Goal: Task Accomplishment & Management: Use online tool/utility

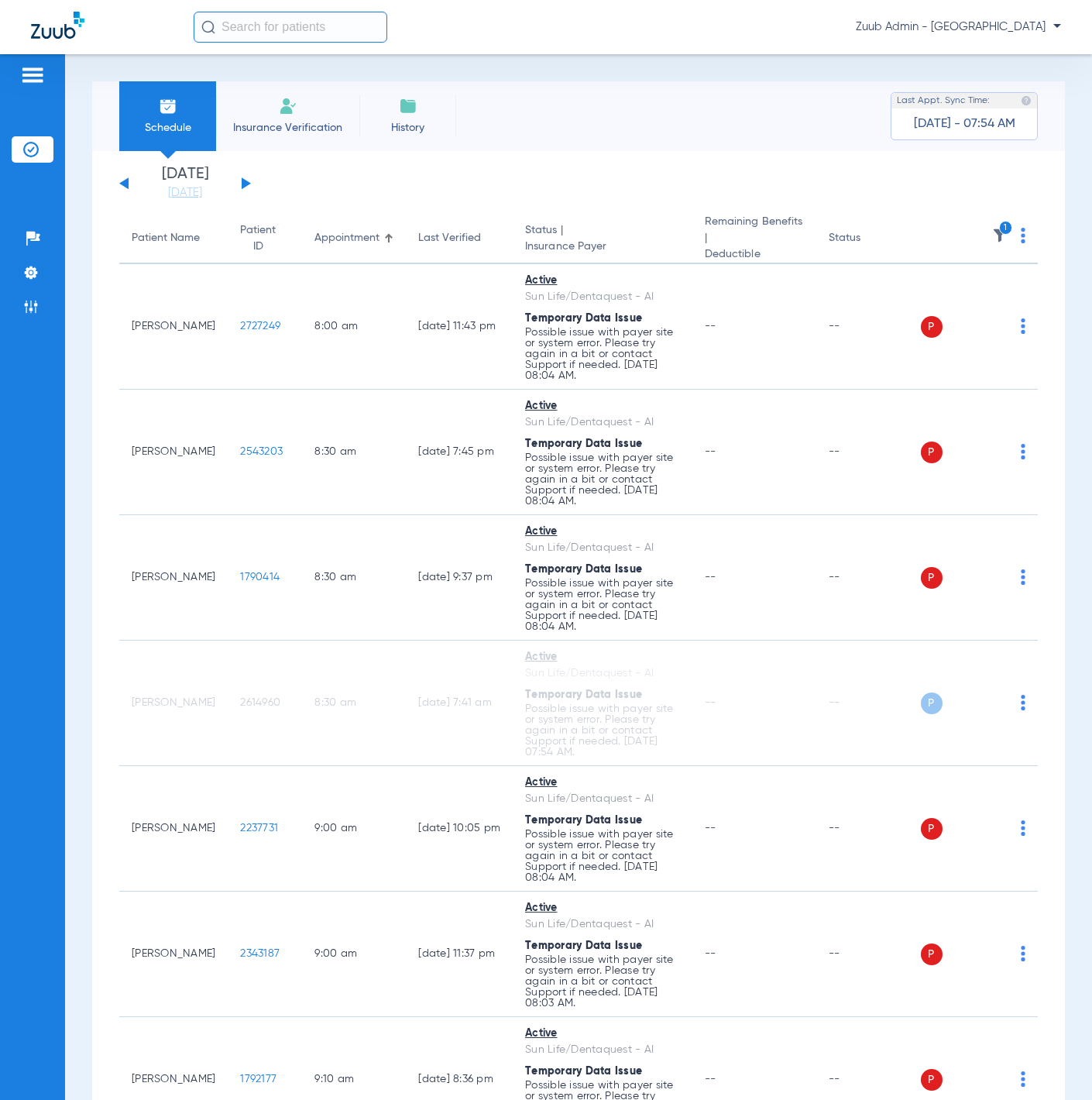
click at [1021, 242] on span at bounding box center [1023, 240] width 5 height 11
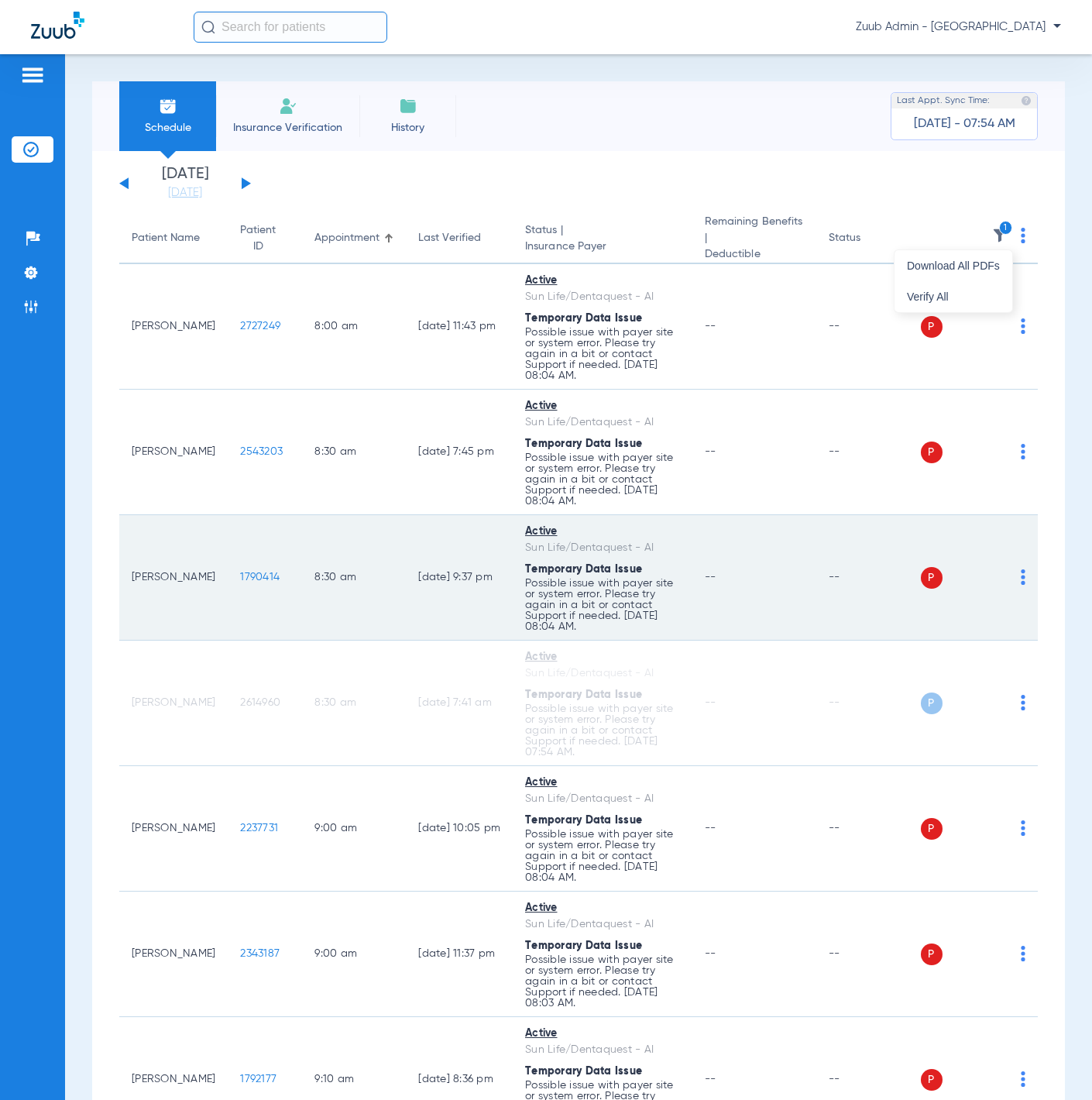
click at [998, 287] on button "Verify All" at bounding box center [954, 297] width 118 height 31
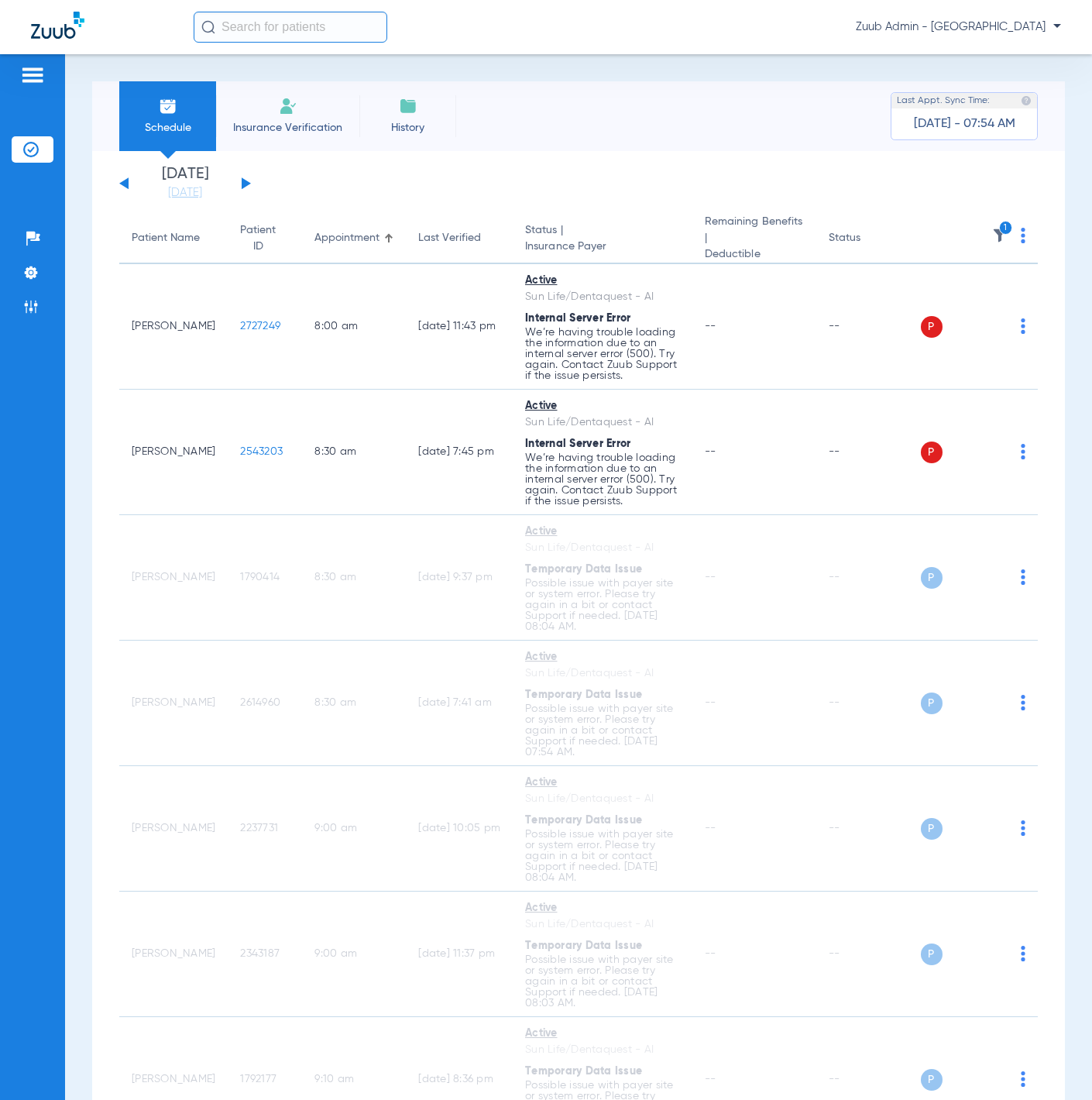
click at [123, 184] on button at bounding box center [124, 183] width 9 height 12
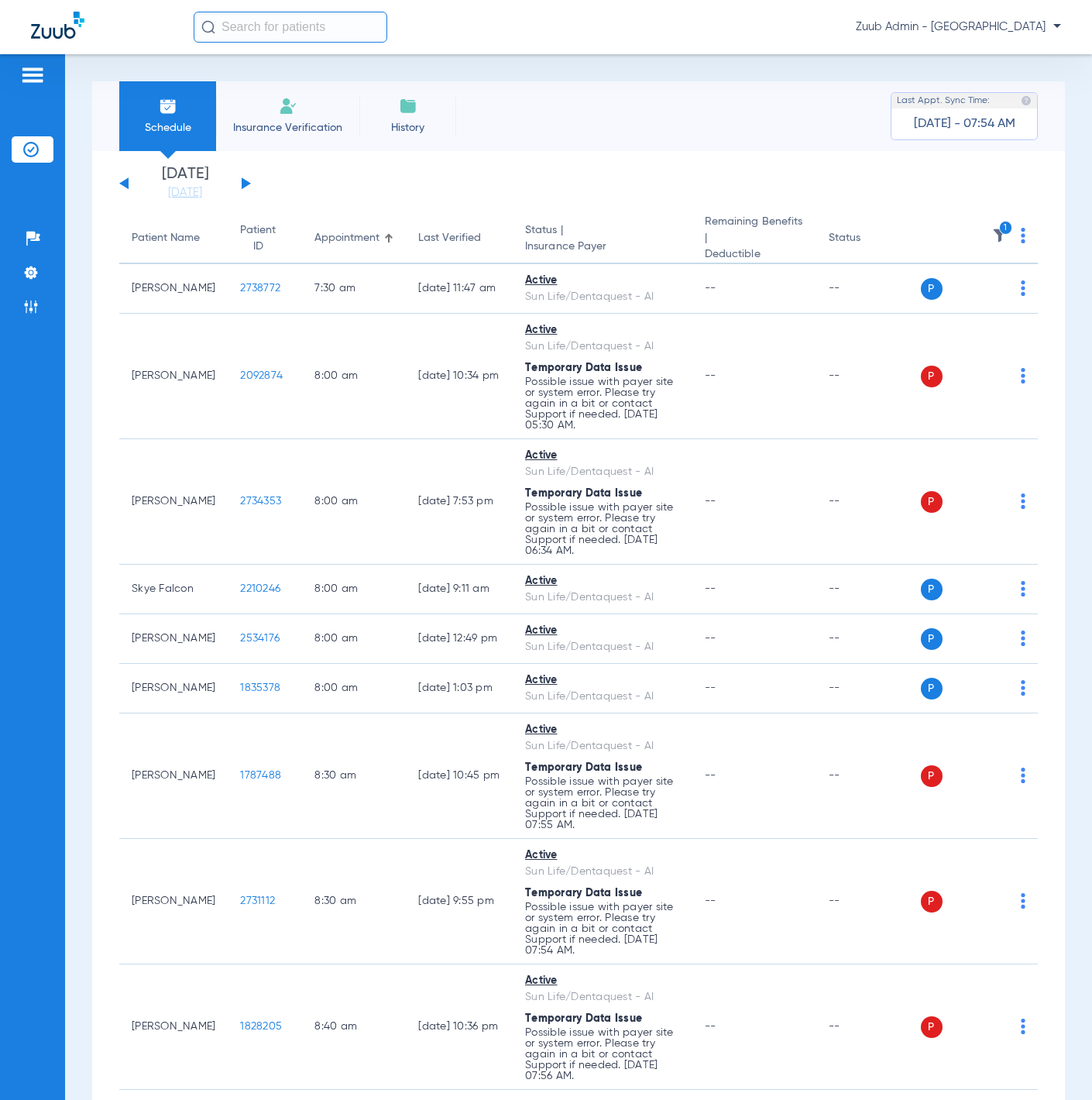
click at [246, 185] on button at bounding box center [246, 183] width 9 height 12
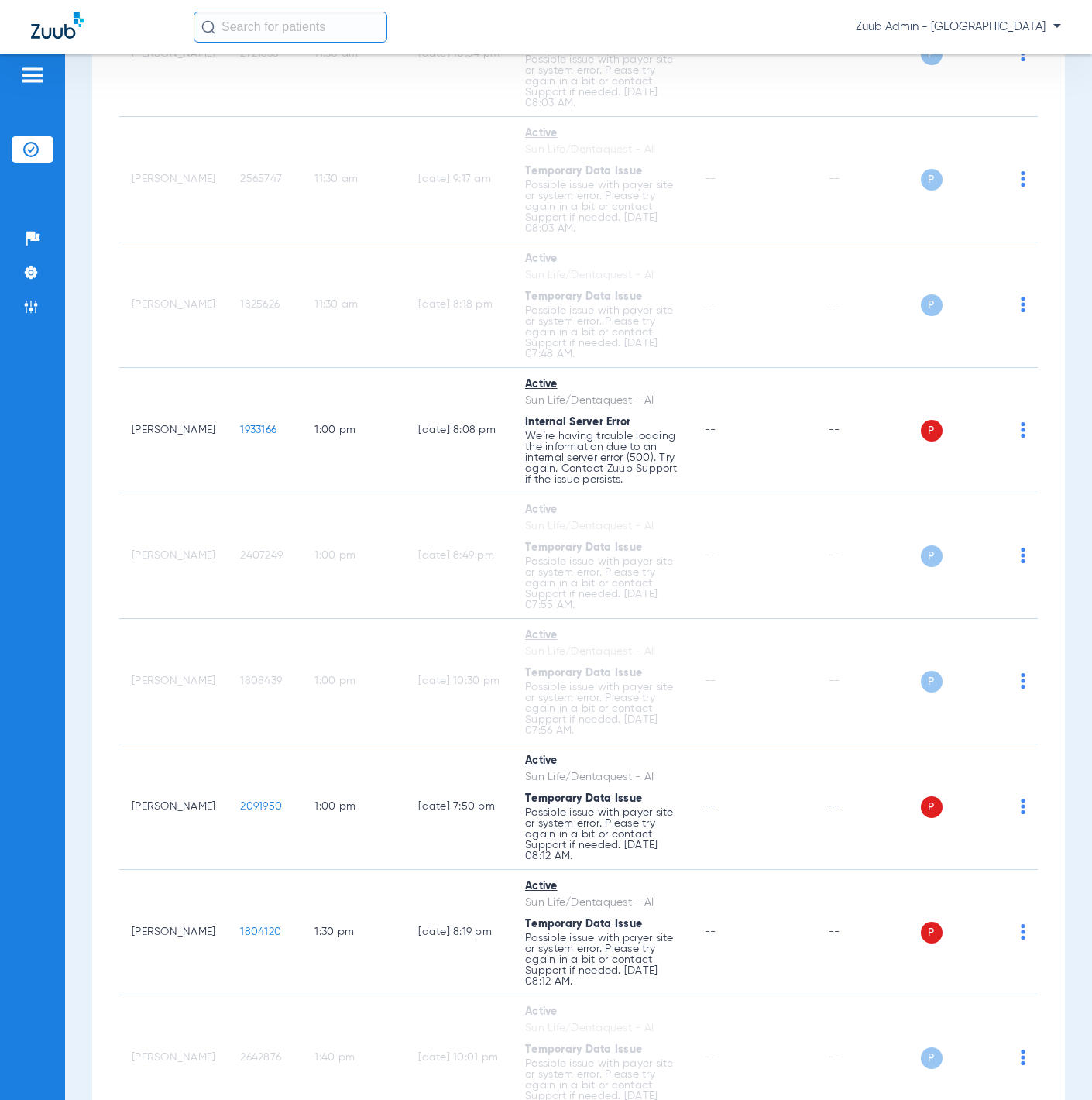
scroll to position [2407, 0]
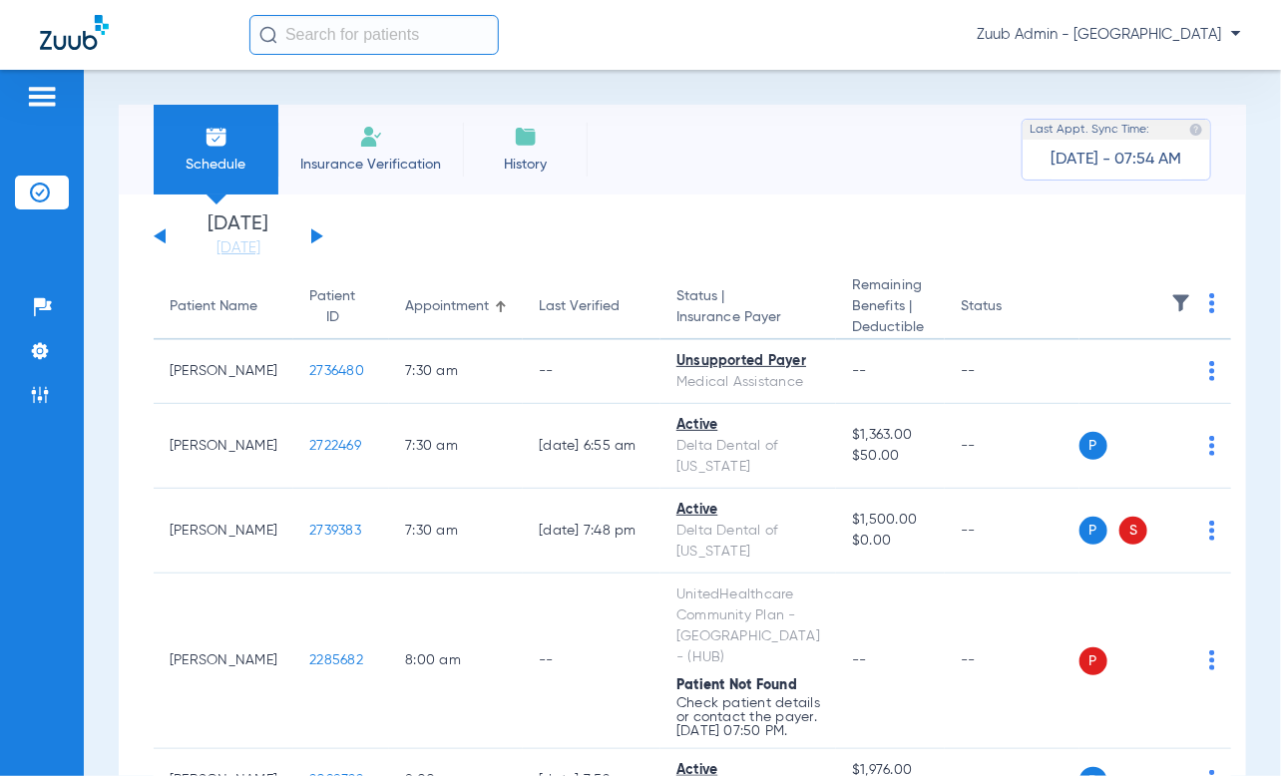
click at [800, 302] on img at bounding box center [1181, 303] width 20 height 20
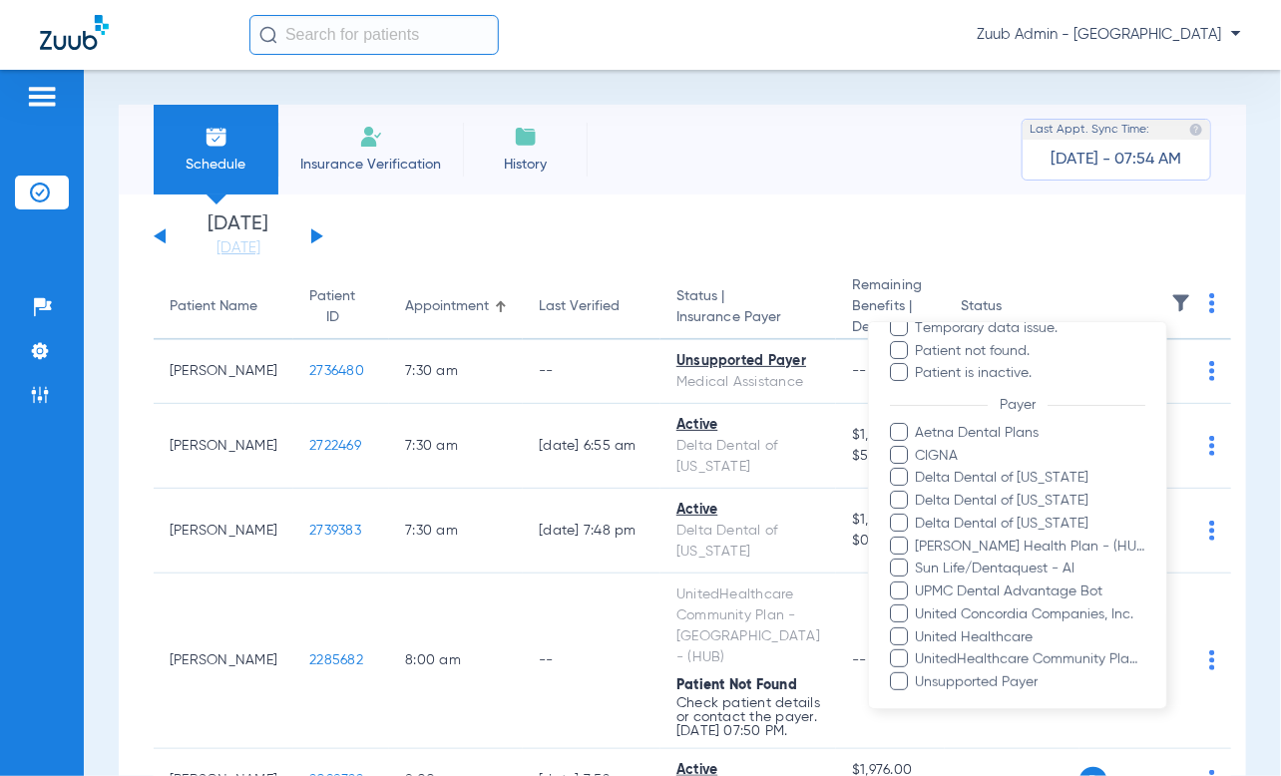
scroll to position [225, 0]
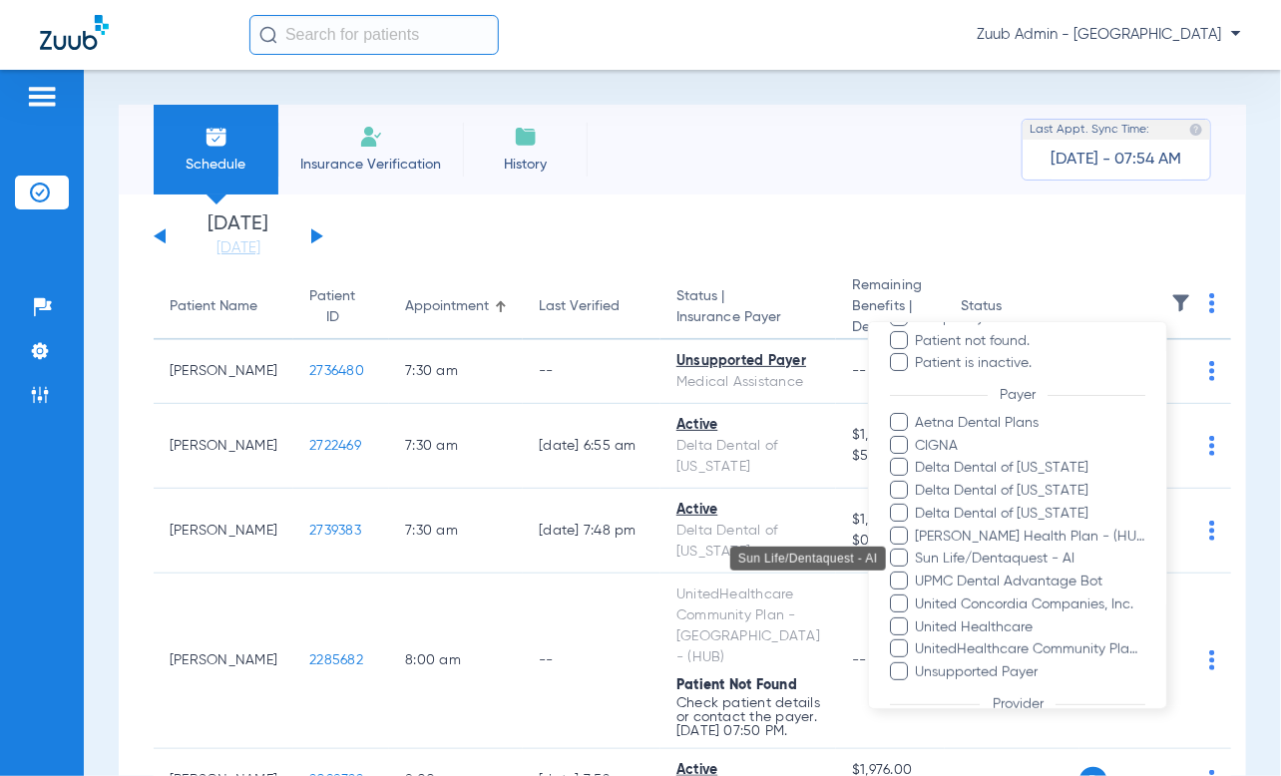
click at [800, 558] on span "Sun Life/Dentaquest - AI" at bounding box center [1029, 560] width 231 height 21
click at [800, 573] on input "Sun Life/Dentaquest - AI" at bounding box center [918, 573] width 0 height 0
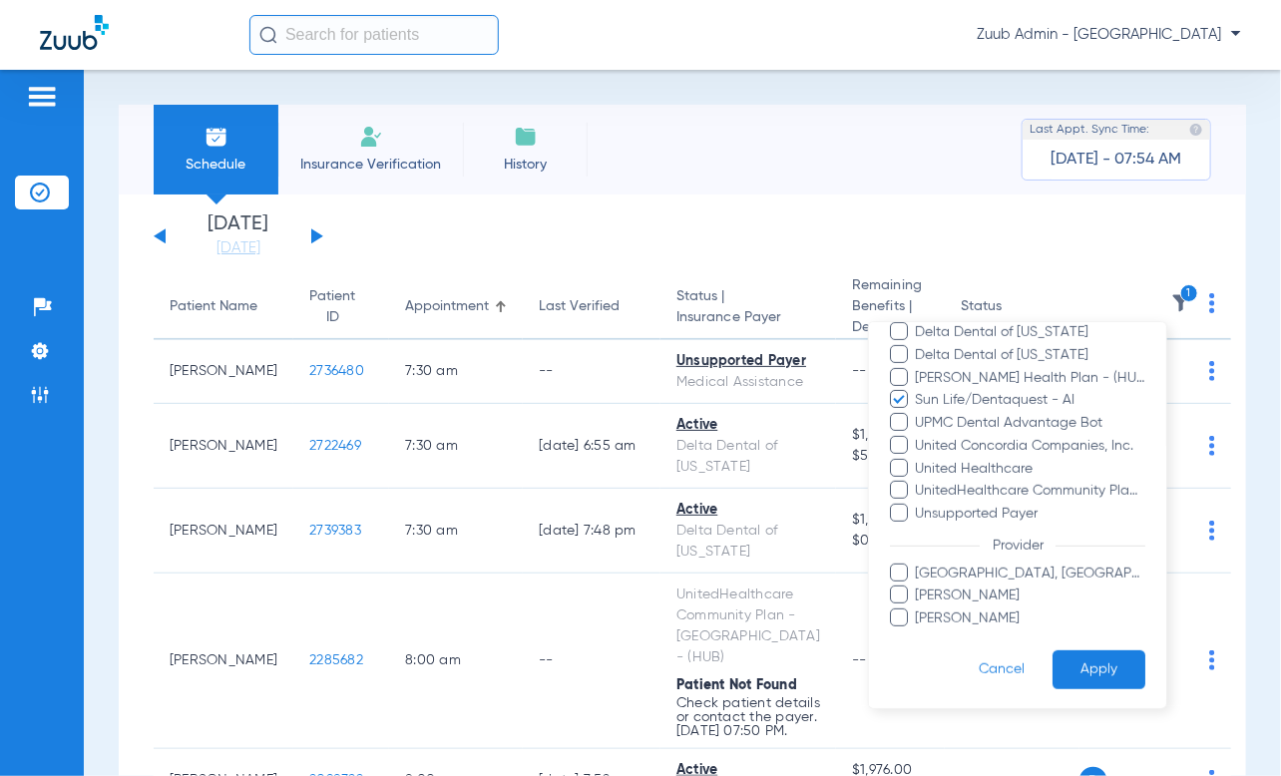
click at [800, 678] on button "Apply" at bounding box center [1098, 669] width 93 height 39
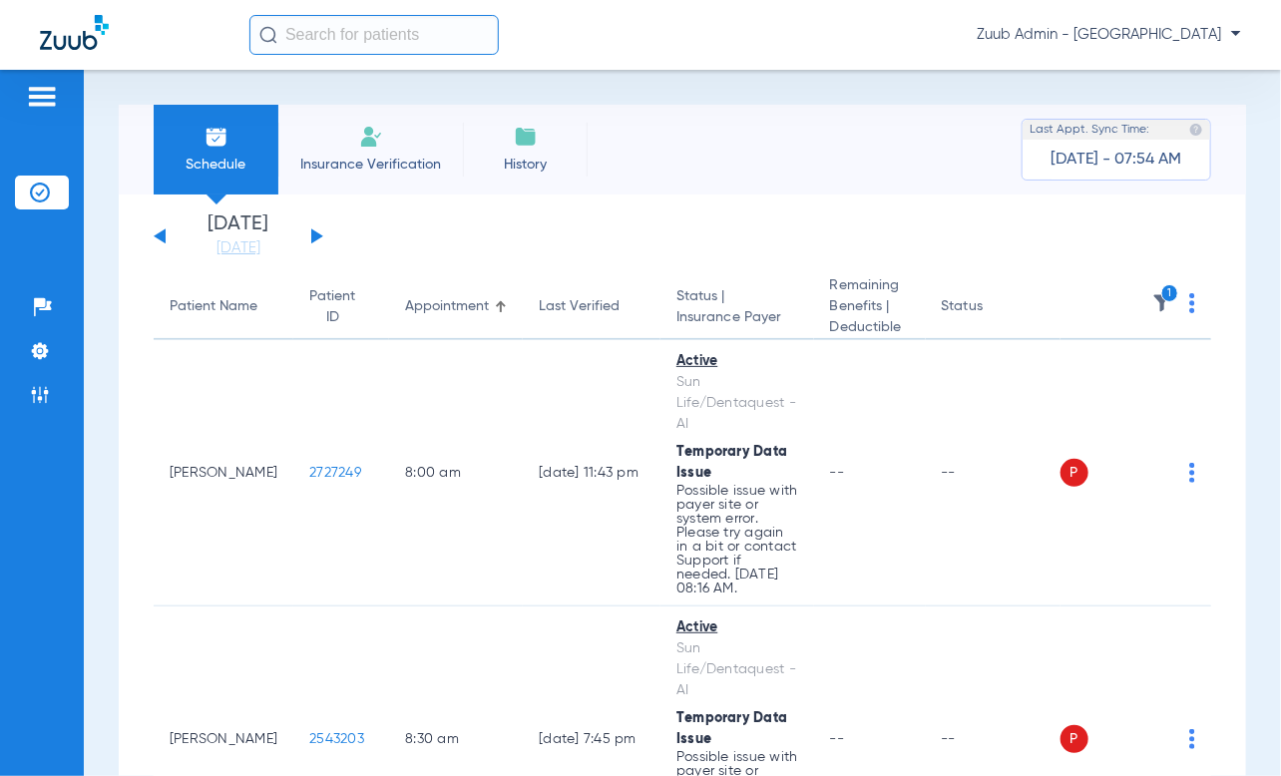
click at [800, 299] on img at bounding box center [1192, 303] width 6 height 20
click at [800, 376] on span "Verify All" at bounding box center [1102, 382] width 120 height 14
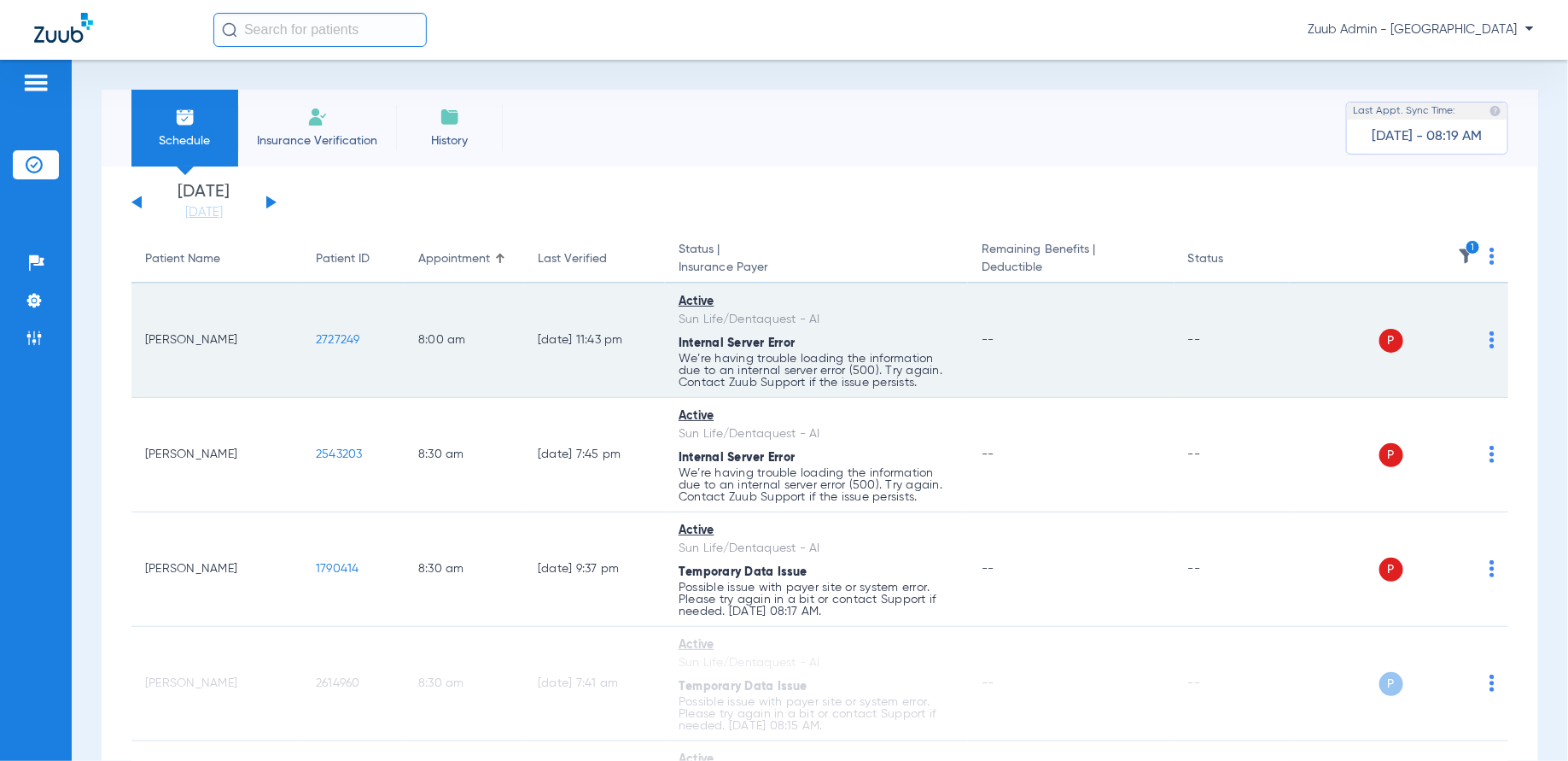
click at [685, 336] on img at bounding box center [1492, 340] width 5 height 17
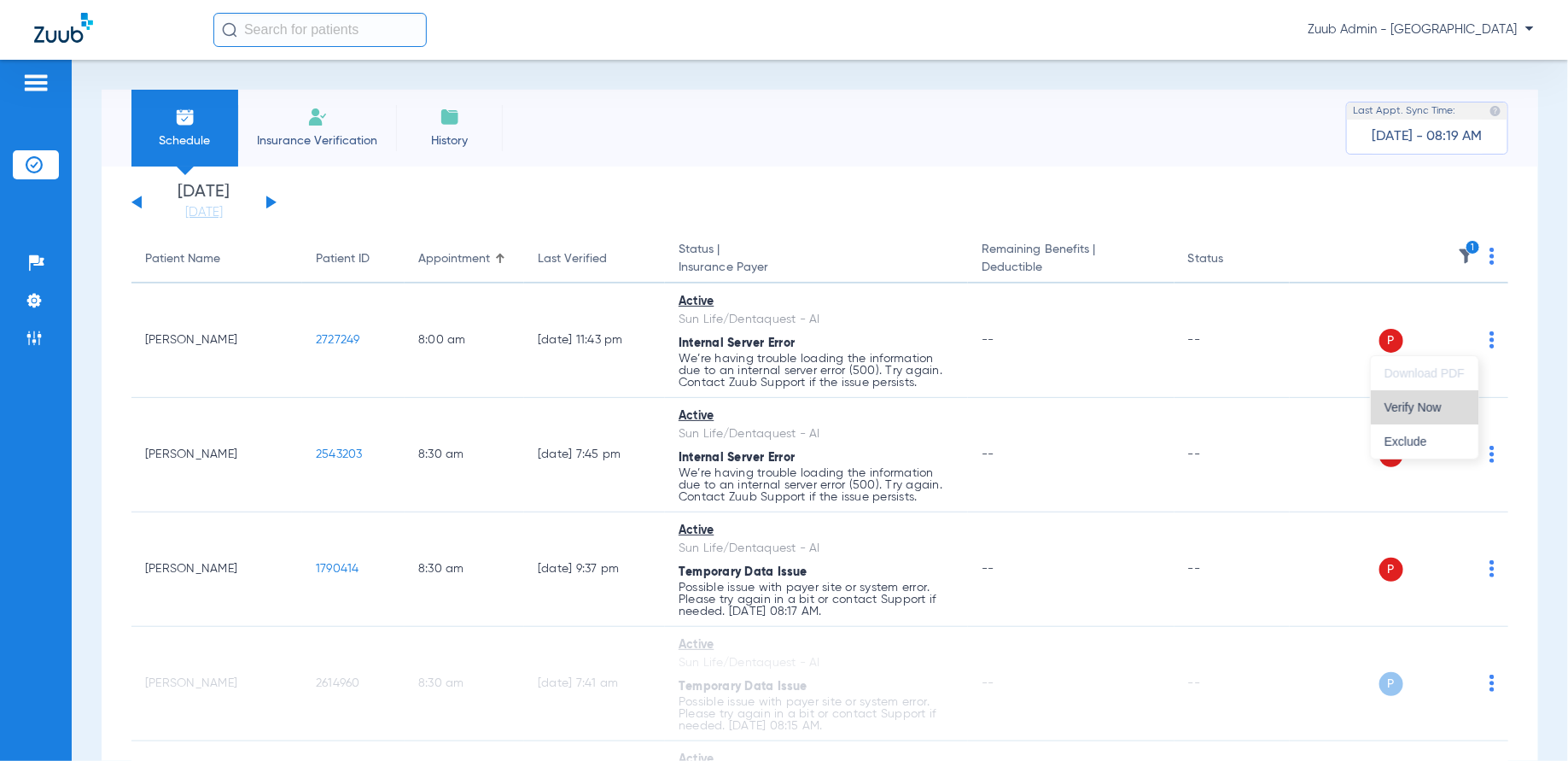
click at [685, 390] on button "Verify Now" at bounding box center [1425, 407] width 108 height 34
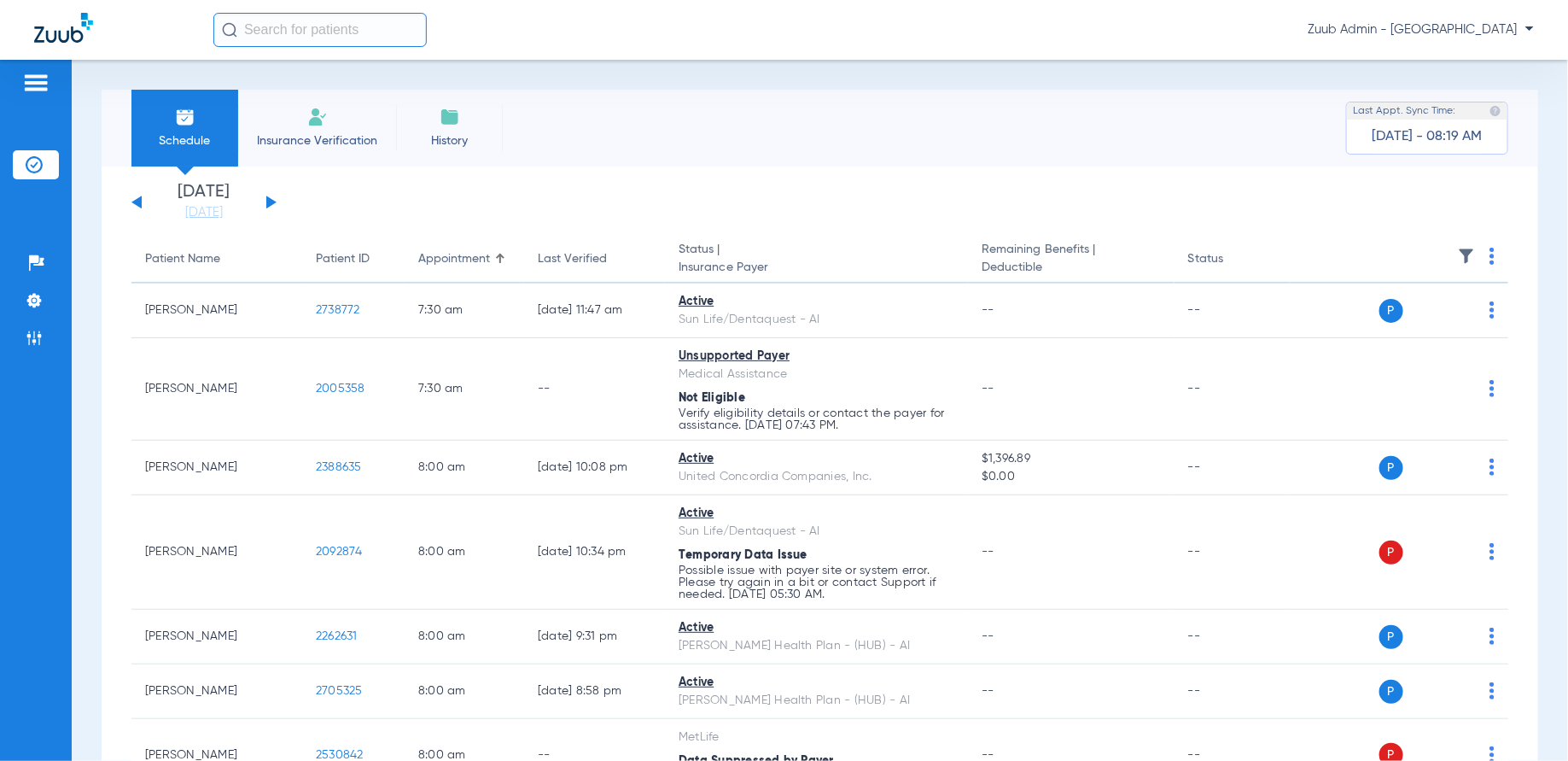
click at [1458, 250] on img at bounding box center [1466, 256] width 17 height 17
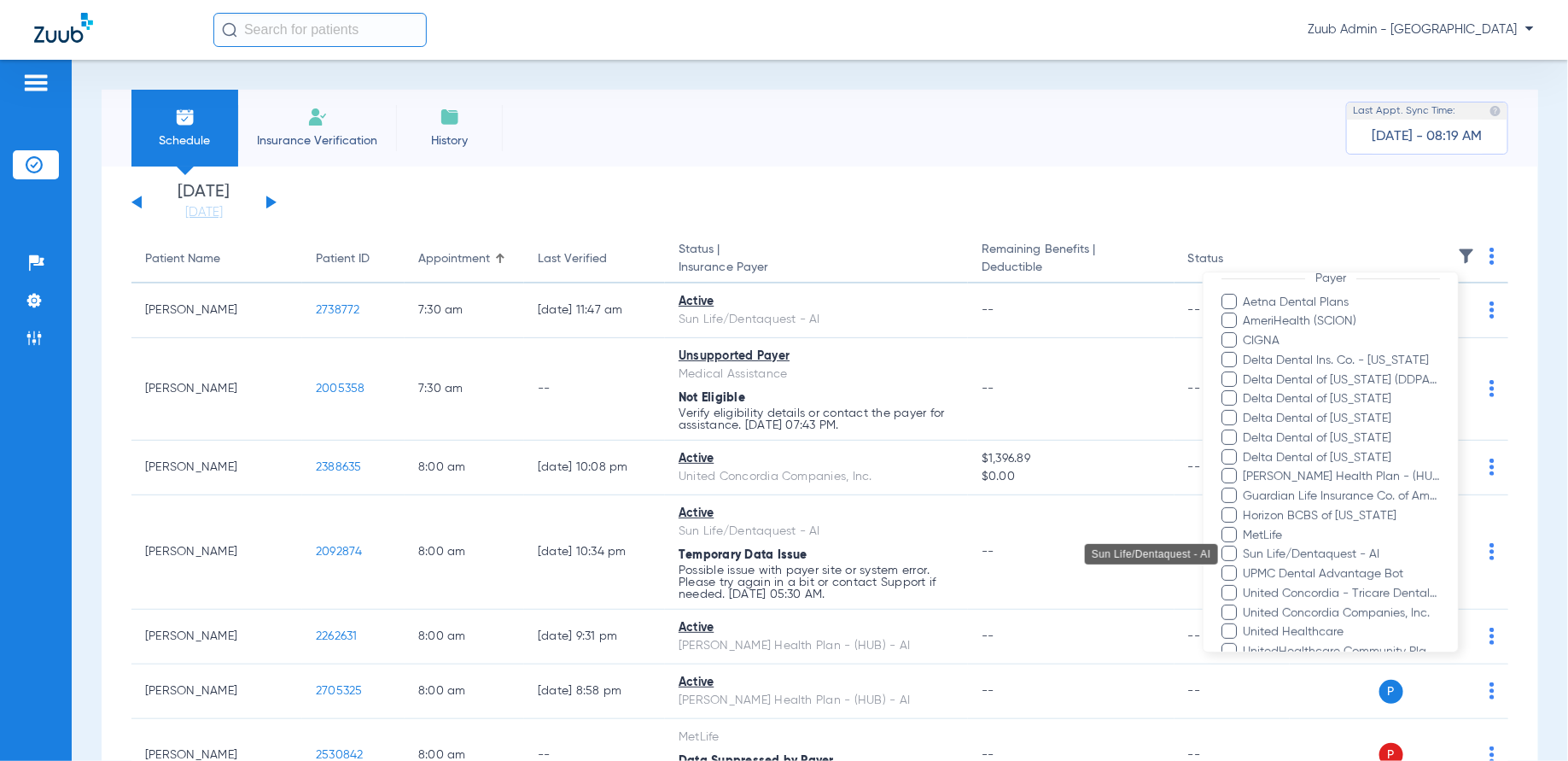
click at [1343, 550] on span "Sun Life/Dentaquest - AI" at bounding box center [1341, 554] width 198 height 18
click at [1246, 566] on input "Sun Life/Dentaquest - AI" at bounding box center [1246, 566] width 0 height 0
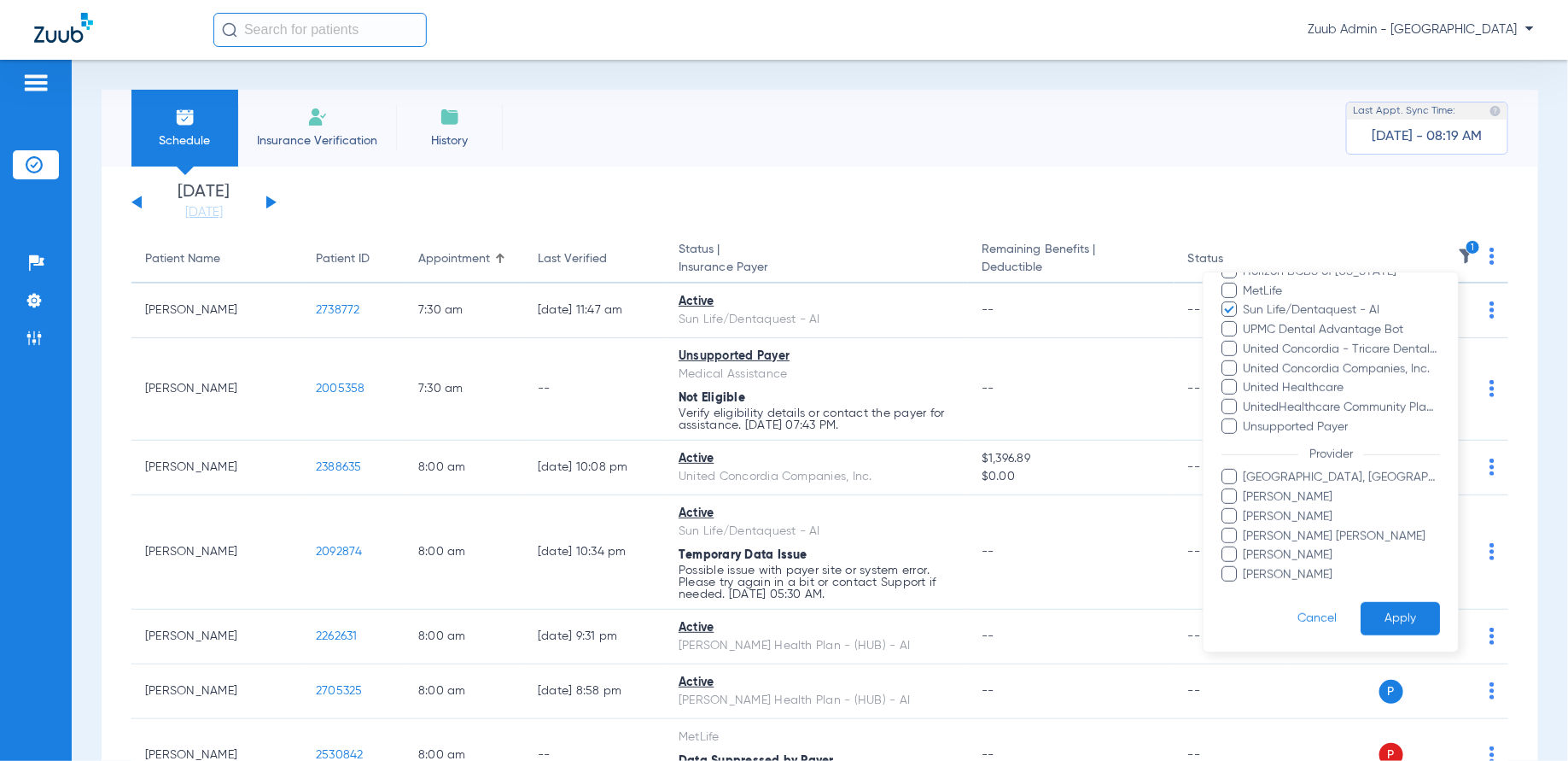
click at [1375, 615] on button "Apply" at bounding box center [1400, 618] width 80 height 33
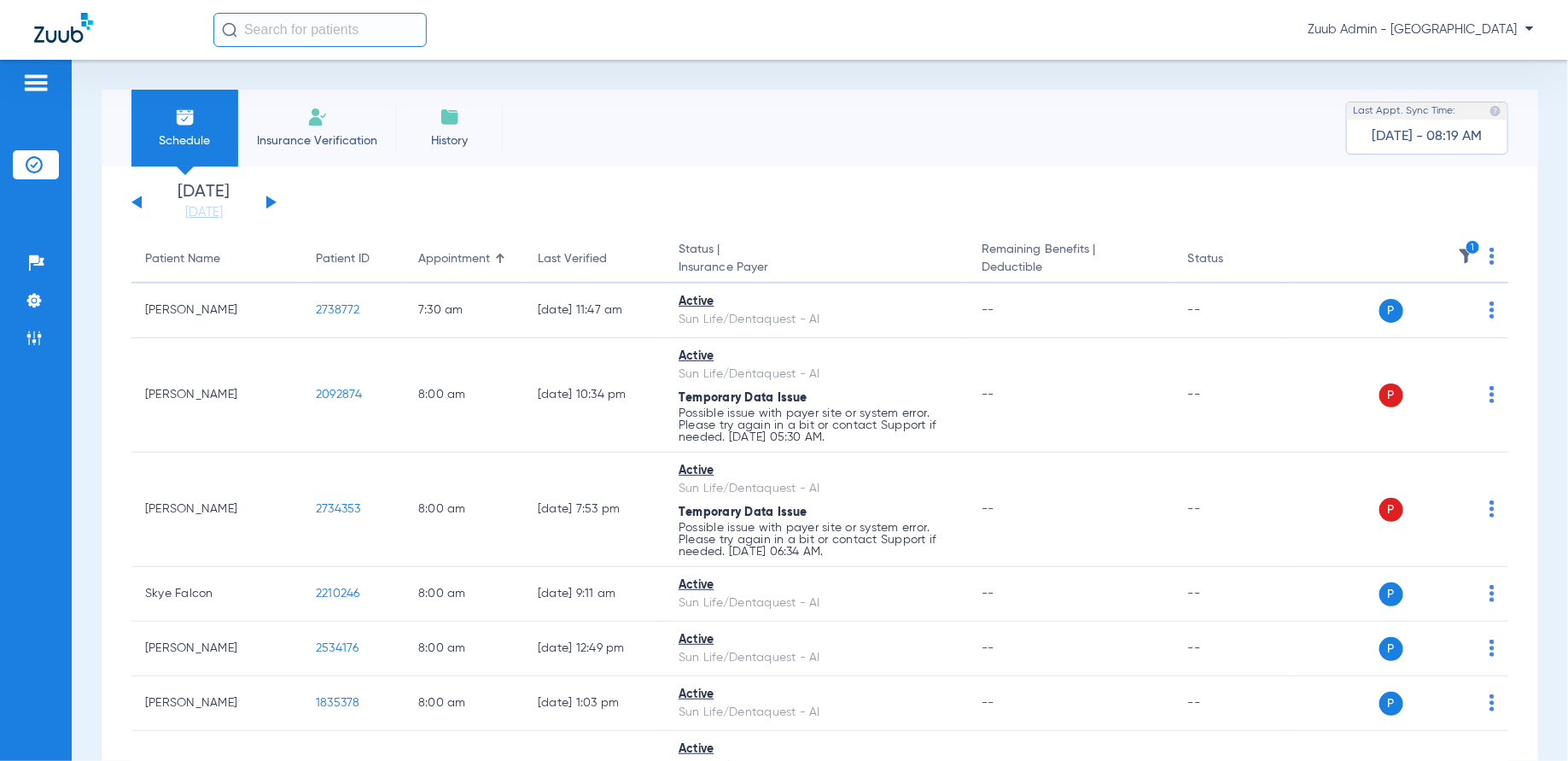
click at [1458, 256] on img at bounding box center [1466, 256] width 17 height 17
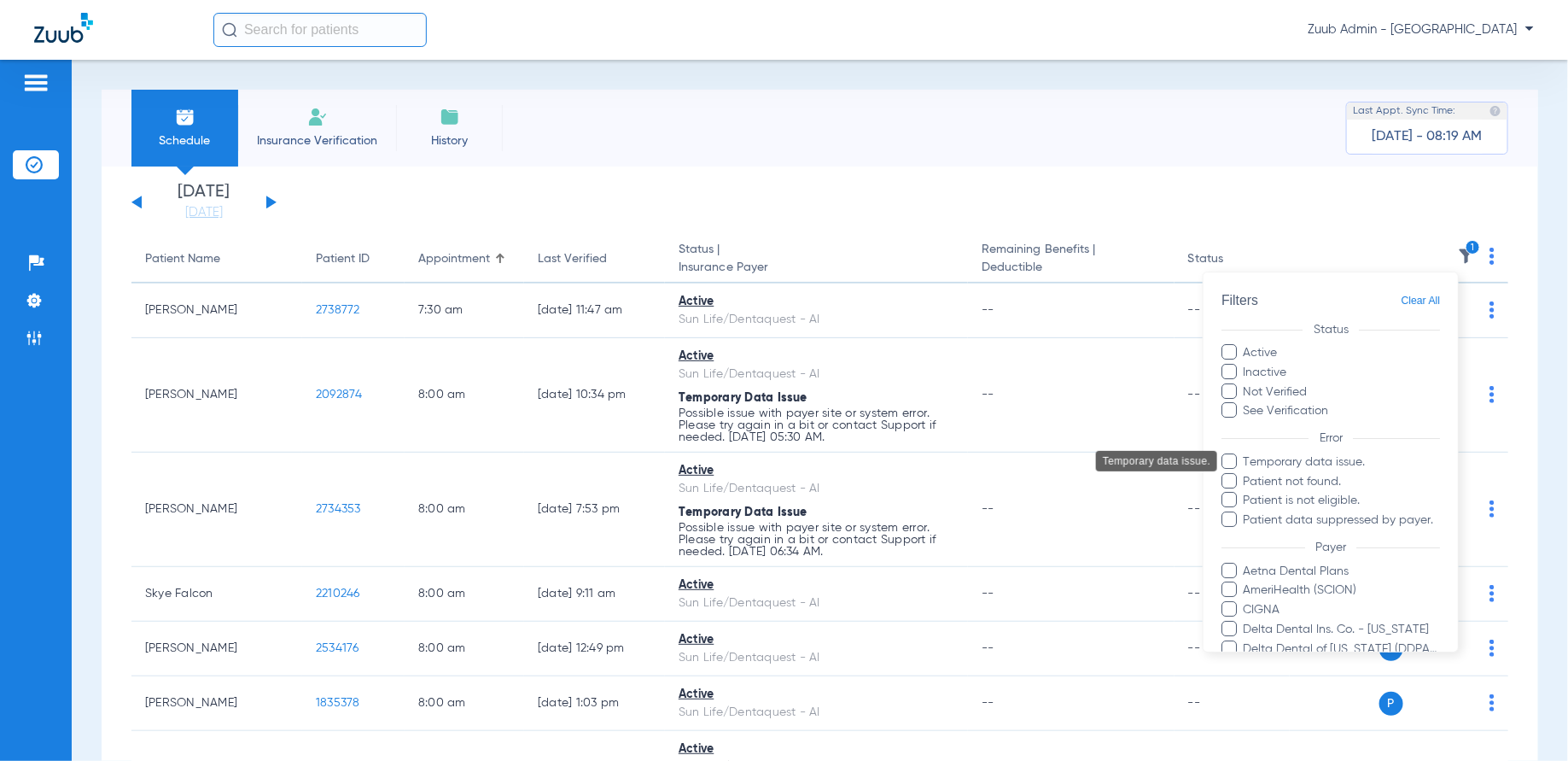
click at [1345, 466] on span "Temporary data issue." at bounding box center [1341, 461] width 198 height 18
click at [1246, 473] on input "Temporary data issue." at bounding box center [1246, 473] width 0 height 0
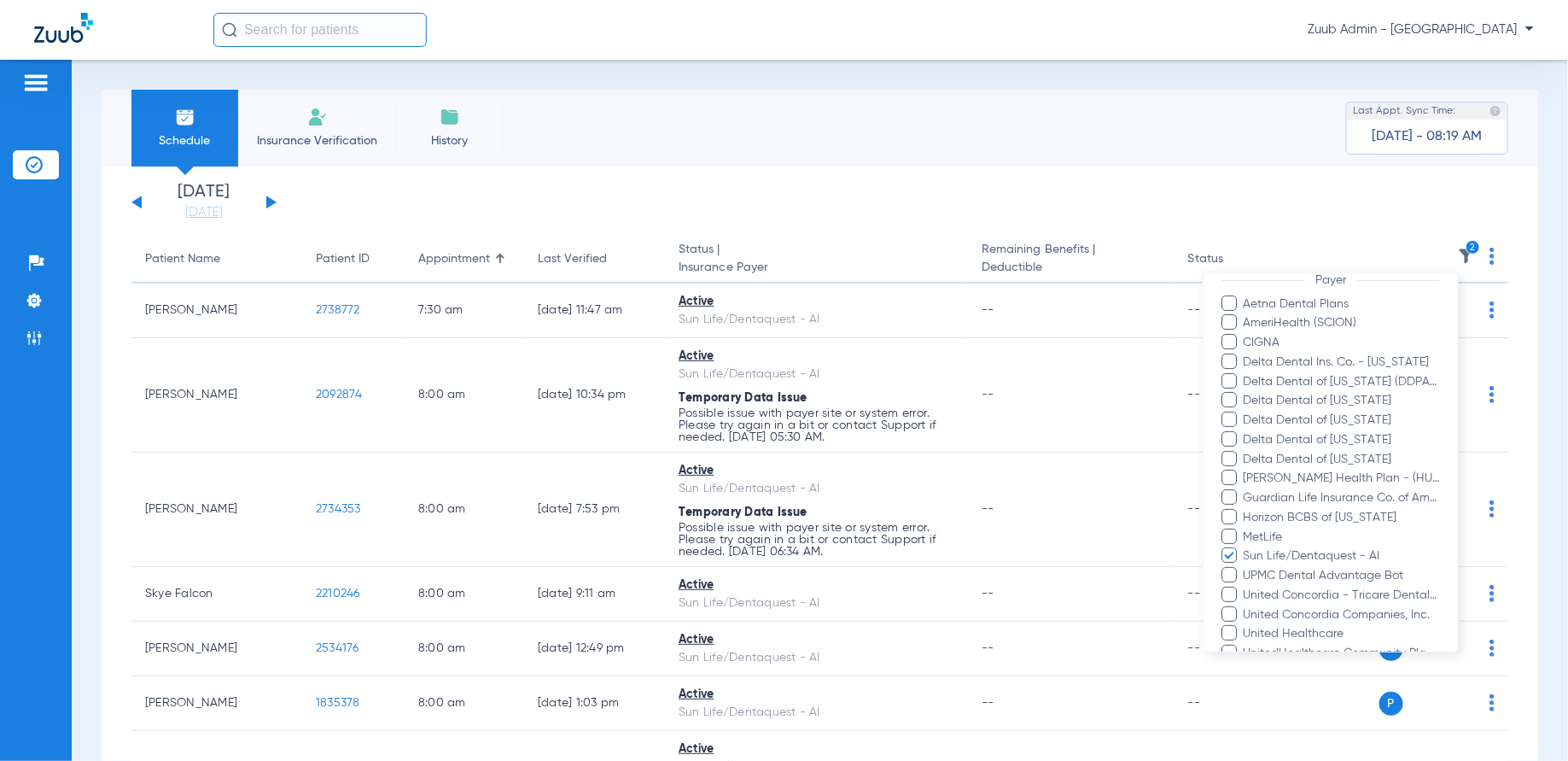
scroll to position [513, 0]
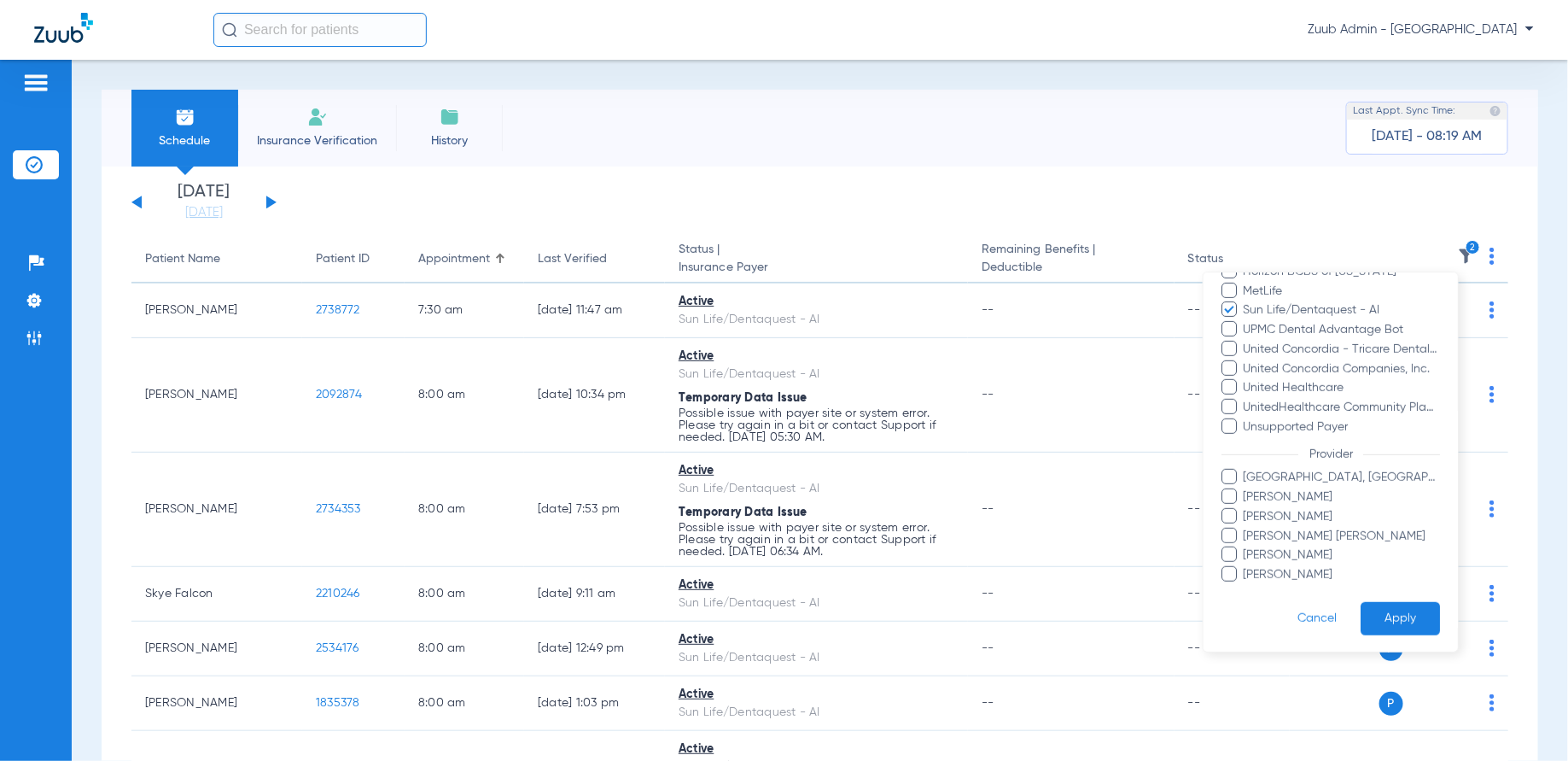
click at [1396, 610] on button "Apply" at bounding box center [1400, 618] width 80 height 33
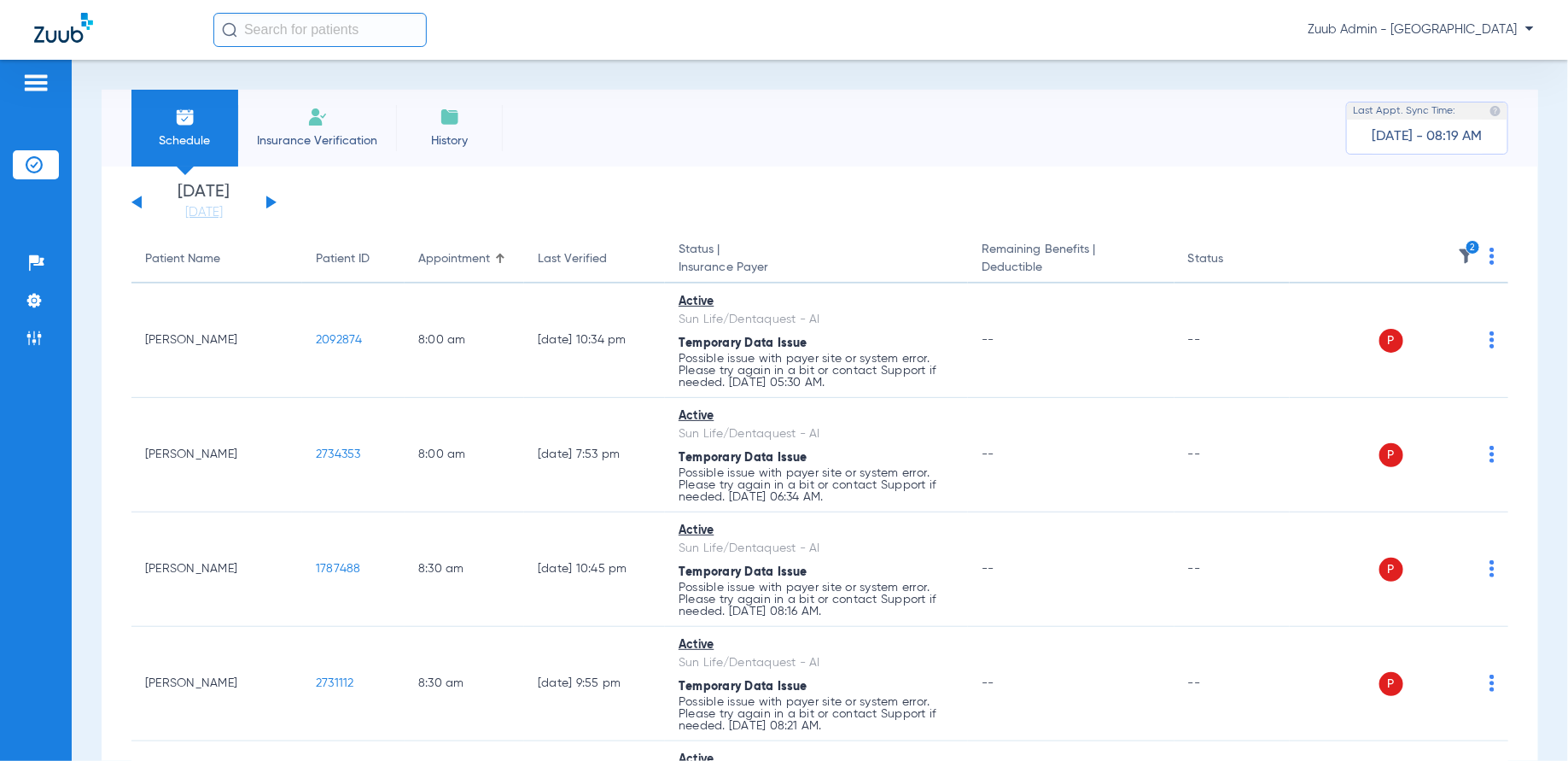
click at [1489, 252] on img at bounding box center [1492, 256] width 5 height 17
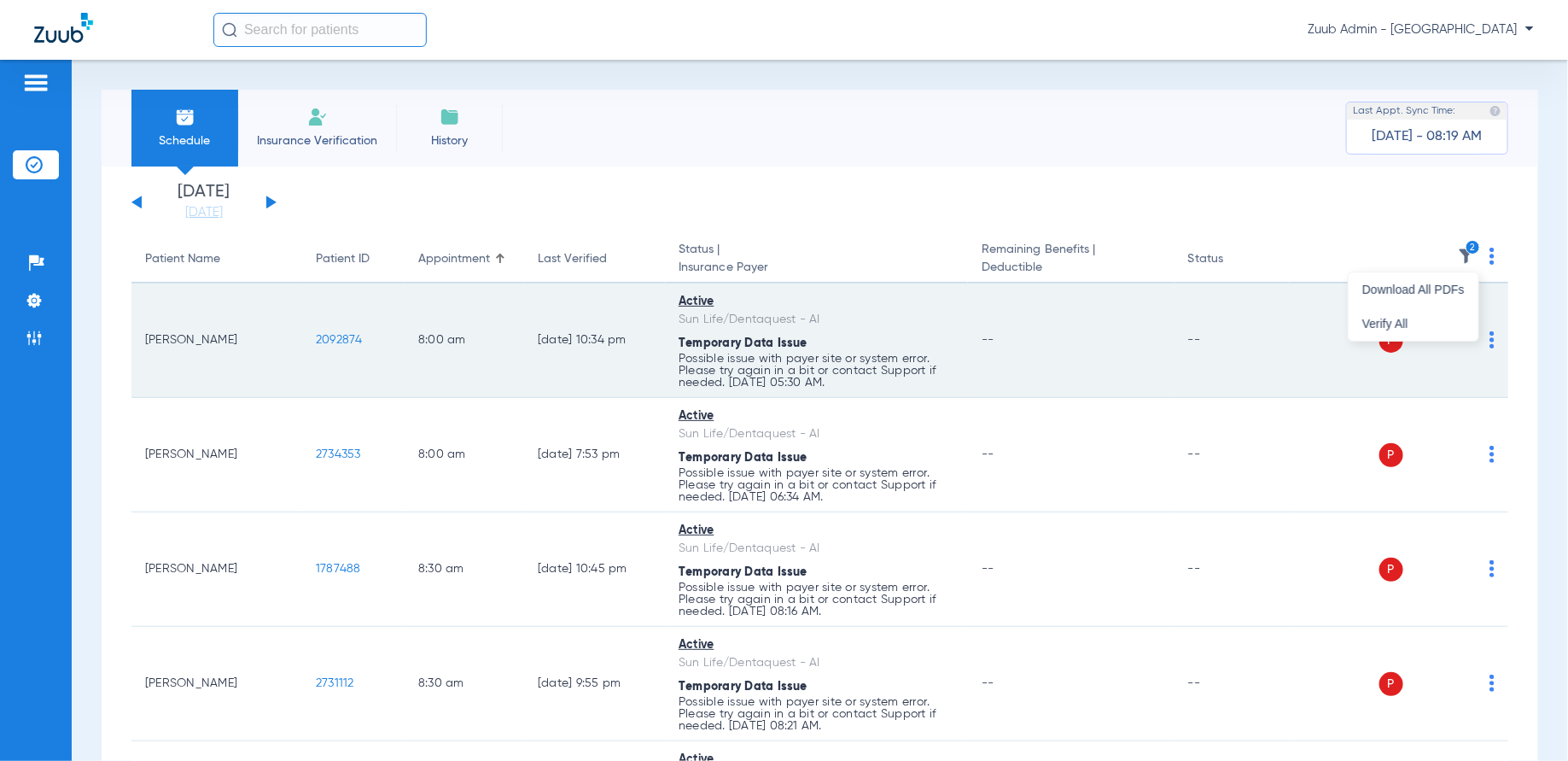
drag, startPoint x: 1438, startPoint y: 316, endPoint x: 1363, endPoint y: 343, distance: 79.7
click at [1438, 316] on button "Verify All" at bounding box center [1414, 324] width 130 height 34
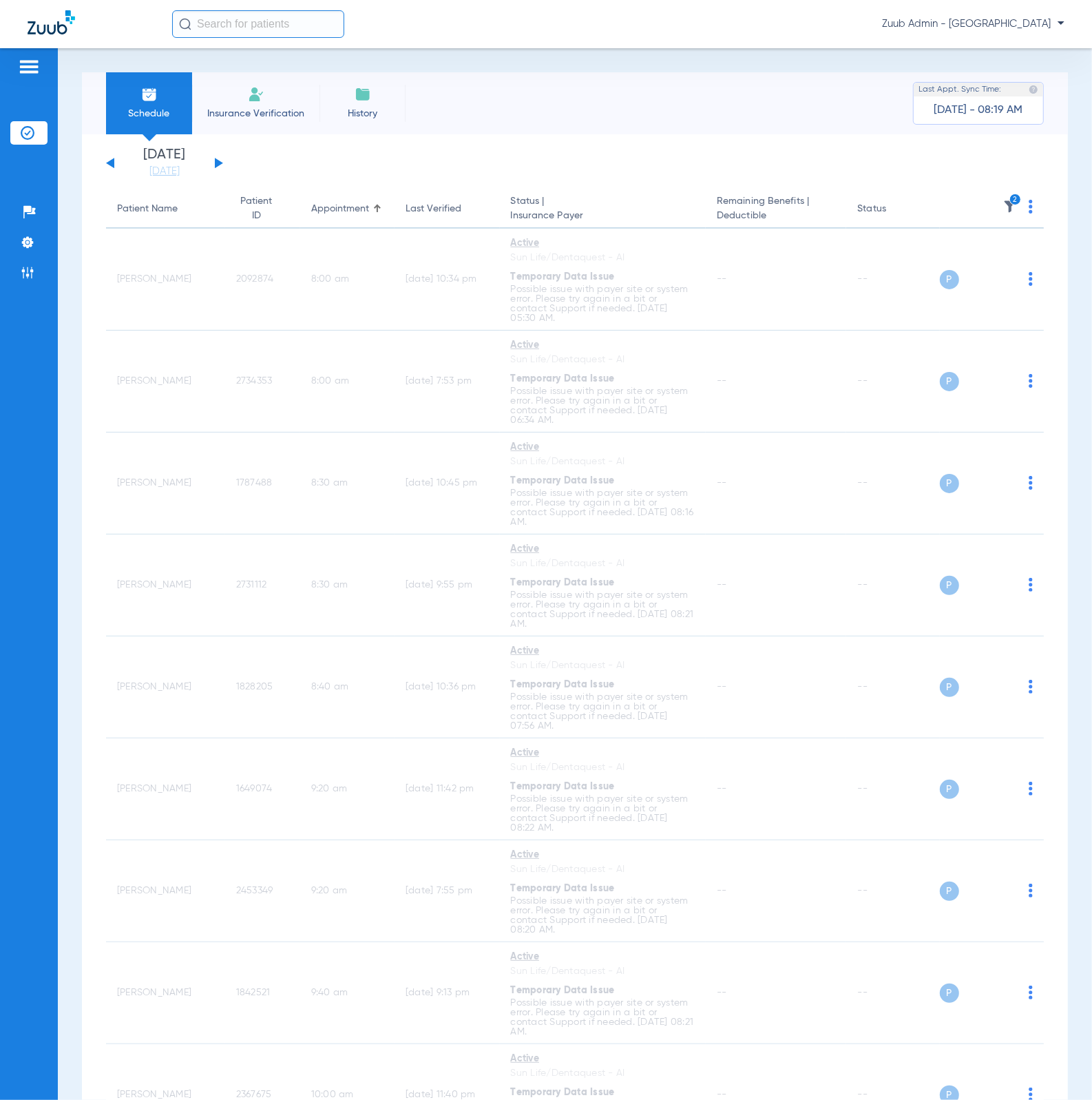
click at [1003, 212] on img at bounding box center [1010, 206] width 14 height 14
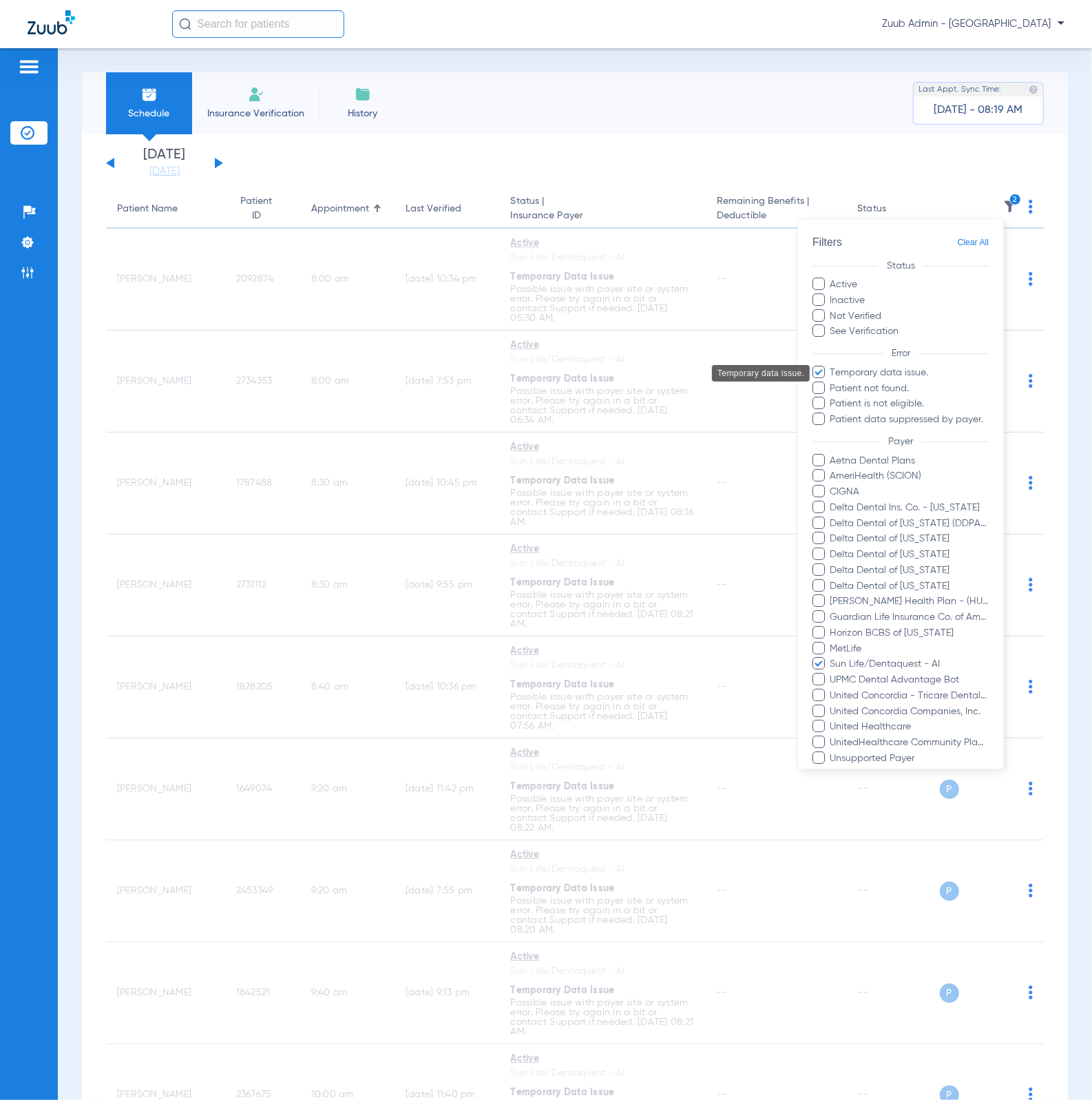
click at [895, 366] on span "Temporary data issue." at bounding box center [909, 373] width 159 height 15
click at [832, 383] on input "Temporary data issue." at bounding box center [832, 383] width 0 height 0
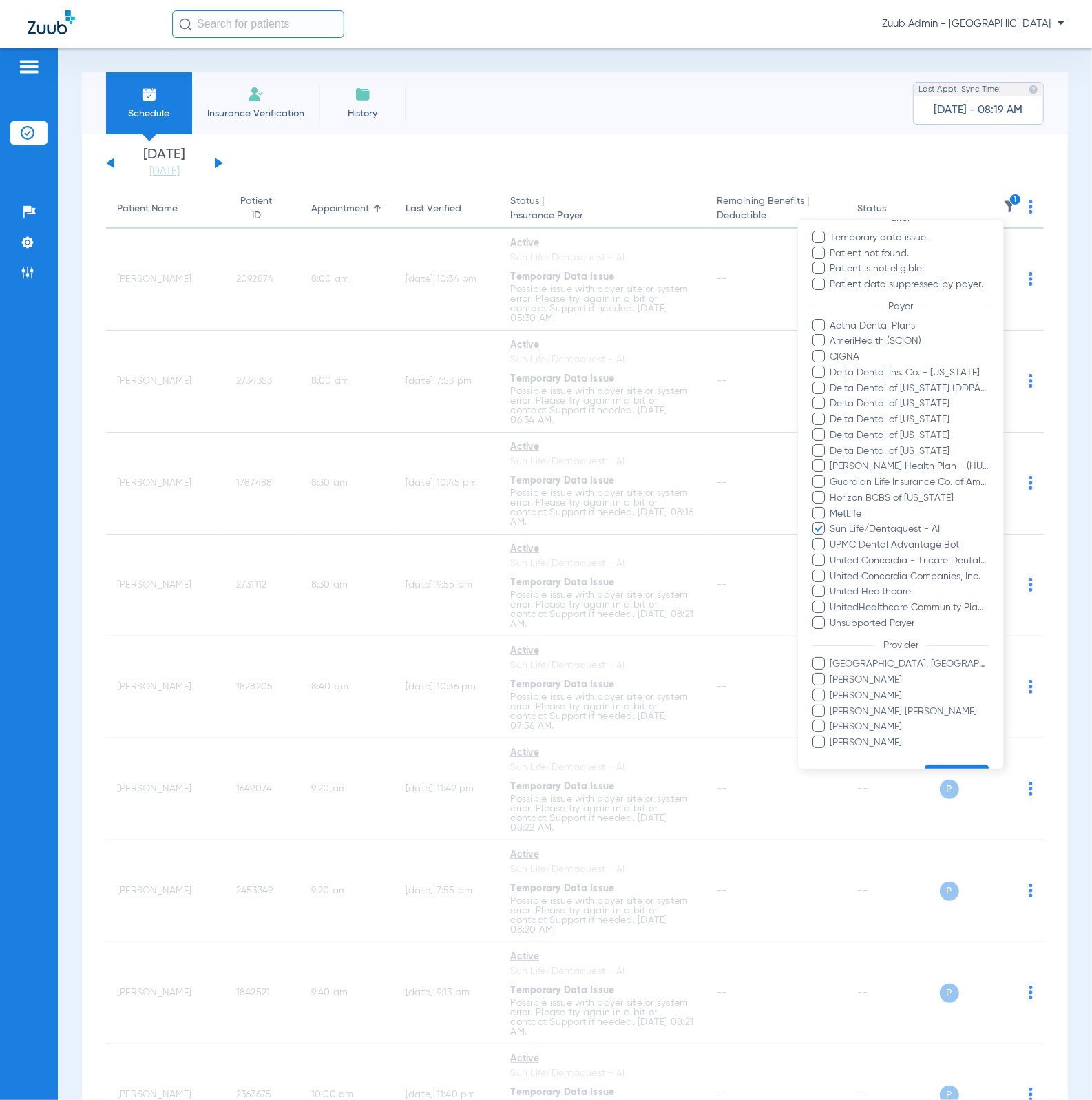
scroll to position [184, 0]
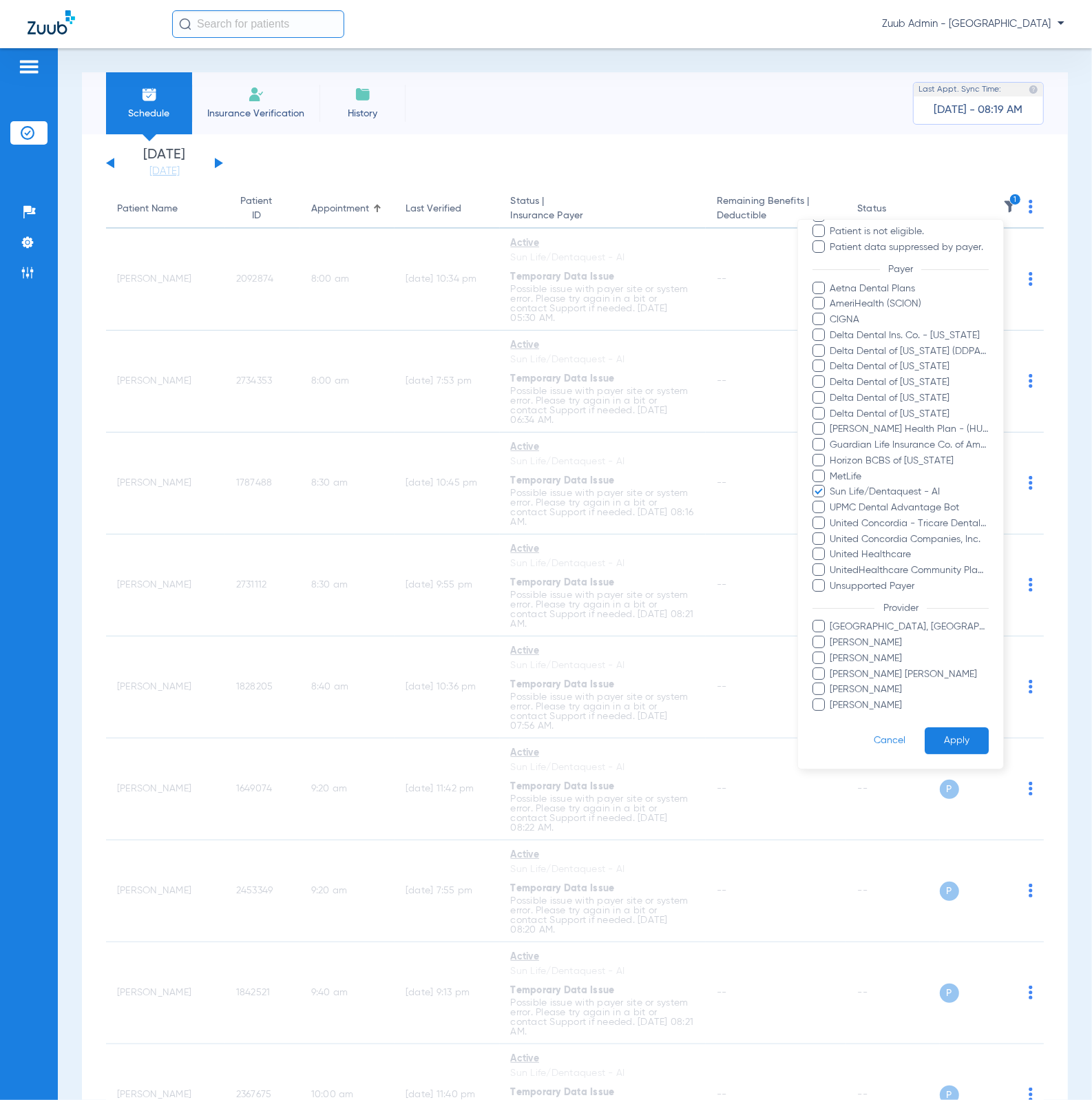
click at [936, 613] on button "Apply" at bounding box center [956, 740] width 64 height 27
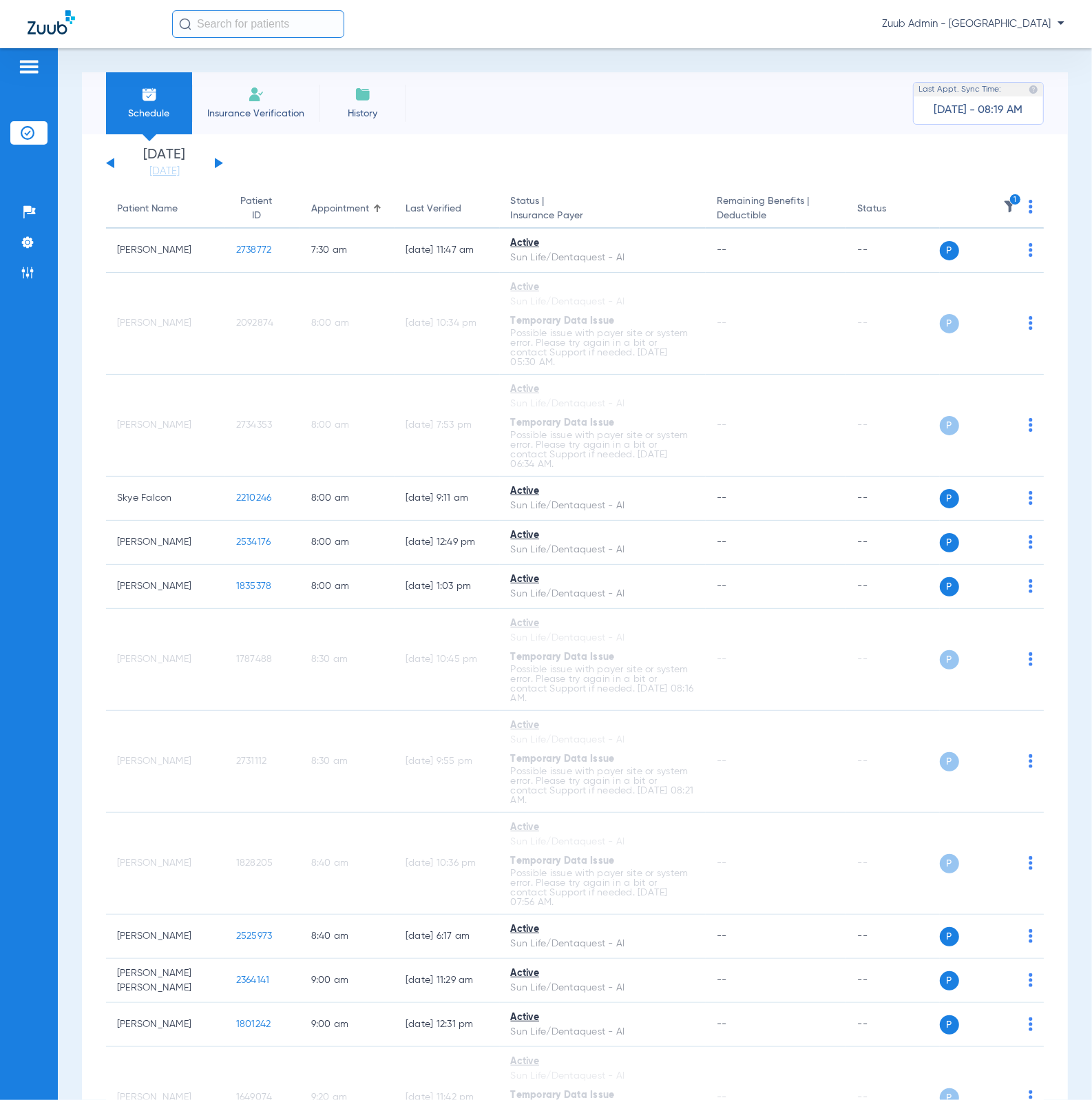
click at [441, 215] on div "Last Verified" at bounding box center [433, 209] width 56 height 15
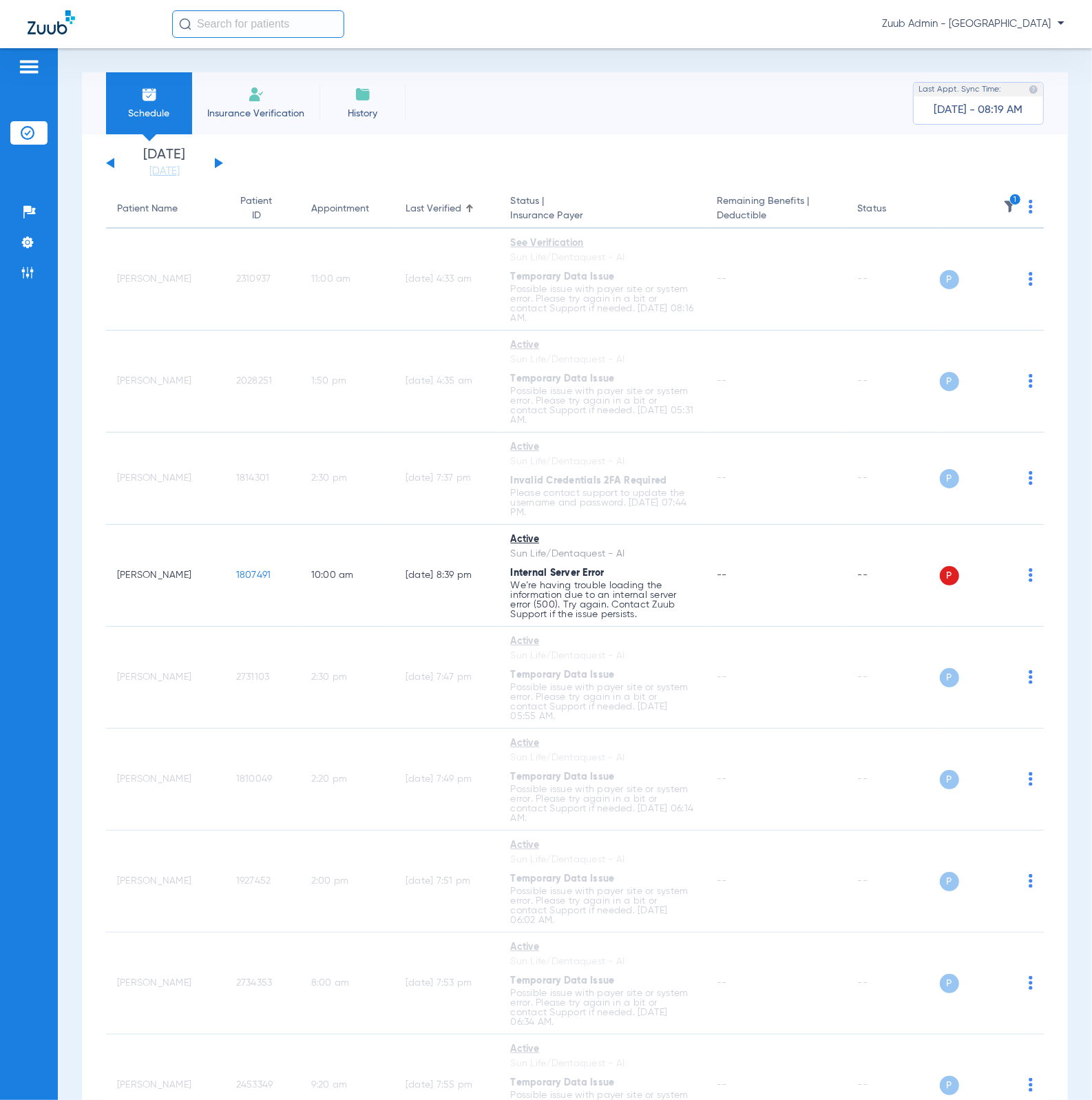
click at [445, 204] on div "Last Verified" at bounding box center [433, 209] width 56 height 15
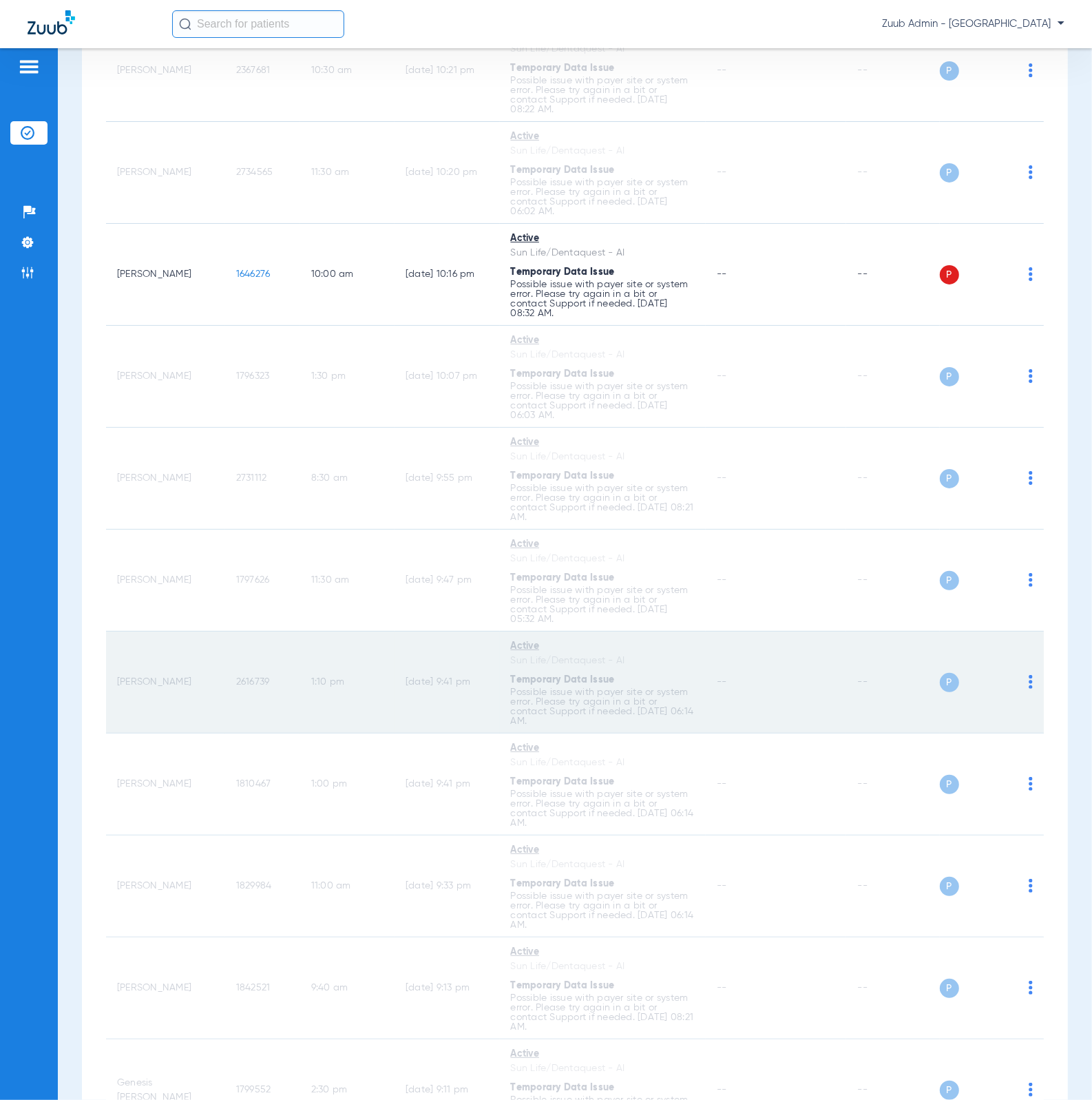
scroll to position [3149, 0]
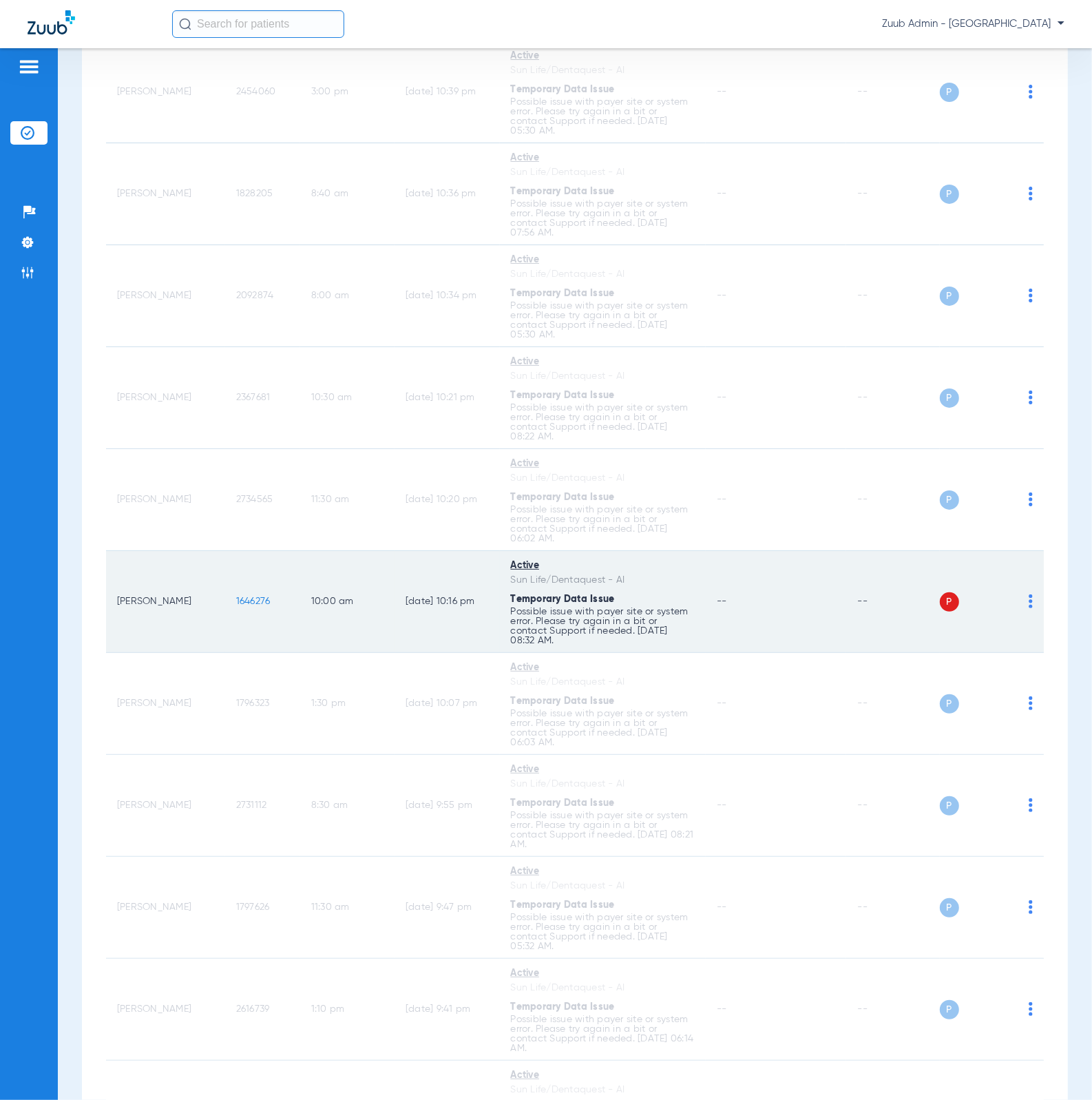
click at [236, 606] on span "1646276" at bounding box center [253, 601] width 35 height 10
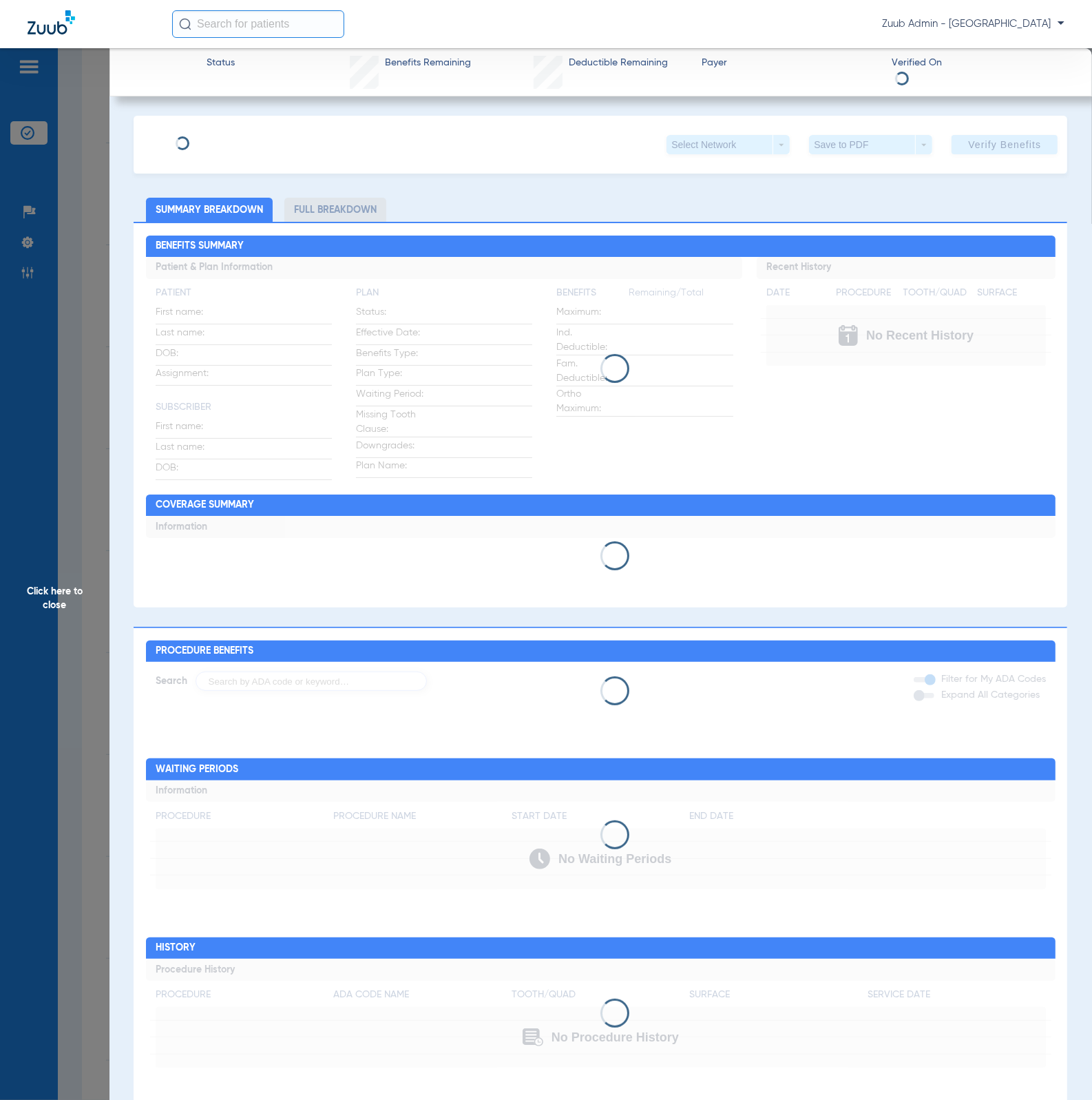
type input "Amber"
type input "Zheng"
type input "04/13/2006"
type input "200686181"
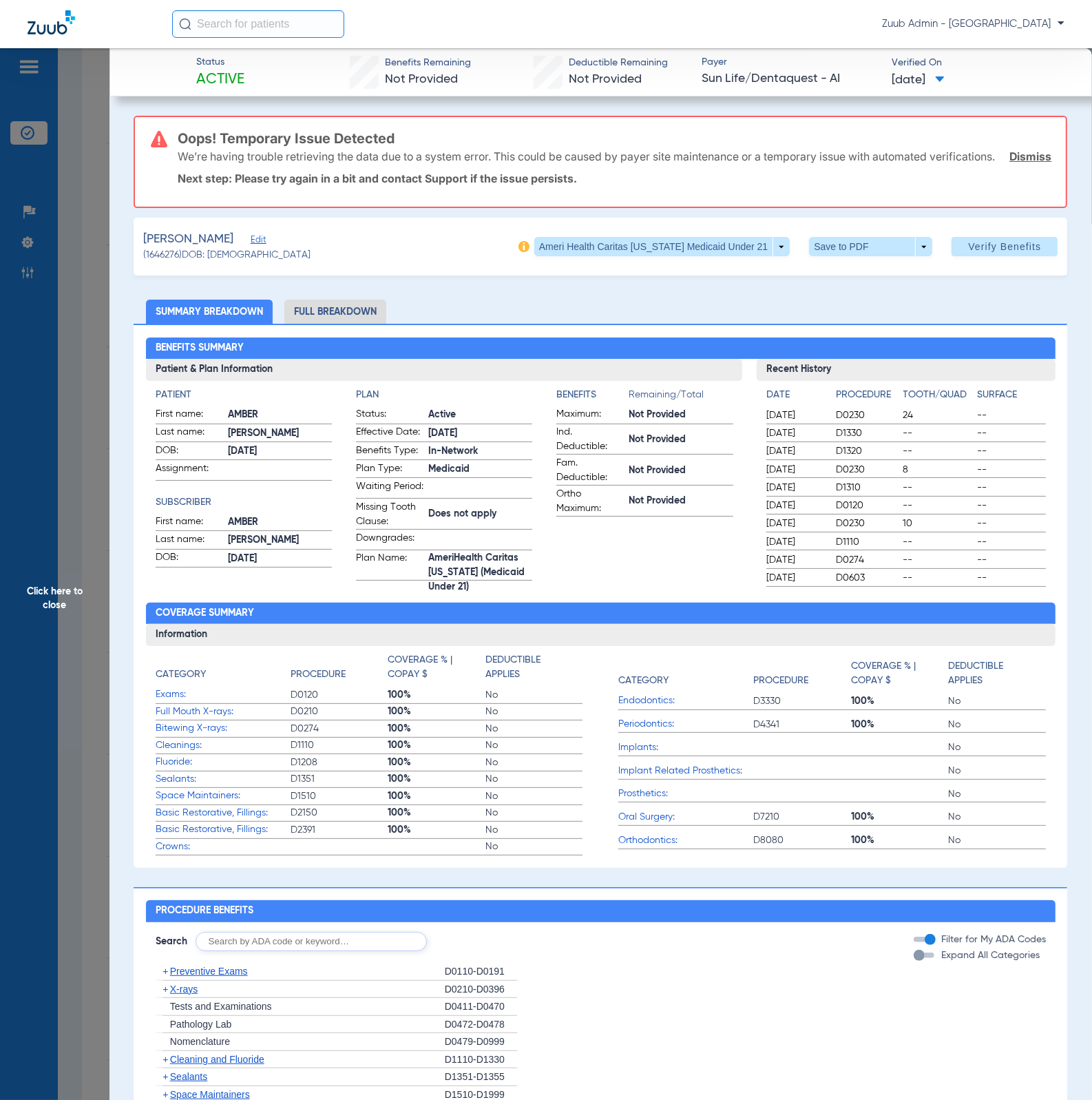
click at [251, 248] on span "Edit" at bounding box center [257, 241] width 12 height 13
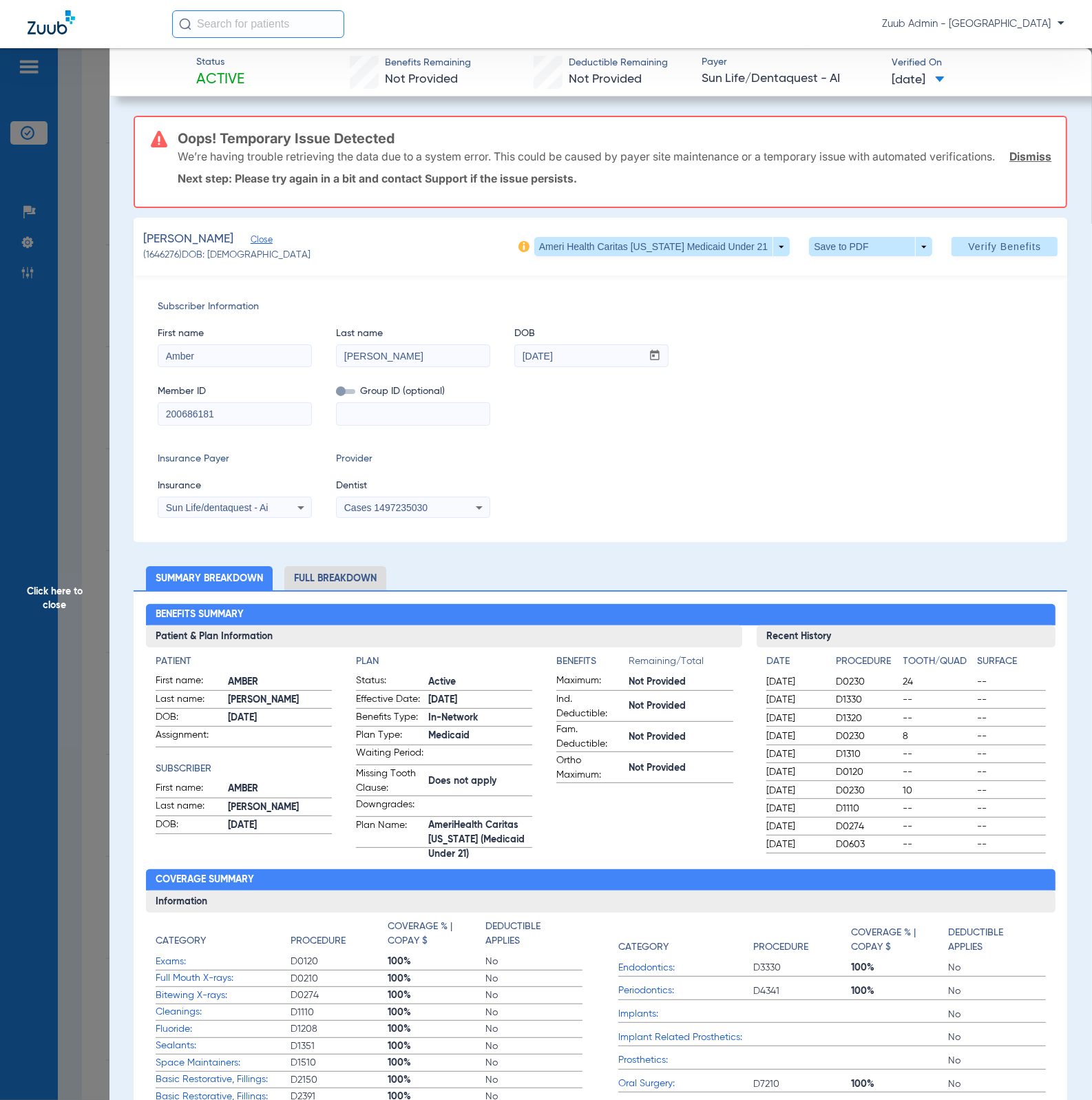
click at [70, 183] on span "Click here to close" at bounding box center [55, 598] width 110 height 1100
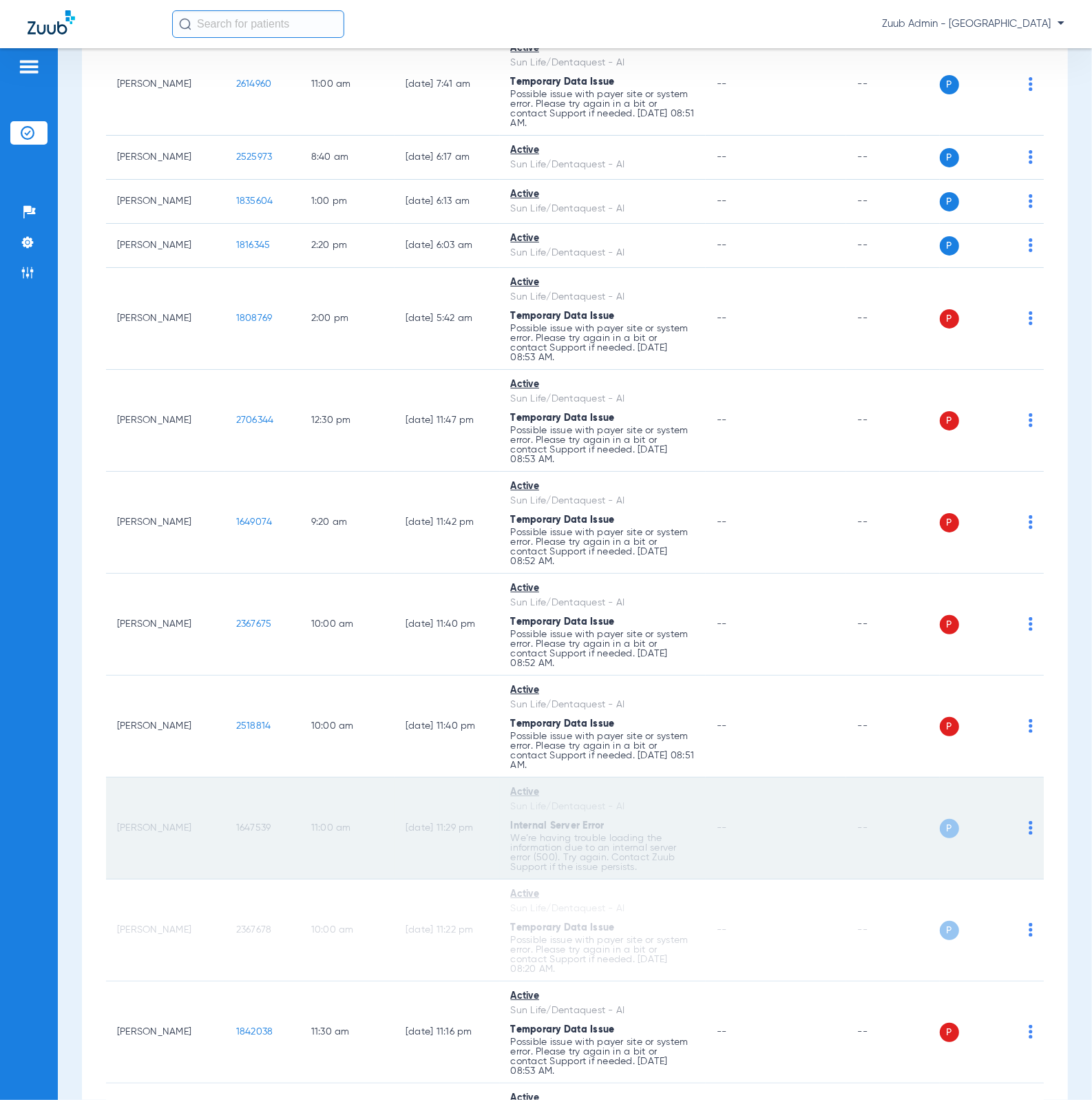
scroll to position [0, 0]
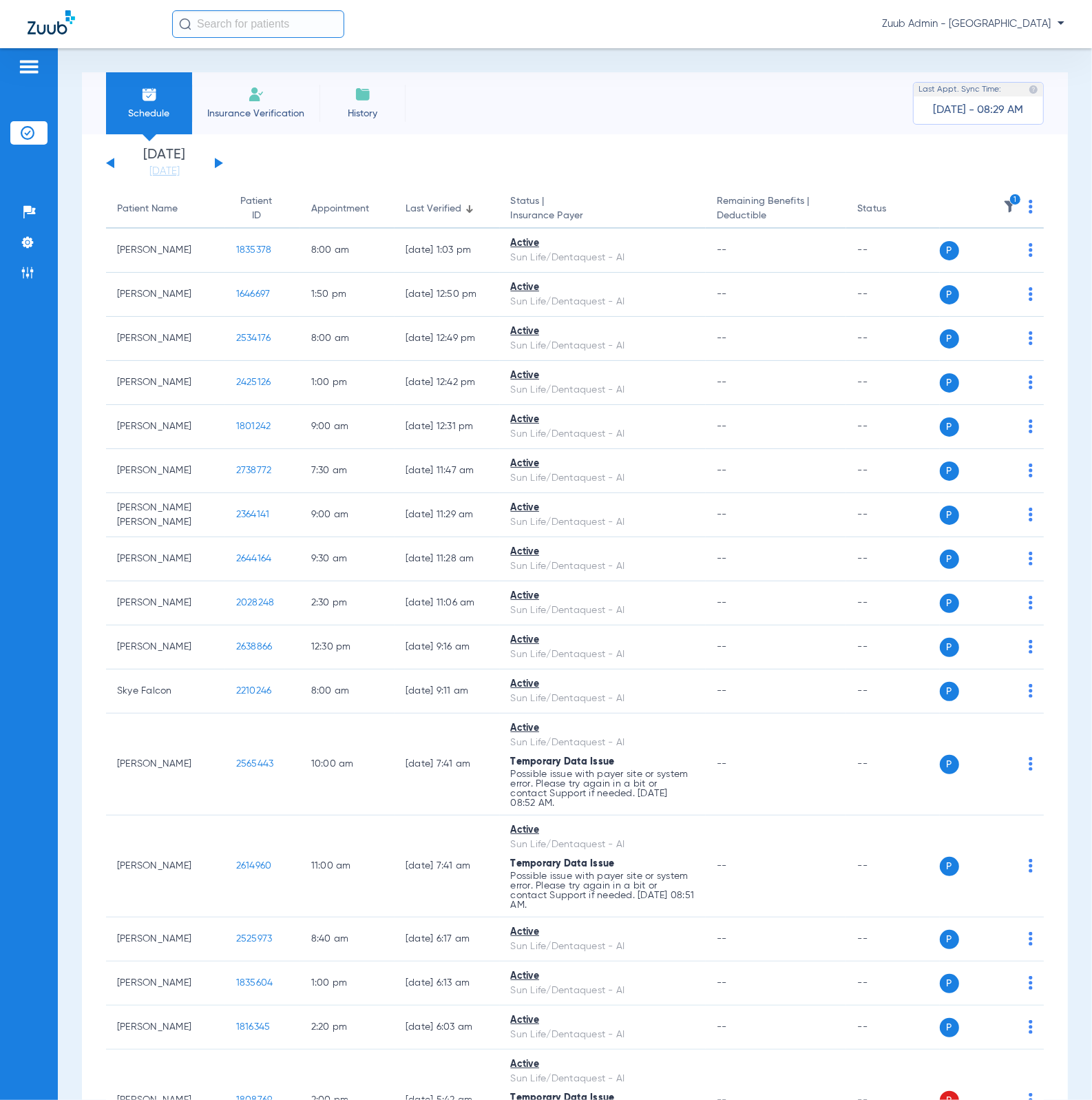
click at [1003, 208] on img at bounding box center [1010, 206] width 14 height 14
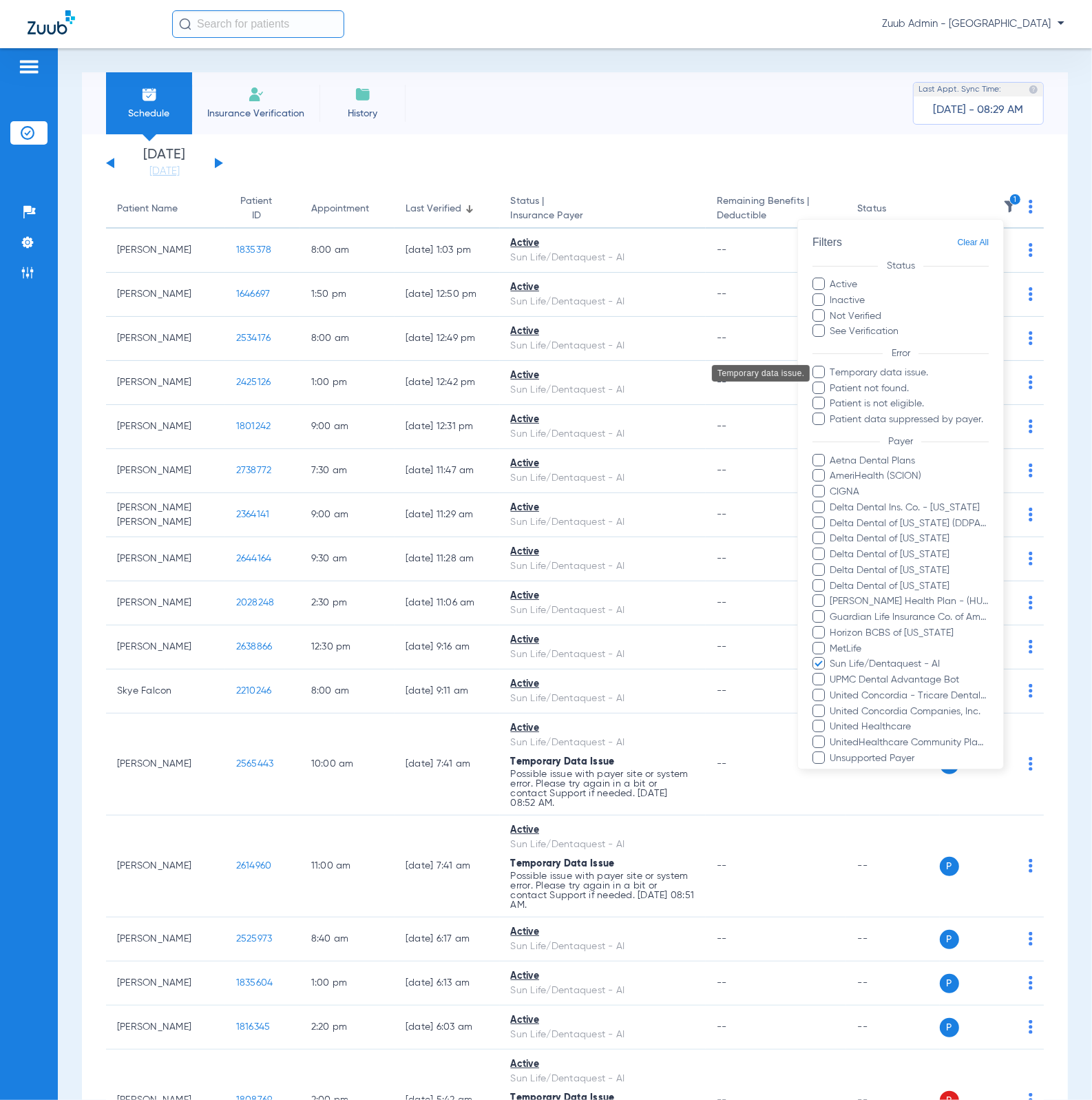
click at [920, 379] on span "Temporary data issue." at bounding box center [909, 373] width 159 height 15
click at [832, 383] on input "Temporary data issue." at bounding box center [832, 383] width 0 height 0
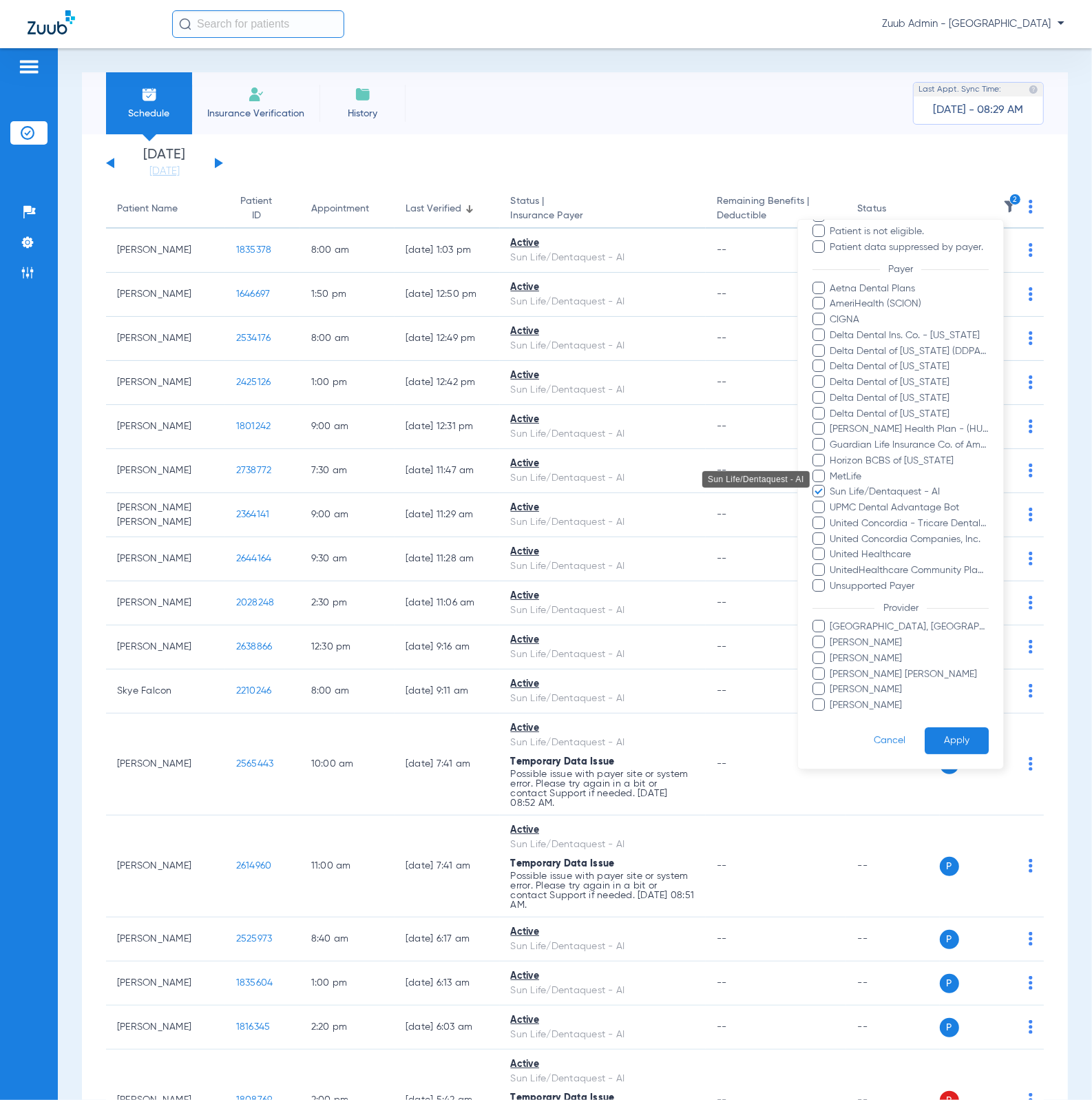
click at [893, 485] on span "Sun Life/Dentaquest - AI" at bounding box center [909, 492] width 159 height 15
click at [832, 502] on input "Sun Life/Dentaquest - AI" at bounding box center [832, 502] width 0 height 0
click at [947, 613] on button "Apply" at bounding box center [956, 740] width 64 height 27
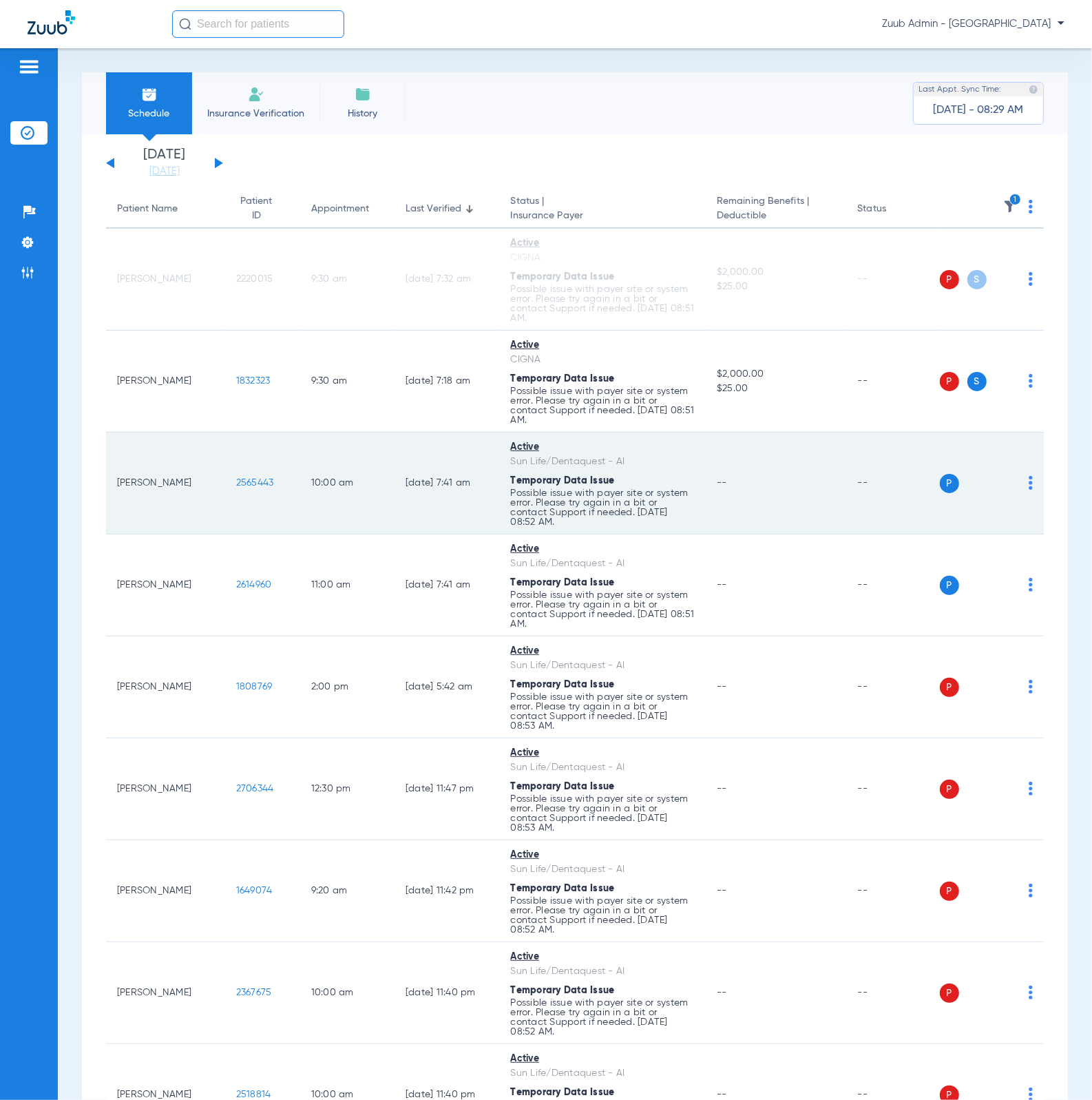
click at [243, 482] on span "2565443" at bounding box center [255, 483] width 38 height 10
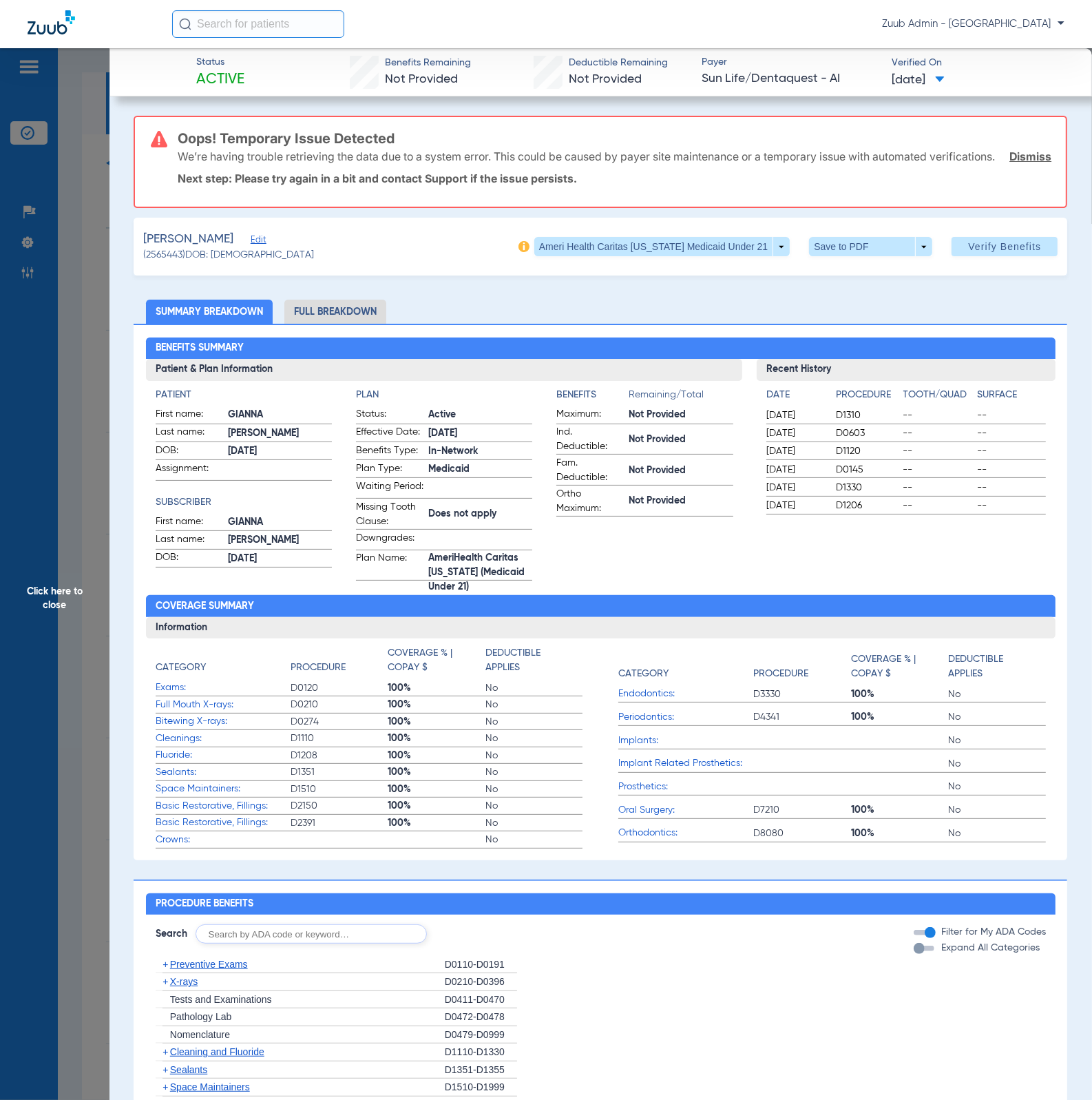
click at [263, 248] on span "Edit" at bounding box center [257, 241] width 12 height 13
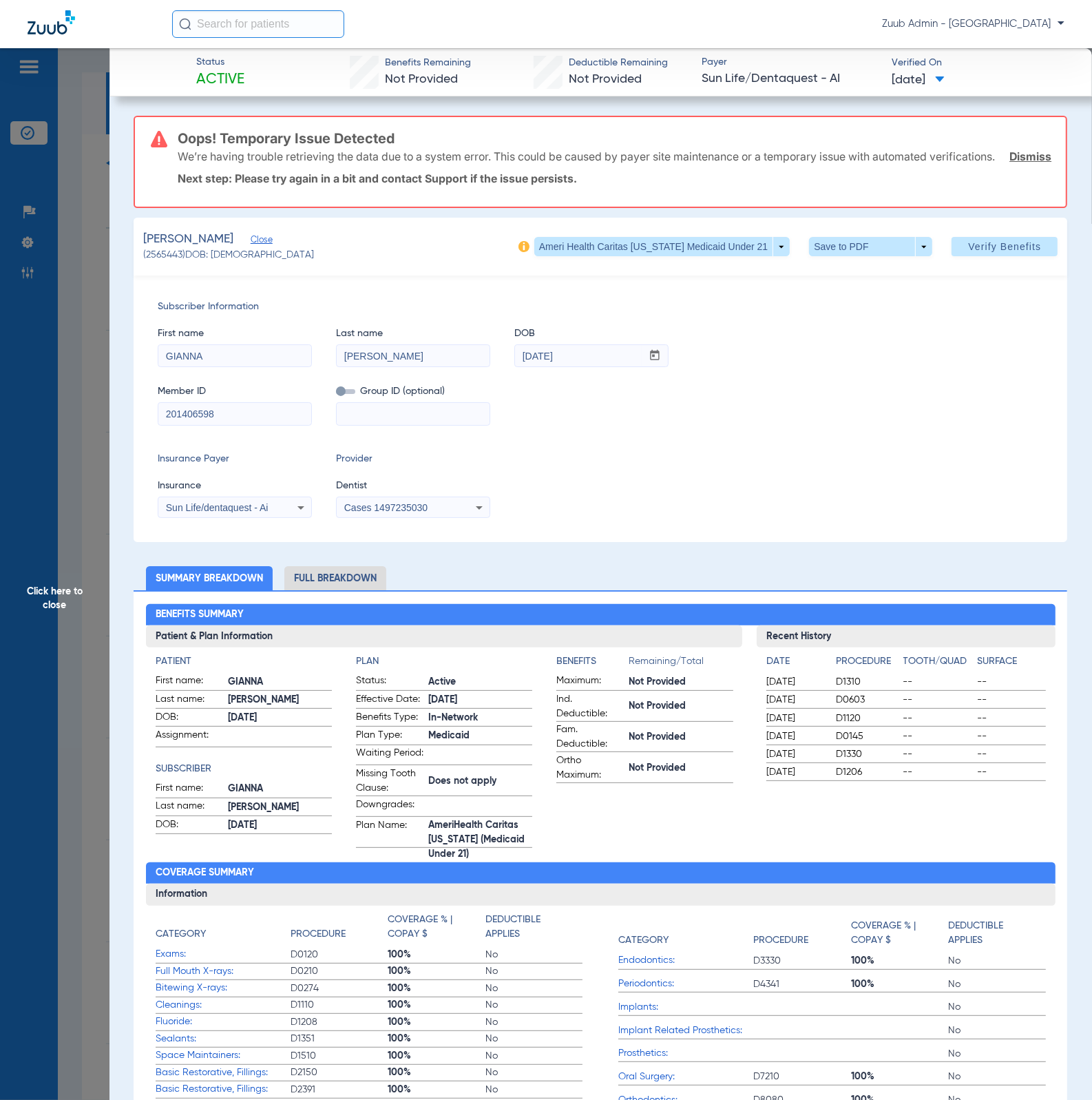
click at [1009, 163] on link "Dismiss" at bounding box center [1030, 156] width 42 height 14
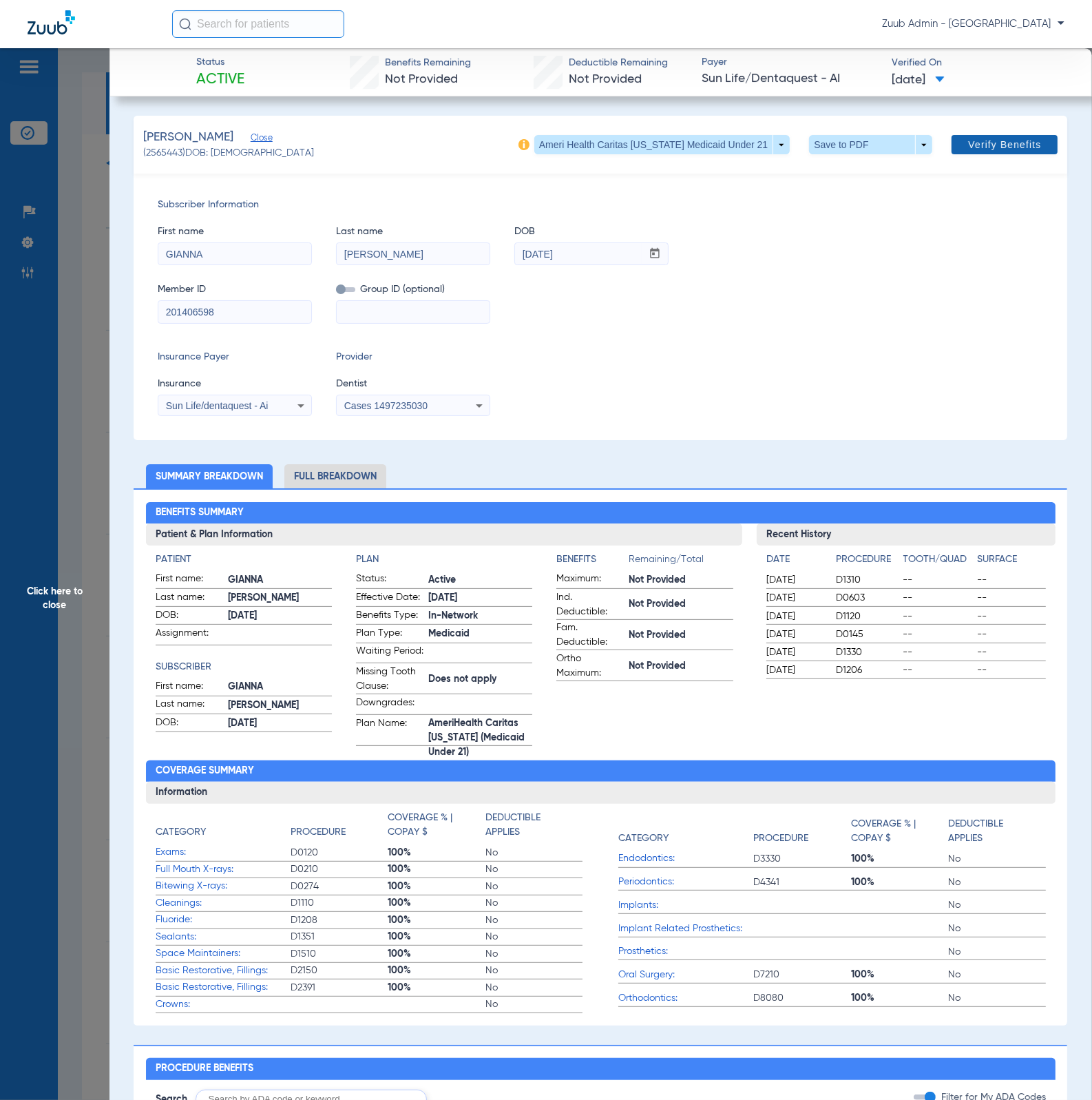
click at [1001, 157] on span at bounding box center [1004, 144] width 106 height 33
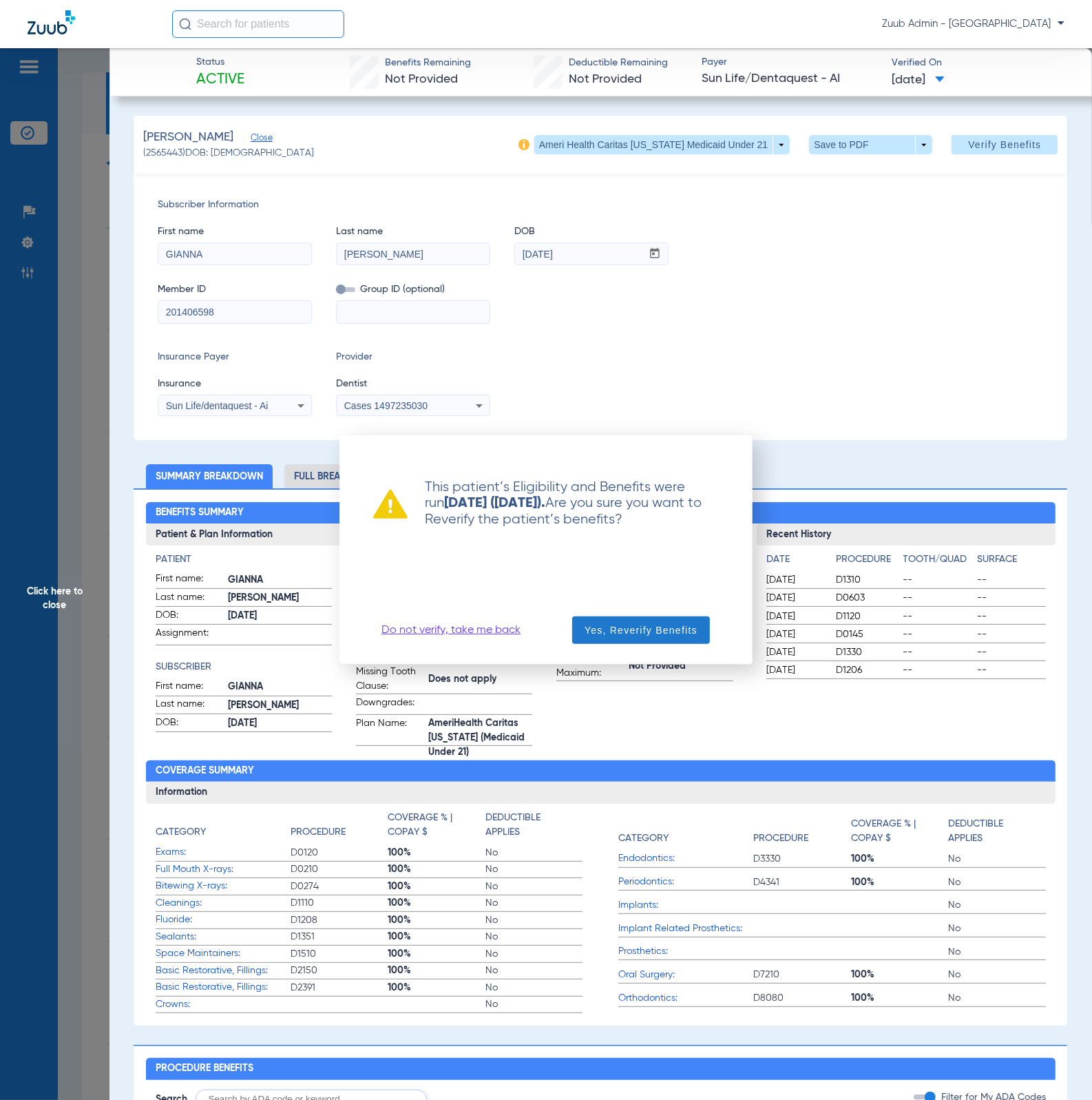
click at [694, 613] on span "button" at bounding box center [641, 630] width 137 height 33
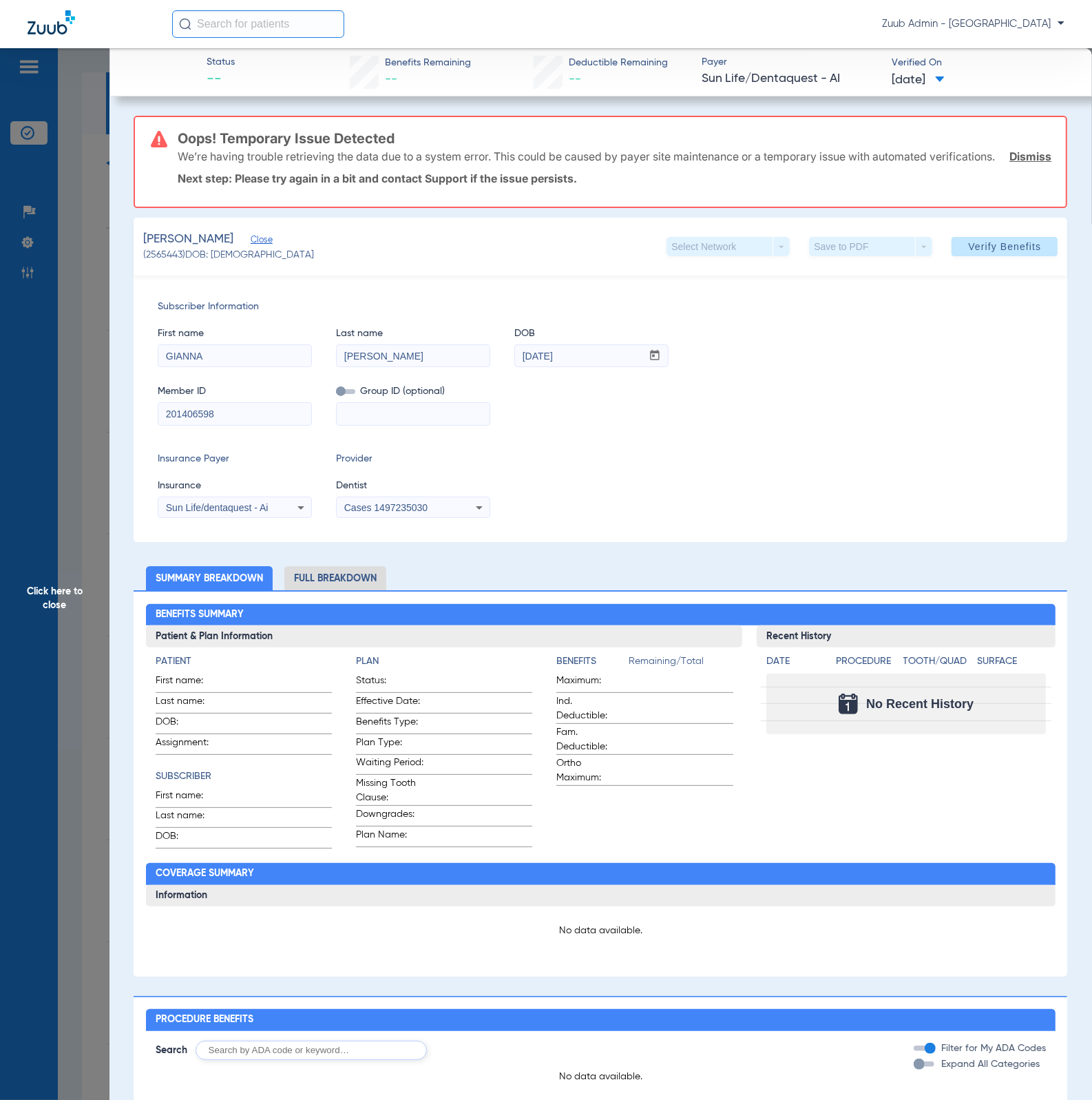
click at [95, 327] on span "Click here to close" at bounding box center [55, 598] width 110 height 1100
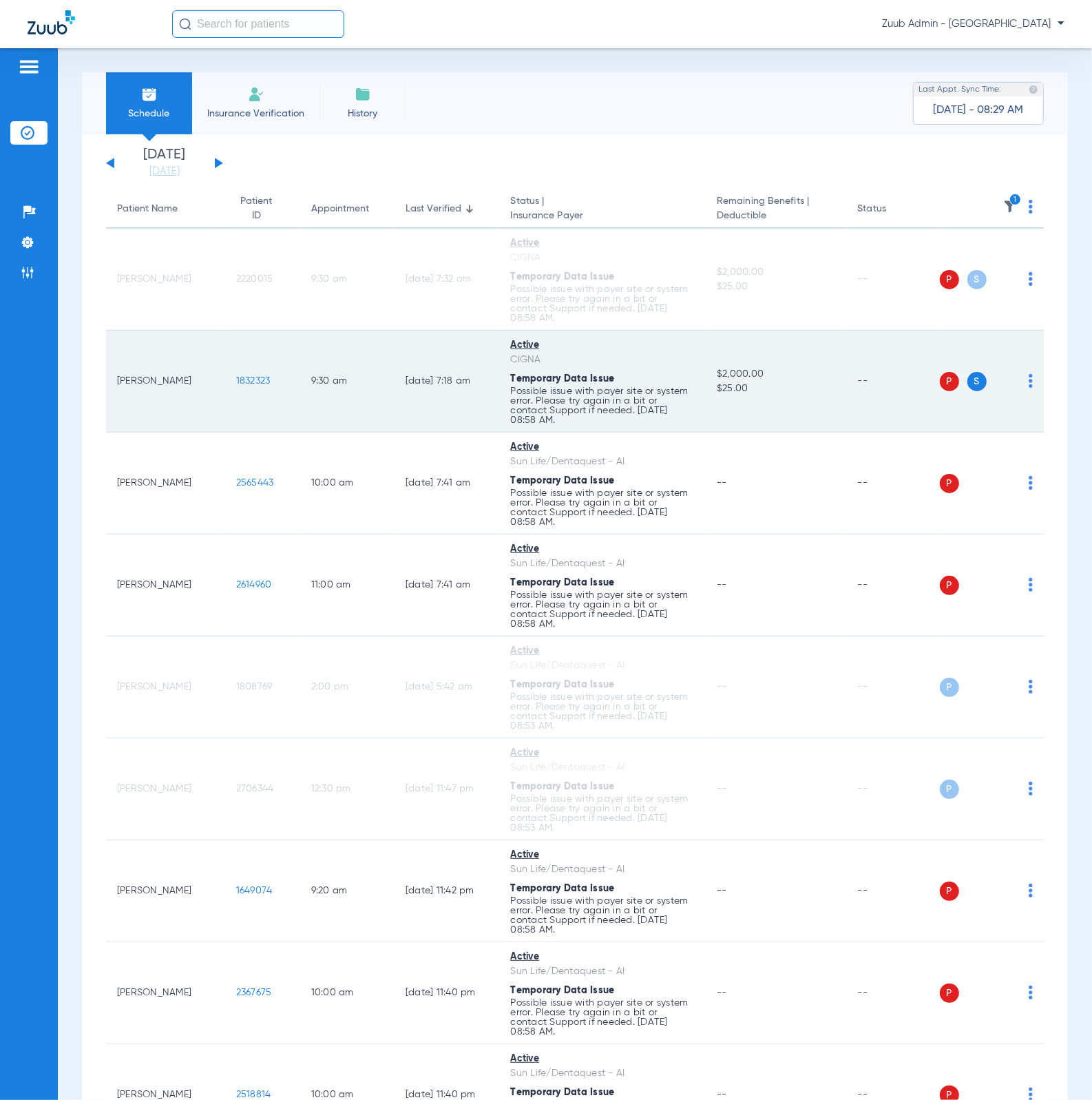
click at [236, 378] on span "1832323" at bounding box center [253, 381] width 35 height 10
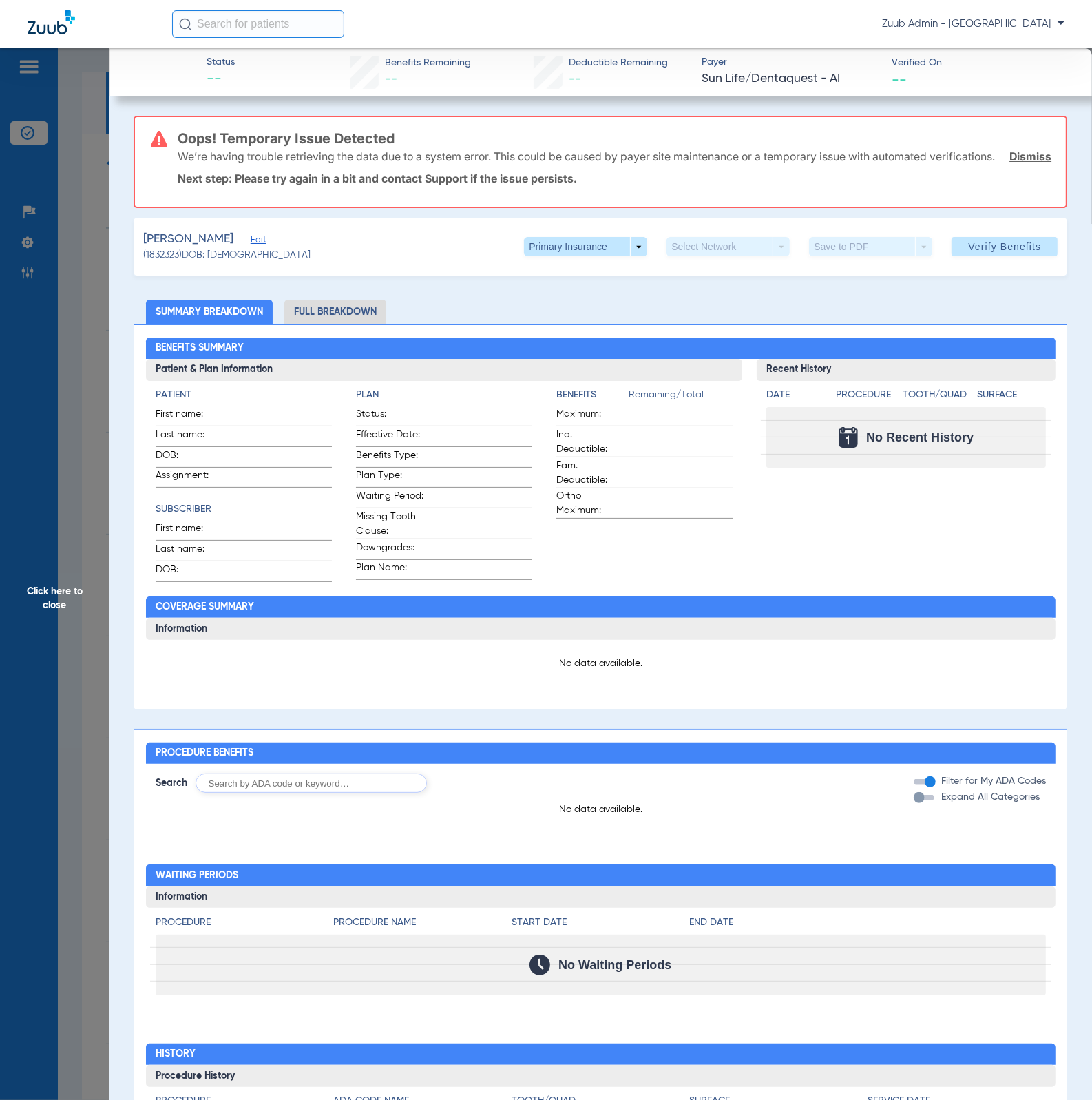
click at [262, 248] on span "Edit" at bounding box center [257, 241] width 12 height 13
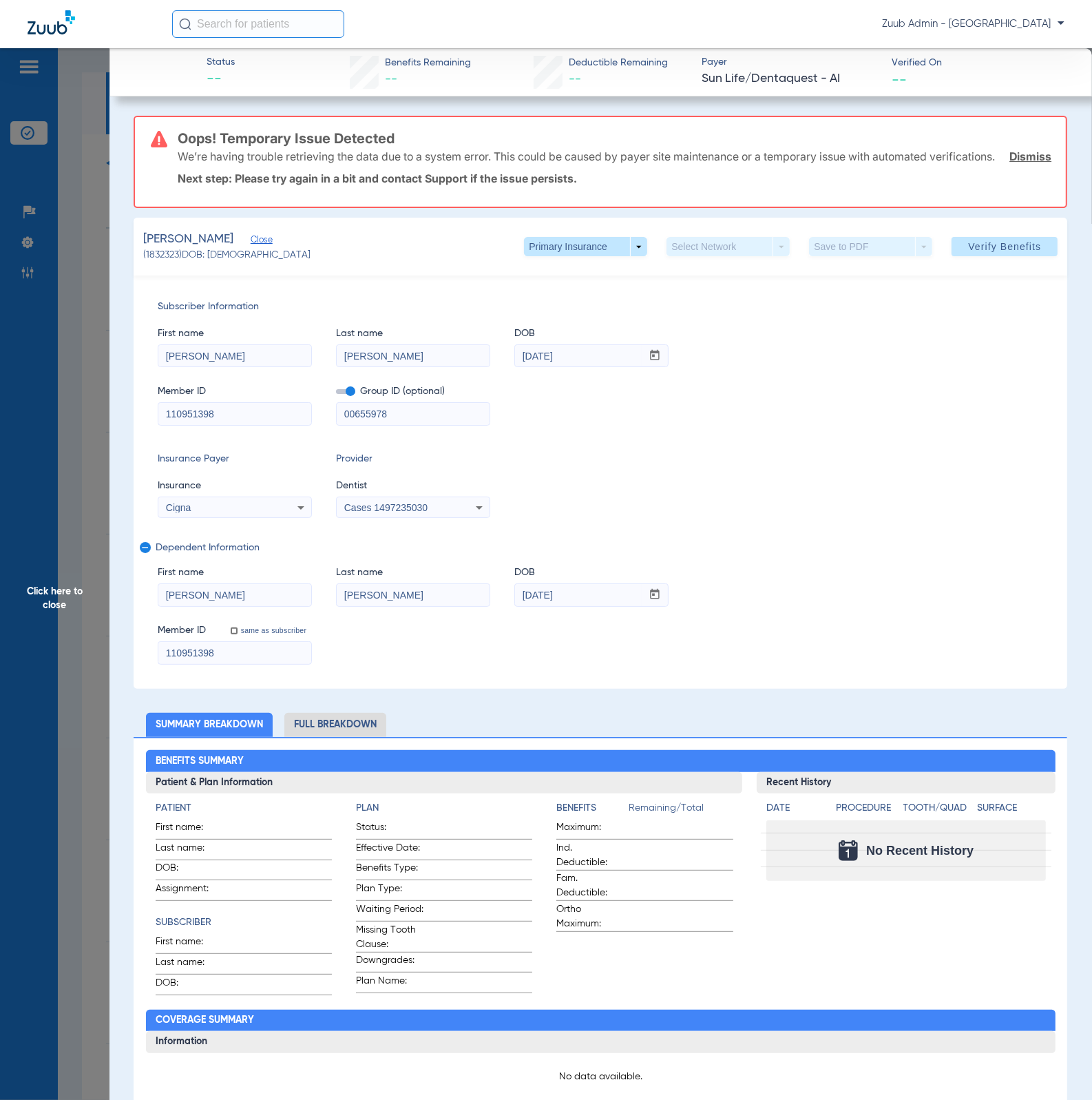
click at [459, 516] on div "Cases 1497235030" at bounding box center [413, 508] width 153 height 17
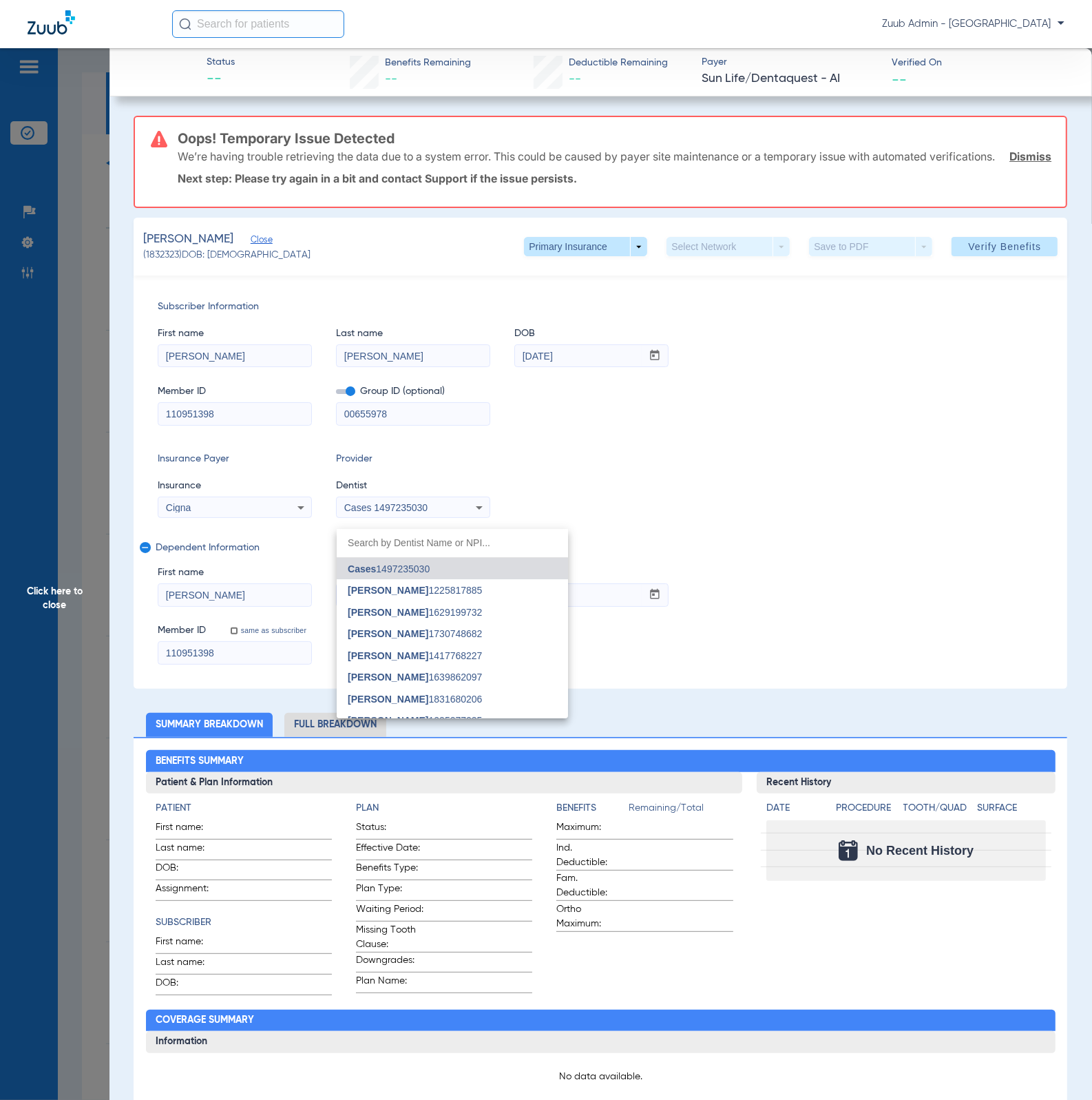
click at [69, 371] on div at bounding box center [546, 550] width 1092 height 1100
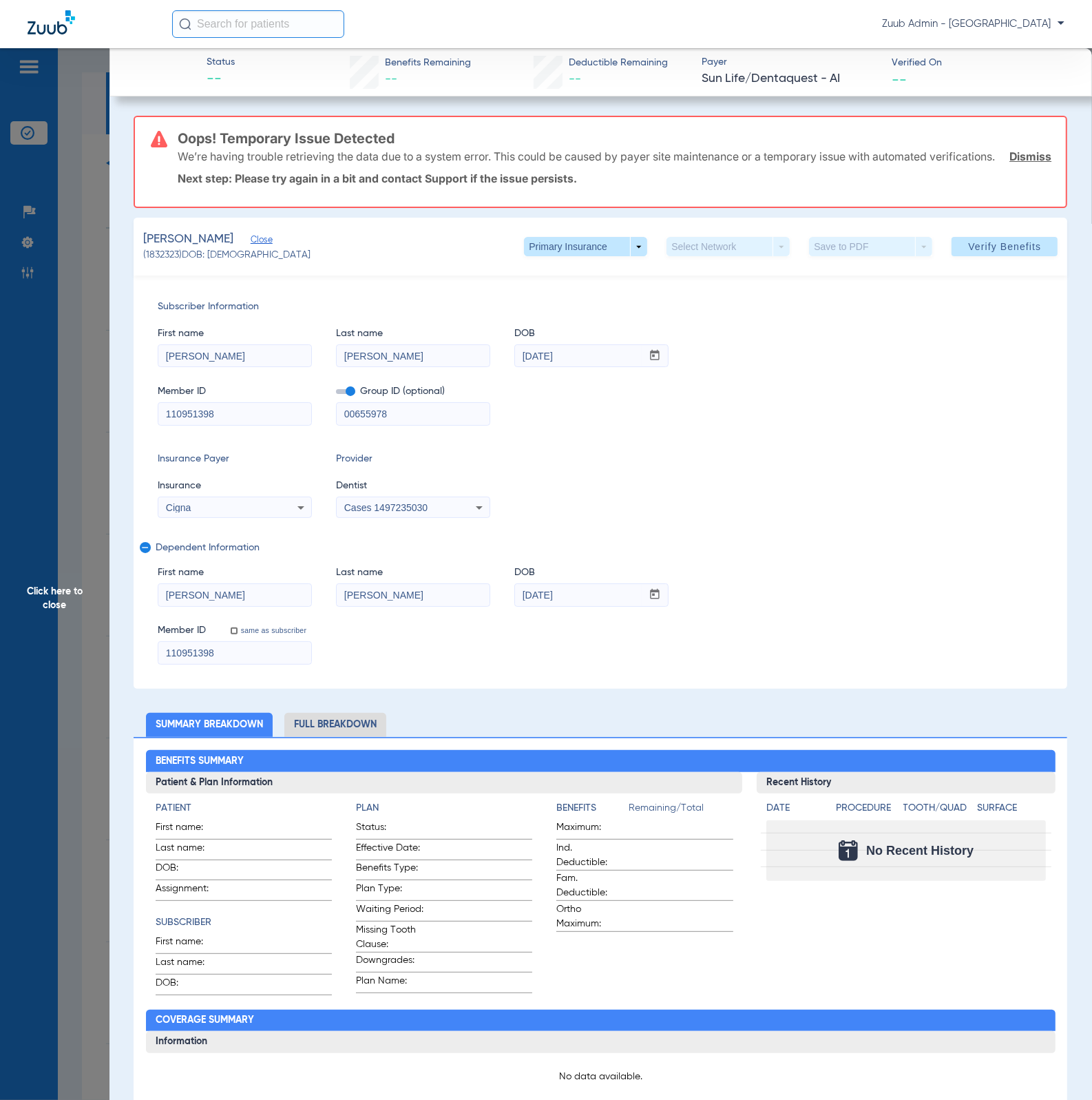
click at [75, 369] on span "Click here to close" at bounding box center [55, 598] width 110 height 1100
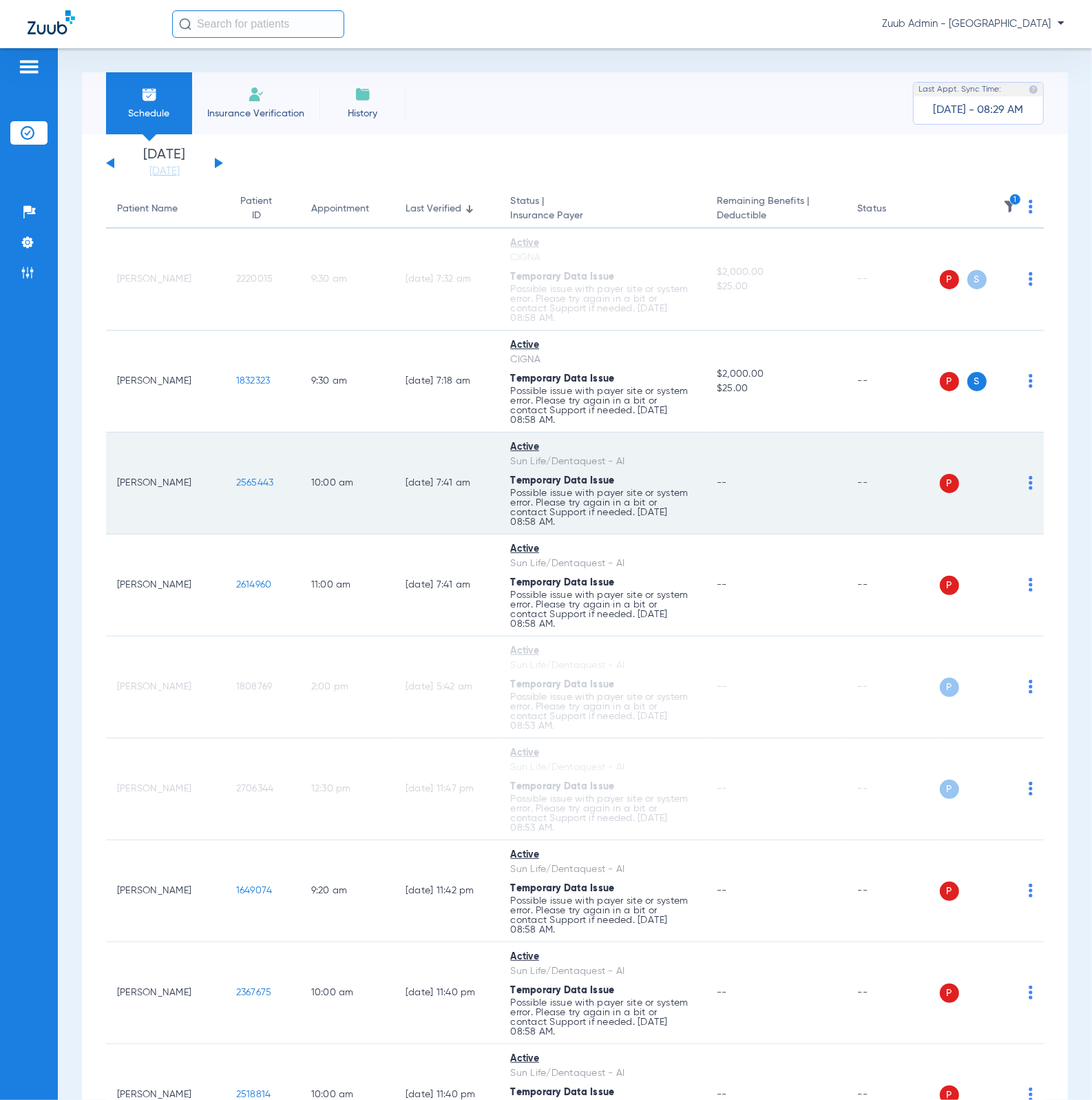
drag, startPoint x: 119, startPoint y: 481, endPoint x: 282, endPoint y: 494, distance: 163.5
click at [282, 494] on tr "Gianna Asencio 2565443 10:00 AM 08/13/25 7:41 AM Active Sun Life/Dentaquest - A…" at bounding box center [575, 483] width 937 height 102
copy tr "Gianna Asencio 2565443"
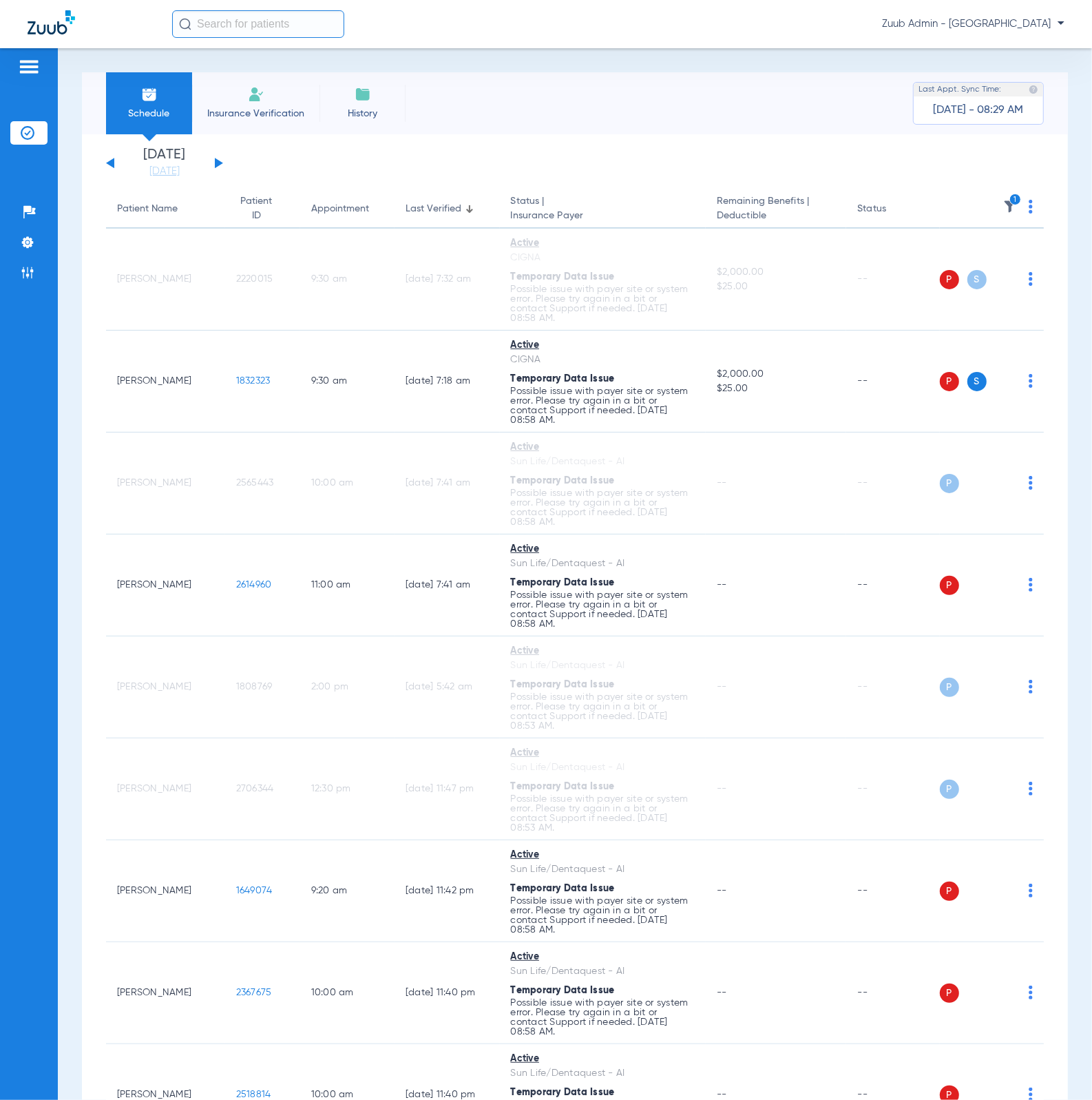
click at [1003, 203] on img at bounding box center [1010, 206] width 14 height 14
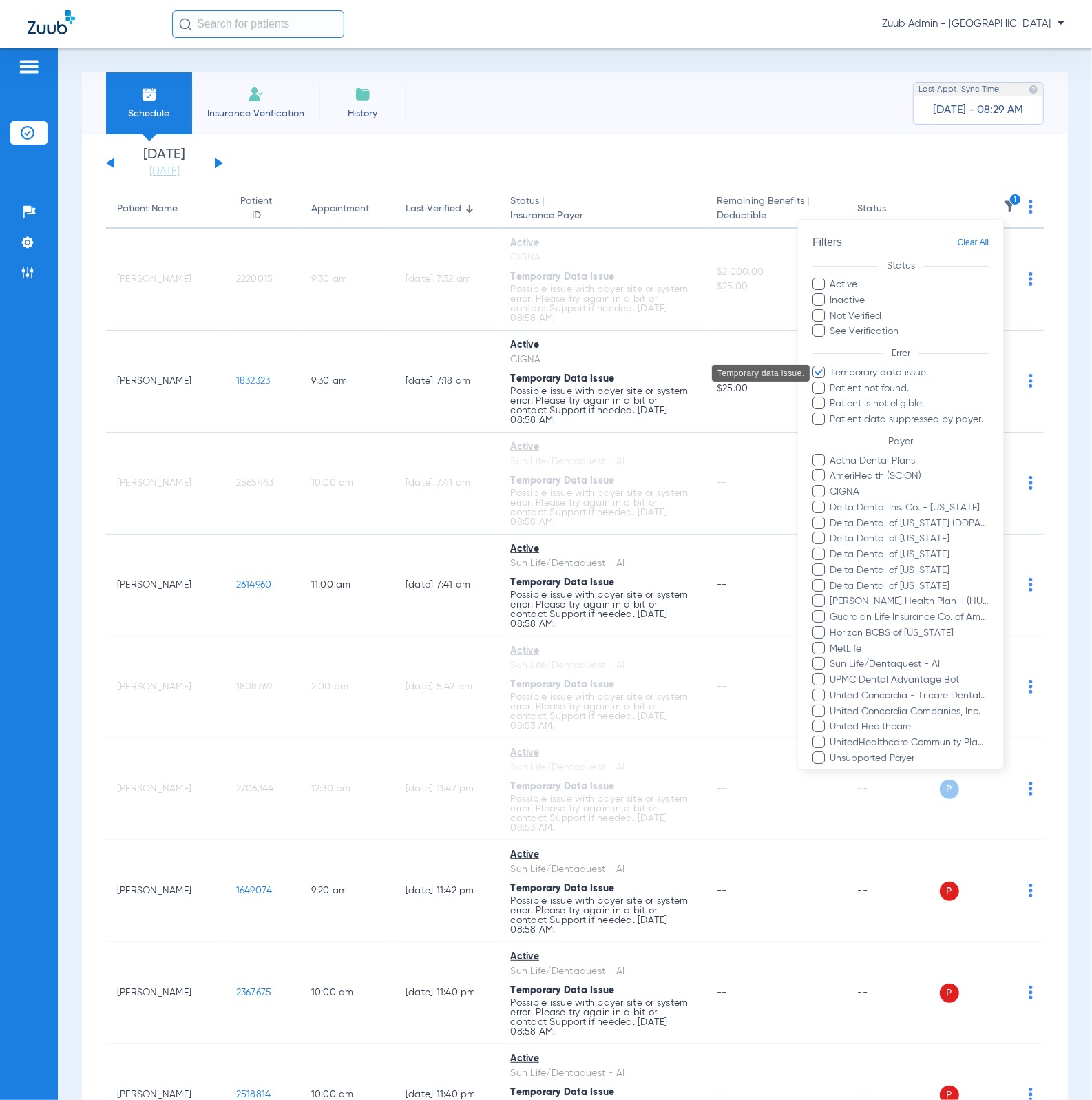
drag, startPoint x: 919, startPoint y: 374, endPoint x: 919, endPoint y: 407, distance: 33.0
click at [919, 374] on span "Temporary data issue." at bounding box center [909, 373] width 159 height 15
click at [832, 383] on input "Temporary data issue." at bounding box center [832, 383] width 0 height 0
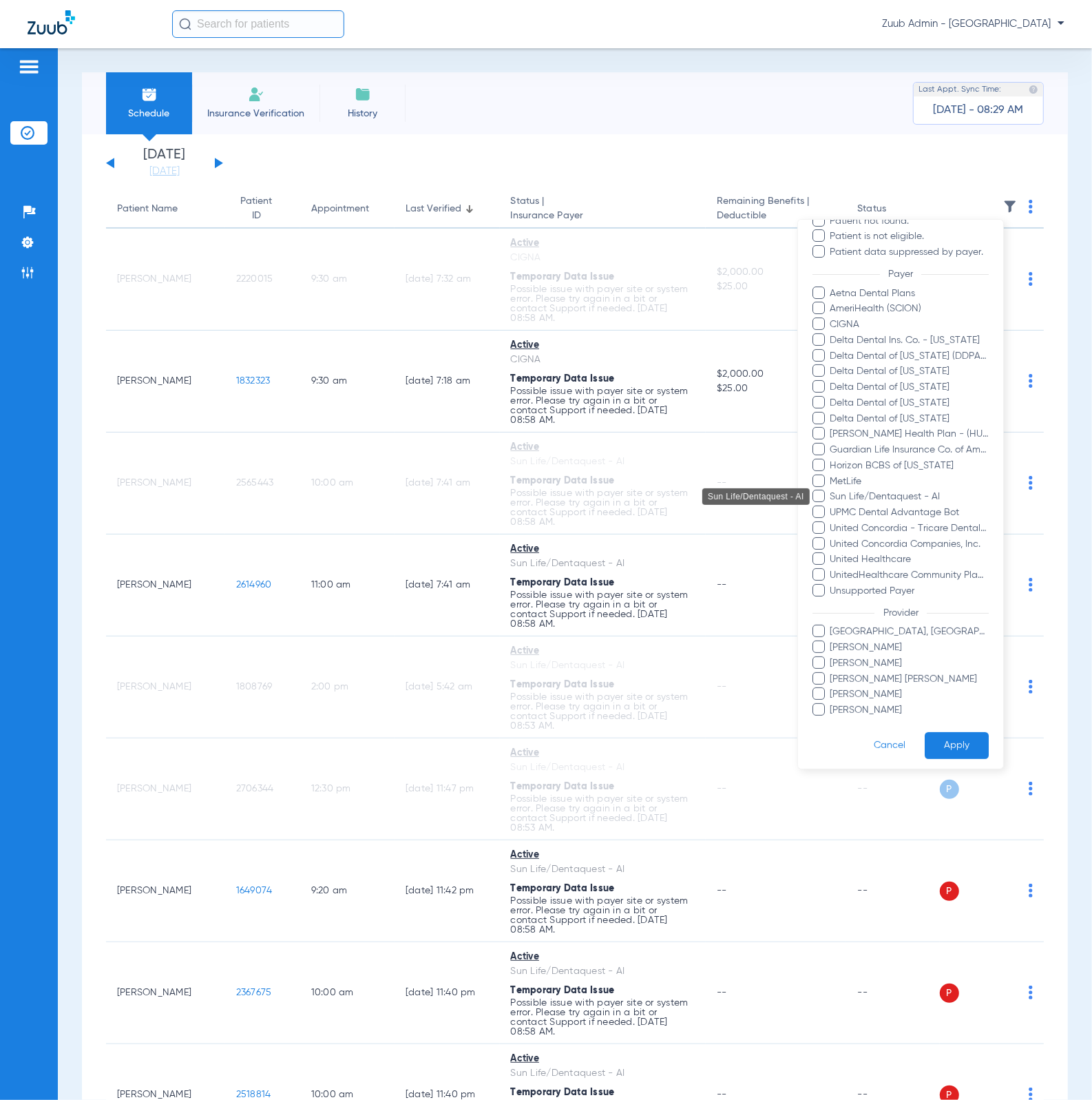
scroll to position [184, 0]
click at [922, 485] on span "Sun Life/Dentaquest - AI" at bounding box center [909, 492] width 159 height 15
click at [832, 502] on input "Sun Life/Dentaquest - AI" at bounding box center [832, 502] width 0 height 0
click at [952, 613] on button "Apply" at bounding box center [956, 740] width 64 height 27
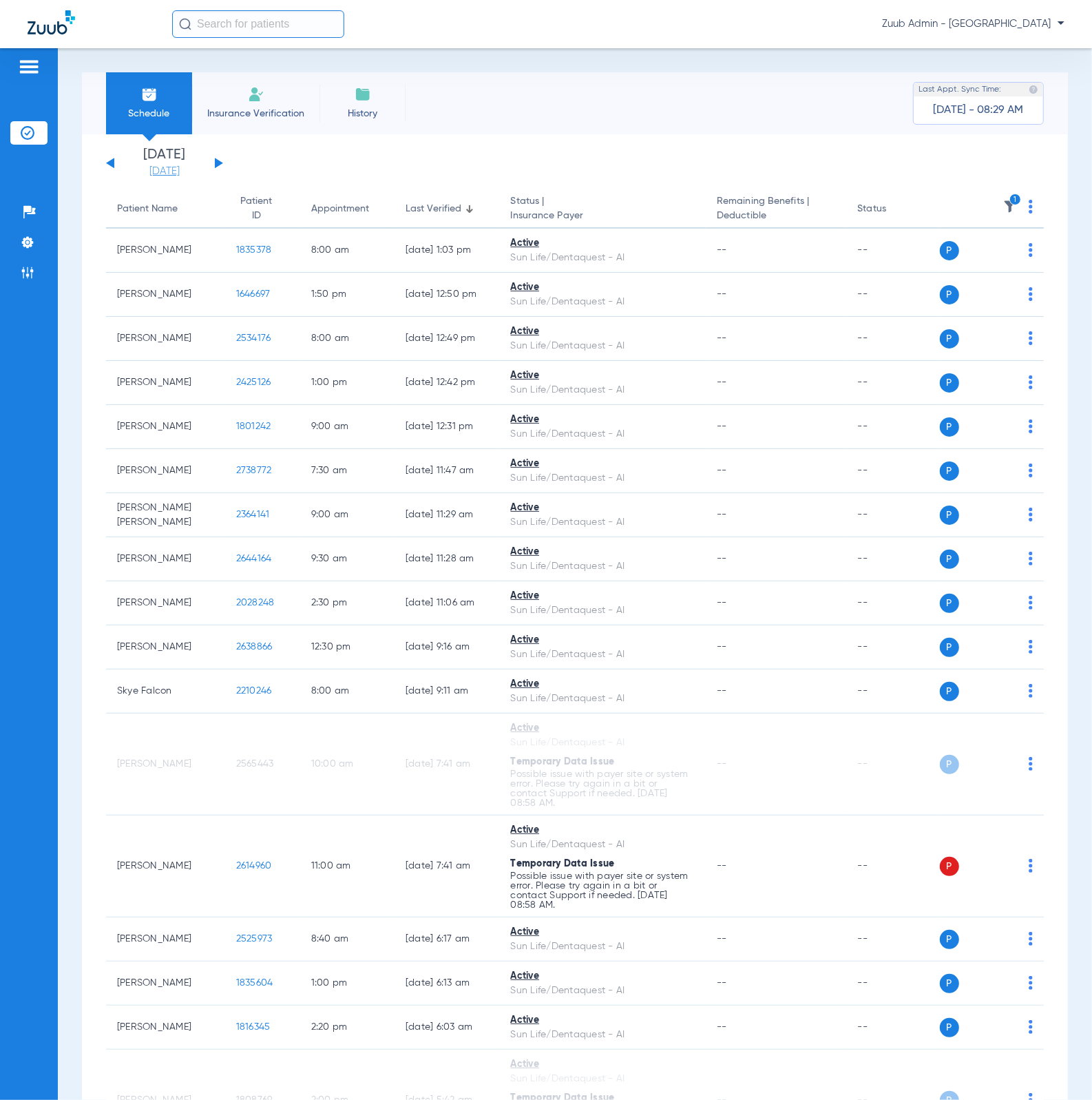
click at [181, 176] on link "08-14-2025" at bounding box center [165, 171] width 83 height 14
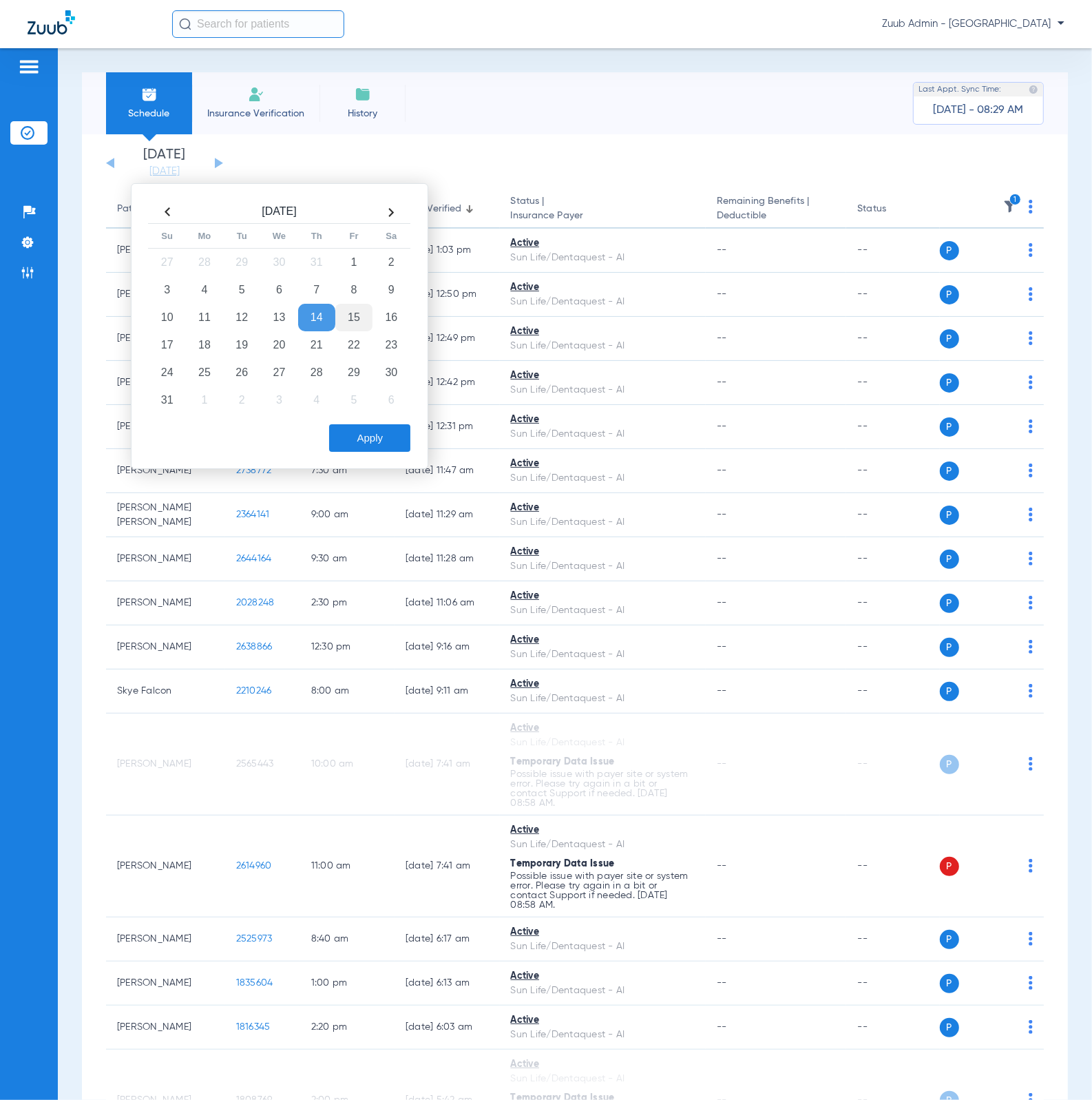
click at [346, 311] on td "15" at bounding box center [354, 318] width 37 height 28
click at [389, 441] on button "Apply" at bounding box center [370, 438] width 81 height 28
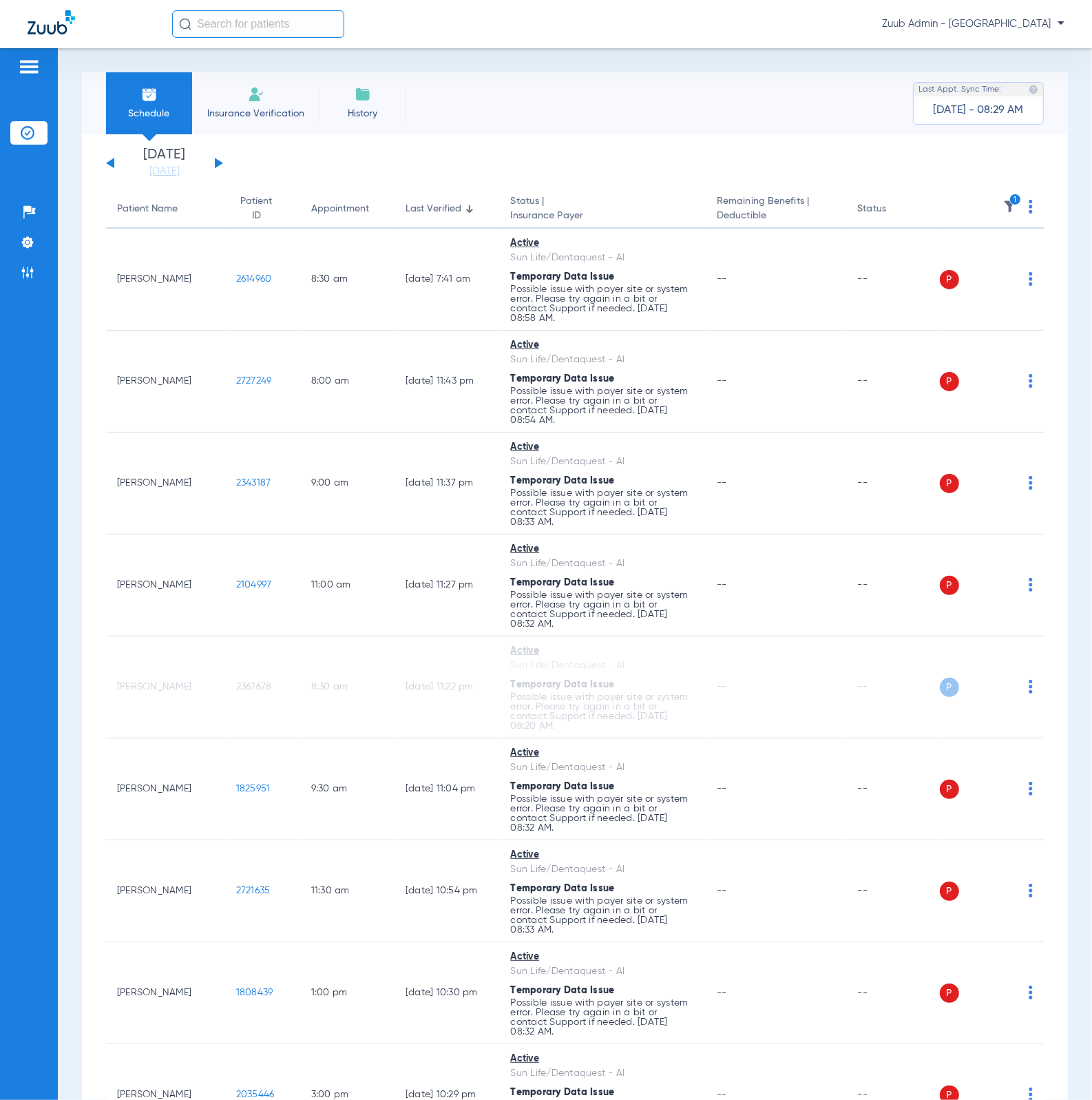
click at [1003, 212] on img at bounding box center [1010, 206] width 14 height 14
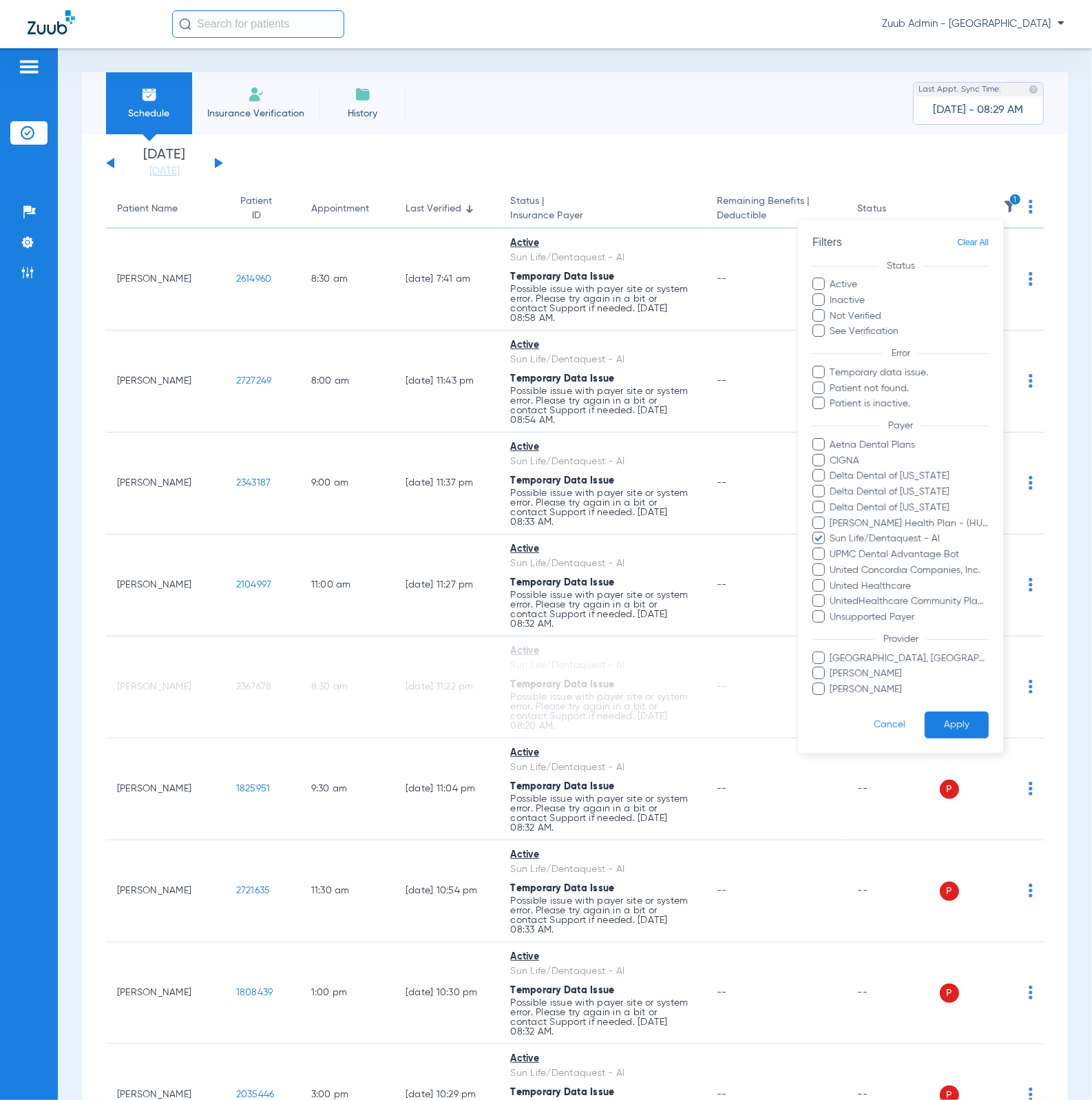
click at [959, 613] on button "Apply" at bounding box center [956, 724] width 64 height 27
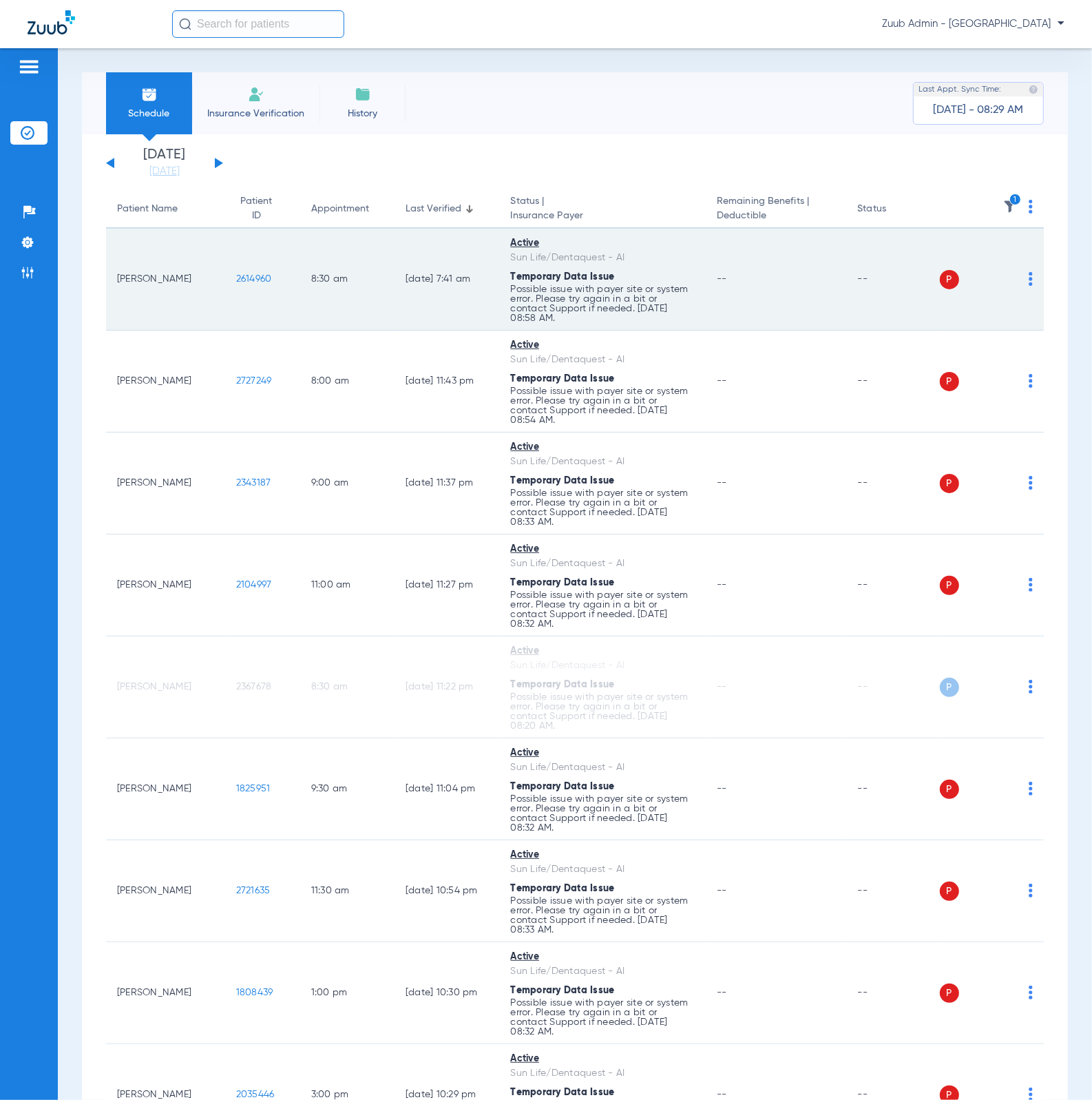
click at [236, 274] on span "2614960" at bounding box center [254, 279] width 36 height 10
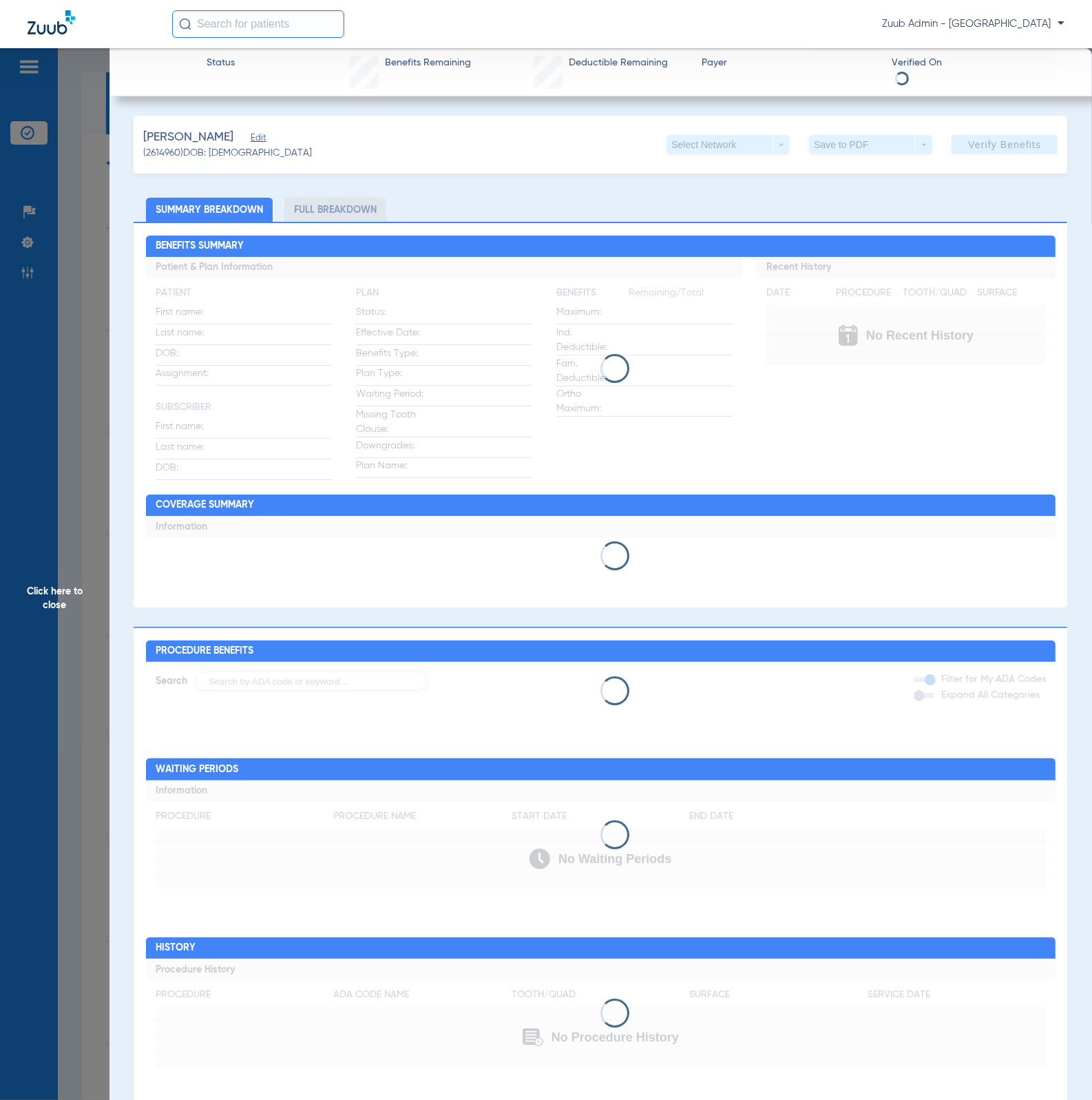
click at [242, 133] on div "Swartz, Evie Edit" at bounding box center [227, 137] width 168 height 17
click at [239, 136] on div "Swartz, Evie Edit (2614960) DOB: 09/26/2020 Select Network arrow_drop_down Save…" at bounding box center [600, 622] width 933 height 1012
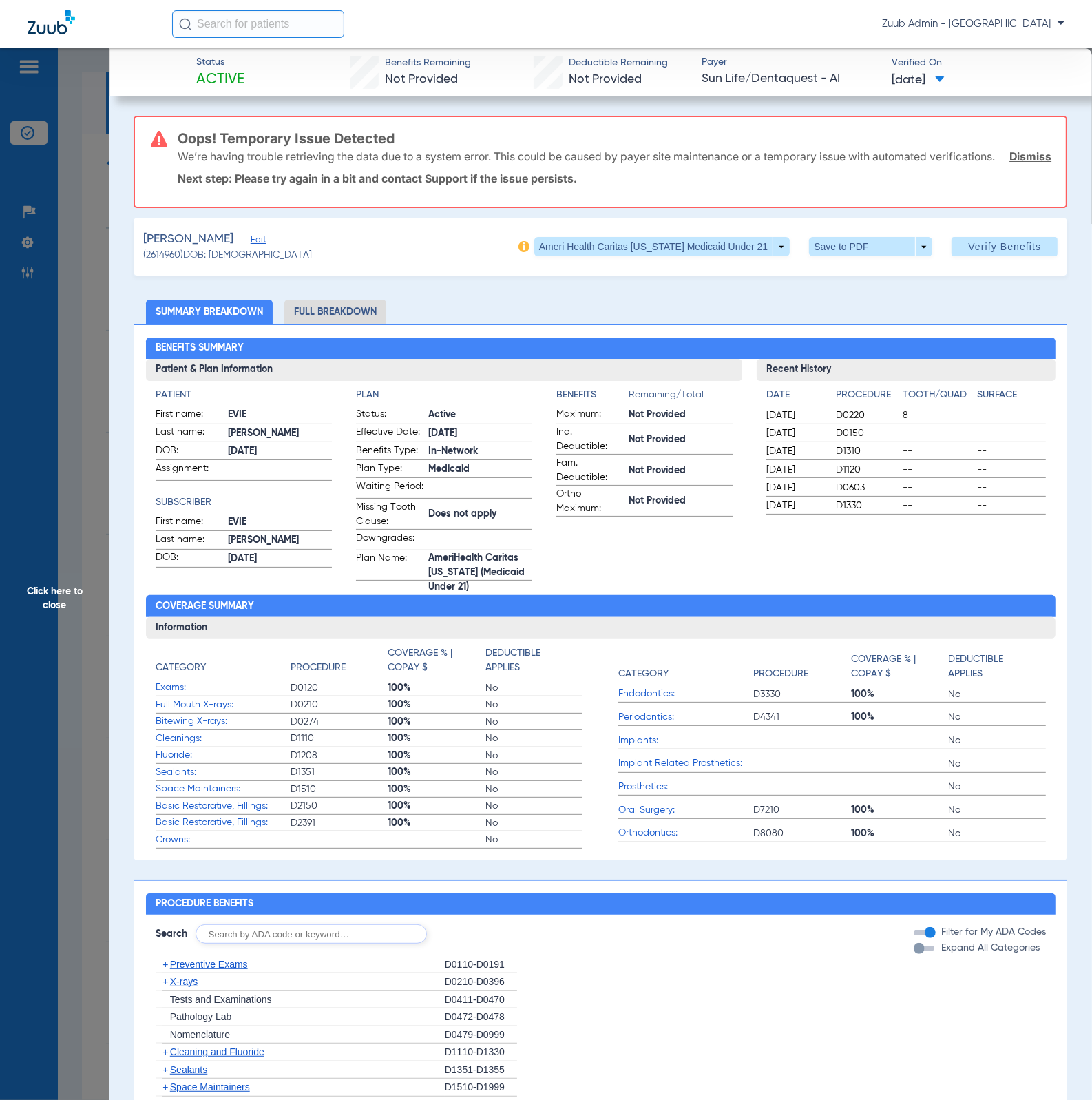
click at [251, 248] on span "Edit" at bounding box center [257, 241] width 12 height 13
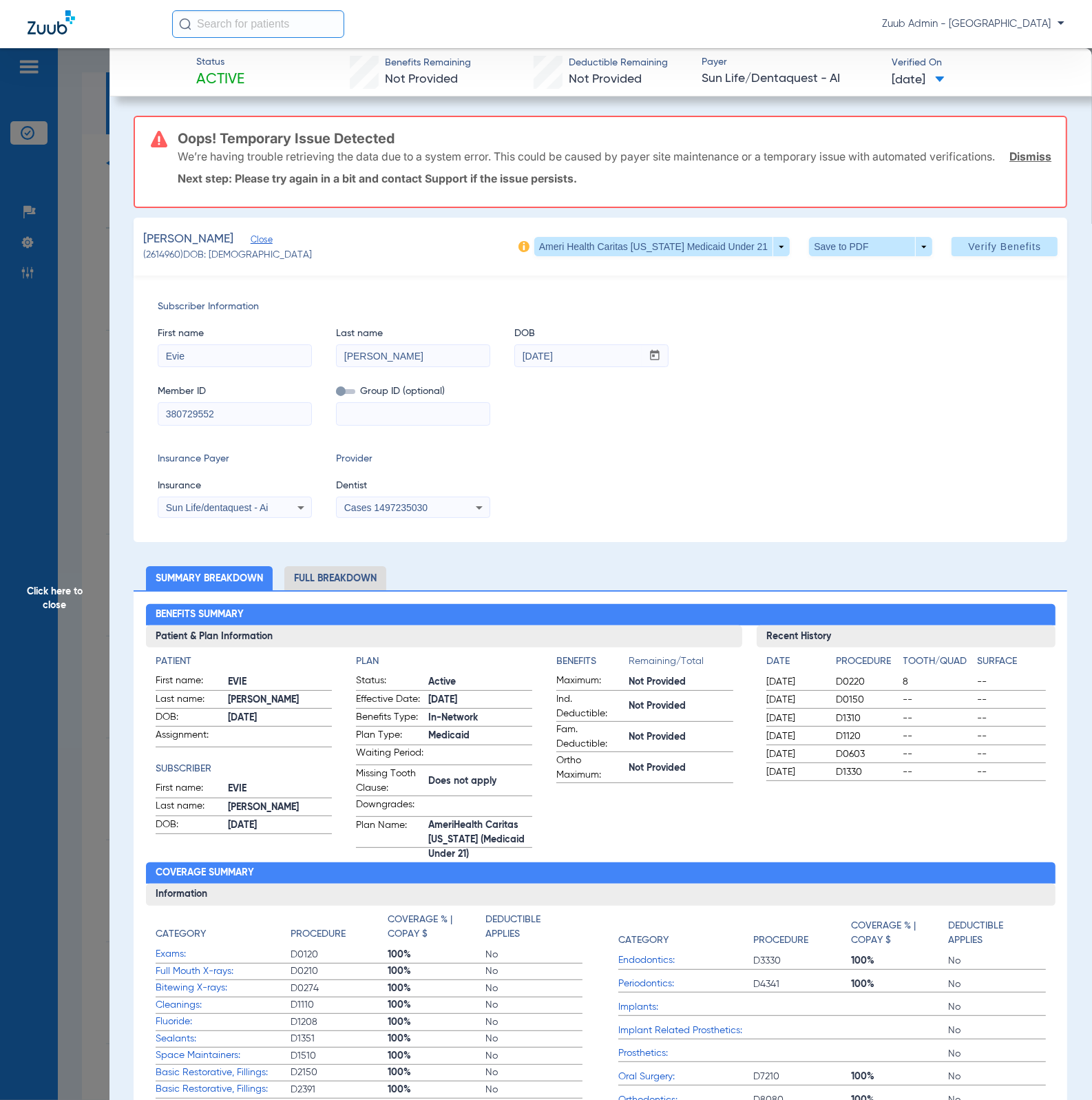
click at [92, 279] on span "Click here to close" at bounding box center [55, 598] width 110 height 1100
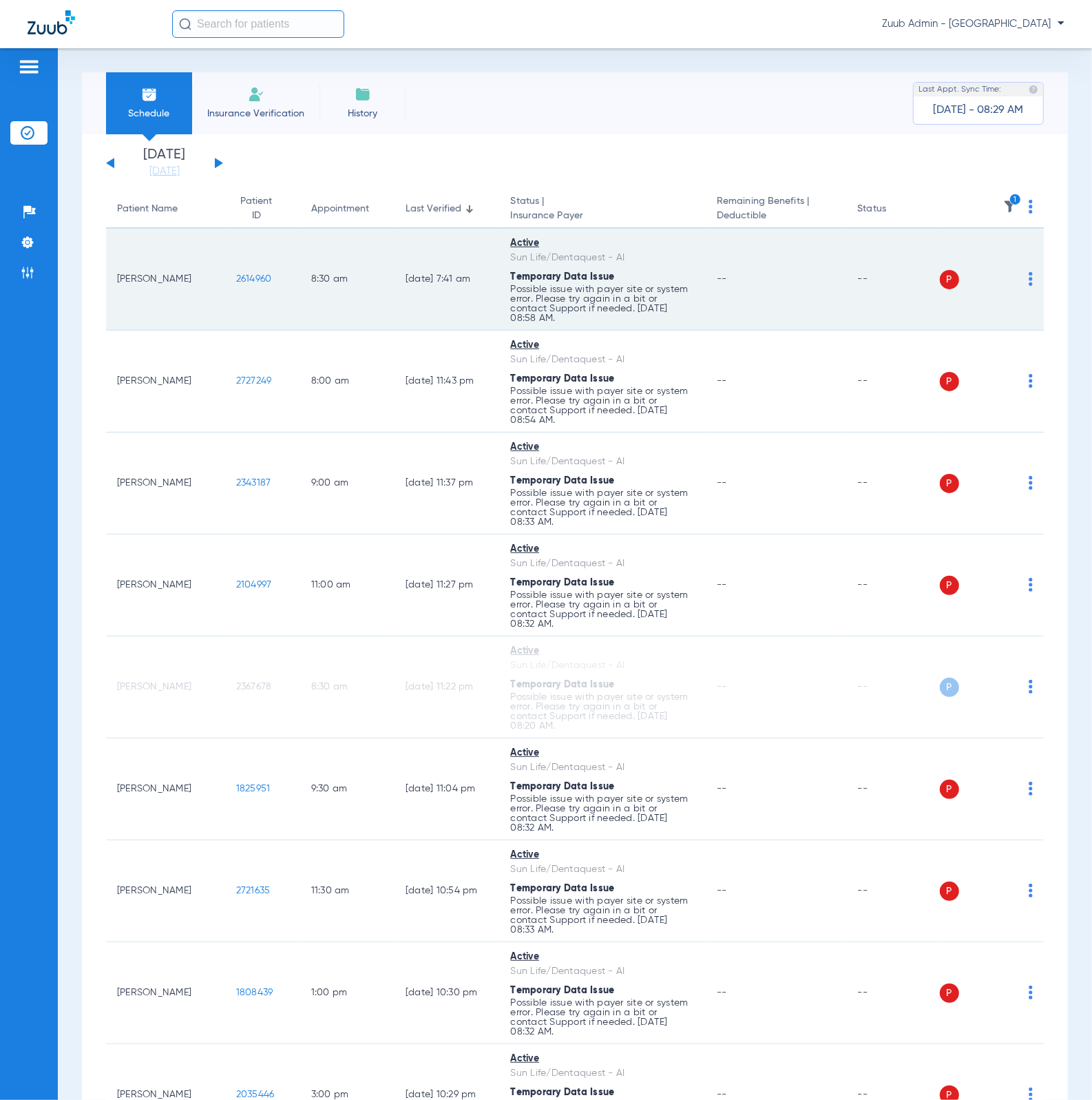
drag, startPoint x: 227, startPoint y: 280, endPoint x: 278, endPoint y: 280, distance: 51.0
click at [277, 282] on td "2614960" at bounding box center [262, 280] width 75 height 102
copy span "2614960"
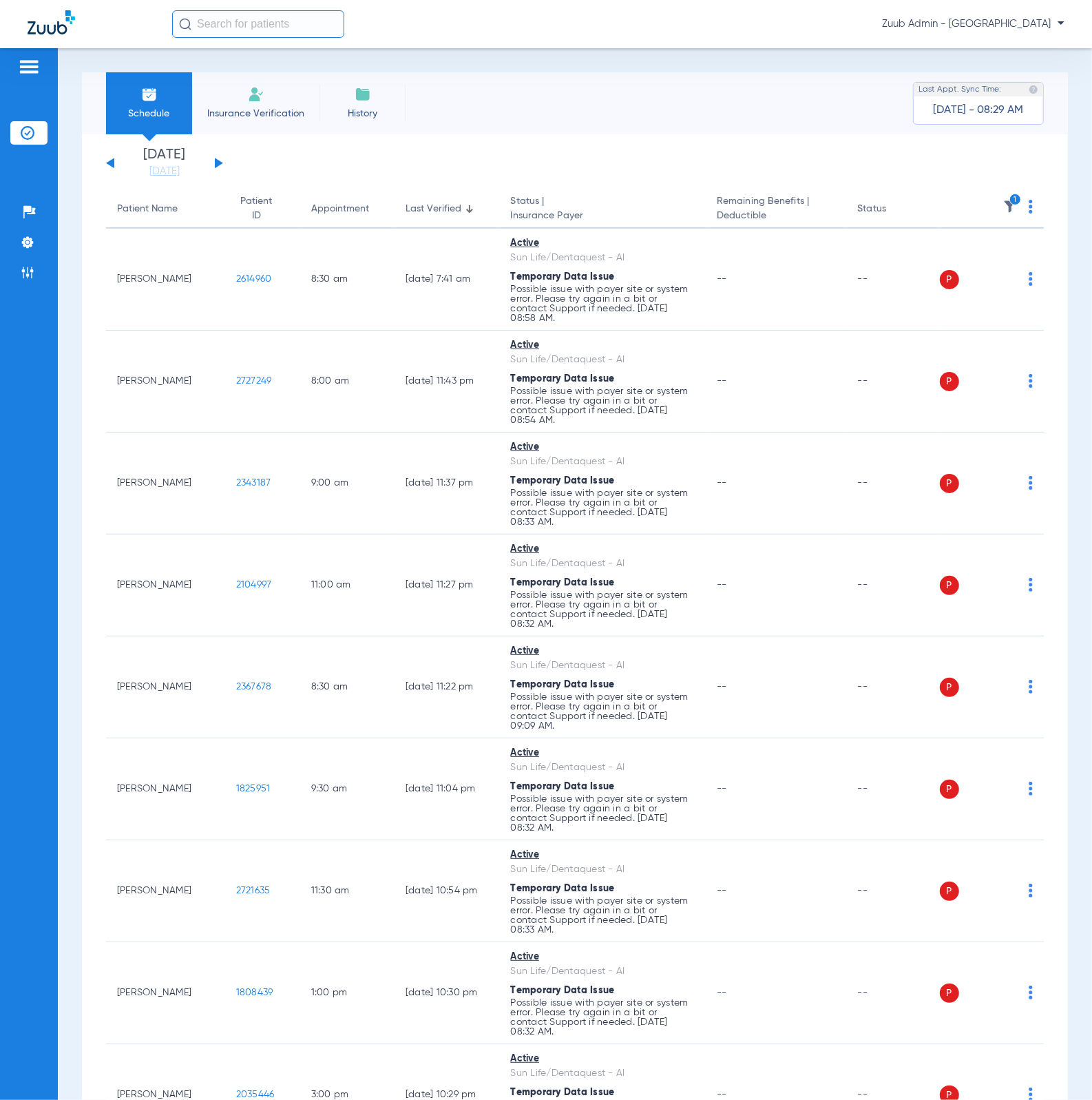
click at [107, 163] on div "Tuesday 06-10-2025 Wednesday 06-11-2025 Thursday 06-12-2025 Friday 06-13-2025 S…" at bounding box center [165, 163] width 117 height 30
click at [109, 163] on button at bounding box center [110, 162] width 8 height 10
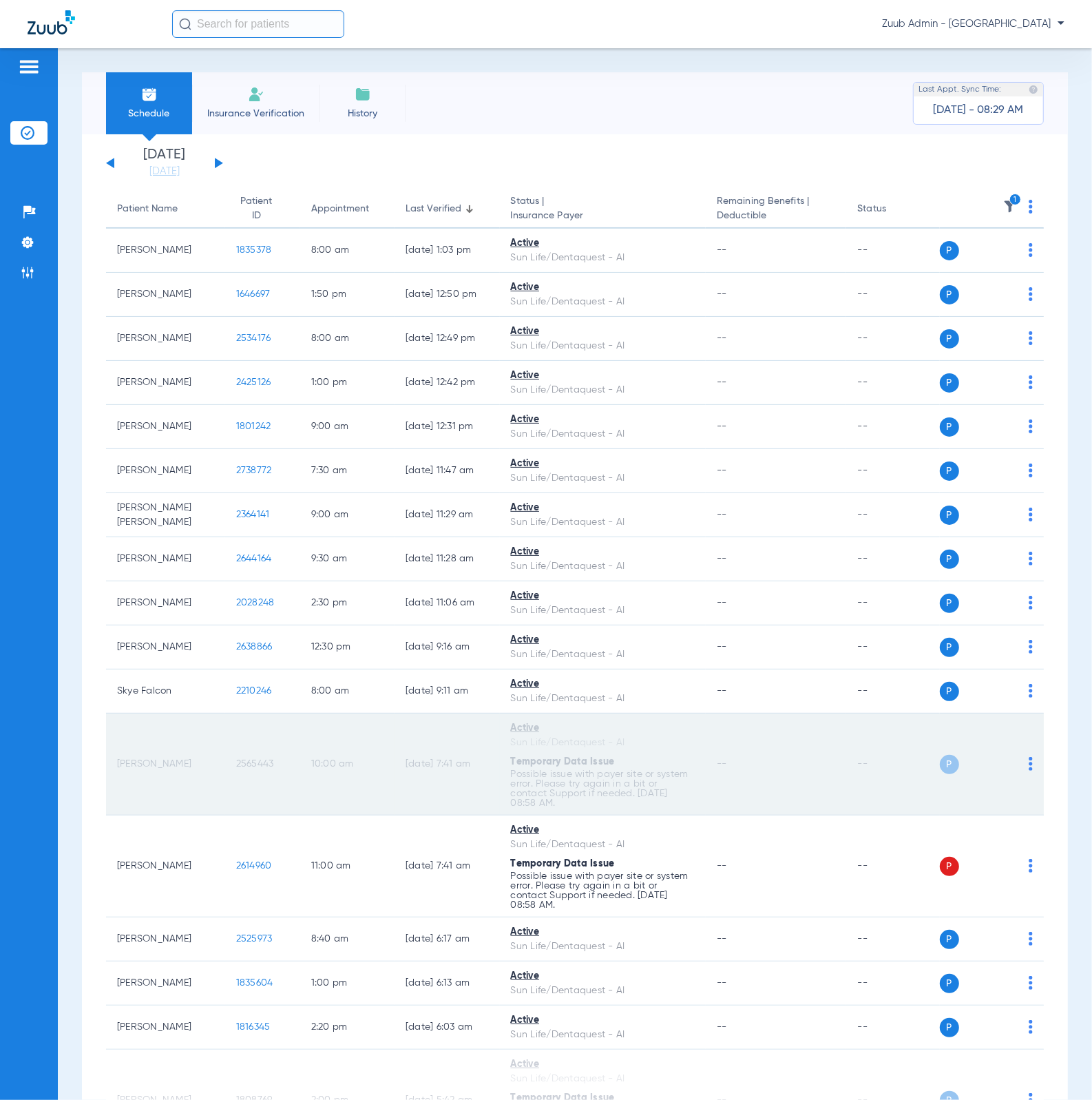
drag, startPoint x: 226, startPoint y: 760, endPoint x: 271, endPoint y: 760, distance: 45.0
click at [271, 613] on td "2565443" at bounding box center [262, 764] width 75 height 102
copy span "2565443"
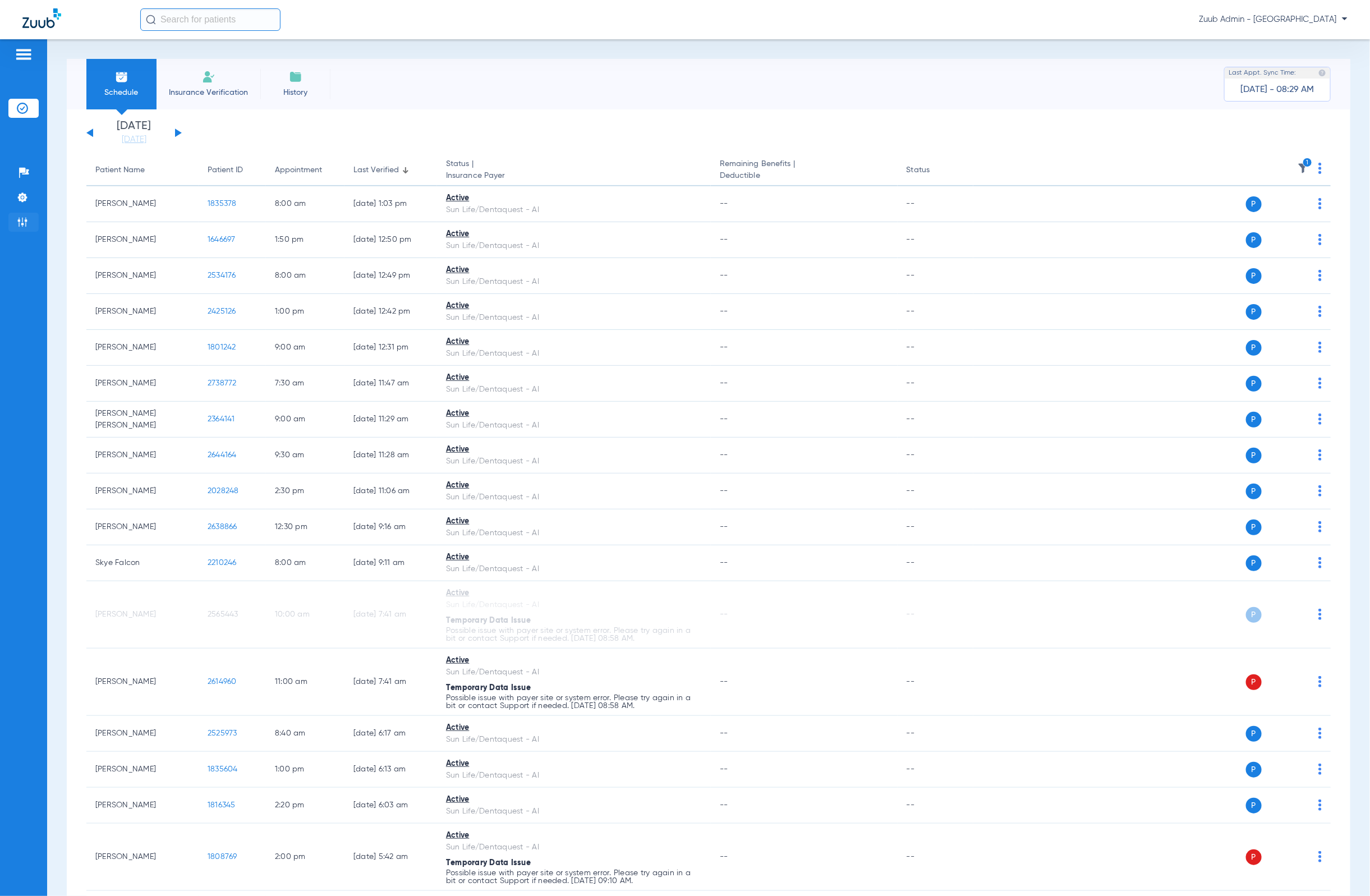
click at [23, 221] on img at bounding box center [23, 222] width 11 height 11
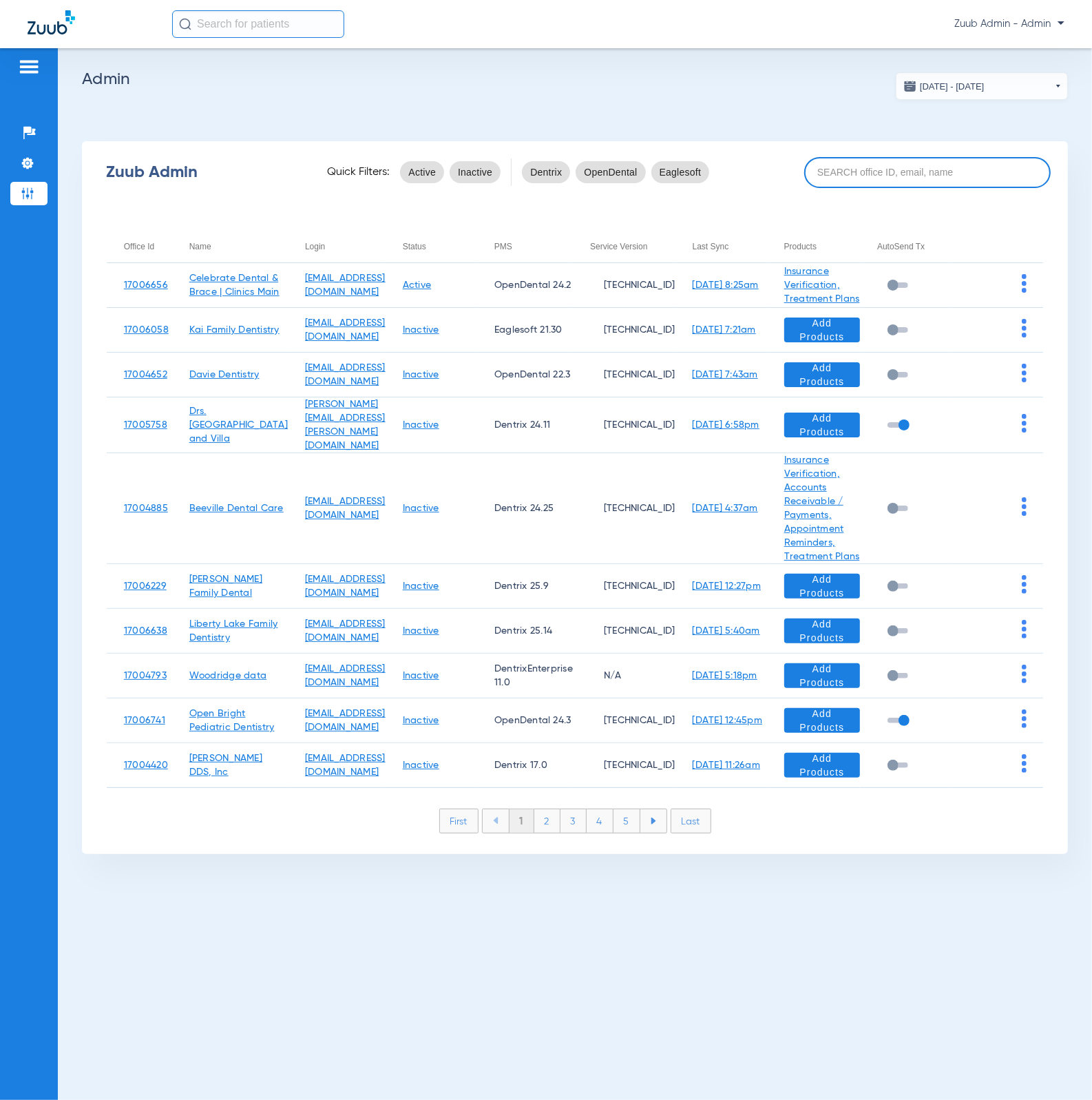
click at [881, 175] on input at bounding box center [927, 172] width 246 height 31
paste input "17005947"
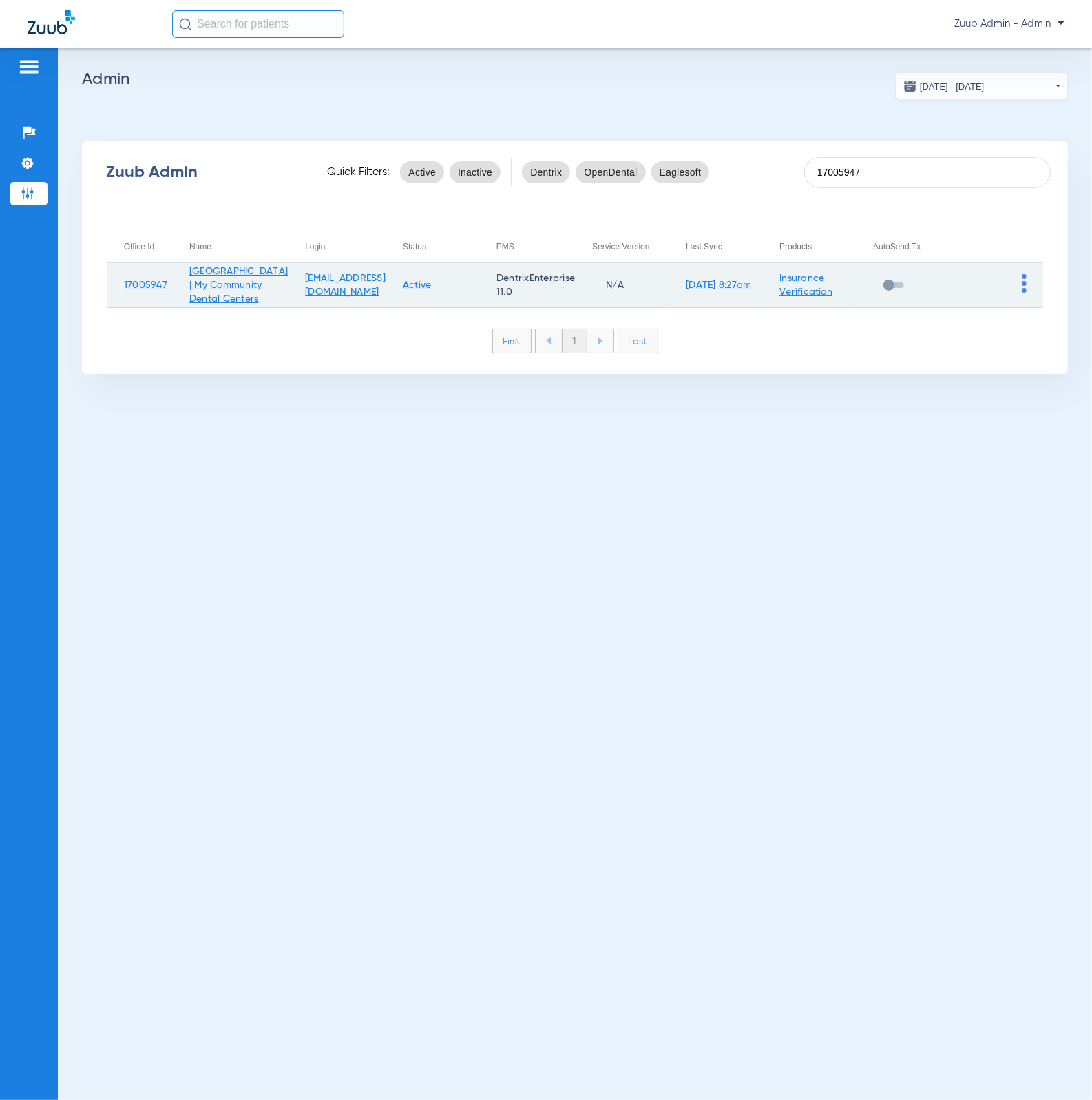
type input "17005947"
click at [1024, 282] on img at bounding box center [1024, 283] width 5 height 19
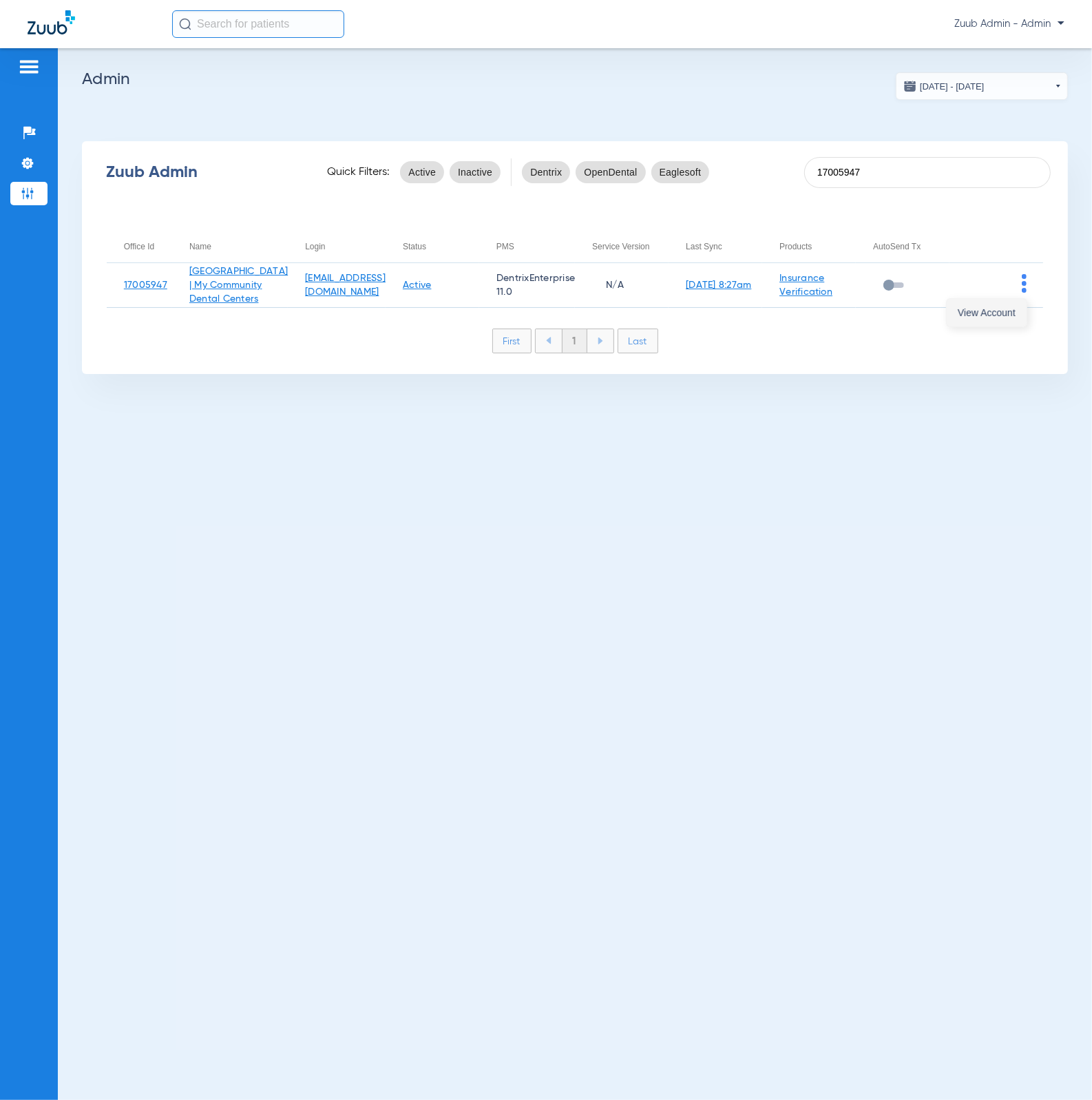
click at [1008, 300] on button "View Account" at bounding box center [986, 313] width 80 height 28
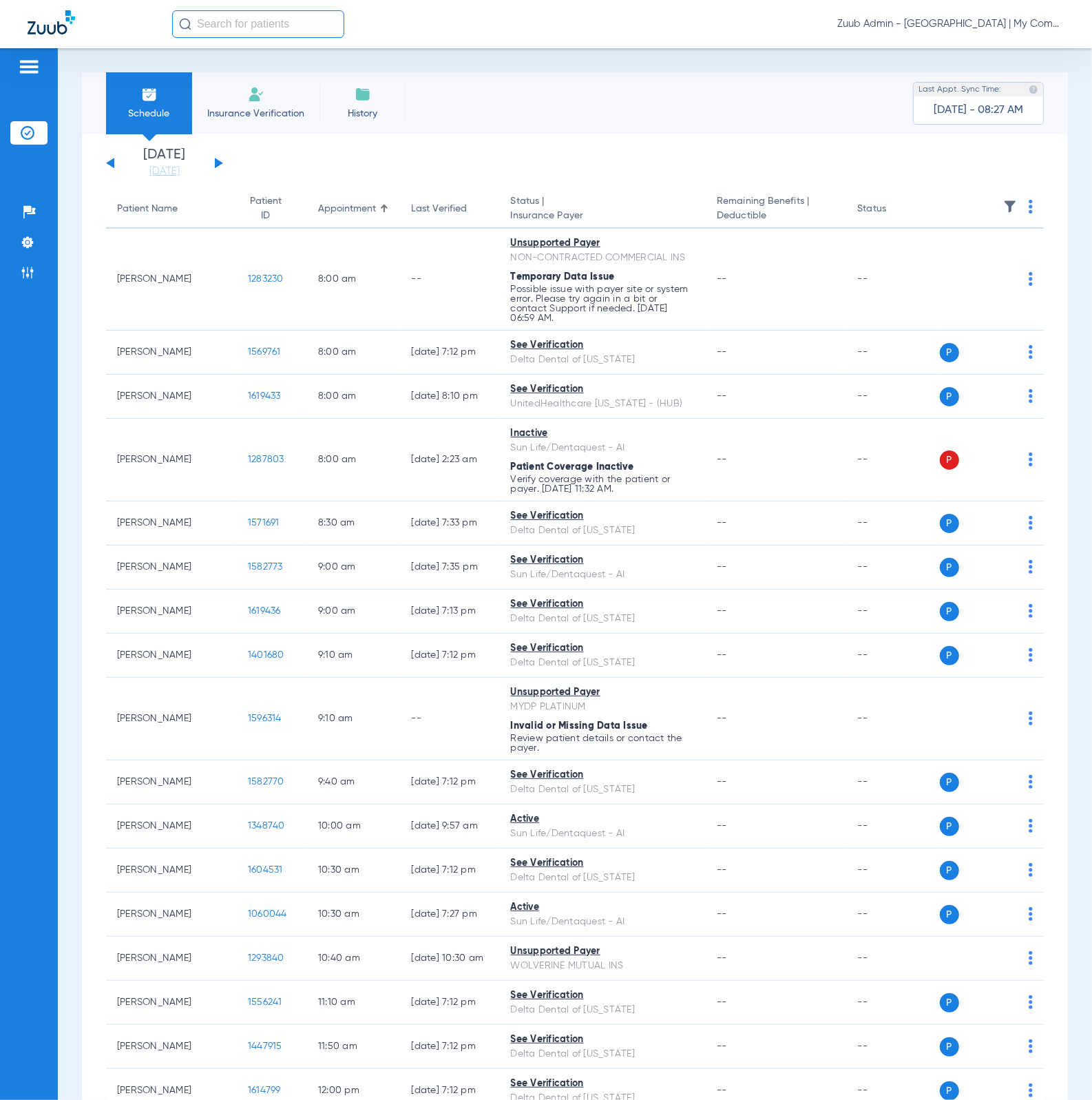
click at [1003, 208] on img at bounding box center [1010, 206] width 14 height 14
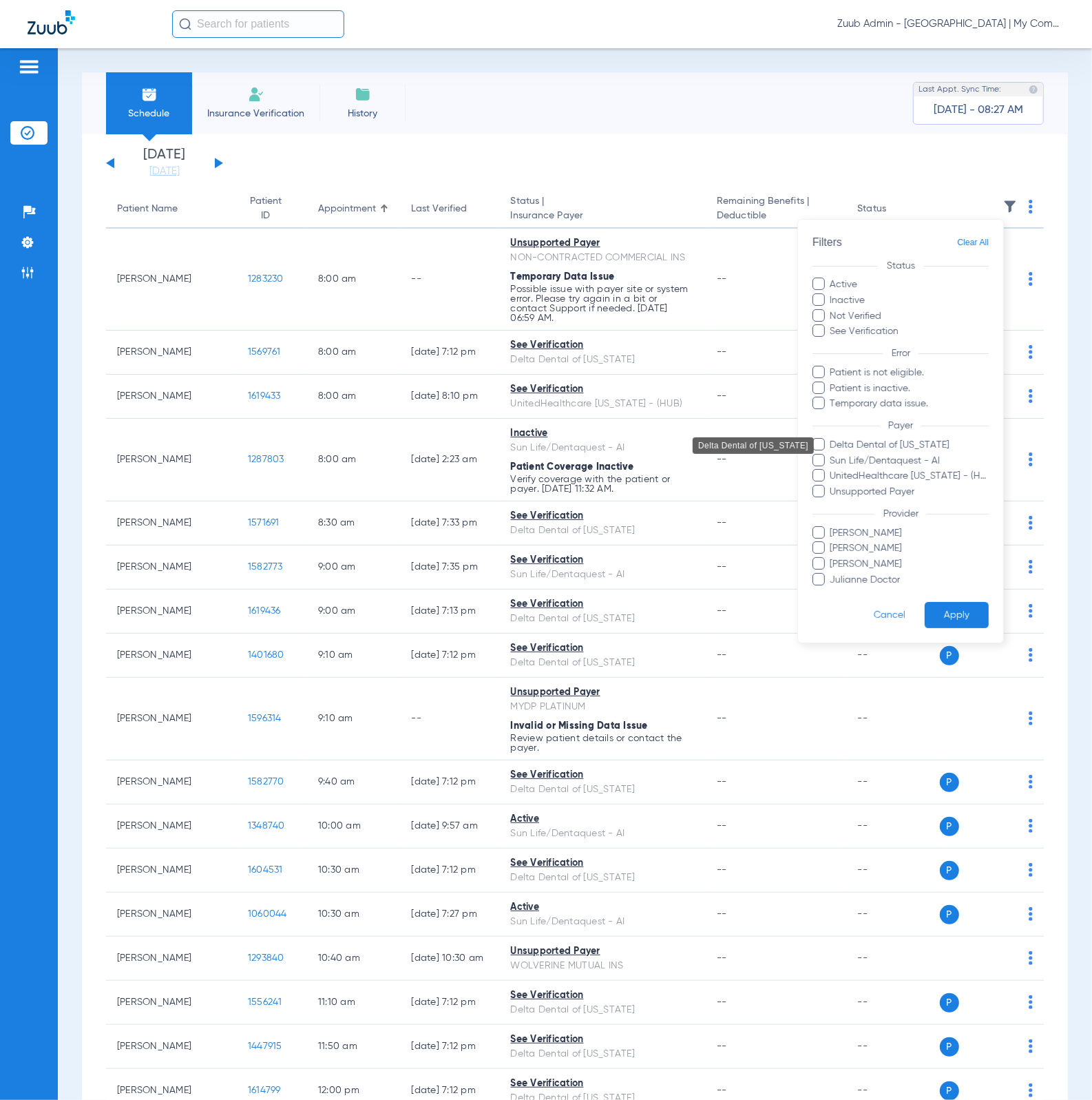
click at [924, 438] on span "Delta Dental of [US_STATE]" at bounding box center [909, 445] width 159 height 15
click at [832, 454] on input "Delta Dental of [US_STATE]" at bounding box center [832, 454] width 0 height 0
click at [968, 615] on button "Apply" at bounding box center [956, 615] width 64 height 27
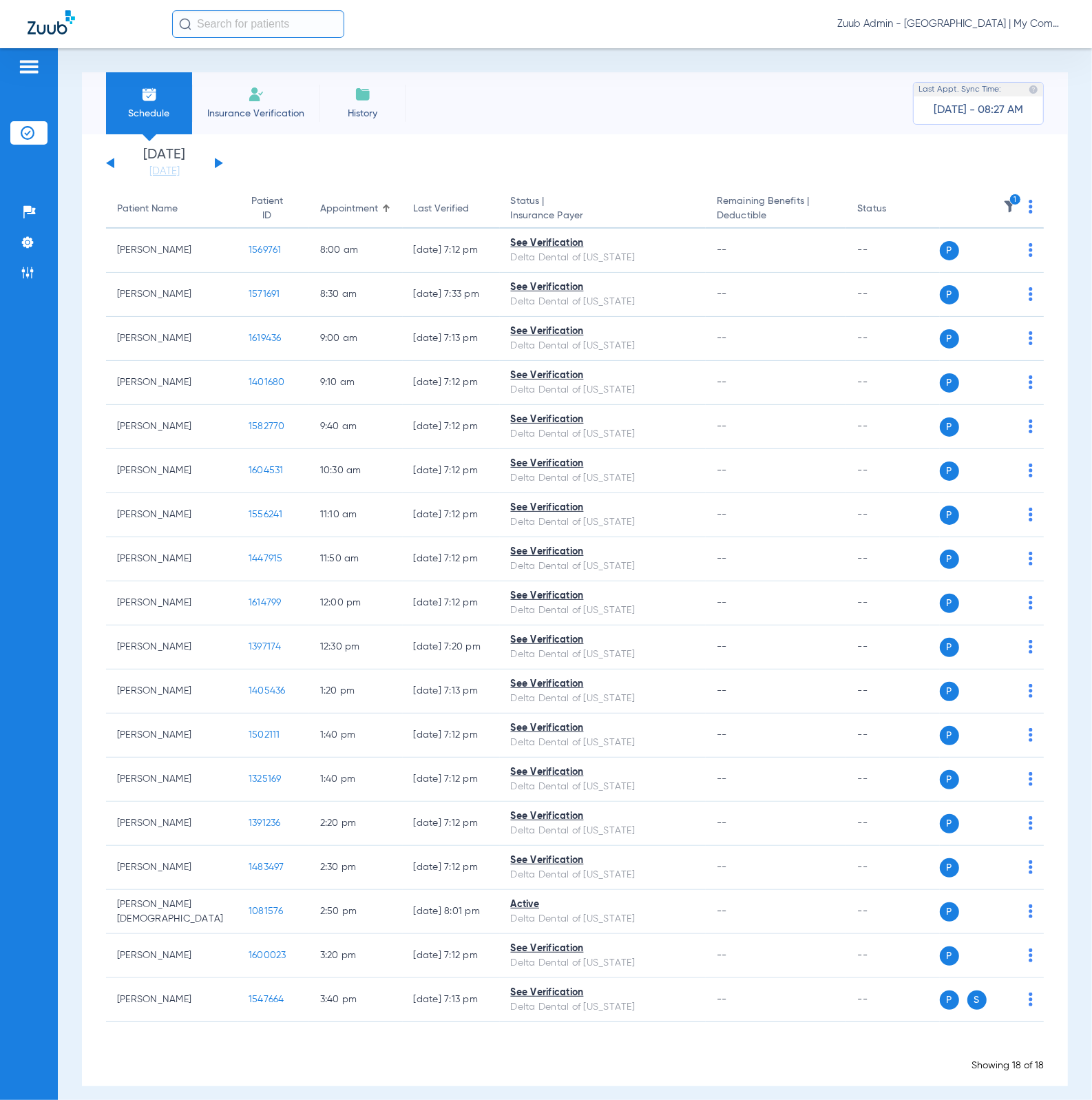
click at [151, 158] on li "[DATE] [DATE]" at bounding box center [165, 163] width 83 height 30
click at [164, 171] on link "[DATE]" at bounding box center [165, 171] width 83 height 14
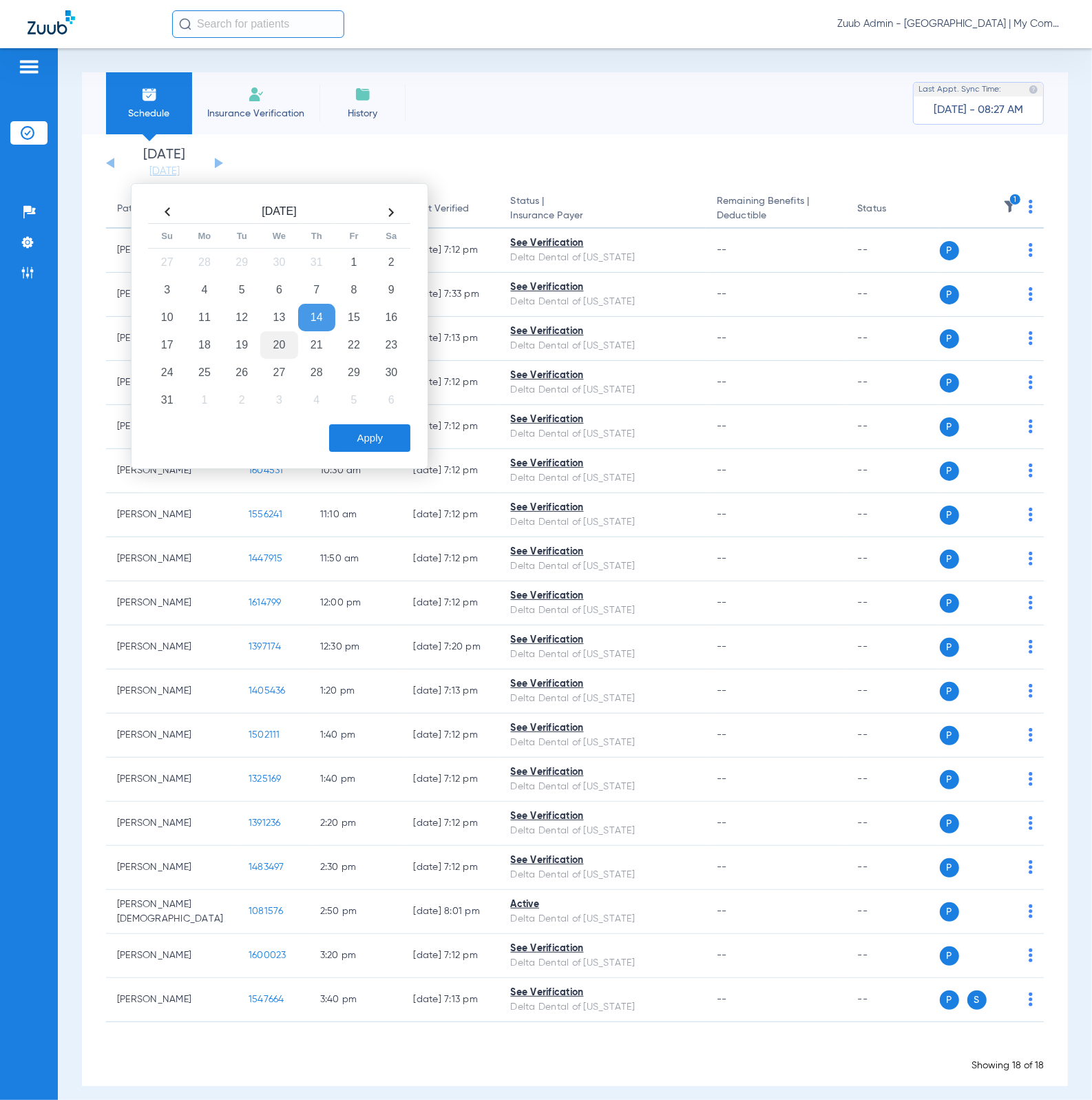
click at [271, 345] on td "20" at bounding box center [279, 345] width 37 height 28
drag, startPoint x: 355, startPoint y: 437, endPoint x: 589, endPoint y: 467, distance: 235.9
click at [355, 437] on button "Apply" at bounding box center [370, 438] width 81 height 28
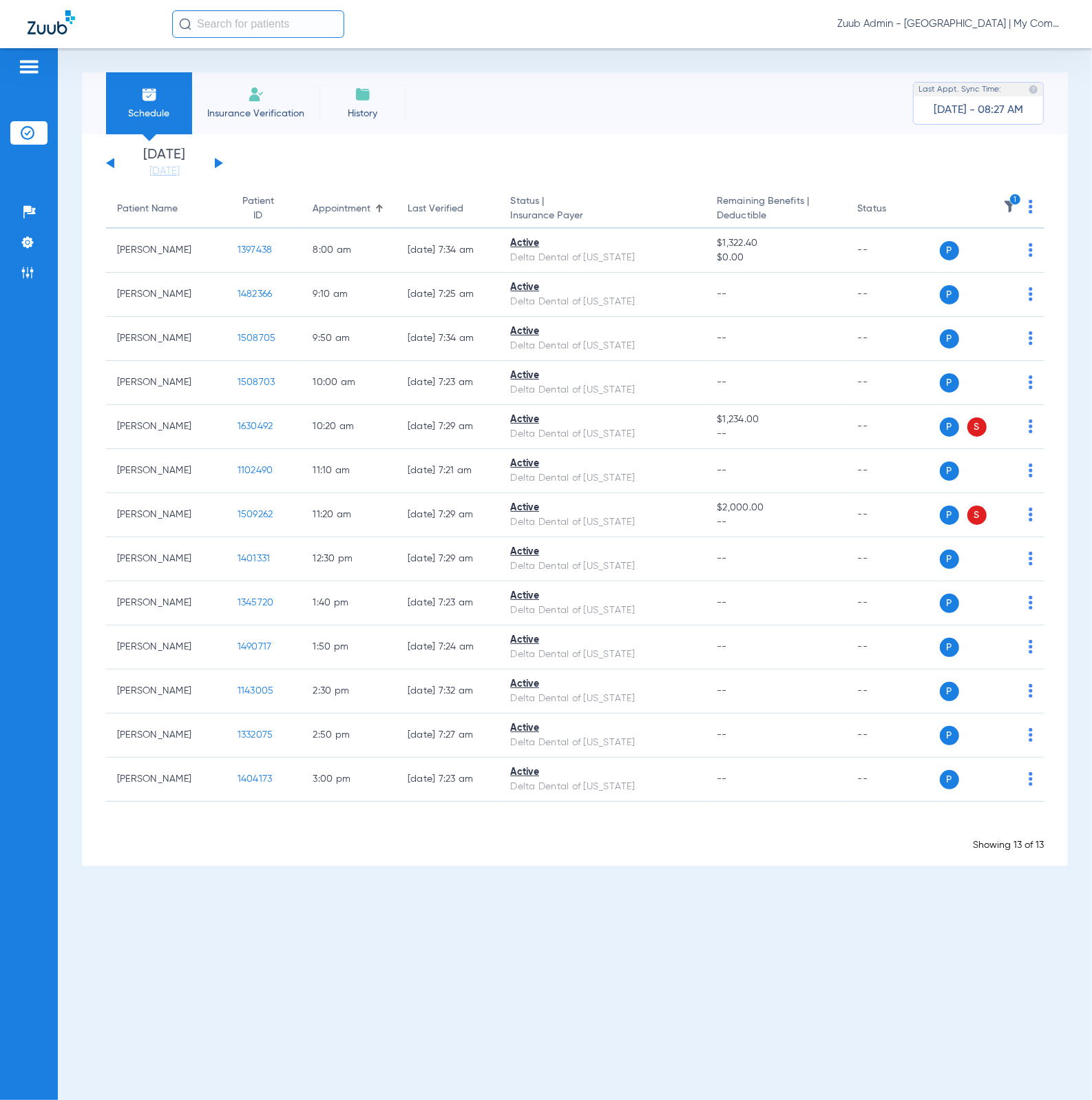
click at [1003, 197] on th "1" at bounding box center [992, 209] width 105 height 39
click at [1008, 209] on img at bounding box center [1010, 206] width 14 height 14
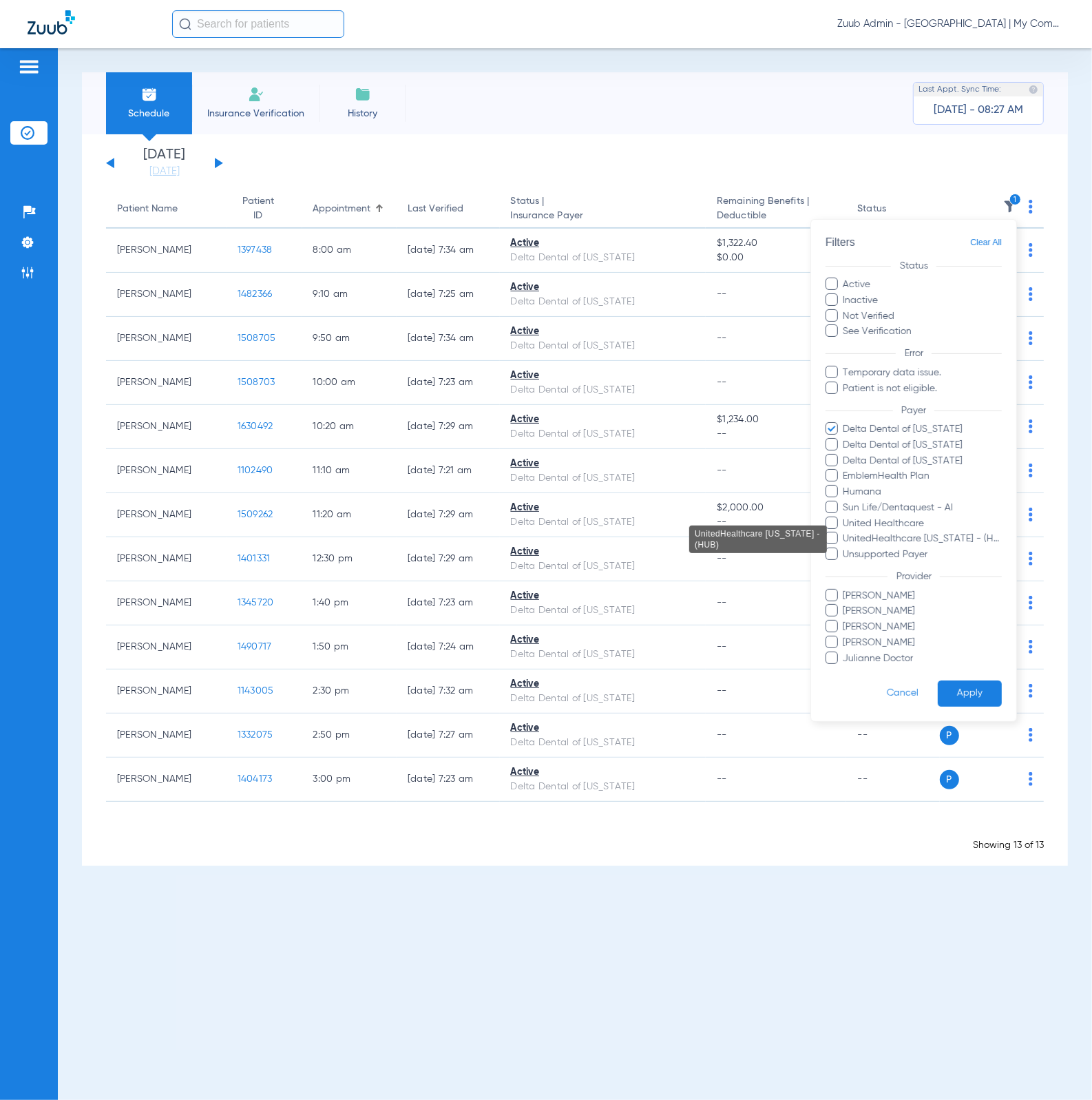
click at [972, 533] on span "UnitedHealthcare [US_STATE] - (HUB)" at bounding box center [922, 539] width 159 height 15
click at [845, 549] on input "UnitedHealthcare [US_STATE] - (HUB)" at bounding box center [845, 549] width 0 height 0
click at [977, 688] on button "Apply" at bounding box center [969, 693] width 64 height 27
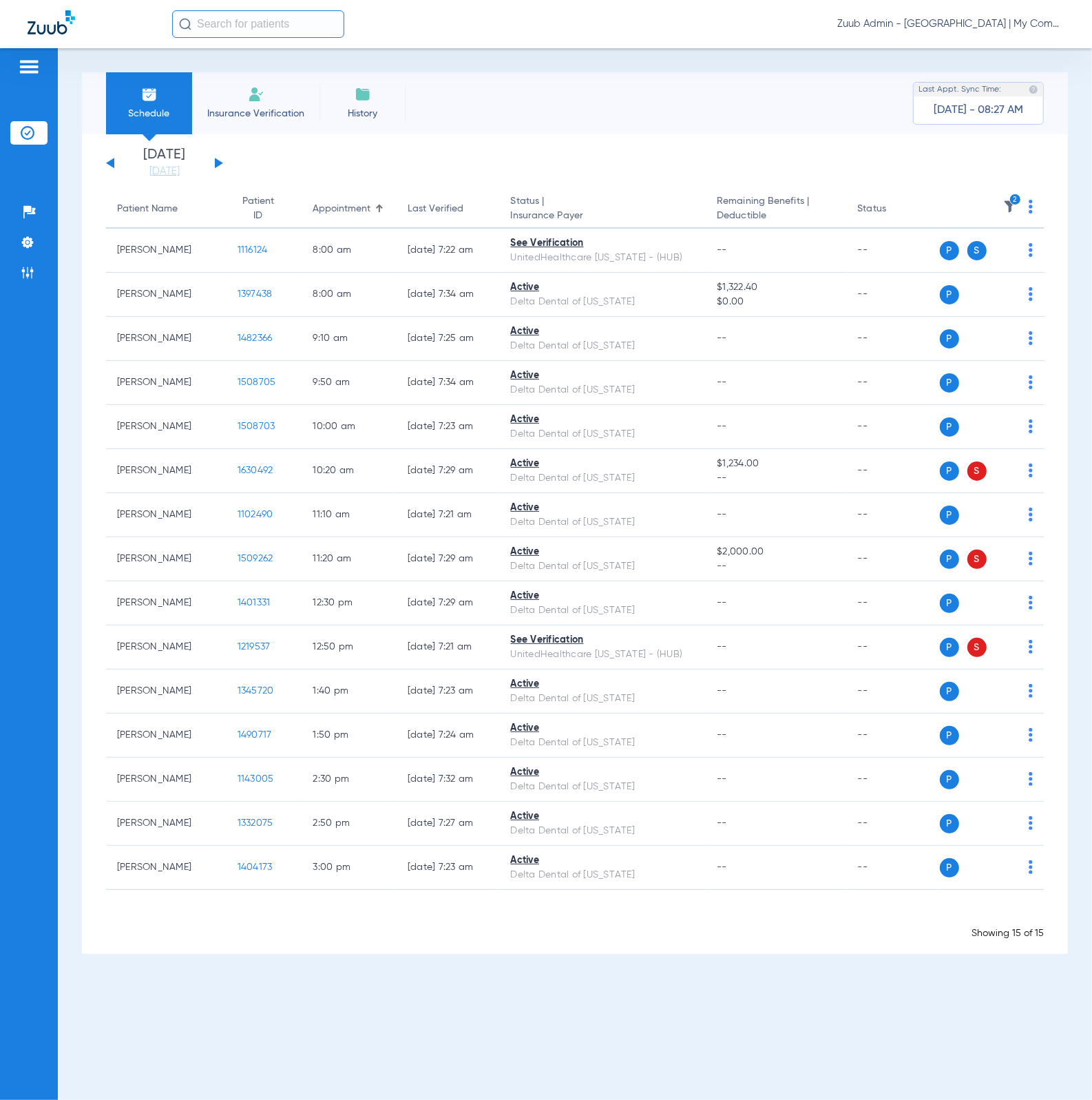
click at [1006, 200] on img at bounding box center [1010, 206] width 14 height 14
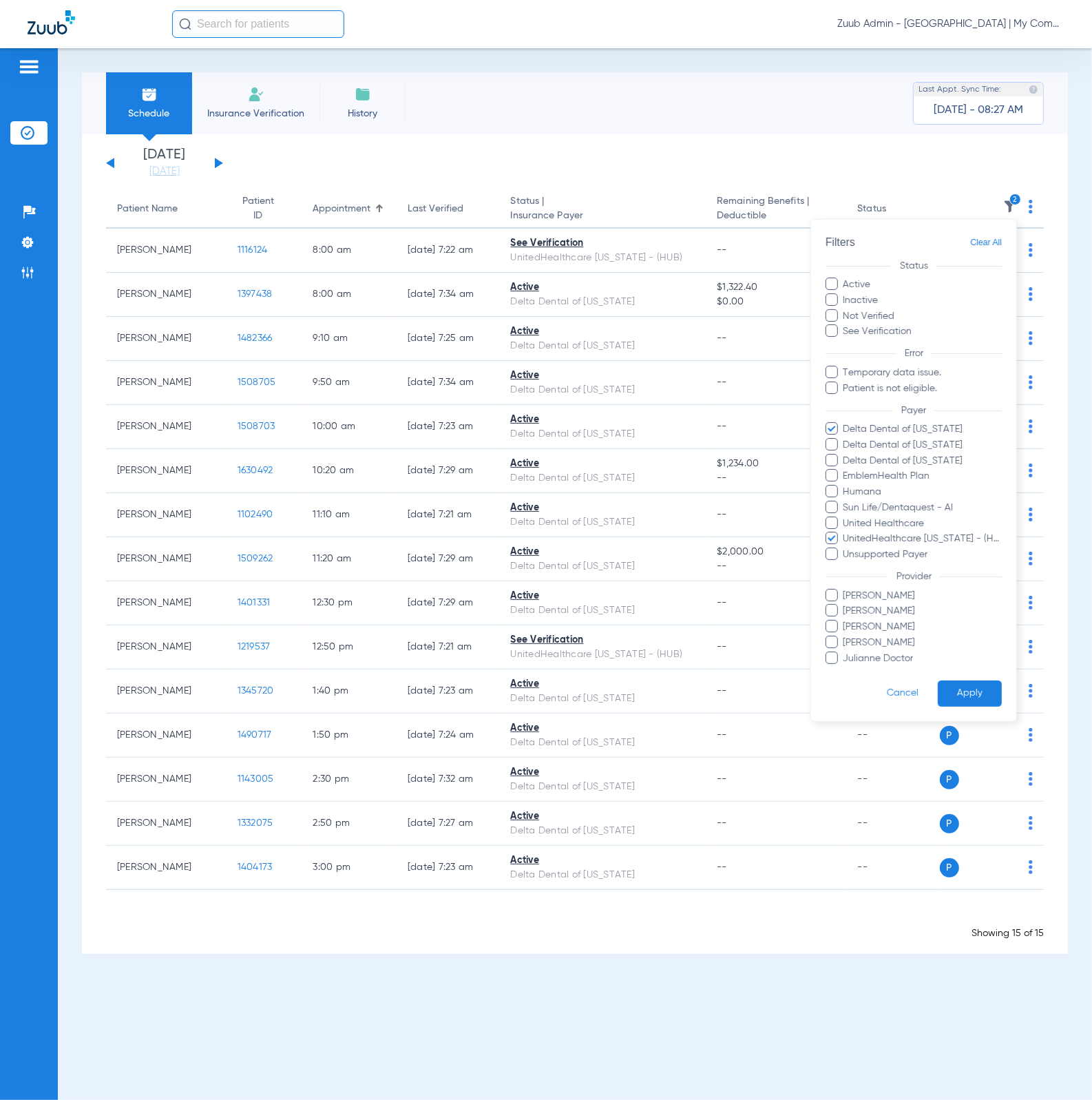
click at [999, 235] on span "Clear All" at bounding box center [986, 242] width 32 height 17
click at [950, 698] on button "Apply" at bounding box center [969, 693] width 64 height 27
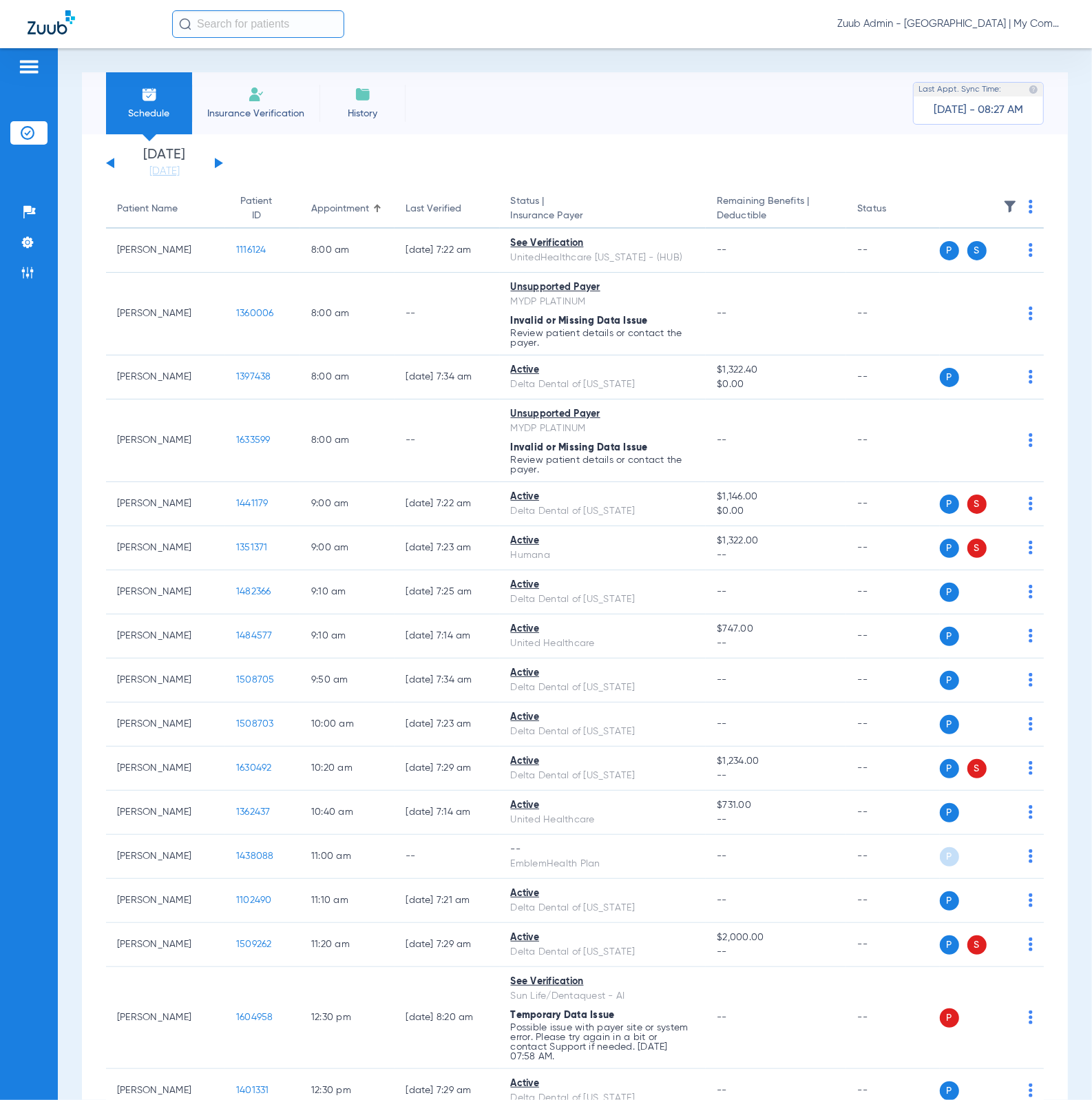
click at [998, 198] on th at bounding box center [992, 209] width 105 height 39
click at [1003, 202] on img at bounding box center [1010, 206] width 14 height 14
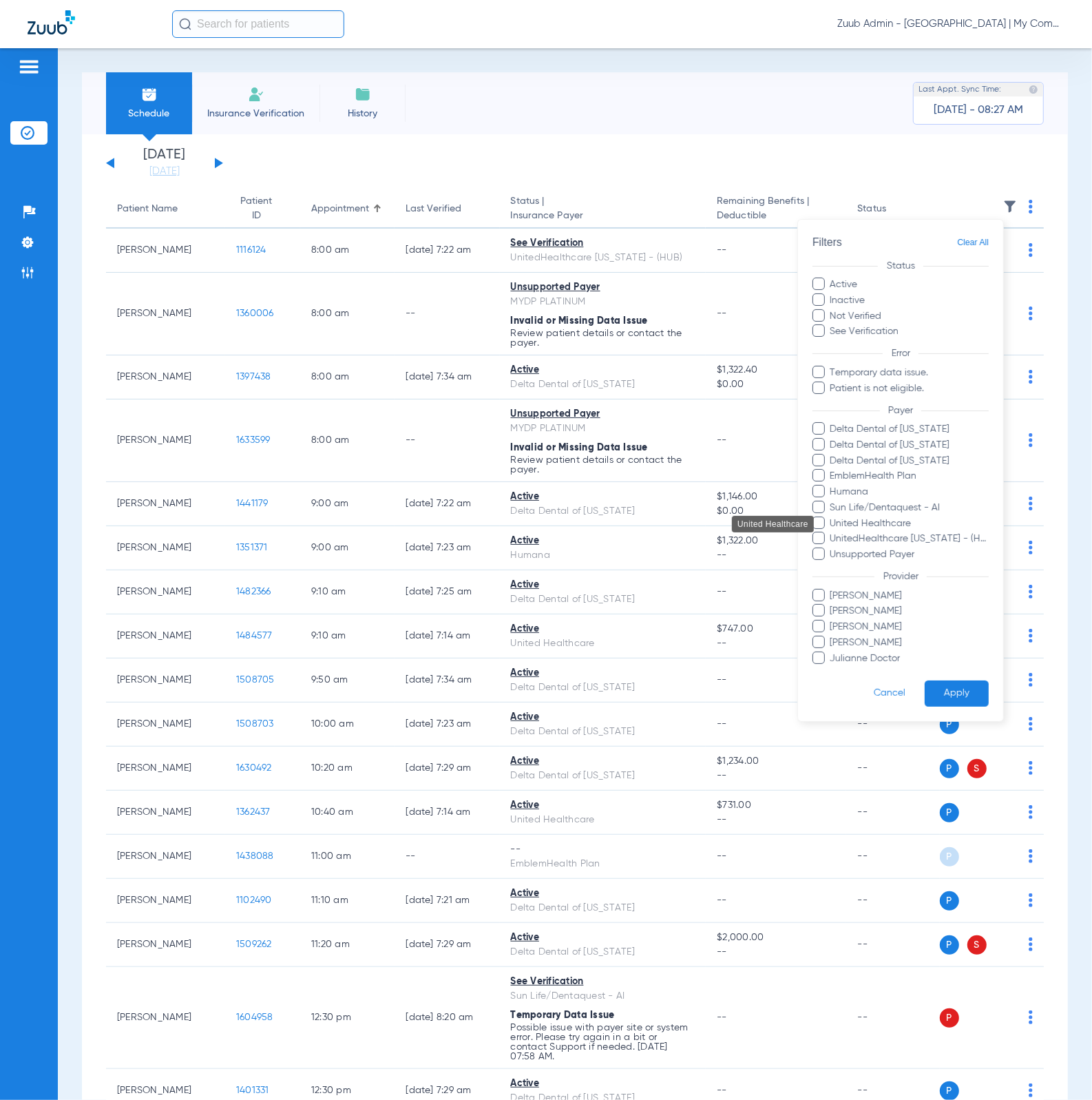
click at [930, 512] on span "Sun Life/Dentaquest - AI" at bounding box center [909, 508] width 159 height 15
click at [832, 517] on input "Sun Life/Dentaquest - AI" at bounding box center [832, 517] width 0 height 0
click at [959, 696] on button "Apply" at bounding box center [956, 693] width 64 height 27
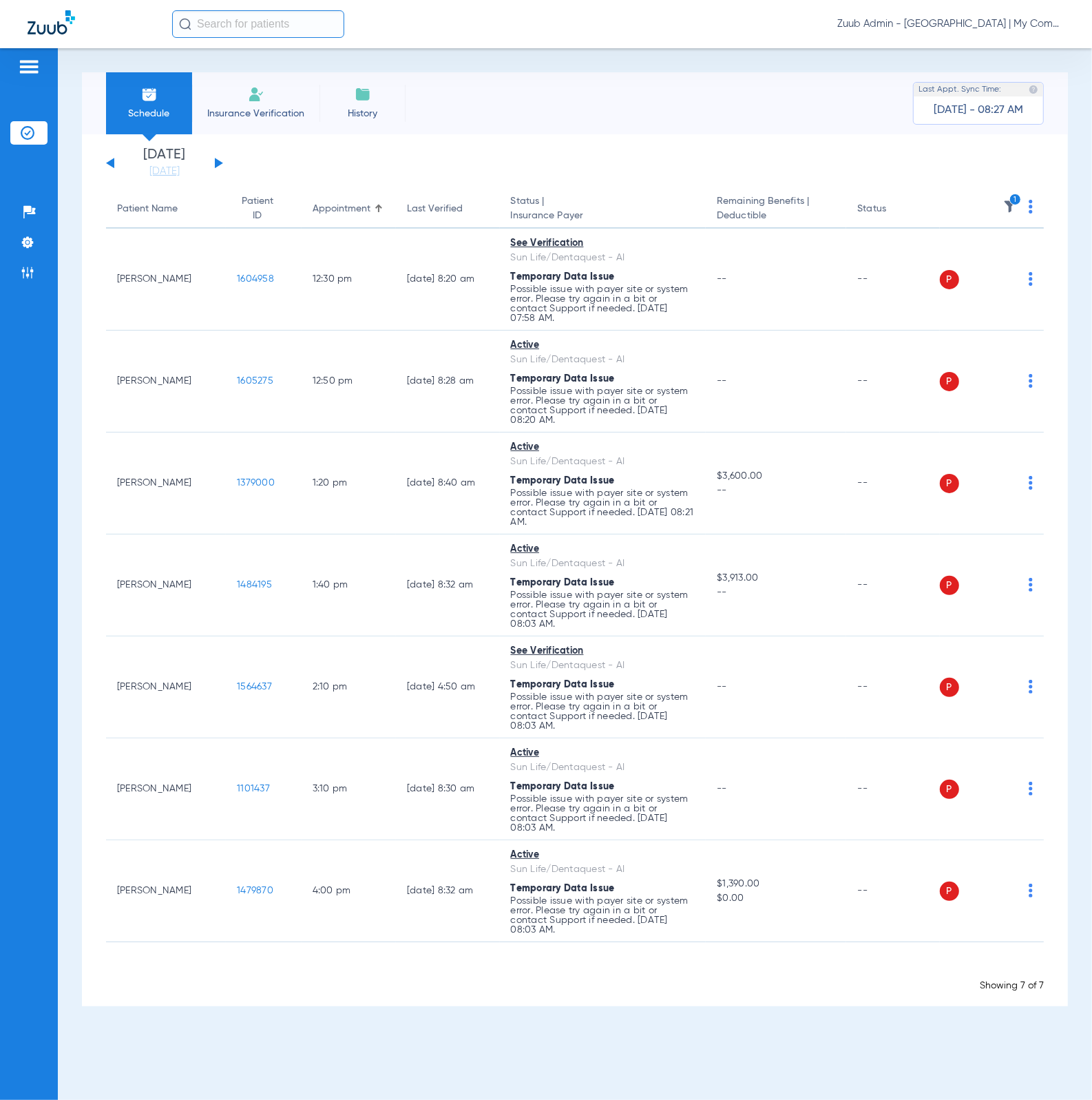
click at [1030, 209] on img at bounding box center [1031, 206] width 4 height 14
click at [998, 247] on button "Verify All" at bounding box center [979, 261] width 105 height 28
click at [1034, 213] on th "1" at bounding box center [992, 209] width 105 height 39
click at [1031, 211] on img at bounding box center [1031, 206] width 4 height 14
click at [1011, 263] on span "Verify All" at bounding box center [979, 261] width 83 height 10
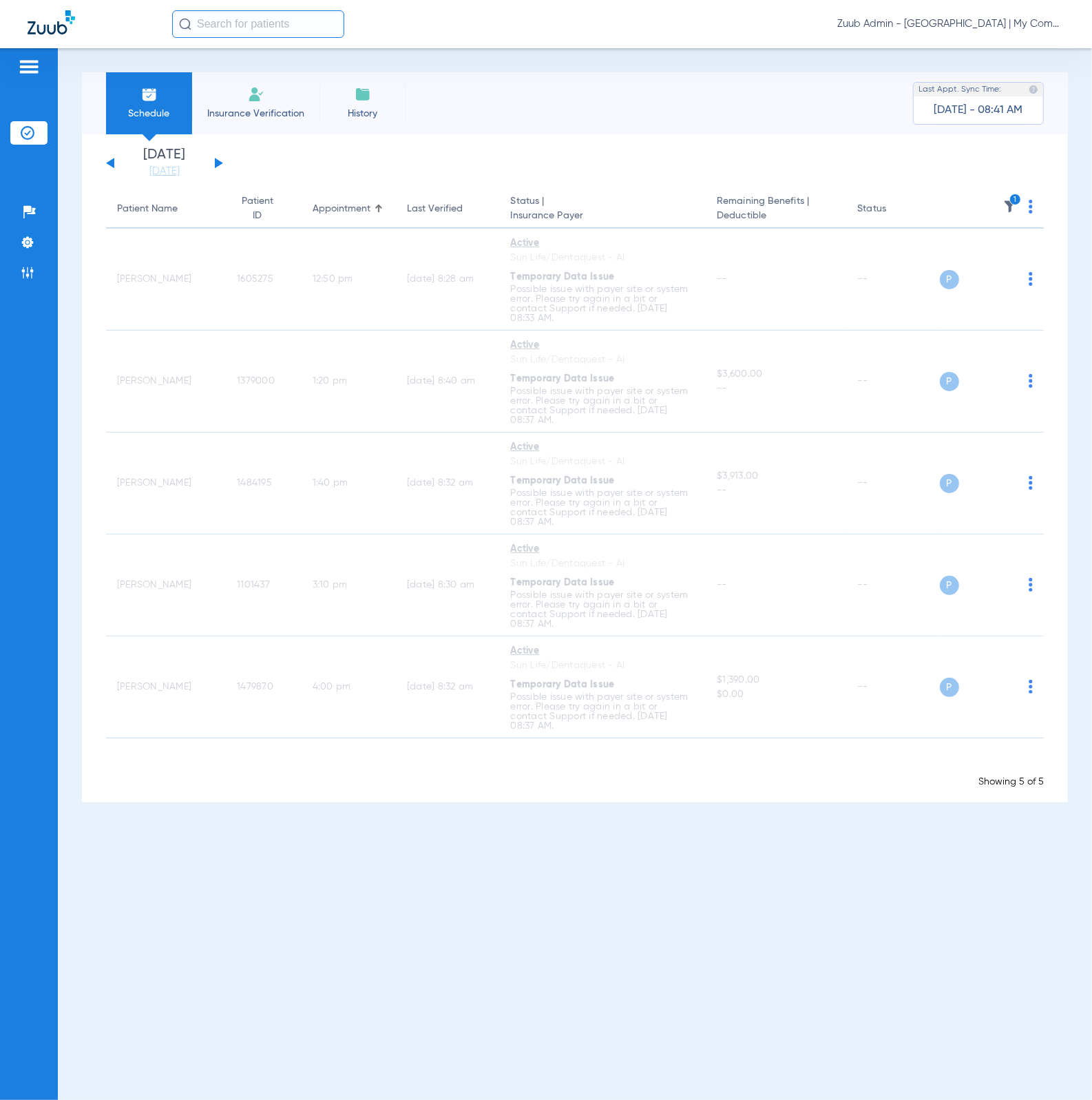
click at [1009, 204] on img at bounding box center [1010, 206] width 14 height 14
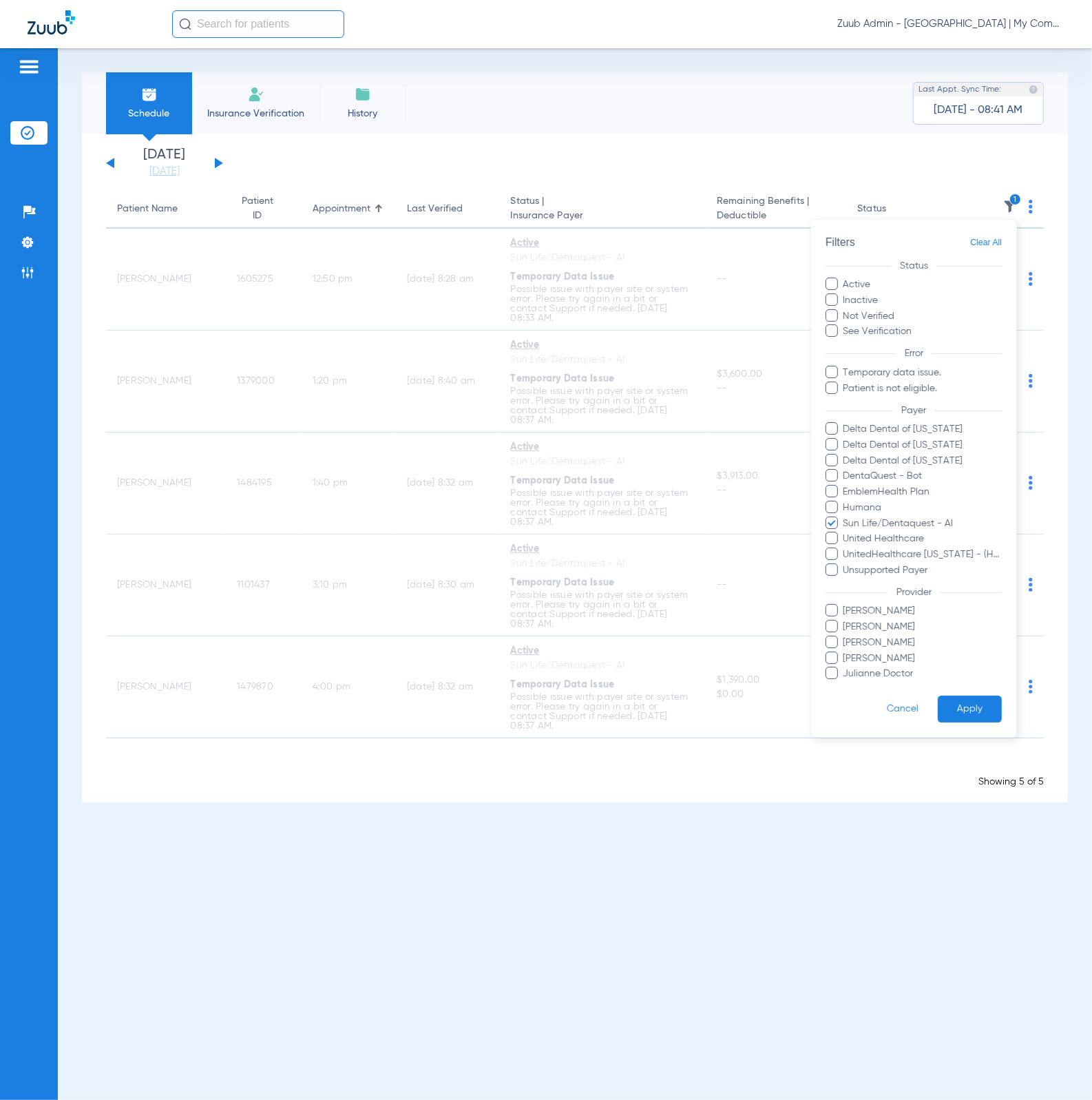
click at [1009, 204] on div at bounding box center [546, 550] width 1092 height 1100
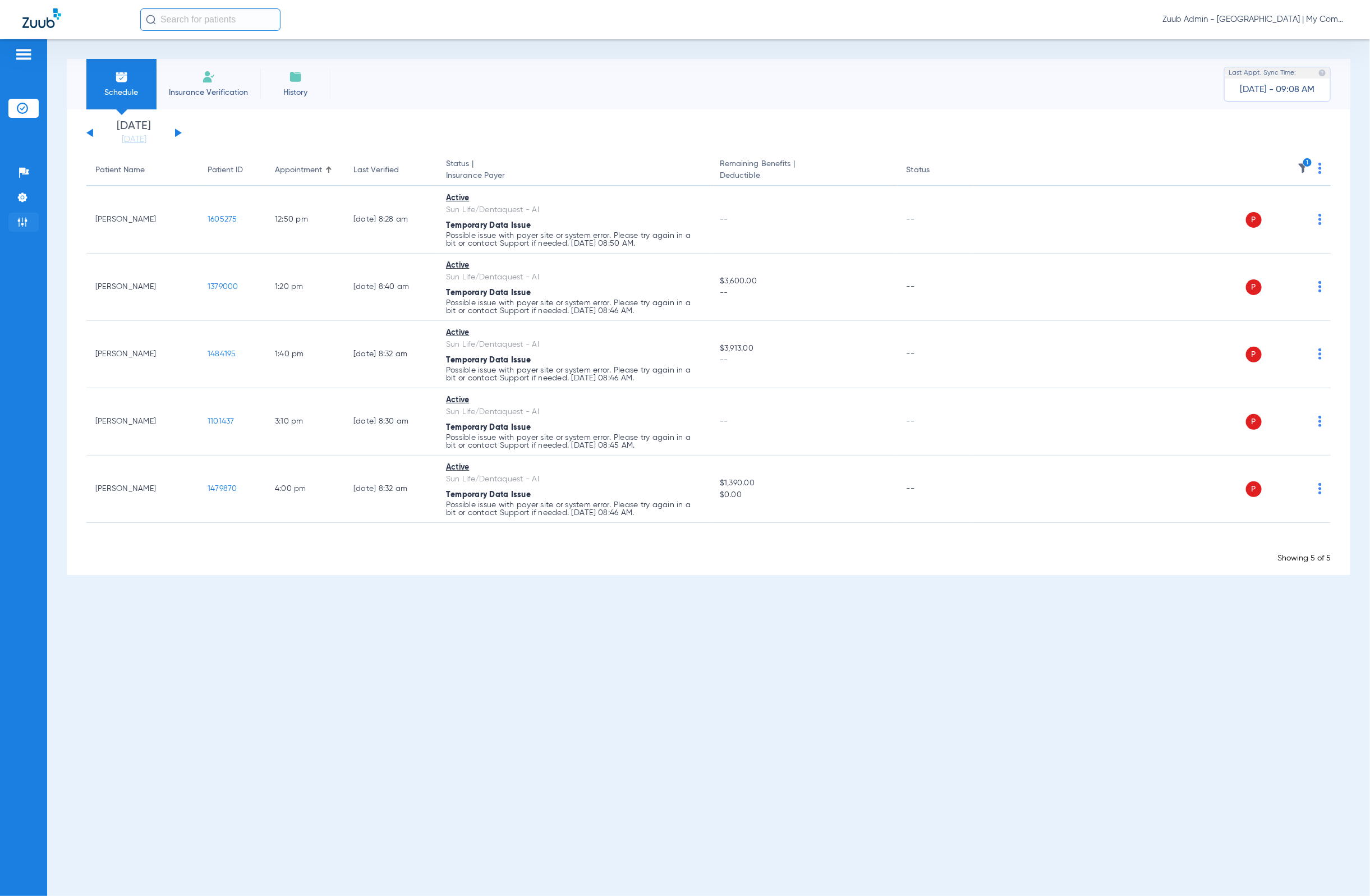
click at [27, 226] on img at bounding box center [23, 222] width 11 height 11
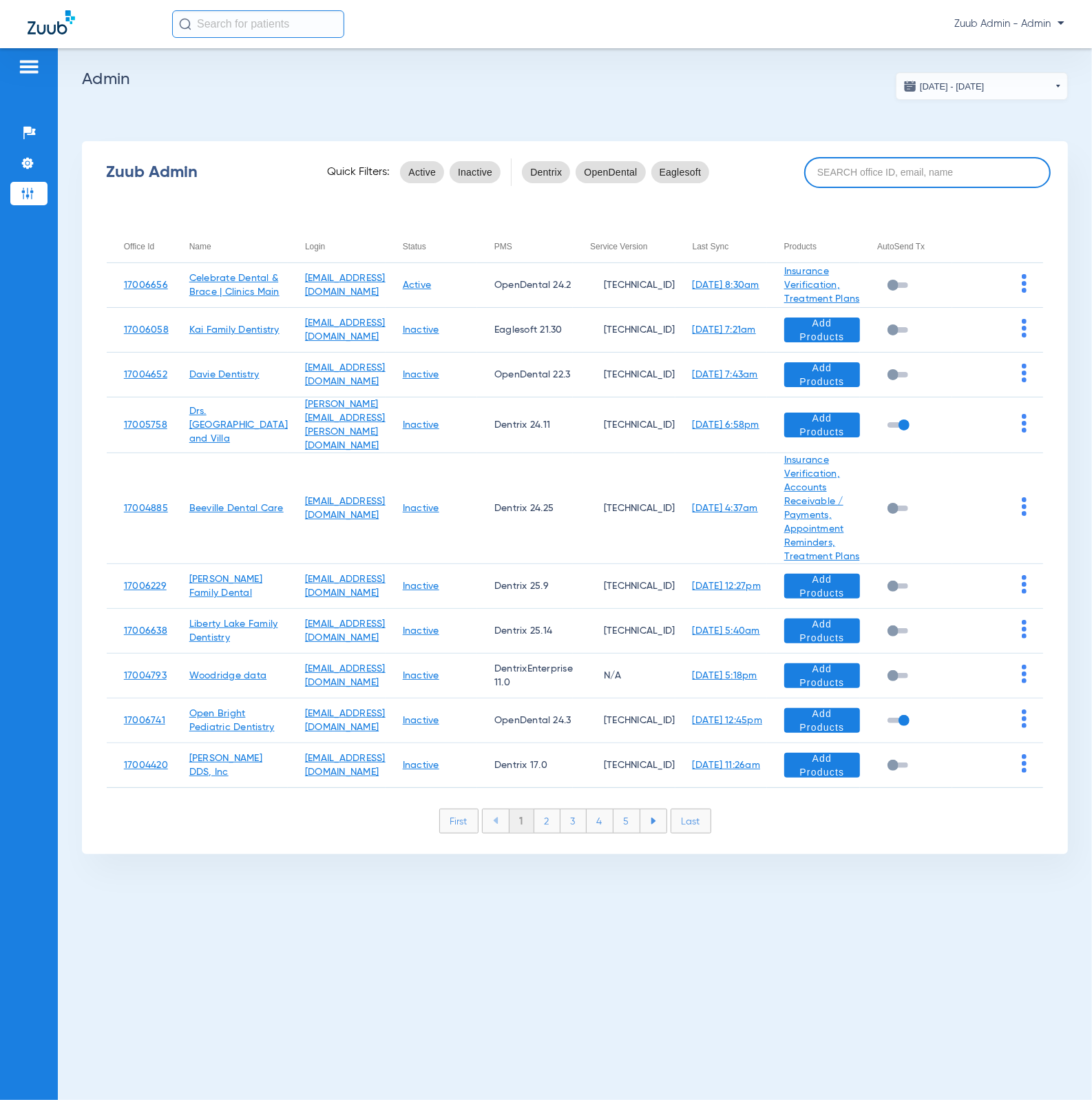
click at [905, 166] on input at bounding box center [927, 172] width 246 height 31
paste input "17005976"
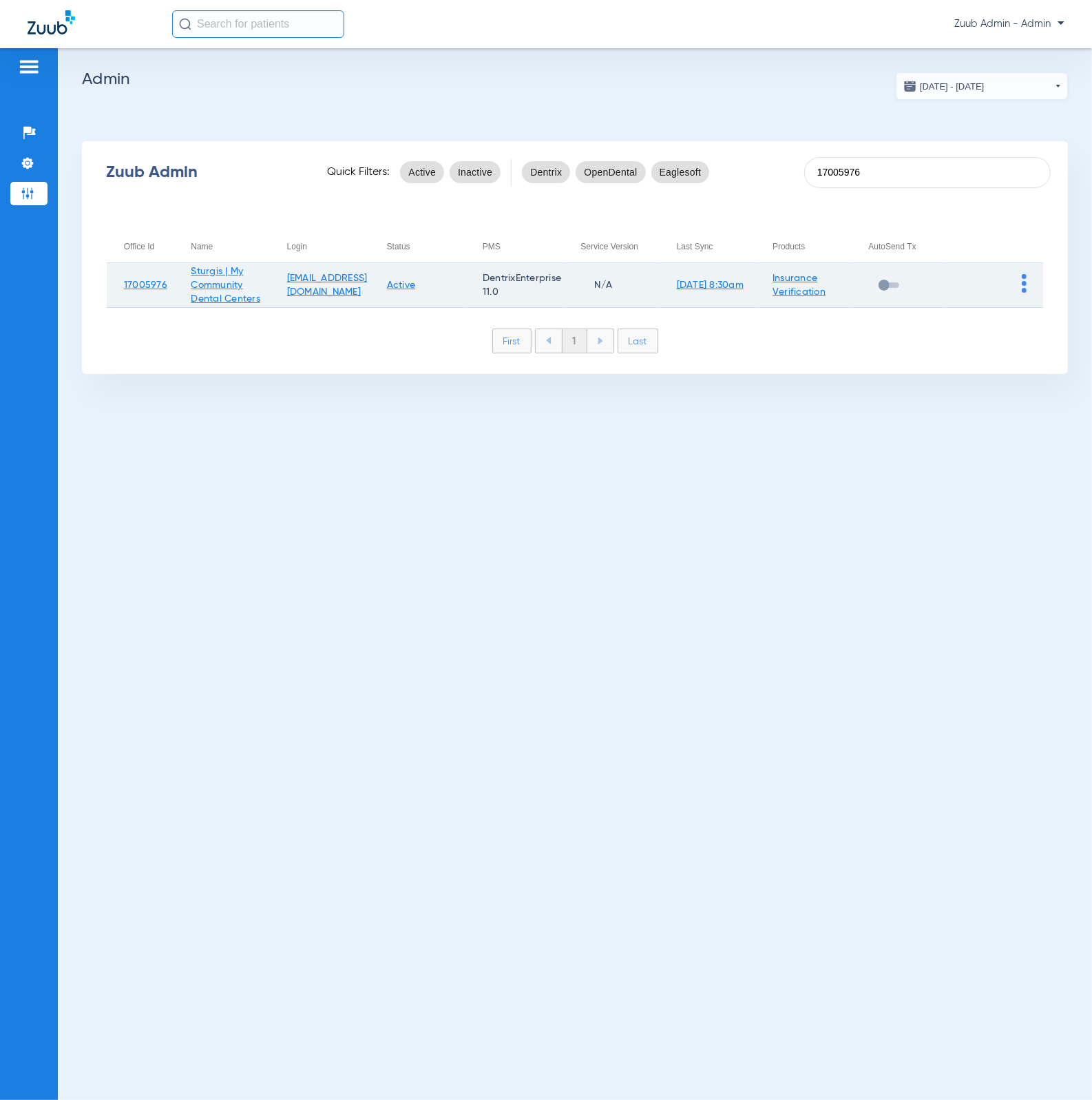
type input "17005976"
click at [1024, 278] on img at bounding box center [1024, 283] width 5 height 19
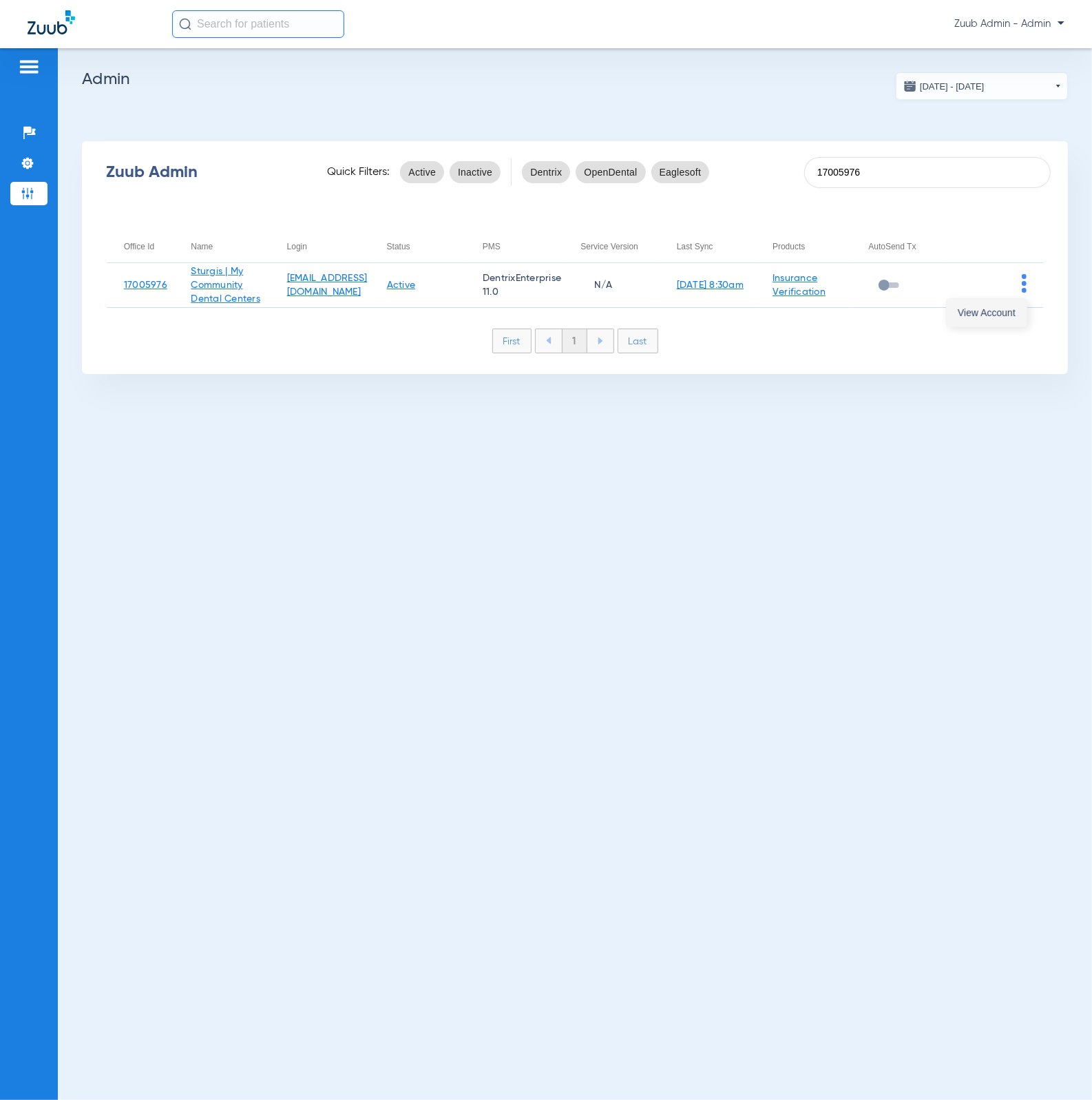
click at [1004, 316] on span "View Account" at bounding box center [986, 313] width 58 height 10
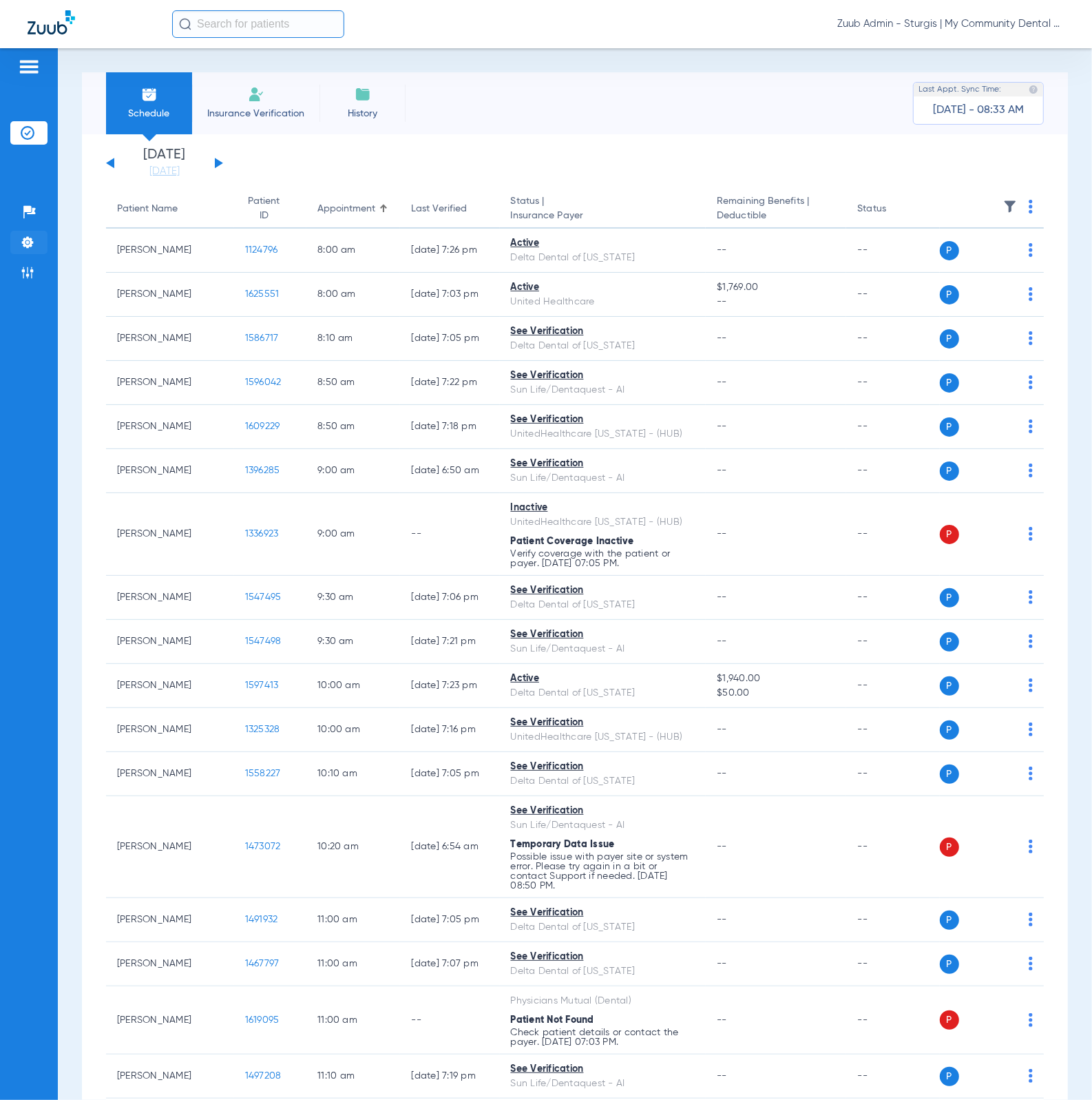
click at [39, 247] on li "Settings" at bounding box center [29, 242] width 37 height 23
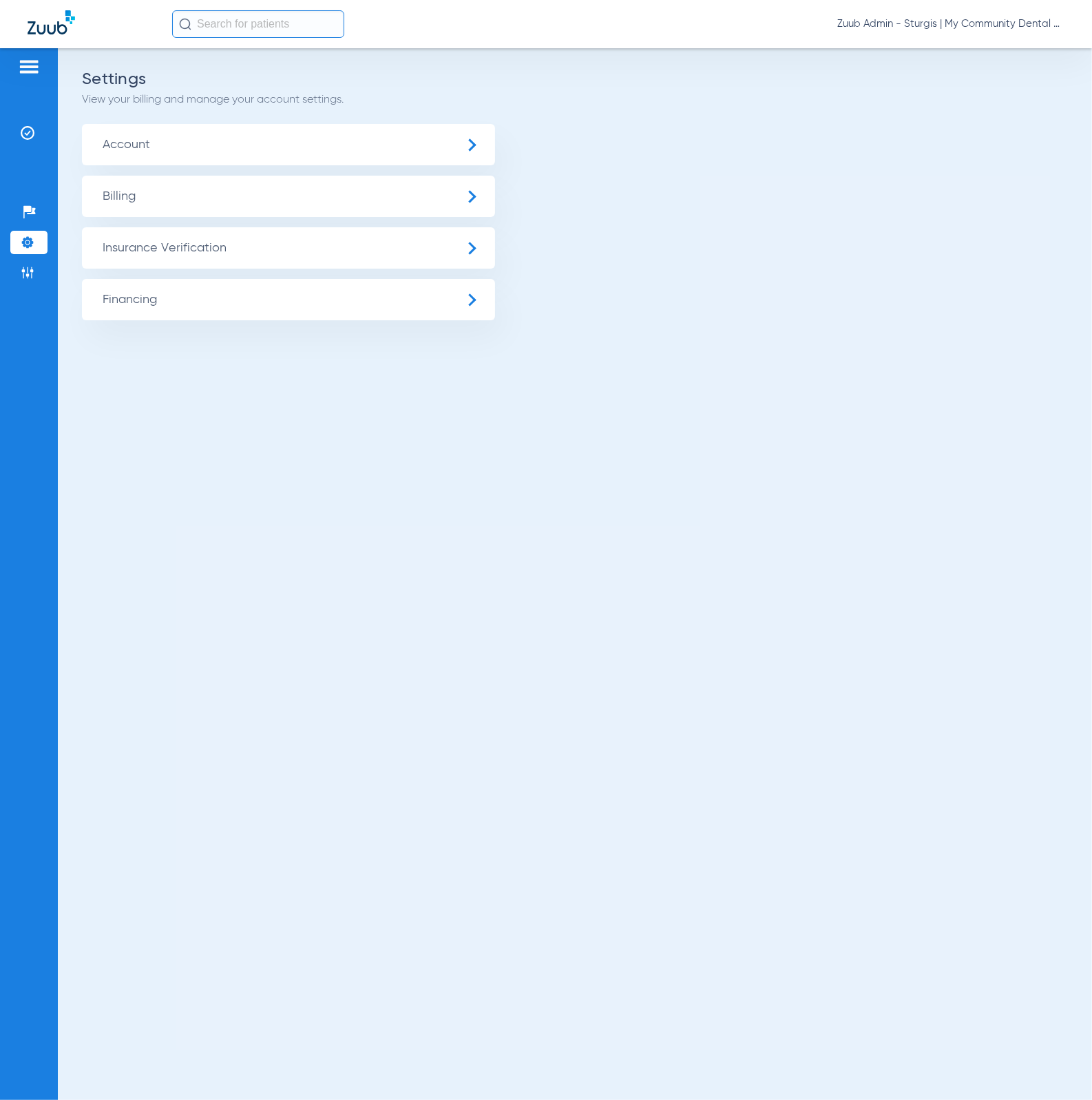
click at [159, 253] on span "Insurance Verification" at bounding box center [289, 248] width 413 height 41
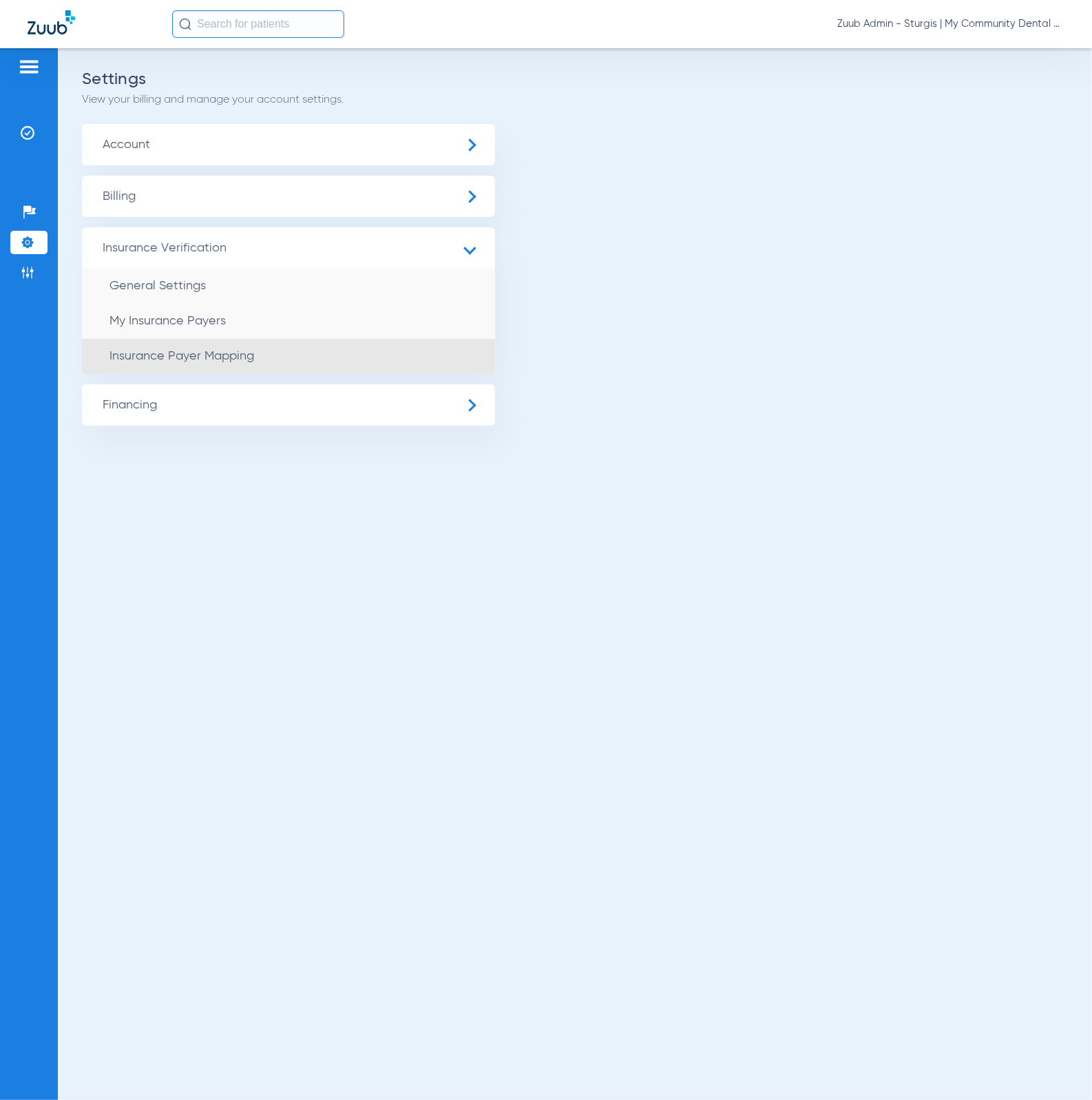
click at [283, 356] on li "Insurance Payer Mapping" at bounding box center [289, 356] width 413 height 35
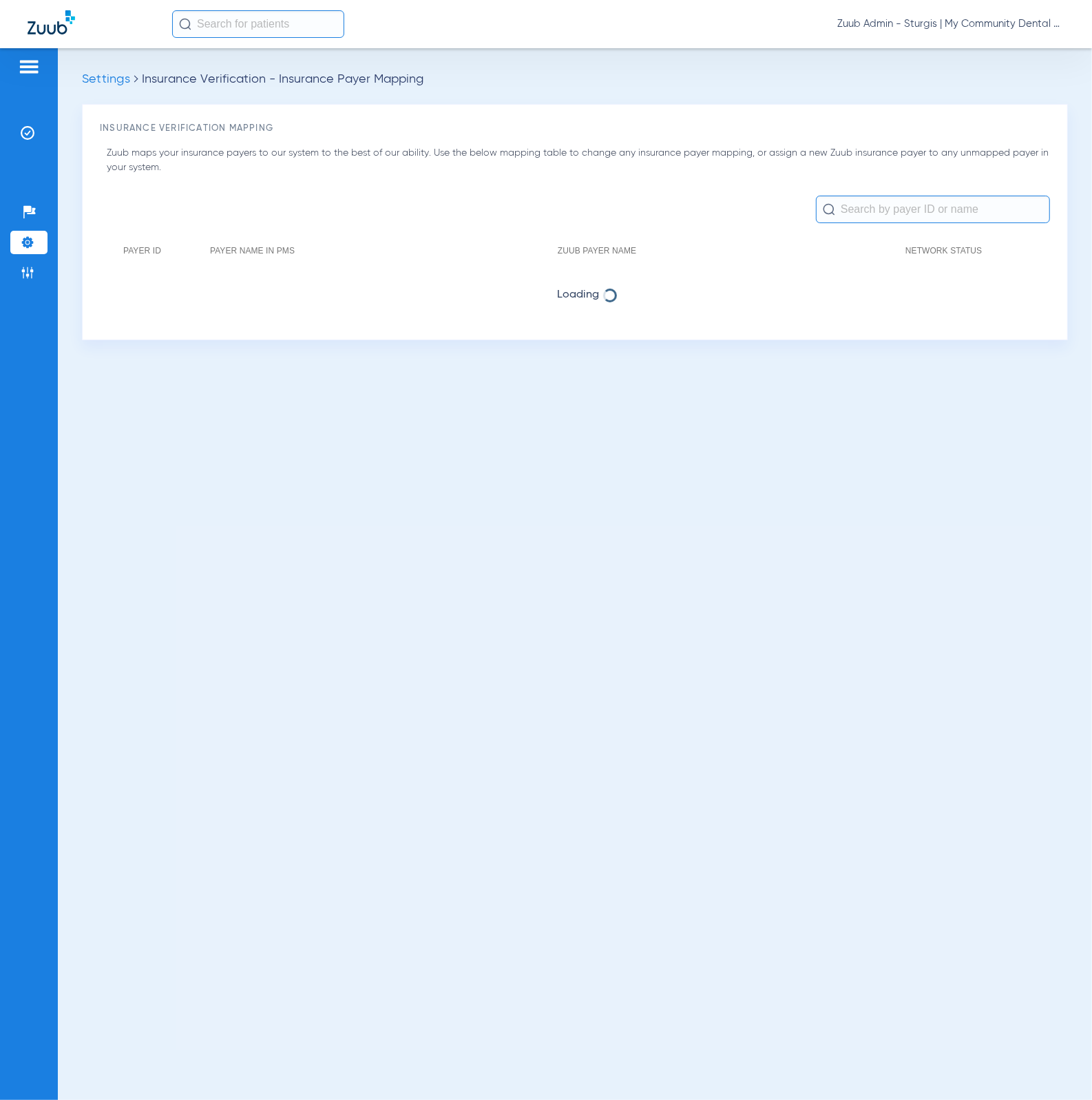
click at [877, 205] on input "text" at bounding box center [933, 209] width 234 height 28
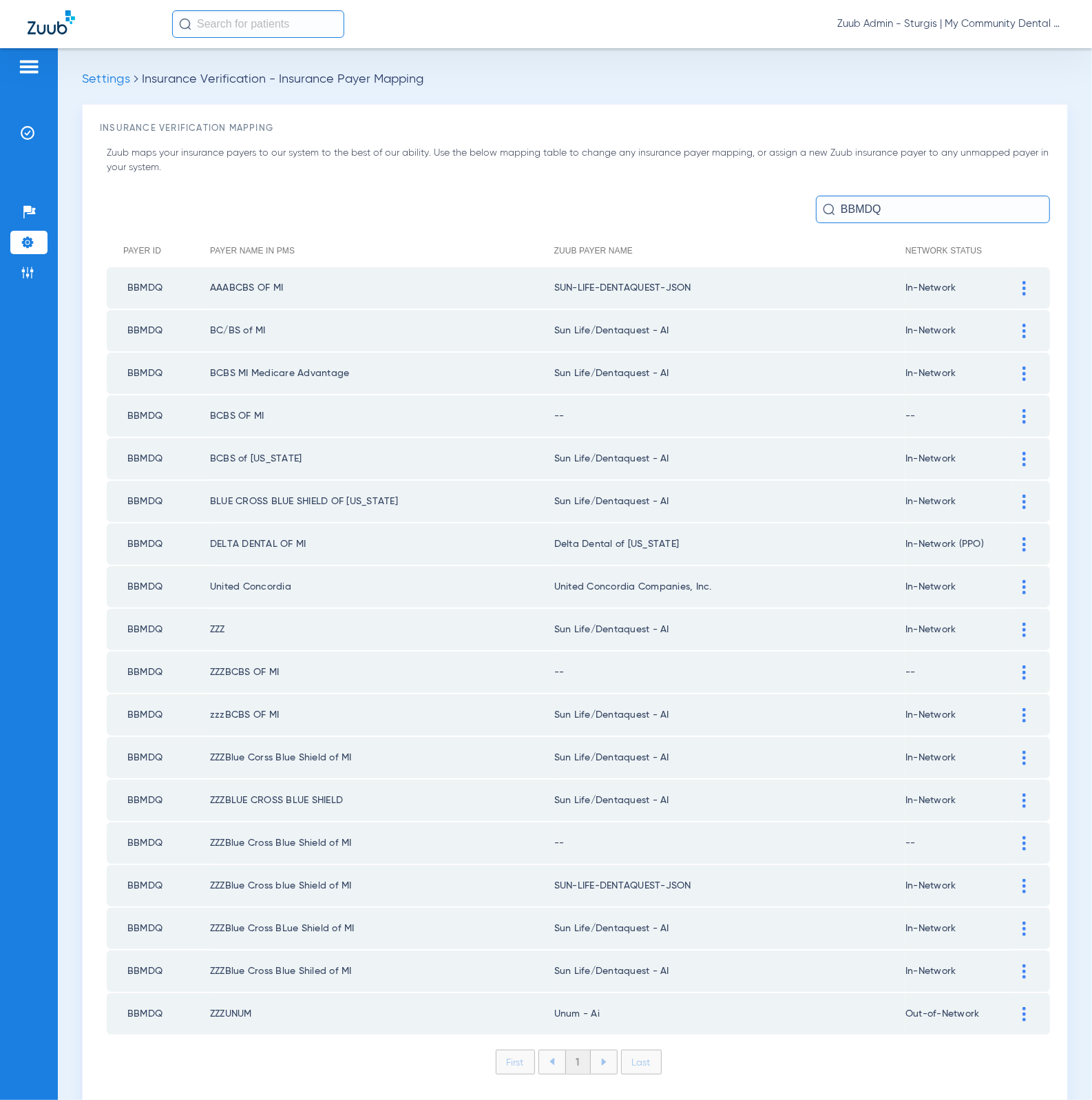
type input "BBMDQ"
click at [1012, 283] on div at bounding box center [1024, 288] width 24 height 15
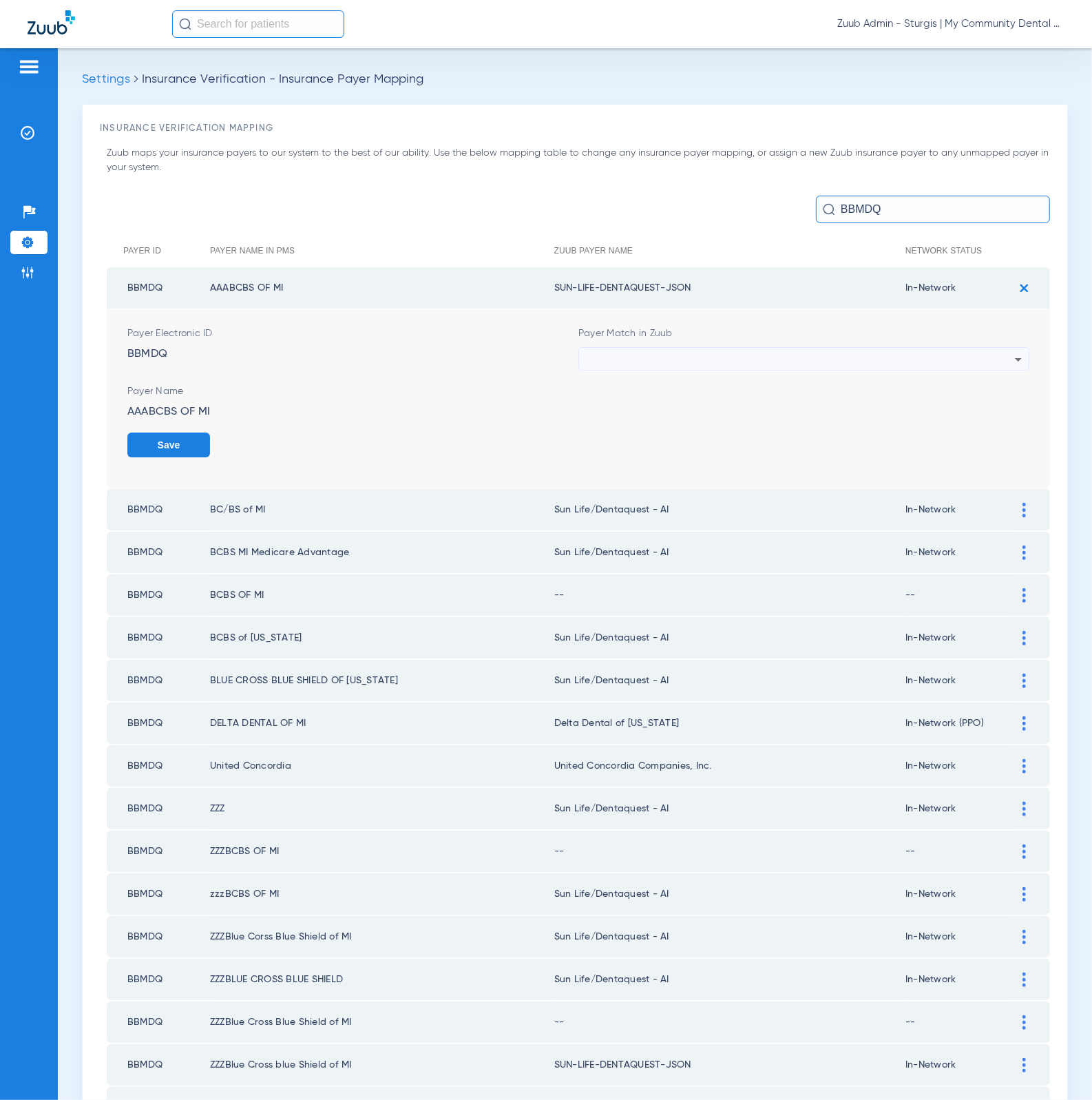
click at [750, 363] on div at bounding box center [800, 360] width 429 height 23
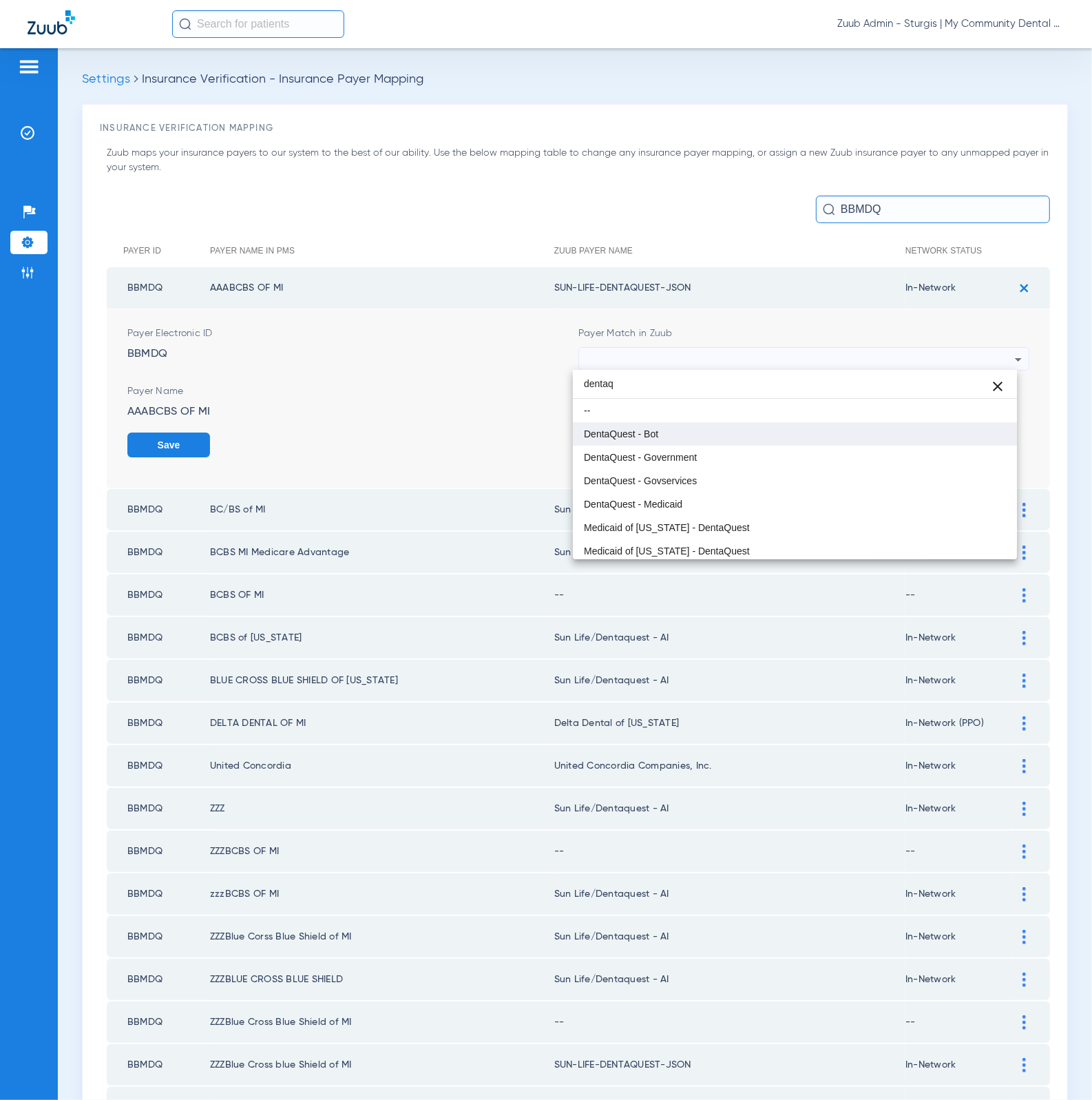
type input "dentaq"
click at [743, 429] on mat-option "DentaQuest - Bot" at bounding box center [795, 434] width 445 height 23
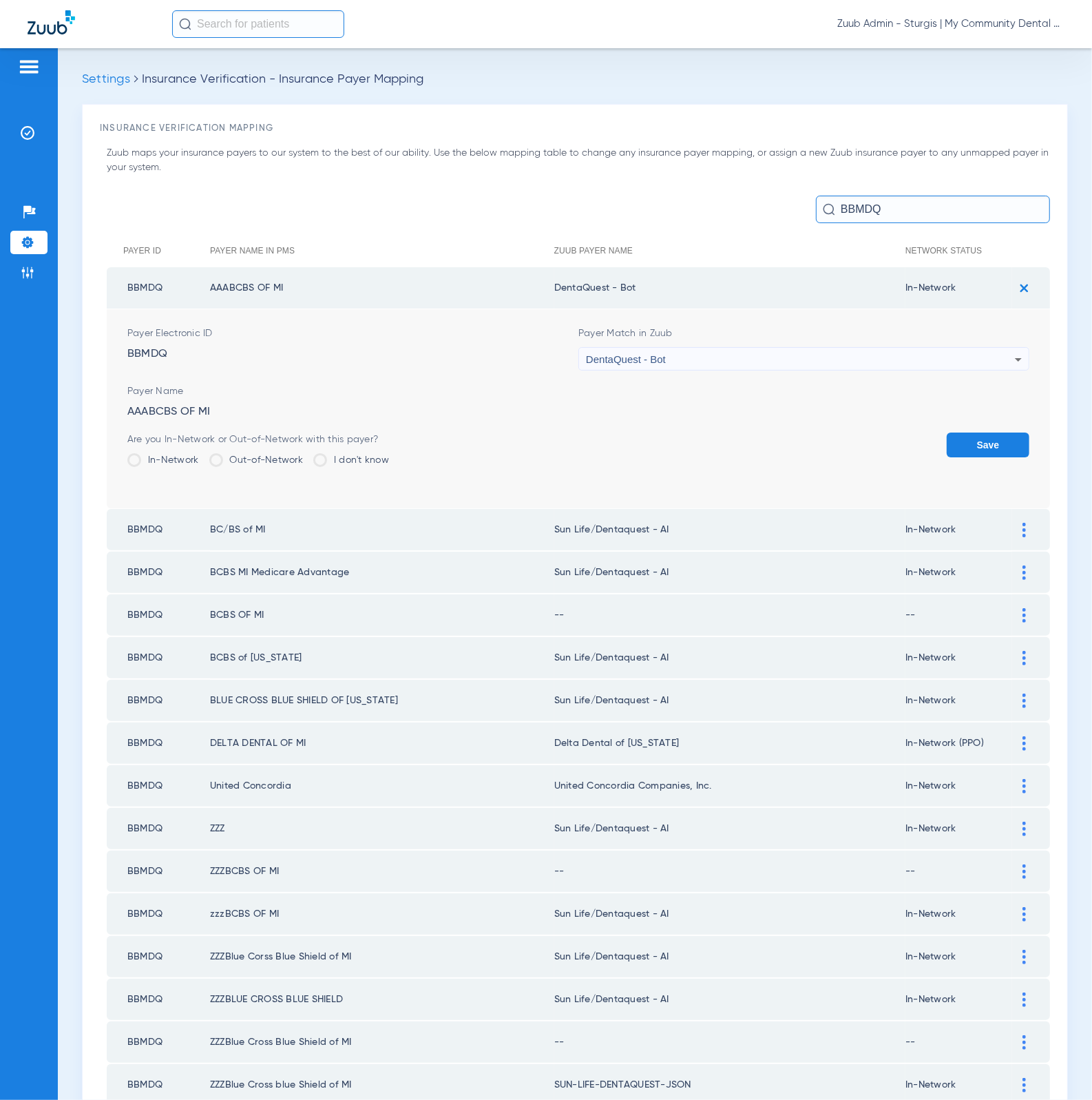
click at [957, 444] on button "Save" at bounding box center [988, 445] width 83 height 25
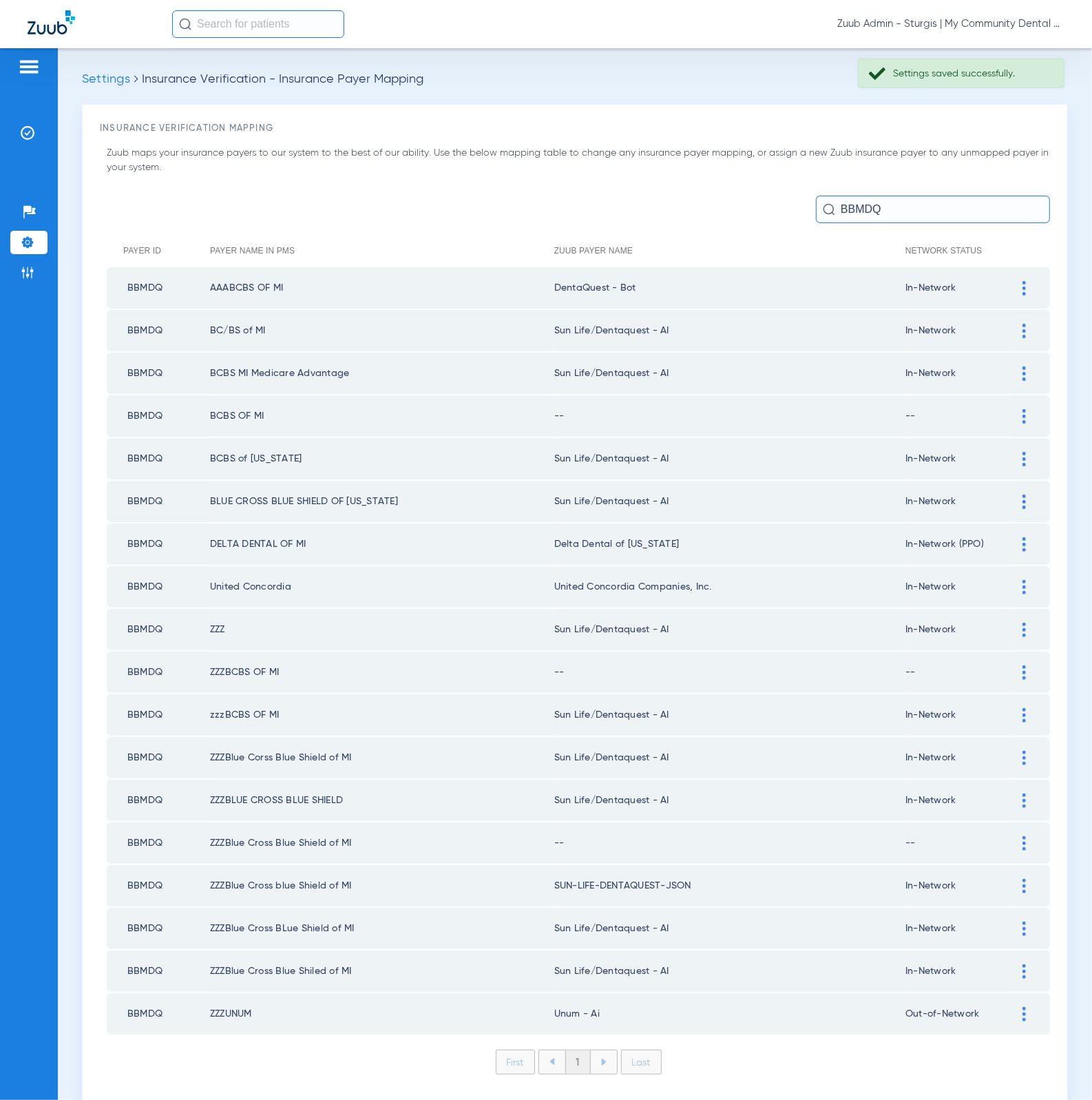
click at [1016, 333] on div at bounding box center [1024, 331] width 24 height 15
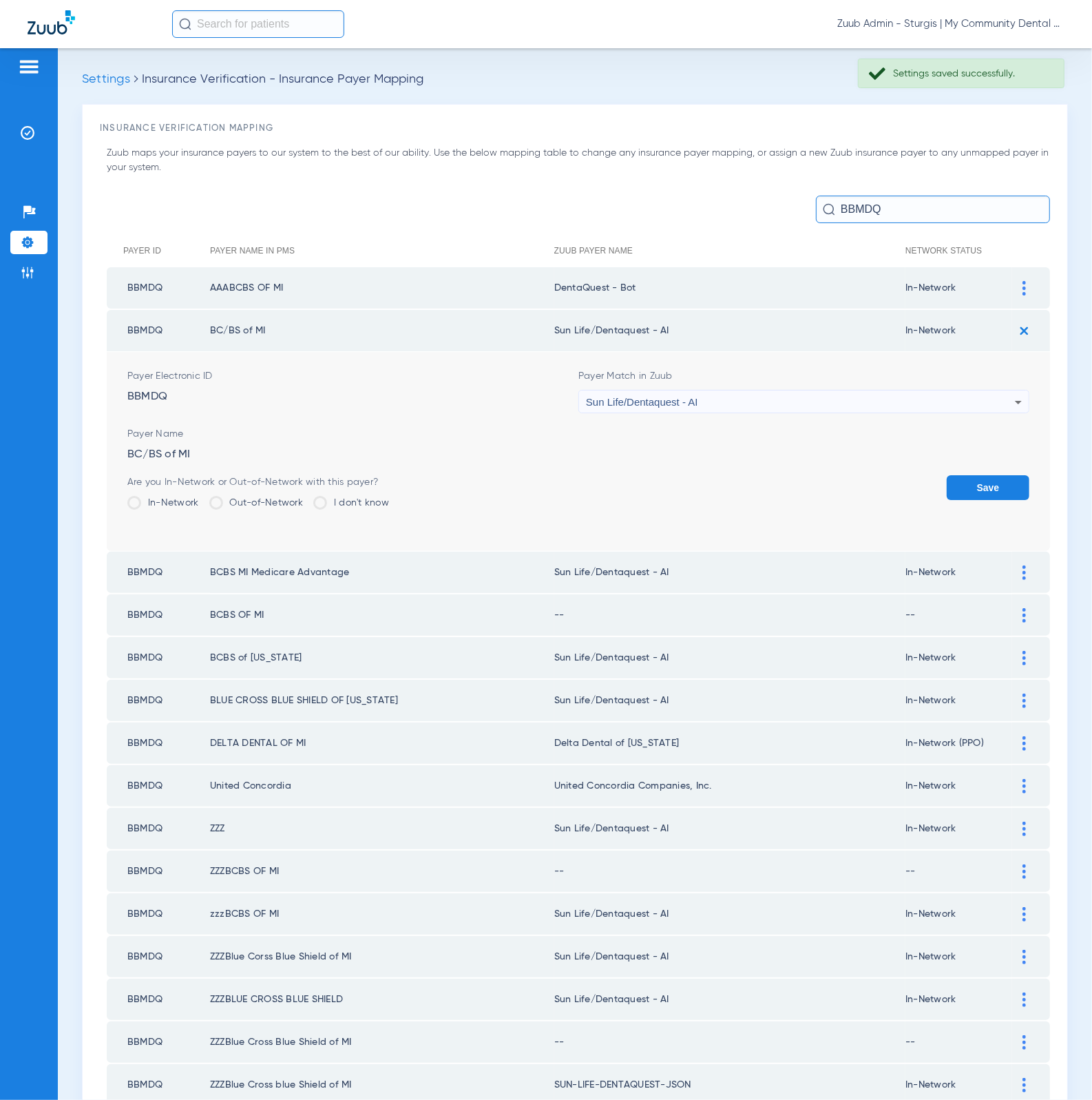
click at [825, 403] on div "Sun Life/Dentaquest - AI" at bounding box center [800, 402] width 429 height 23
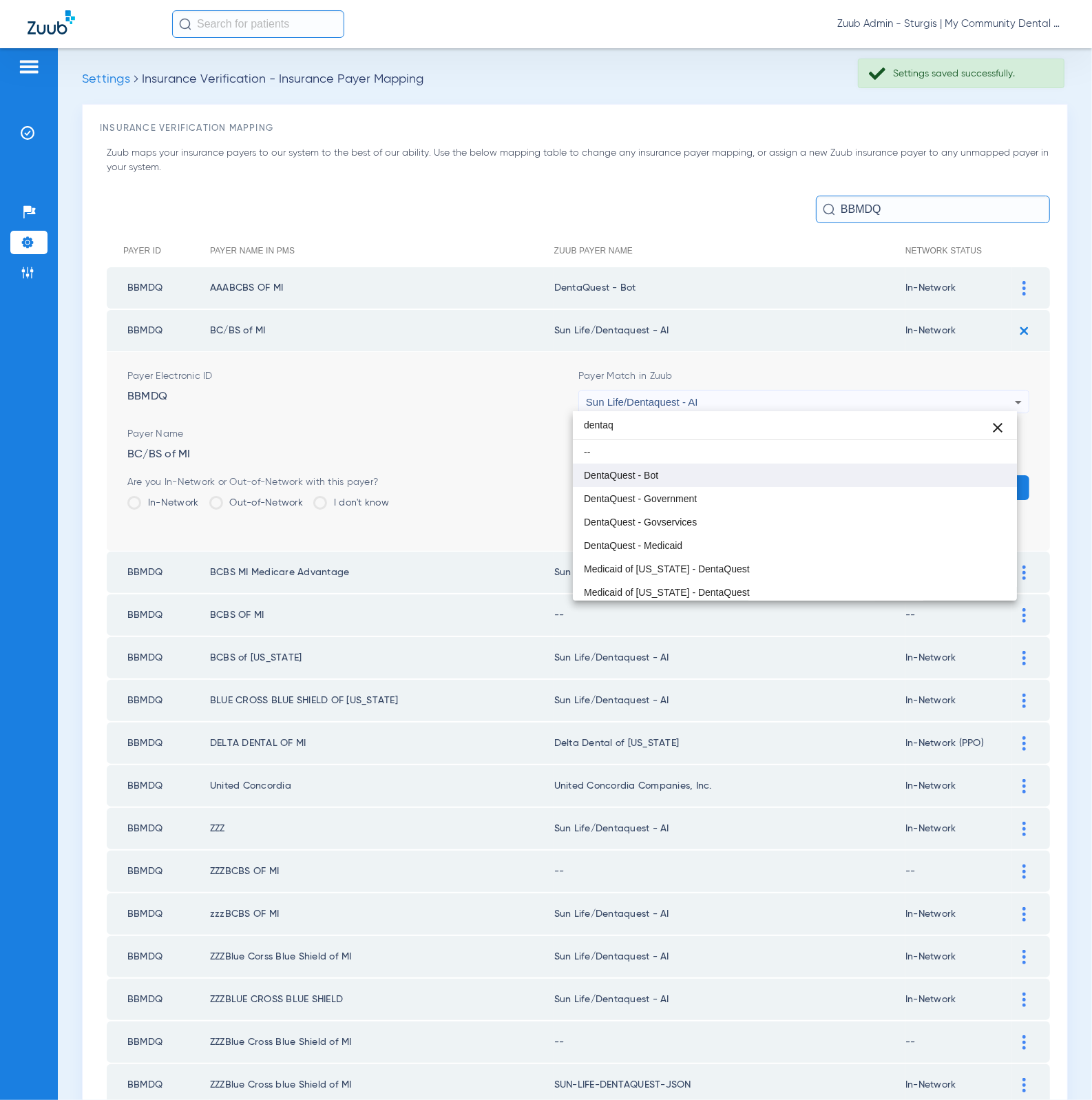
type input "dentaq"
click at [742, 479] on mat-option "DentaQuest - Bot" at bounding box center [795, 475] width 445 height 23
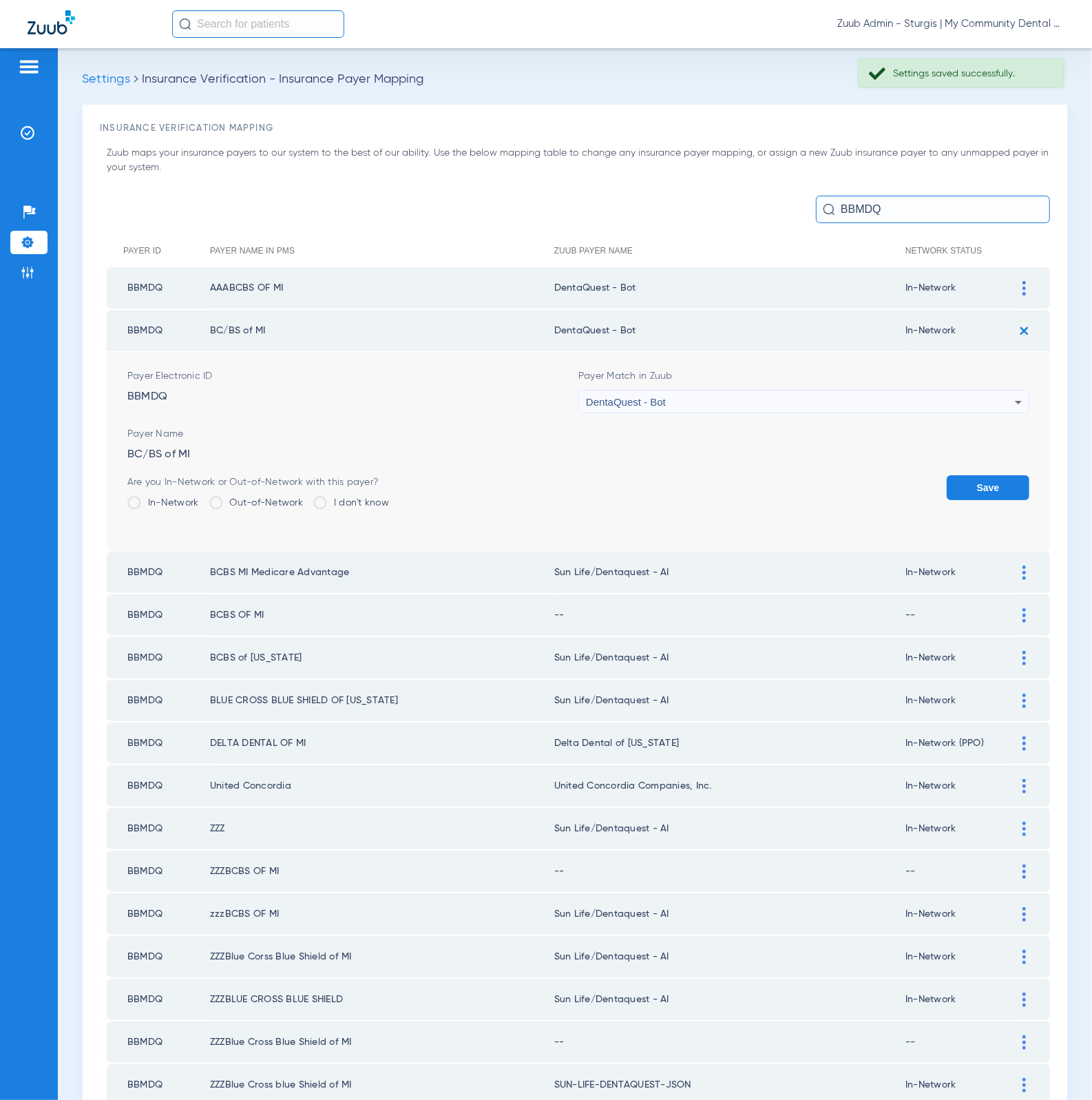
click at [963, 481] on button "Save" at bounding box center [988, 488] width 83 height 25
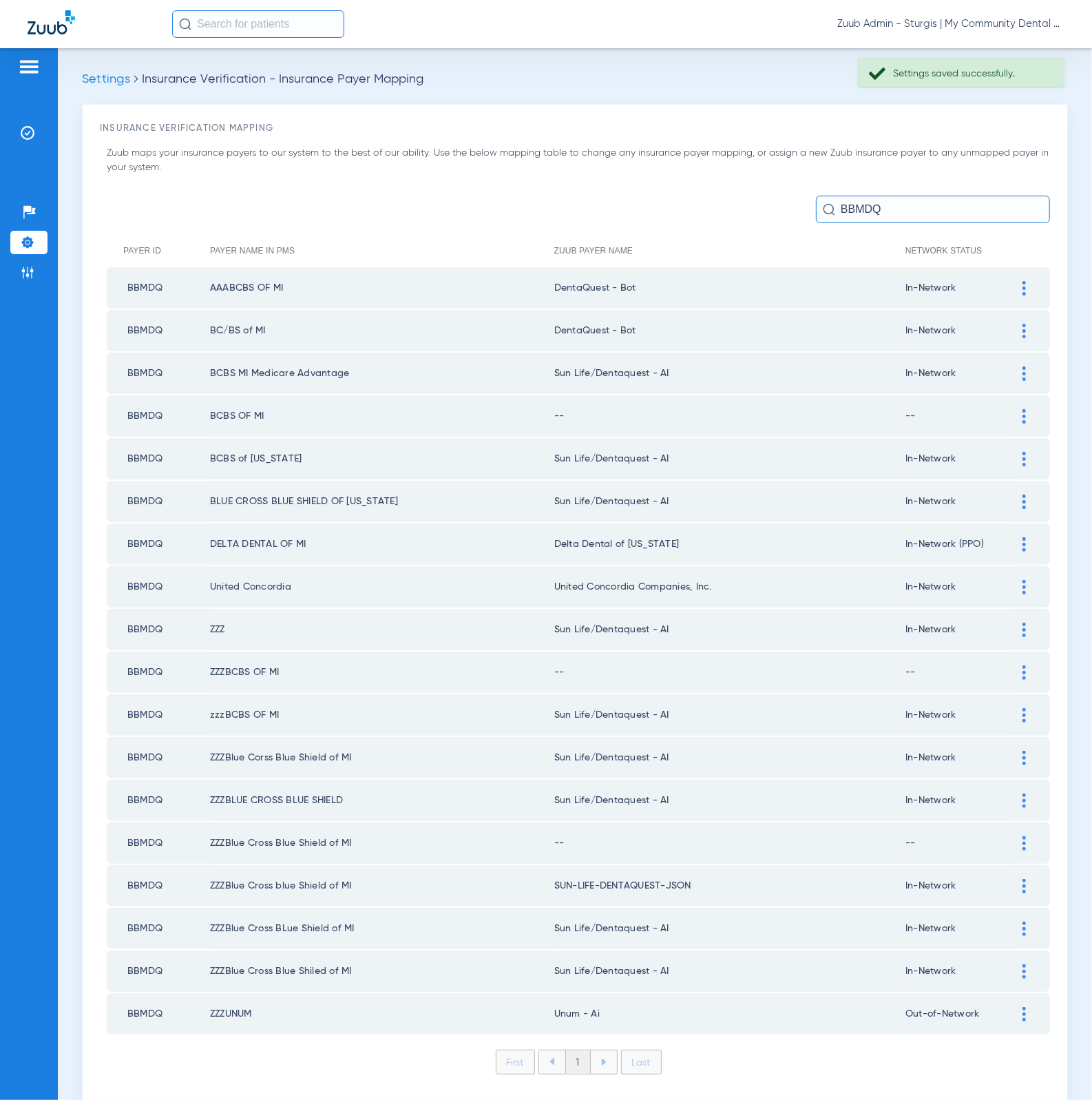
drag, startPoint x: 1003, startPoint y: 371, endPoint x: 812, endPoint y: 432, distance: 200.5
click at [1012, 371] on div at bounding box center [1024, 374] width 24 height 15
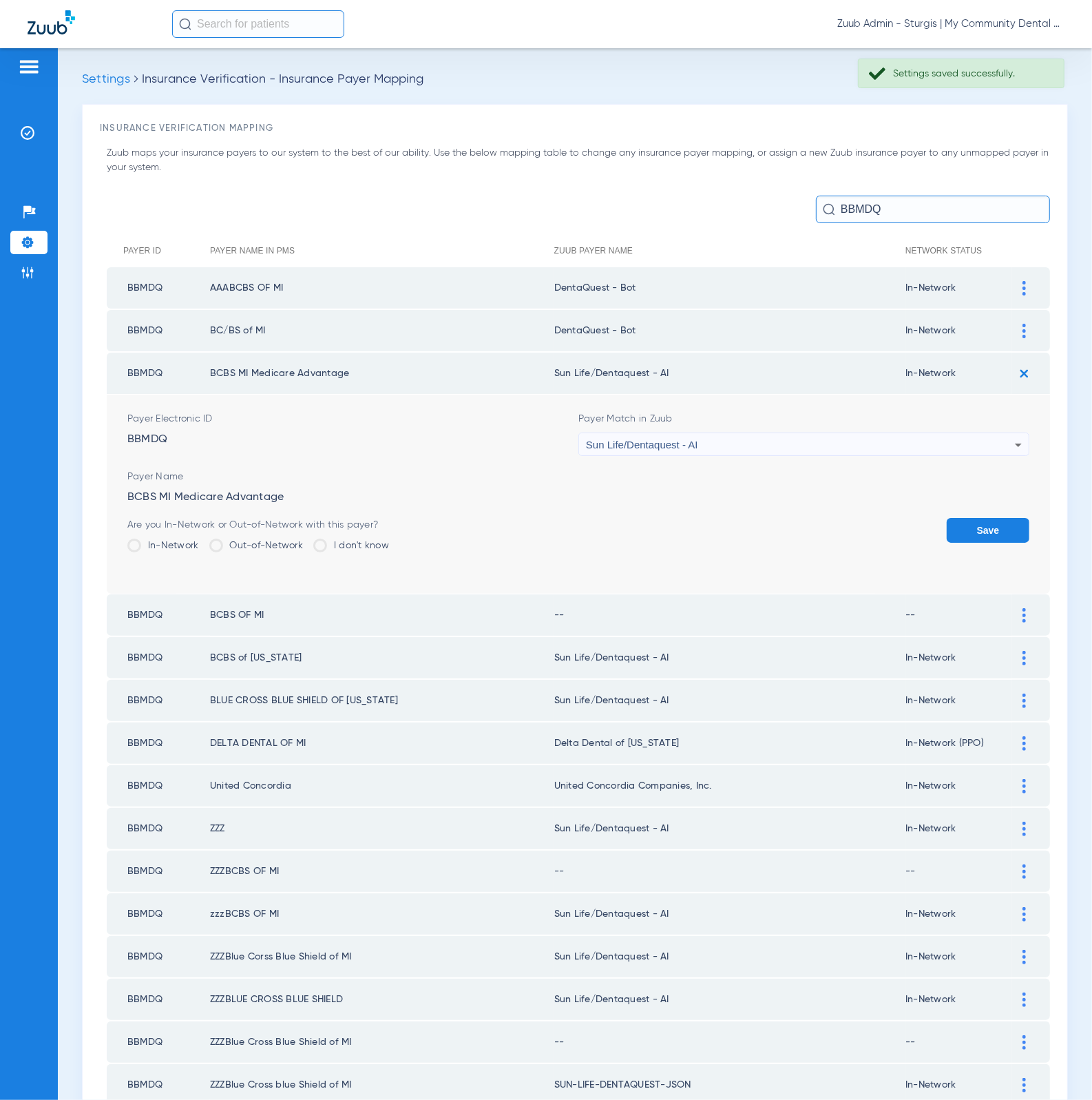
click at [805, 434] on div "Sun Life/Dentaquest - AI" at bounding box center [800, 445] width 429 height 23
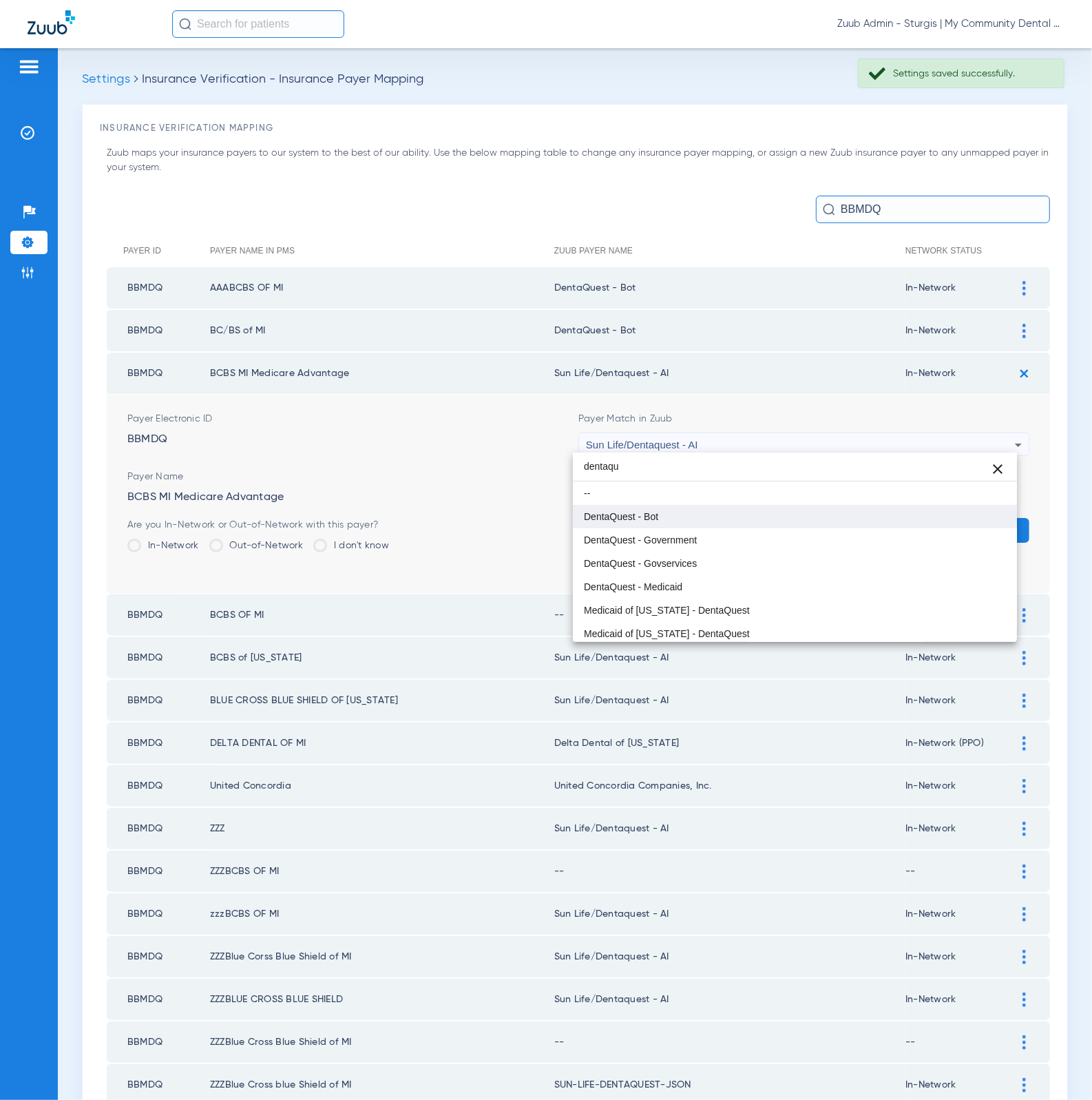
type input "dentaqu"
click at [774, 519] on mat-option "DentaQuest - Bot" at bounding box center [795, 517] width 445 height 23
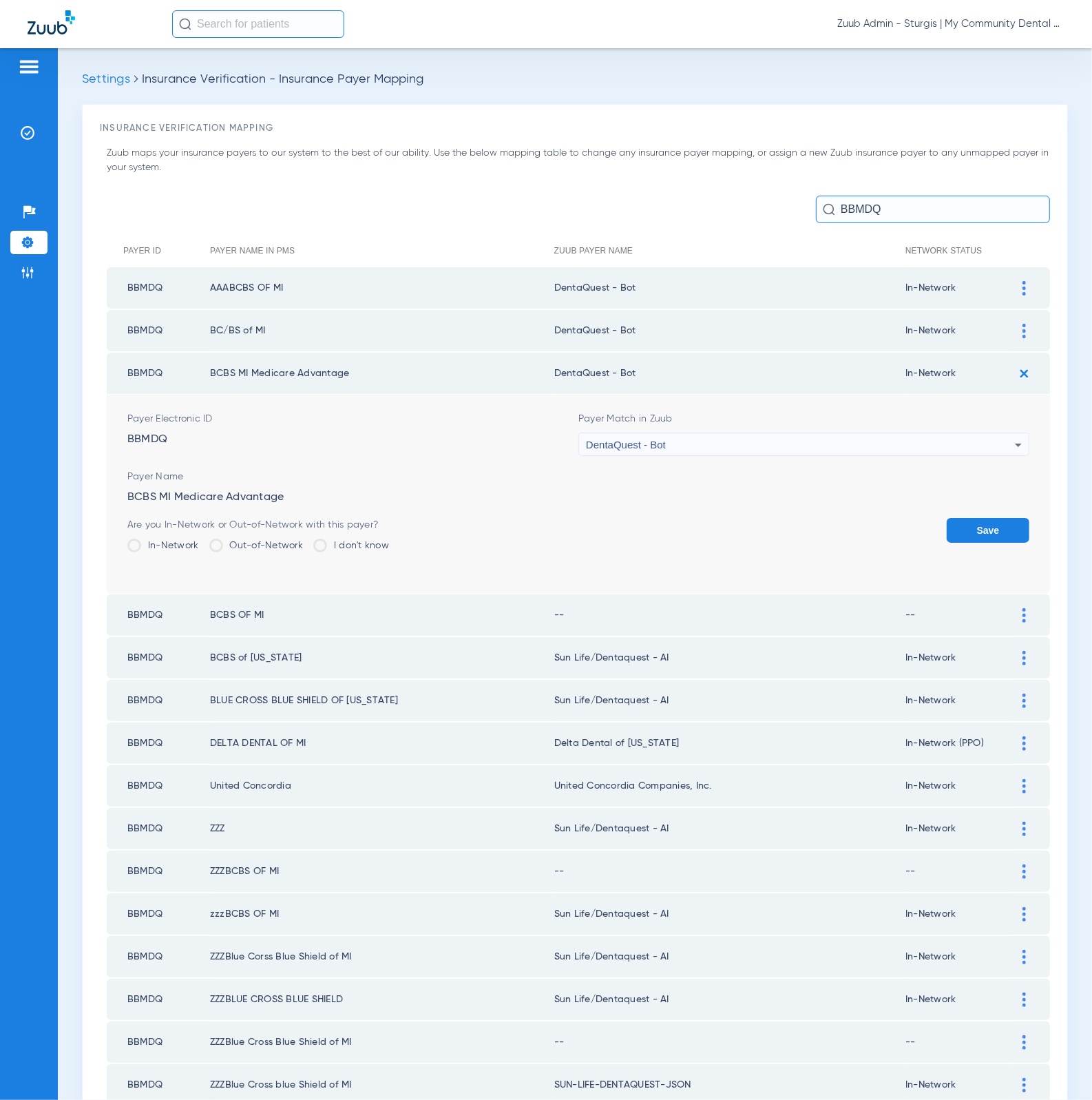
click at [952, 518] on button "Save" at bounding box center [988, 530] width 83 height 25
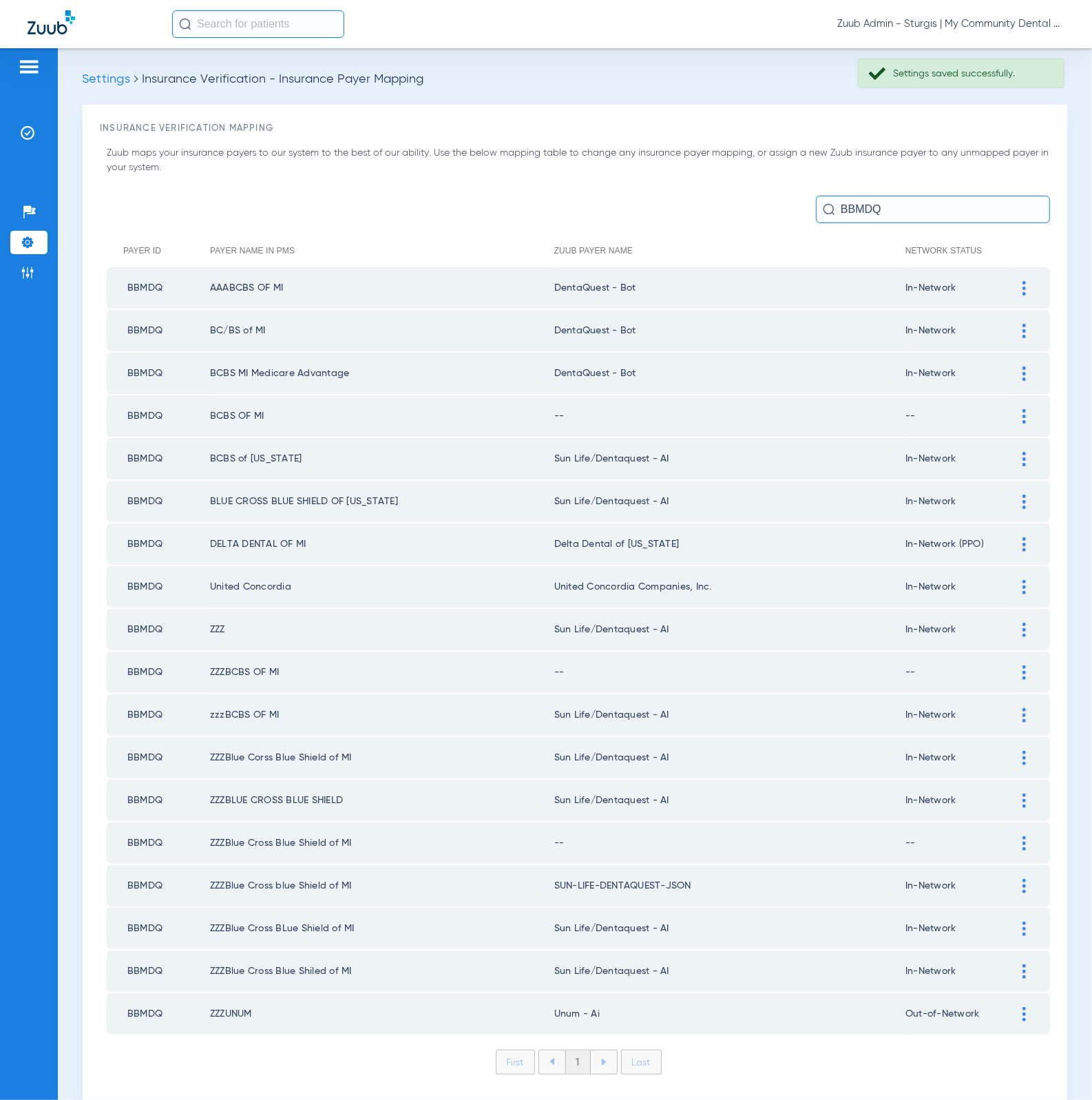
drag, startPoint x: 1004, startPoint y: 416, endPoint x: 975, endPoint y: 432, distance: 33.1
click at [1012, 416] on div at bounding box center [1024, 416] width 24 height 15
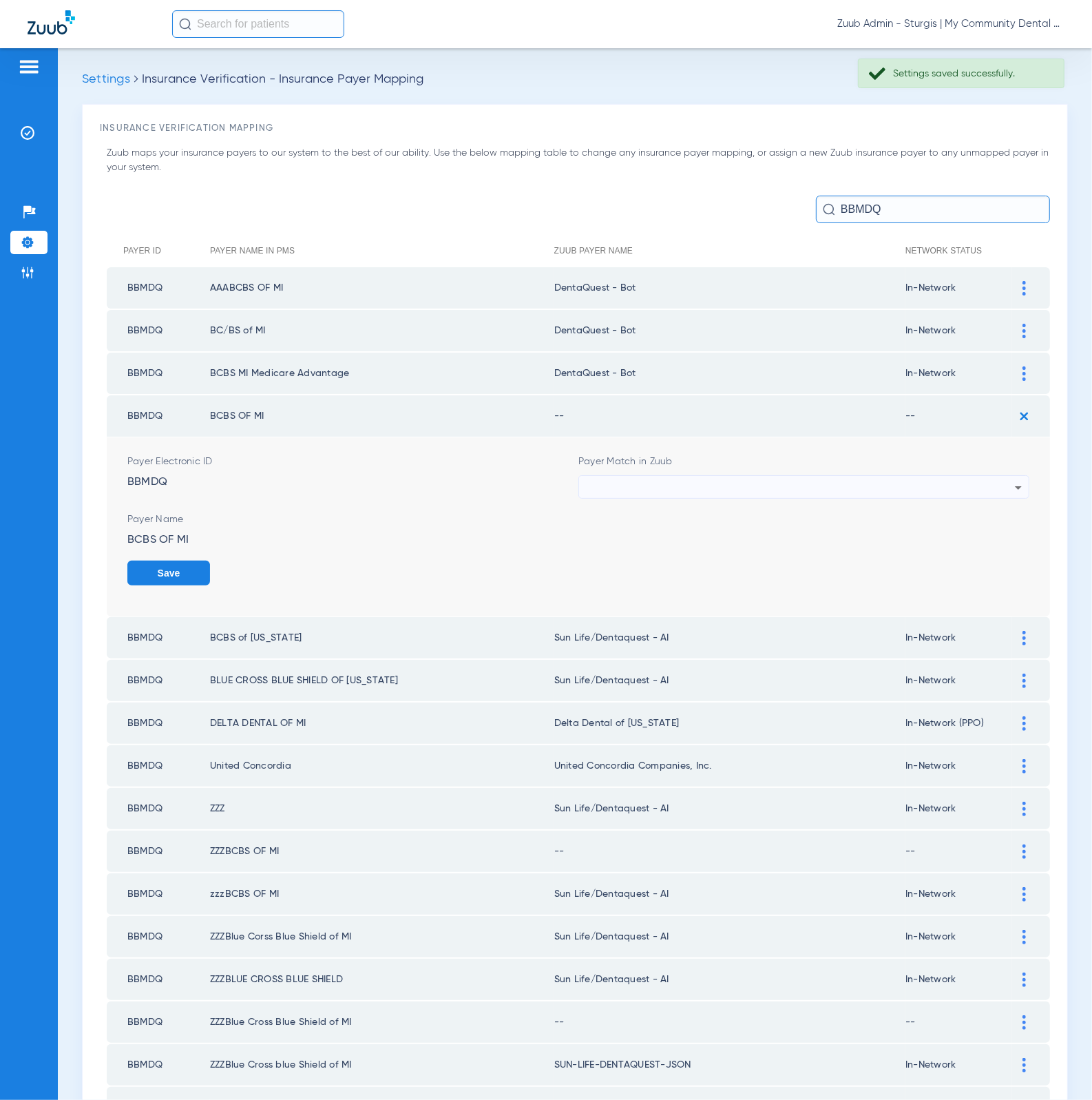
click at [812, 479] on div at bounding box center [800, 488] width 429 height 23
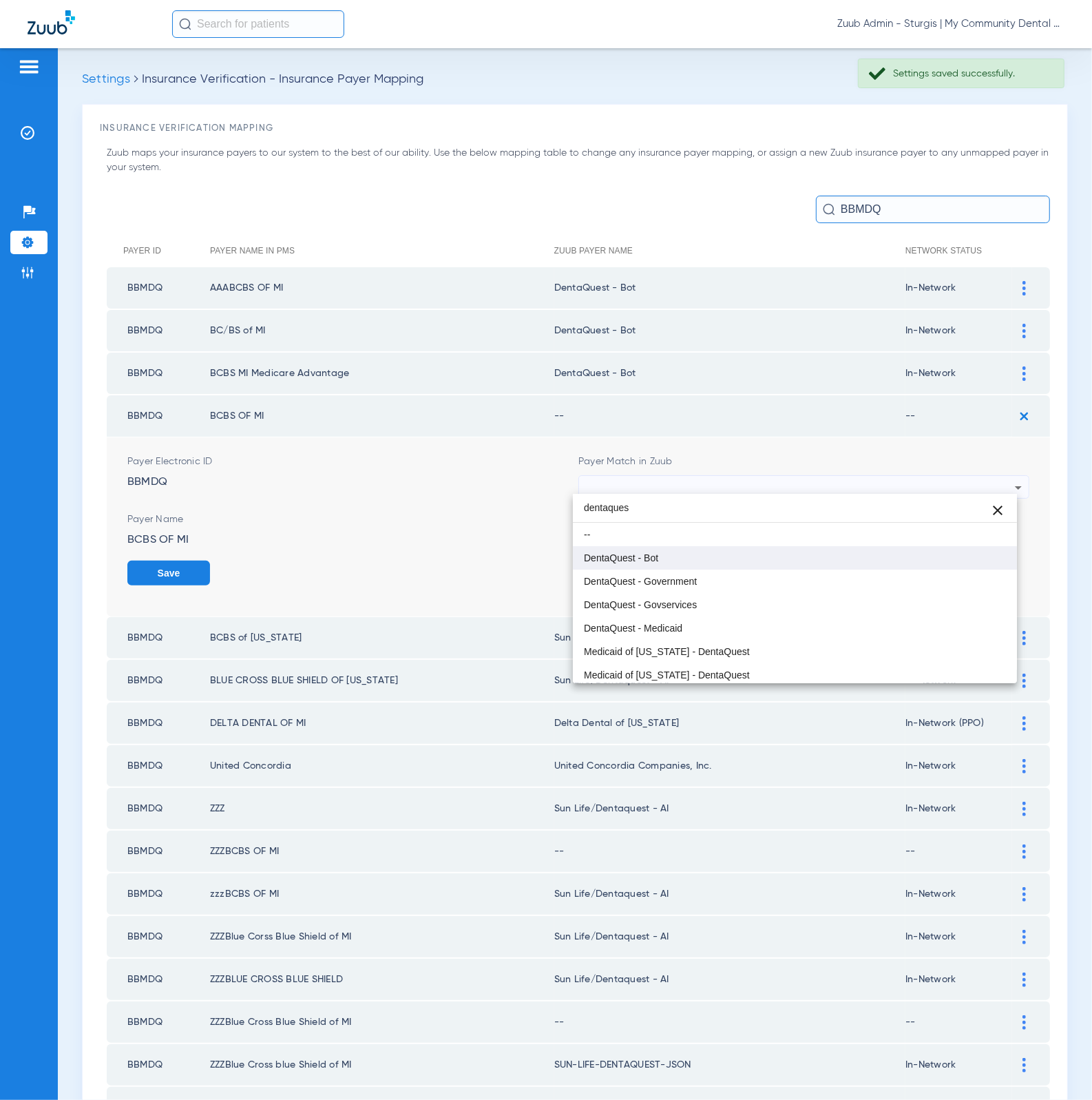
type input "dentaques"
click at [808, 553] on mat-option "DentaQuest - Bot" at bounding box center [795, 558] width 445 height 23
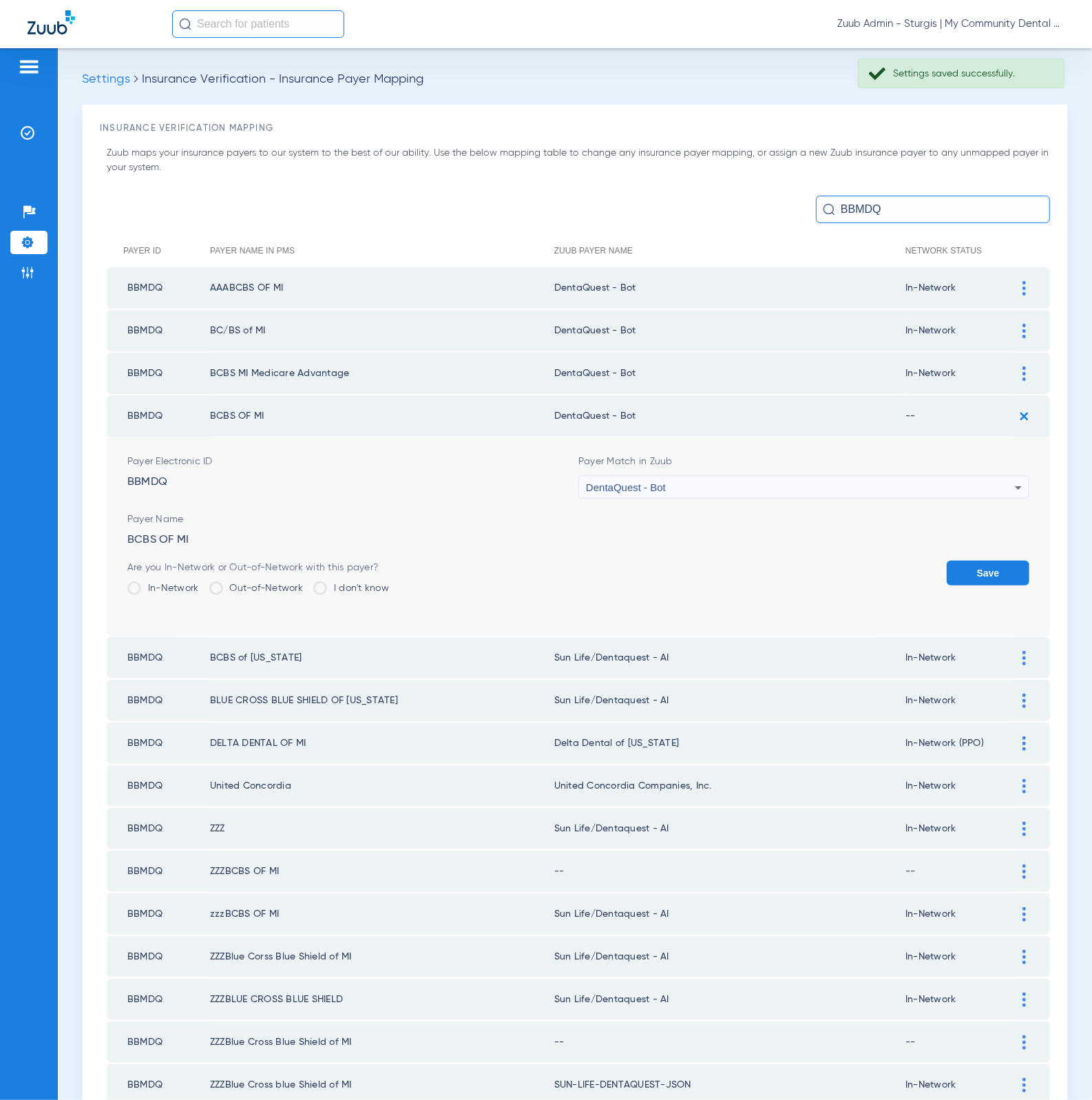
click at [169, 581] on label "In-Network" at bounding box center [164, 588] width 72 height 14
click at [202, 583] on input "In-Network" at bounding box center [202, 583] width 0 height 0
click at [946, 567] on button "Save" at bounding box center [988, 573] width 83 height 25
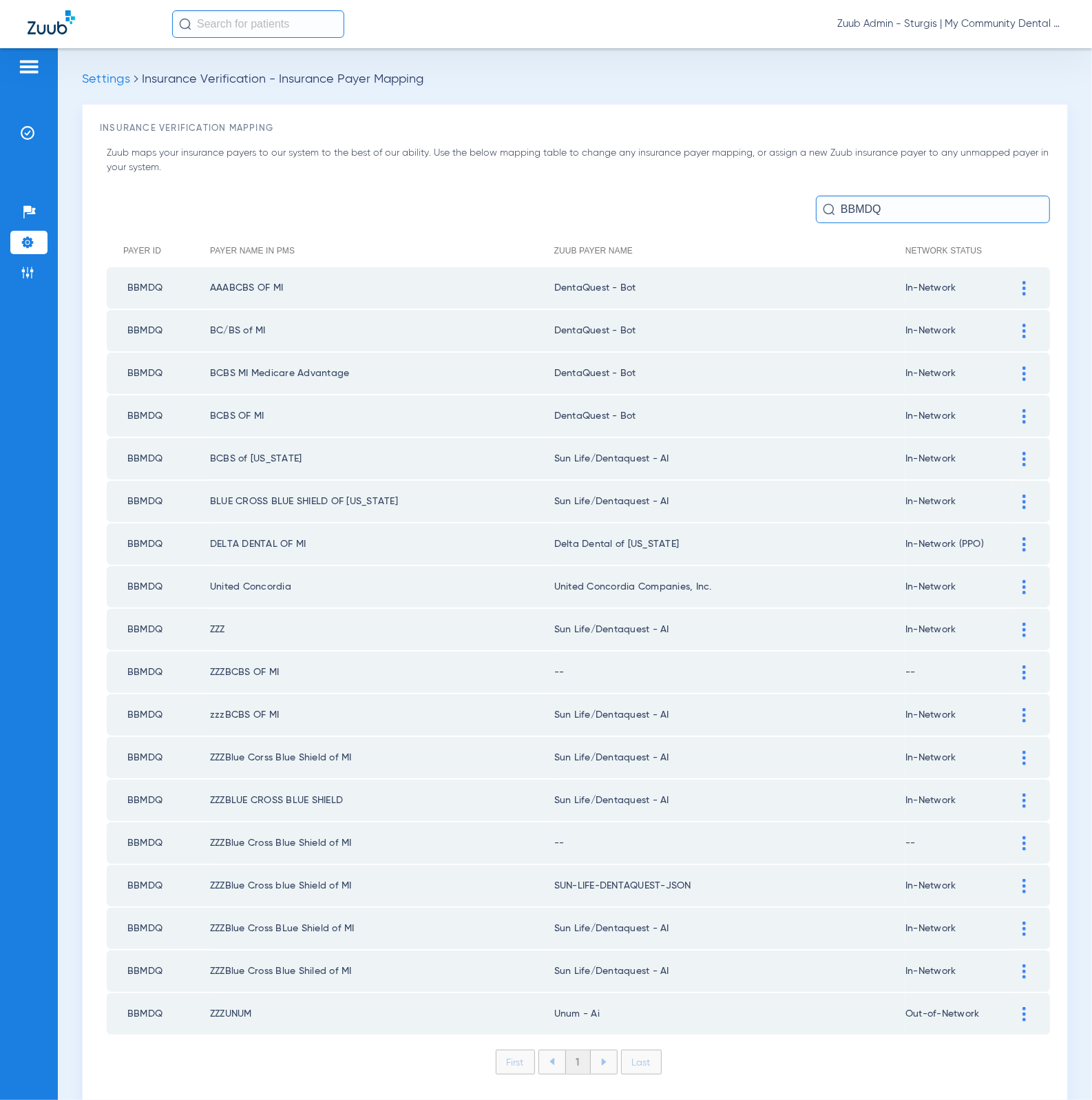
click at [1022, 458] on img at bounding box center [1024, 459] width 3 height 15
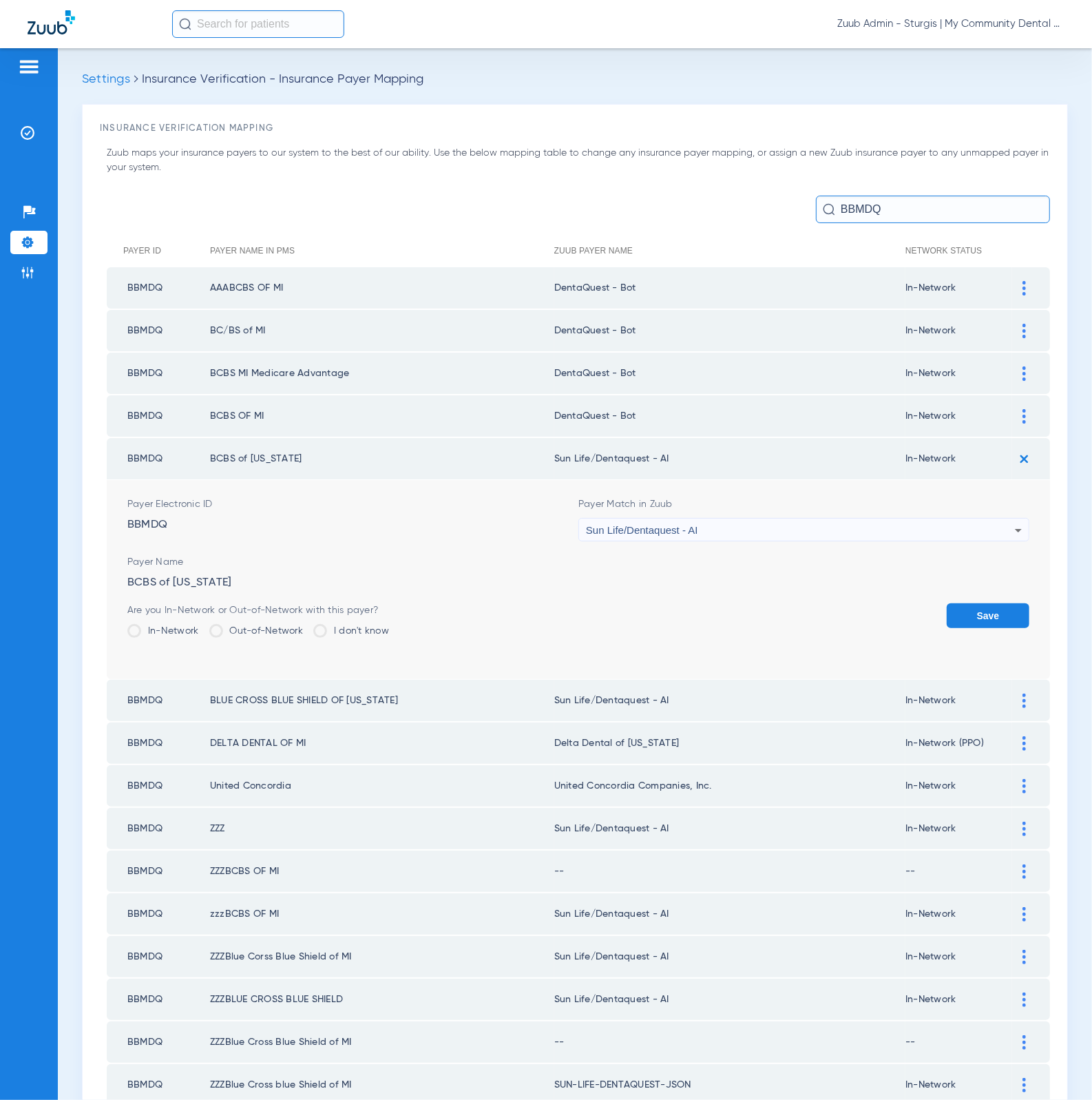
click at [781, 546] on form "Payer Electronic ID BBMDQ Payer Match in Zuub Sun Life/Dentaquest - AI Payer Na…" at bounding box center [578, 579] width 901 height 199
click at [779, 528] on div "Sun Life/Dentaquest - AI" at bounding box center [800, 530] width 429 height 23
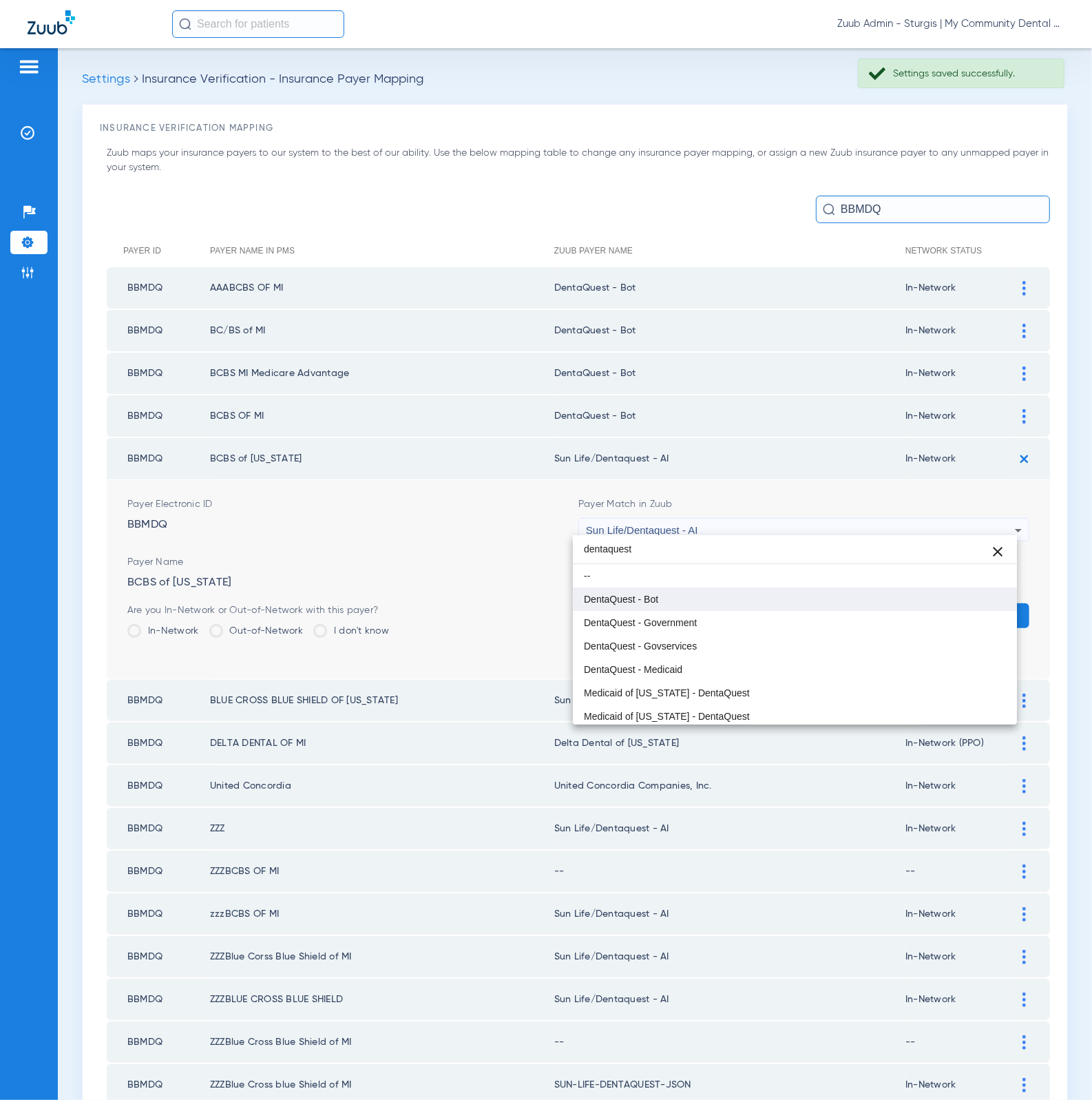
type input "dentaquest"
click at [794, 602] on mat-option "DentaQuest - Bot" at bounding box center [795, 599] width 445 height 23
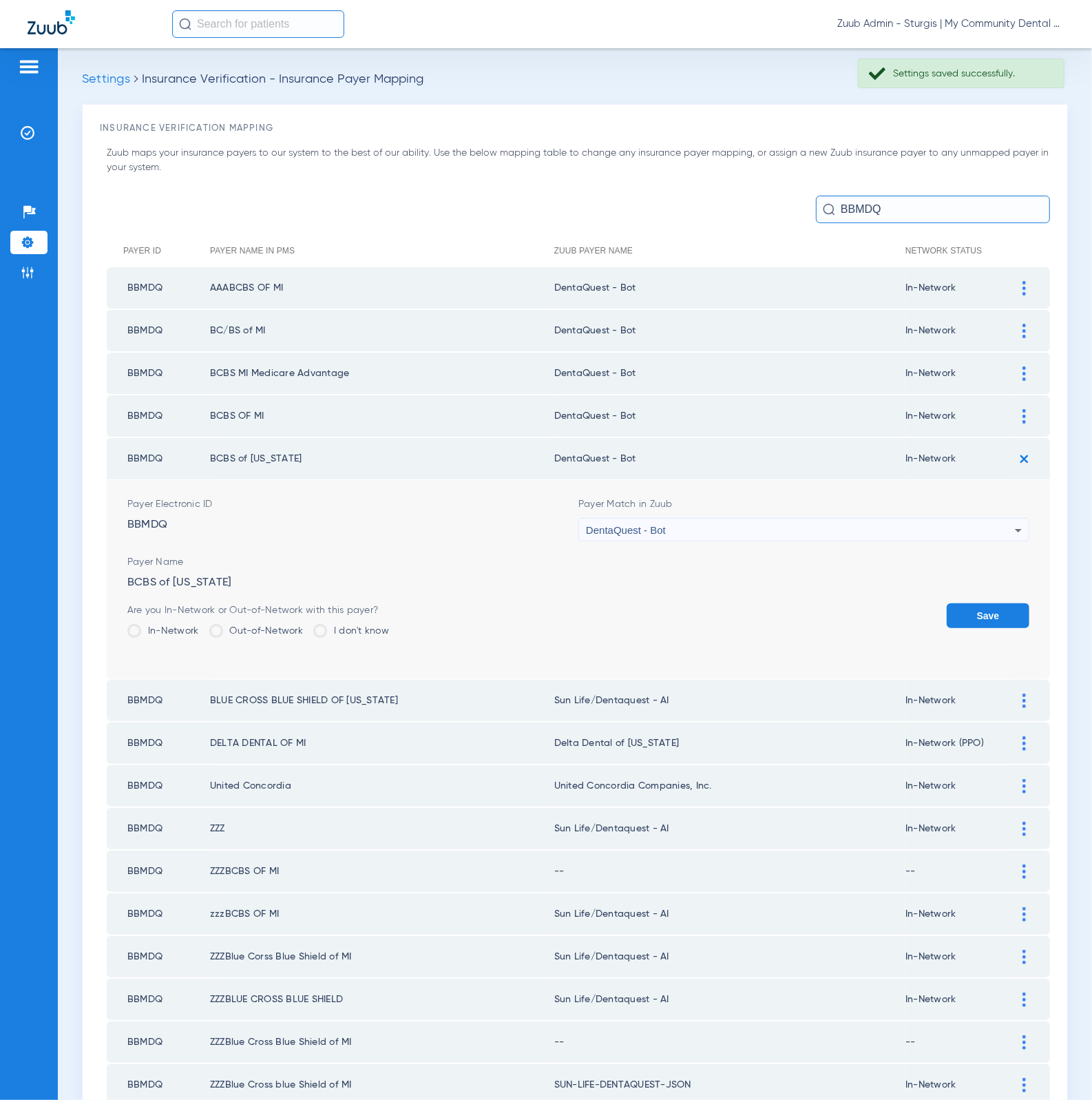
click at [957, 604] on button "Save" at bounding box center [988, 616] width 83 height 25
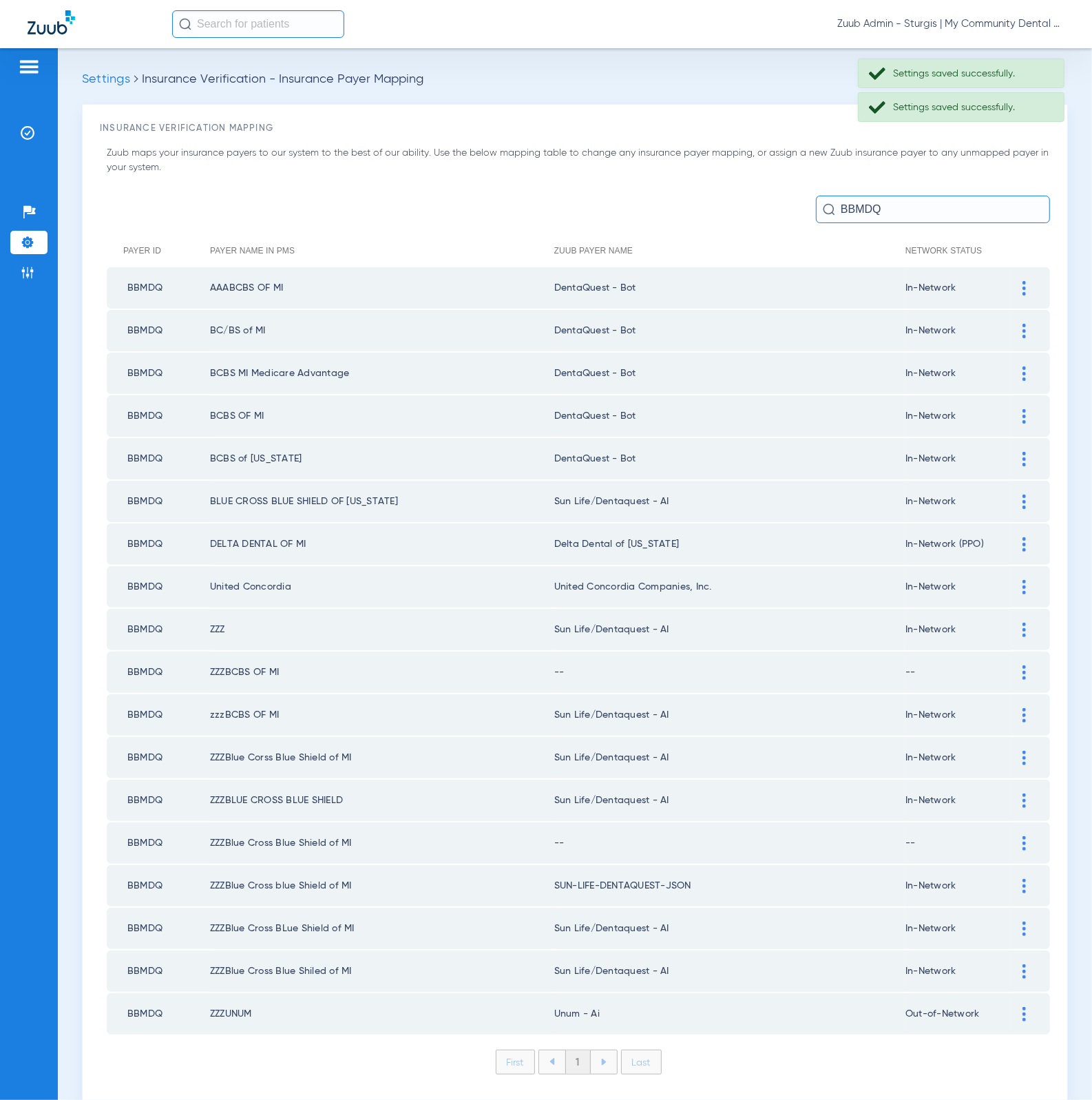
click at [1022, 498] on img at bounding box center [1024, 501] width 3 height 15
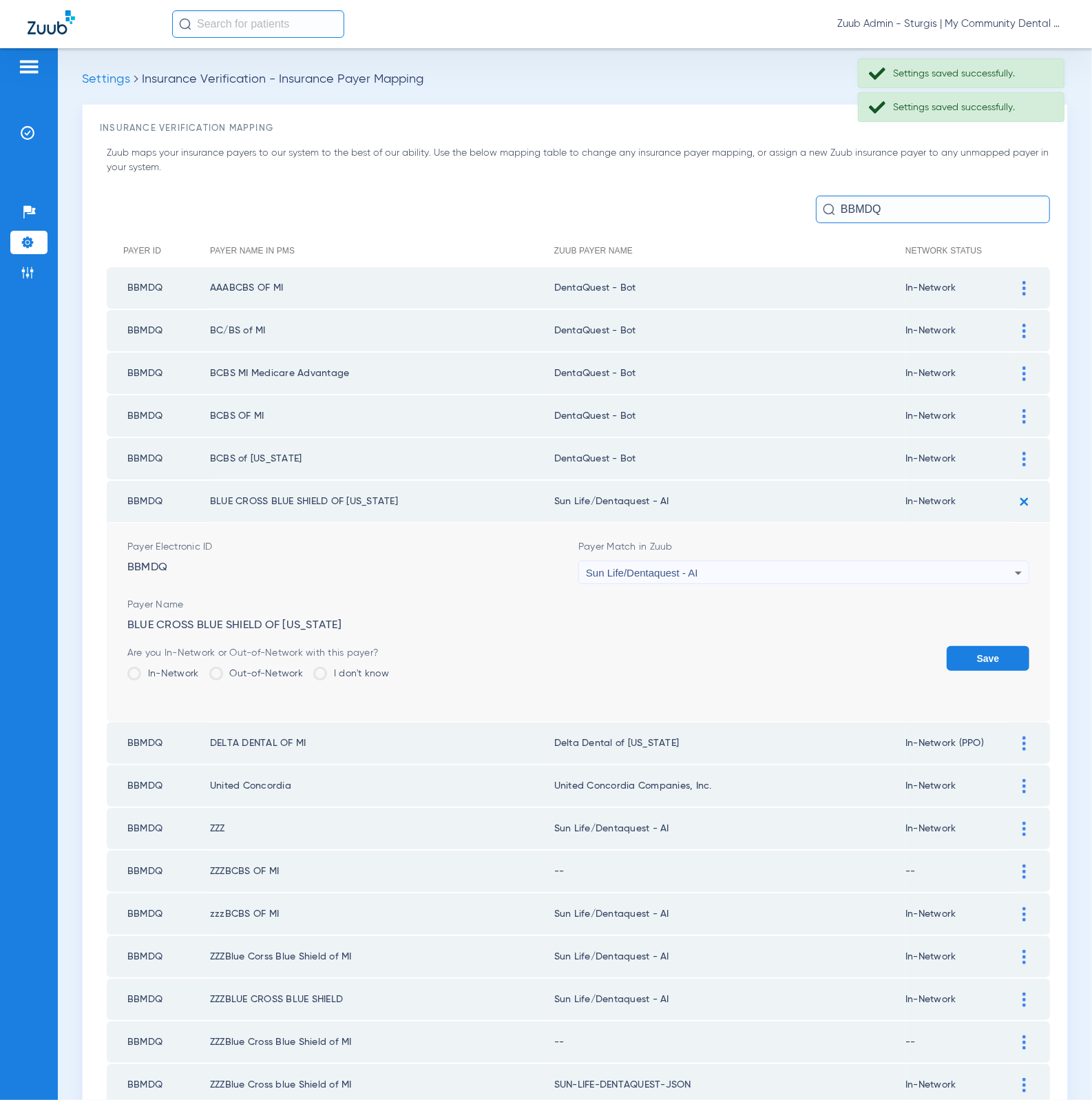
click at [1013, 496] on img at bounding box center [1024, 501] width 23 height 23
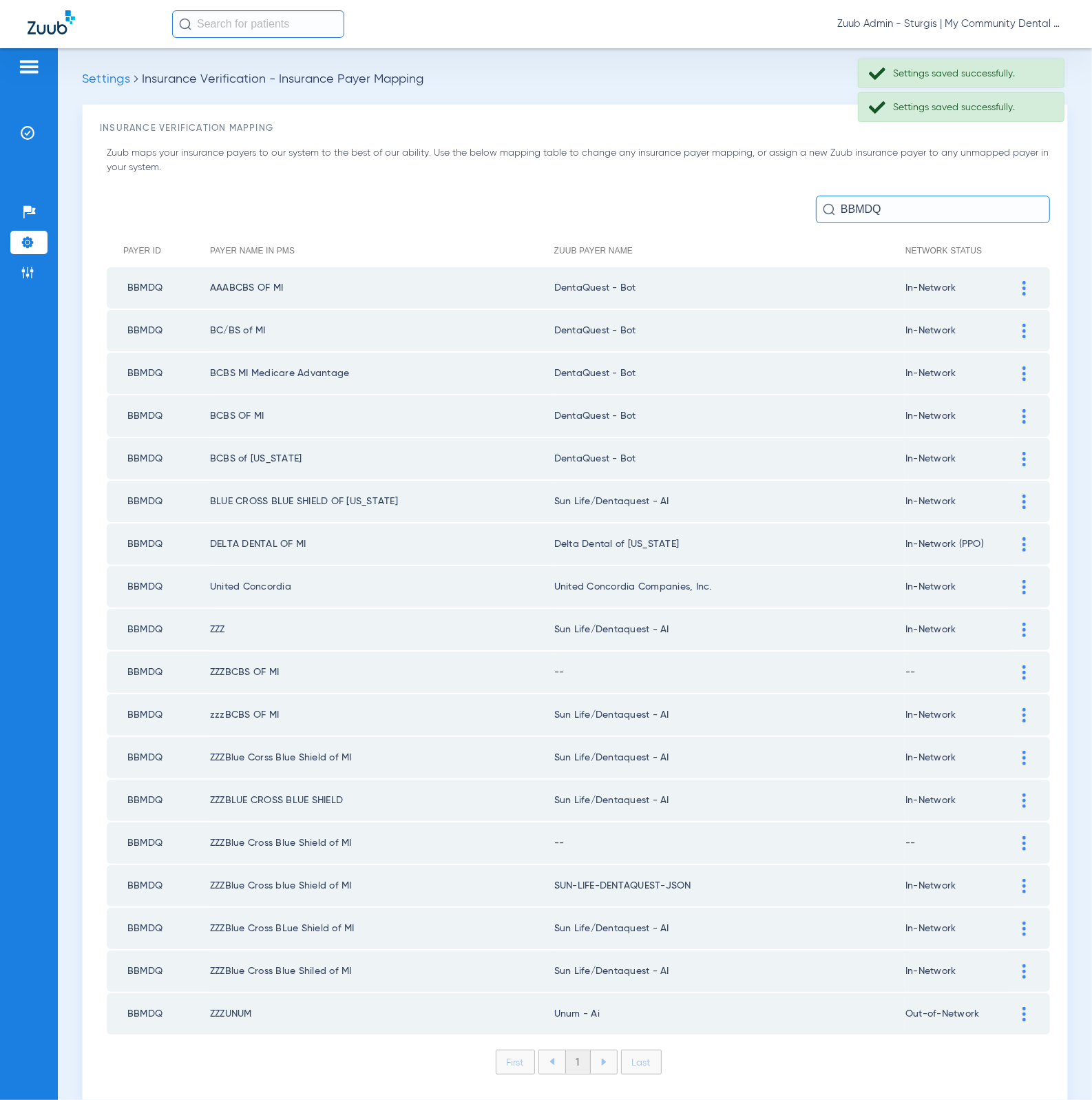
click at [1012, 494] on div at bounding box center [1024, 501] width 24 height 15
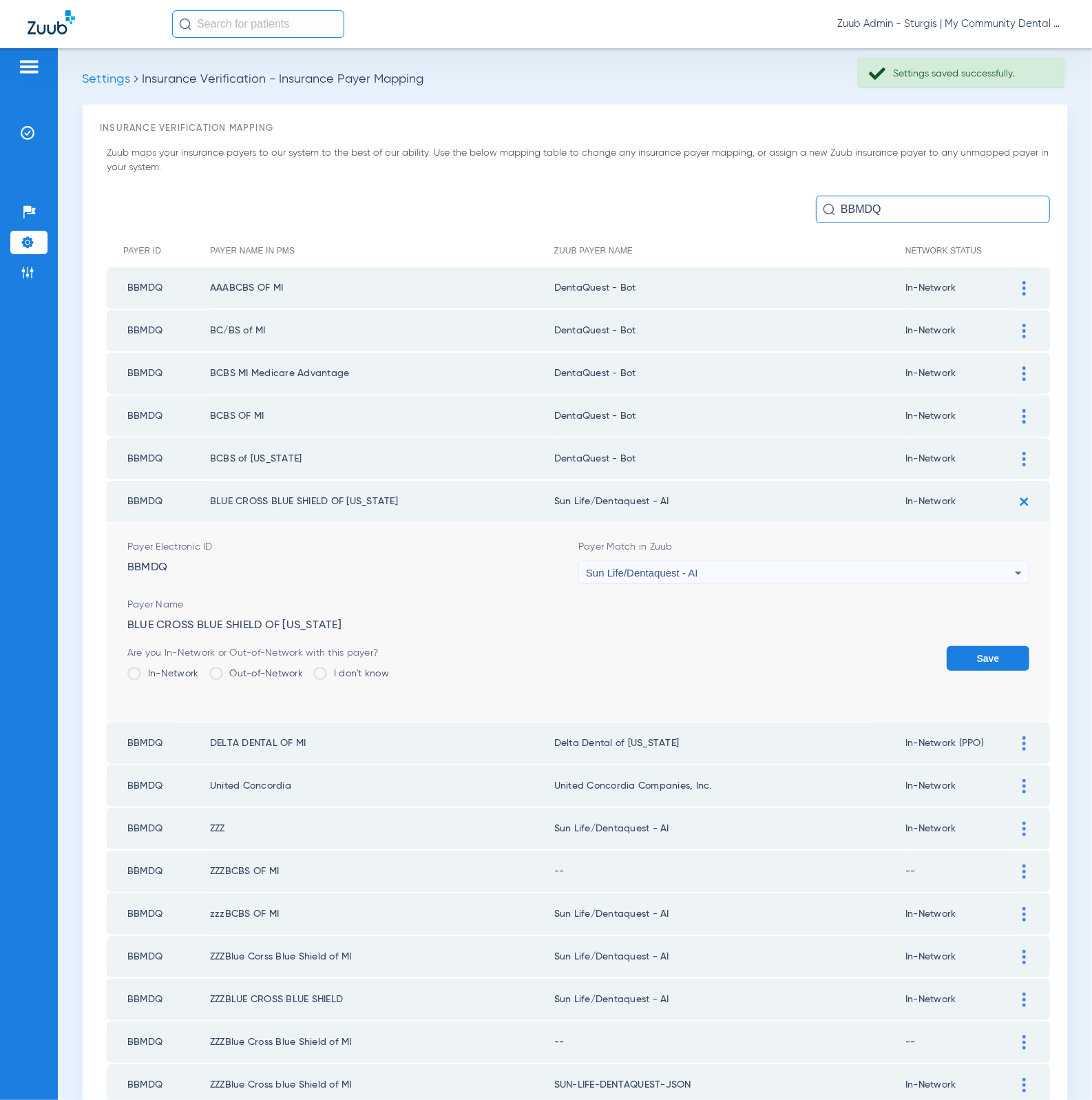
click at [683, 561] on div "Sun Life/Dentaquest - AI" at bounding box center [800, 573] width 429 height 23
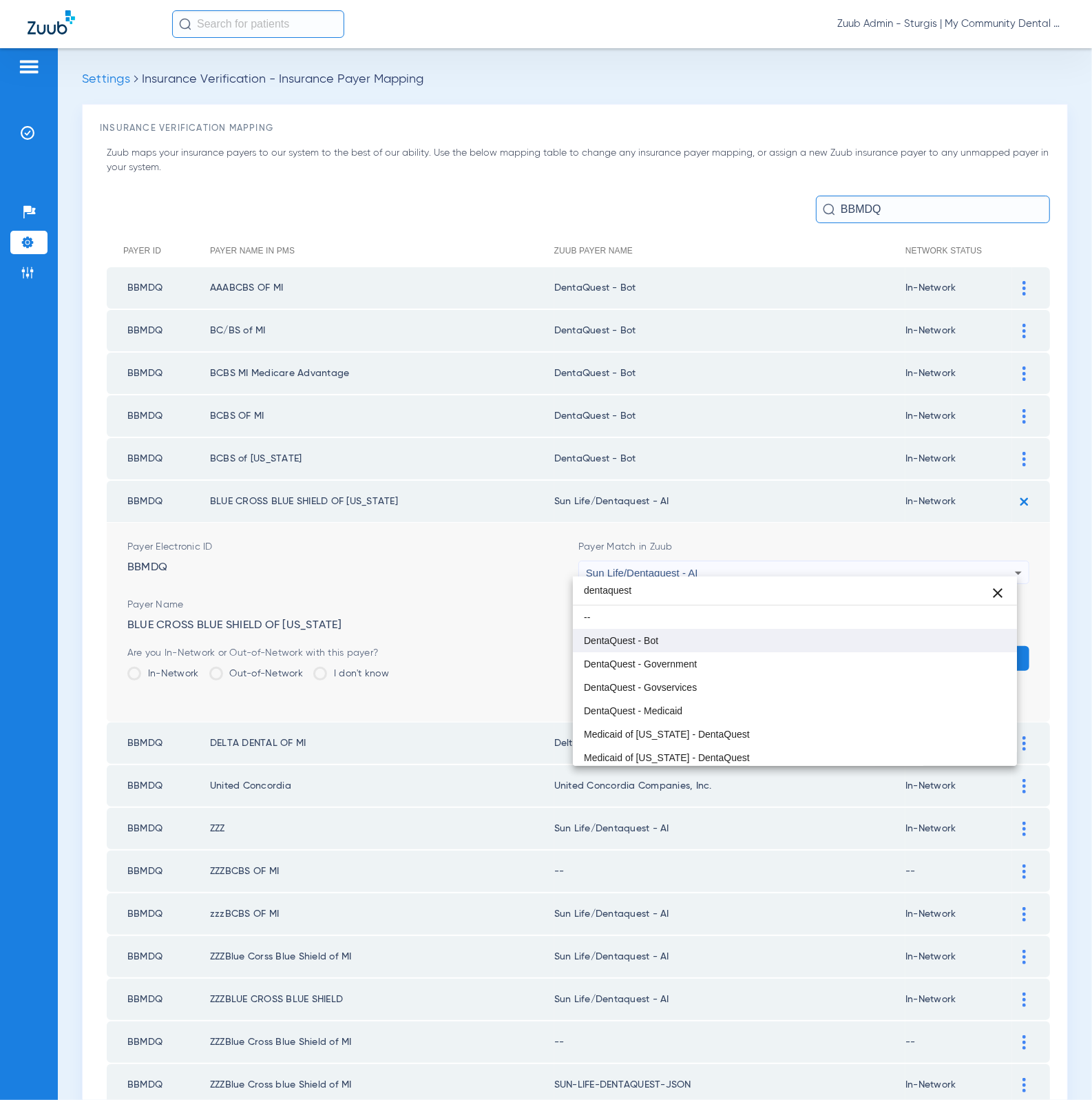
type input "dentaquest"
click at [735, 648] on mat-option "DentaQuest - Bot" at bounding box center [795, 641] width 445 height 23
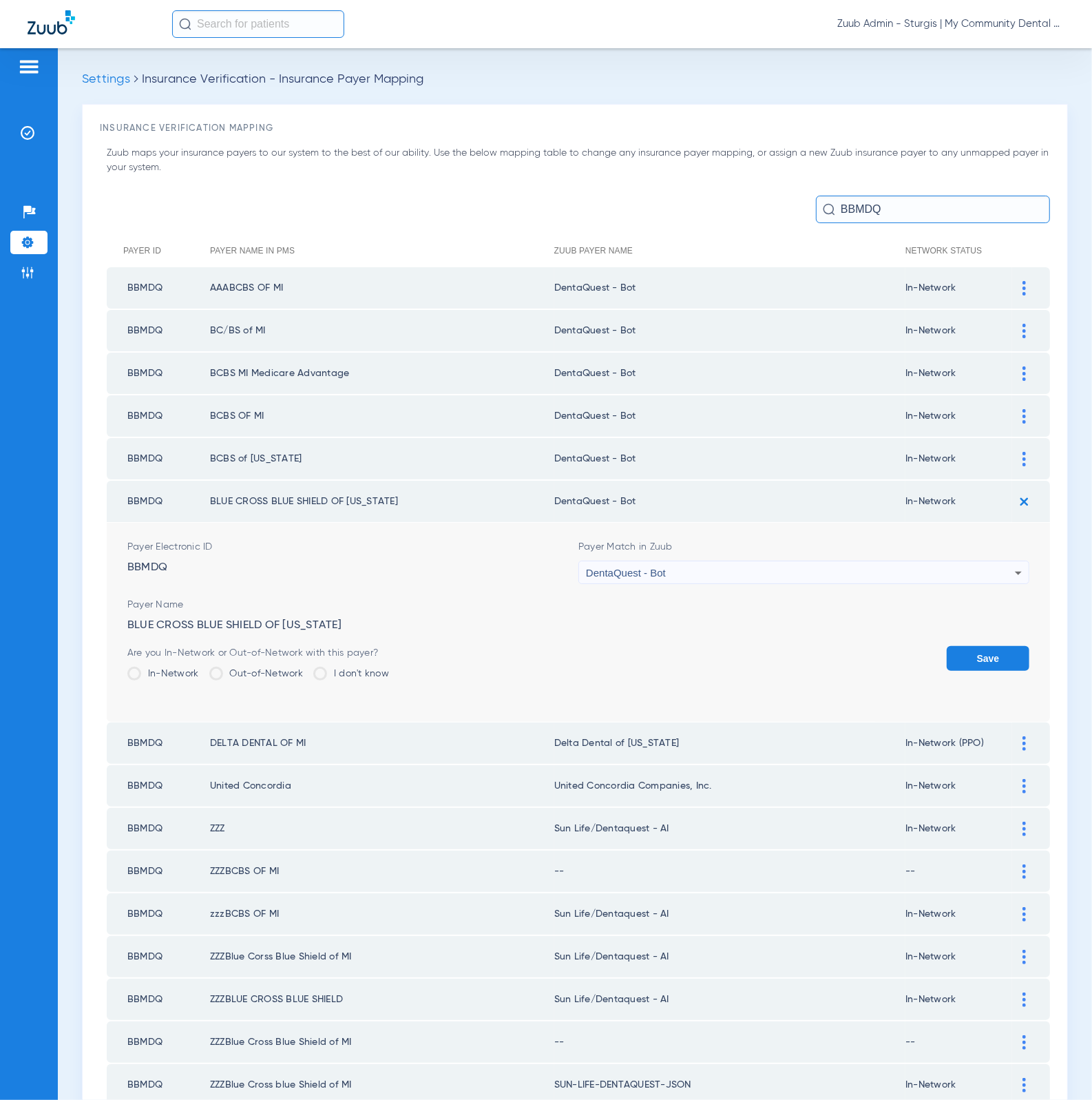
click at [953, 646] on button "Save" at bounding box center [988, 658] width 83 height 25
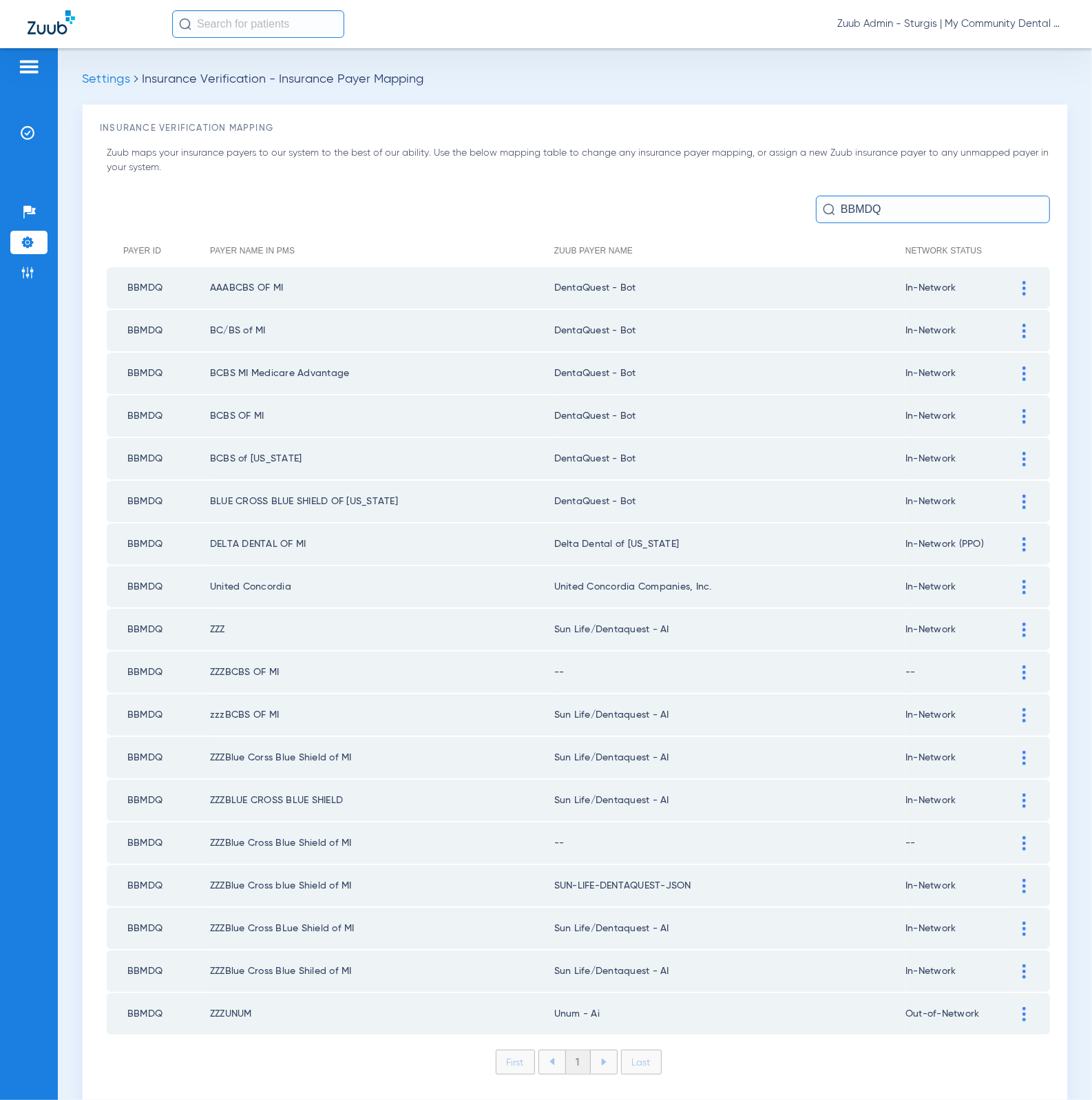
click at [1015, 624] on div at bounding box center [1024, 630] width 24 height 15
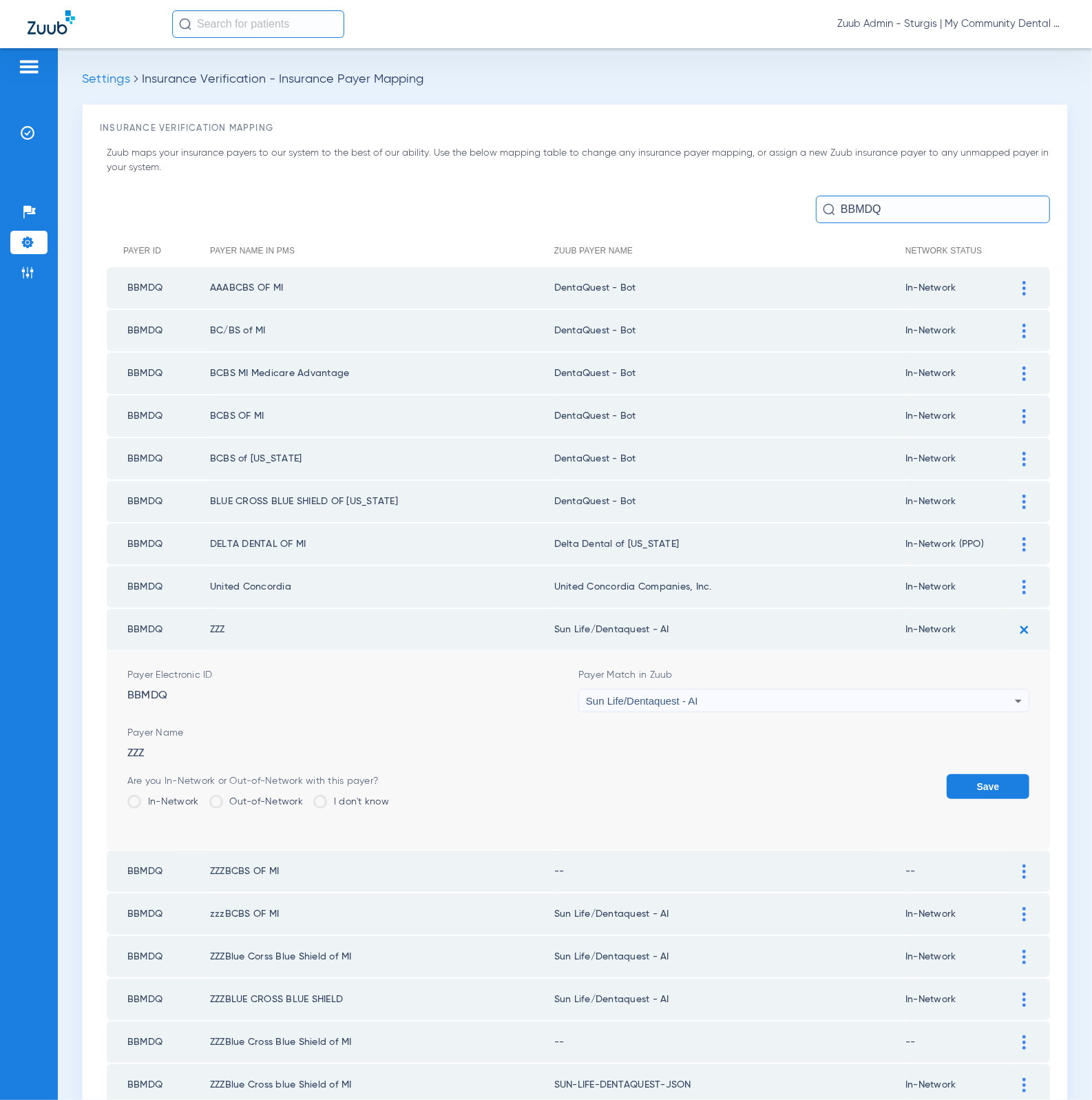
click at [683, 697] on div "Sun Life/Dentaquest - AI" at bounding box center [800, 701] width 429 height 23
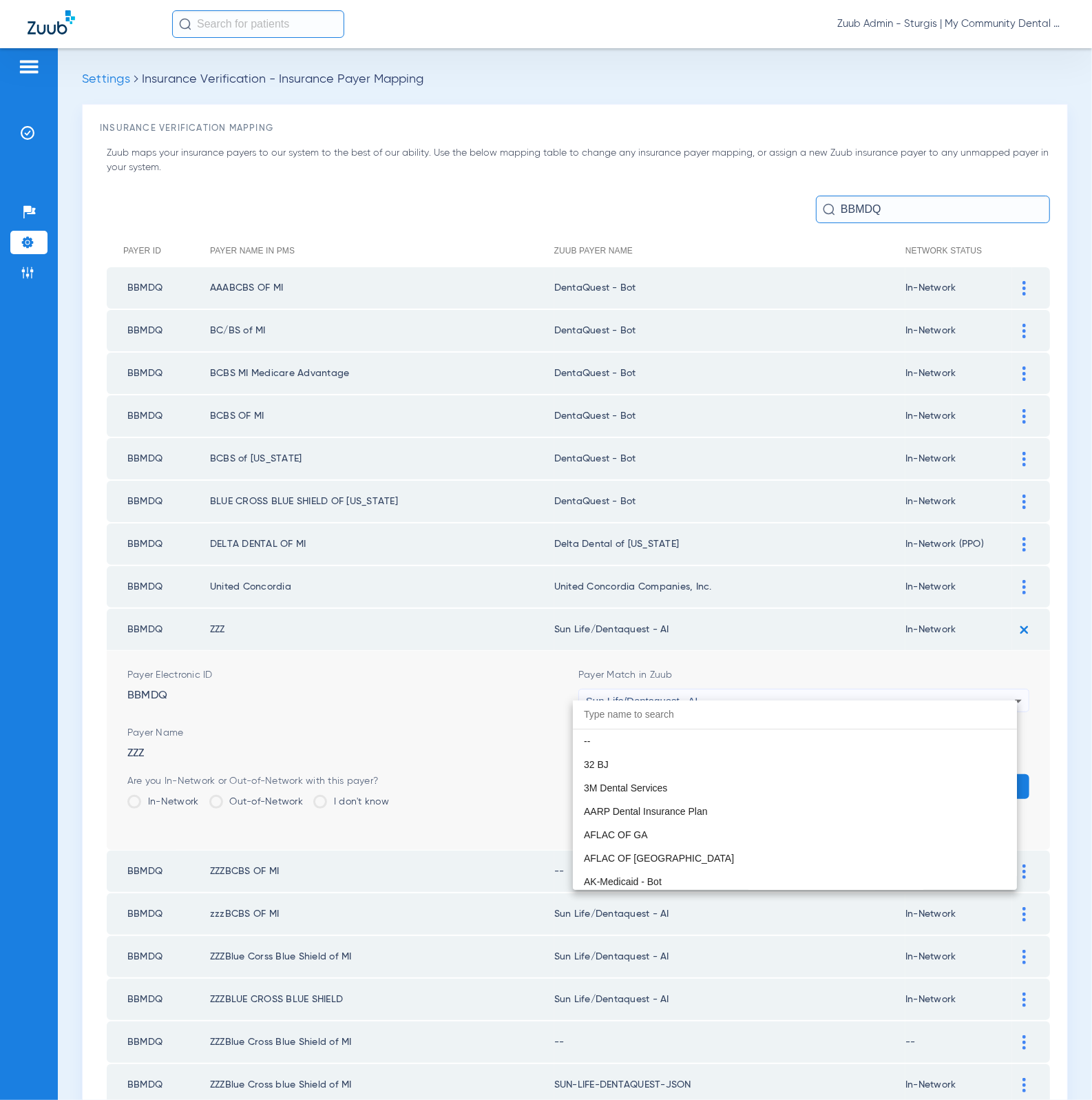
scroll to position [8124, 0]
click at [690, 578] on div at bounding box center [546, 550] width 1092 height 1100
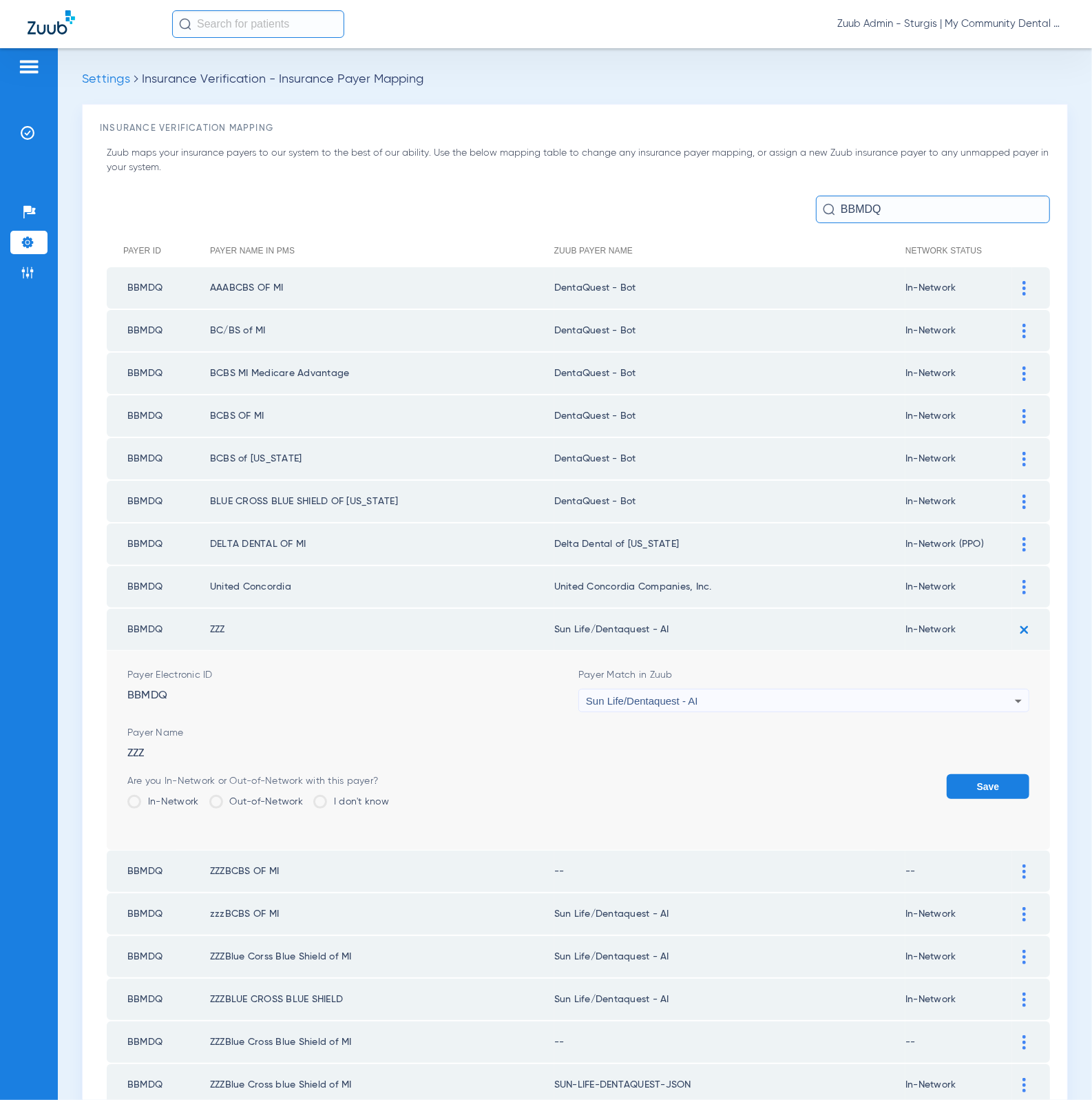
click at [670, 699] on div "Sun Life/Dentaquest - AI" at bounding box center [800, 701] width 429 height 23
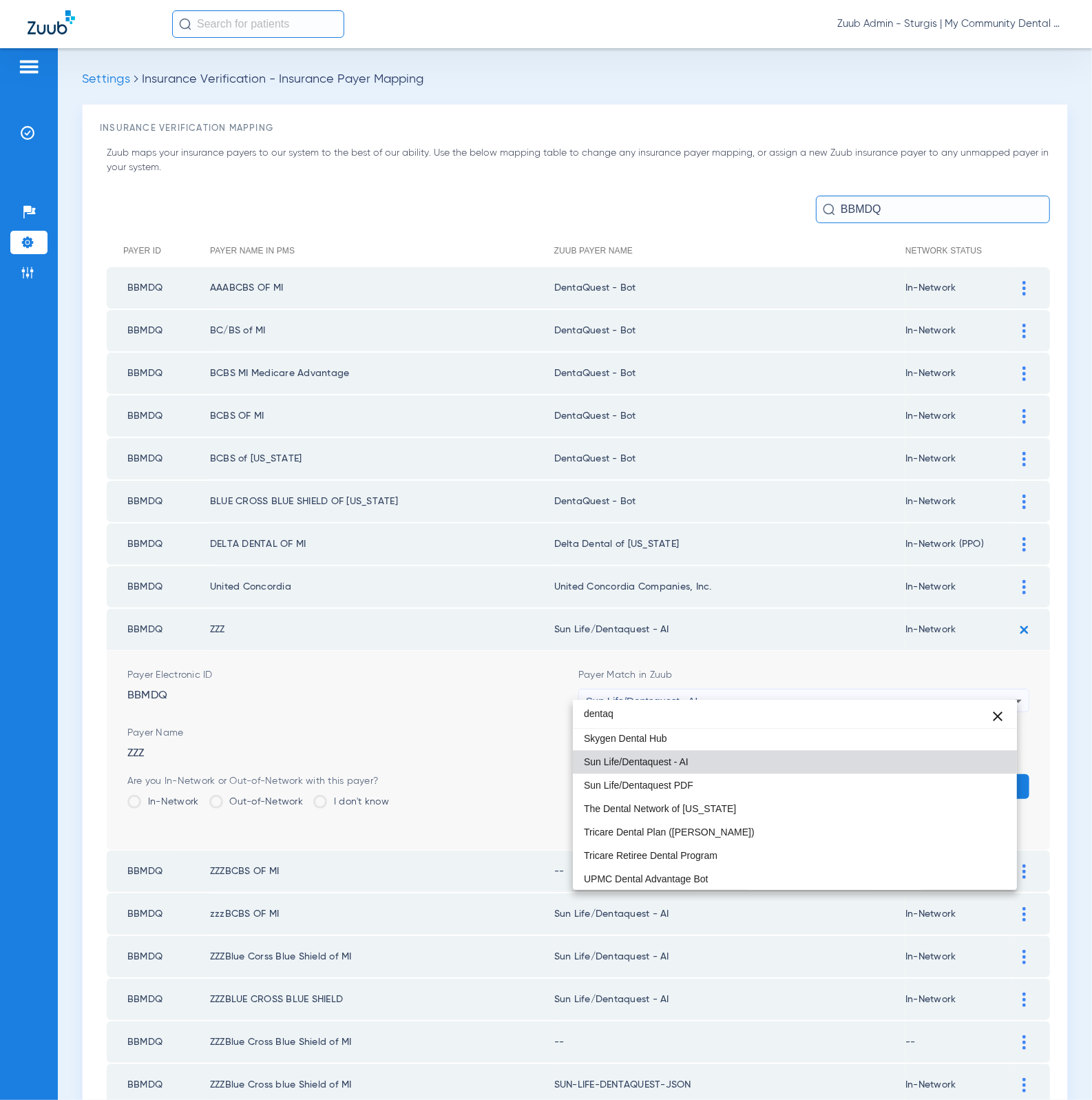
scroll to position [97, 0]
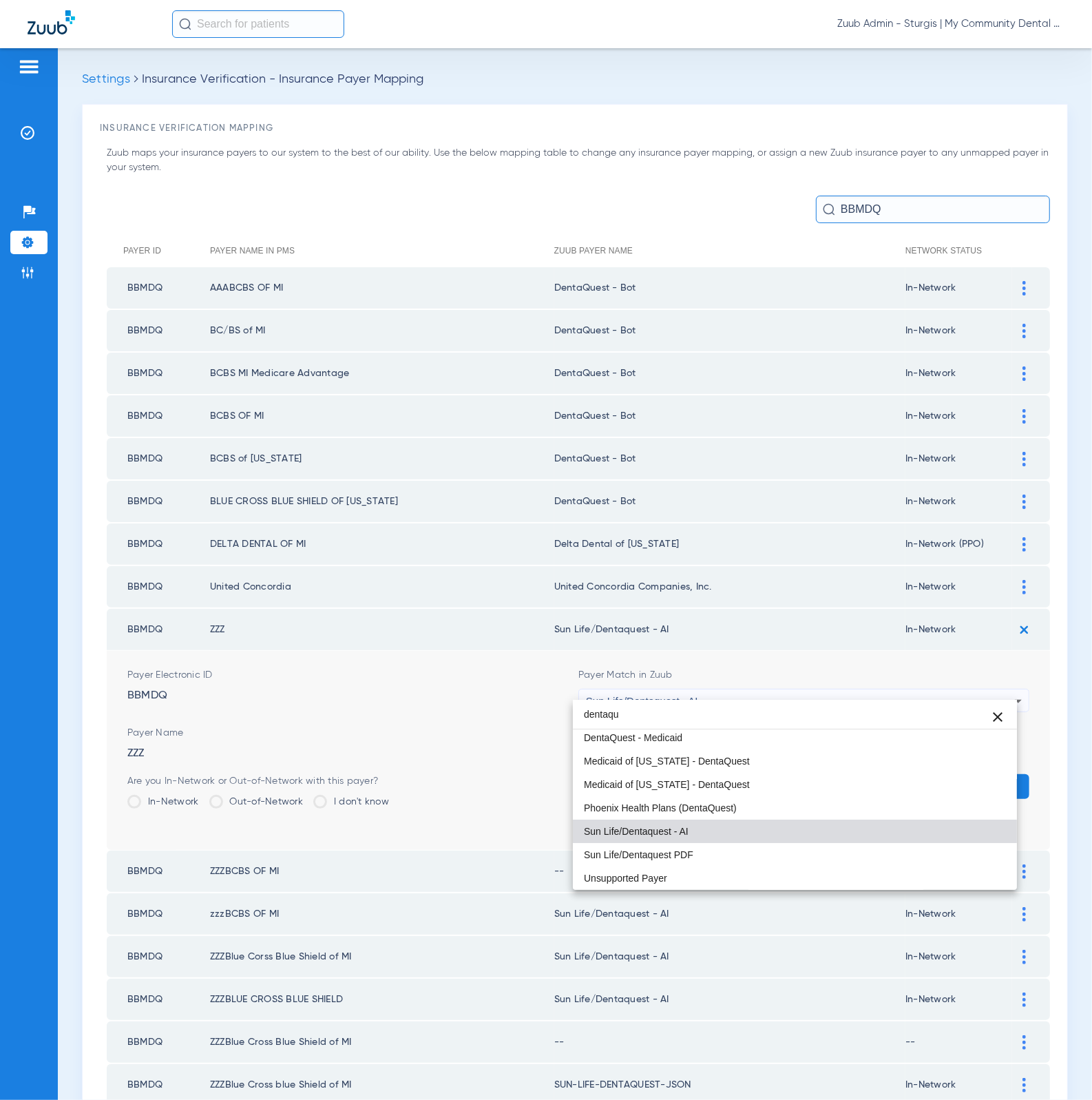
type input "dentaqu"
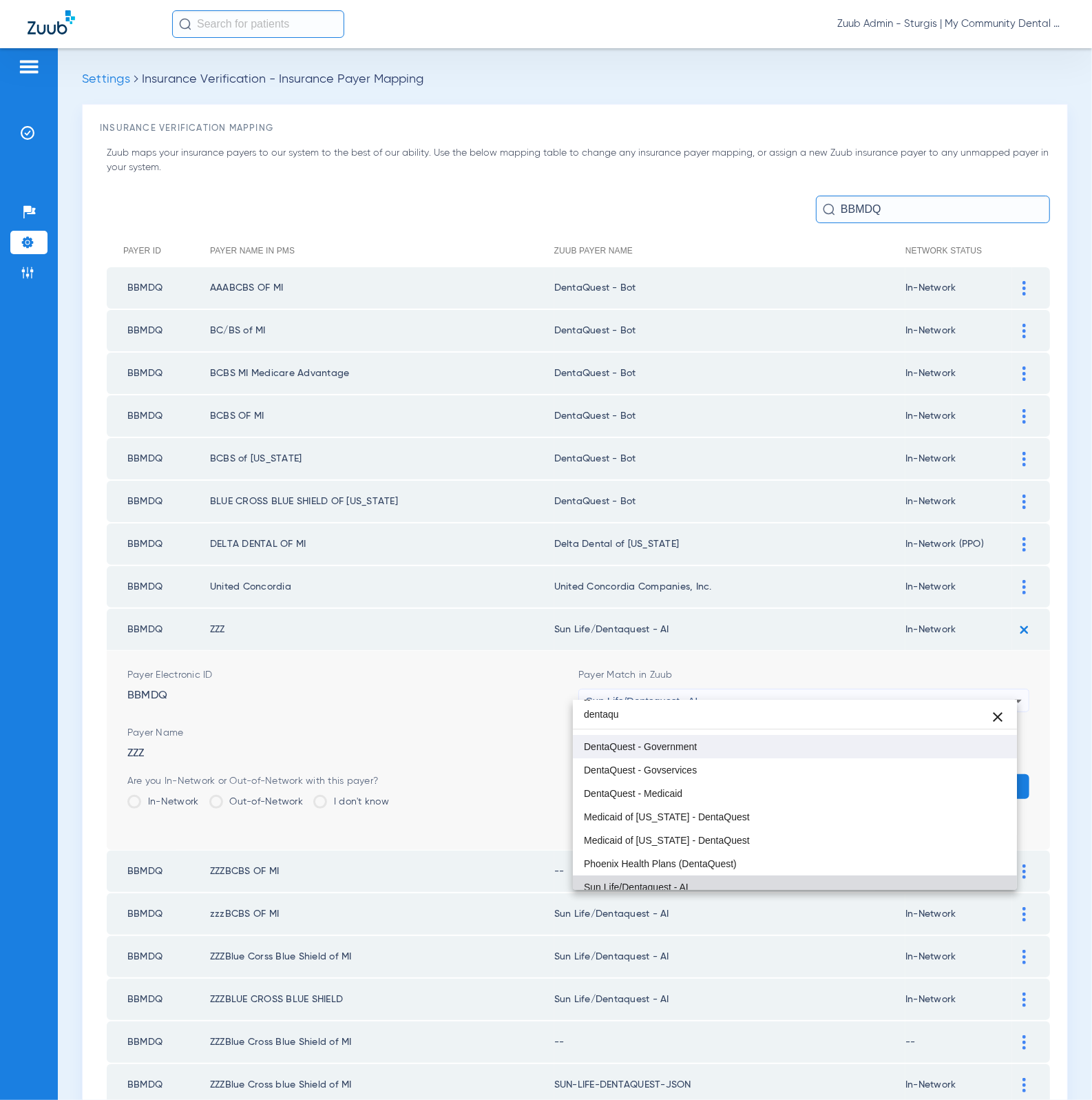
scroll to position [0, 0]
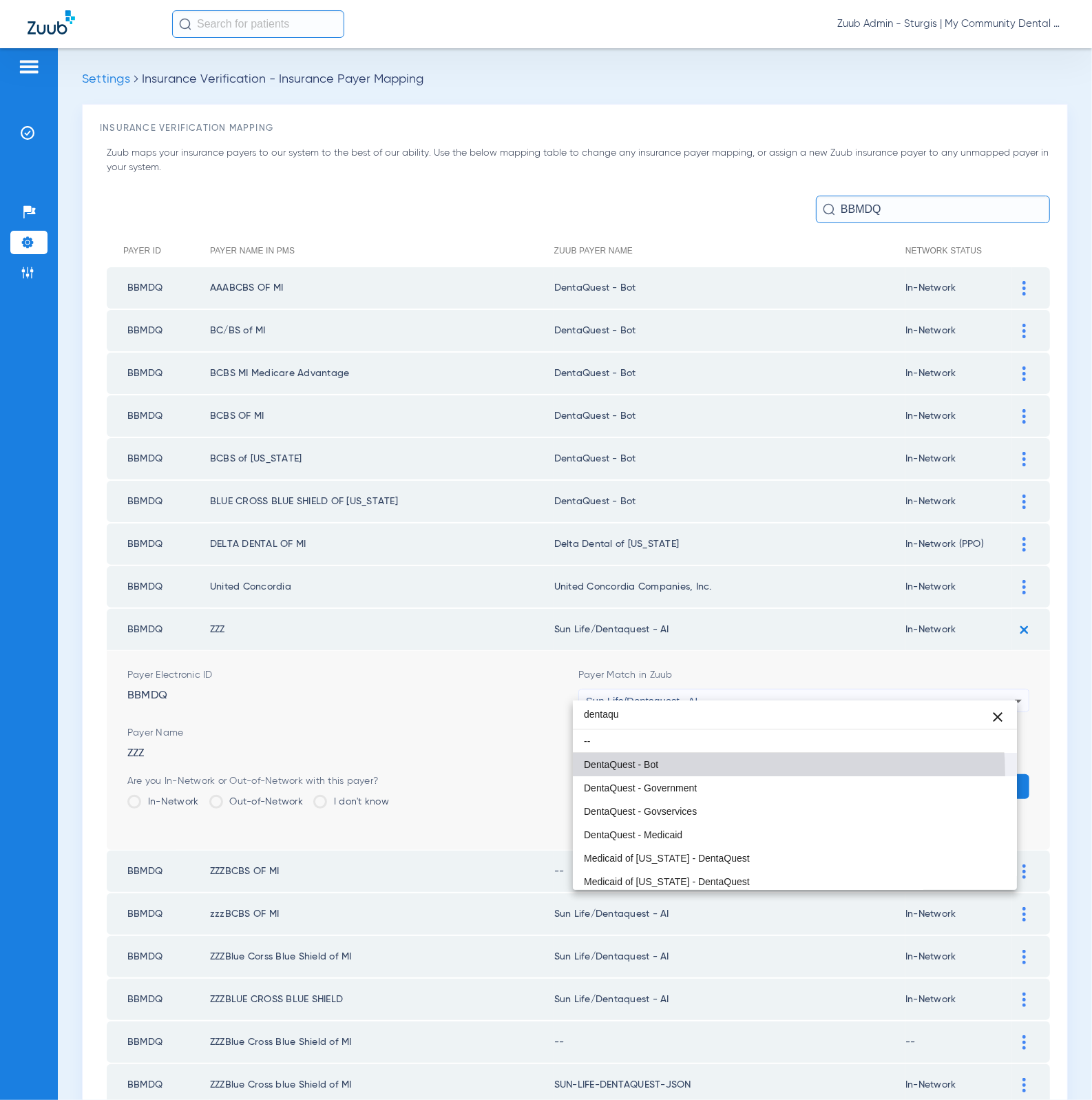
click at [690, 775] on mat-option "DentaQuest - Bot" at bounding box center [795, 764] width 445 height 23
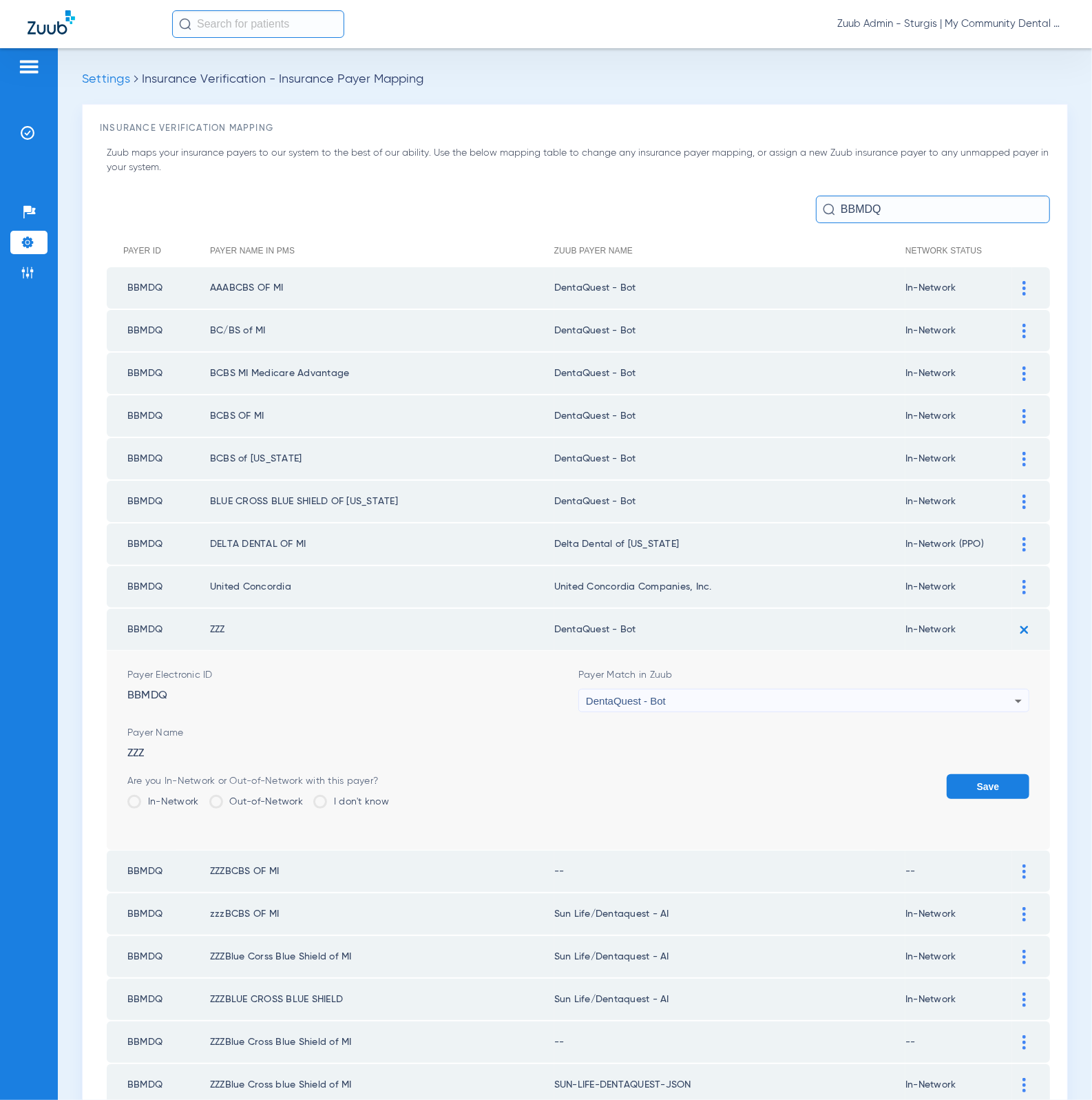
click at [1006, 774] on button "Save" at bounding box center [988, 787] width 83 height 25
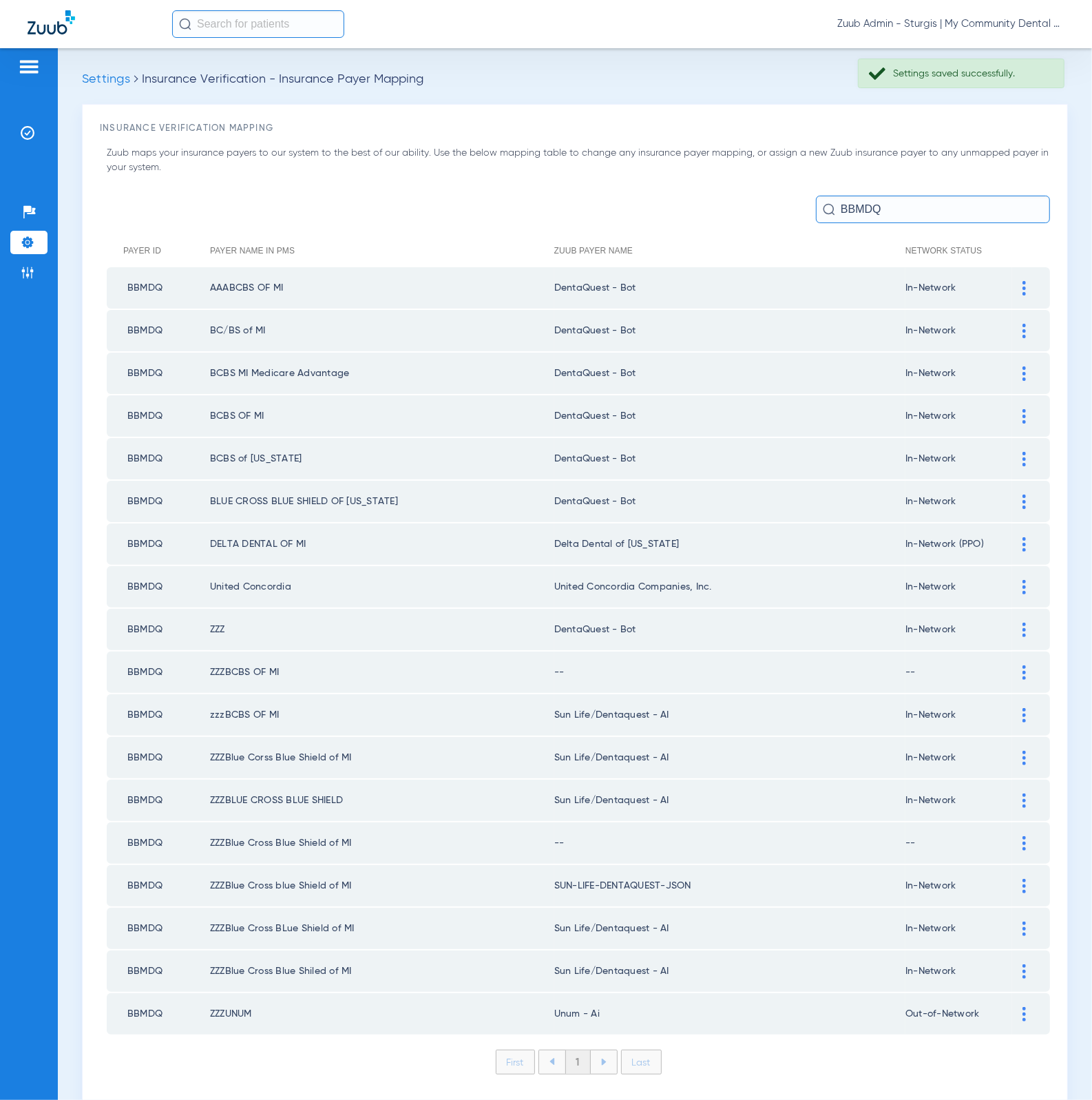
click at [1022, 580] on img at bounding box center [1024, 587] width 3 height 15
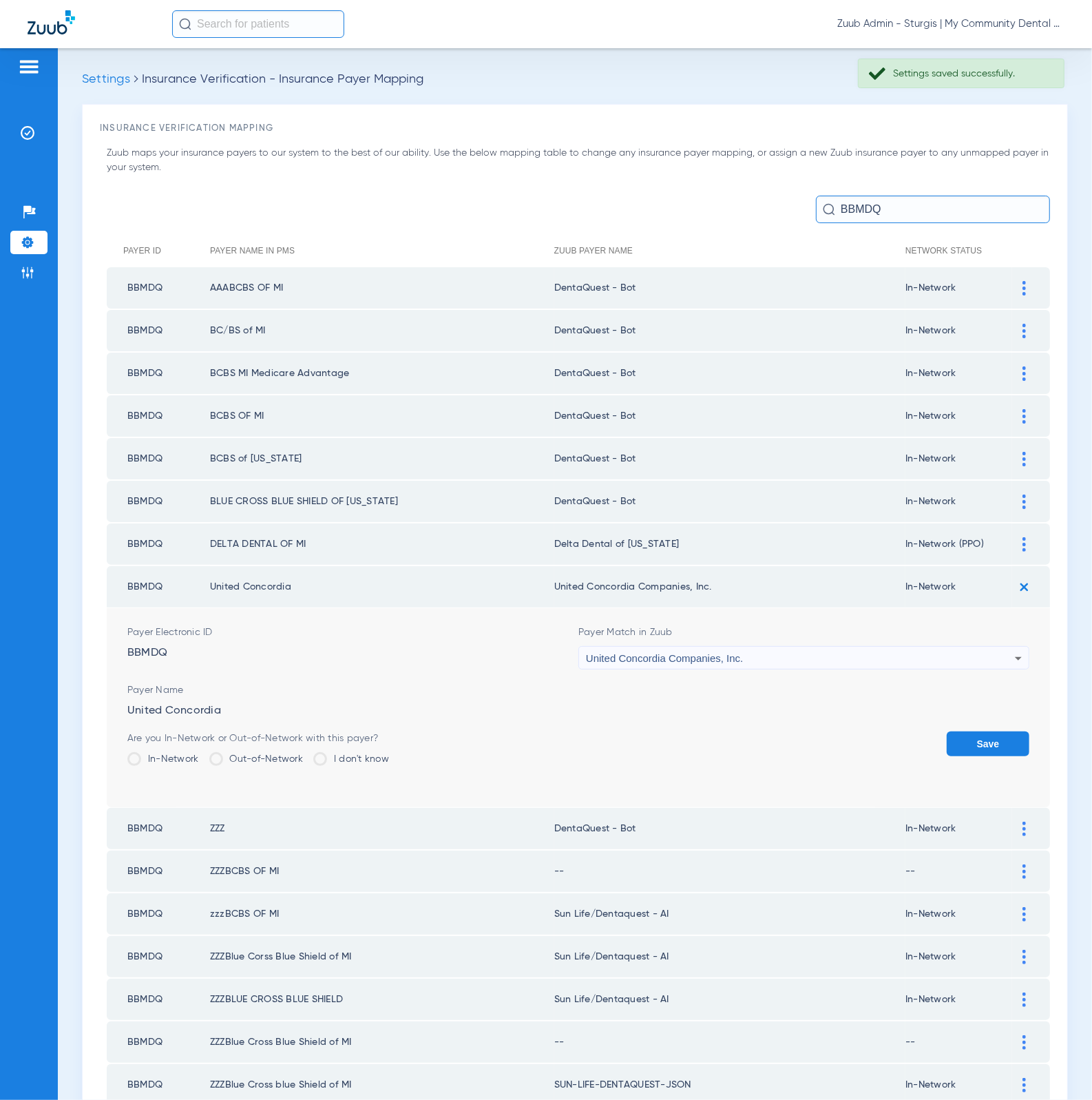
click at [828, 653] on div "United Concordia Companies, Inc." at bounding box center [800, 658] width 429 height 23
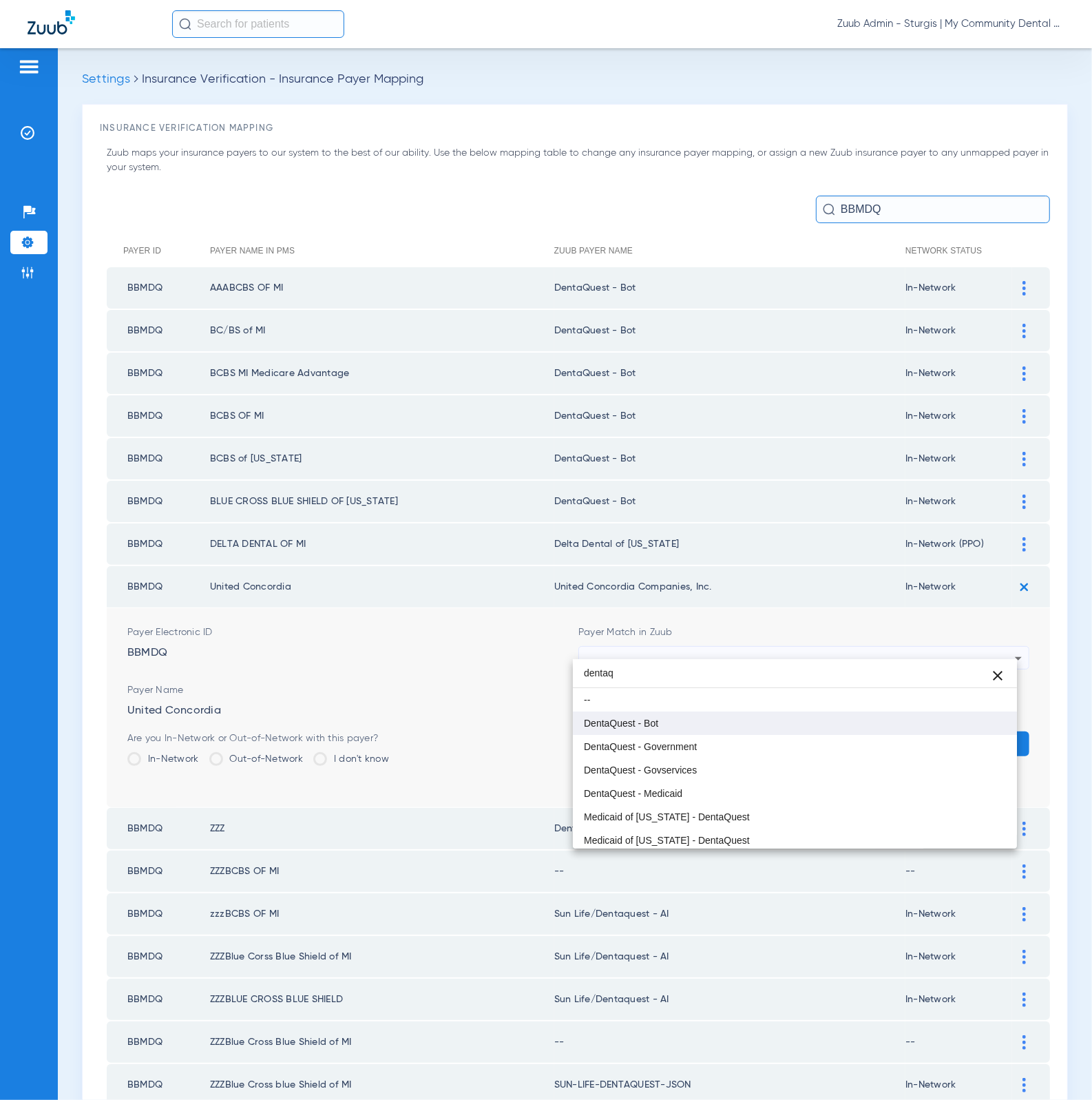
type input "dentaq"
click at [715, 726] on mat-option "DentaQuest - Bot" at bounding box center [795, 723] width 445 height 23
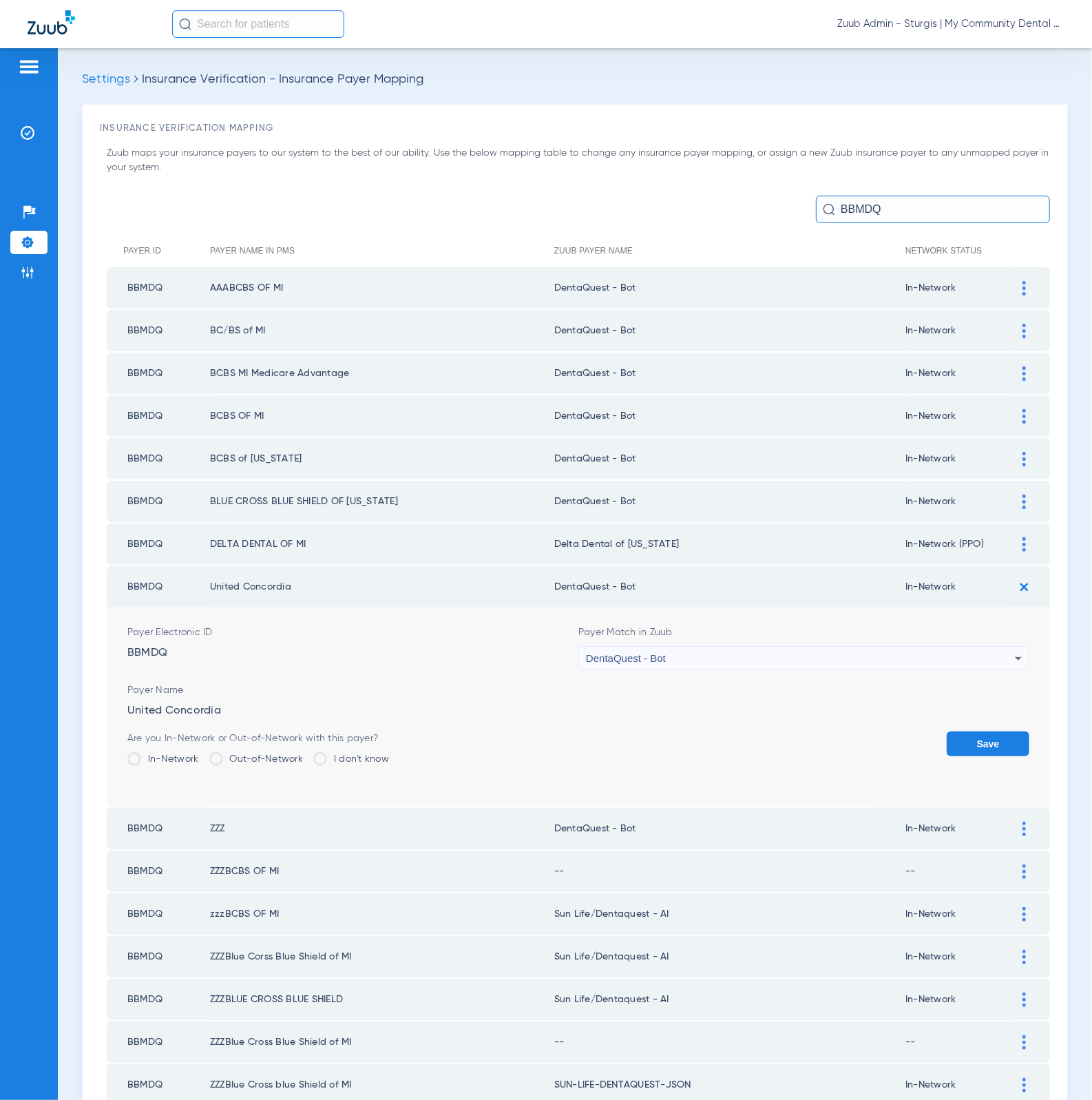
click at [946, 731] on button "Save" at bounding box center [988, 744] width 83 height 25
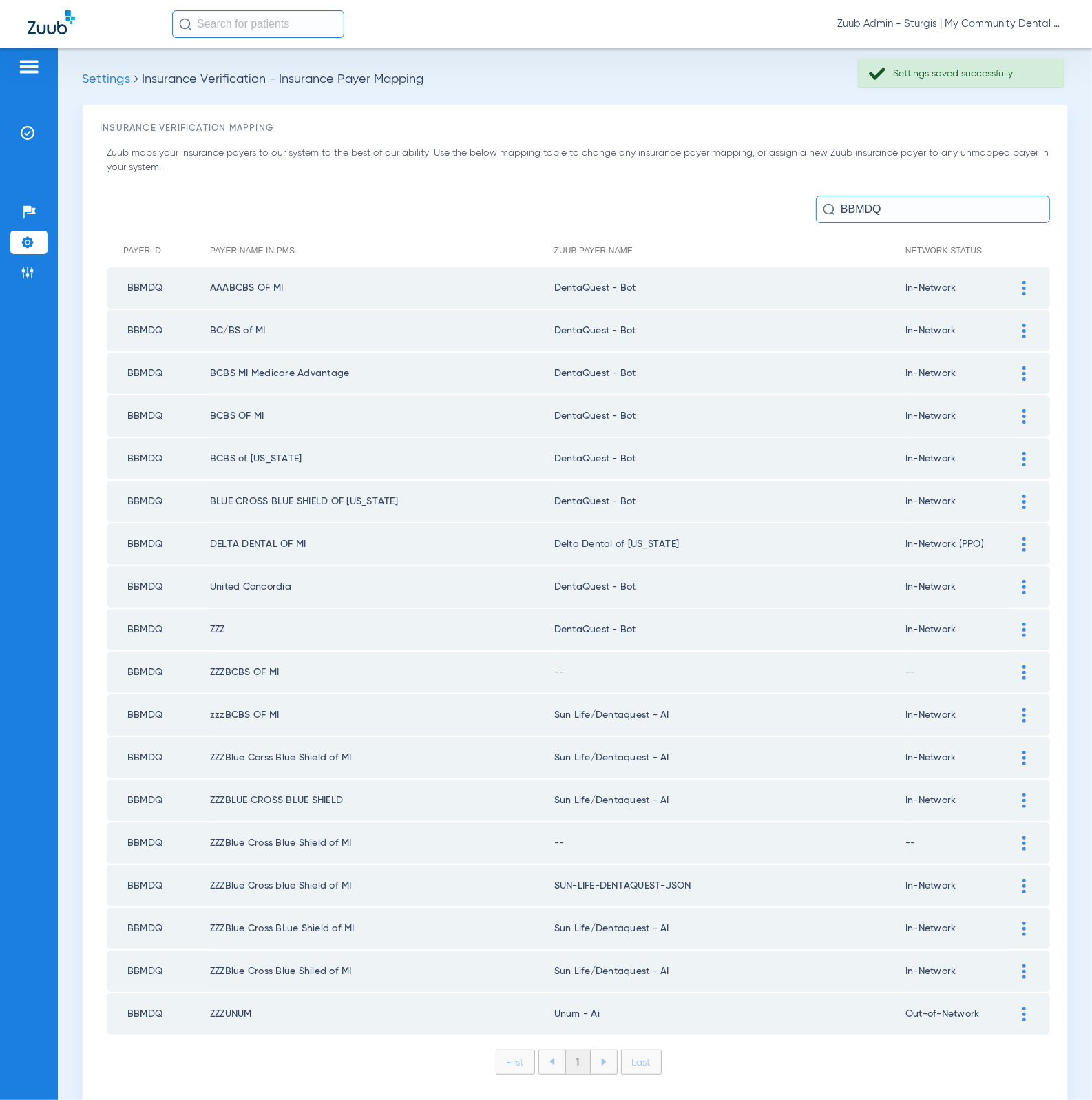
click at [1012, 665] on div at bounding box center [1024, 672] width 24 height 15
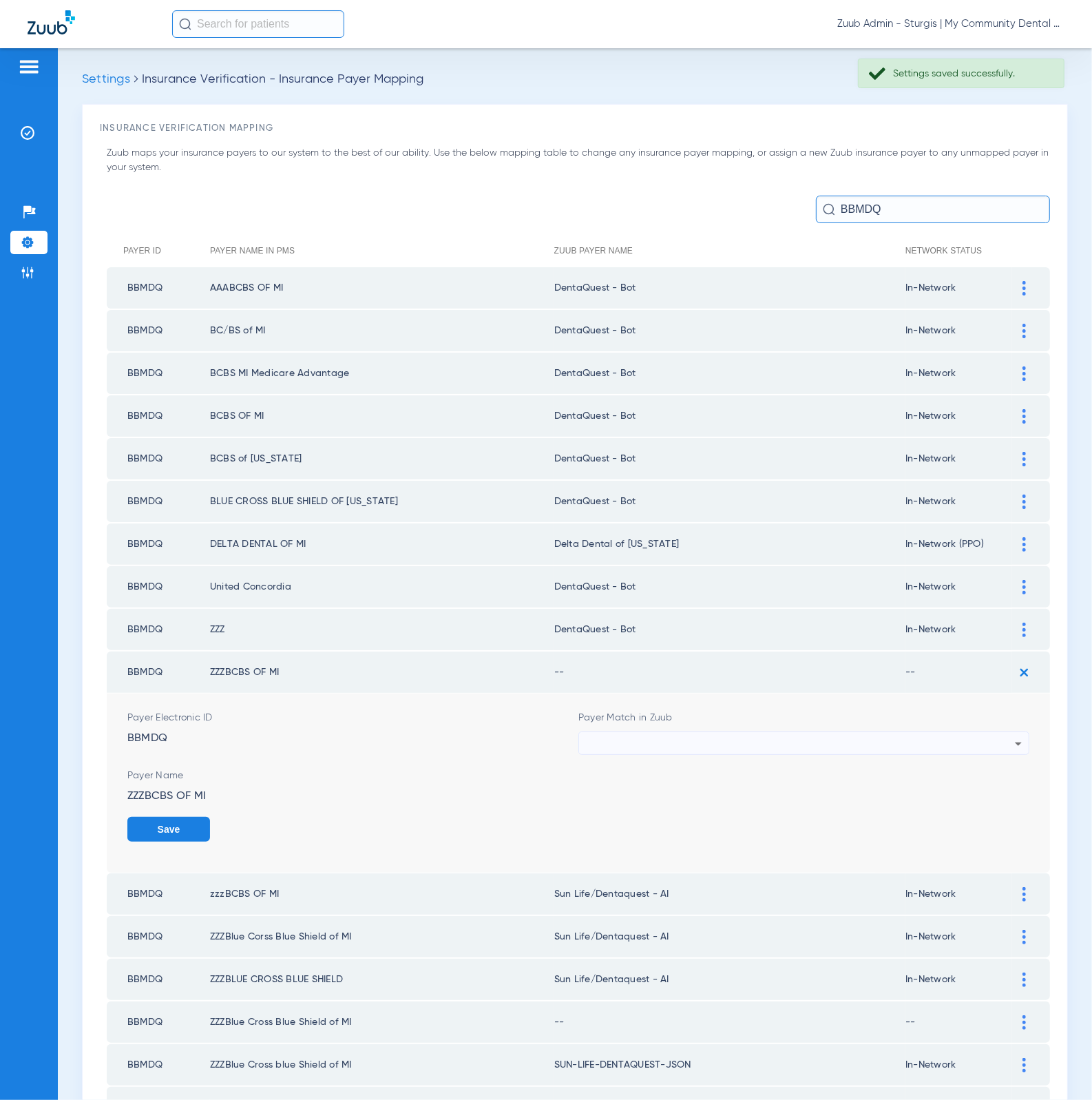
click at [859, 732] on div at bounding box center [800, 744] width 429 height 23
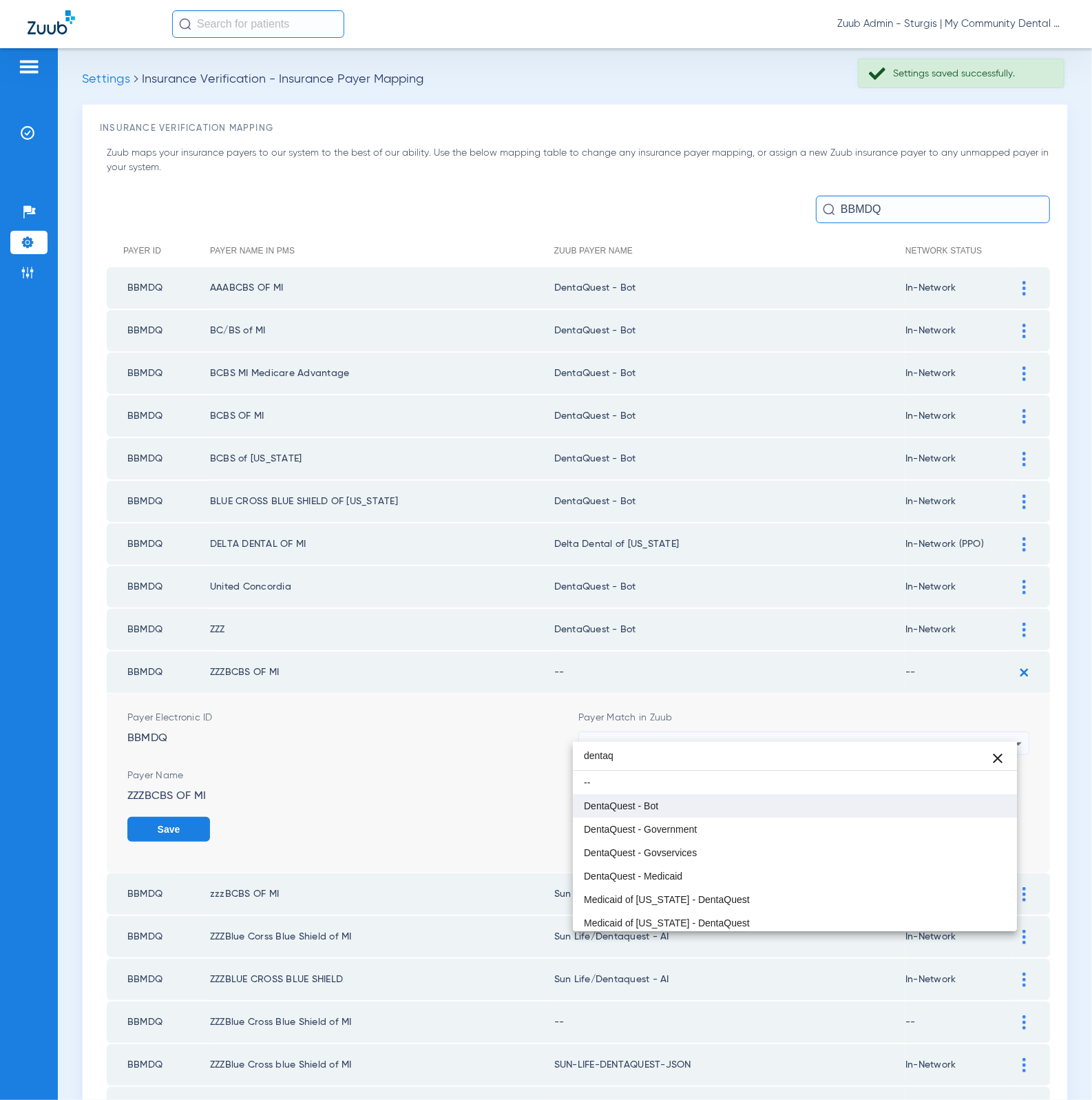
type input "dentaq"
click at [762, 797] on mat-option "DentaQuest - Bot" at bounding box center [795, 806] width 445 height 23
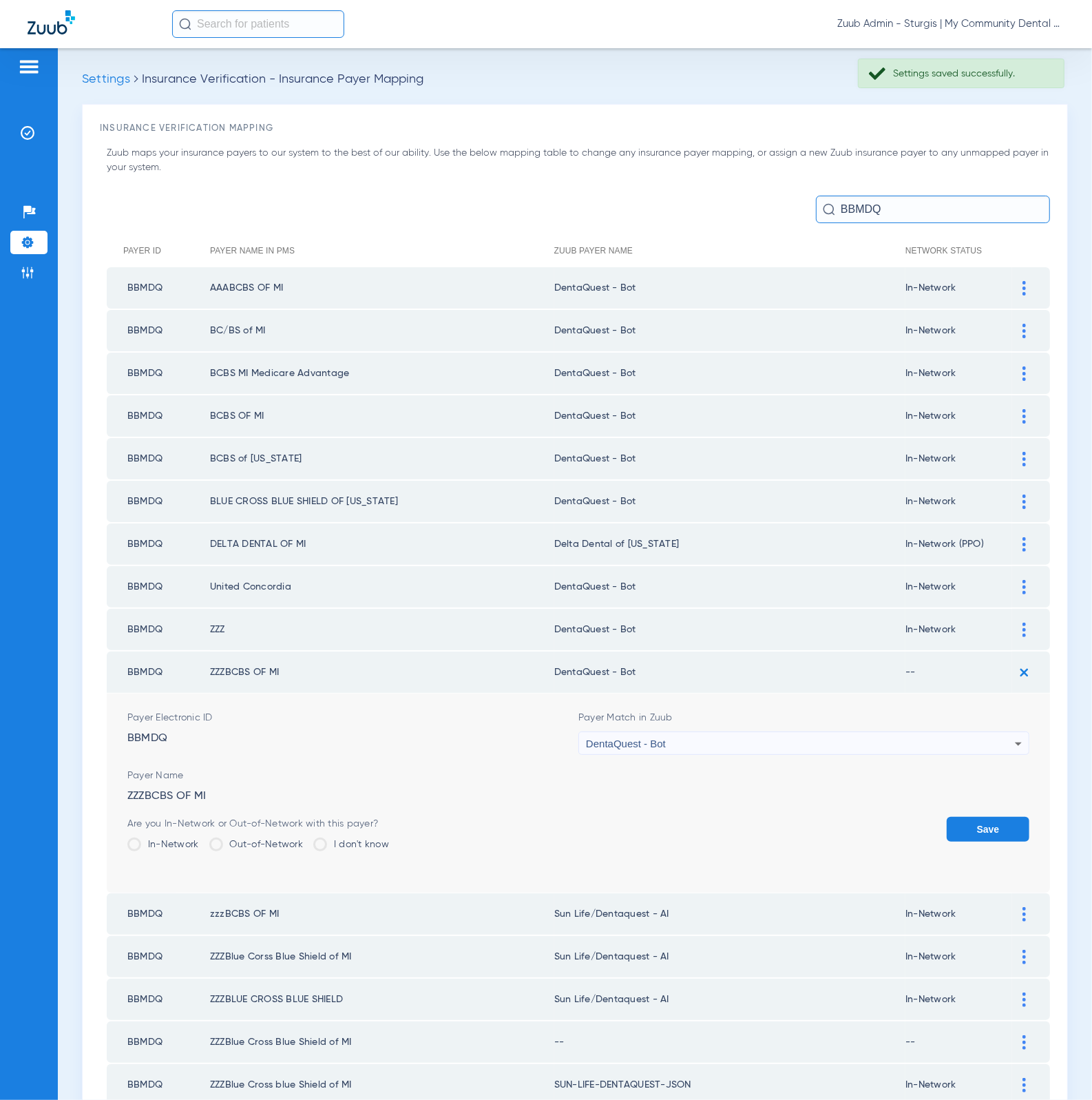
click at [169, 838] on label "In-Network" at bounding box center [164, 845] width 72 height 14
click at [202, 840] on input "In-Network" at bounding box center [202, 840] width 0 height 0
click at [962, 819] on button "Save" at bounding box center [988, 829] width 83 height 25
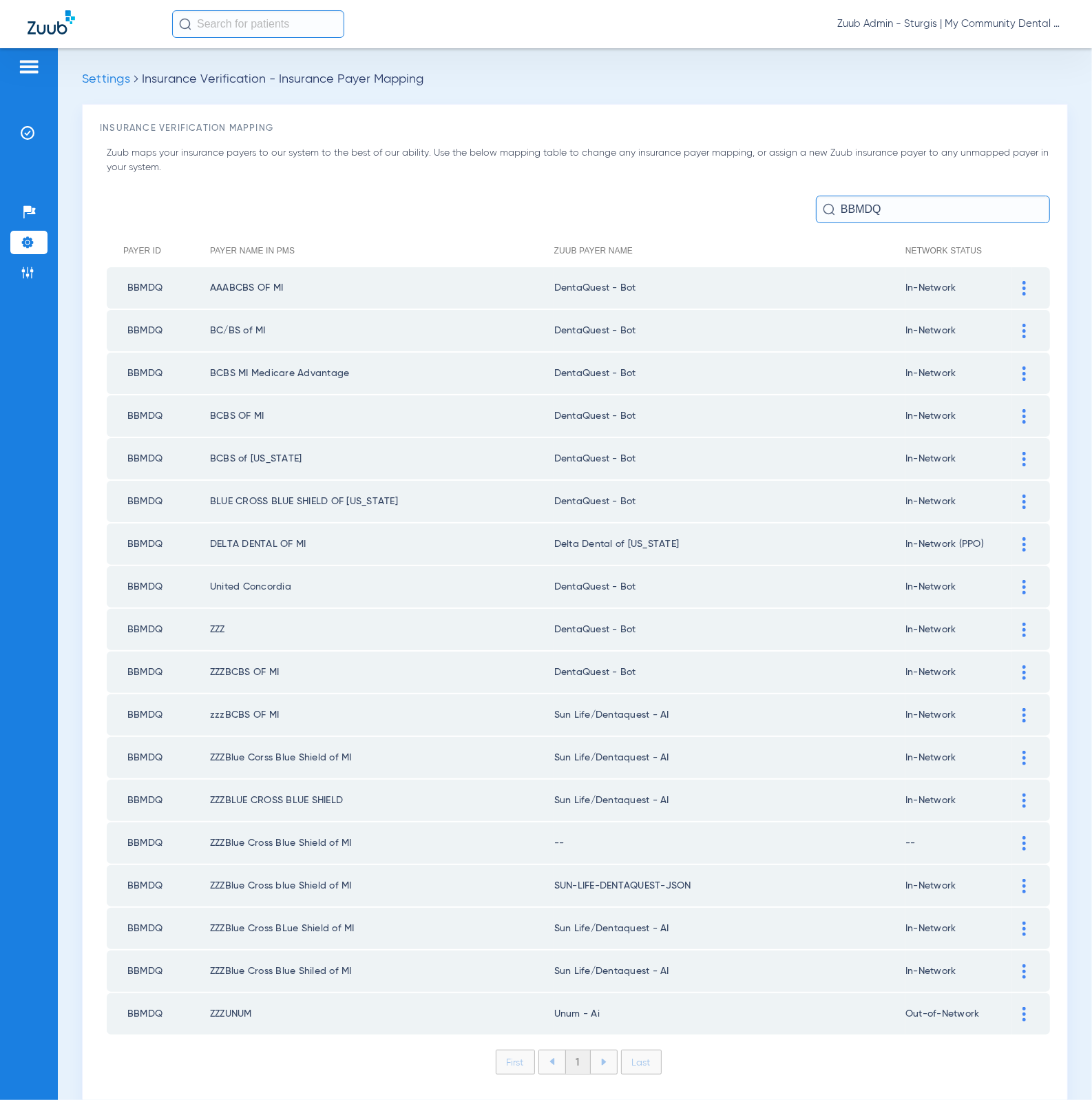
click at [1012, 708] on div at bounding box center [1024, 715] width 24 height 15
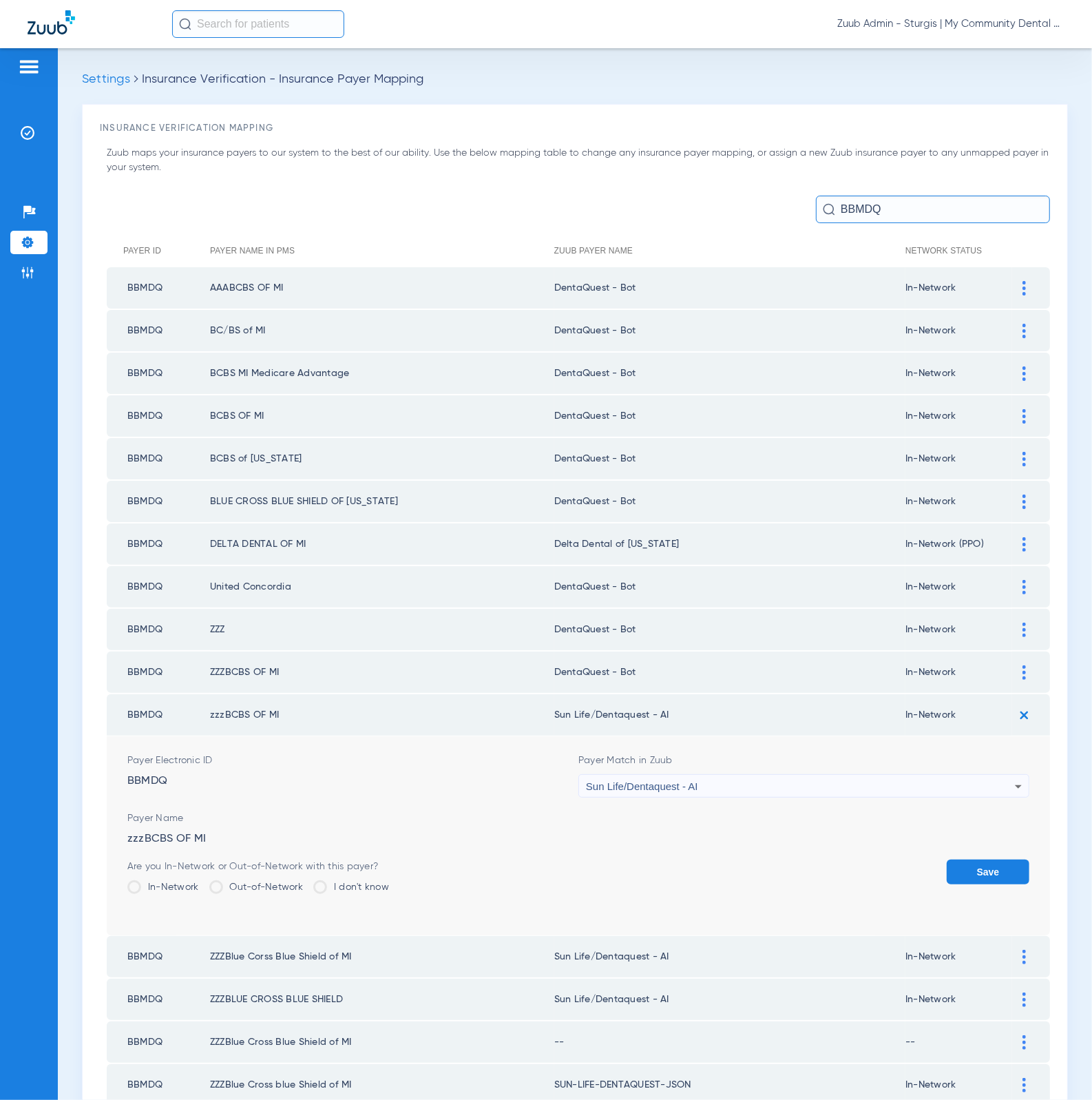
click at [826, 775] on div "Sun Life/Dentaquest - AI" at bounding box center [800, 787] width 429 height 23
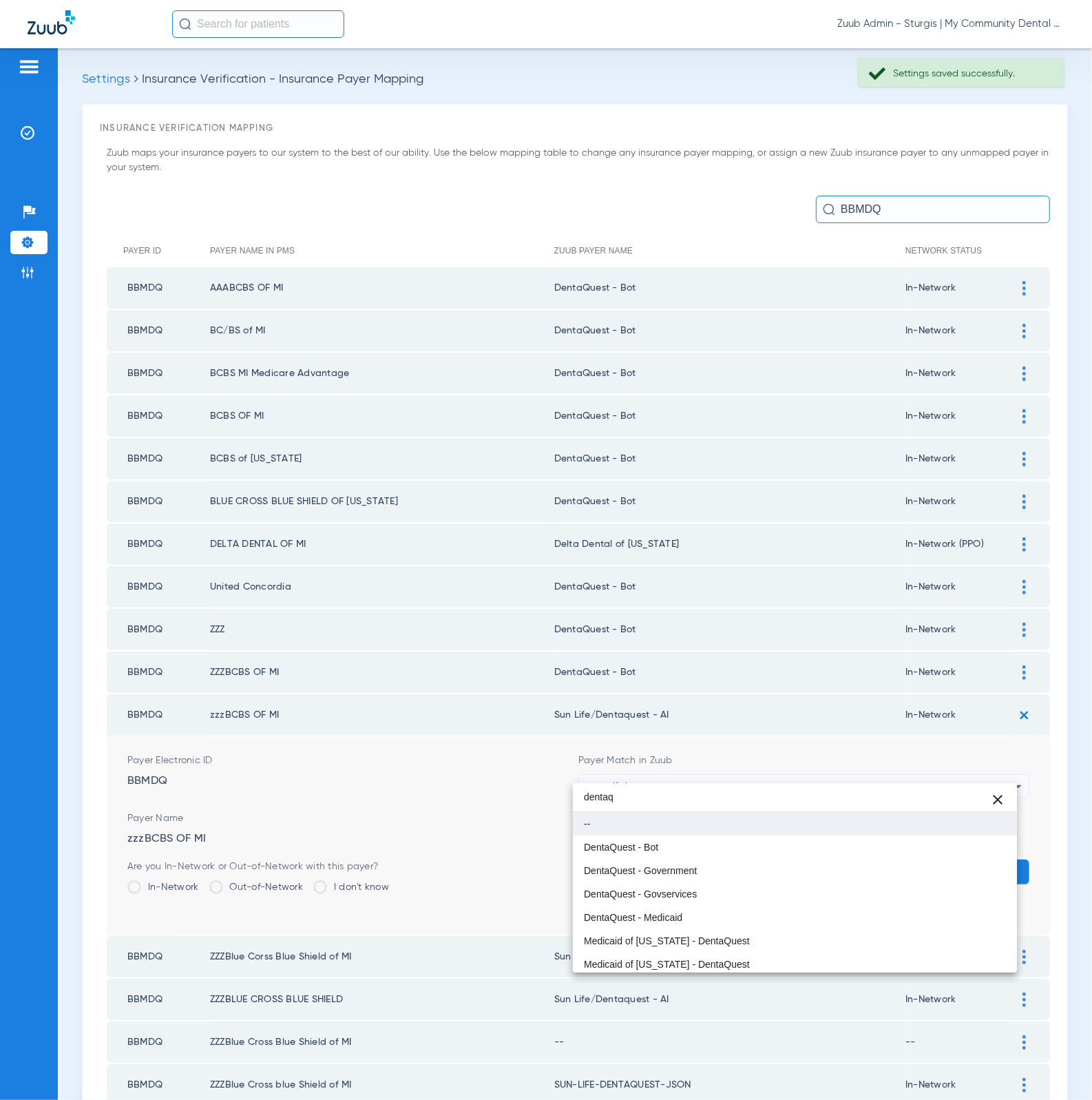
type input "dentaq"
click at [804, 833] on mat-option "--" at bounding box center [795, 824] width 445 height 23
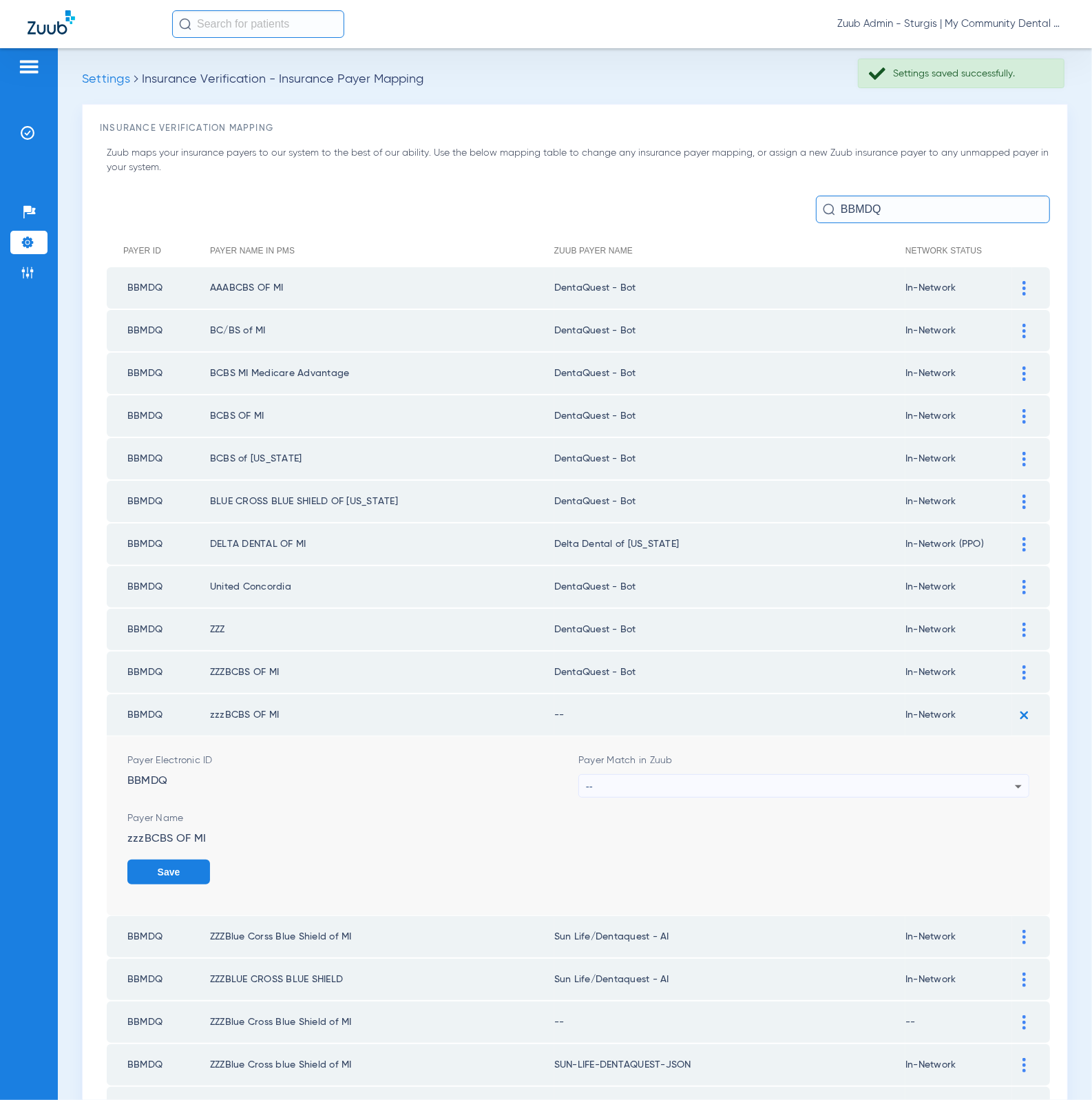
click at [794, 775] on div "--" at bounding box center [800, 787] width 429 height 23
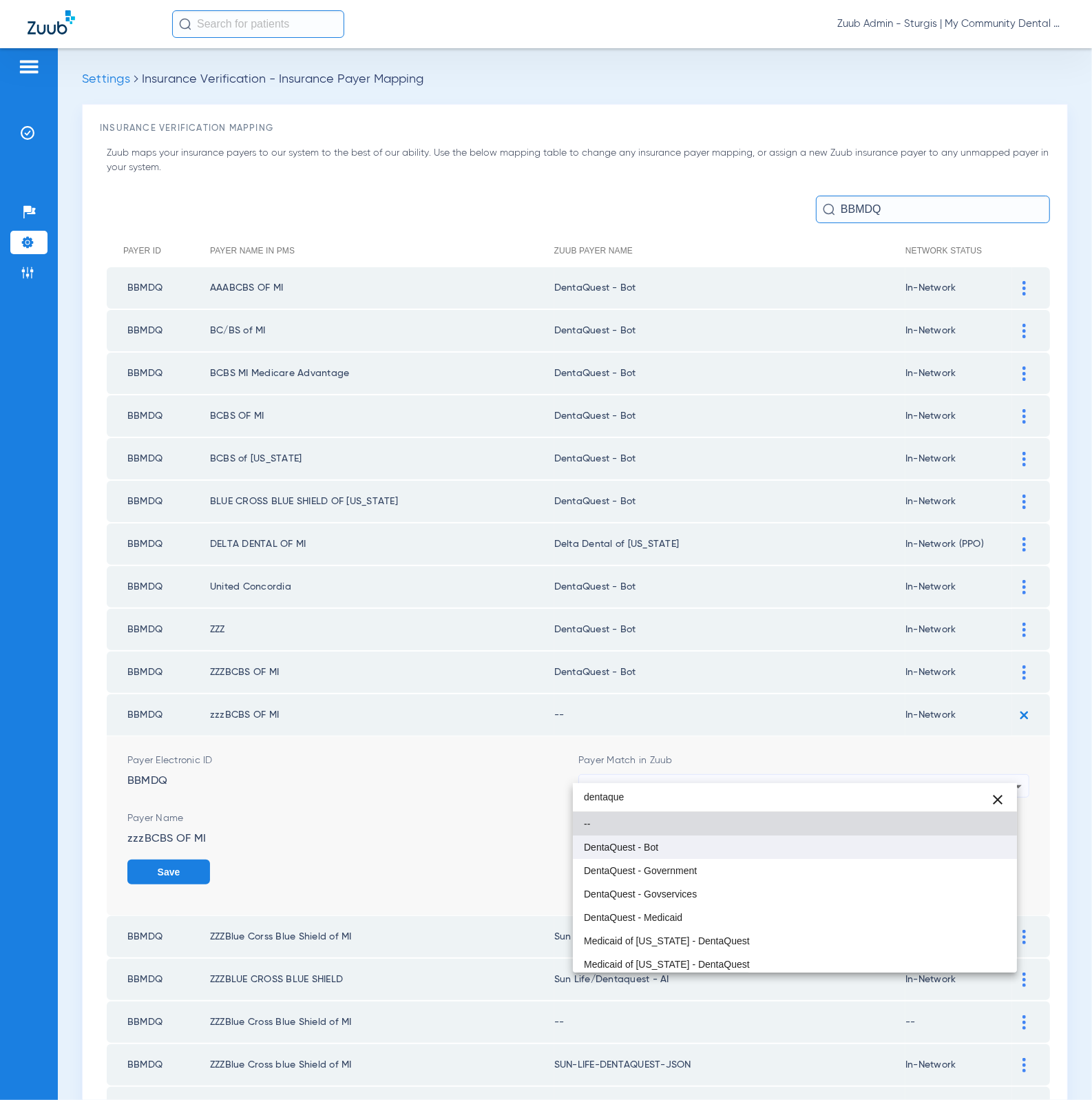
type input "dentaque"
click at [772, 838] on mat-option "DentaQuest - Bot" at bounding box center [795, 847] width 445 height 23
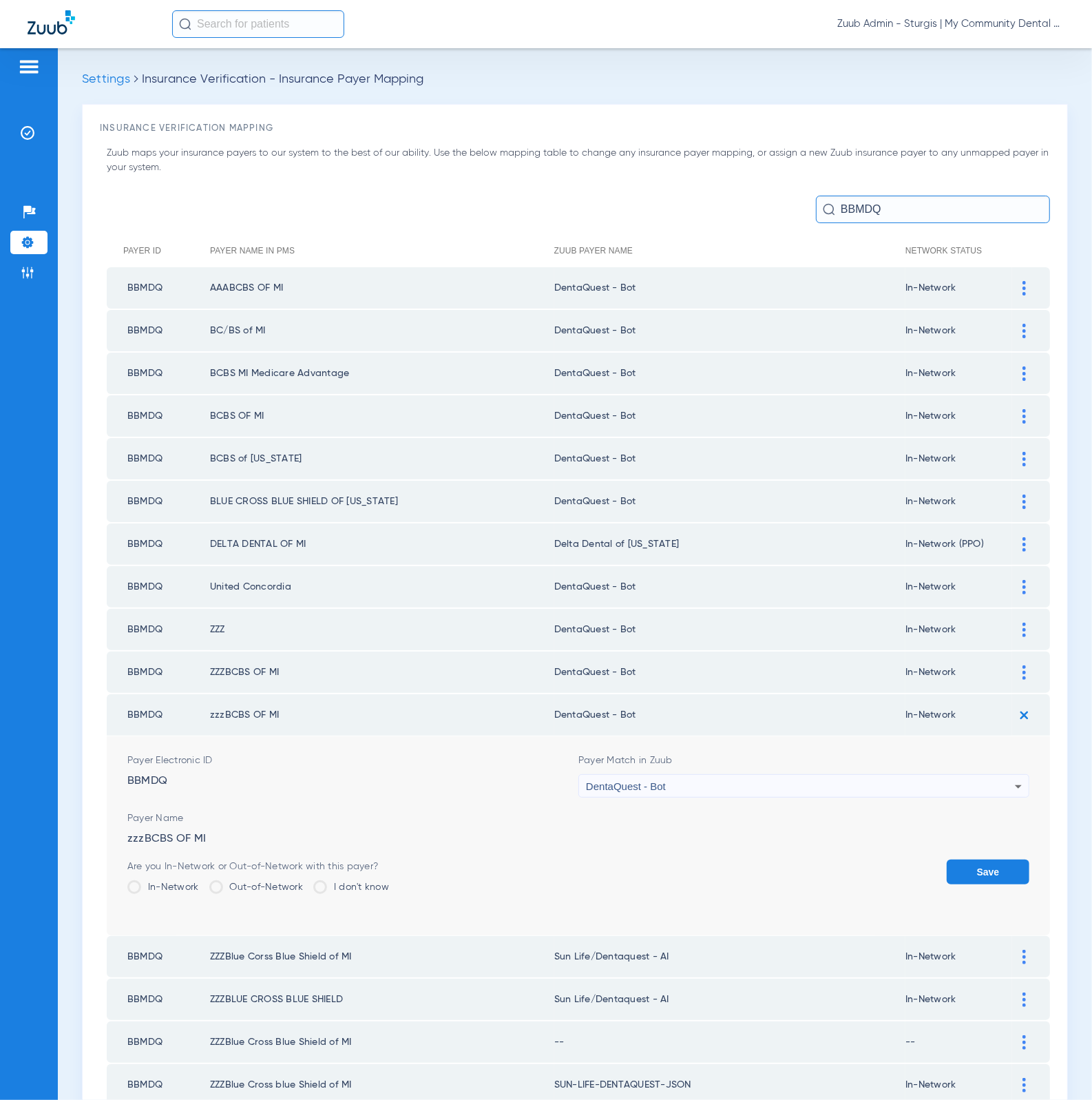
click at [949, 860] on button "Save" at bounding box center [988, 872] width 83 height 25
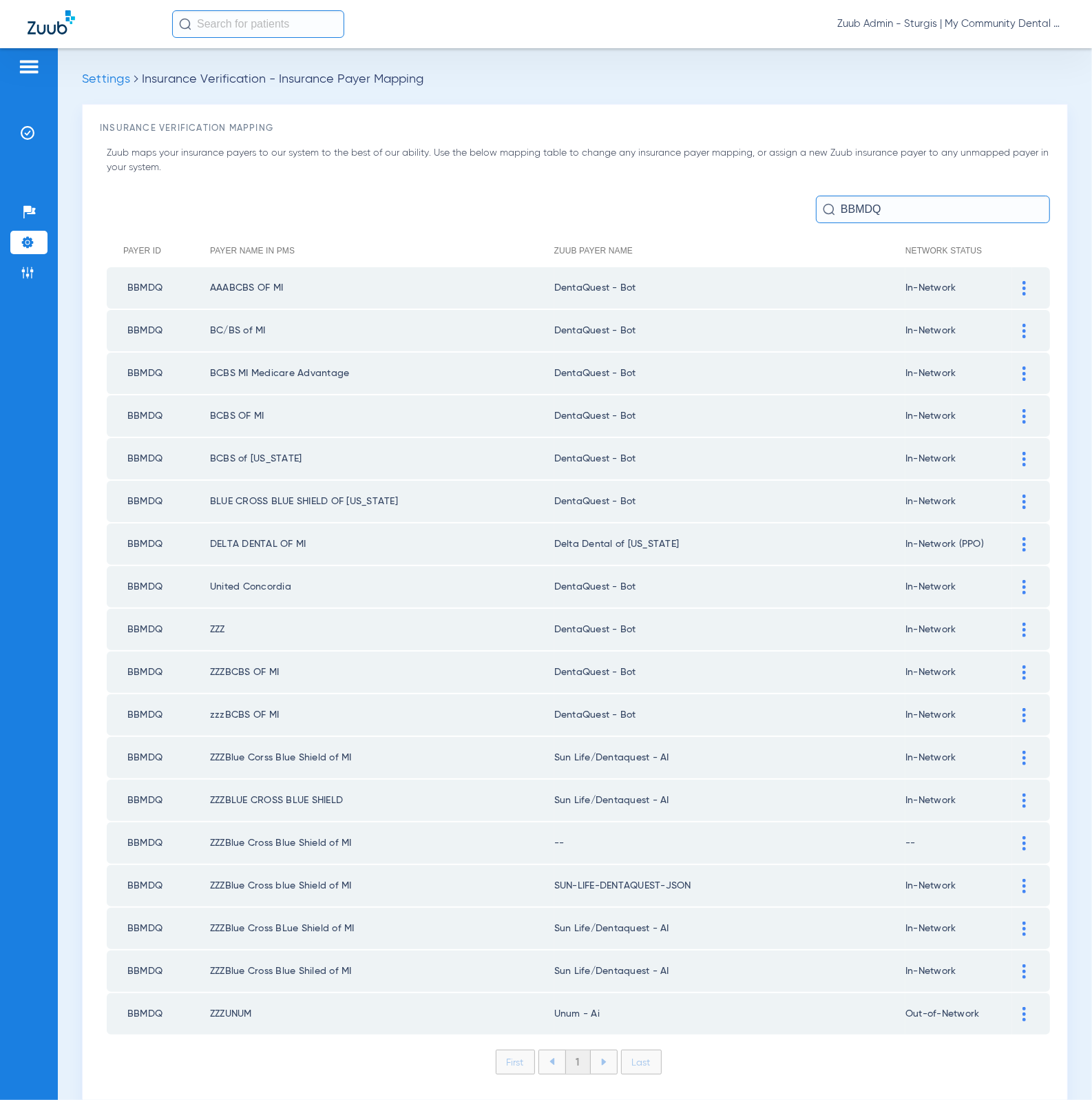
click at [1012, 751] on td at bounding box center [1031, 758] width 38 height 41
click at [1022, 751] on img at bounding box center [1024, 758] width 3 height 15
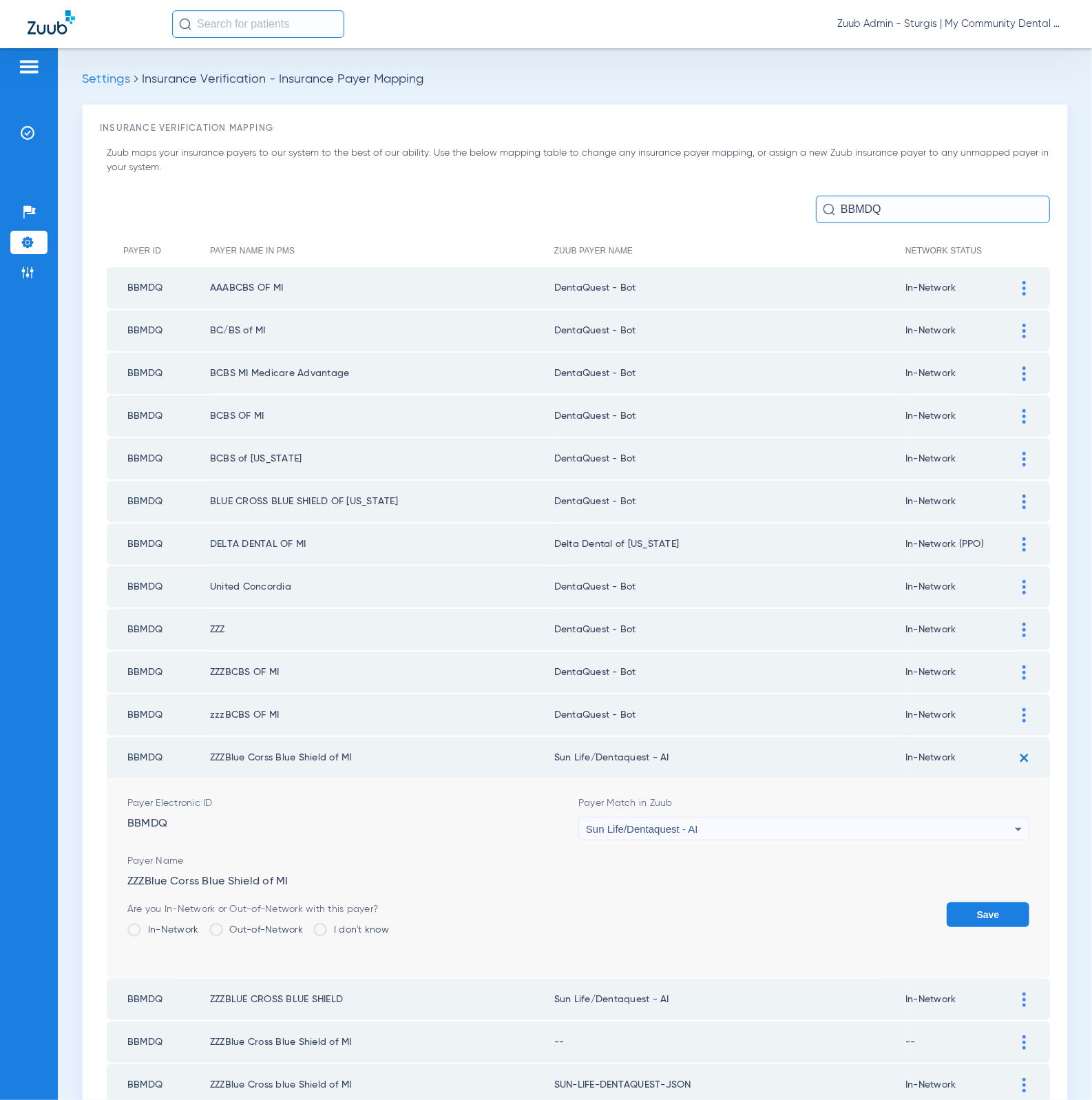
click at [792, 818] on div "Sun Life/Dentaquest - AI" at bounding box center [800, 829] width 429 height 23
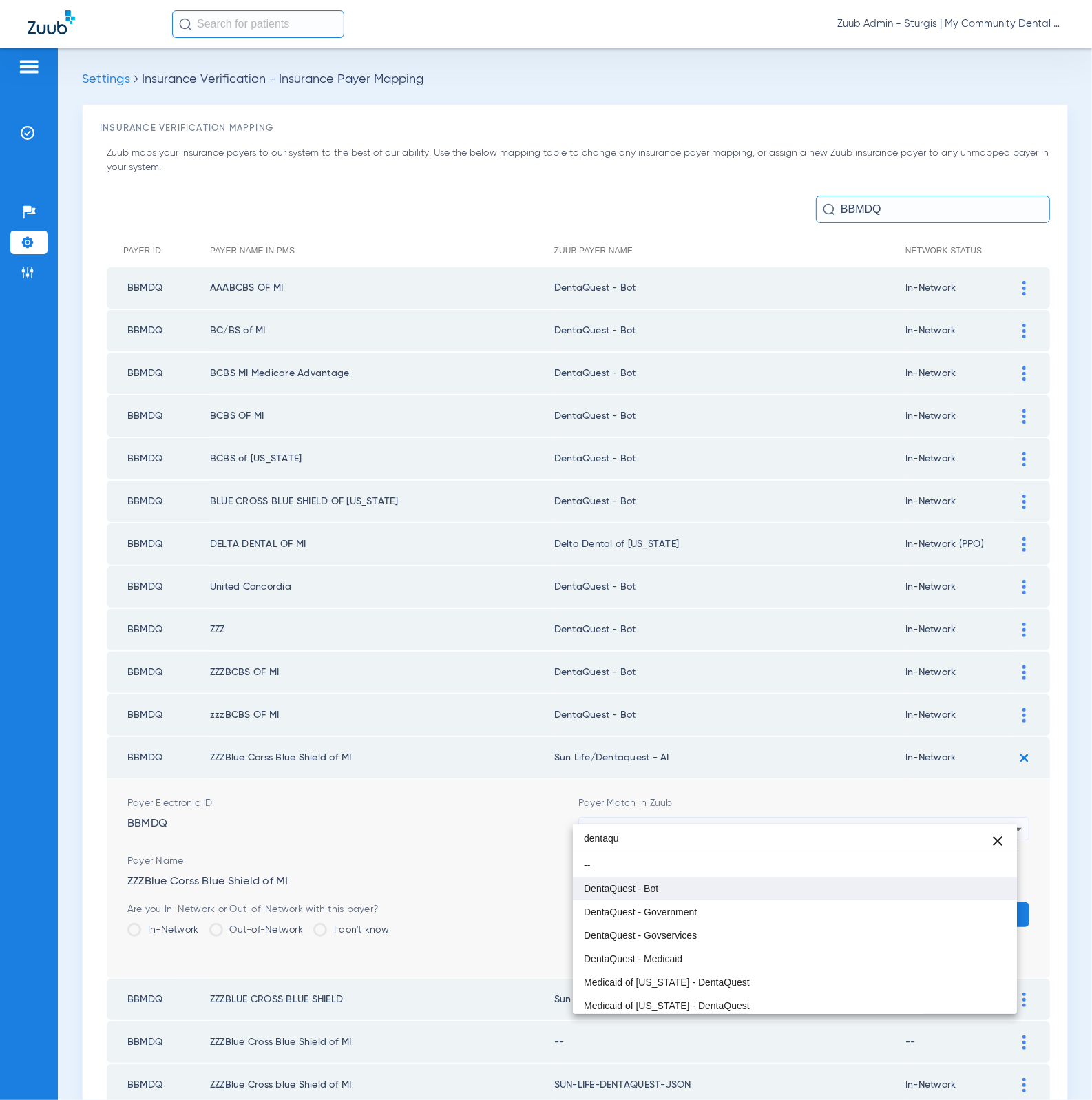
type input "dentaqu"
click at [765, 891] on mat-option "DentaQuest - Bot" at bounding box center [795, 889] width 445 height 23
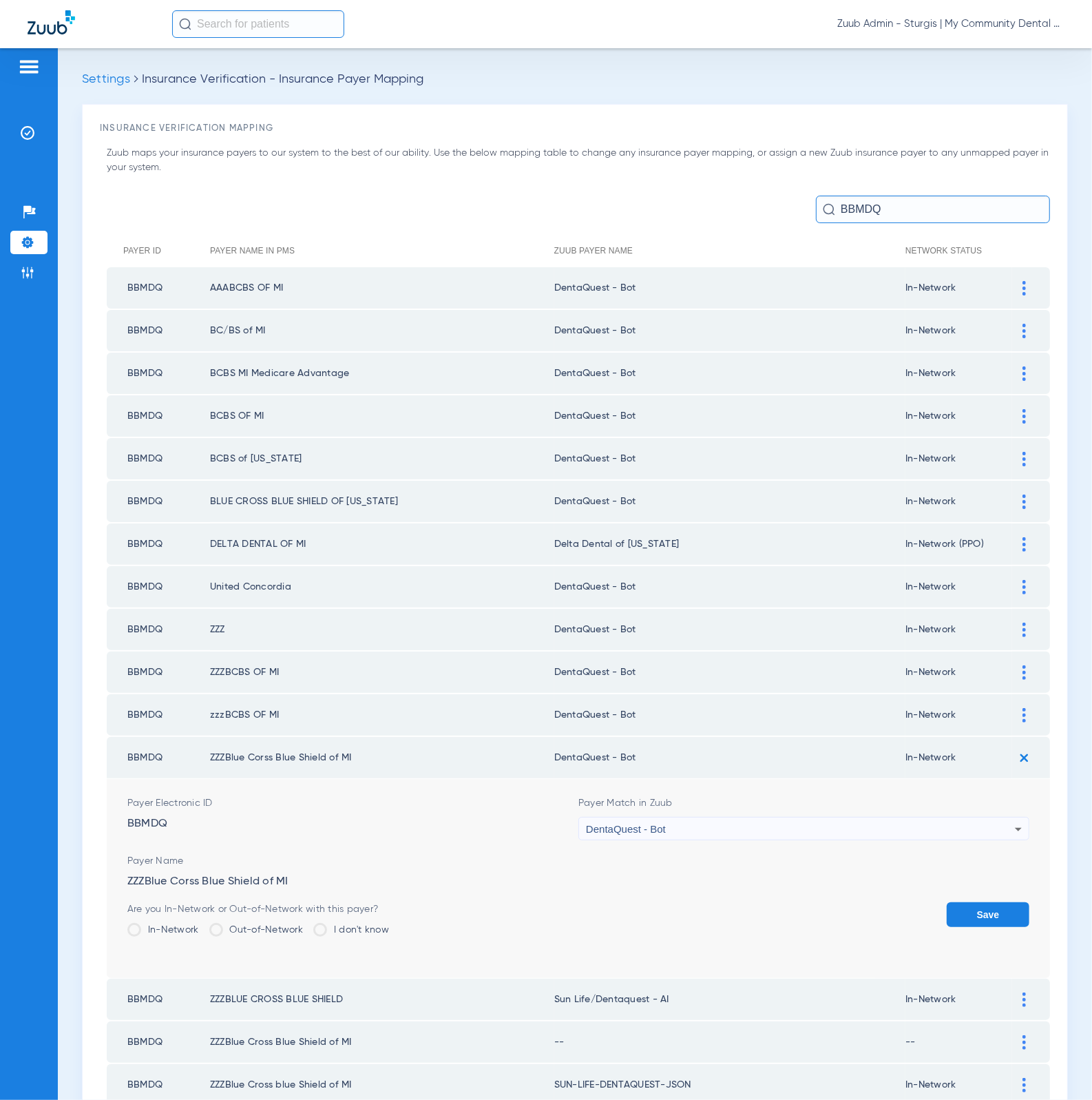
click at [955, 902] on button "Save" at bounding box center [988, 914] width 83 height 25
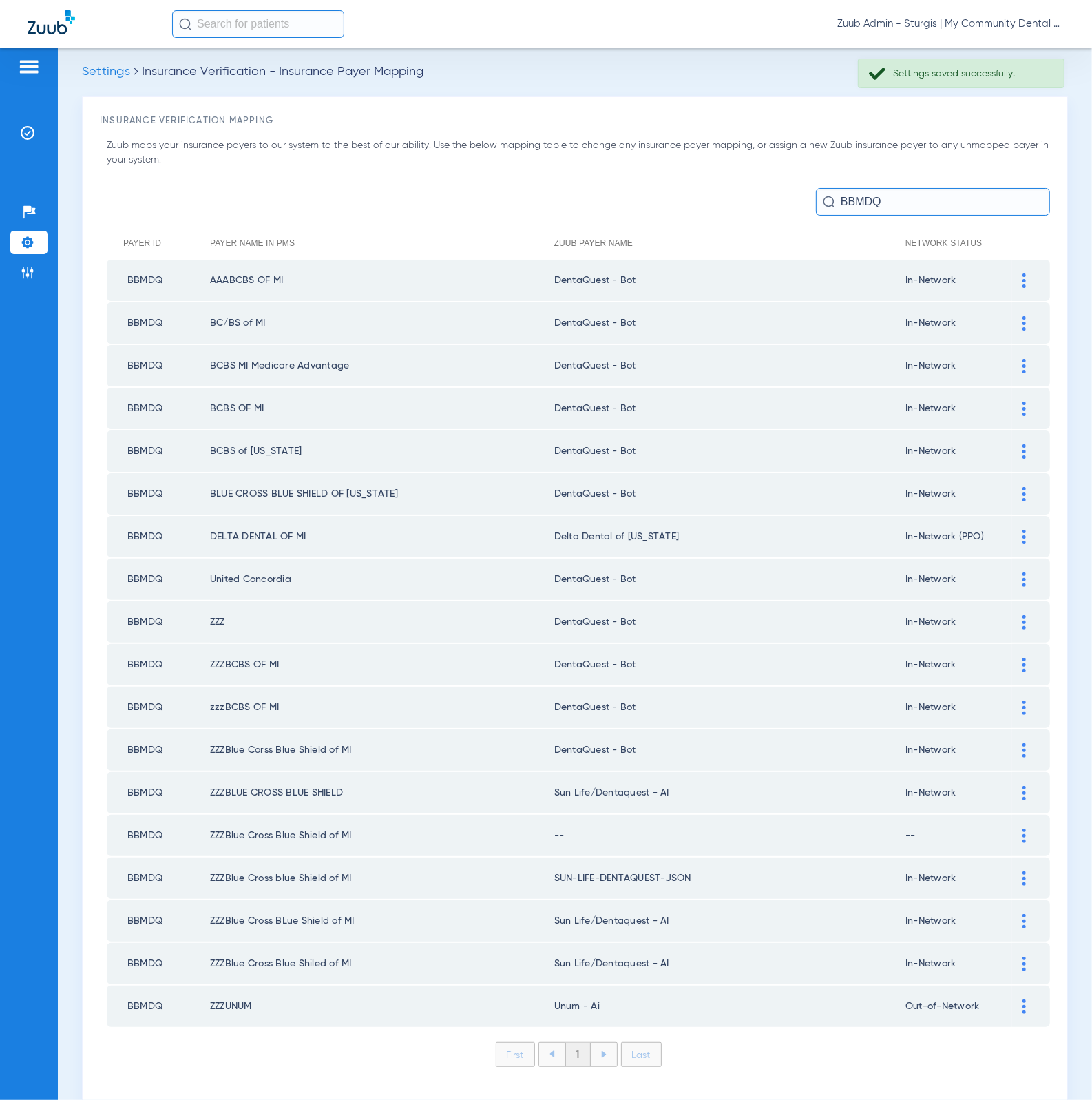
scroll to position [11, 0]
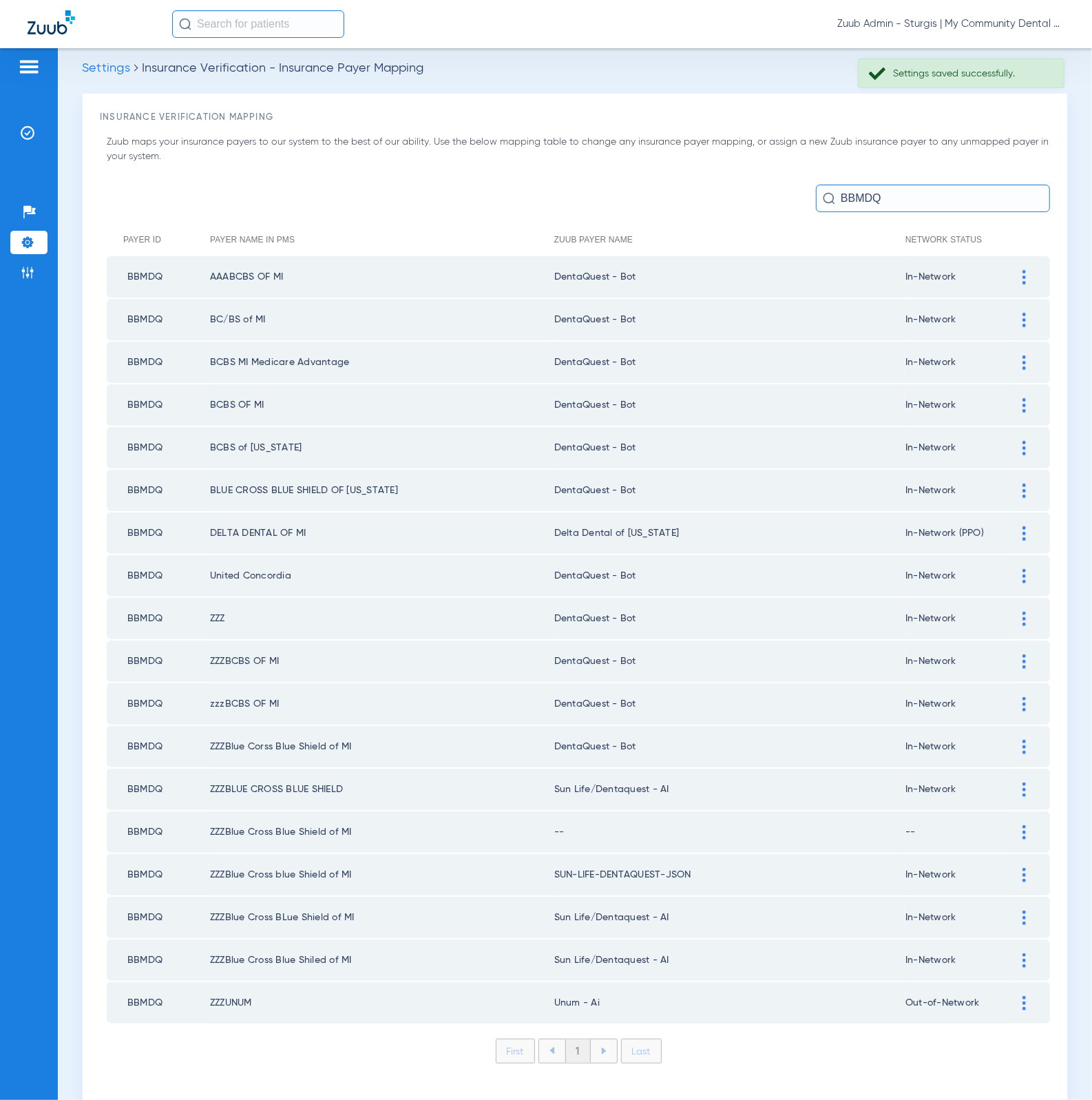
click at [1012, 782] on div at bounding box center [1024, 789] width 24 height 15
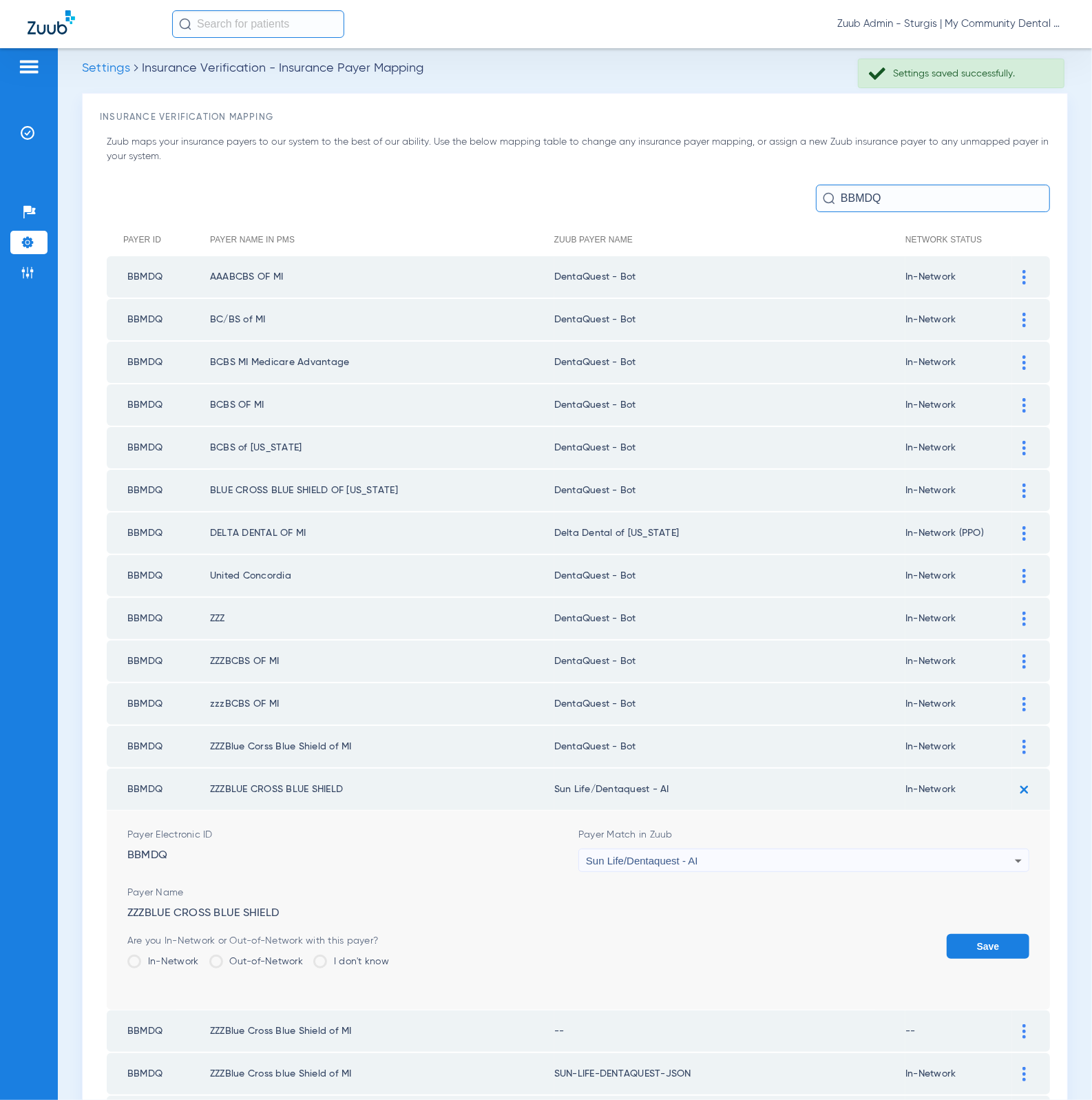
click at [902, 828] on div "Payer Match in Zuub Sun Life/Dentaquest - AI" at bounding box center [803, 850] width 451 height 44
click at [901, 849] on div "Sun Life/Dentaquest - AI" at bounding box center [800, 861] width 429 height 23
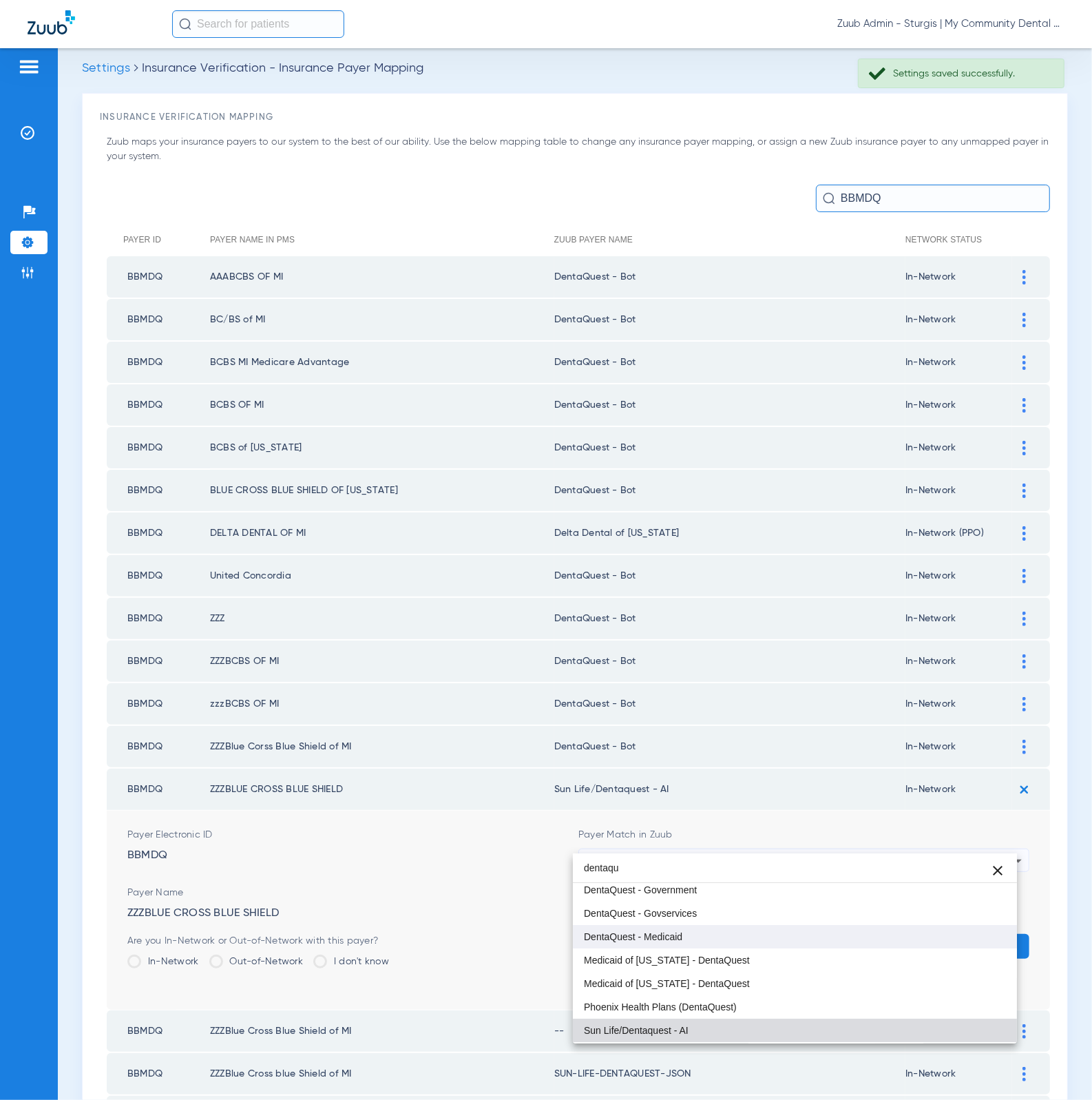
scroll to position [0, 0]
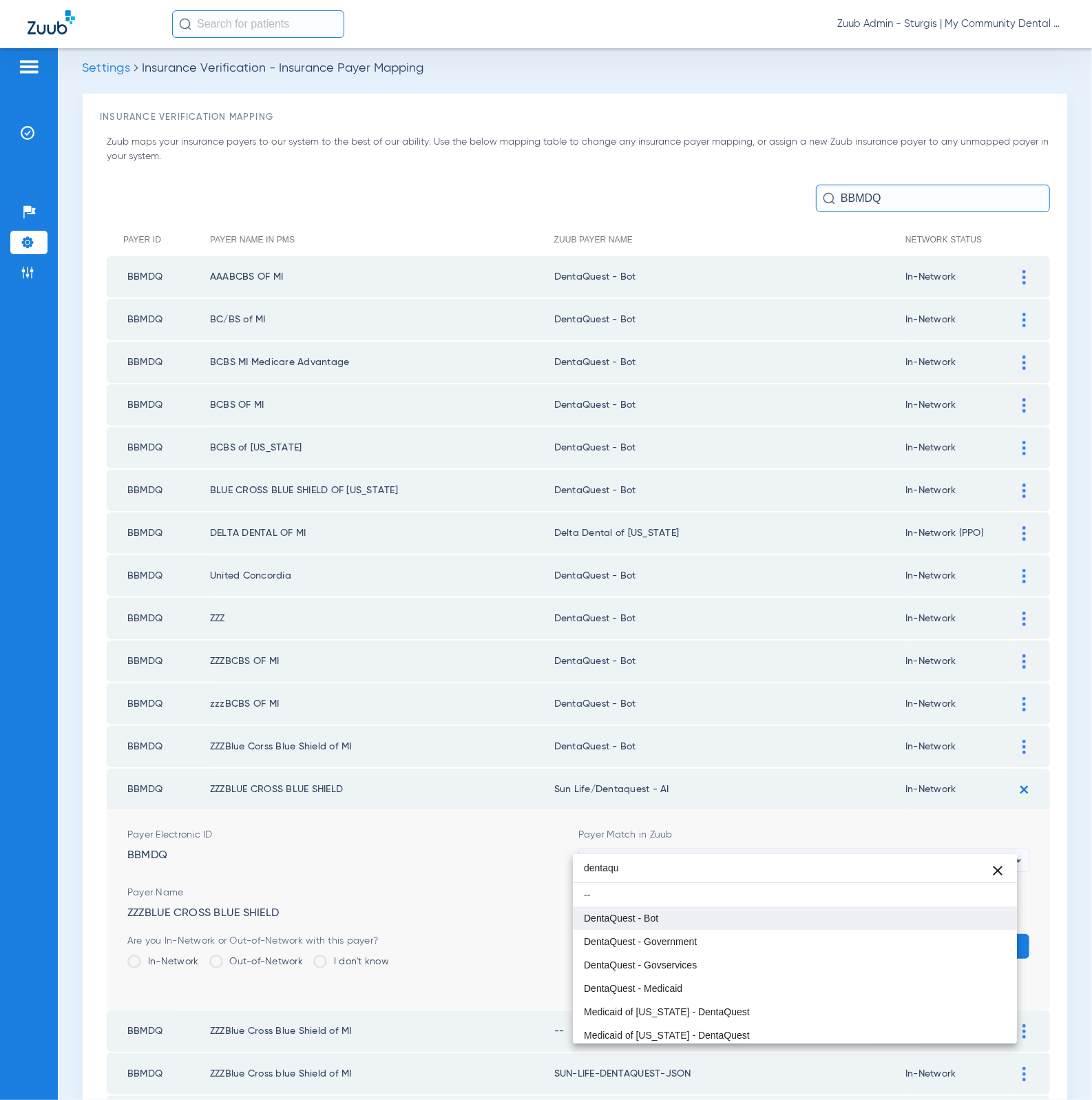
type input "dentaqu"
click at [801, 922] on mat-option "DentaQuest - Bot" at bounding box center [795, 918] width 445 height 23
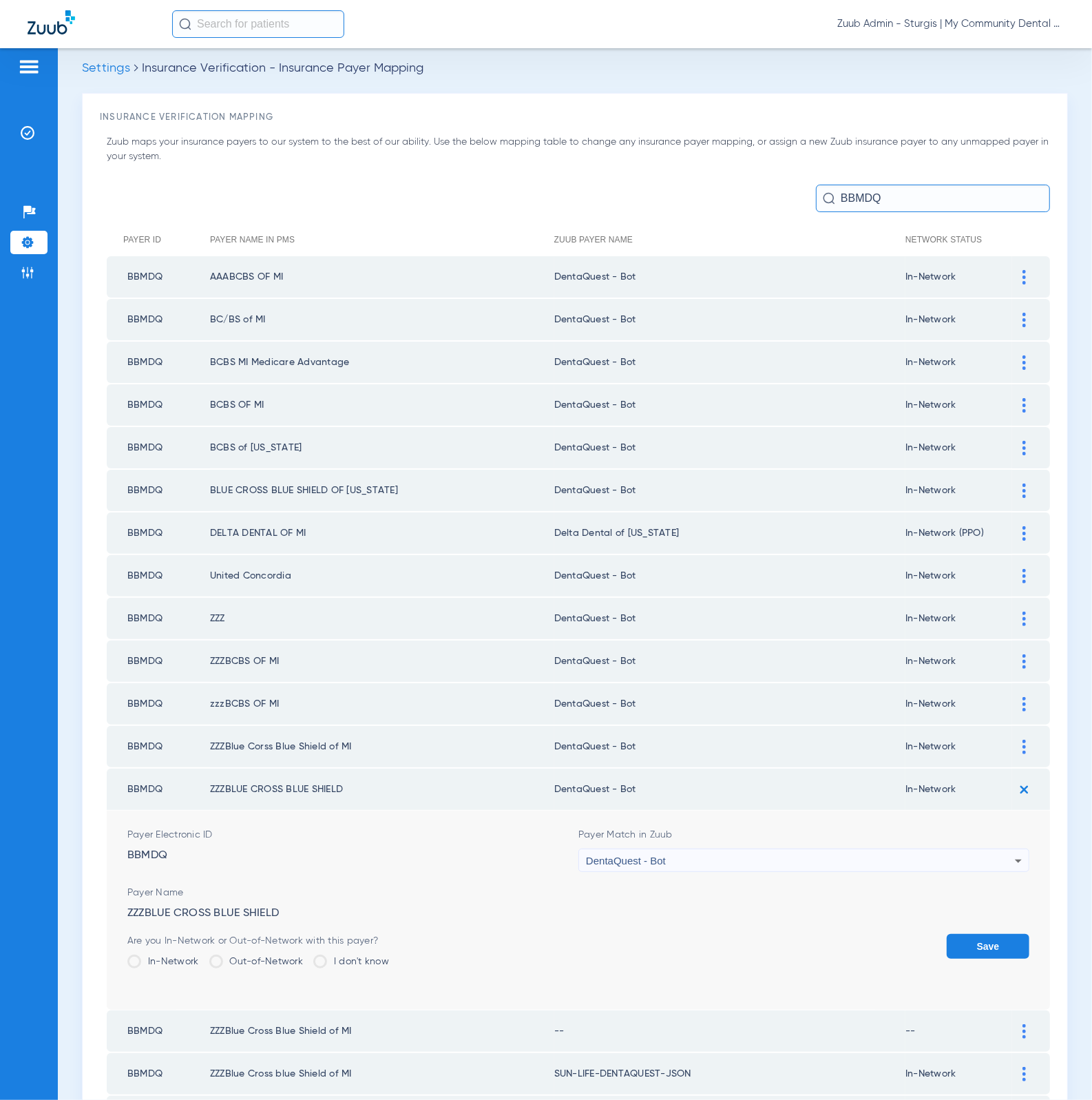
click at [962, 934] on button "Save" at bounding box center [988, 946] width 83 height 25
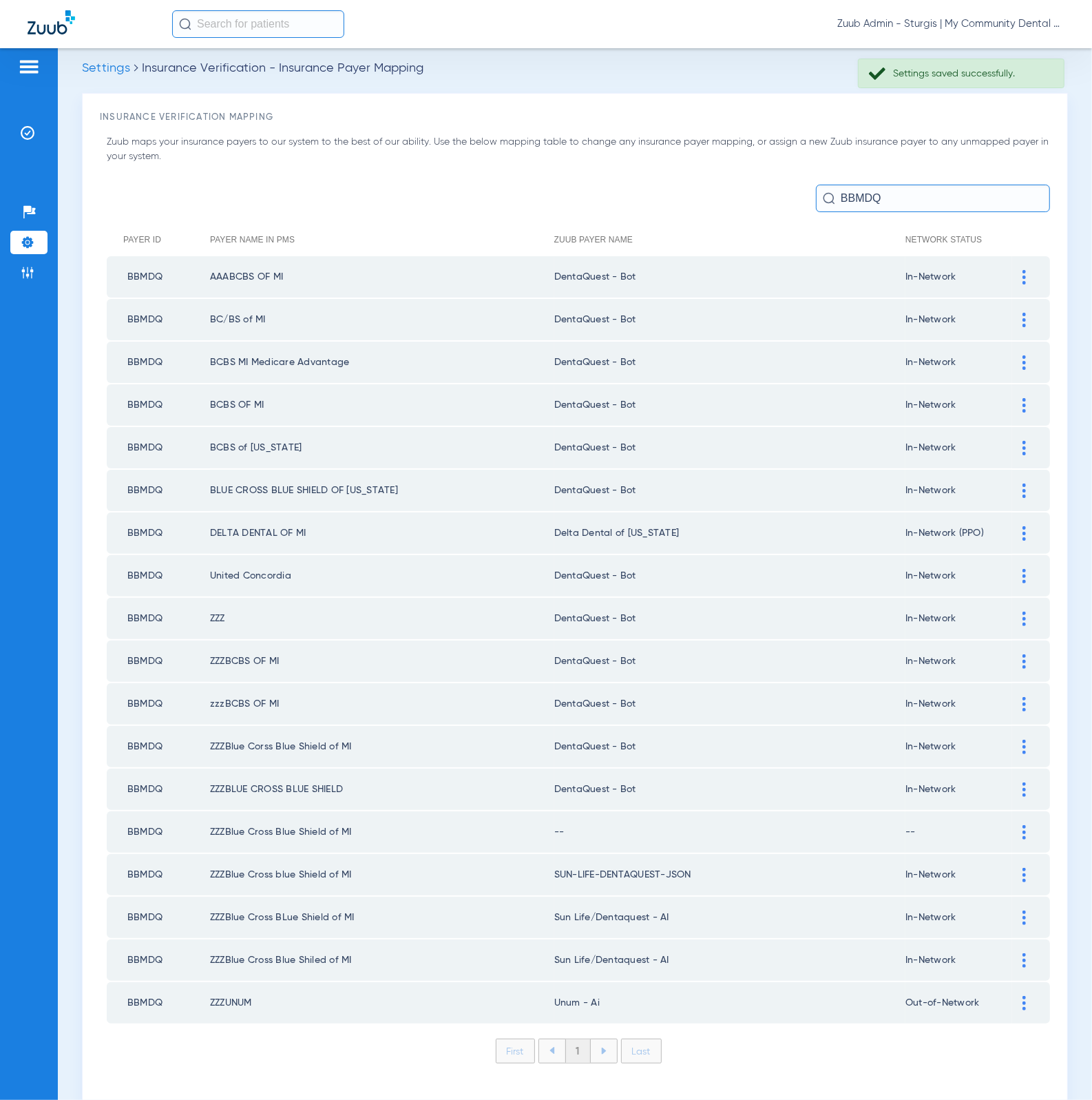
click at [1022, 825] on img at bounding box center [1024, 832] width 3 height 15
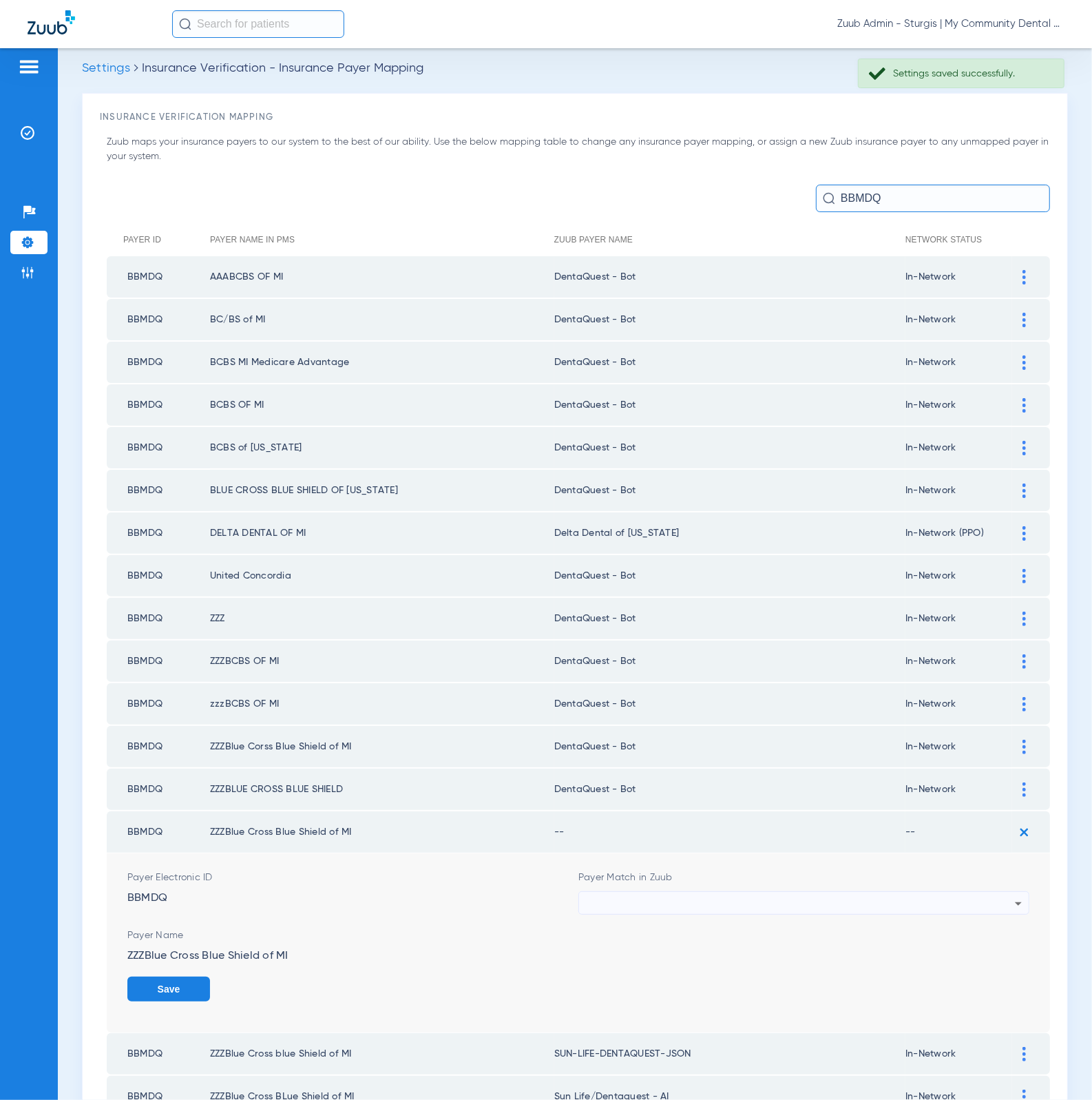
click at [820, 892] on div at bounding box center [800, 904] width 429 height 23
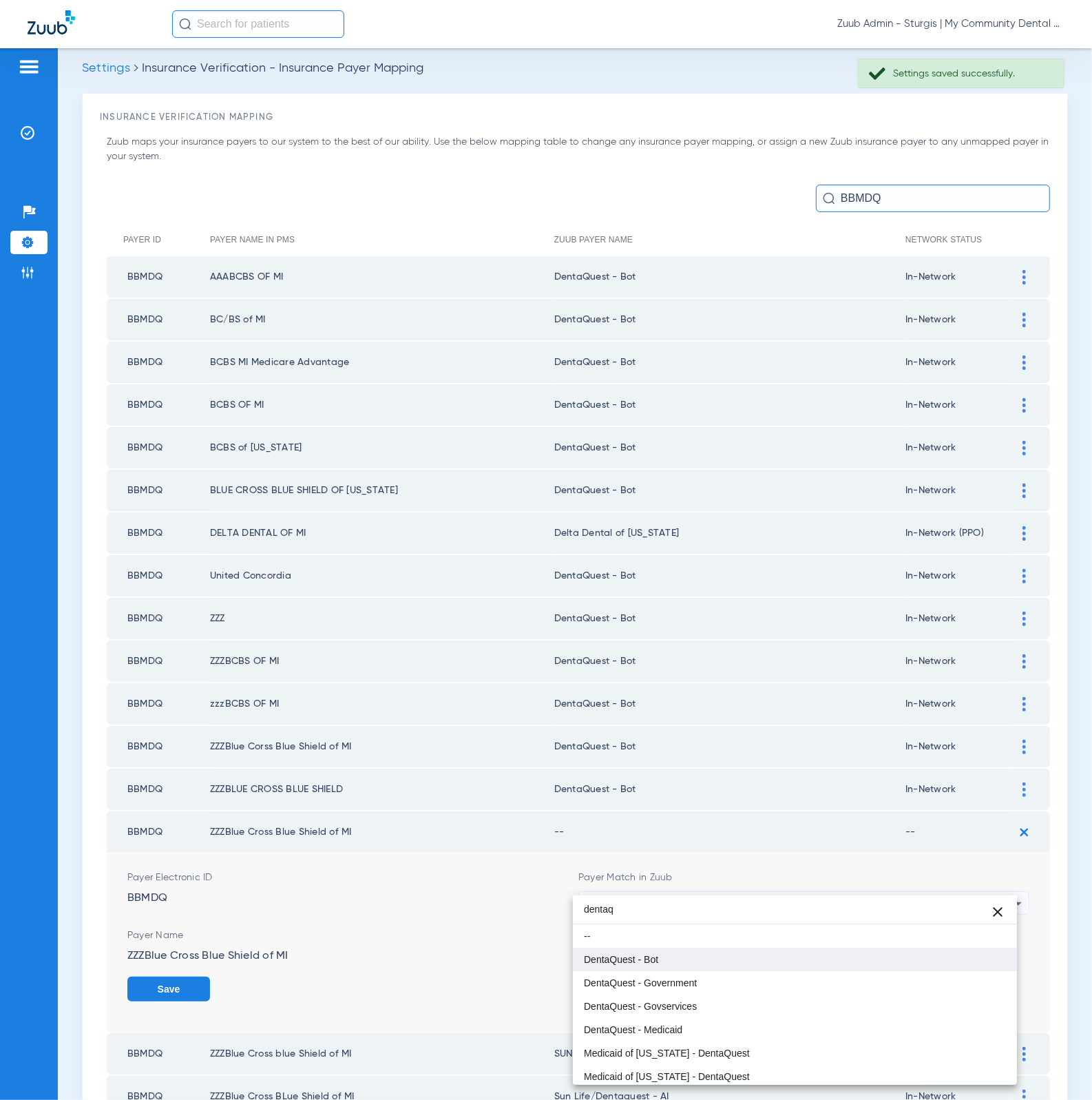
type input "dentaq"
click at [779, 965] on mat-option "DentaQuest - Bot" at bounding box center [795, 959] width 445 height 23
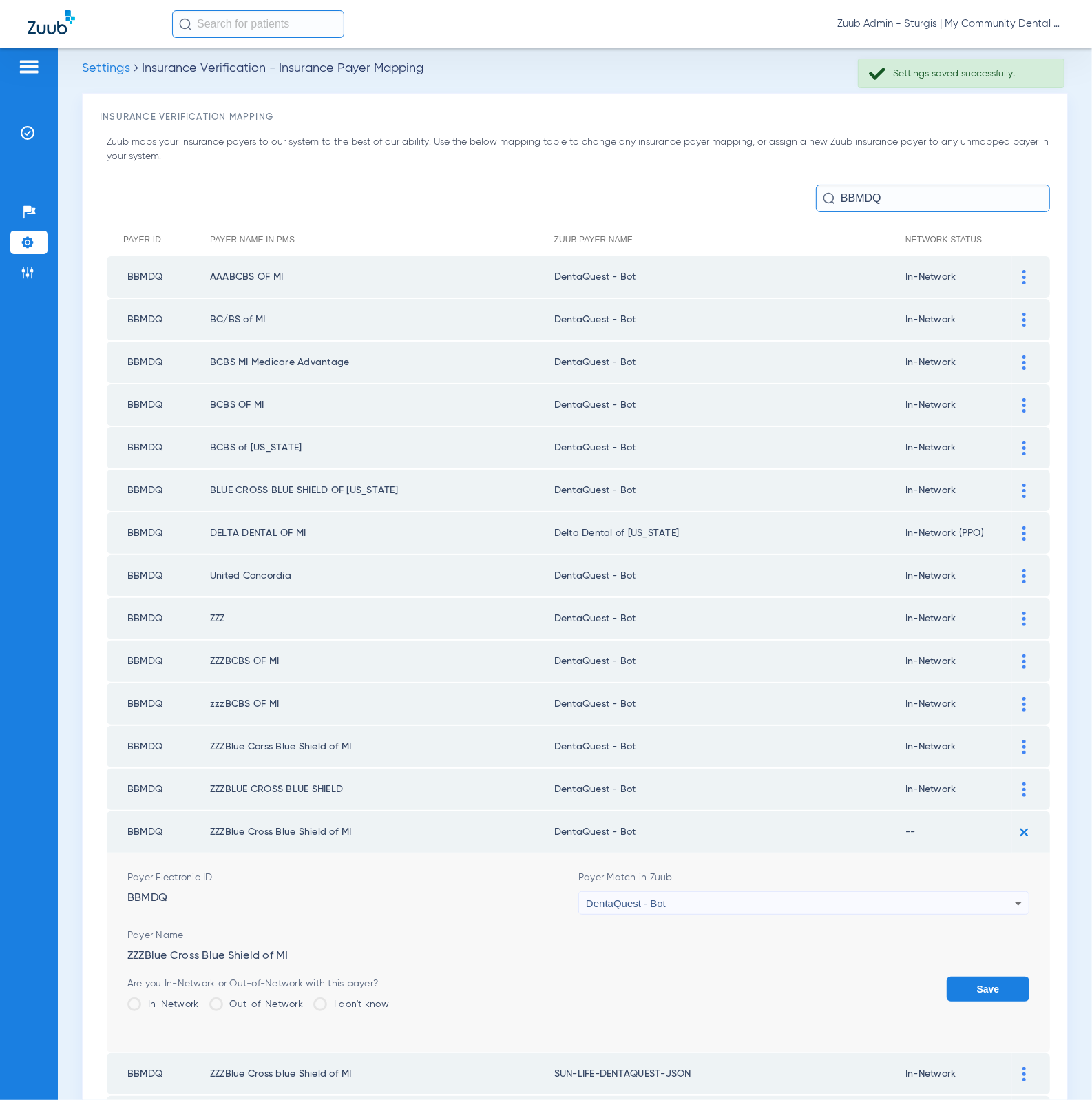
click at [931, 946] on form "Payer Electronic ID BBMDQ Payer Match in Zuub DentaQuest - Bot Payer Name ZZZBl…" at bounding box center [578, 953] width 901 height 199
click at [159, 976] on div "Are you In-Network or Out-of-Network with this payer? In-Network Out-of-Network…" at bounding box center [258, 998] width 262 height 45
click at [158, 997] on label "In-Network" at bounding box center [164, 1004] width 72 height 14
click at [202, 999] on input "In-Network" at bounding box center [202, 999] width 0 height 0
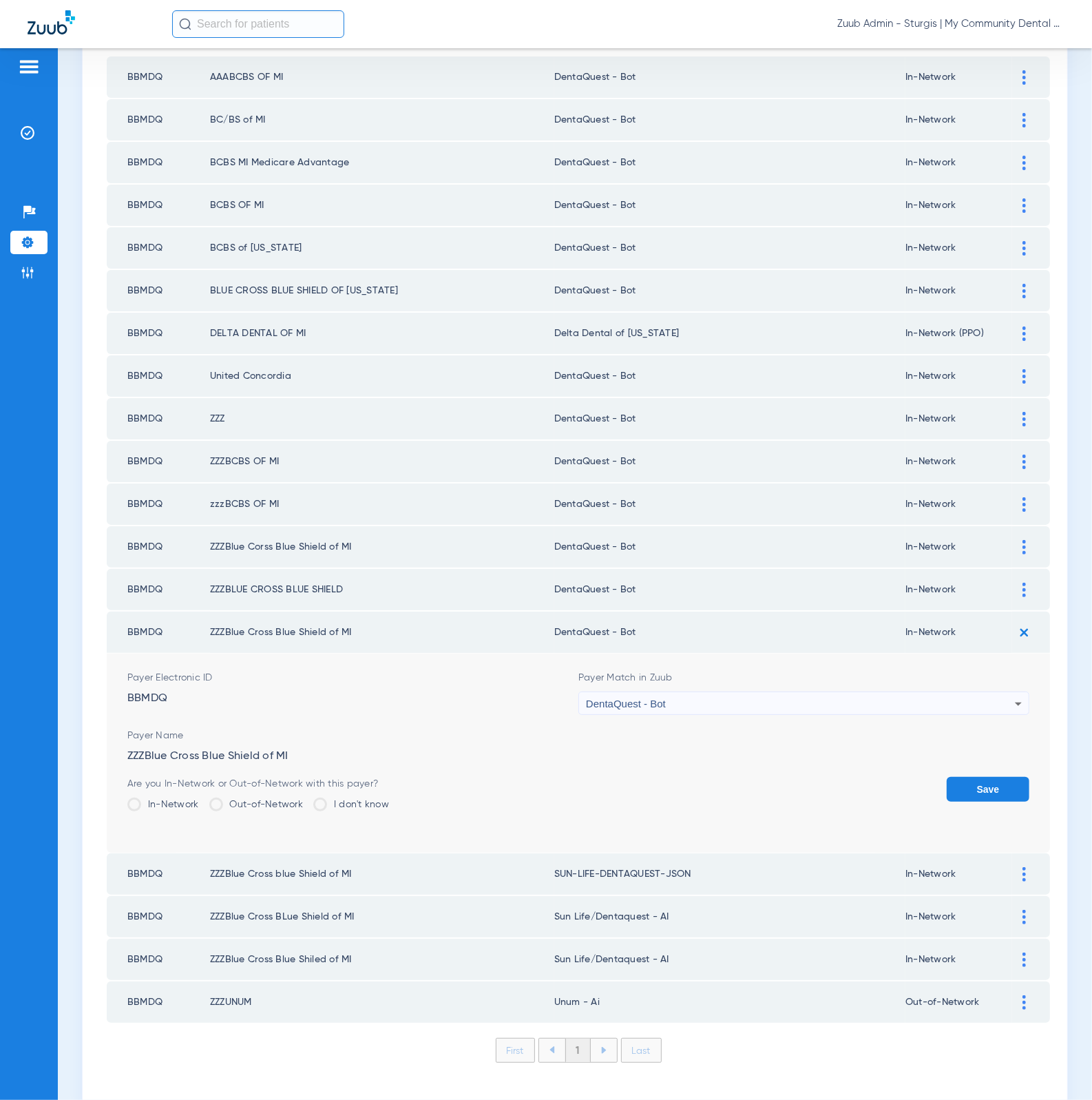
click at [974, 777] on button "Save" at bounding box center [988, 789] width 83 height 25
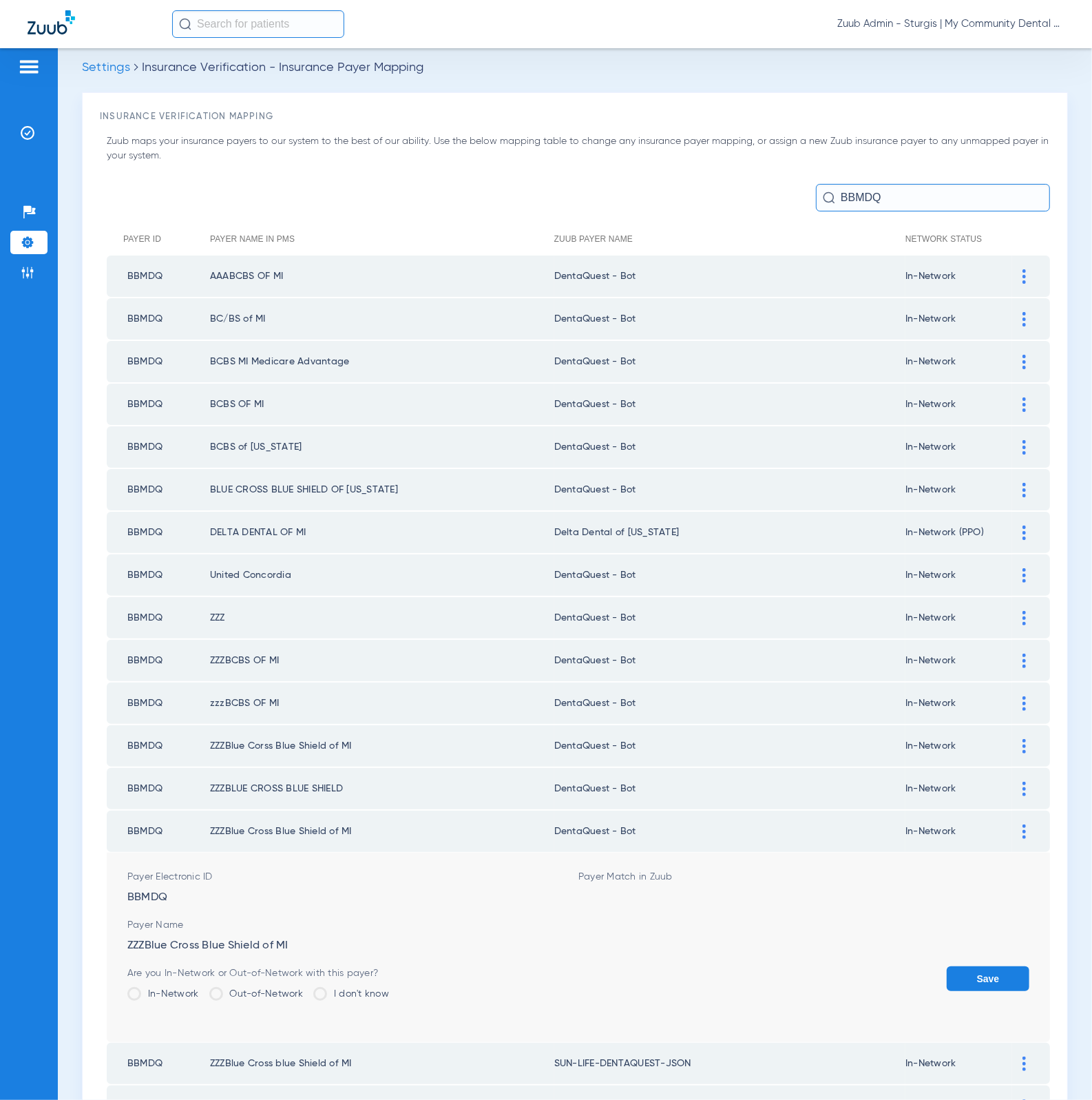
scroll to position [11, 0]
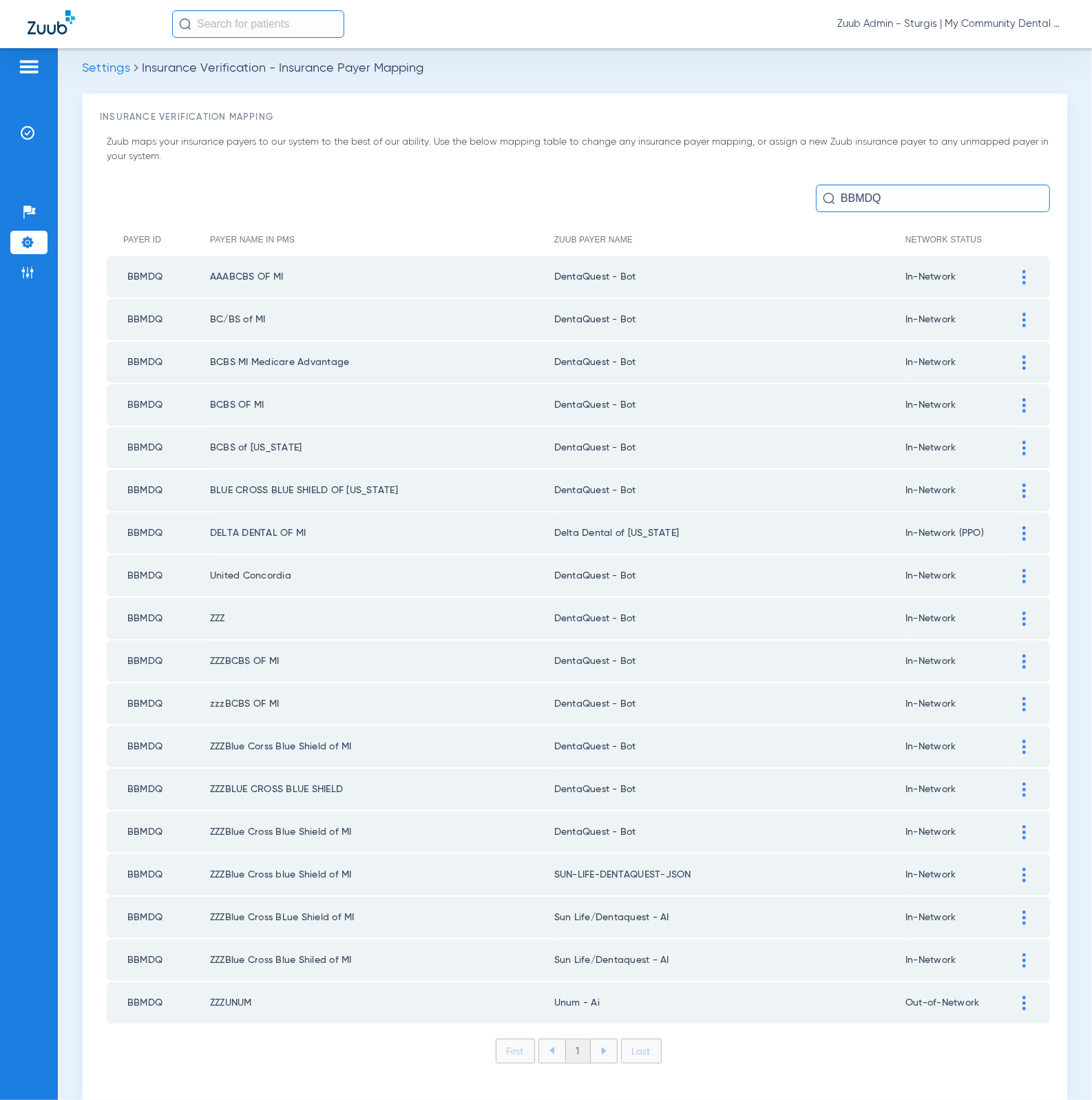
click at [1012, 528] on div at bounding box center [1024, 533] width 24 height 15
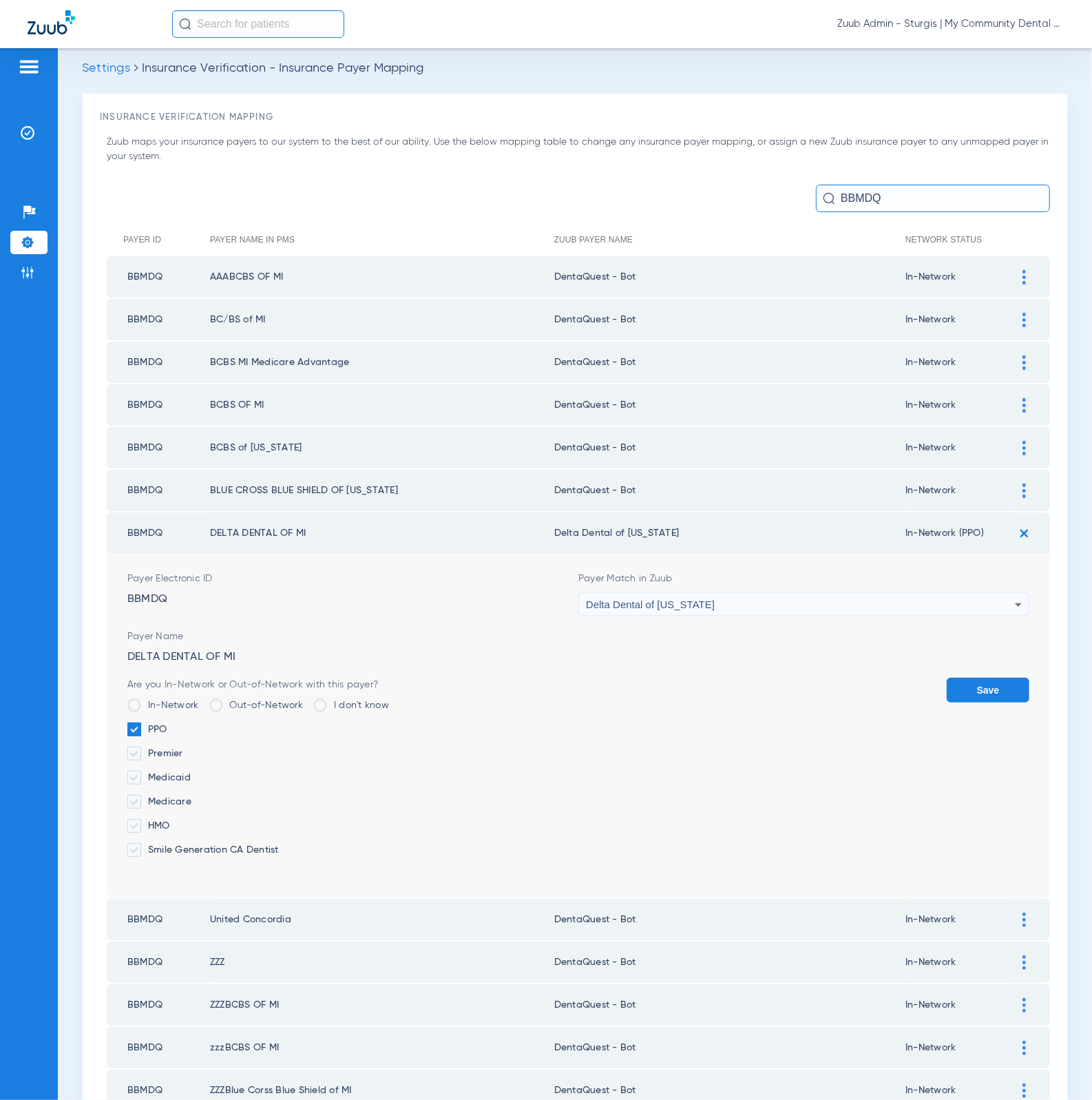
click at [754, 593] on div "Delta Dental of Michigan" at bounding box center [800, 605] width 429 height 23
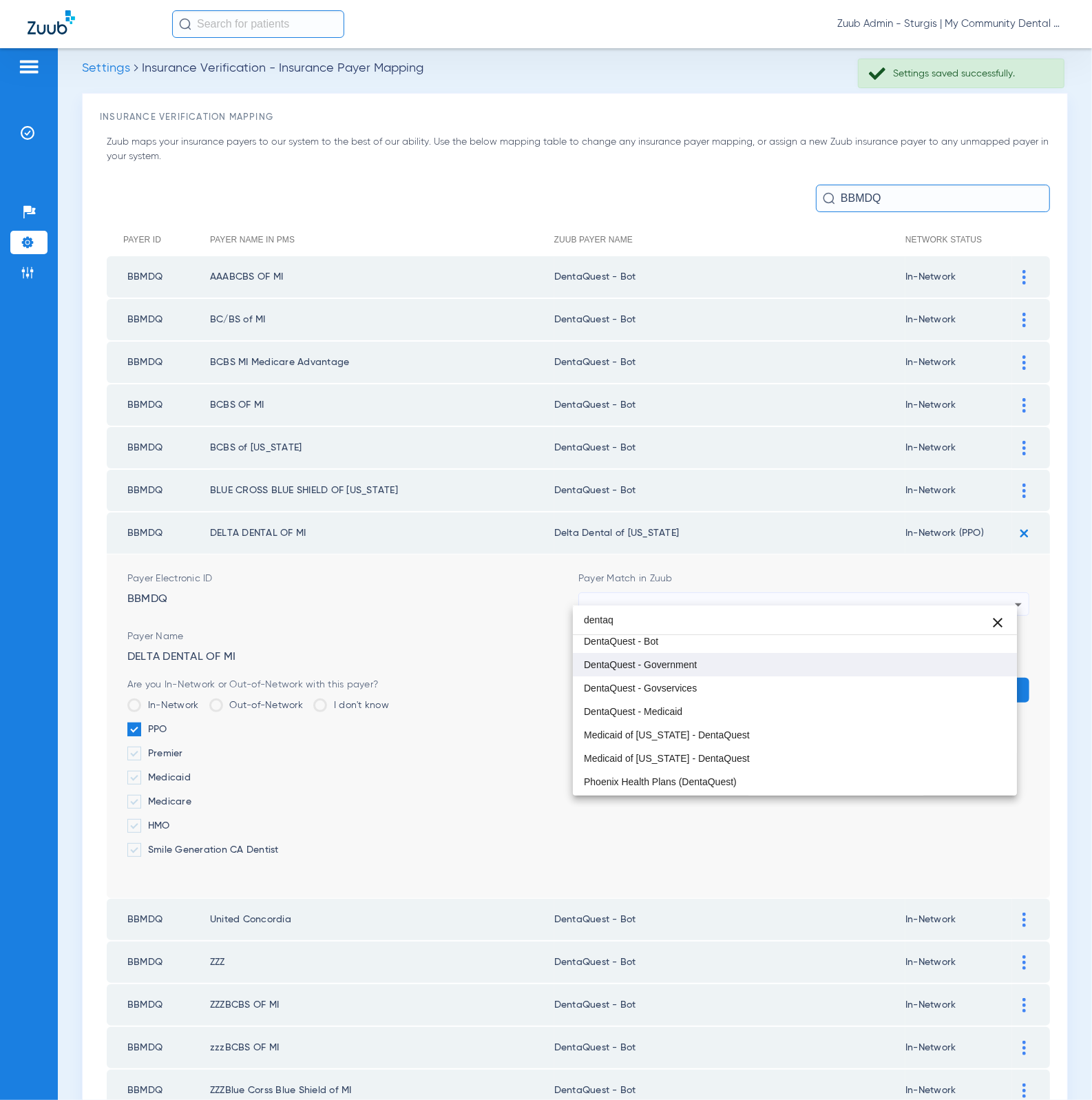
scroll to position [0, 0]
type input "dentaq"
click at [718, 675] on mat-option "DentaQuest - Bot" at bounding box center [795, 670] width 445 height 23
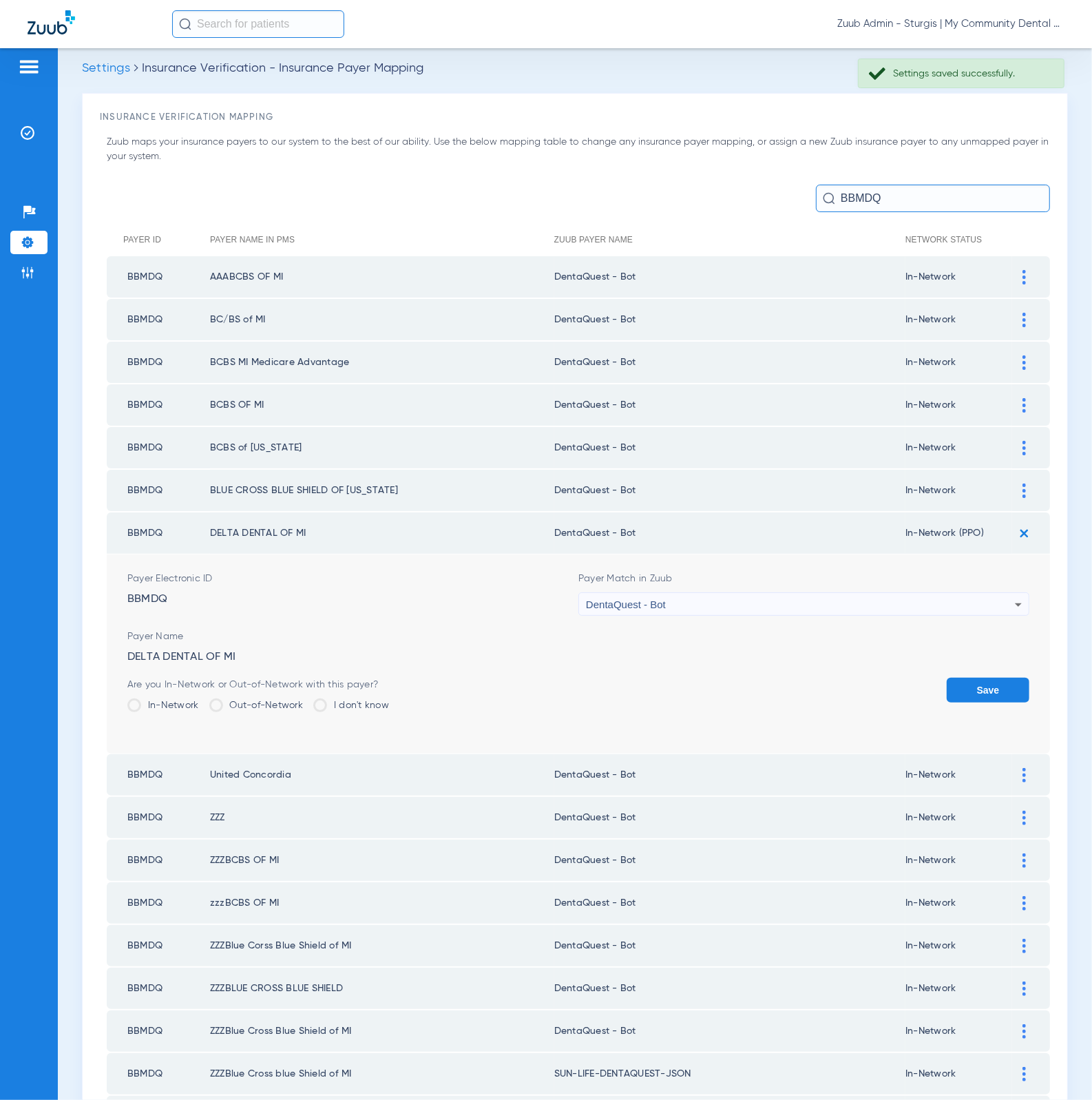
click at [966, 695] on div "Save" at bounding box center [988, 699] width 83 height 45
click at [971, 677] on button "Save" at bounding box center [988, 690] width 83 height 25
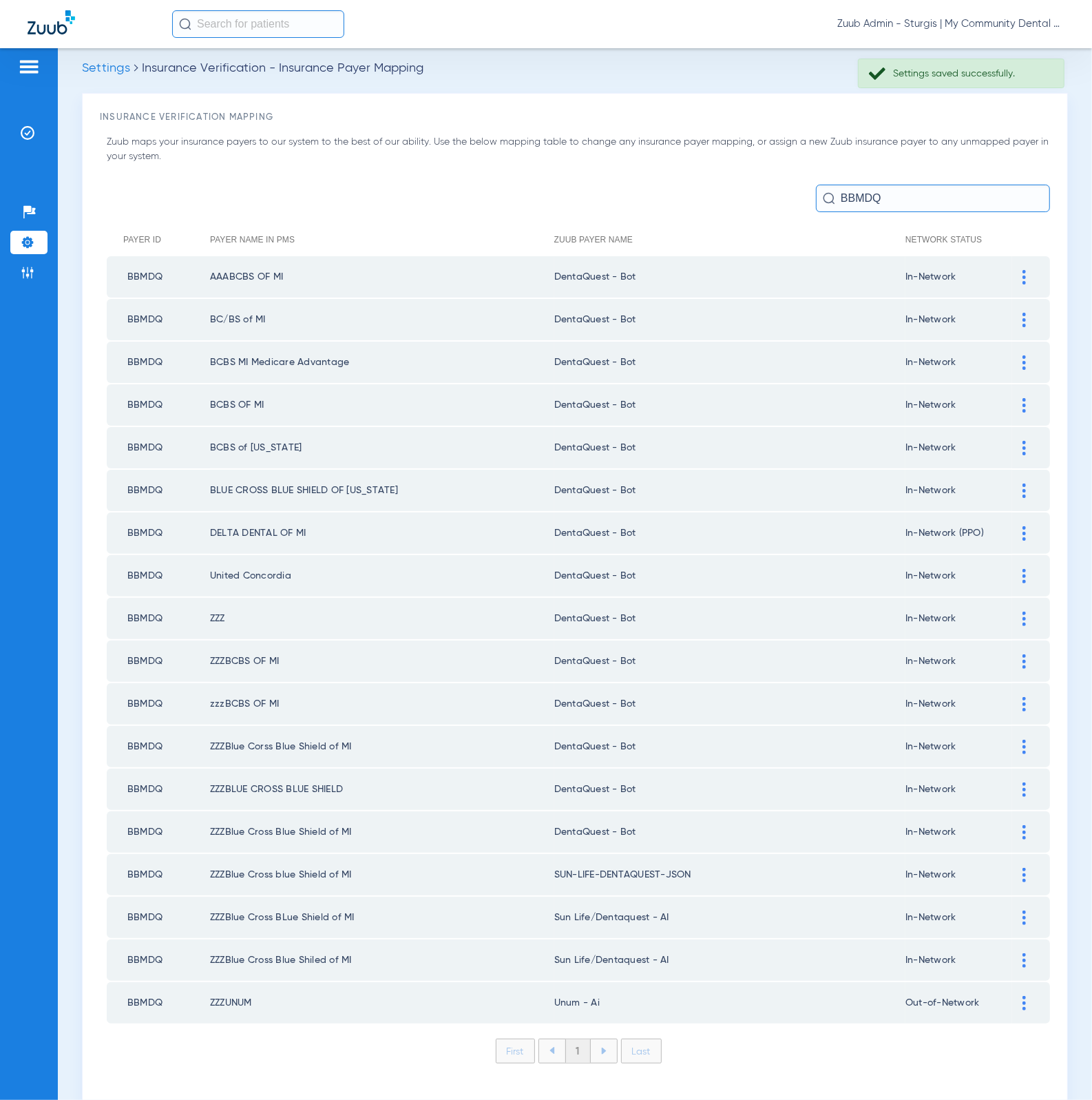
click at [1012, 868] on div at bounding box center [1024, 875] width 24 height 15
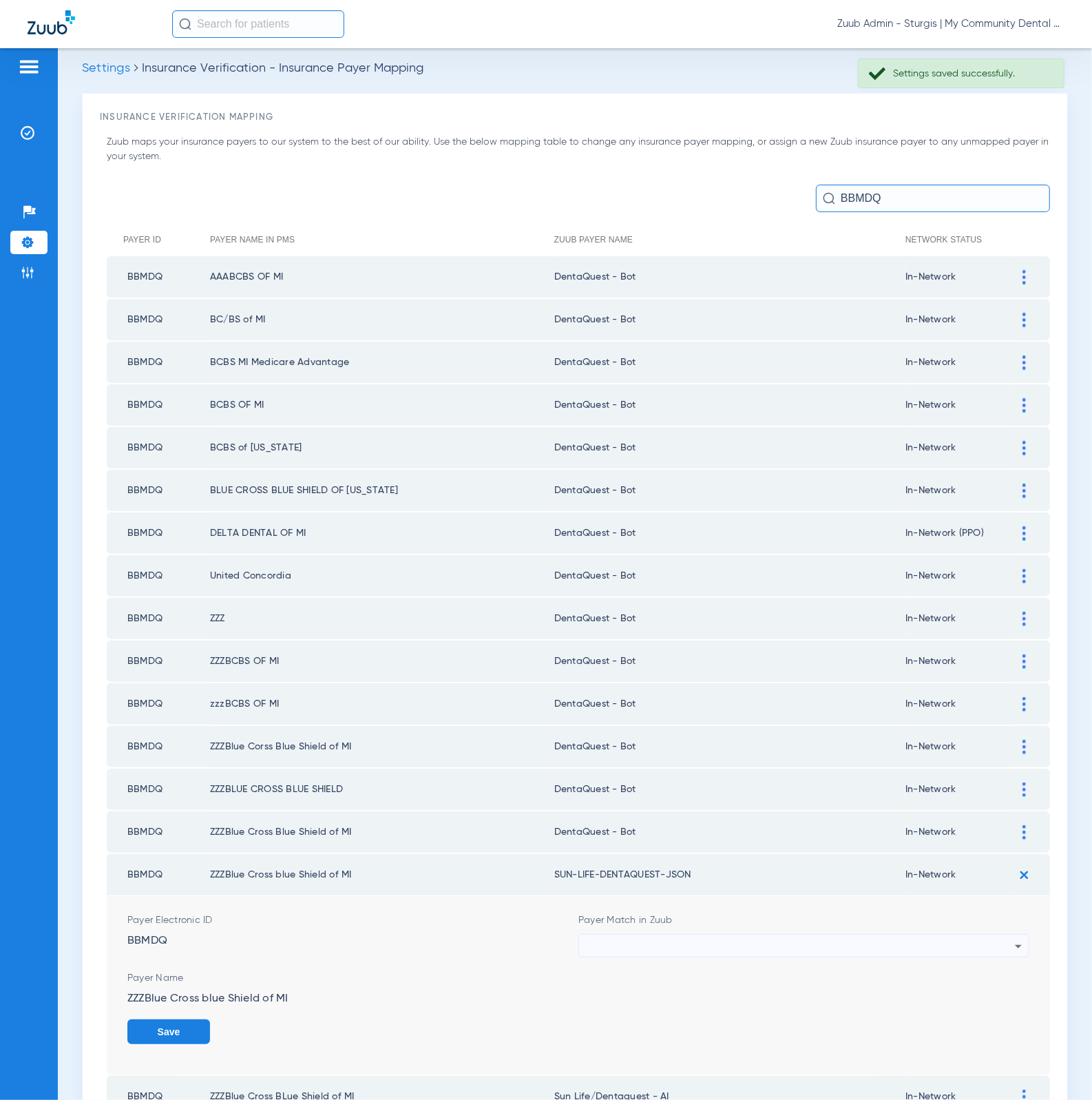
click at [911, 896] on form "Payer Electronic ID BBMDQ Payer Match in Zuub Payer Name ZZZBlue Cross blue Shi…" at bounding box center [578, 985] width 901 height 179
click at [909, 934] on div at bounding box center [800, 946] width 429 height 23
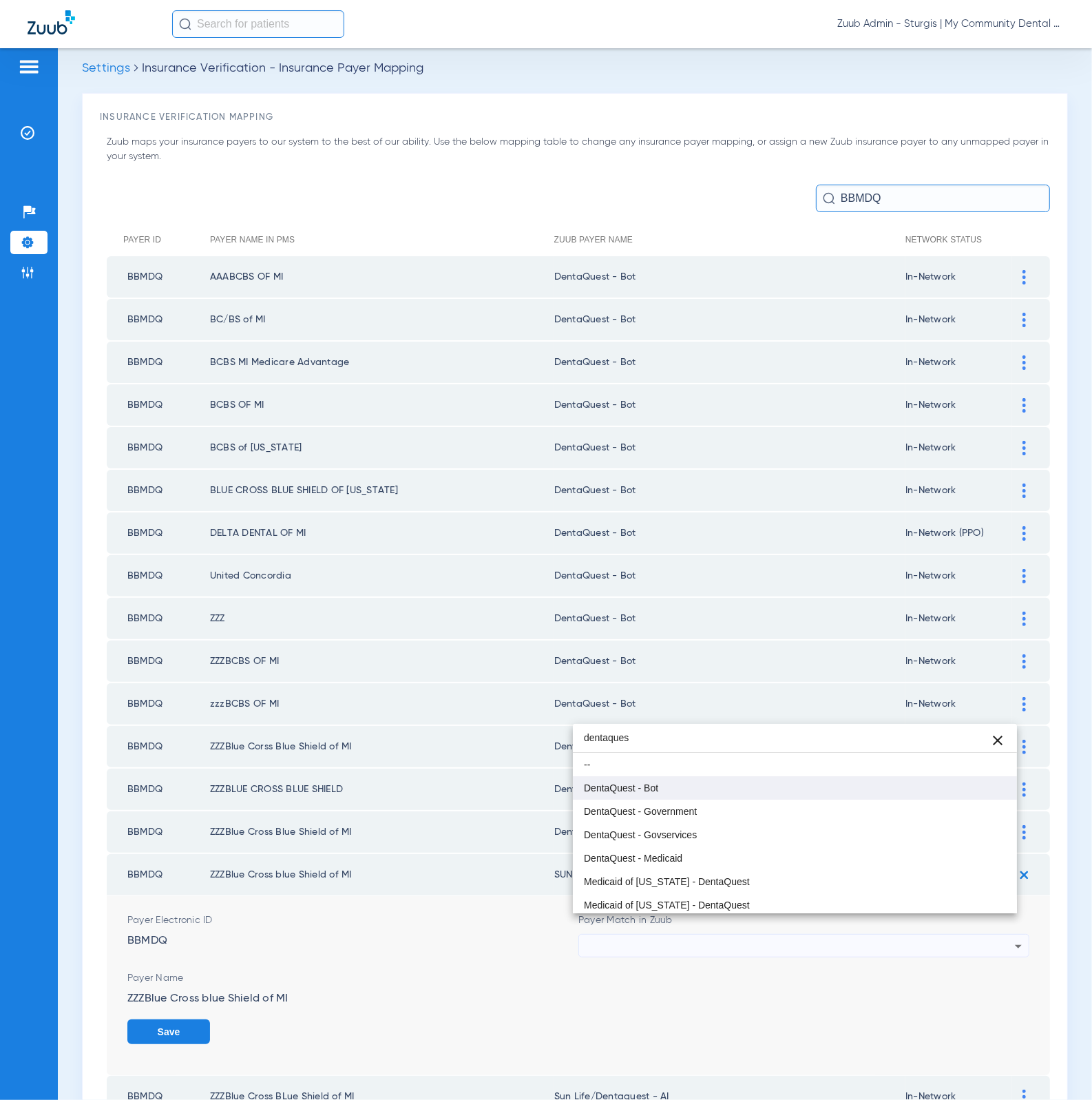
type input "dentaques"
click at [821, 798] on mat-option "DentaQuest - Bot" at bounding box center [795, 788] width 445 height 23
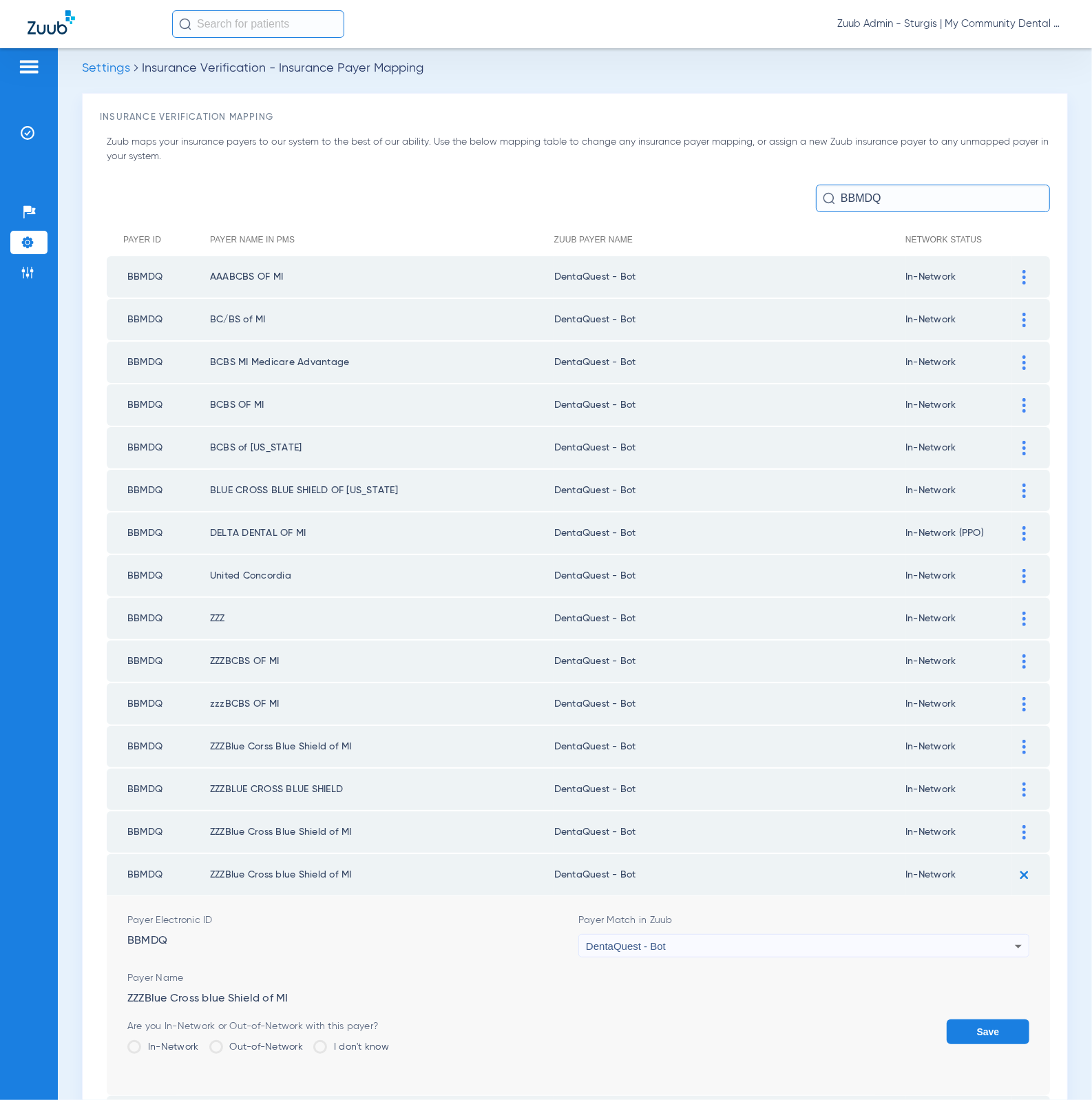
click at [961, 996] on form "Payer Electronic ID BBMDQ Payer Match in Zuub DentaQuest - Bot Payer Name ZZZBl…" at bounding box center [578, 995] width 901 height 199
click at [961, 1019] on button "Save" at bounding box center [988, 1032] width 83 height 25
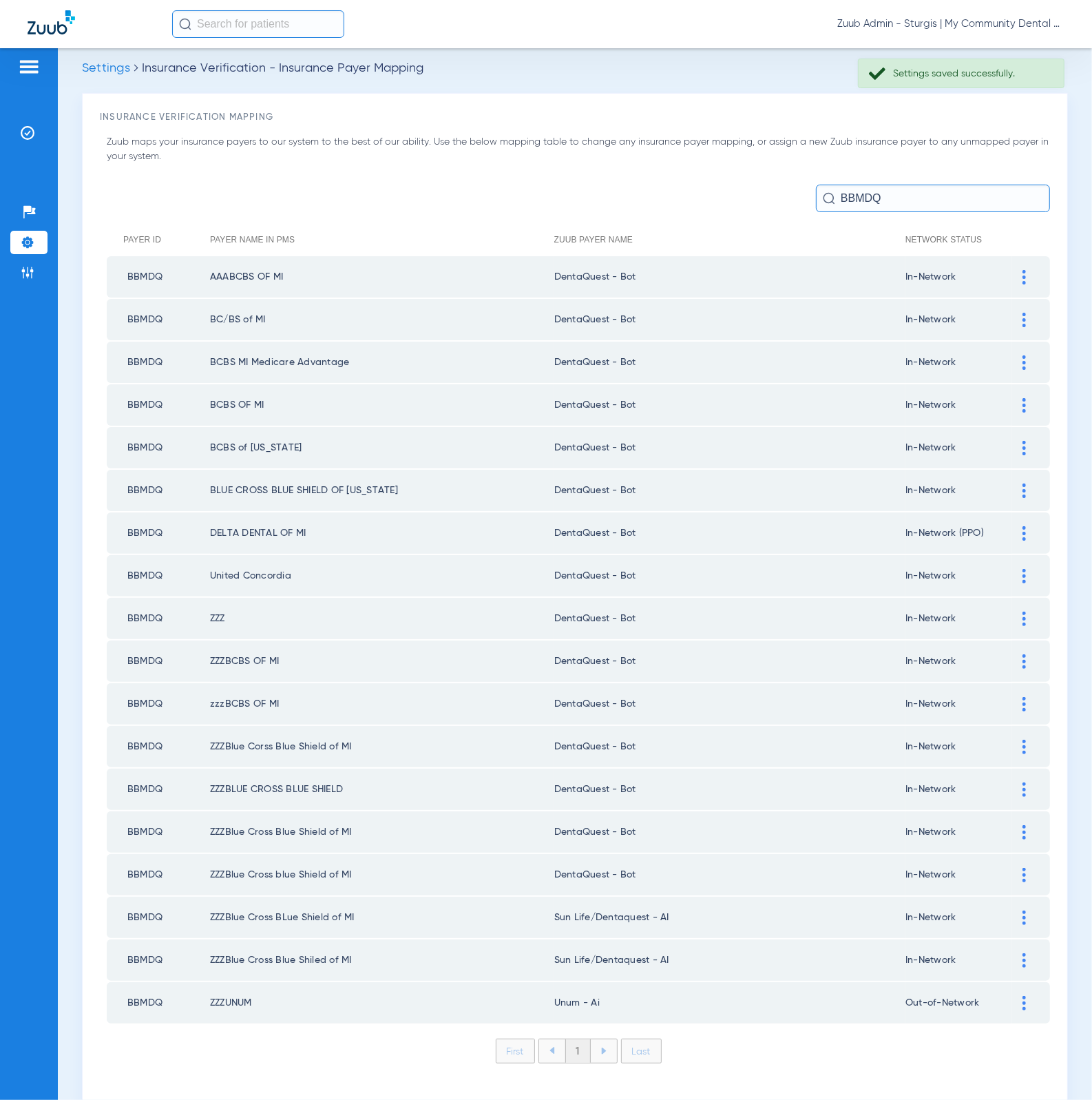
click at [1012, 905] on td at bounding box center [1031, 917] width 38 height 41
click at [1012, 910] on div at bounding box center [1024, 917] width 24 height 15
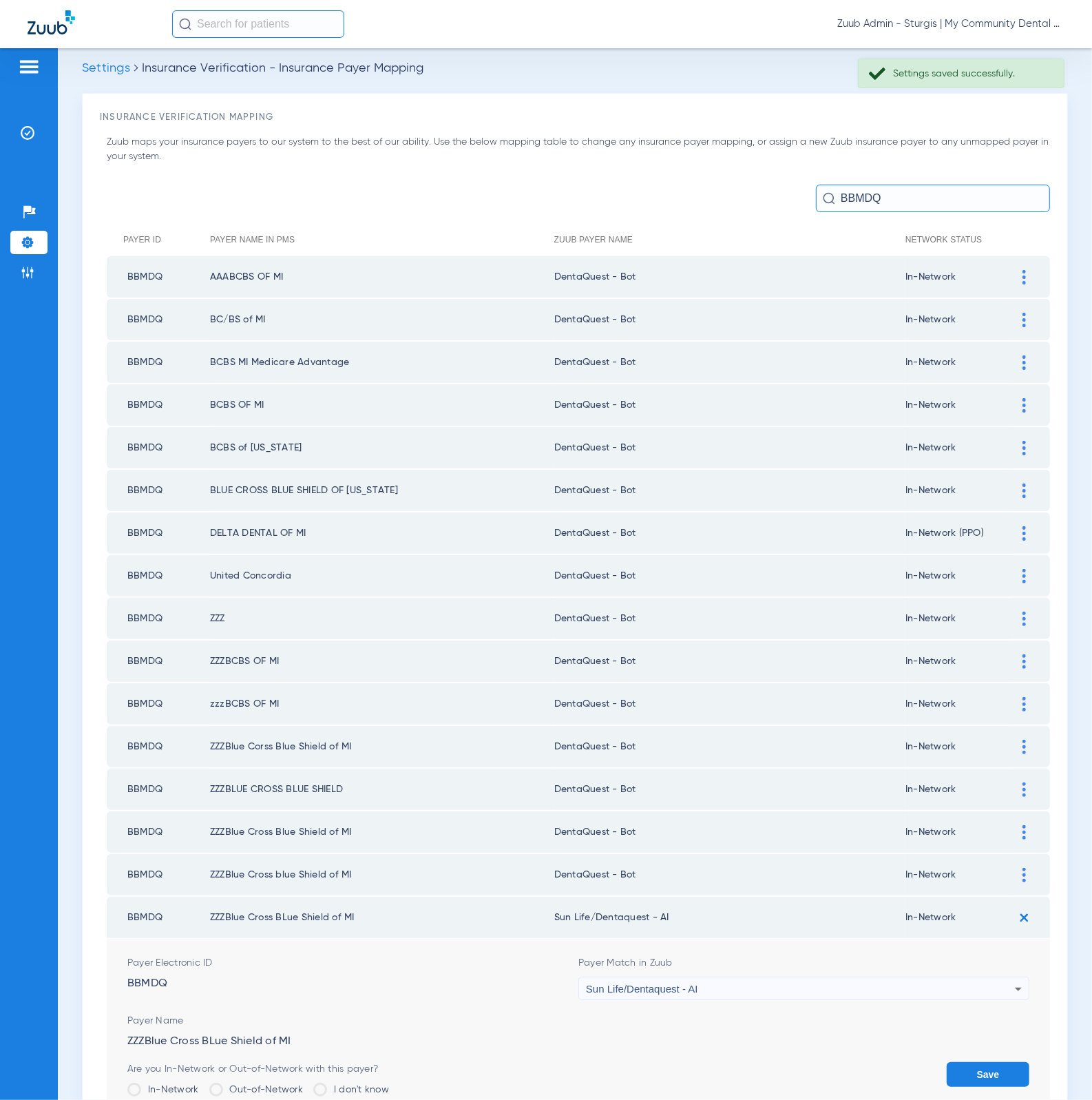
click at [872, 956] on div "Payer Match in Zuub Sun Life/Dentaquest - AI" at bounding box center [803, 978] width 451 height 44
click at [855, 977] on div "Sun Life/Dentaquest - AI" at bounding box center [800, 989] width 429 height 23
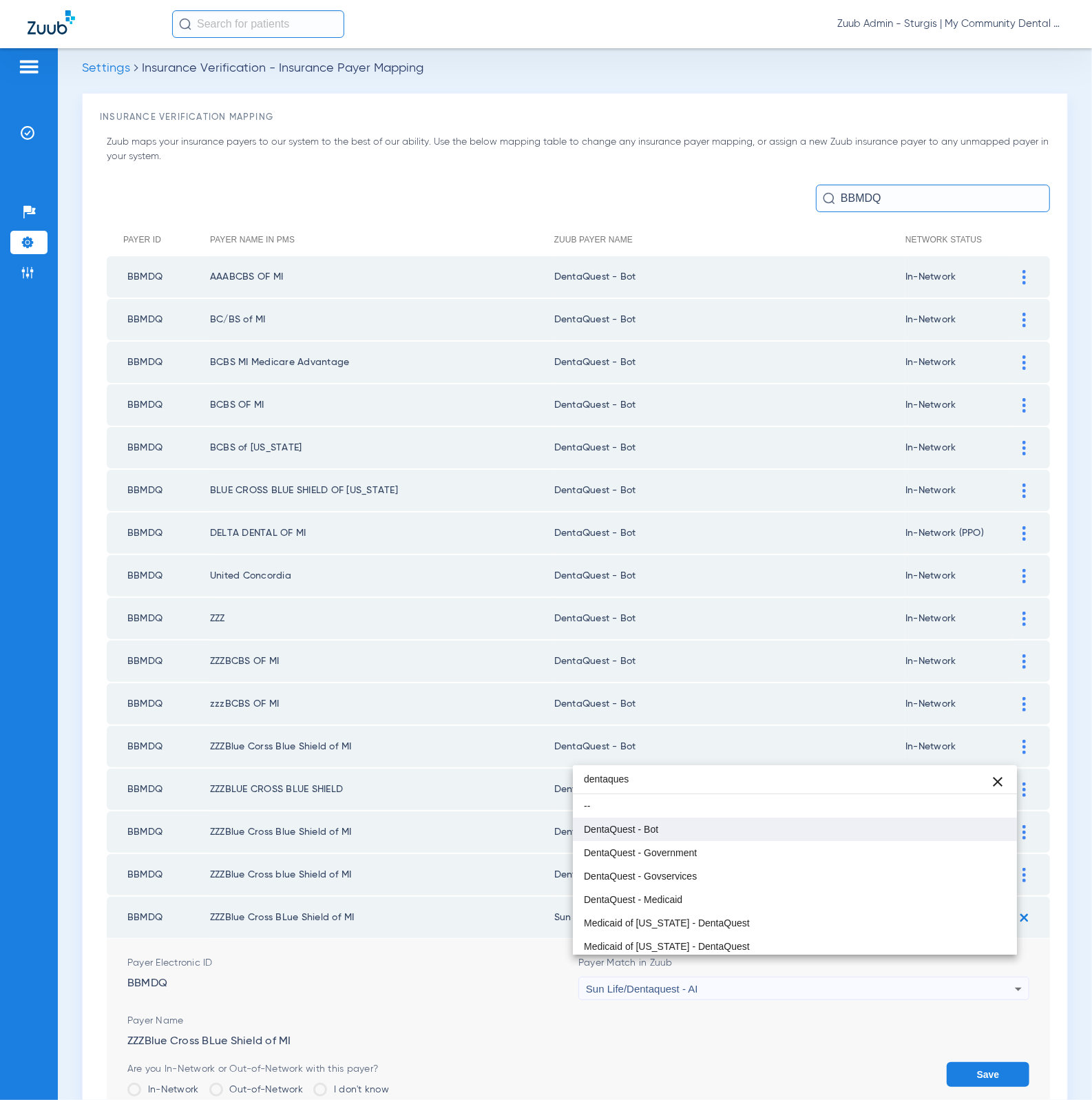
type input "dentaques"
click at [683, 836] on mat-option "DentaQuest - Bot" at bounding box center [795, 829] width 445 height 23
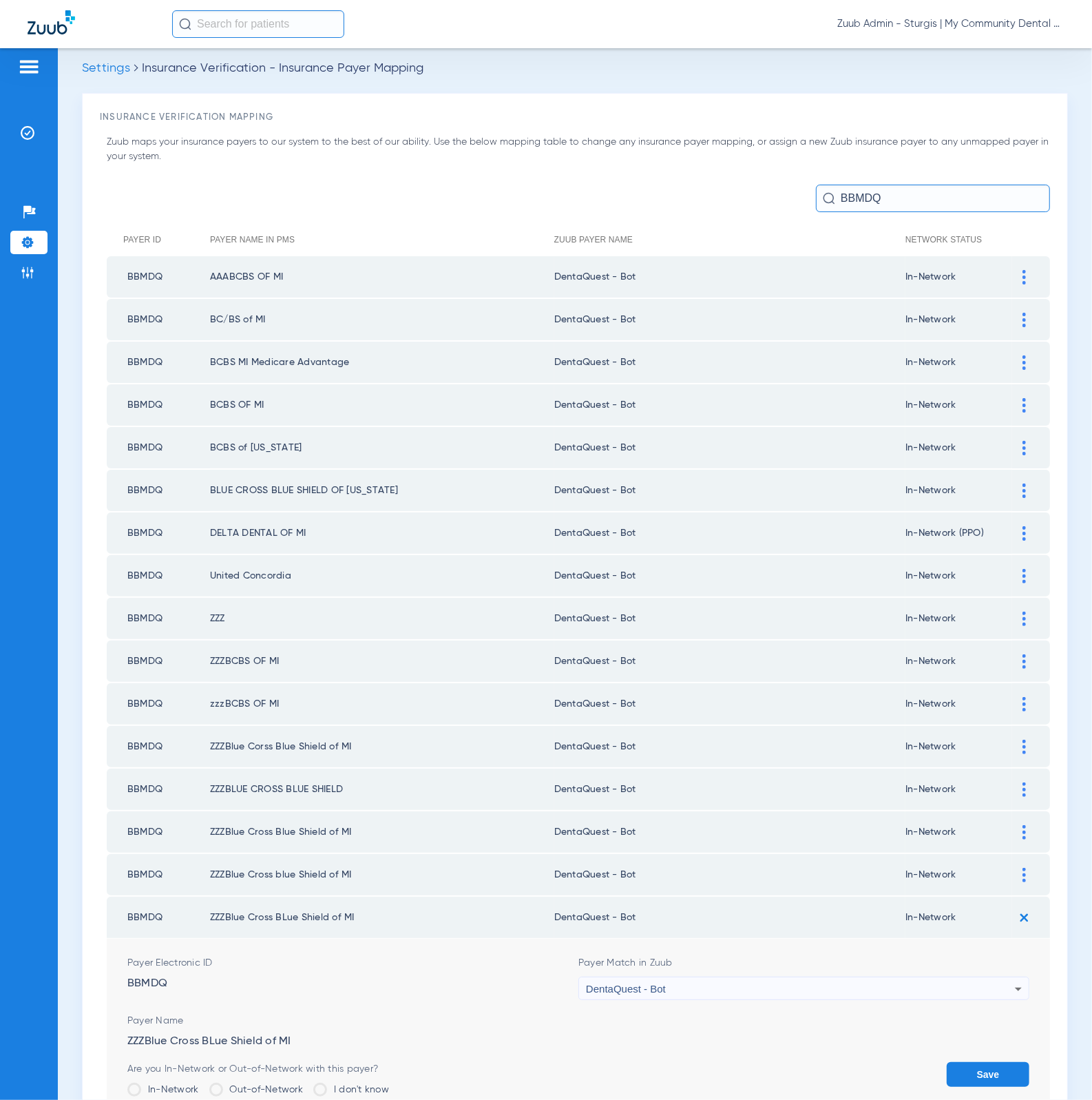
click at [946, 1062] on button "Save" at bounding box center [988, 1074] width 83 height 25
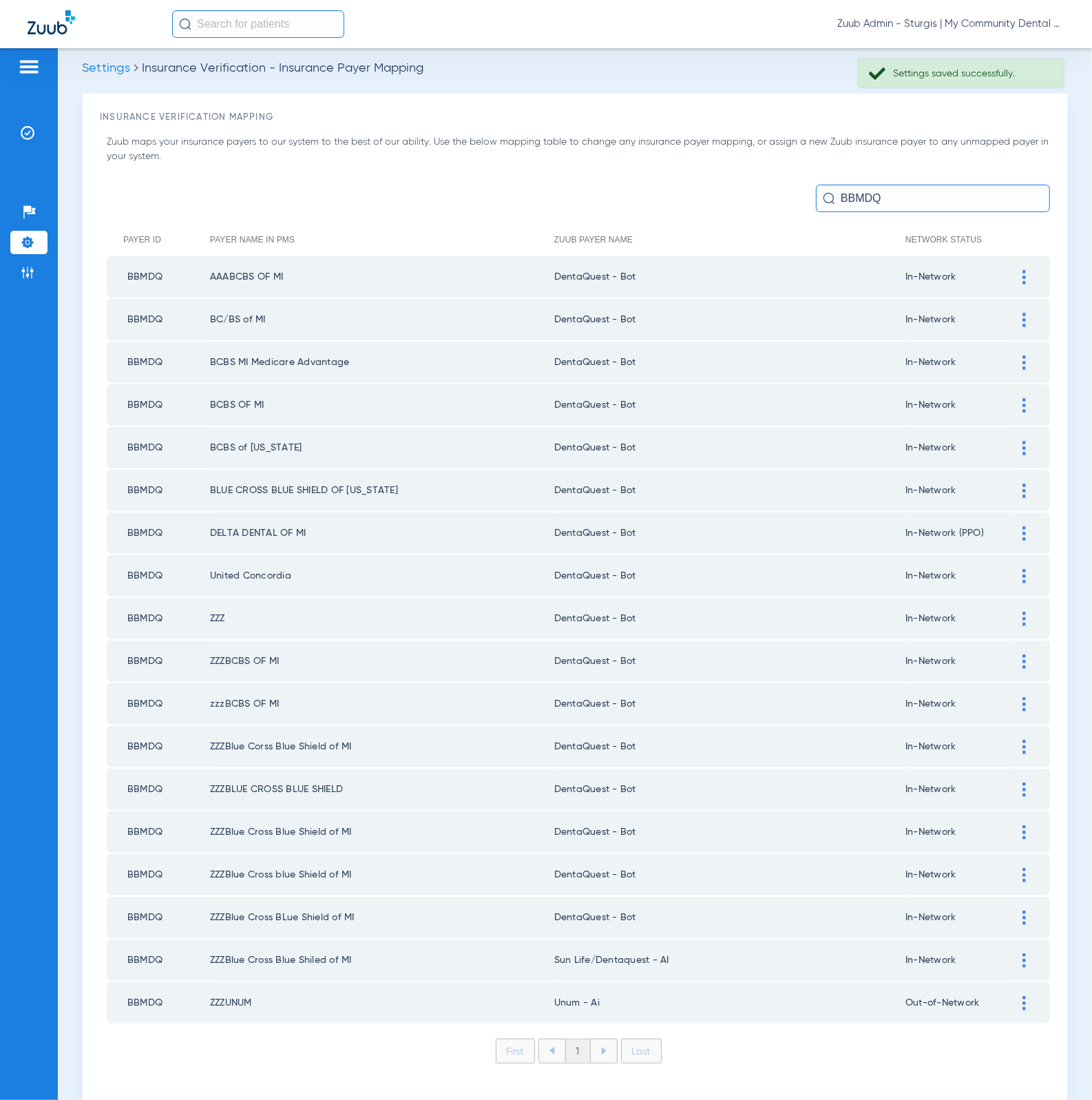
click at [1017, 953] on div at bounding box center [1024, 960] width 24 height 15
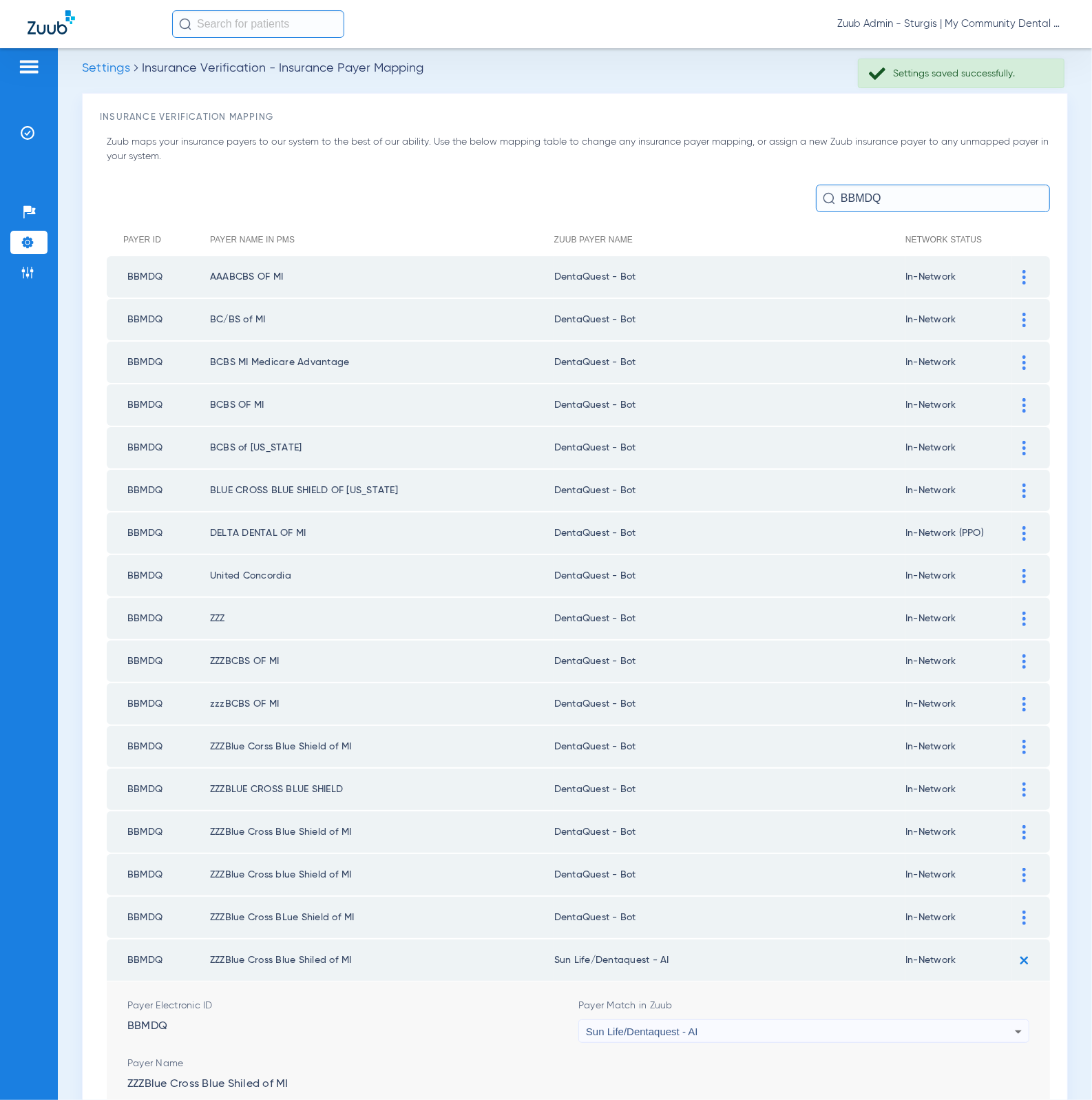
click at [866, 1020] on div "Sun Life/Dentaquest - AI" at bounding box center [800, 1032] width 429 height 23
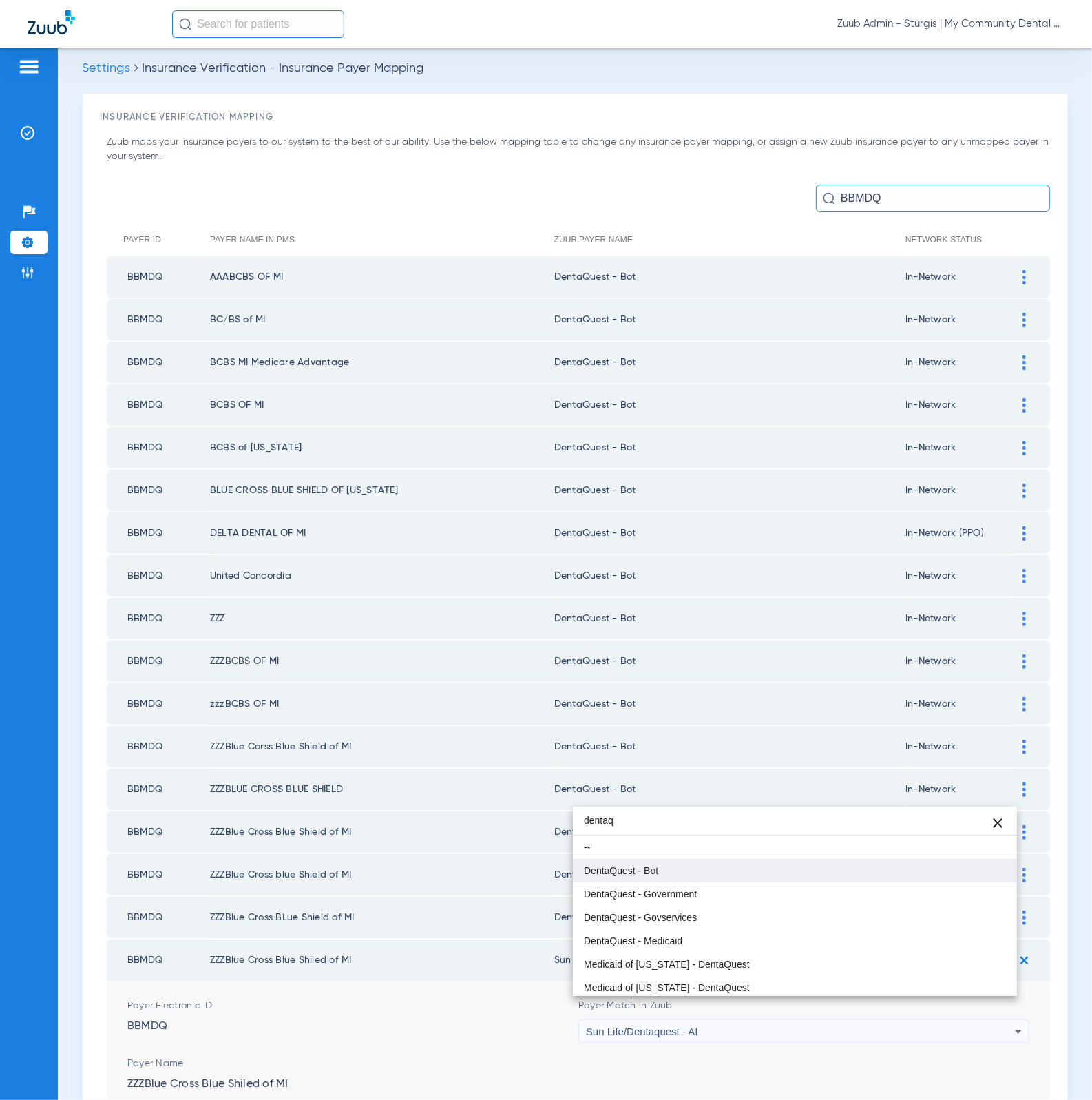
type input "dentaq"
click at [699, 878] on mat-option "DentaQuest - Bot" at bounding box center [795, 871] width 445 height 23
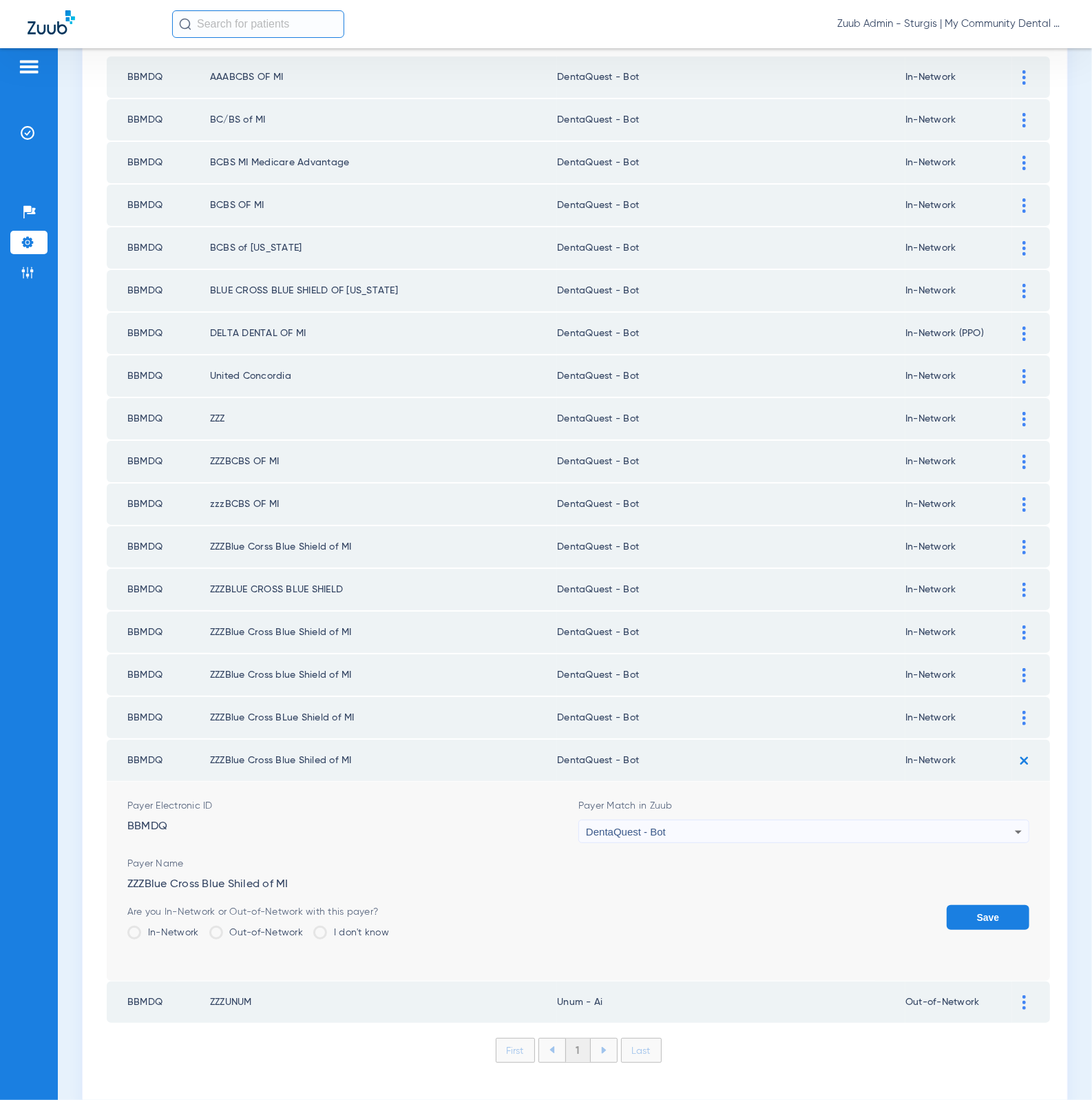
click at [946, 905] on button "Save" at bounding box center [988, 917] width 83 height 25
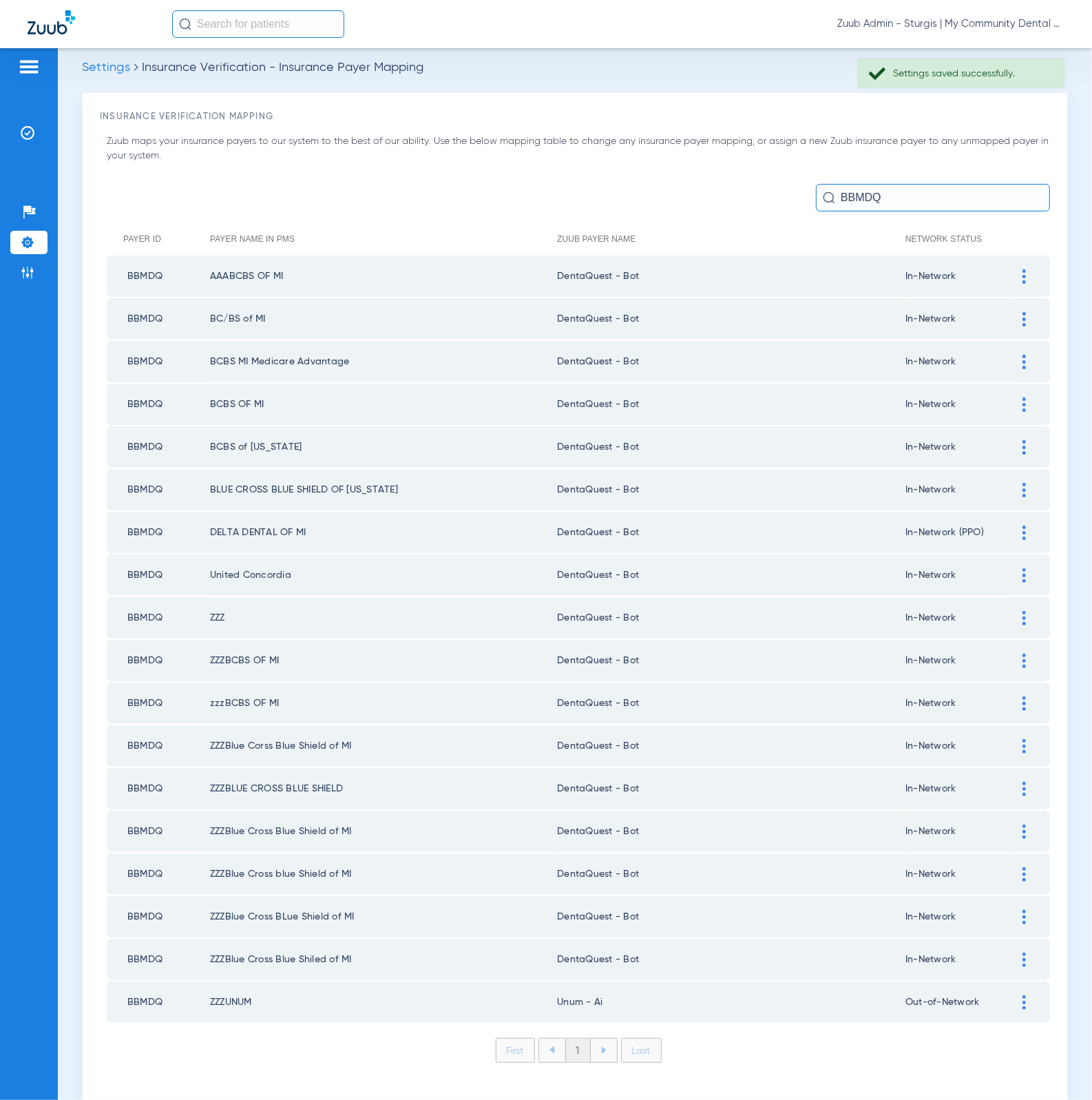
scroll to position [11, 0]
click at [1015, 996] on div at bounding box center [1024, 1003] width 24 height 15
click at [867, 1063] on div at bounding box center [800, 1074] width 429 height 23
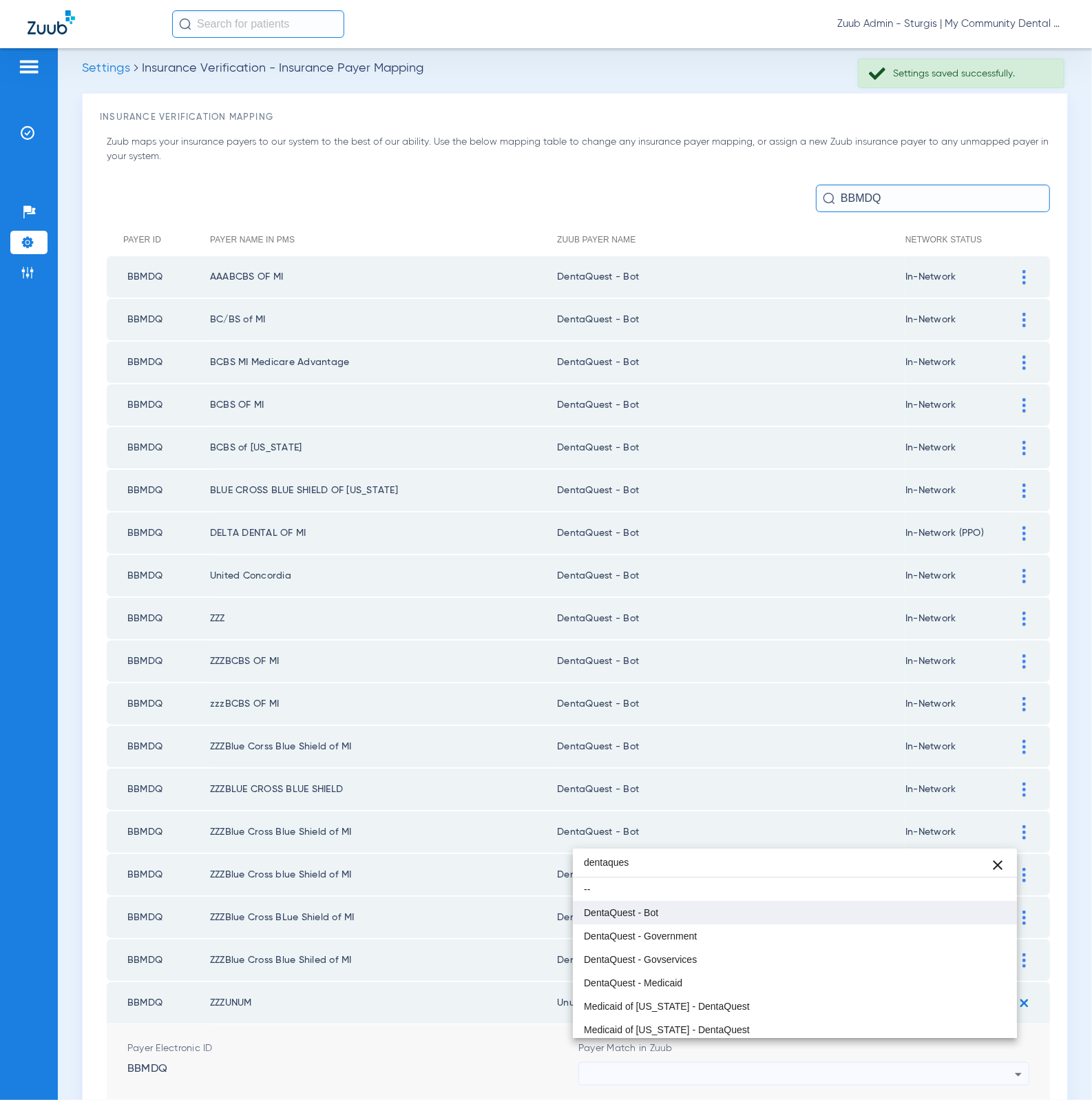
type input "dentaques"
click at [712, 919] on mat-option "DentaQuest - Bot" at bounding box center [795, 912] width 445 height 23
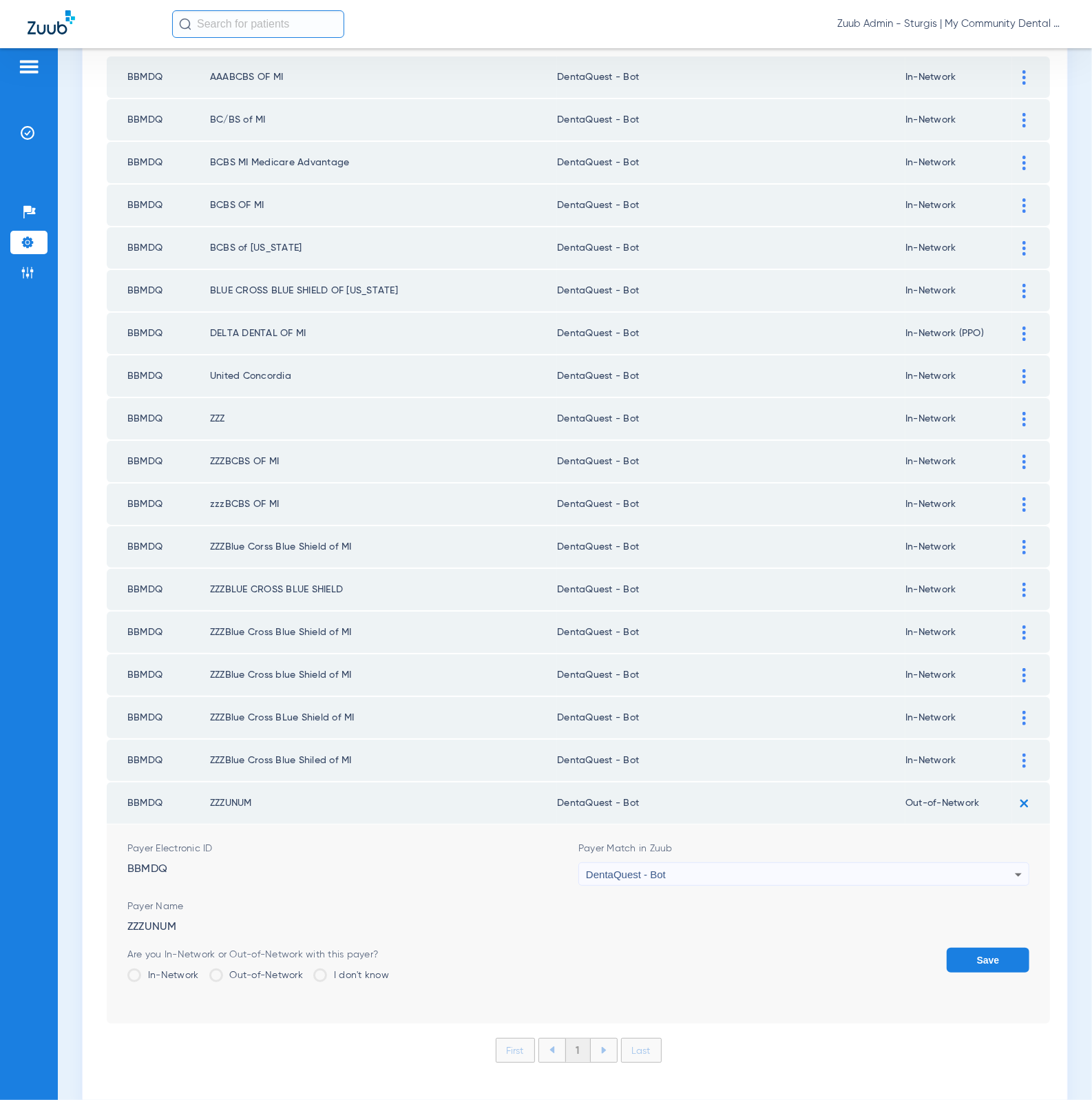
click at [955, 947] on button "Save" at bounding box center [988, 960] width 83 height 25
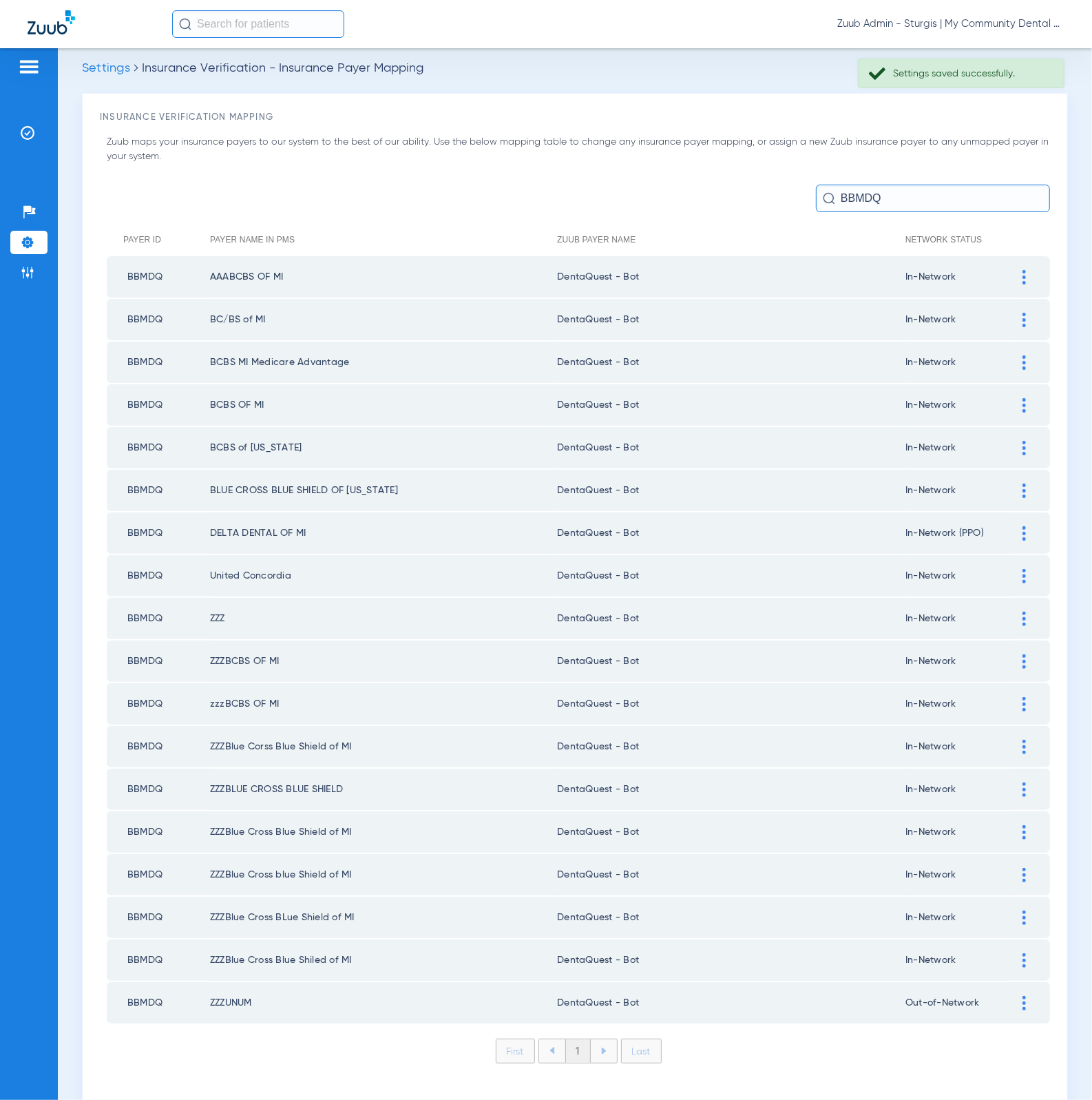
click at [1015, 996] on div at bounding box center [1024, 1003] width 24 height 15
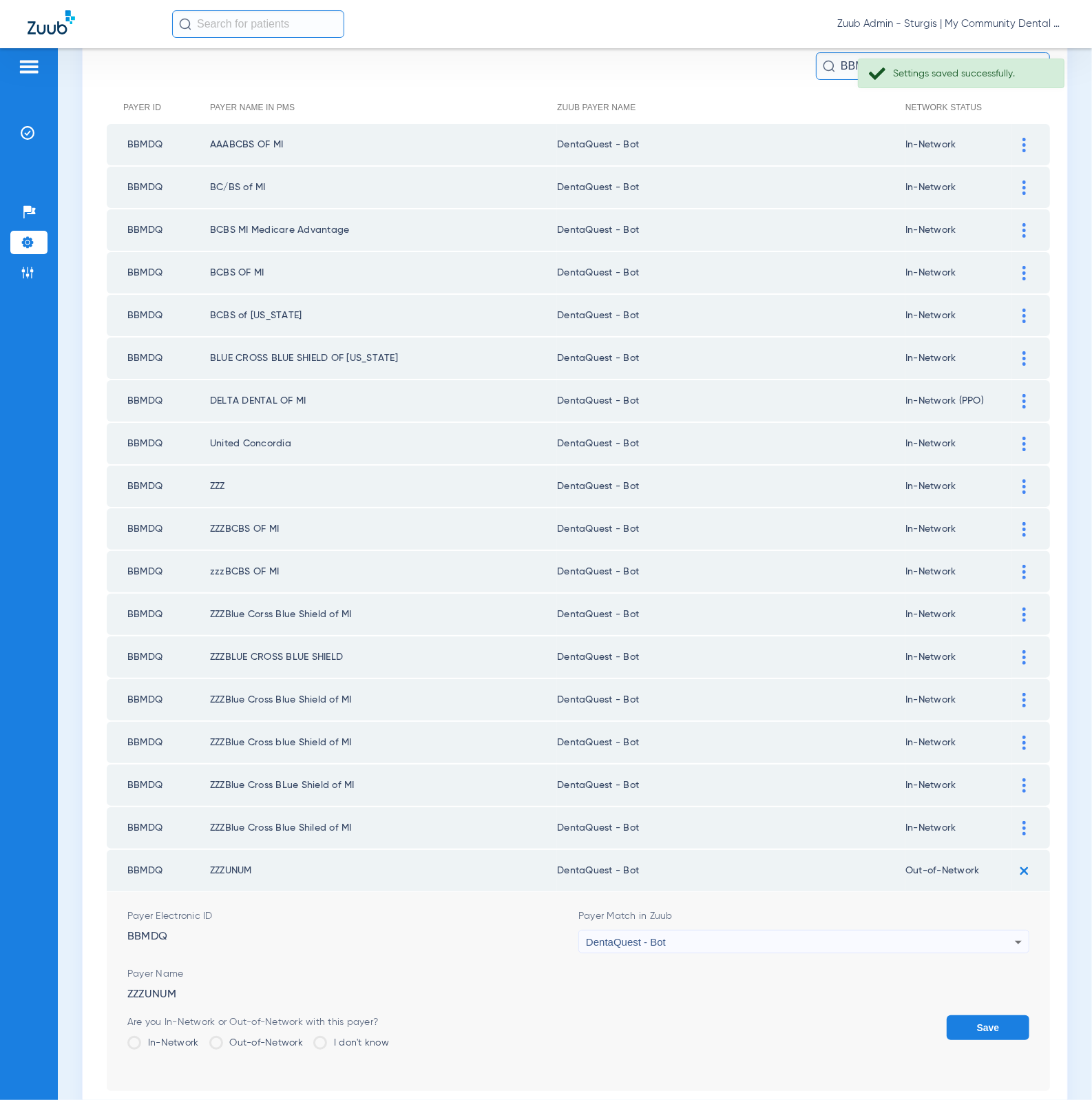
scroll to position [144, 0]
click at [170, 1034] on label "In-Network" at bounding box center [164, 1041] width 72 height 14
click at [202, 1036] on input "In-Network" at bounding box center [202, 1036] width 0 height 0
click at [962, 1014] on button "Save" at bounding box center [988, 1026] width 83 height 25
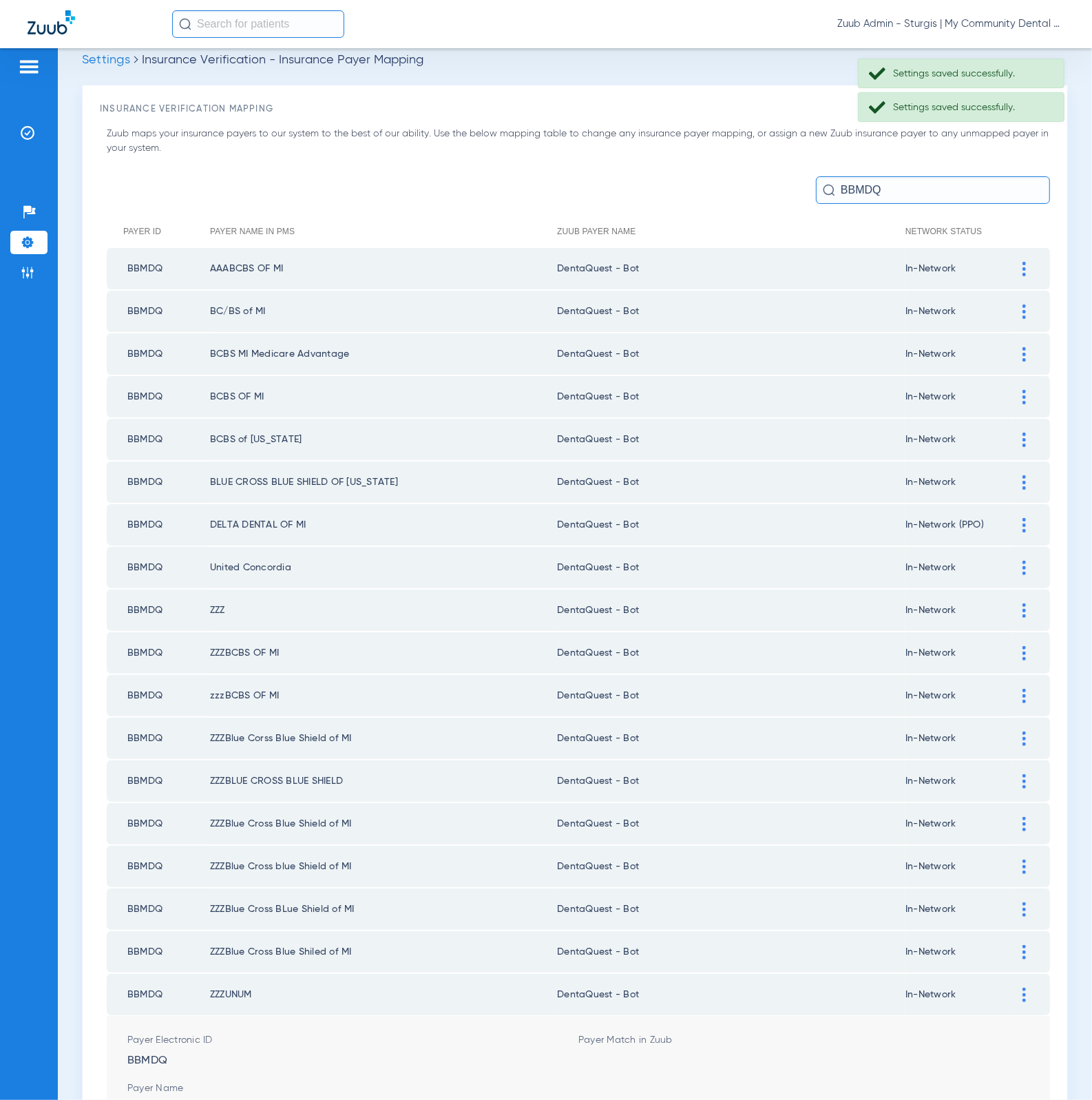
scroll to position [11, 0]
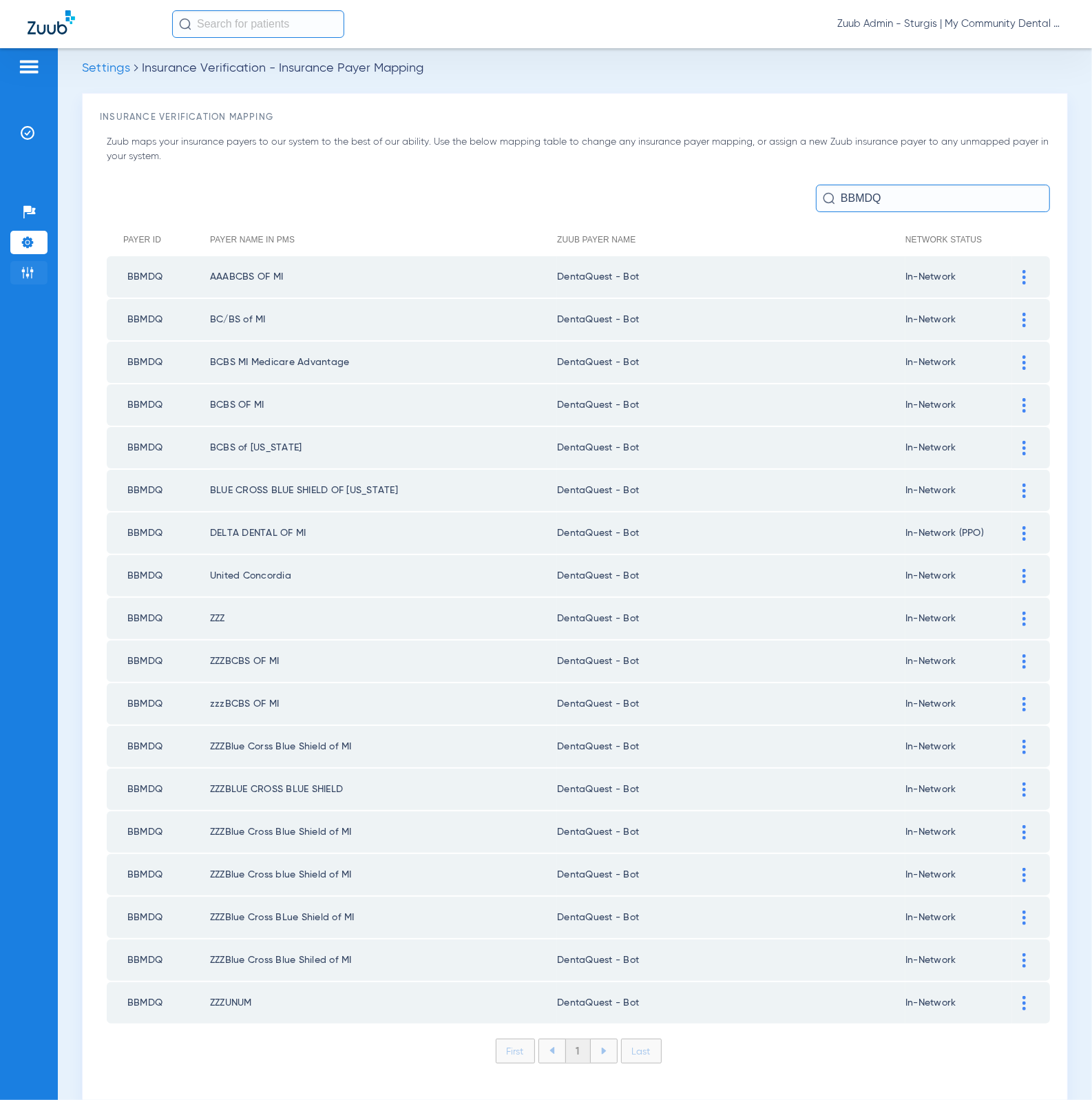
click at [29, 278] on img at bounding box center [28, 273] width 14 height 14
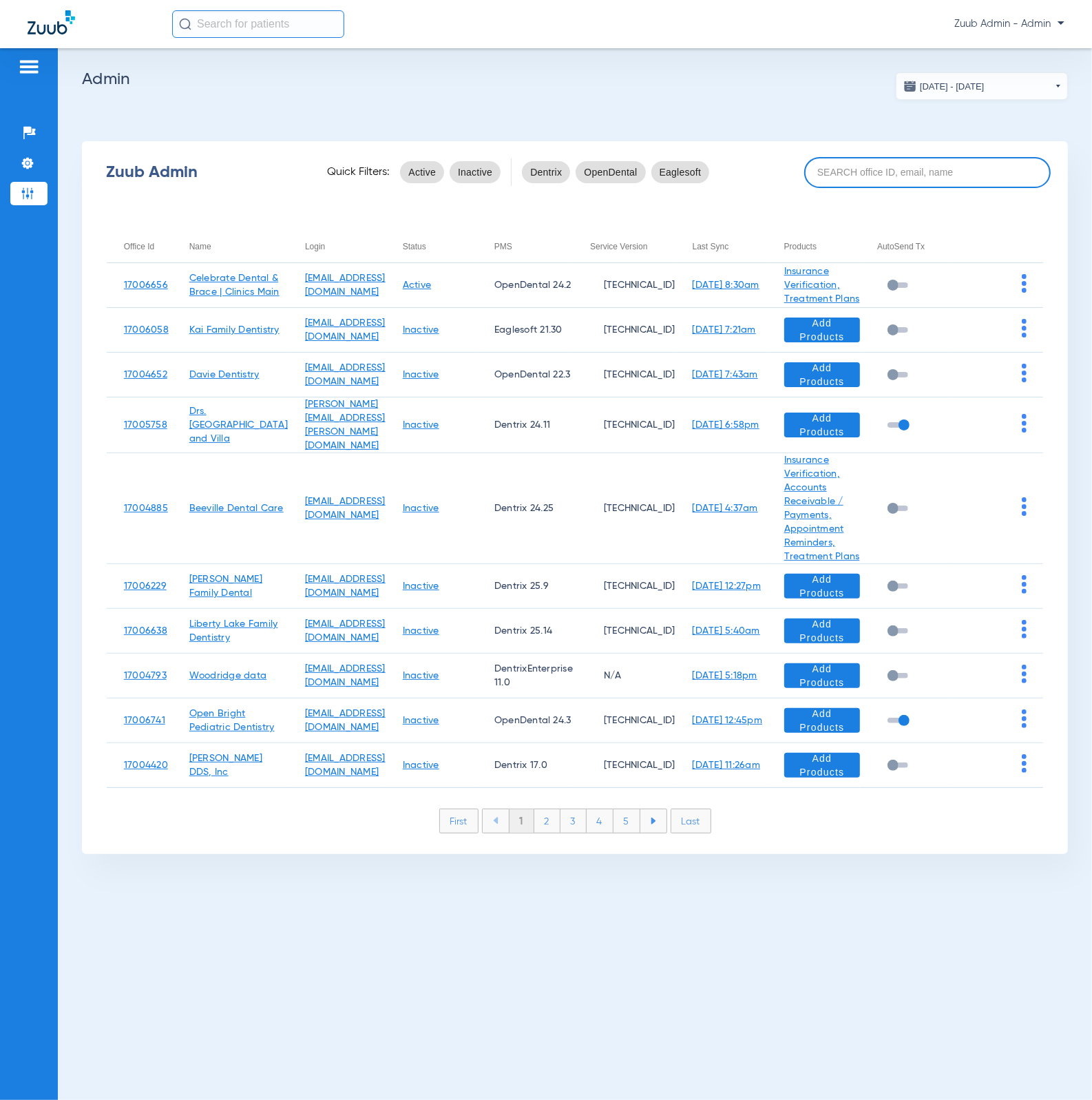
click at [937, 181] on input at bounding box center [927, 172] width 246 height 31
paste input "17005978"
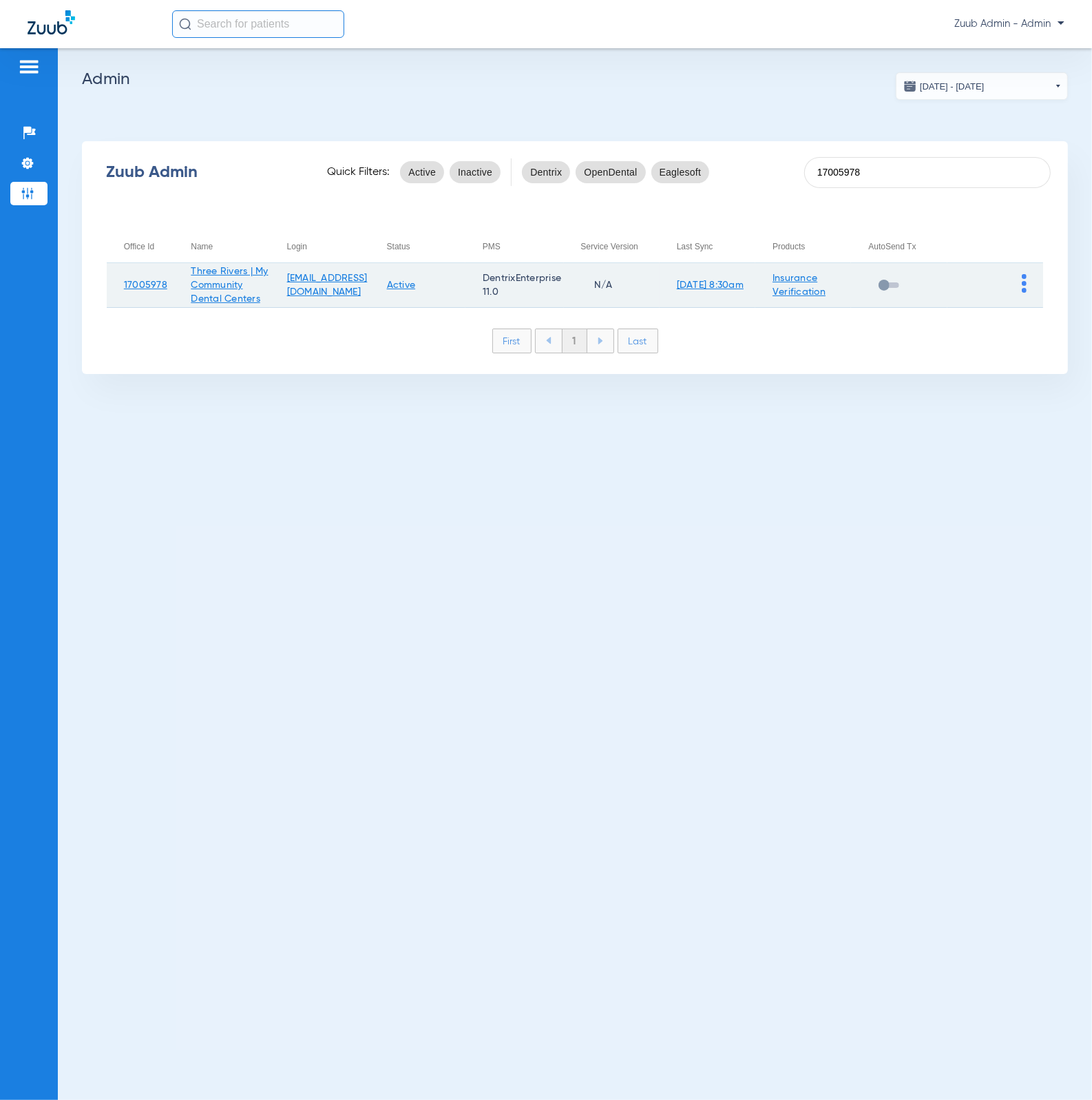
type input "17005978"
click at [1025, 284] on img at bounding box center [1024, 283] width 5 height 19
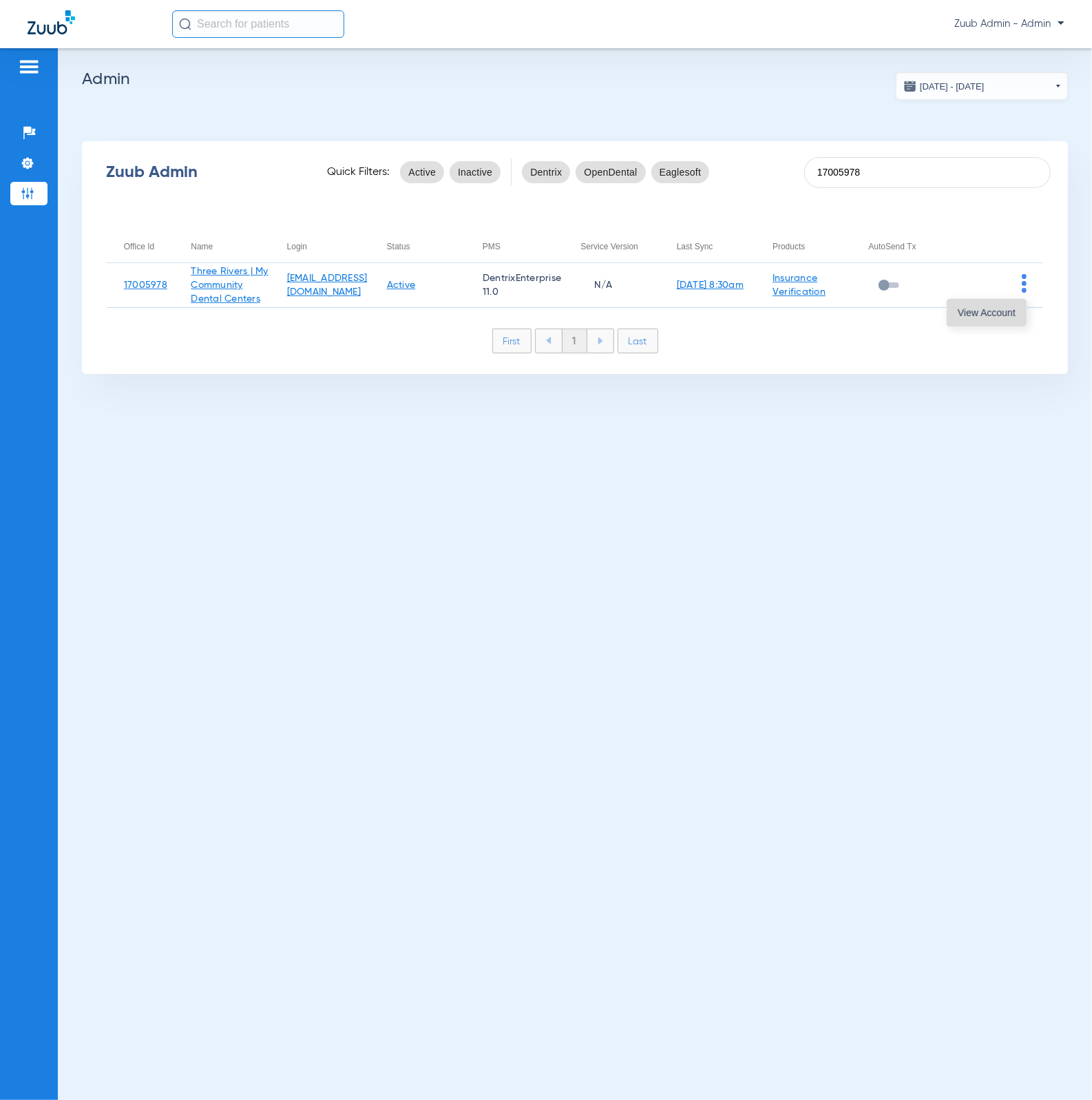
click at [969, 300] on button "View Account" at bounding box center [986, 313] width 80 height 28
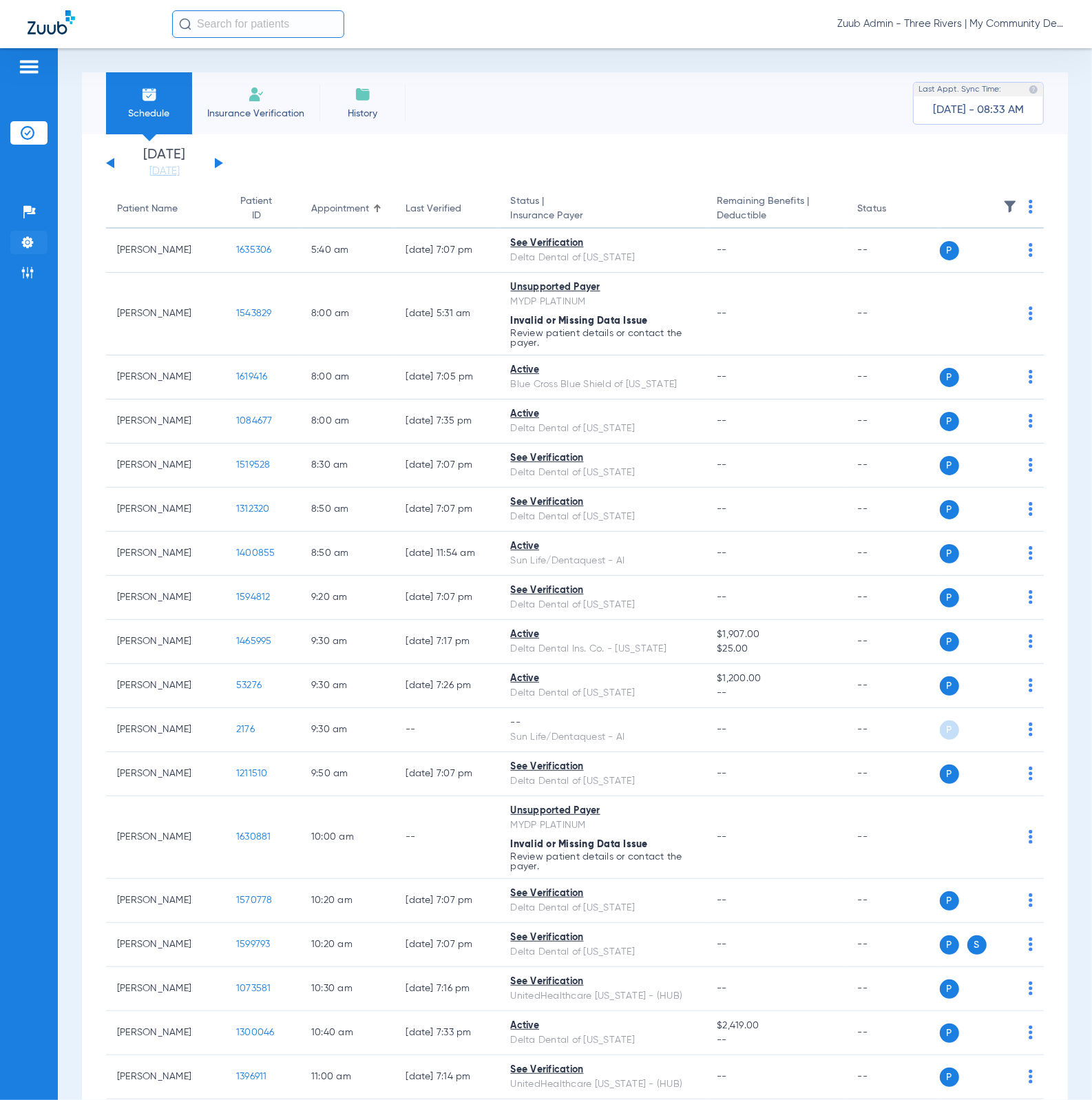
click at [45, 241] on li "Settings" at bounding box center [29, 242] width 37 height 23
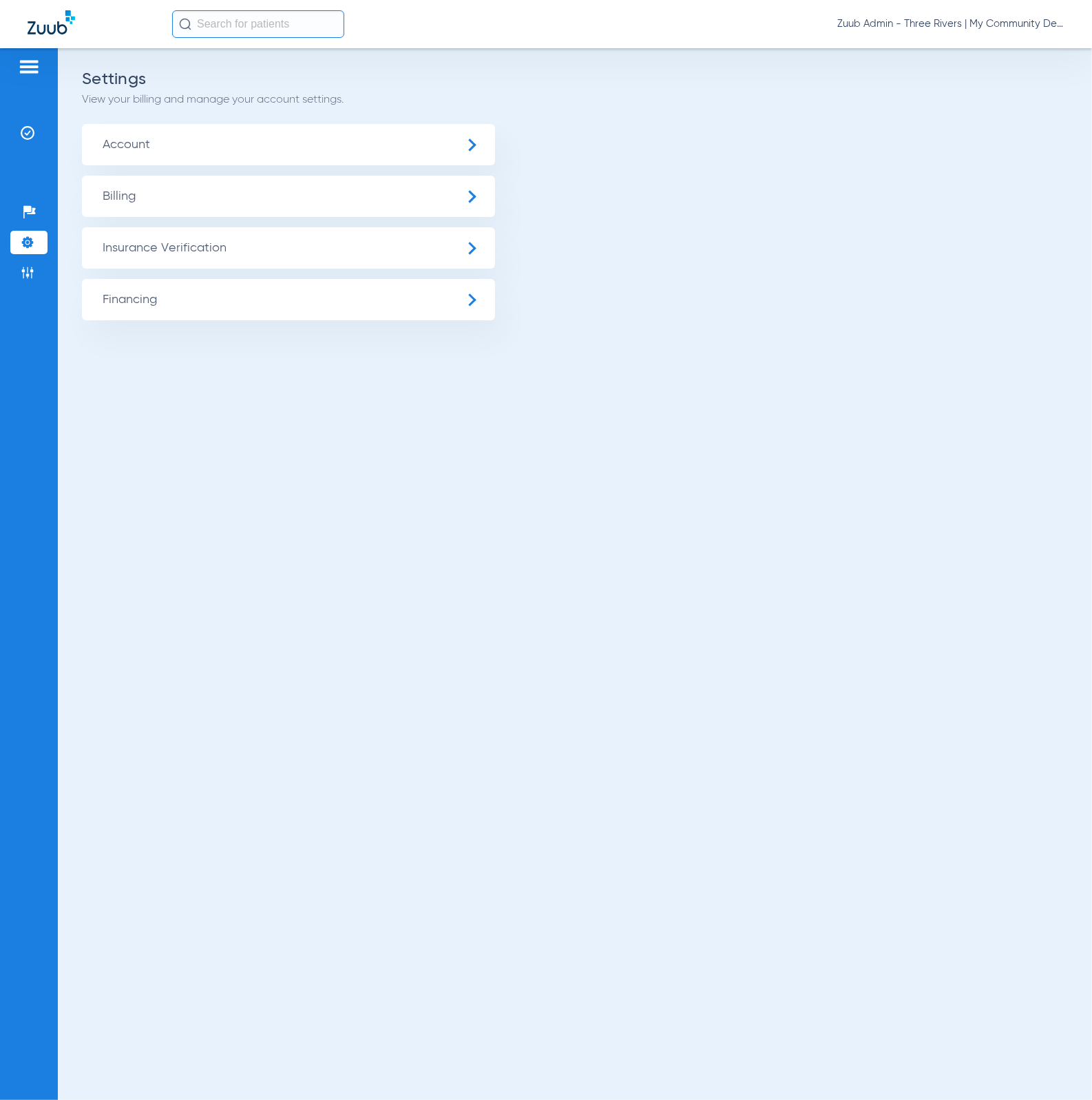
click at [129, 242] on span "Insurance Verification" at bounding box center [289, 248] width 413 height 41
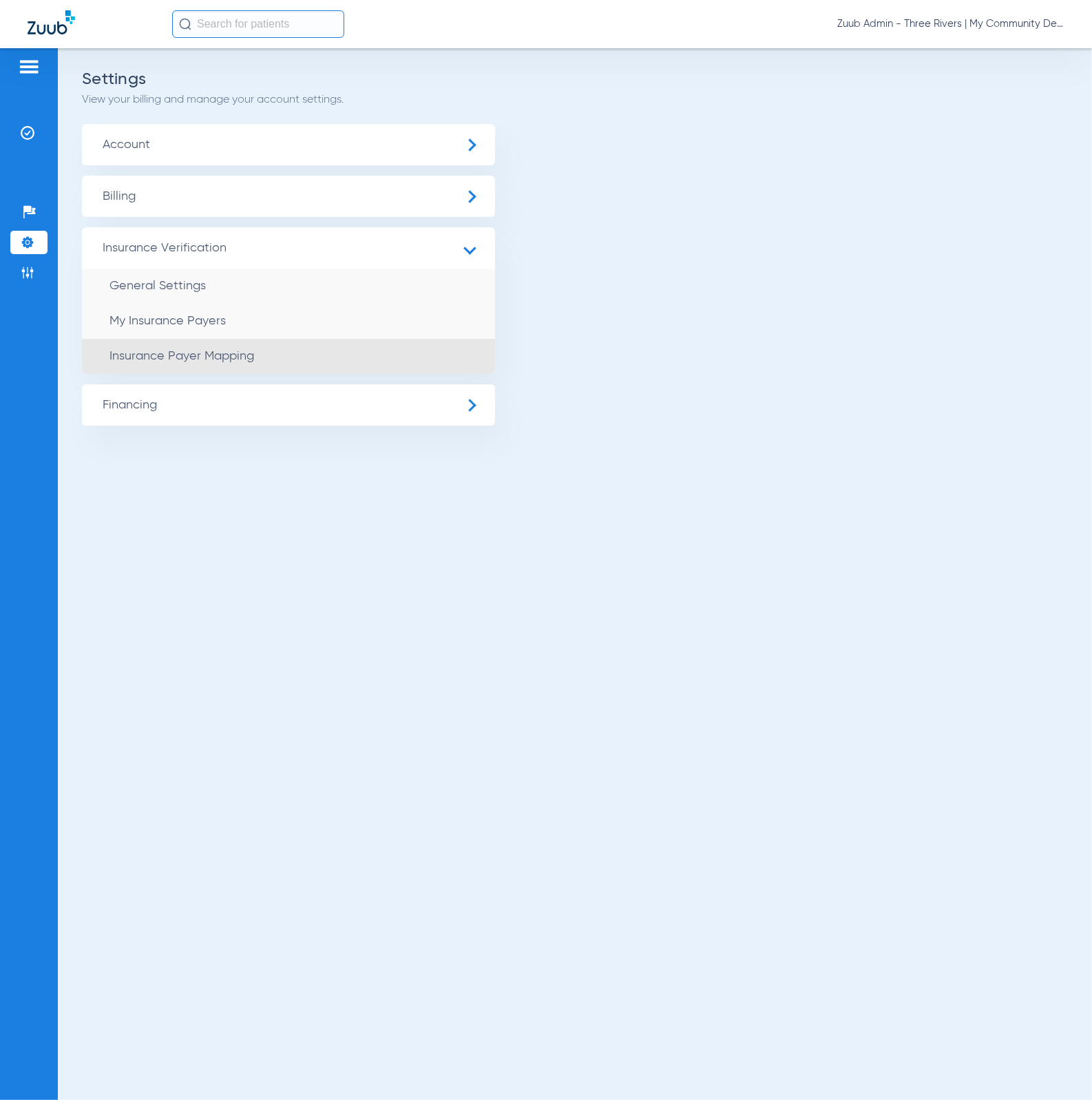
click at [303, 350] on li "Insurance Payer Mapping" at bounding box center [289, 356] width 413 height 35
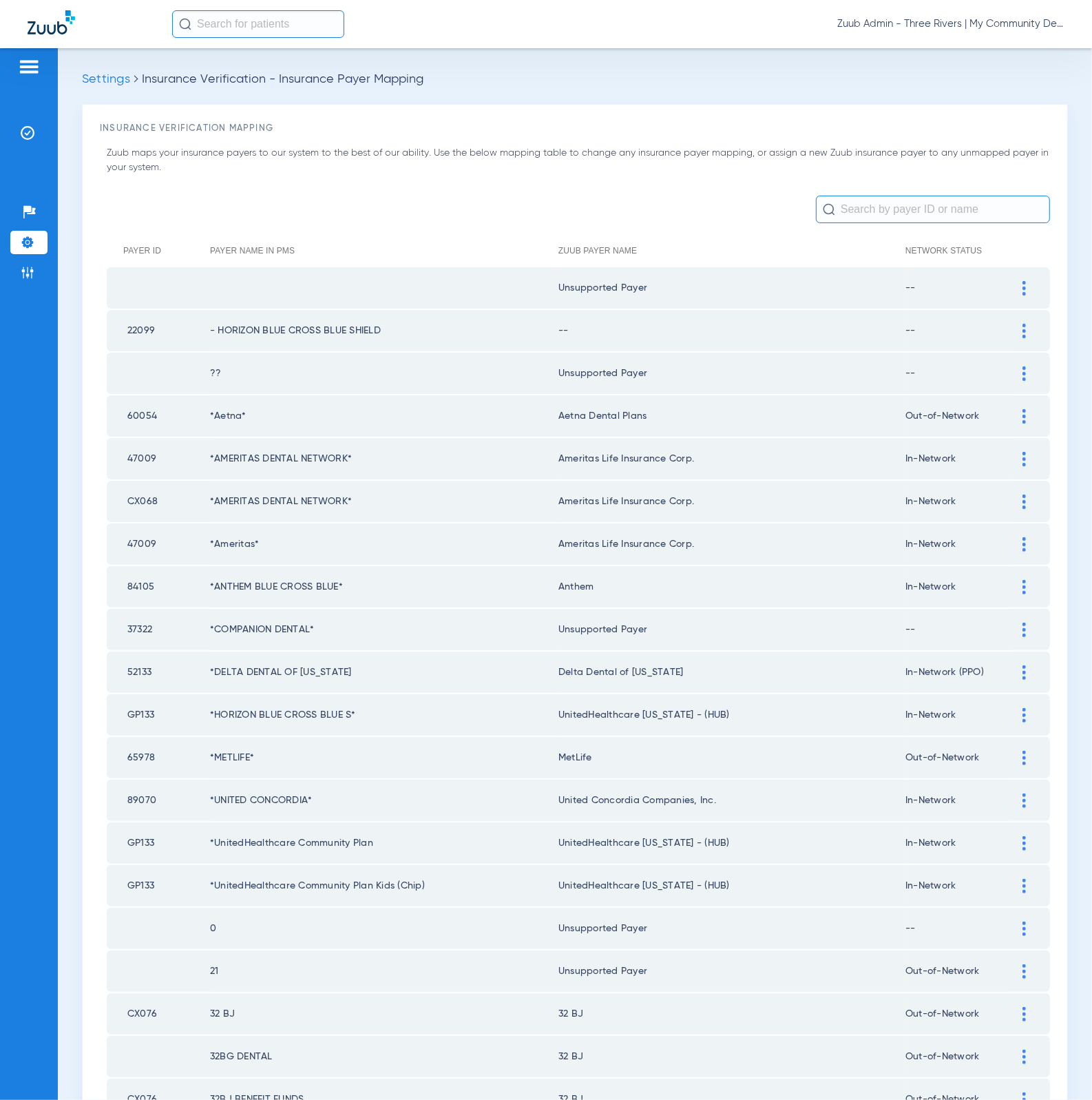
click at [875, 211] on input "text" at bounding box center [933, 209] width 234 height 28
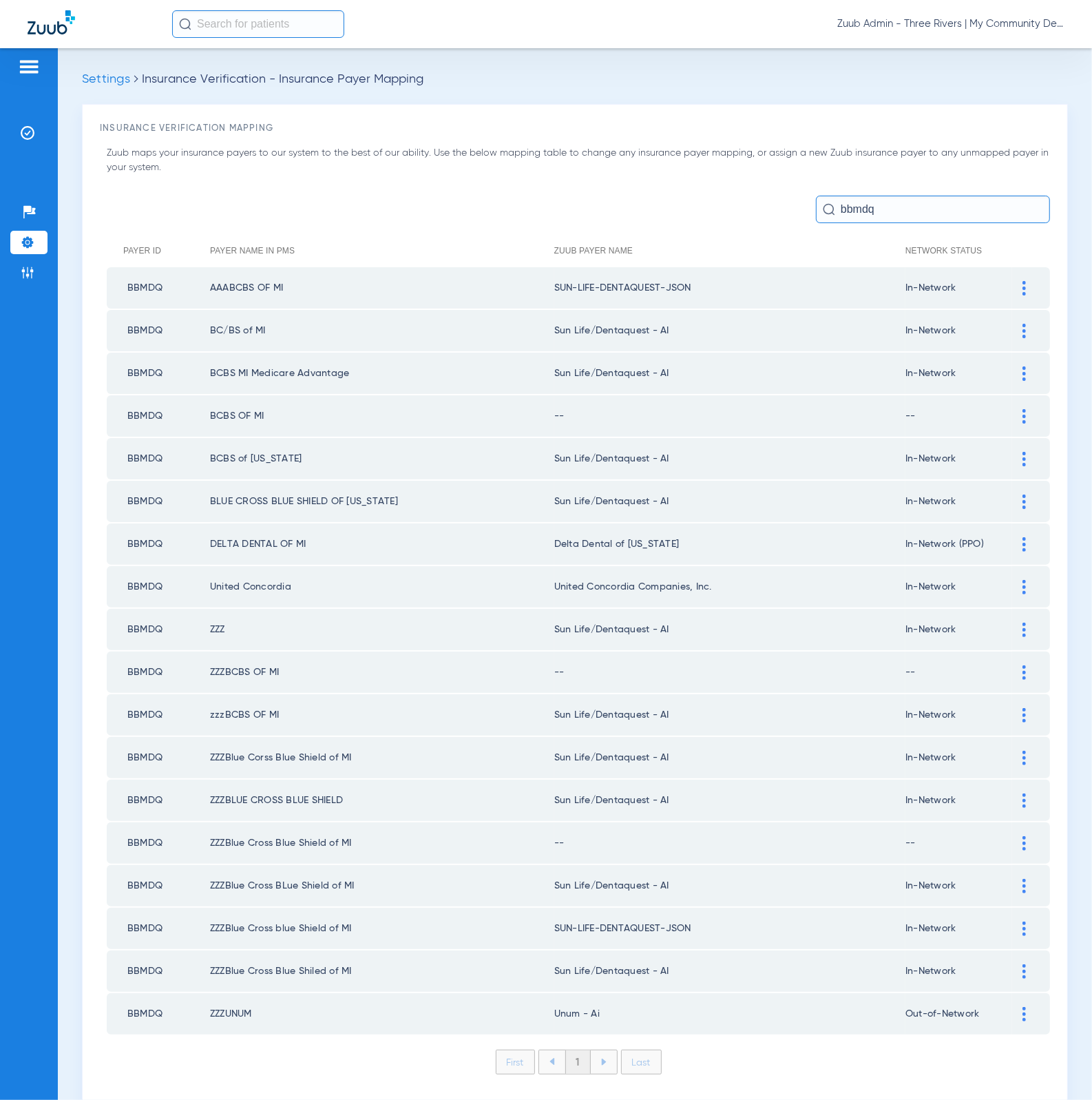
type input "bbmdq"
click at [1012, 291] on div at bounding box center [1024, 288] width 24 height 15
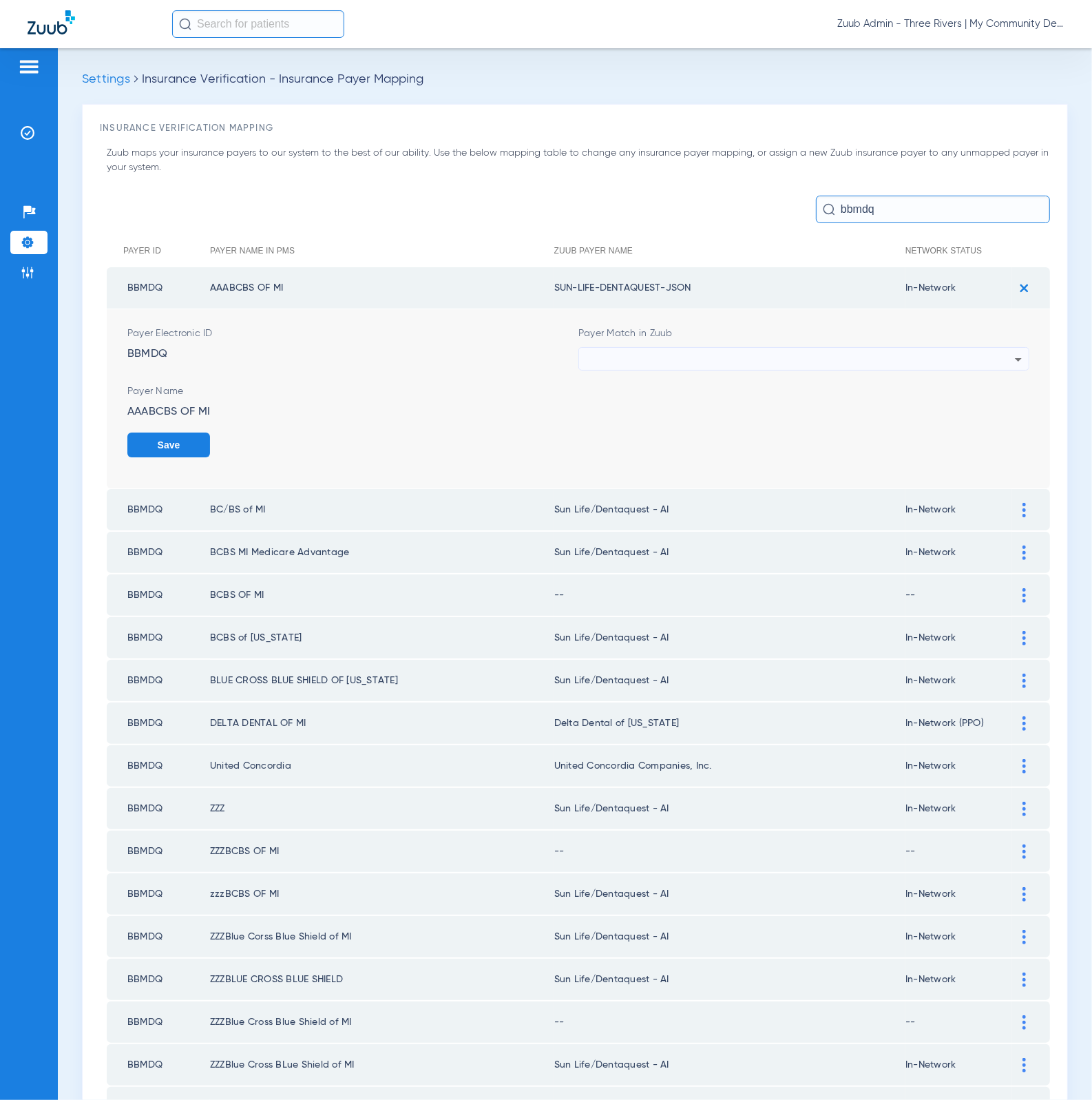
click at [884, 362] on div at bounding box center [800, 360] width 429 height 23
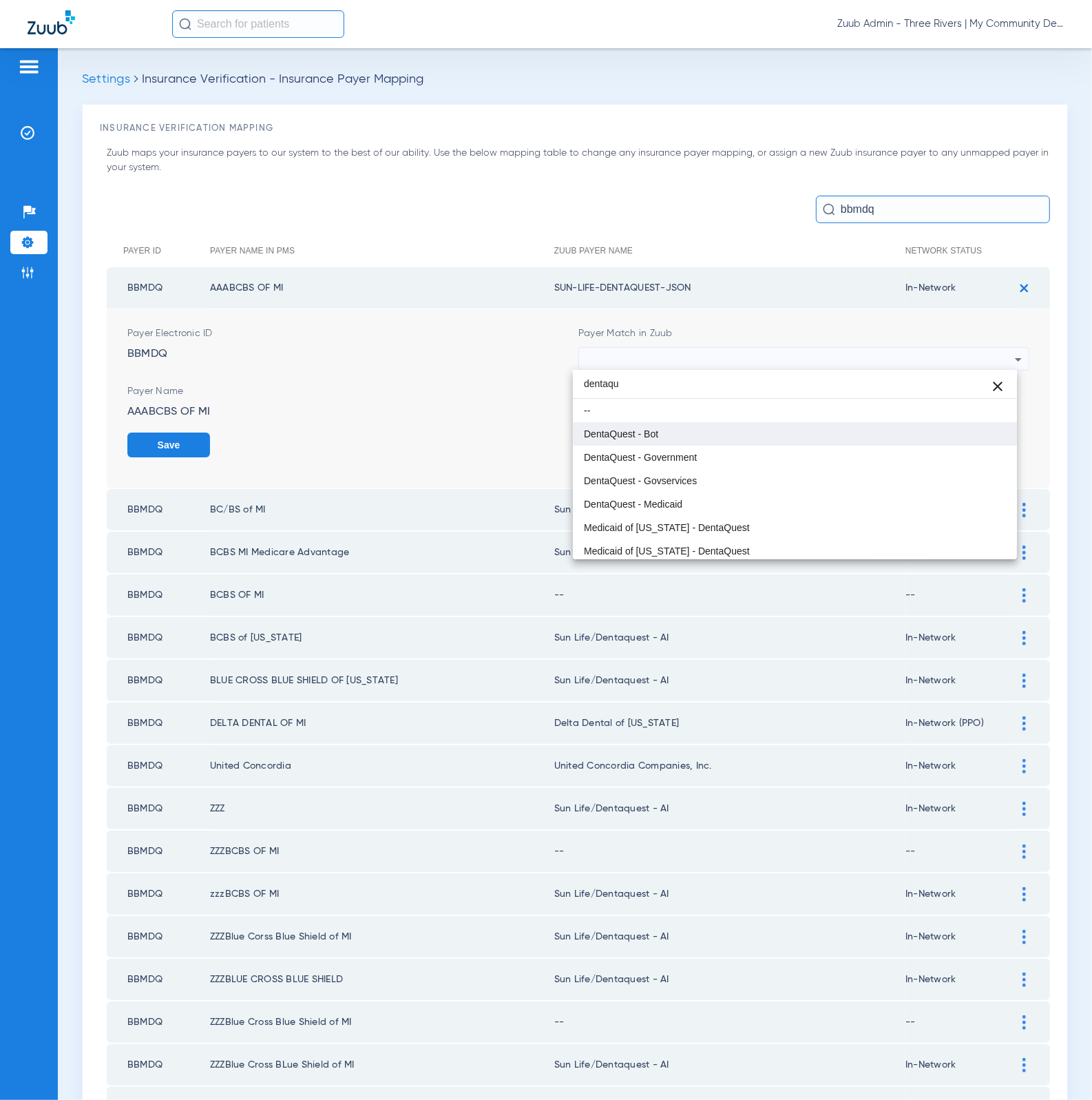
type input "dentaqu"
click at [807, 425] on mat-option "DentaQuest - Bot" at bounding box center [795, 434] width 445 height 23
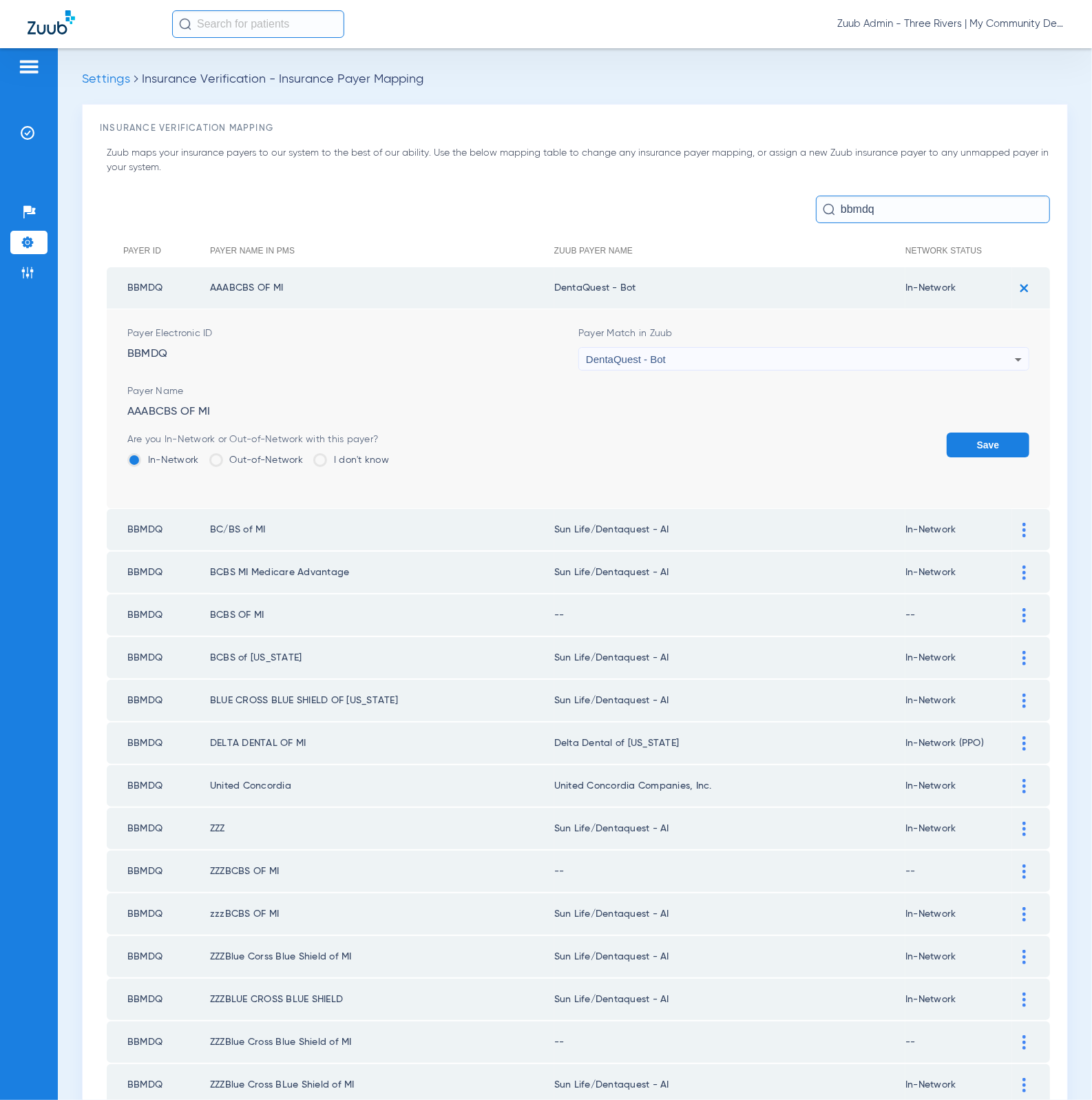
click at [975, 440] on button "Save" at bounding box center [988, 445] width 83 height 25
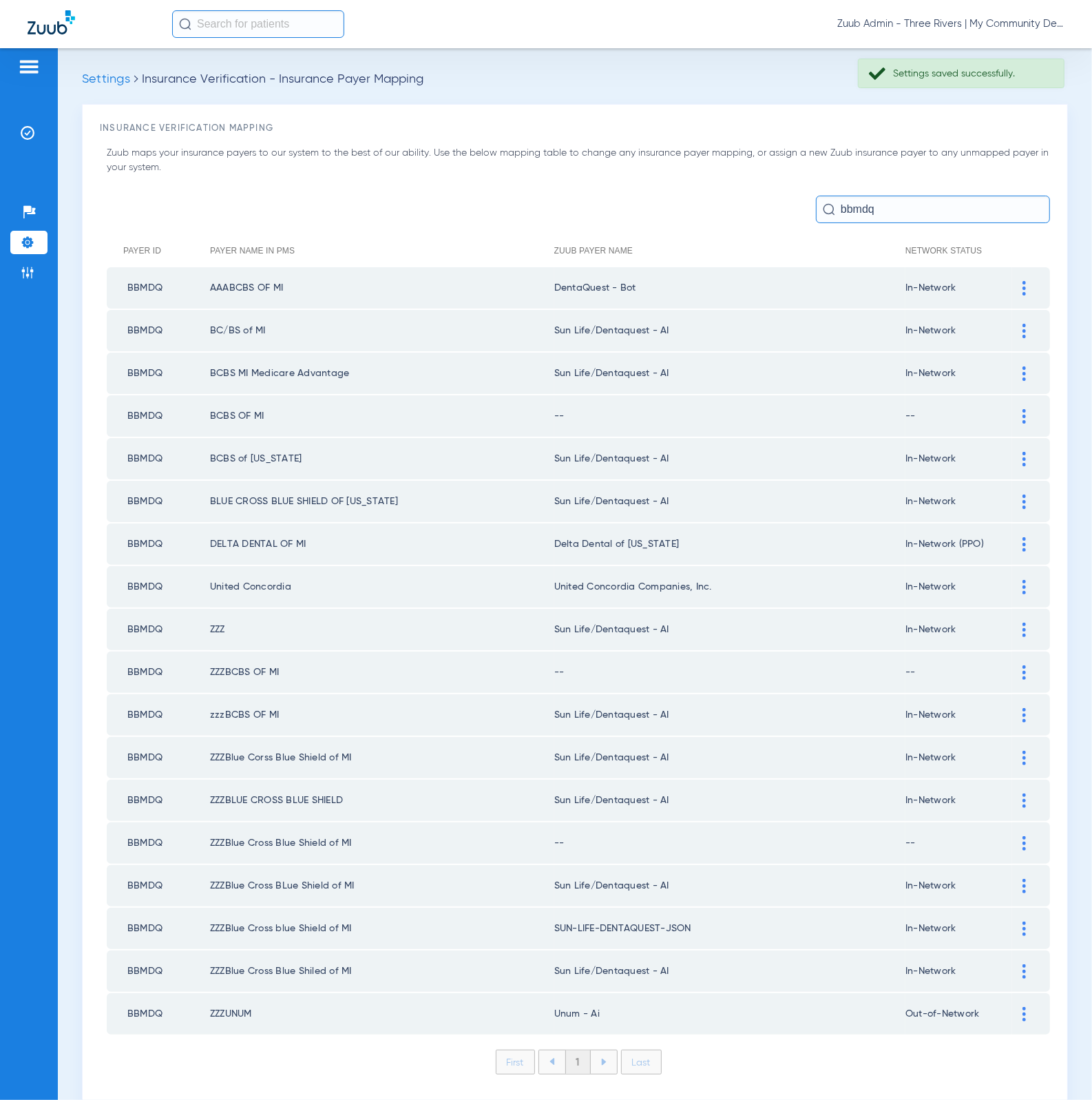
click at [1012, 329] on div at bounding box center [1024, 331] width 24 height 15
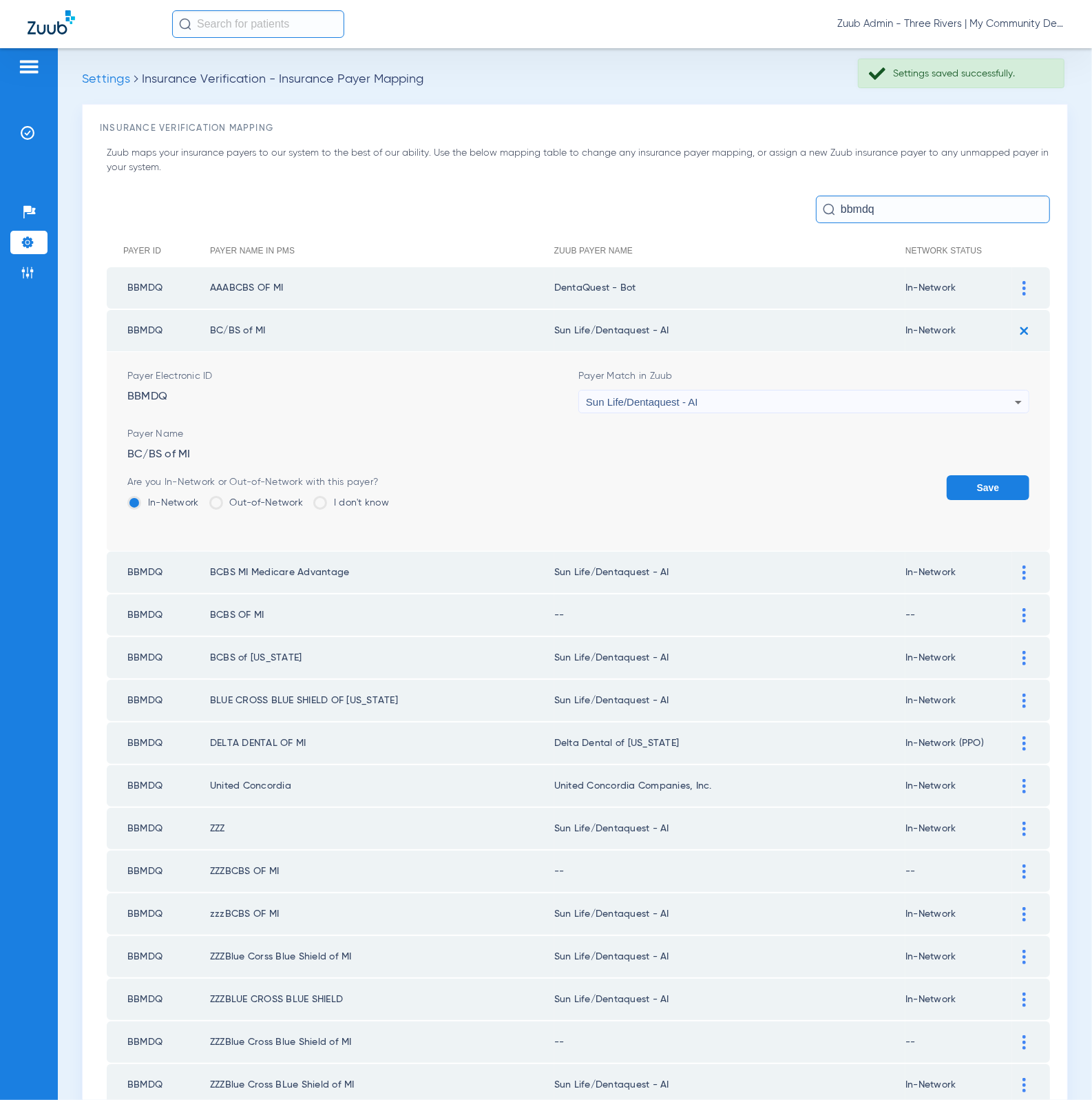
click at [867, 398] on div "Sun Life/Dentaquest - AI" at bounding box center [800, 402] width 429 height 23
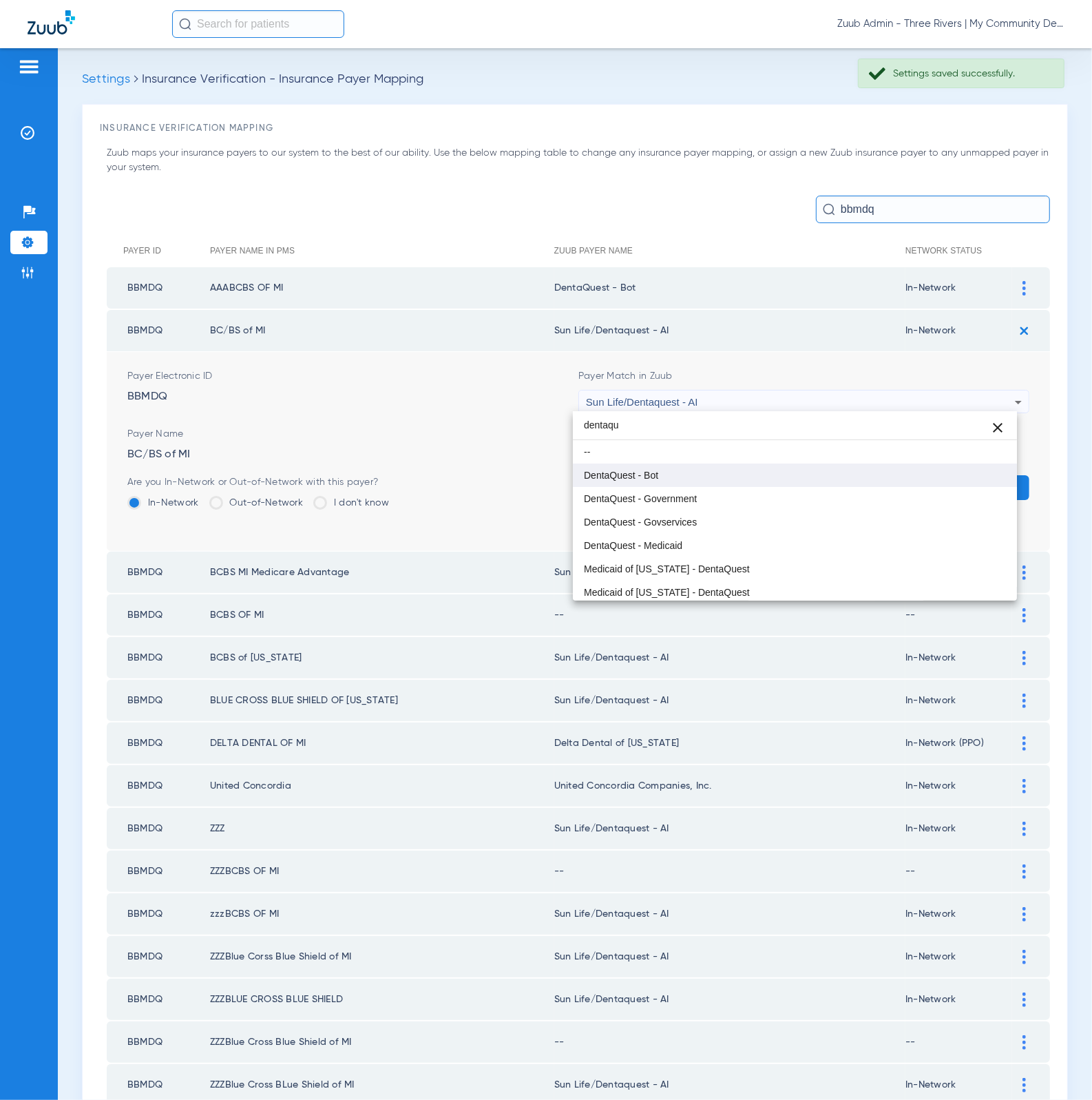
type input "dentaqu"
click at [737, 480] on mat-option "DentaQuest - Bot" at bounding box center [795, 475] width 445 height 23
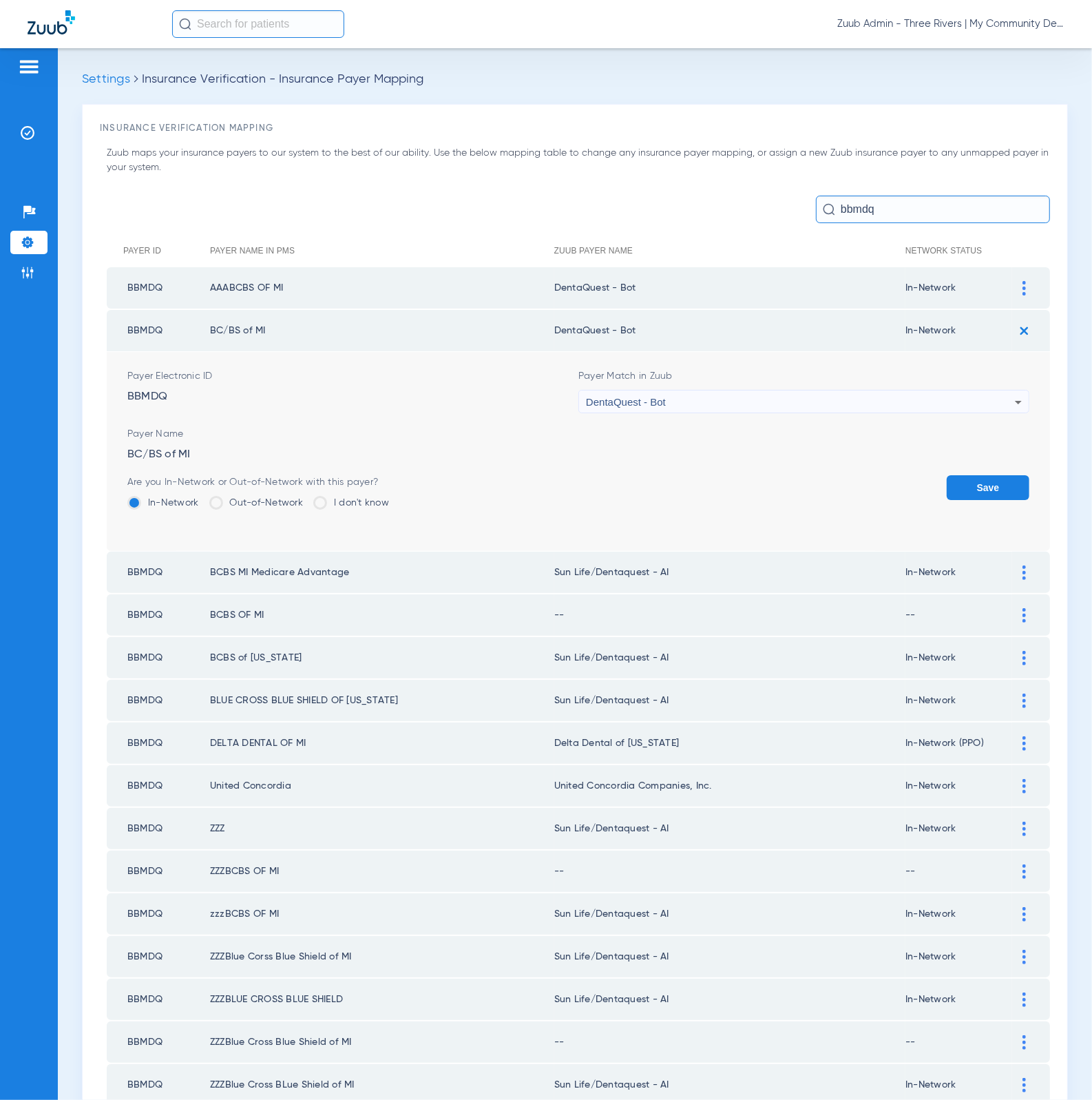
click at [987, 470] on form "Payer Electronic ID BBMDQ Payer Match in Zuub DentaQuest - Bot Payer Name BC/BS…" at bounding box center [578, 452] width 901 height 199
click at [987, 475] on button "Save" at bounding box center [988, 488] width 83 height 25
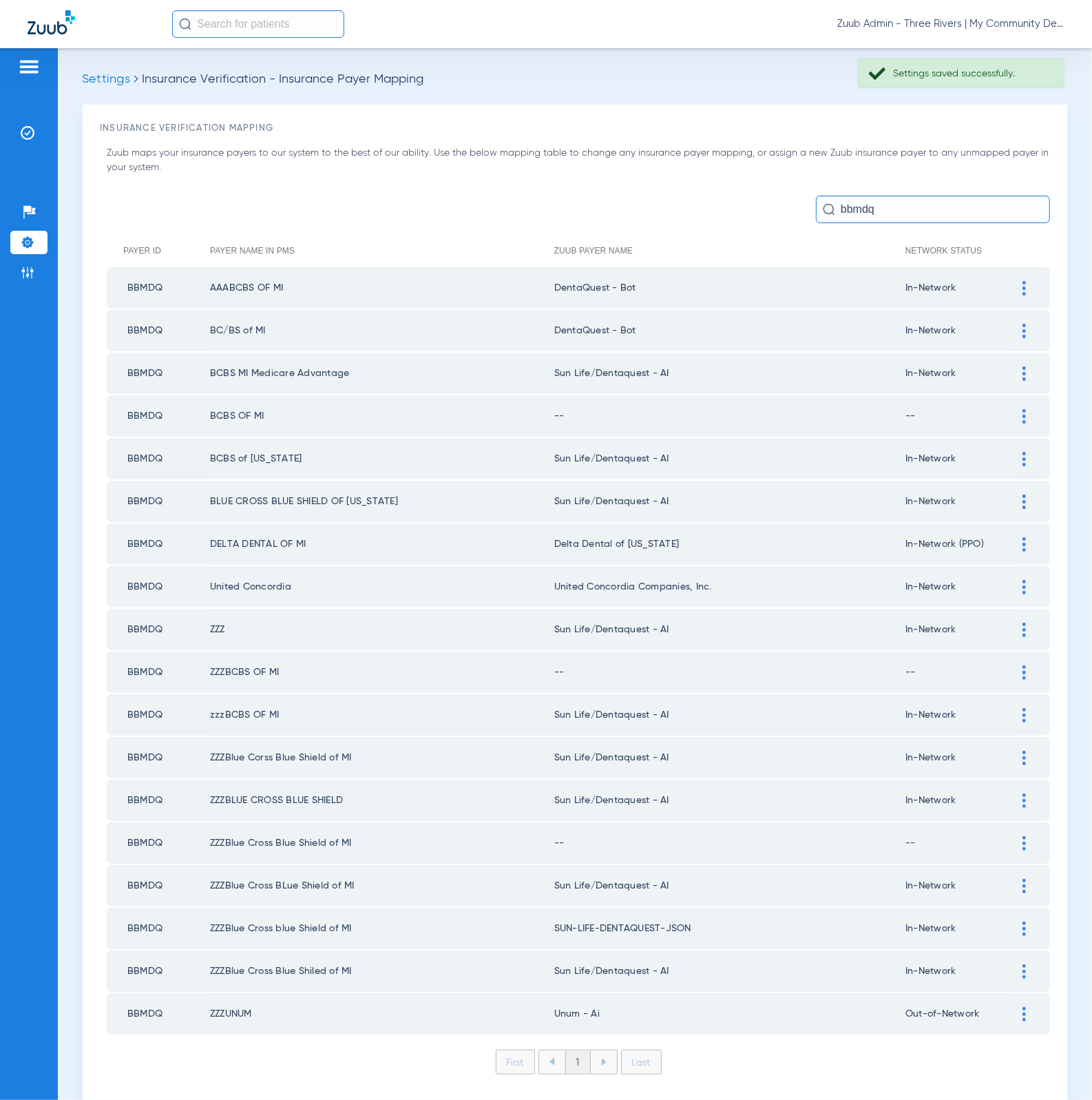
click at [1012, 371] on div at bounding box center [1024, 374] width 24 height 15
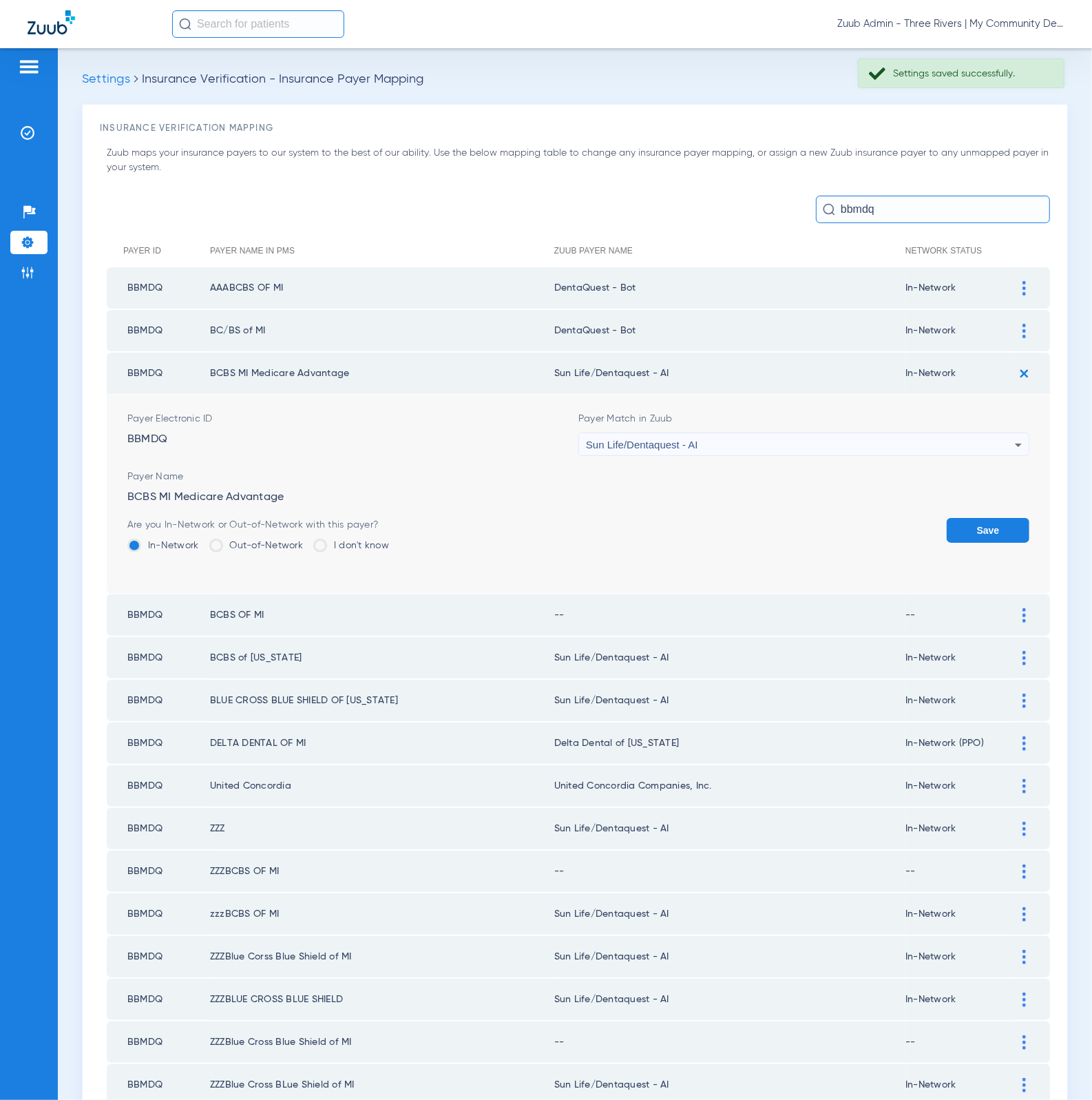
click at [819, 443] on div "Sun Life/Dentaquest - AI" at bounding box center [800, 445] width 429 height 23
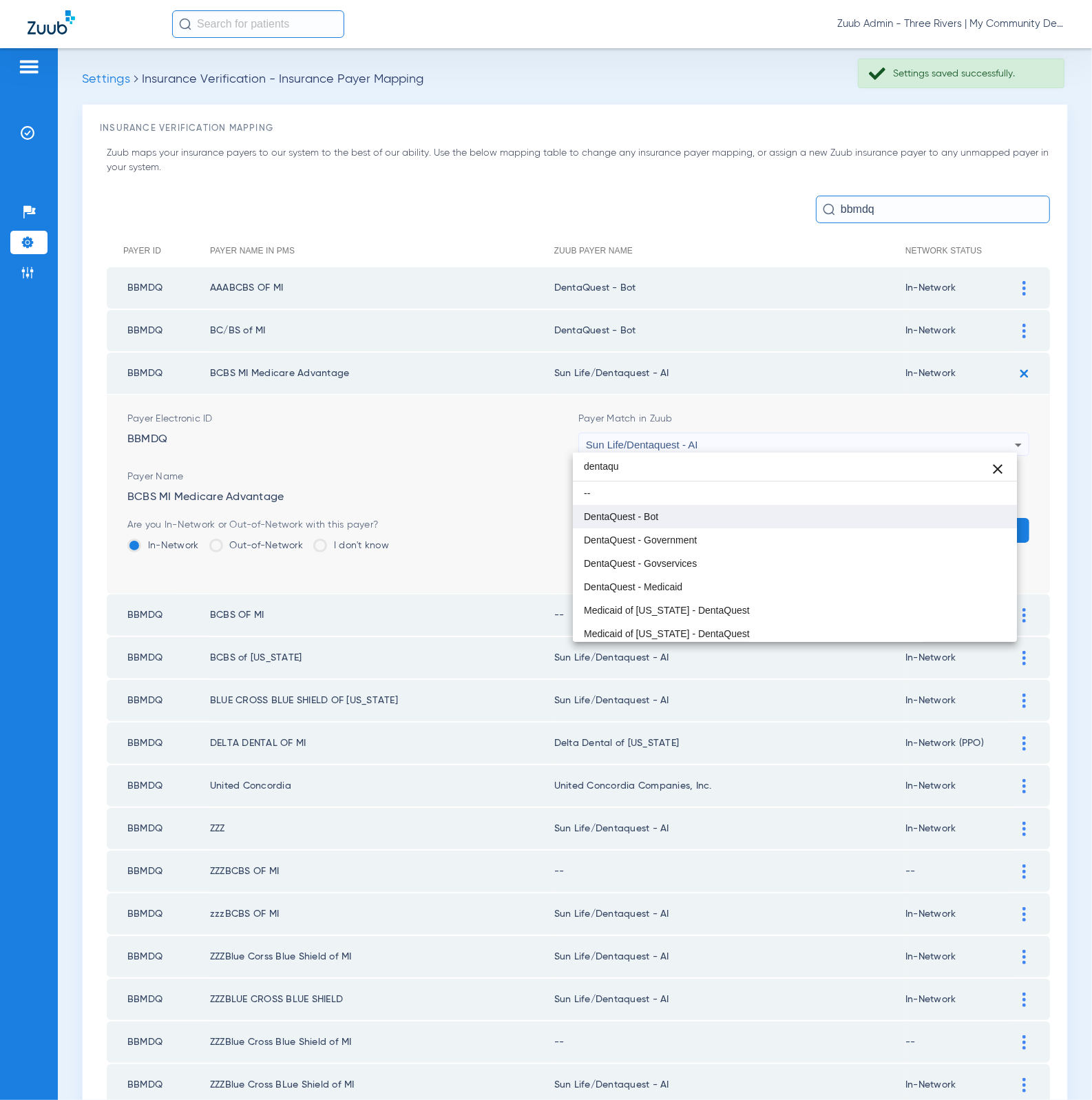
type input "dentaqu"
click at [773, 519] on mat-option "DentaQuest - Bot" at bounding box center [795, 517] width 445 height 23
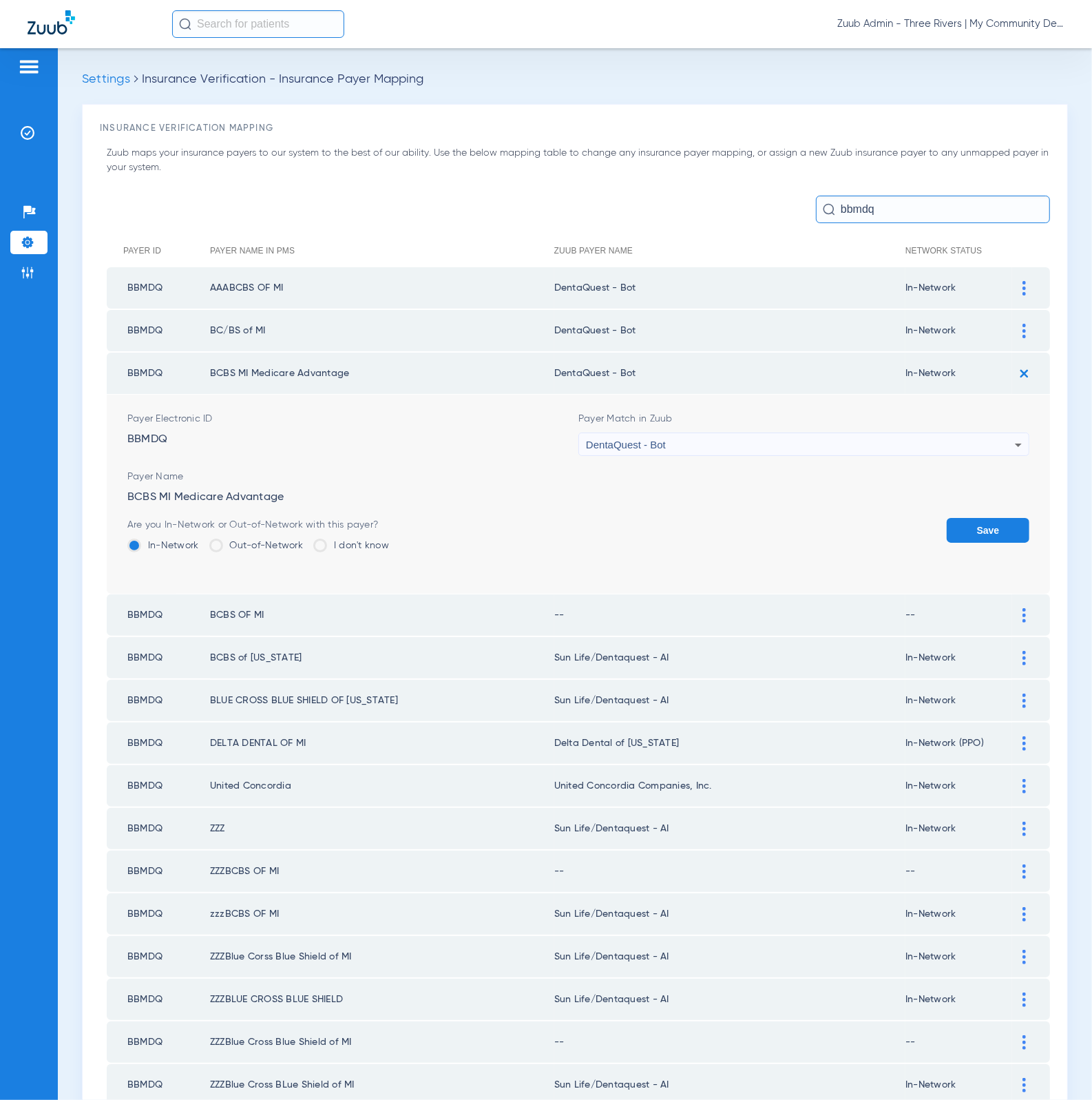
click at [948, 519] on button "Save" at bounding box center [988, 530] width 83 height 25
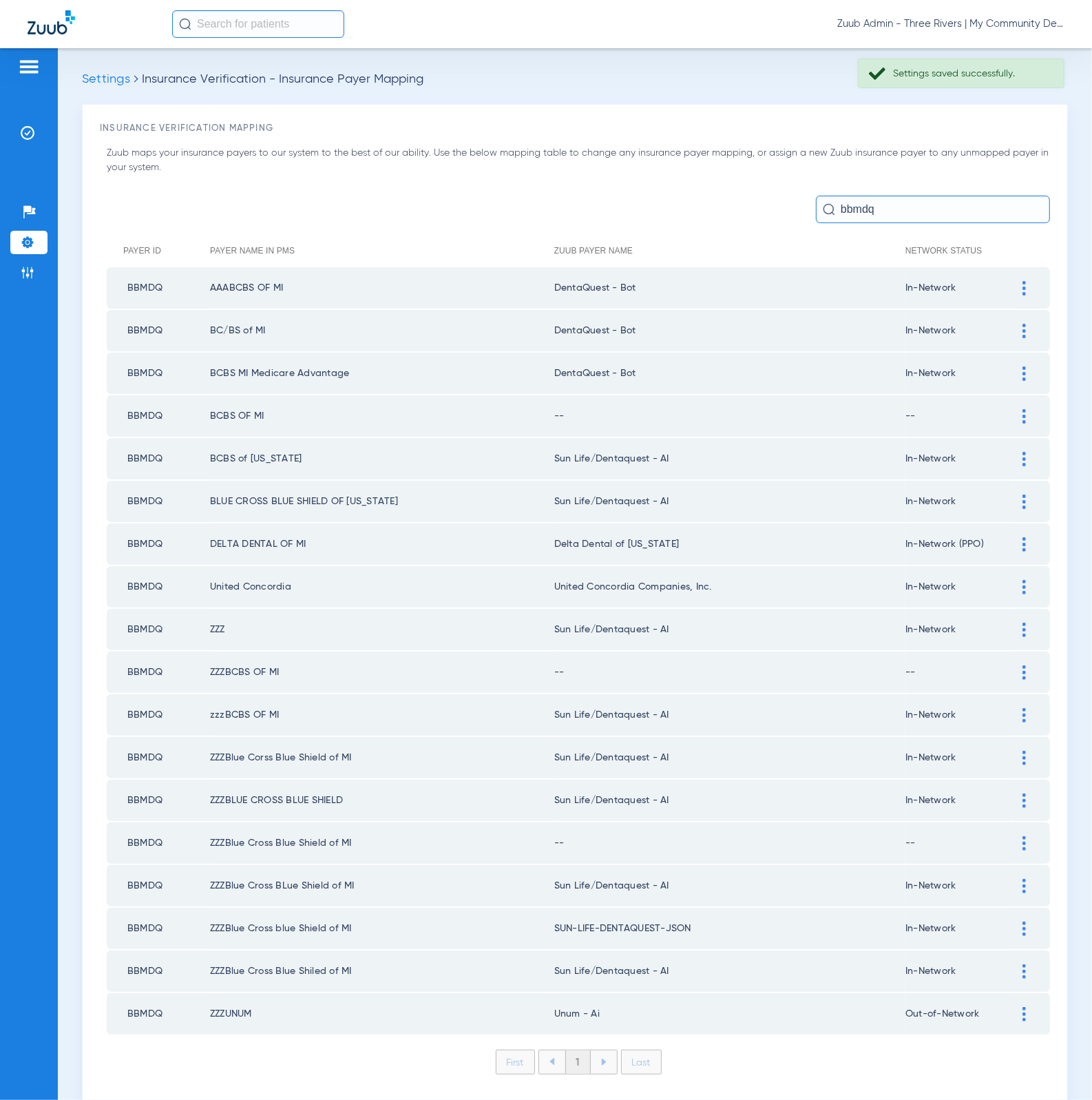
click at [1012, 411] on div at bounding box center [1024, 416] width 24 height 15
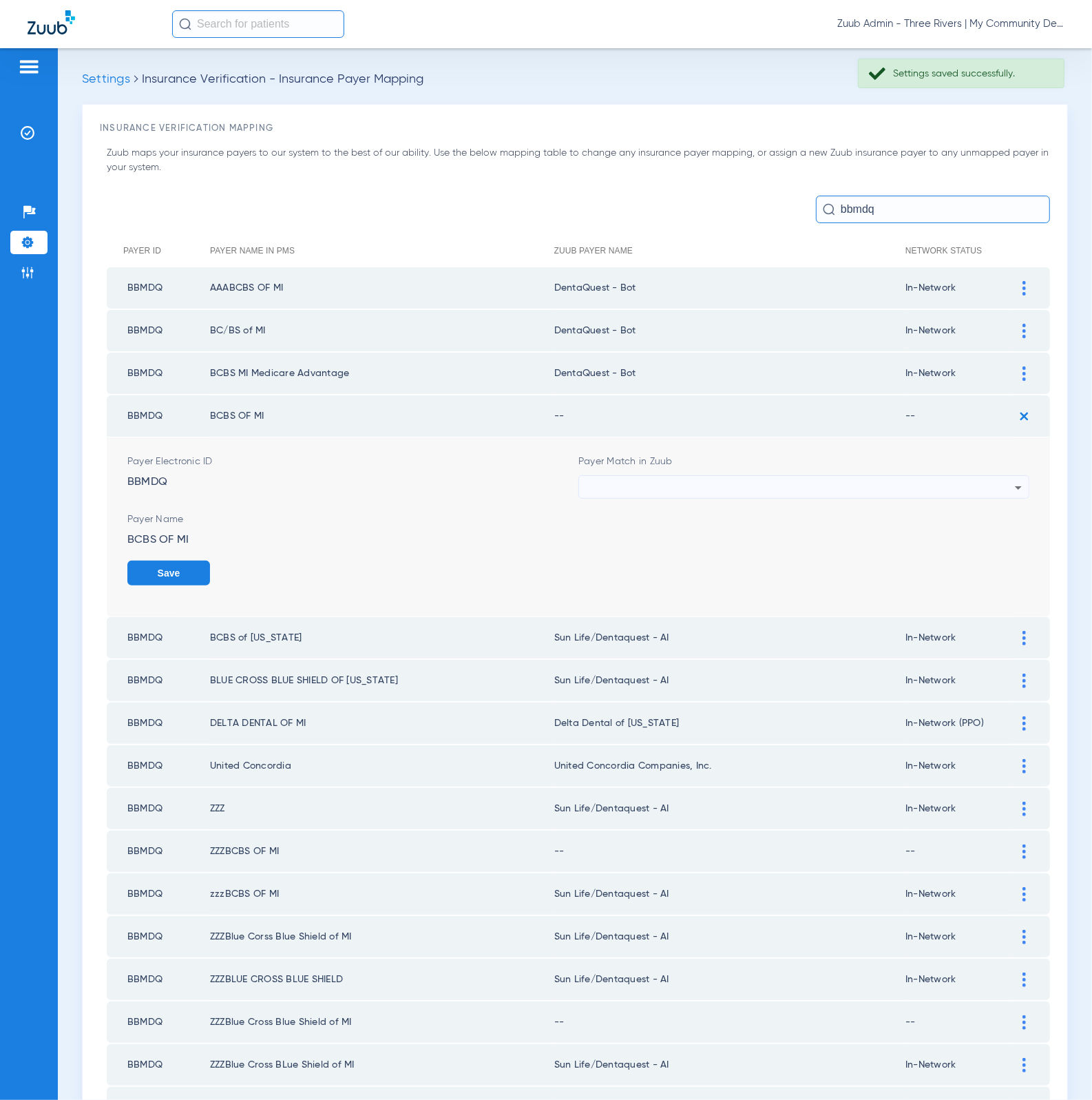
click at [844, 483] on div at bounding box center [800, 488] width 429 height 23
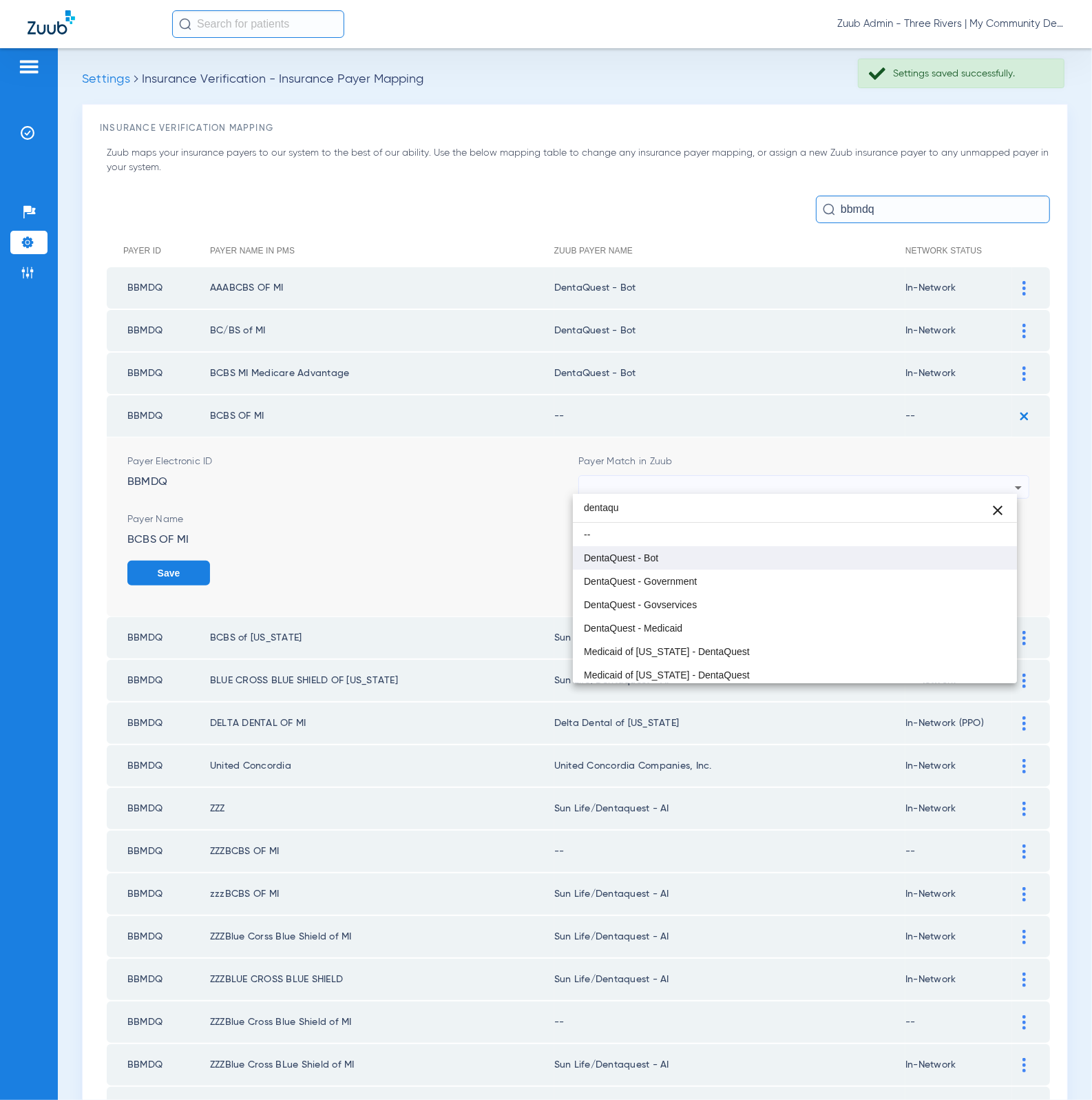
type input "dentaqu"
click at [725, 552] on mat-option "DentaQuest - Bot" at bounding box center [795, 558] width 445 height 23
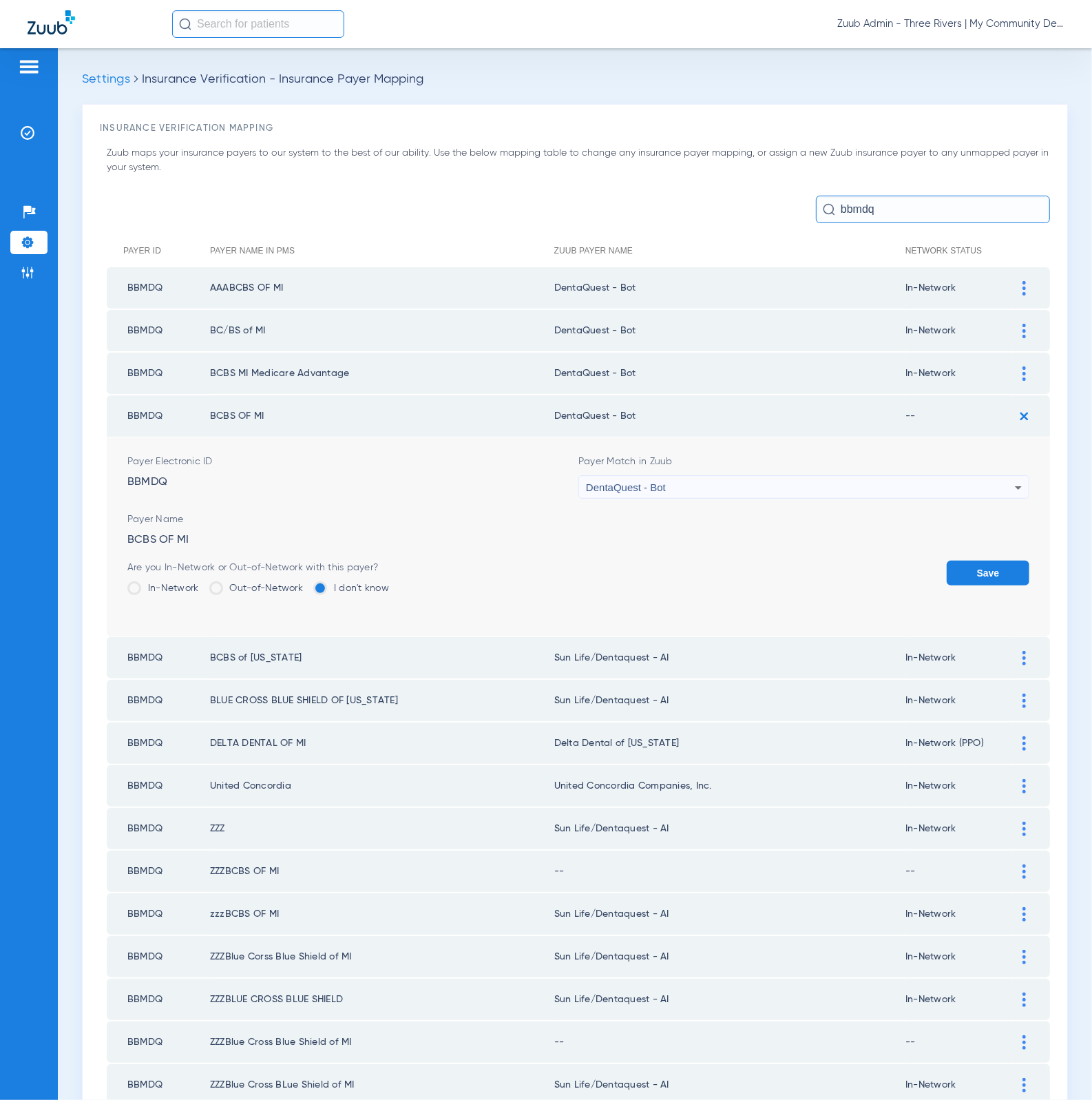
click at [188, 586] on label "In-Network" at bounding box center [164, 588] width 72 height 14
click at [202, 583] on input "In-Network" at bounding box center [202, 583] width 0 height 0
click at [994, 575] on button "Save" at bounding box center [988, 573] width 83 height 25
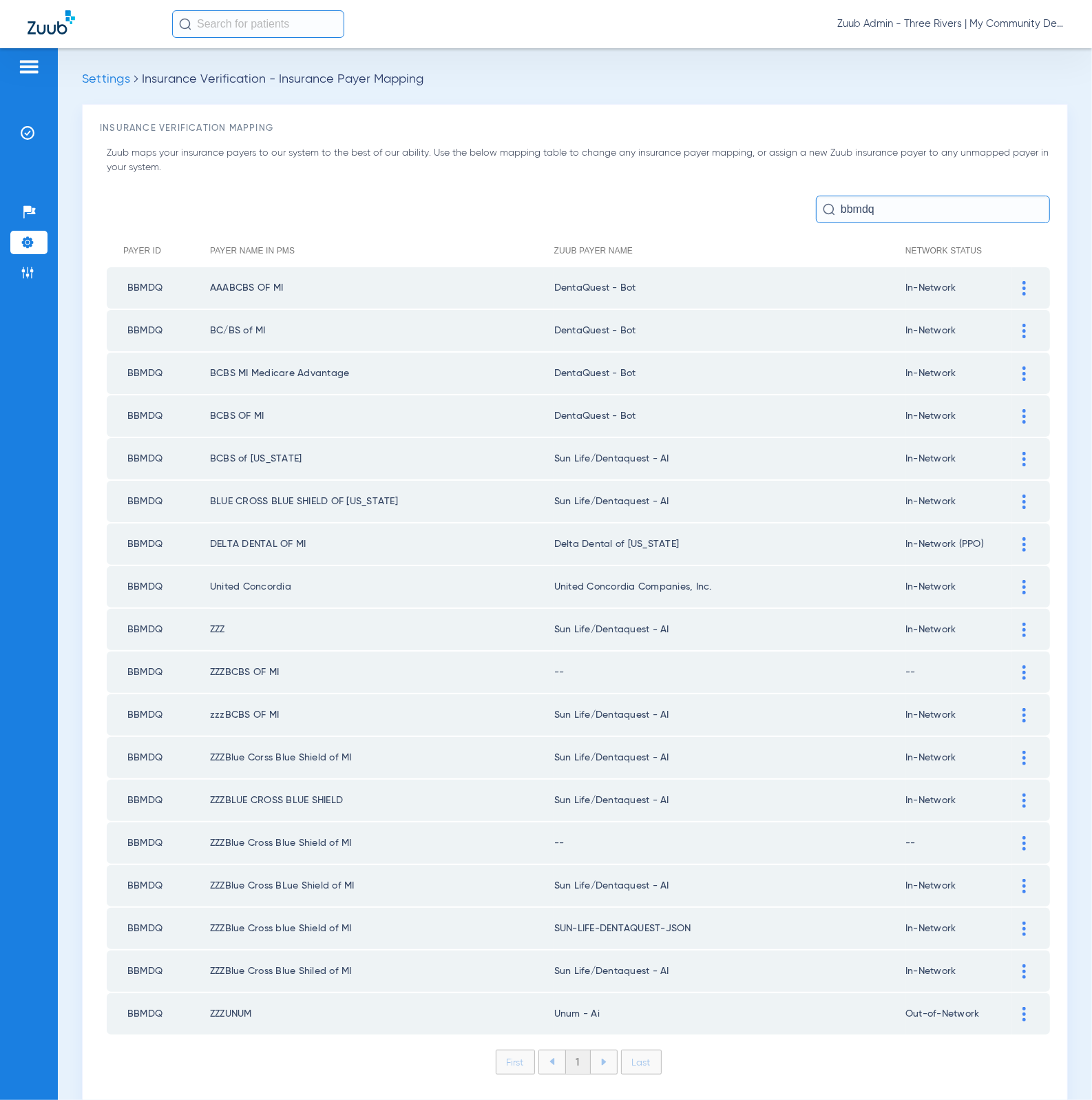
click at [1022, 452] on img at bounding box center [1024, 459] width 3 height 15
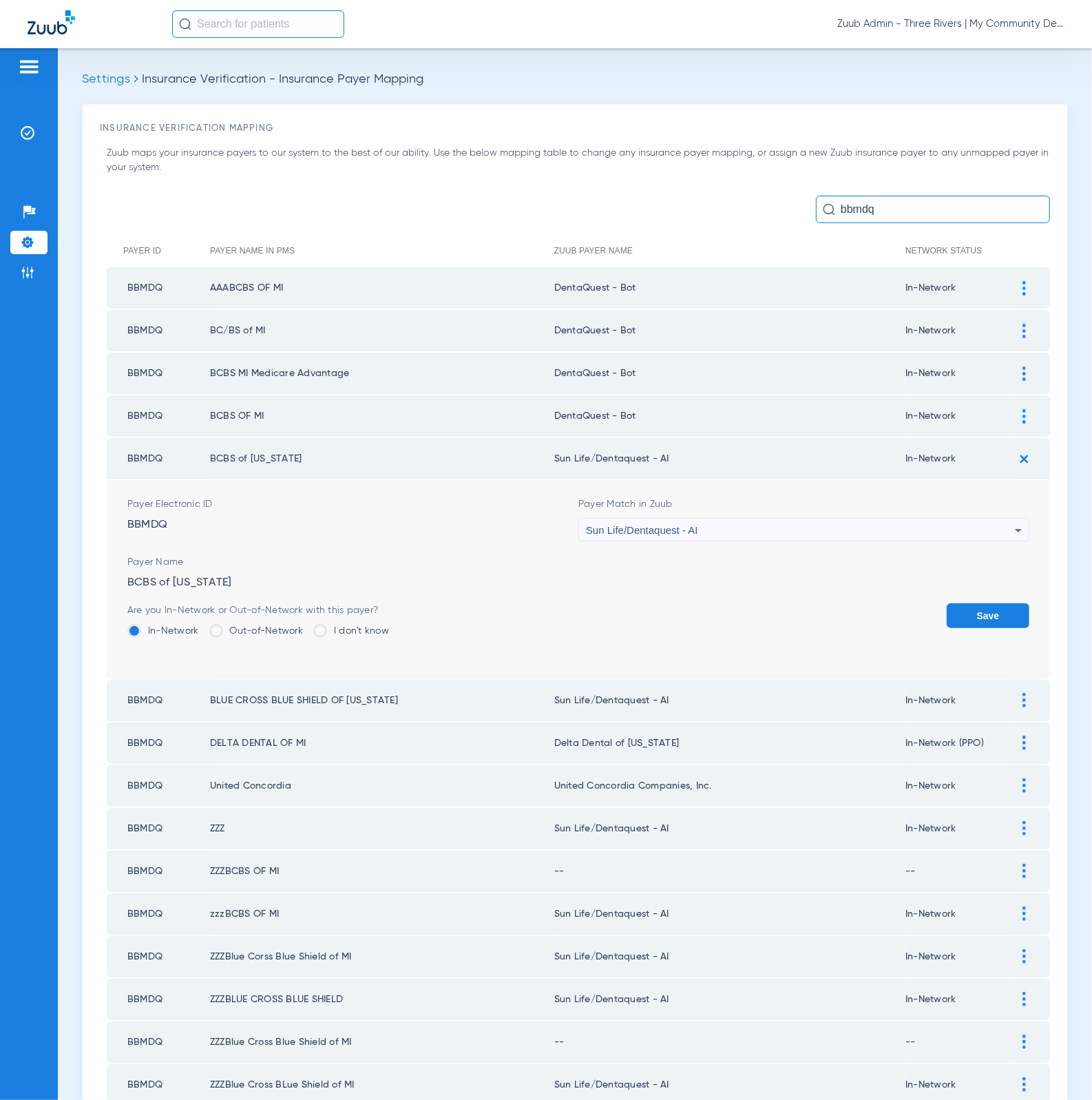
click at [1013, 451] on img at bounding box center [1024, 459] width 23 height 23
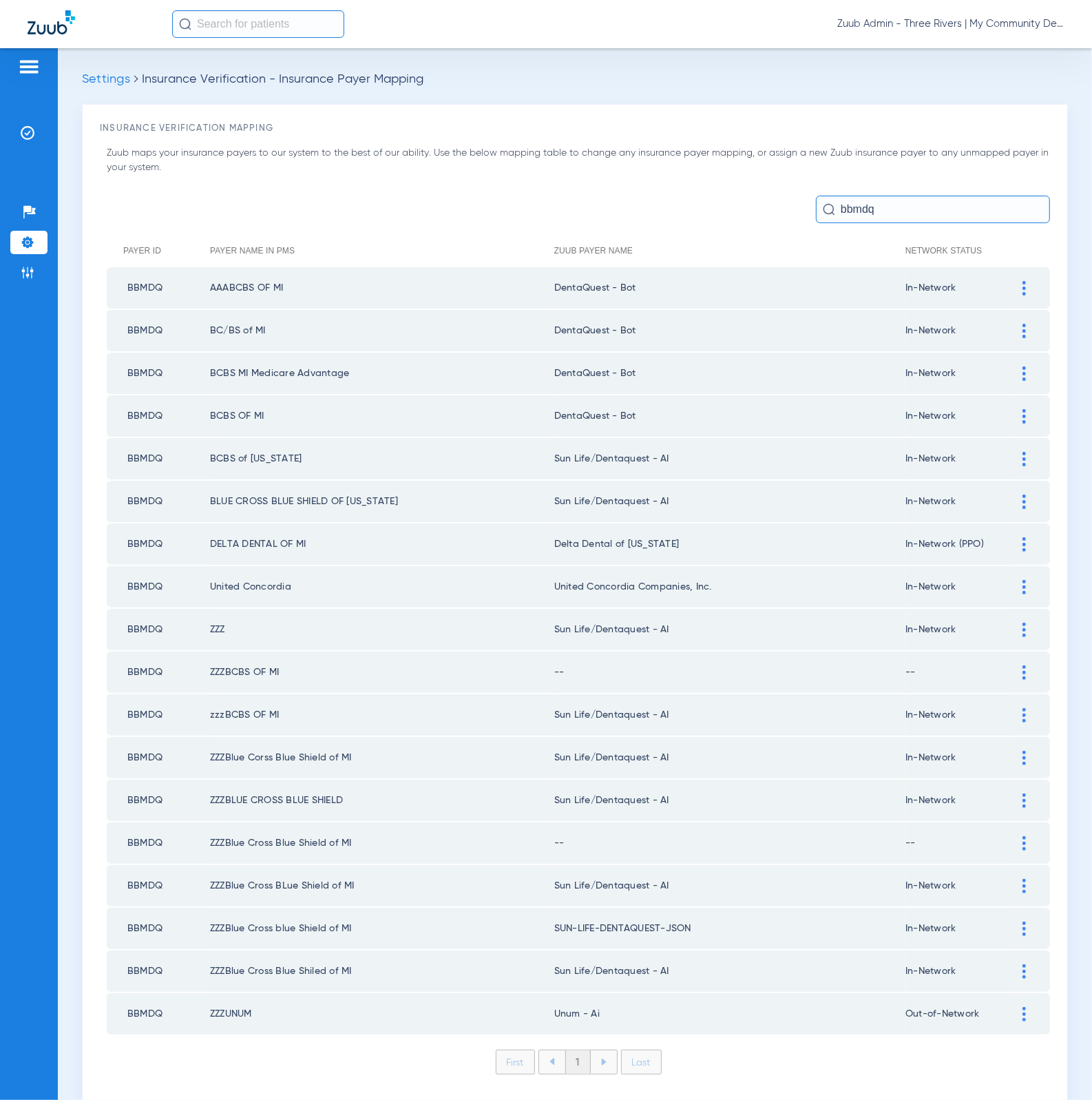
drag, startPoint x: 1008, startPoint y: 458, endPoint x: 852, endPoint y: 508, distance: 163.8
click at [1012, 458] on div at bounding box center [1024, 459] width 24 height 15
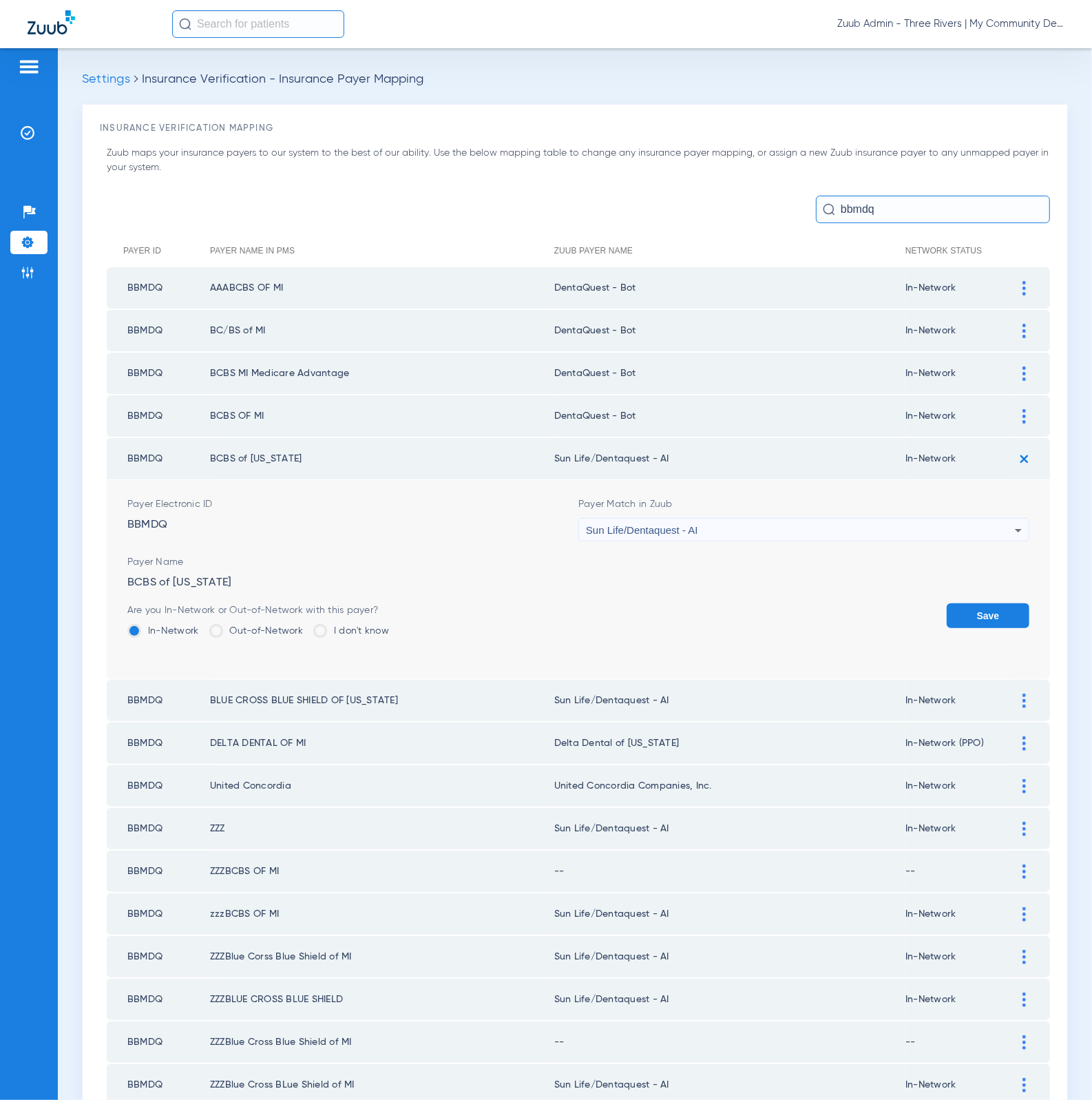
click at [848, 519] on div "Sun Life/Dentaquest - AI" at bounding box center [800, 530] width 429 height 23
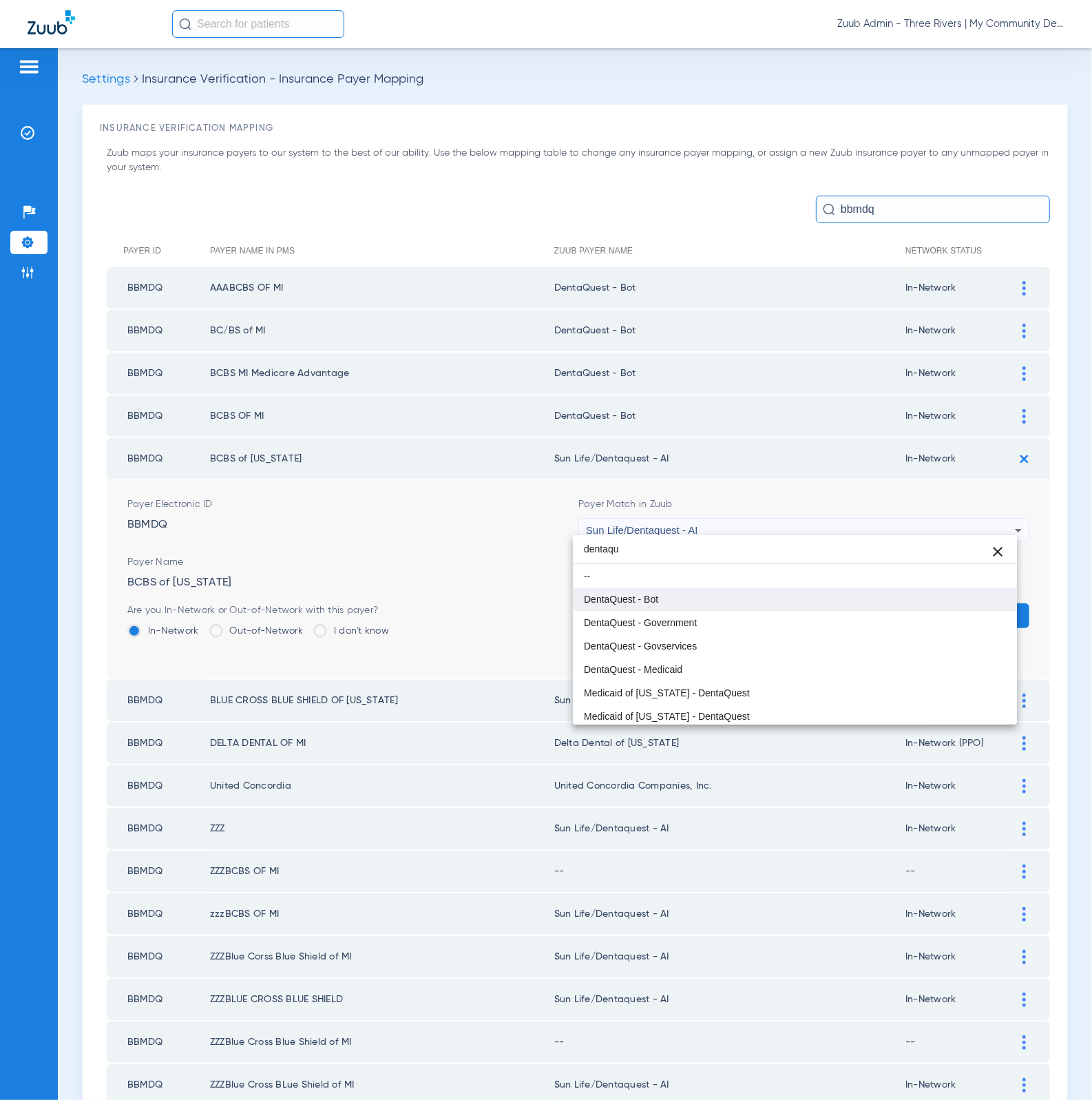
type input "dentaqu"
click at [752, 591] on mat-option "DentaQuest - Bot" at bounding box center [795, 599] width 445 height 23
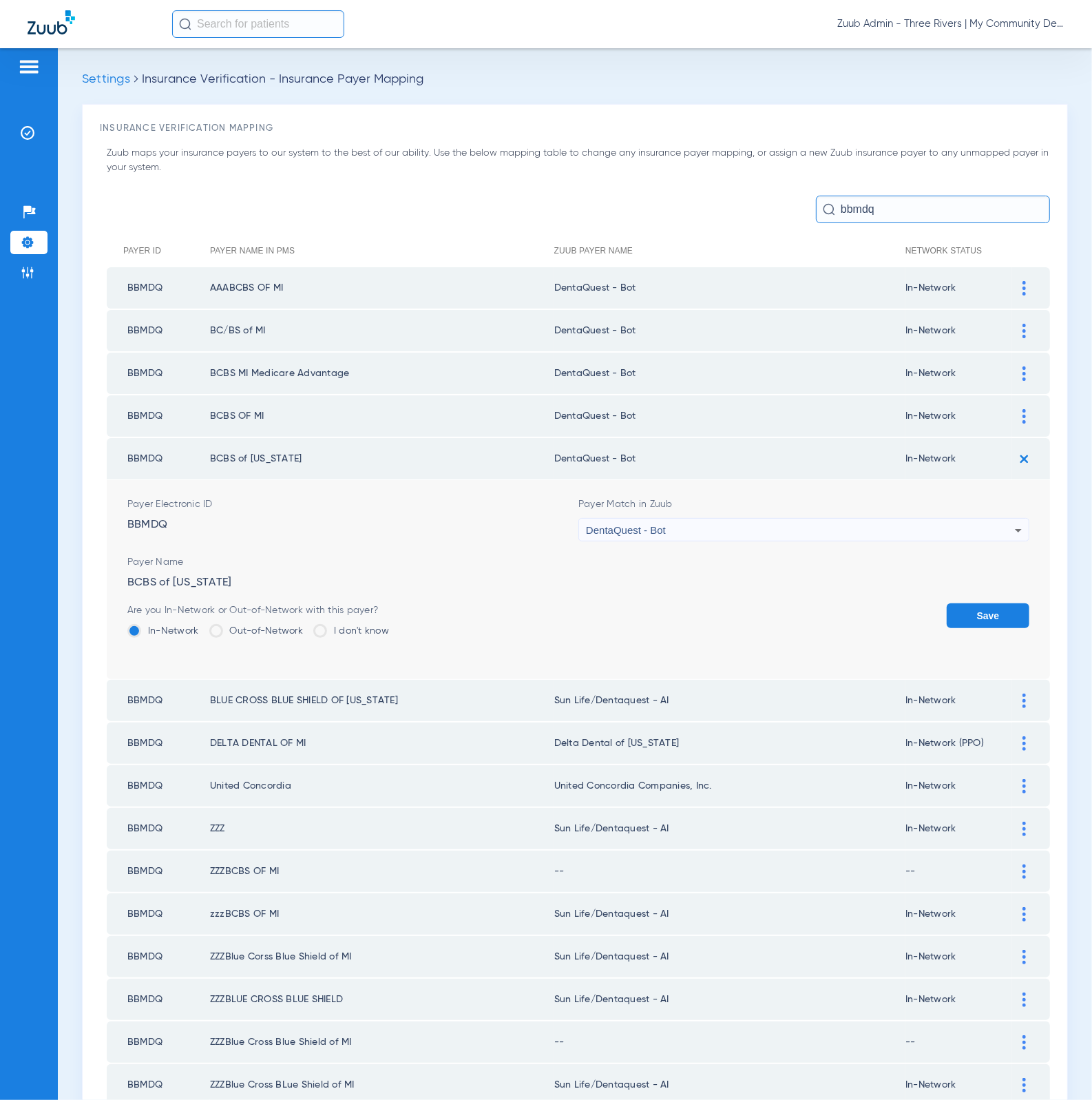
click at [975, 604] on button "Save" at bounding box center [988, 616] width 83 height 25
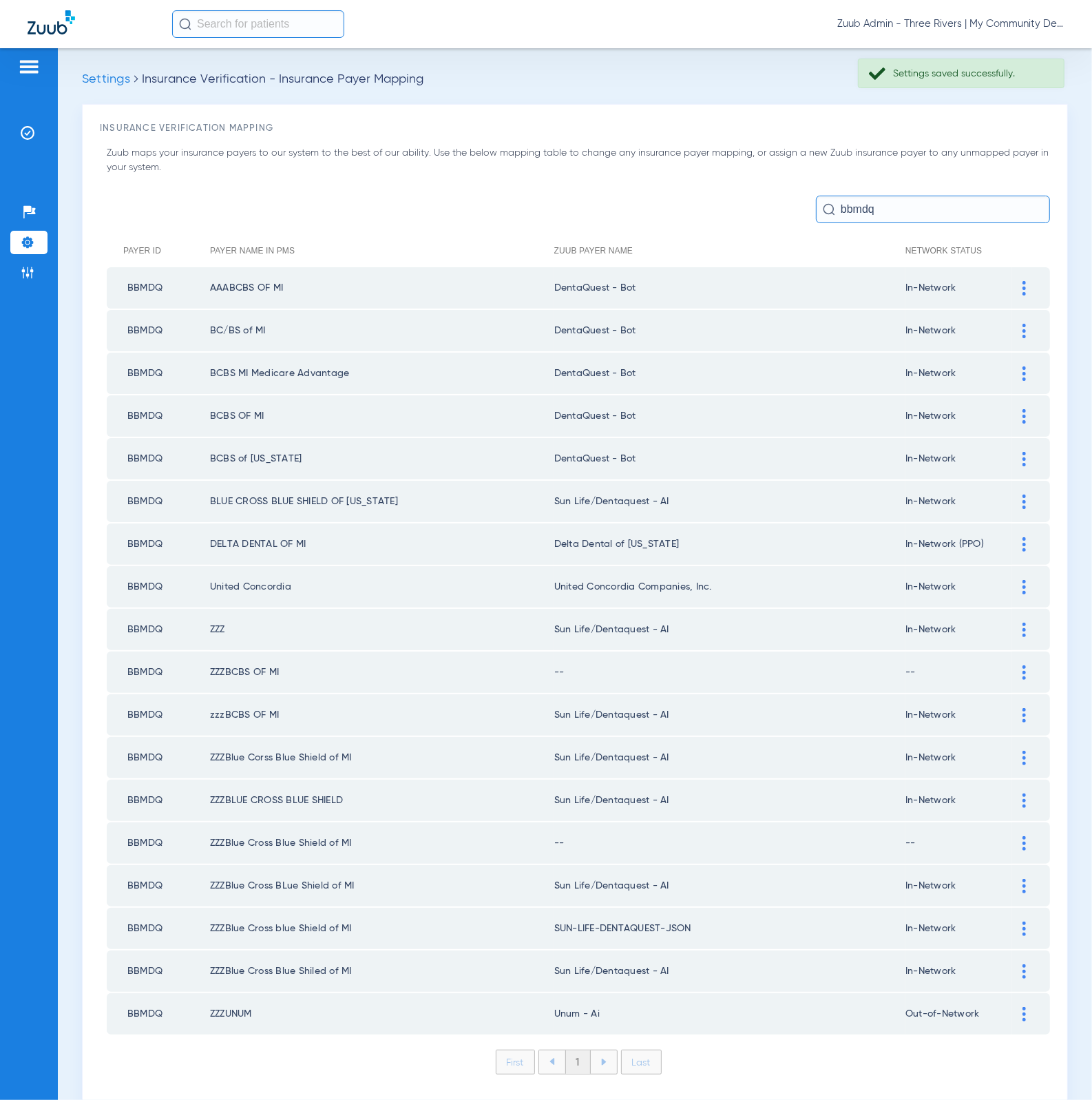
click at [1022, 494] on img at bounding box center [1024, 501] width 3 height 15
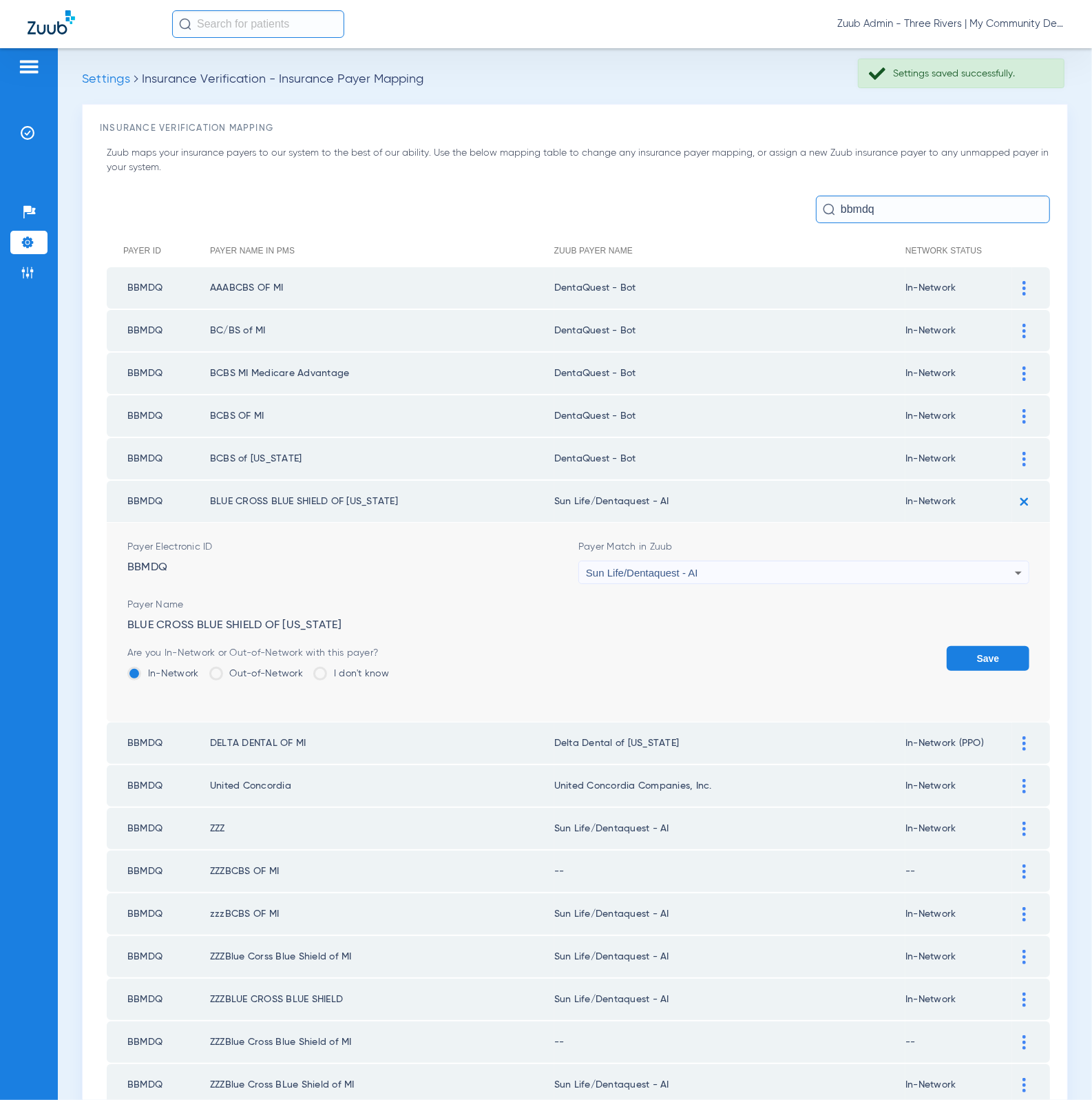
click at [836, 566] on div "Sun Life/Dentaquest - AI" at bounding box center [800, 573] width 429 height 23
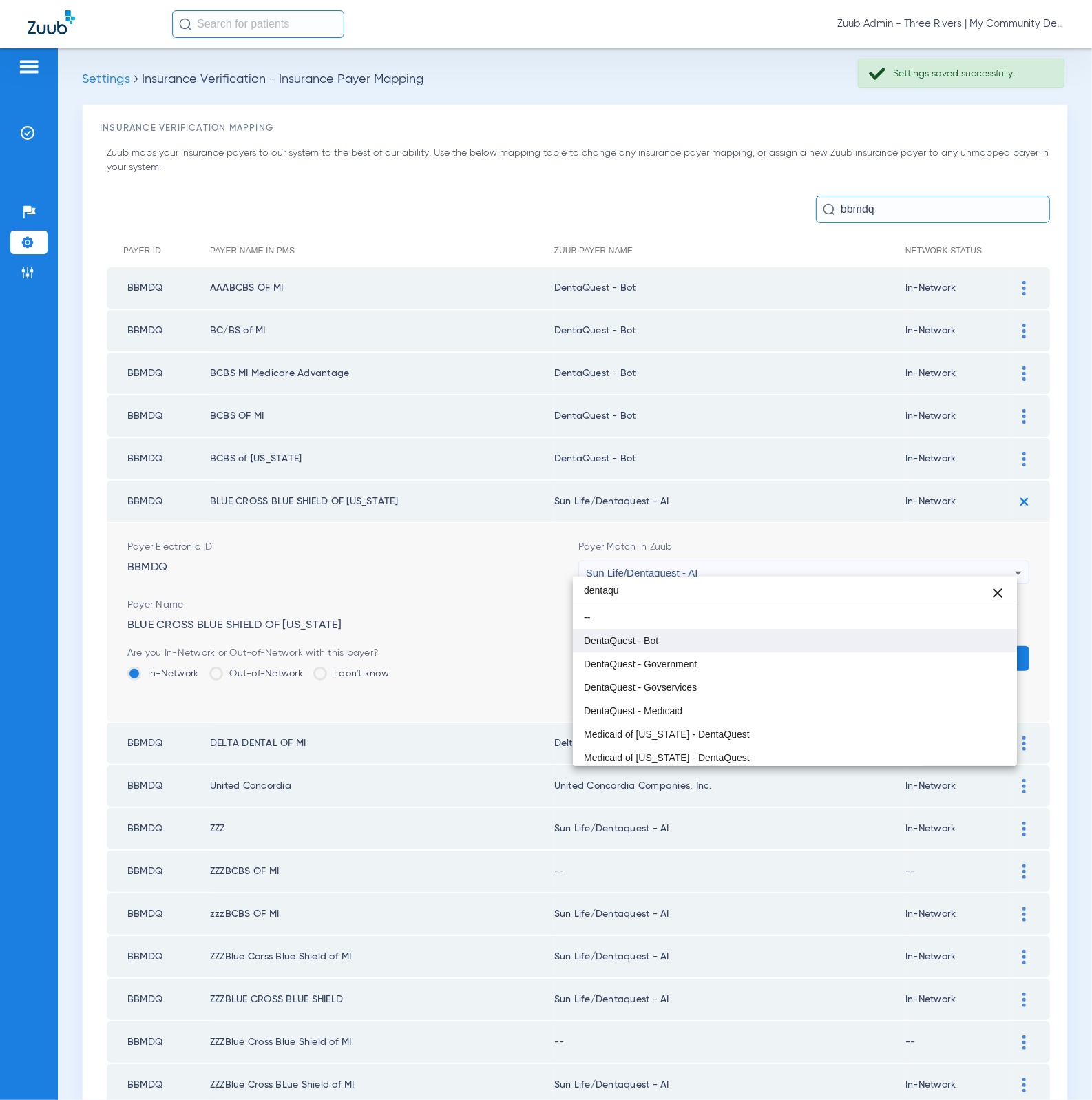
type input "dentaqu"
click at [744, 635] on mat-option "DentaQuest - Bot" at bounding box center [795, 641] width 445 height 23
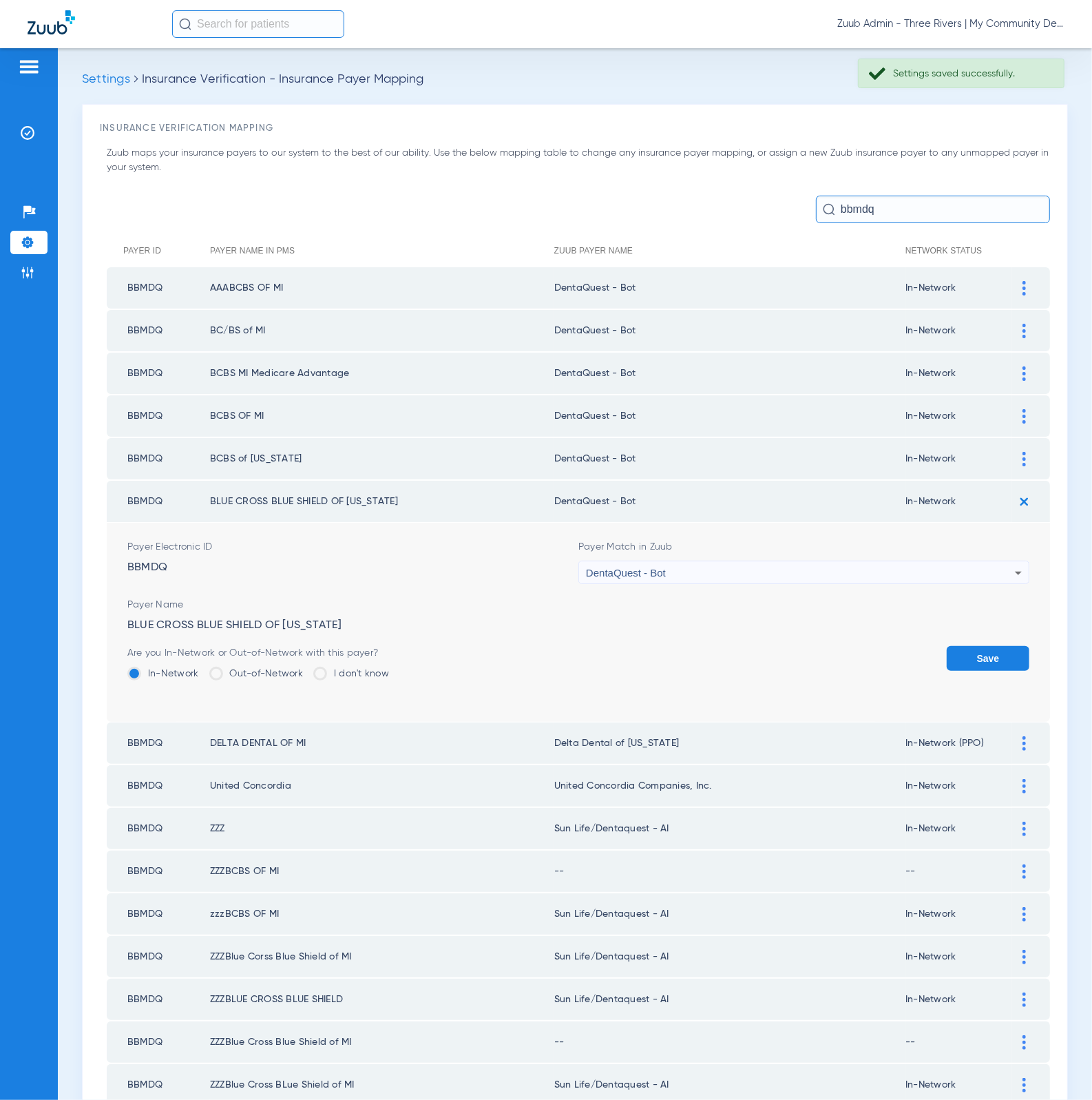
click at [953, 635] on form "Payer Electronic ID BBMDQ Payer Match in Zuub DentaQuest - Bot Payer Name BLUE …" at bounding box center [578, 622] width 901 height 199
click at [953, 637] on form "Payer Electronic ID BBMDQ Payer Match in Zuub DentaQuest - Bot Payer Name BLUE …" at bounding box center [578, 622] width 901 height 199
click at [953, 646] on button "Save" at bounding box center [988, 658] width 83 height 25
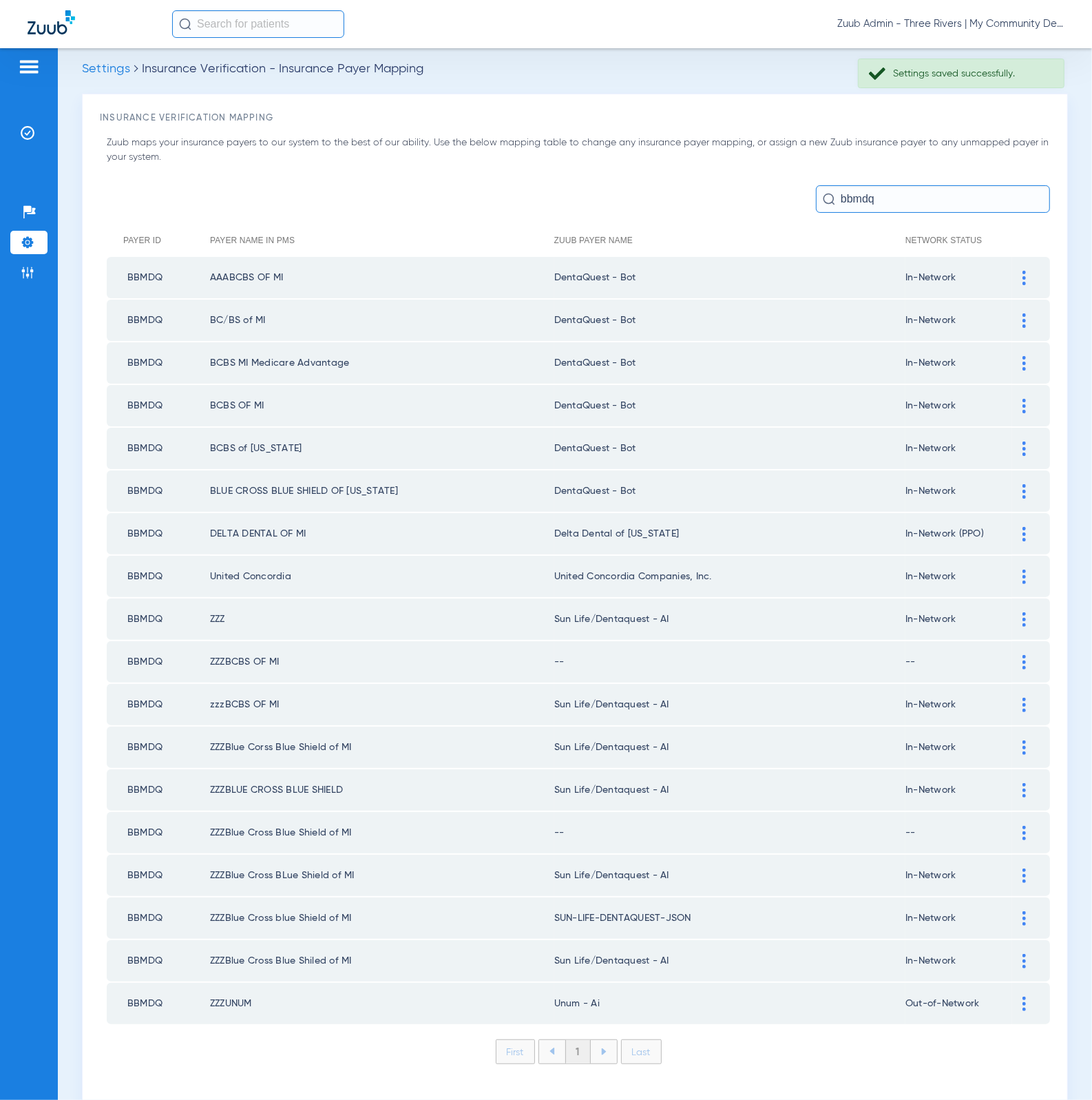
scroll to position [11, 0]
click at [1012, 526] on div at bounding box center [1024, 533] width 24 height 15
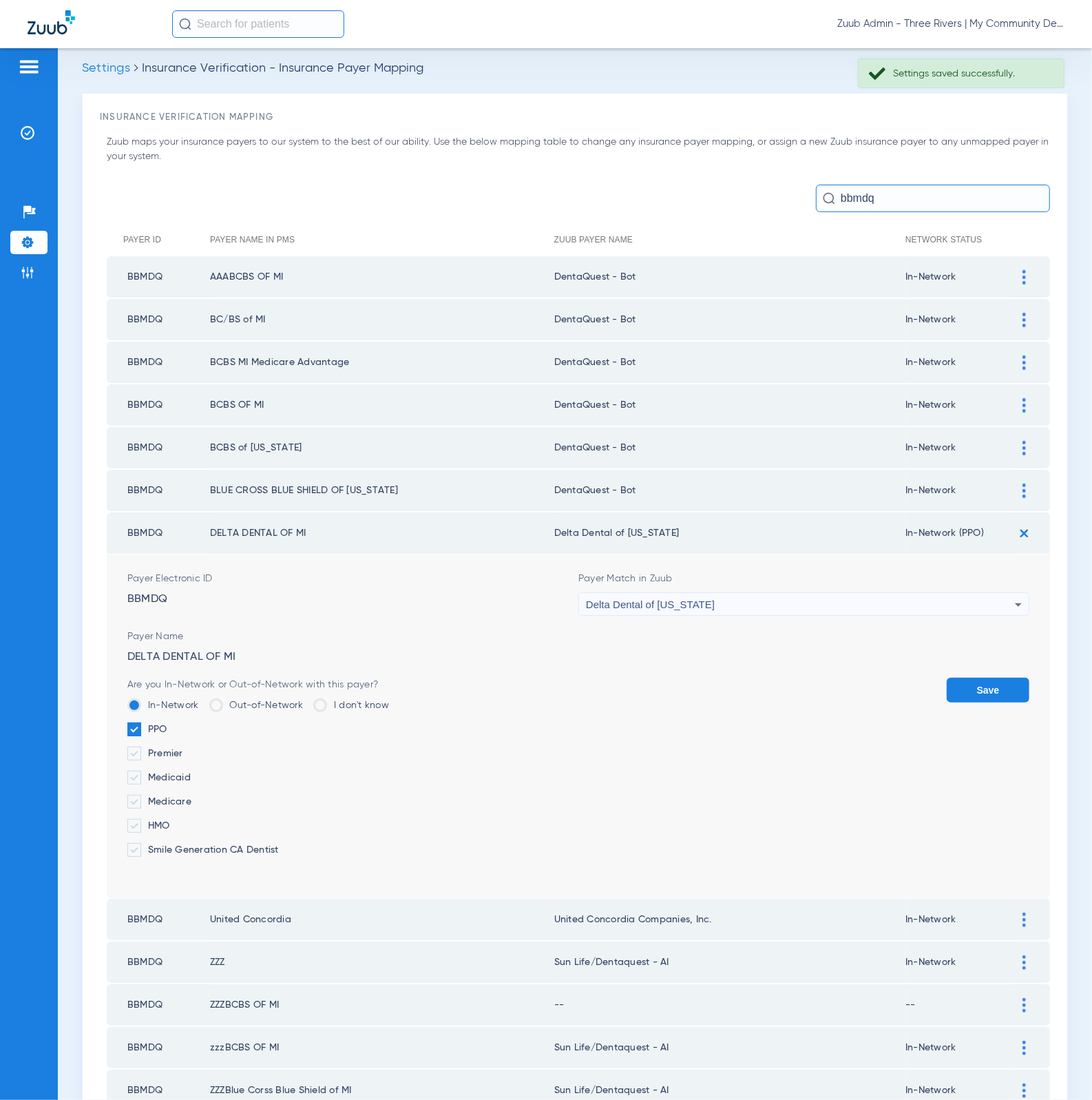
click at [797, 601] on div "Delta Dental of [US_STATE]" at bounding box center [800, 605] width 429 height 23
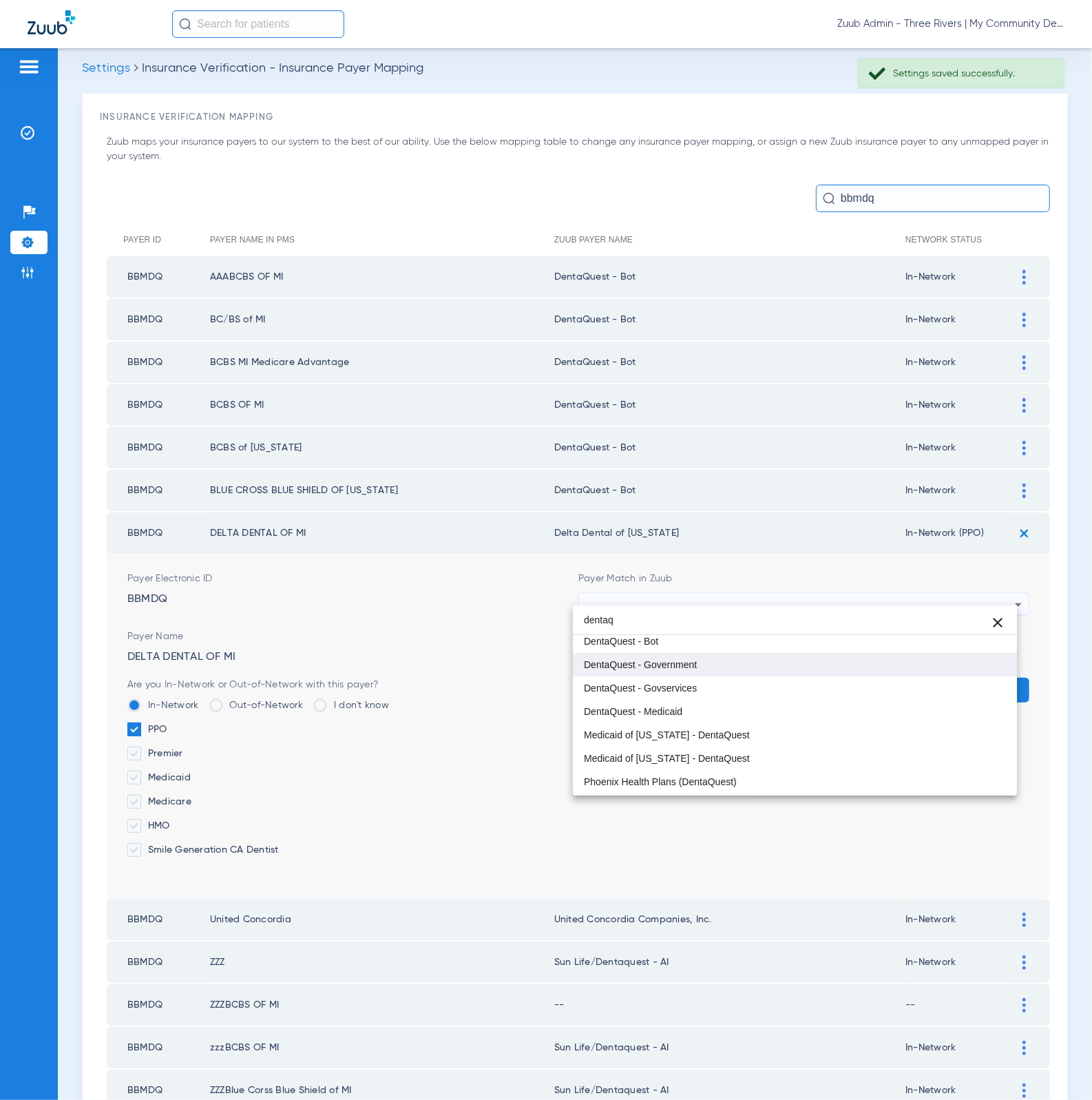
scroll to position [0, 0]
type input "dentaq"
click at [753, 670] on mat-option "DentaQuest - Bot" at bounding box center [795, 670] width 445 height 23
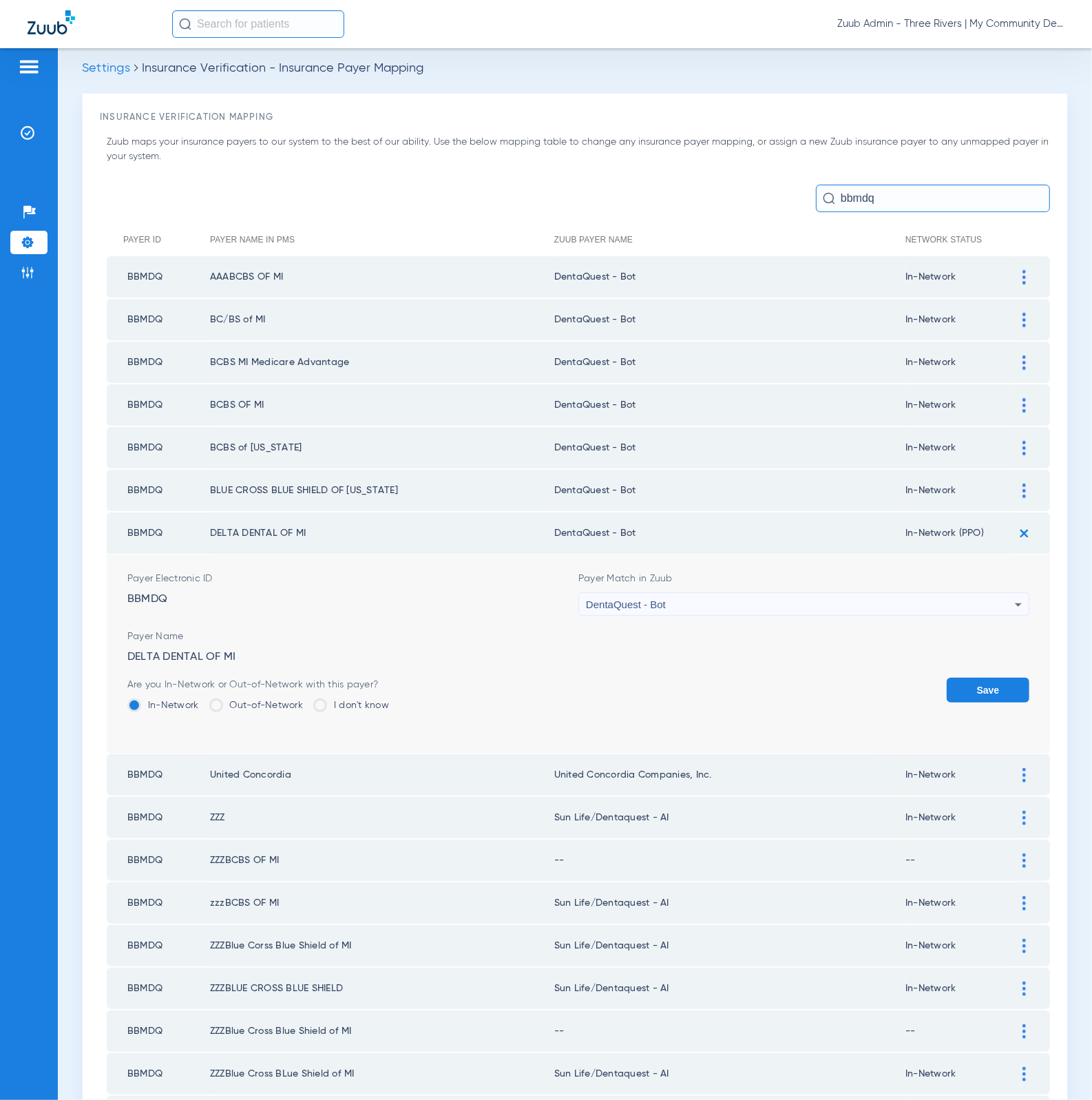
click at [988, 683] on button "Save" at bounding box center [988, 690] width 83 height 25
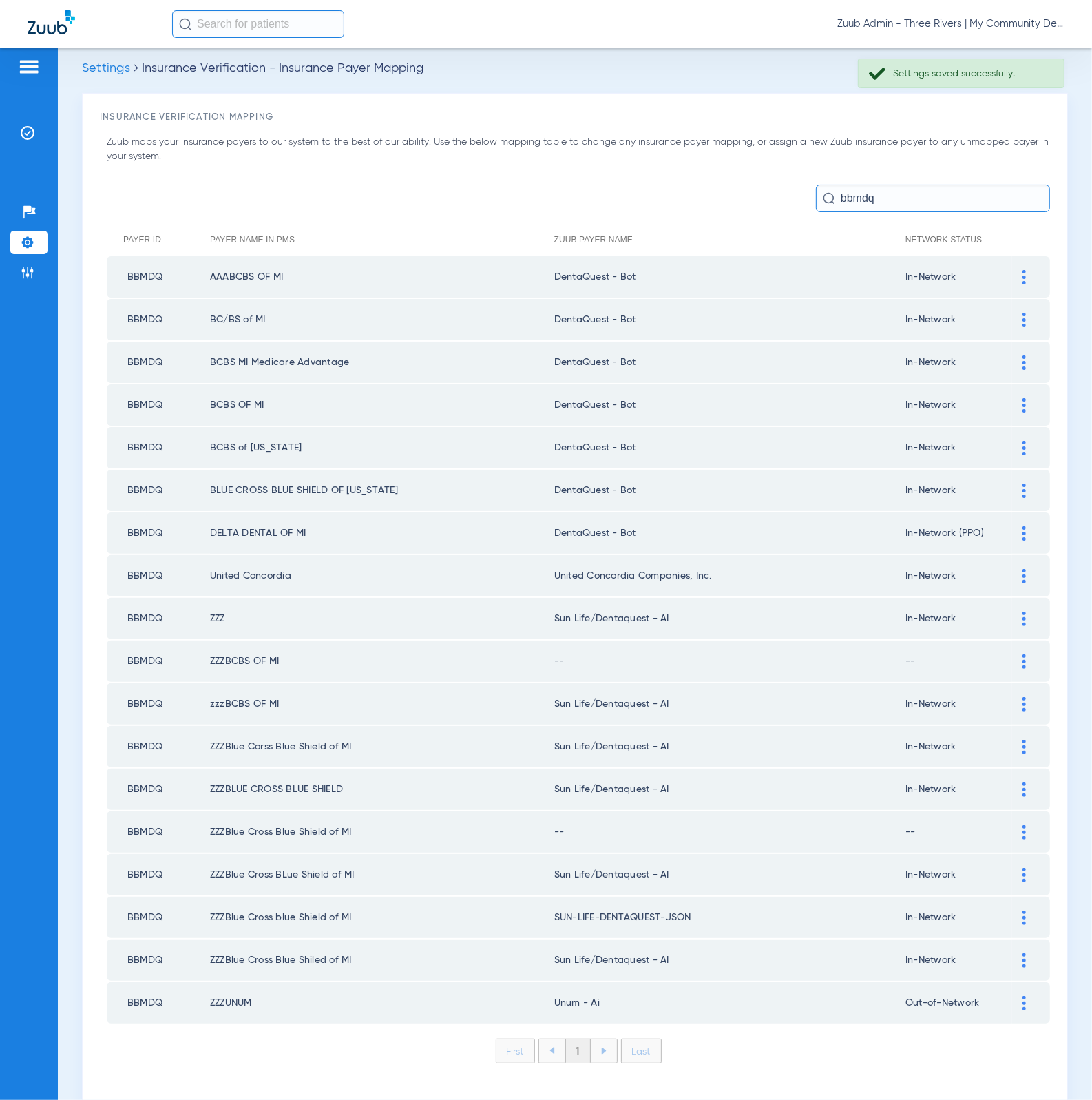
click at [1012, 572] on td at bounding box center [1031, 576] width 38 height 41
click at [1022, 570] on img at bounding box center [1024, 576] width 3 height 15
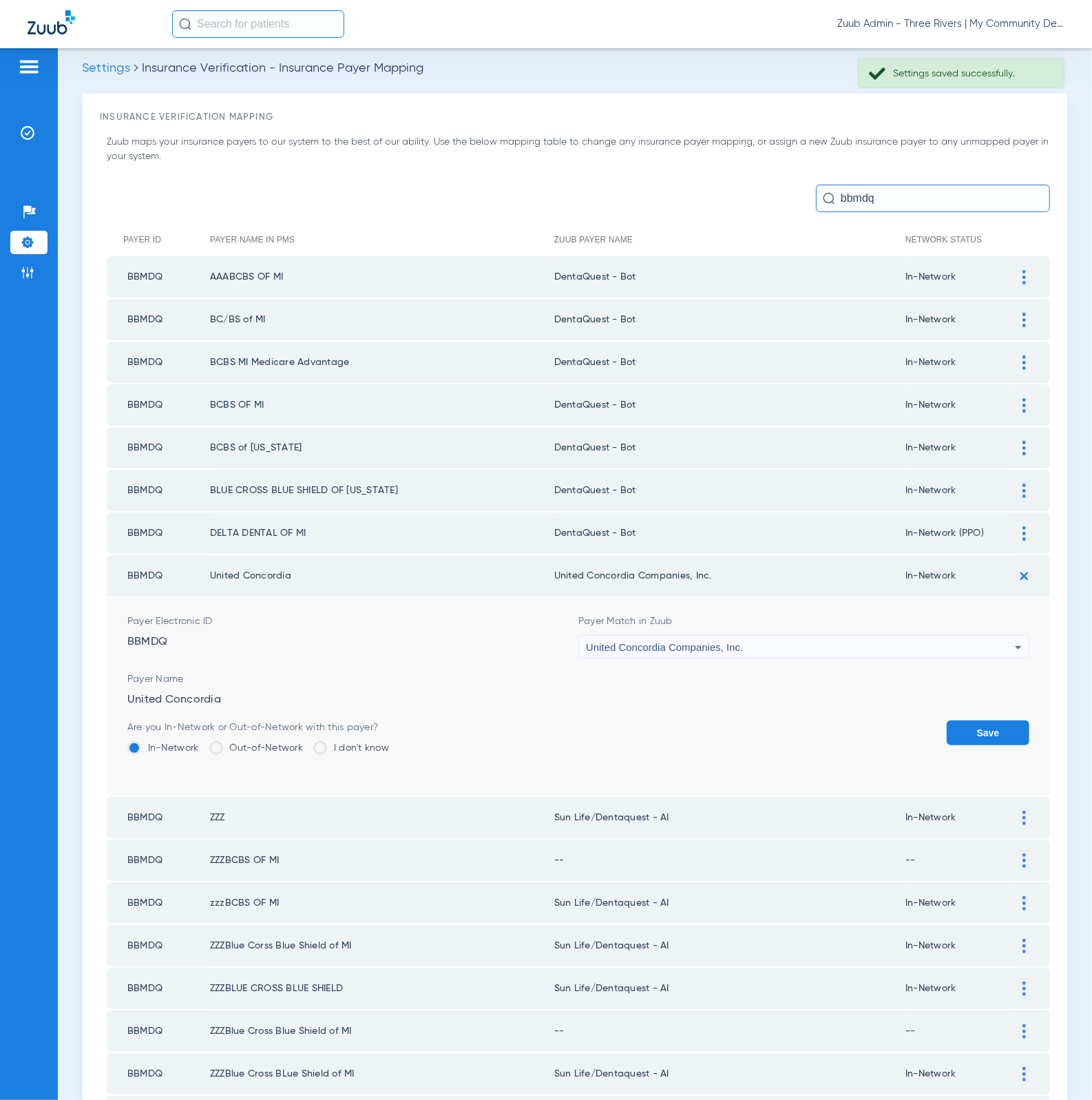
click at [919, 636] on div "United Concordia Companies, Inc." at bounding box center [800, 648] width 429 height 23
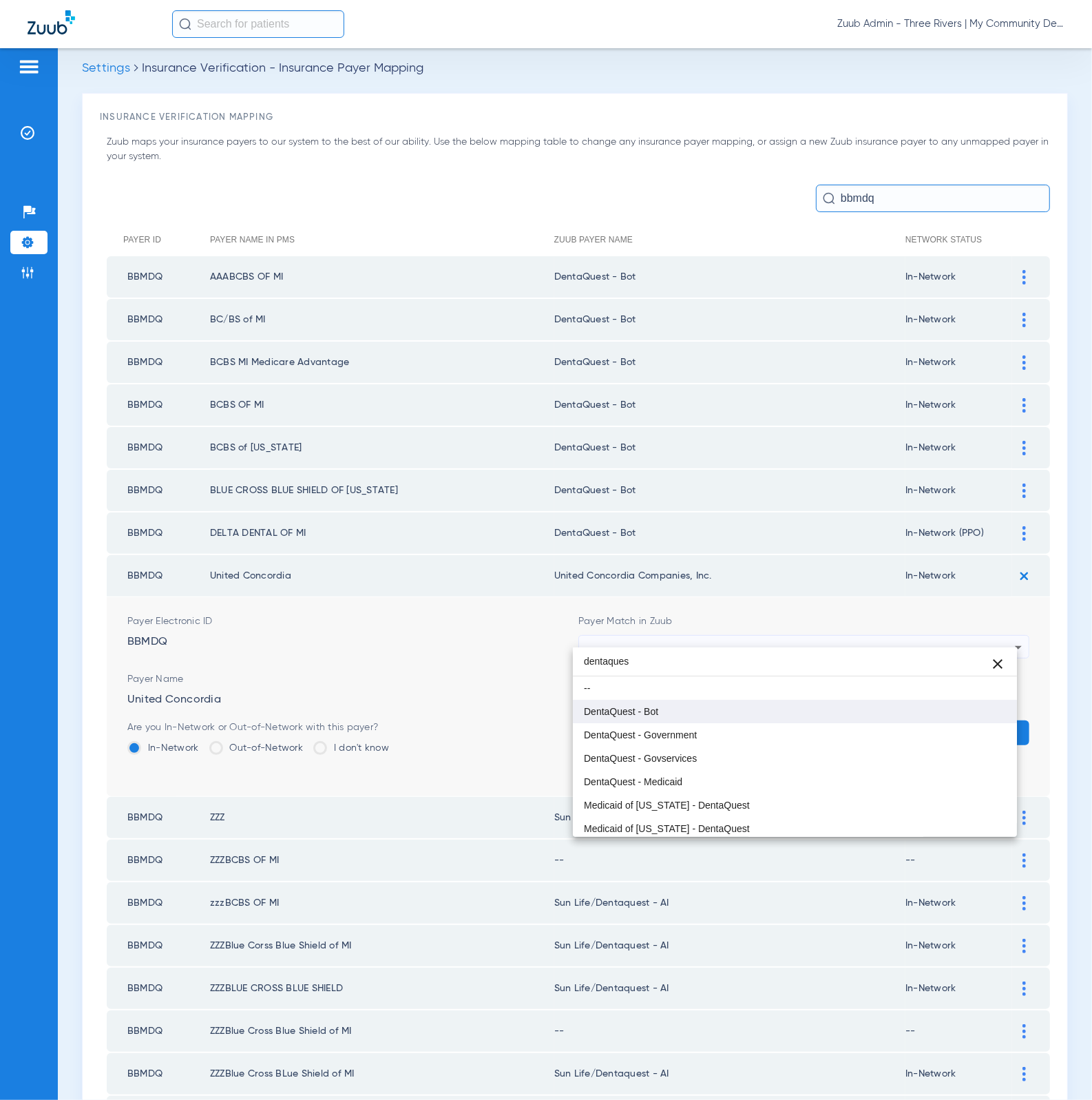
type input "dentaques"
click at [790, 710] on mat-option "DentaQuest - Bot" at bounding box center [795, 711] width 445 height 23
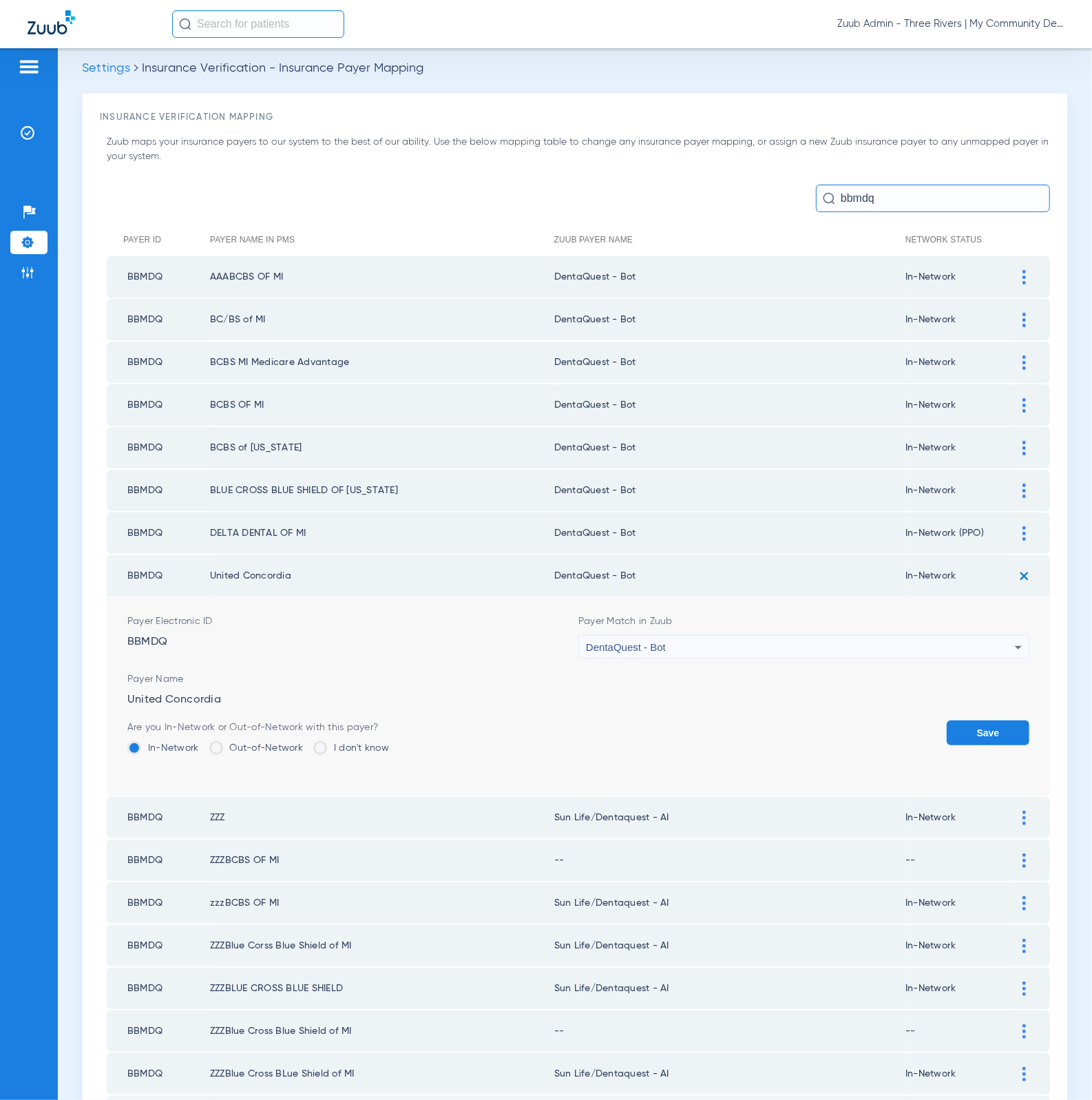
click at [987, 720] on button "Save" at bounding box center [988, 733] width 83 height 25
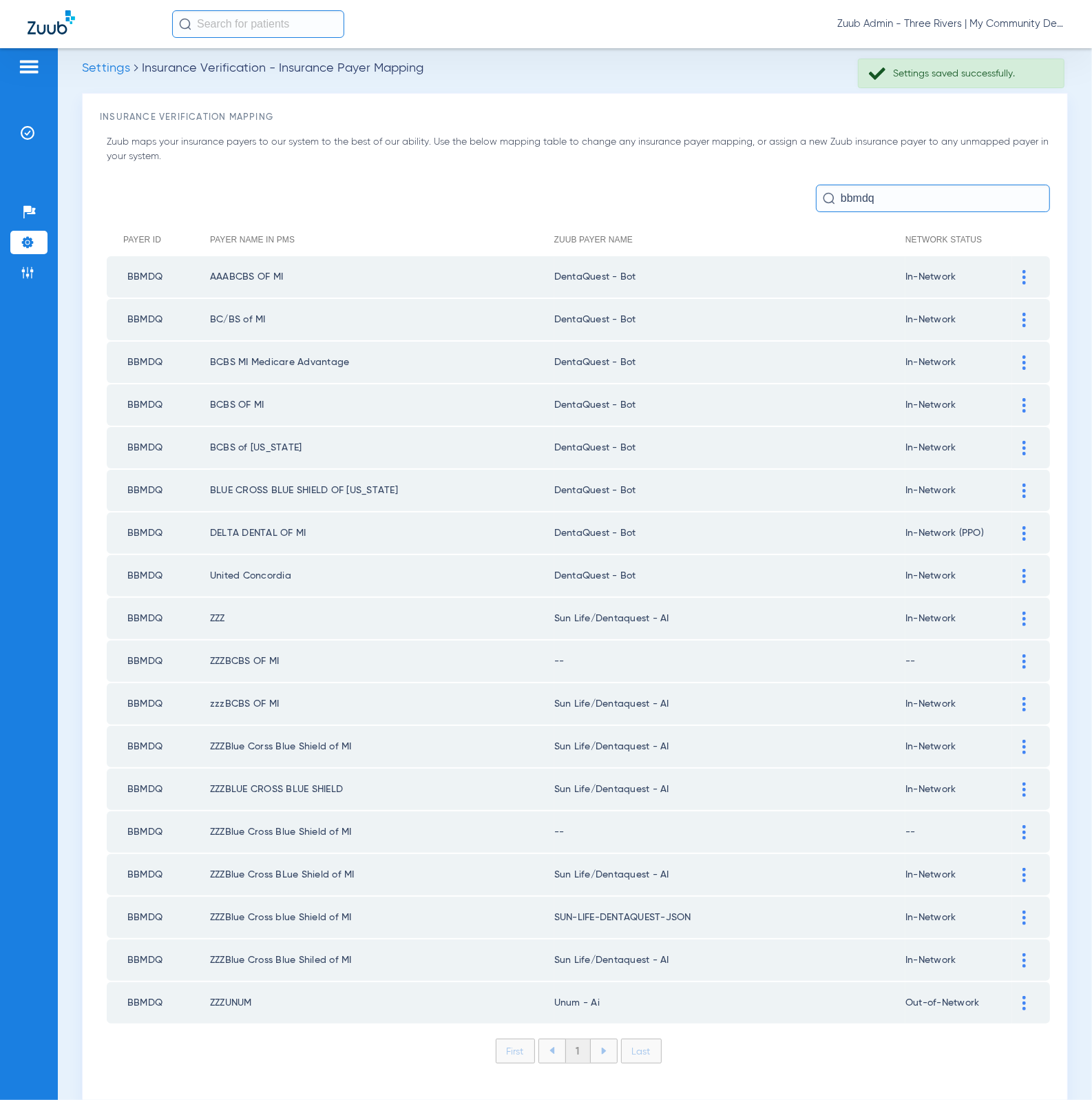
click at [1012, 612] on div at bounding box center [1024, 619] width 24 height 15
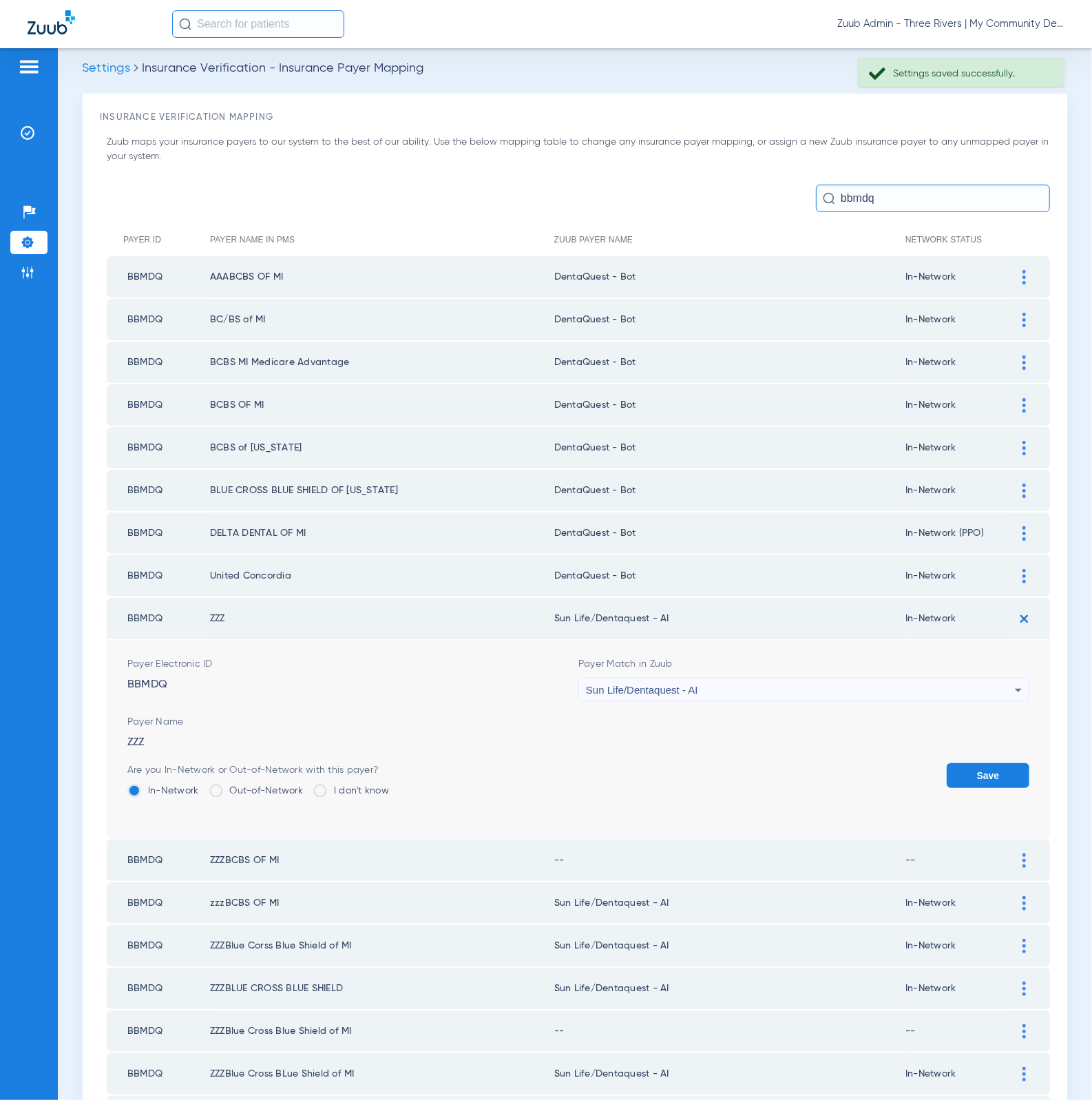
click at [753, 678] on div "Sun Life/Dentaquest - AI" at bounding box center [800, 690] width 429 height 23
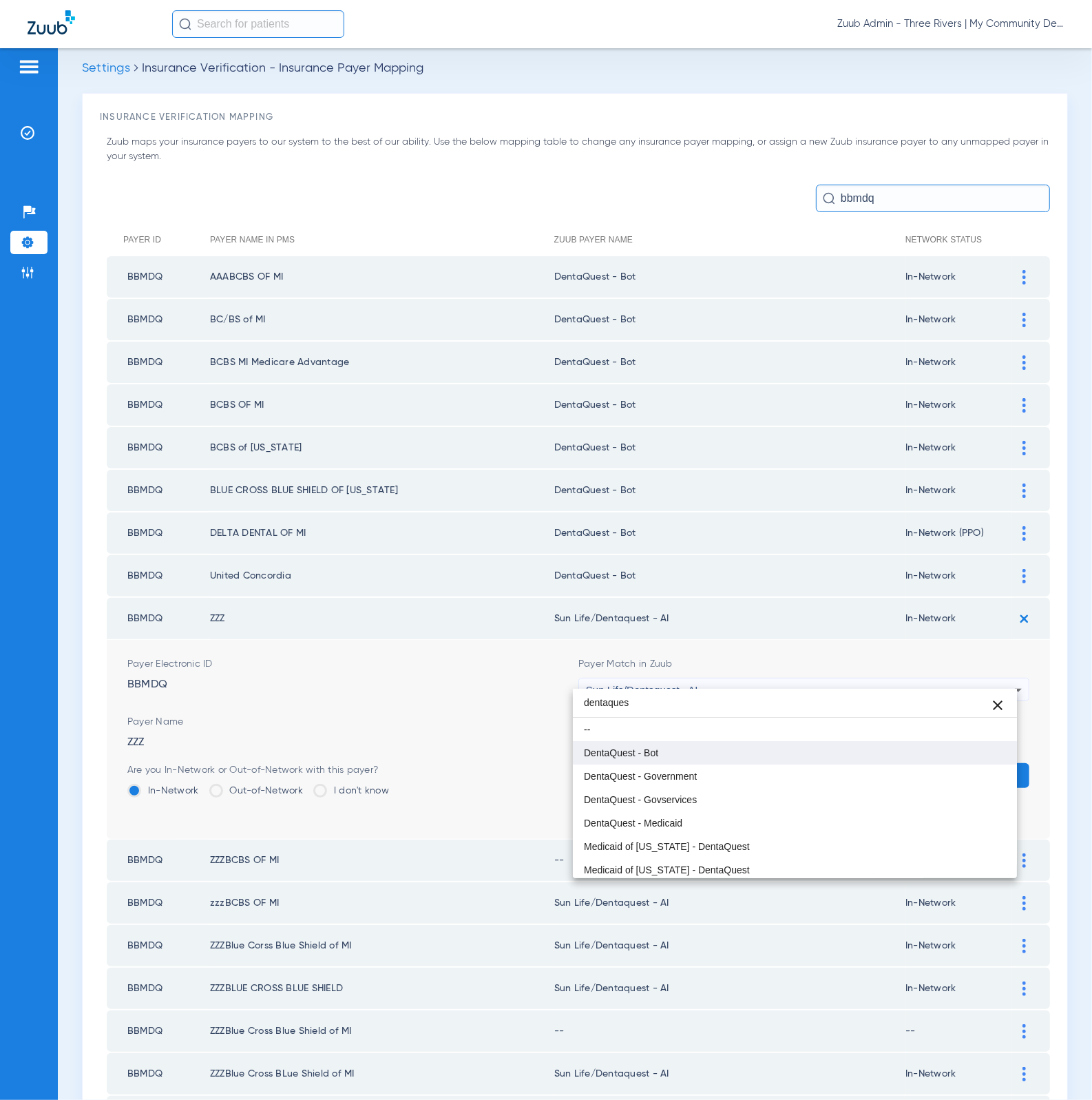
type input "dentaques"
click at [716, 761] on mat-option "DentaQuest - Bot" at bounding box center [795, 753] width 445 height 23
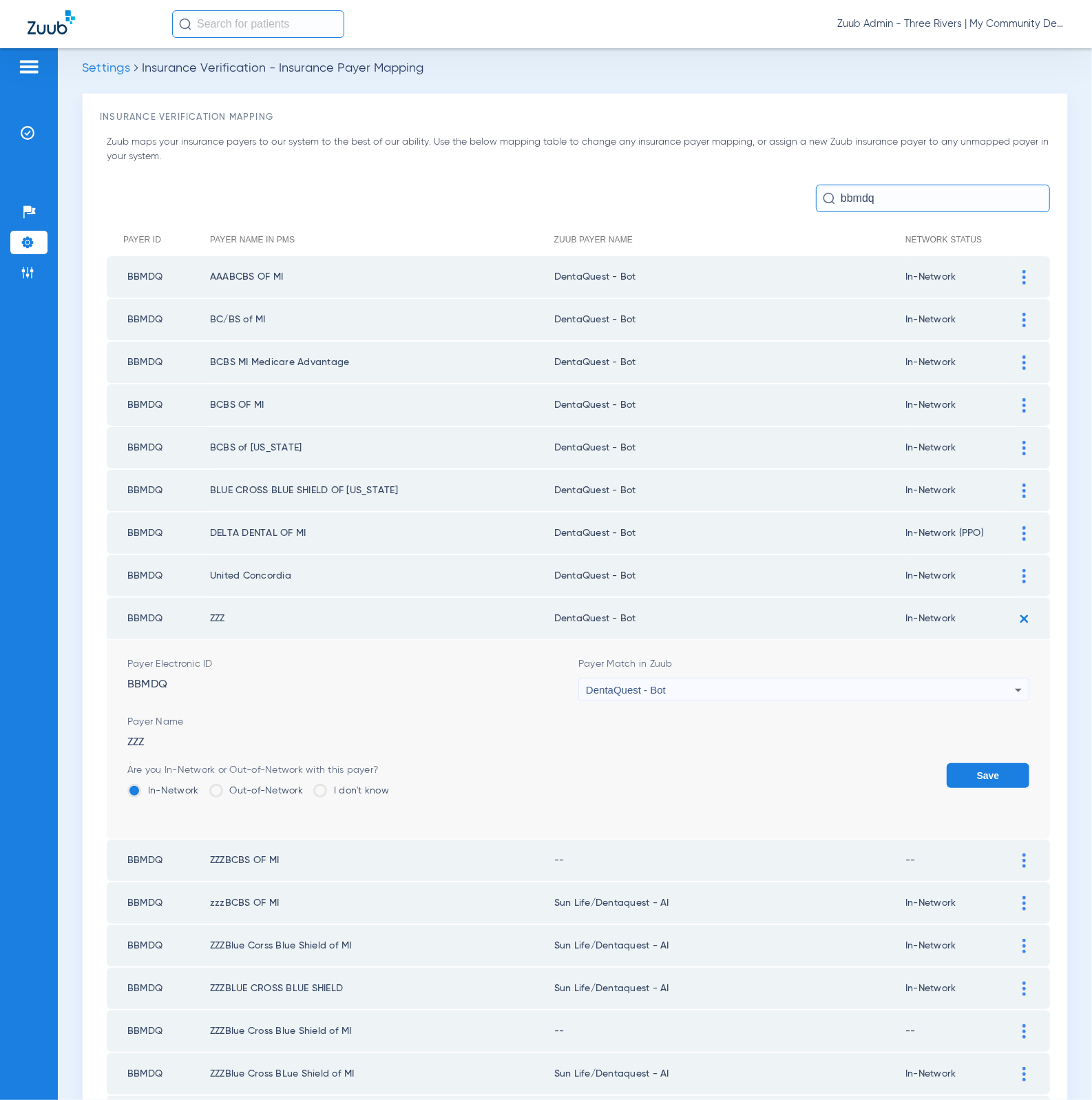
click at [950, 763] on button "Save" at bounding box center [988, 775] width 83 height 25
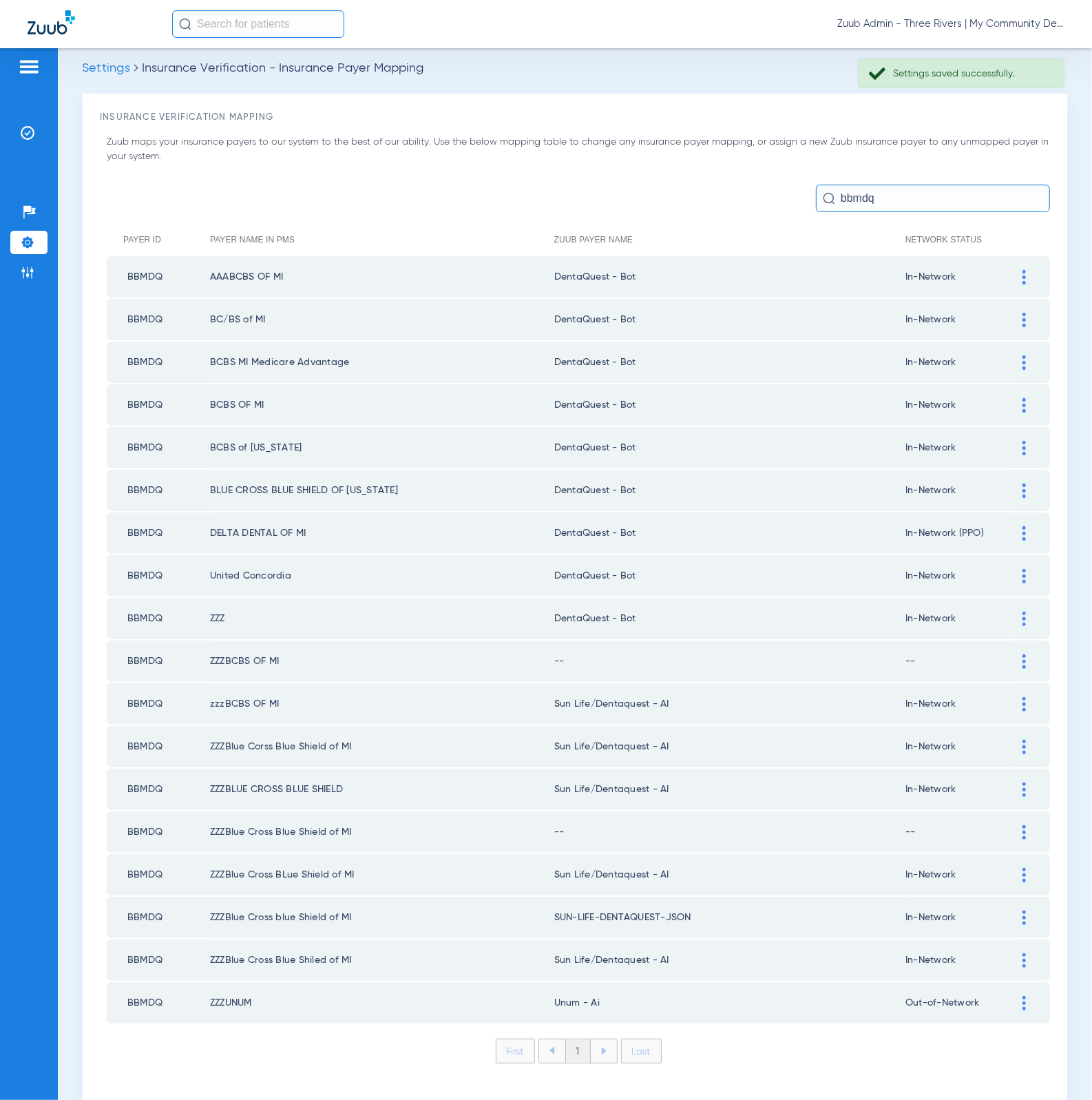
click at [1012, 654] on div at bounding box center [1024, 661] width 24 height 15
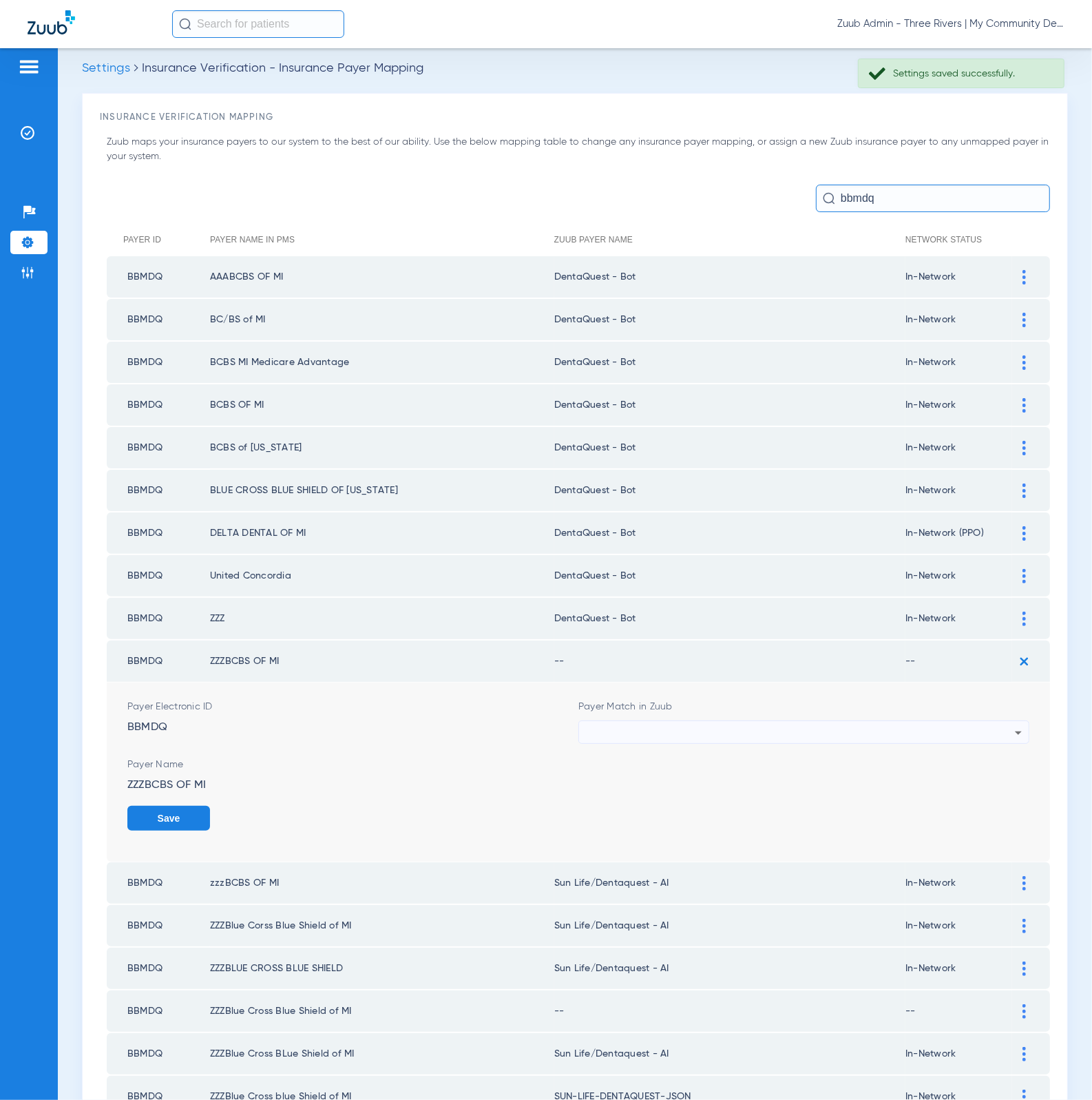
click at [907, 721] on div at bounding box center [800, 733] width 429 height 23
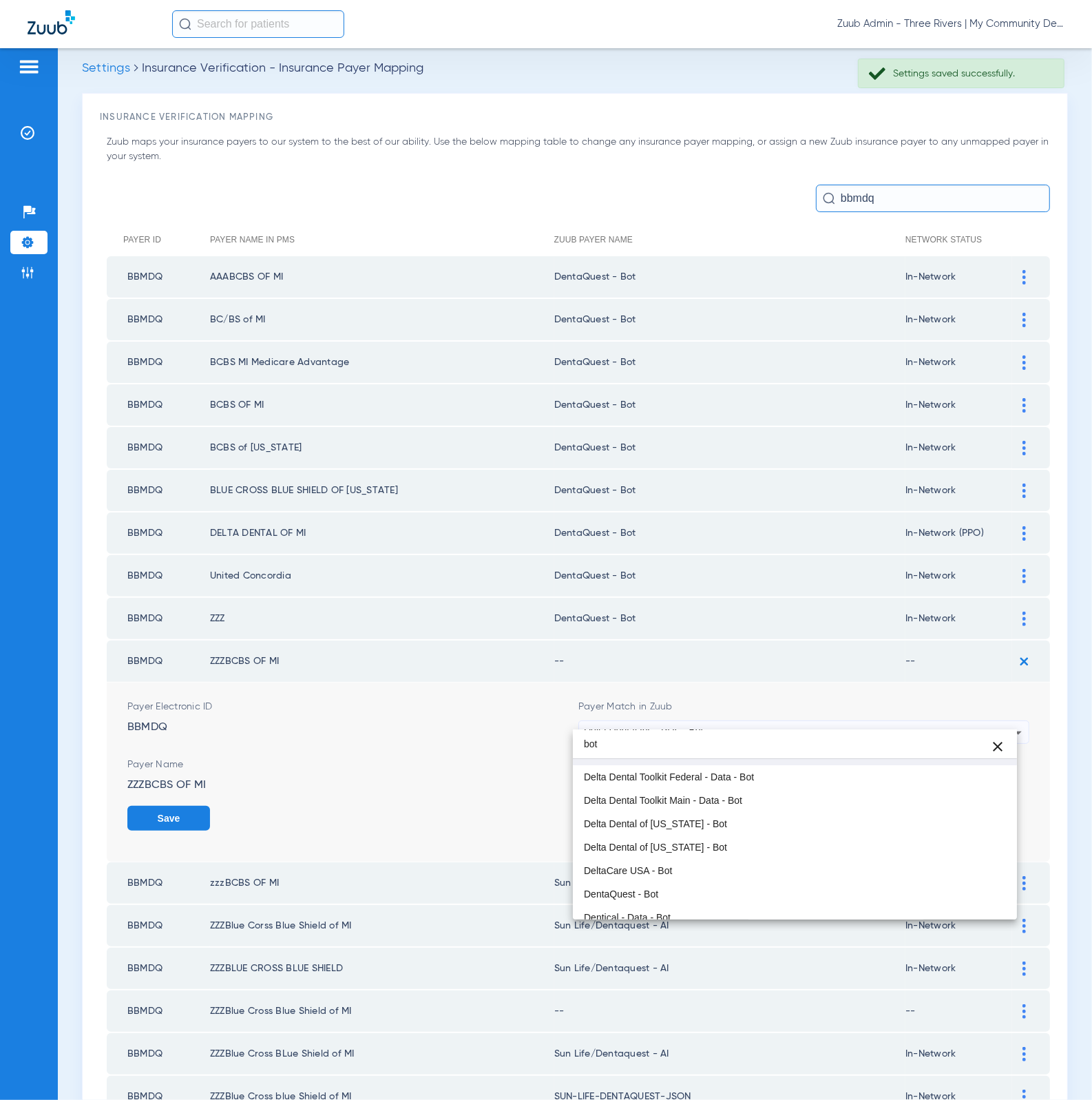
scroll to position [209, 0]
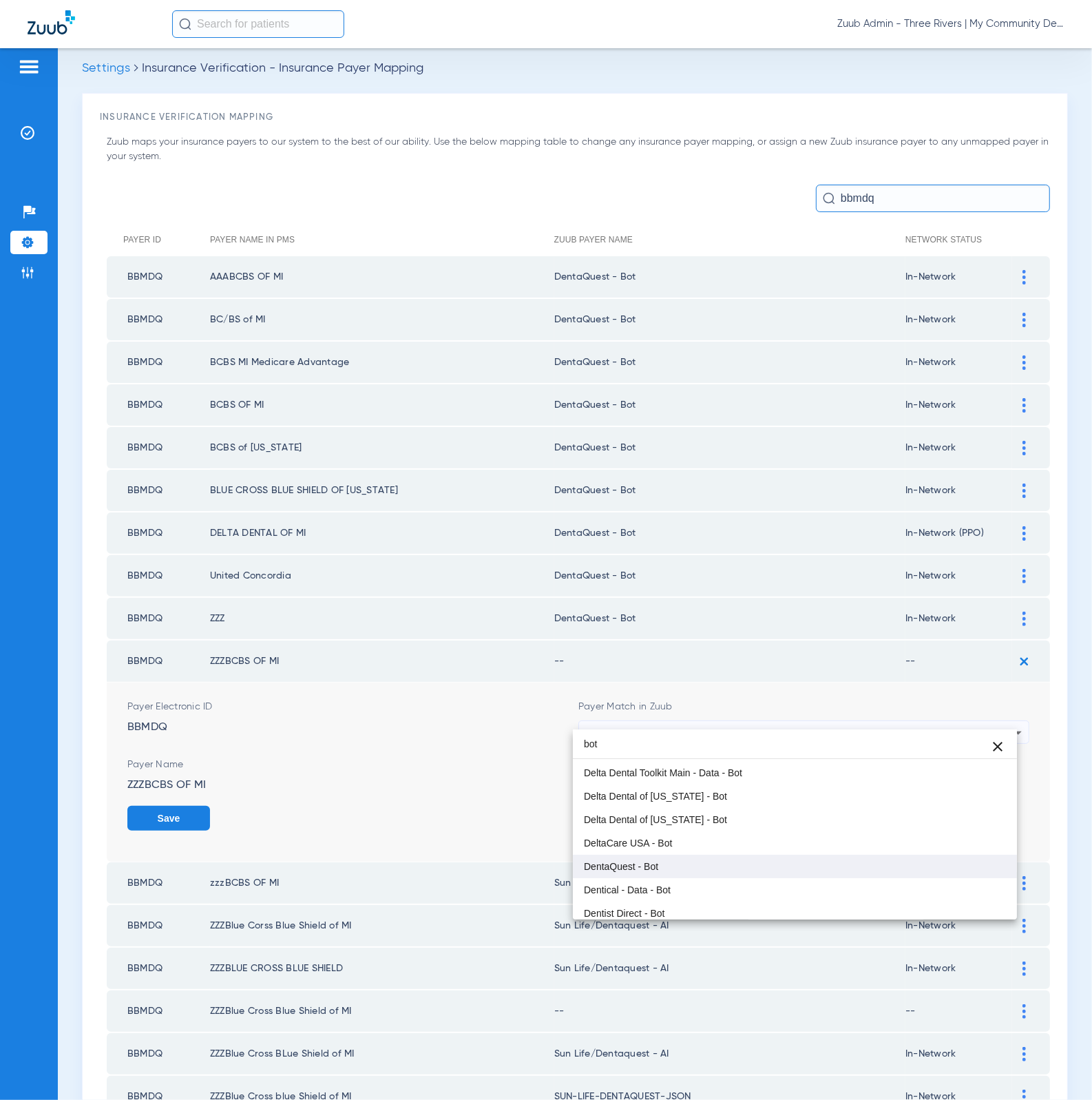
type input "bot"
click at [696, 858] on mat-option "DentaQuest - Bot" at bounding box center [795, 867] width 445 height 23
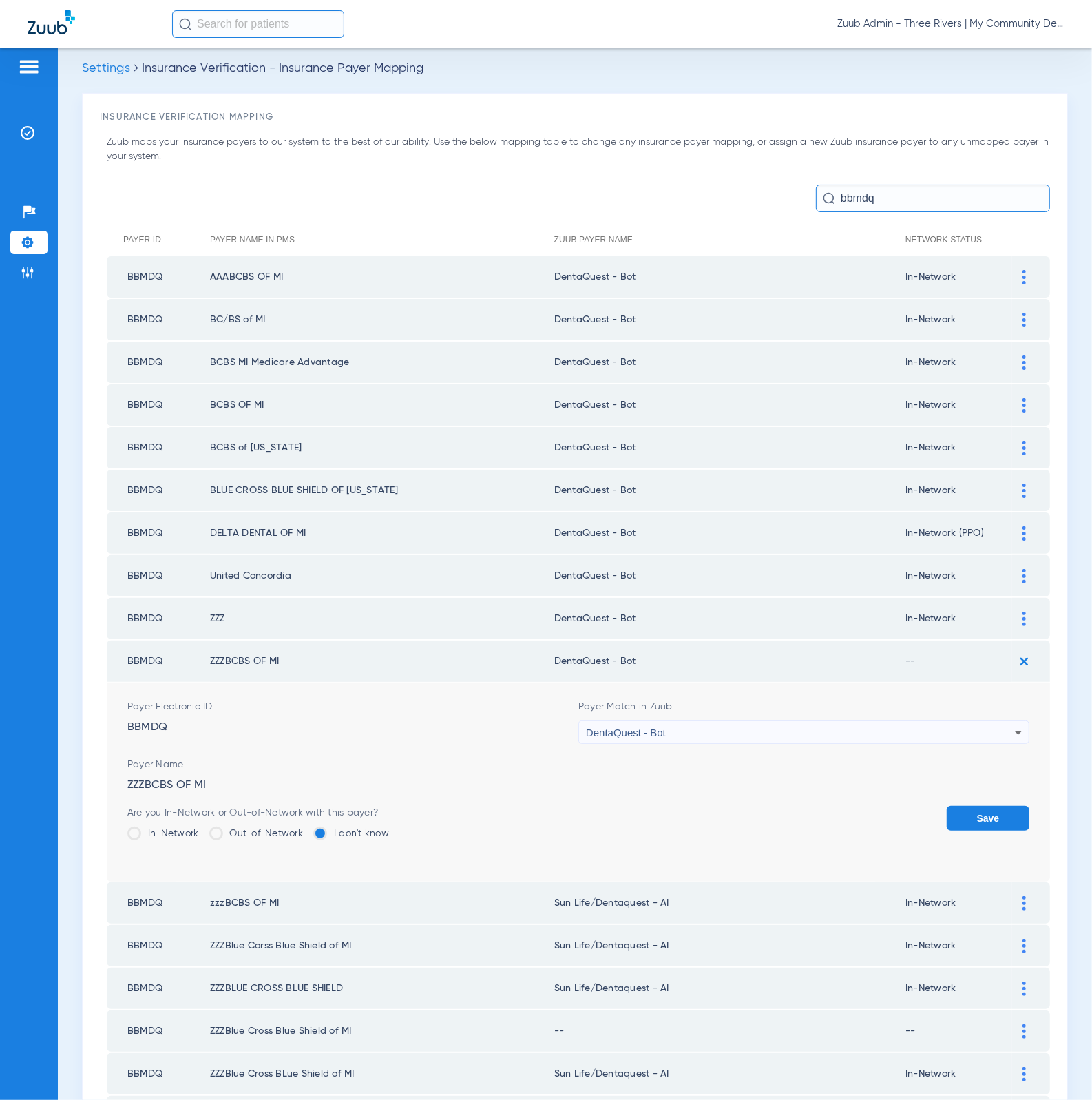
click at [991, 806] on button "Save" at bounding box center [988, 818] width 83 height 25
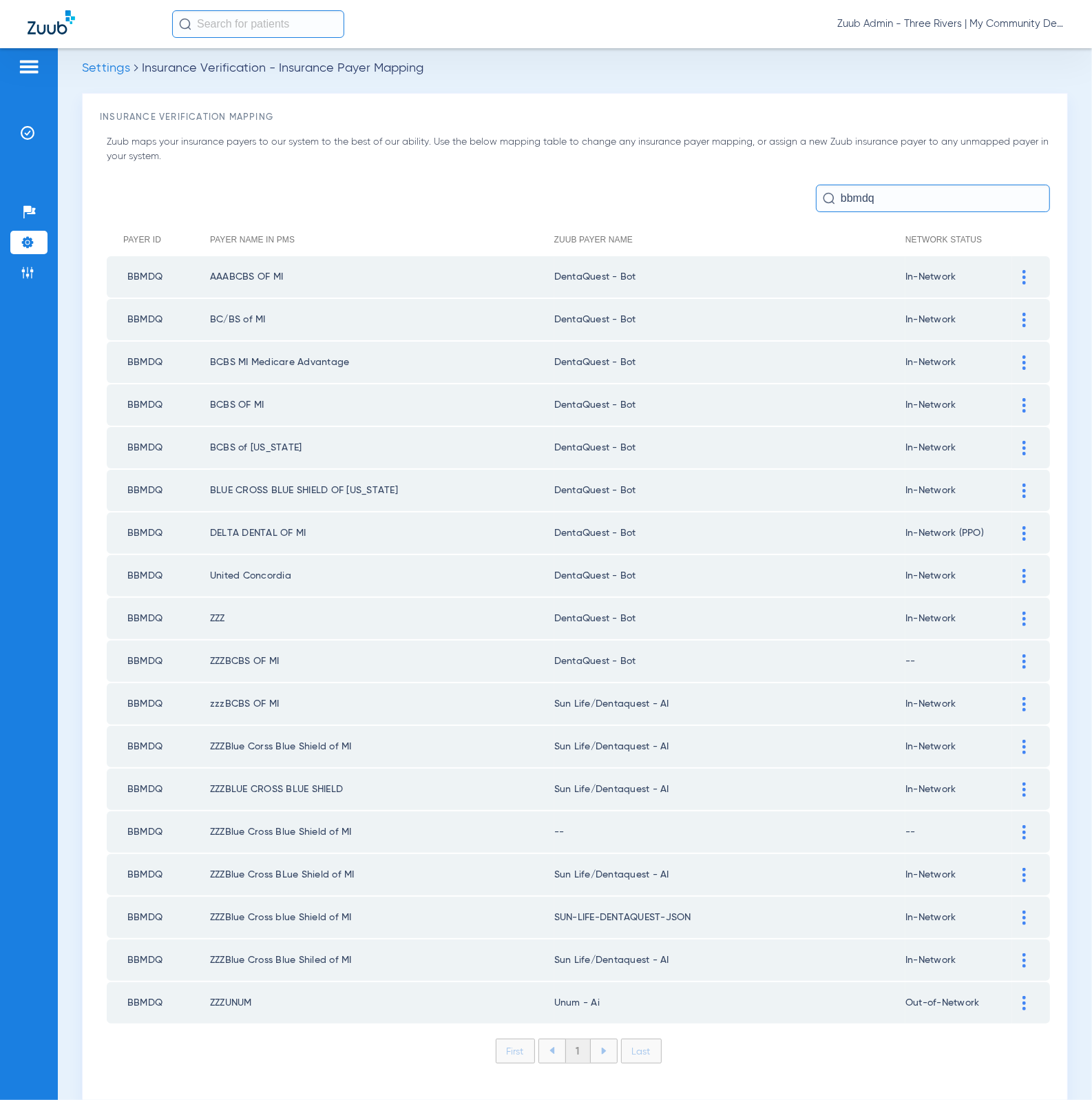
click at [1012, 697] on div at bounding box center [1024, 704] width 24 height 15
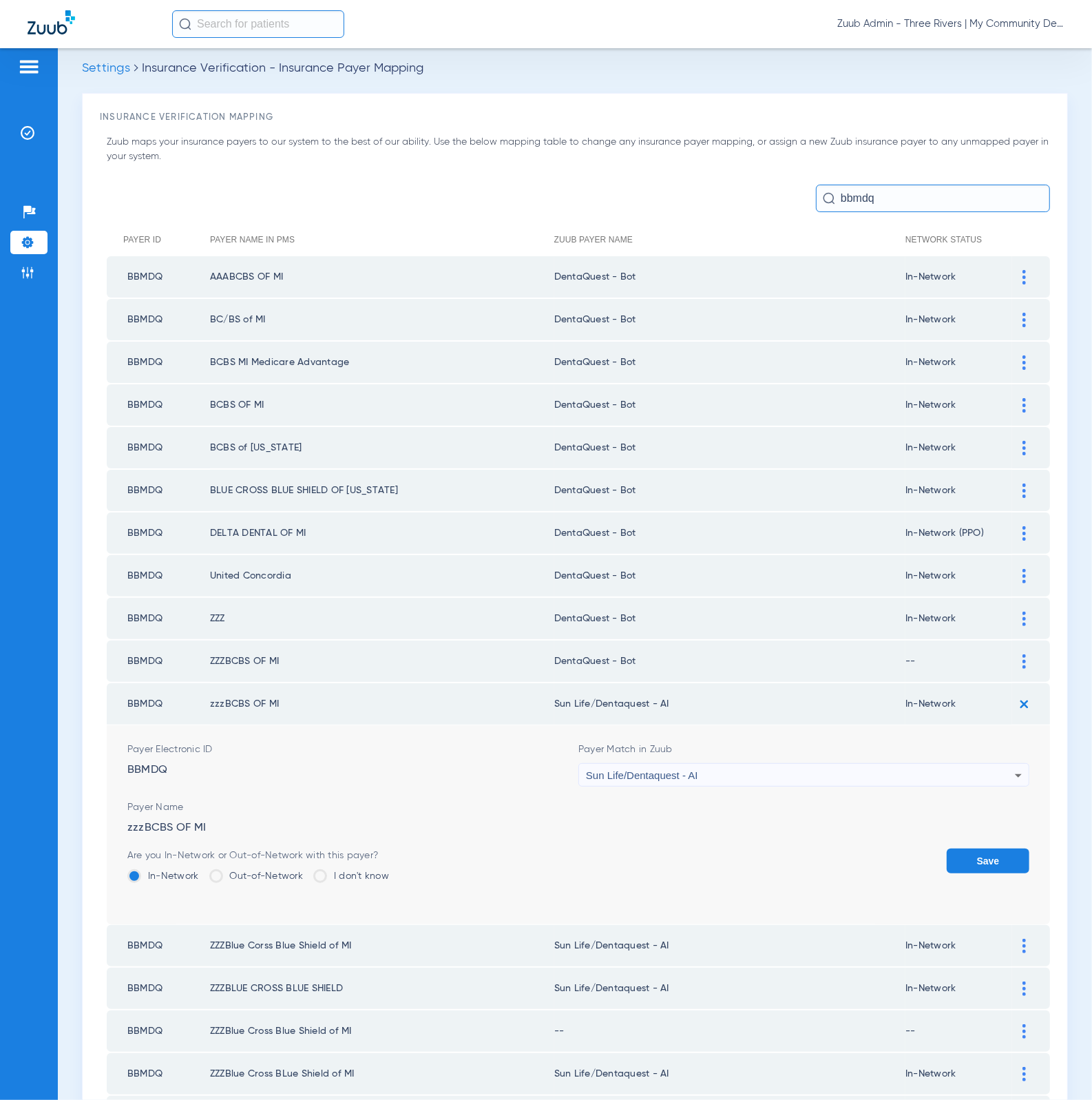
click at [832, 764] on div "Sun Life/Dentaquest - AI" at bounding box center [800, 775] width 429 height 23
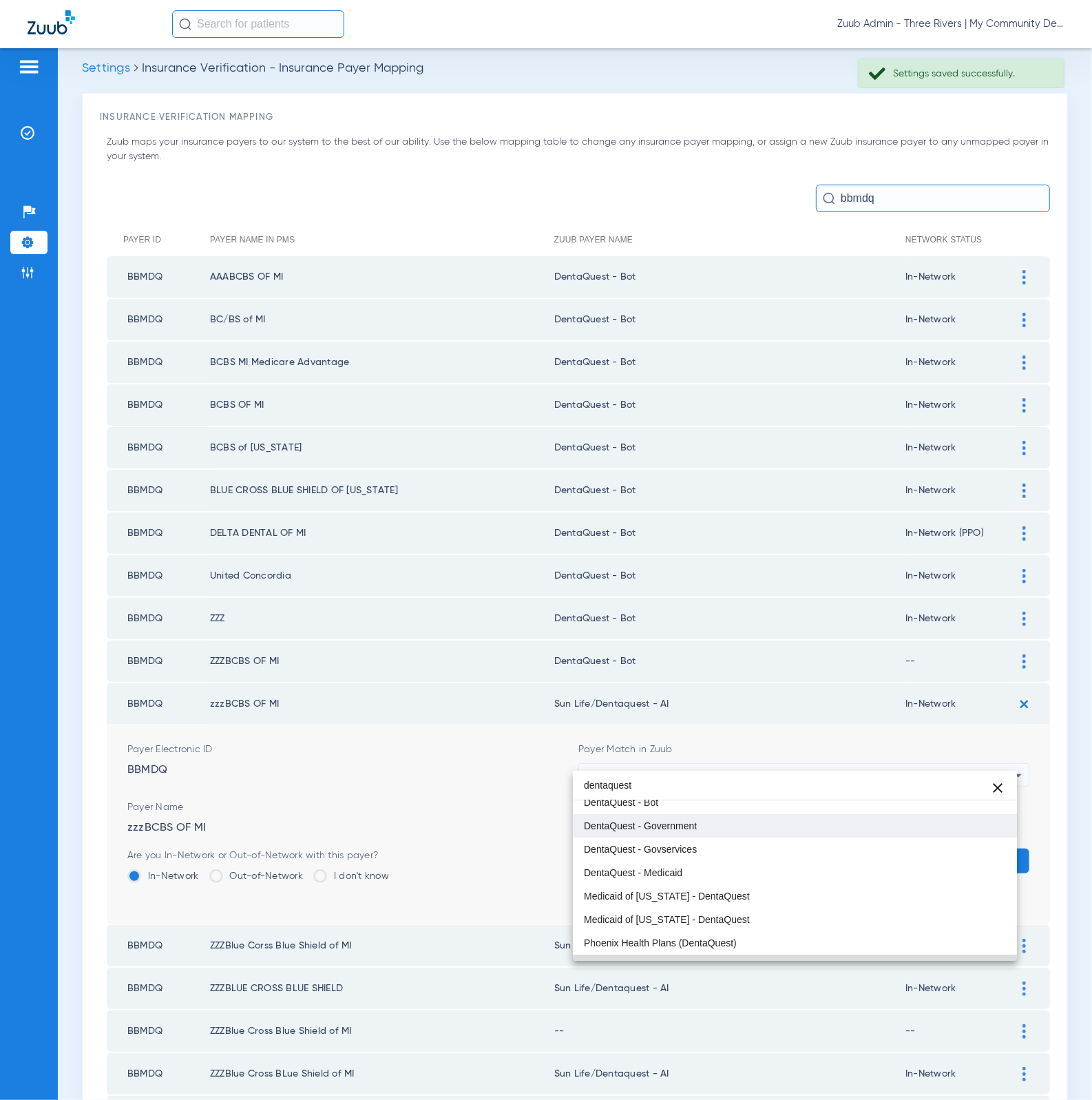
scroll to position [0, 0]
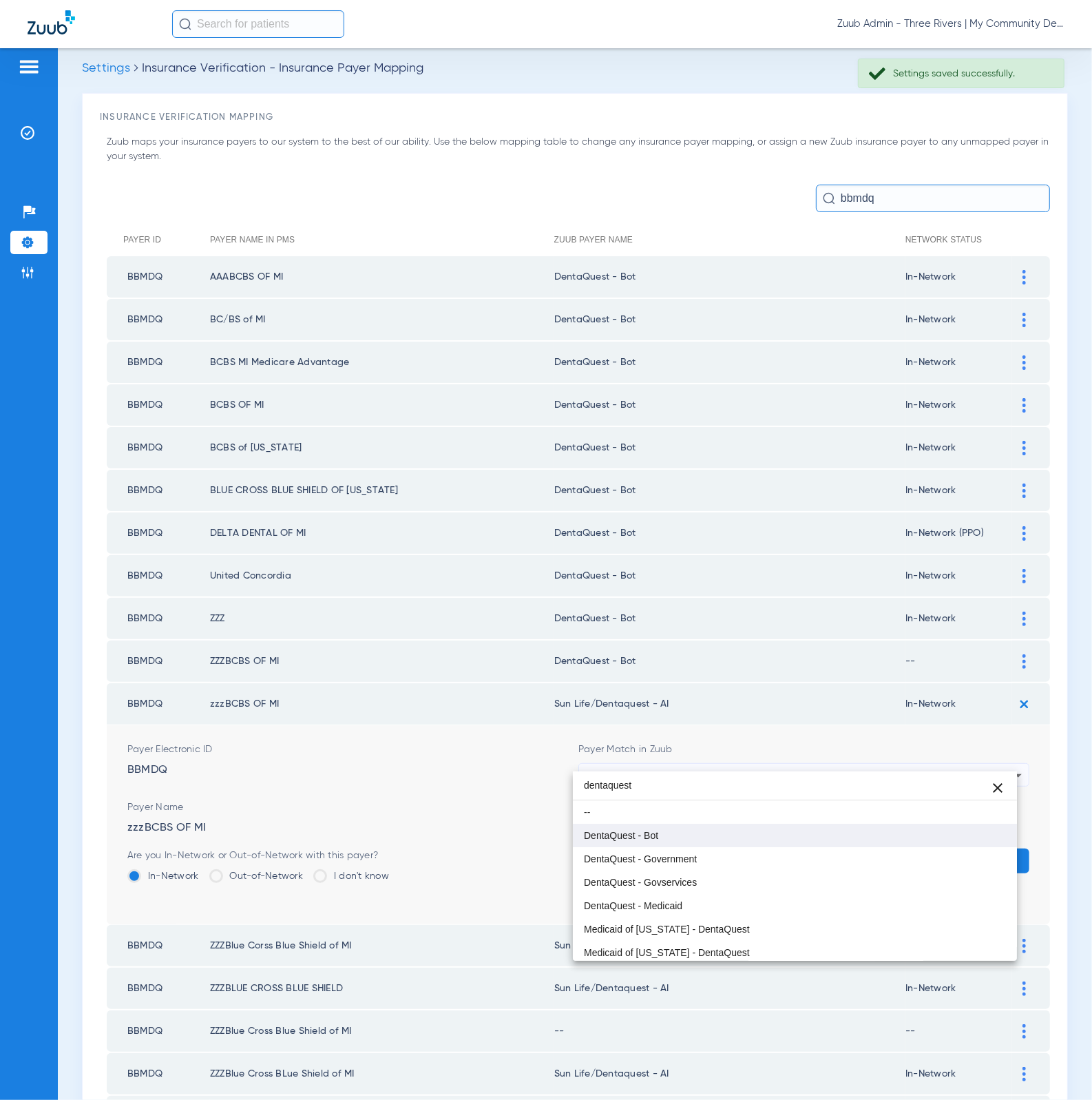
type input "dentaquest"
click at [657, 843] on mat-option "DentaQuest - Bot" at bounding box center [795, 836] width 445 height 23
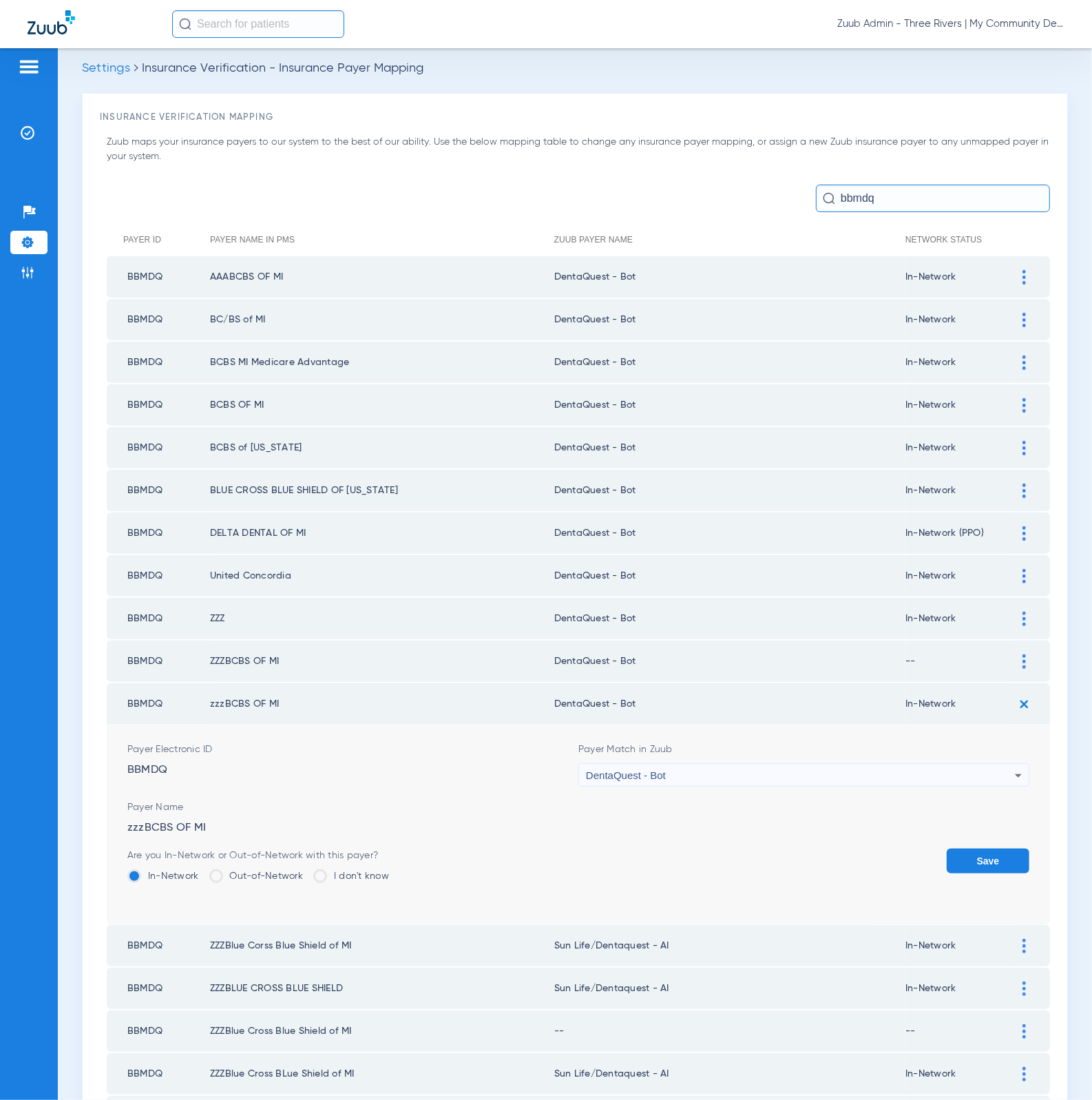
drag, startPoint x: 645, startPoint y: 697, endPoint x: 545, endPoint y: 694, distance: 100.0
click at [554, 697] on td "DentaQuest - Bot" at bounding box center [730, 704] width 351 height 41
drag, startPoint x: 549, startPoint y: 688, endPoint x: 649, endPoint y: 687, distance: 100.0
click at [649, 687] on td "DentaQuest - Bot" at bounding box center [730, 704] width 351 height 41
copy td "DentaQuest - Bot"
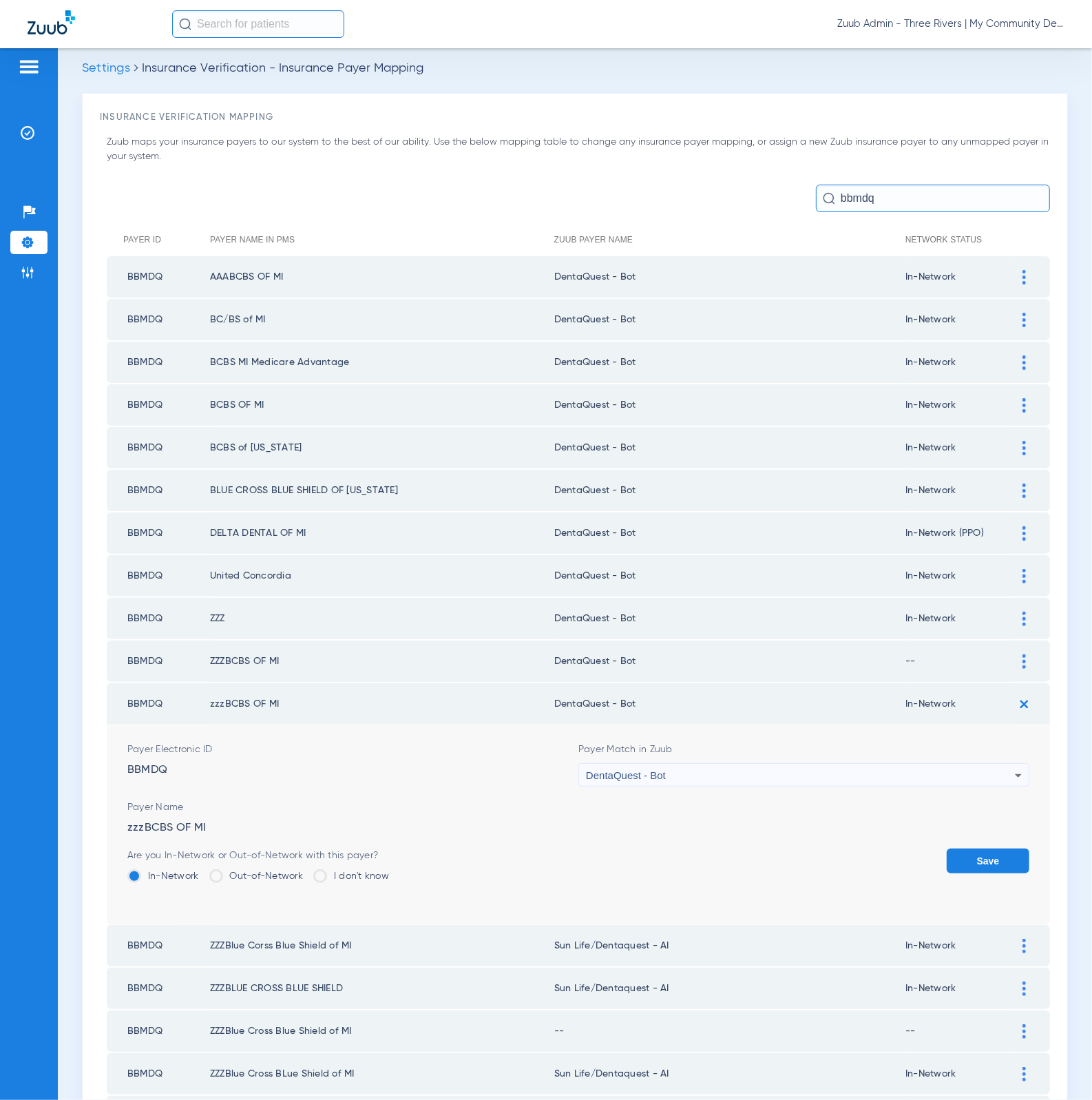
click at [950, 849] on button "Save" at bounding box center [988, 861] width 83 height 25
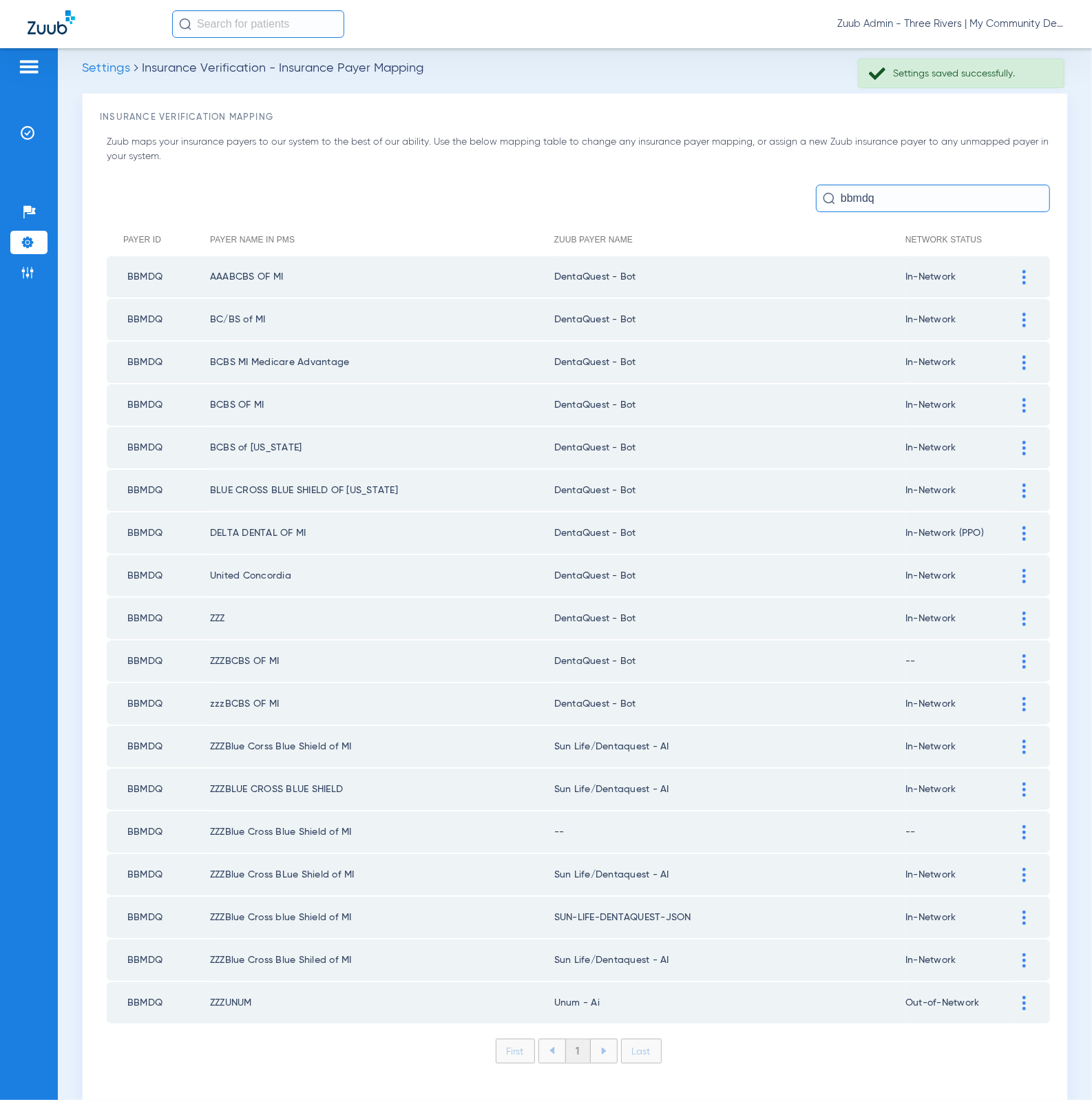
click at [1012, 654] on div at bounding box center [1024, 661] width 24 height 15
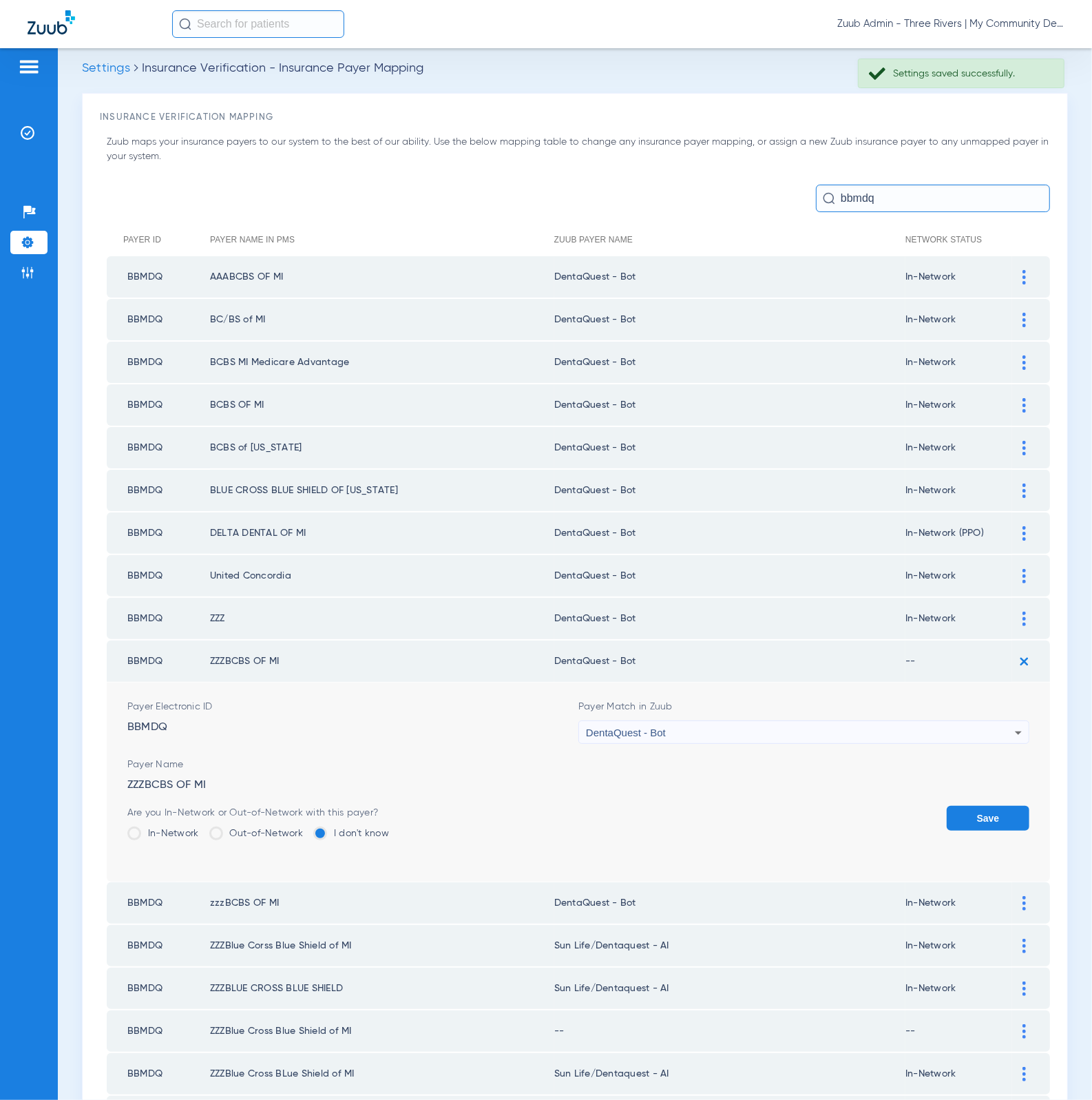
click at [179, 827] on label "In-Network" at bounding box center [164, 833] width 72 height 14
click at [202, 829] on input "In-Network" at bounding box center [202, 829] width 0 height 0
click at [955, 806] on button "Save" at bounding box center [988, 818] width 83 height 25
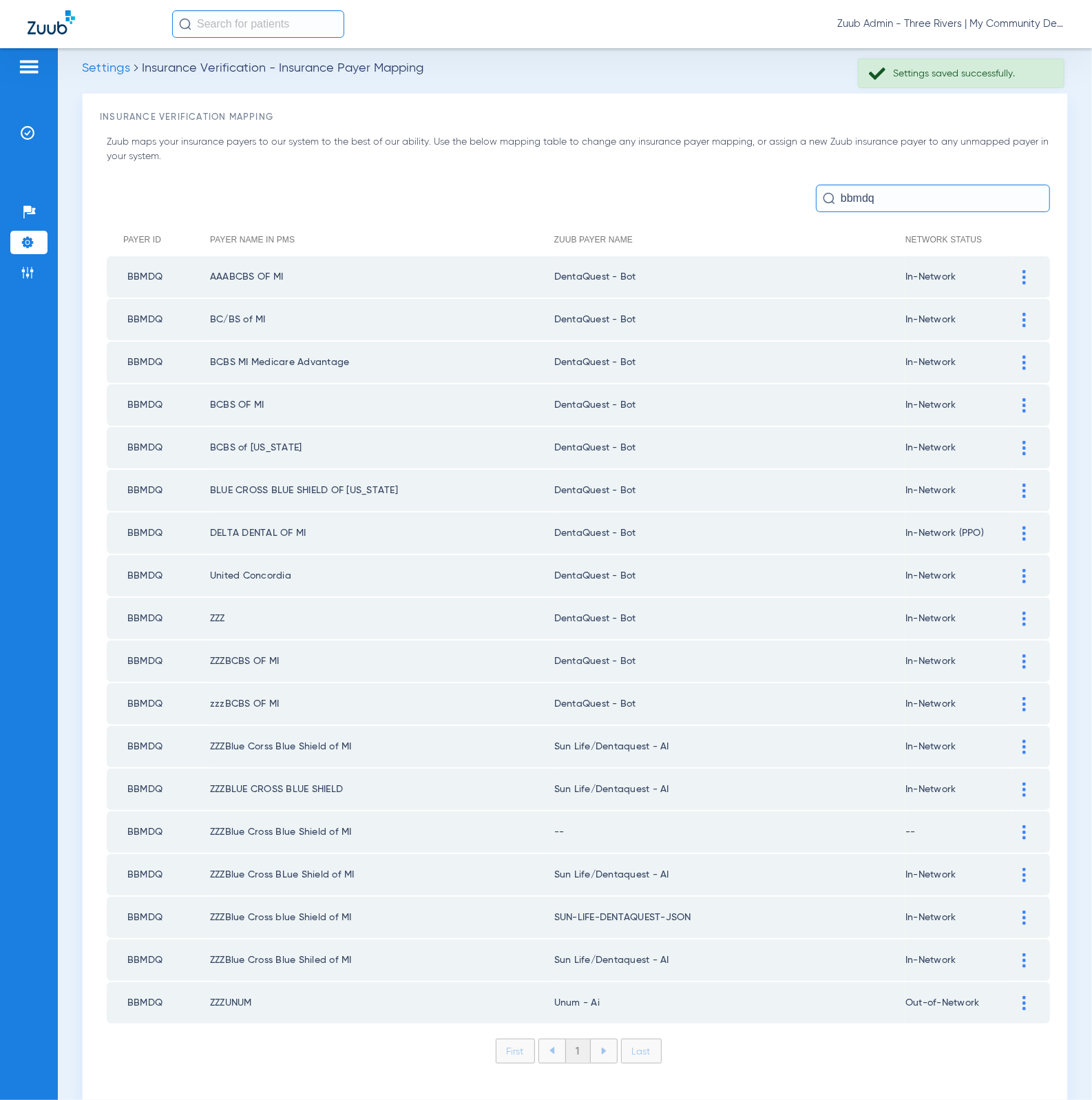
click at [1022, 740] on img at bounding box center [1024, 746] width 3 height 15
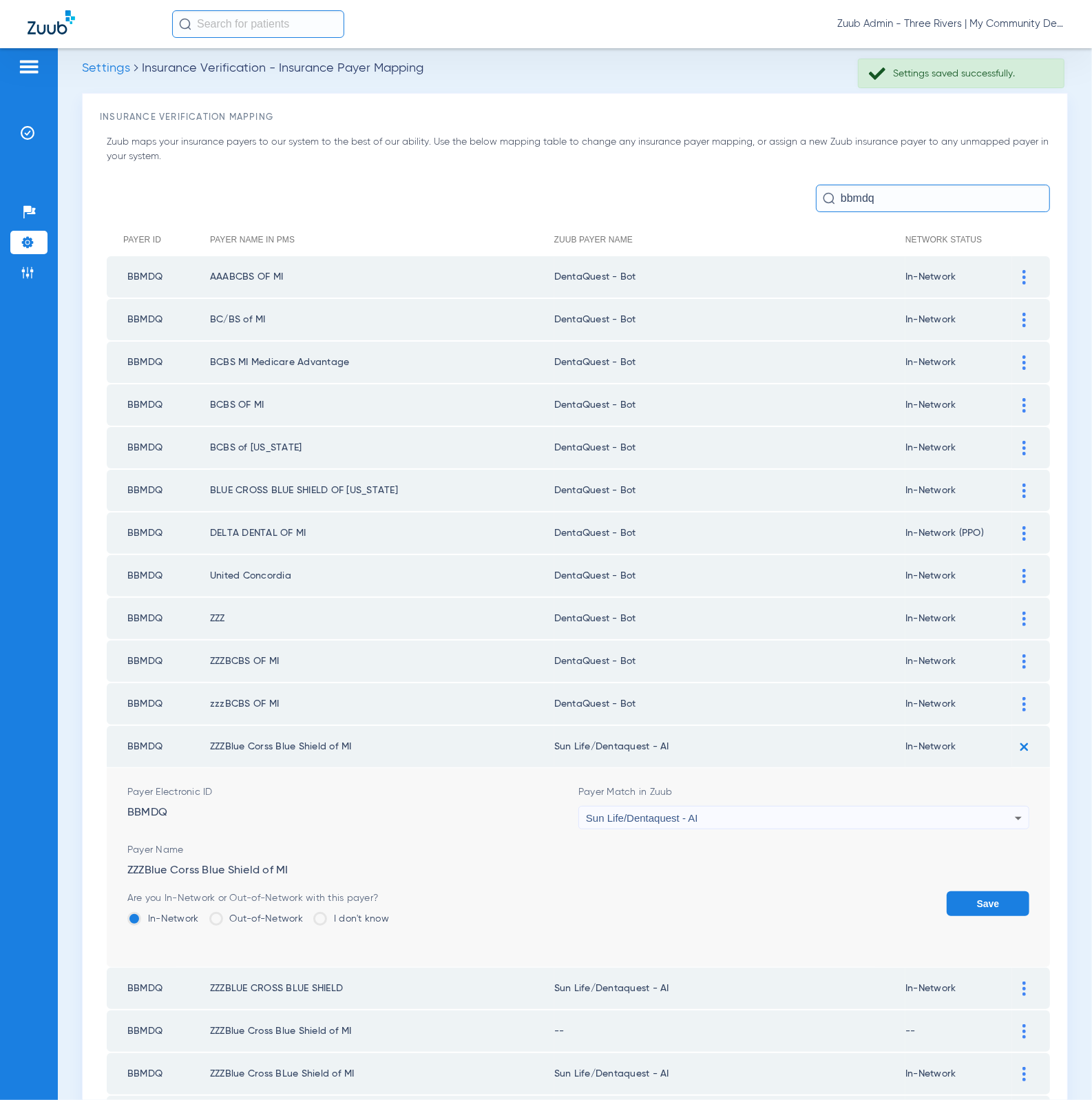
click at [773, 807] on div "Sun Life/Dentaquest - AI" at bounding box center [800, 818] width 429 height 23
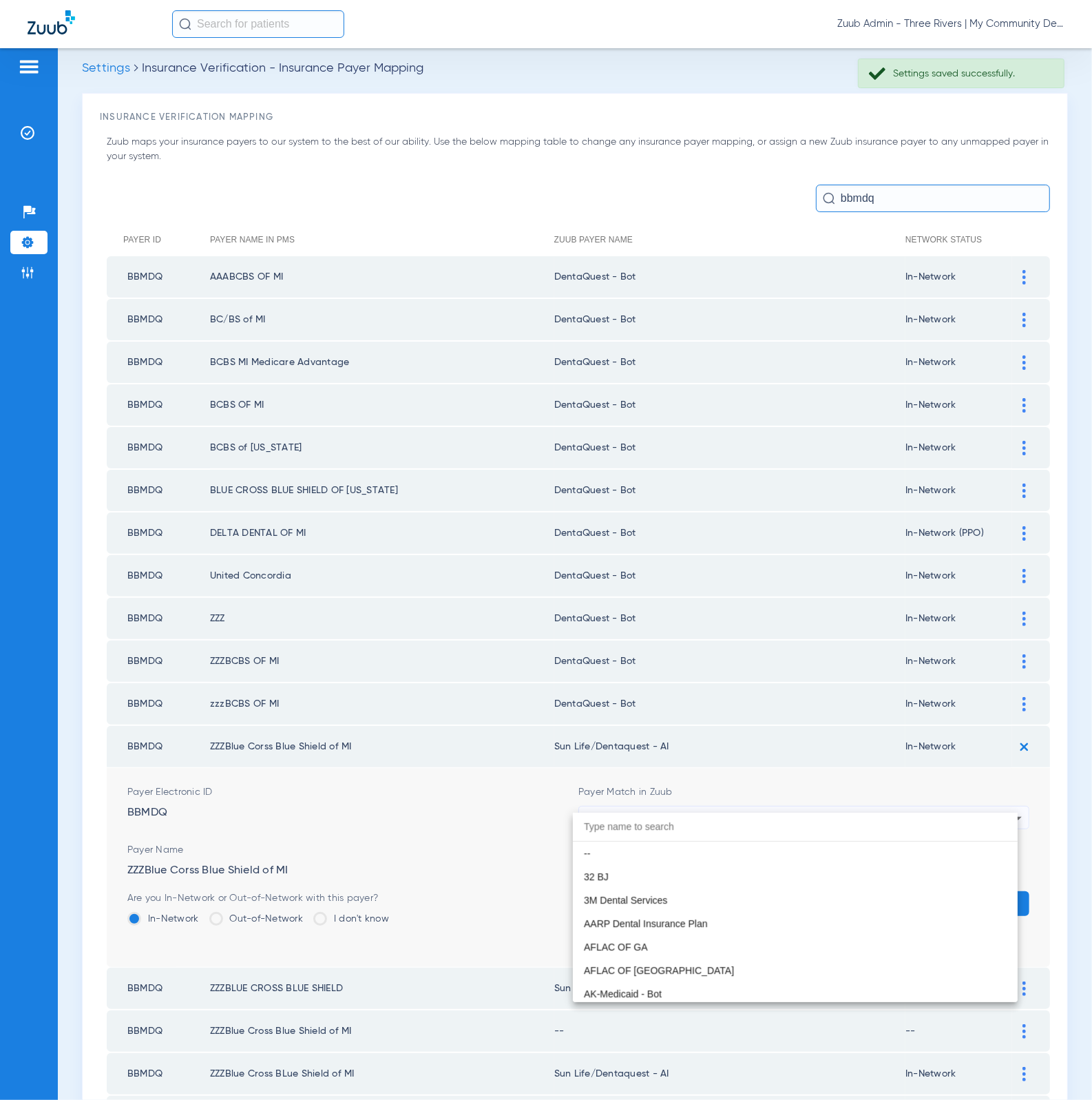
scroll to position [8124, 0]
paste input "DentaQuest - Bot"
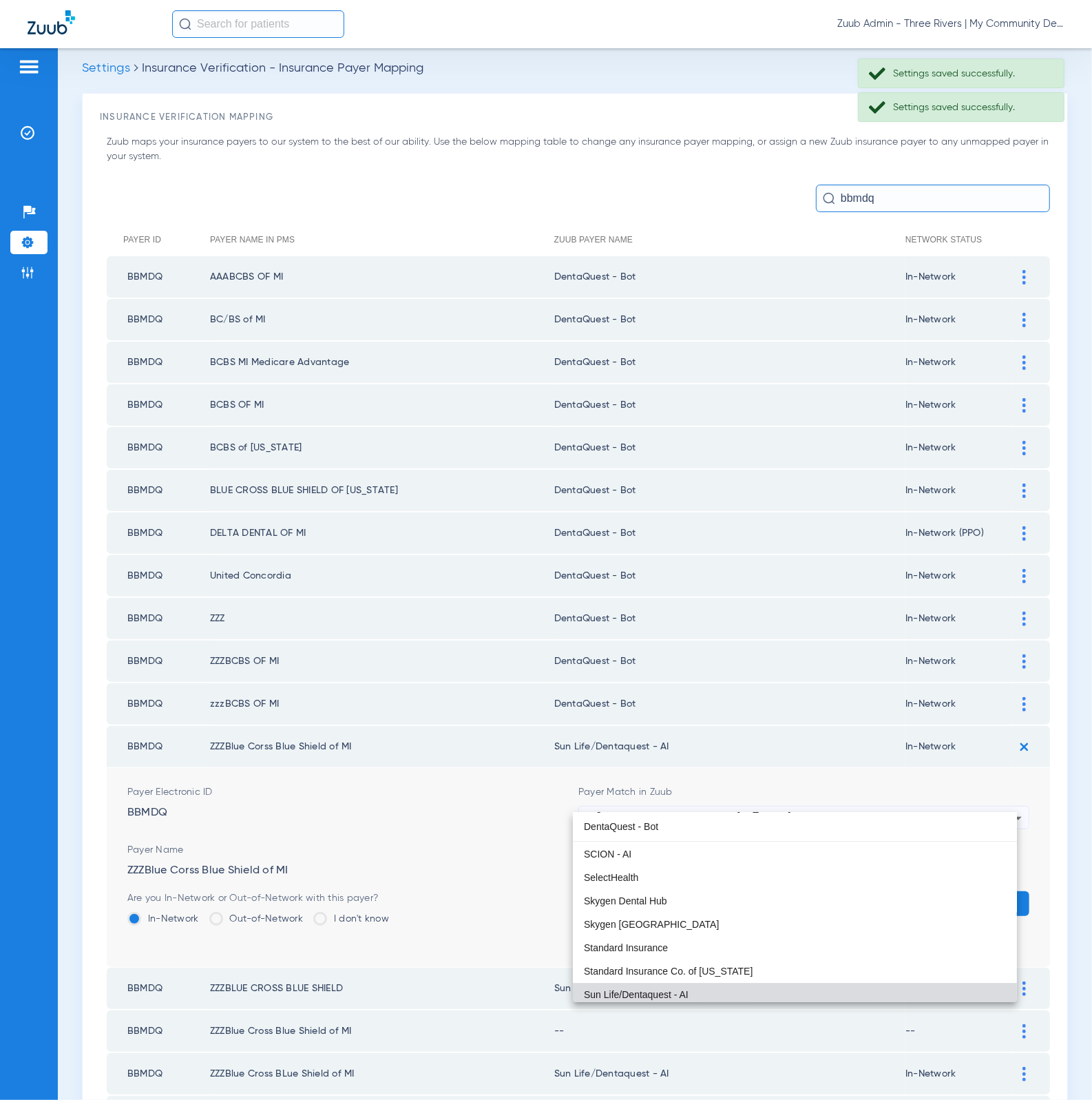
scroll to position [0, 0]
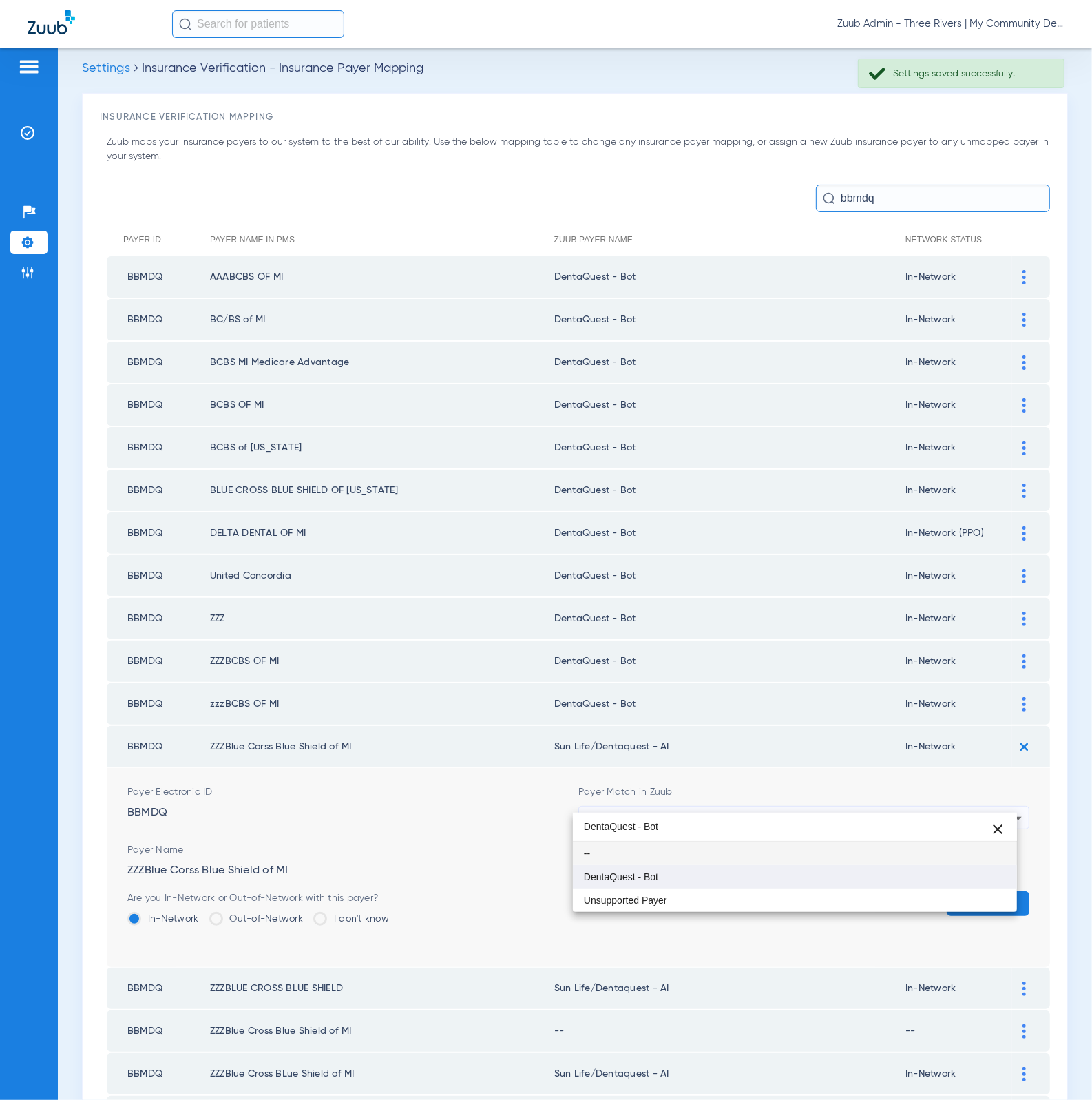
type input "DentaQuest - Bot"
click at [721, 867] on mat-option "DentaQuest - Bot" at bounding box center [795, 877] width 445 height 23
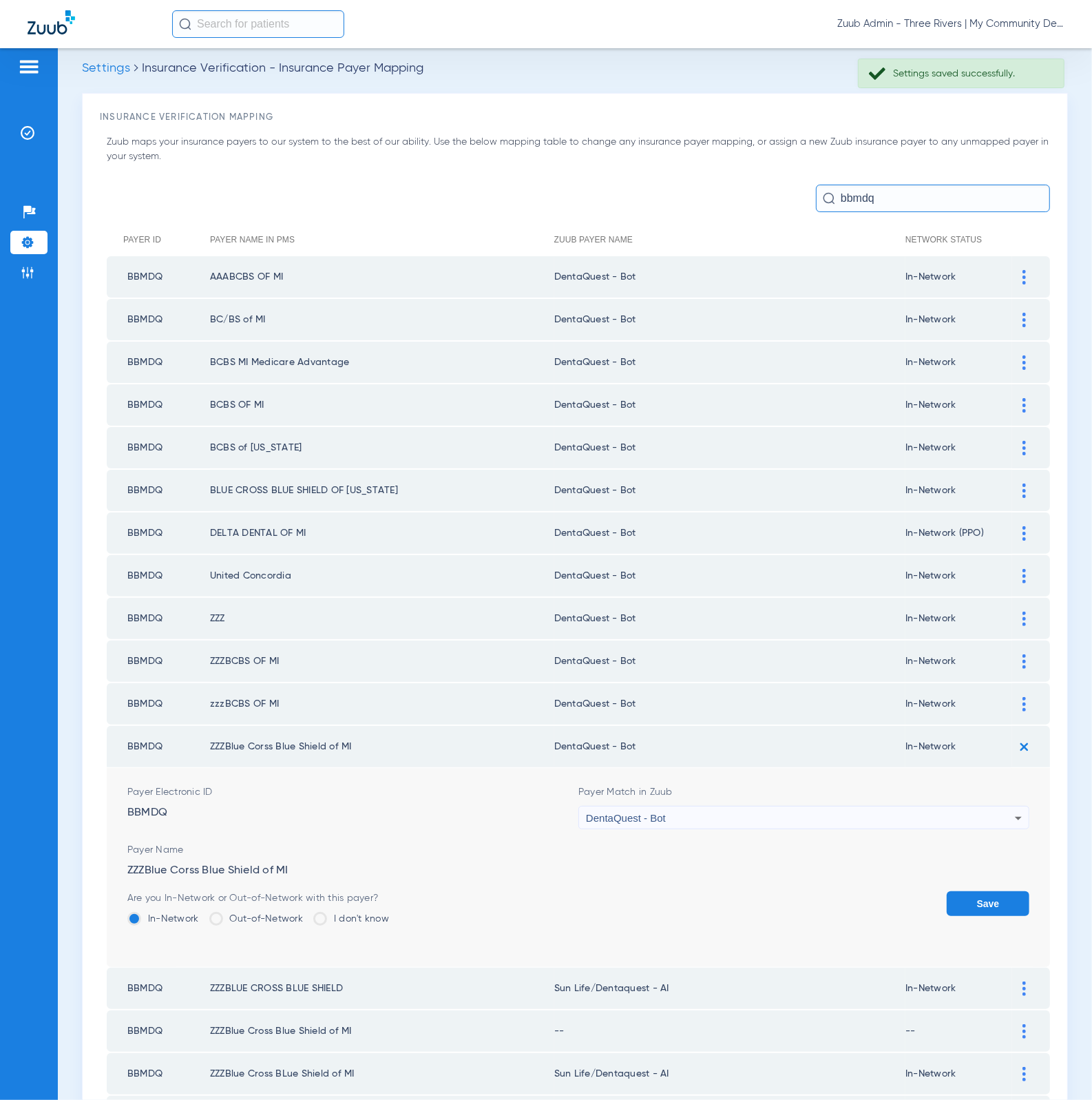
click at [954, 892] on button "Save" at bounding box center [988, 904] width 83 height 25
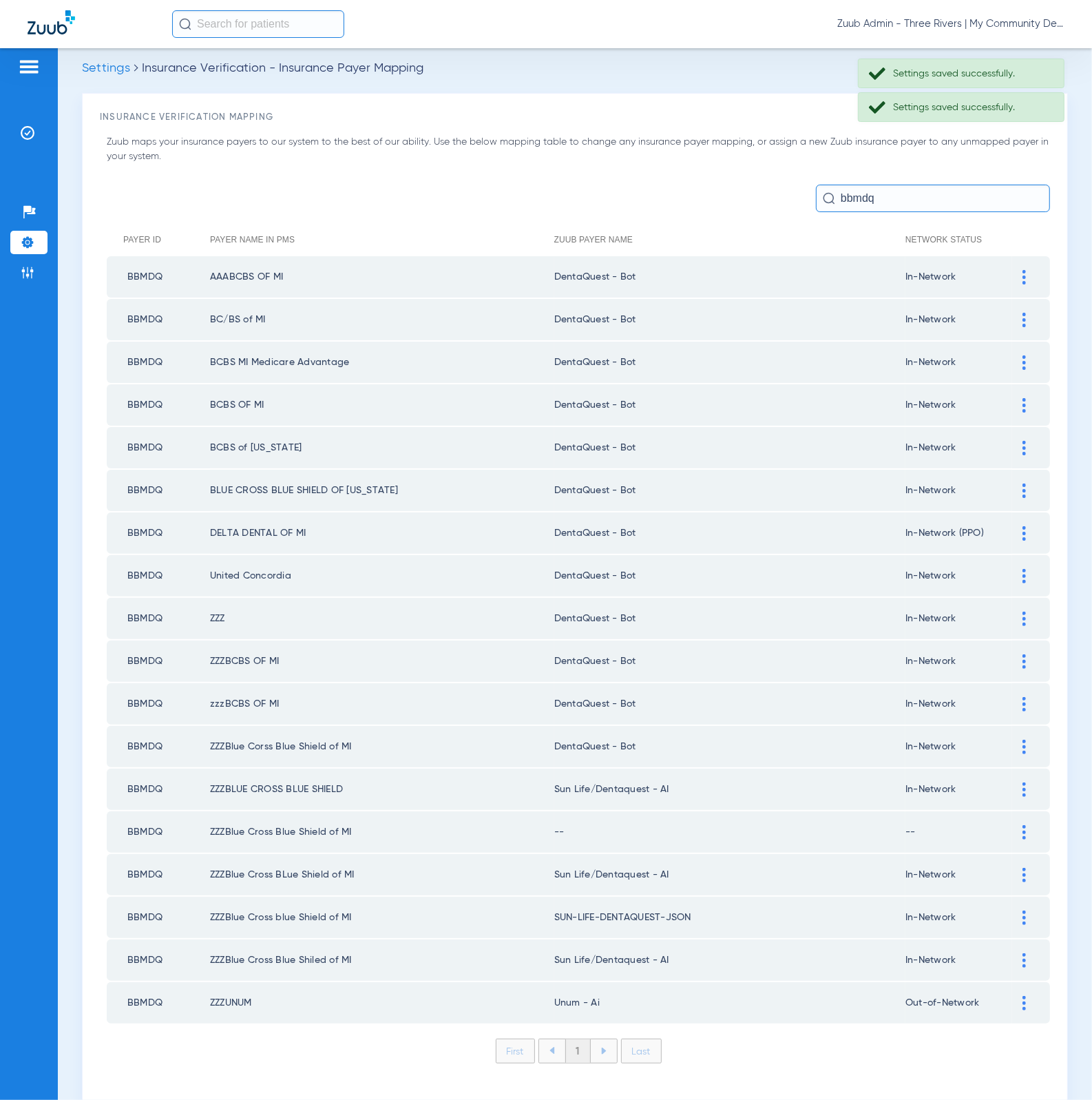
click at [1022, 782] on img at bounding box center [1024, 789] width 3 height 15
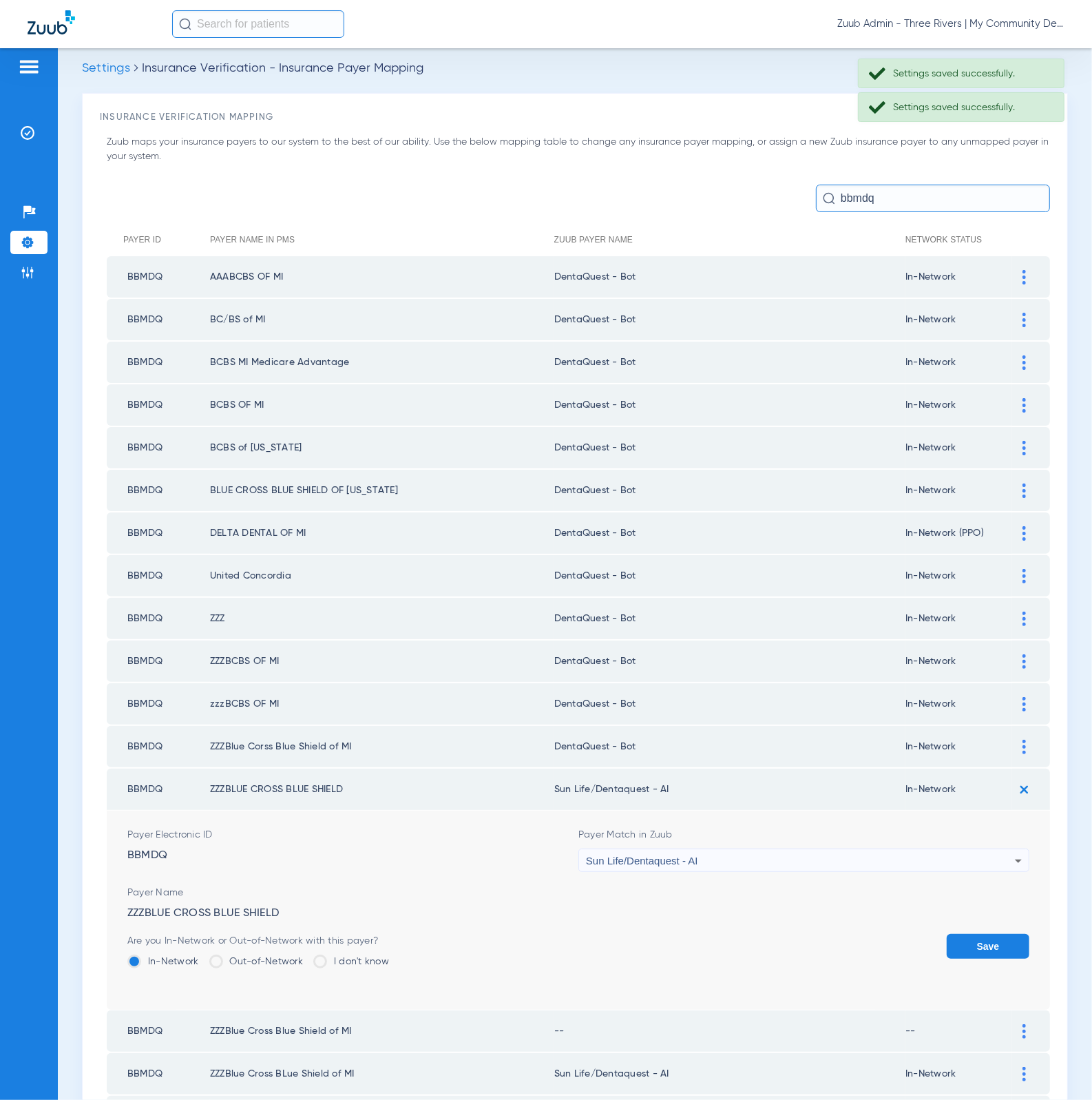
click at [692, 850] on div "Sun Life/Dentaquest - AI" at bounding box center [800, 861] width 429 height 23
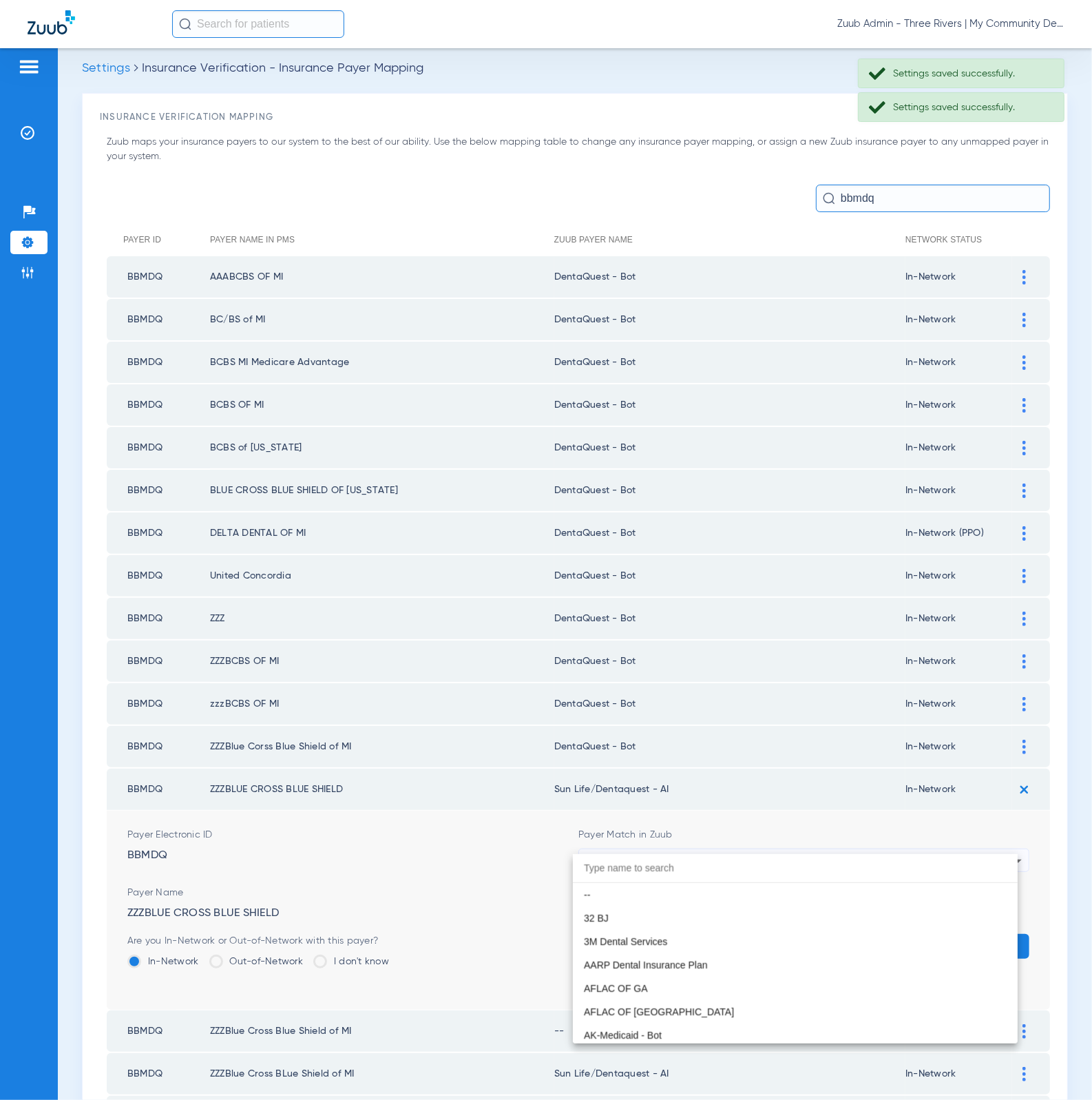
scroll to position [8124, 0]
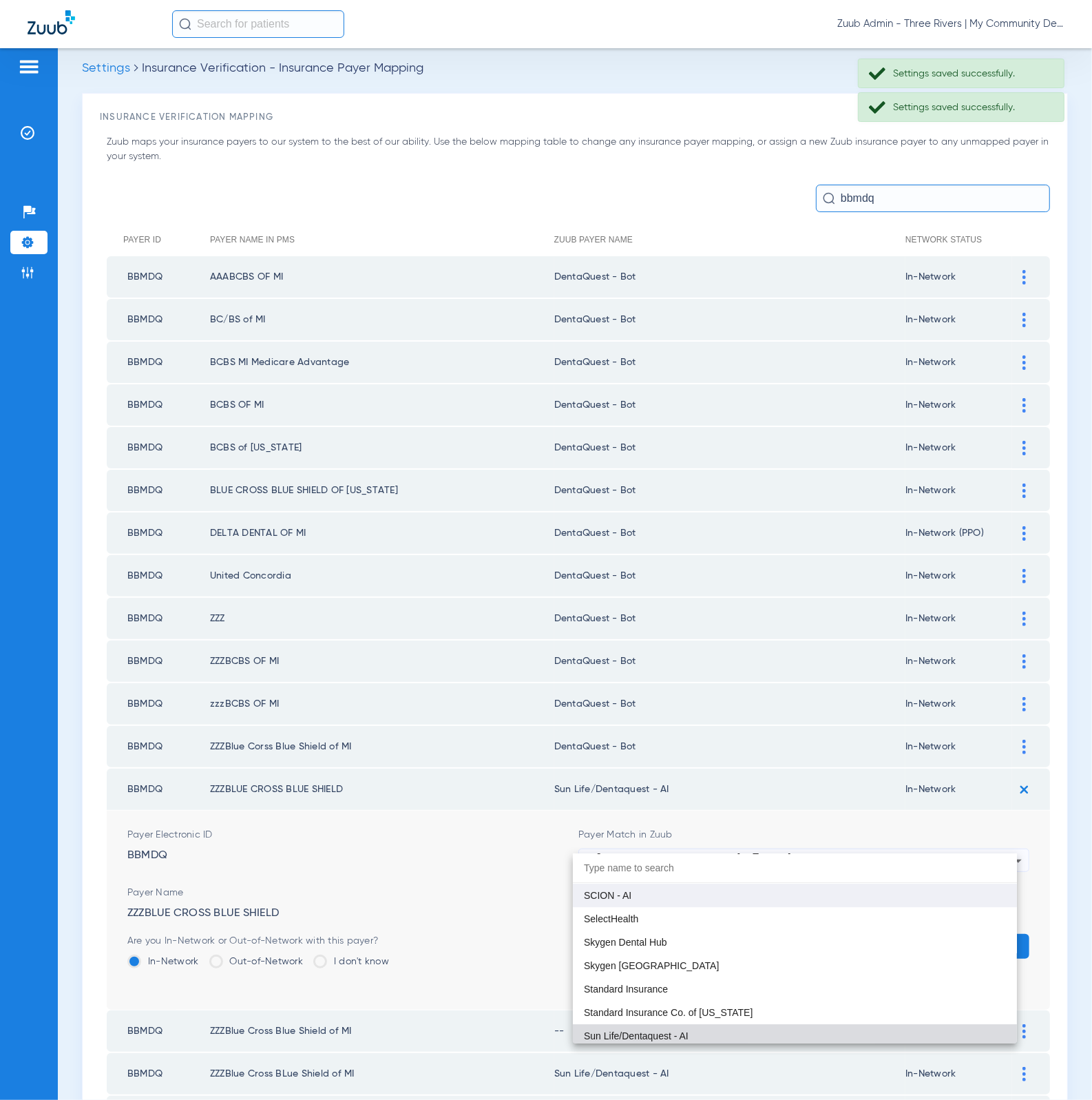
paste input "DentaQuest - Bot"
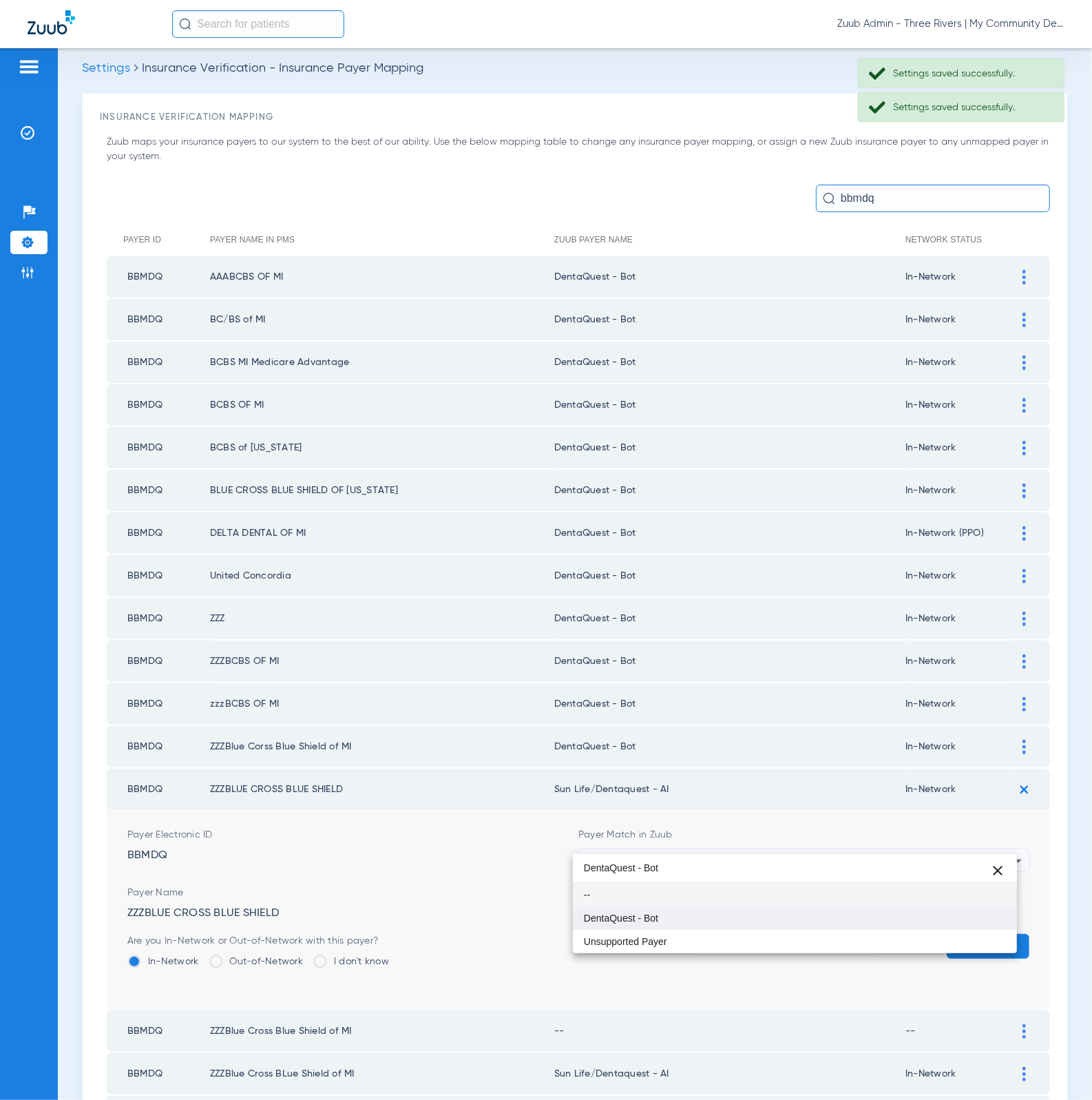
scroll to position [0, 0]
type input "DentaQuest - Bot"
click at [775, 905] on div "DentaQuest - Bot close -- DentaQuest - Bot Unsupported Payer" at bounding box center [795, 904] width 445 height 99
click at [826, 916] on mat-option "DentaQuest - Bot" at bounding box center [795, 918] width 445 height 23
click at [977, 934] on button "Save" at bounding box center [988, 946] width 83 height 25
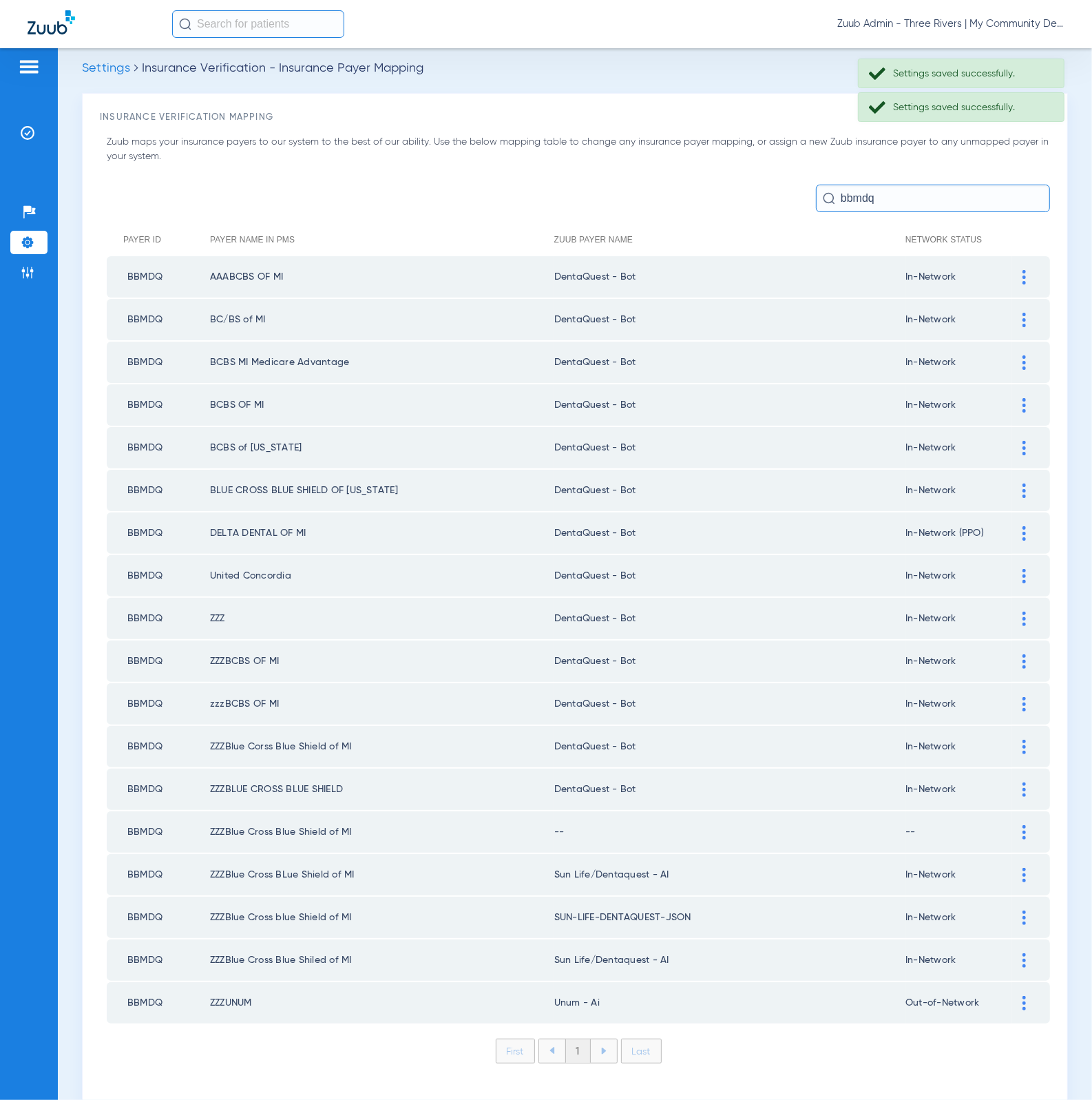
click at [1012, 821] on td at bounding box center [1031, 832] width 38 height 41
click at [1012, 825] on div at bounding box center [1024, 832] width 24 height 15
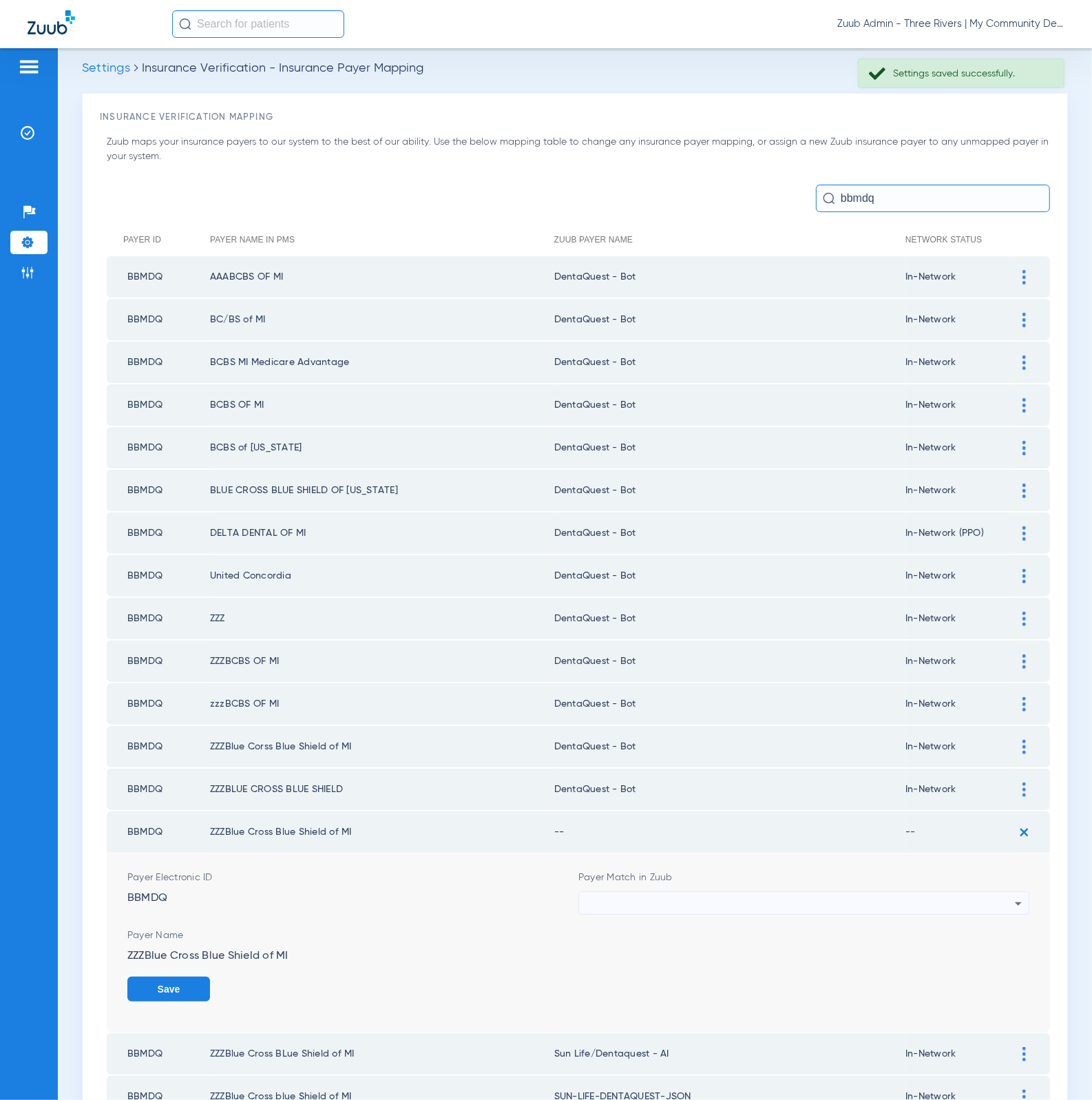
click at [786, 892] on div at bounding box center [800, 904] width 429 height 23
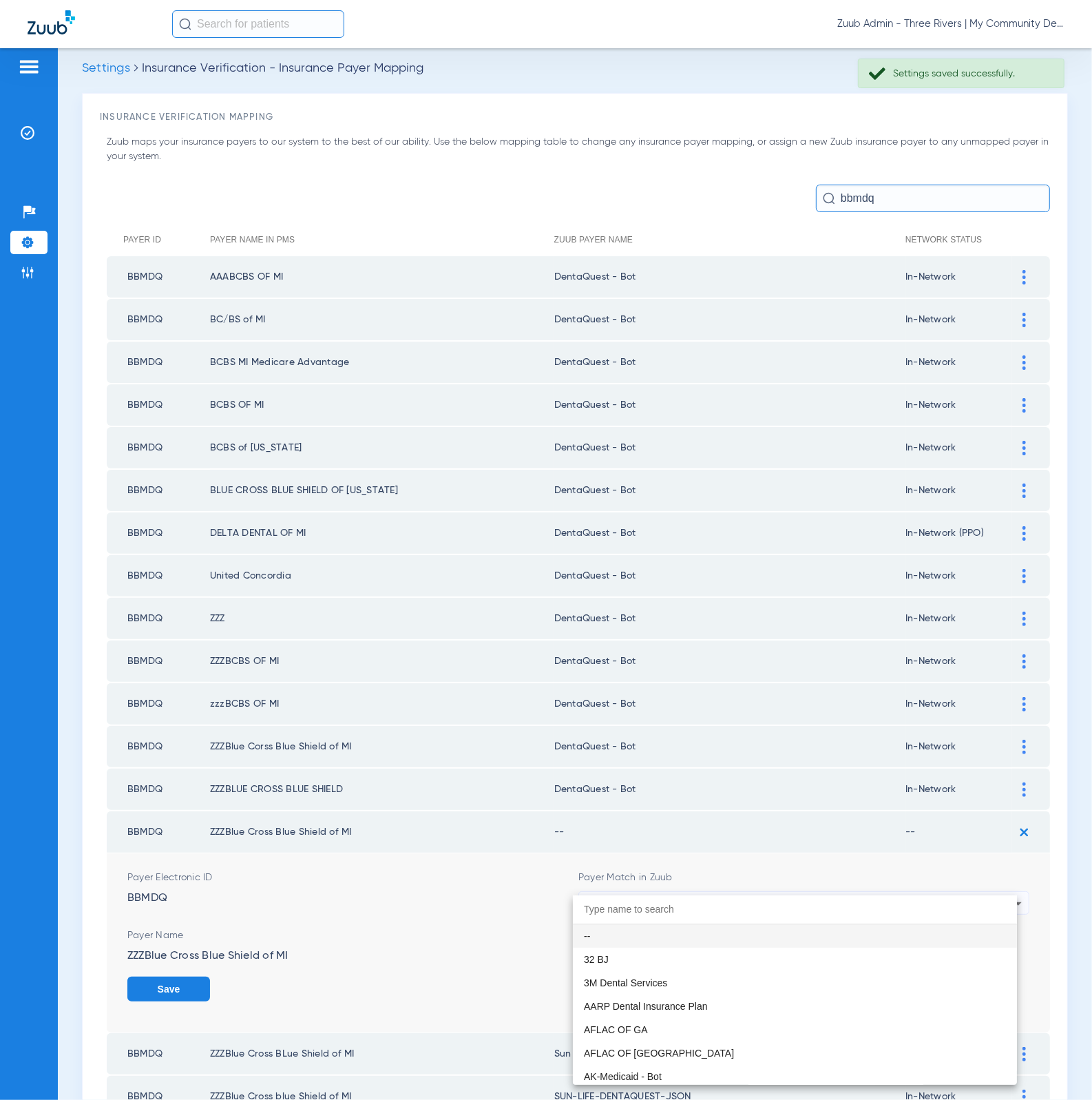
click at [783, 879] on div at bounding box center [546, 550] width 1092 height 1100
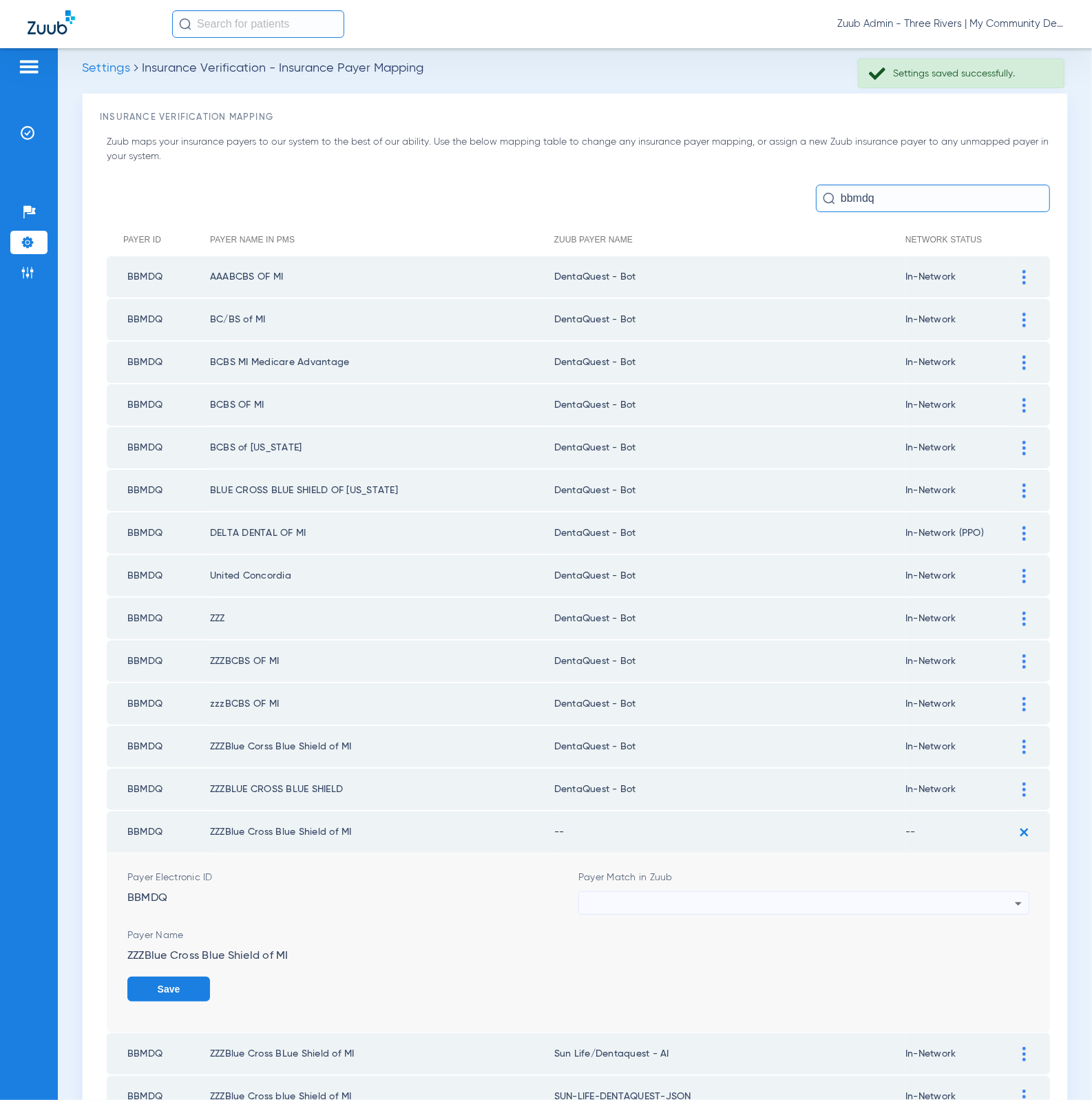
click at [783, 892] on div at bounding box center [800, 904] width 429 height 23
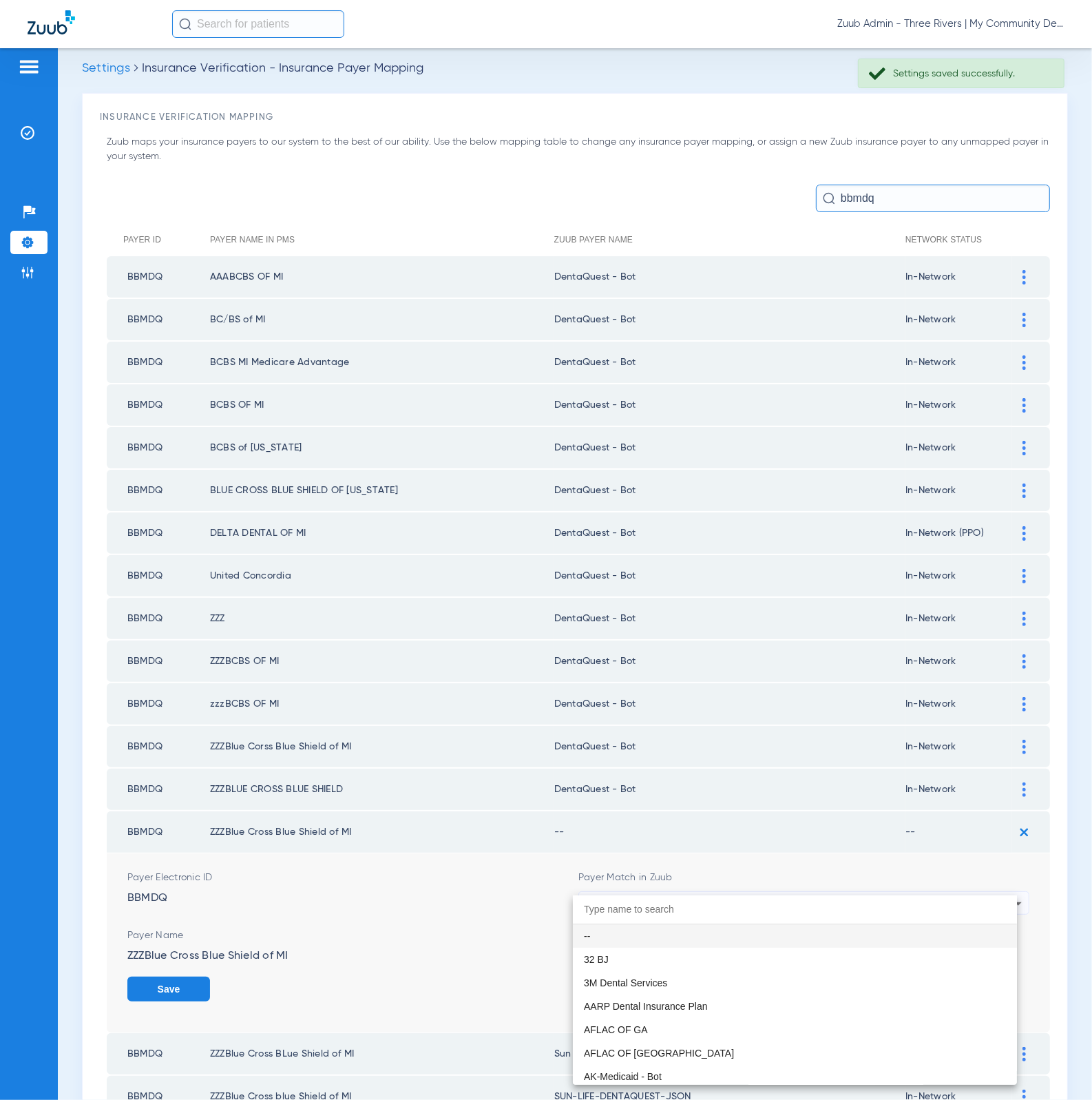
paste input "DentaQuest - Bot"
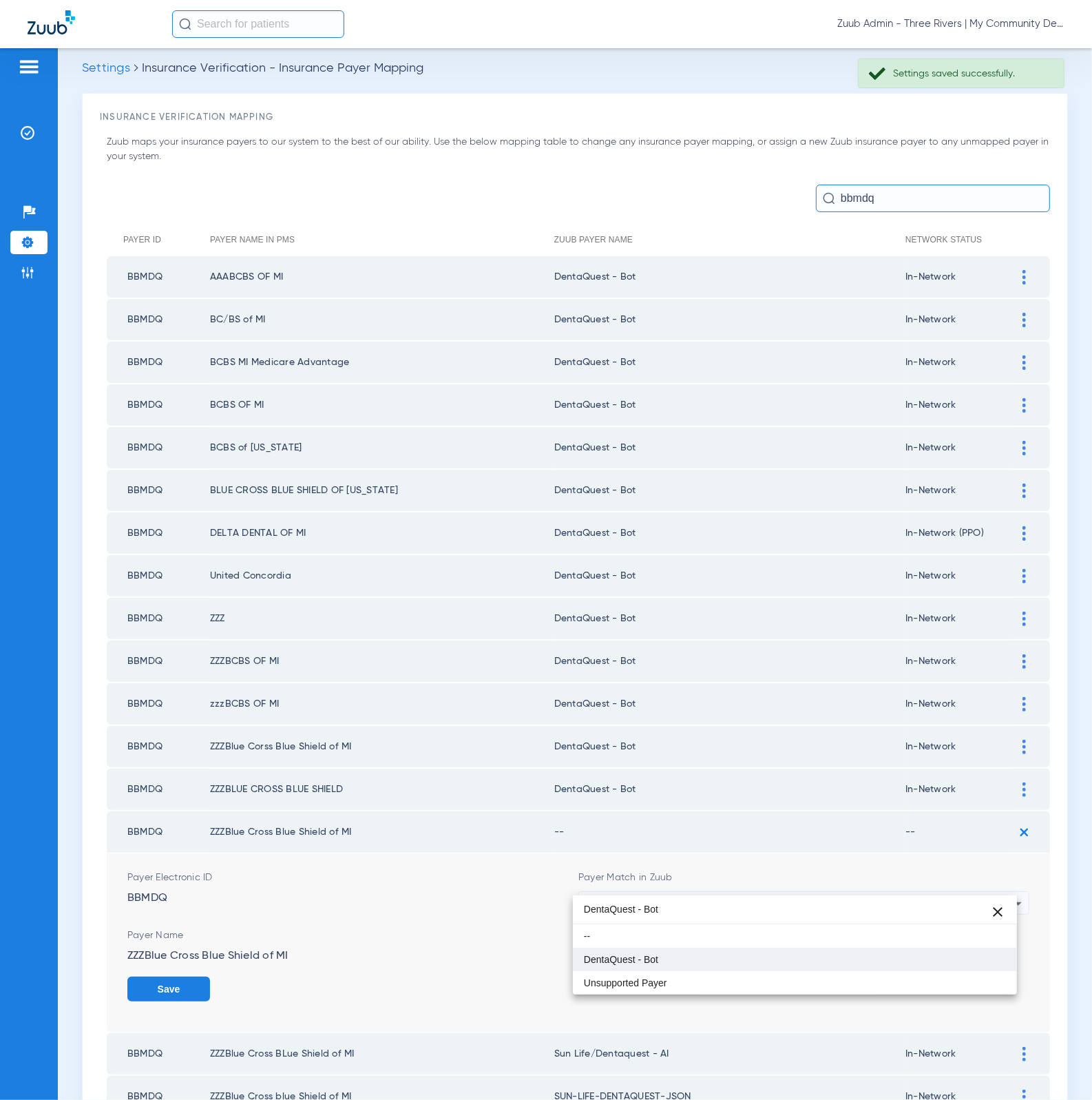
type input "DentaQuest - Bot"
click at [754, 955] on mat-option "DentaQuest - Bot" at bounding box center [795, 959] width 445 height 23
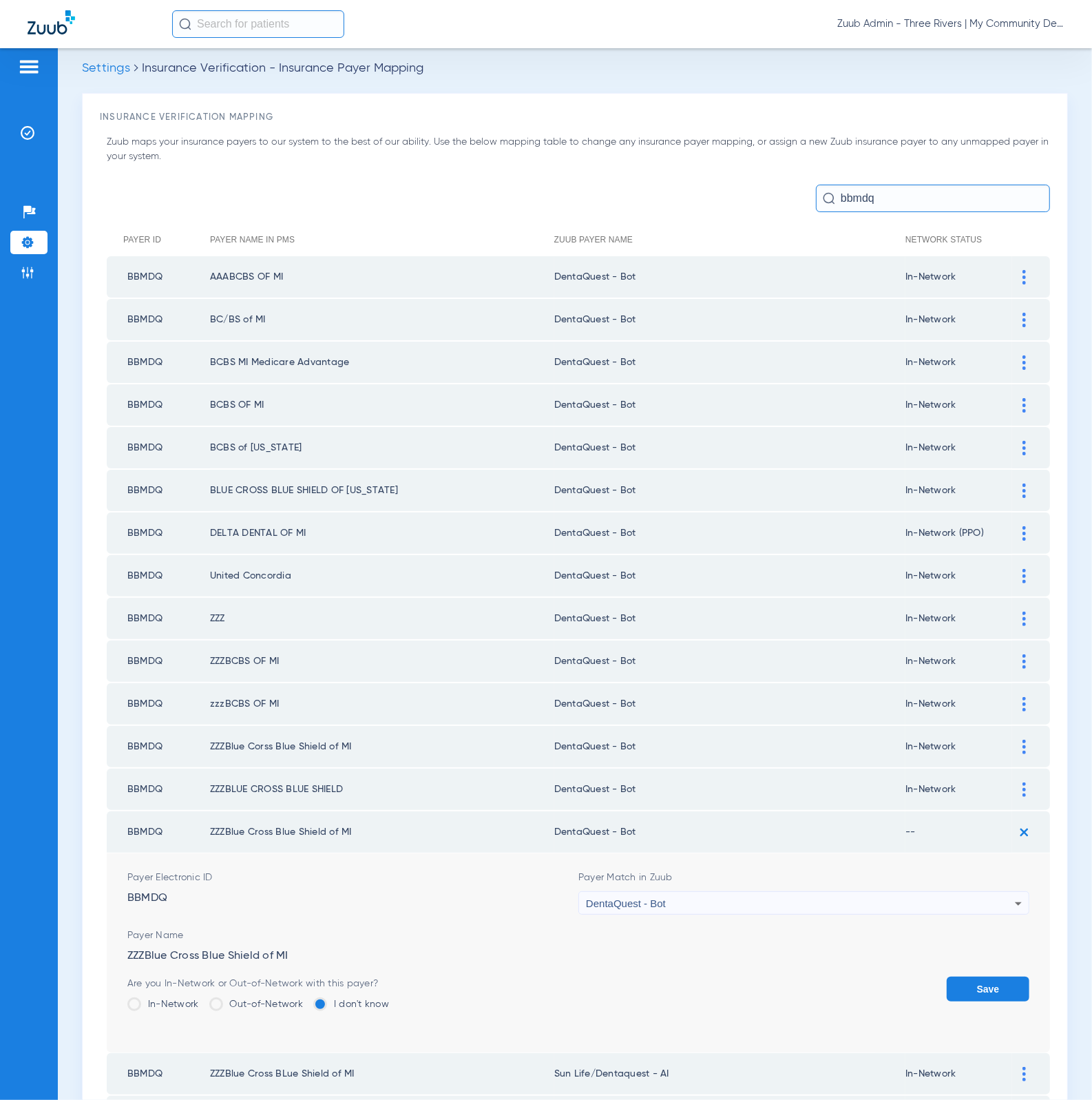
click at [182, 997] on label "In-Network" at bounding box center [164, 1004] width 72 height 14
click at [202, 999] on input "In-Network" at bounding box center [202, 999] width 0 height 0
click at [946, 976] on button "Save" at bounding box center [988, 989] width 83 height 25
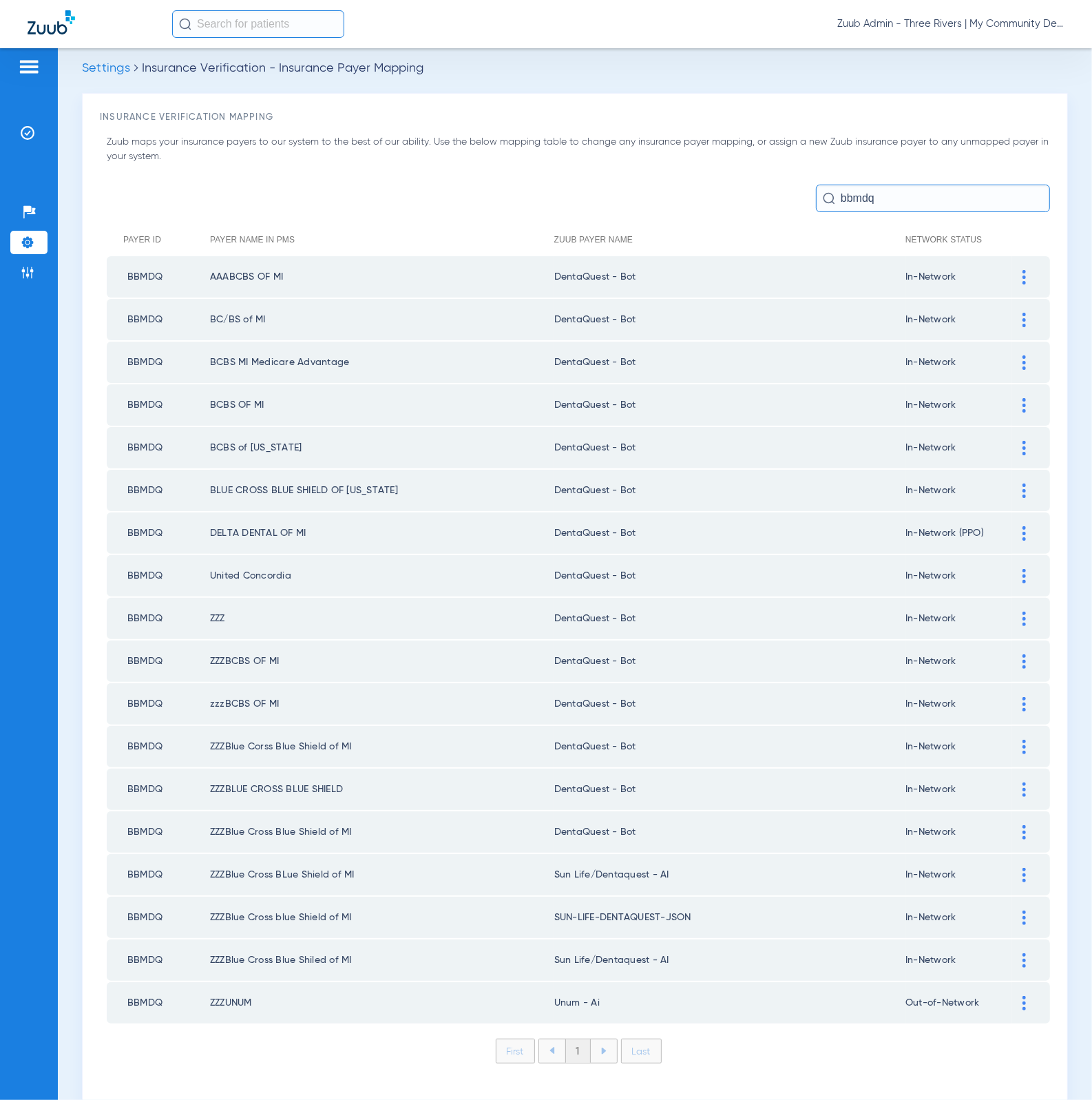
click at [1015, 868] on div at bounding box center [1024, 875] width 24 height 15
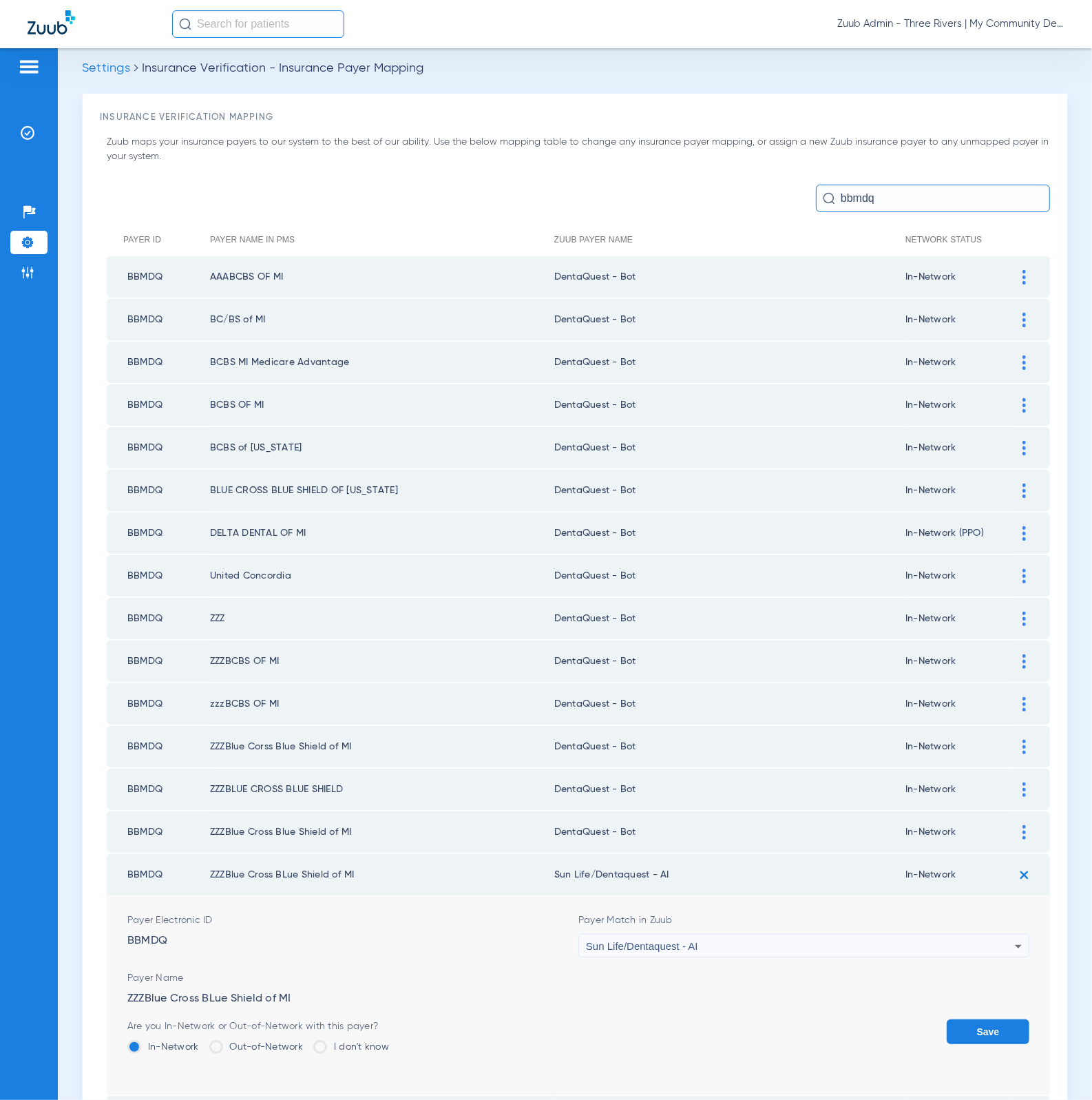
click at [725, 934] on div "Sun Life/Dentaquest - AI" at bounding box center [800, 946] width 429 height 23
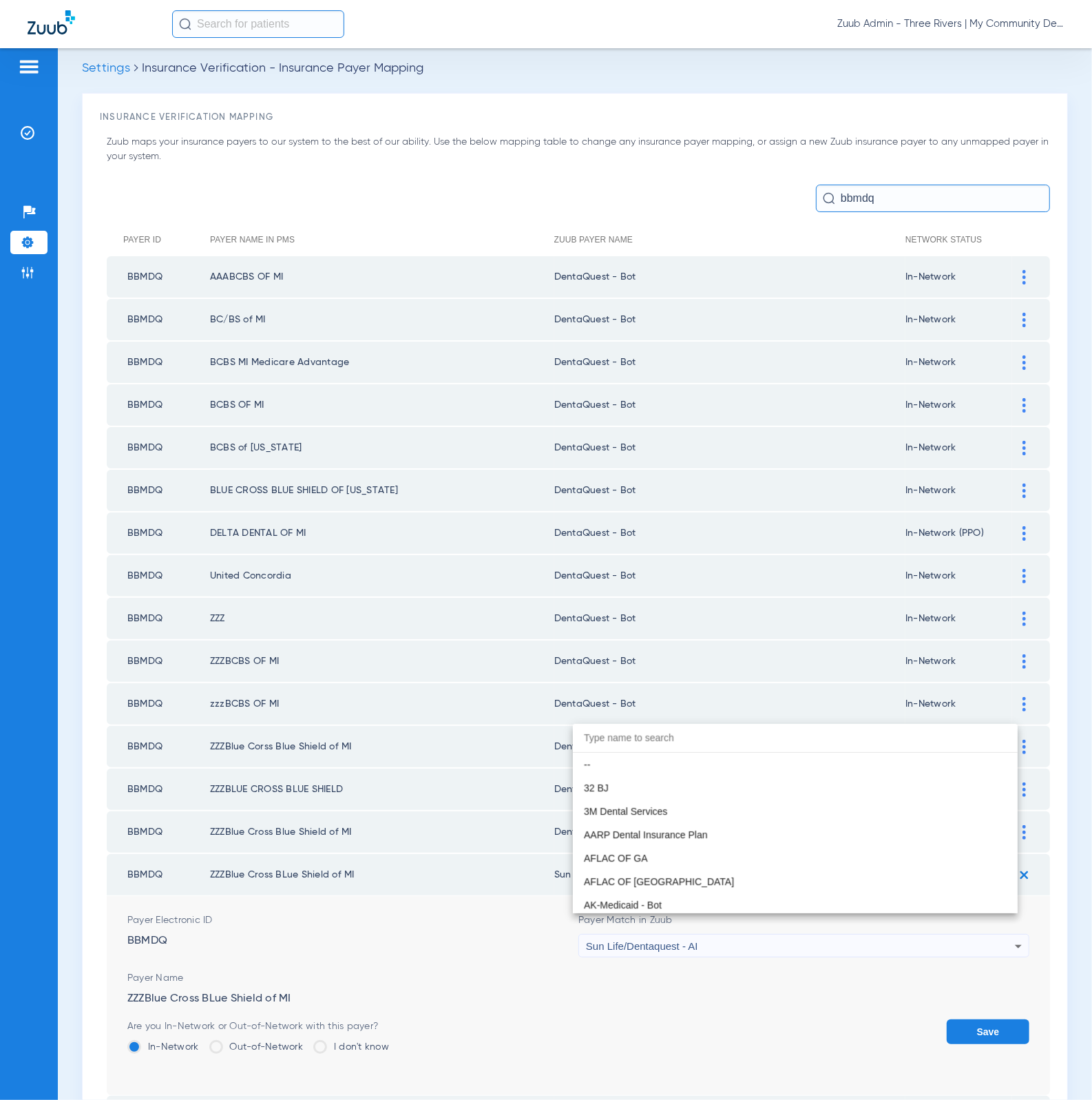
scroll to position [8124, 0]
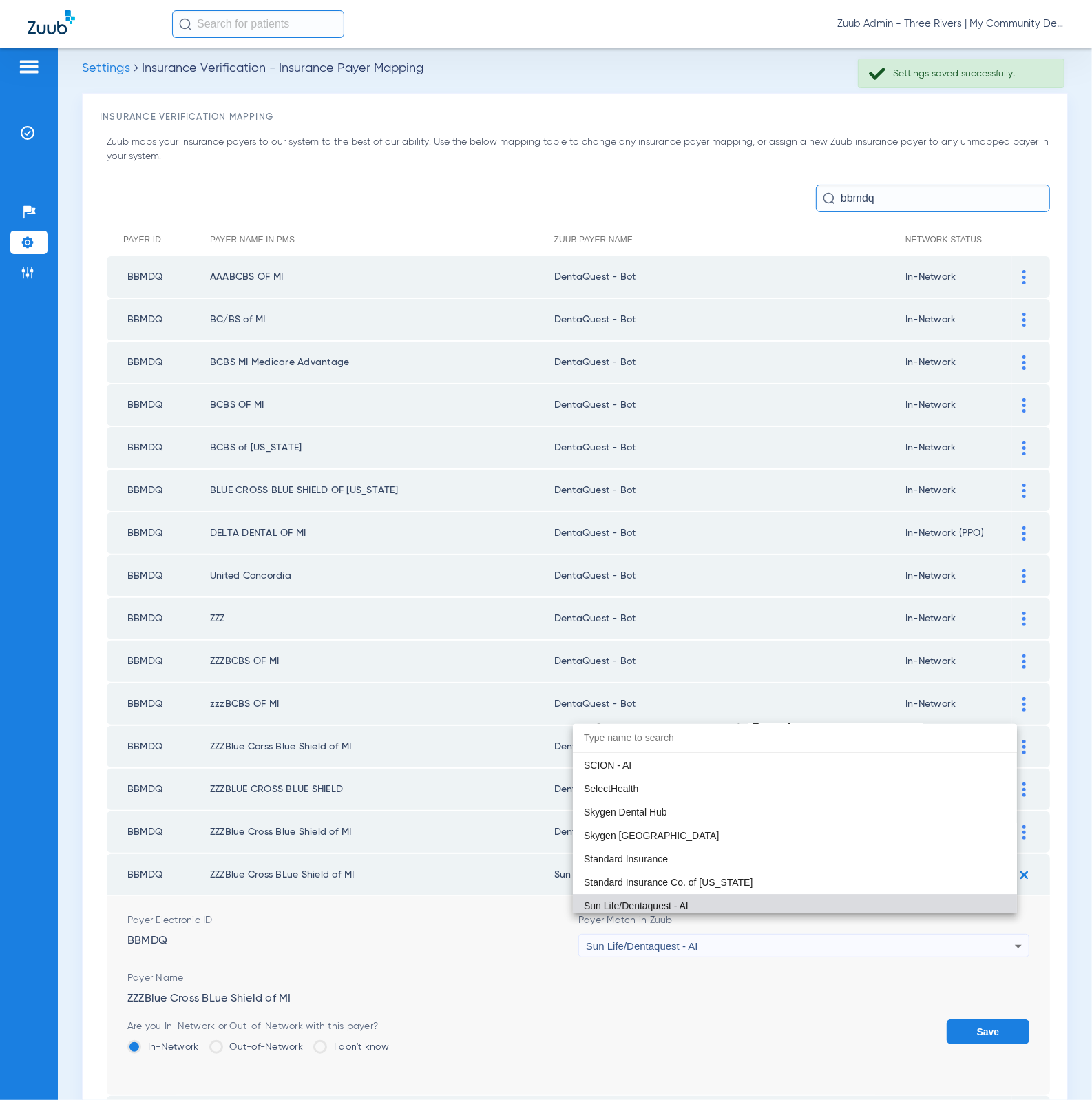
paste input "DentaQuest - Bot"
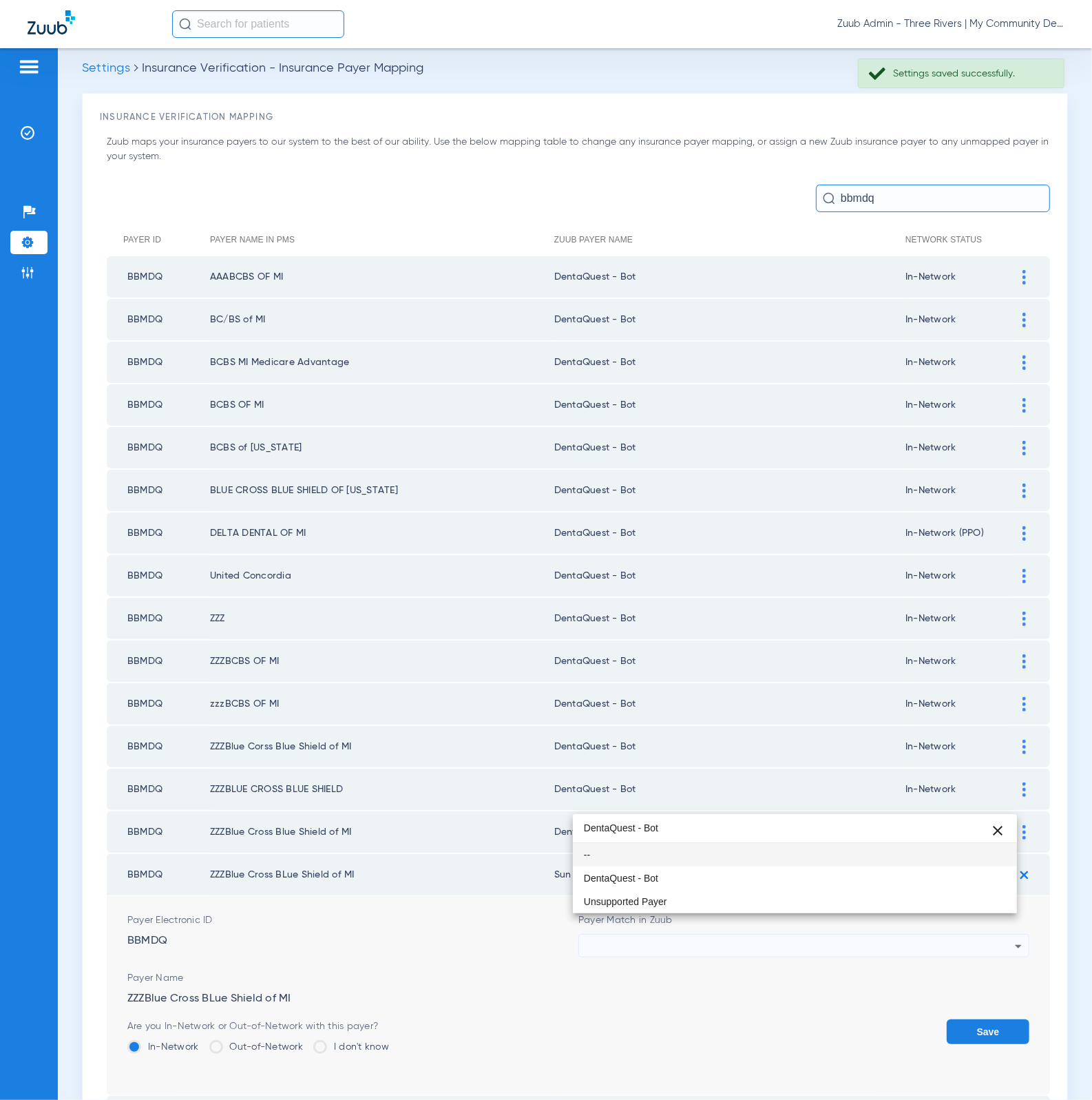
scroll to position [0, 0]
type input "DentaQuest - Bot"
click at [688, 877] on mat-option "DentaQuest - Bot" at bounding box center [795, 878] width 445 height 23
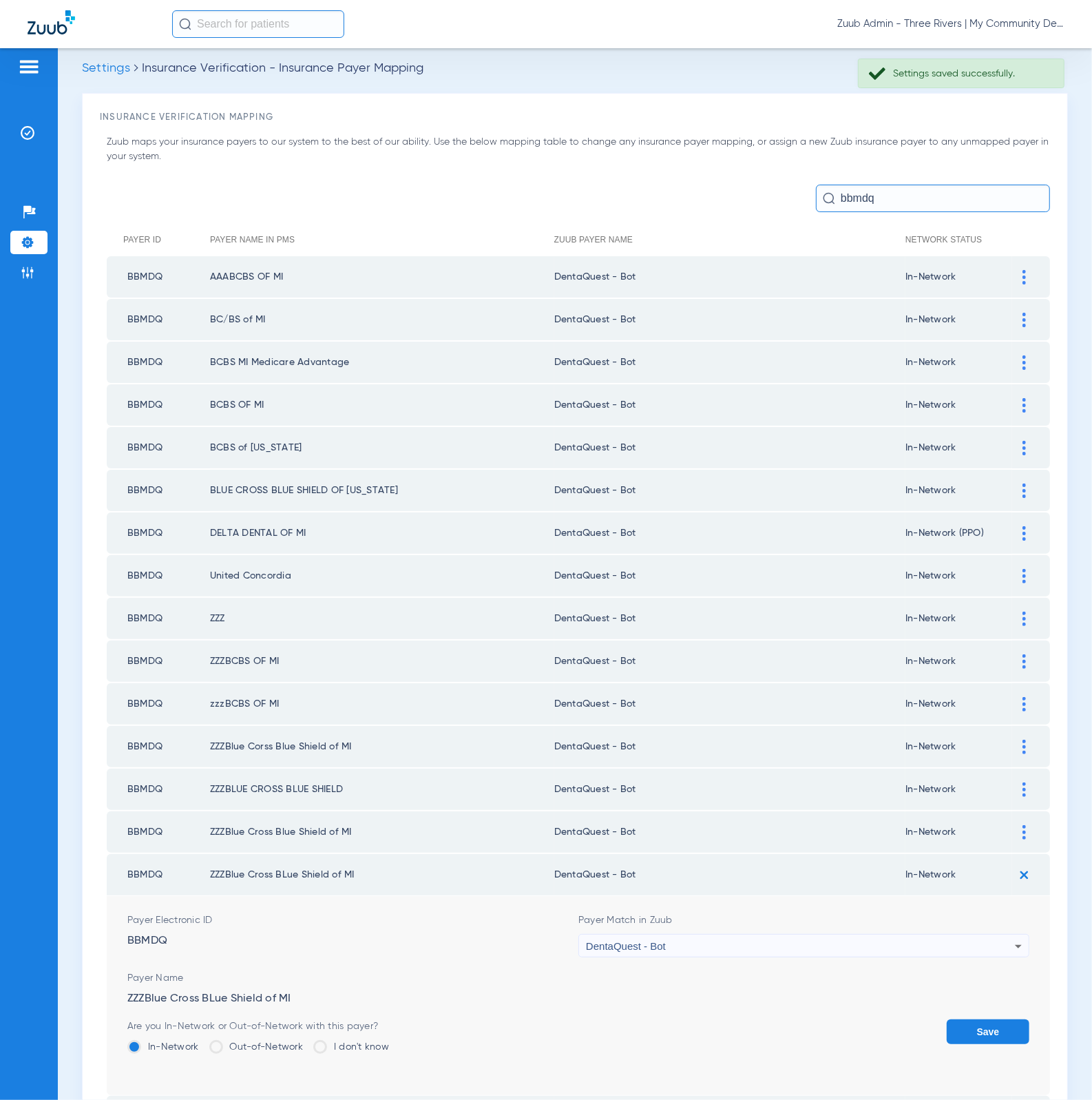
click at [955, 1025] on div "Save" at bounding box center [988, 1041] width 83 height 45
click at [956, 1019] on button "Save" at bounding box center [988, 1032] width 83 height 25
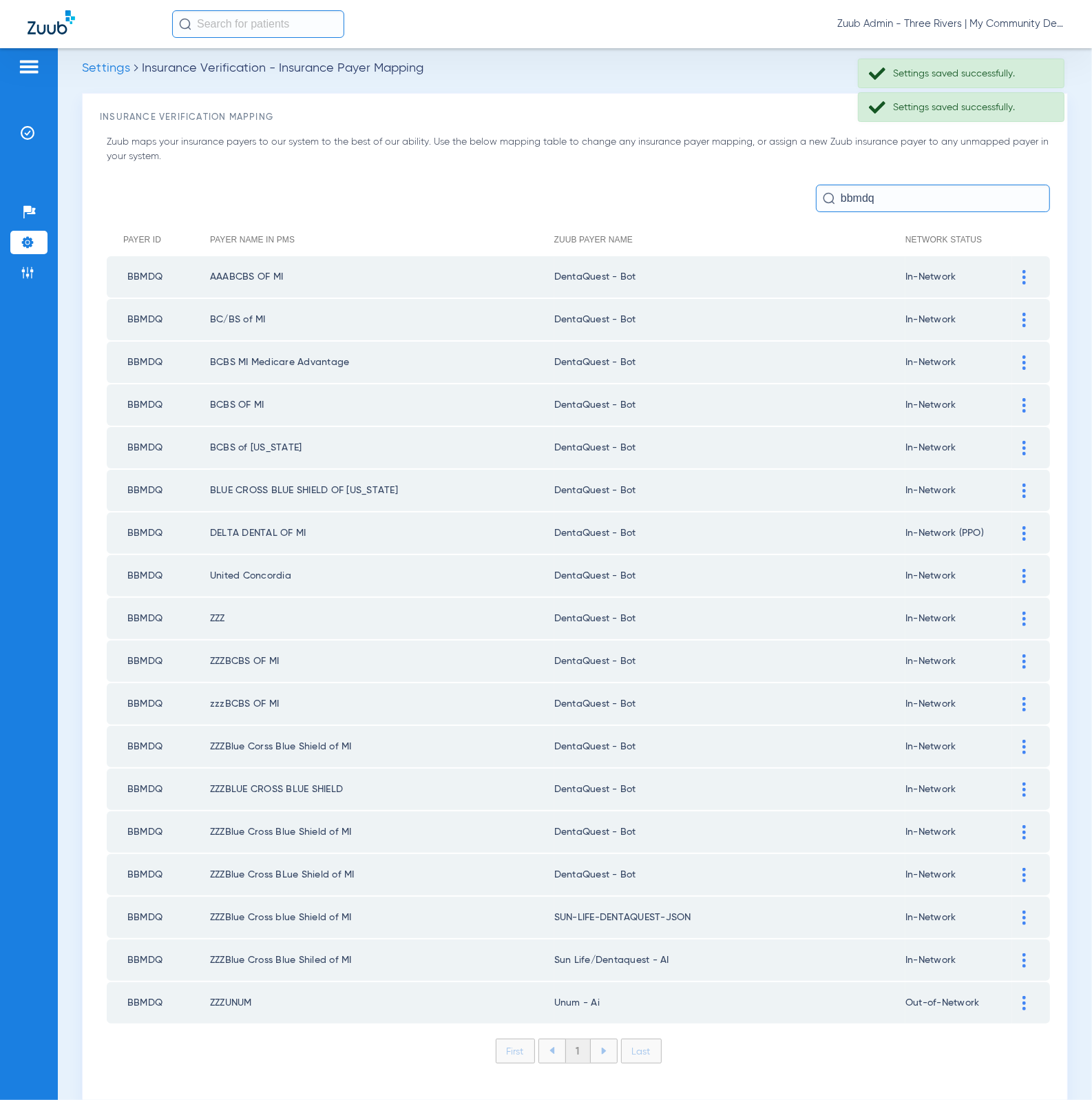
click at [1022, 910] on img at bounding box center [1024, 917] width 3 height 15
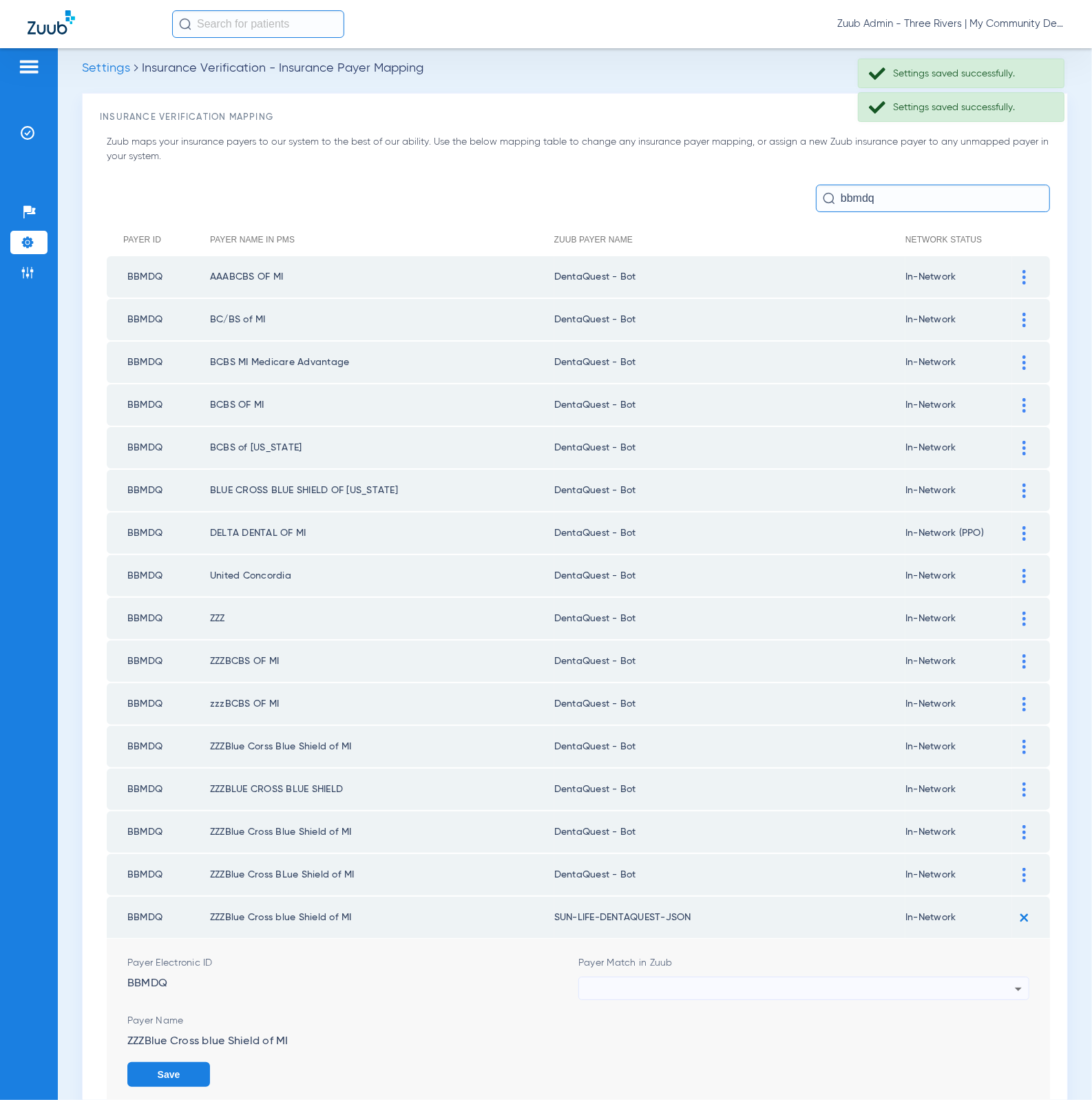
click at [836, 977] on div at bounding box center [800, 989] width 429 height 23
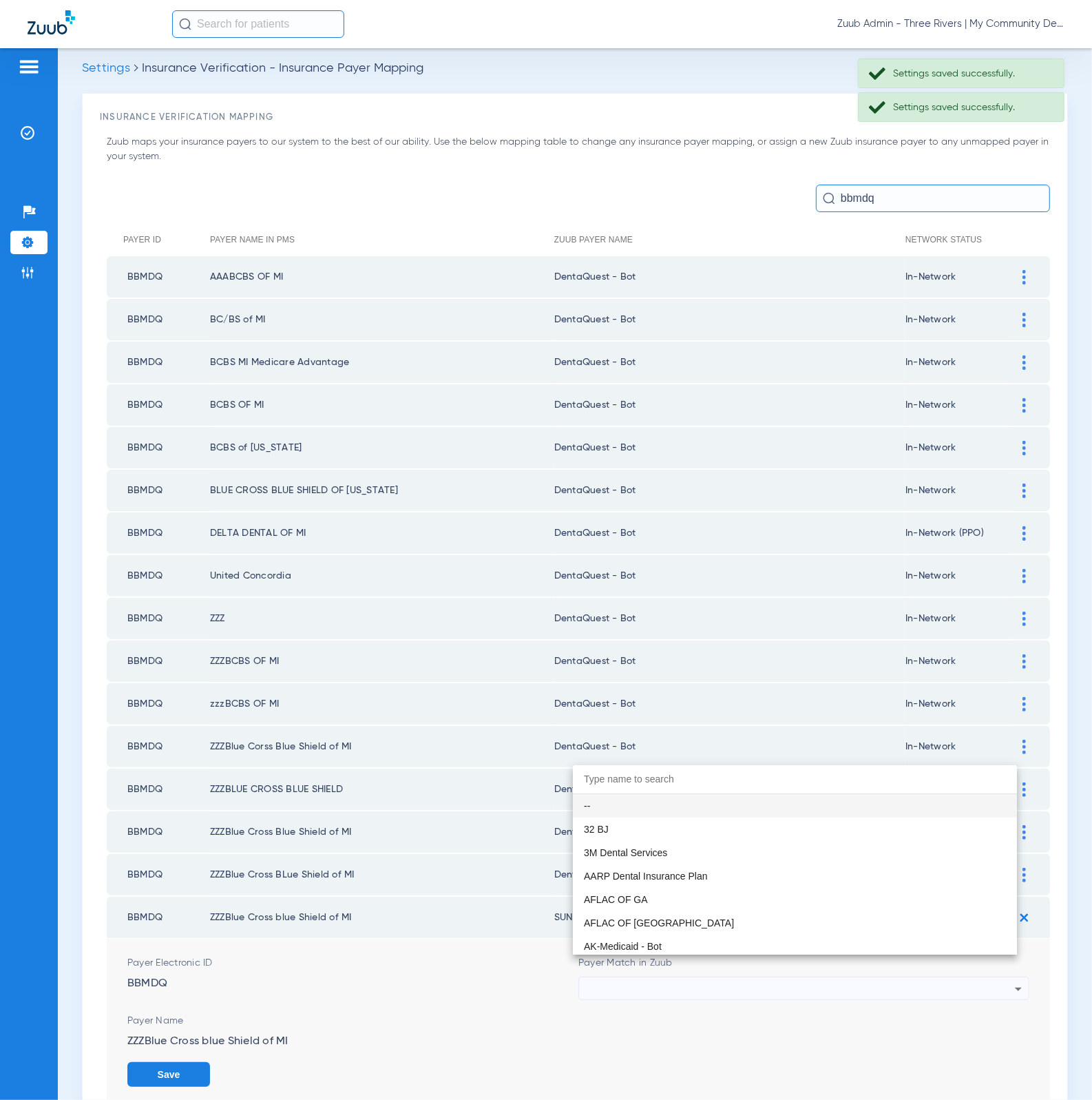
paste input "DentaQuest - Bot"
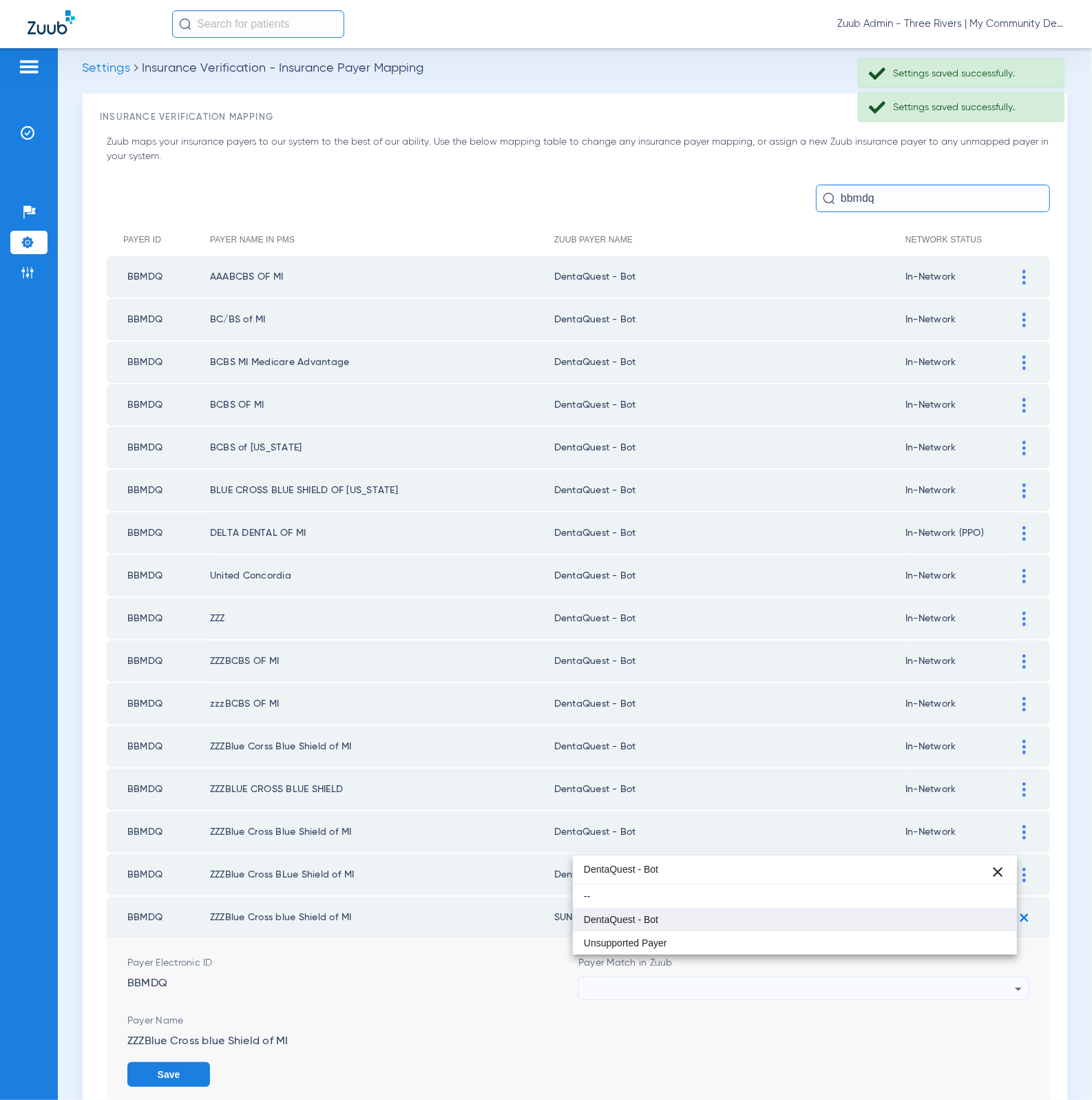
type input "DentaQuest - Bot"
click at [749, 911] on mat-option "DentaQuest - Bot" at bounding box center [795, 919] width 445 height 23
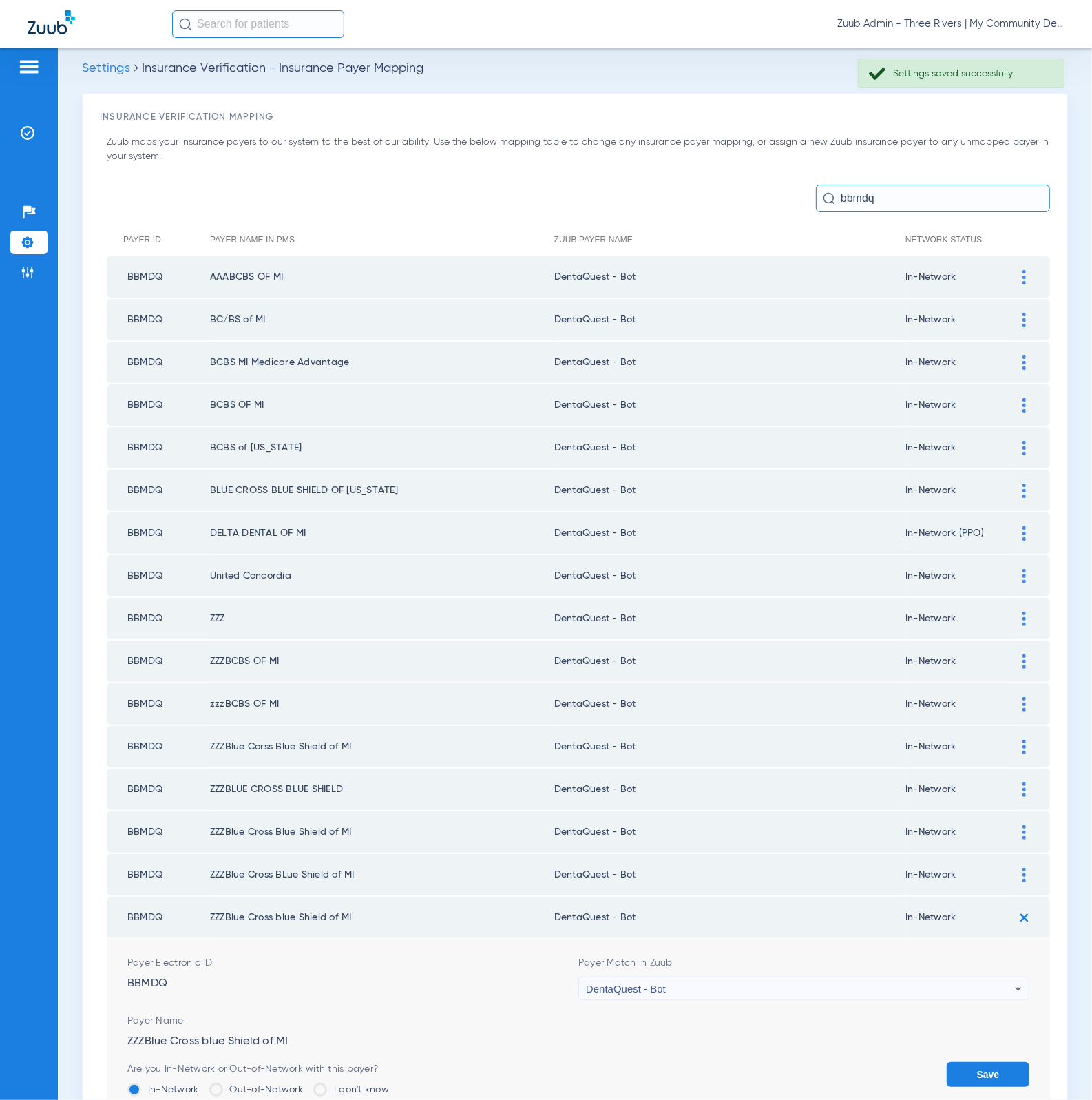
click at [978, 1062] on button "Save" at bounding box center [988, 1074] width 83 height 25
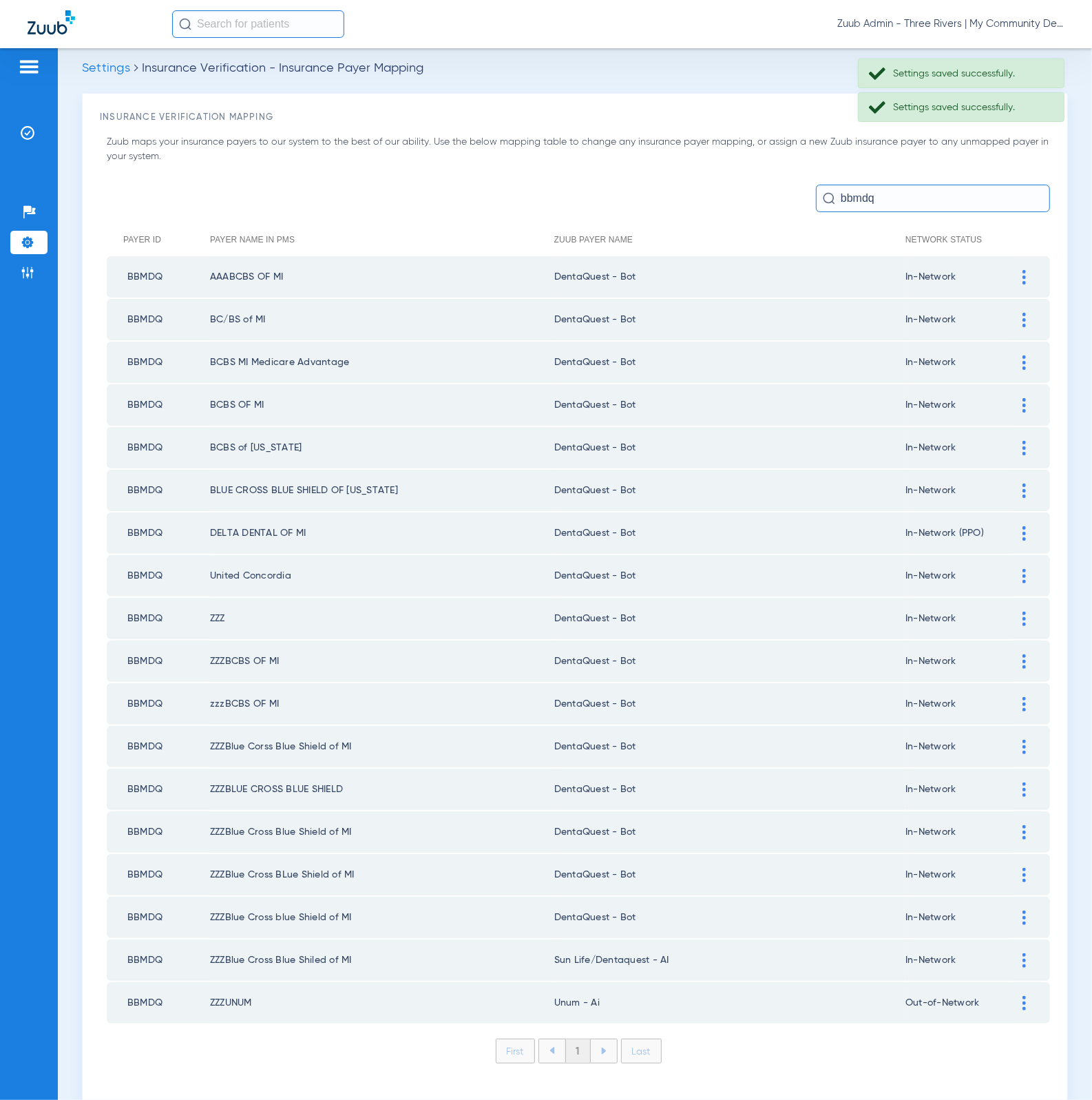
click at [1013, 953] on div at bounding box center [1024, 960] width 24 height 15
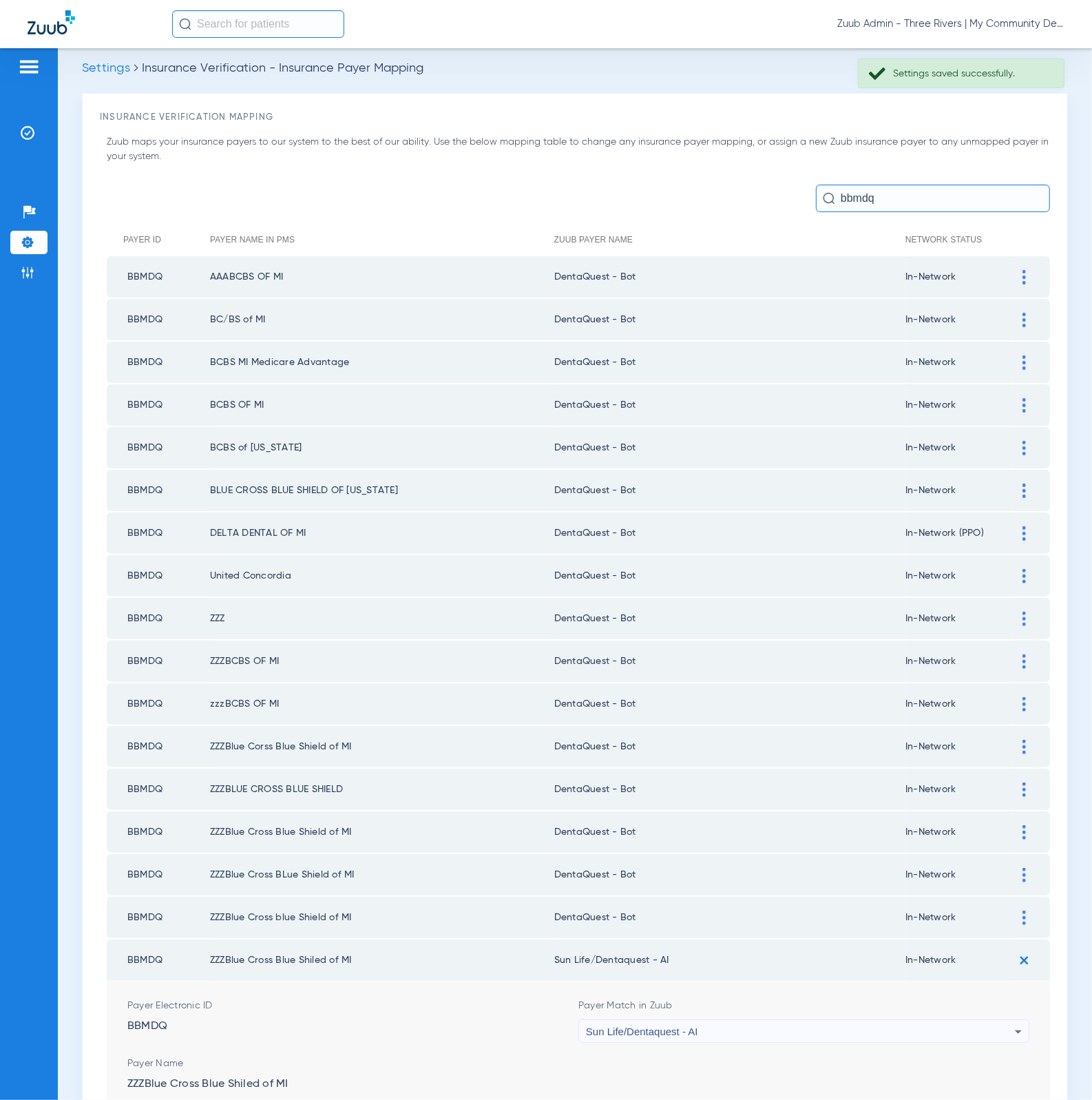
click at [723, 1020] on div "Sun Life/Dentaquest - AI" at bounding box center [800, 1032] width 429 height 23
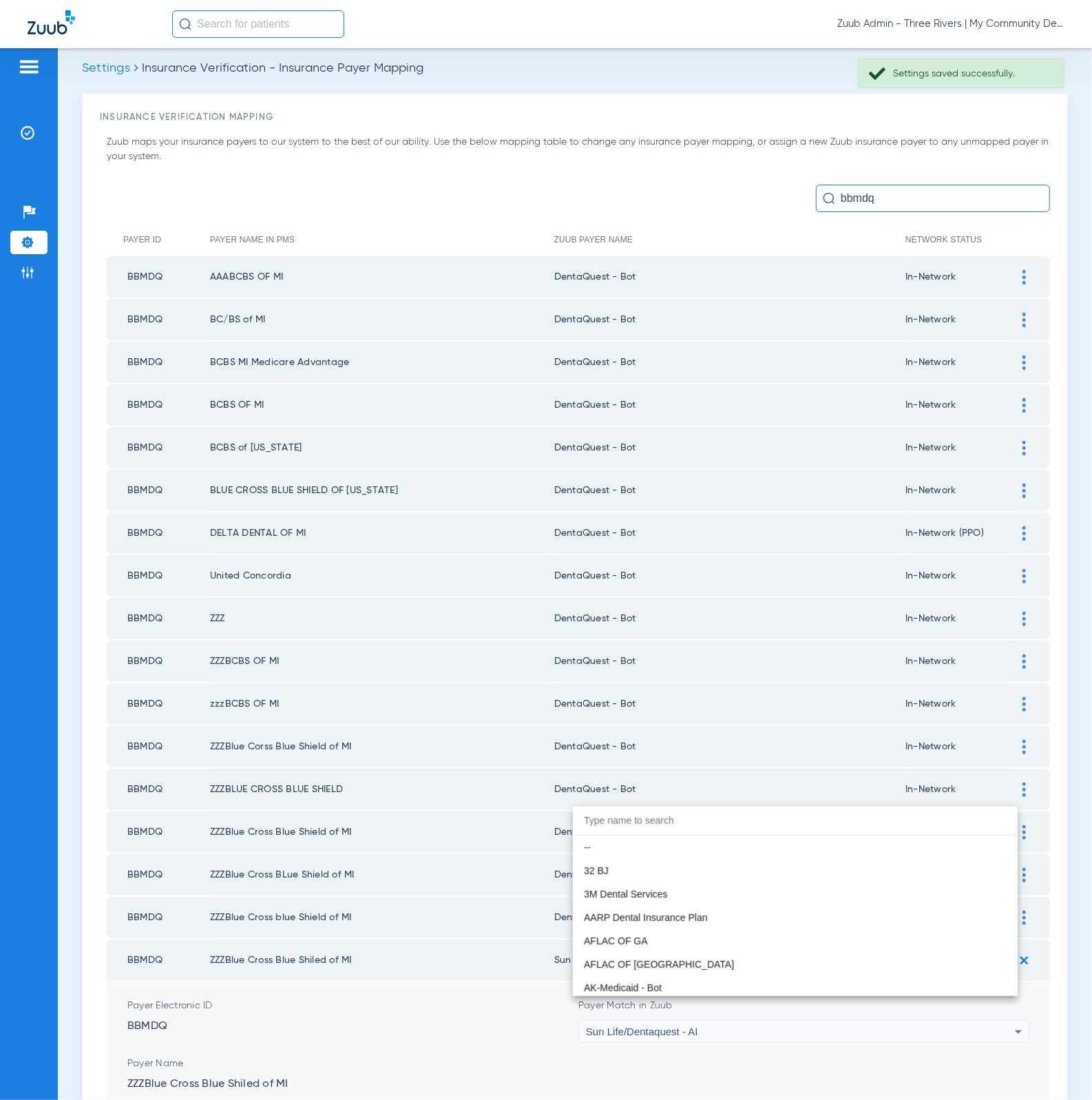
scroll to position [8124, 0]
paste input "DentaQuest - Bot"
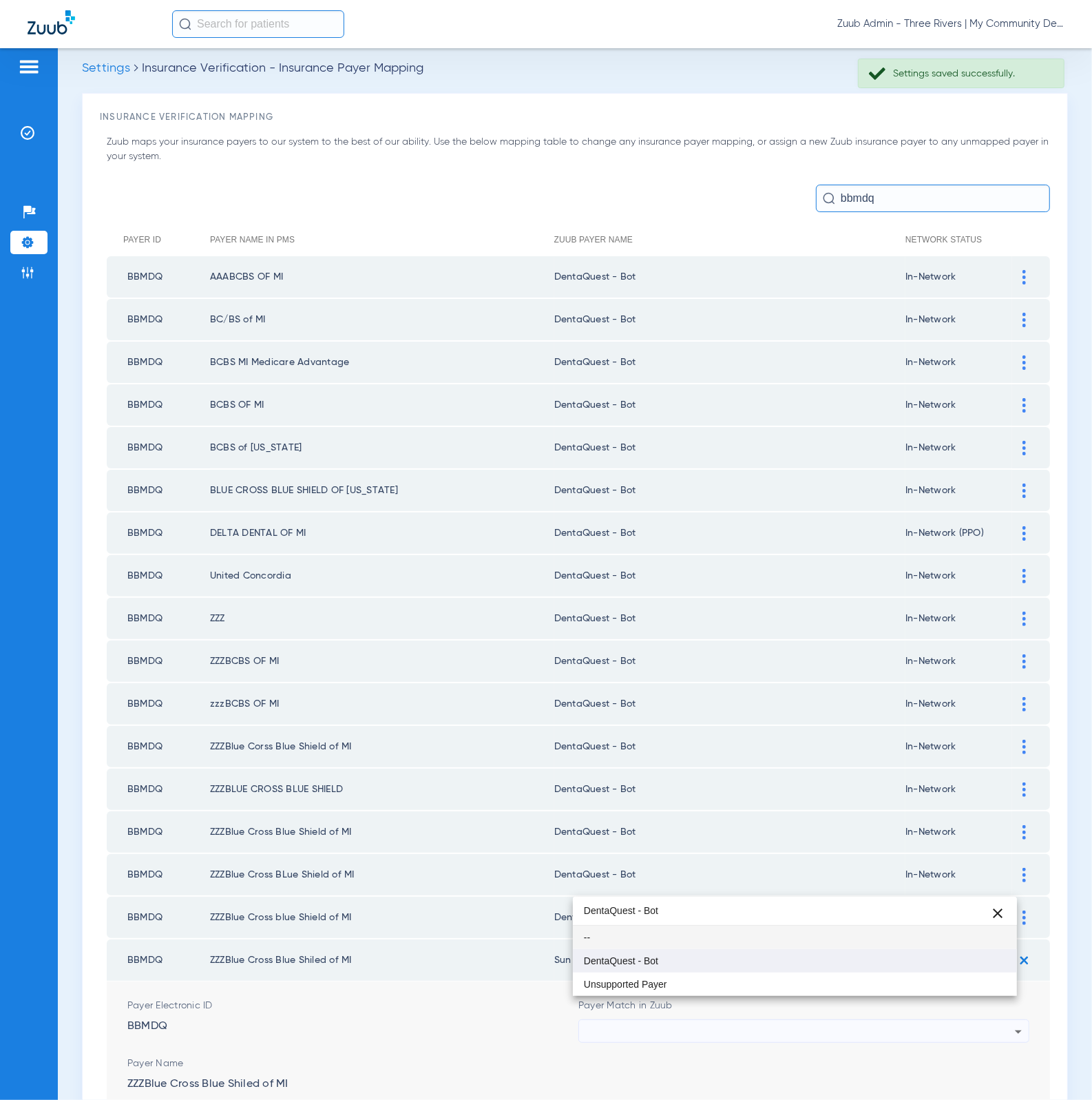
type input "DentaQuest - Bot"
click at [663, 955] on mat-option "DentaQuest - Bot" at bounding box center [795, 961] width 445 height 23
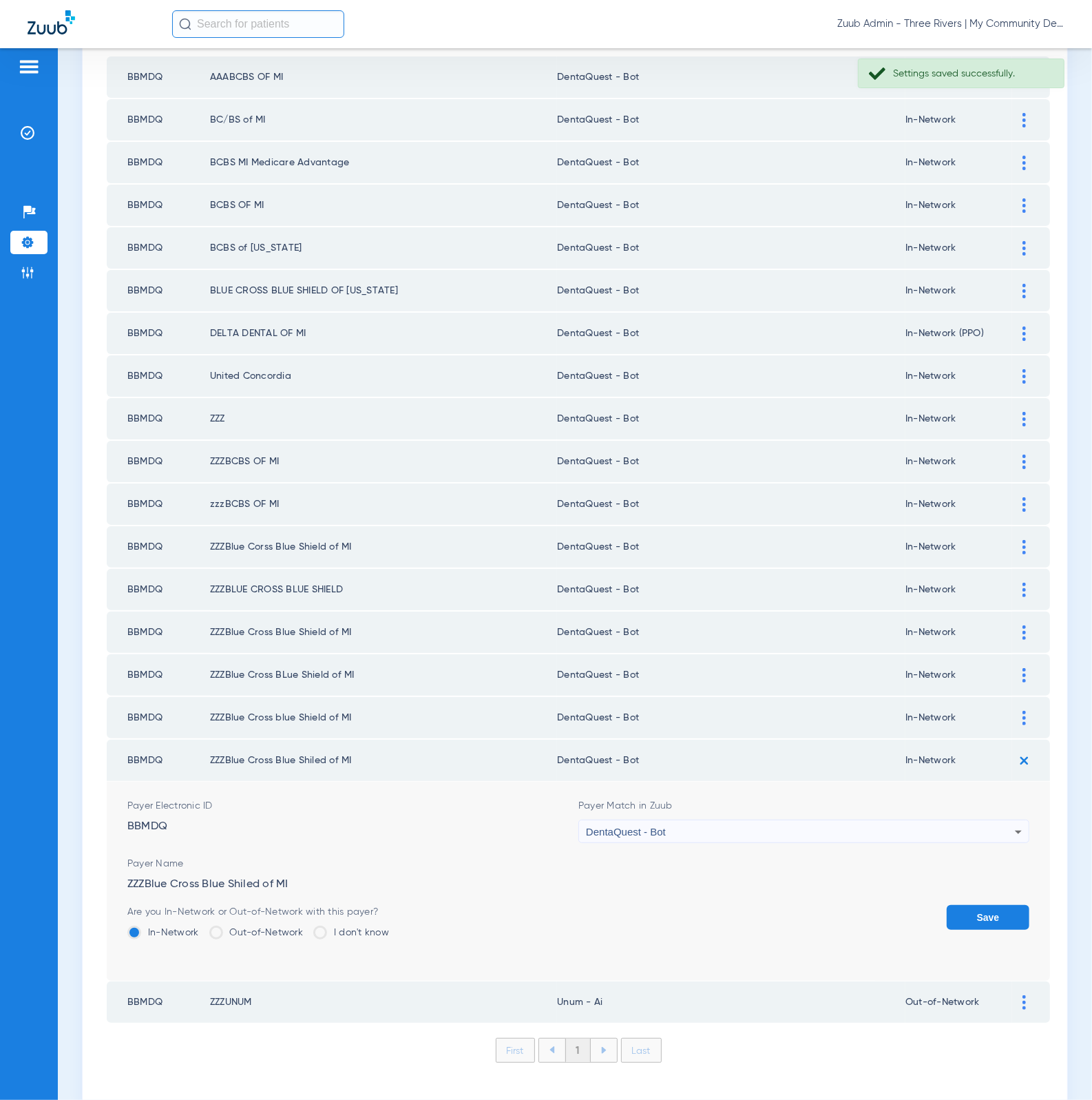
click at [955, 905] on button "Save" at bounding box center [988, 917] width 83 height 25
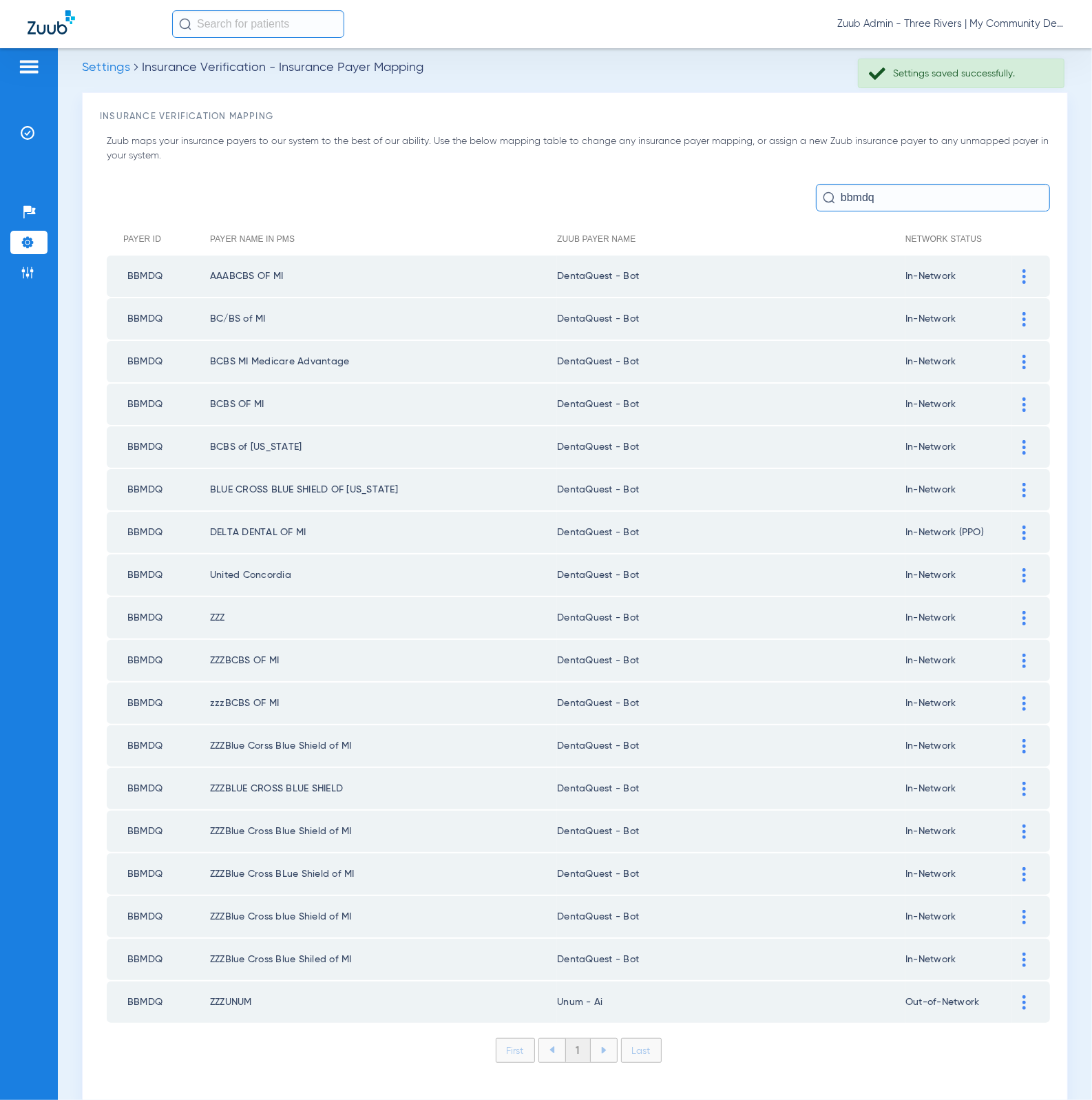
scroll to position [11, 0]
click at [1012, 982] on td at bounding box center [1031, 1003] width 38 height 41
click at [1022, 996] on img at bounding box center [1024, 1003] width 3 height 15
click at [745, 1063] on div at bounding box center [800, 1074] width 429 height 23
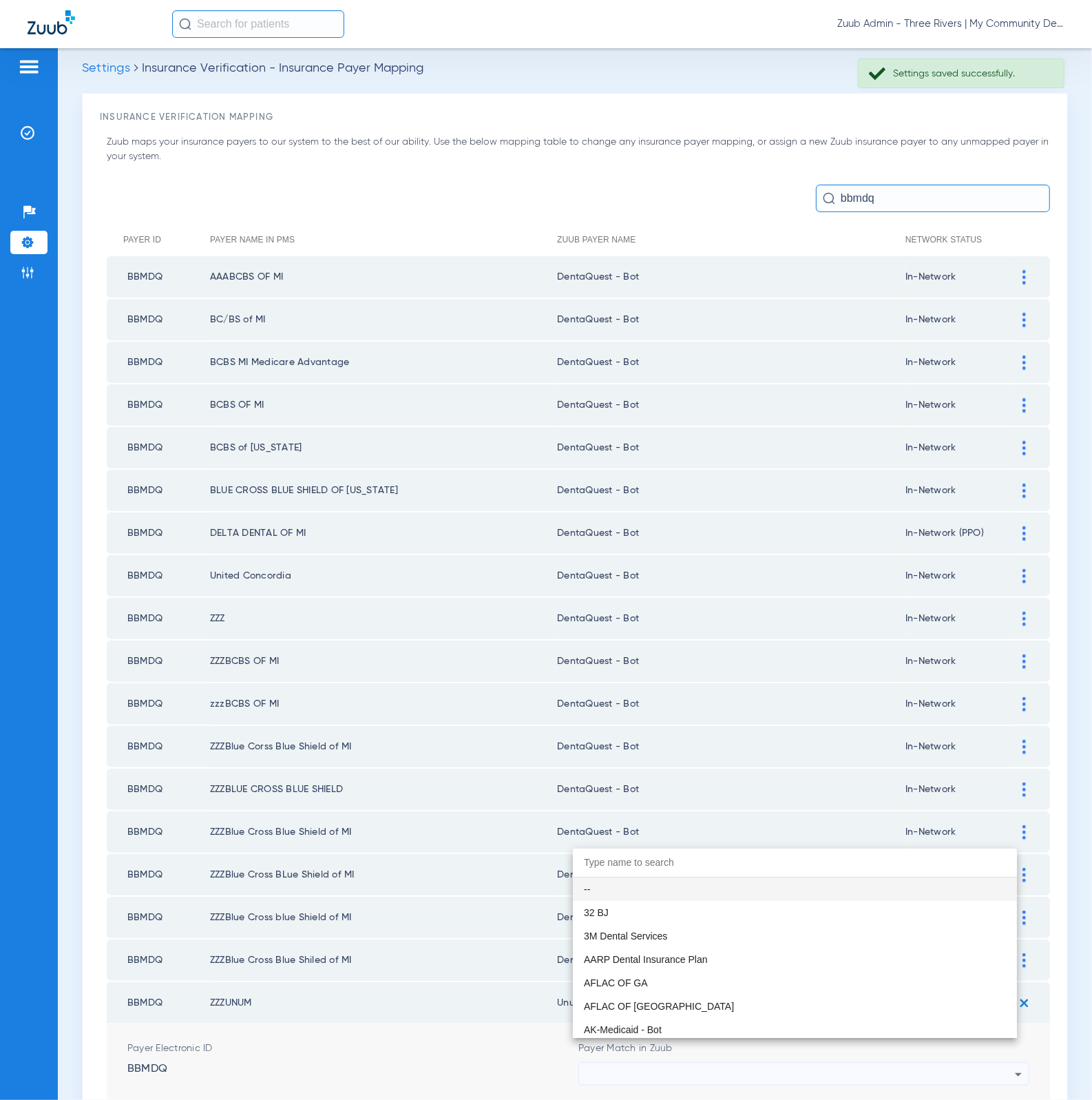
paste input "DentaQuest - Bot"
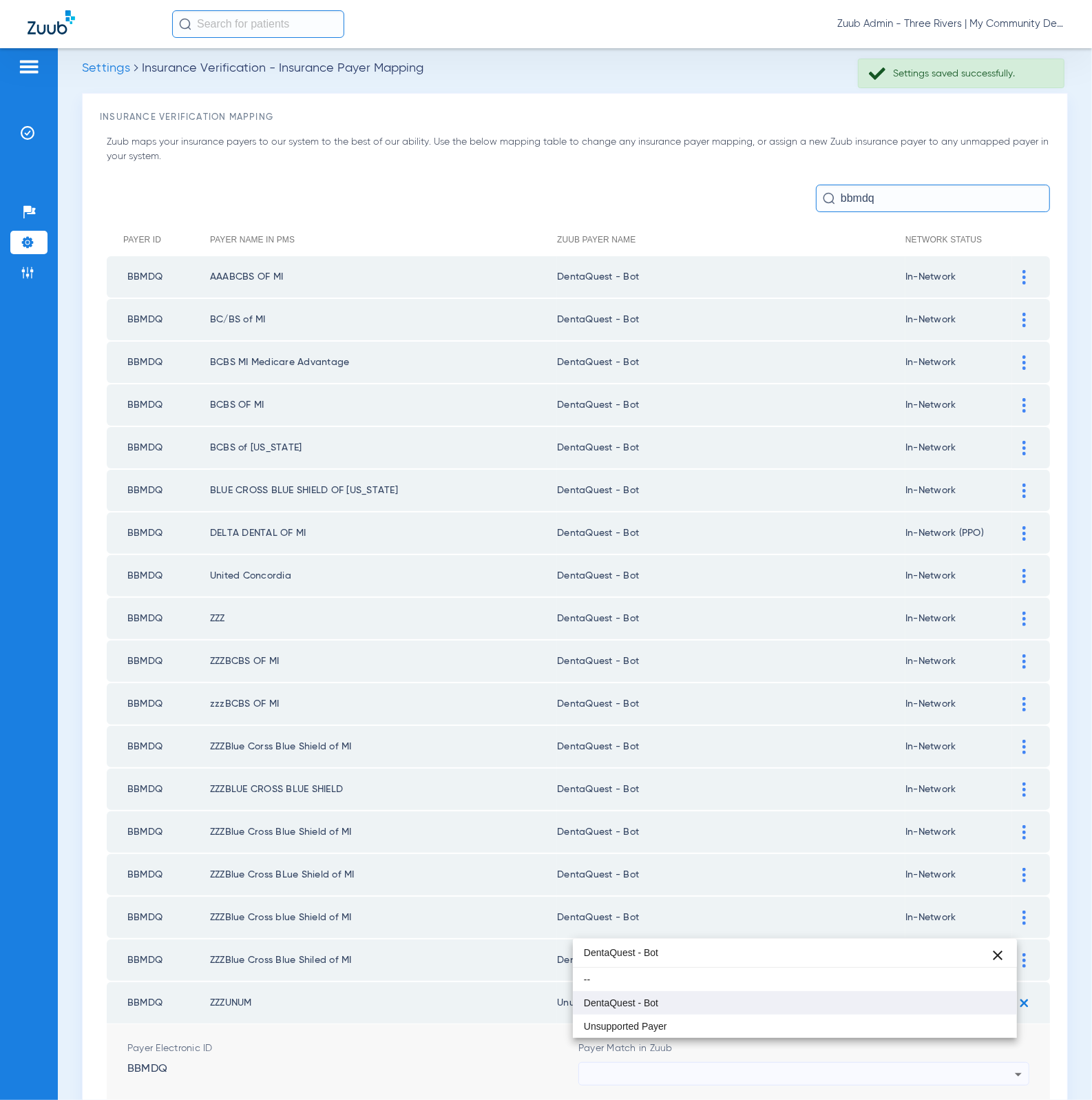
type input "DentaQuest - Bot"
click at [732, 995] on mat-option "DentaQuest - Bot" at bounding box center [795, 1003] width 445 height 23
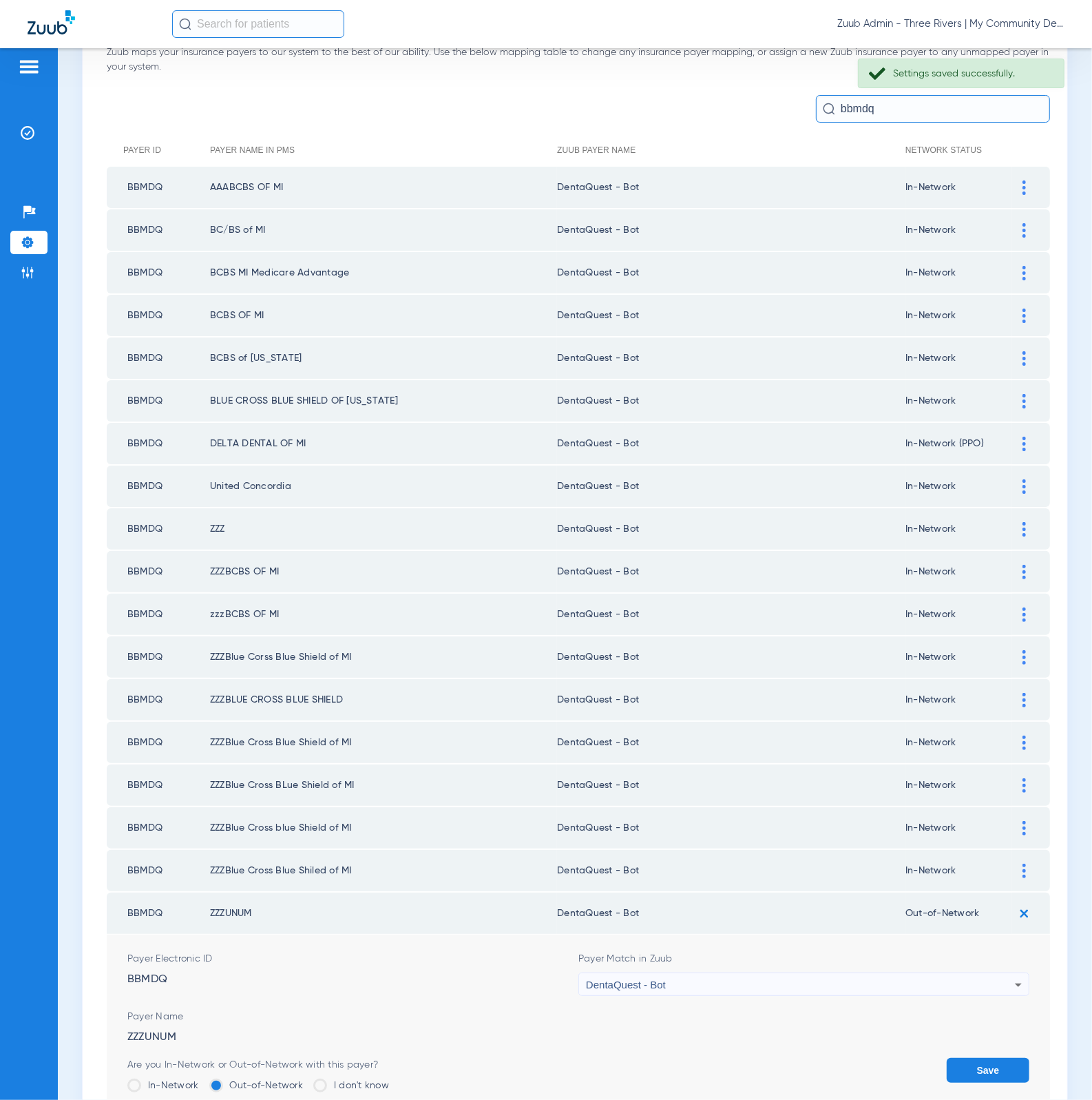
scroll to position [211, 0]
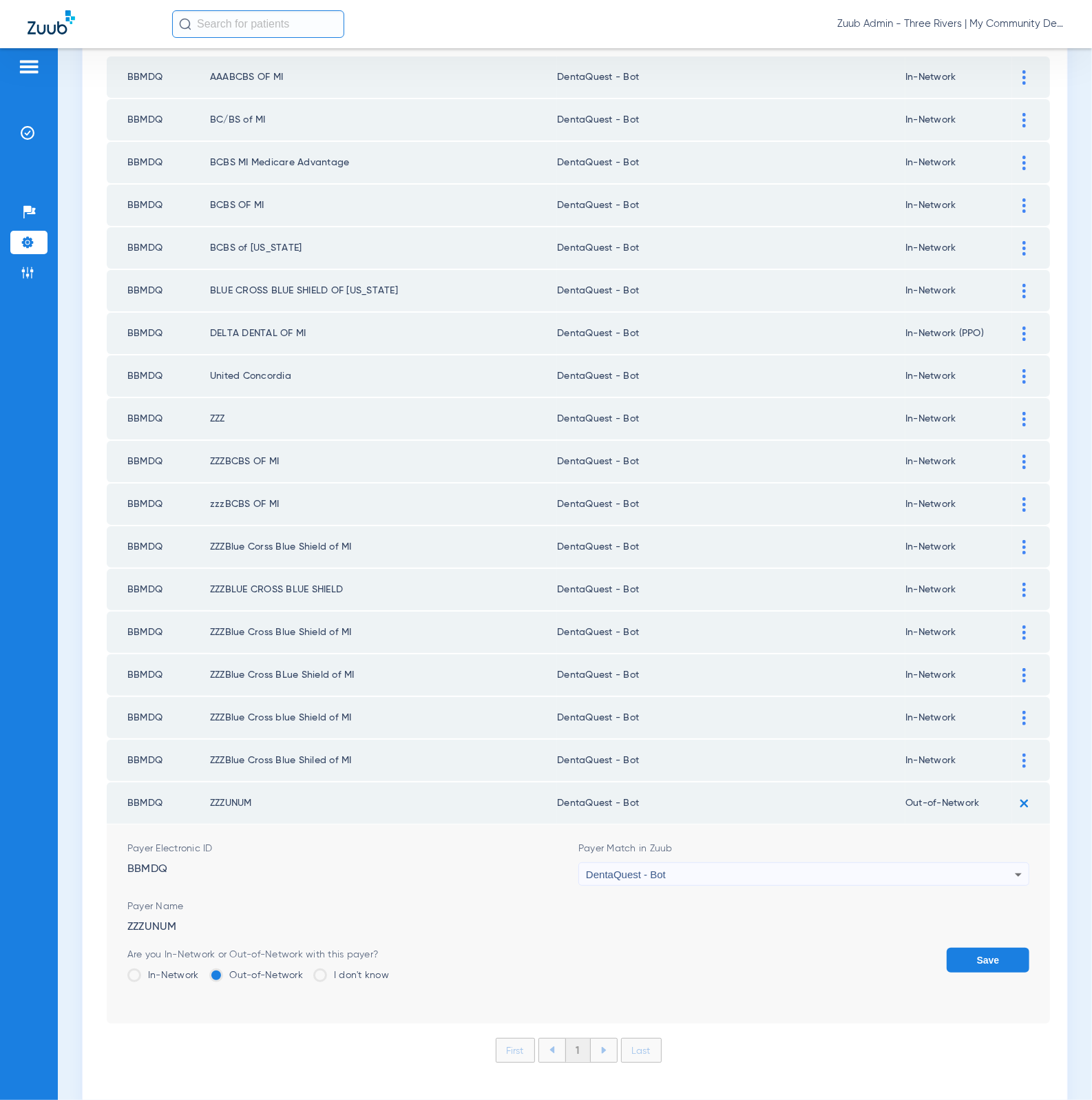
click at [155, 968] on li "In-Network" at bounding box center [164, 980] width 72 height 24
click at [157, 968] on label "In-Network" at bounding box center [164, 975] width 72 height 14
click at [202, 970] on input "In-Network" at bounding box center [202, 970] width 0 height 0
click at [959, 947] on button "Save" at bounding box center [988, 960] width 83 height 25
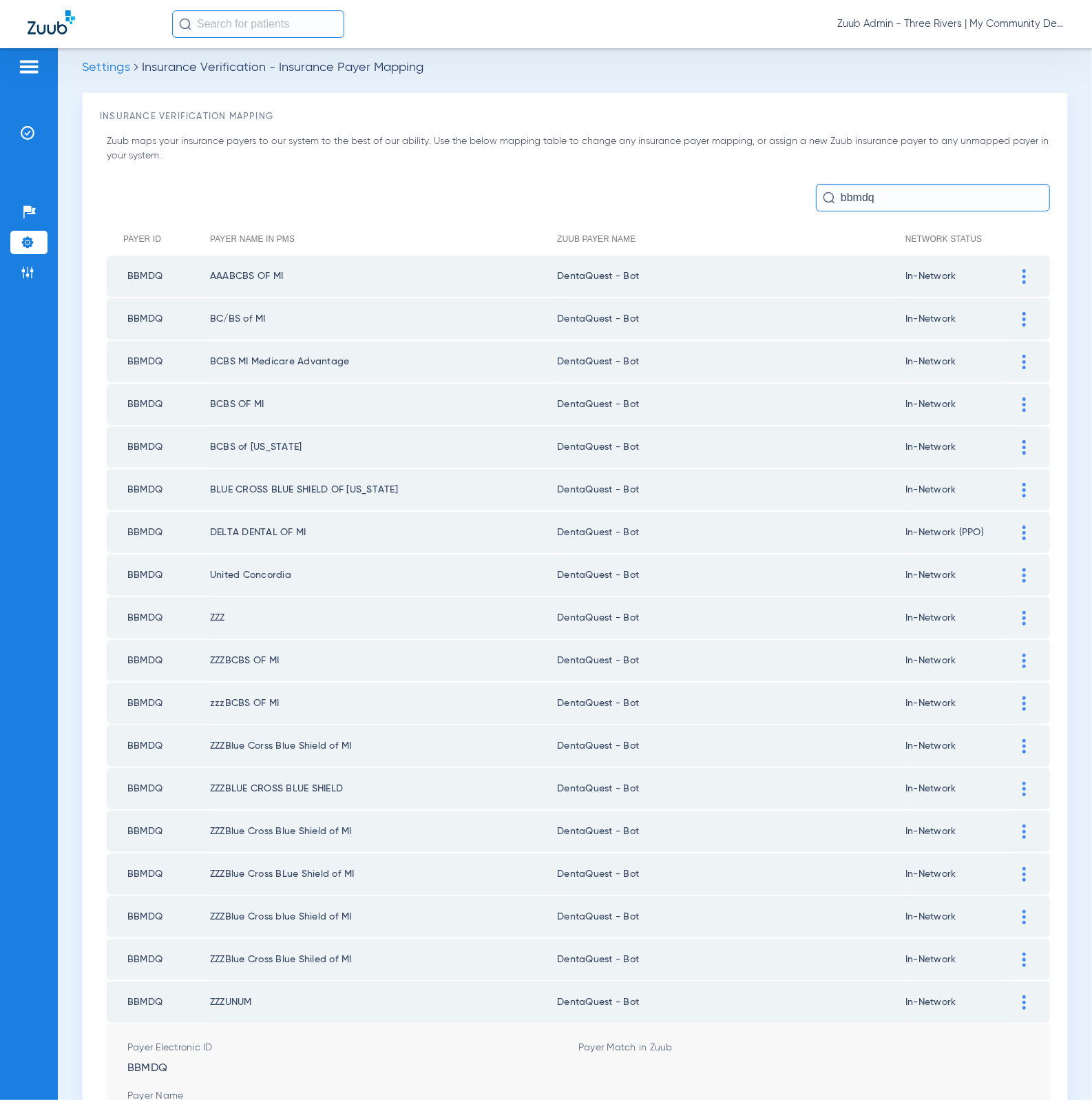
scroll to position [11, 0]
click at [18, 274] on li "Admin" at bounding box center [29, 273] width 37 height 23
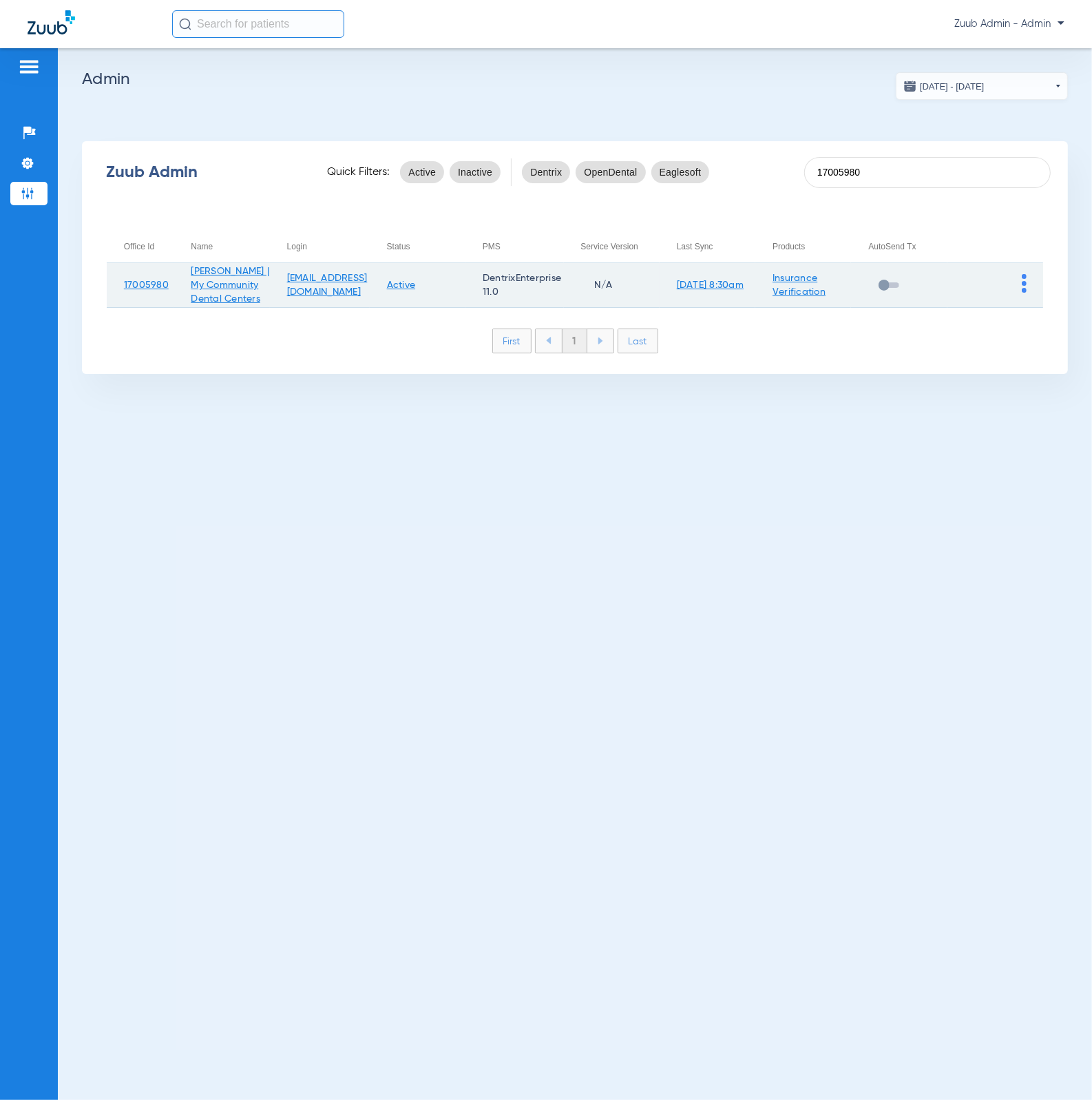
click at [1023, 281] on img at bounding box center [1024, 283] width 5 height 19
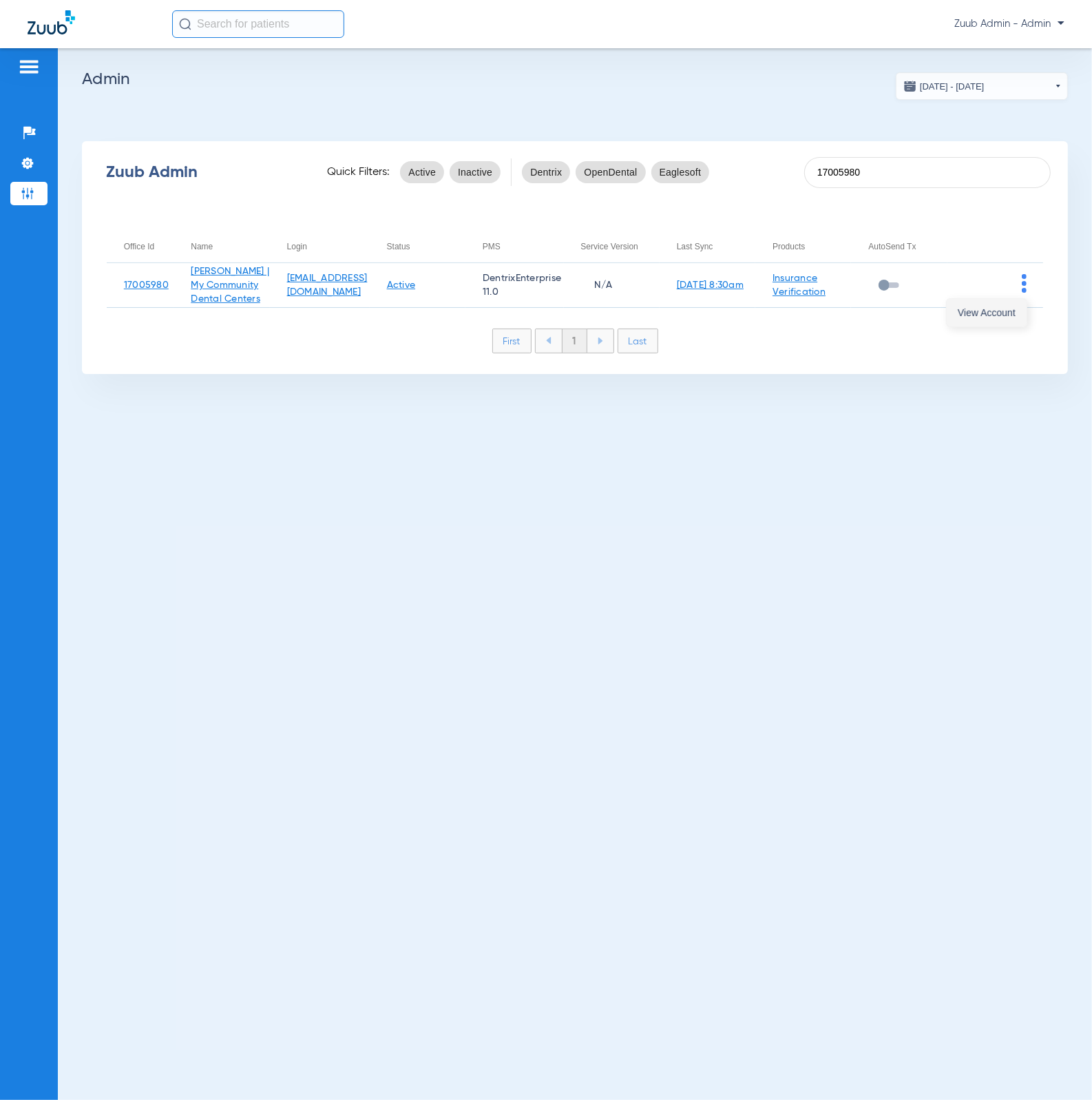
click at [986, 314] on span "View Account" at bounding box center [986, 313] width 58 height 10
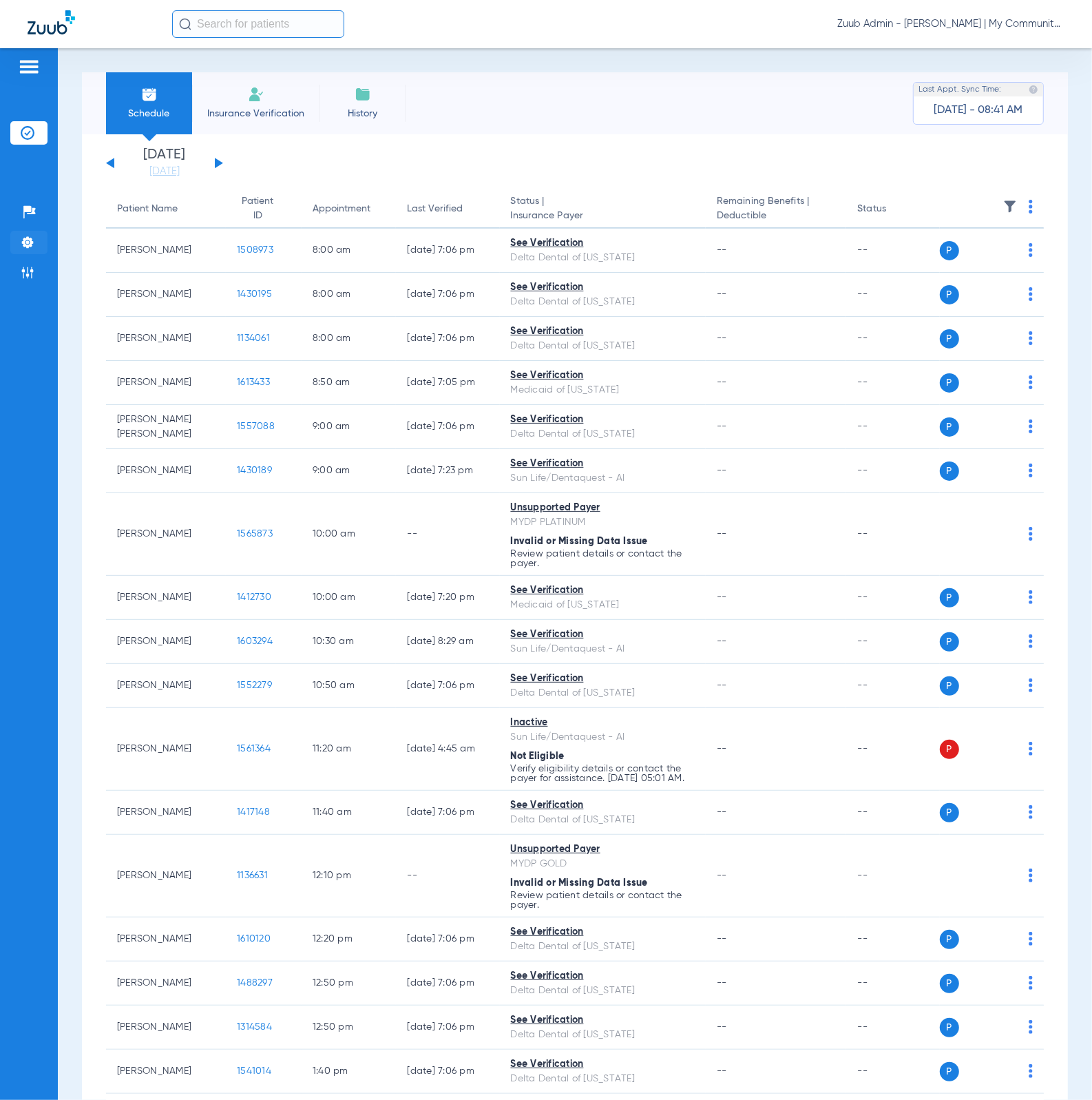
click at [37, 239] on li "Settings" at bounding box center [29, 242] width 37 height 23
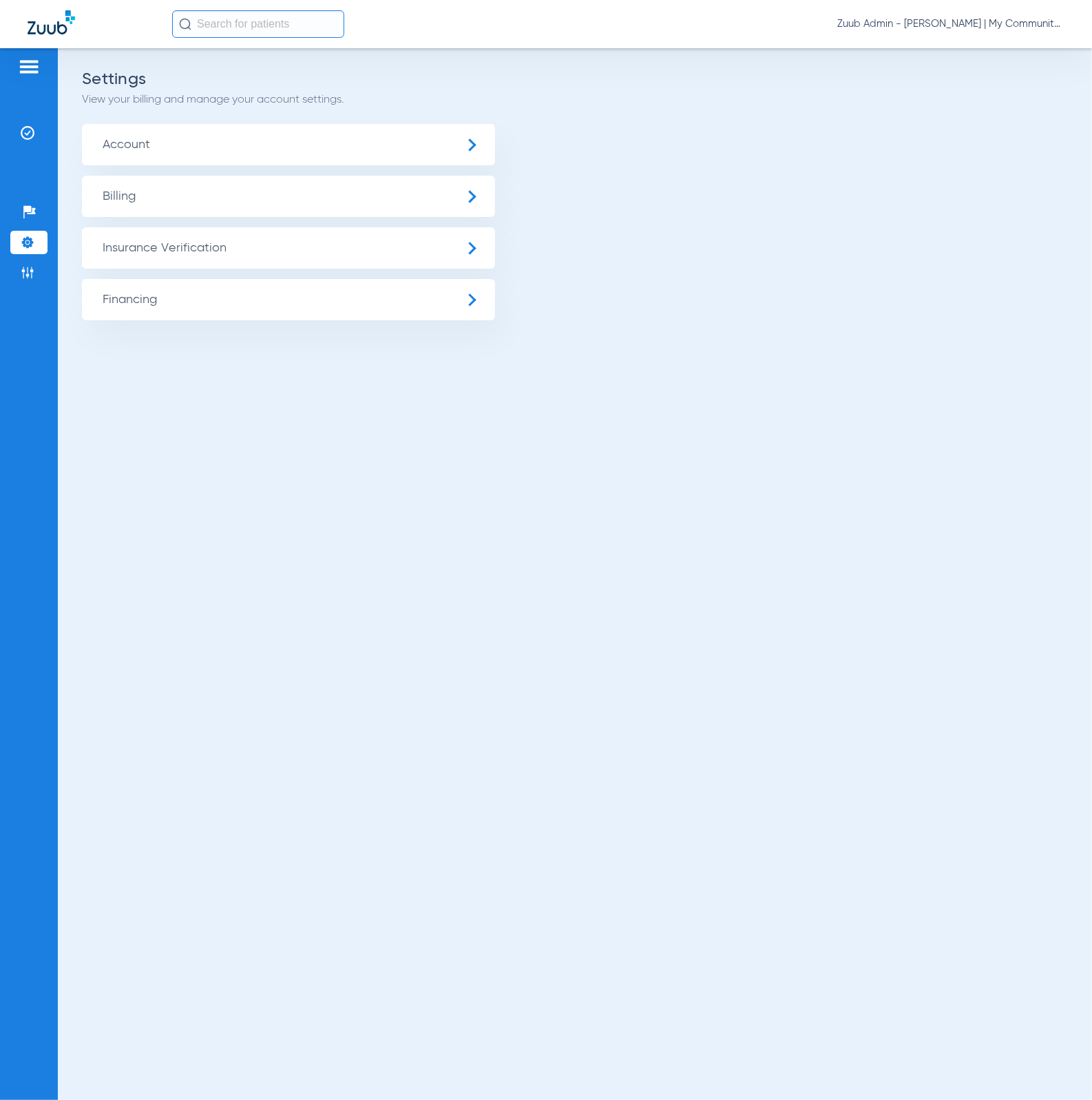
click at [182, 241] on span "Insurance Verification" at bounding box center [289, 248] width 413 height 41
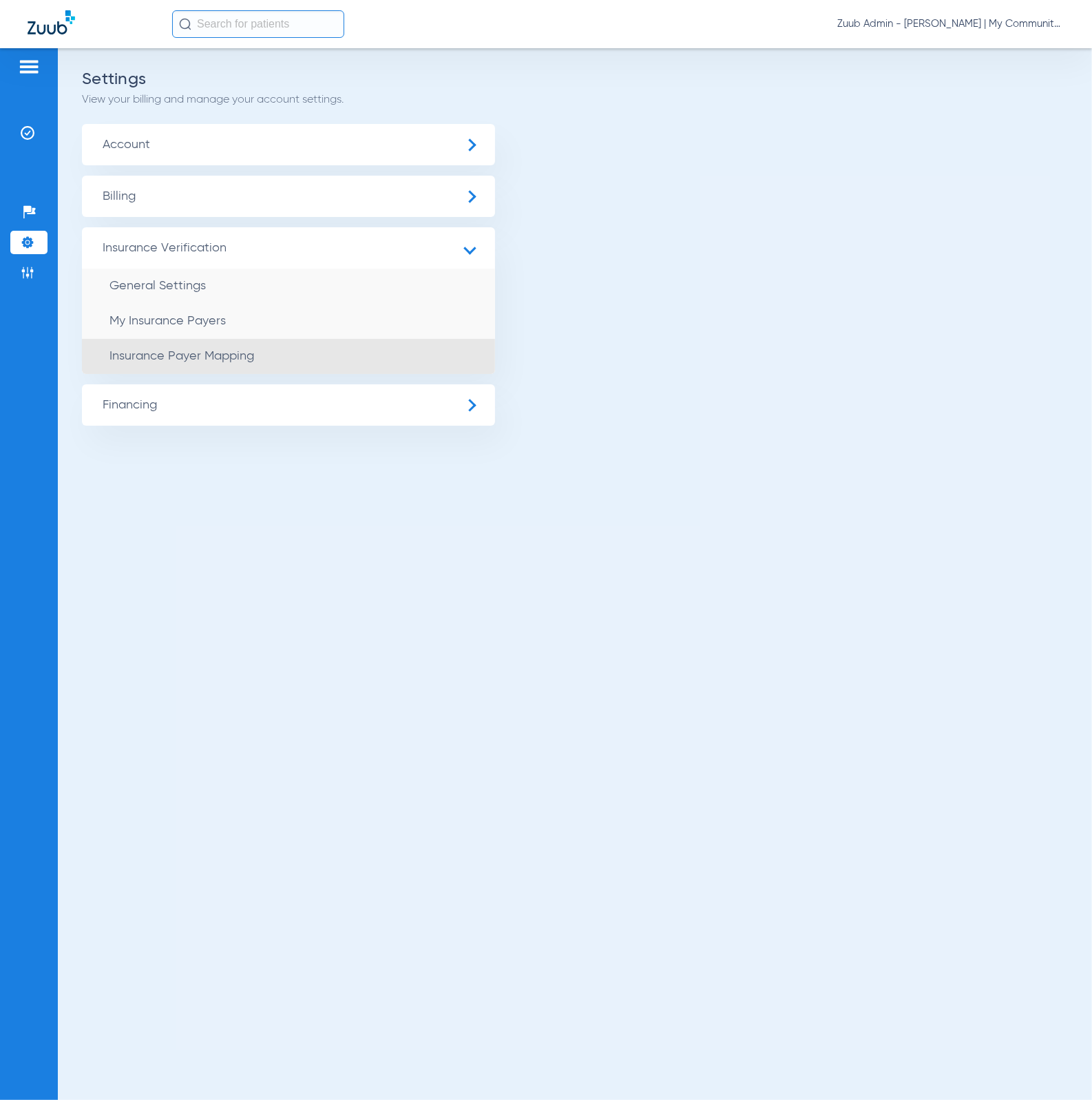
click at [260, 342] on li "Insurance Payer Mapping" at bounding box center [289, 356] width 413 height 35
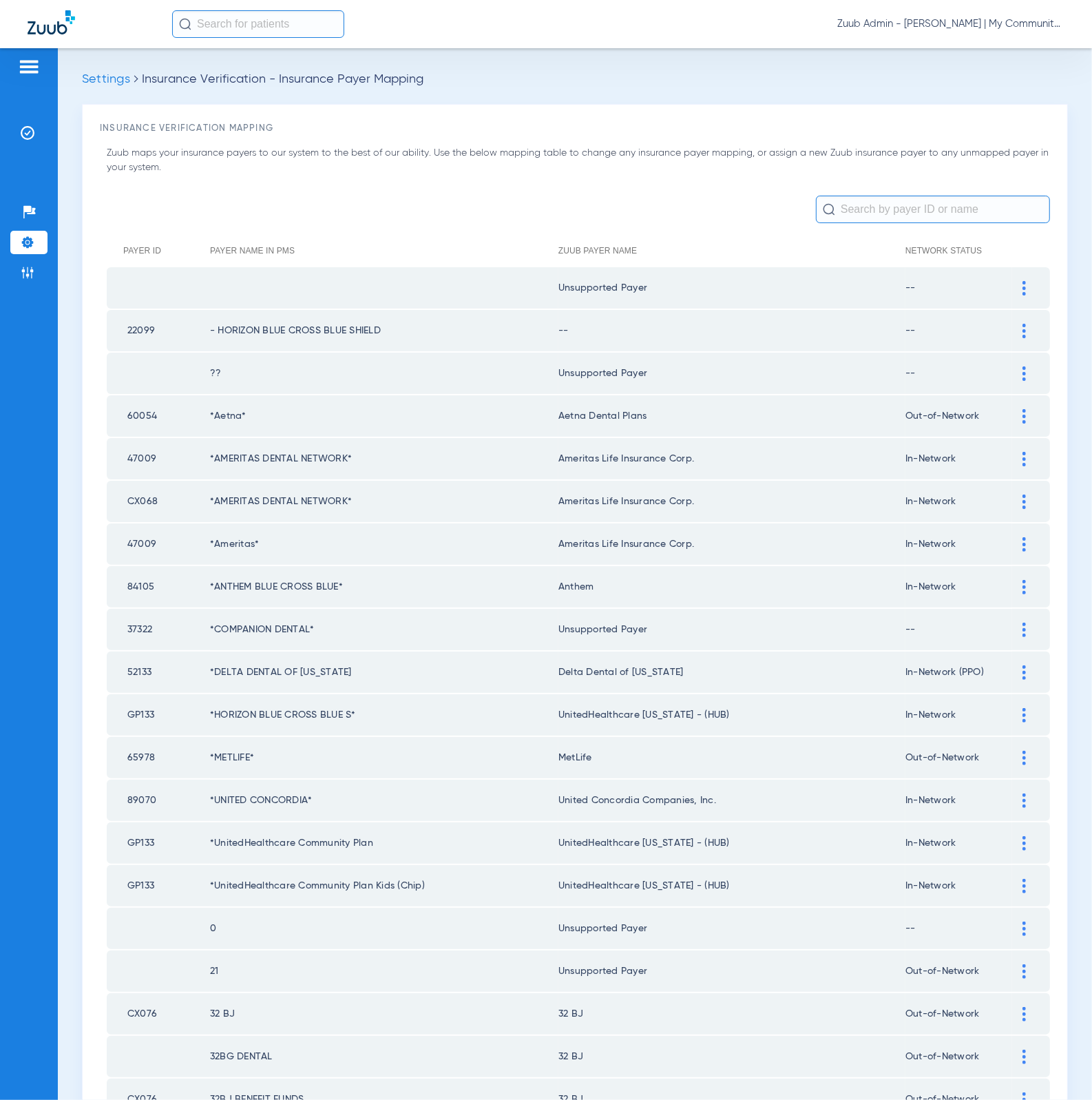
click at [859, 217] on input "text" at bounding box center [933, 209] width 234 height 28
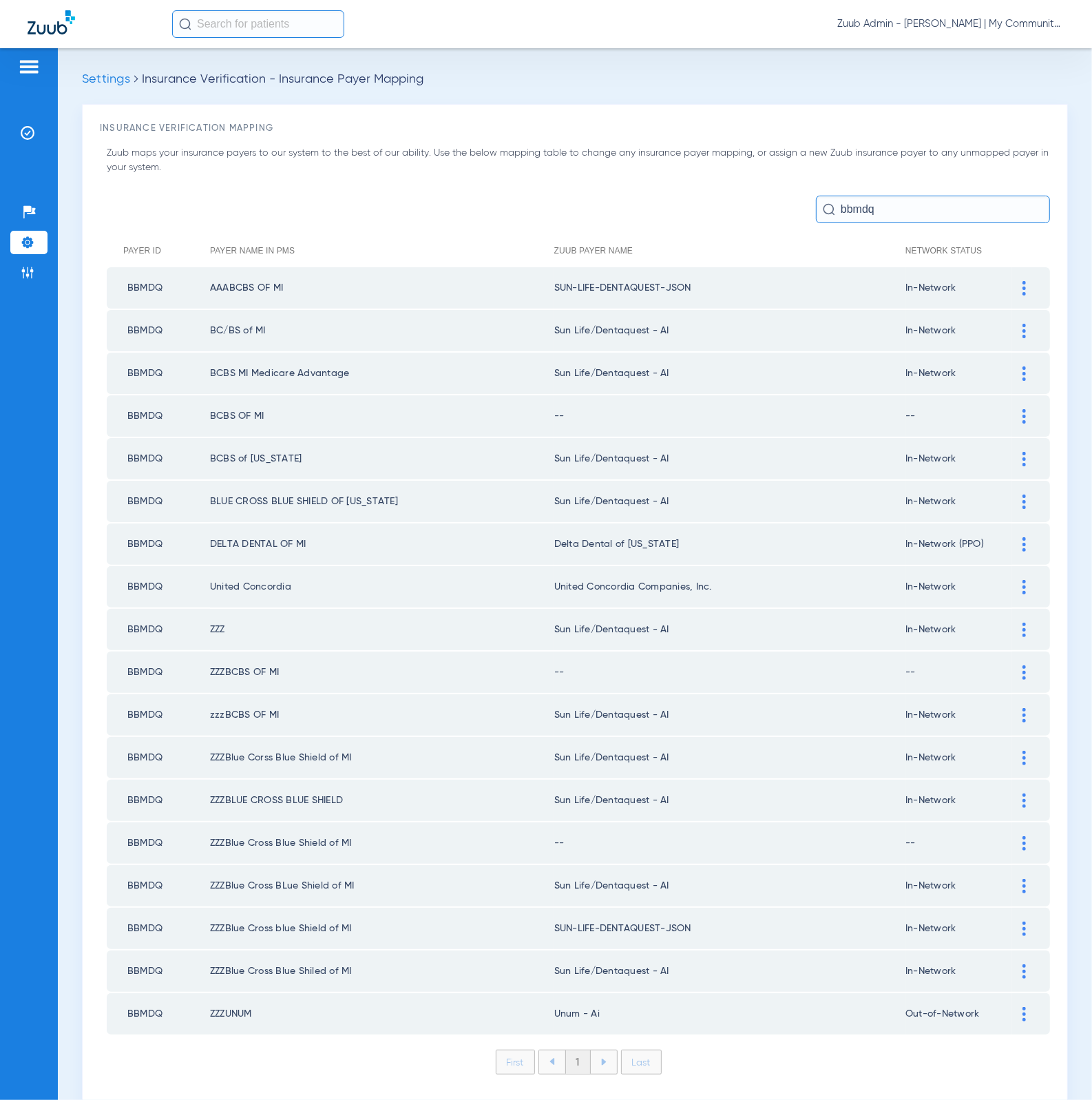
type input "bbmdq"
click at [1012, 293] on div at bounding box center [1024, 288] width 24 height 15
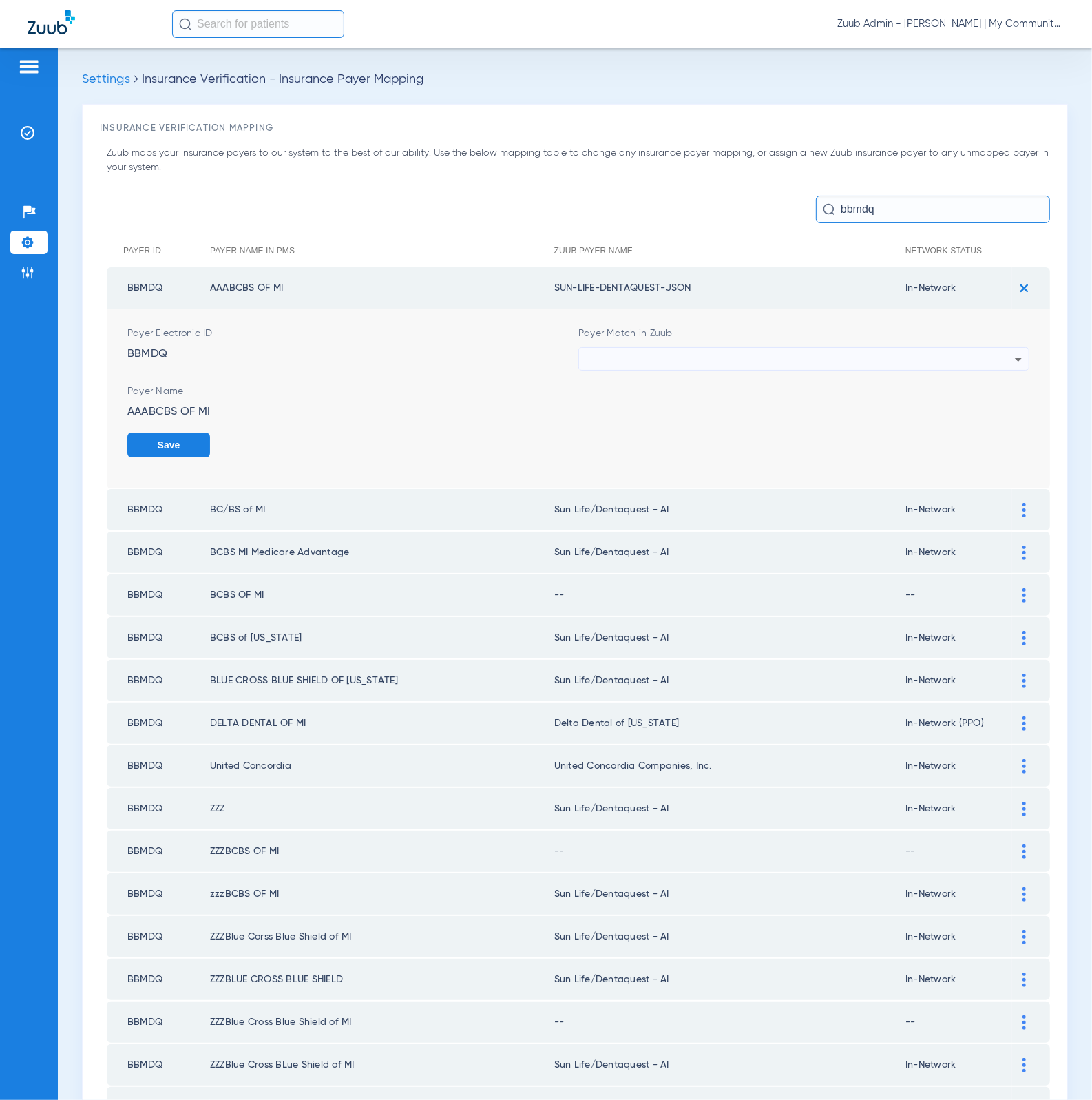
click at [804, 365] on div at bounding box center [800, 360] width 429 height 23
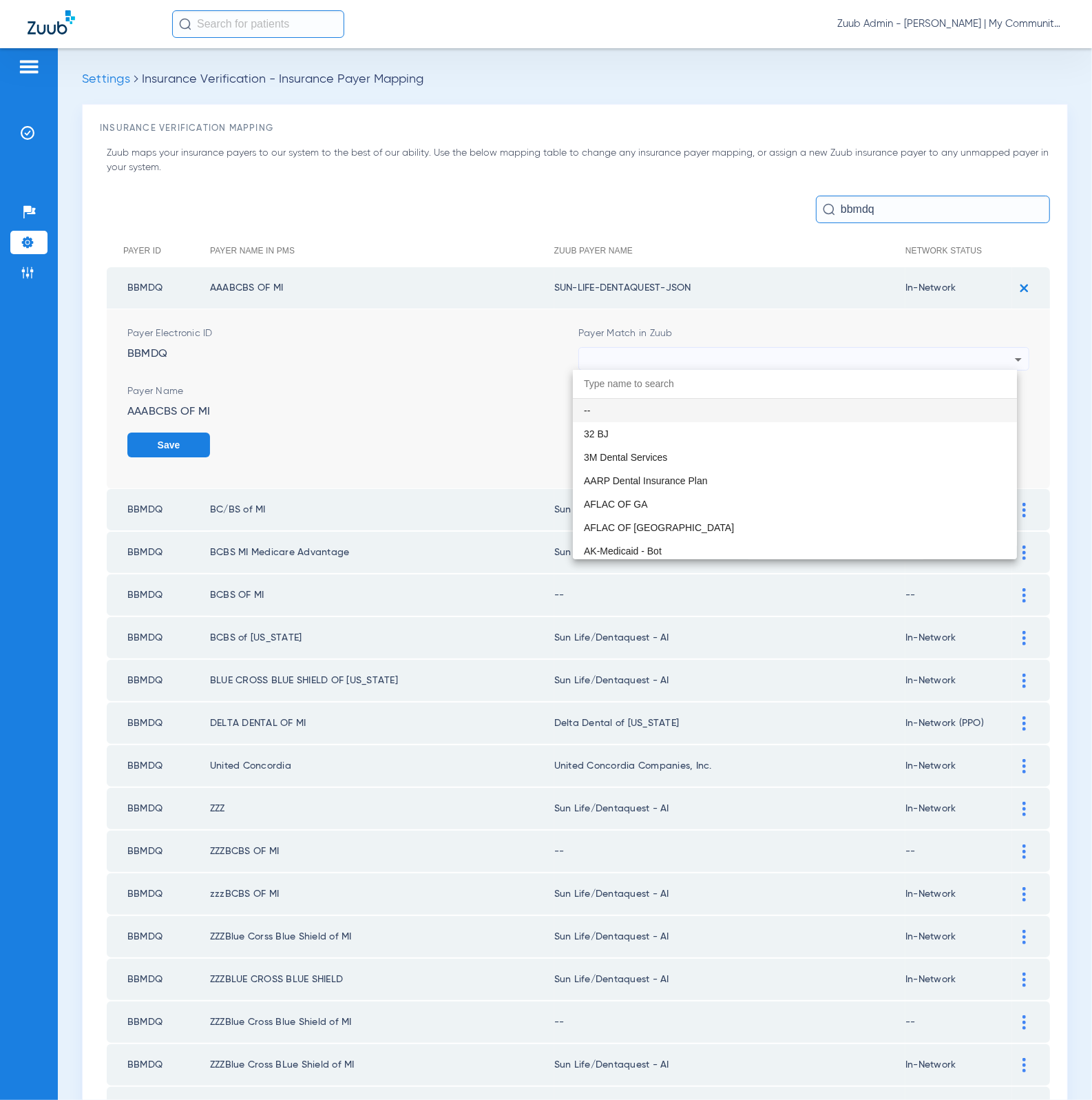
paste input "BBMDQ"
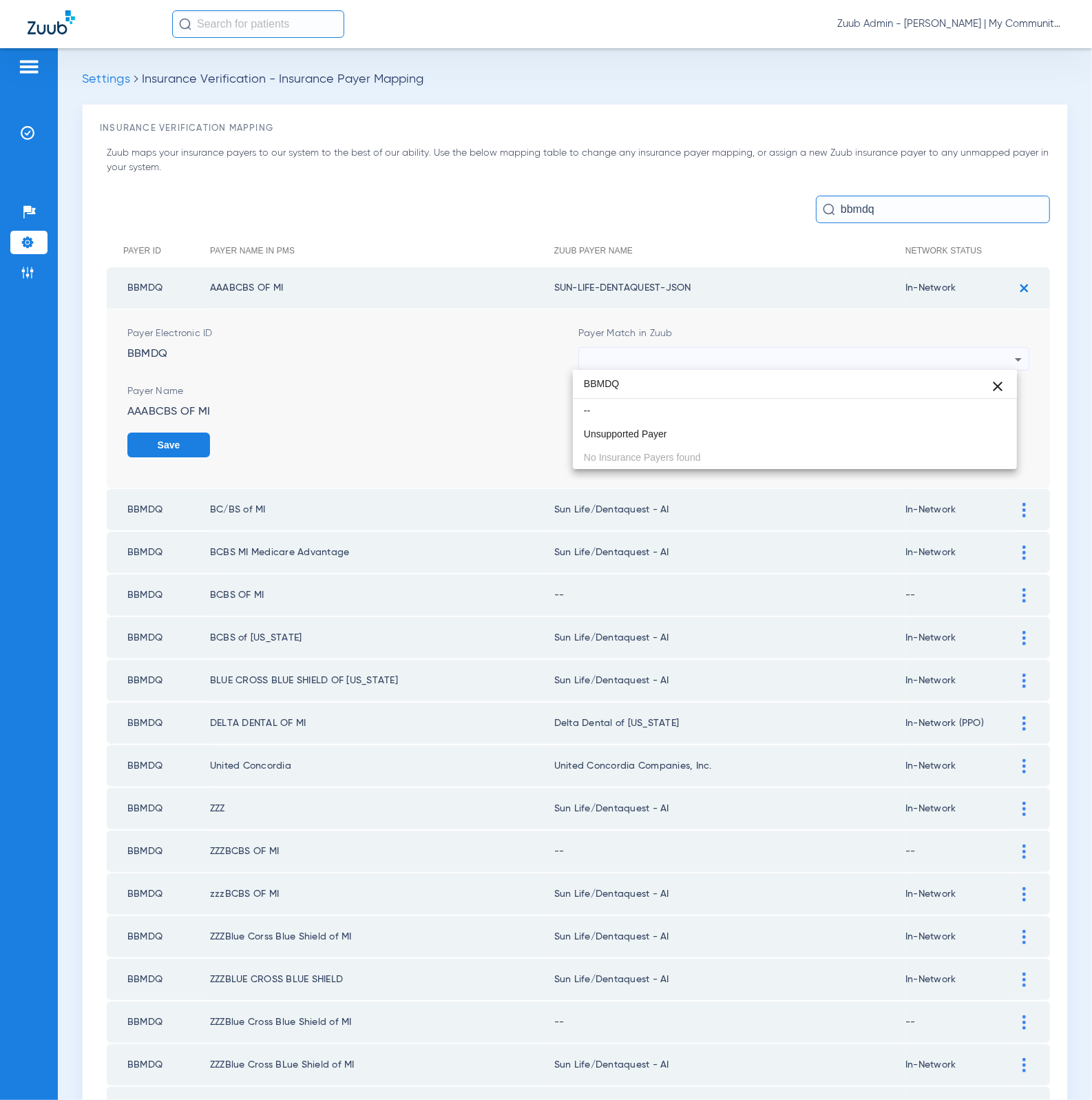
drag, startPoint x: 670, startPoint y: 394, endPoint x: 548, endPoint y: 378, distance: 123.0
click at [548, 378] on div "BBMDQ close -- Unsupported Payer No Insurance Payers found" at bounding box center [546, 550] width 1092 height 1100
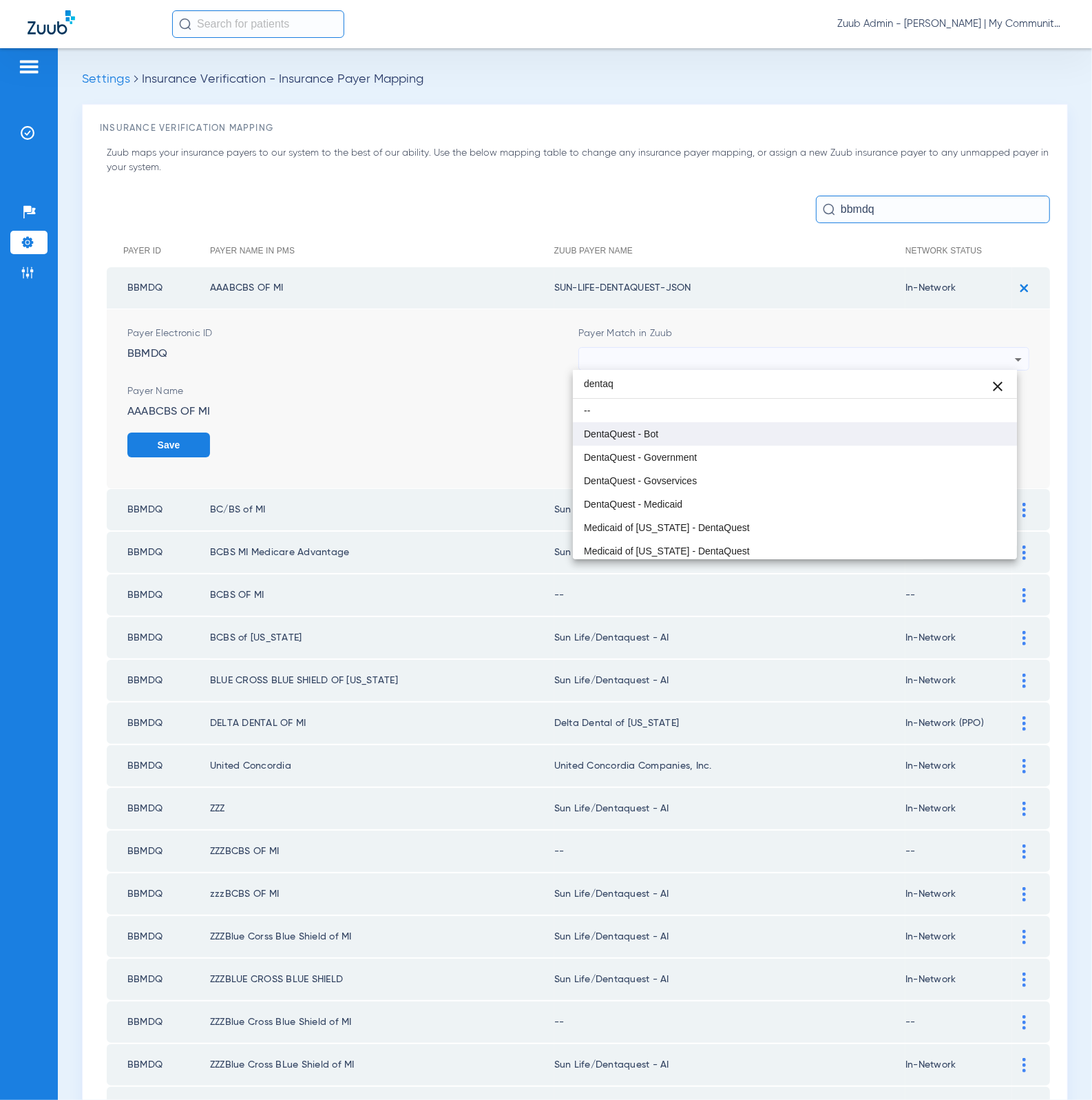
type input "dentaq"
click at [667, 432] on mat-option "DentaQuest - Bot" at bounding box center [795, 434] width 445 height 23
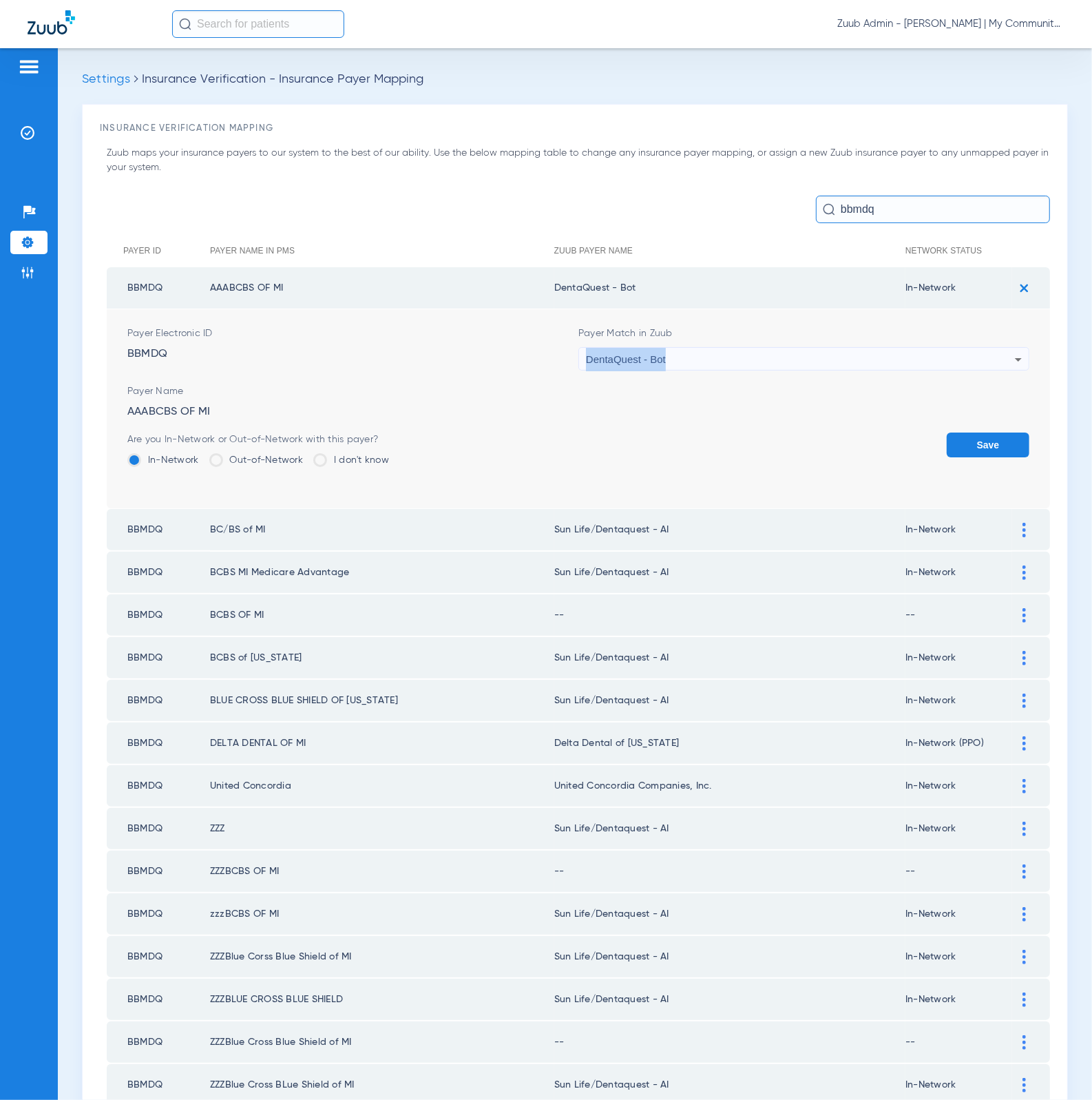
drag, startPoint x: 681, startPoint y: 364, endPoint x: 579, endPoint y: 358, distance: 102.2
click at [586, 358] on div "DentaQuest - Bot" at bounding box center [800, 360] width 429 height 23
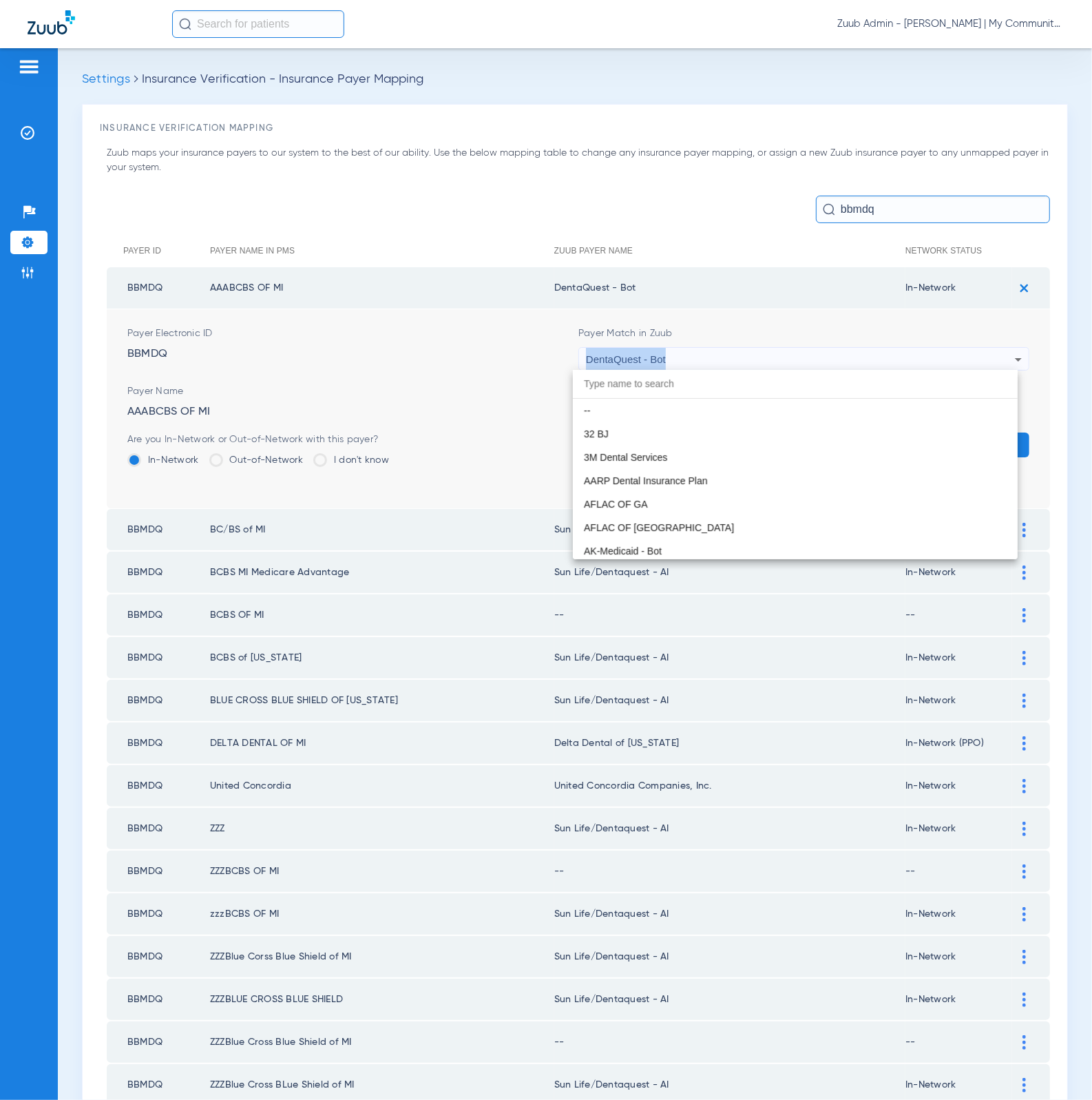
scroll to position [4285, 0]
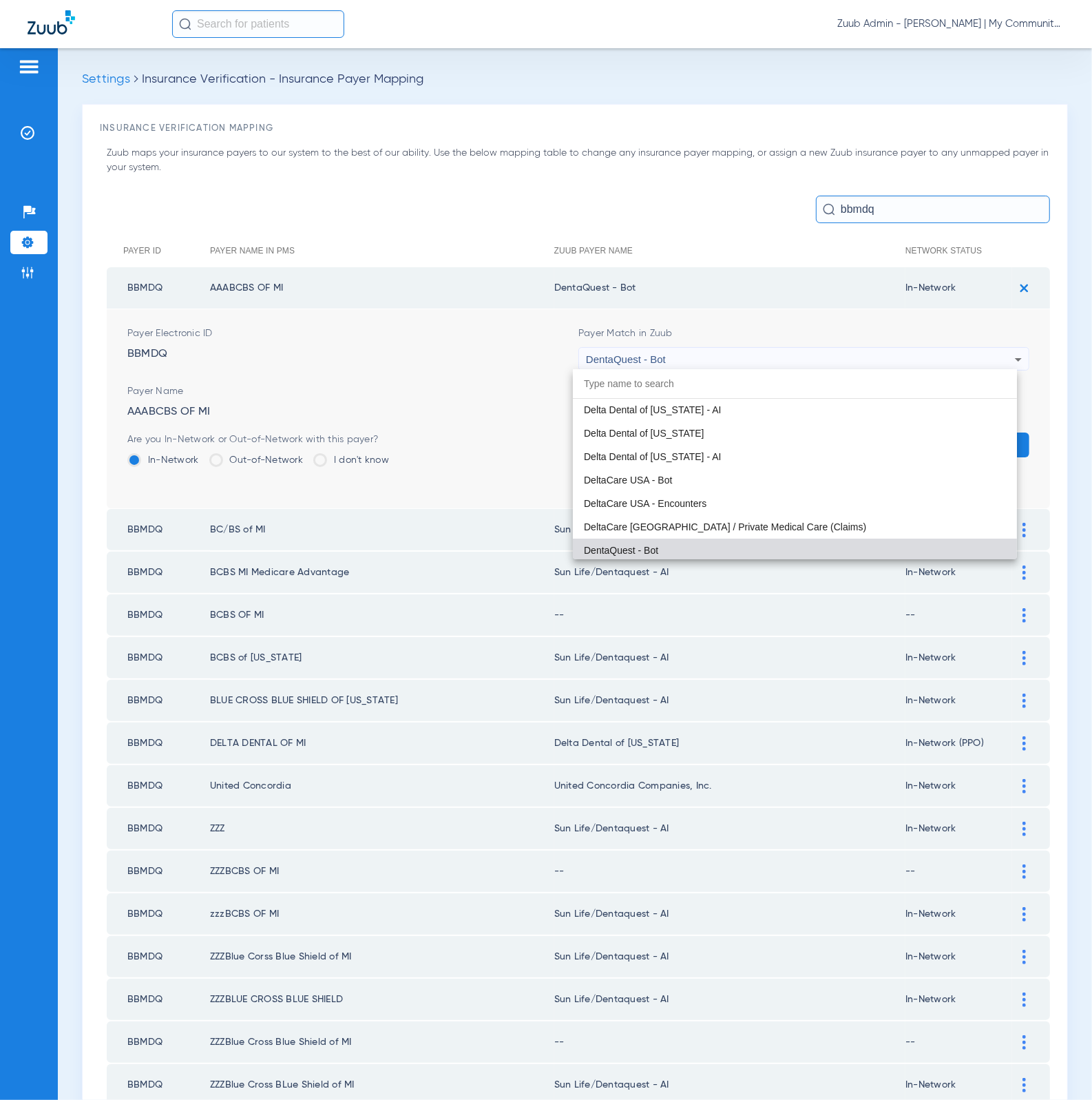
click at [701, 310] on div at bounding box center [546, 550] width 1092 height 1100
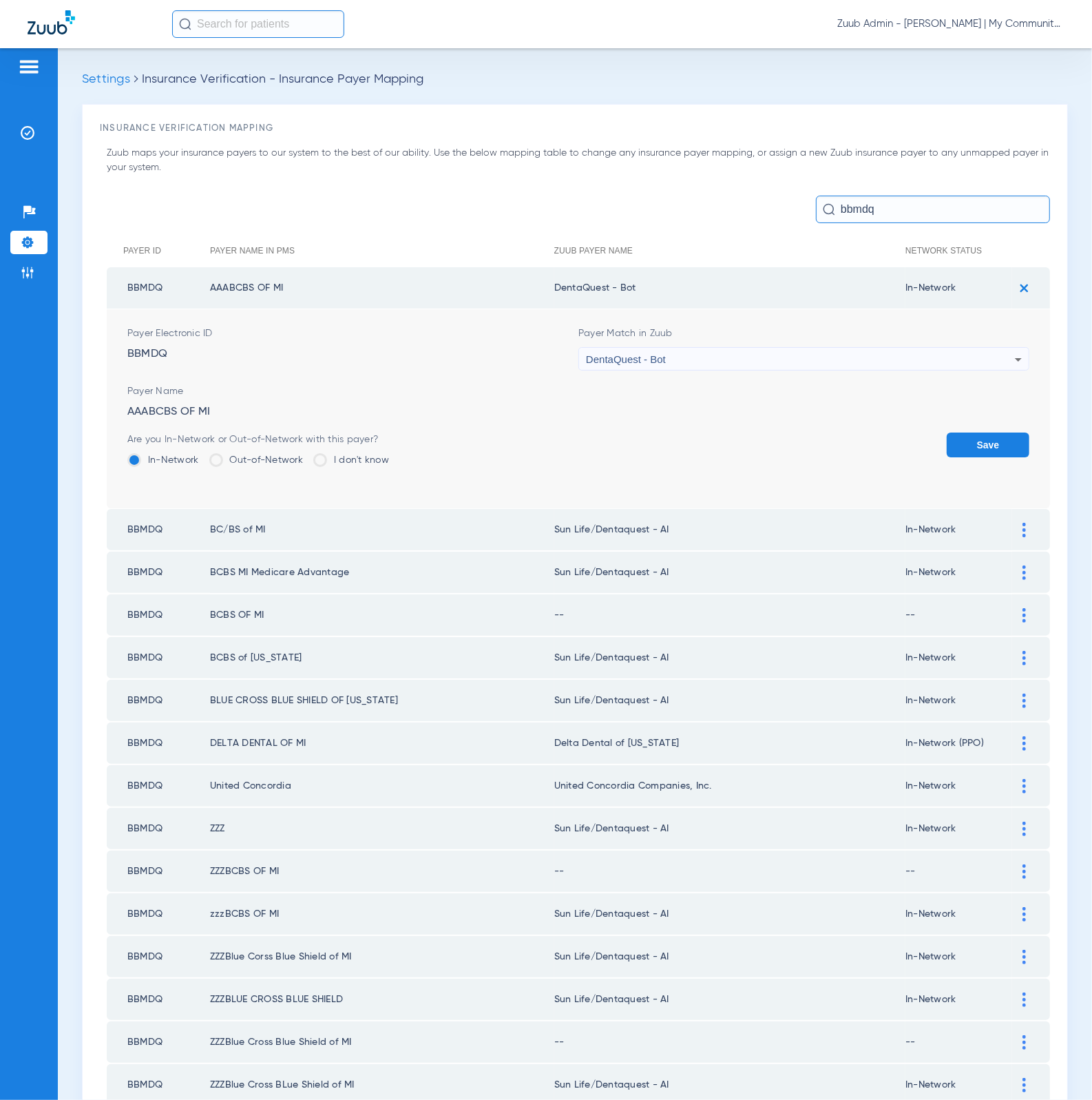
click at [945, 427] on form "Payer Electronic ID BBMDQ Payer Match in Zuub DentaQuest - Bot Payer Name AAABC…" at bounding box center [578, 409] width 901 height 199
drag, startPoint x: 543, startPoint y: 292, endPoint x: 663, endPoint y: 284, distance: 120.3
click at [663, 284] on tr "BBMDQ AAABCBS OF MI DentaQuest - Bot In-Network" at bounding box center [578, 288] width 943 height 41
copy tr "DentaQuest - Bot"
click at [983, 455] on div "Save" at bounding box center [988, 454] width 83 height 45
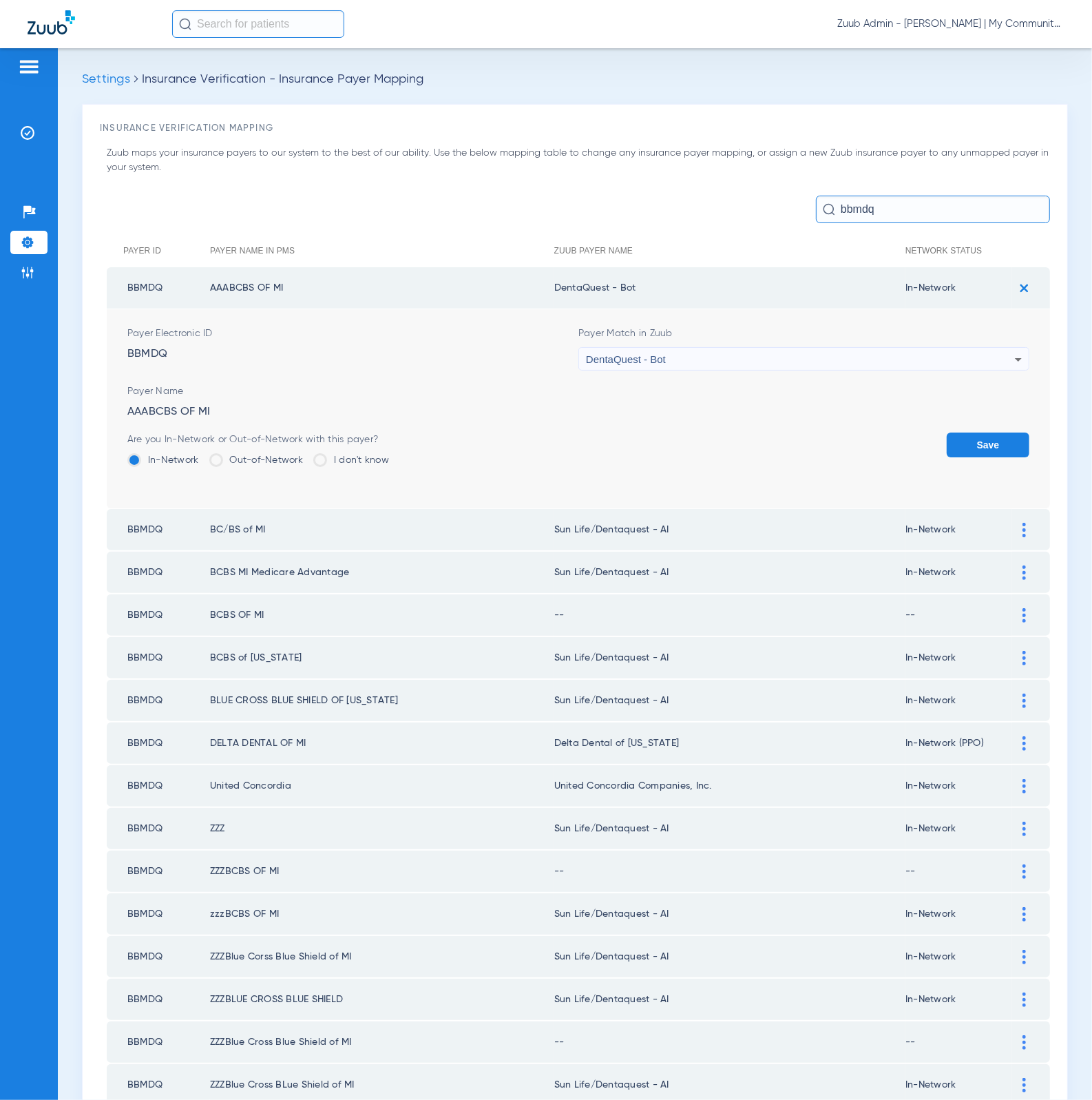
click at [979, 450] on button "Save" at bounding box center [988, 445] width 83 height 25
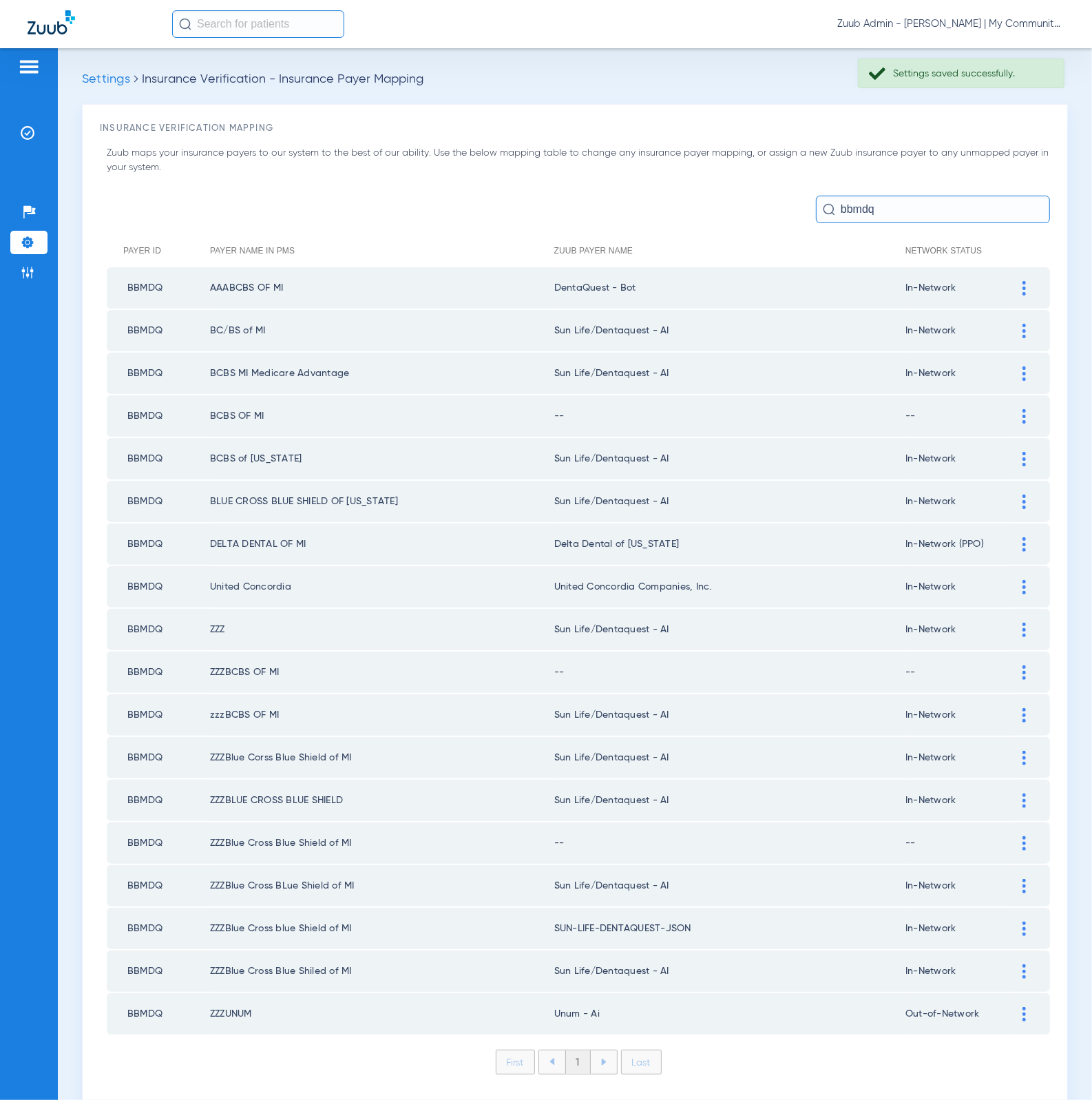
click at [1012, 334] on div at bounding box center [1024, 331] width 24 height 15
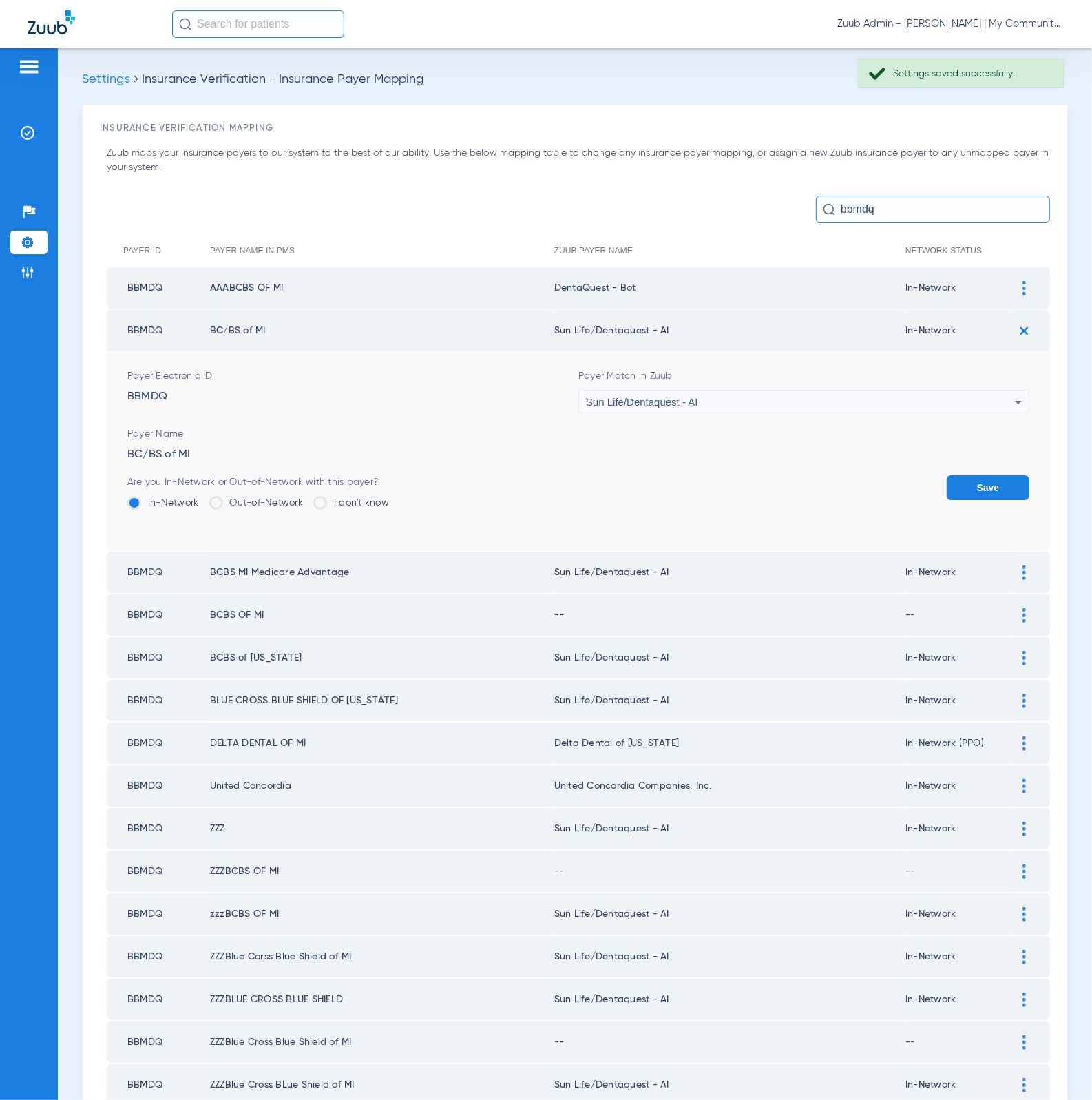
click at [797, 406] on div "Sun Life/Dentaquest - AI" at bounding box center [800, 402] width 429 height 23
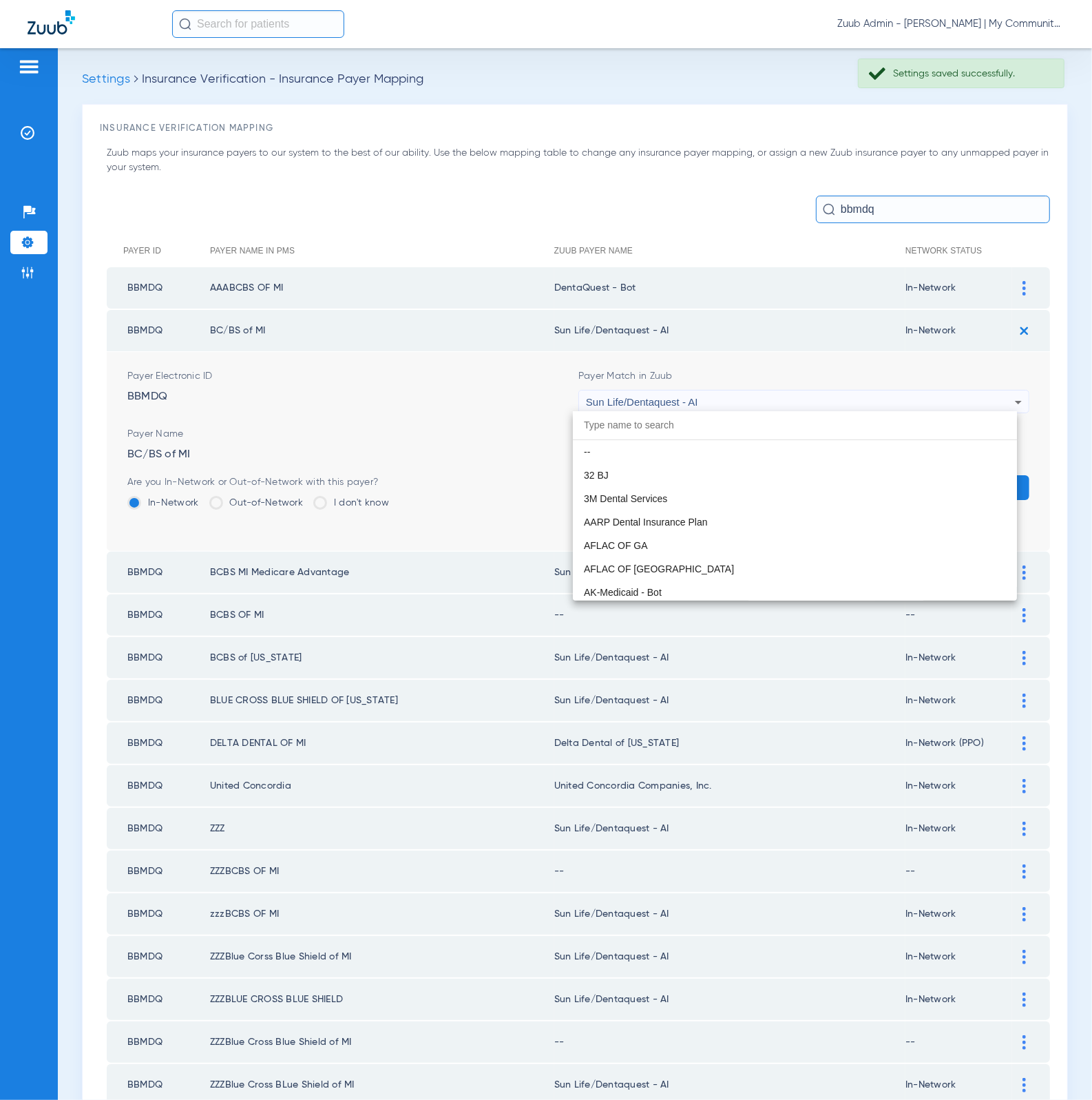
scroll to position [8124, 0]
click at [797, 406] on div at bounding box center [546, 550] width 1092 height 1100
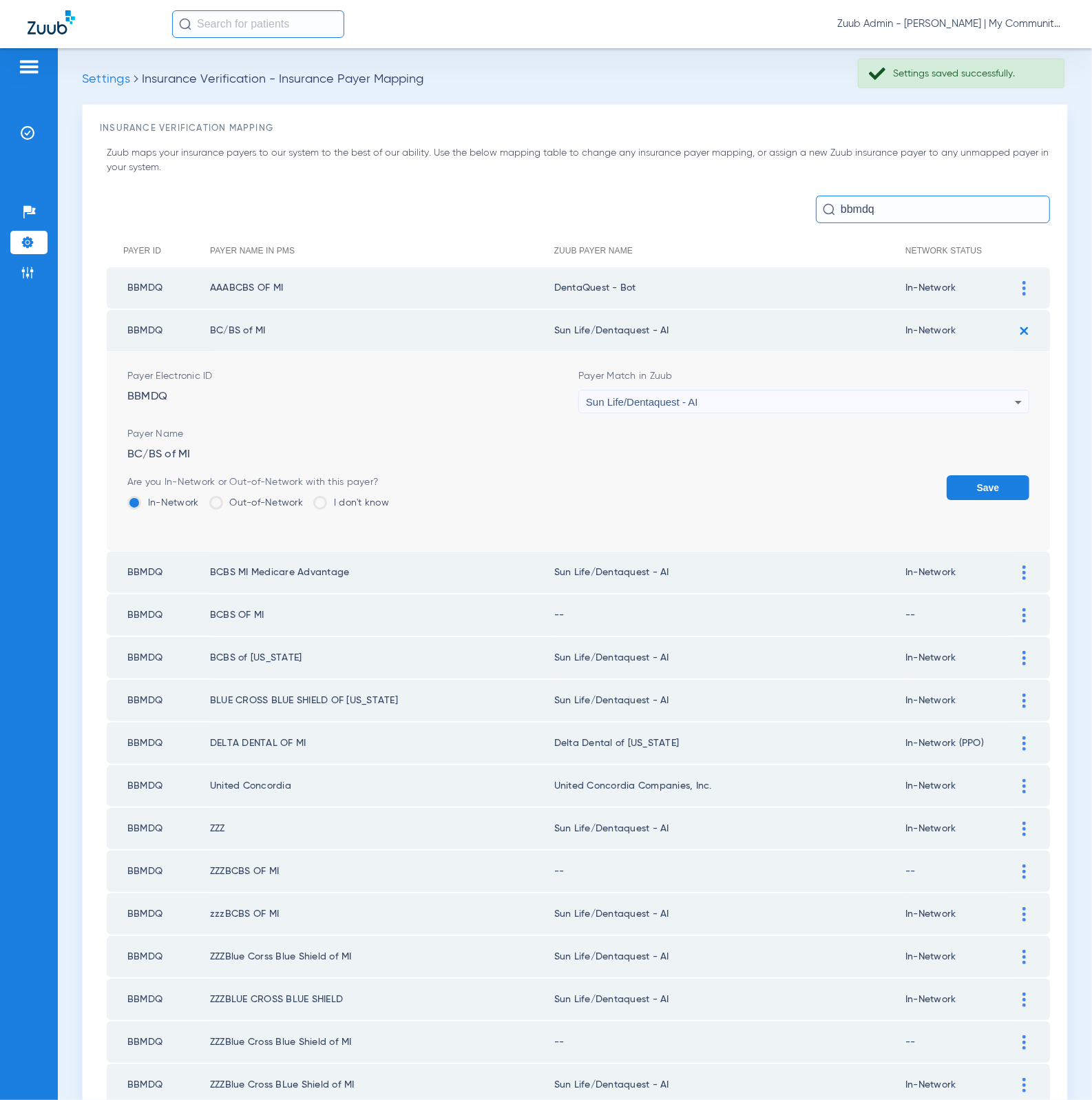
click at [794, 403] on div "Sun Life/Dentaquest - AI" at bounding box center [800, 402] width 429 height 23
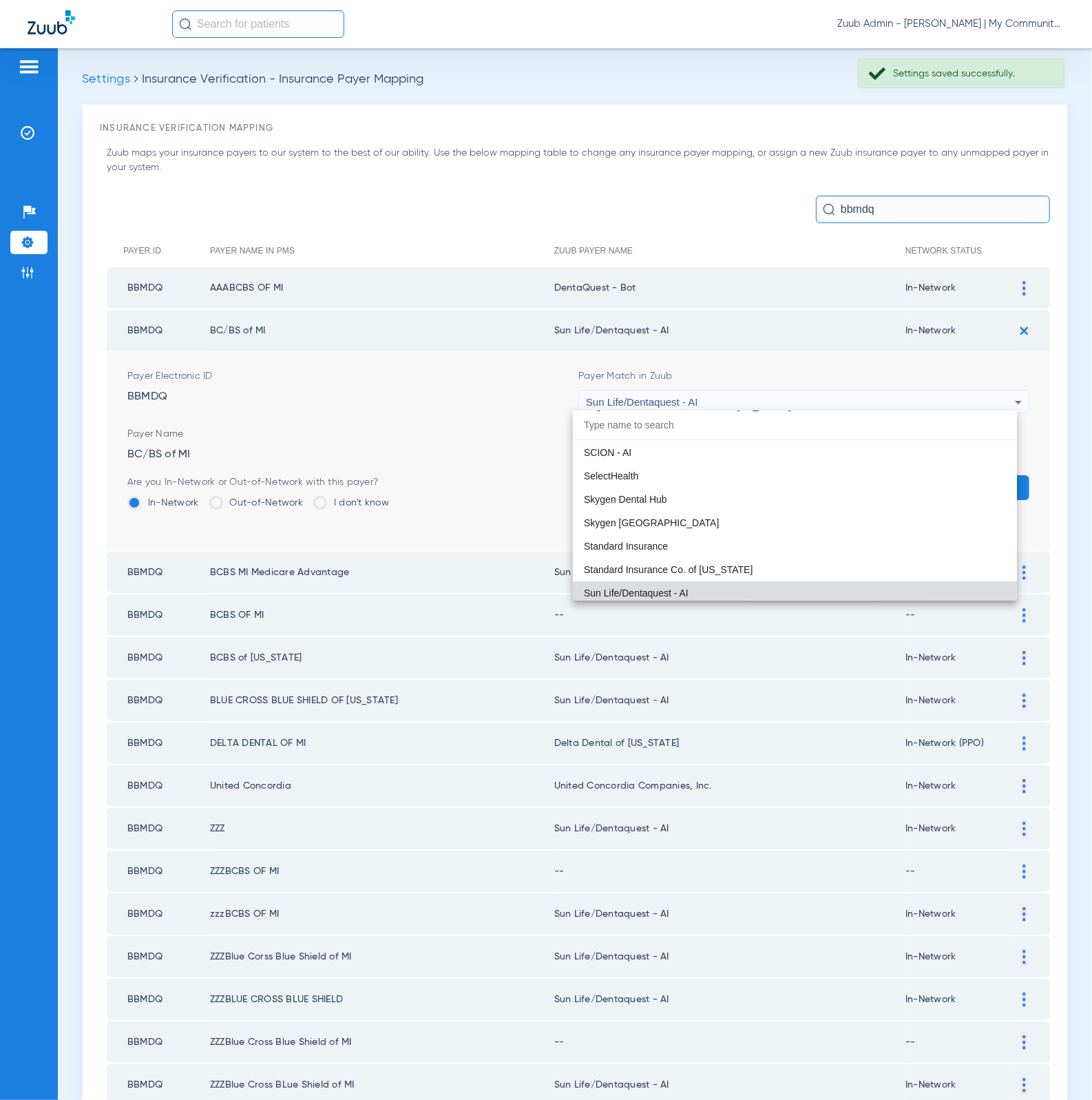
paste input "DentaQuest - Bot"
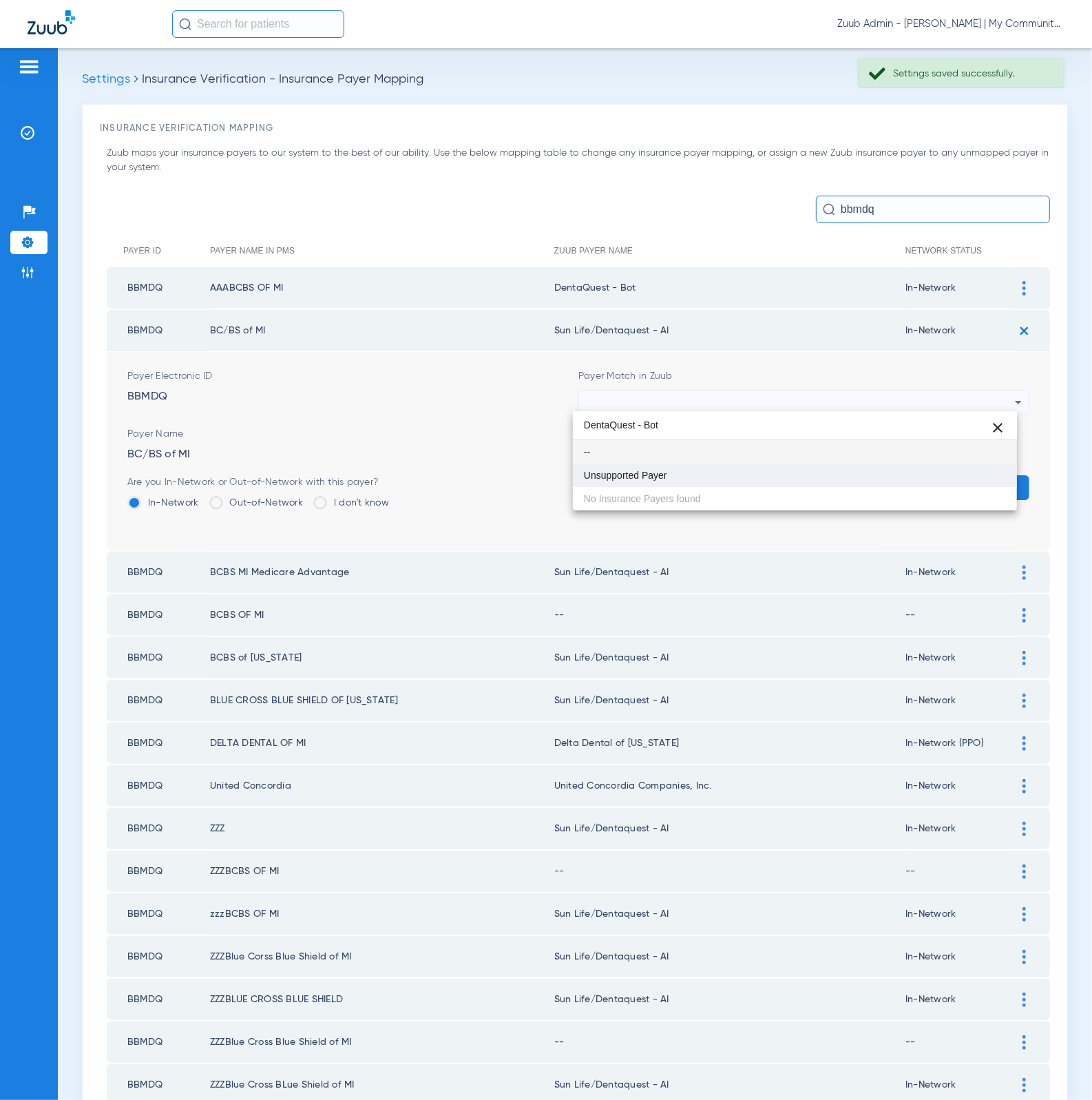
type input "DentaQuest - Bot"
click at [833, 472] on mat-option "Unsupported Payer" at bounding box center [795, 475] width 445 height 23
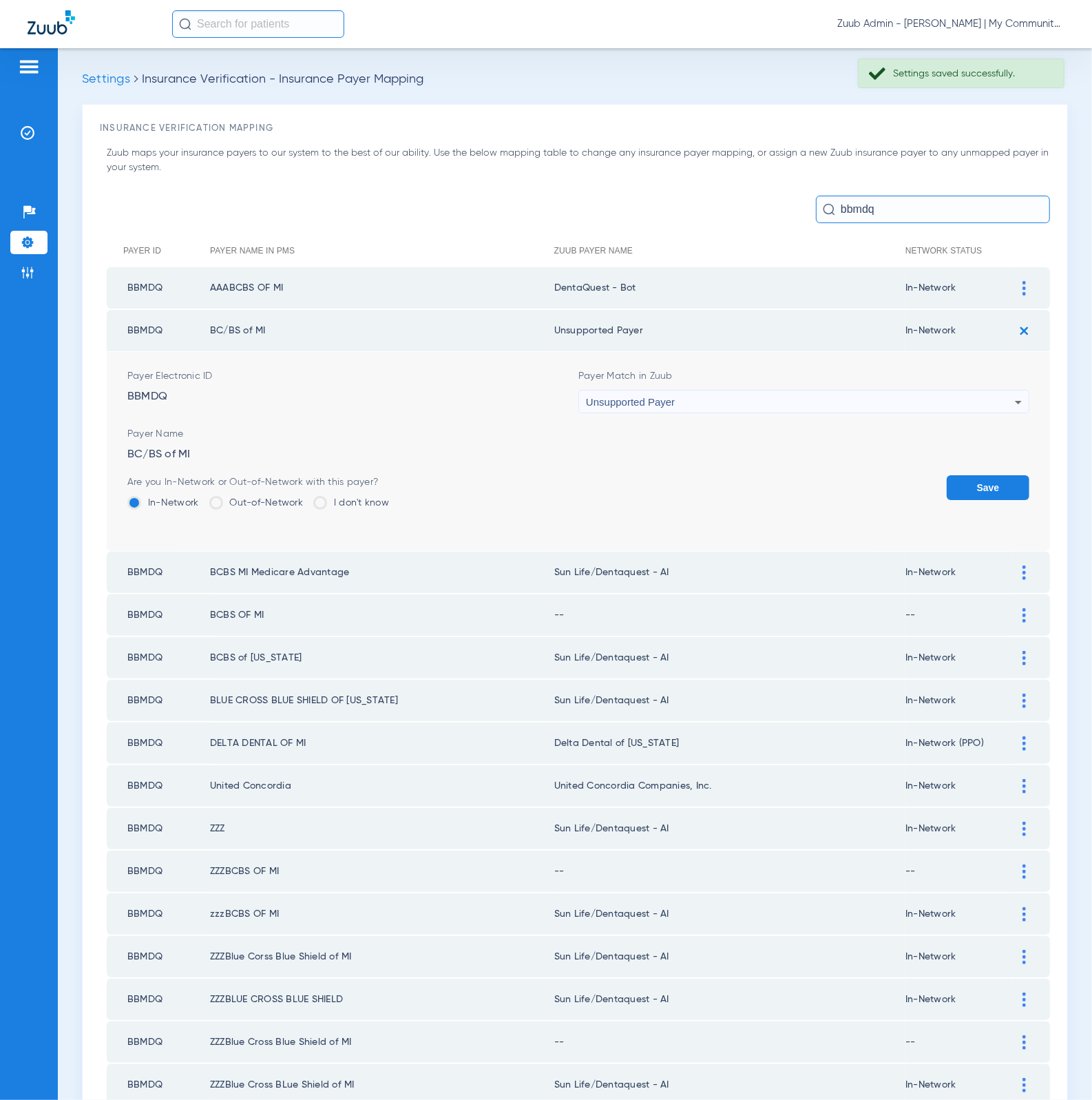
click at [798, 403] on div "Unsupported Payer" at bounding box center [800, 402] width 429 height 23
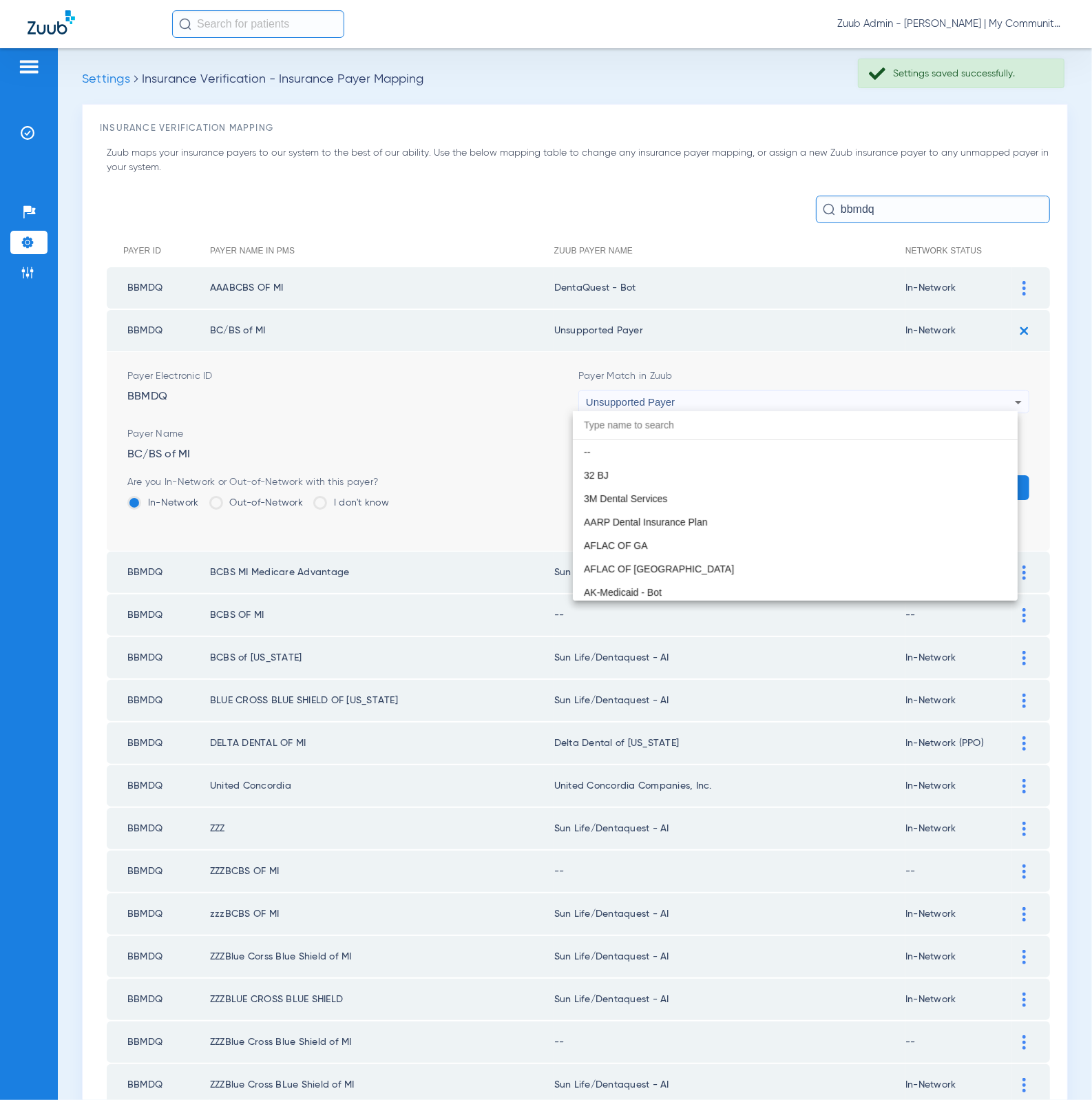
scroll to position [11119, 0]
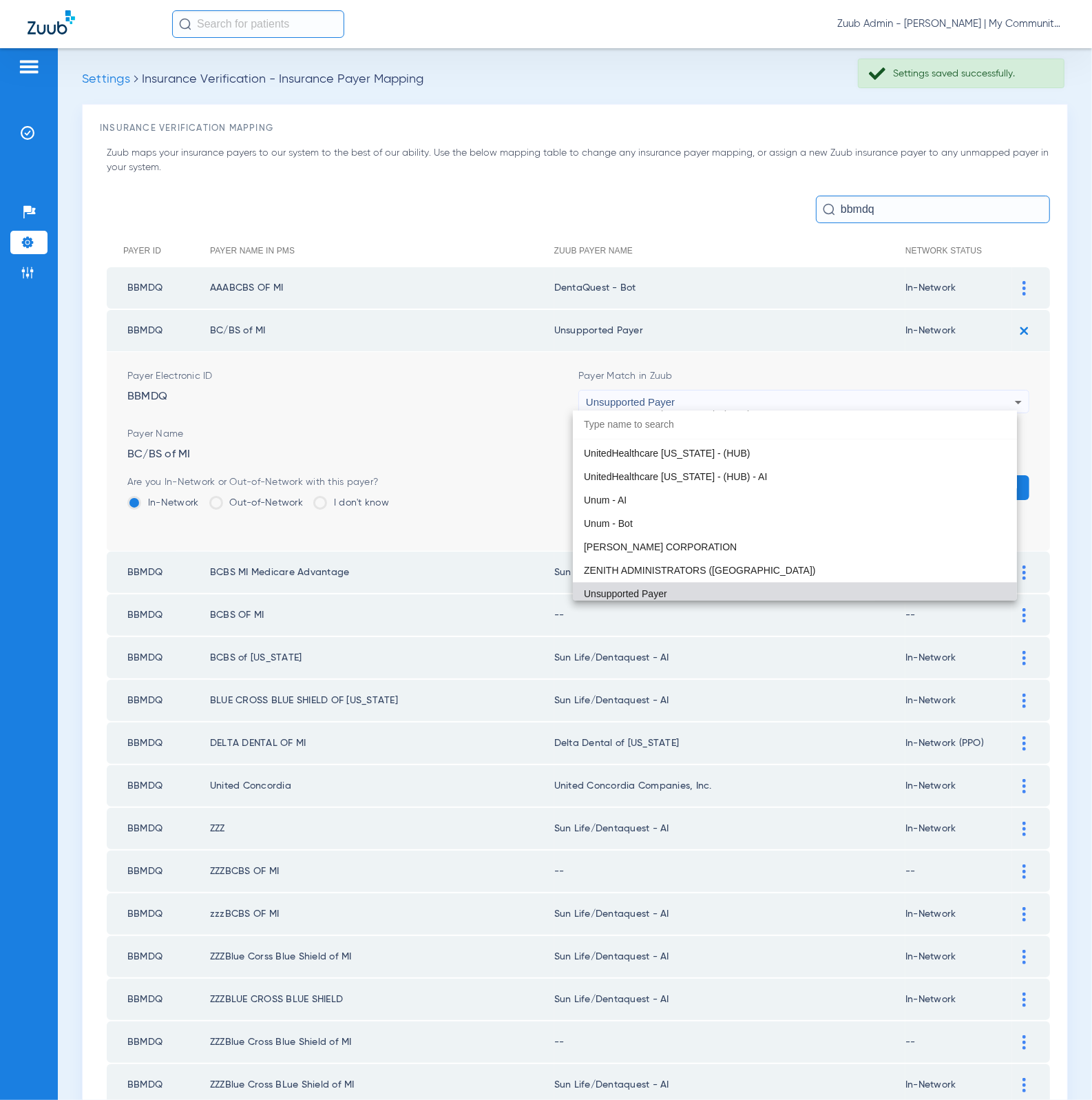
paste input "DentaQuest - Bot"
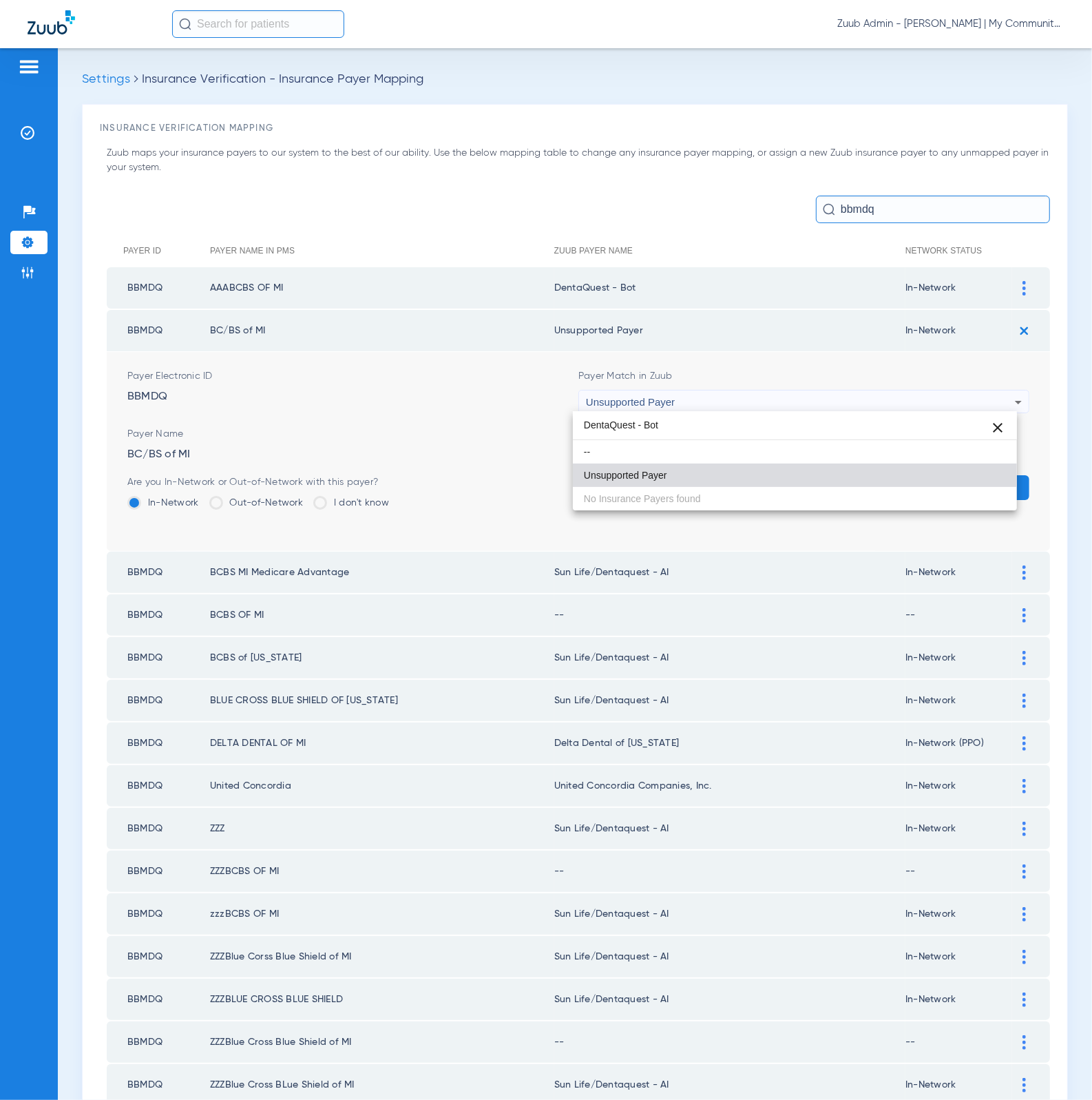
click at [607, 432] on input "DentaQuest - Bot" at bounding box center [795, 425] width 445 height 28
drag, startPoint x: 606, startPoint y: 428, endPoint x: 540, endPoint y: 423, distance: 66.2
click at [540, 423] on div "DentaQuest - Bot close -- Unsupported Payer No Insurance Payers found" at bounding box center [546, 550] width 1092 height 1100
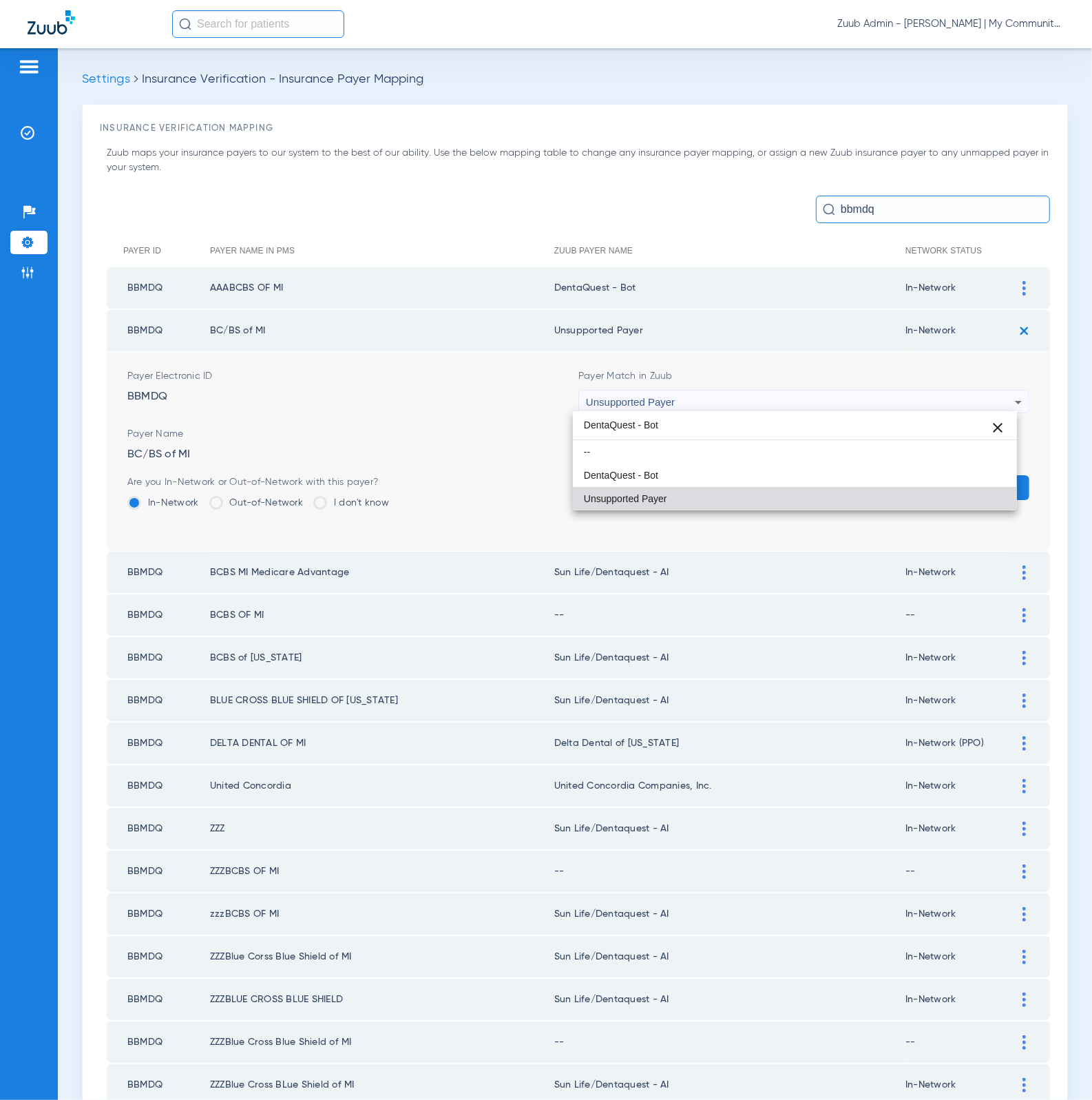
drag, startPoint x: 694, startPoint y: 430, endPoint x: 527, endPoint y: 416, distance: 167.6
click at [527, 416] on div "DentaQuest - Bot close -- DentaQuest - Bot Unsupported Payer" at bounding box center [546, 550] width 1092 height 1100
type input "DentaQuest - Bot"
click at [654, 464] on mat-option "DentaQuest - Bot" at bounding box center [795, 475] width 445 height 23
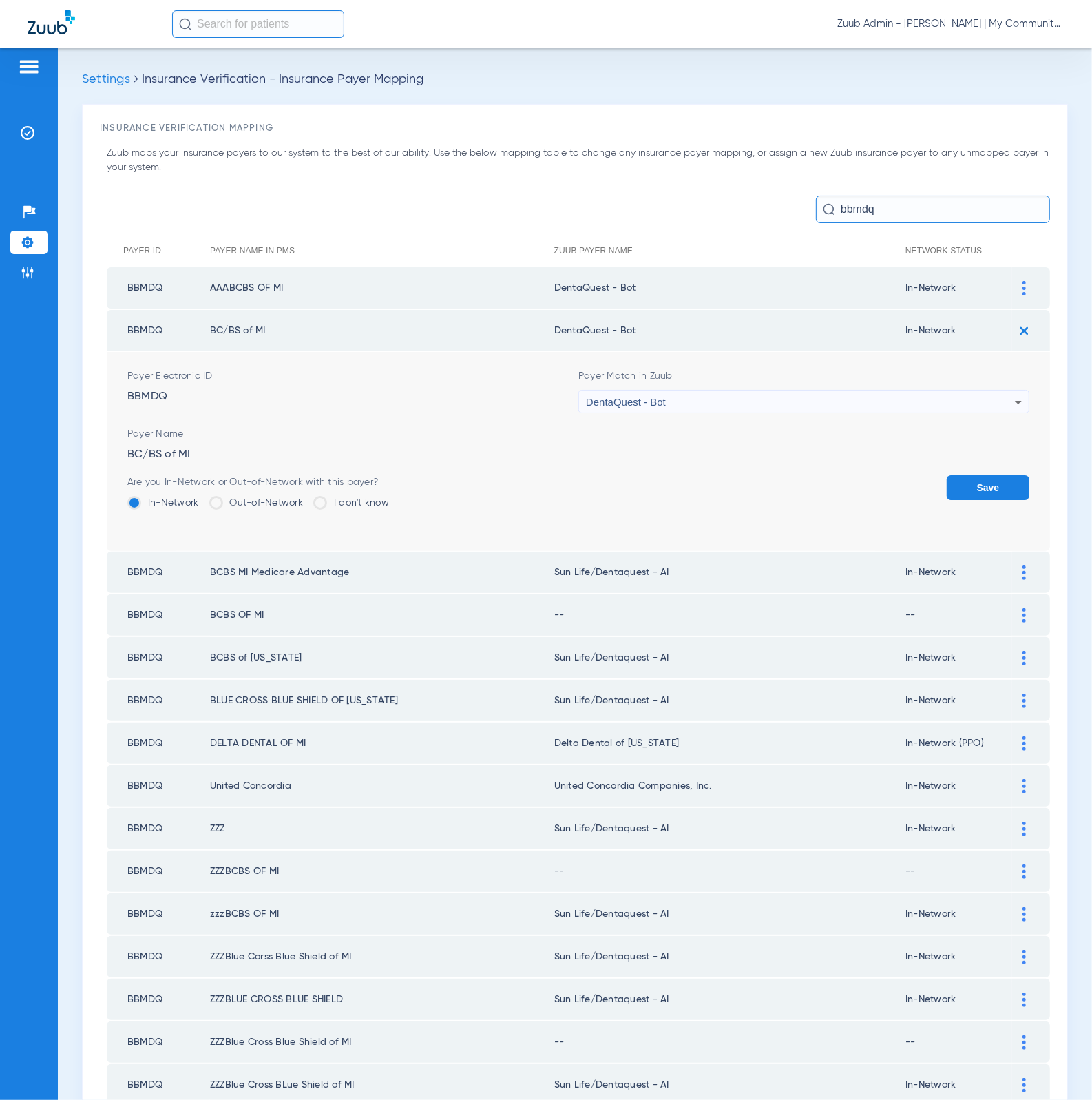
click at [960, 478] on button "Save" at bounding box center [988, 488] width 83 height 25
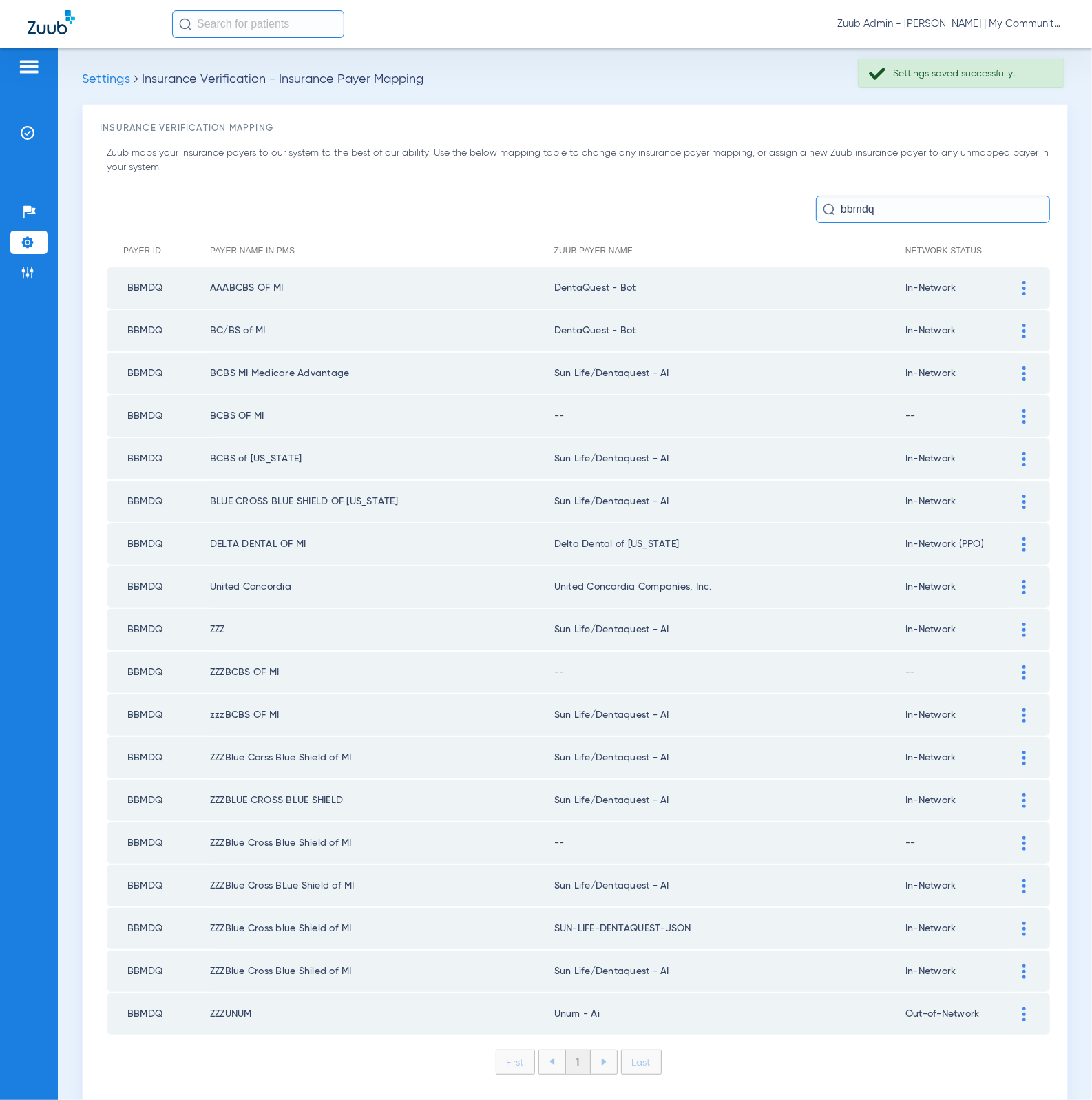
click at [1012, 375] on div at bounding box center [1024, 374] width 24 height 15
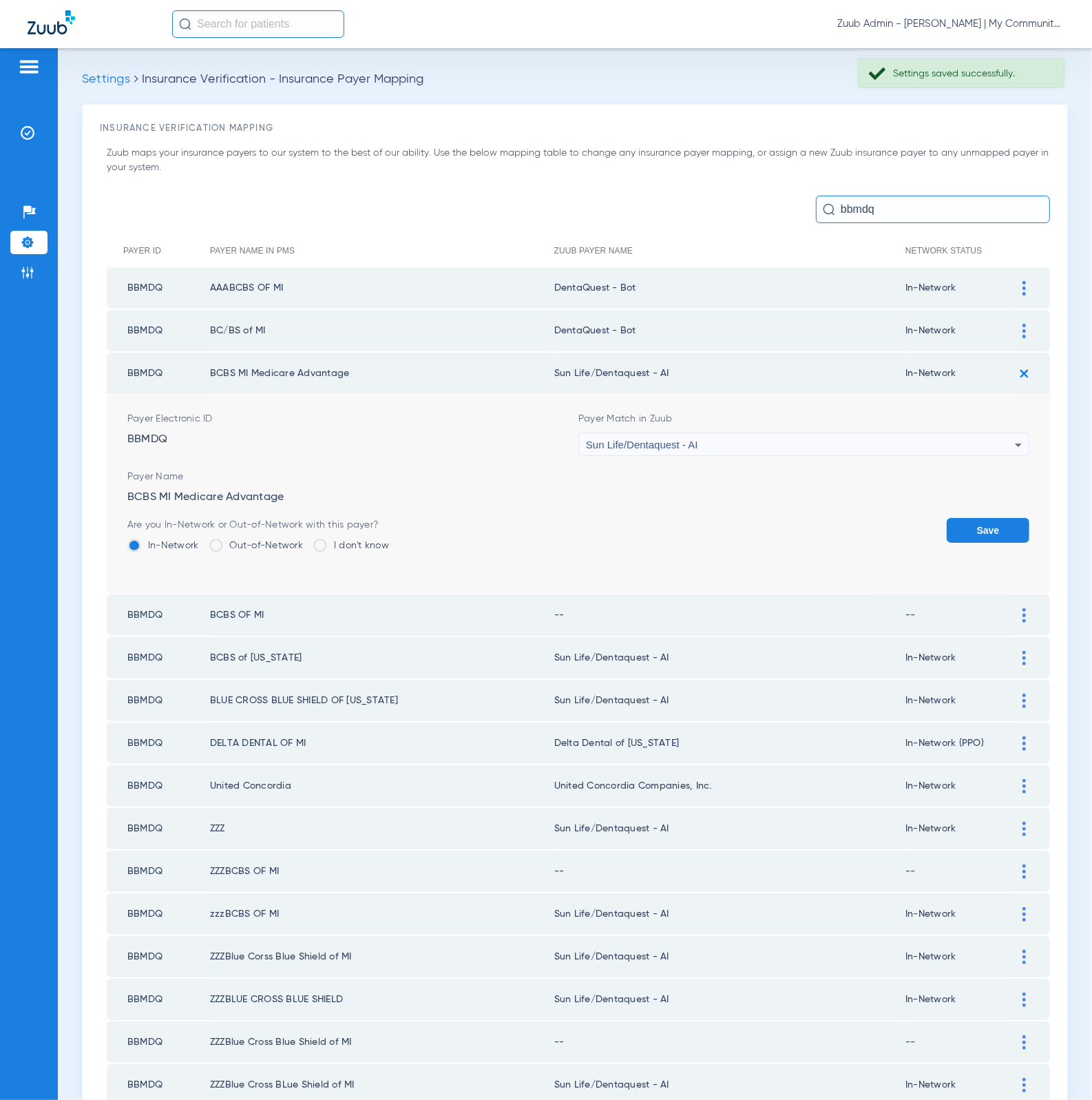
click at [817, 446] on div "Sun Life/Dentaquest - AI" at bounding box center [800, 445] width 429 height 23
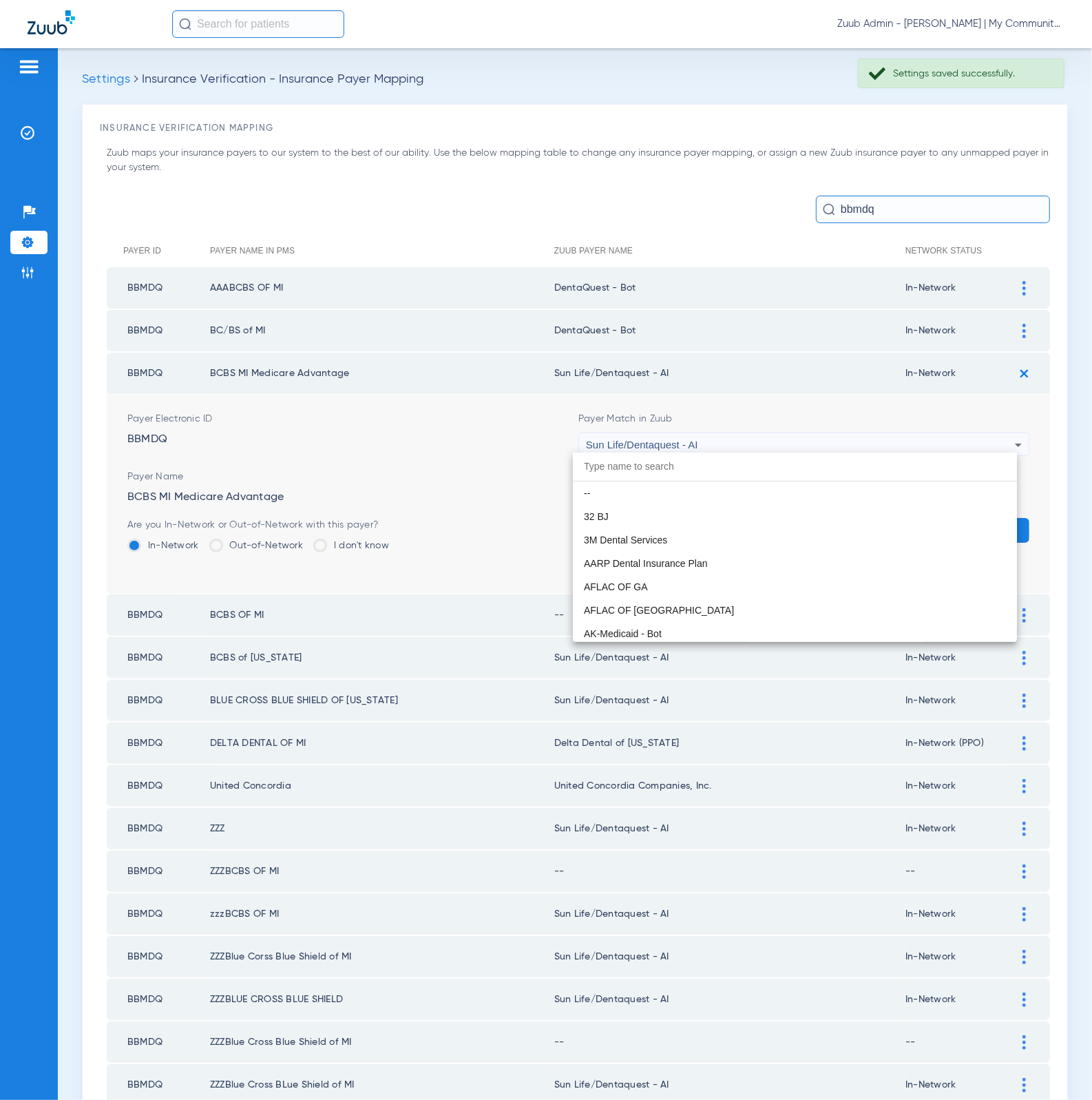
scroll to position [8124, 0]
paste input "DentaQuest - Bot"
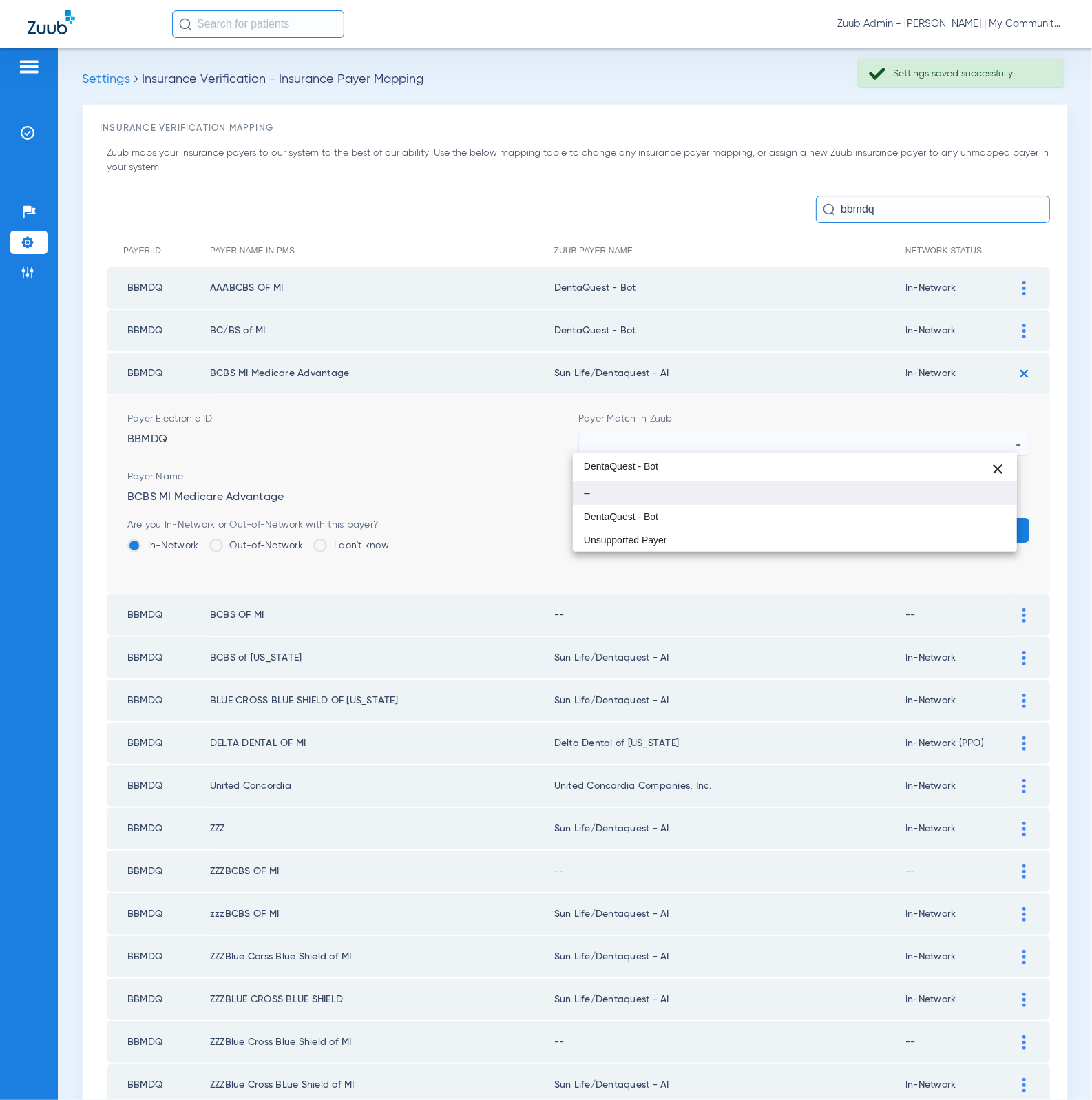
scroll to position [0, 0]
type input "DentaQuest - Bot"
click at [707, 519] on mat-option "DentaQuest - Bot" at bounding box center [795, 517] width 445 height 23
click at [937, 510] on form "Payer Electronic ID BBMDQ Payer Match in Zuub DentaQuest - Bot Payer Name BCBS …" at bounding box center [578, 494] width 901 height 199
click at [955, 518] on button "Save" at bounding box center [988, 530] width 83 height 25
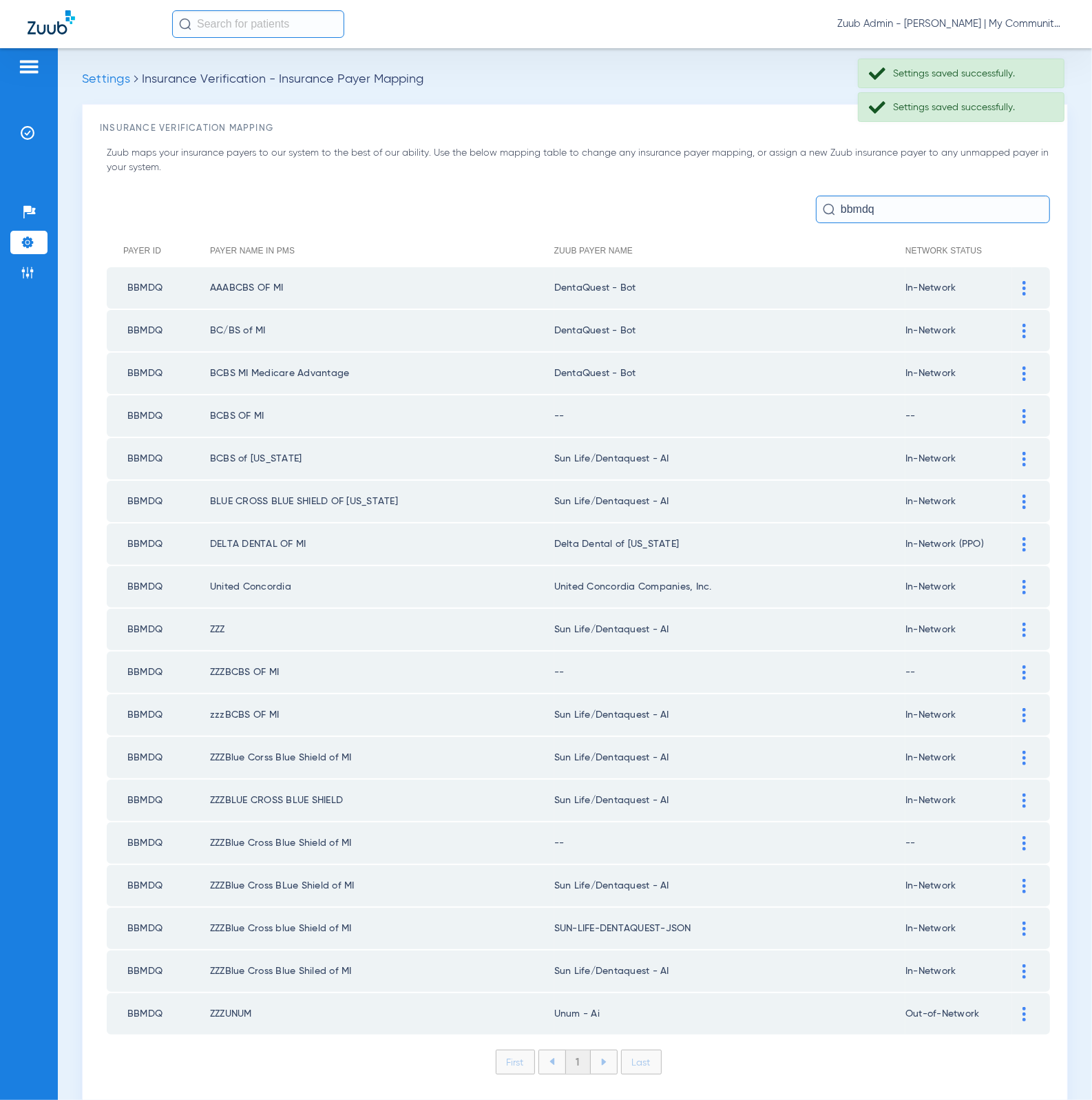
click at [1012, 411] on div at bounding box center [1024, 416] width 24 height 15
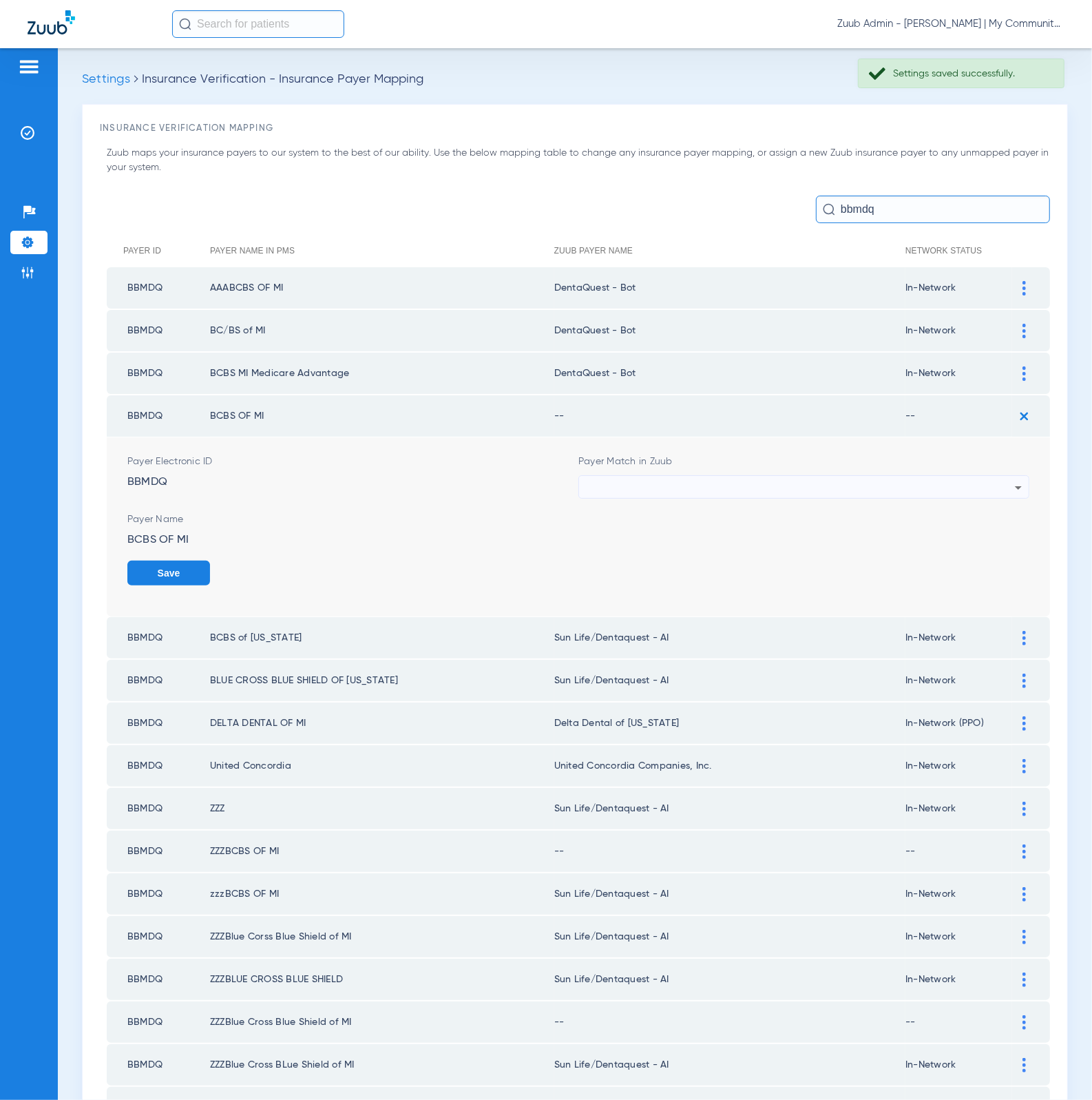
click at [770, 494] on form "Payer Electronic ID BBMDQ Payer Match in Zuub Payer Name BCBS OF MI Save" at bounding box center [578, 526] width 901 height 179
click at [764, 488] on div at bounding box center [800, 488] width 429 height 23
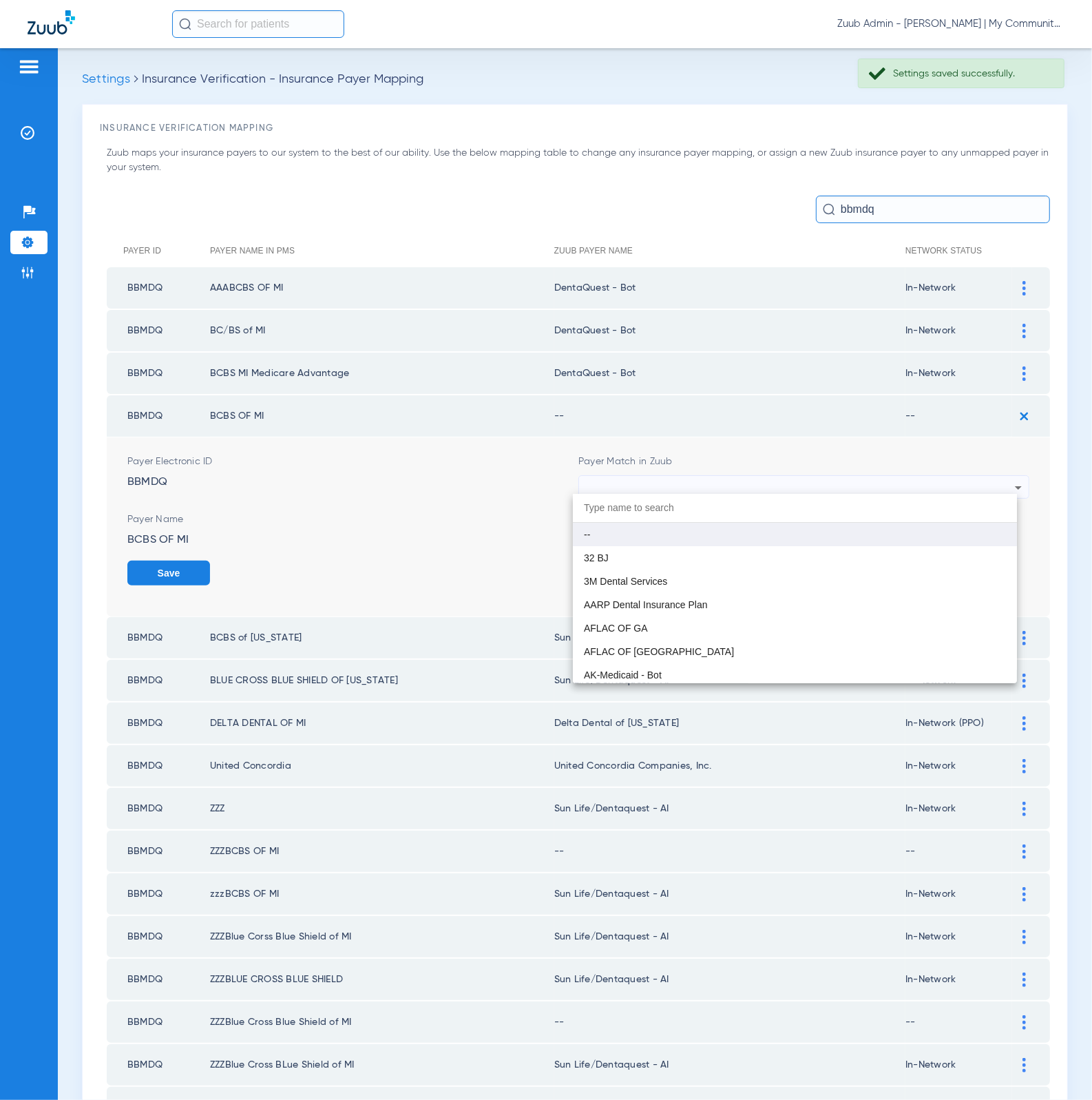
paste input "DentaQuest - Bot"
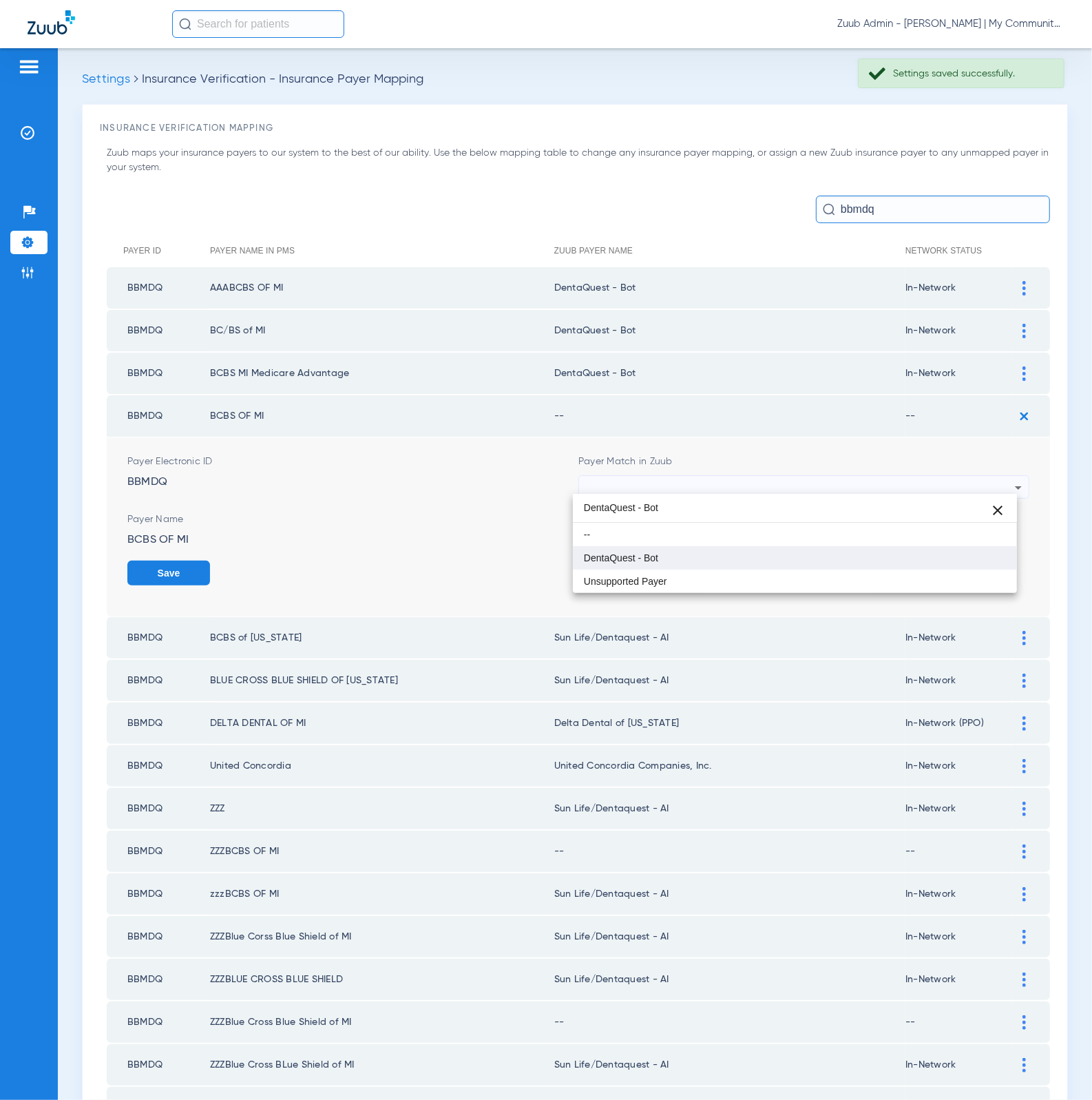
type input "DentaQuest - Bot"
click at [705, 550] on mat-option "DentaQuest - Bot" at bounding box center [795, 558] width 445 height 23
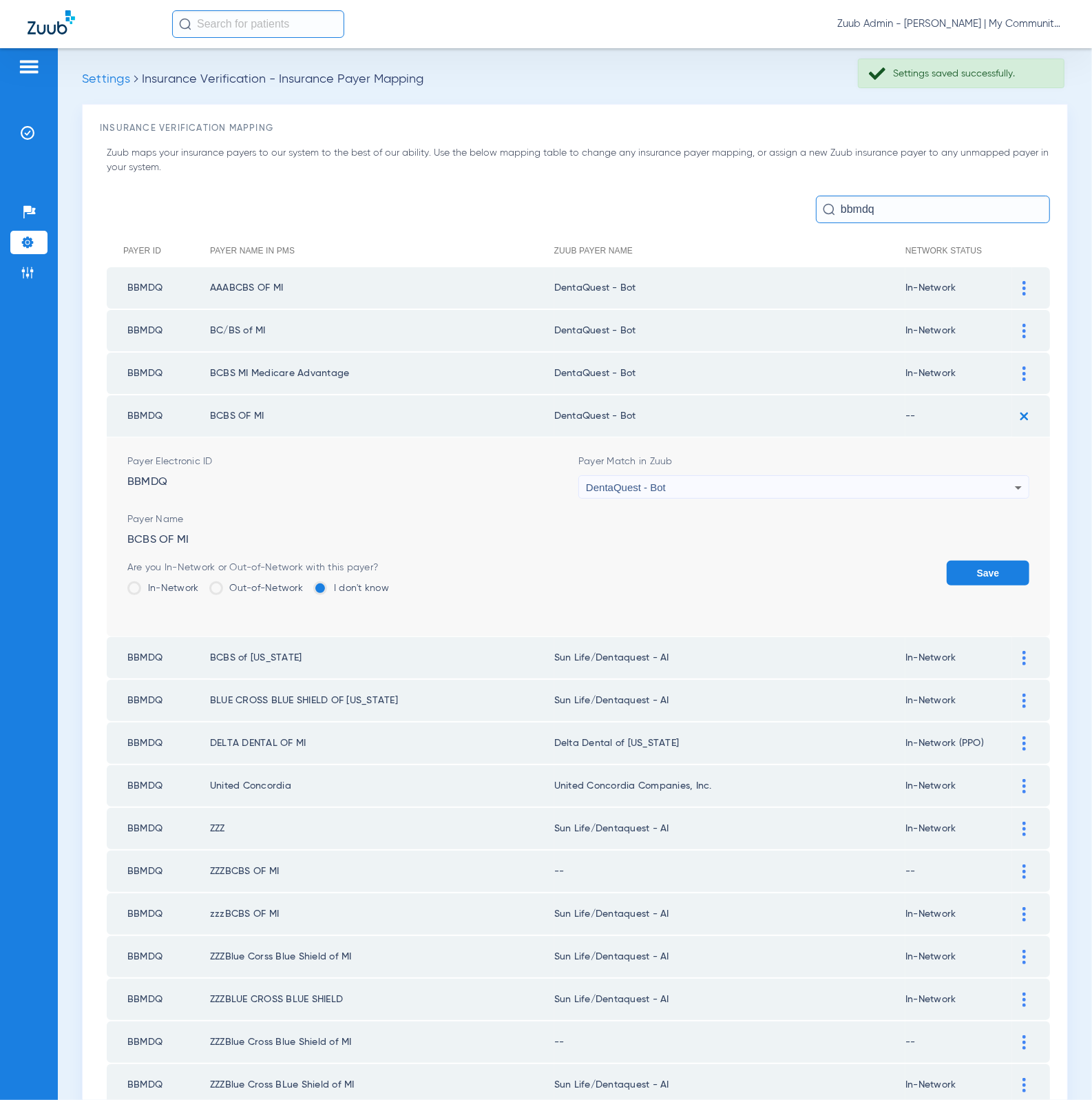
click at [163, 581] on label "In-Network" at bounding box center [164, 588] width 72 height 14
click at [202, 583] on input "In-Network" at bounding box center [202, 583] width 0 height 0
click at [997, 575] on button "Save" at bounding box center [988, 573] width 83 height 25
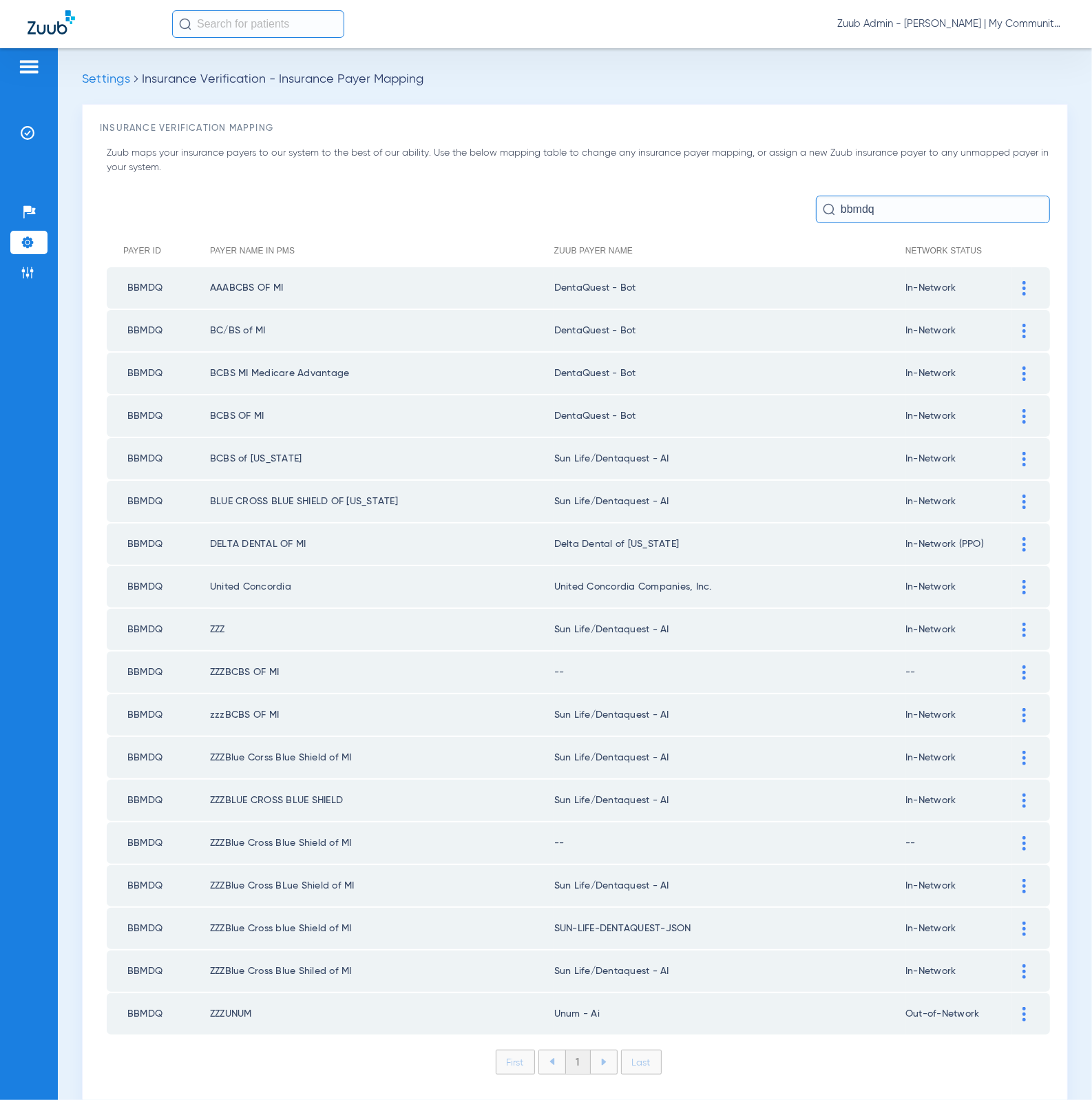
click at [1022, 452] on img at bounding box center [1024, 459] width 3 height 15
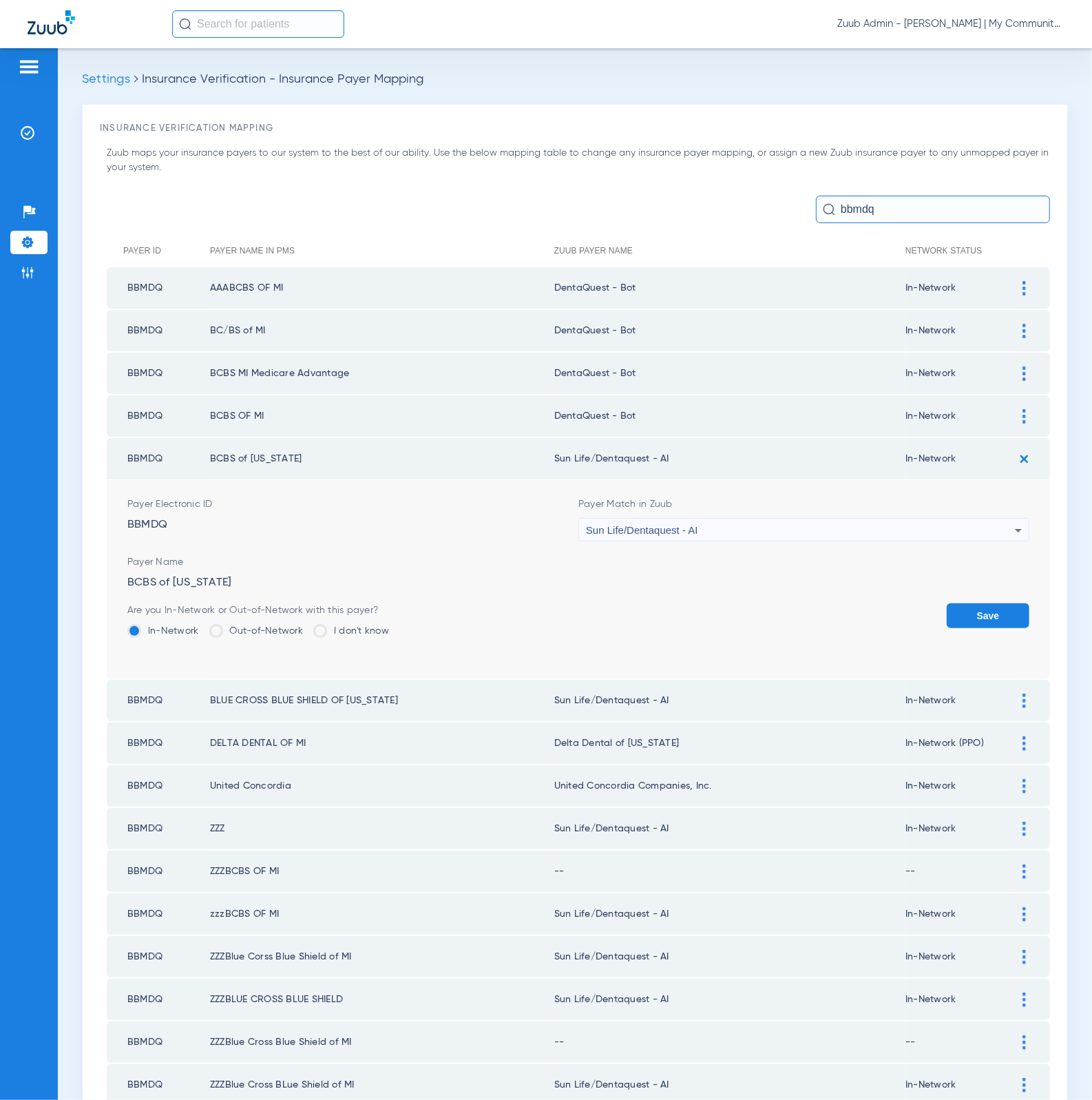
click at [757, 505] on div "Payer Match in Zuub Sun Life/Dentaquest - AI" at bounding box center [803, 519] width 451 height 44
click at [757, 519] on div "Sun Life/Dentaquest - AI" at bounding box center [800, 530] width 429 height 23
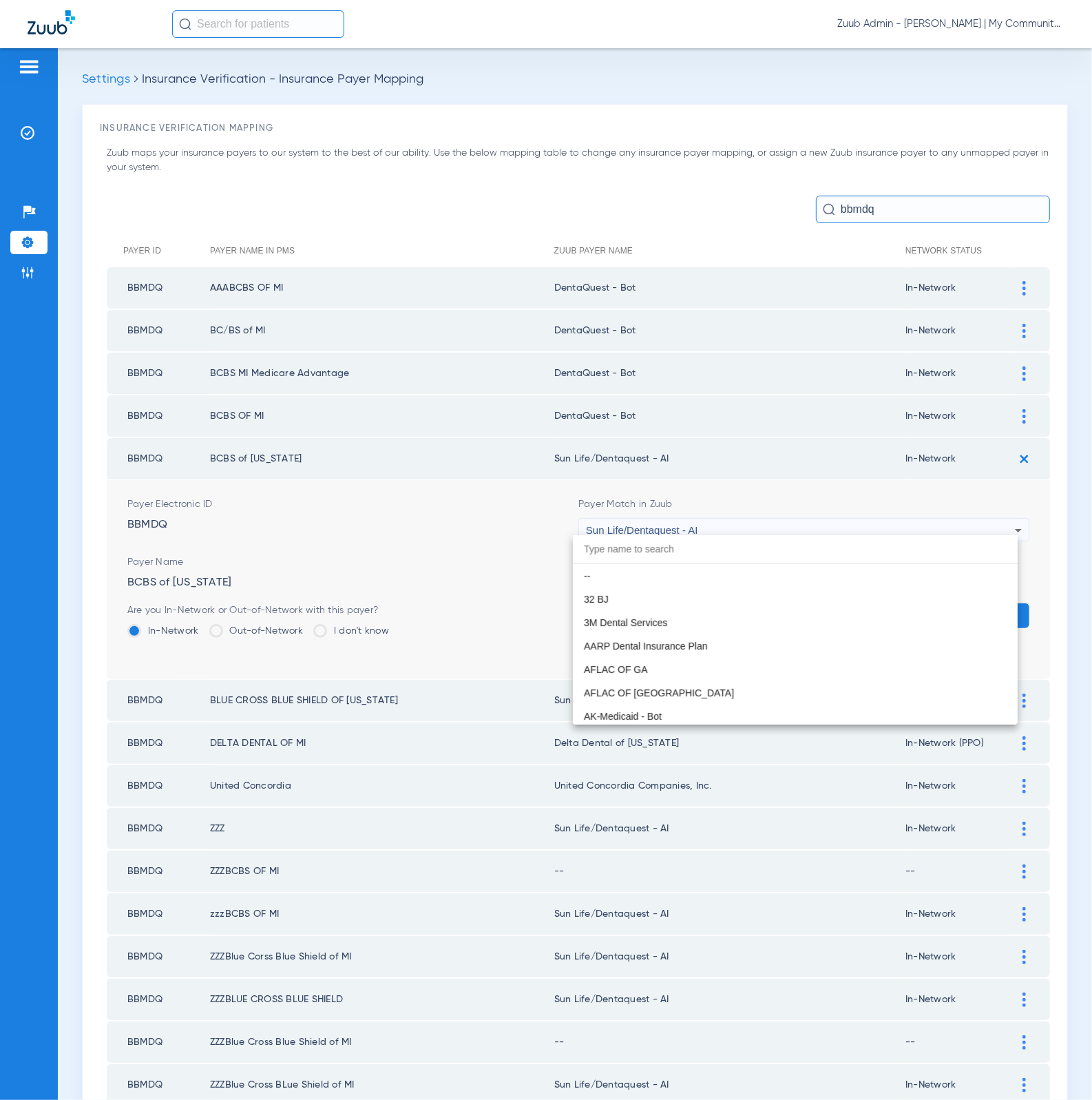
scroll to position [8124, 0]
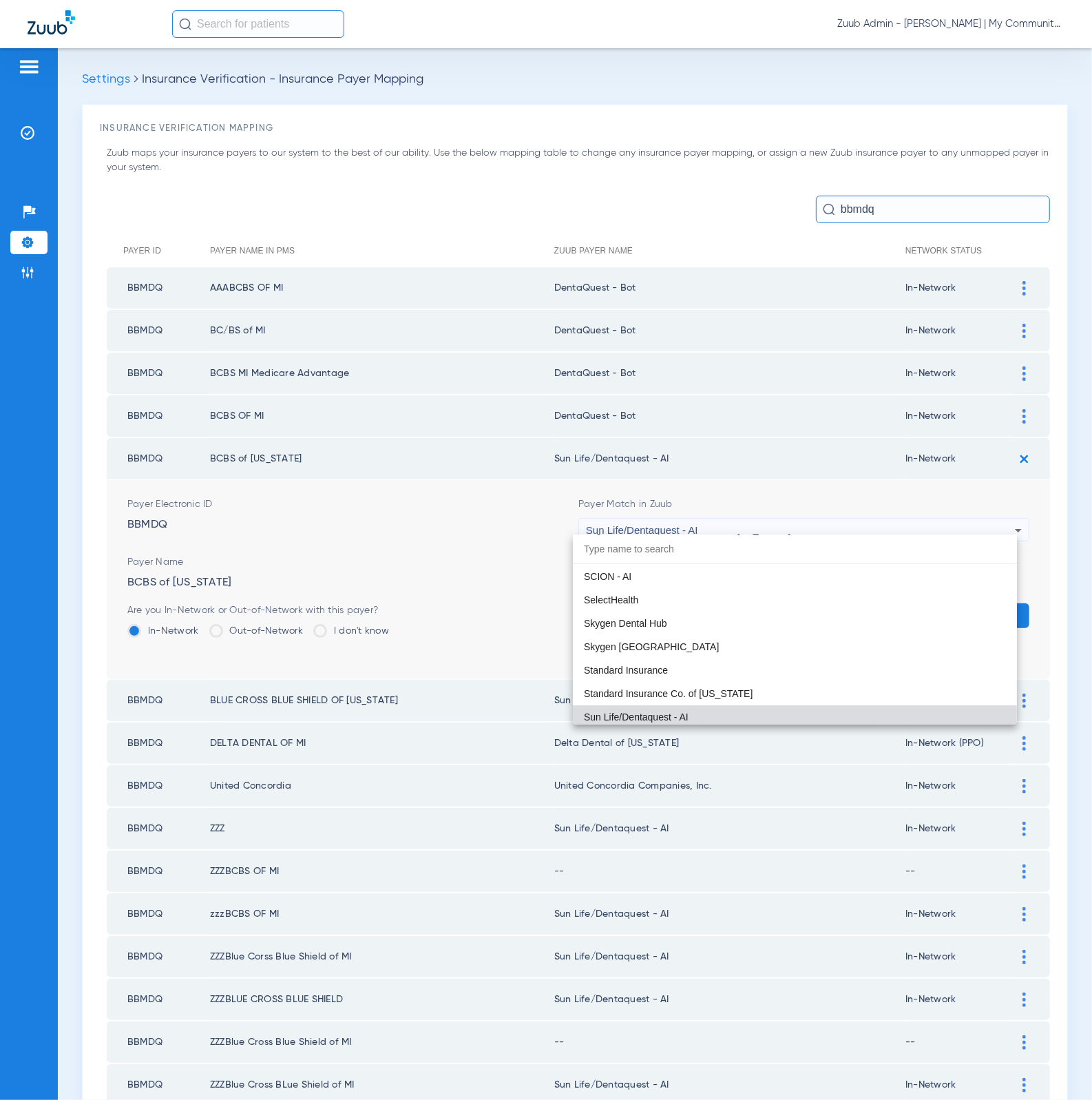
paste input "DentaQuest - Bot"
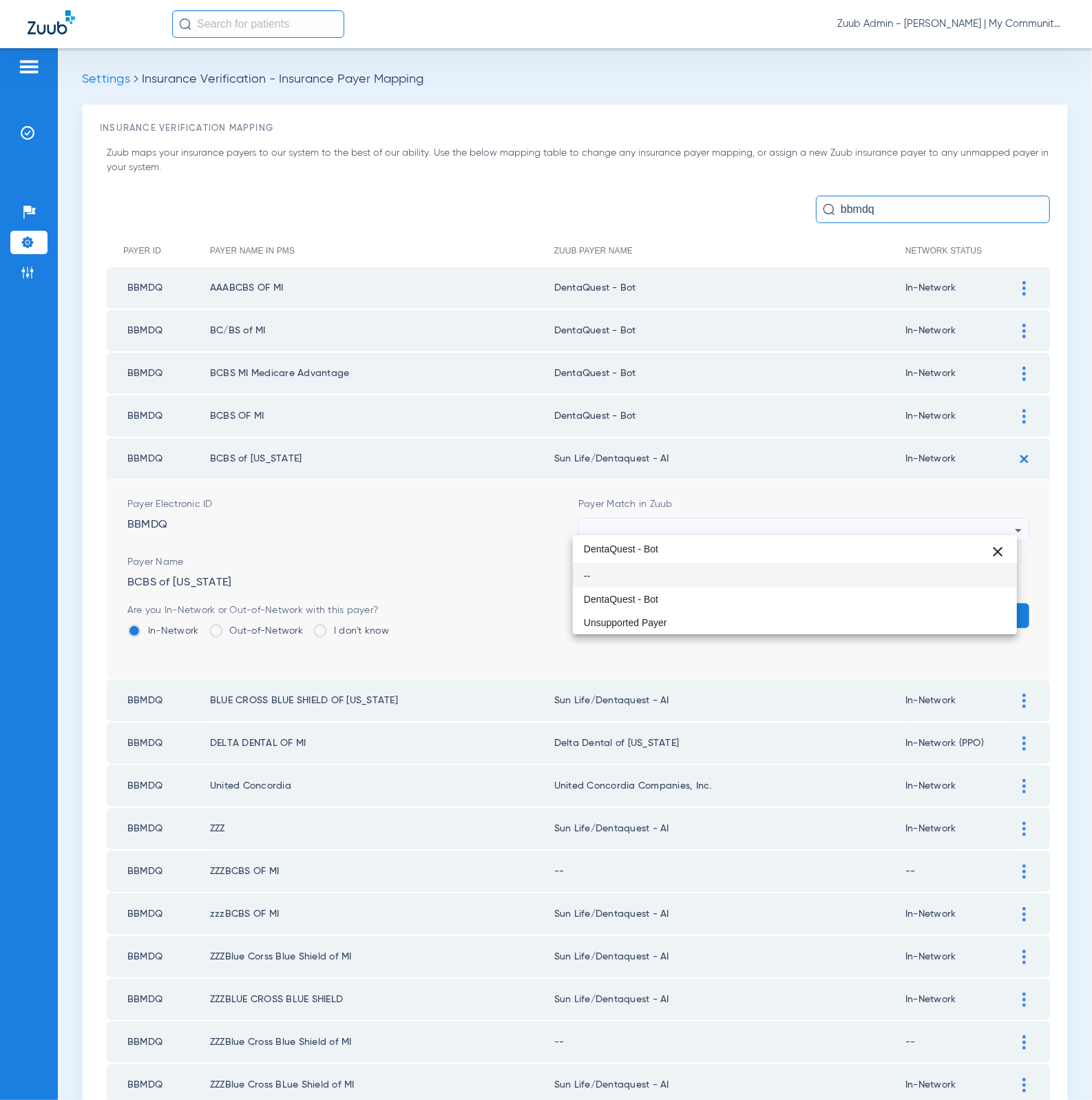
scroll to position [0, 0]
type input "DentaQuest - Bot"
click at [675, 601] on mat-option "DentaQuest - Bot" at bounding box center [795, 599] width 445 height 23
click at [993, 612] on button "Save" at bounding box center [988, 616] width 83 height 25
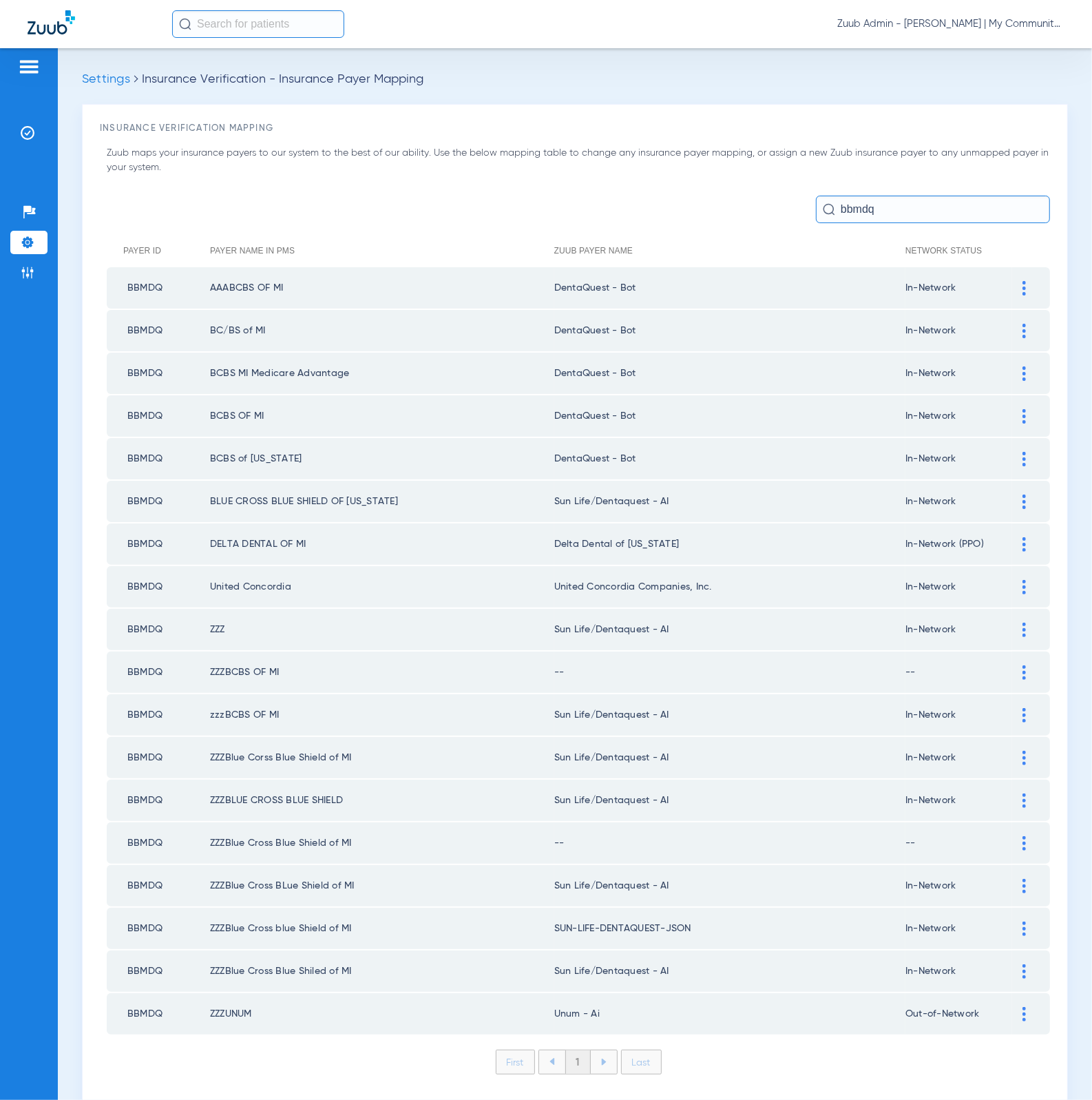
click at [1012, 504] on td at bounding box center [1031, 501] width 38 height 41
click at [1012, 503] on td at bounding box center [1031, 501] width 38 height 41
click at [1022, 498] on img at bounding box center [1024, 501] width 3 height 15
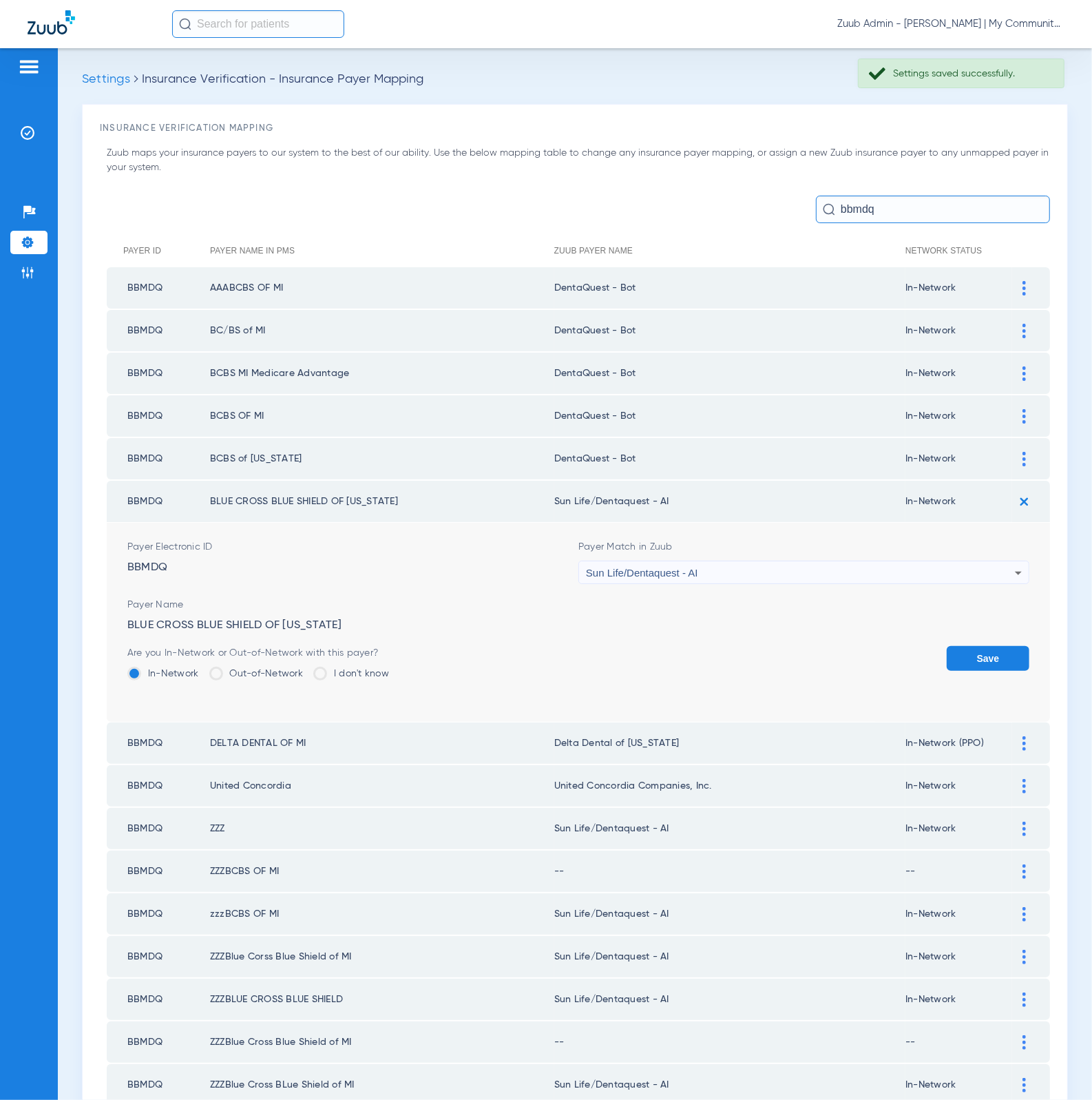
click at [750, 540] on span "Payer Match in Zuub" at bounding box center [803, 547] width 451 height 14
click at [746, 544] on span "Payer Match in Zuub" at bounding box center [803, 547] width 451 height 14
click at [743, 561] on div "Sun Life/Dentaquest - AI" at bounding box center [800, 573] width 429 height 23
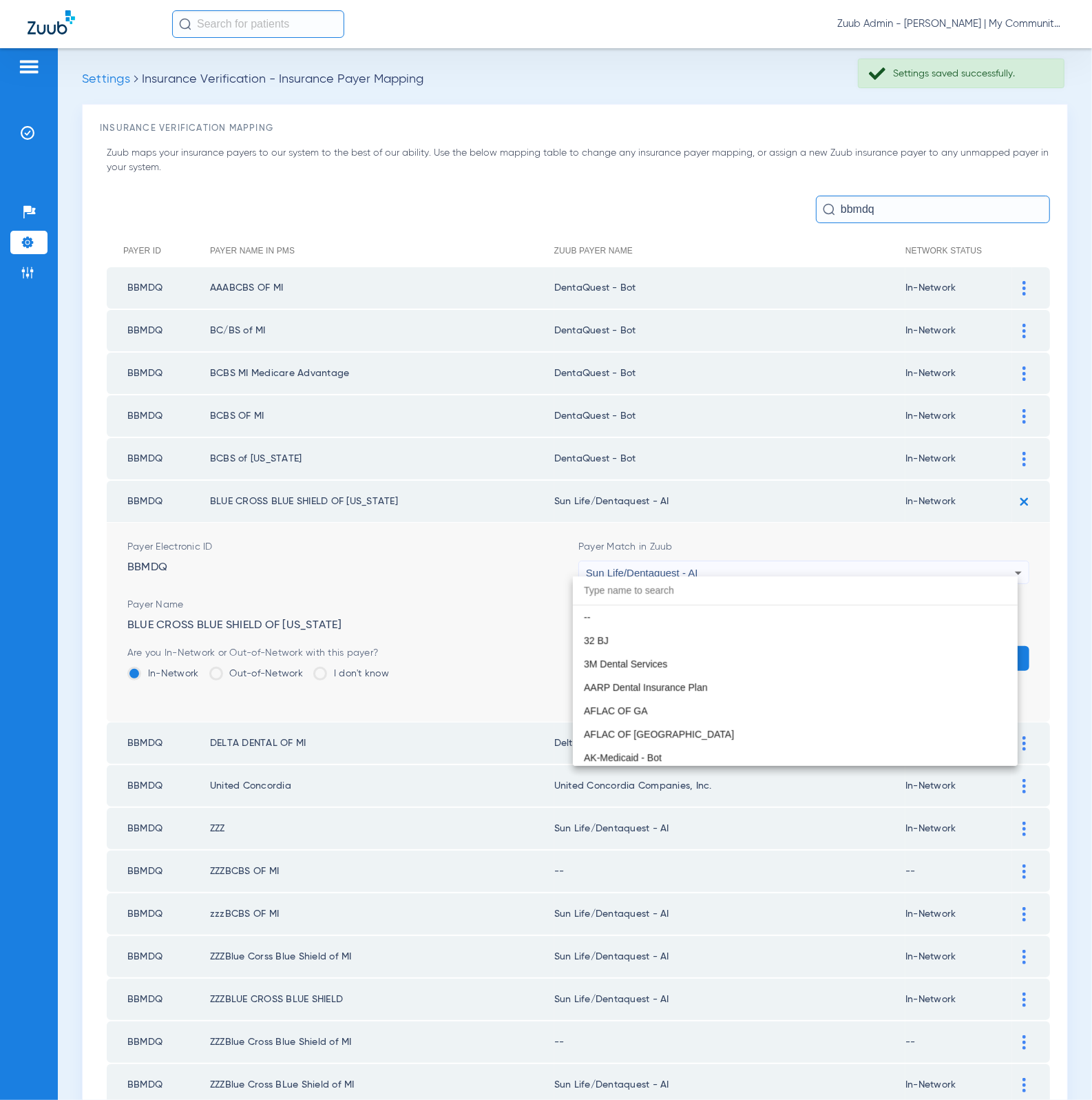
scroll to position [8124, 0]
paste input "DentaQuest - Bot"
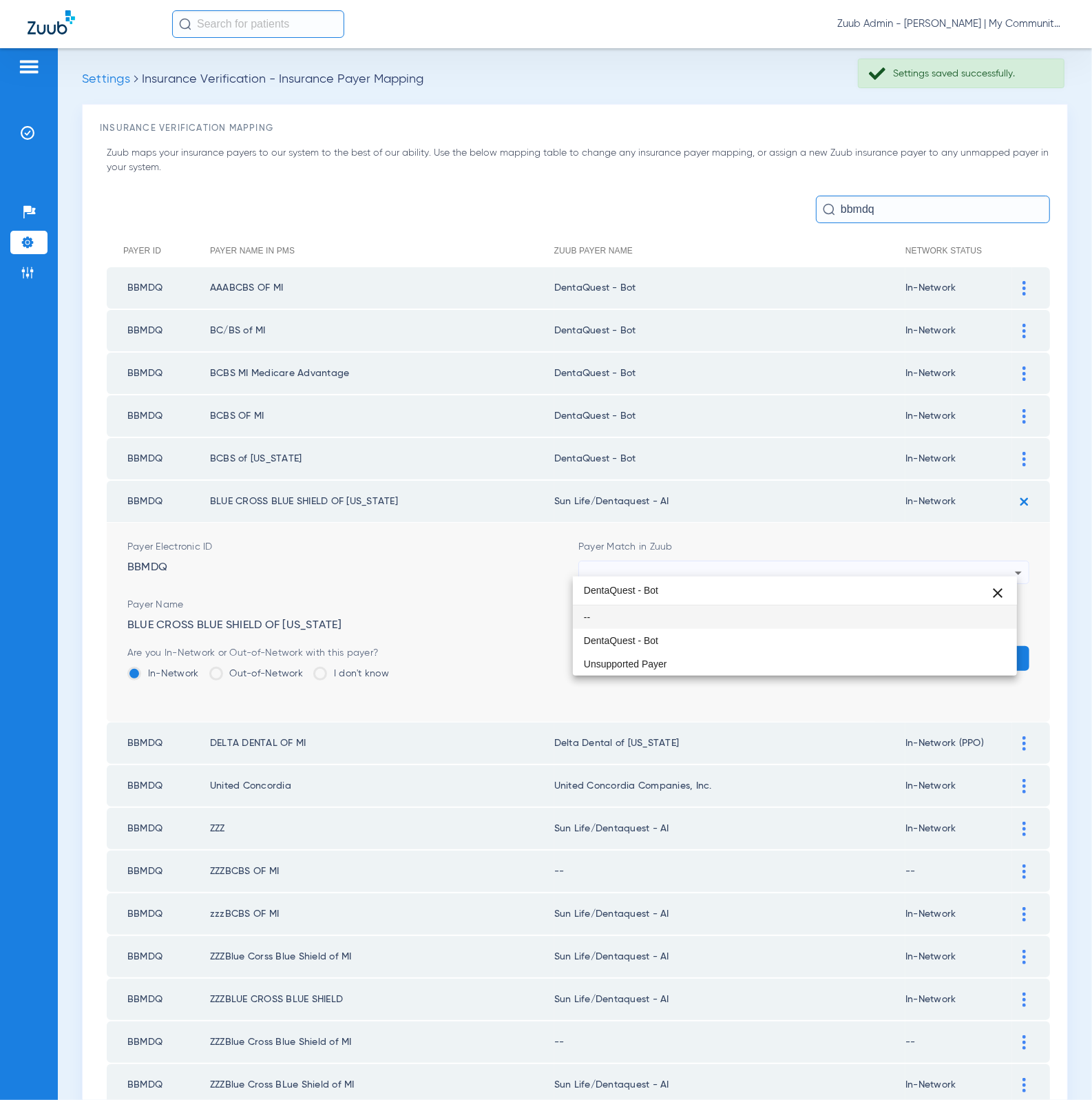
scroll to position [0, 0]
type input "DentaQuest - Bot"
click at [731, 643] on mat-option "DentaQuest - Bot" at bounding box center [795, 641] width 445 height 23
click at [997, 646] on button "Save" at bounding box center [988, 658] width 83 height 25
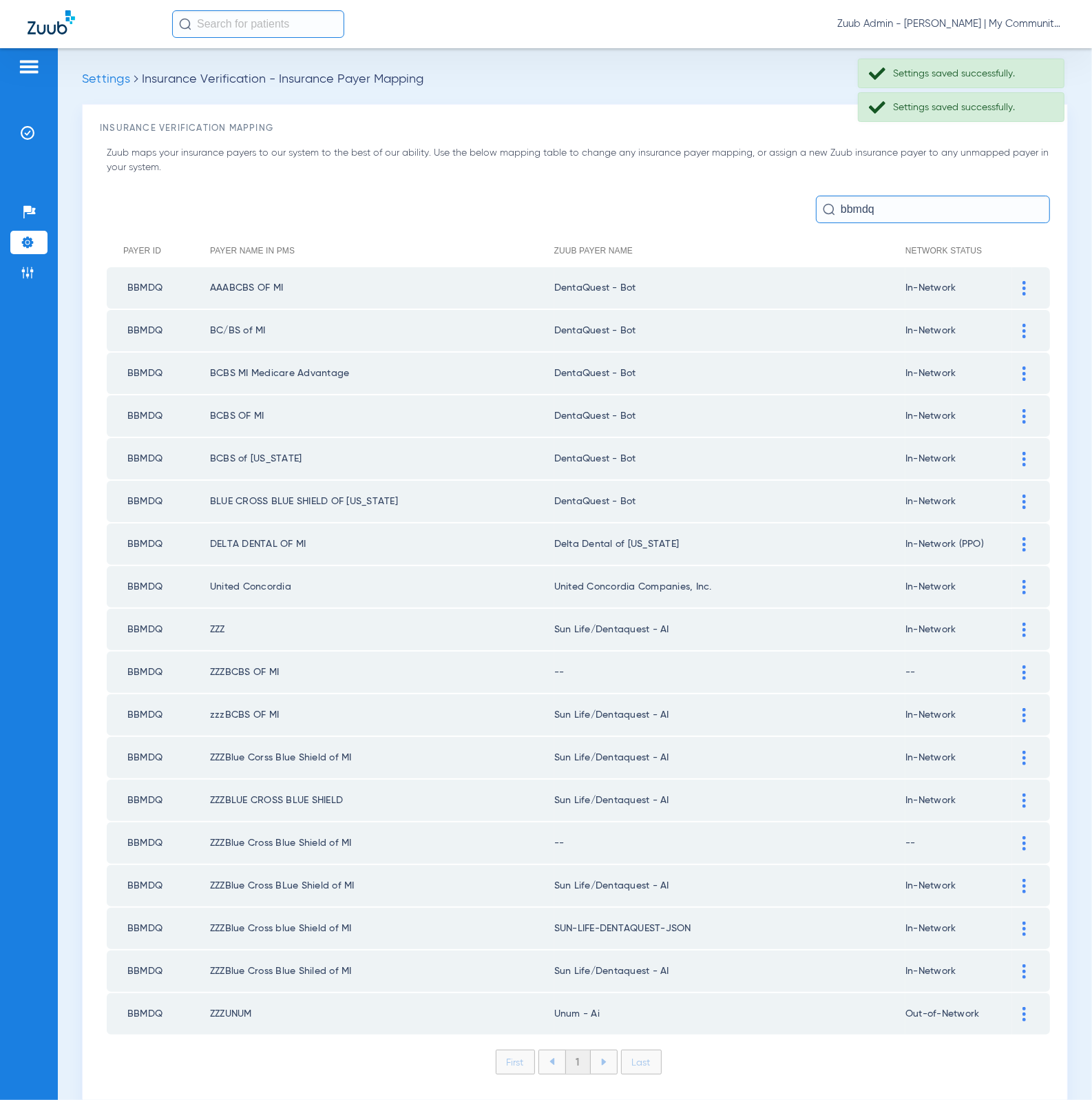
click at [1022, 540] on img at bounding box center [1024, 544] width 3 height 15
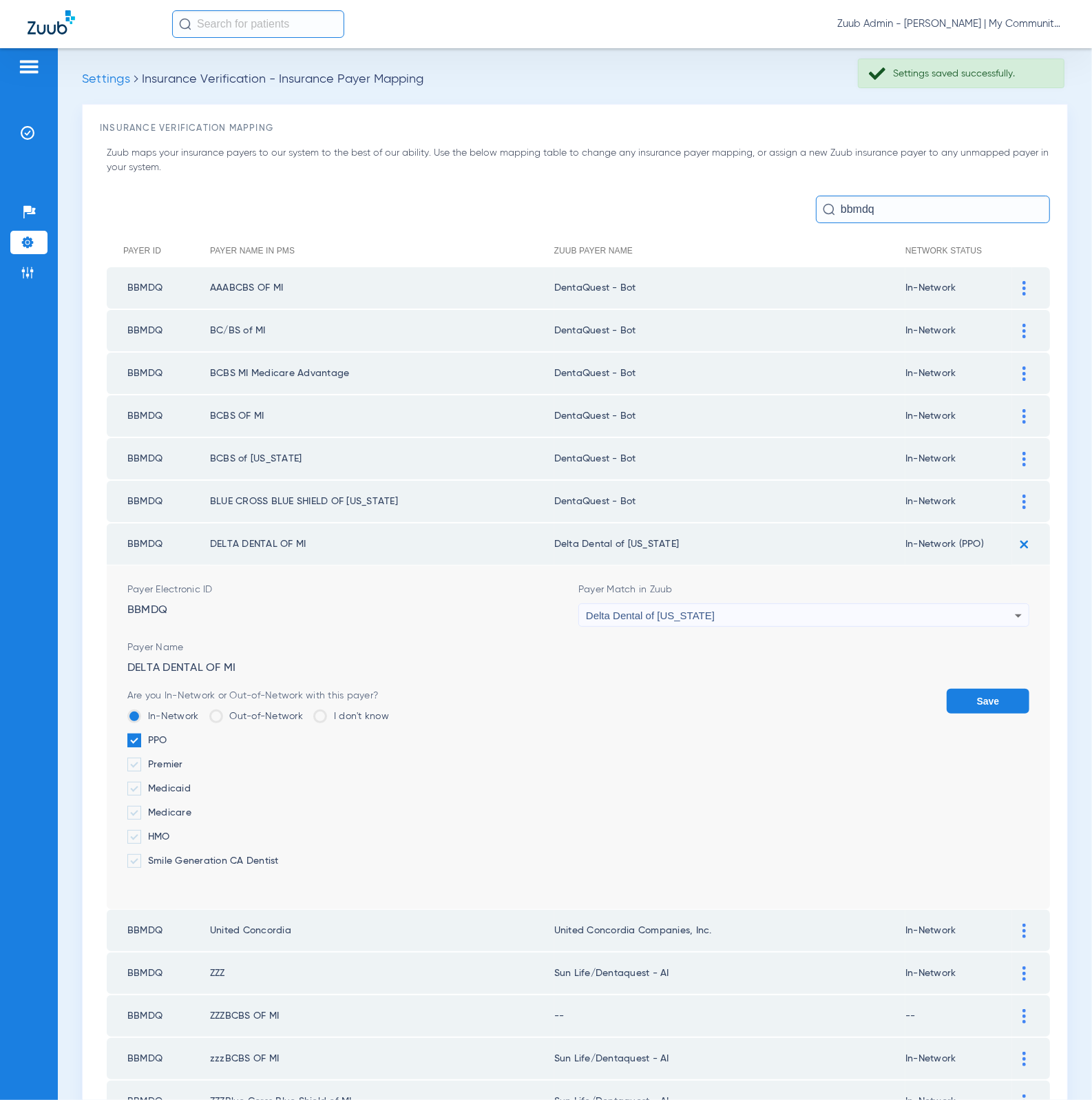
click at [804, 604] on div "Delta Dental of Michigan" at bounding box center [800, 616] width 429 height 23
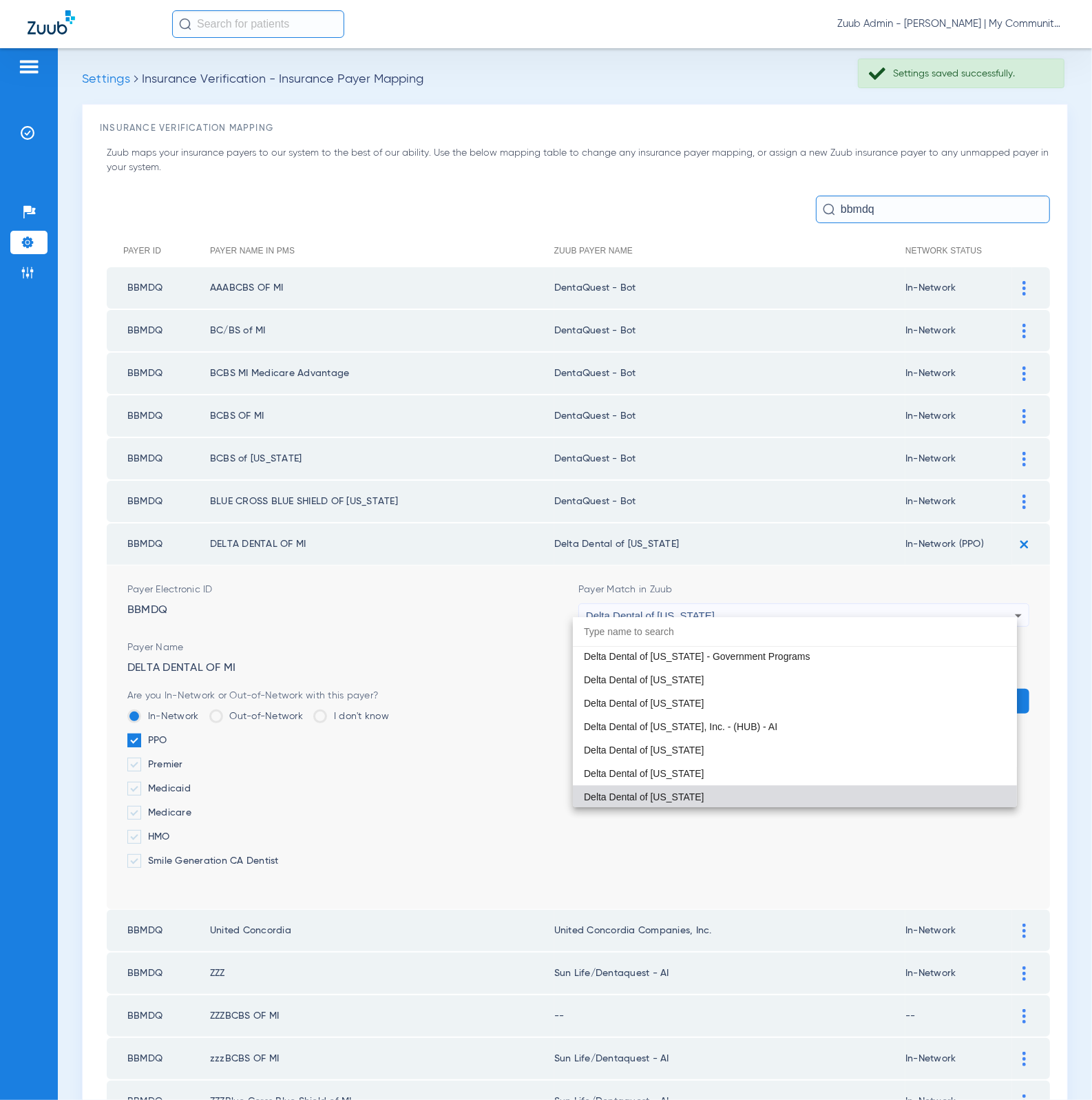
paste input "DentaQuest - Bot"
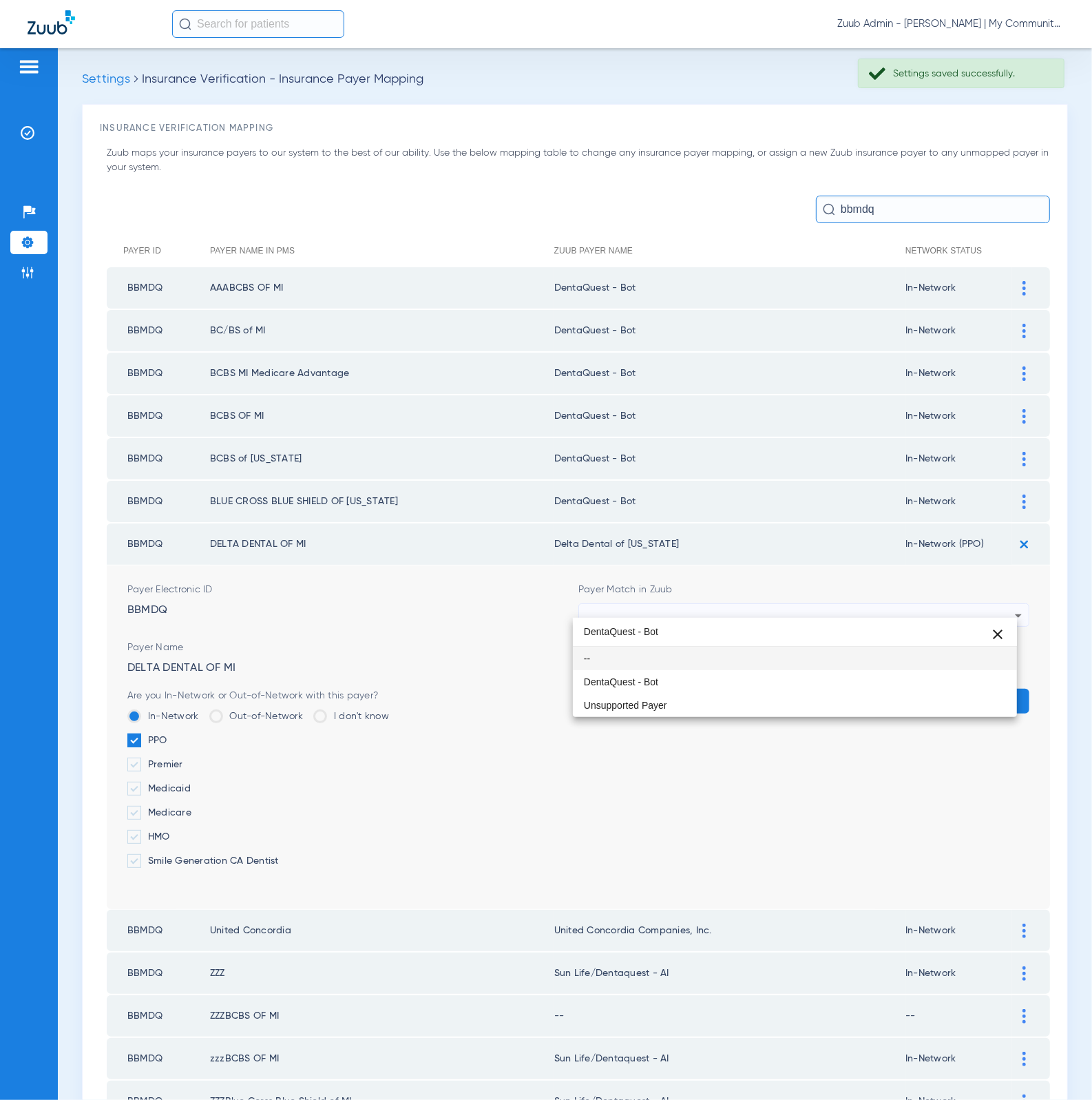
scroll to position [0, 0]
type input "DentaQuest - Bot"
click at [768, 674] on mat-option "DentaQuest - Bot" at bounding box center [795, 682] width 445 height 23
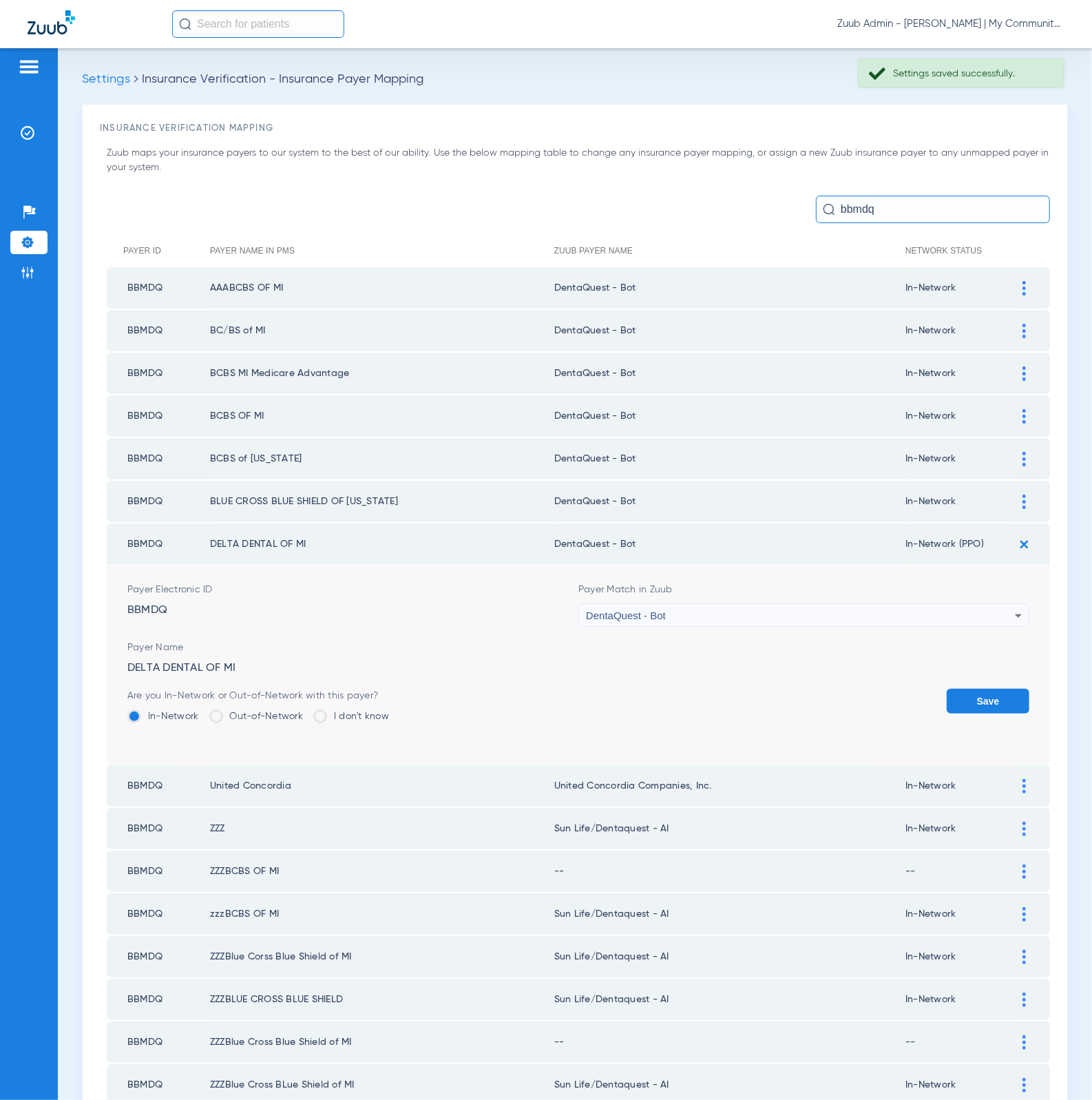
click at [979, 688] on button "Save" at bounding box center [988, 701] width 83 height 25
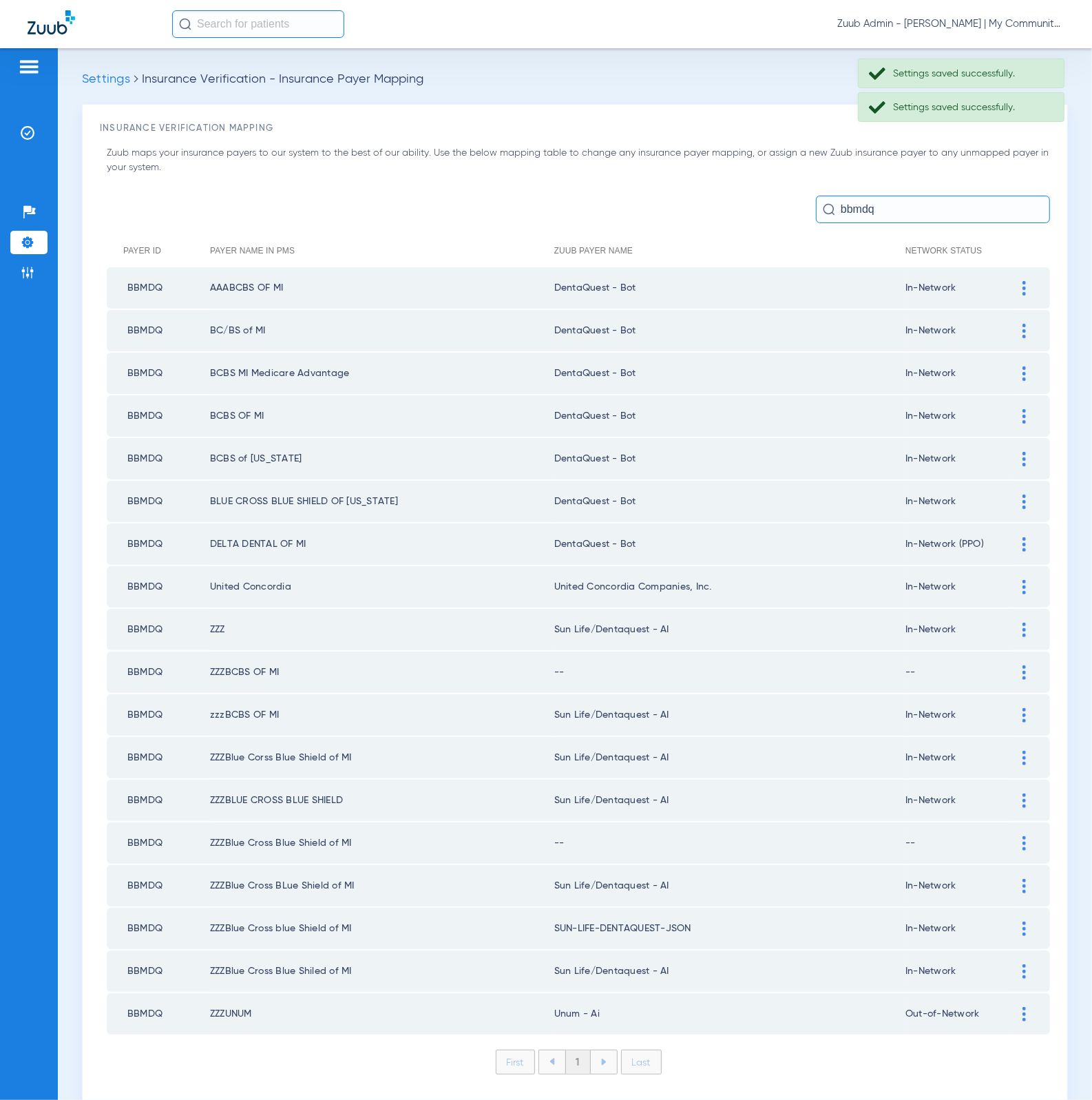
click at [1016, 580] on div at bounding box center [1024, 587] width 24 height 15
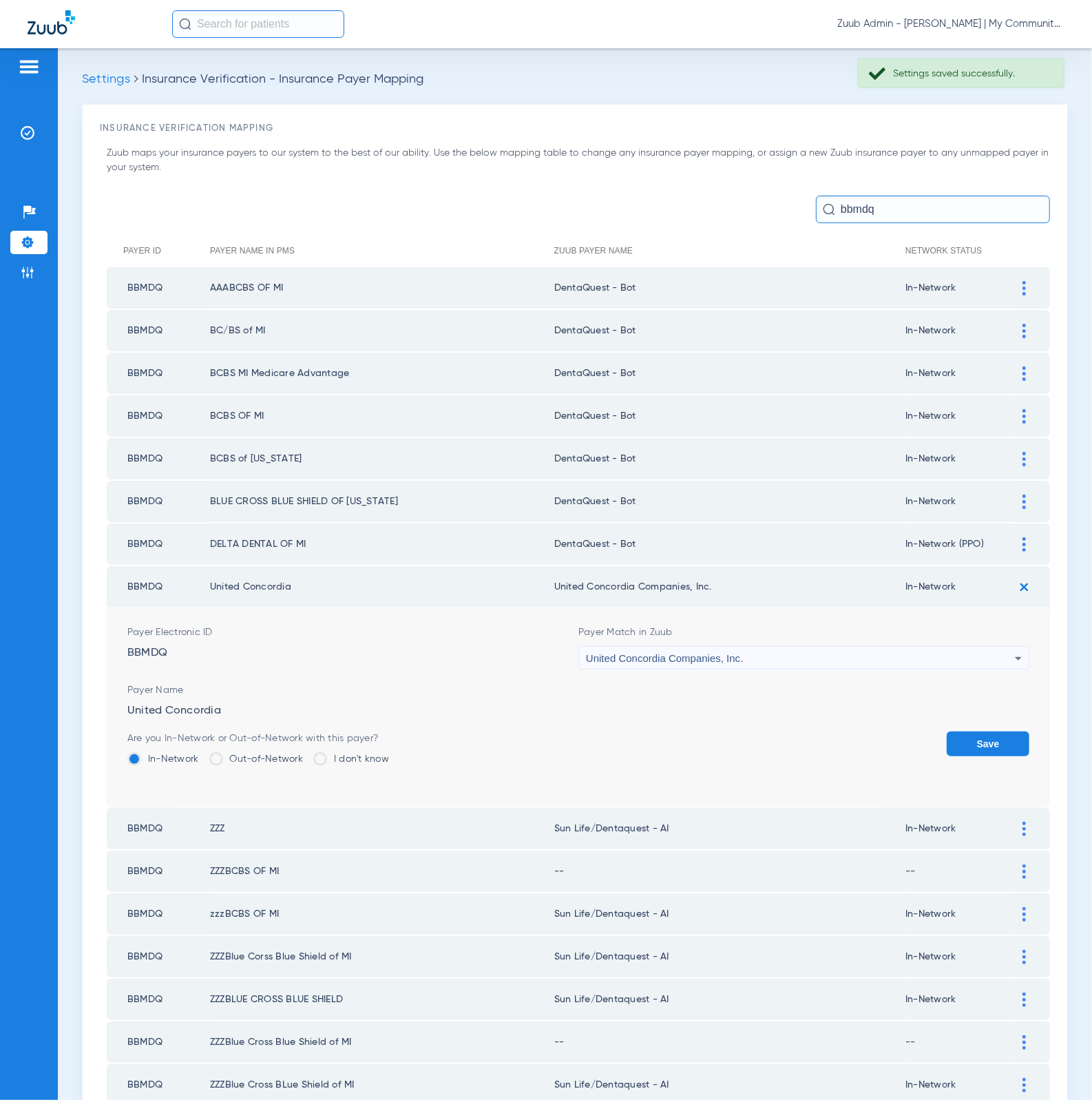
click at [780, 646] on div "United Concordia Companies, Inc." at bounding box center [800, 658] width 429 height 23
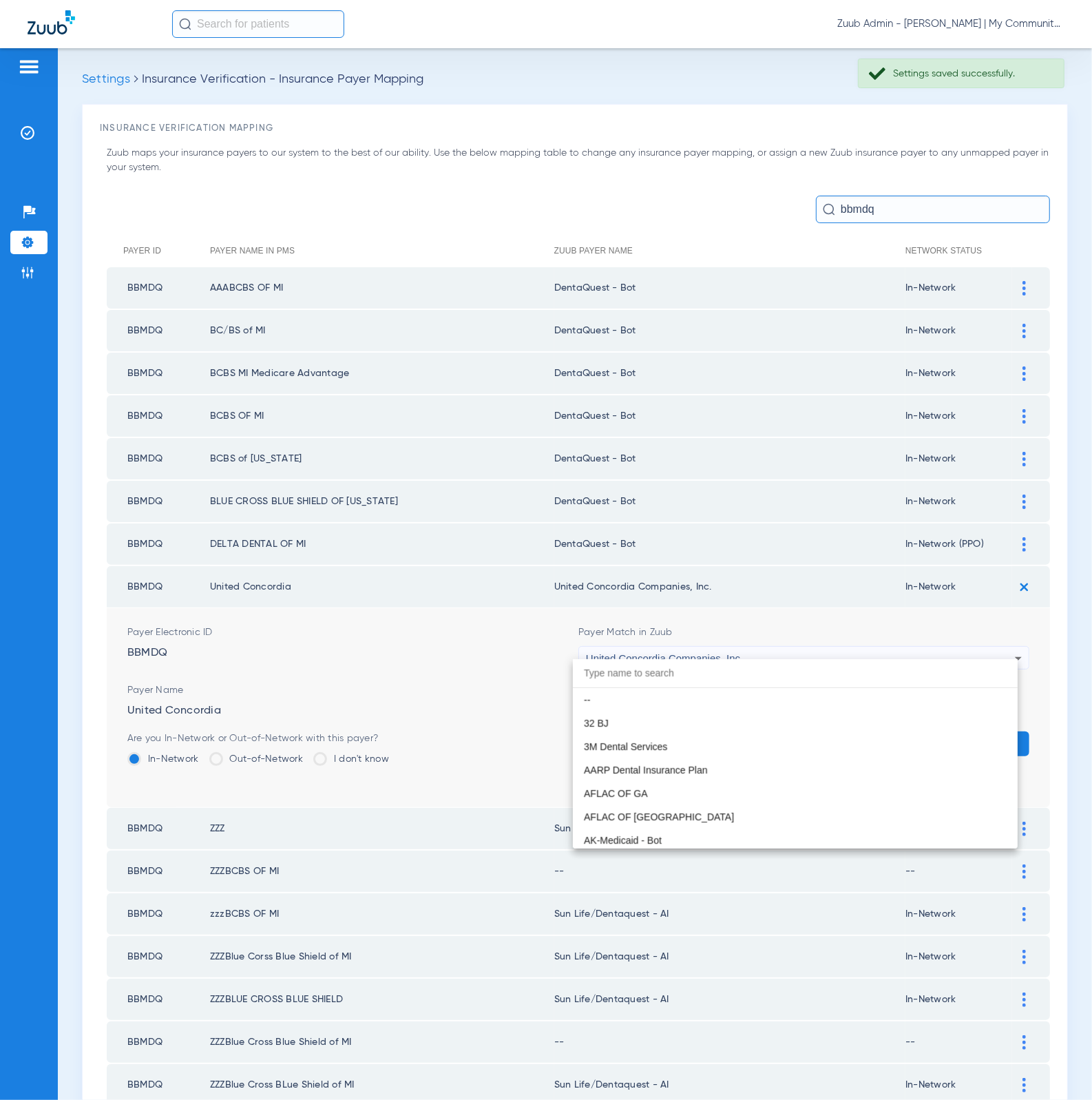
scroll to position [8803, 0]
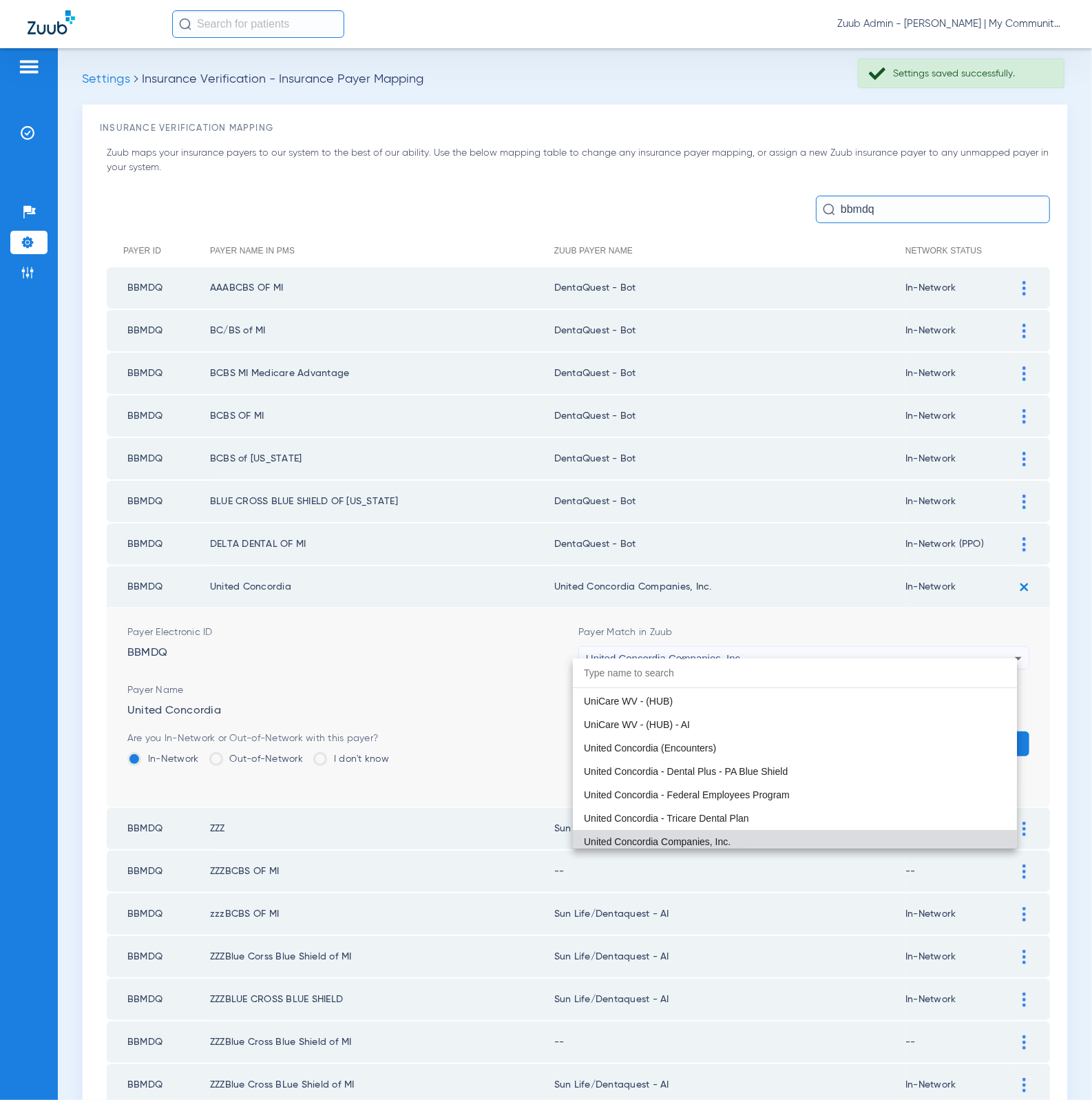
paste input "DentaQuest - Bot"
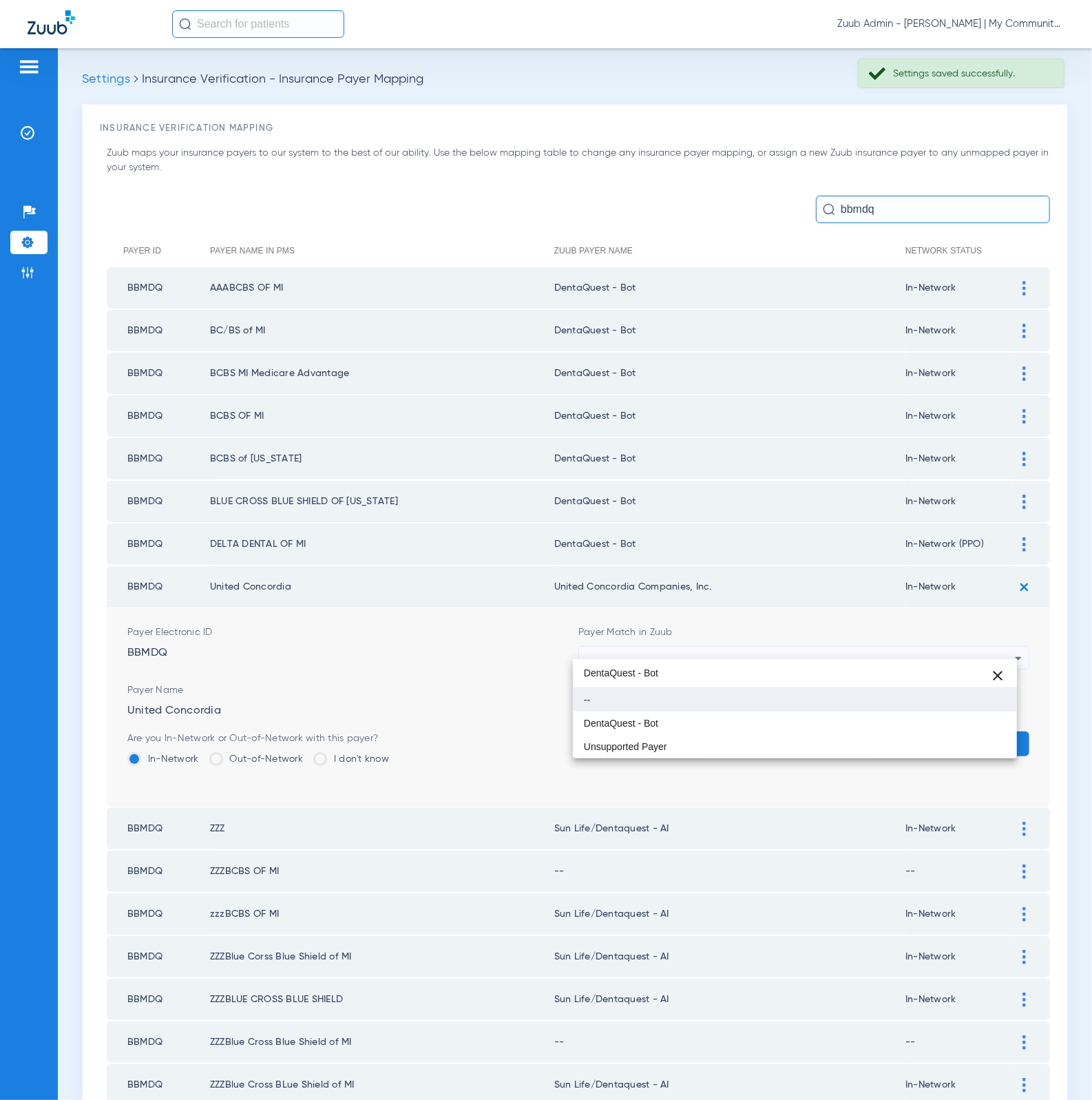
scroll to position [0, 0]
type input "DentaQuest - Bot"
click at [736, 709] on mat-option "--" at bounding box center [795, 699] width 445 height 23
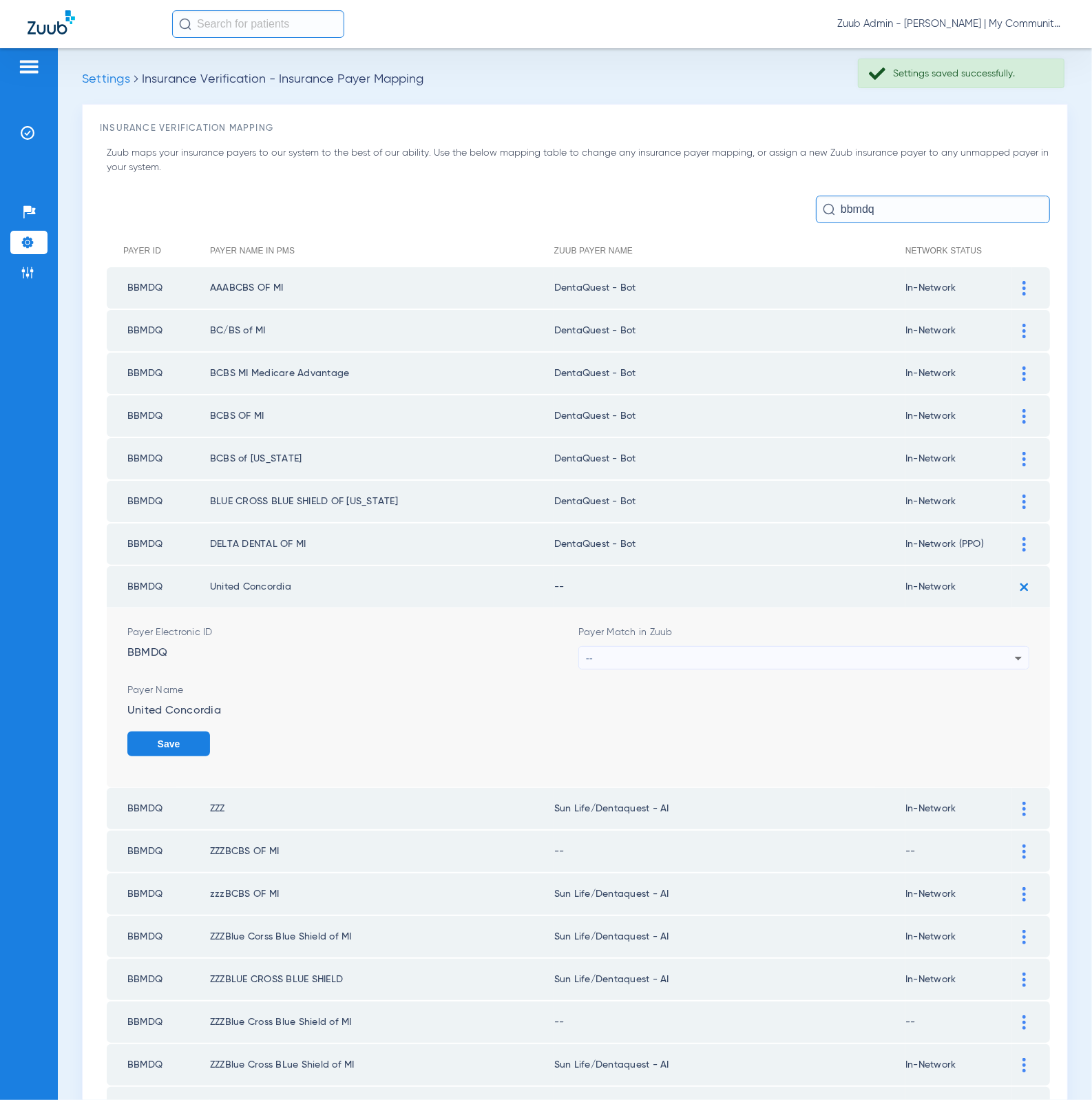
click at [732, 651] on div "--" at bounding box center [800, 658] width 429 height 23
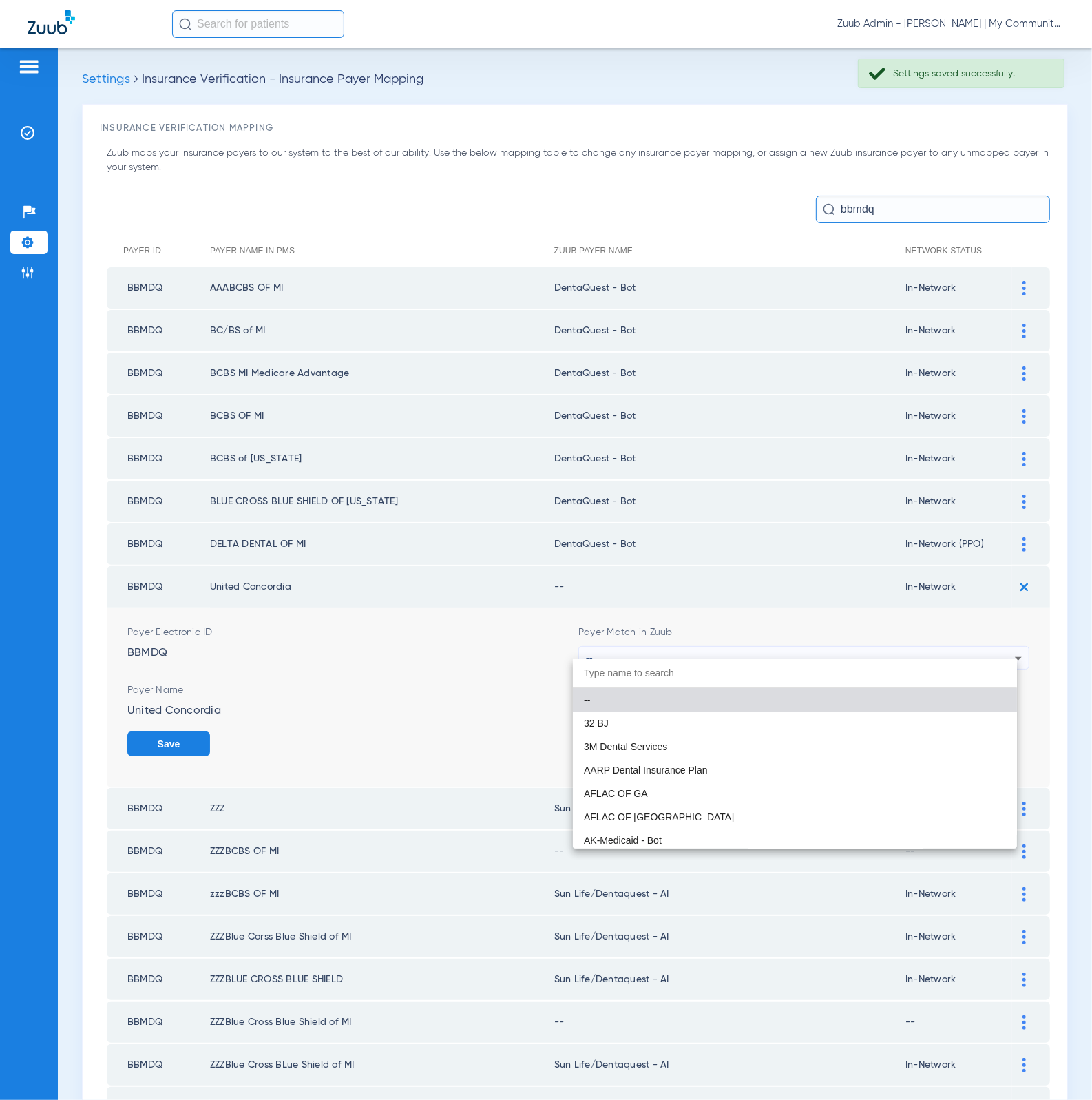
paste input "DentaQuest - Bot"
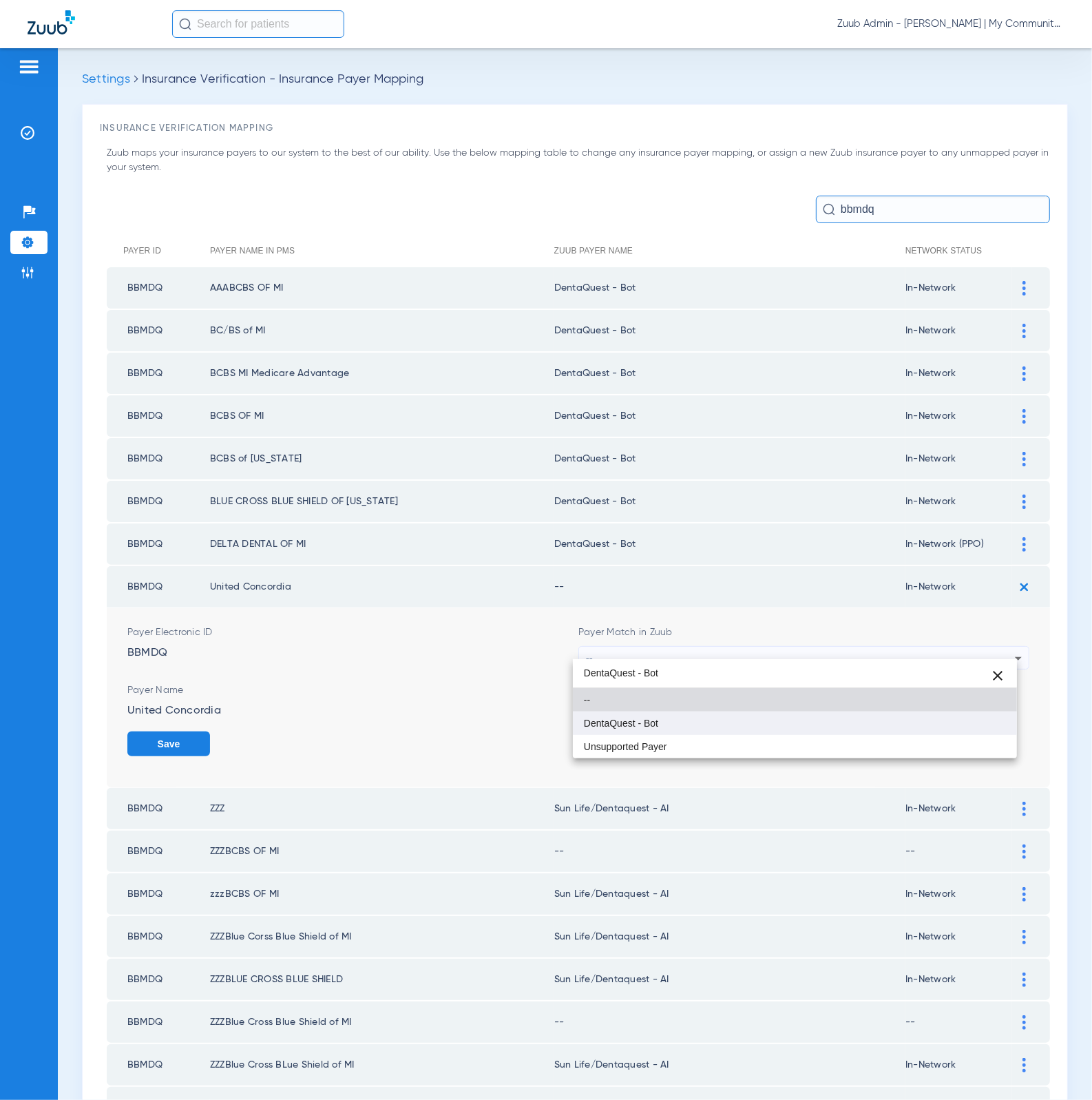
type input "DentaQuest - Bot"
click at [716, 717] on mat-option "DentaQuest - Bot" at bounding box center [795, 723] width 445 height 23
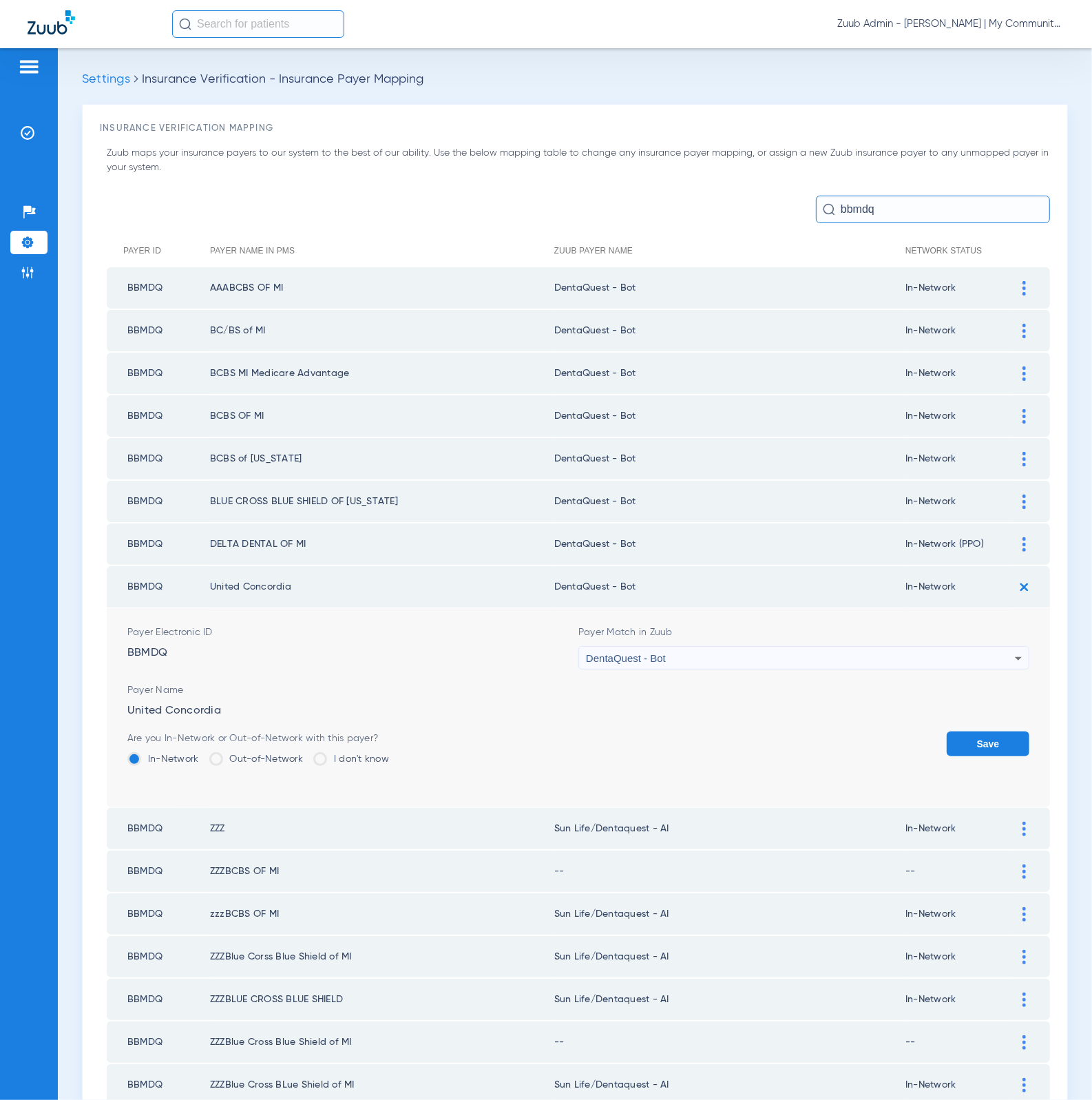
click at [968, 731] on button "Save" at bounding box center [988, 744] width 83 height 25
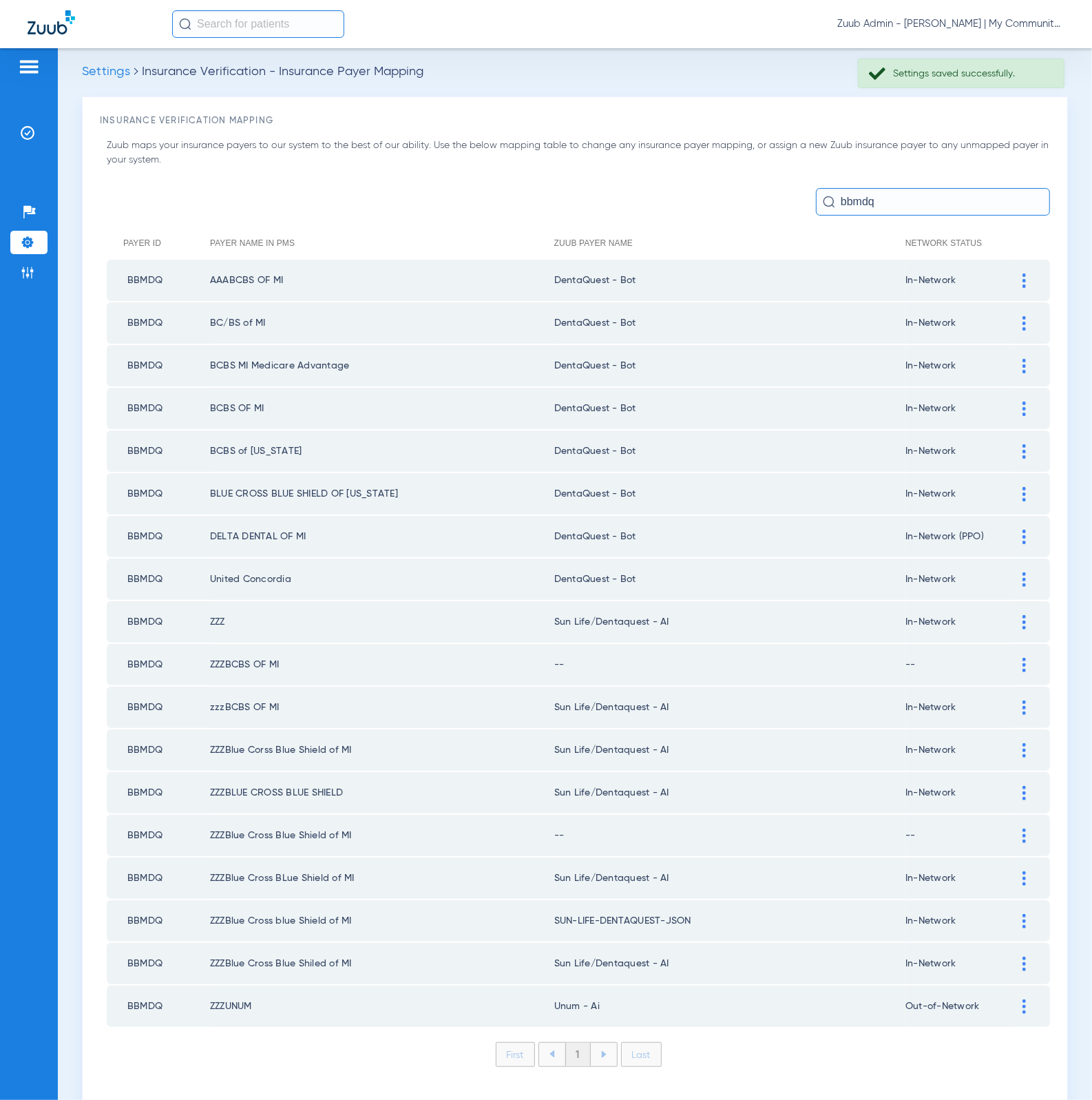
scroll to position [11, 0]
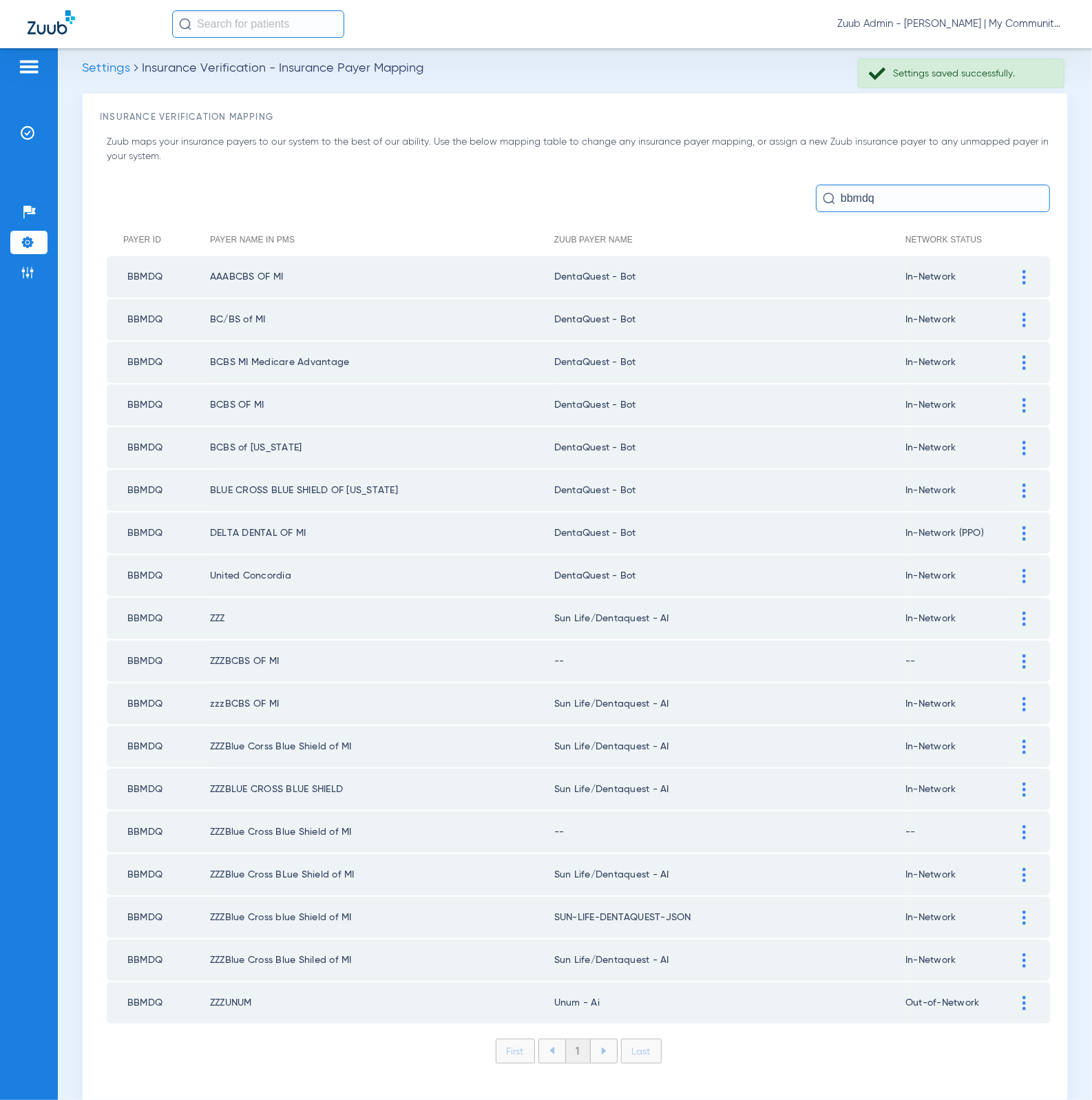
click at [1012, 612] on div at bounding box center [1024, 619] width 24 height 15
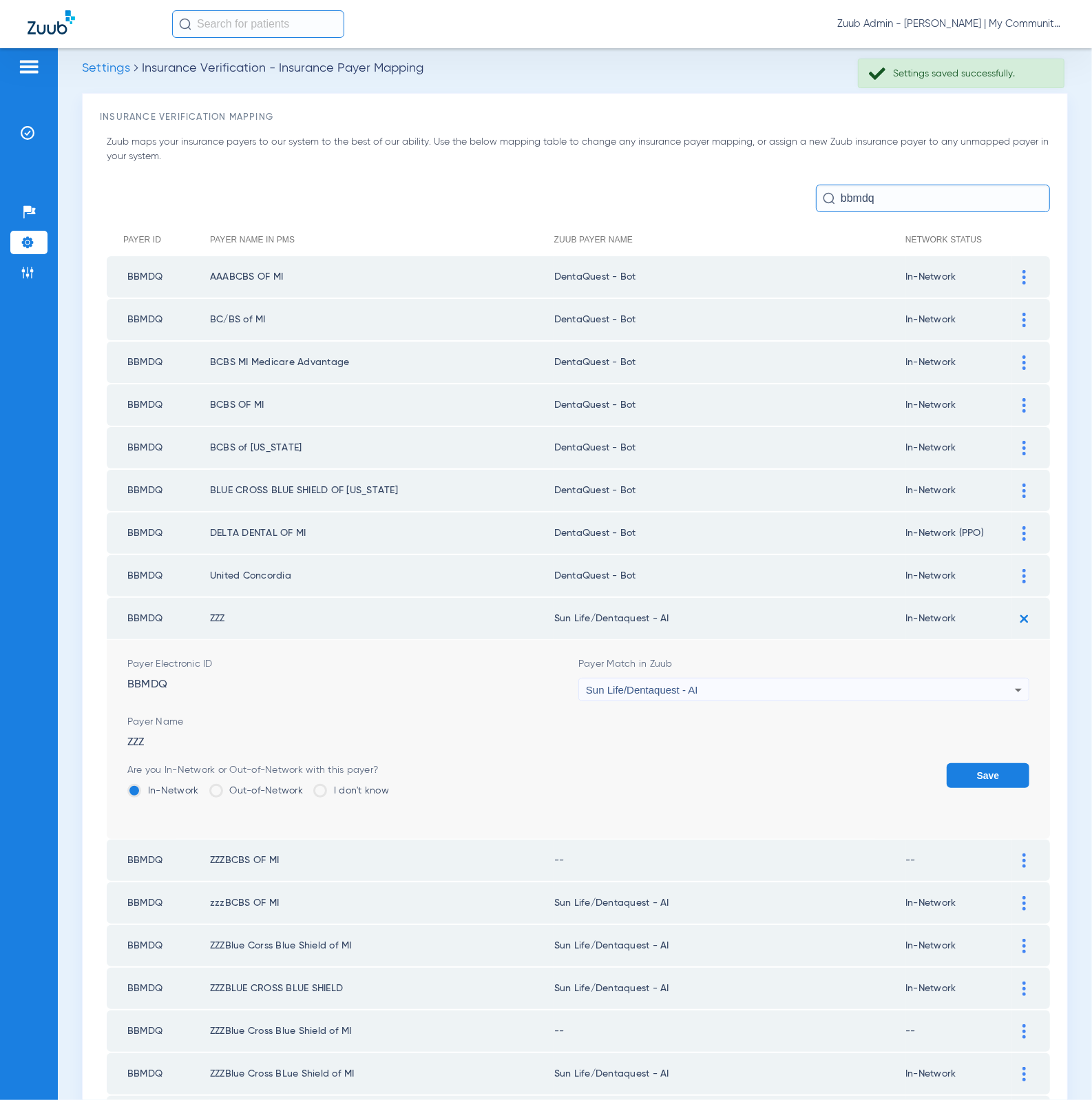
click at [763, 678] on div "Sun Life/Dentaquest - AI" at bounding box center [800, 690] width 429 height 23
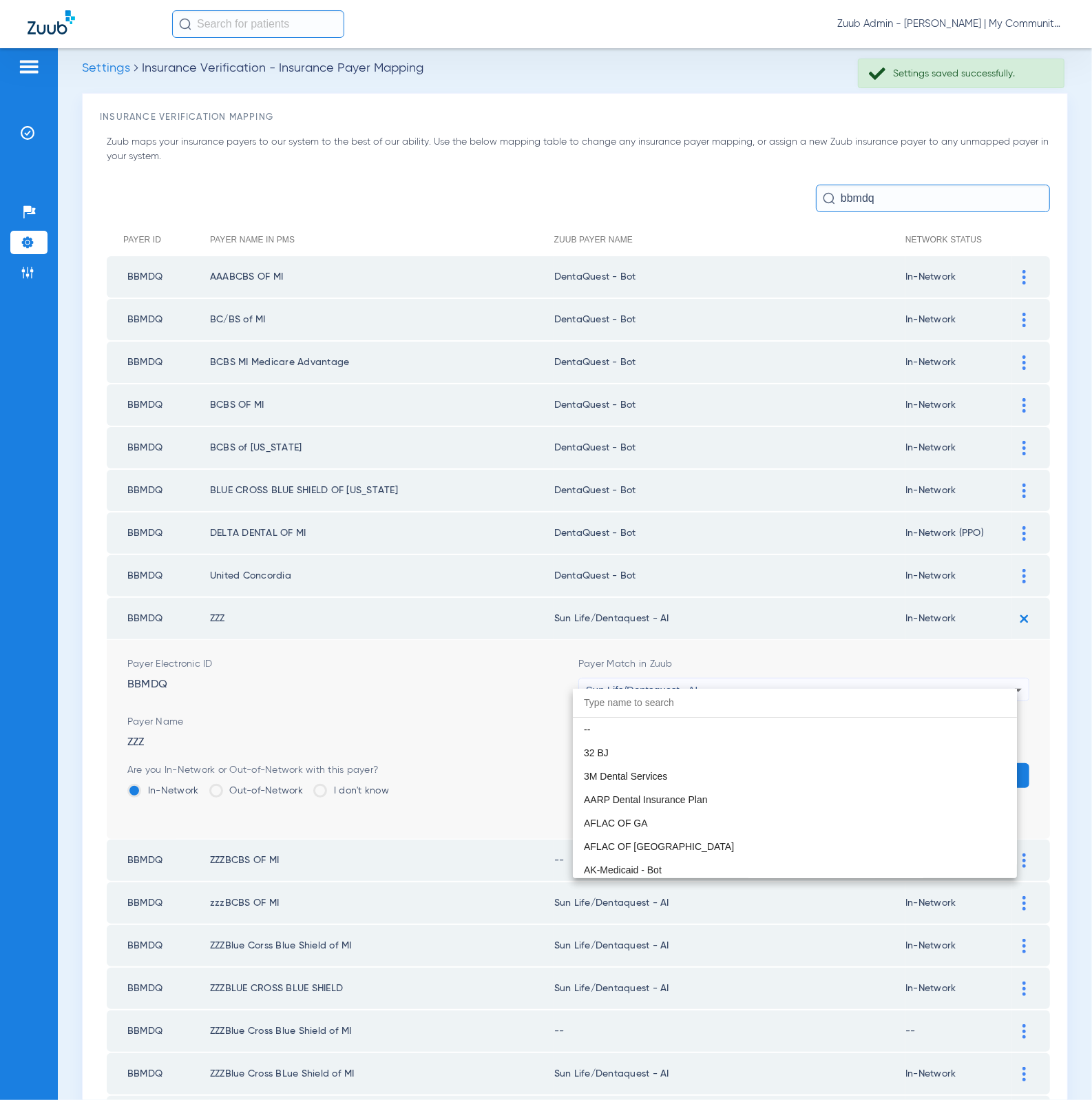
paste input "DentaQuest - Bot"
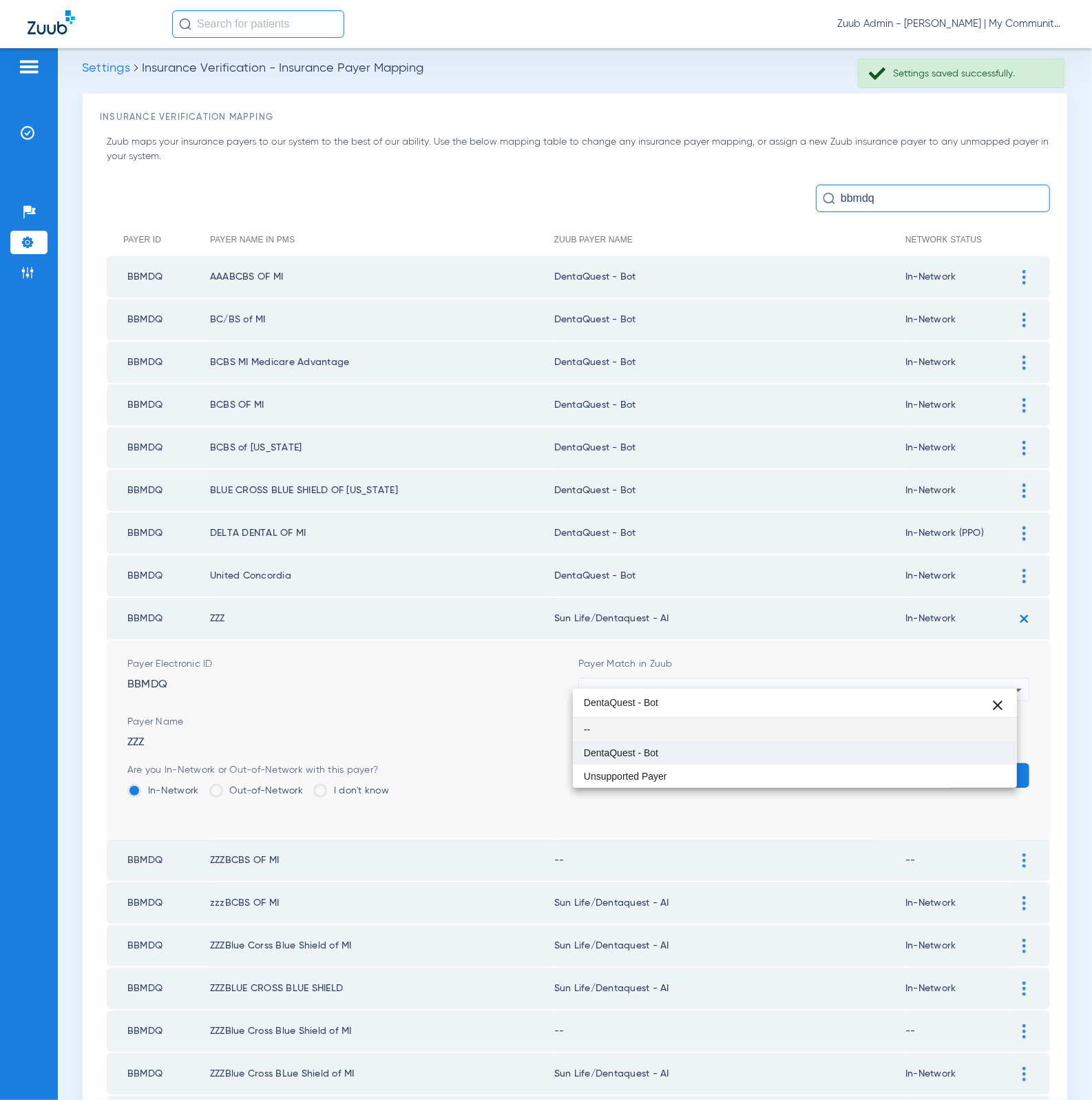
type input "DentaQuest - Bot"
click at [743, 749] on mat-option "DentaQuest - Bot" at bounding box center [795, 753] width 445 height 23
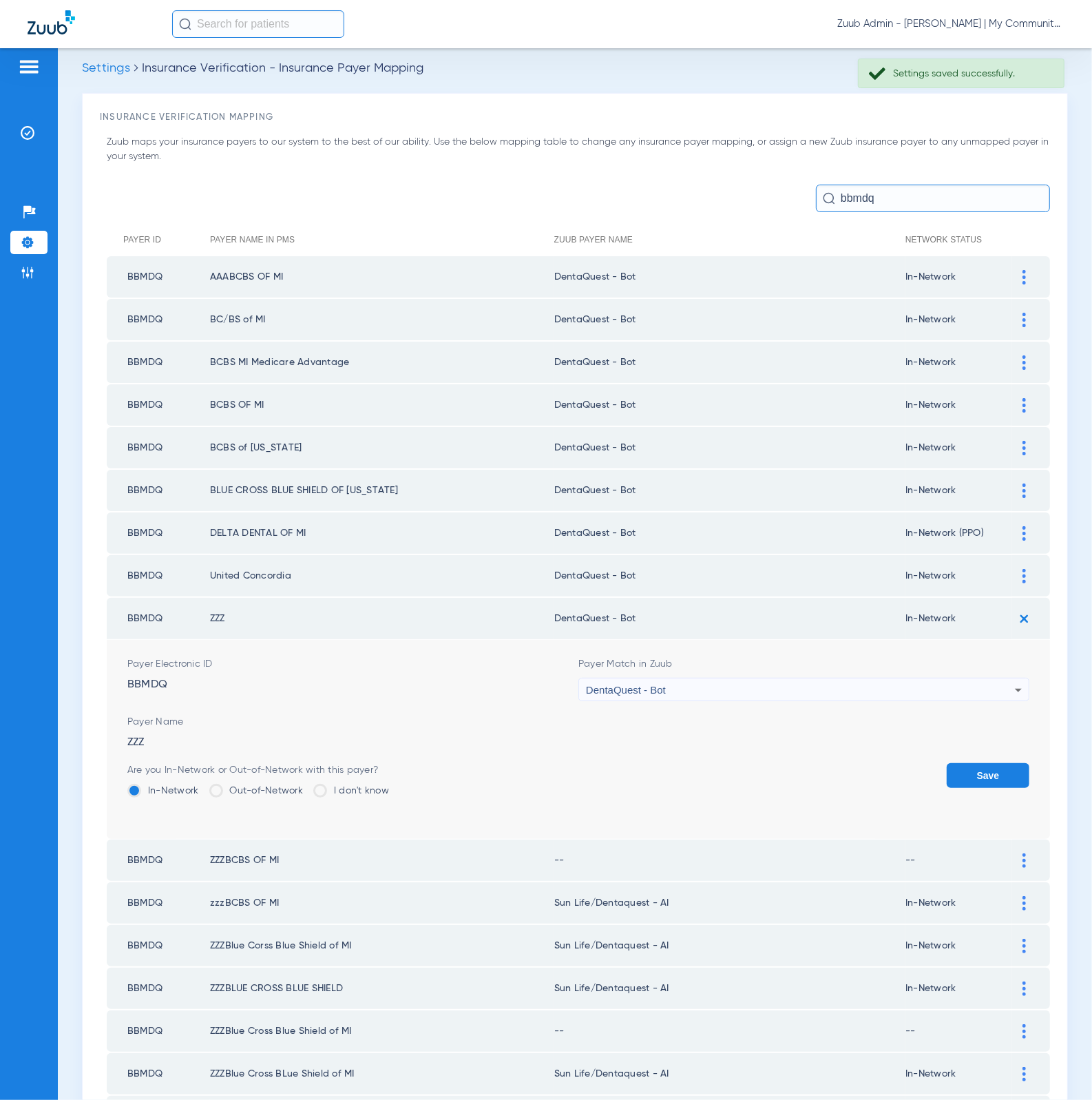
click at [986, 763] on button "Save" at bounding box center [988, 775] width 83 height 25
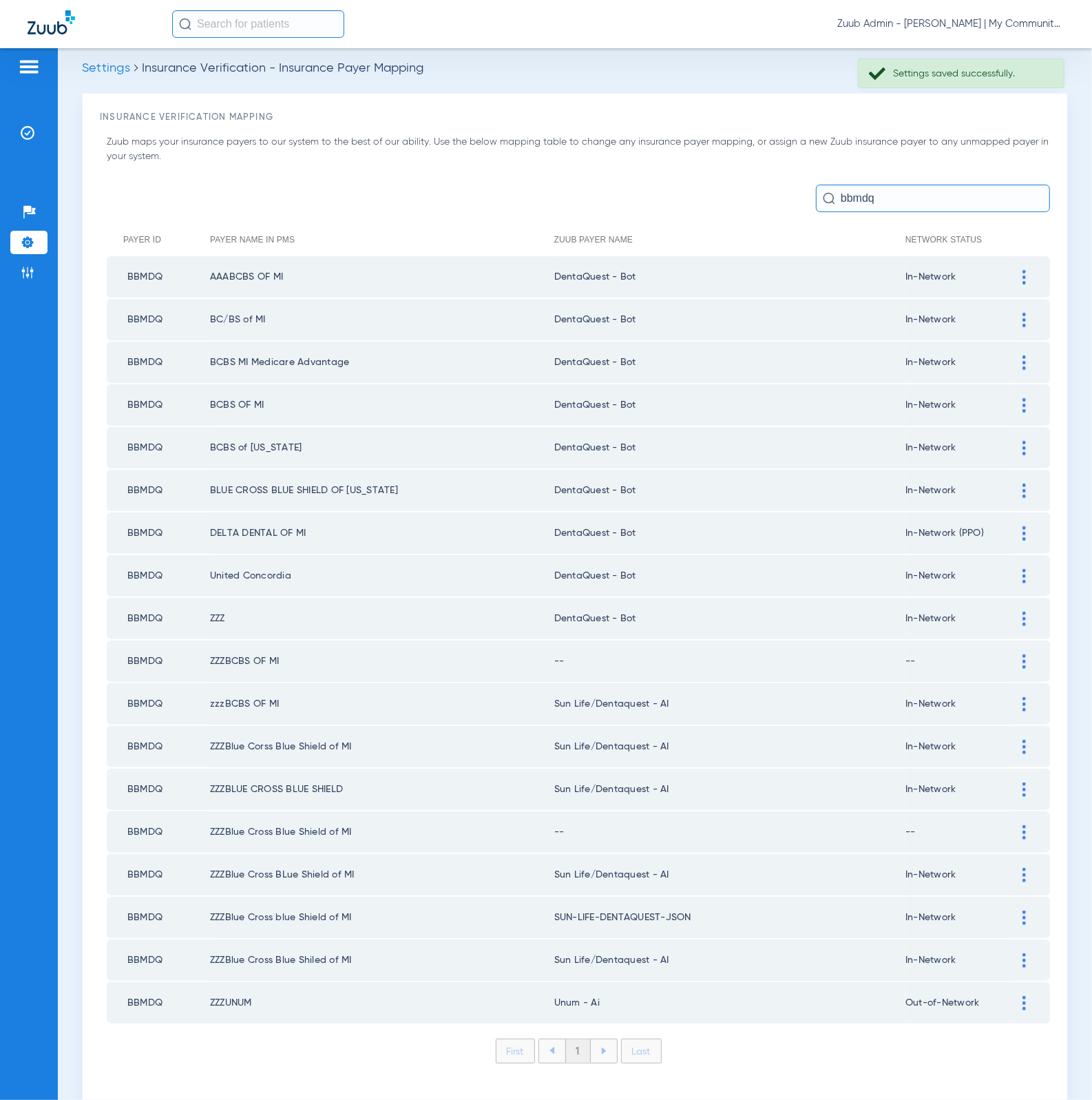
click at [1012, 654] on div at bounding box center [1024, 661] width 24 height 15
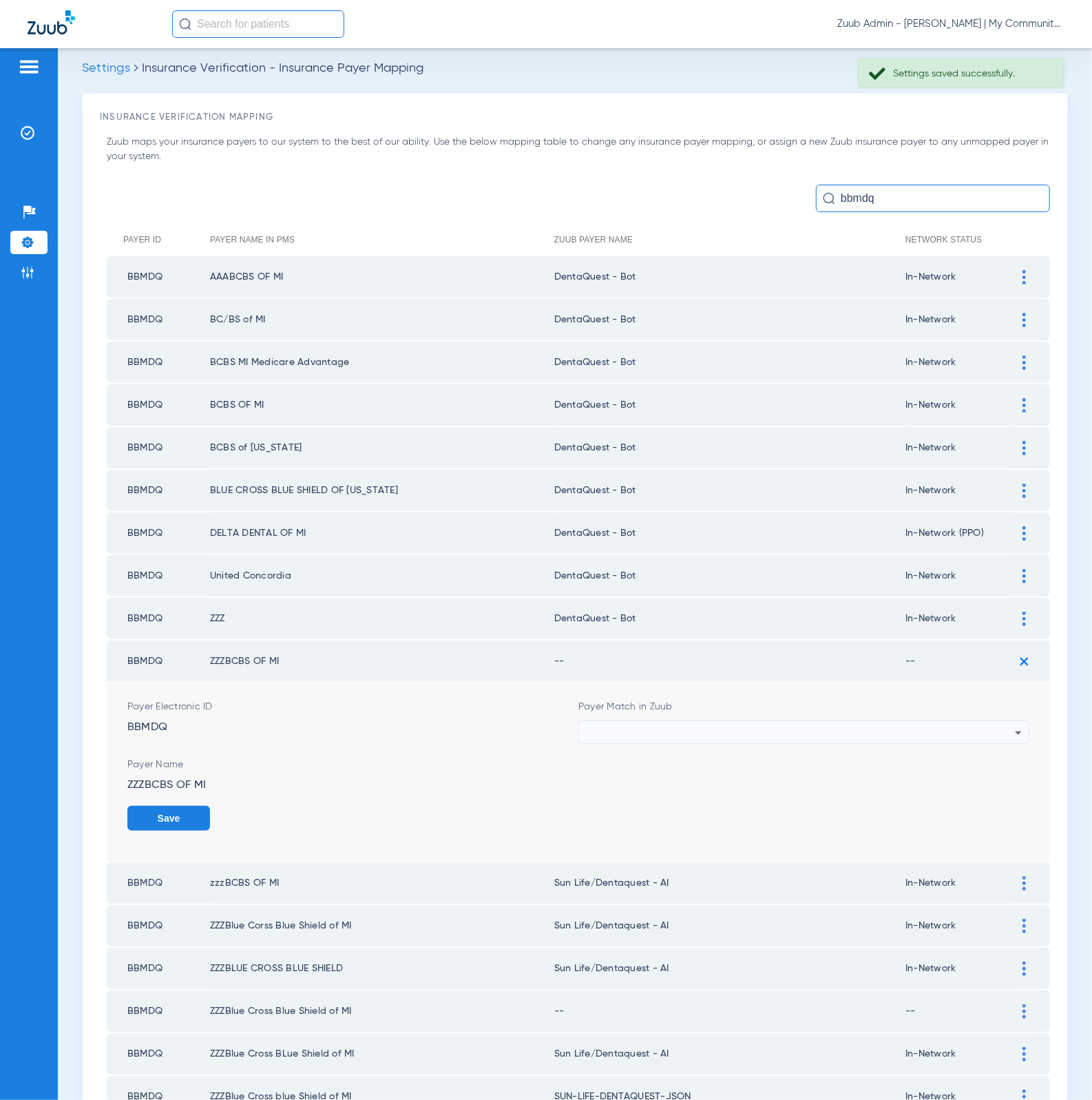
click at [725, 721] on div at bounding box center [800, 733] width 429 height 23
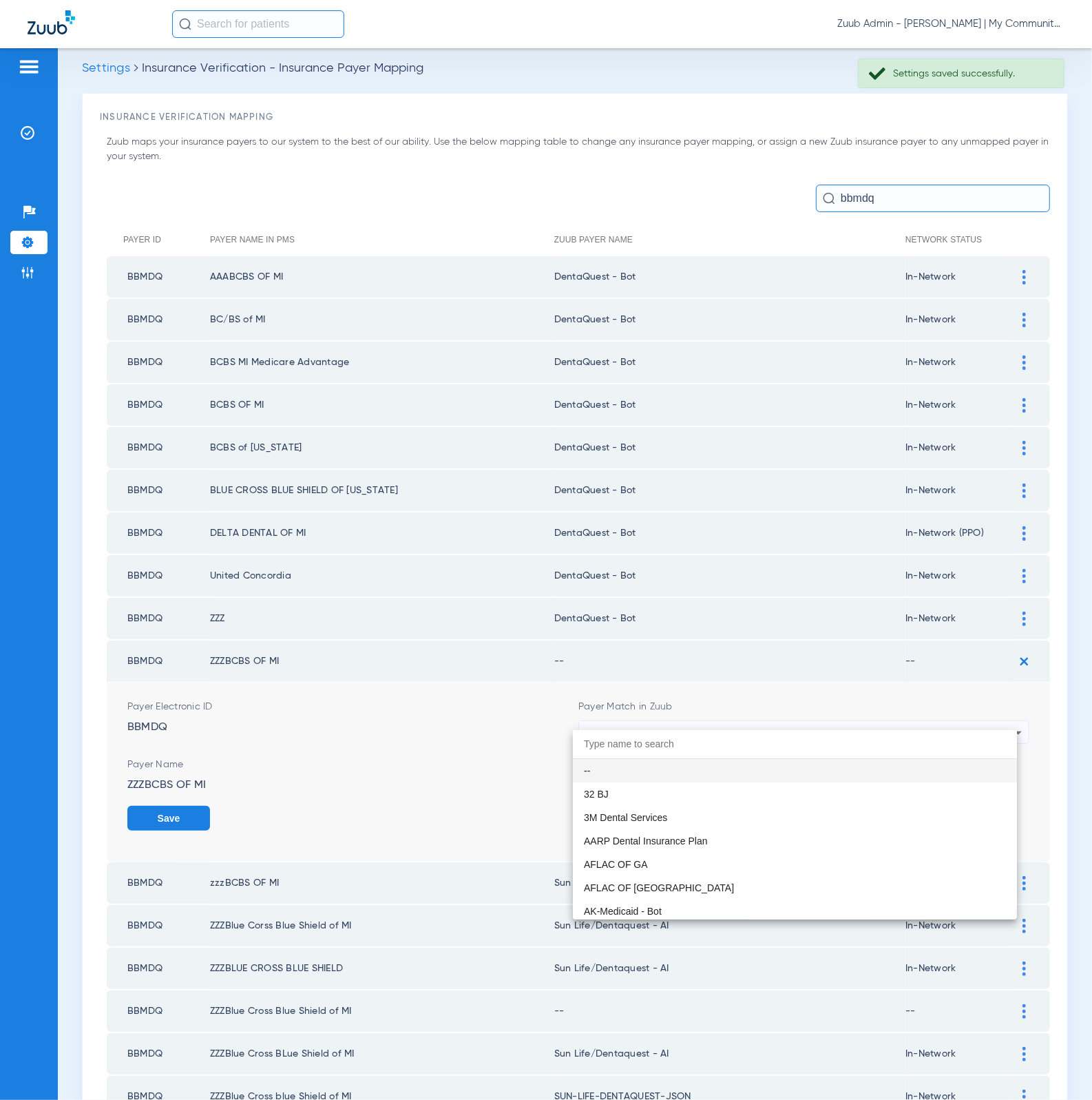
paste input "DentaQuest - Bot"
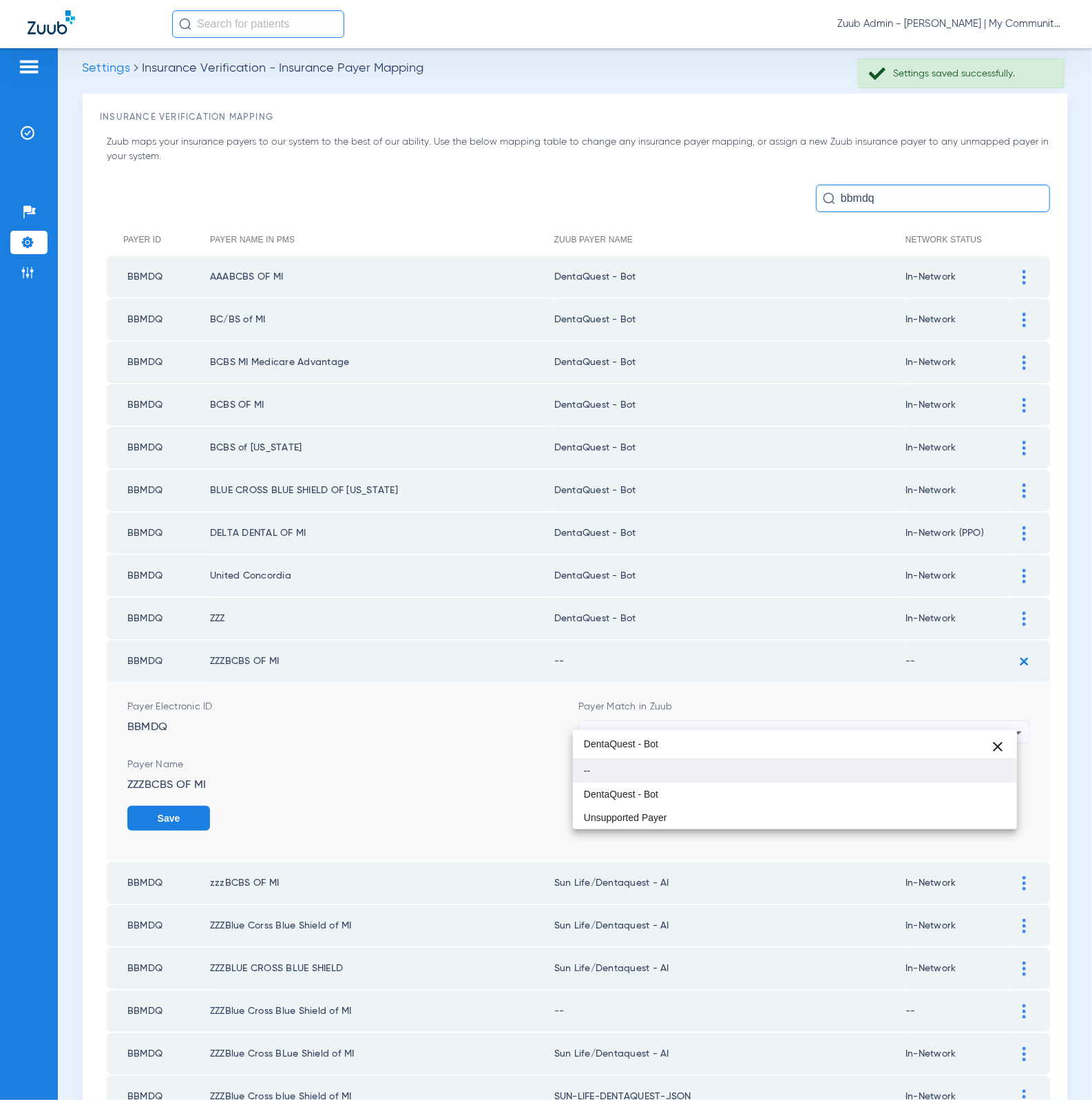
type input "DentaQuest - Bot"
click at [715, 781] on mat-option "--" at bounding box center [795, 771] width 445 height 23
click at [704, 726] on div "--" at bounding box center [800, 733] width 429 height 23
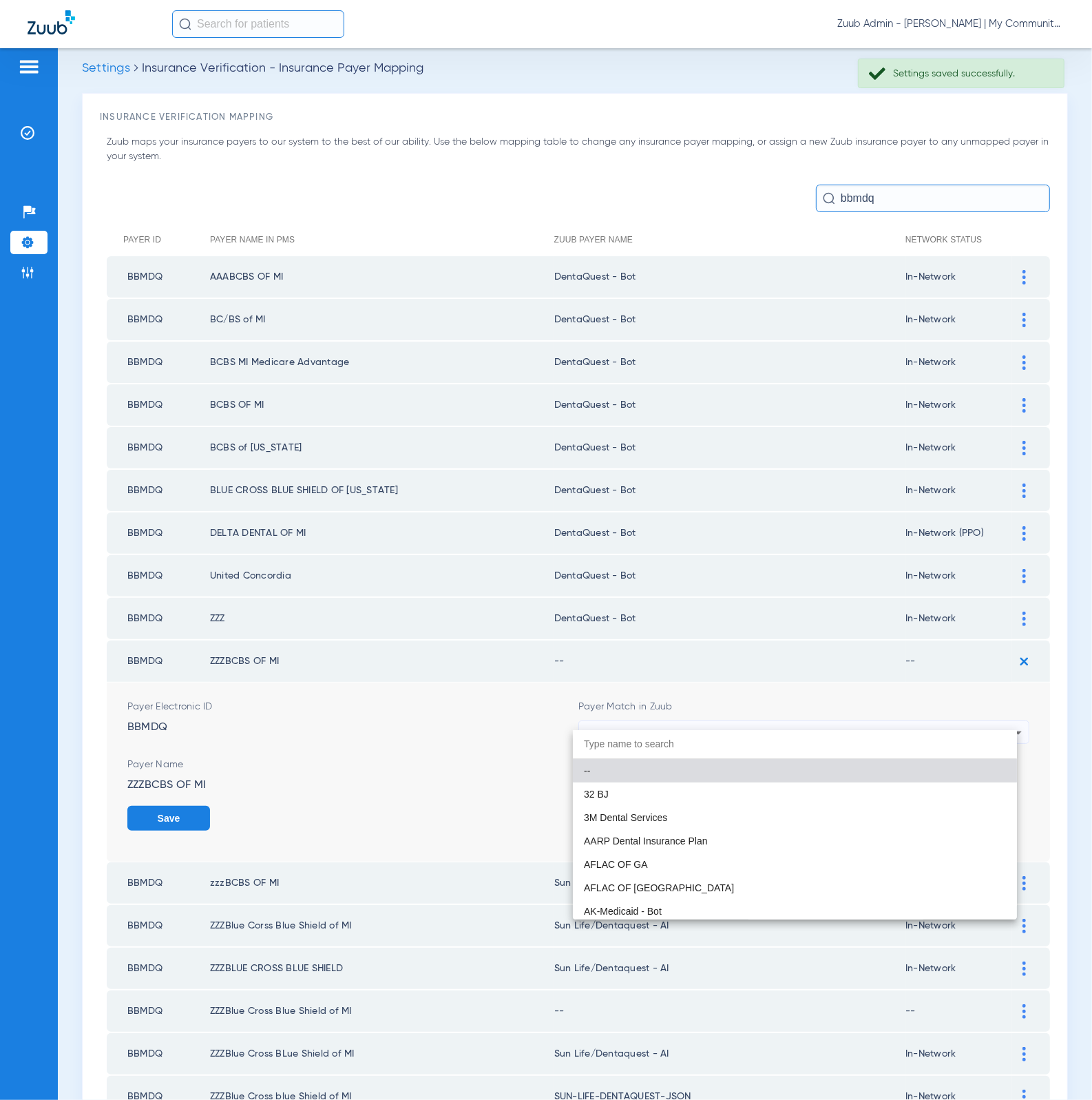
paste input "DentaQuest - Bot"
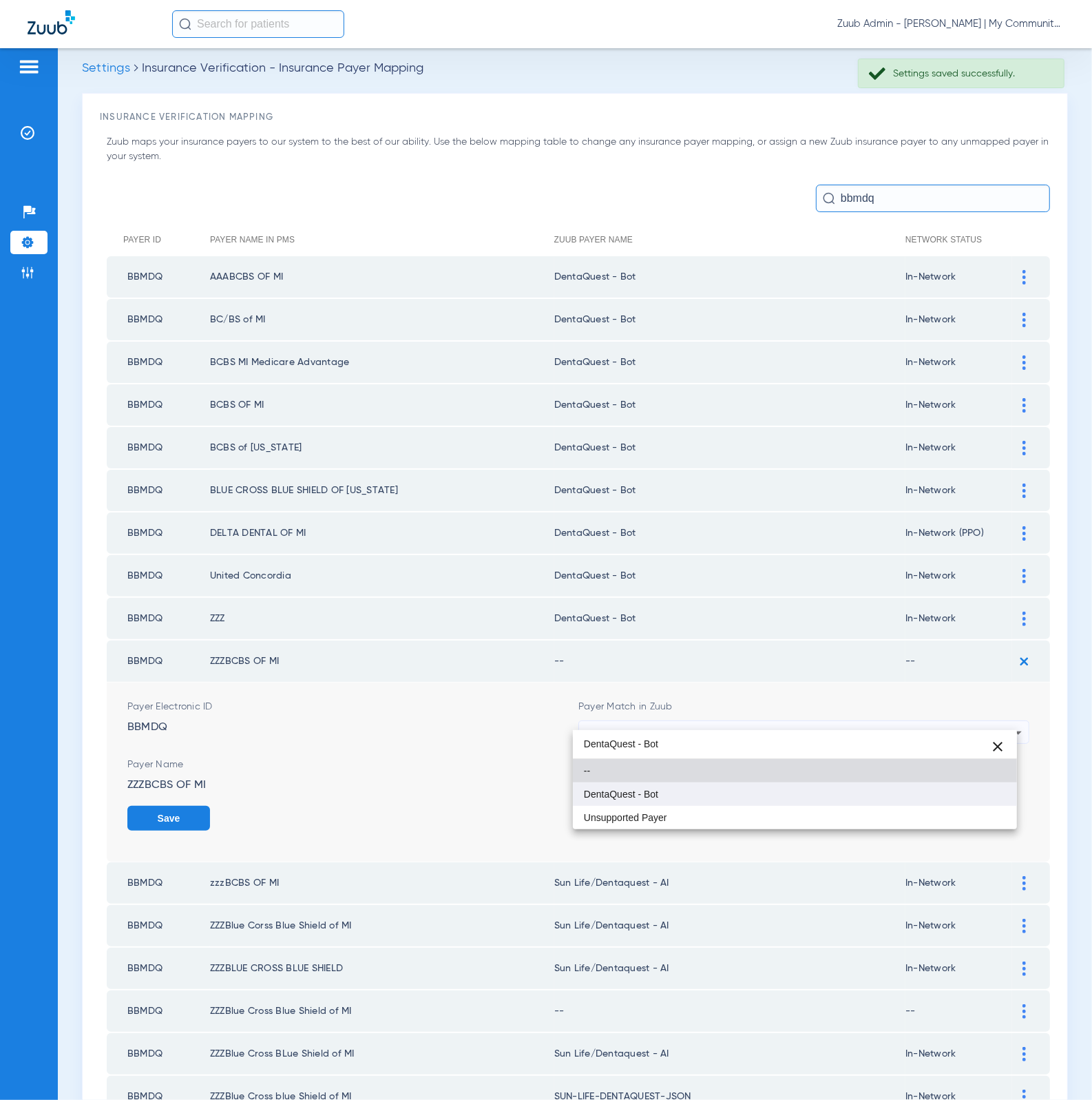
type input "DentaQuest - Bot"
drag, startPoint x: 704, startPoint y: 784, endPoint x: 294, endPoint y: 766, distance: 410.4
click at [705, 784] on mat-option "DentaQuest - Bot" at bounding box center [795, 794] width 445 height 23
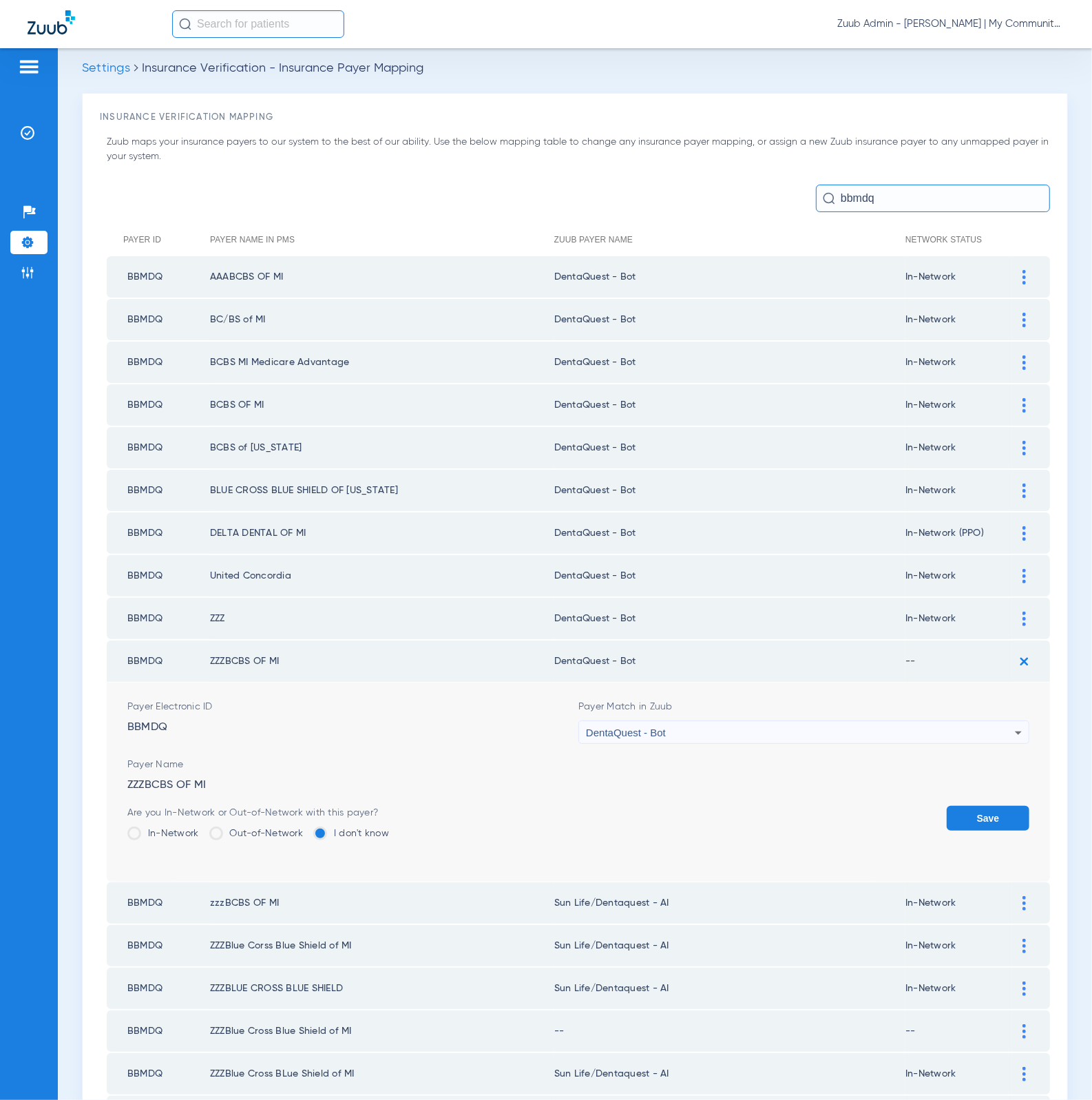
click at [170, 827] on label "In-Network" at bounding box center [164, 833] width 72 height 14
click at [202, 829] on input "In-Network" at bounding box center [202, 829] width 0 height 0
click at [946, 806] on button "Save" at bounding box center [988, 818] width 83 height 25
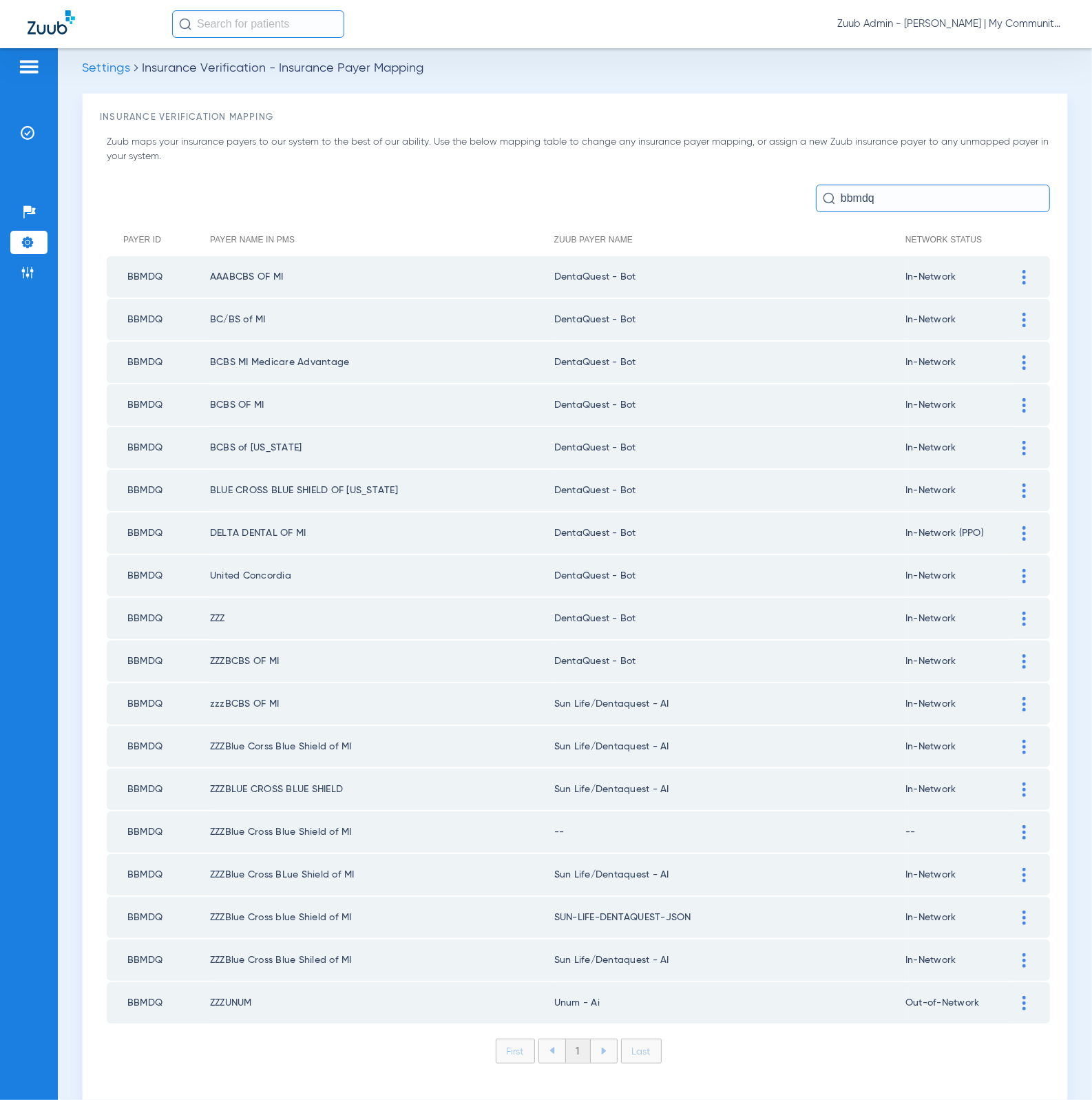
click at [1019, 697] on div at bounding box center [1024, 704] width 24 height 15
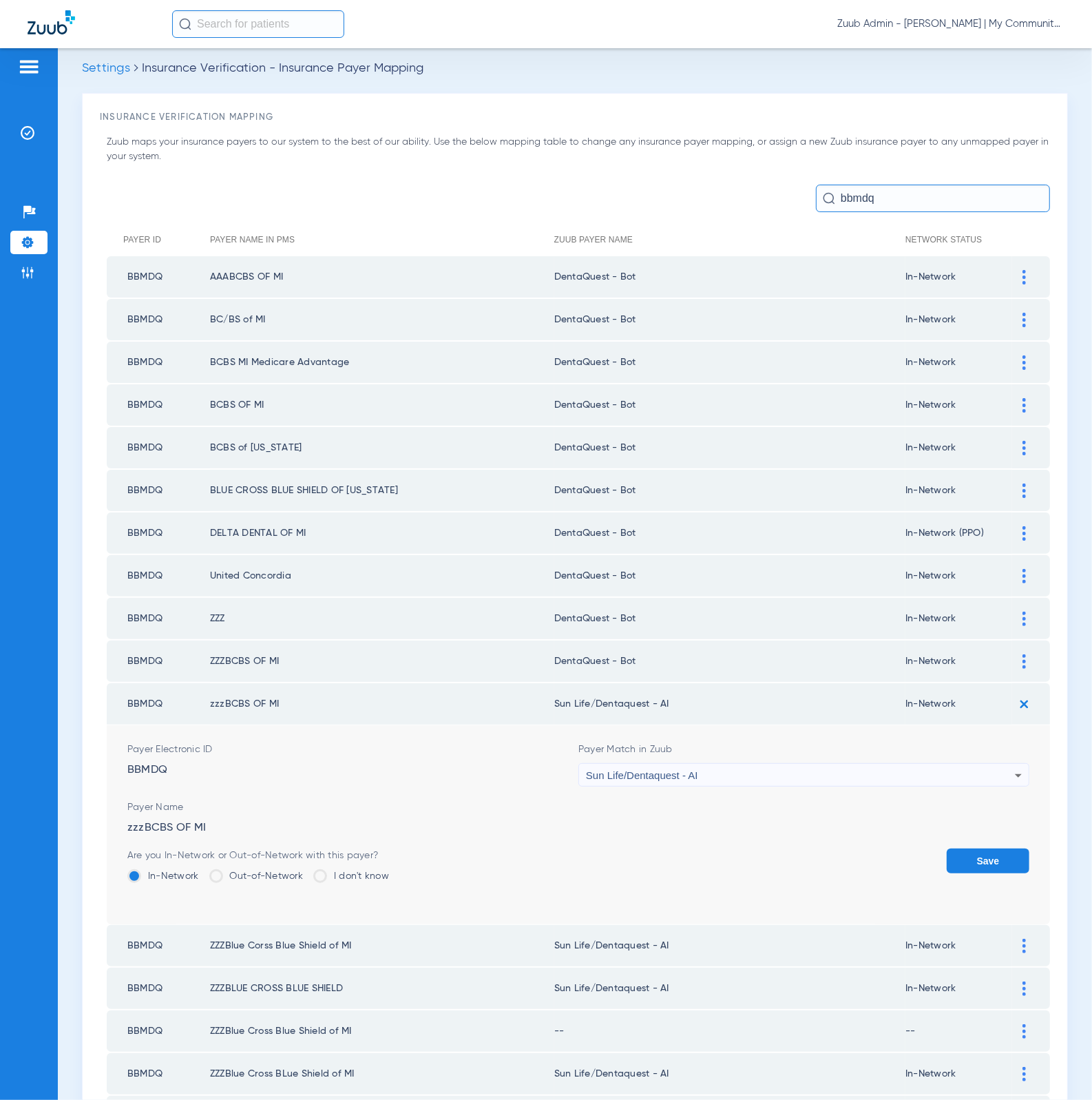
click at [796, 769] on div "Sun Life/Dentaquest - AI" at bounding box center [800, 775] width 429 height 23
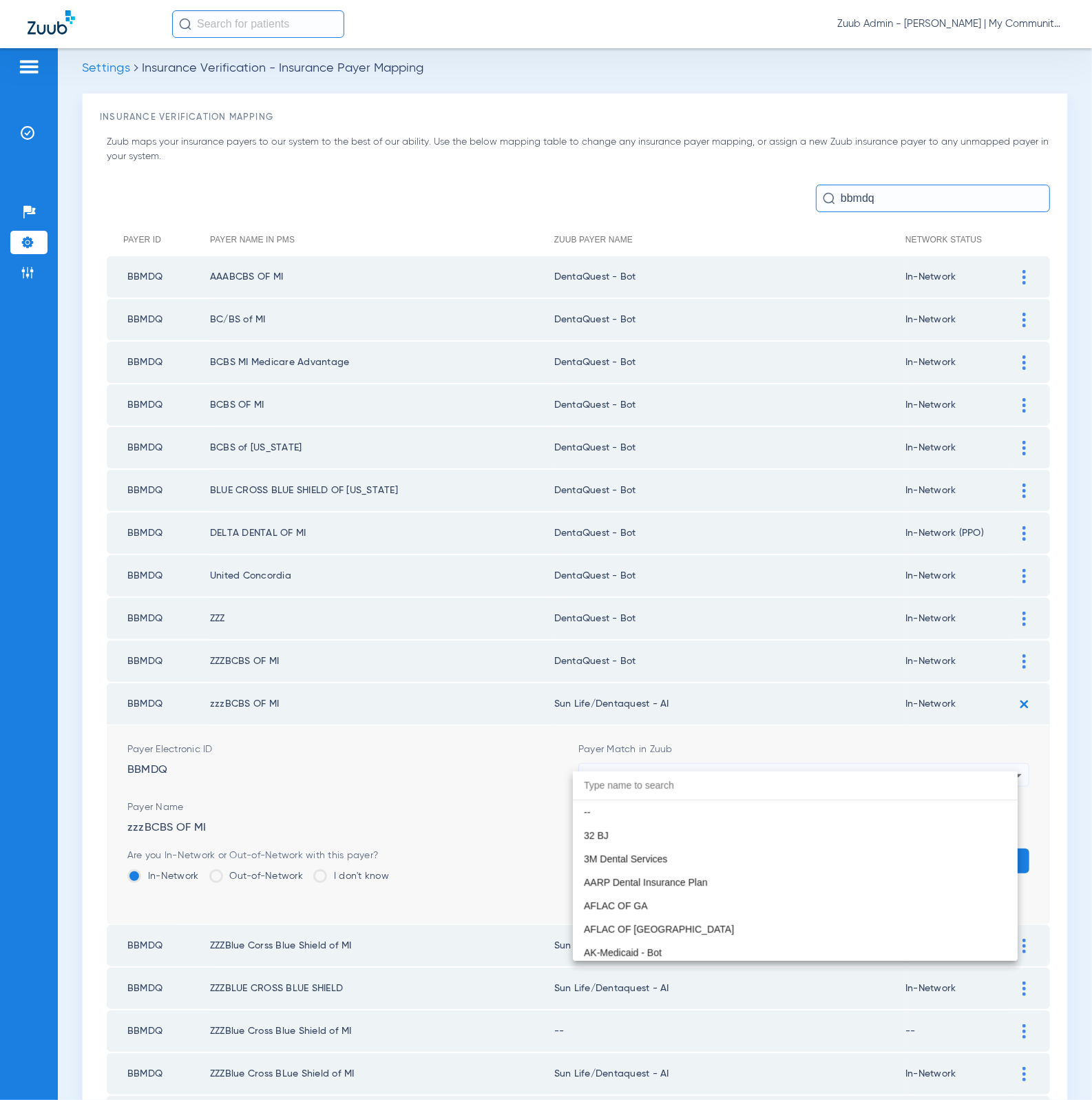
scroll to position [8124, 0]
paste input "DentaQuest - Bot"
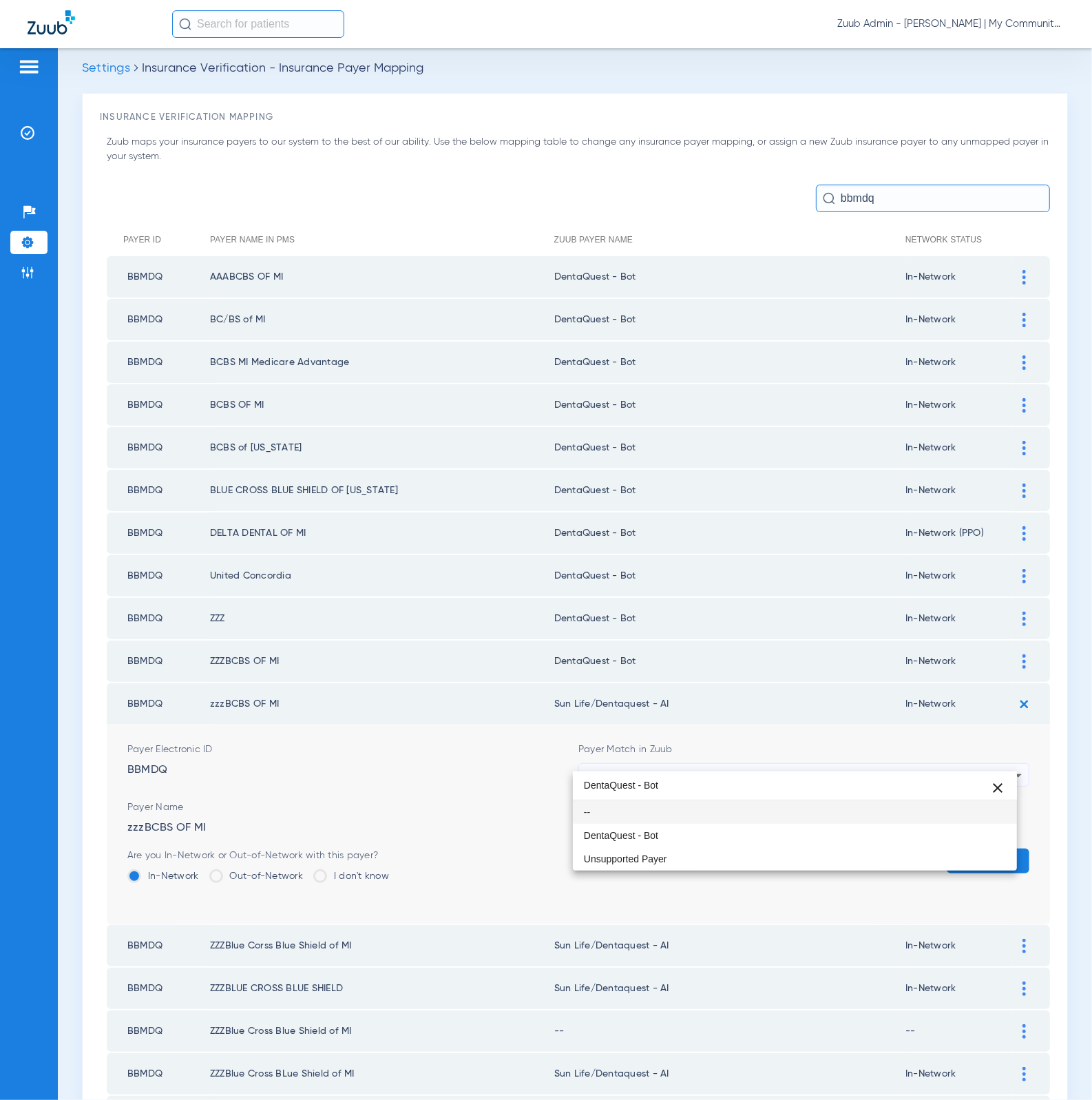
scroll to position [0, 0]
type input "DentaQuest - Bot"
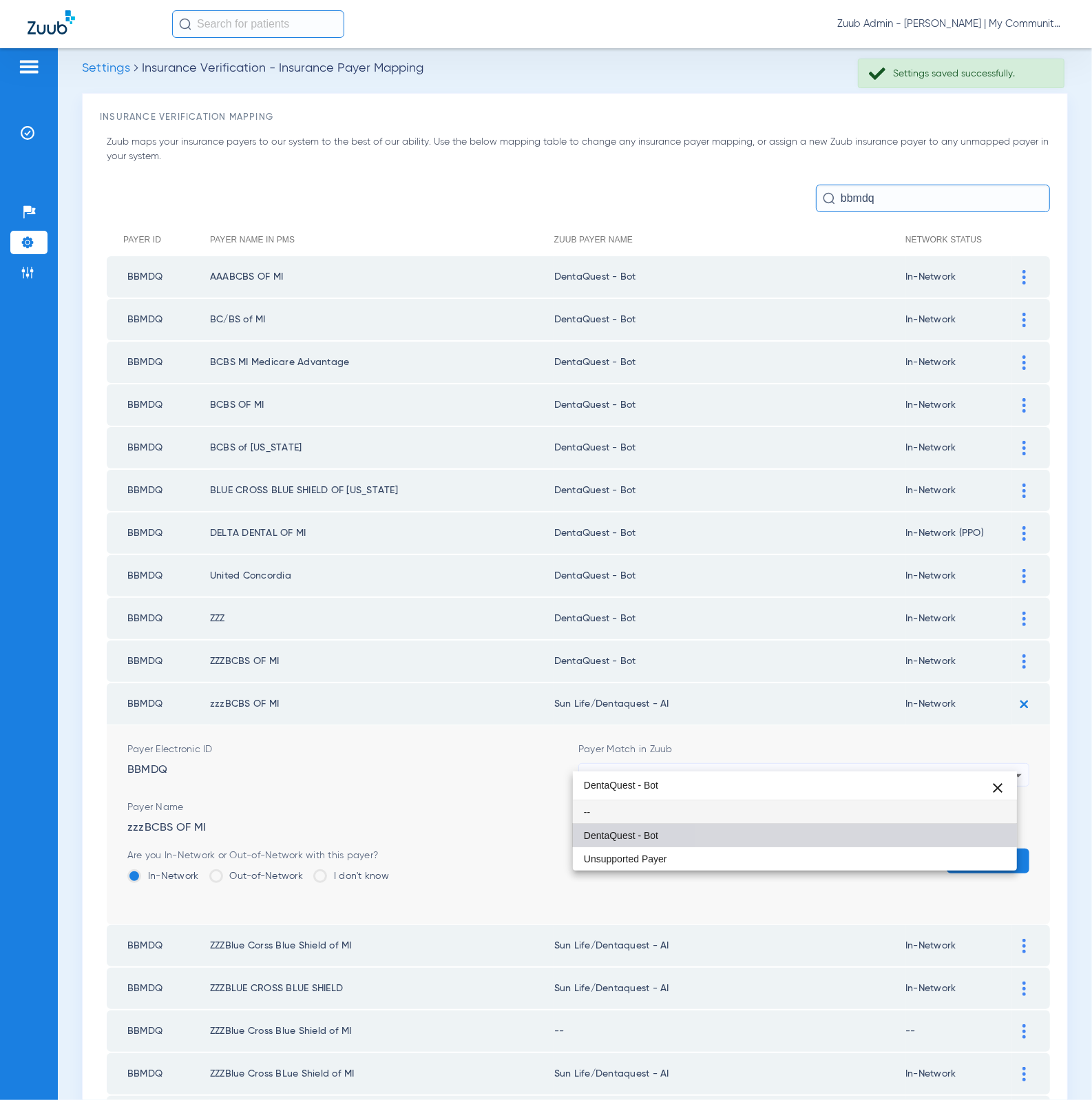
click at [768, 833] on mat-option "DentaQuest - Bot" at bounding box center [795, 836] width 445 height 23
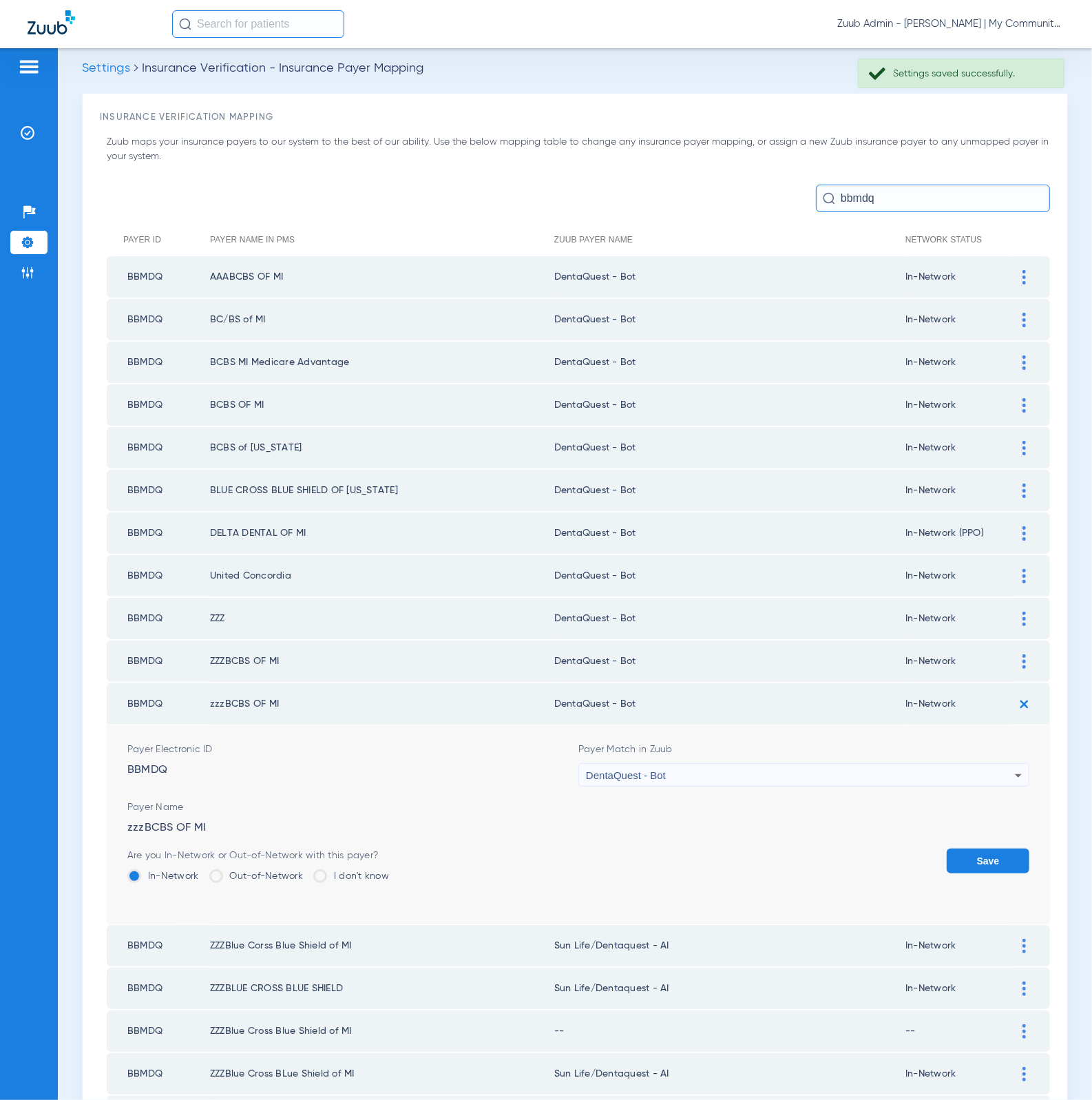
click at [973, 855] on button "Save" at bounding box center [988, 861] width 83 height 25
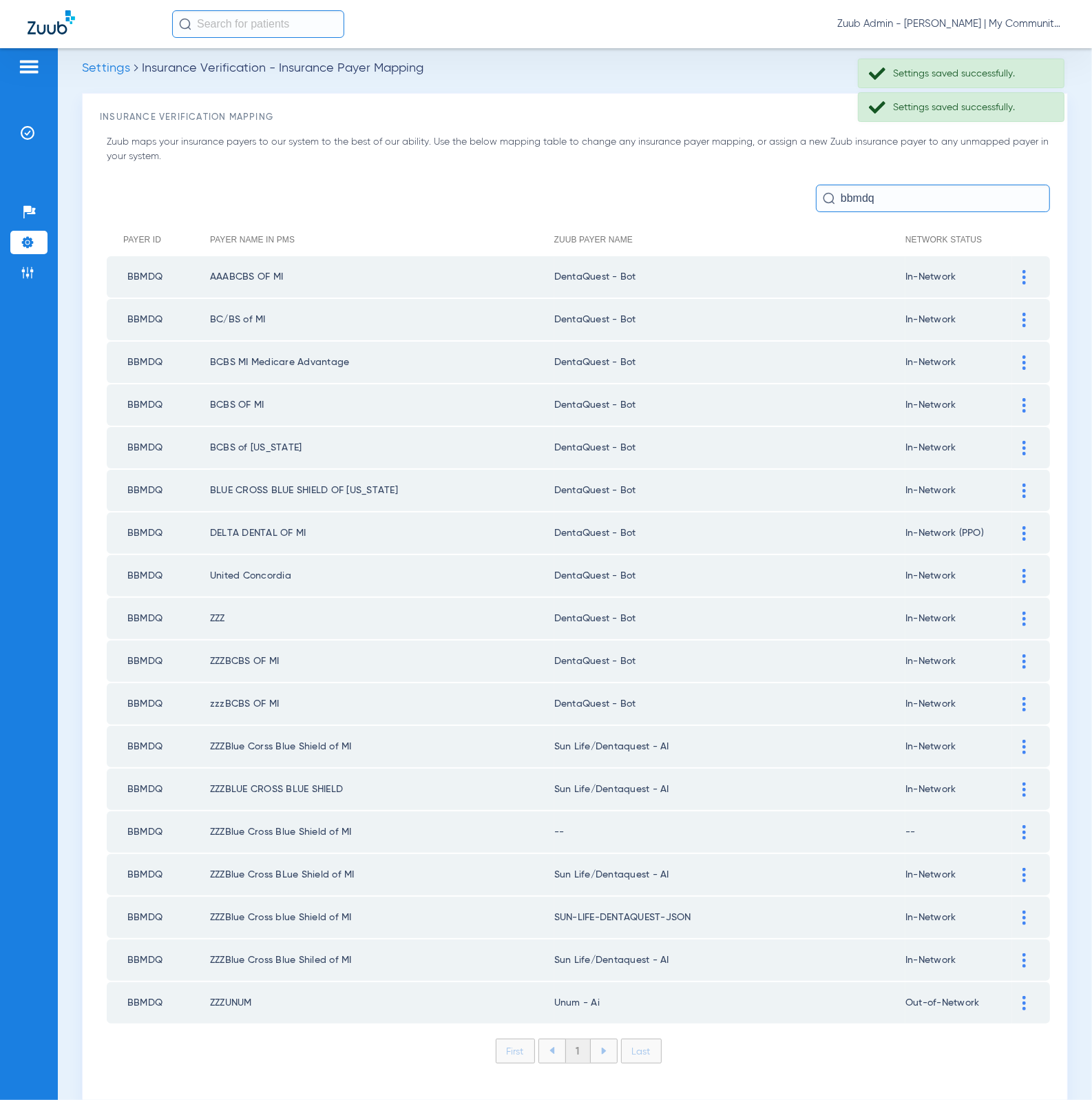
click at [1012, 740] on div at bounding box center [1024, 746] width 24 height 15
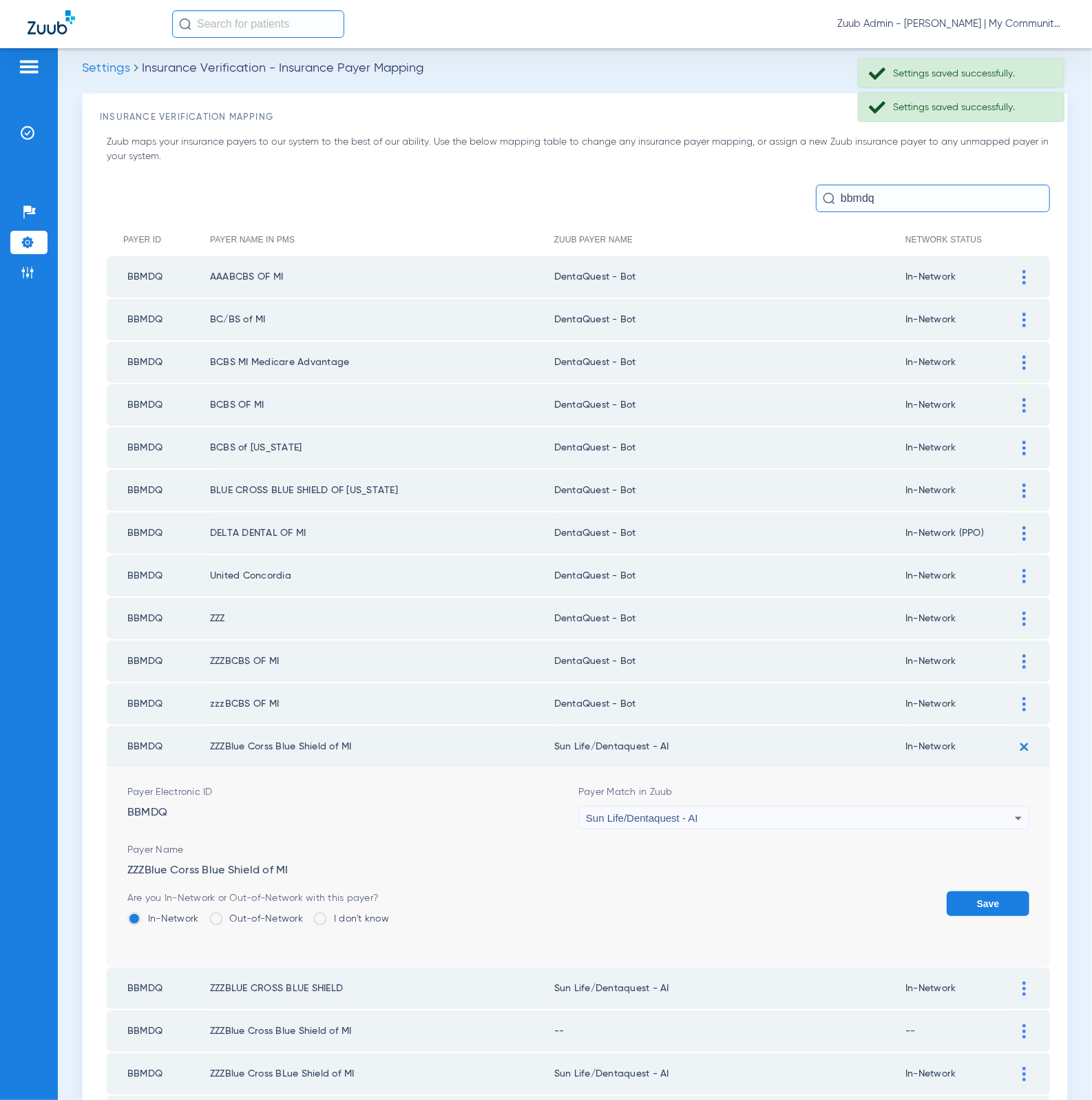
click at [763, 807] on div "Sun Life/Dentaquest - AI" at bounding box center [800, 818] width 429 height 23
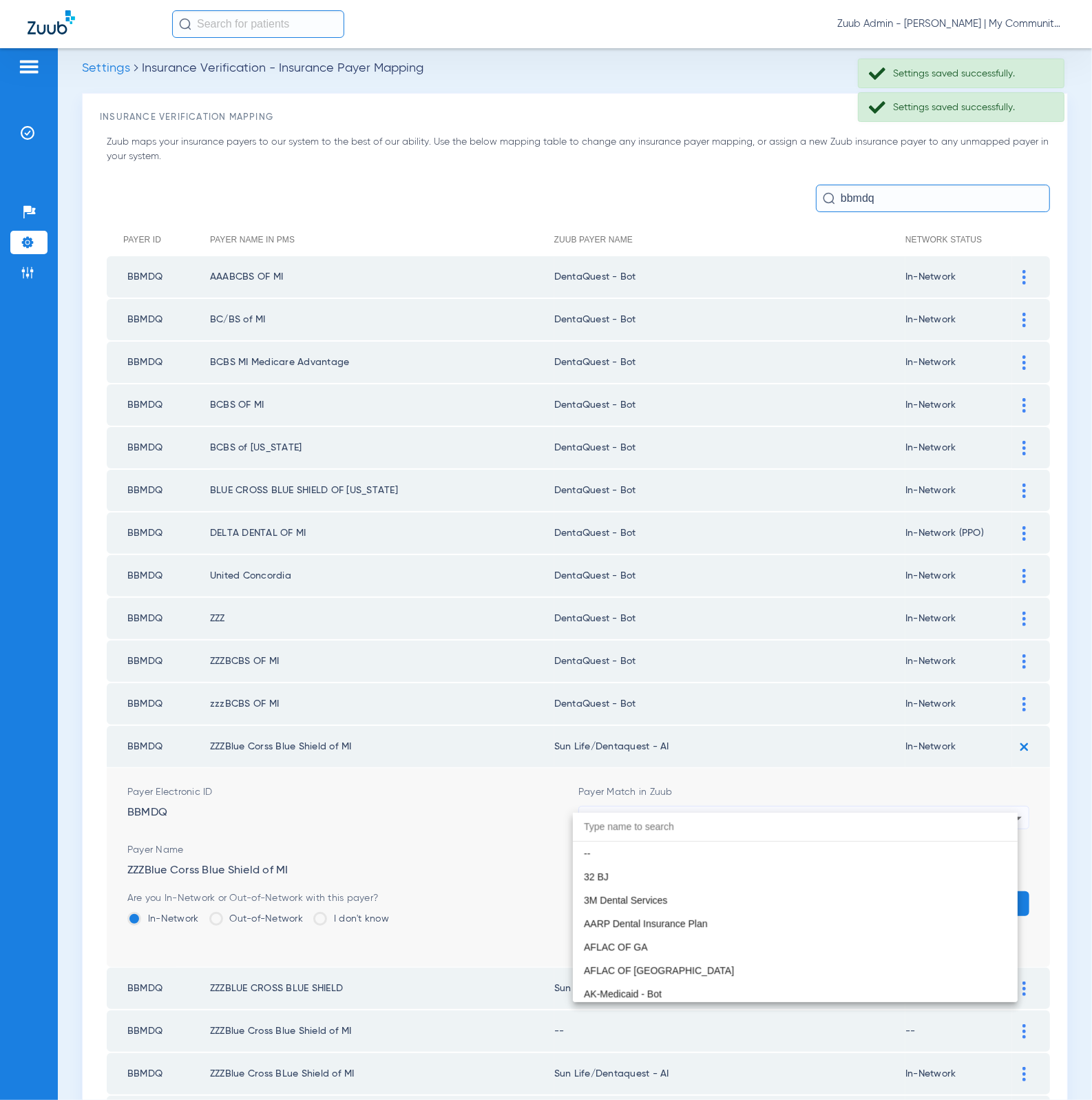
scroll to position [8124, 0]
paste input "DentaQuest - Bot"
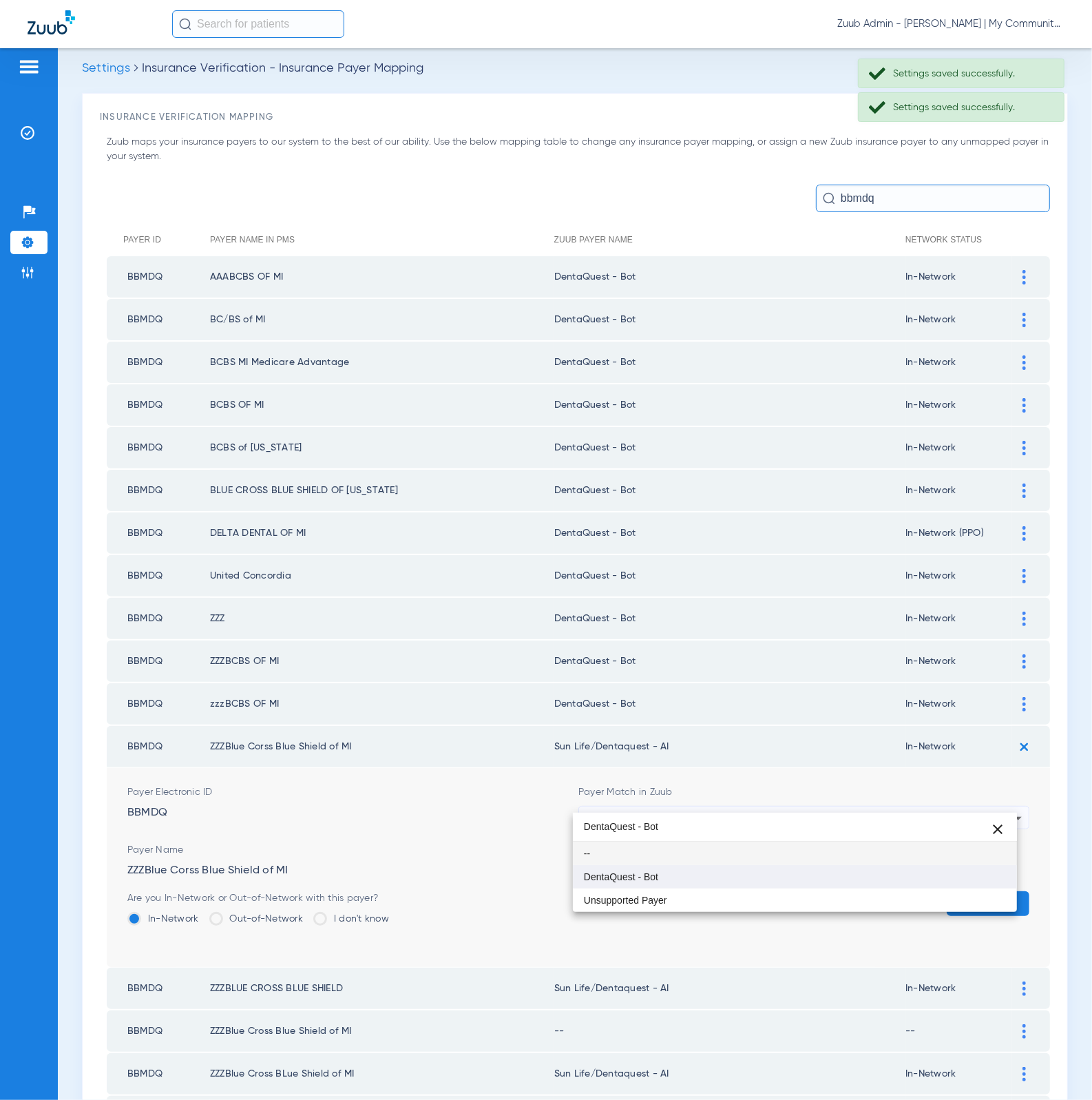
scroll to position [0, 0]
type input "DentaQuest - Bot"
click at [768, 876] on mat-option "DentaQuest - Bot" at bounding box center [795, 877] width 445 height 23
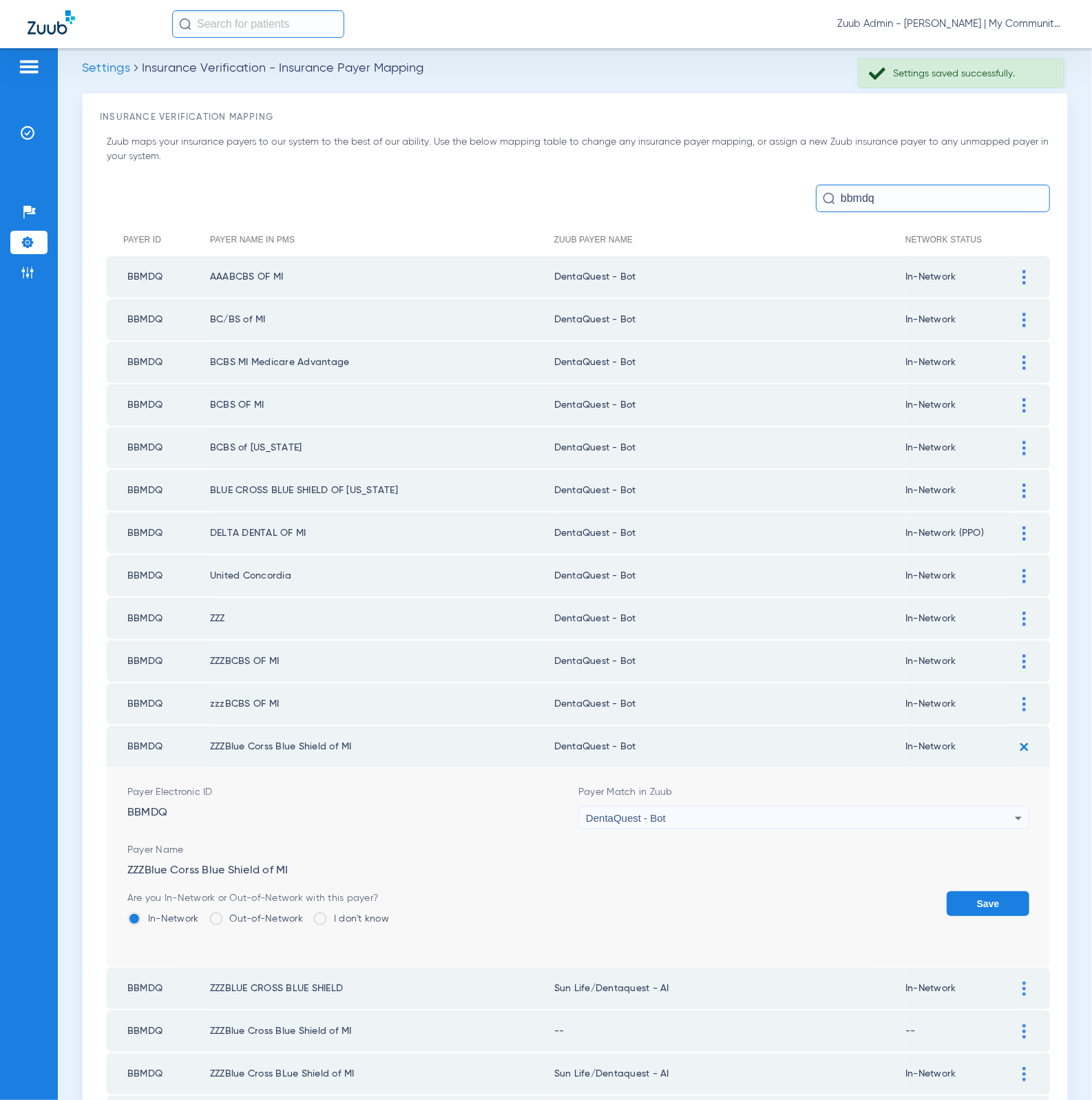
click at [946, 894] on button "Save" at bounding box center [988, 904] width 83 height 25
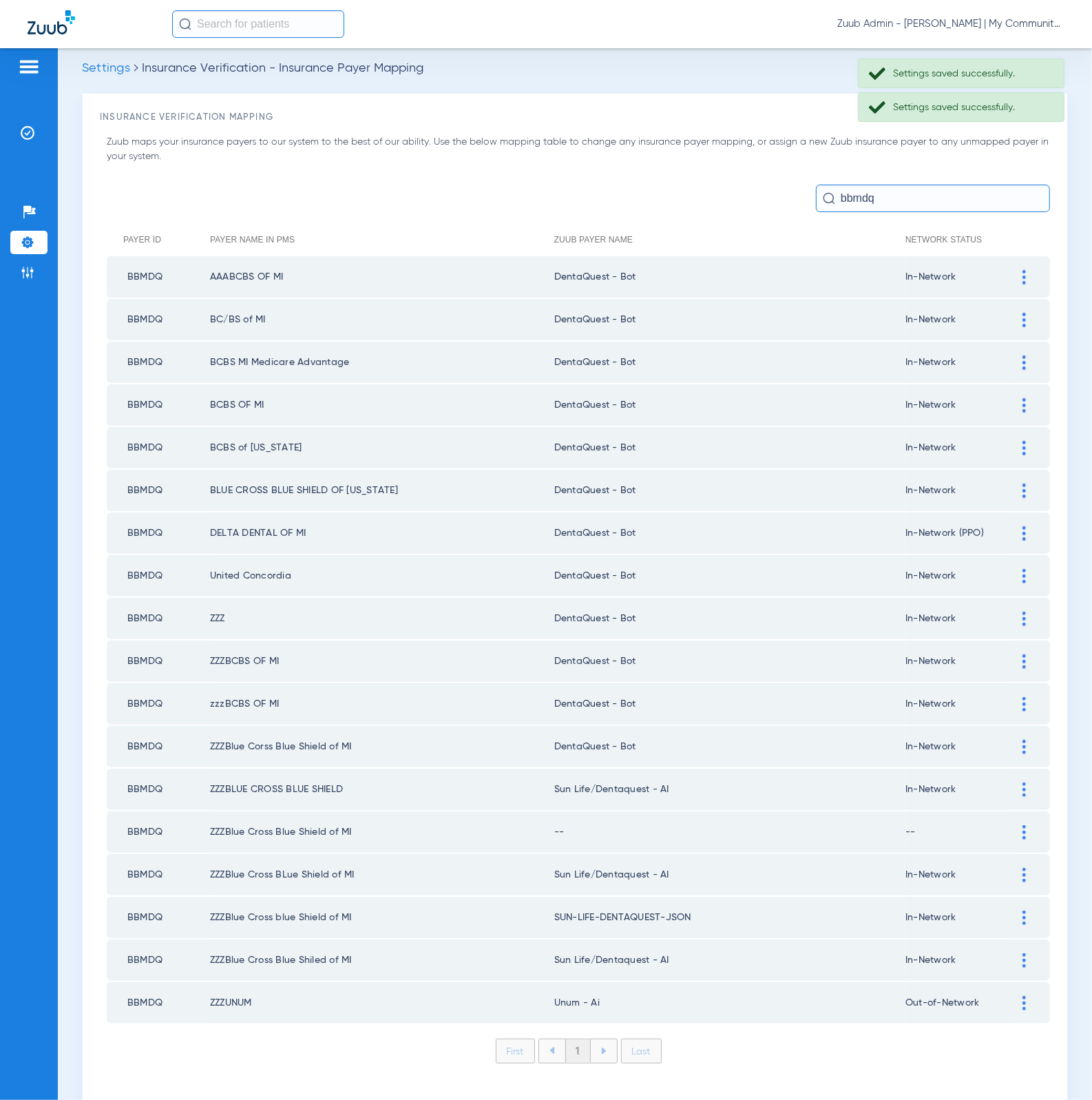
click at [1022, 782] on img at bounding box center [1024, 789] width 3 height 15
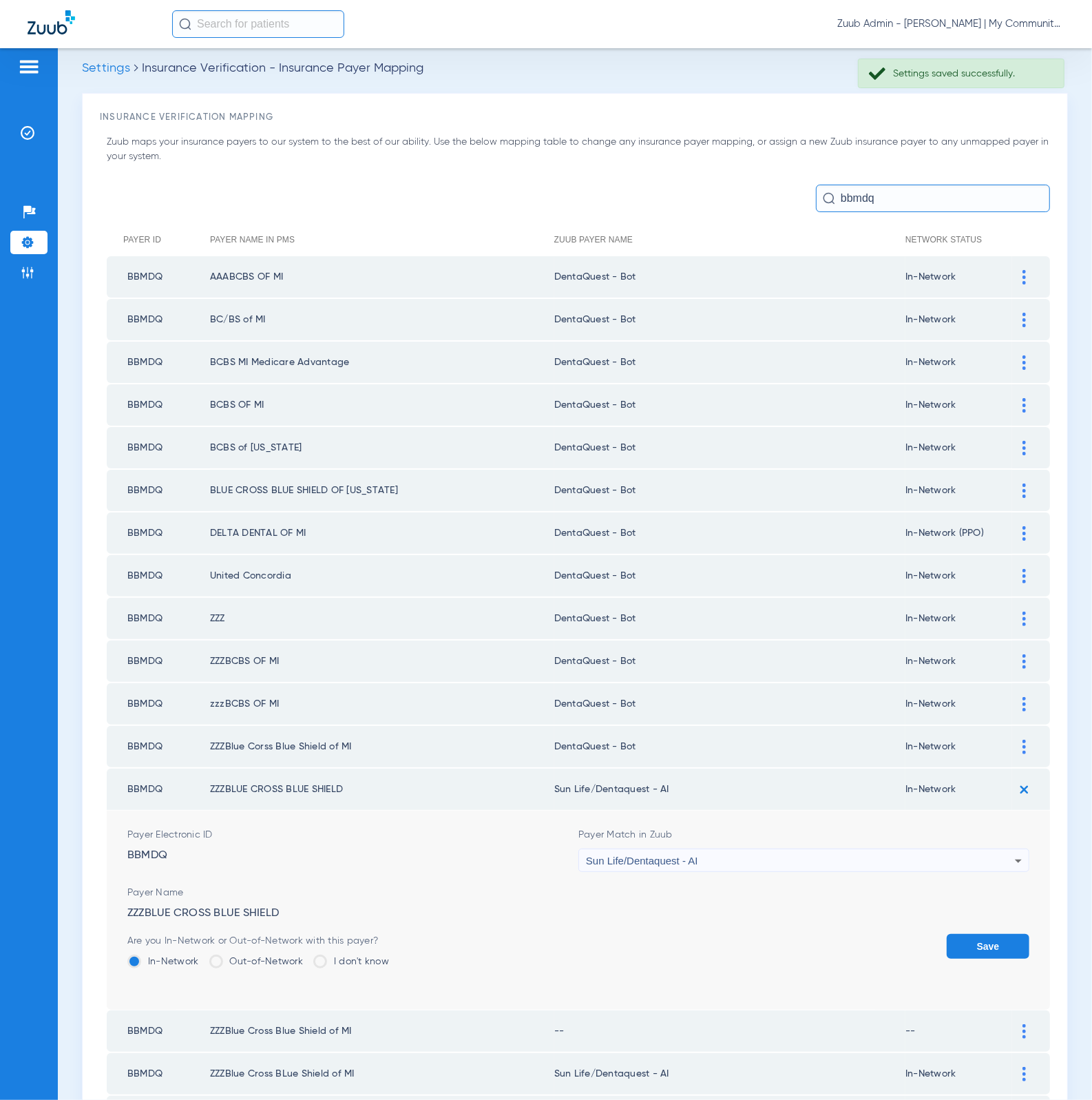
click at [884, 849] on div "Sun Life/Dentaquest - AI" at bounding box center [800, 861] width 429 height 23
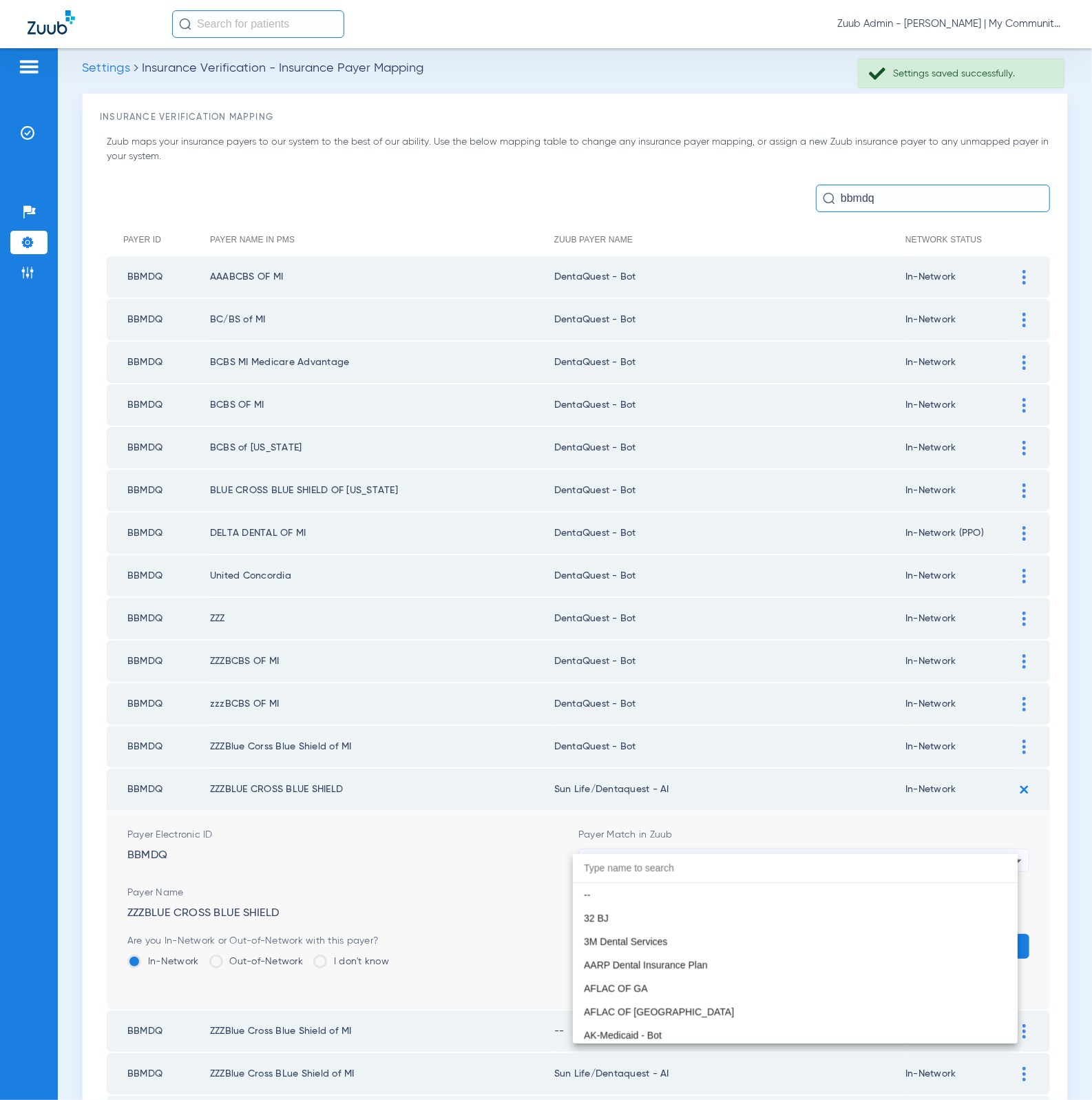
scroll to position [8124, 0]
paste input "DentaQuest - Bot"
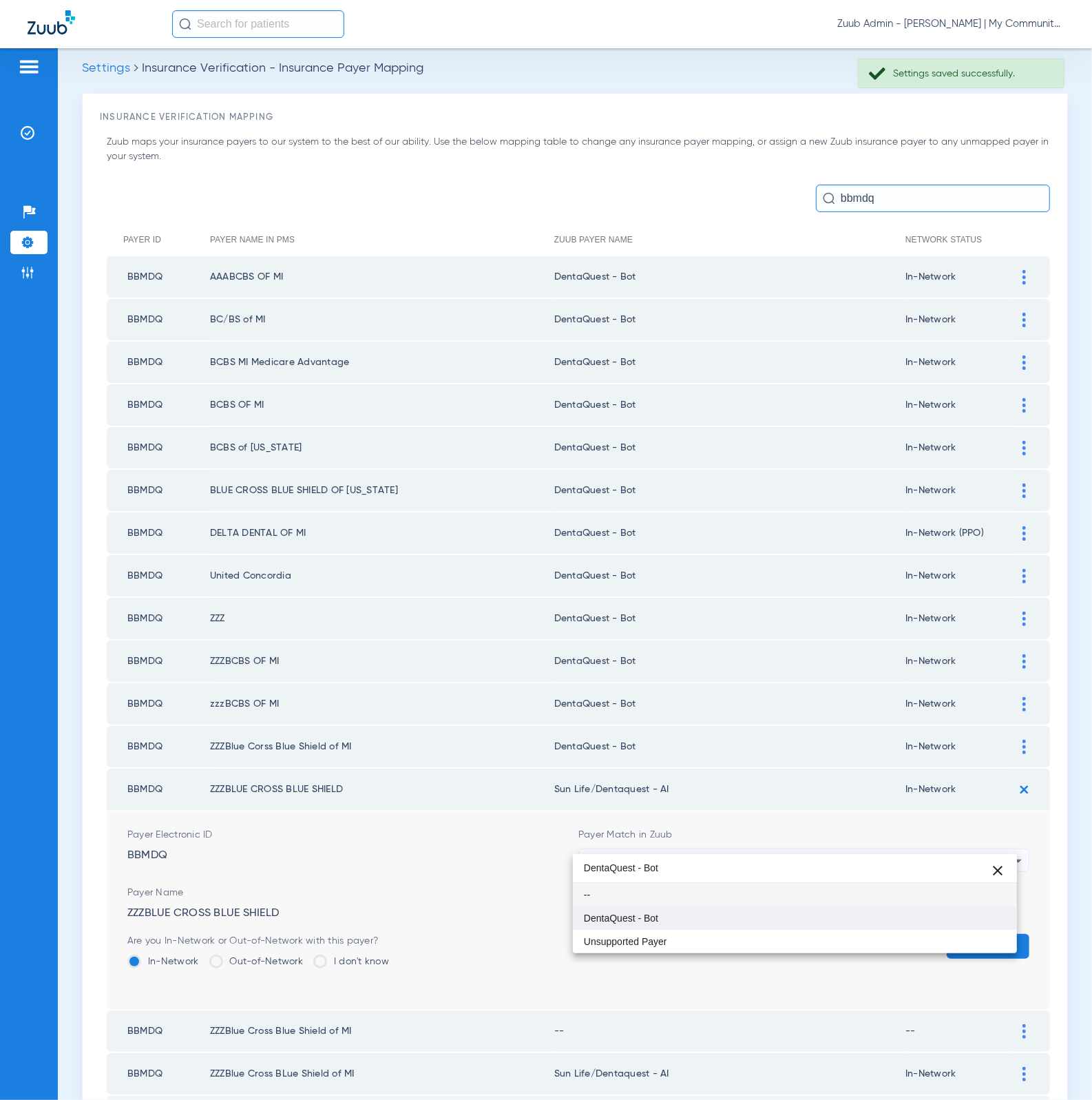
type input "DentaQuest - Bot"
click at [846, 925] on mat-option "DentaQuest - Bot" at bounding box center [795, 918] width 445 height 23
click at [964, 934] on button "Save" at bounding box center [988, 946] width 83 height 25
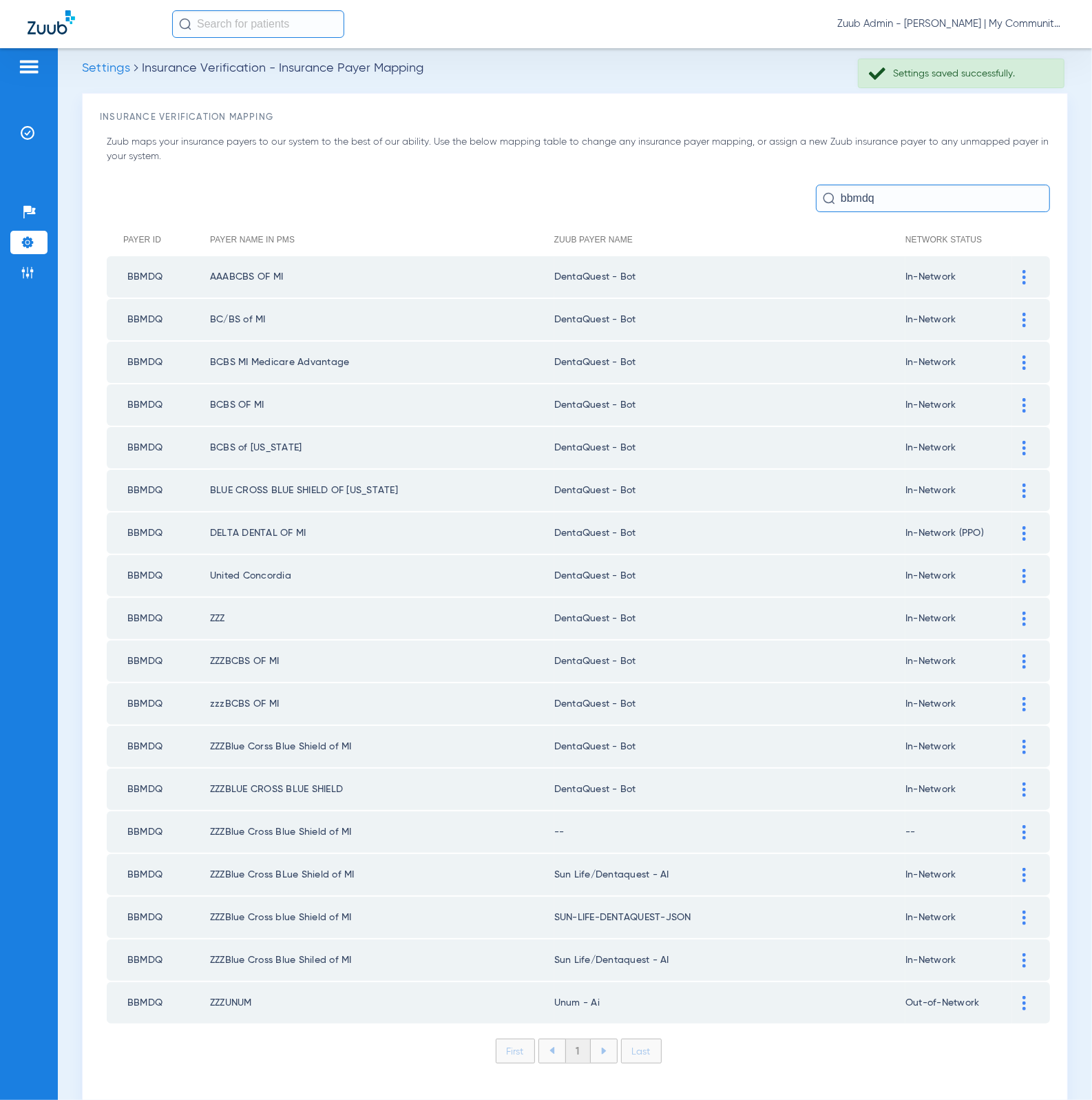
click at [1017, 825] on div at bounding box center [1024, 832] width 24 height 15
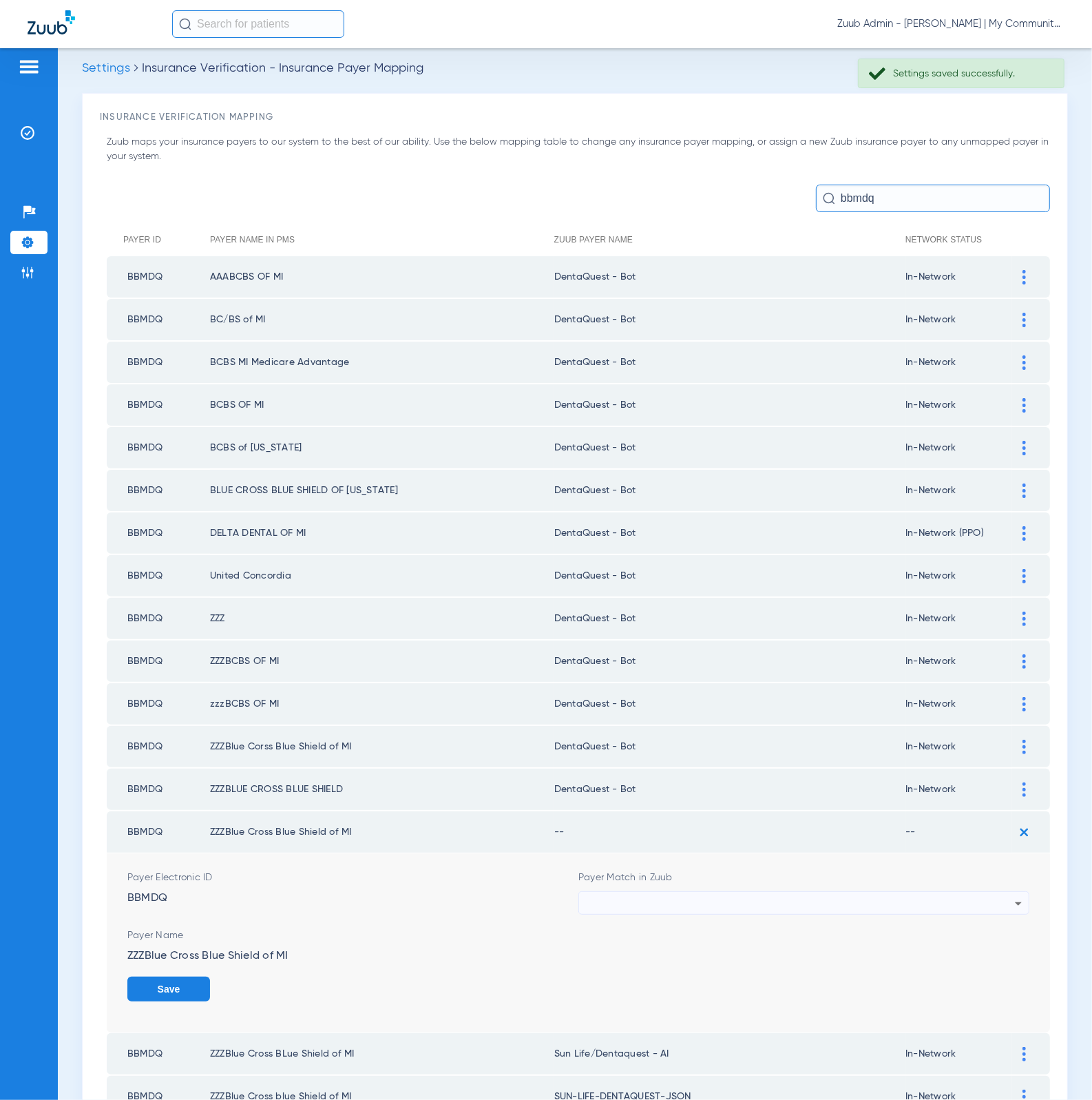
click at [730, 892] on div at bounding box center [800, 904] width 429 height 23
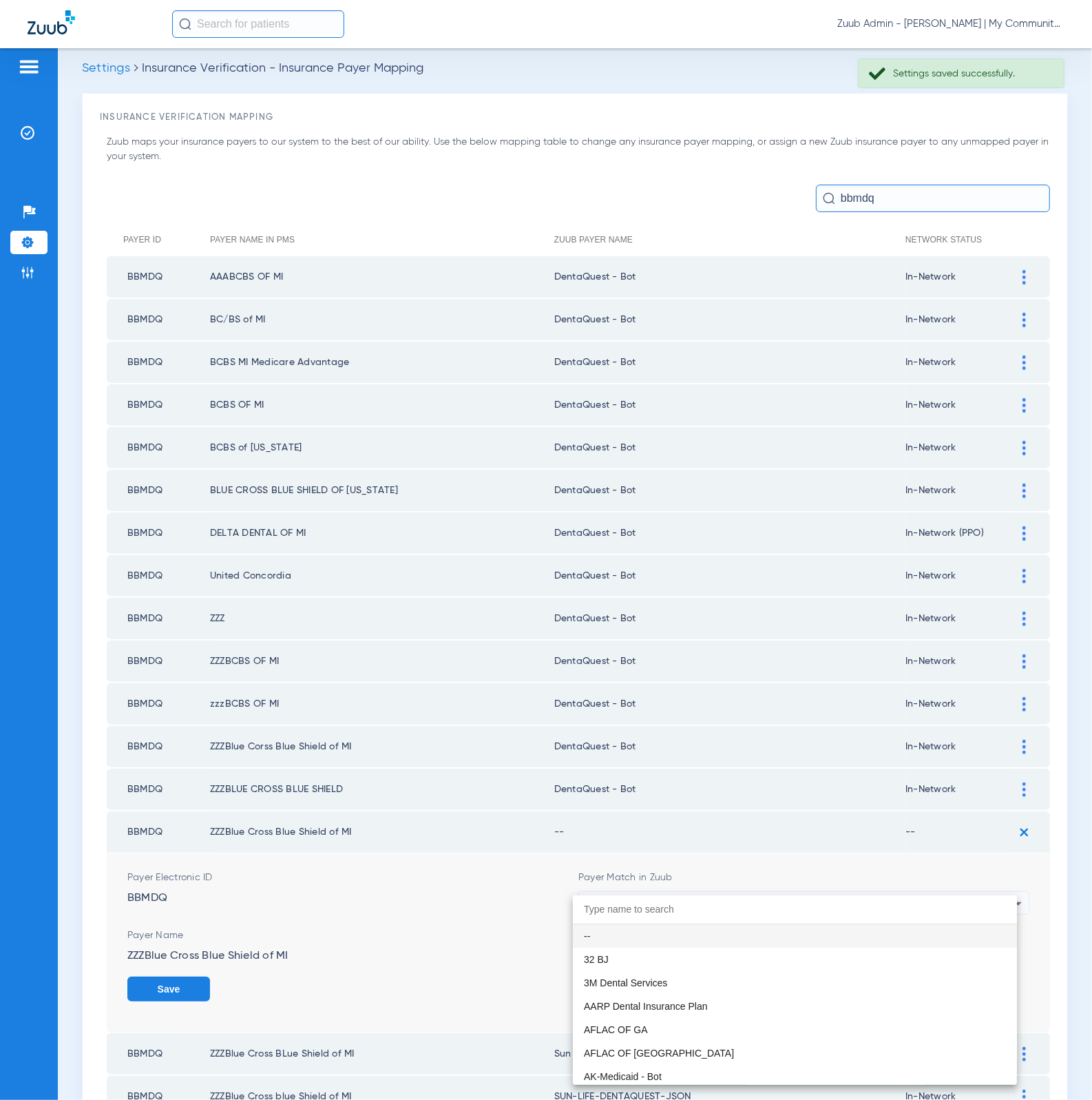
paste input "DentaQuest - Bot"
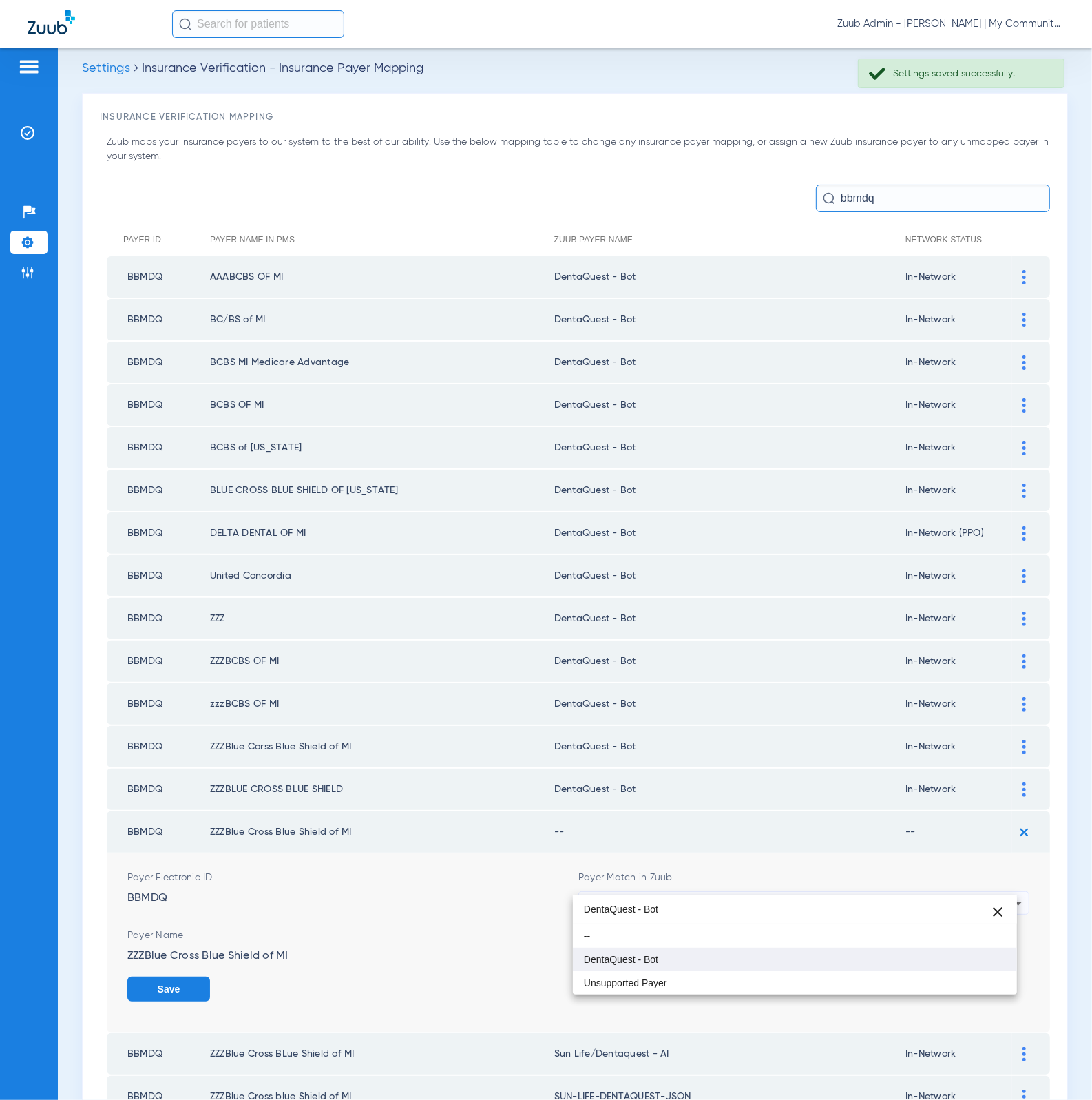
type input "DentaQuest - Bot"
click at [732, 949] on mat-option "DentaQuest - Bot" at bounding box center [795, 959] width 445 height 23
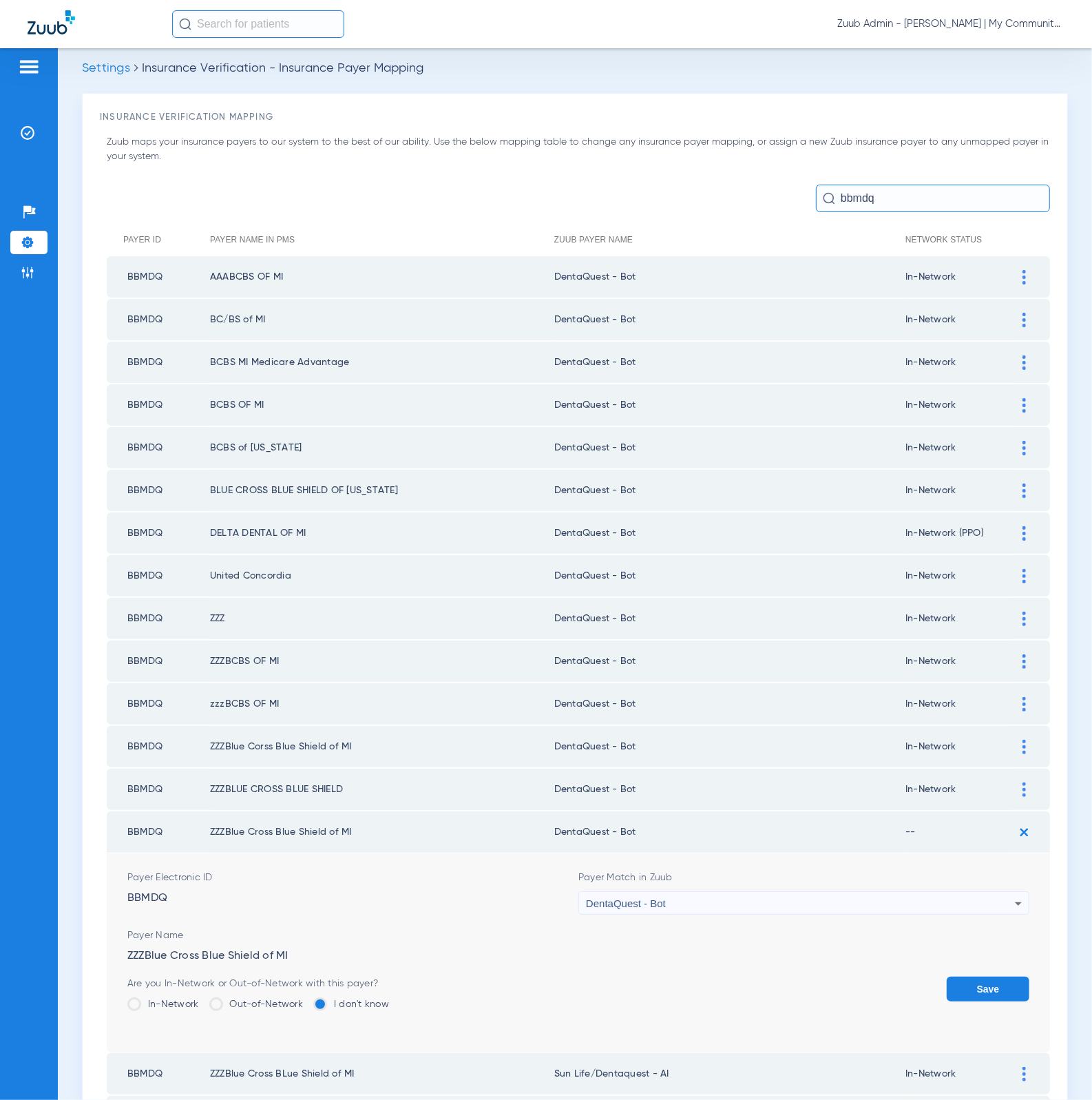
click at [178, 997] on label "In-Network" at bounding box center [164, 1004] width 72 height 14
click at [202, 999] on input "In-Network" at bounding box center [202, 999] width 0 height 0
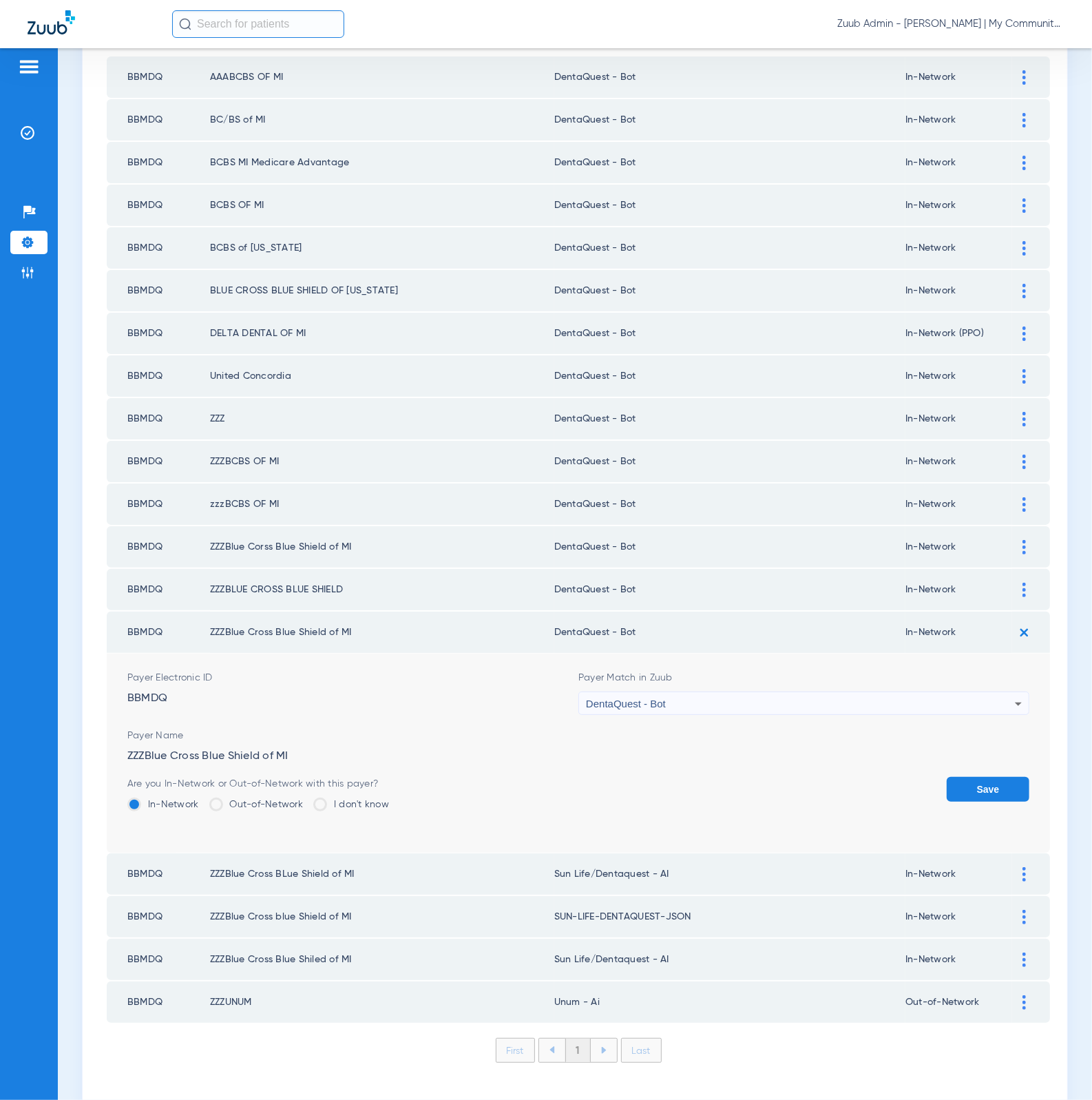
click at [946, 777] on button "Save" at bounding box center [988, 789] width 83 height 25
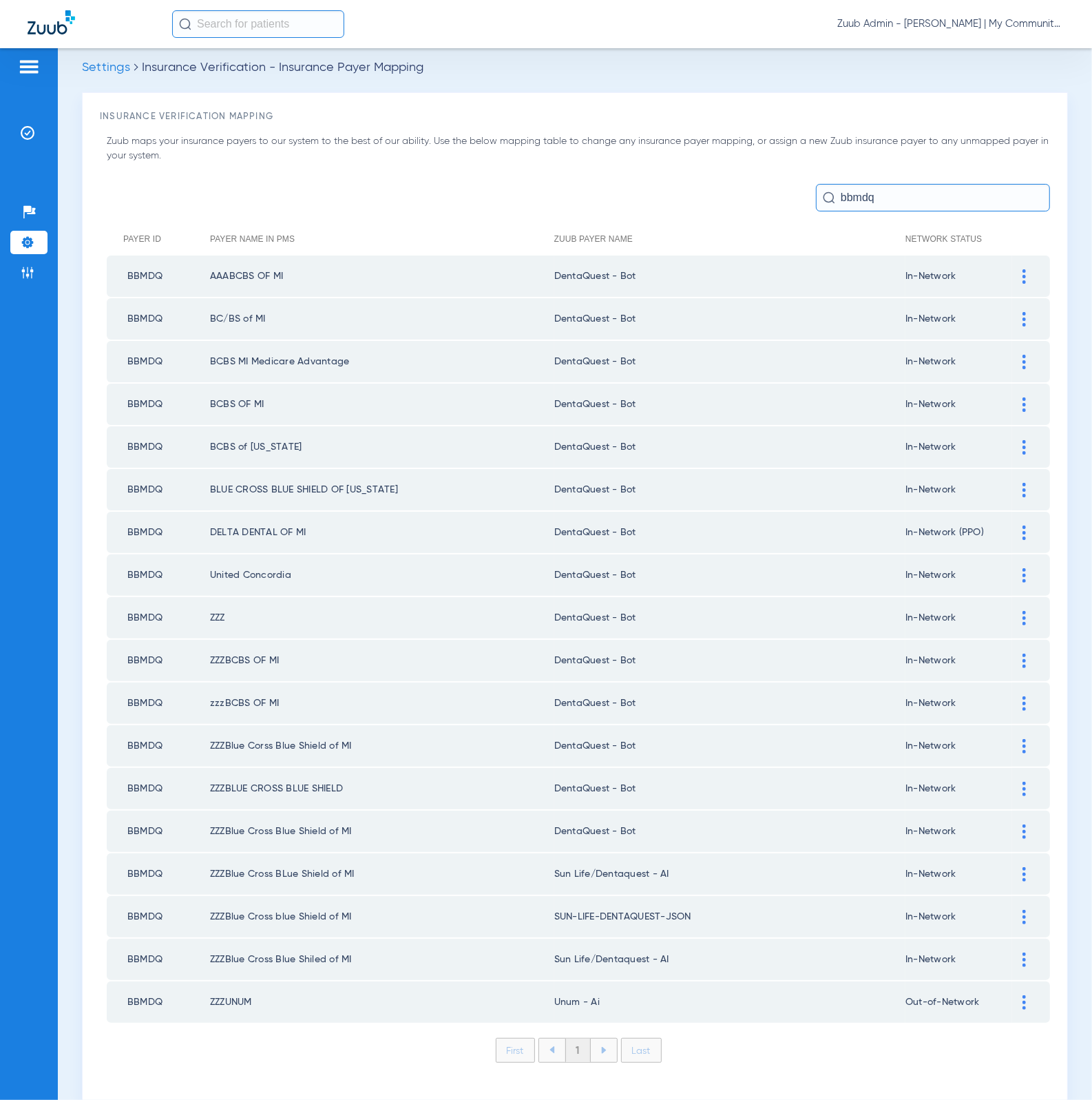
scroll to position [11, 0]
click at [1012, 868] on div at bounding box center [1024, 875] width 24 height 15
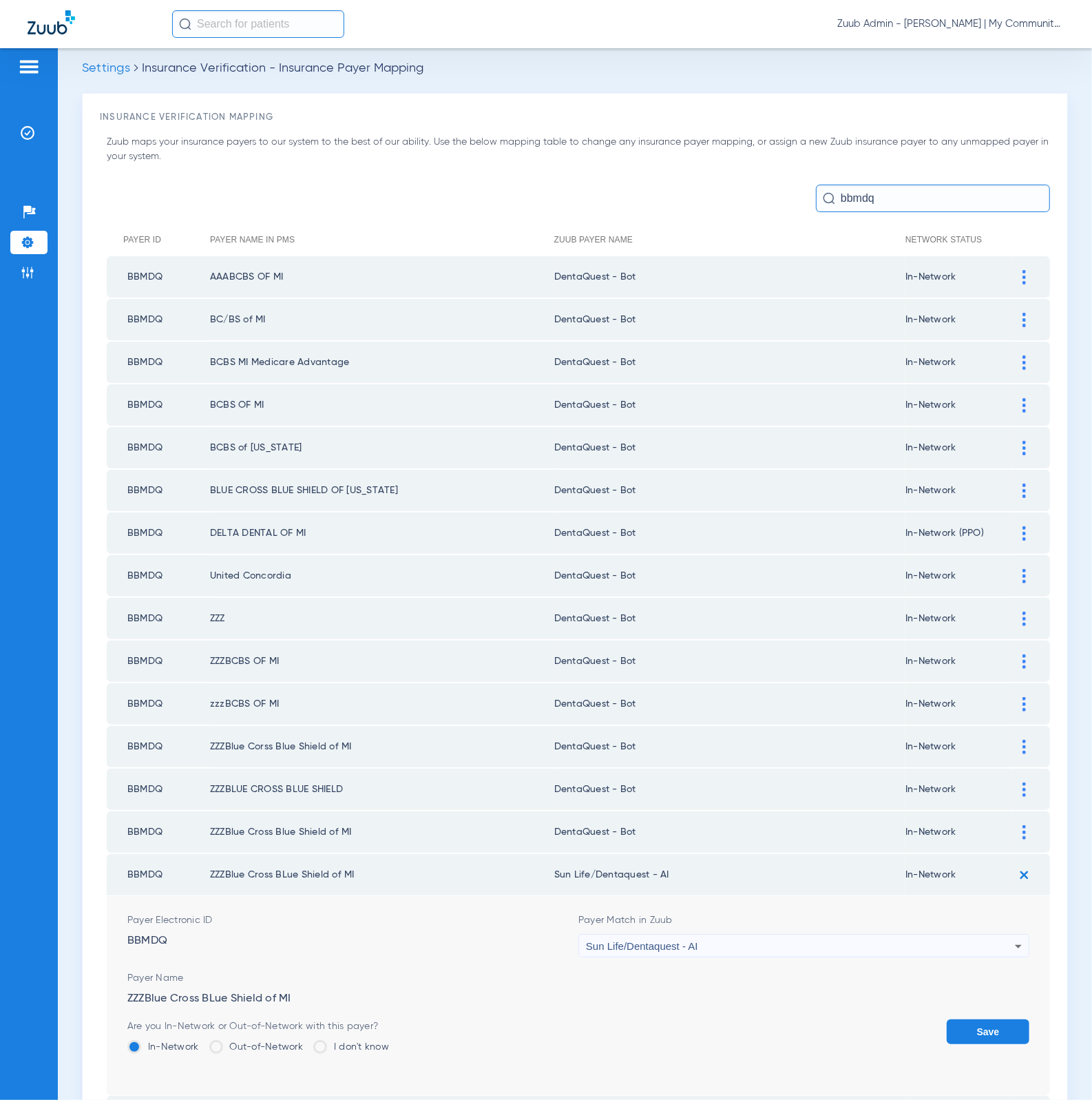
click at [640, 940] on span "Sun Life/Dentaquest - AI" at bounding box center [642, 945] width 113 height 12
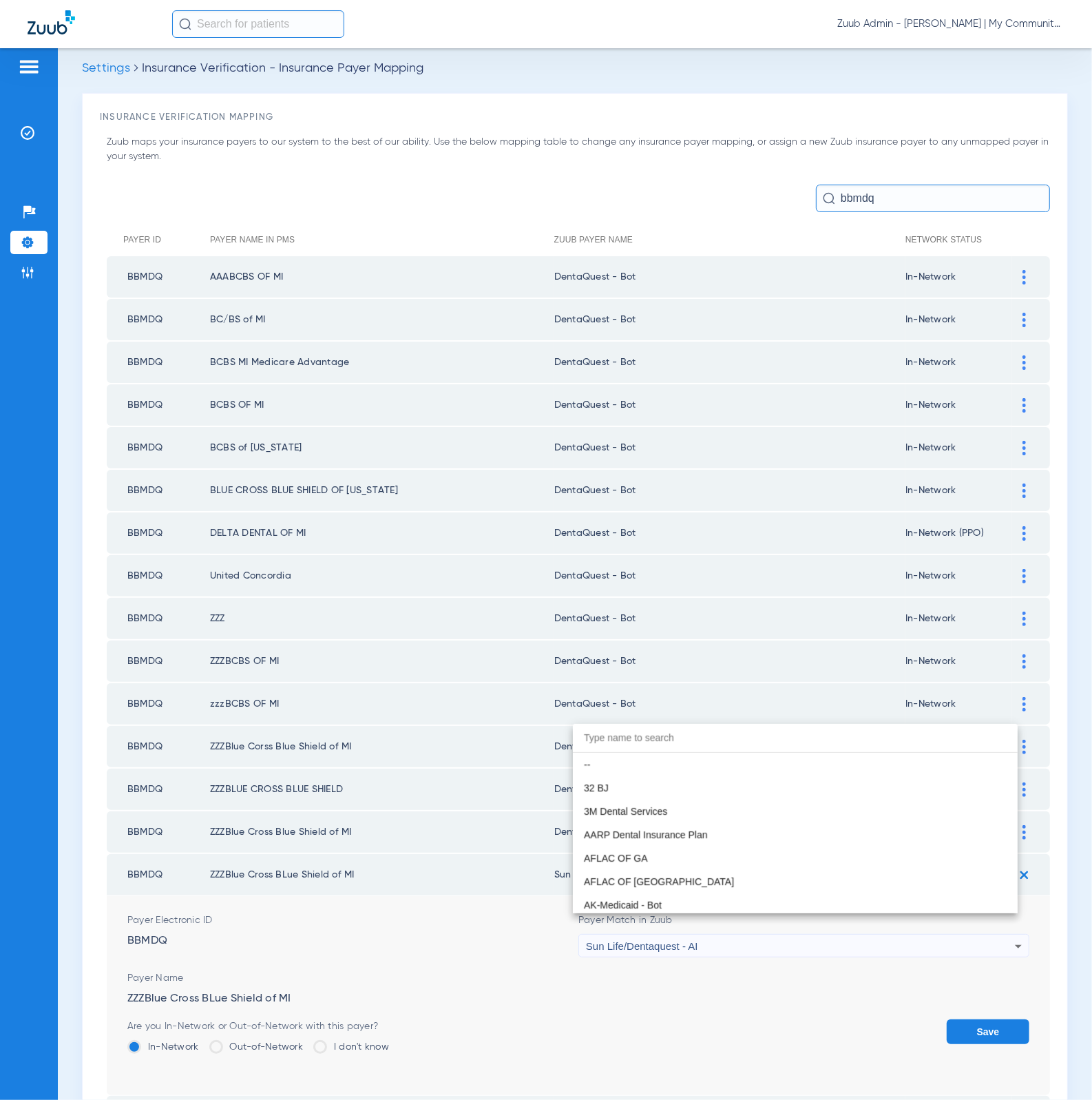
scroll to position [8124, 0]
paste input "DentaQuest - Bot"
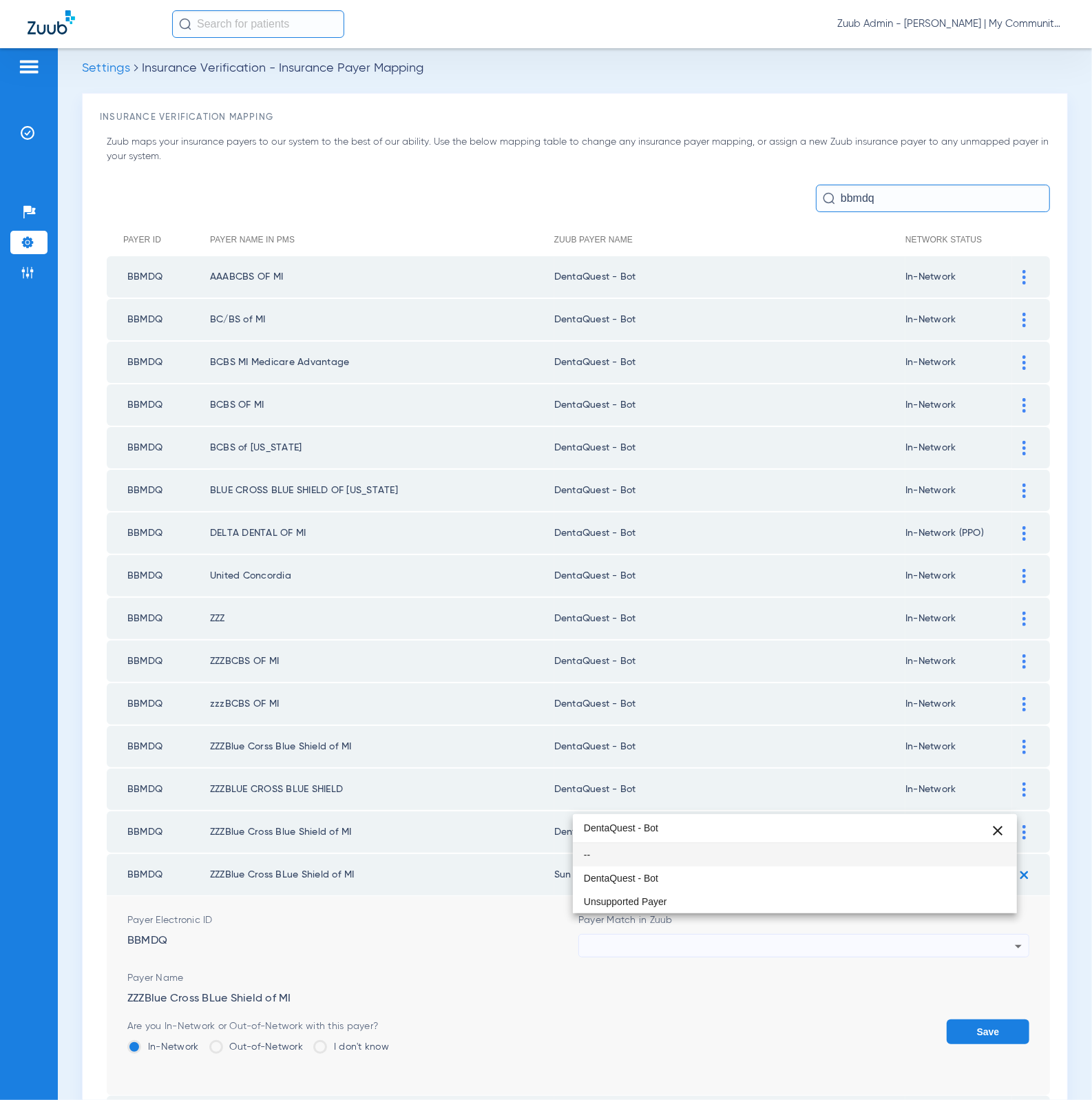
scroll to position [0, 0]
type input "DentaQuest - Bot"
click at [659, 885] on mat-option "DentaQuest - Bot" at bounding box center [795, 878] width 445 height 23
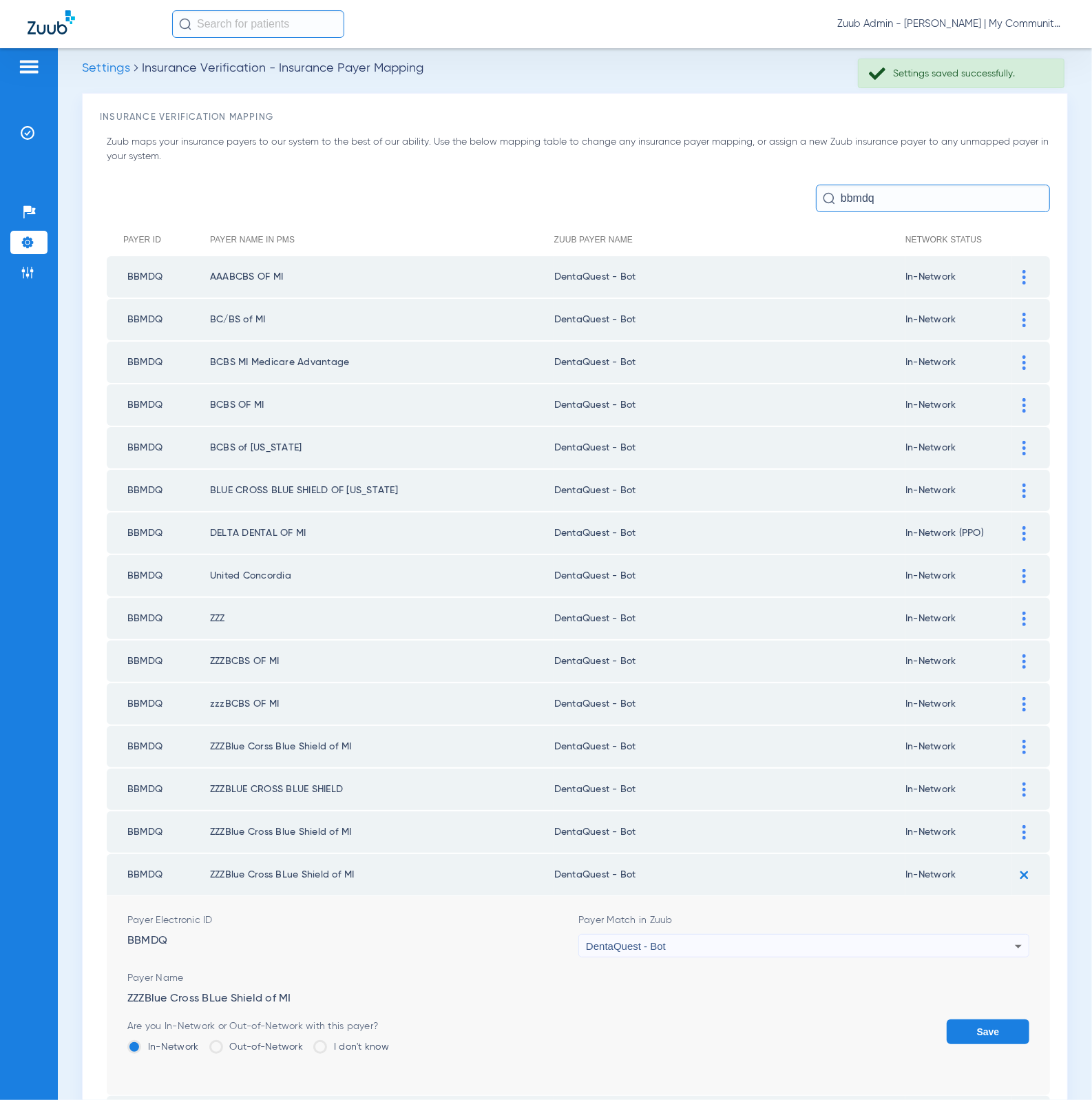
click at [965, 1019] on button "Save" at bounding box center [988, 1032] width 83 height 25
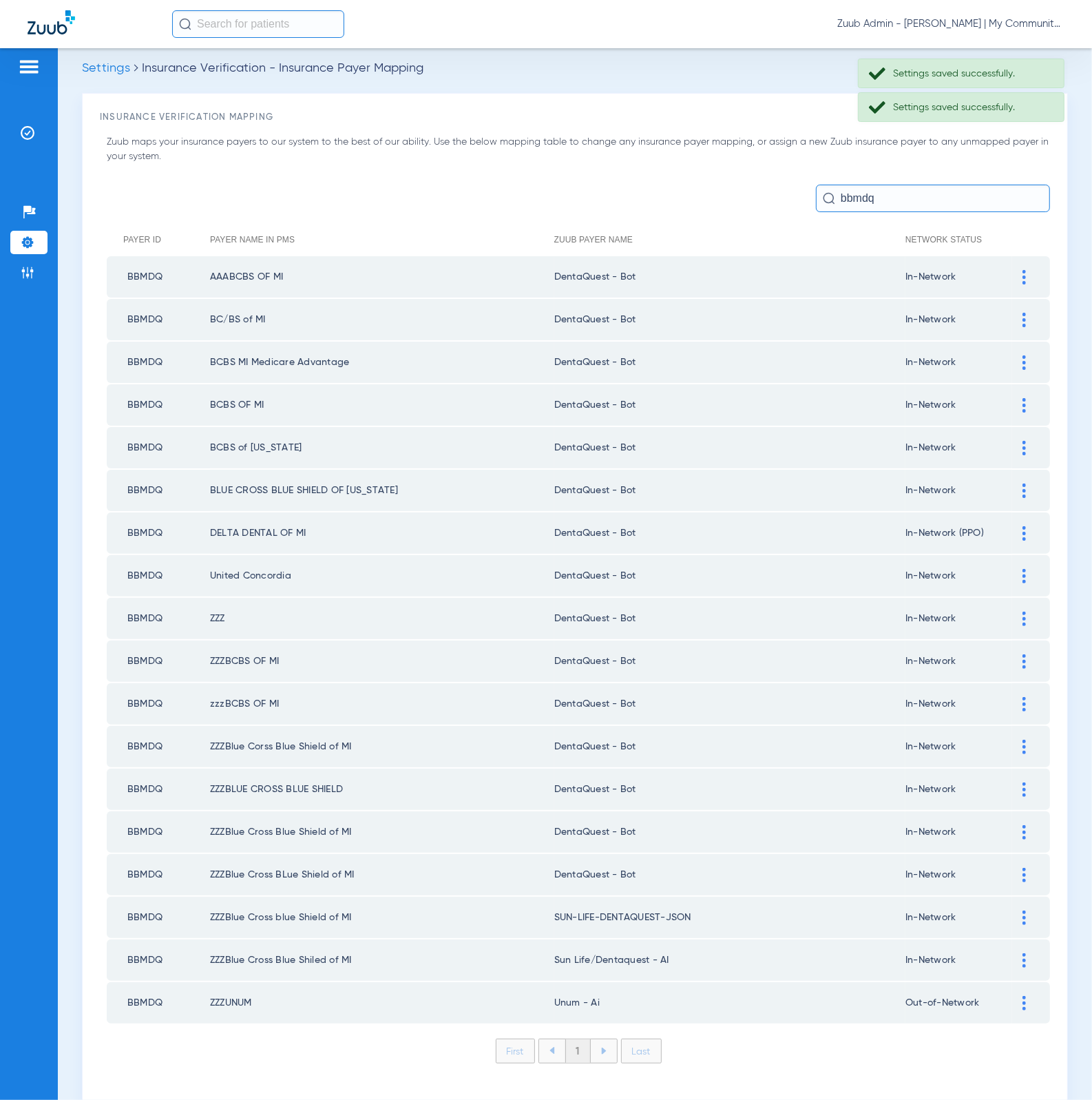
click at [1022, 910] on img at bounding box center [1024, 917] width 3 height 15
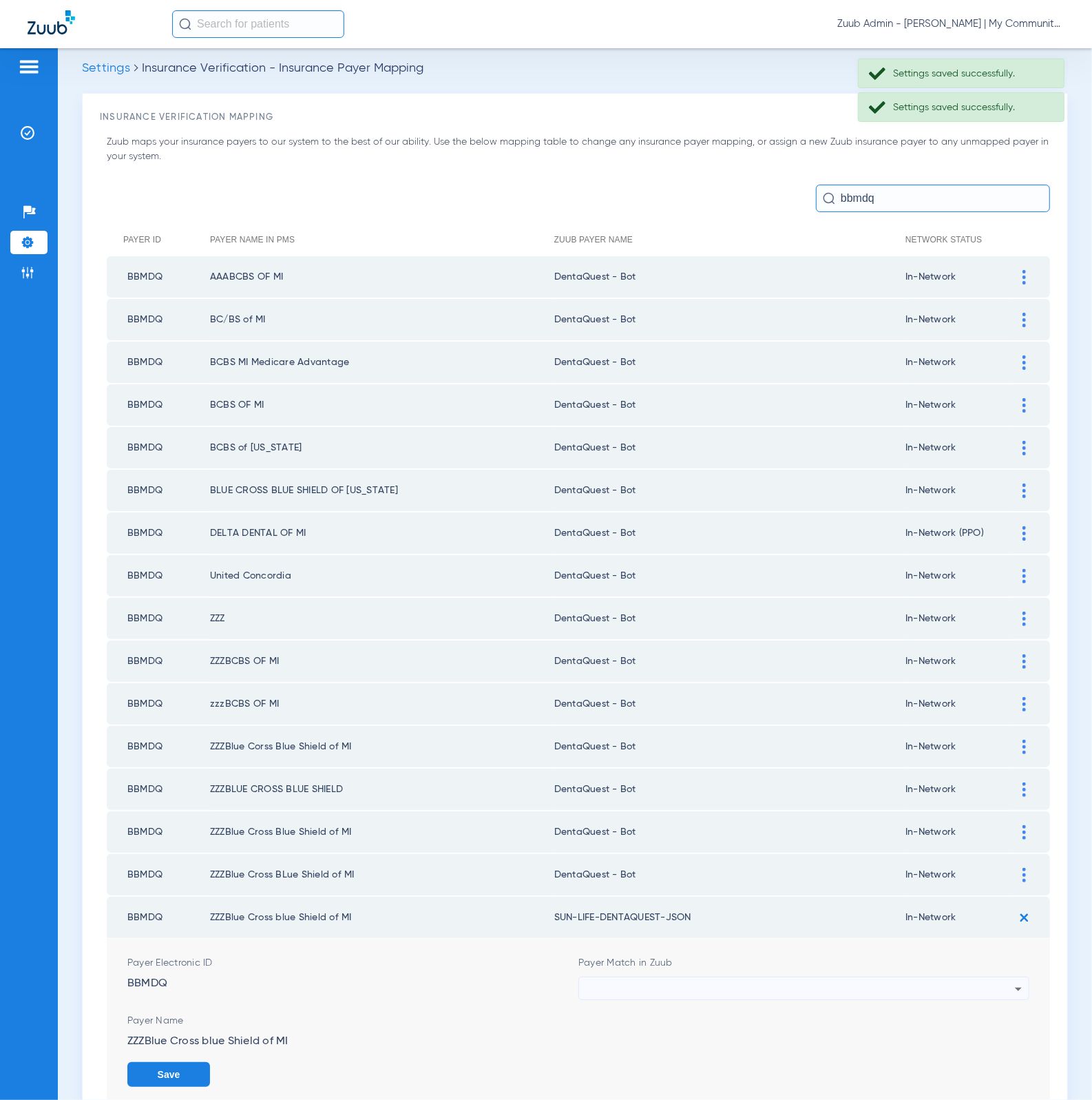
click at [772, 977] on div at bounding box center [800, 989] width 429 height 23
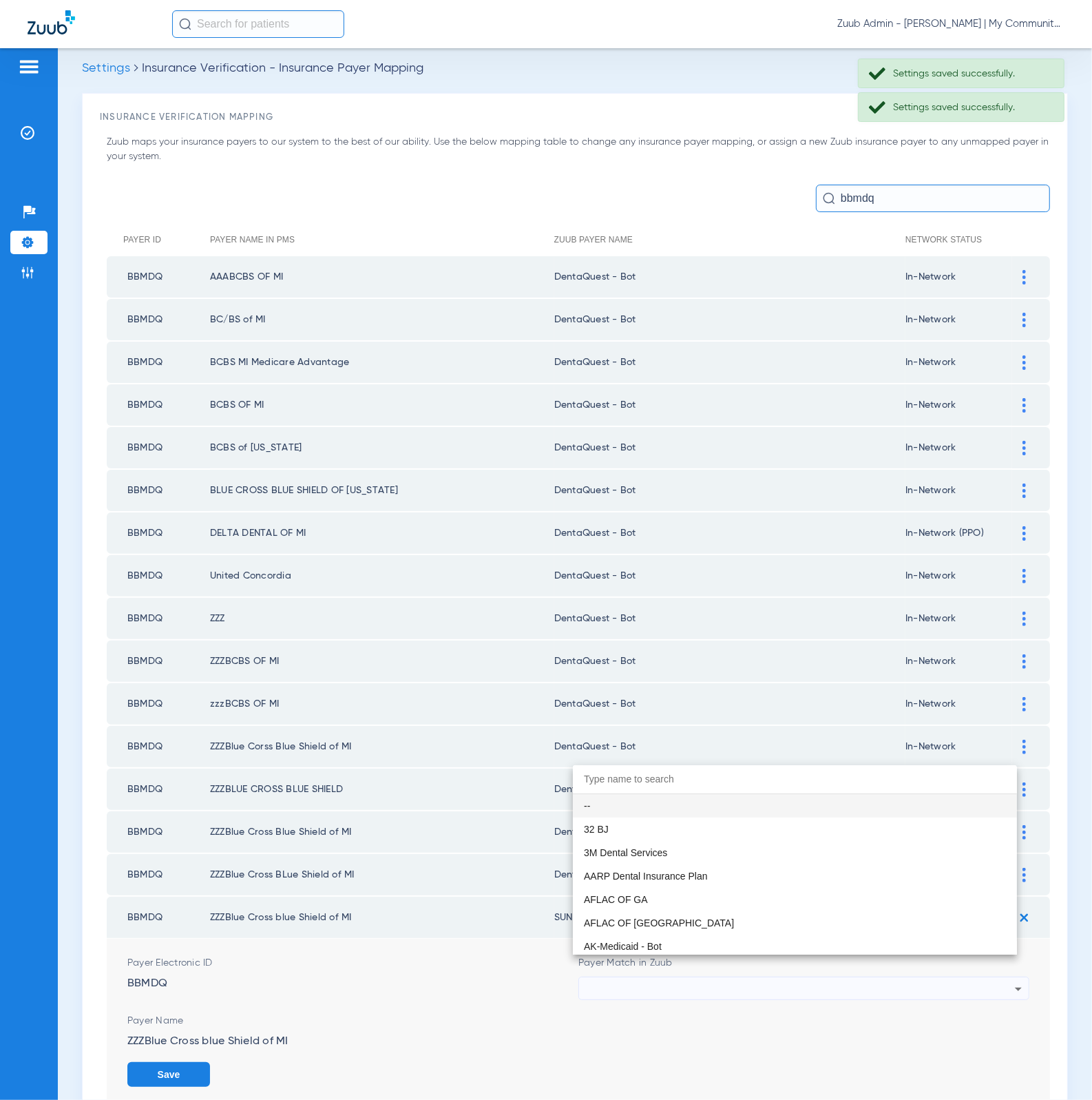
paste input "DentaQuest - Bot"
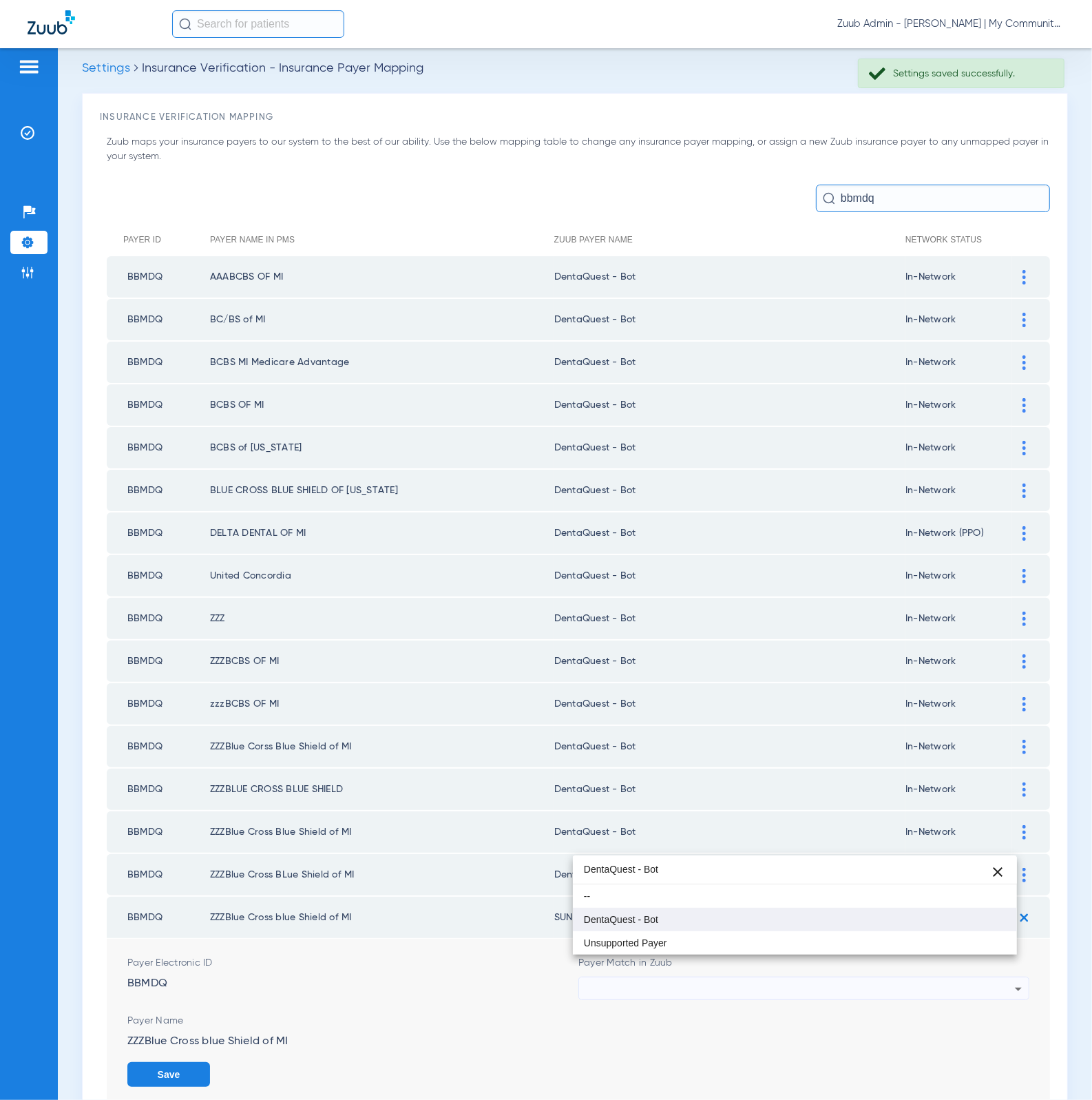
type input "DentaQuest - Bot"
click at [716, 912] on mat-option "DentaQuest - Bot" at bounding box center [795, 919] width 445 height 23
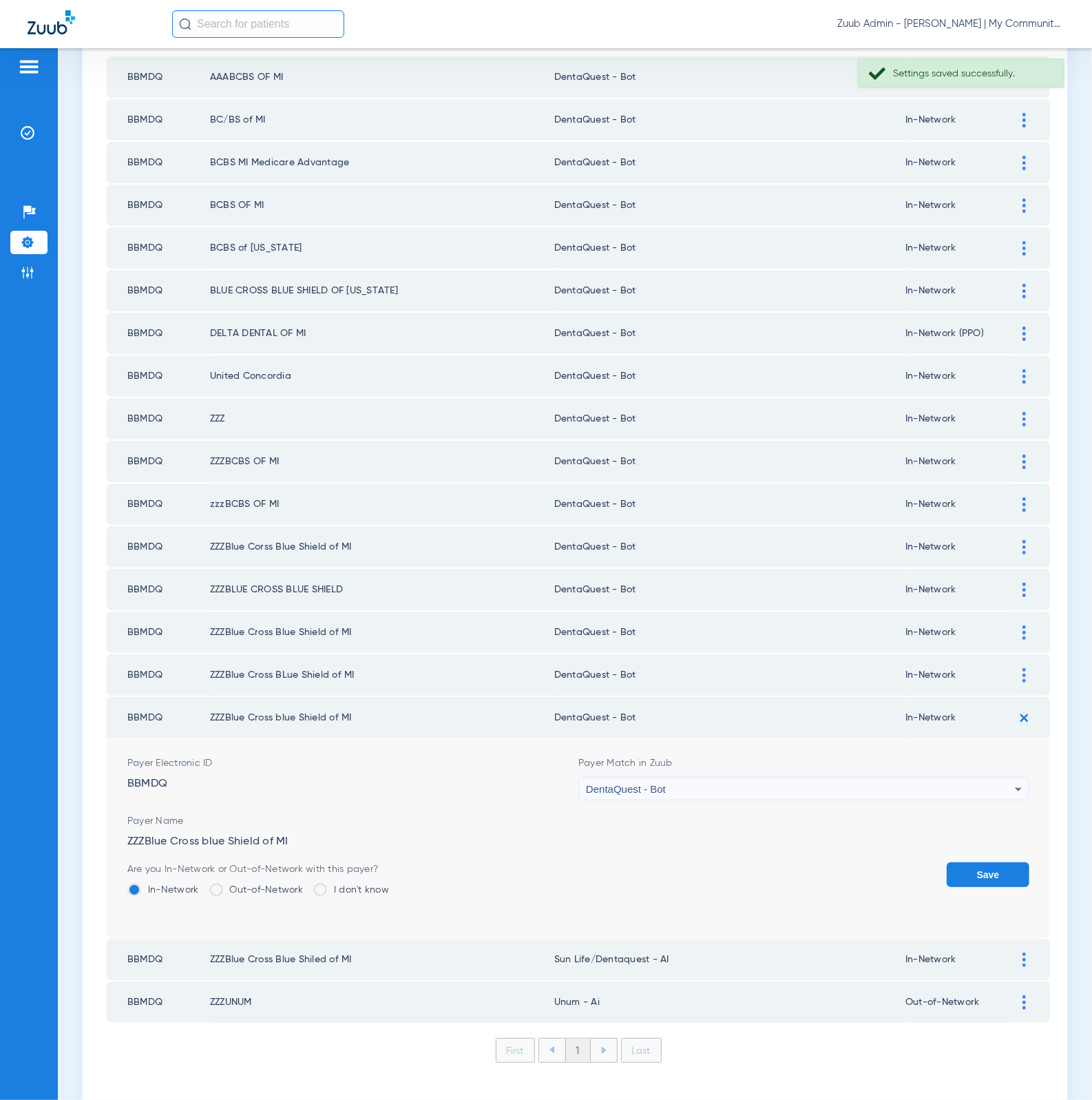
click at [975, 862] on button "Save" at bounding box center [988, 875] width 83 height 25
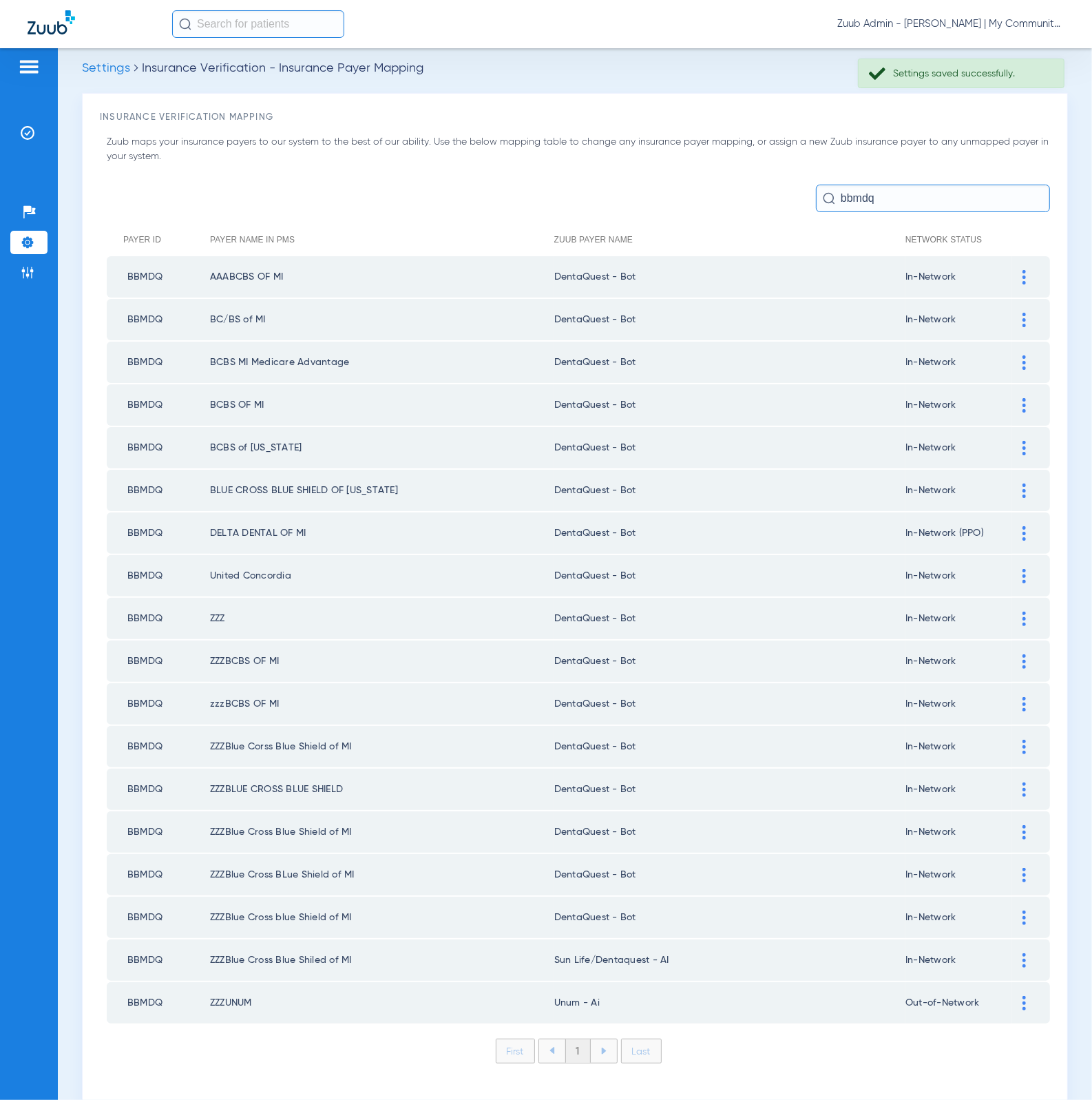
scroll to position [11, 0]
click at [1022, 953] on img at bounding box center [1024, 960] width 3 height 15
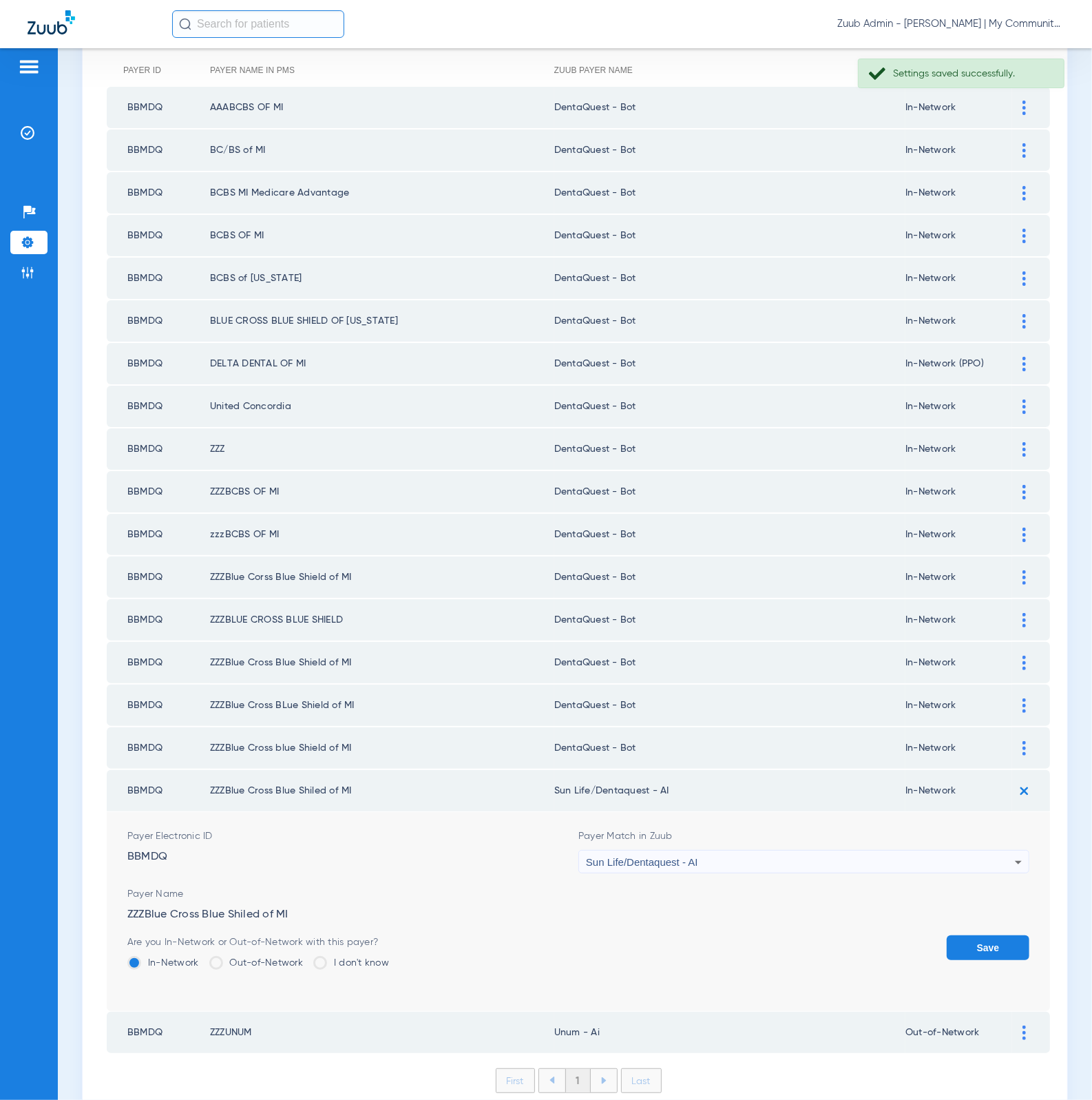
scroll to position [202, 0]
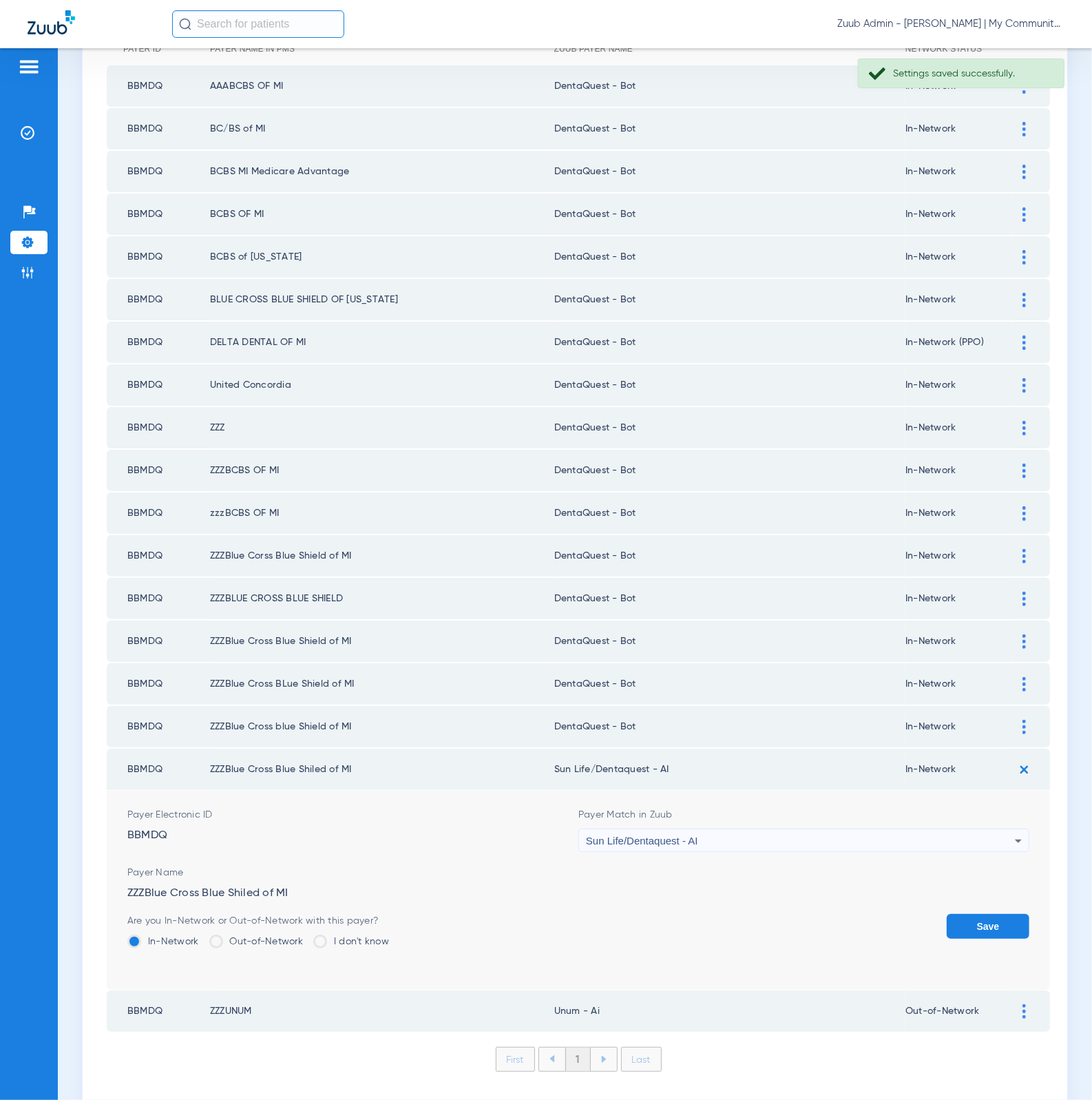
click at [788, 829] on div "Sun Life/Dentaquest - AI" at bounding box center [800, 841] width 429 height 23
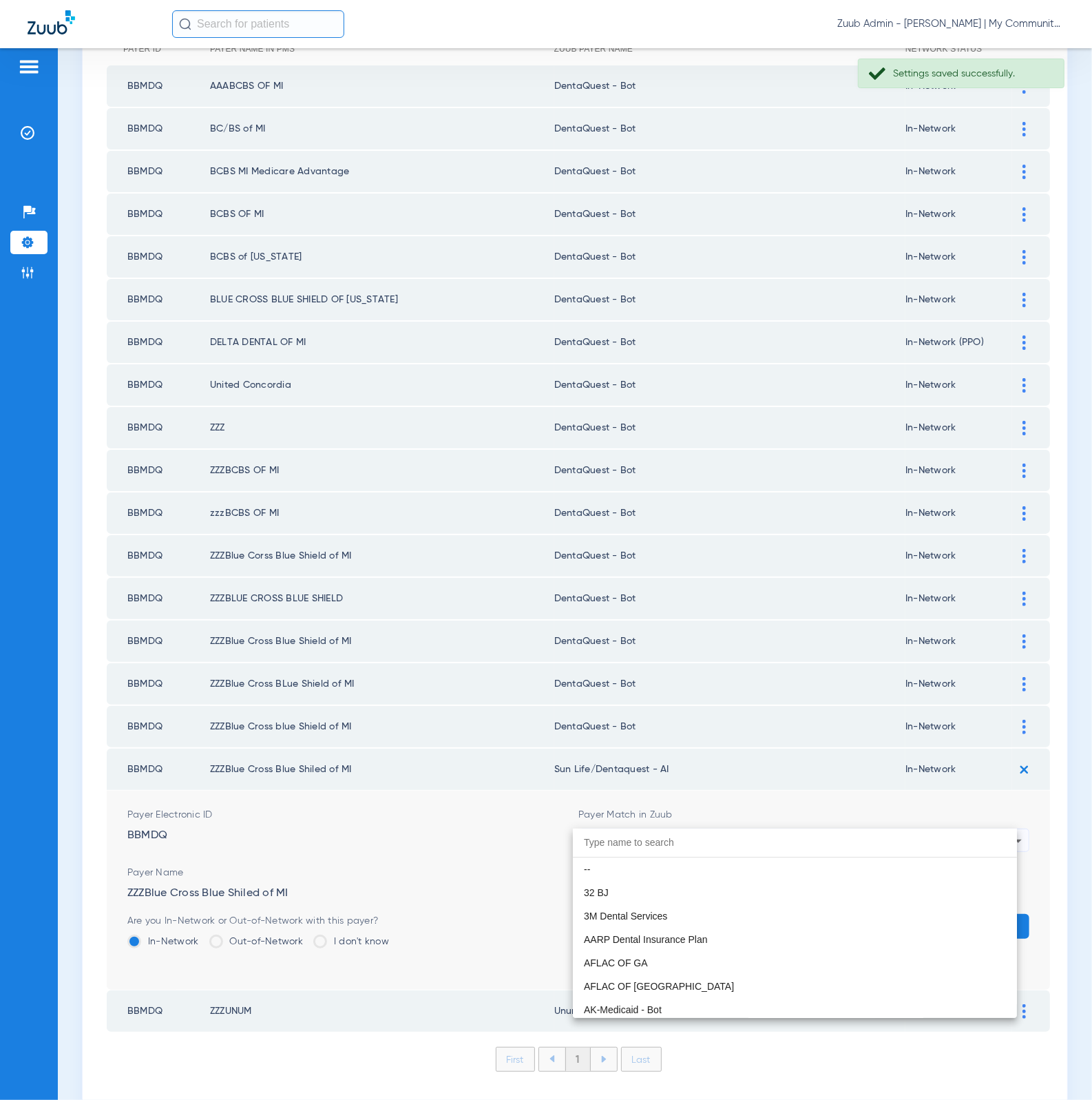
scroll to position [8124, 0]
paste input "DentaQuest - Bot"
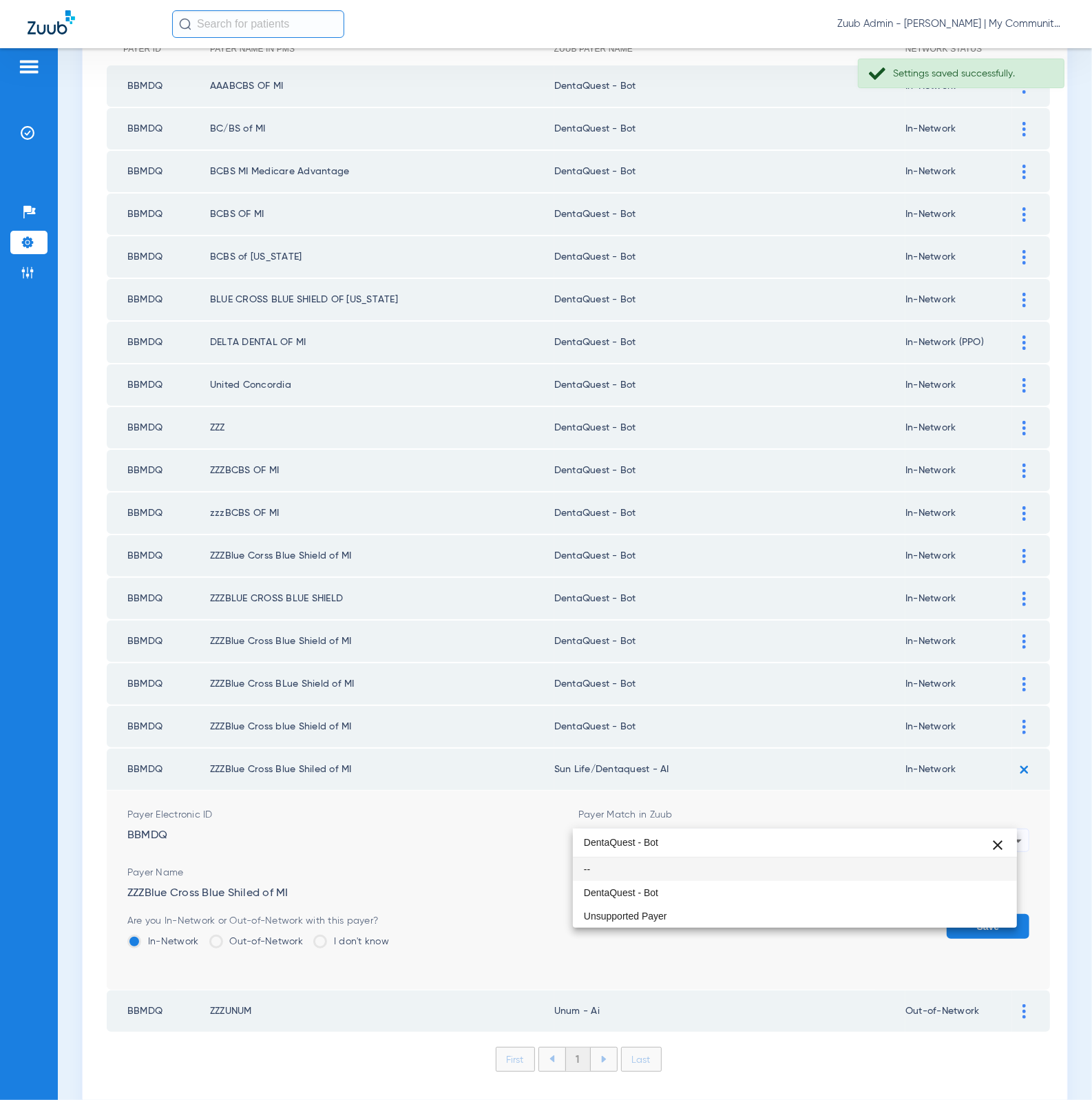
scroll to position [0, 0]
type input "DentaQuest - Bot"
click at [763, 898] on mat-option "DentaQuest - Bot" at bounding box center [795, 893] width 445 height 23
click at [948, 914] on button "Save" at bounding box center [988, 926] width 83 height 25
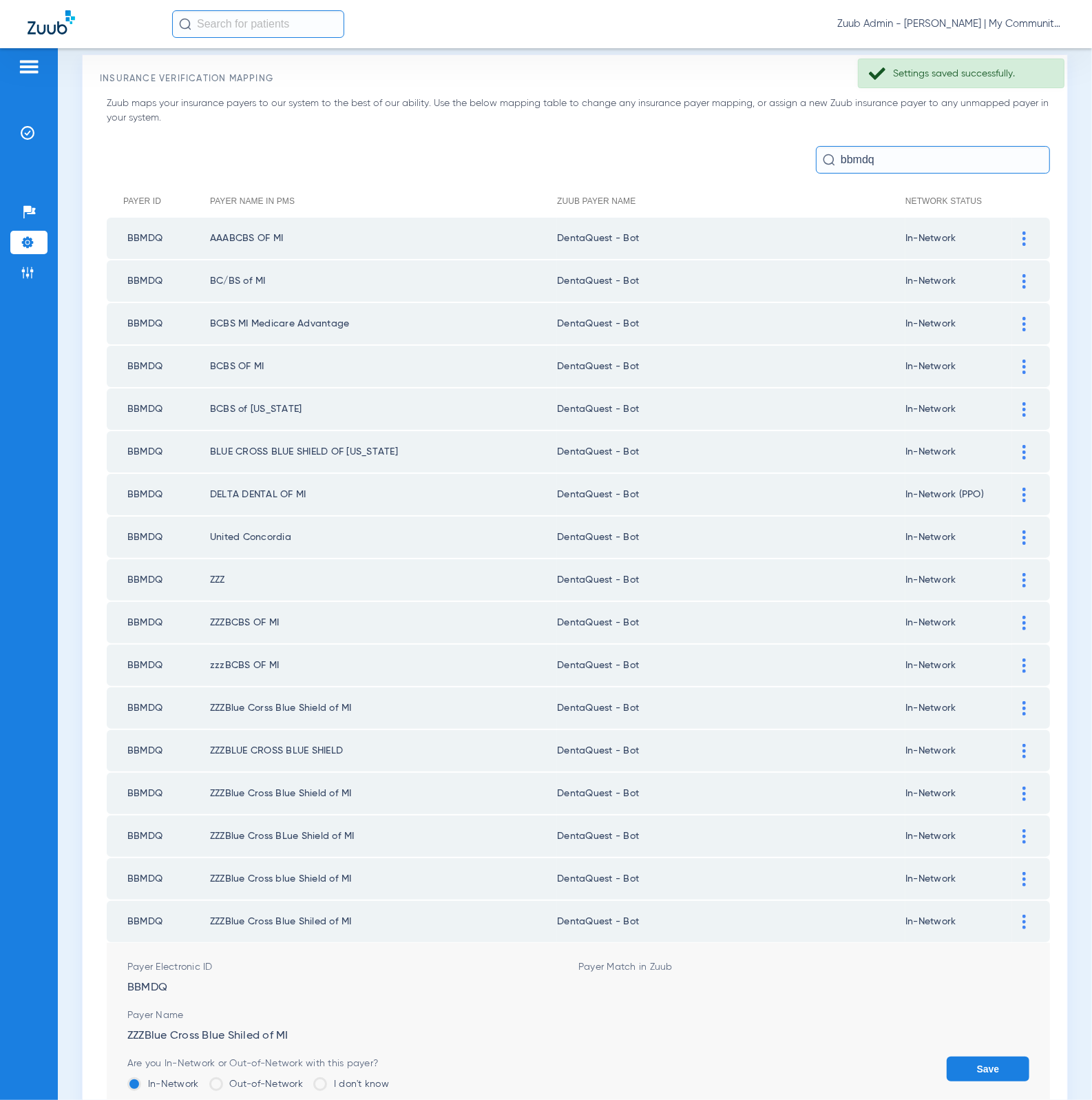
scroll to position [11, 0]
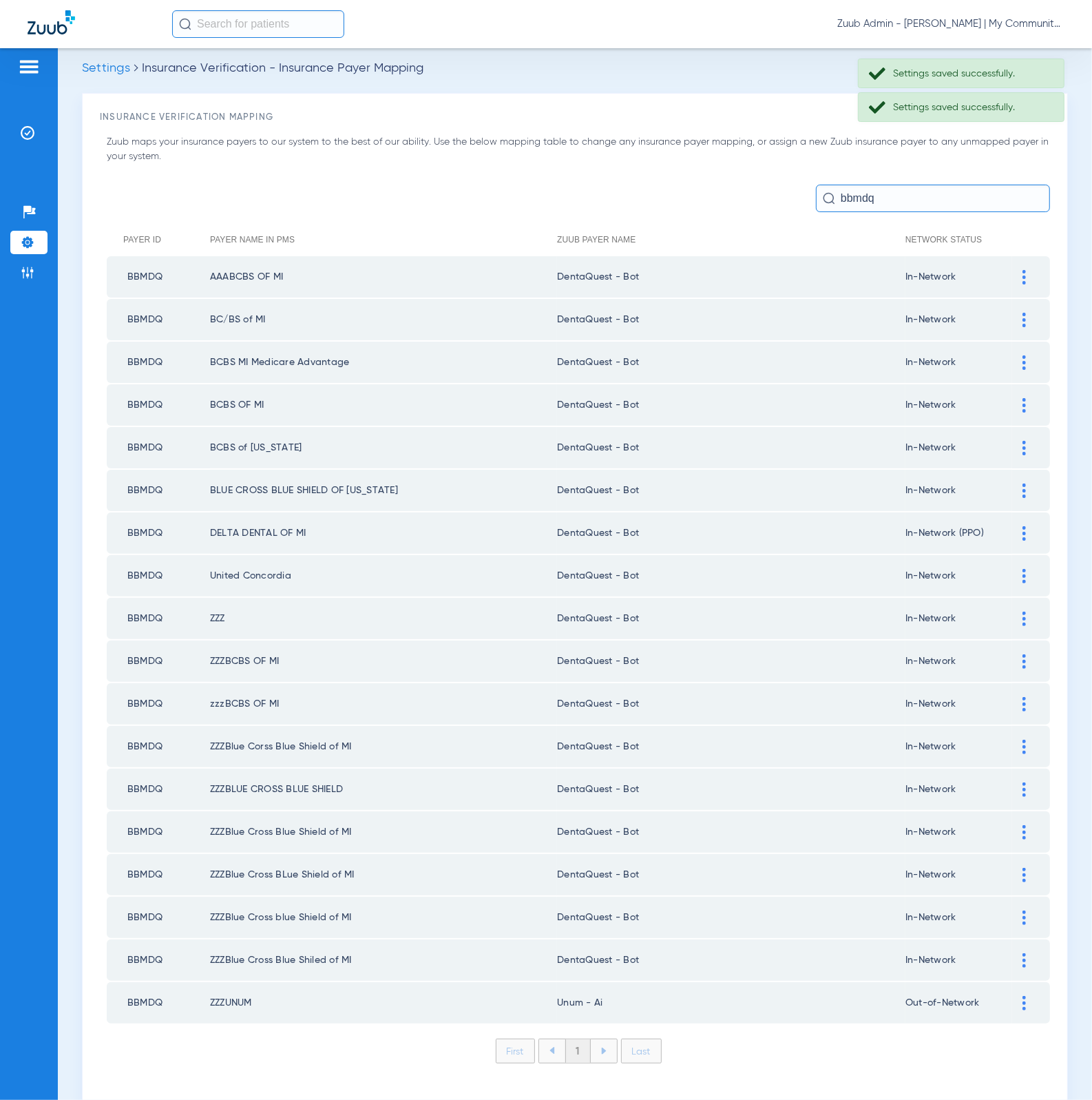
click at [1022, 996] on img at bounding box center [1024, 1003] width 3 height 15
click at [779, 1063] on div at bounding box center [800, 1074] width 429 height 23
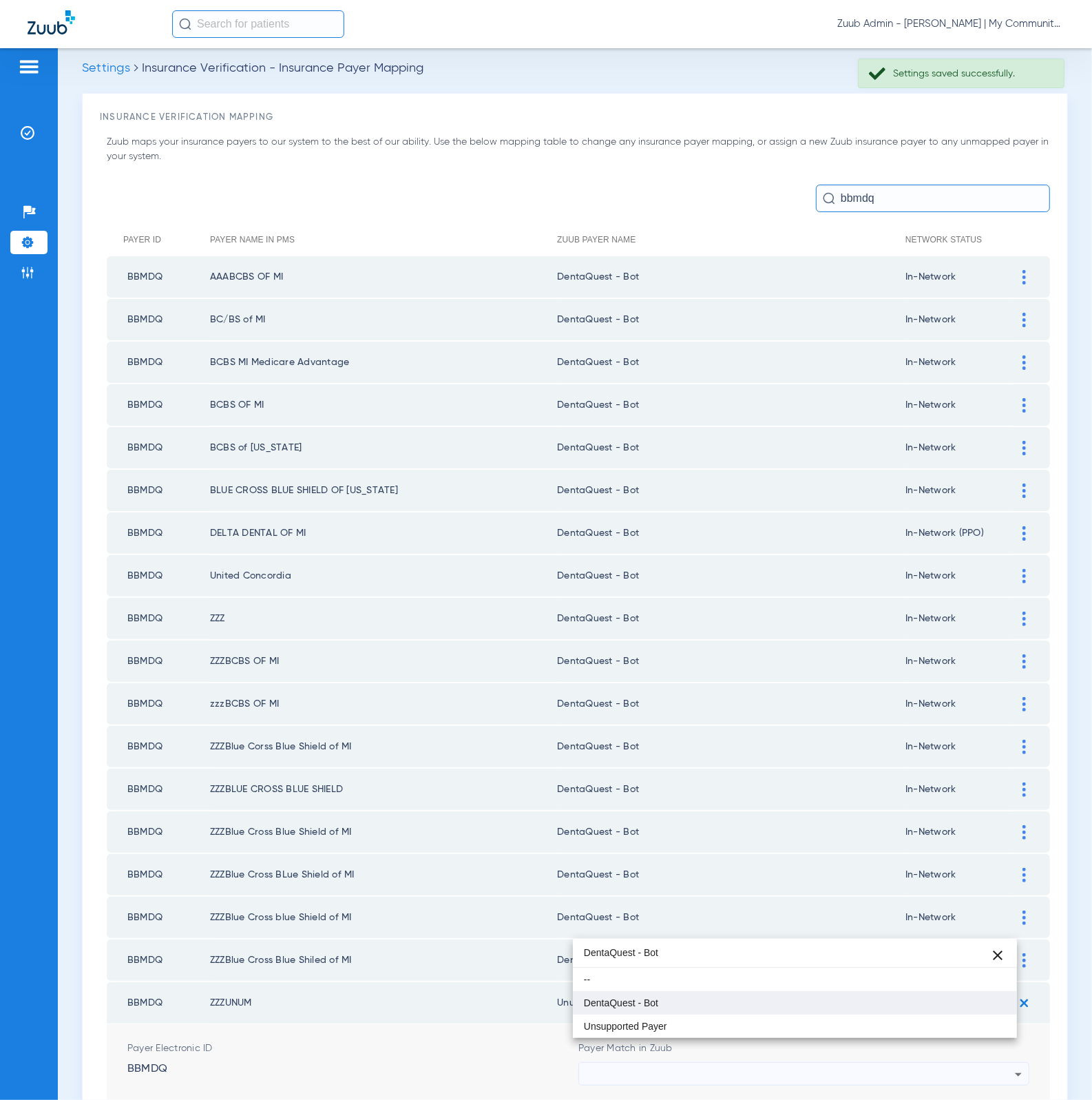
type input "DentaQuest - Bot"
click at [709, 1009] on mat-option "DentaQuest - Bot" at bounding box center [795, 1003] width 445 height 23
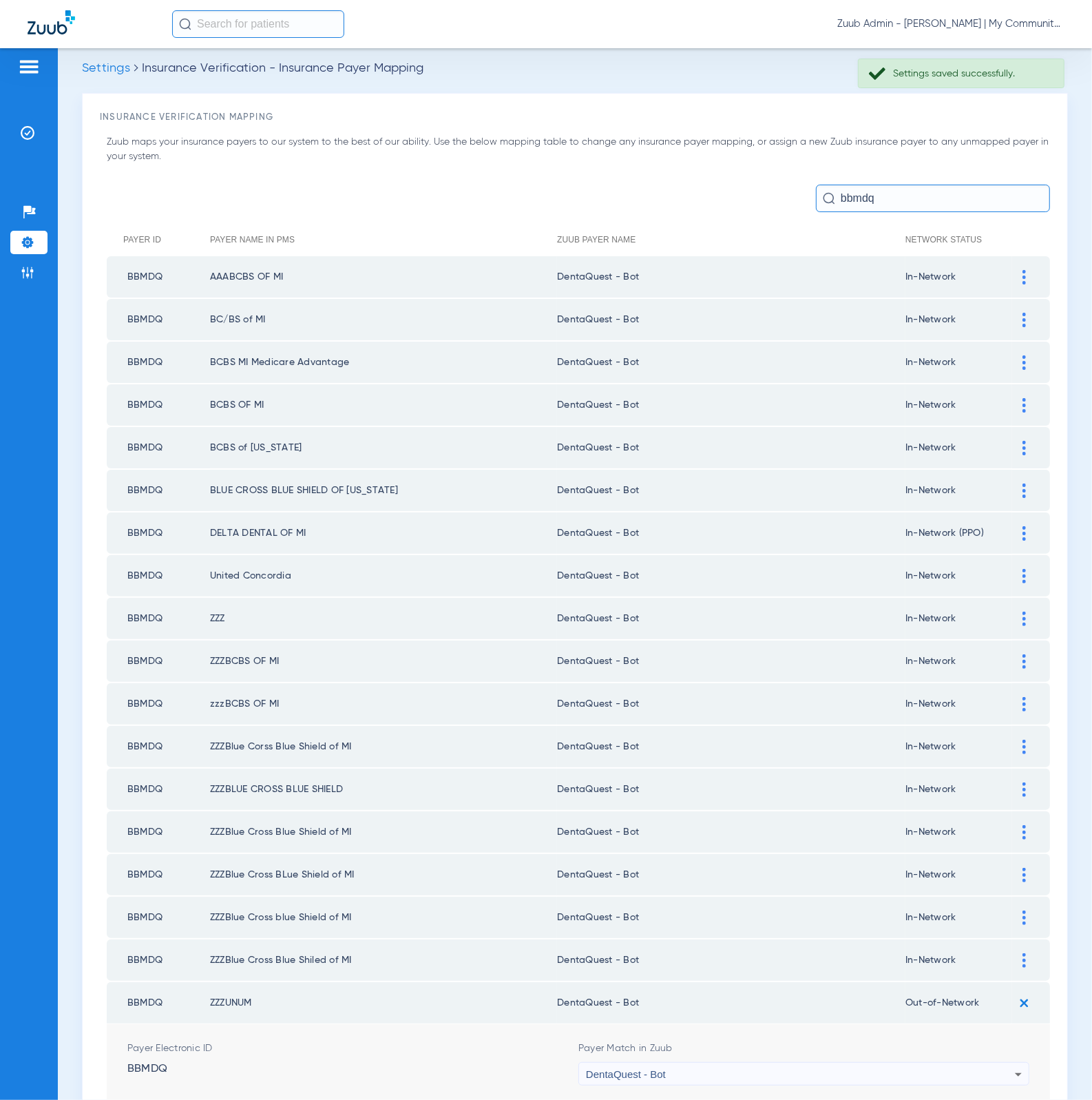
scroll to position [211, 0]
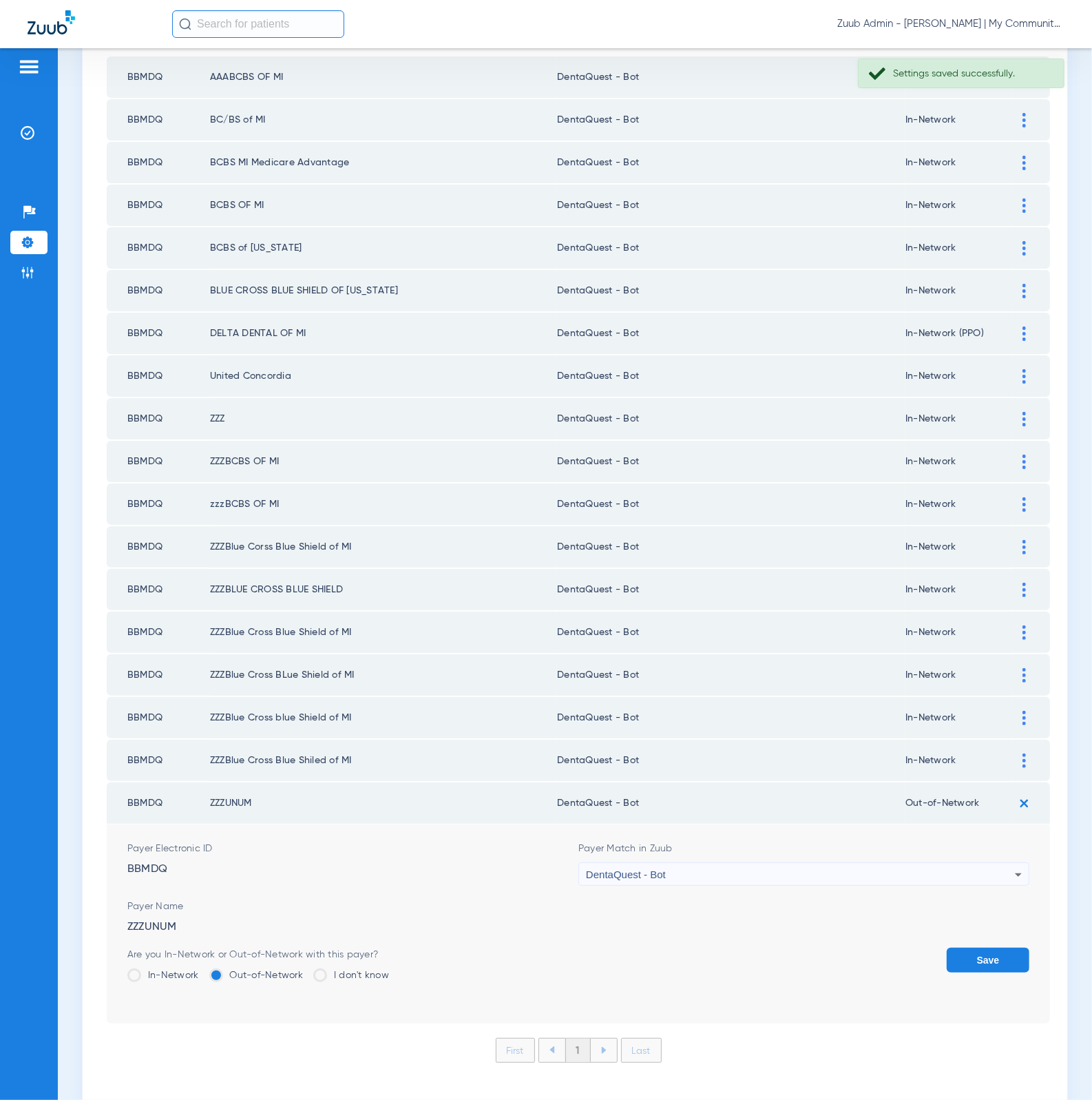
click at [167, 968] on label "In-Network" at bounding box center [164, 975] width 72 height 14
click at [202, 970] on input "In-Network" at bounding box center [202, 970] width 0 height 0
click at [971, 947] on button "Save" at bounding box center [988, 960] width 83 height 25
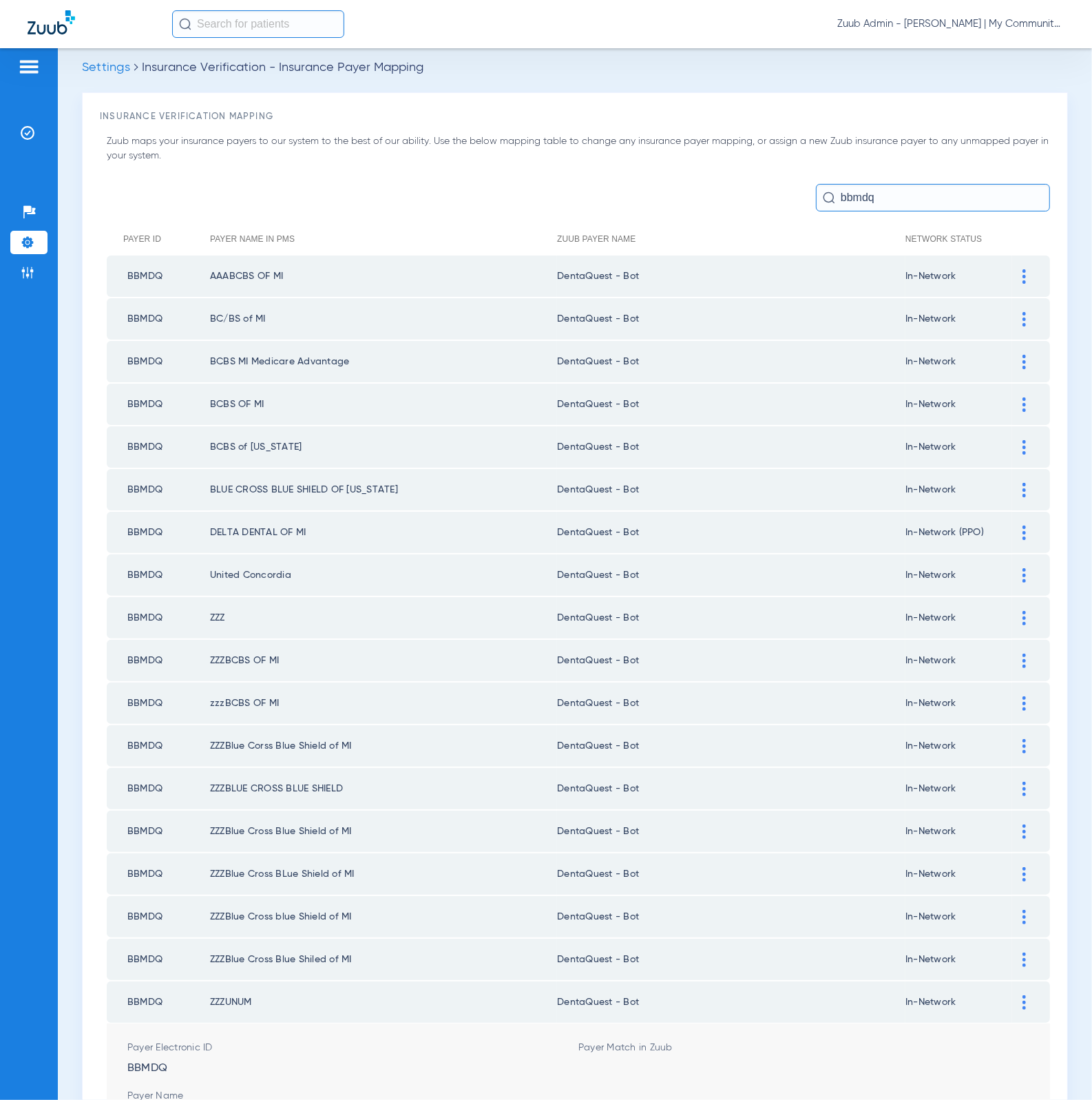
scroll to position [11, 0]
click at [32, 269] on img at bounding box center [28, 273] width 14 height 14
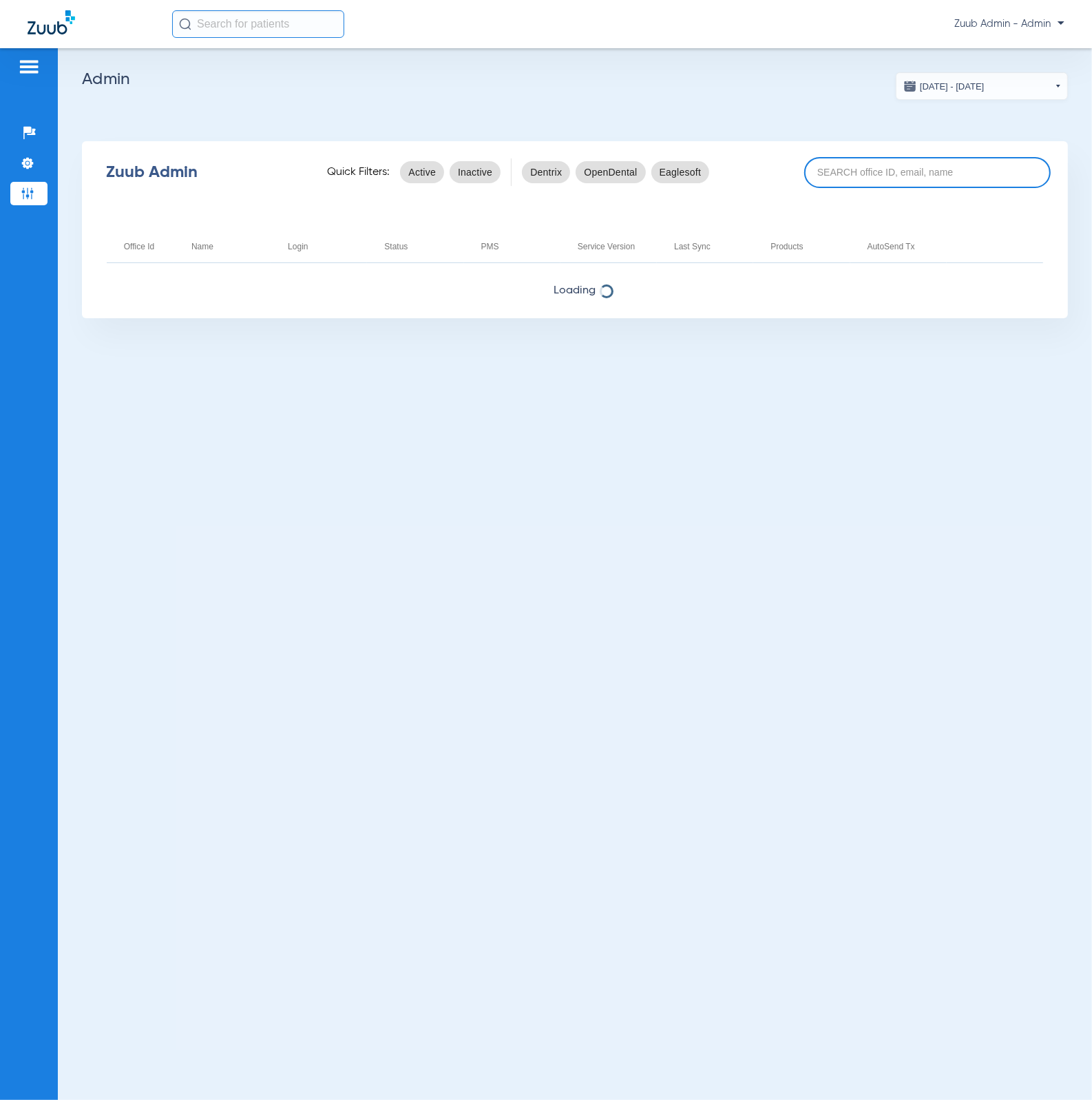
click at [890, 164] on input at bounding box center [927, 172] width 246 height 31
paste input "17005982"
type input "17005982"
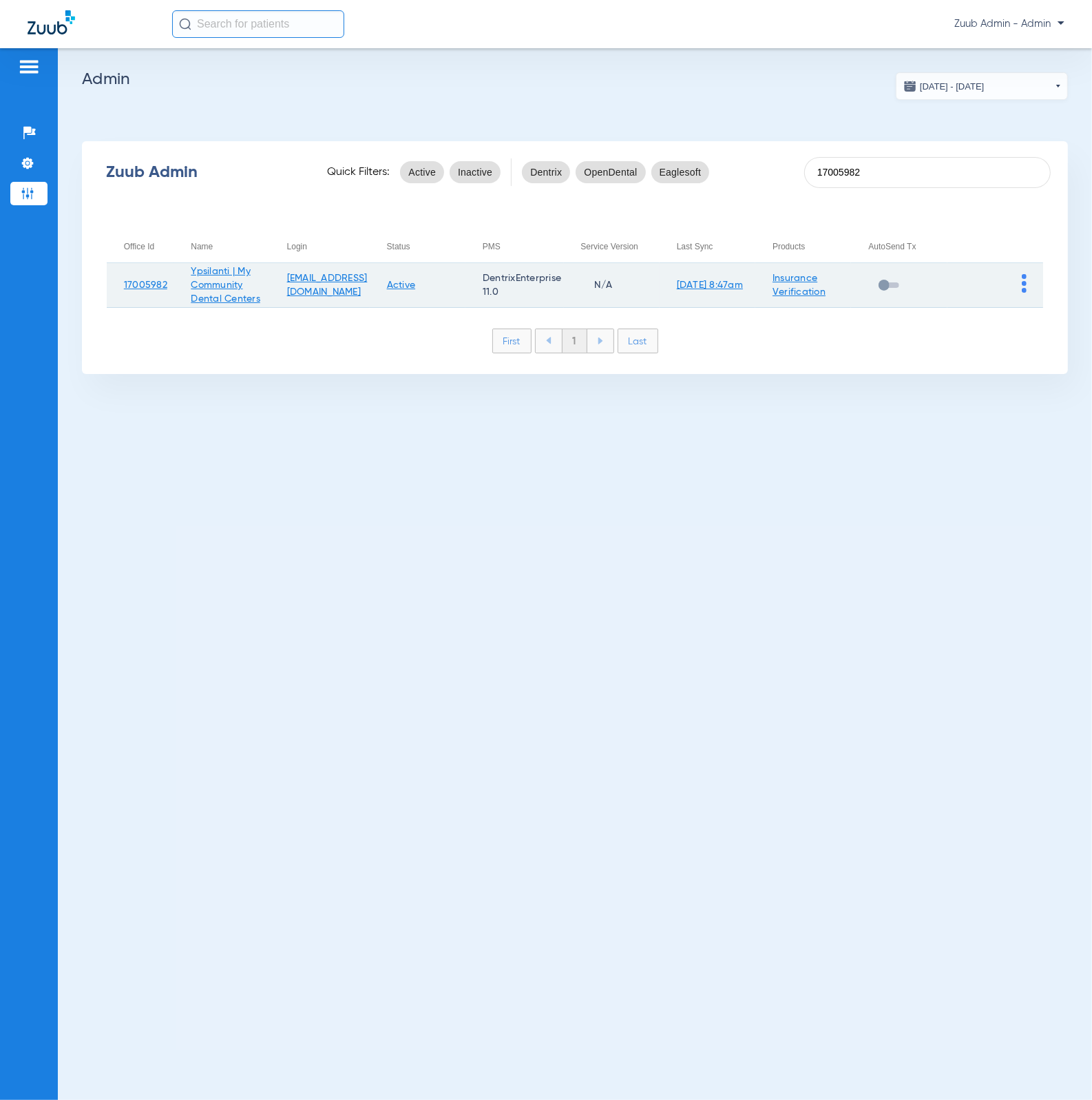
click at [1024, 287] on img at bounding box center [1024, 283] width 5 height 19
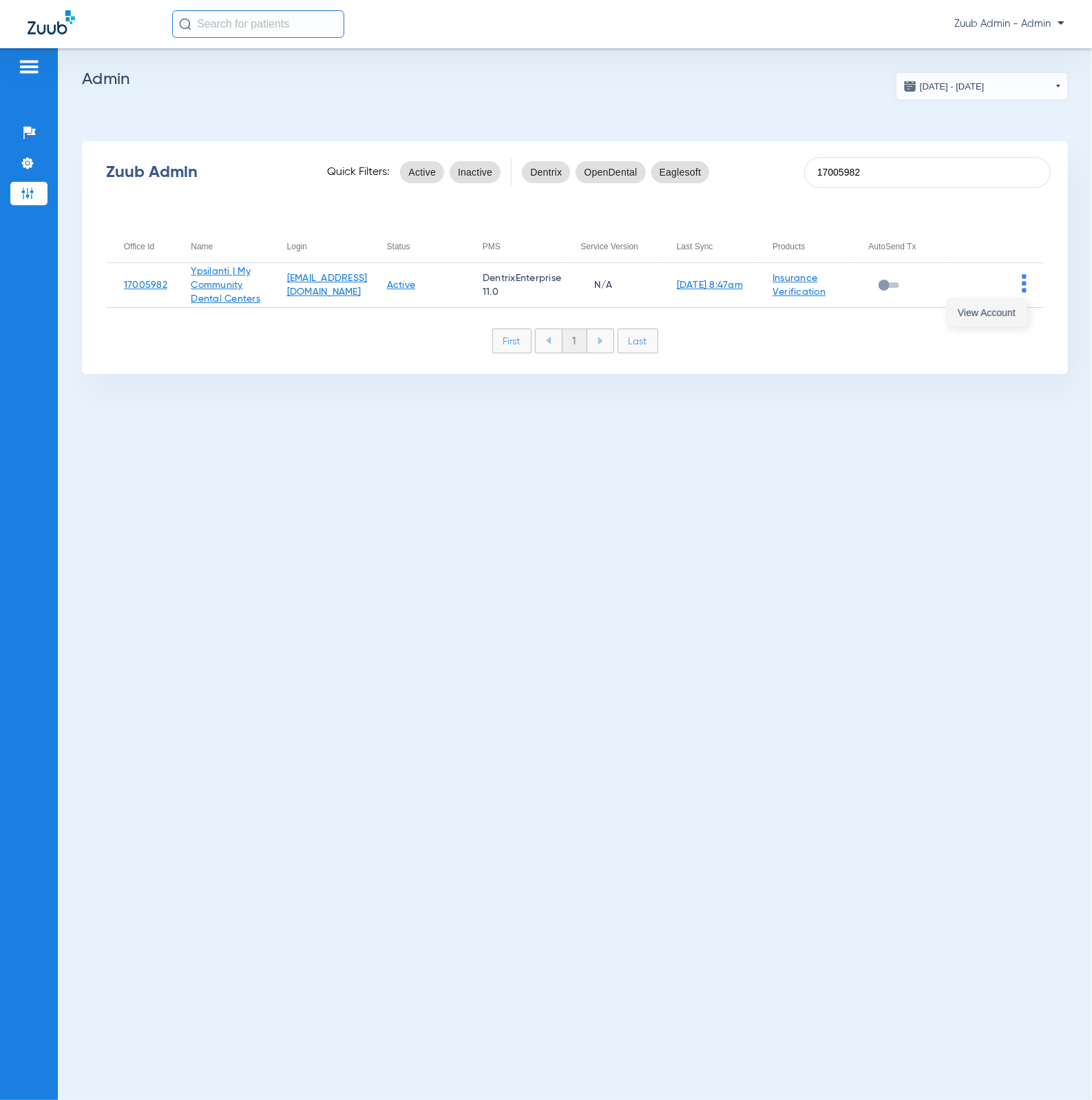
click at [1005, 323] on button "View Account" at bounding box center [986, 313] width 80 height 28
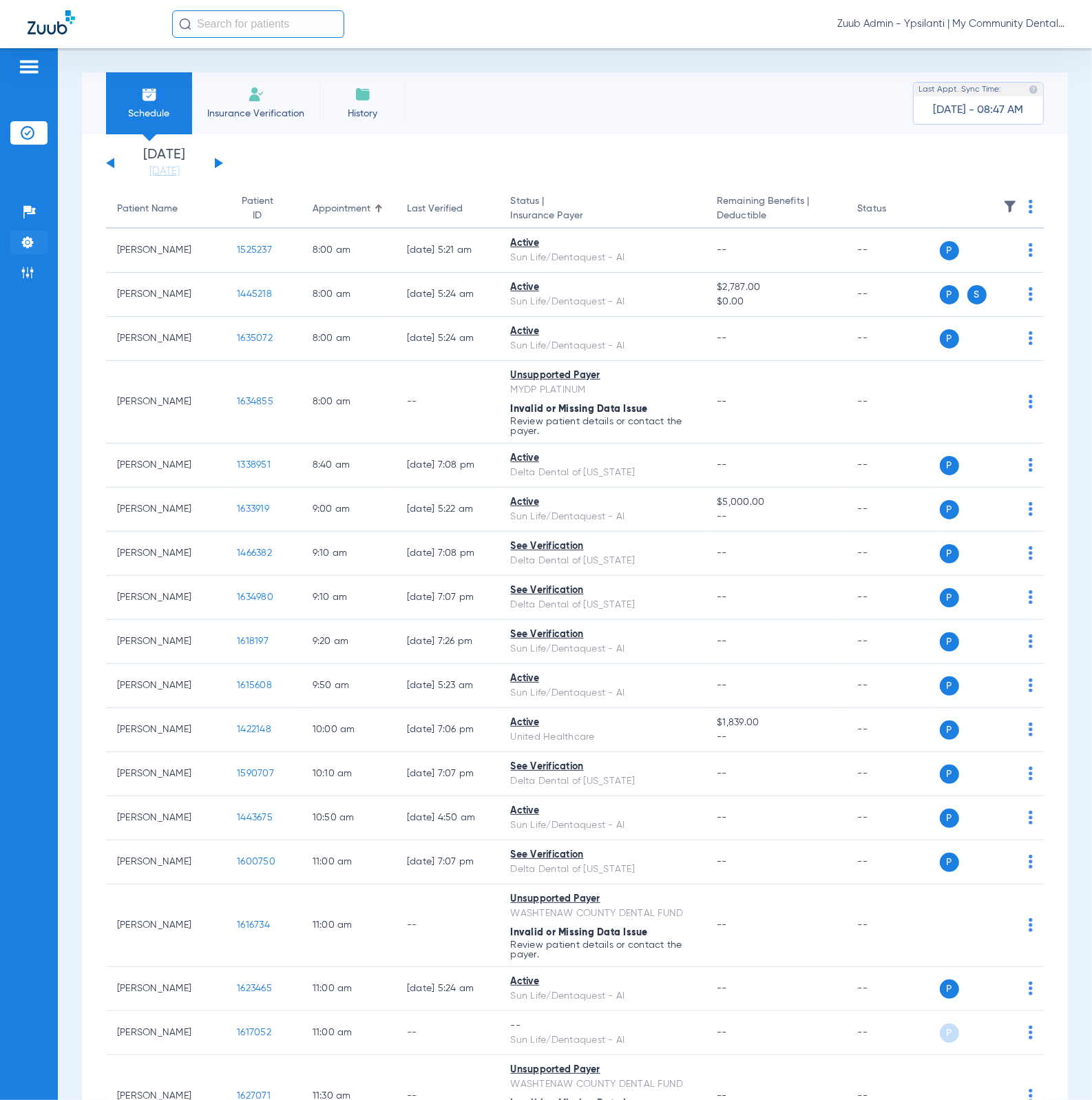
click at [29, 251] on li "Settings" at bounding box center [29, 242] width 37 height 23
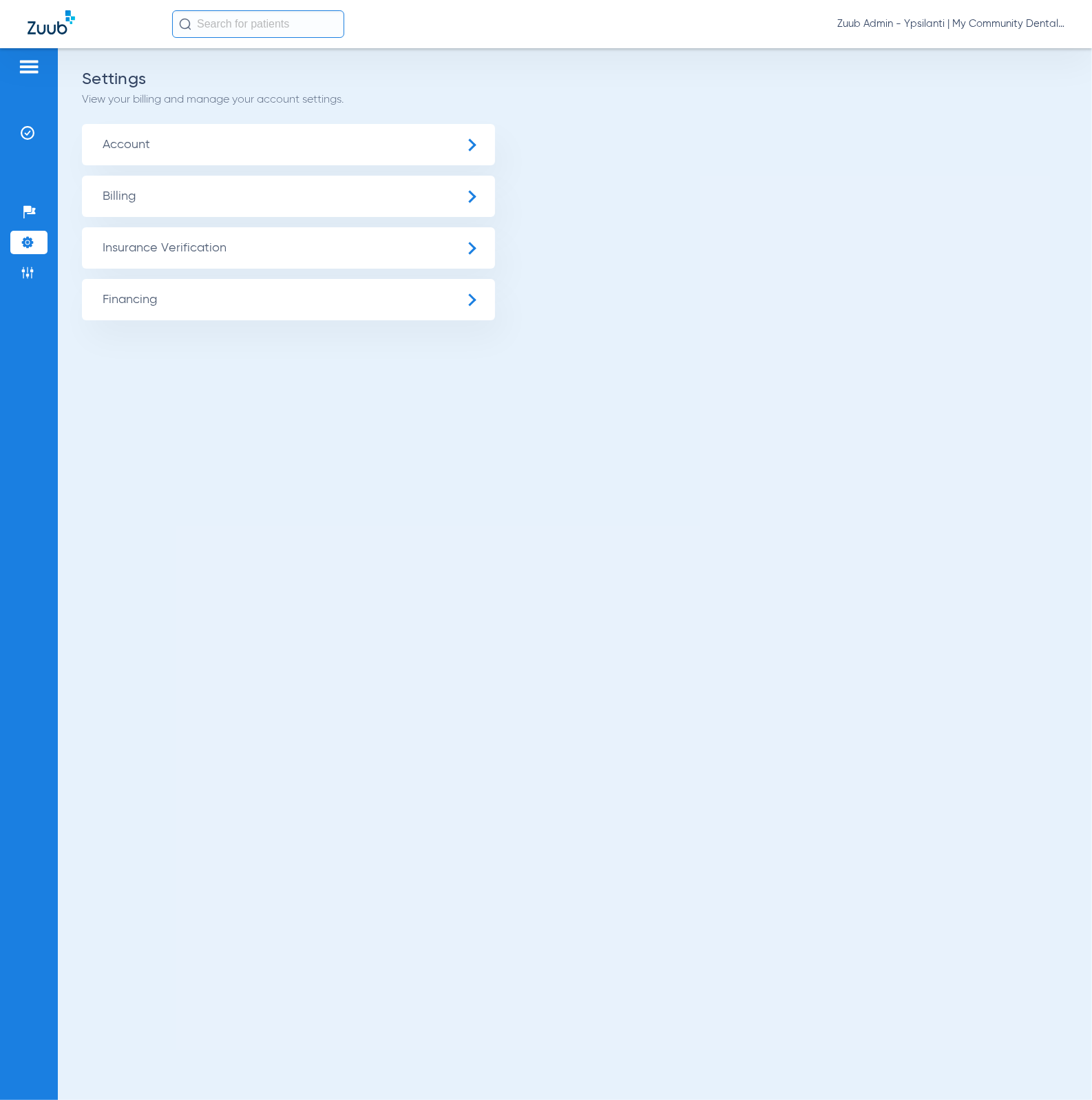
click at [244, 240] on span "Insurance Verification" at bounding box center [289, 248] width 413 height 41
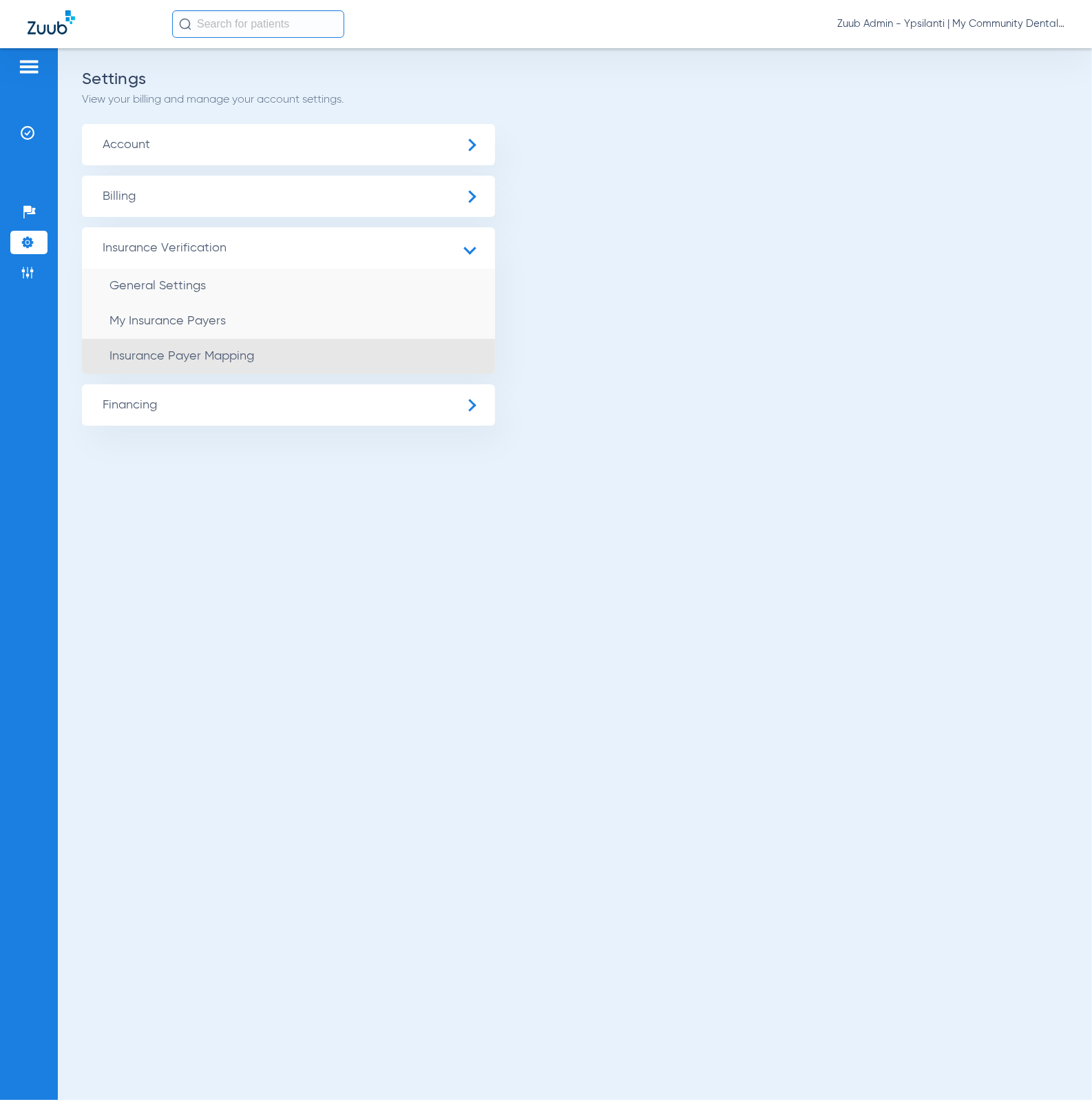
click at [254, 354] on span "Insurance Payer Mapping" at bounding box center [182, 356] width 144 height 12
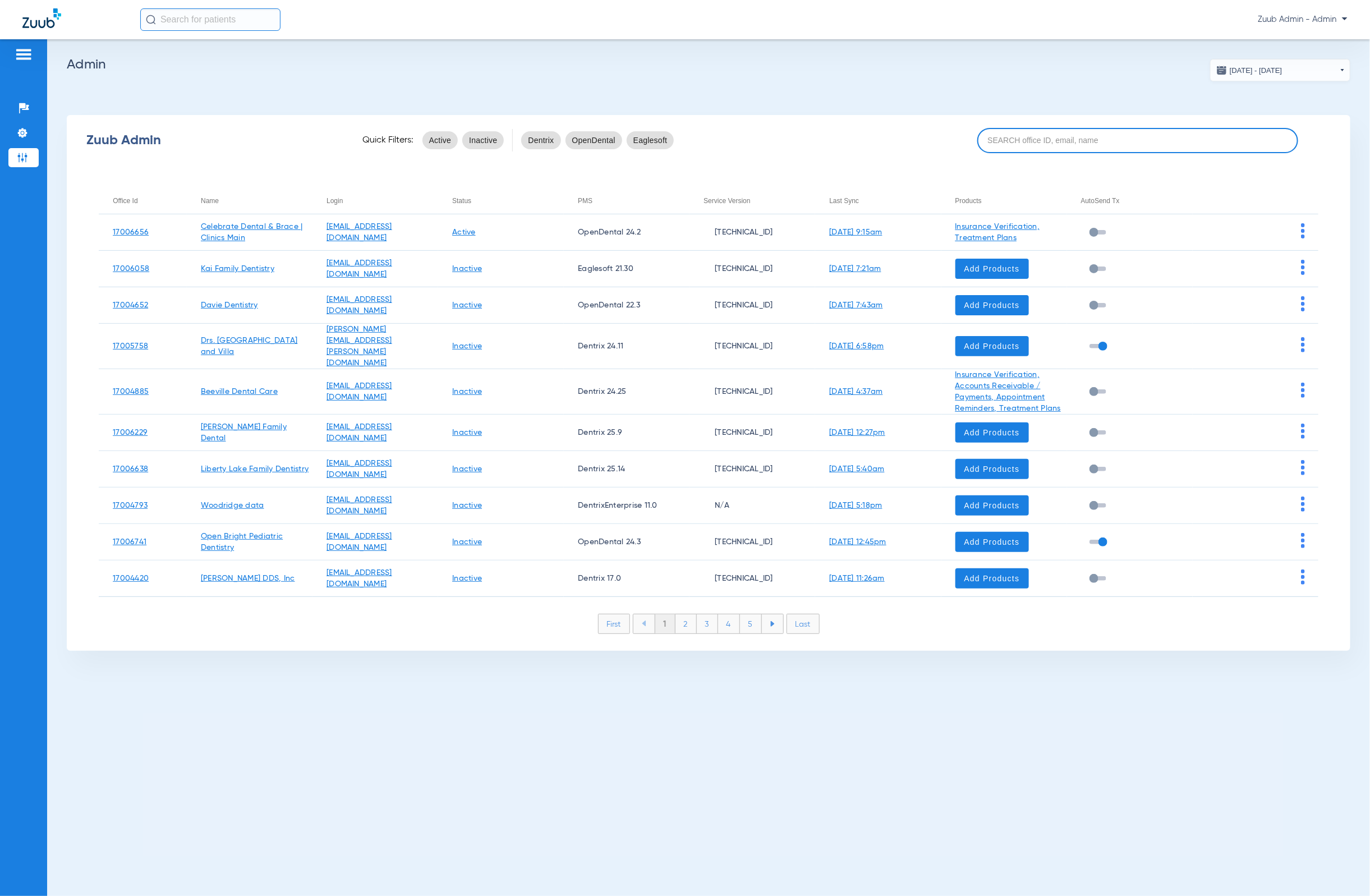
click at [1091, 134] on input at bounding box center [1138, 140] width 321 height 25
paste input "17005184"
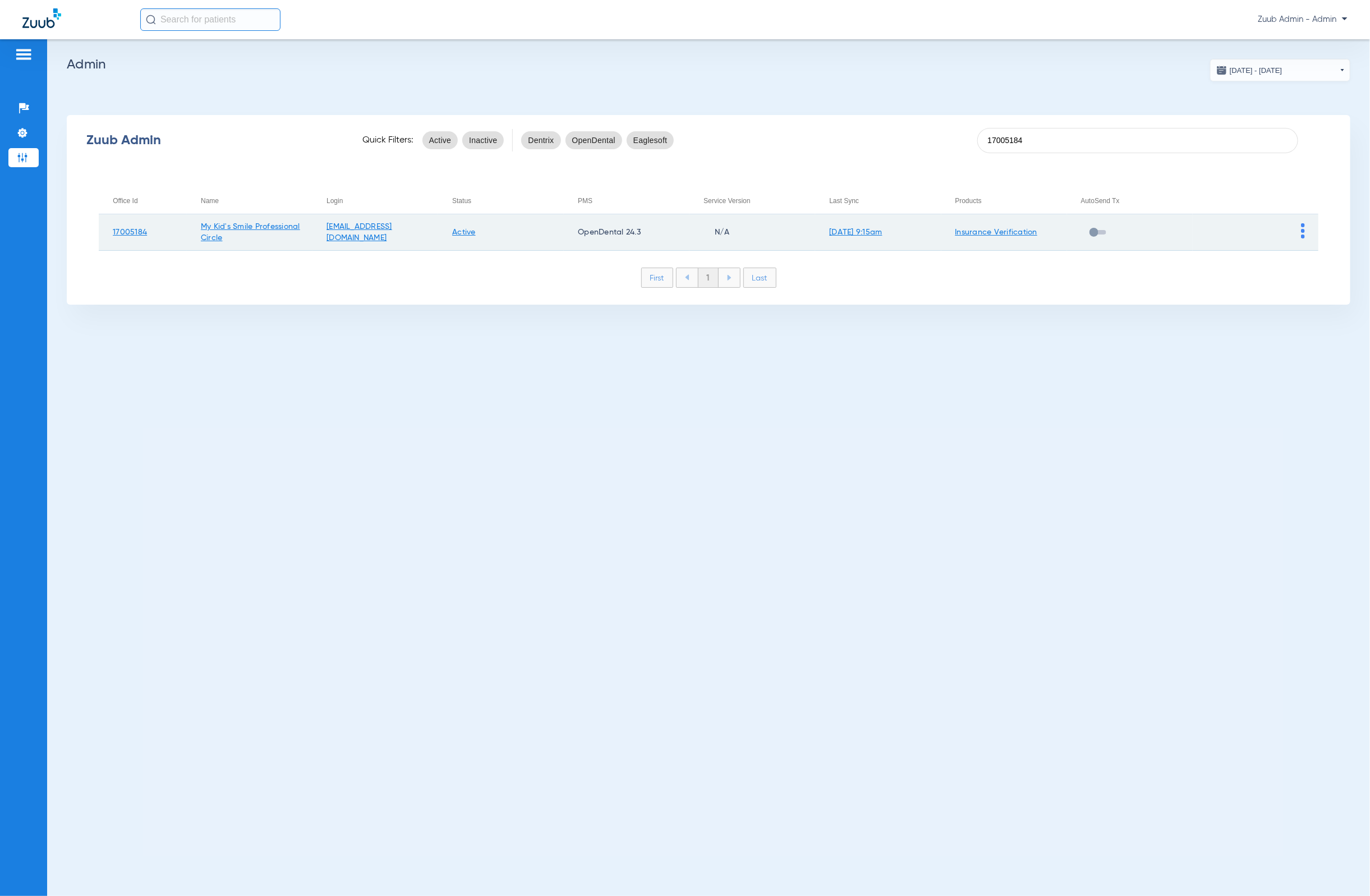
type input "17005184"
click at [1305, 231] on td at bounding box center [1255, 232] width 125 height 37
click at [1305, 231] on img at bounding box center [1303, 231] width 4 height 15
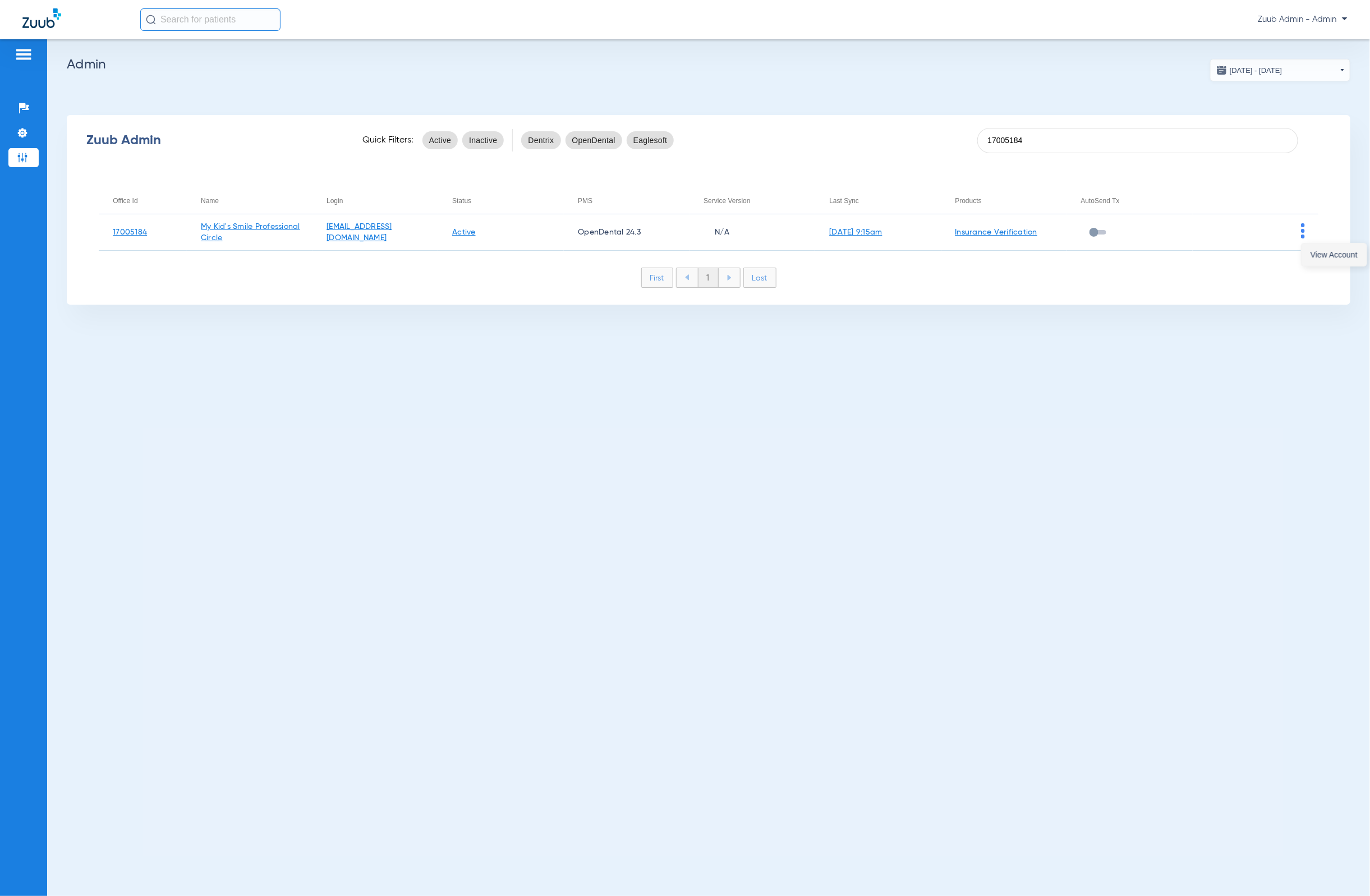
click at [1311, 248] on button "View Account" at bounding box center [1335, 255] width 65 height 22
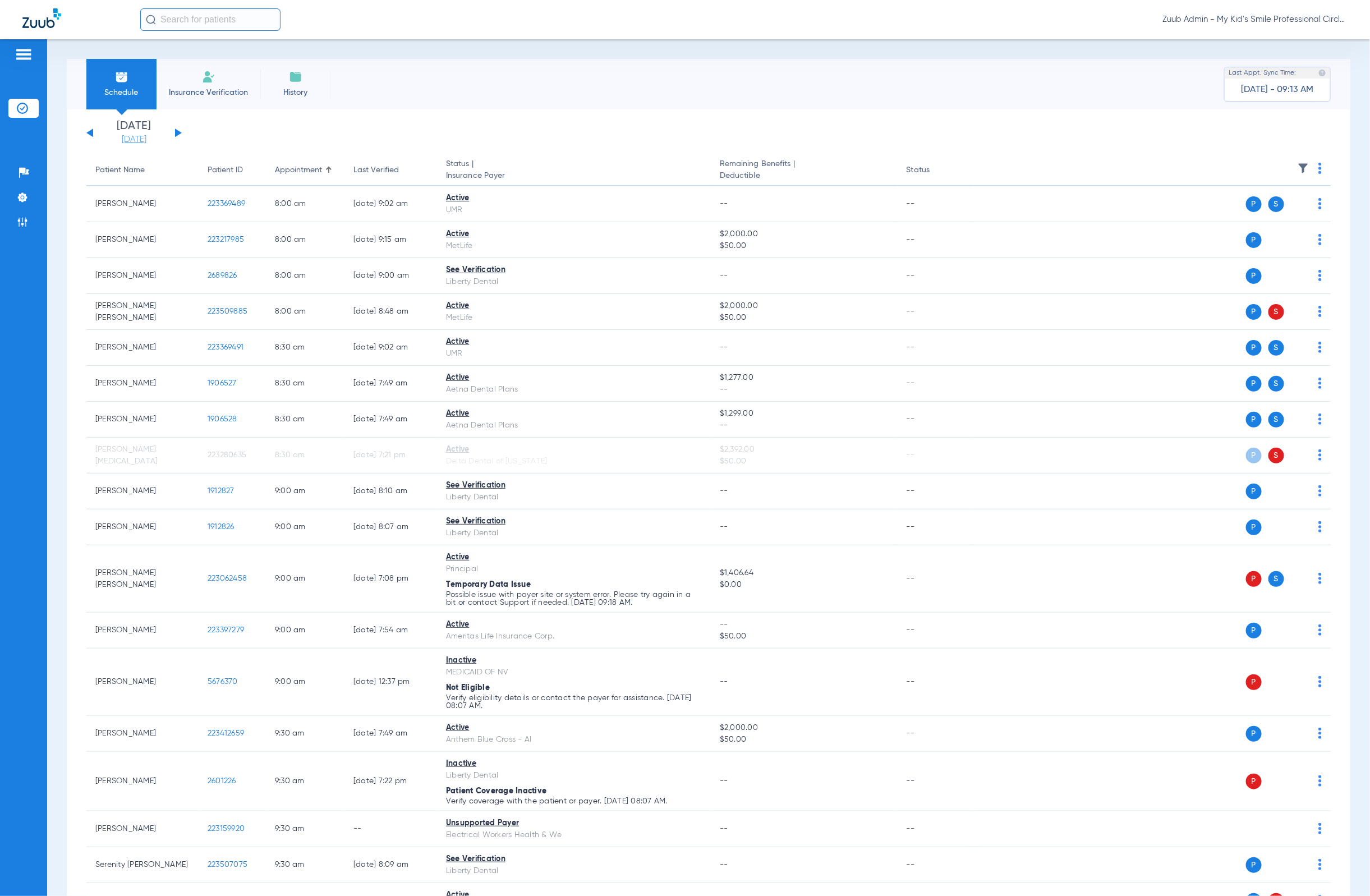
click at [145, 138] on link "[DATE]" at bounding box center [134, 139] width 68 height 11
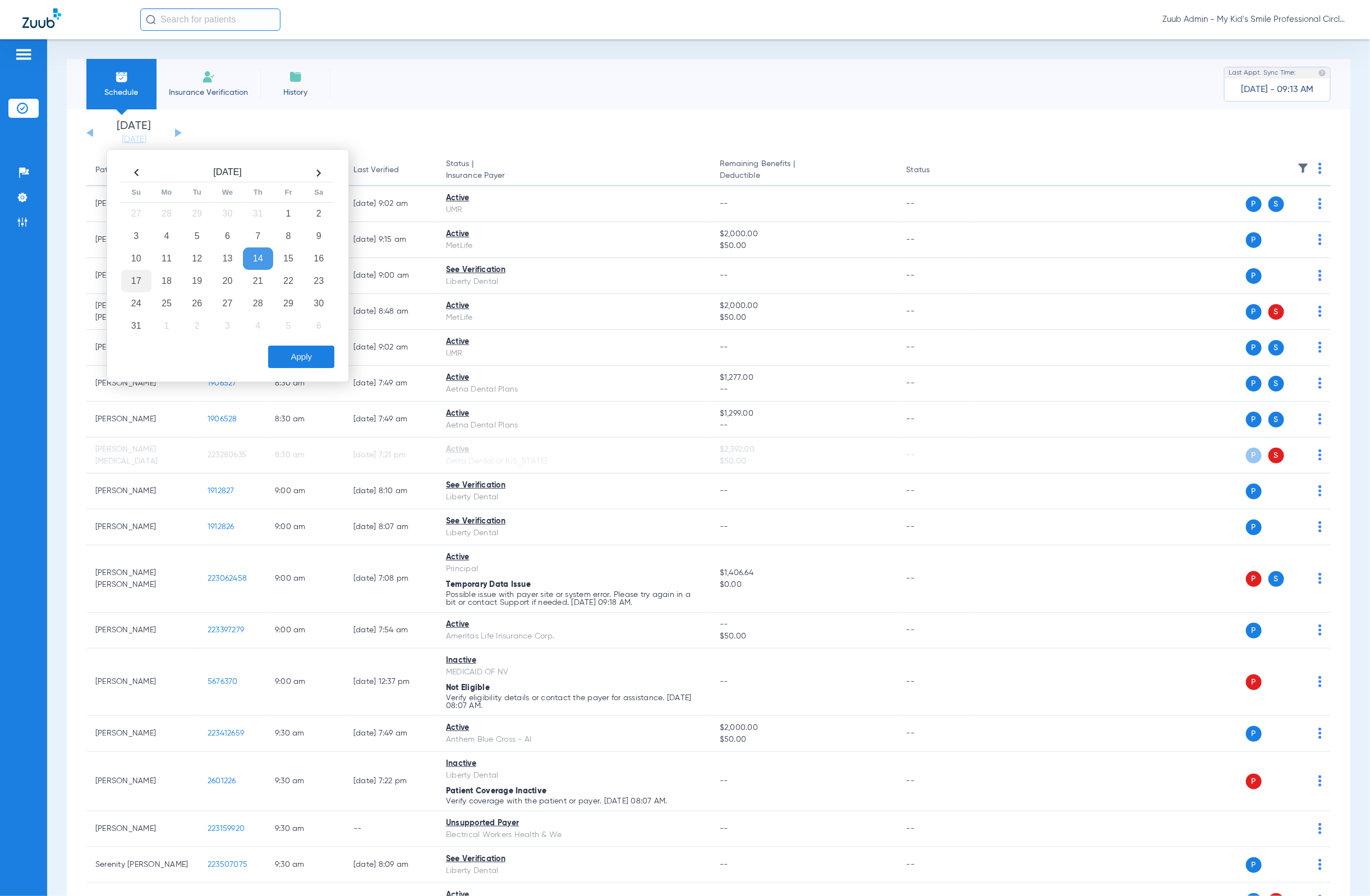
click at [141, 277] on td "17" at bounding box center [136, 281] width 30 height 22
click at [303, 359] on button "Apply" at bounding box center [302, 357] width 66 height 22
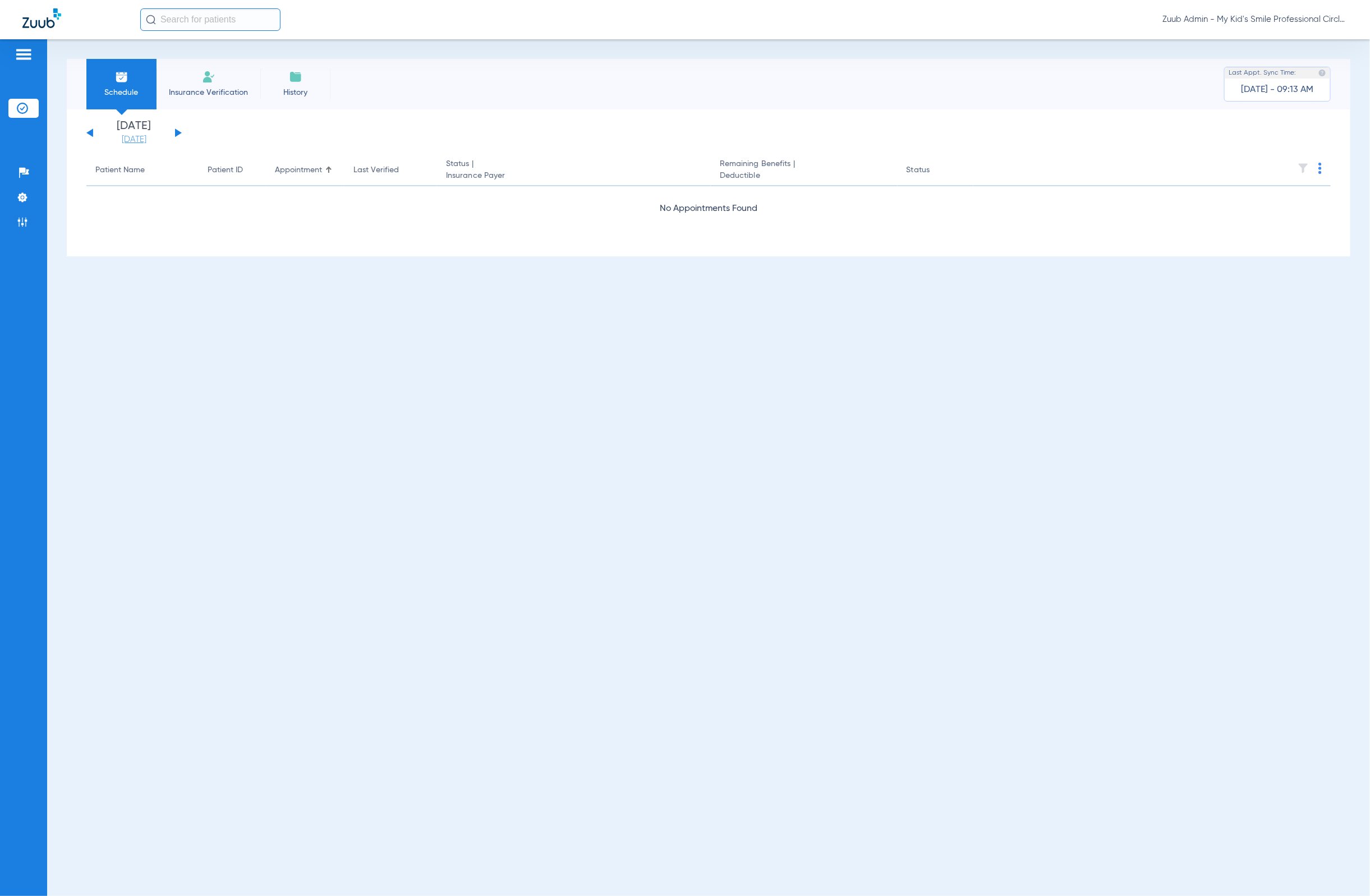
click at [155, 135] on link "[DATE]" at bounding box center [134, 139] width 68 height 11
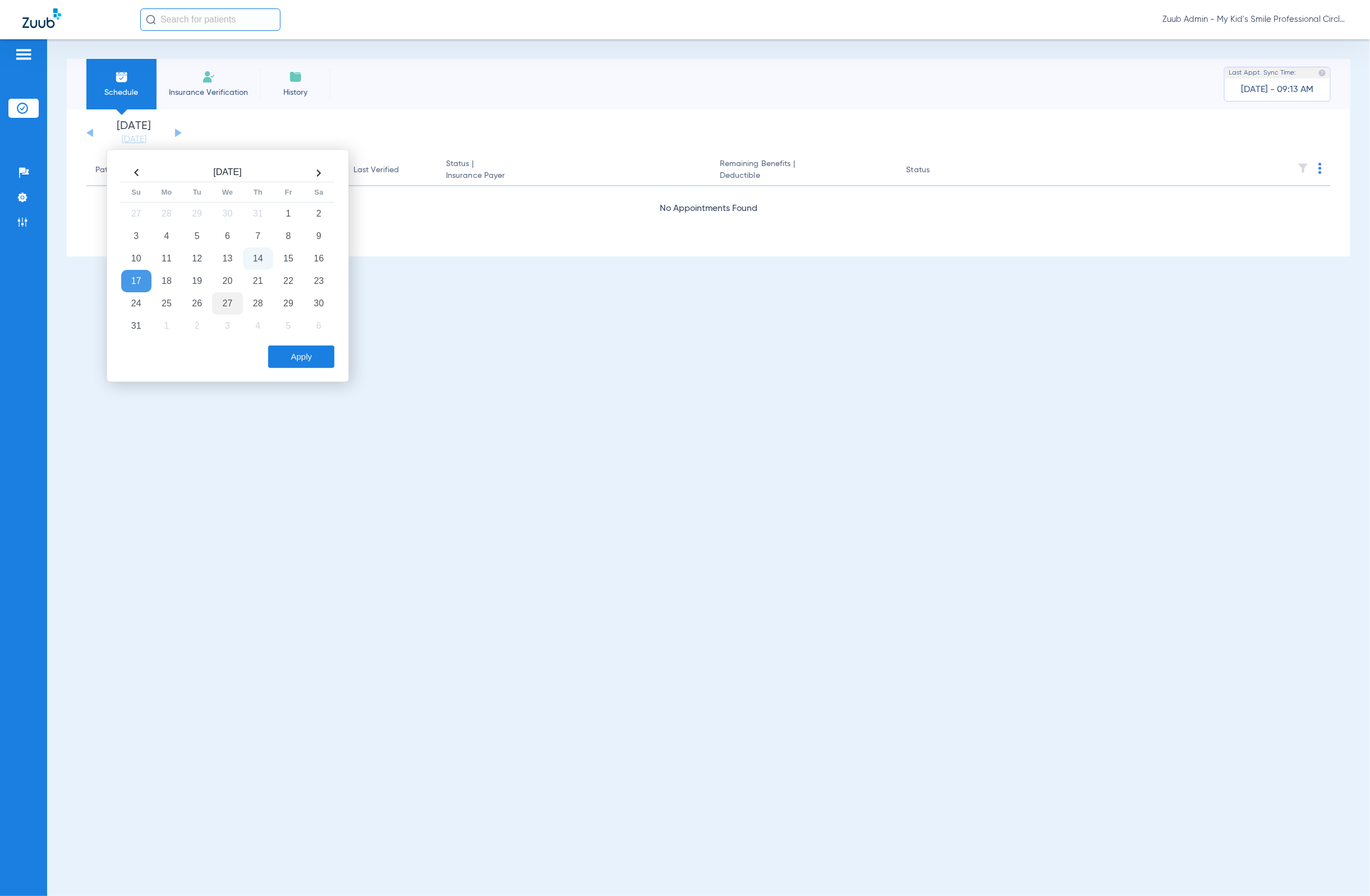
click at [225, 304] on td "27" at bounding box center [227, 304] width 30 height 22
click at [292, 352] on button "Apply" at bounding box center [302, 357] width 66 height 22
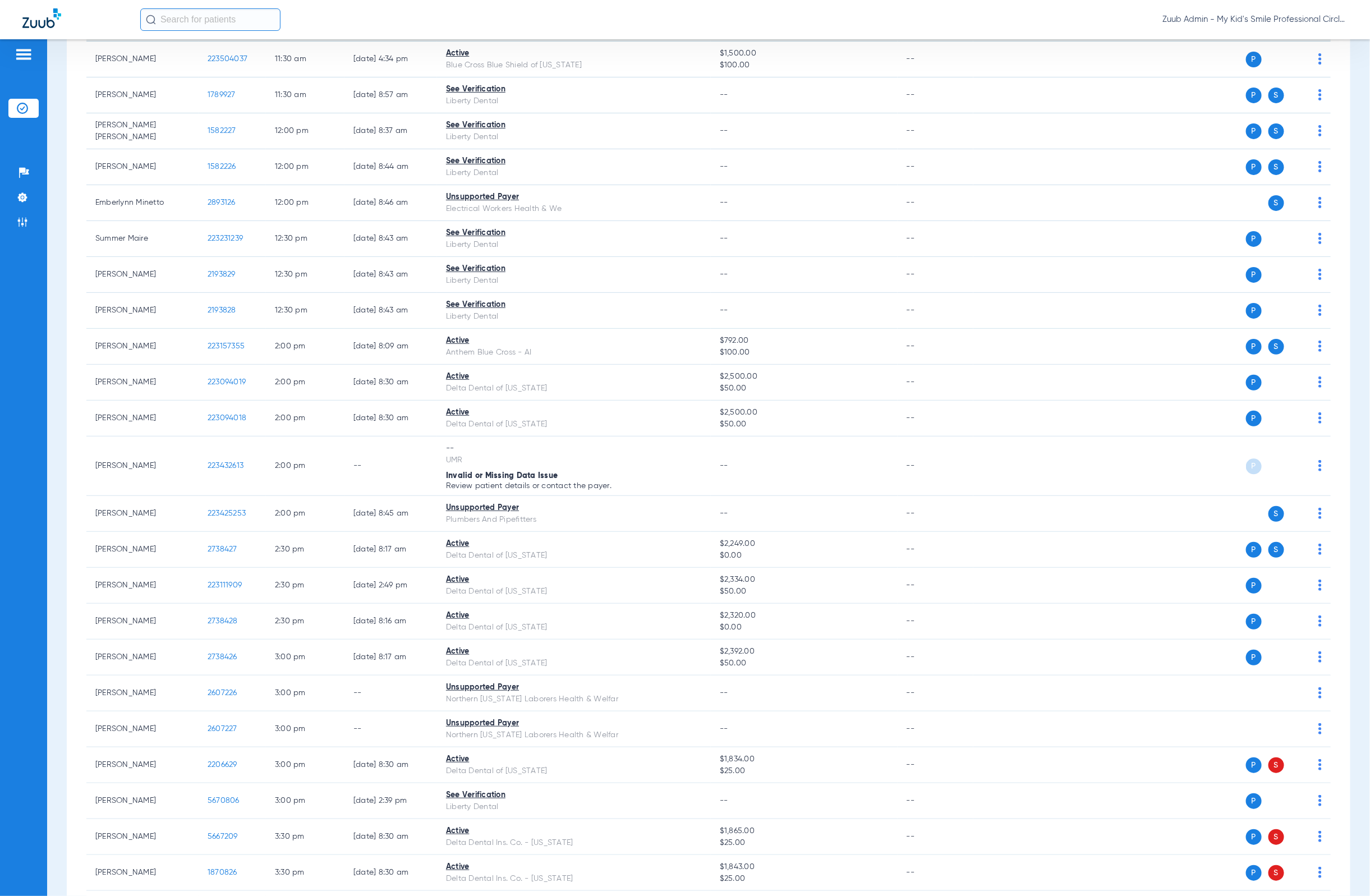
scroll to position [1540, 0]
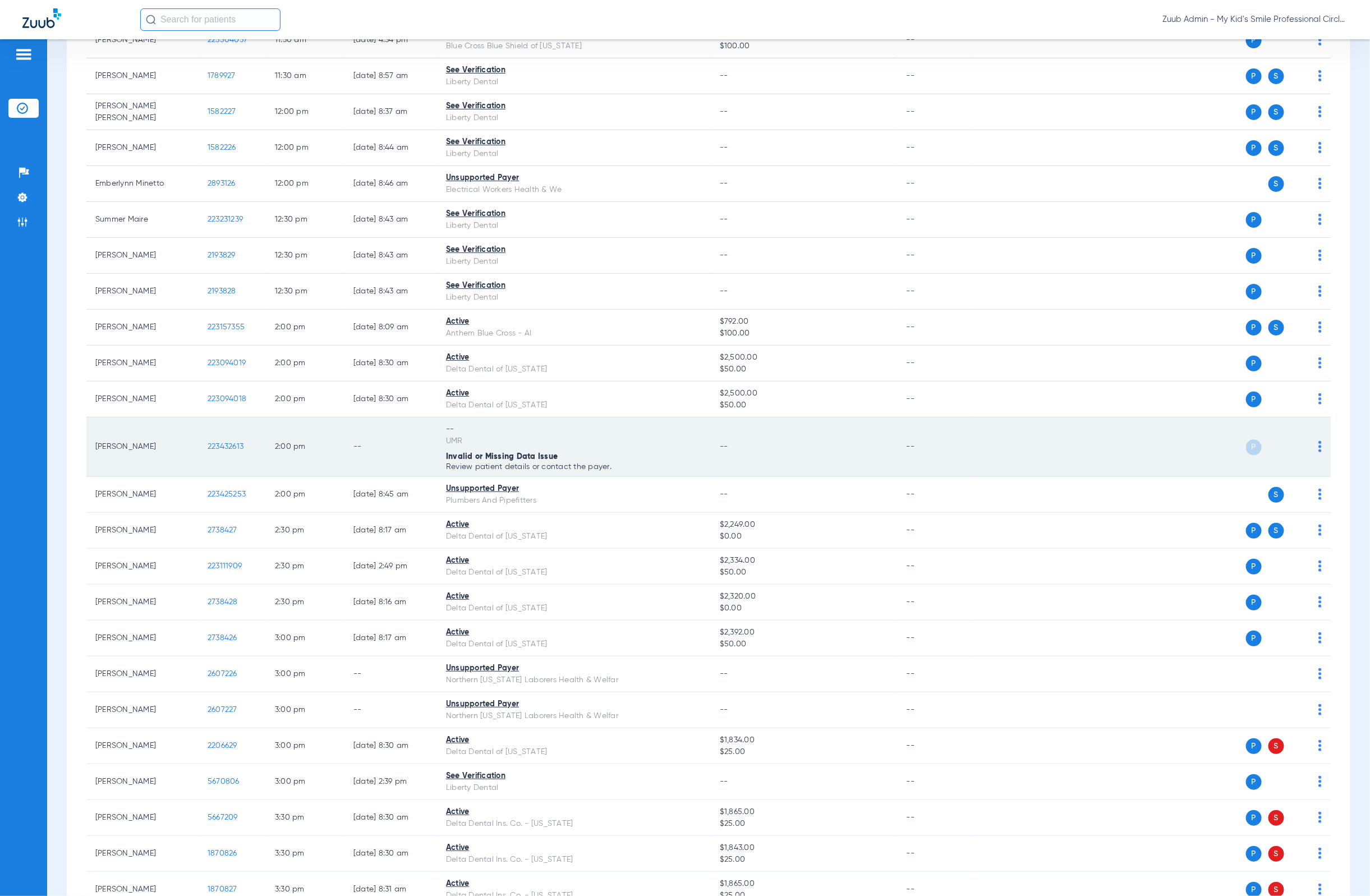
click at [227, 444] on td "223432613" at bounding box center [232, 447] width 68 height 60
click at [228, 451] on span "223432613" at bounding box center [226, 447] width 36 height 8
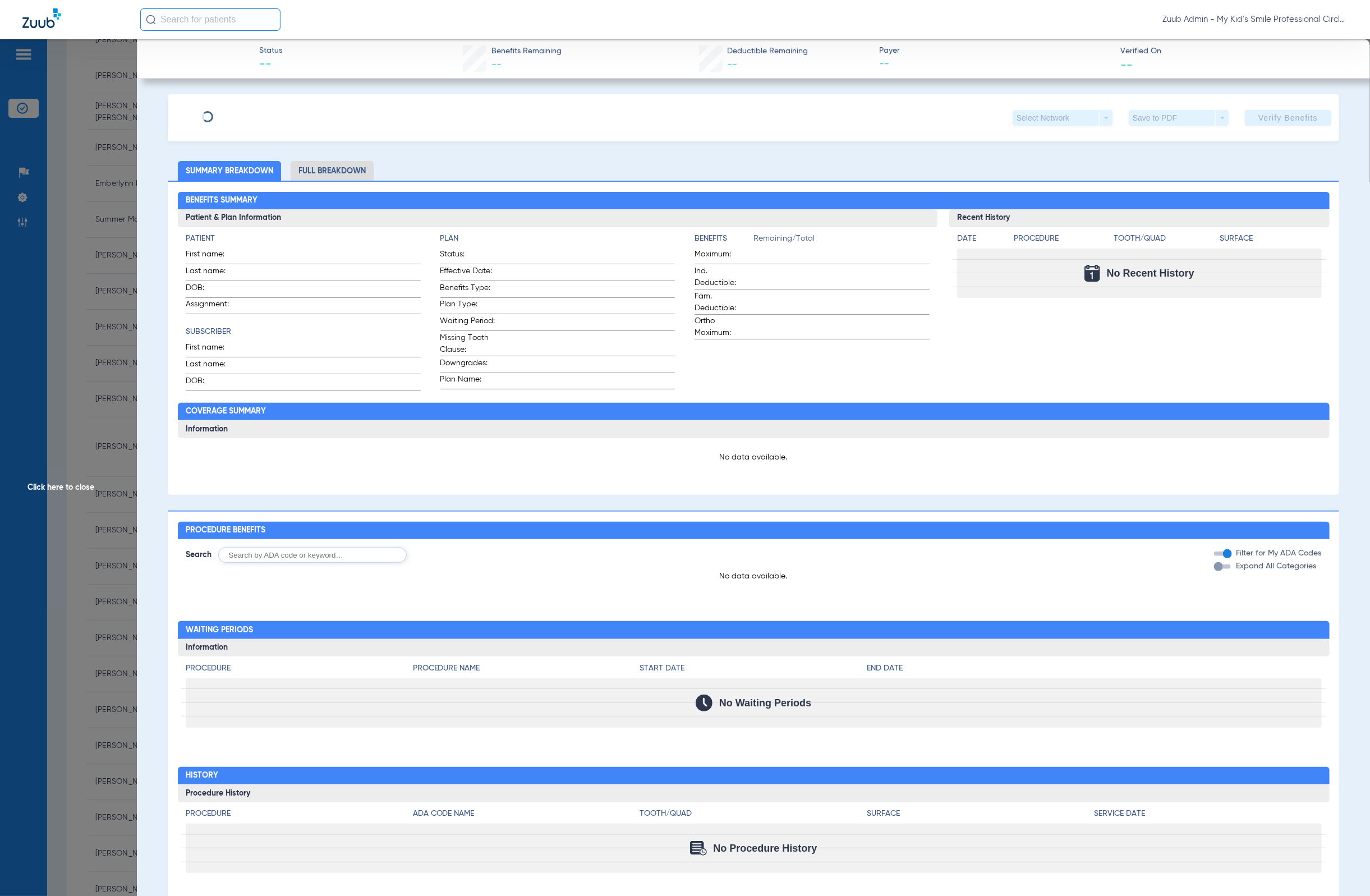
type input "Haylen"
type input "[PERSON_NAME]"
type input "[DATE]"
type input "34157077"
type input "76415627"
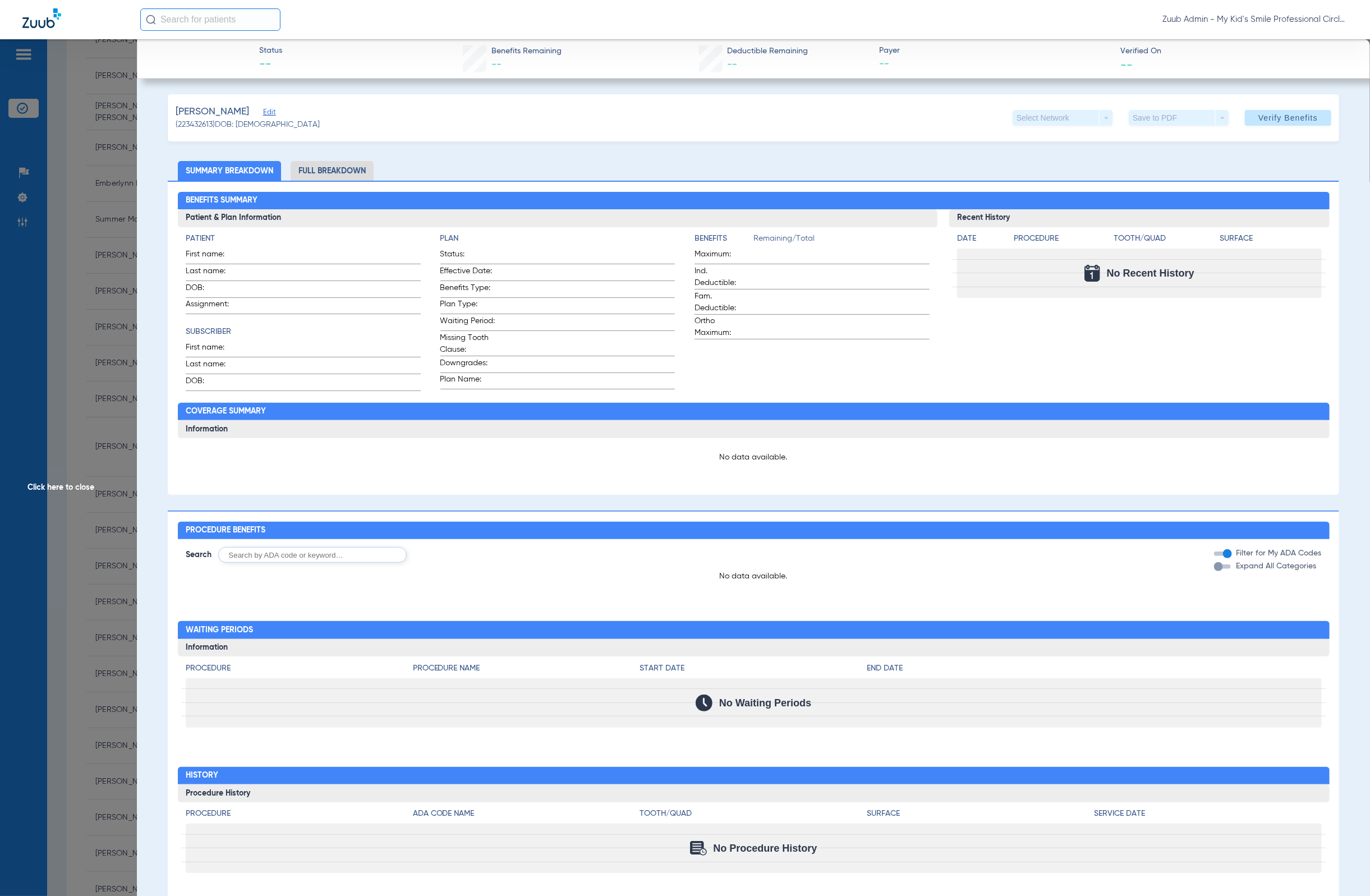
click at [273, 110] on span "Edit" at bounding box center [268, 113] width 10 height 11
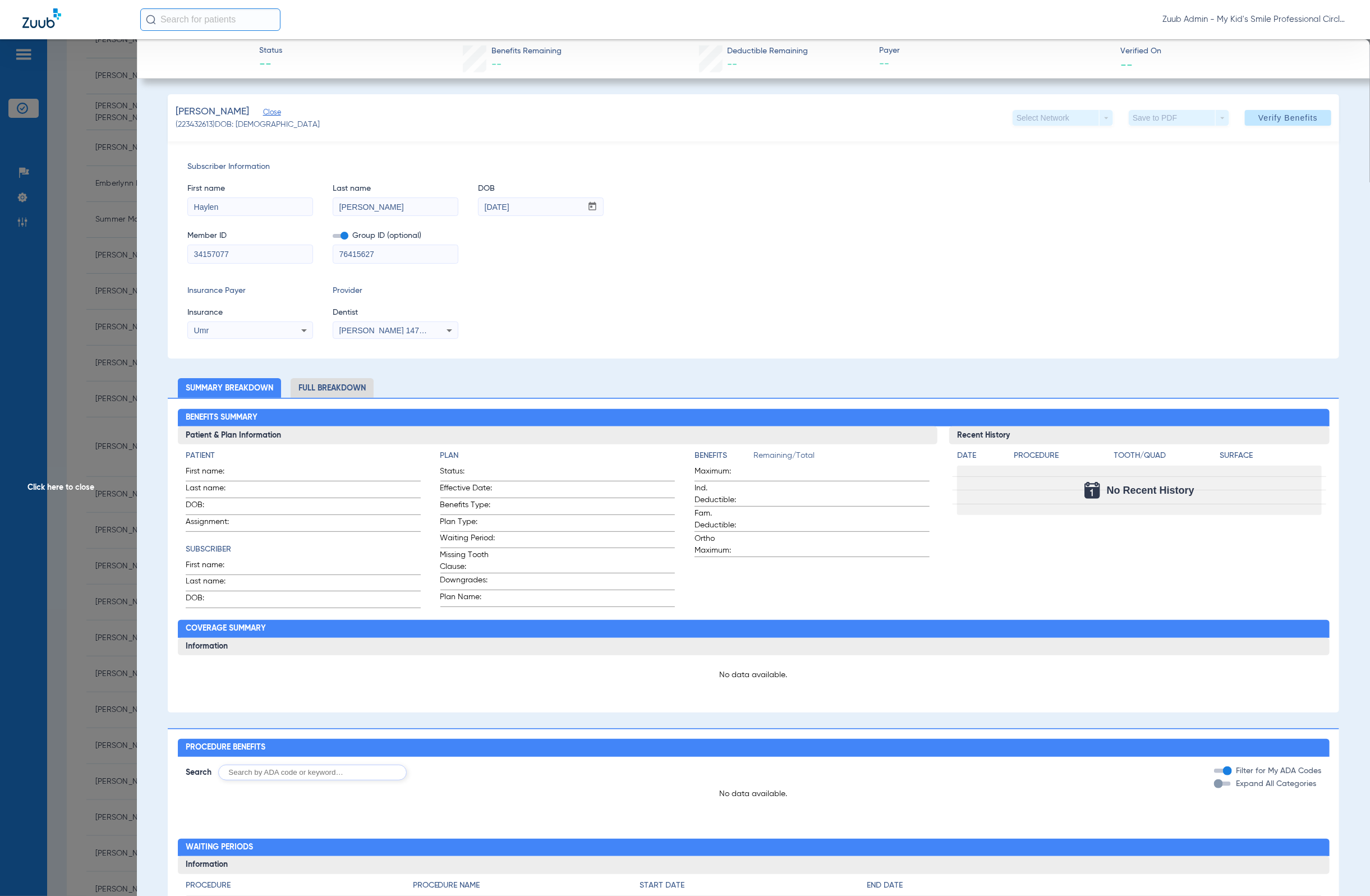
click at [123, 268] on span "Click here to close" at bounding box center [68, 487] width 137 height 896
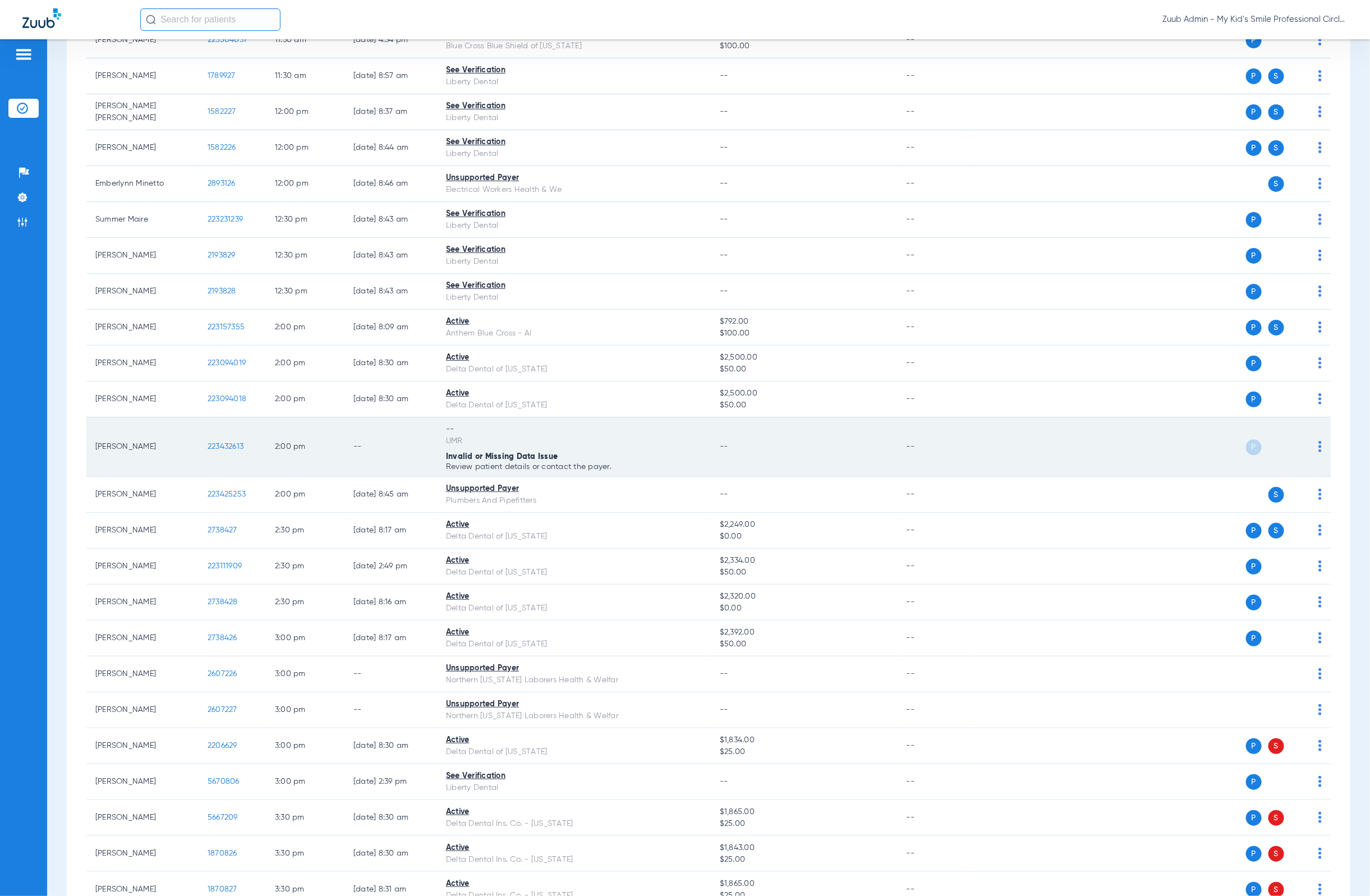
click at [240, 448] on span "223432613" at bounding box center [226, 447] width 36 height 8
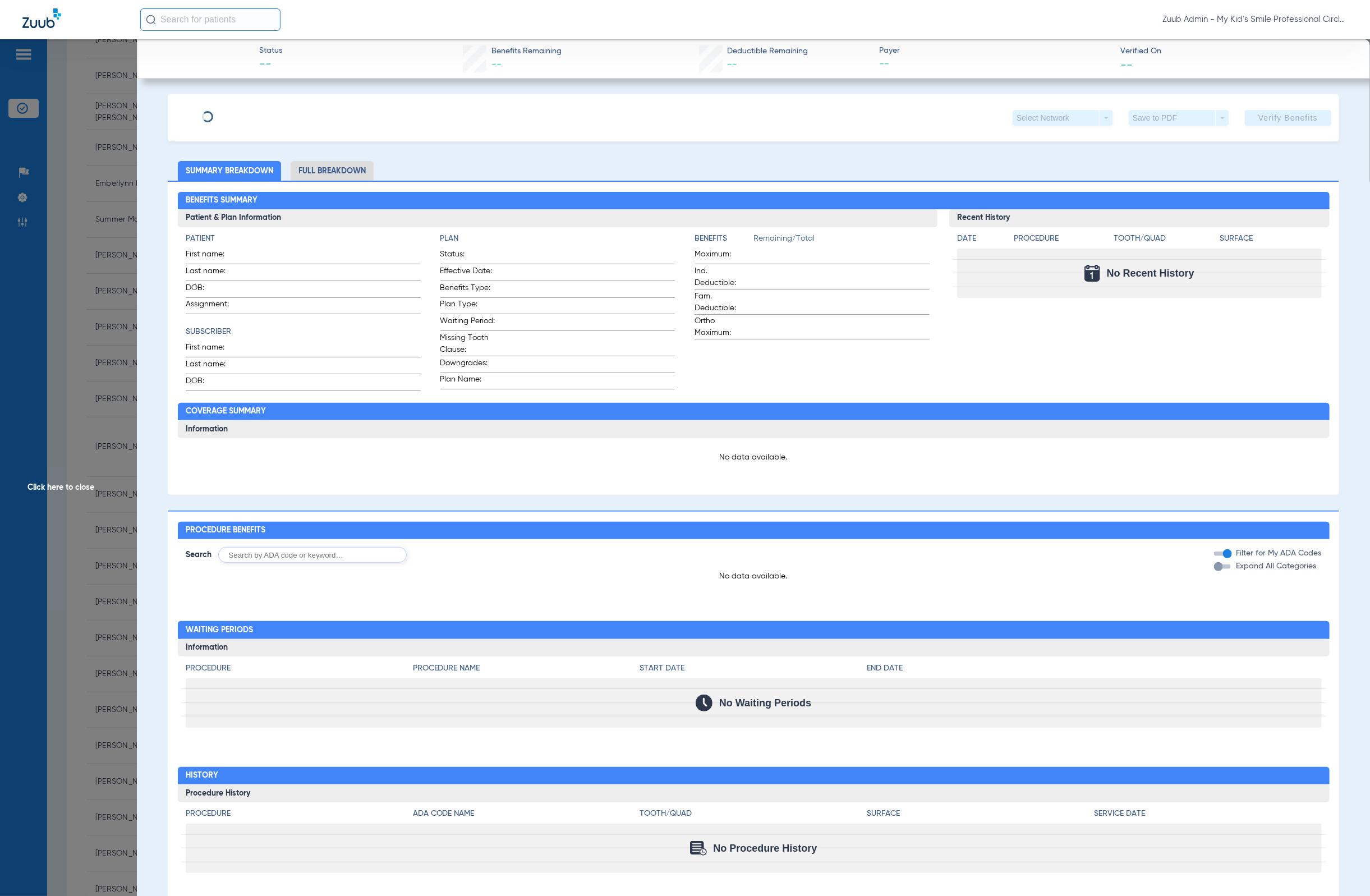
type input "Haylen"
type input "[PERSON_NAME]"
type input "[DATE]"
type input "34157077"
type input "76415627"
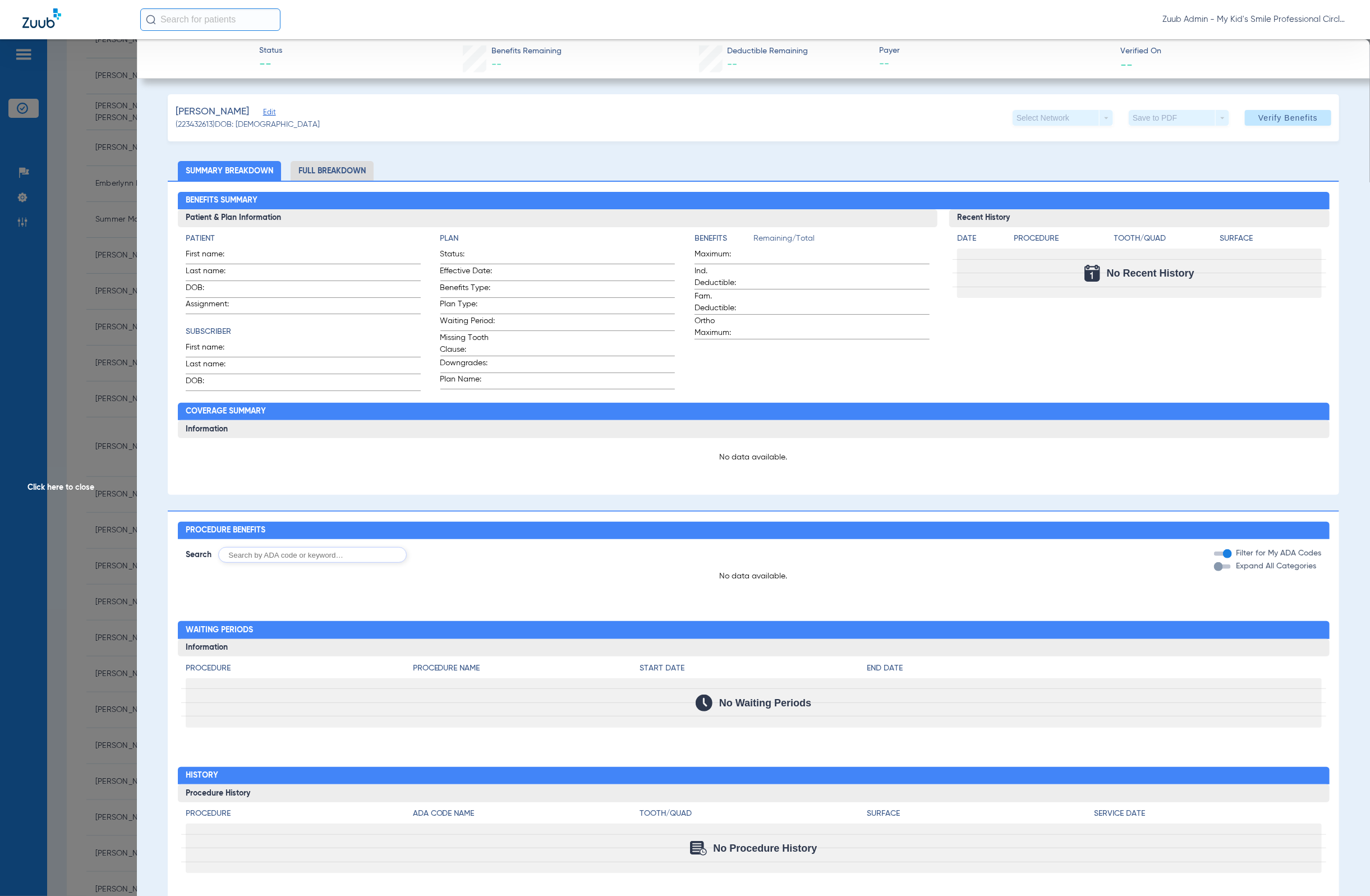
click at [273, 112] on span "Edit" at bounding box center [268, 113] width 10 height 11
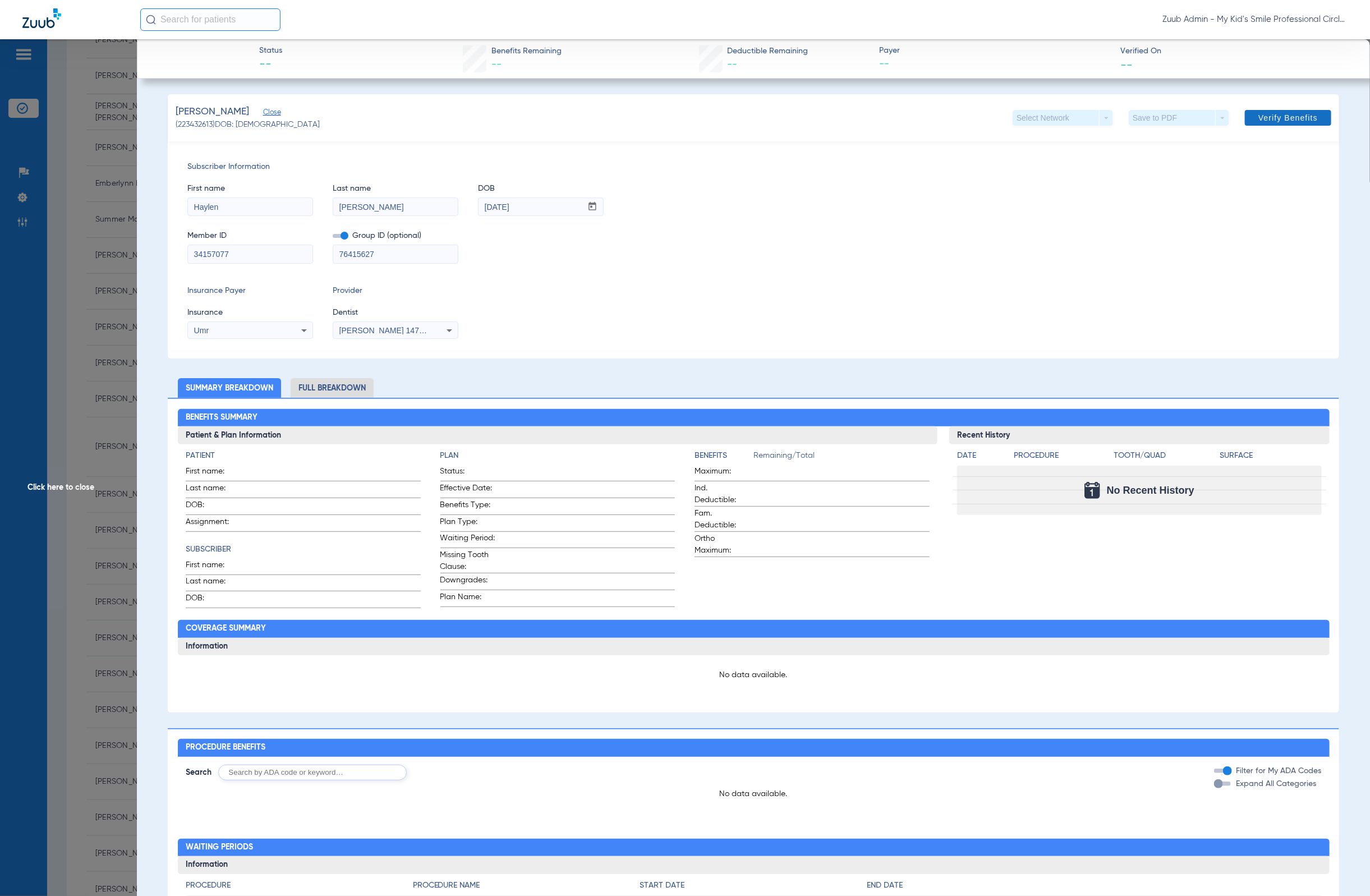
click at [1262, 122] on span at bounding box center [1288, 118] width 87 height 27
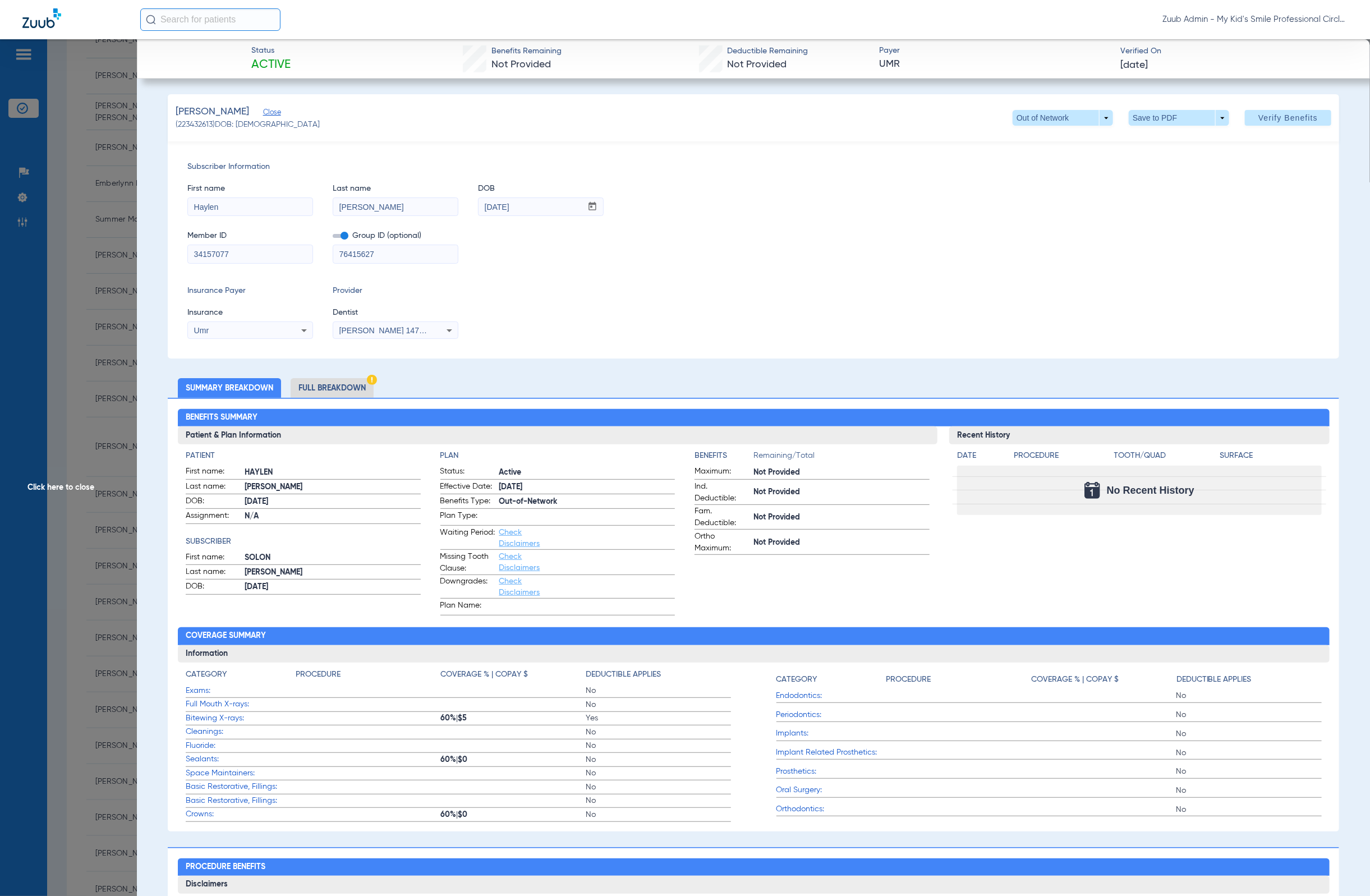
click at [326, 382] on li "Full Breakdown" at bounding box center [333, 388] width 83 height 20
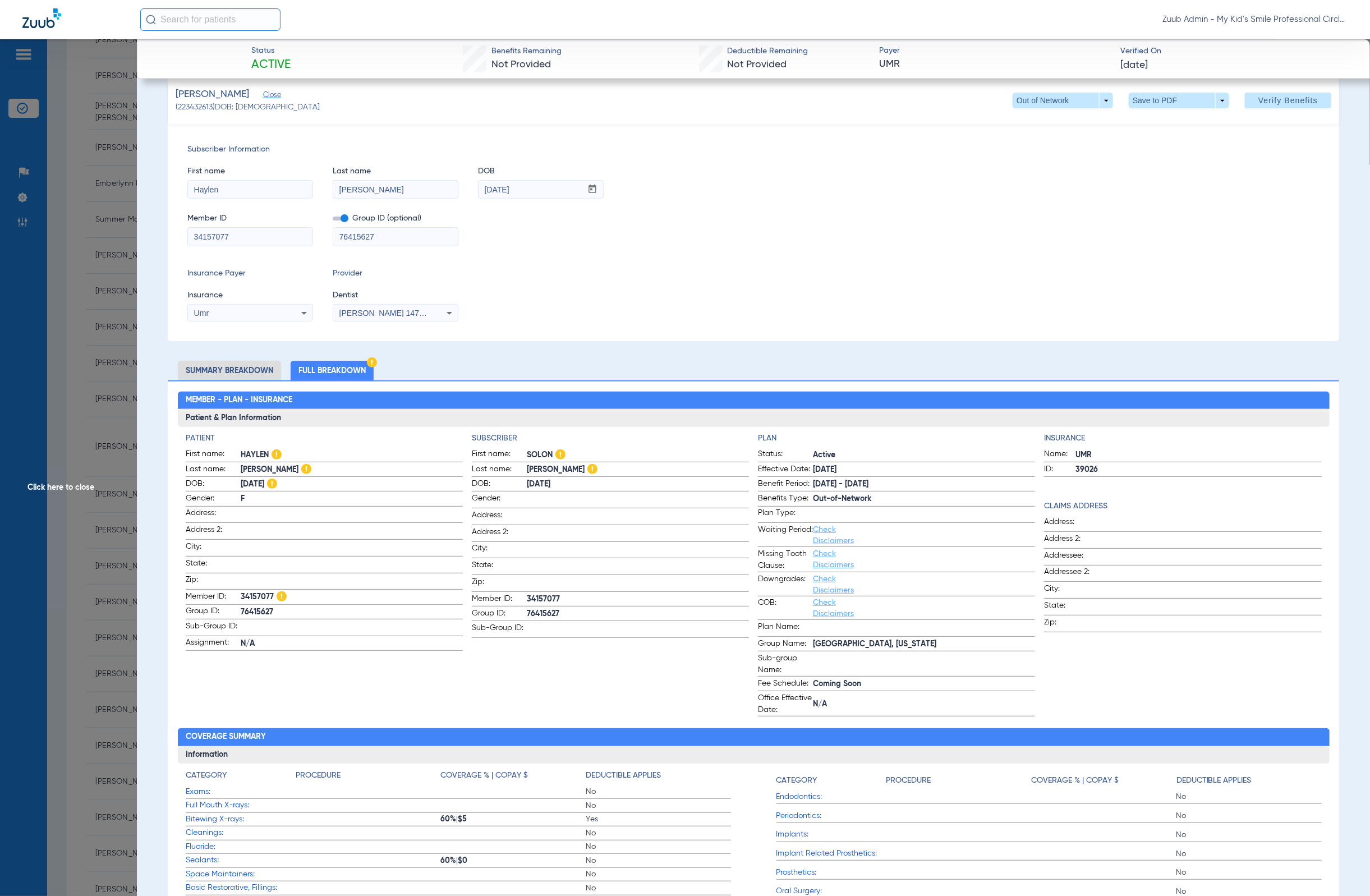
scroll to position [0, 0]
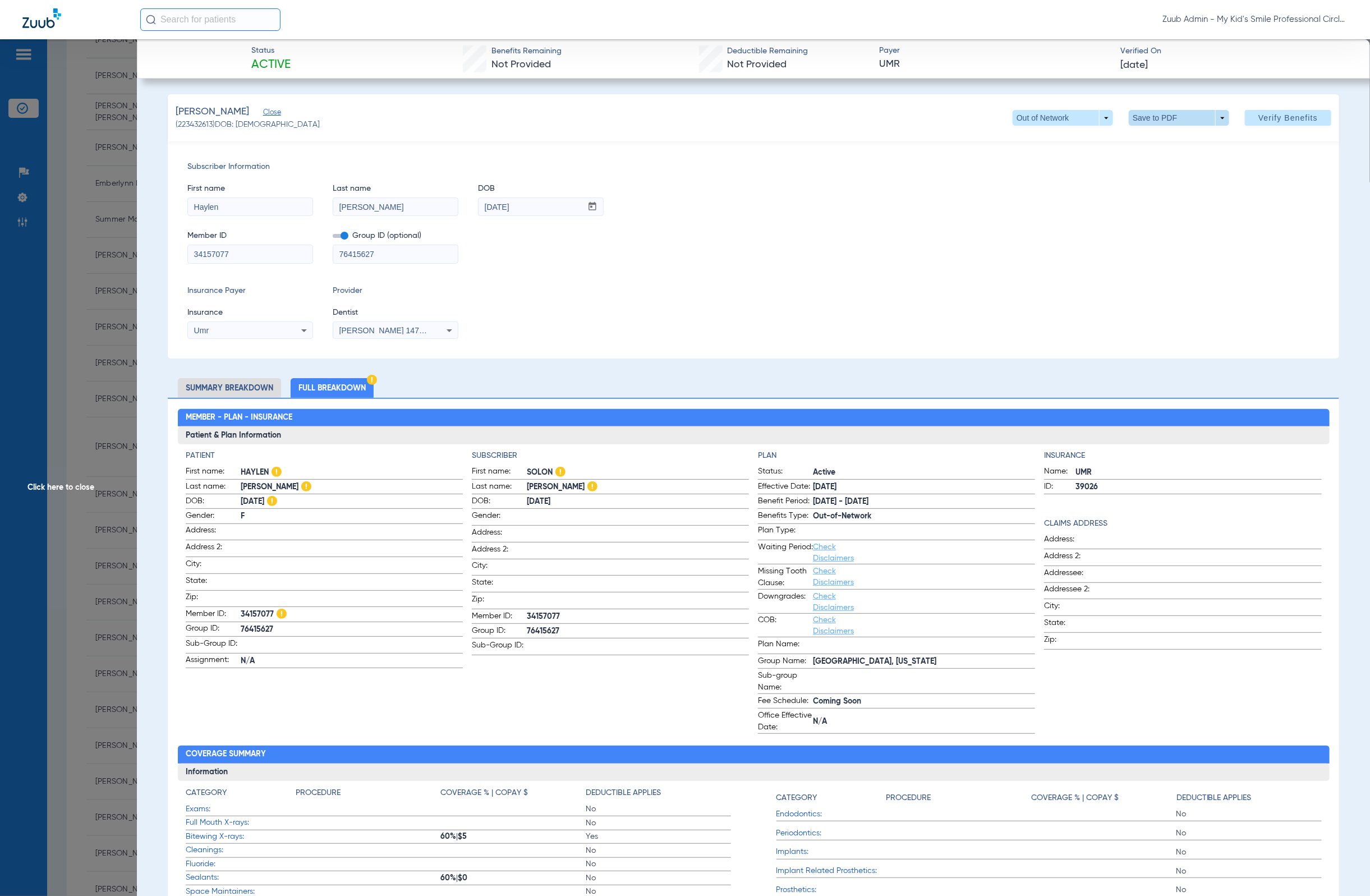
click at [1167, 118] on span at bounding box center [1179, 118] width 27 height 27
click at [1167, 136] on span "Save to PDF" at bounding box center [1173, 140] width 44 height 8
click at [88, 359] on span "Click here to close" at bounding box center [68, 487] width 137 height 896
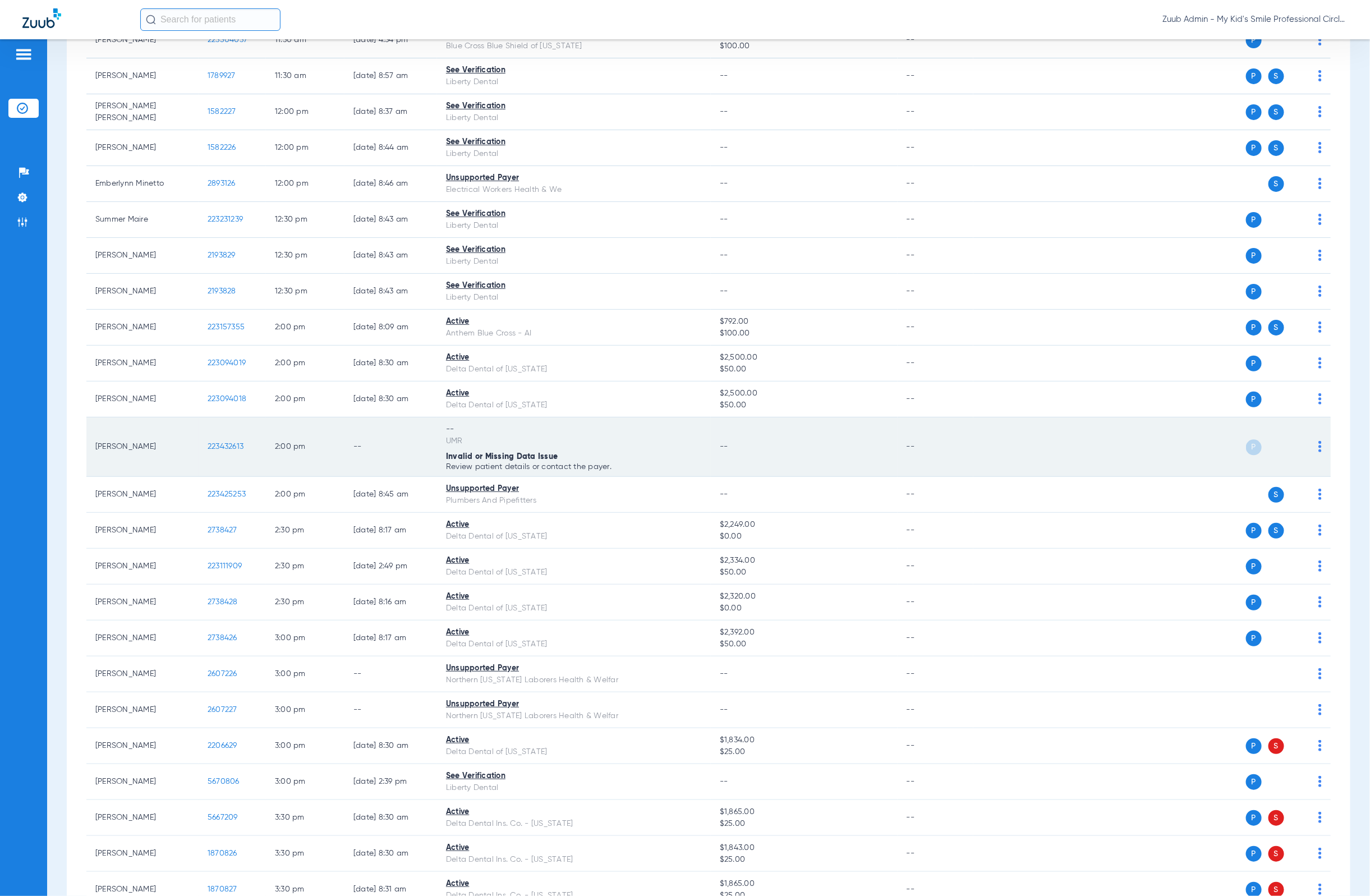
click at [1319, 452] on img at bounding box center [1320, 447] width 3 height 11
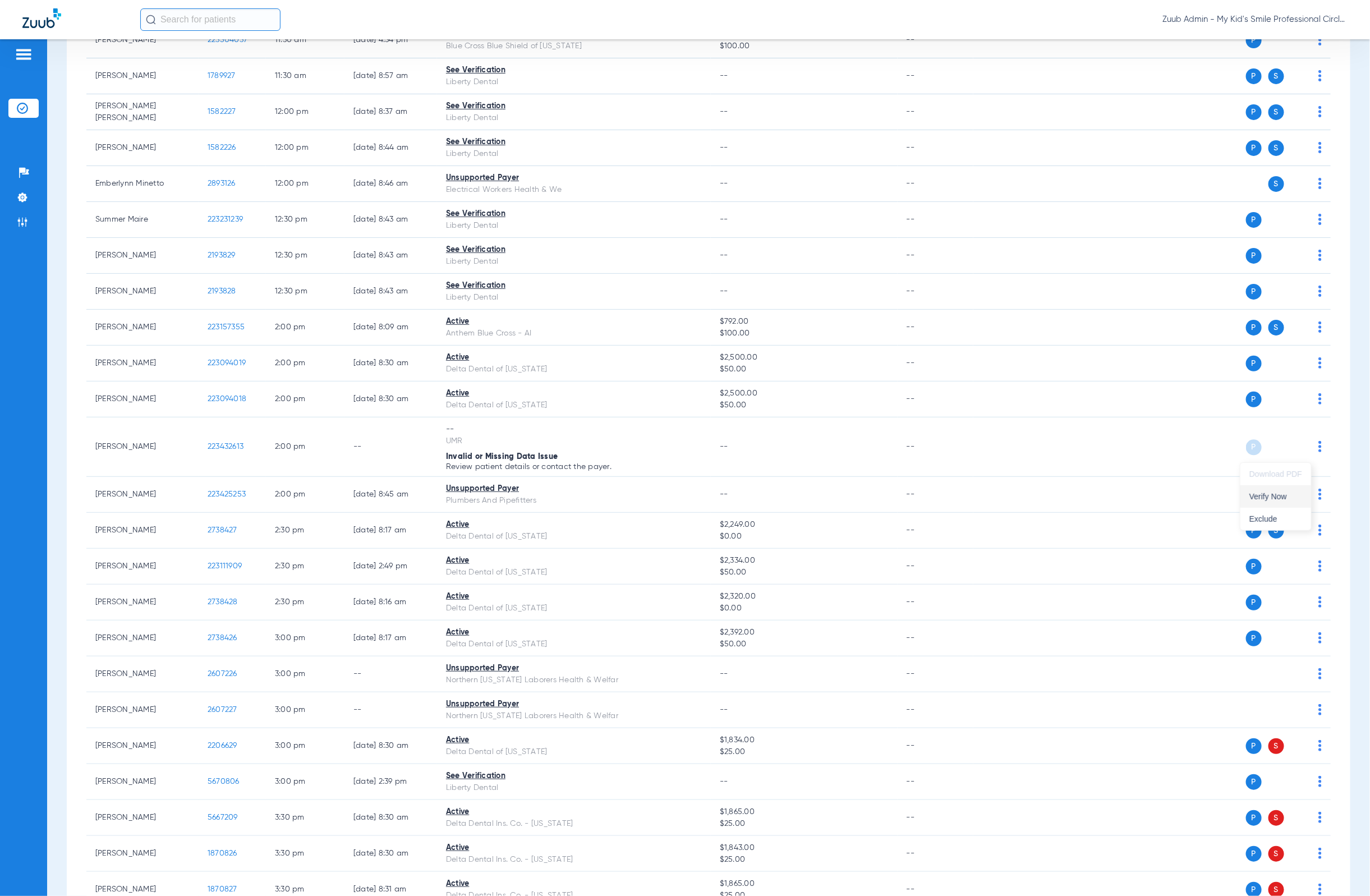
click at [1293, 488] on button "Verify Now" at bounding box center [1276, 497] width 71 height 22
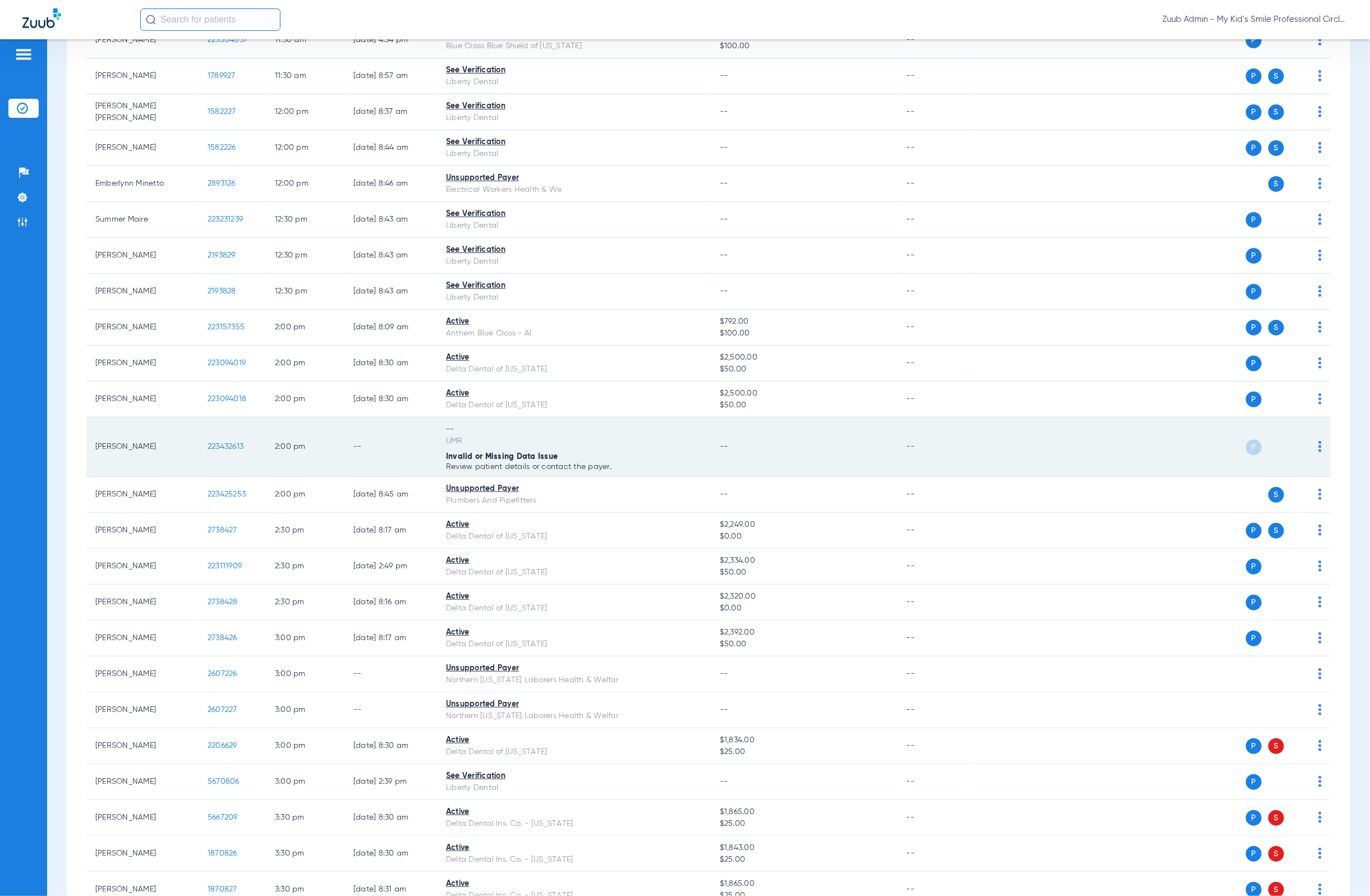
click at [208, 451] on span "223432613" at bounding box center [226, 447] width 36 height 8
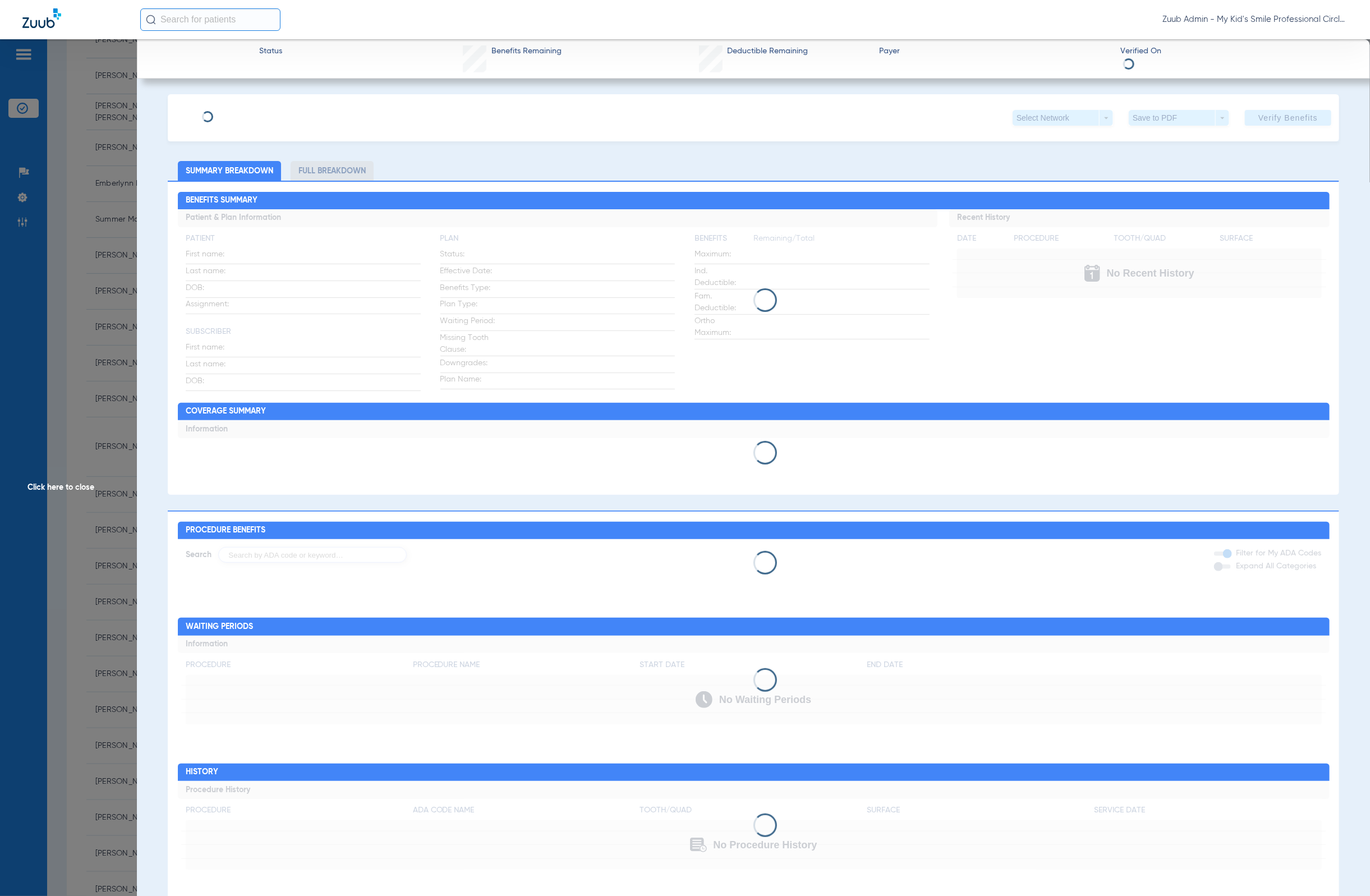
type input "Haylen"
type input "[PERSON_NAME]"
type input "[DATE]"
type input "34157077"
type input "76415627"
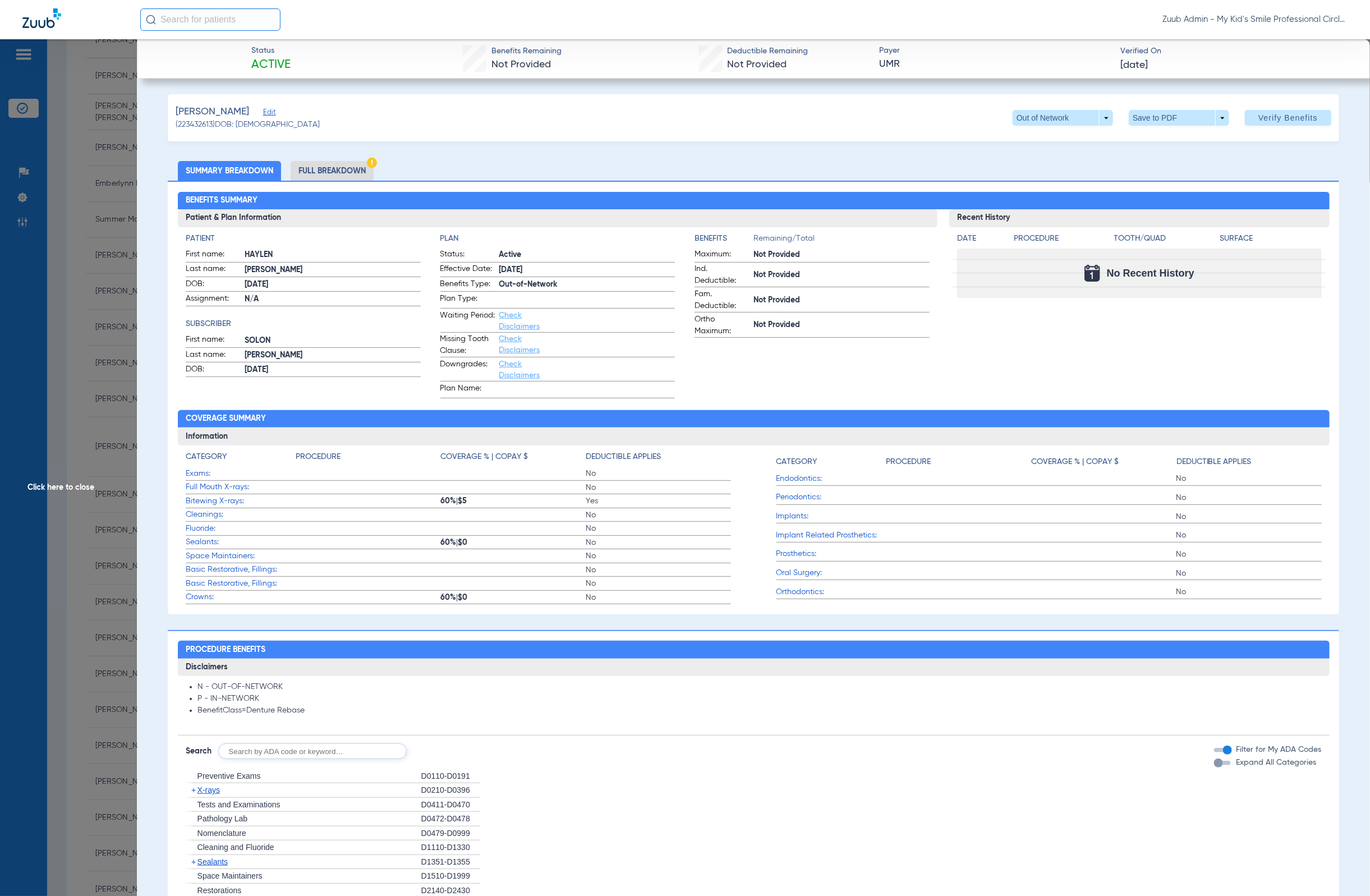
click at [273, 112] on span "Edit" at bounding box center [268, 113] width 10 height 11
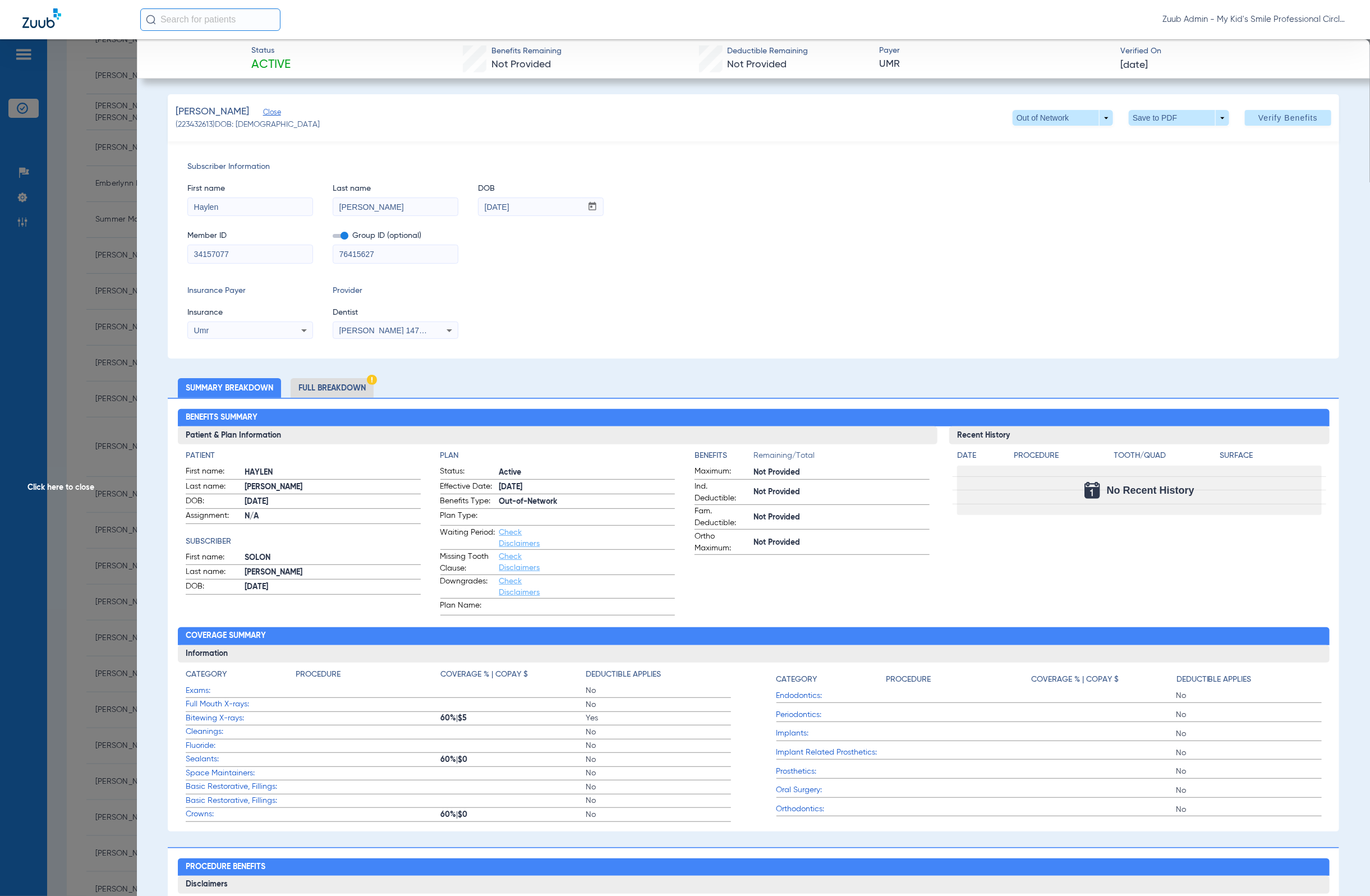
click at [352, 378] on li "Full Breakdown" at bounding box center [333, 388] width 83 height 20
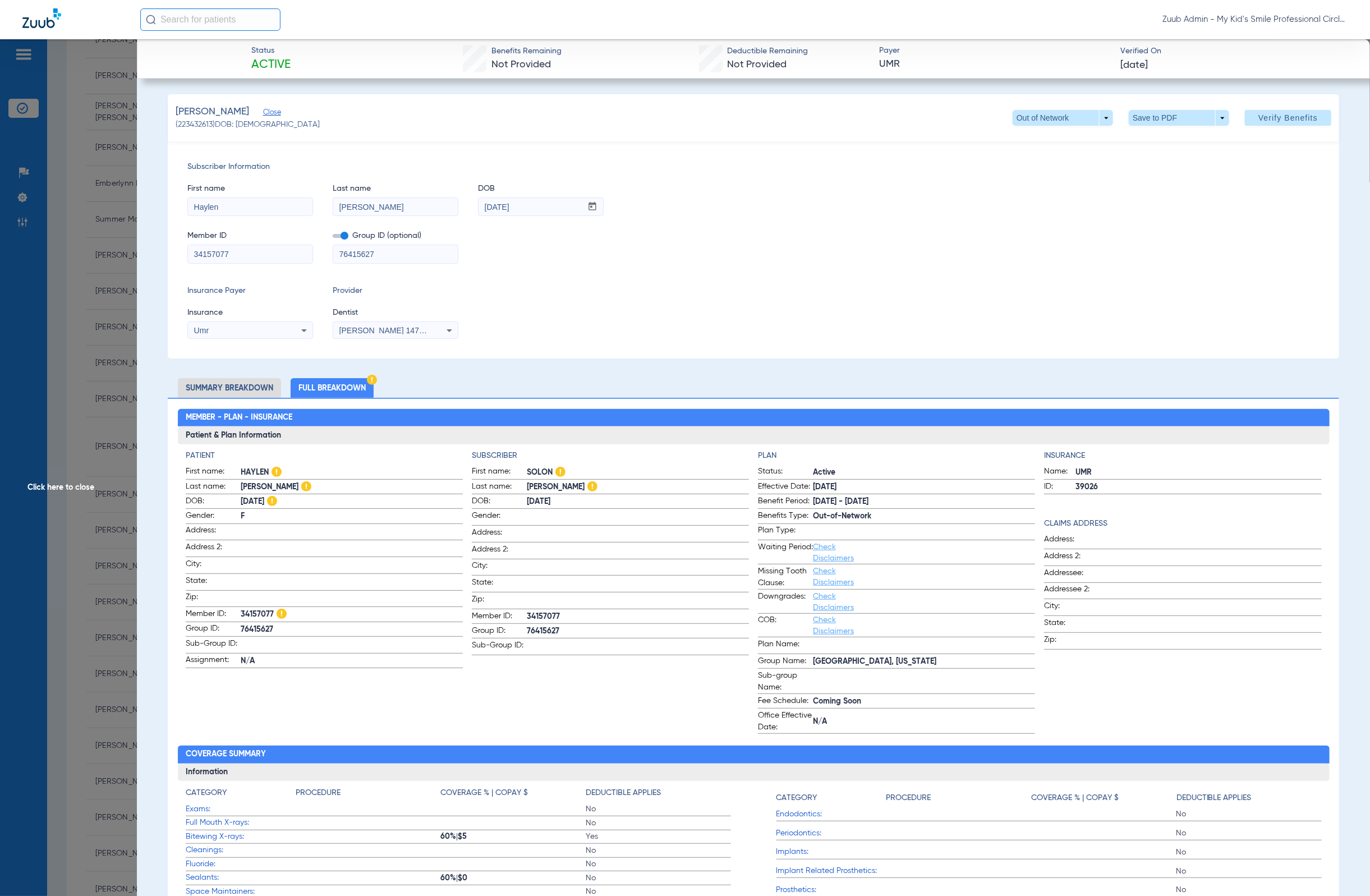
click at [102, 331] on span "Click here to close" at bounding box center [68, 487] width 137 height 896
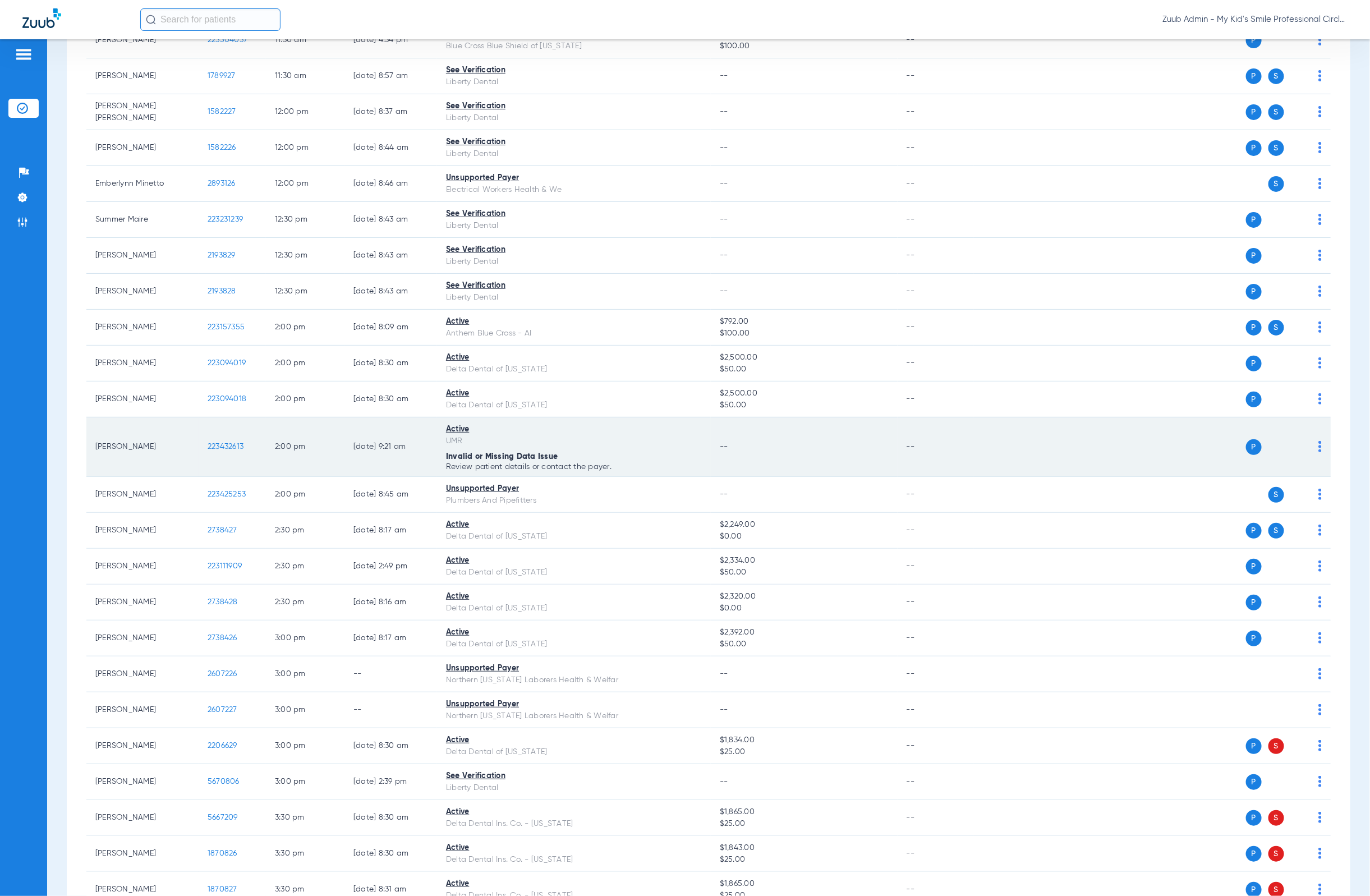
click at [1319, 452] on img at bounding box center [1320, 447] width 3 height 11
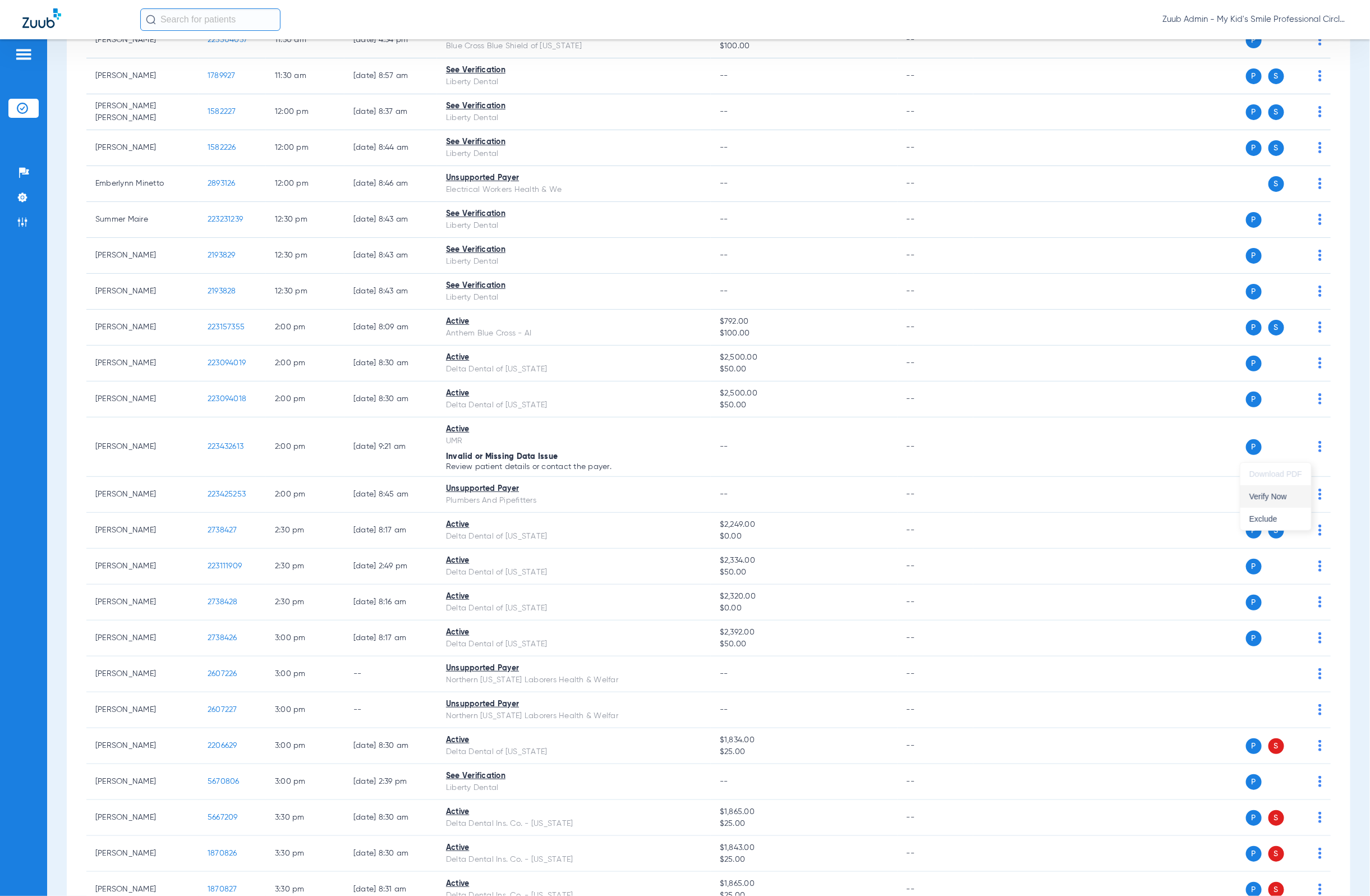
click at [1286, 487] on button "Verify Now" at bounding box center [1276, 497] width 71 height 22
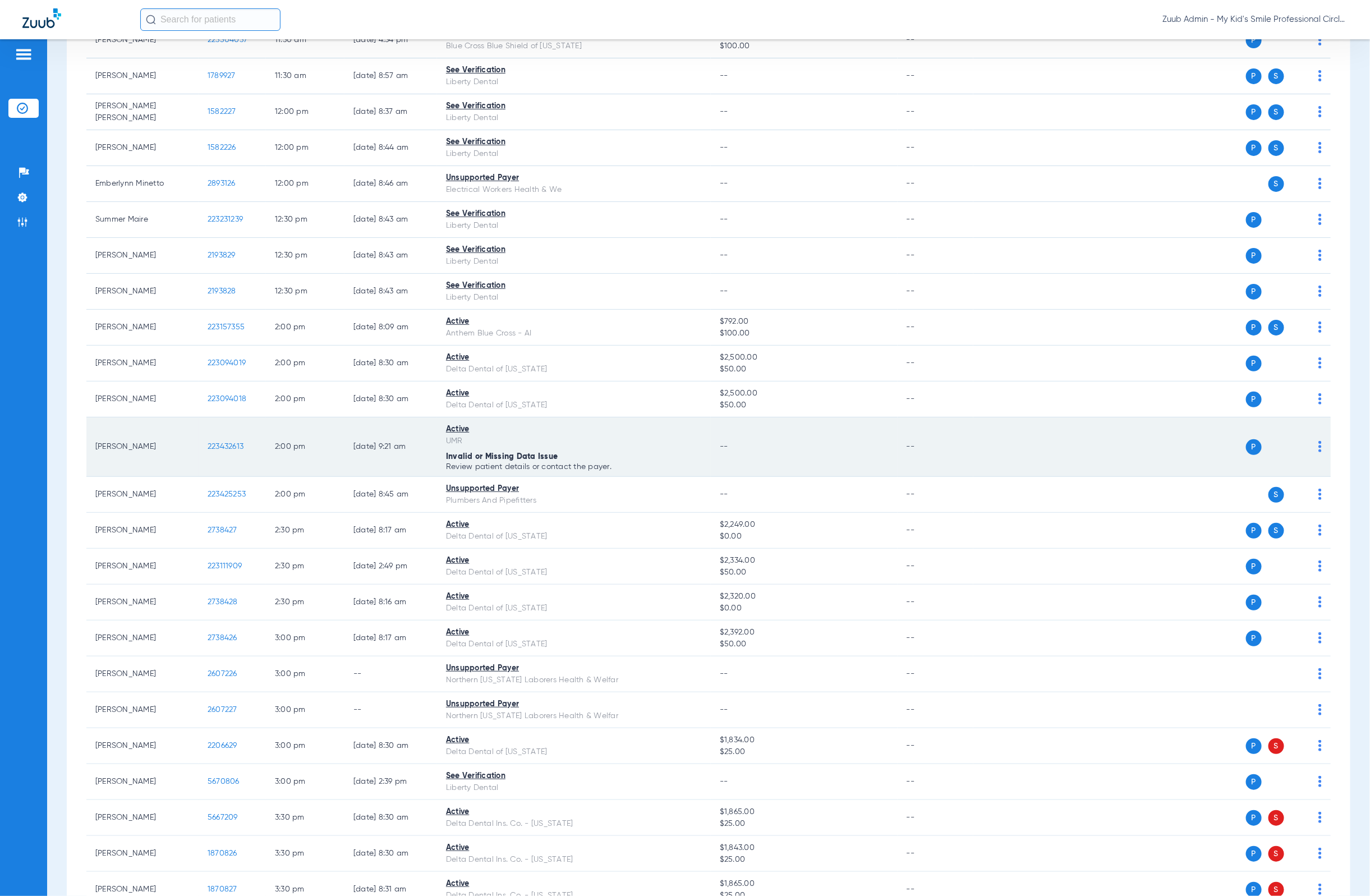
click at [232, 451] on span "223432613" at bounding box center [226, 447] width 36 height 8
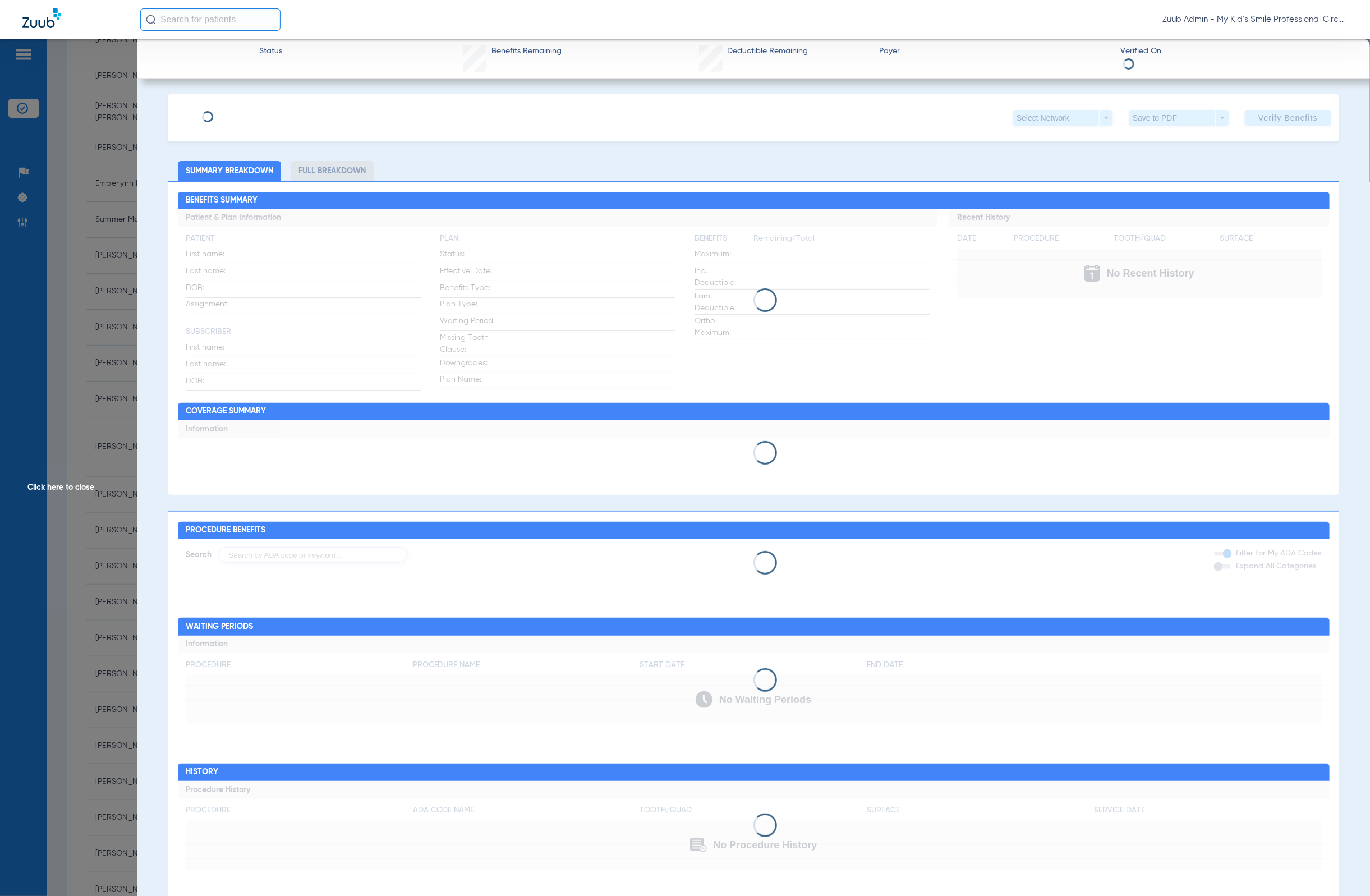
type input "Haylen"
type input "[PERSON_NAME]"
type input "[DATE]"
type input "34157077"
type input "76415627"
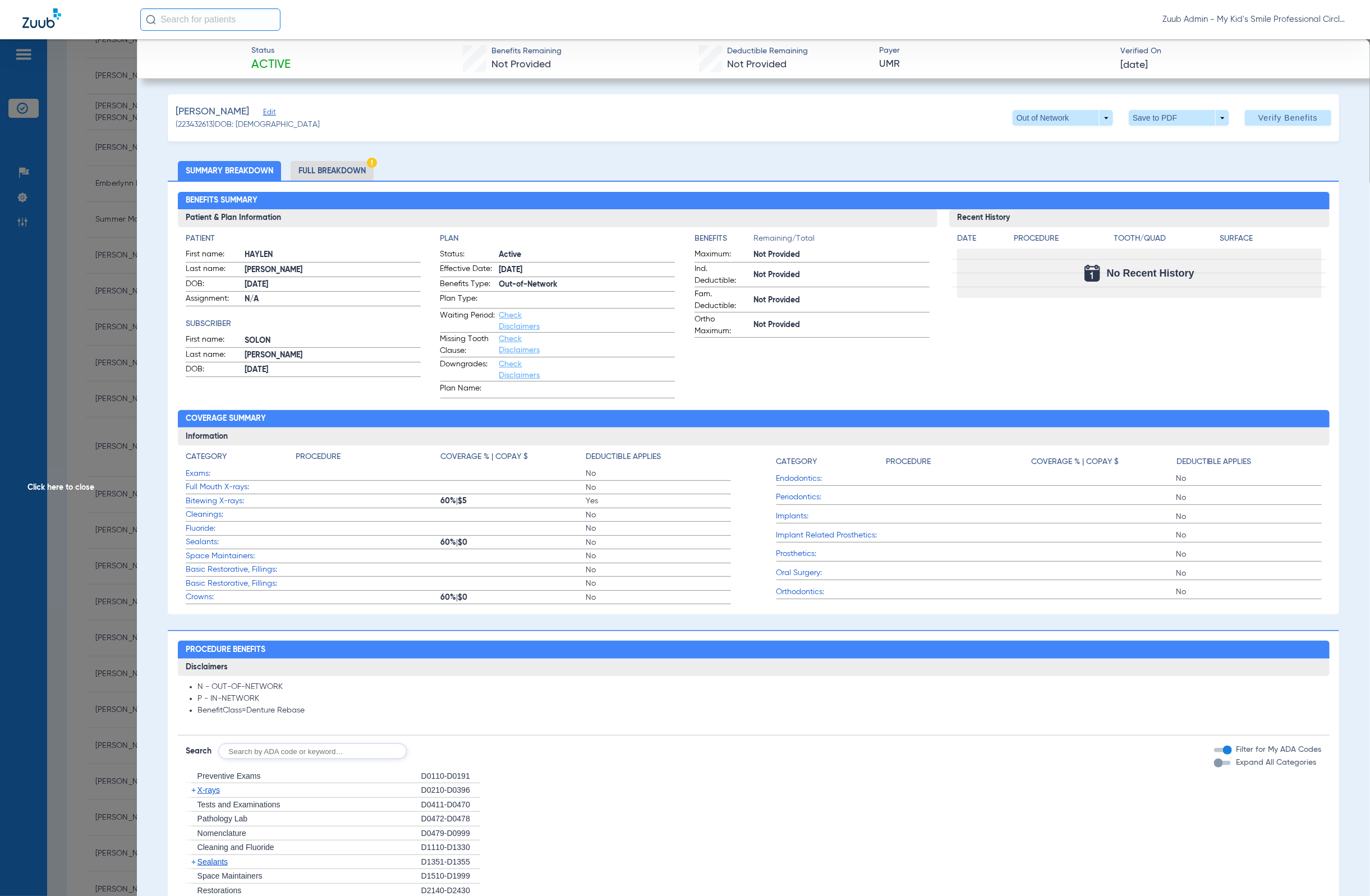
click at [273, 116] on span "Edit" at bounding box center [268, 113] width 10 height 11
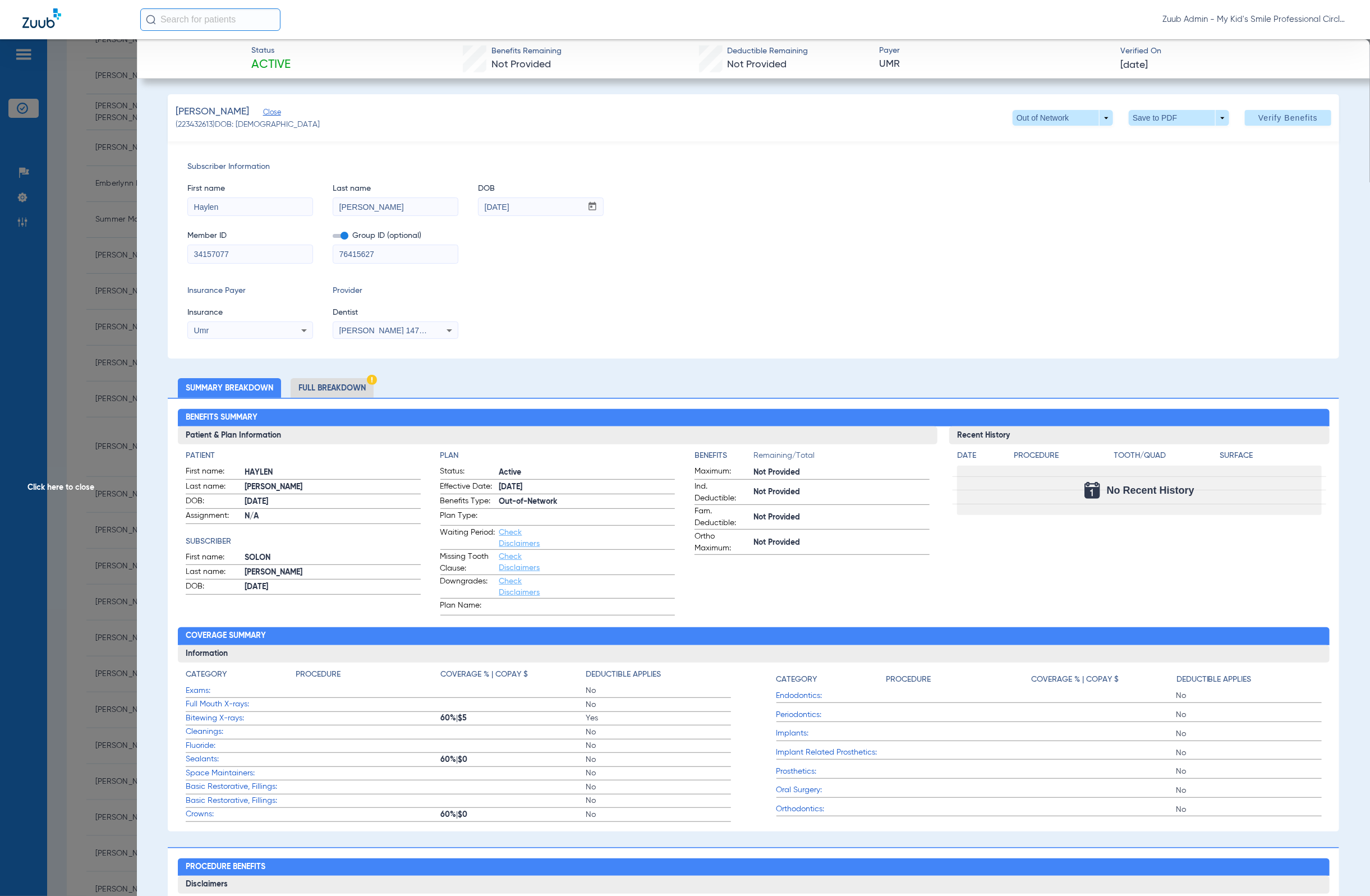
click at [1333, 406] on app-member-insurance-verification-view "Status Active Benefits Remaining Not Provided Deductible Remaining Not Provided…" at bounding box center [753, 883] width 1233 height 1687
click at [223, 25] on input "text" at bounding box center [210, 20] width 140 height 22
type input "Haylen Ly"
click at [308, 96] on td "03/28/2012" at bounding box center [321, 92] width 26 height 16
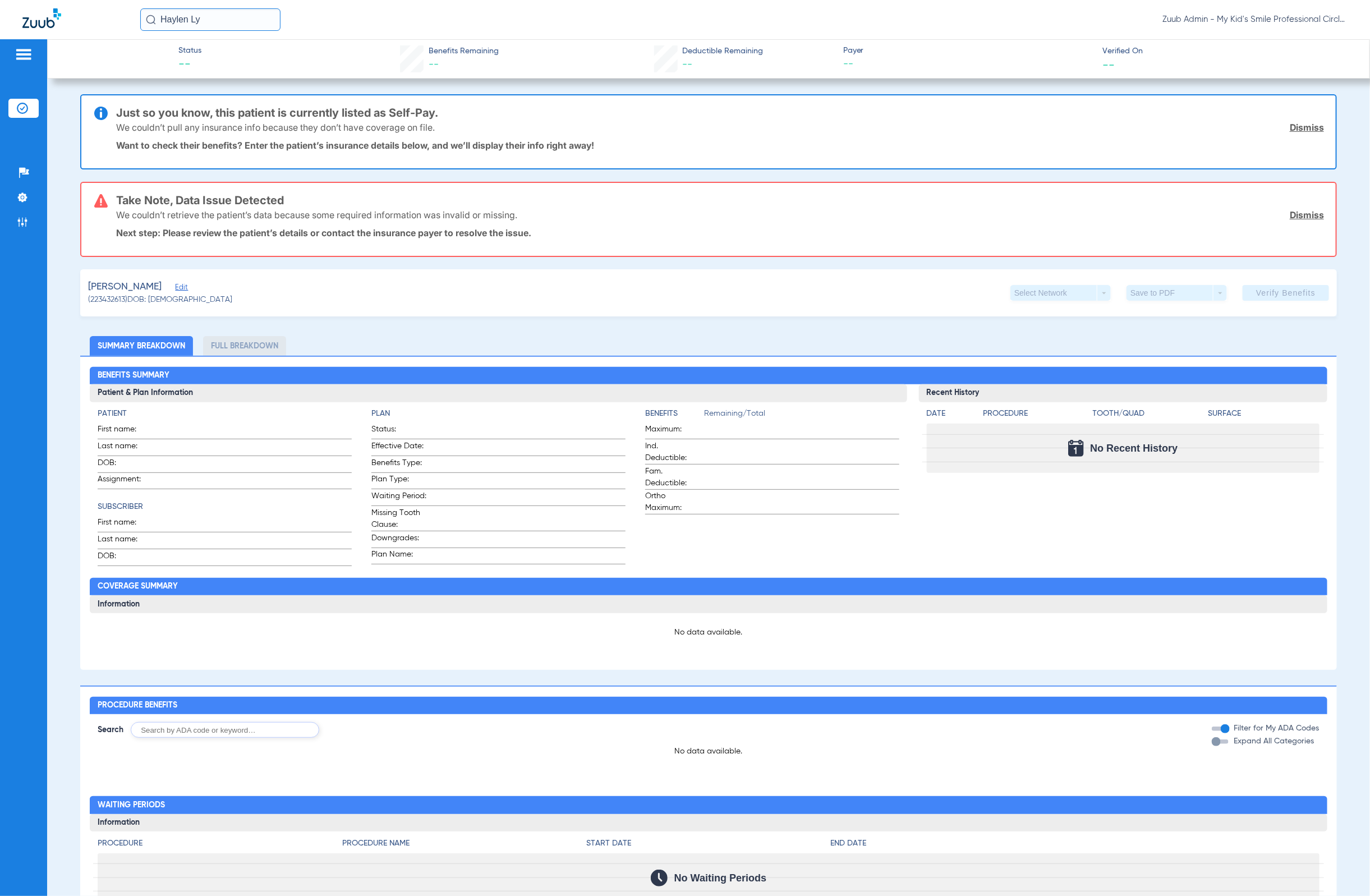
click at [161, 285] on div "Lyons, Haylen Edit" at bounding box center [160, 287] width 144 height 14
click at [175, 285] on span "Edit" at bounding box center [180, 289] width 10 height 11
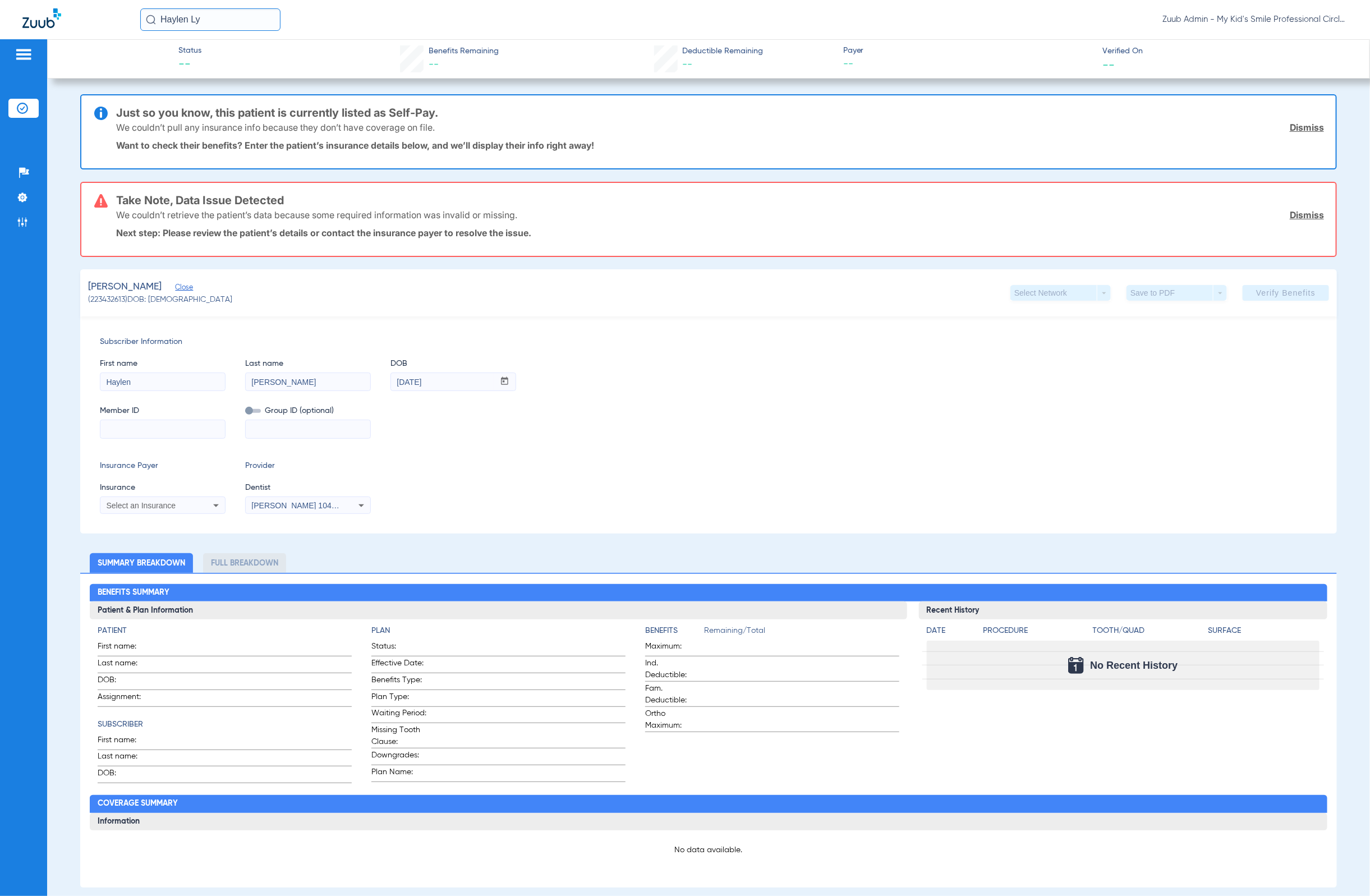
click at [248, 29] on input "Haylen Ly" at bounding box center [210, 20] width 140 height 22
click at [268, 56] on td "1877827" at bounding box center [288, 60] width 41 height 16
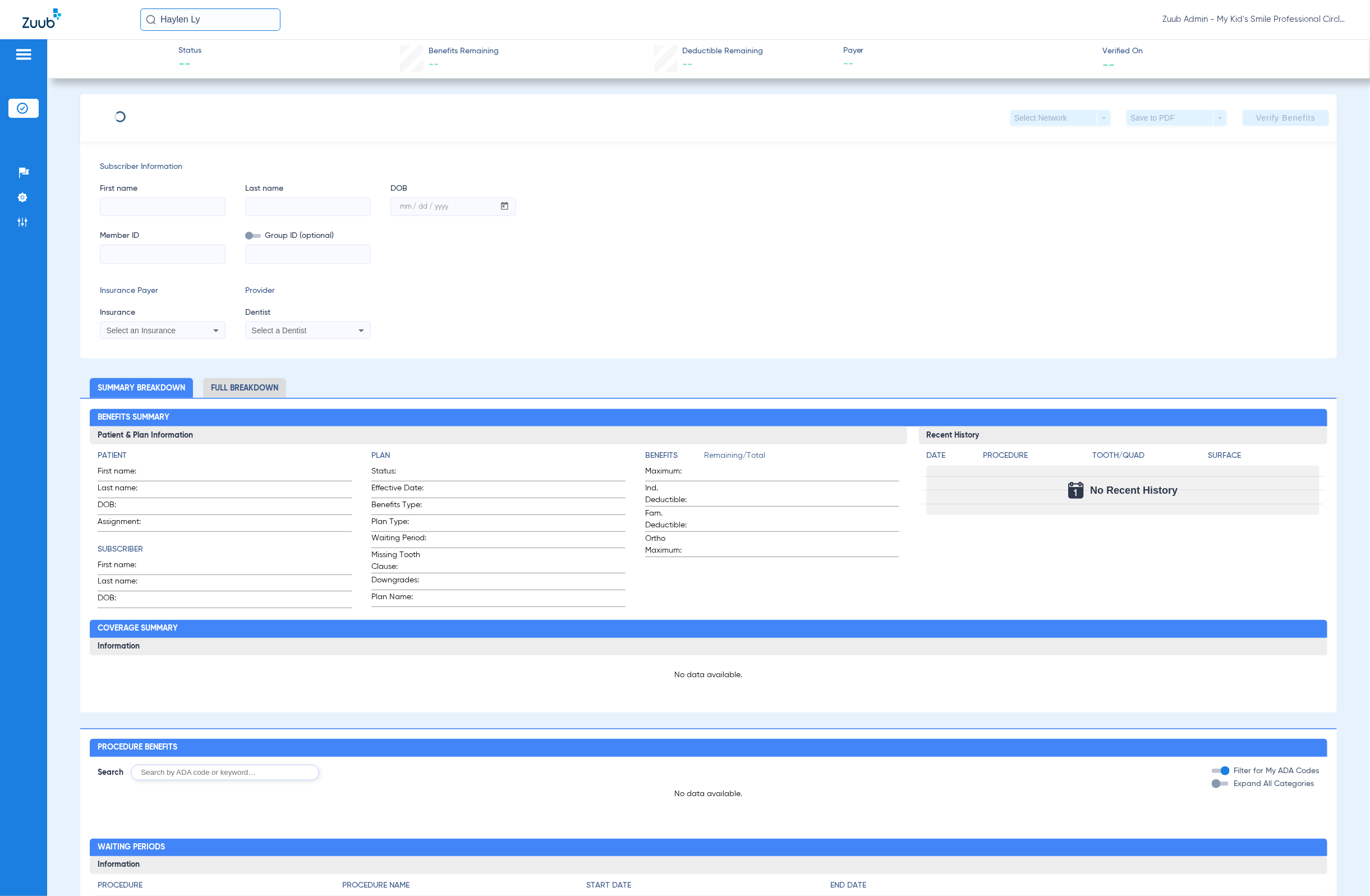
type input "Solon"
type input "Burch"
type input "06/12/1971"
type input "0058133201"
type input "261450"
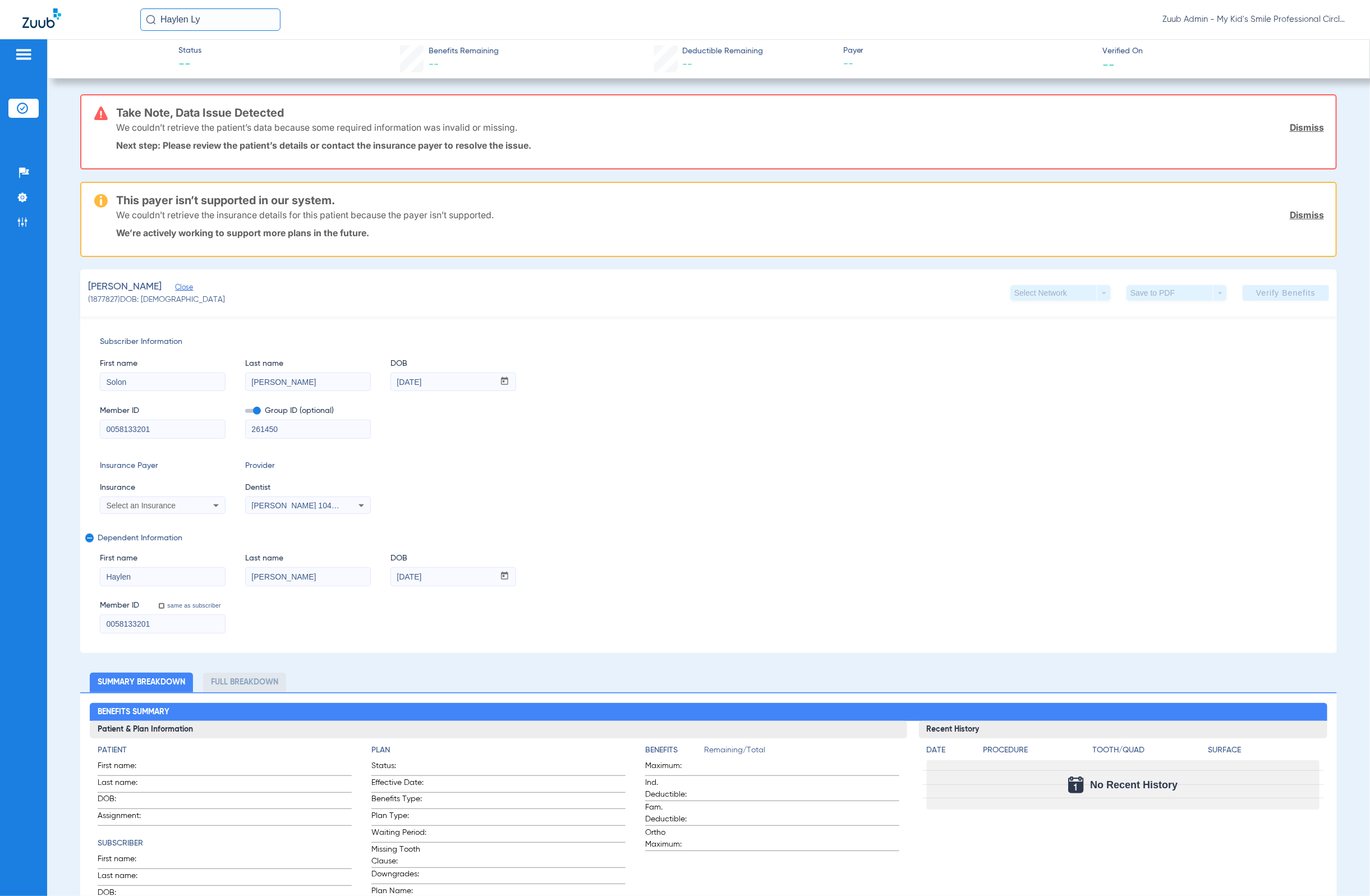
click at [223, 22] on input "Haylen Ly" at bounding box center [210, 20] width 140 height 22
click at [308, 105] on td "03/28/2012" at bounding box center [321, 107] width 26 height 16
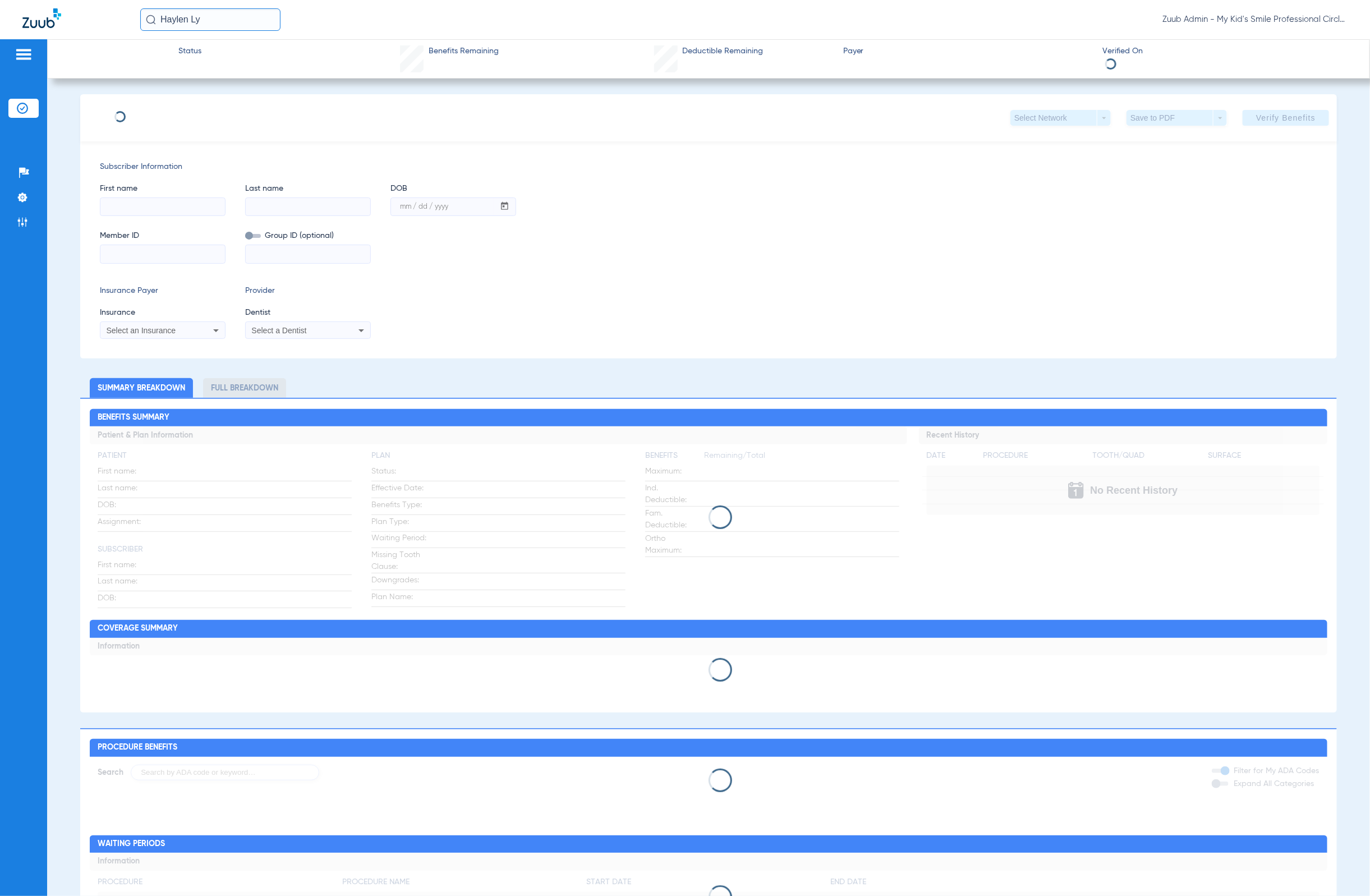
type input "Haylen"
type input "Lyons-Burch"
type input "03/28/2012"
type input "34157077"
type input "76415627"
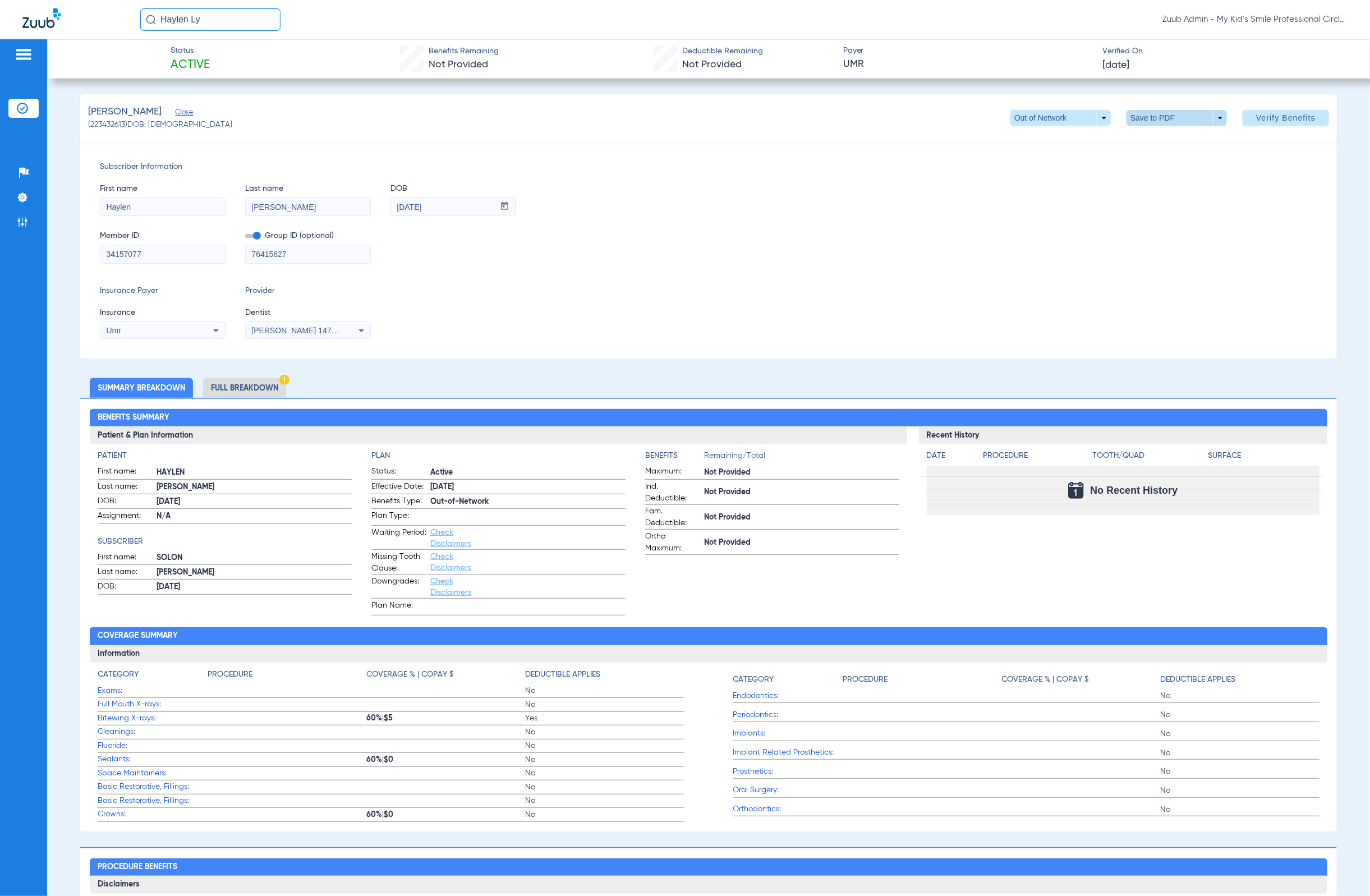
click at [1147, 110] on span at bounding box center [1177, 118] width 101 height 16
click at [1149, 138] on span "Save to PDF" at bounding box center [1170, 140] width 44 height 8
click at [102, 123] on span "(223432613) DOB: 03/28/2012" at bounding box center [160, 124] width 144 height 12
copy span "223432613"
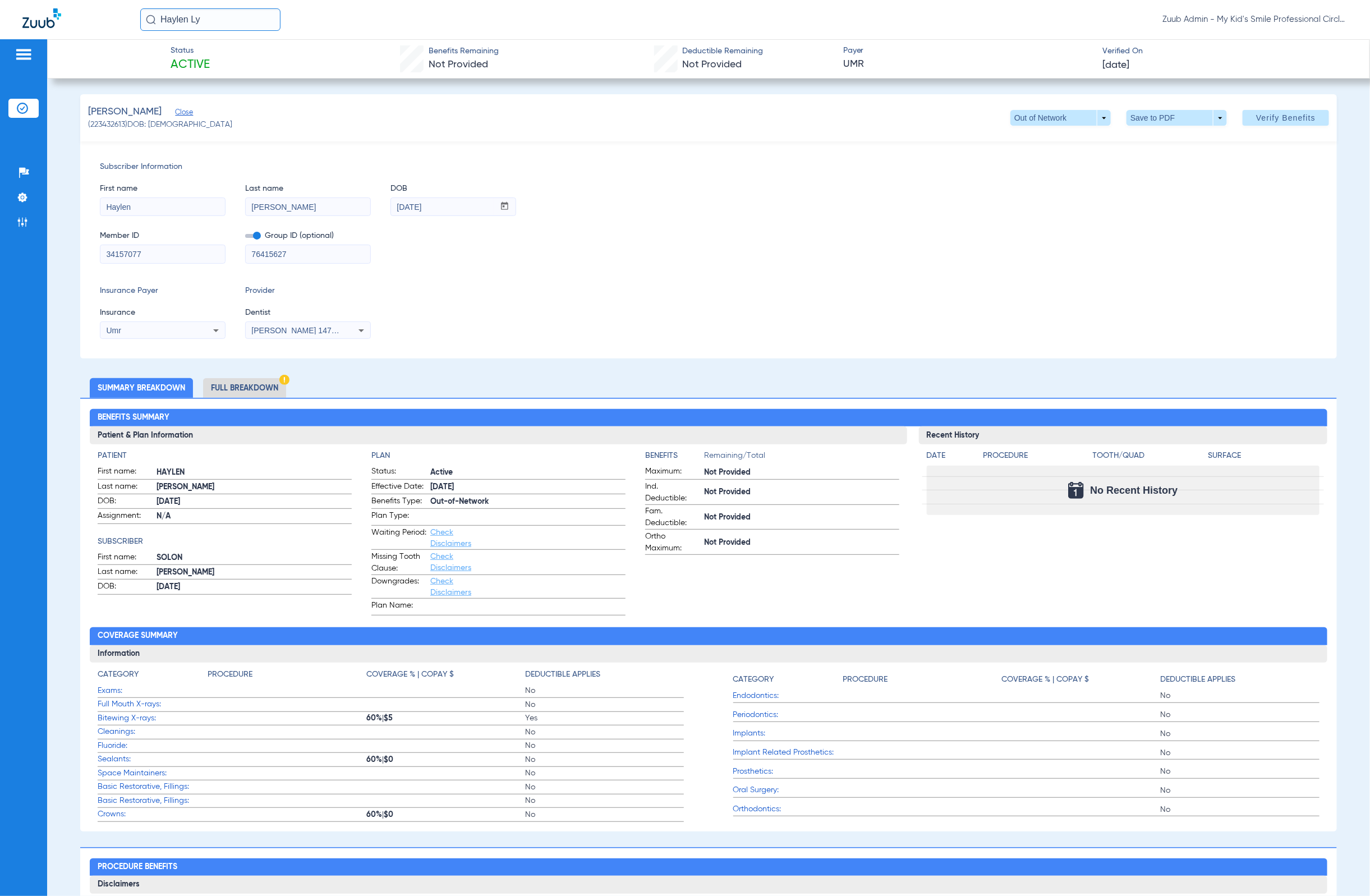
click at [275, 186] on span "Last name" at bounding box center [308, 188] width 125 height 12
click at [246, 23] on input "Haylen Ly" at bounding box center [210, 20] width 140 height 22
click at [308, 94] on td "03/28/2012" at bounding box center [321, 92] width 26 height 16
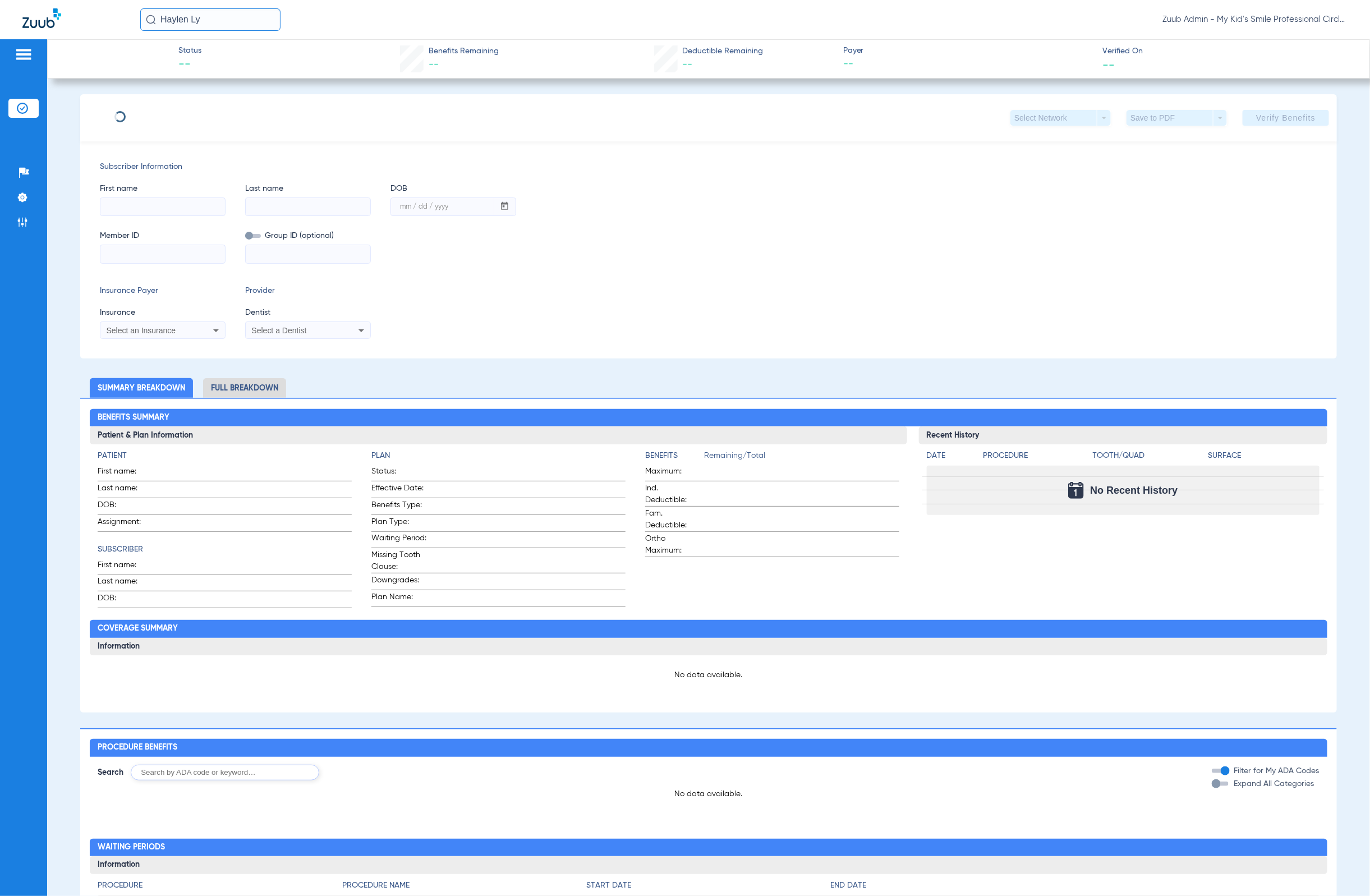
type input "Haylen"
type input "Lyons"
type input "03/28/2012"
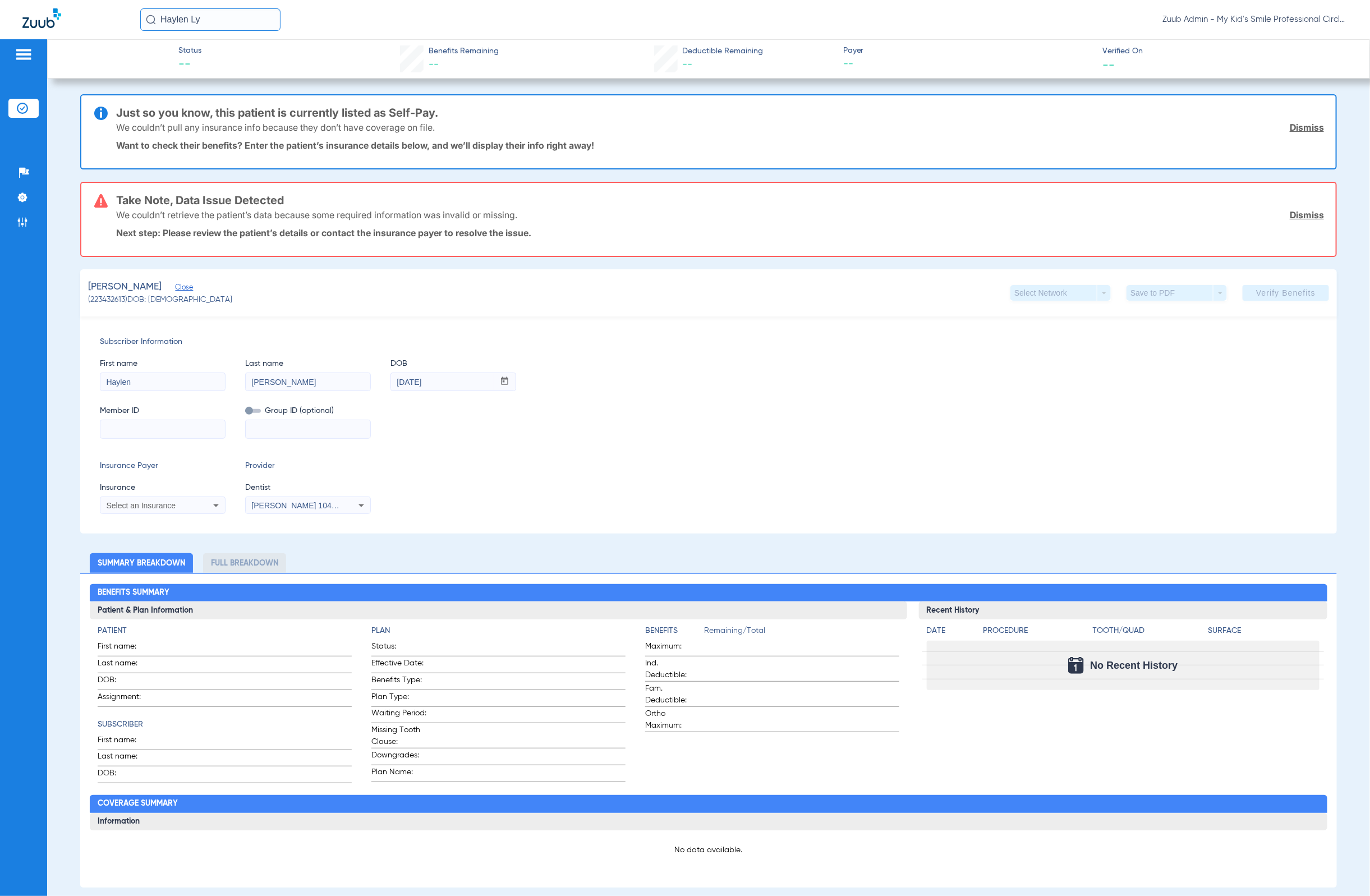
click at [227, 28] on input "Haylen Ly" at bounding box center [210, 20] width 140 height 22
click at [308, 111] on td "03/28/2012" at bounding box center [321, 107] width 26 height 16
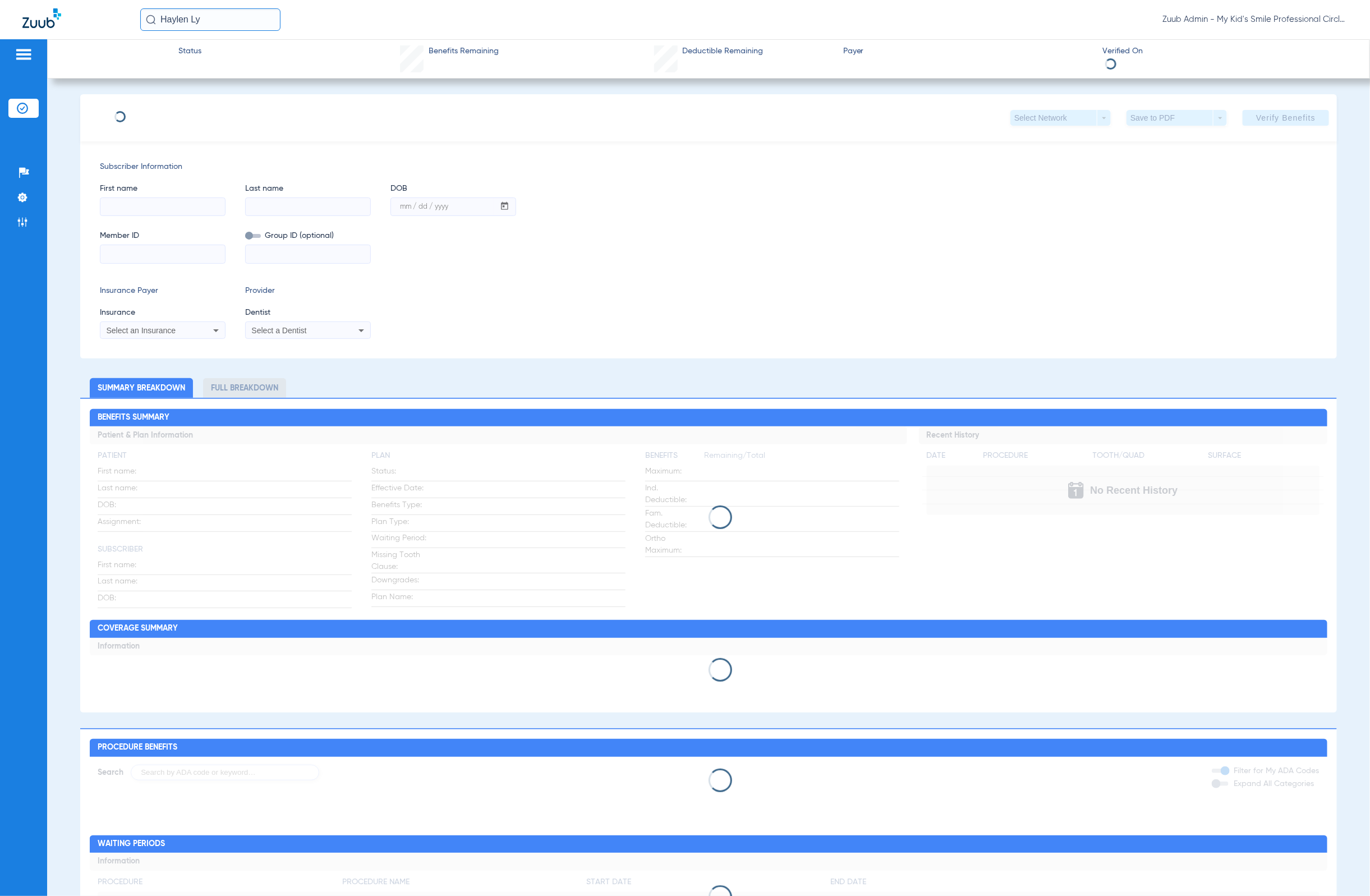
type input "Haylen"
type input "Lyons-Burch"
type input "03/28/2012"
type input "34157077"
type input "76415627"
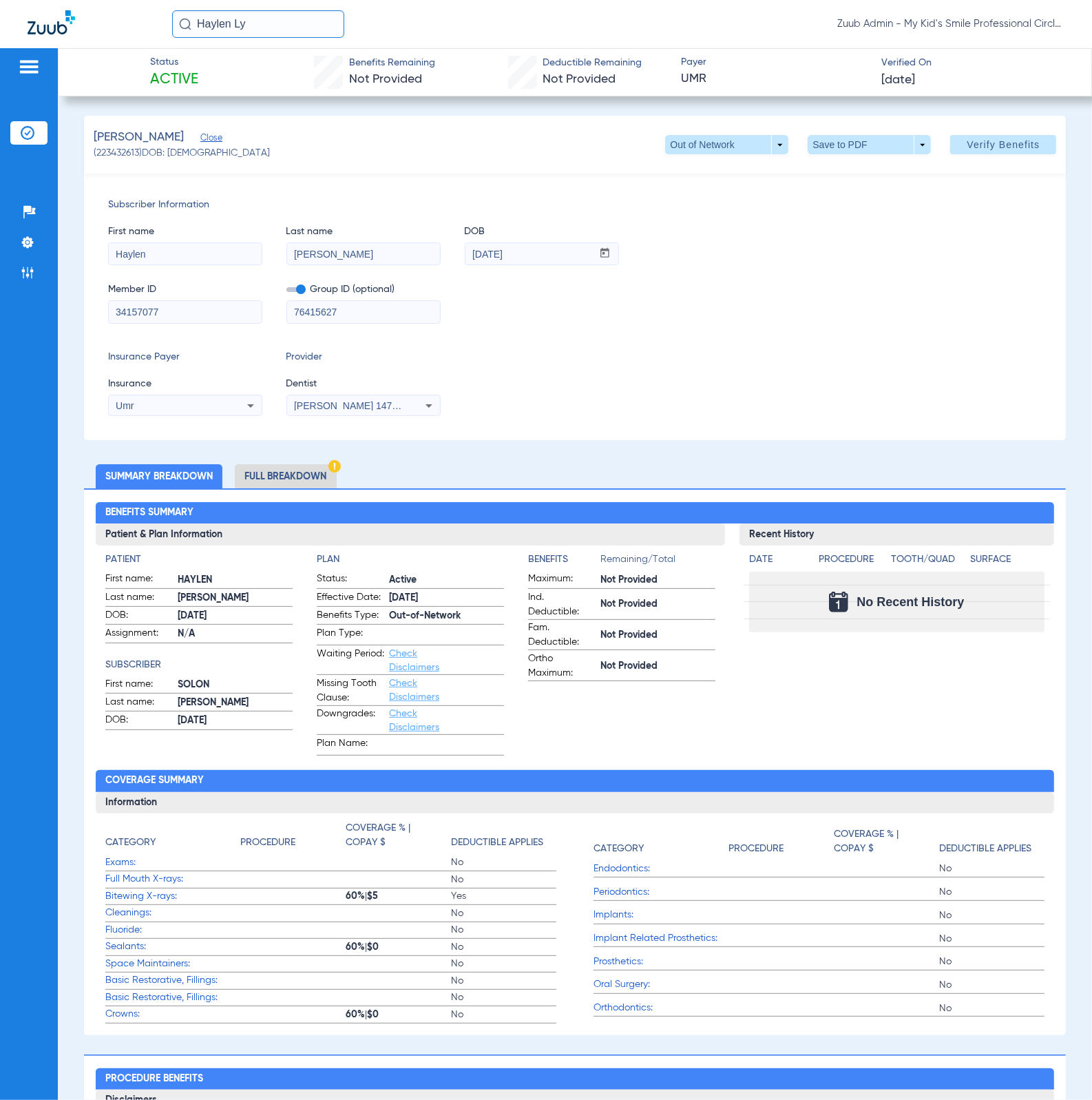
click at [30, 135] on img at bounding box center [28, 133] width 14 height 14
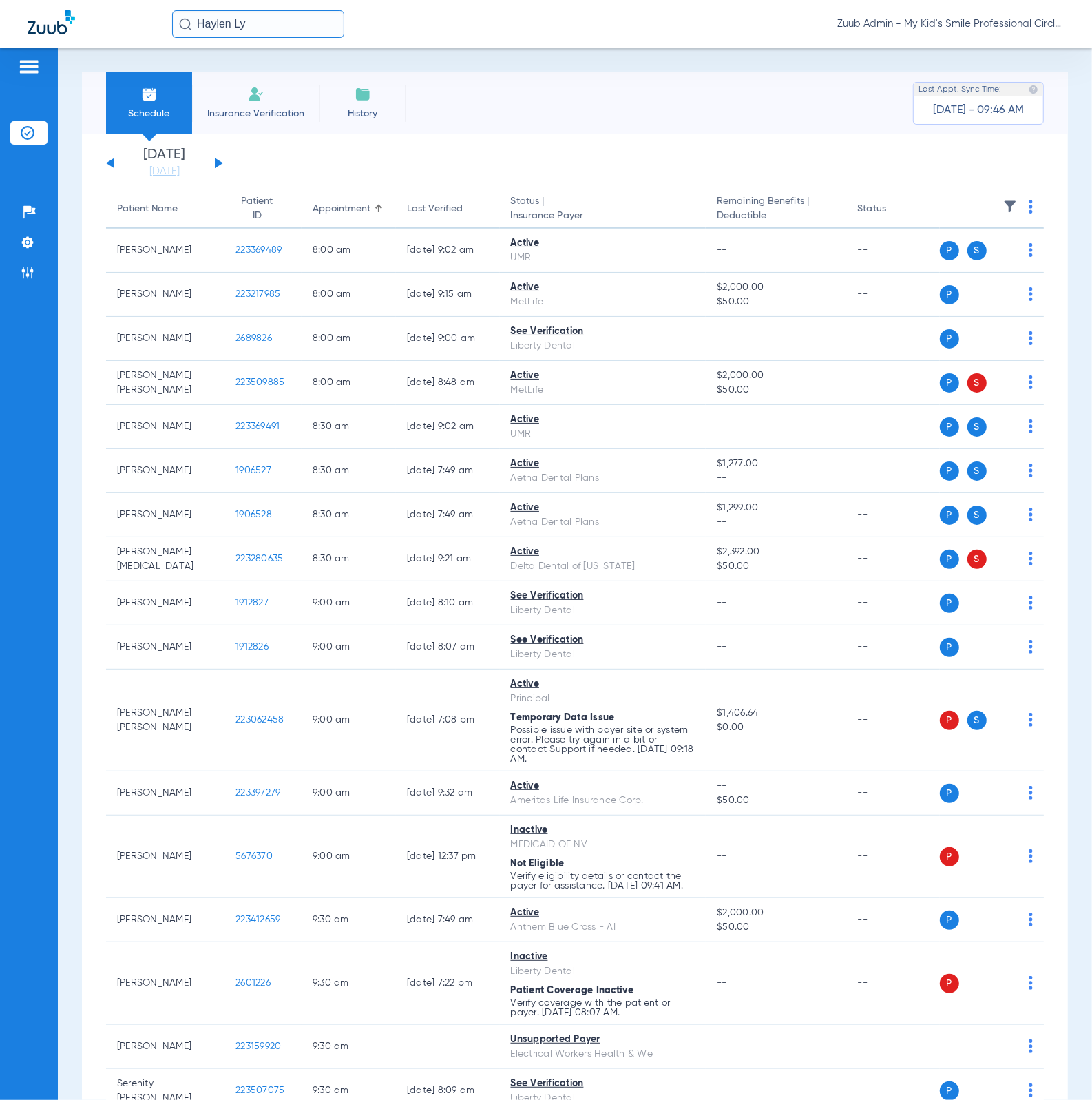
click at [1003, 210] on img at bounding box center [1010, 206] width 14 height 14
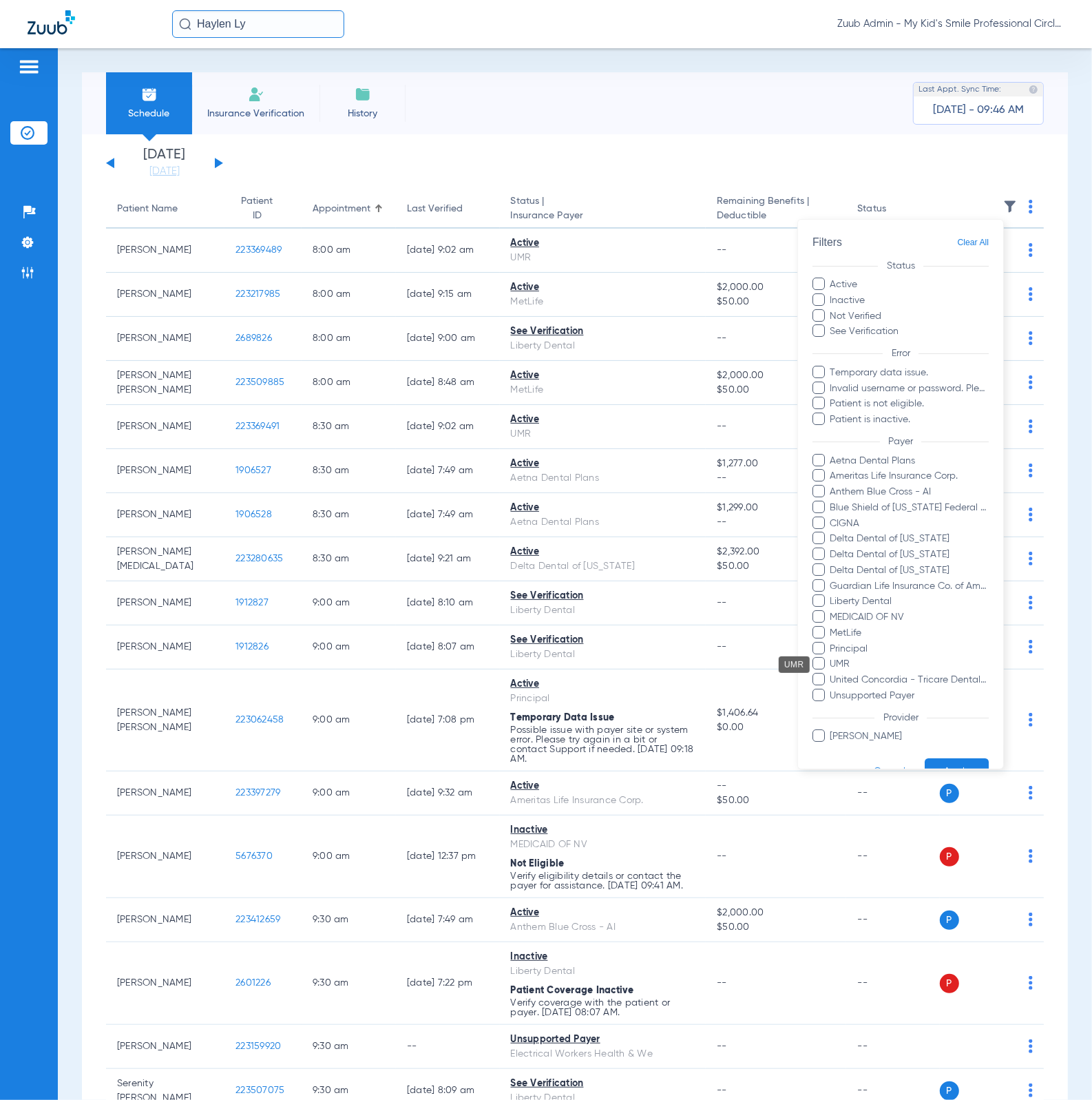
click at [880, 666] on span "UMR" at bounding box center [909, 664] width 159 height 15
click at [832, 674] on input "UMR" at bounding box center [832, 674] width 0 height 0
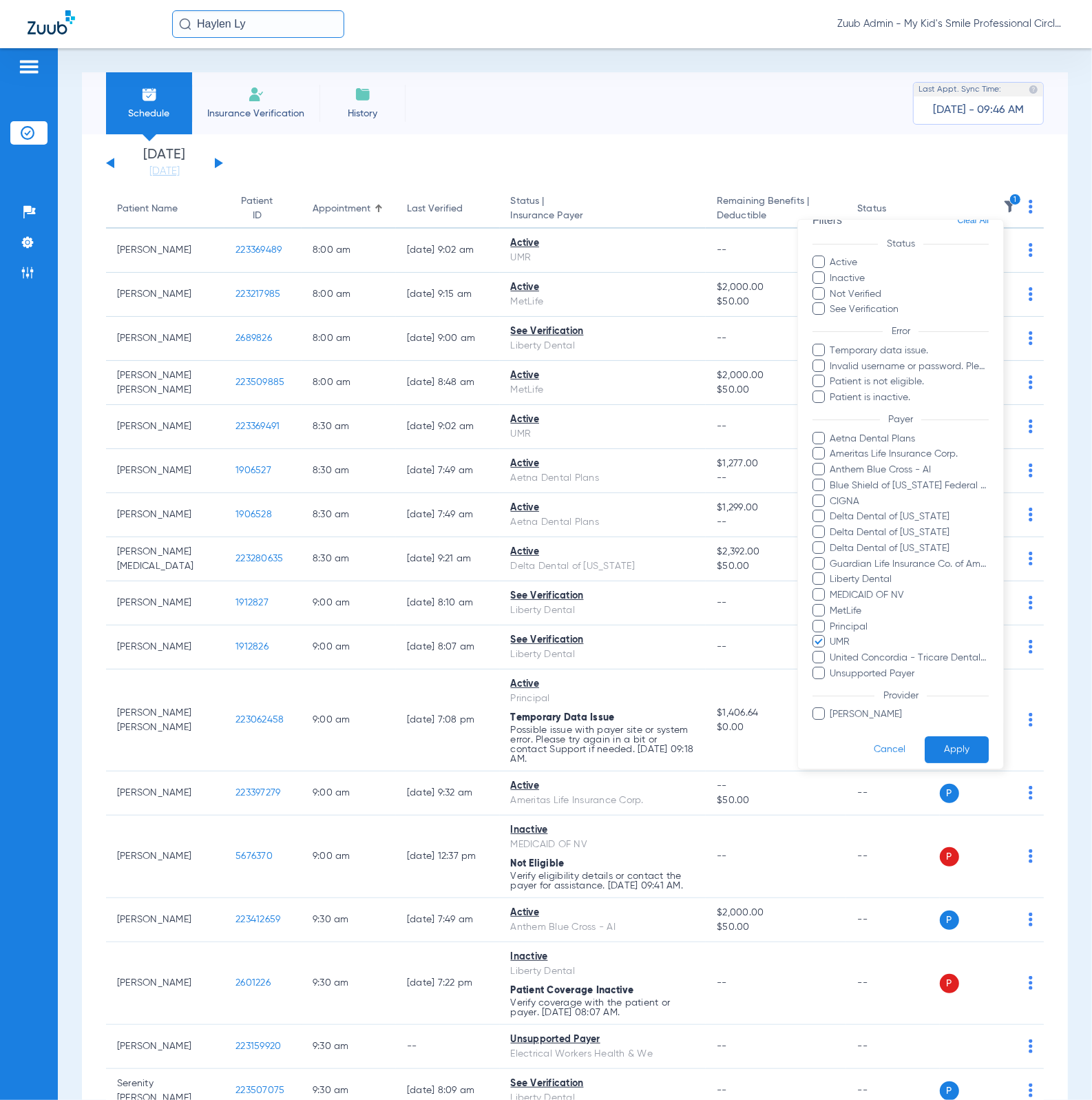
scroll to position [44, 0]
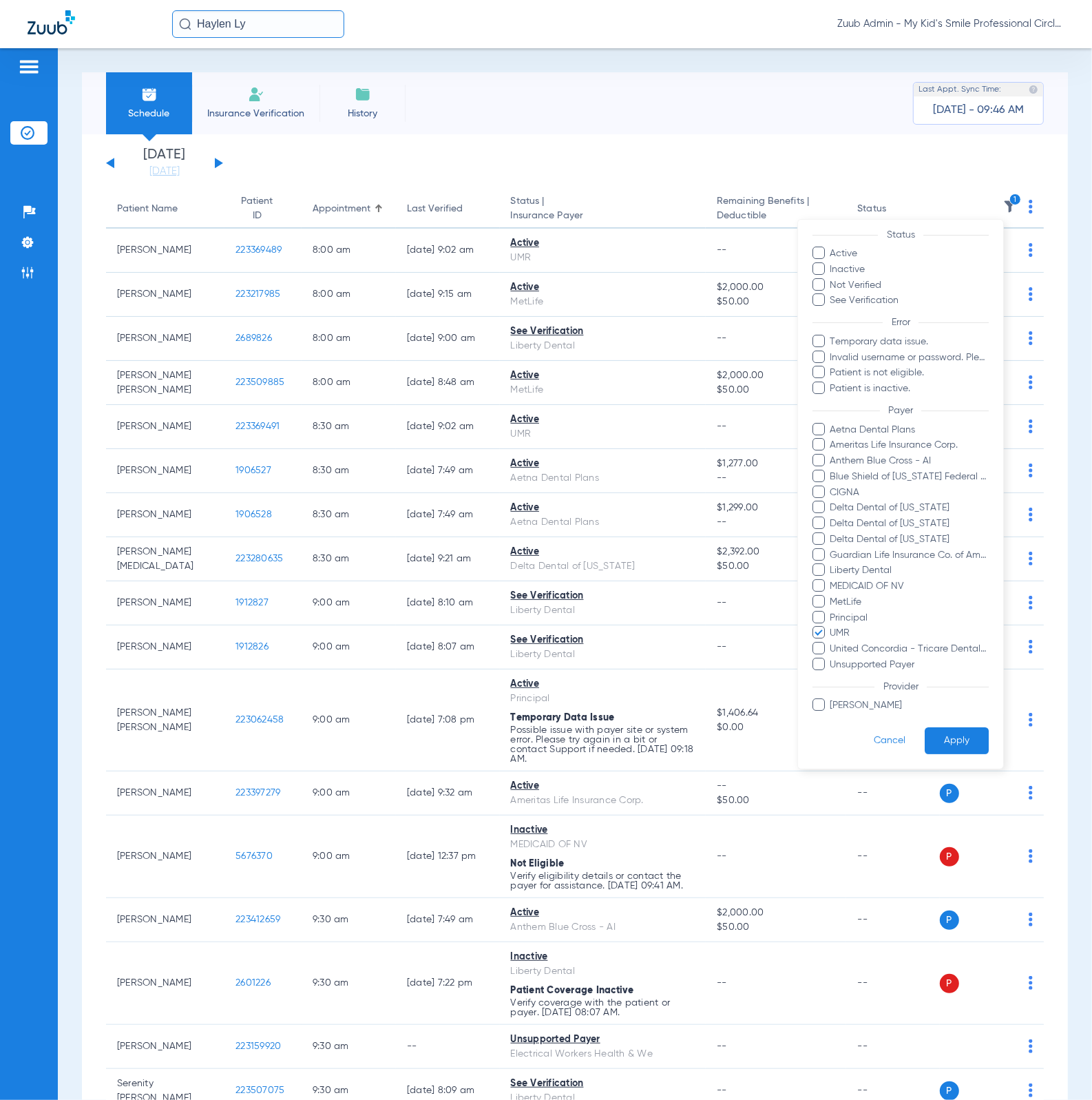
drag, startPoint x: 953, startPoint y: 736, endPoint x: 852, endPoint y: 760, distance: 103.8
click at [954, 736] on button "Apply" at bounding box center [956, 741] width 64 height 27
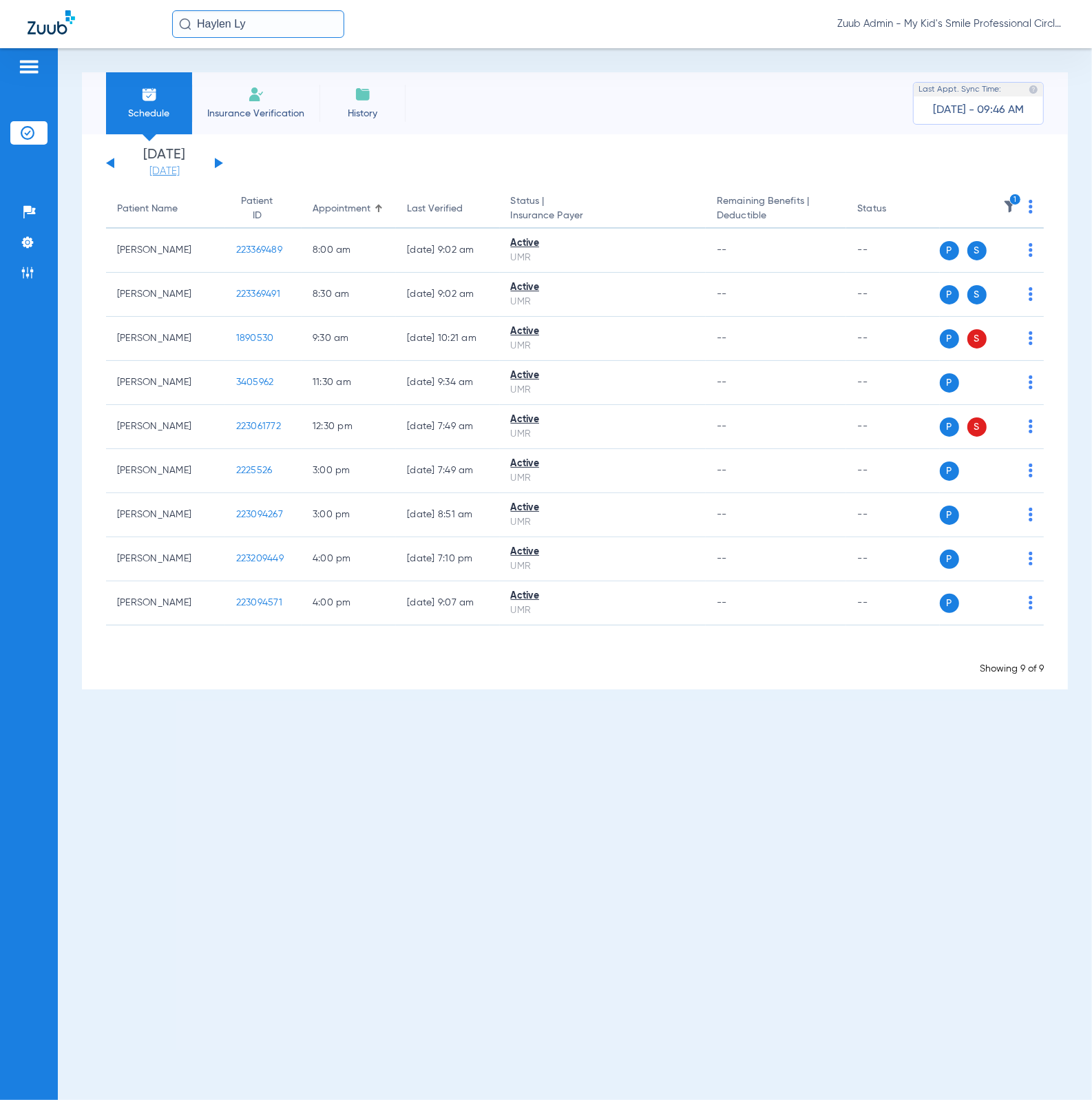
click at [182, 168] on link "[DATE]" at bounding box center [165, 171] width 83 height 14
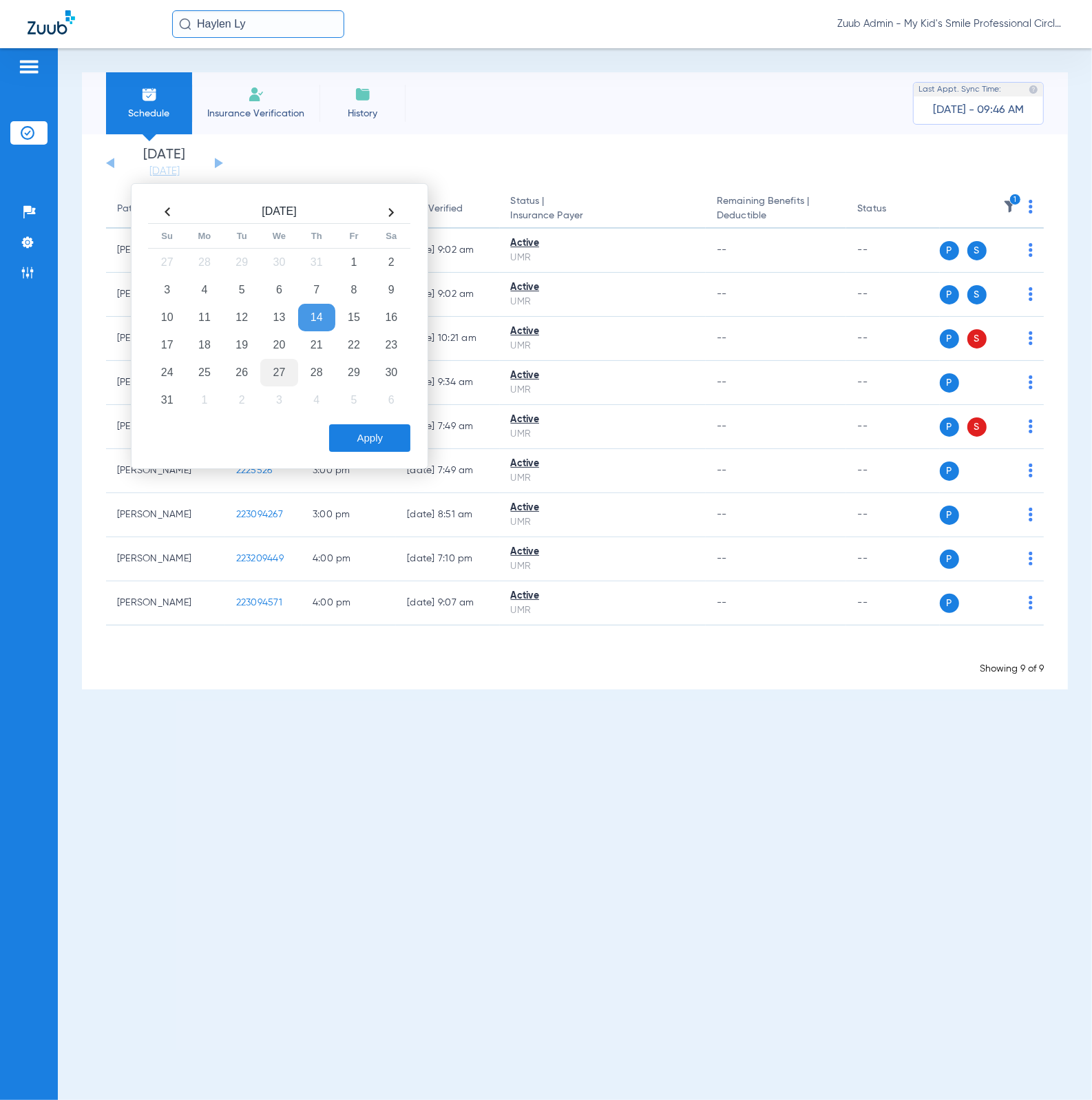
click at [276, 366] on td "27" at bounding box center [279, 373] width 37 height 28
click at [378, 433] on button "Apply" at bounding box center [370, 438] width 81 height 28
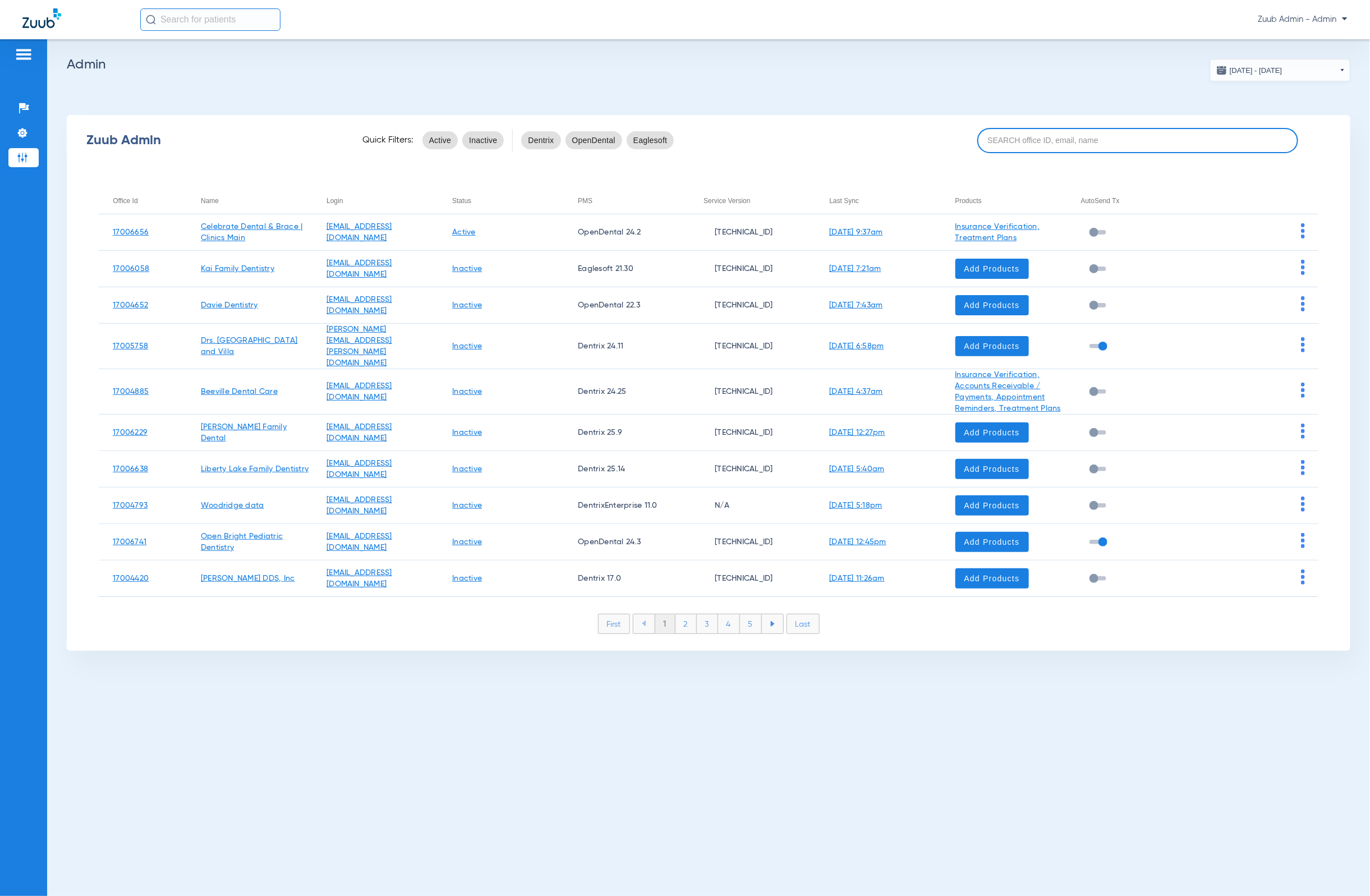
click at [1101, 132] on input at bounding box center [1138, 140] width 321 height 25
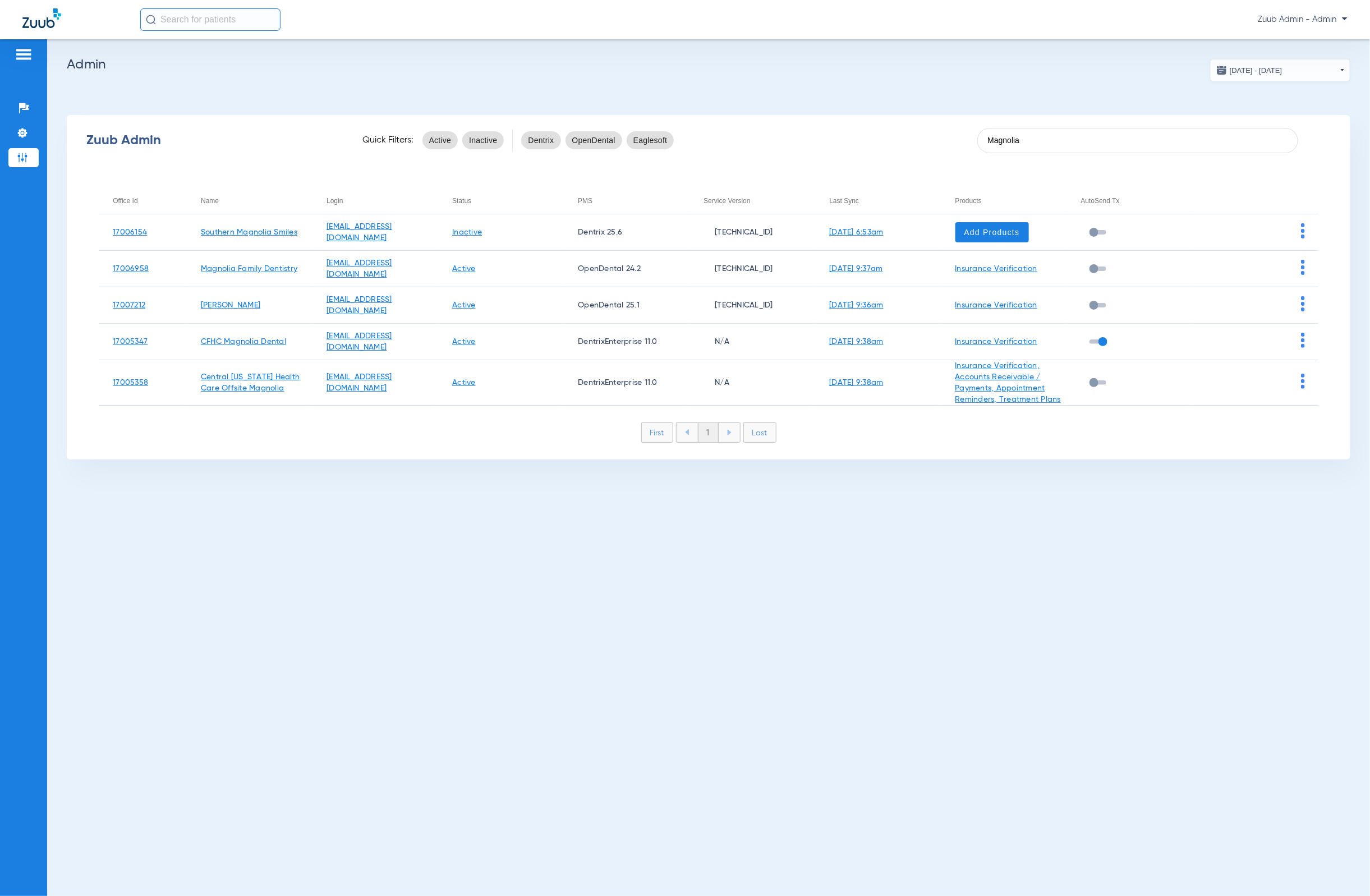
type input "Magnolia"
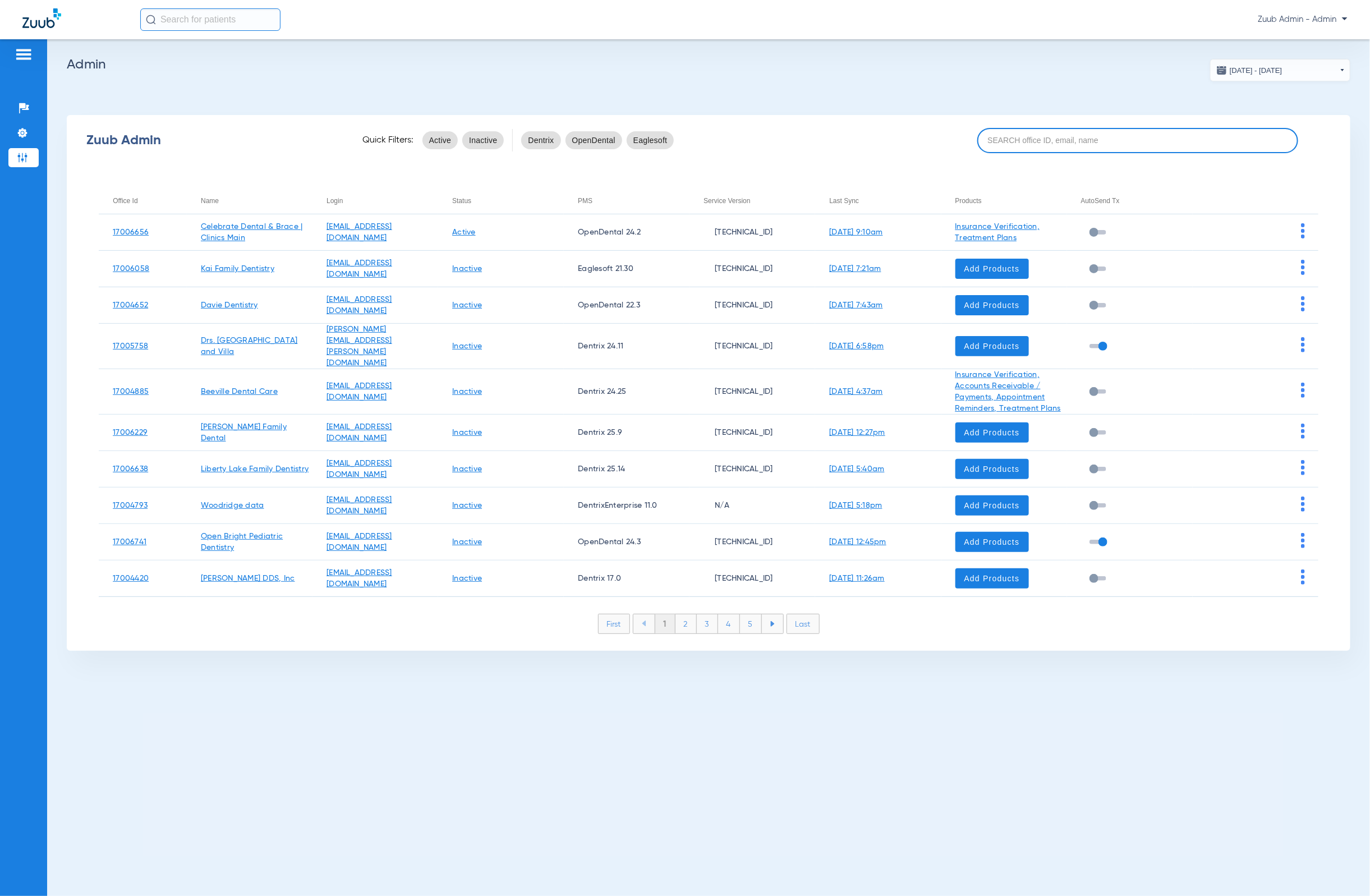
click at [1055, 132] on input at bounding box center [1138, 140] width 321 height 25
paste input "17006272"
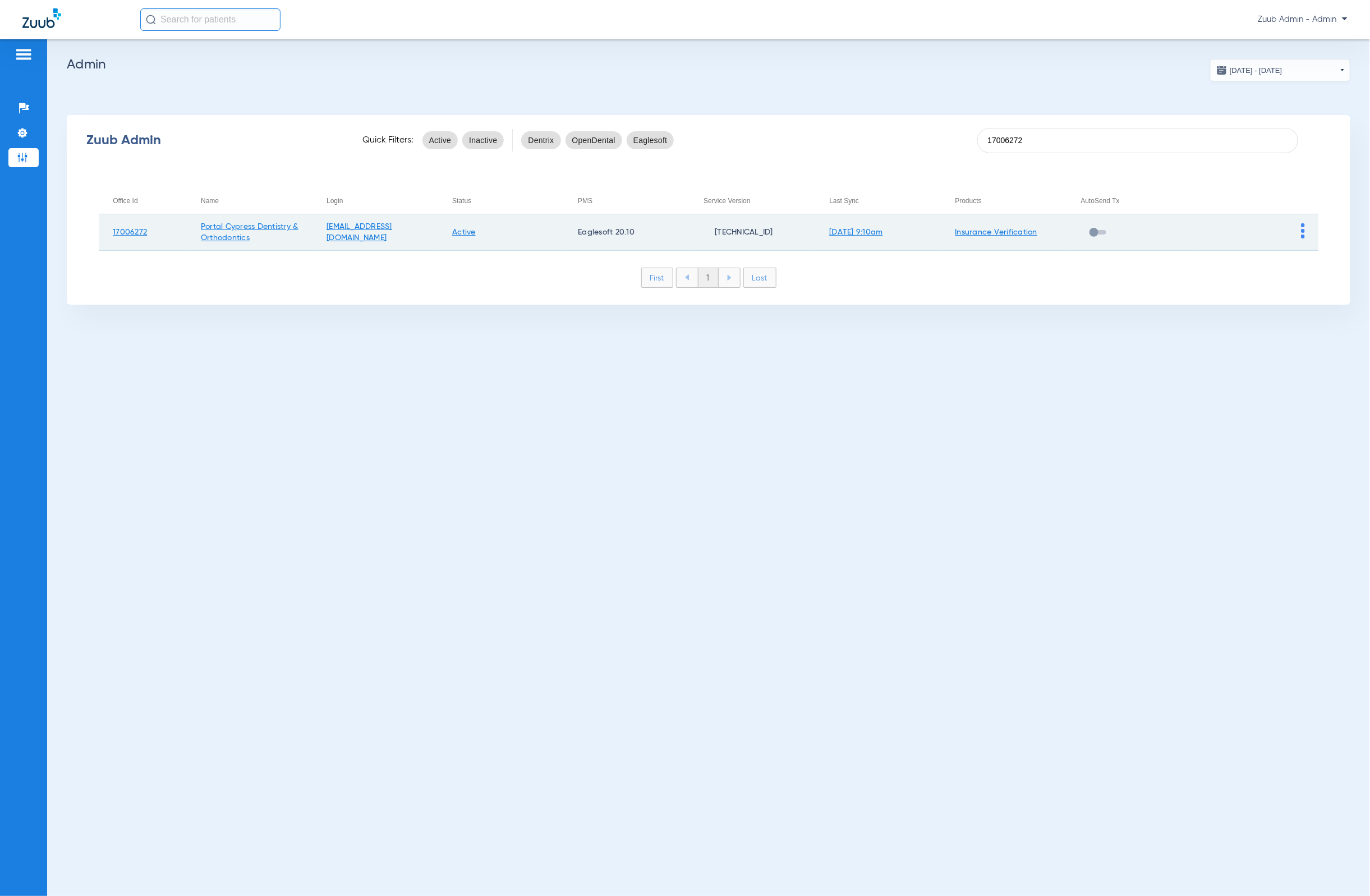
type input "17006272"
click at [1304, 227] on img at bounding box center [1303, 231] width 4 height 15
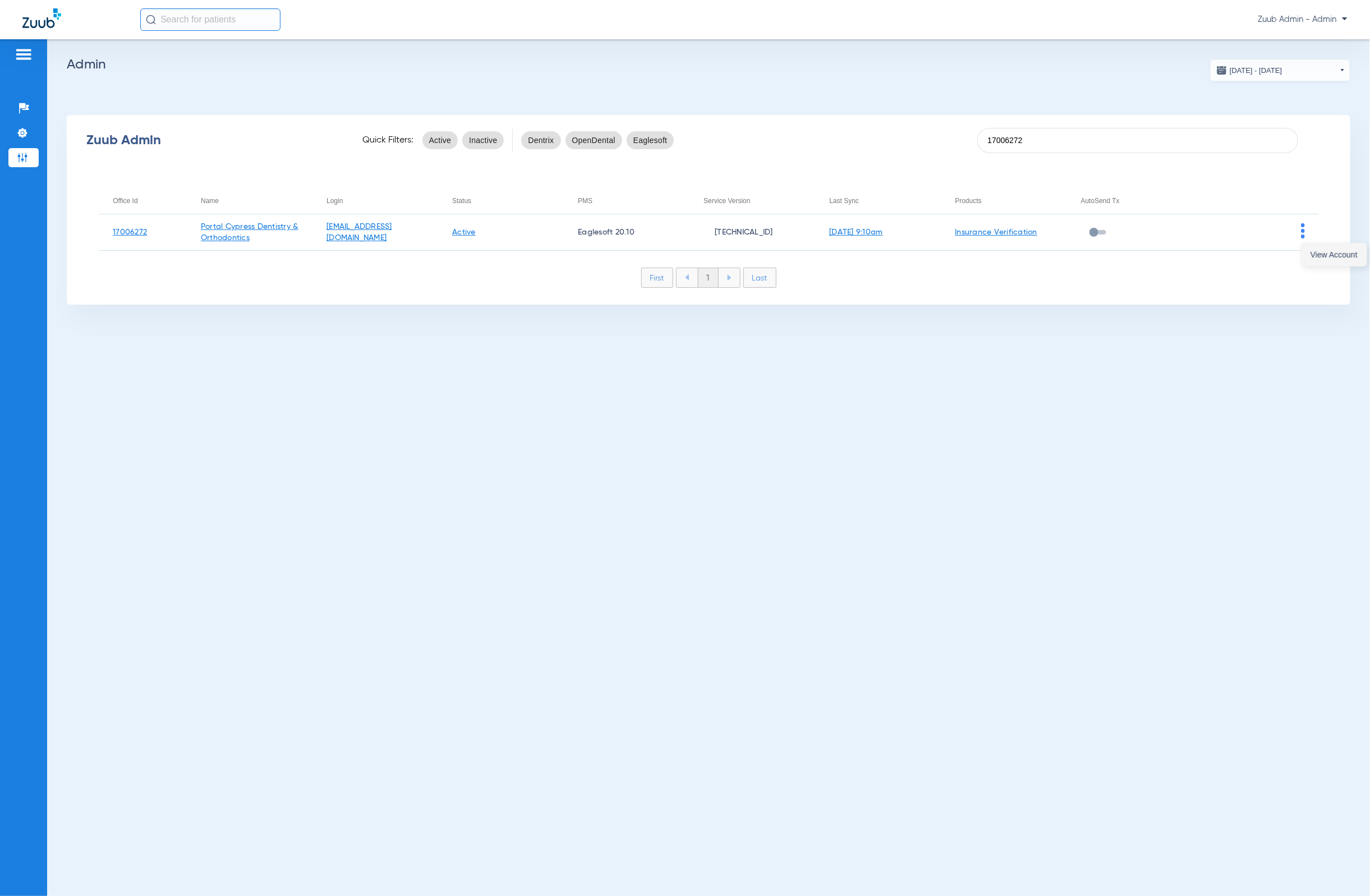
click at [1314, 245] on button "View Account" at bounding box center [1335, 255] width 65 height 22
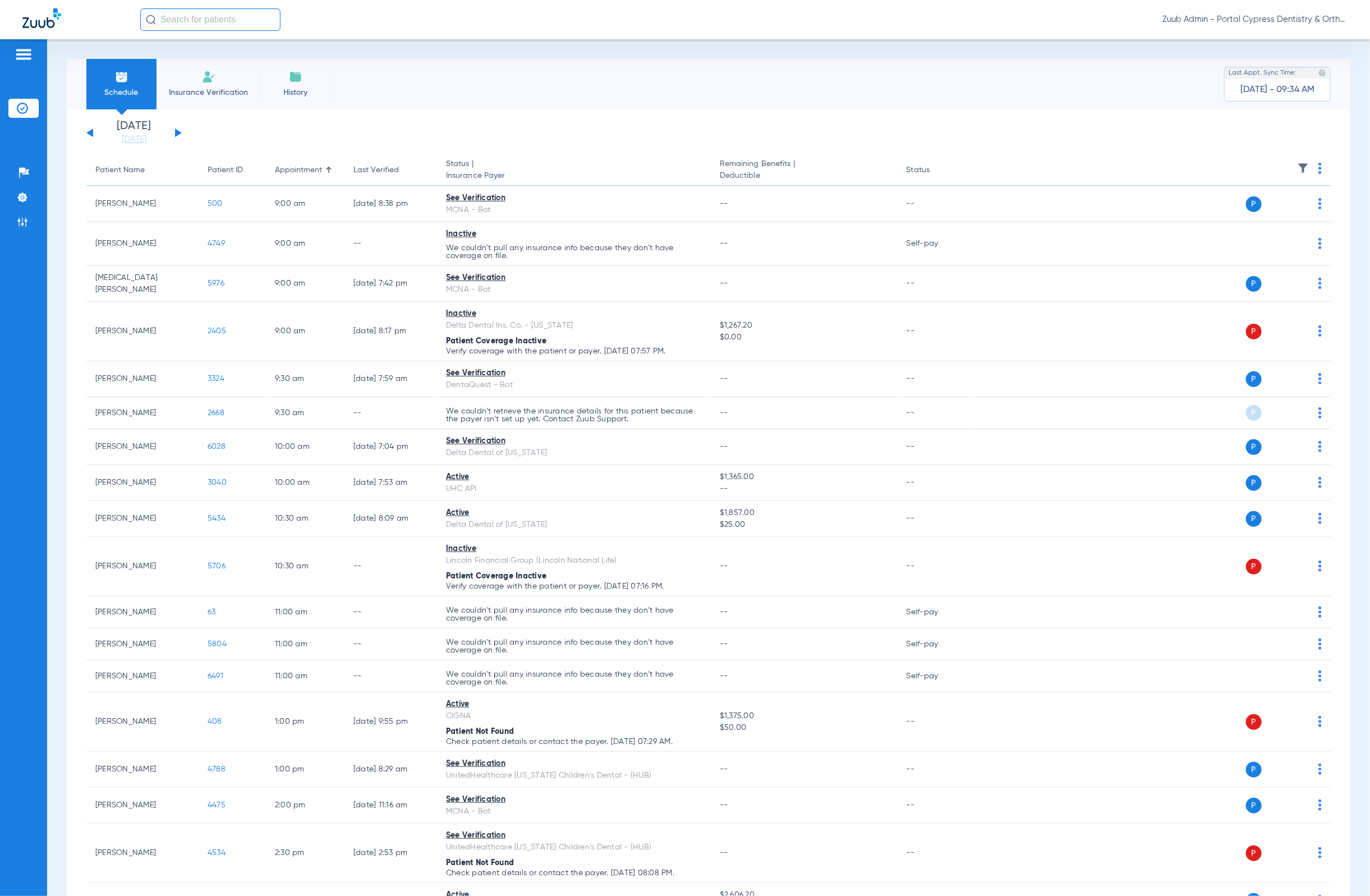
click at [177, 132] on button at bounding box center [178, 132] width 7 height 8
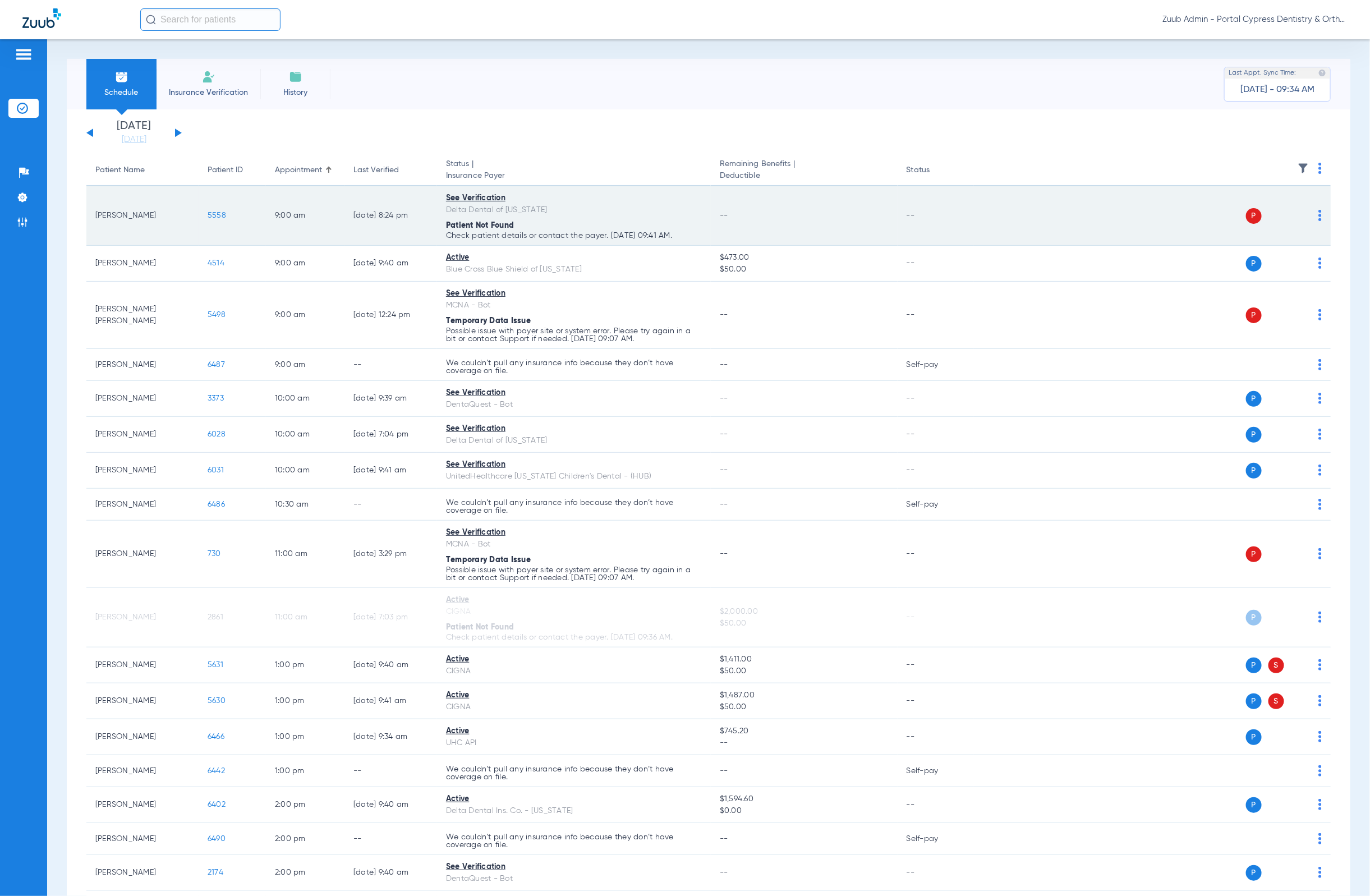
click at [210, 217] on span "5558" at bounding box center [217, 215] width 19 height 8
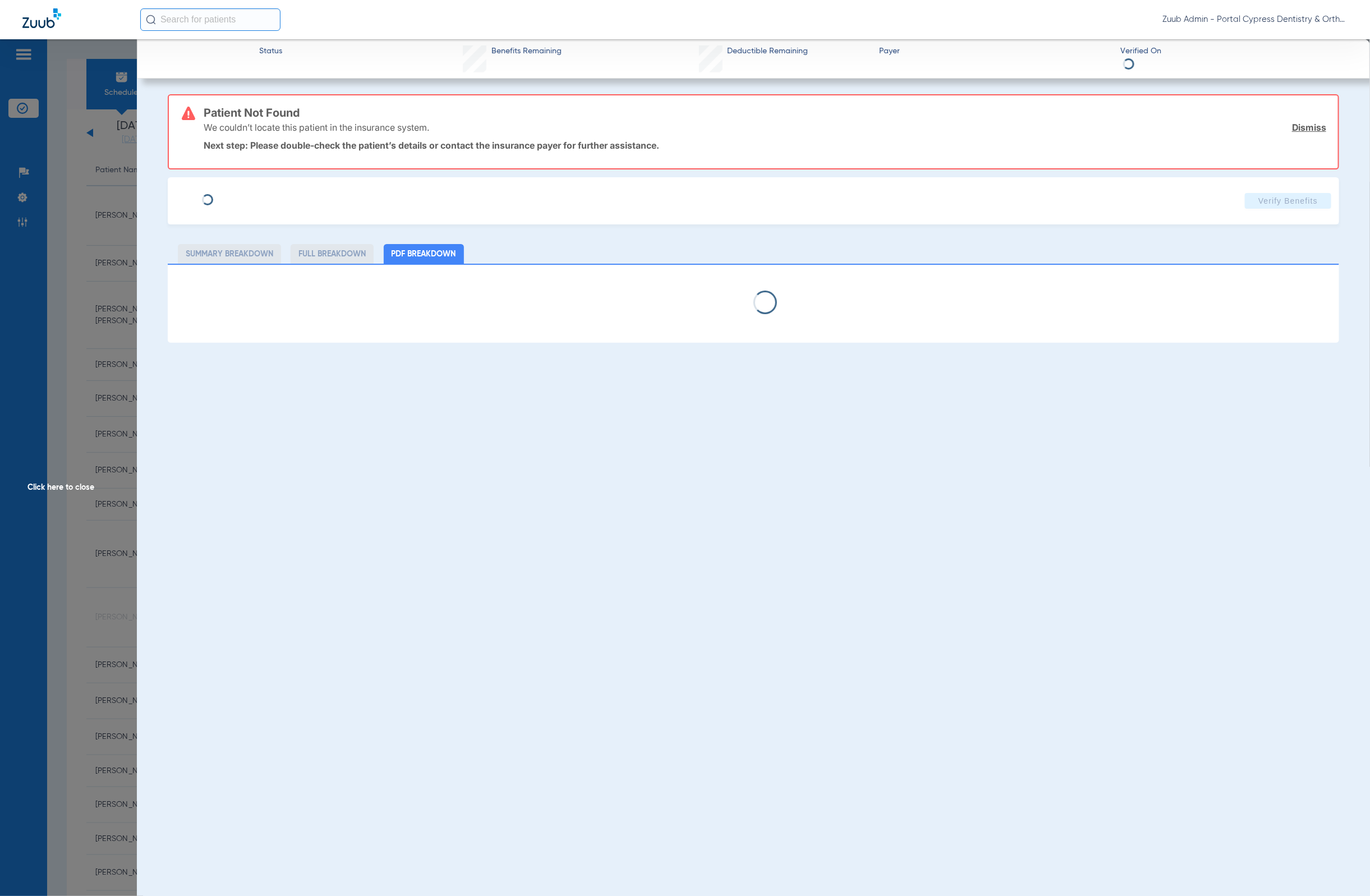
type input "[PERSON_NAME]"
type input "[DATE]"
type input "823744616"
type input "00040030012"
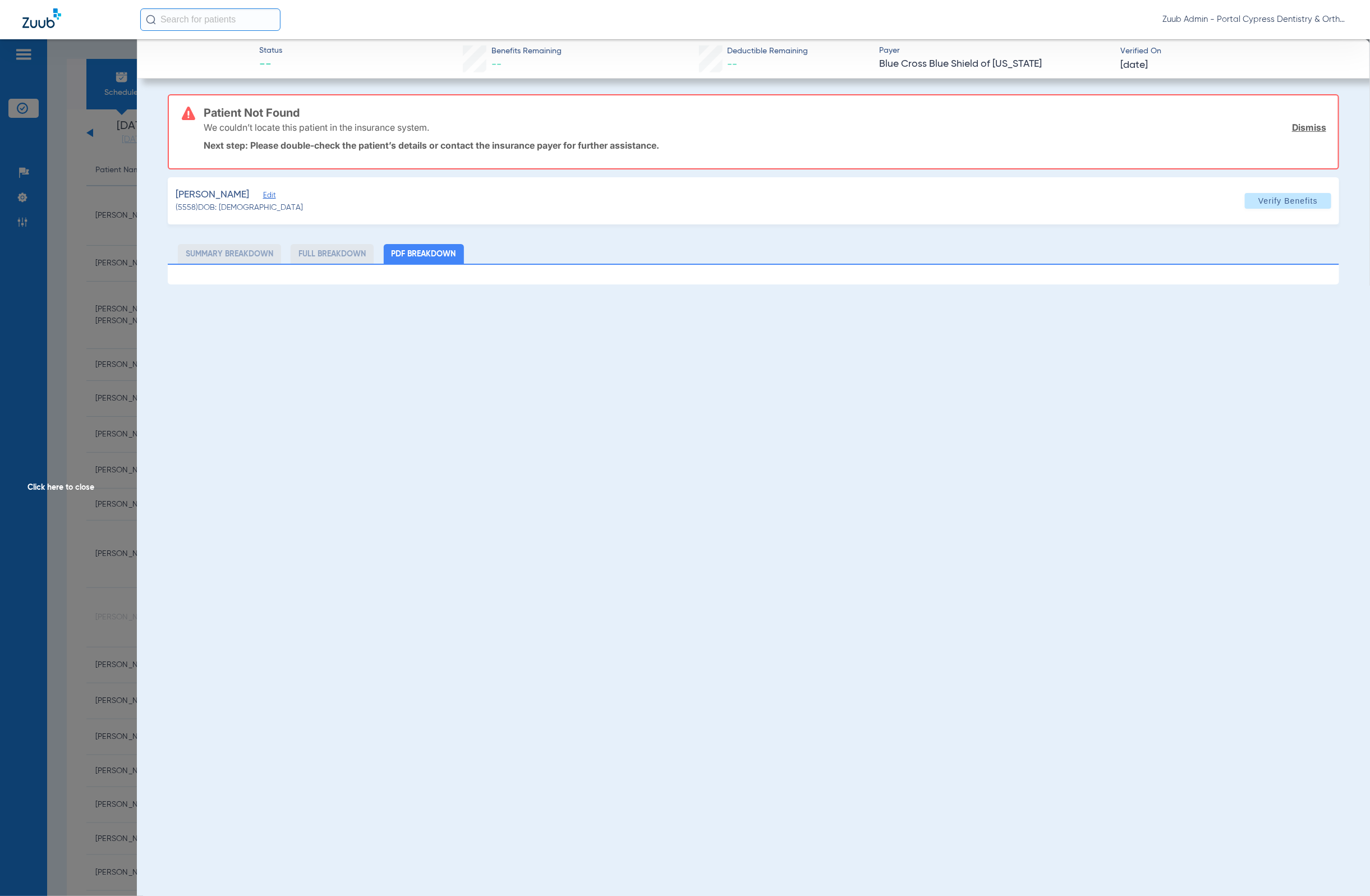
click at [263, 193] on span "Edit" at bounding box center [268, 196] width 10 height 11
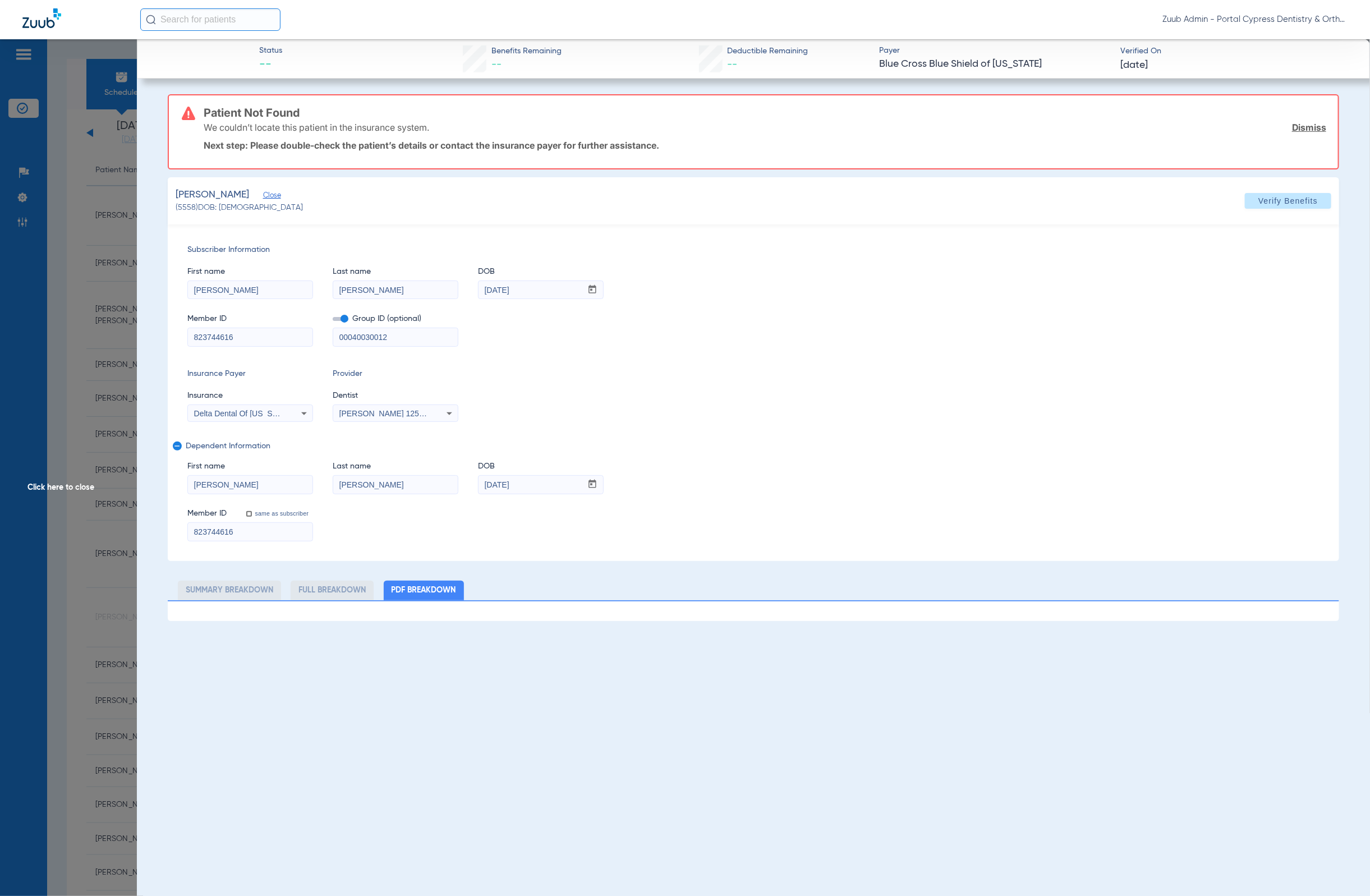
click at [115, 282] on span "Click here to close" at bounding box center [68, 487] width 137 height 896
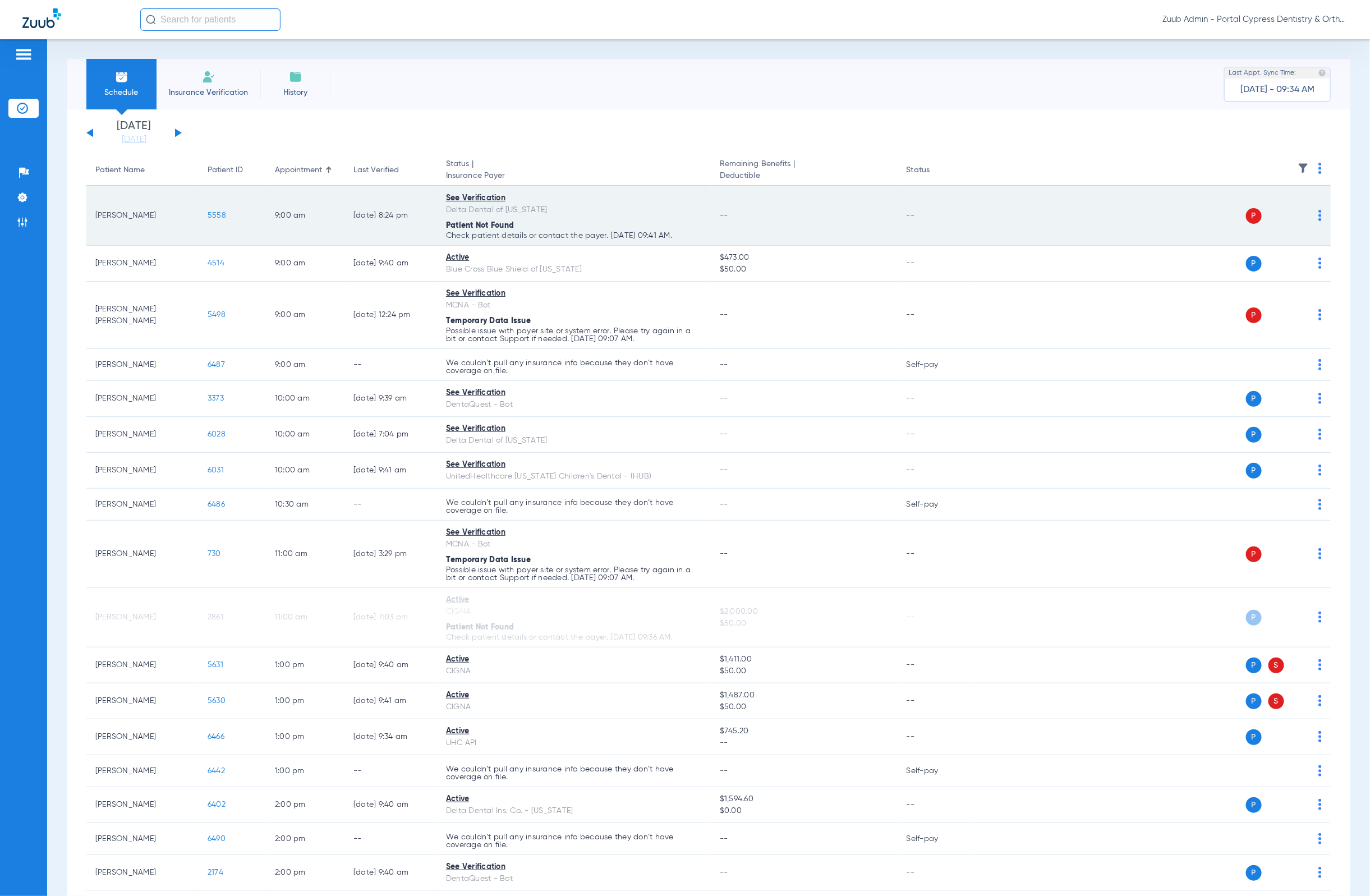
click at [223, 210] on td "5558" at bounding box center [232, 216] width 68 height 60
click at [223, 213] on span "5558" at bounding box center [217, 215] width 19 height 8
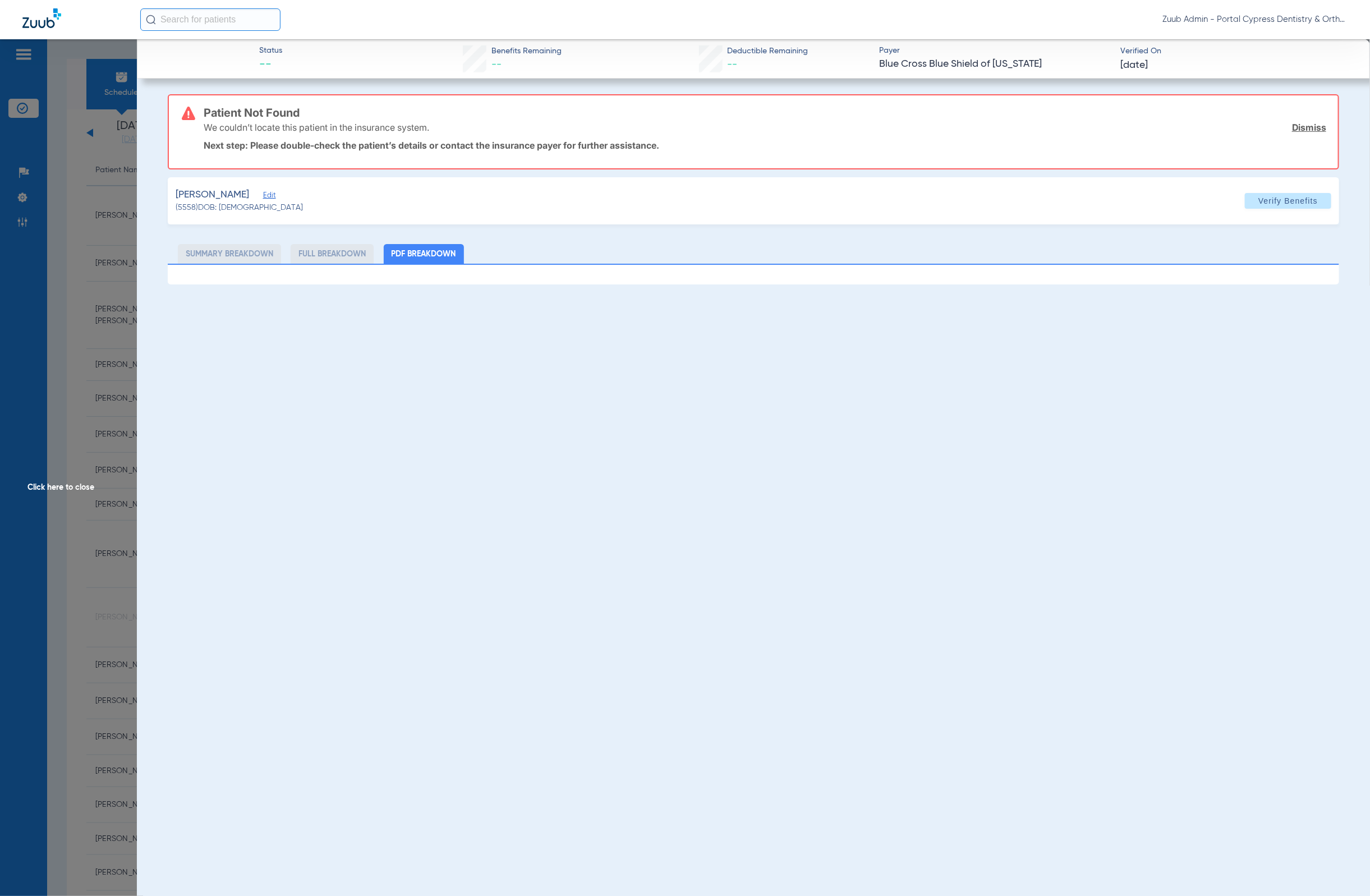
click at [263, 192] on span "Edit" at bounding box center [268, 196] width 10 height 11
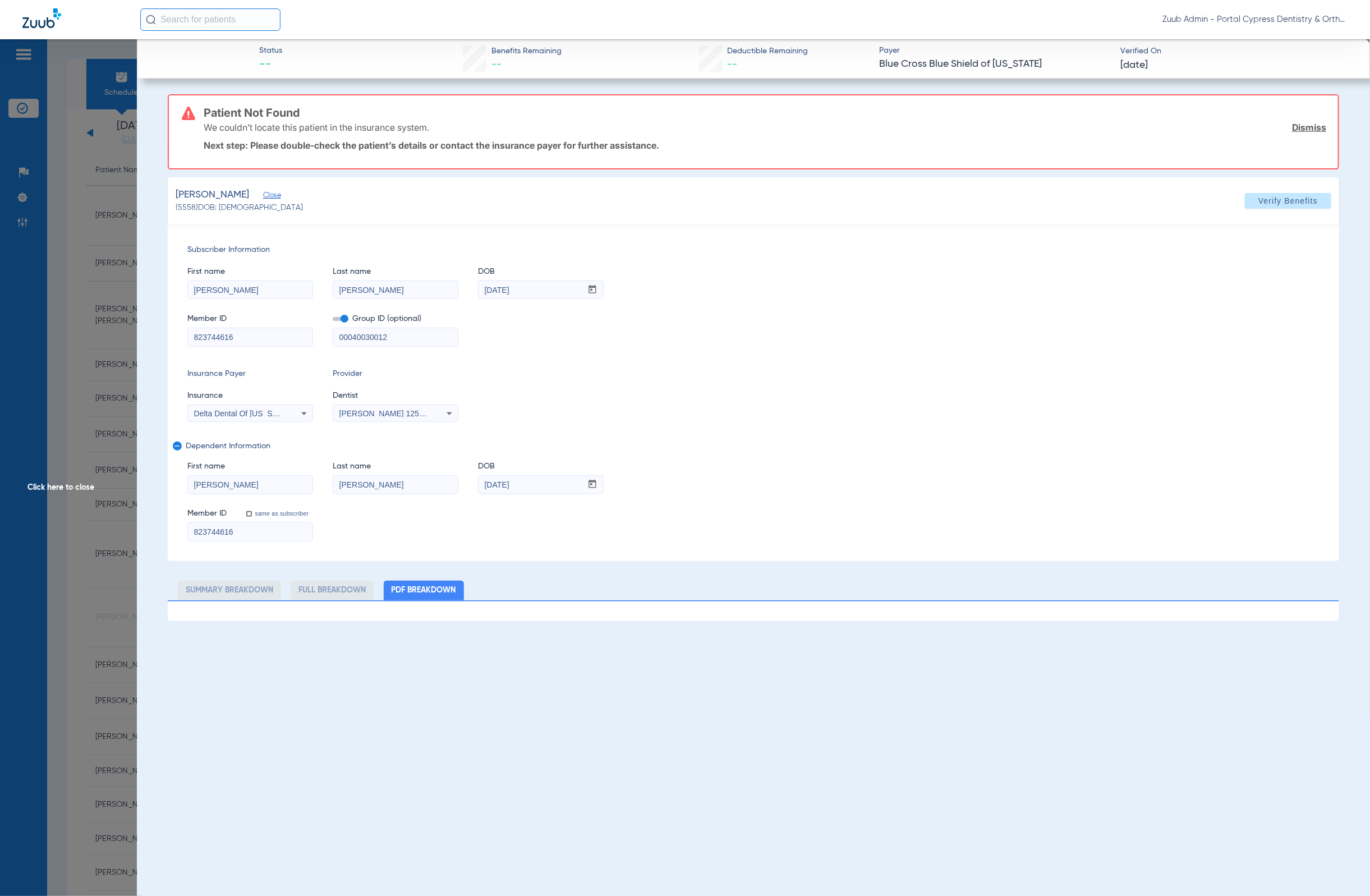
click at [127, 201] on span "Click here to close" at bounding box center [68, 487] width 137 height 896
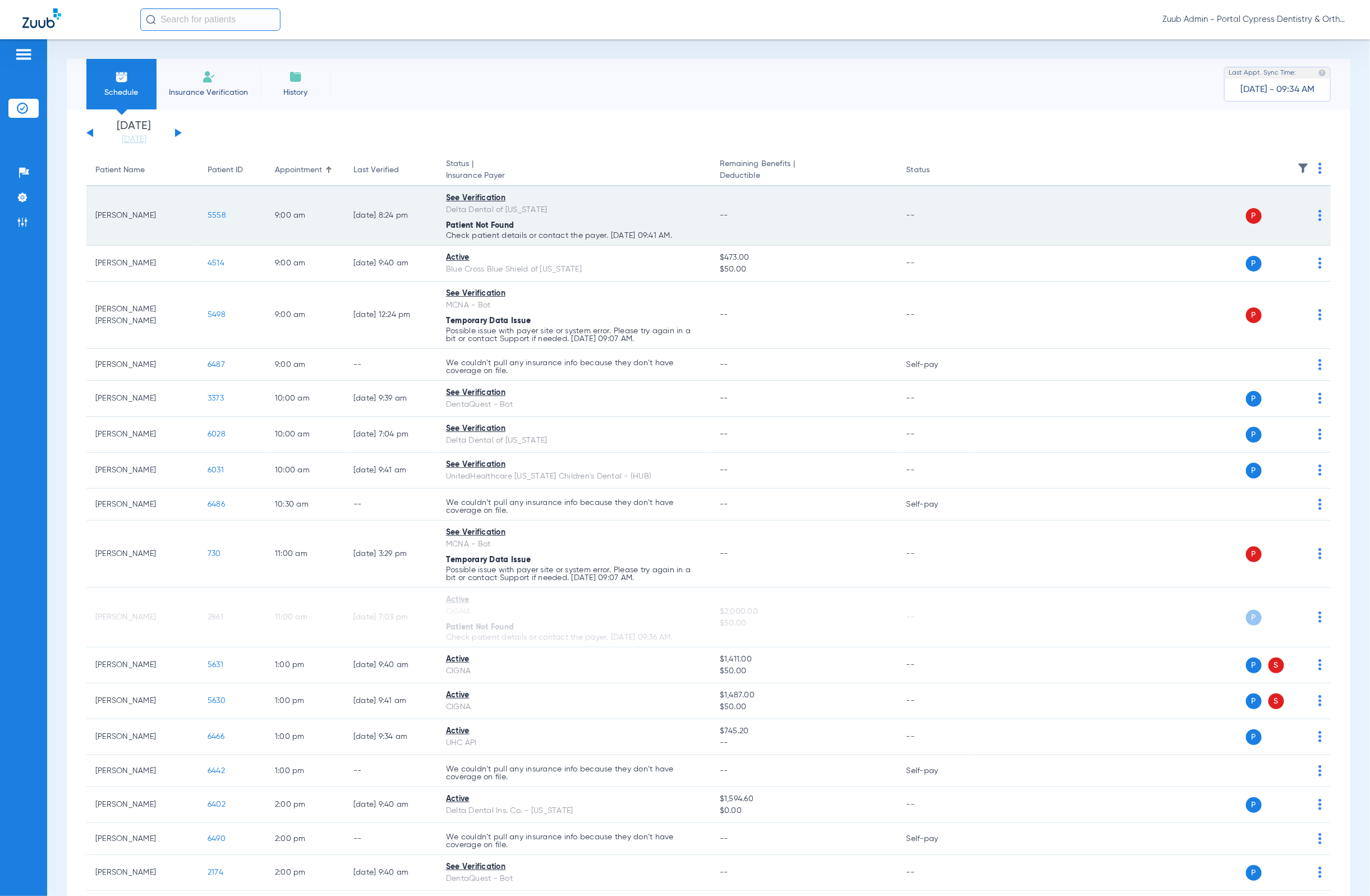
drag, startPoint x: 353, startPoint y: 214, endPoint x: 432, endPoint y: 219, distance: 79.2
click at [432, 219] on td "[DATE] 8:24 PM" at bounding box center [390, 216] width 93 height 60
copy td "[DATE] 8:24 PM"
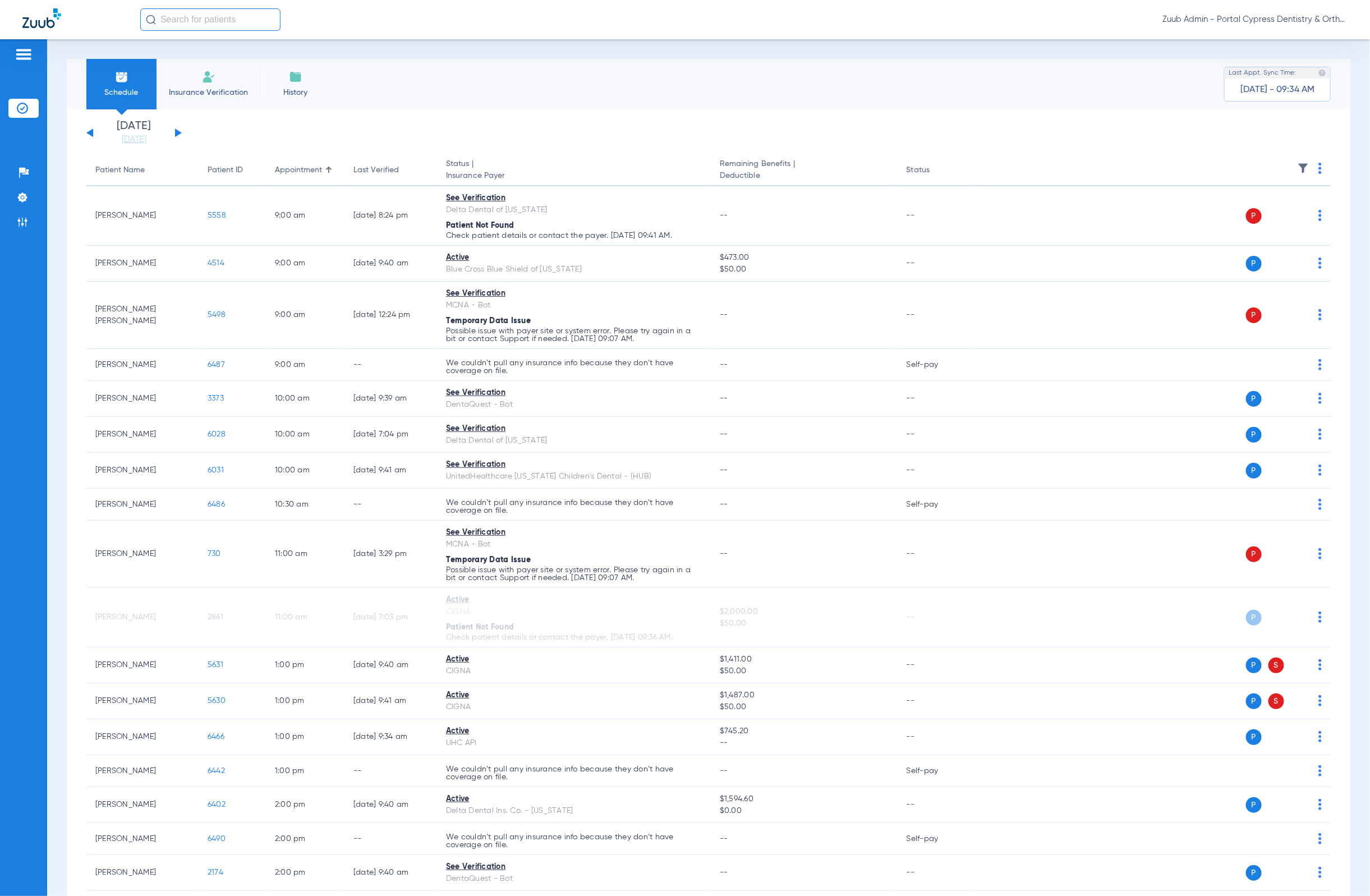
click at [612, 175] on span "Insurance Payer" at bounding box center [574, 175] width 256 height 12
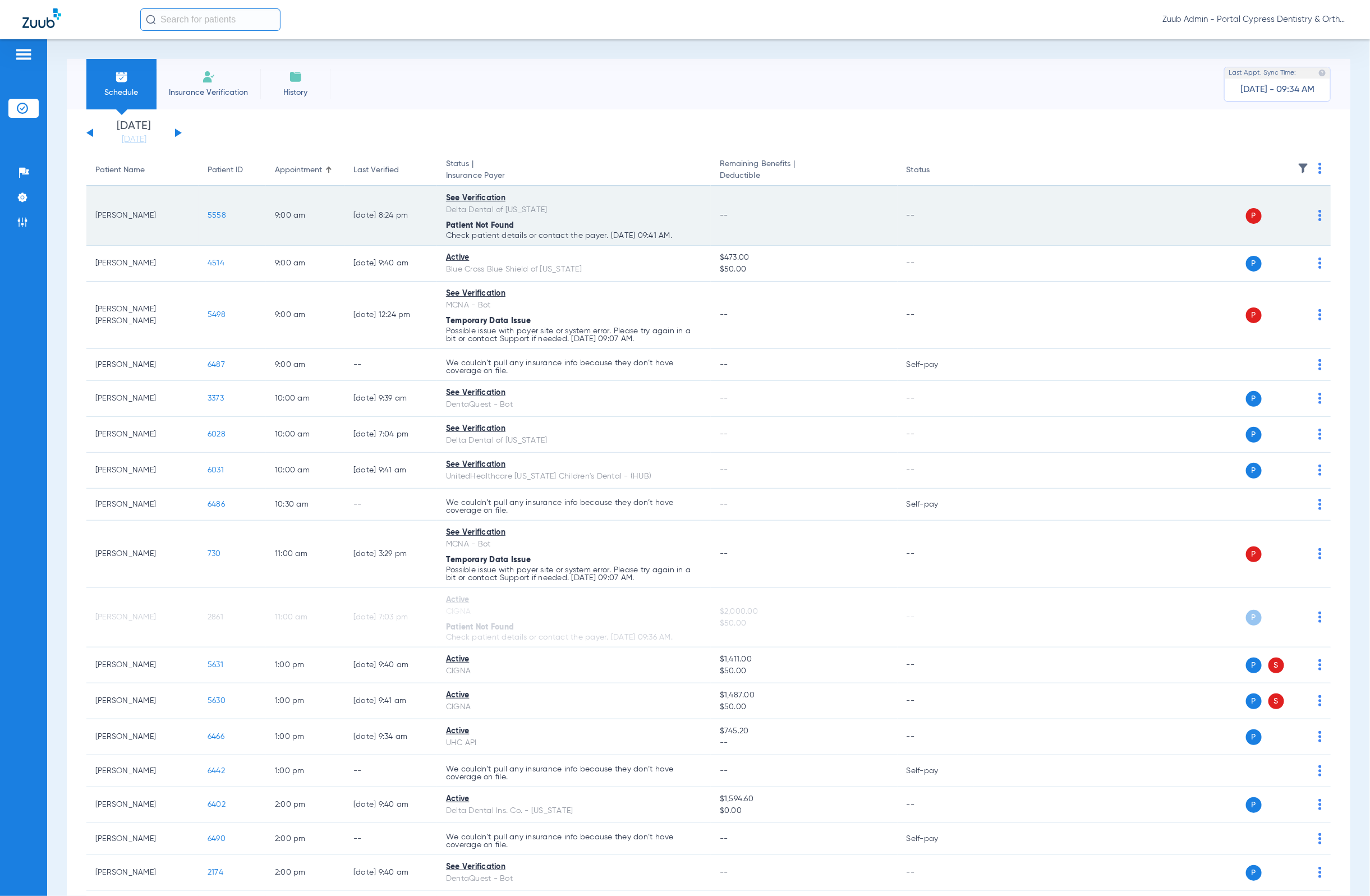
drag, startPoint x: 497, startPoint y: 231, endPoint x: 673, endPoint y: 231, distance: 176.0
click at [673, 231] on app-schedule-view-error "Patient Not Found Check patient details or contact the payer. [DATE] 09:41 AM." at bounding box center [574, 229] width 256 height 20
click at [687, 232] on p "Check patient details or contact the payer. [DATE] 09:41 AM." at bounding box center [574, 236] width 256 height 8
drag, startPoint x: 446, startPoint y: 236, endPoint x: 684, endPoint y: 236, distance: 238.0
click at [684, 236] on p "Check patient details or contact the payer. [DATE] 09:41 AM." at bounding box center [574, 236] width 256 height 8
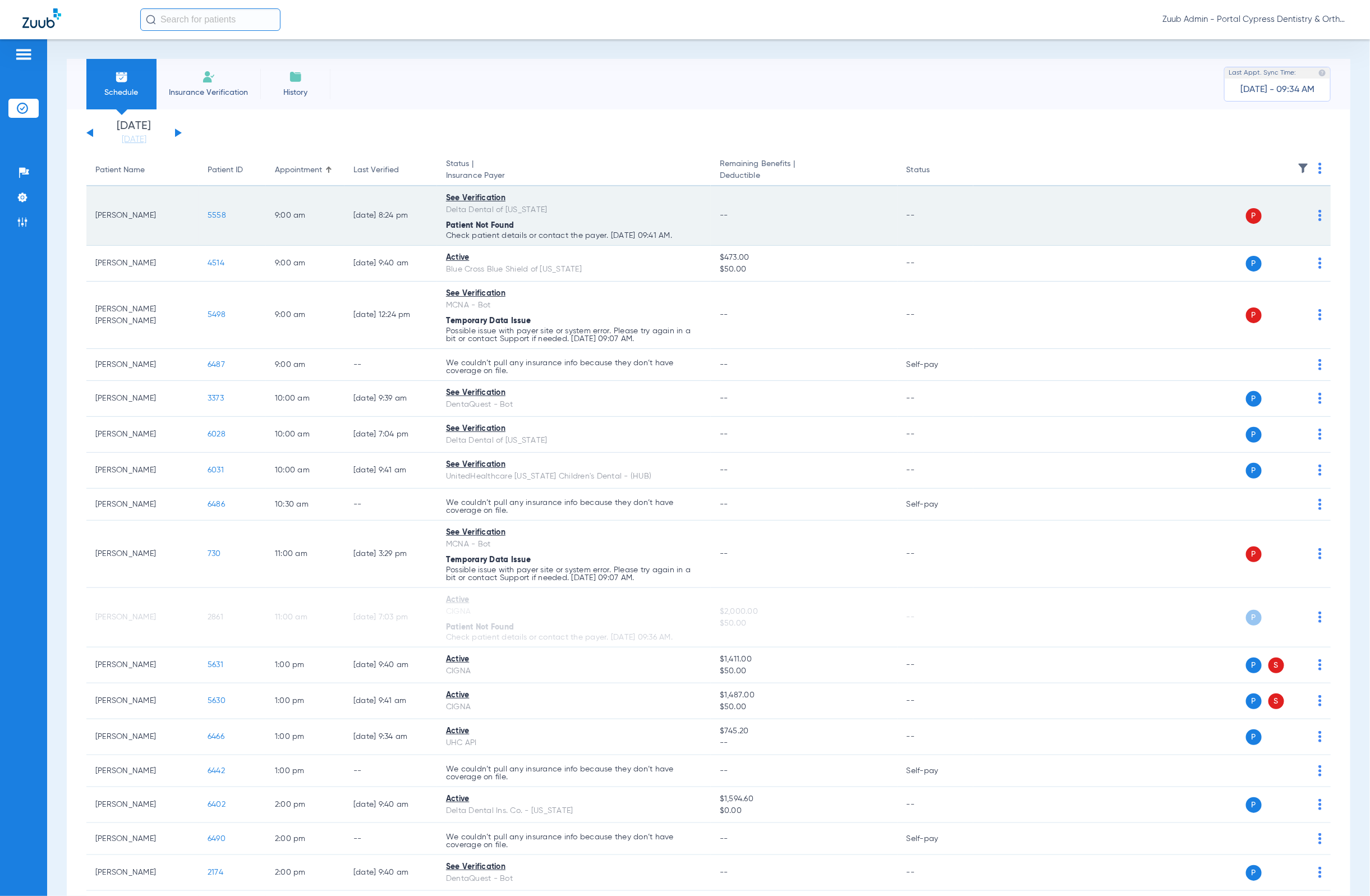
copy p "Check patient details or contact the payer. [DATE] 09:41 AM."
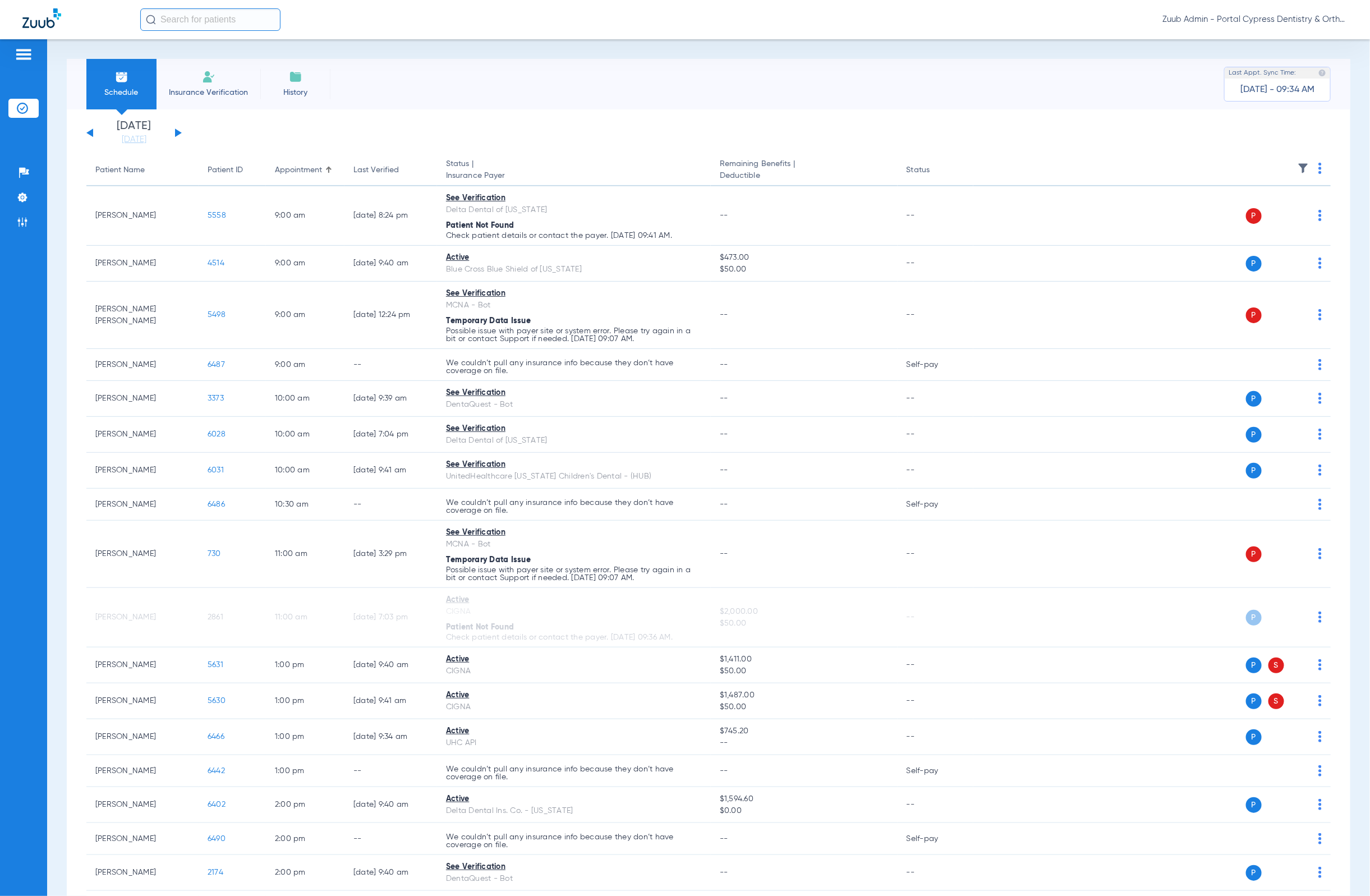
click at [514, 136] on app-single-date-navigator "[DATE] [DATE] [DATE] [DATE] [DATE] [DATE] [DATE] [DATE] [DATE] [DATE] [DATE] [D…" at bounding box center [709, 133] width 1245 height 25
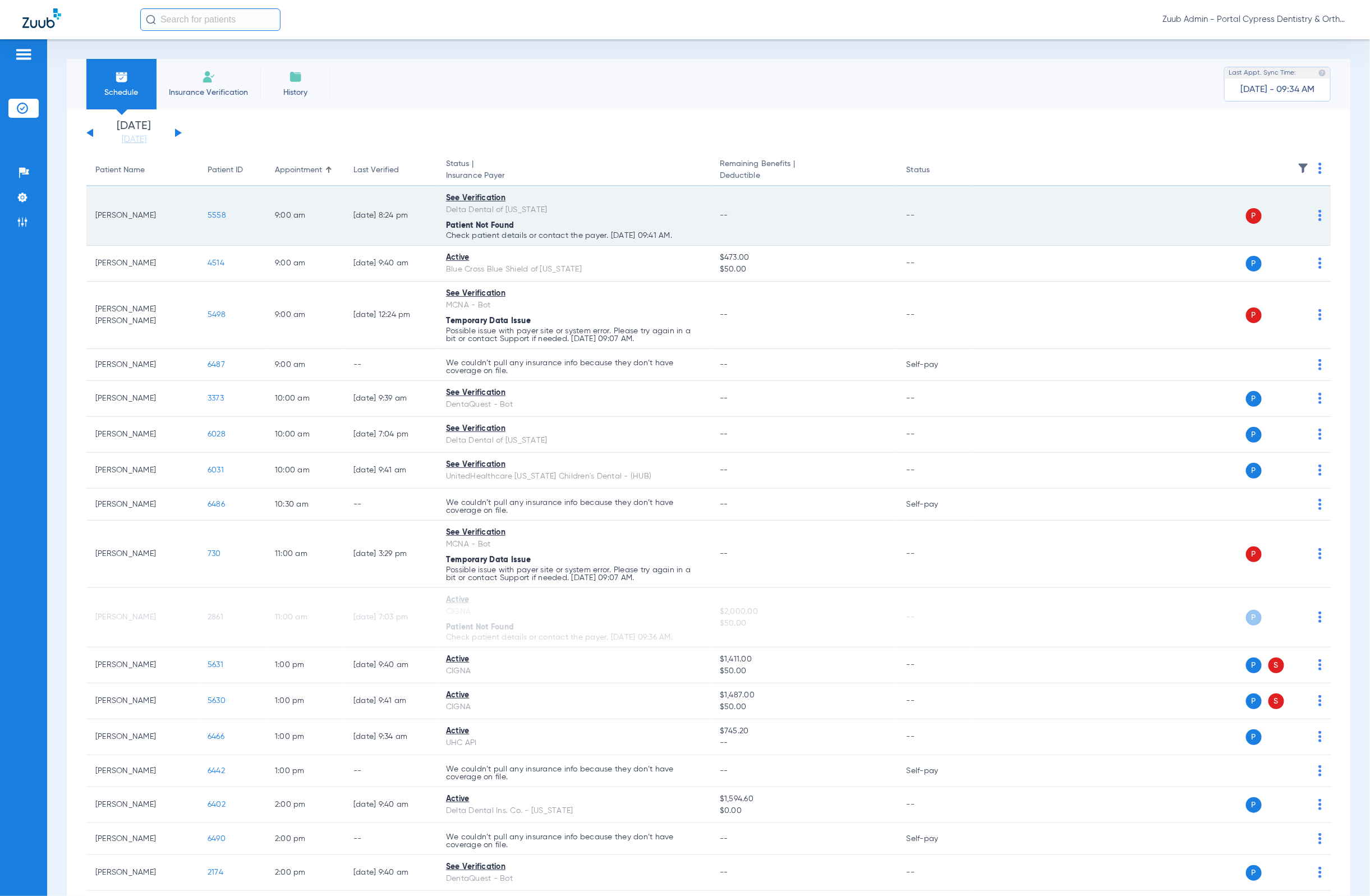
click at [221, 213] on span "5558" at bounding box center [217, 215] width 19 height 8
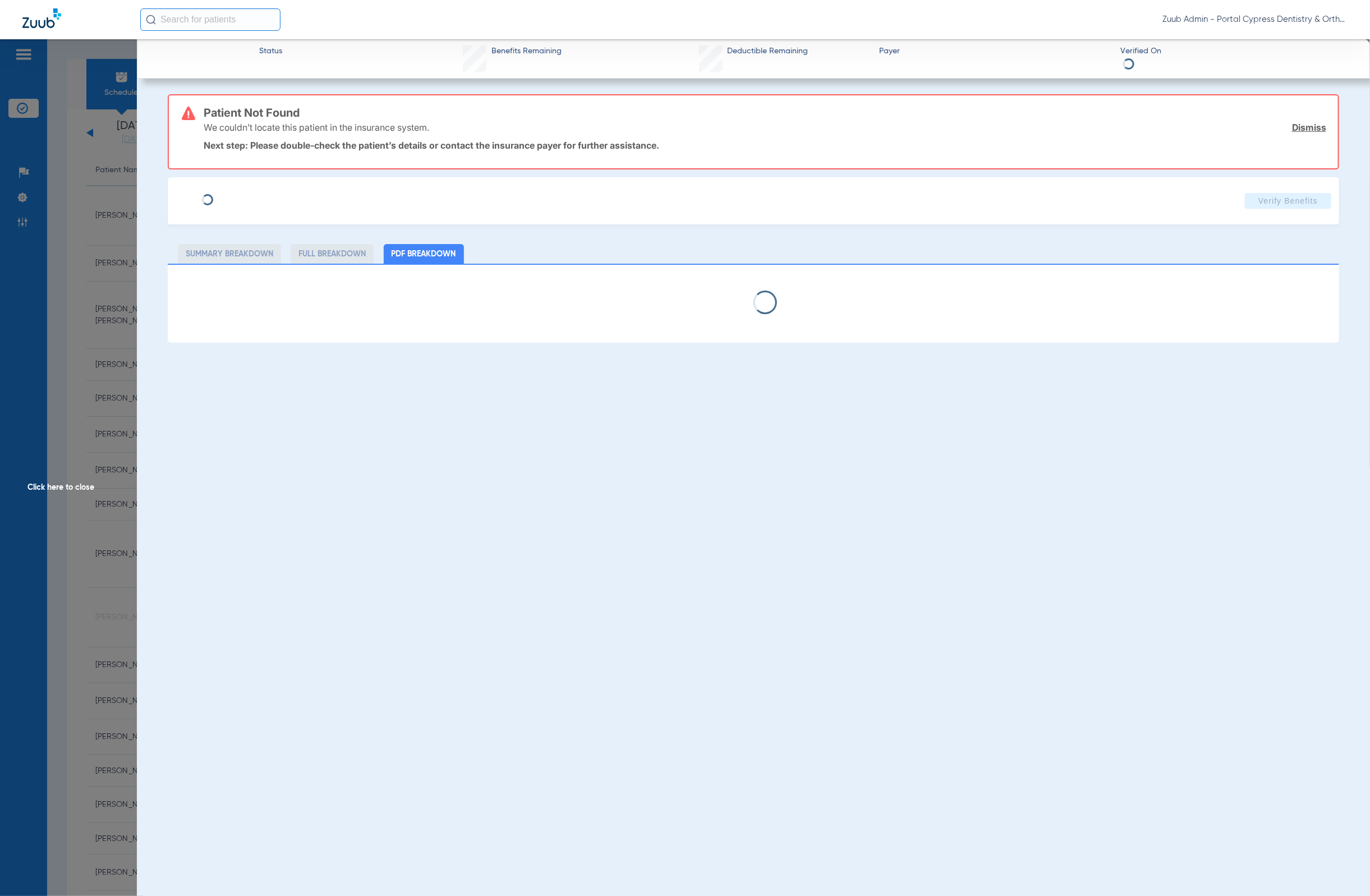
type input "[PERSON_NAME]"
type input "[DATE]"
type input "823744616"
type input "00040030012"
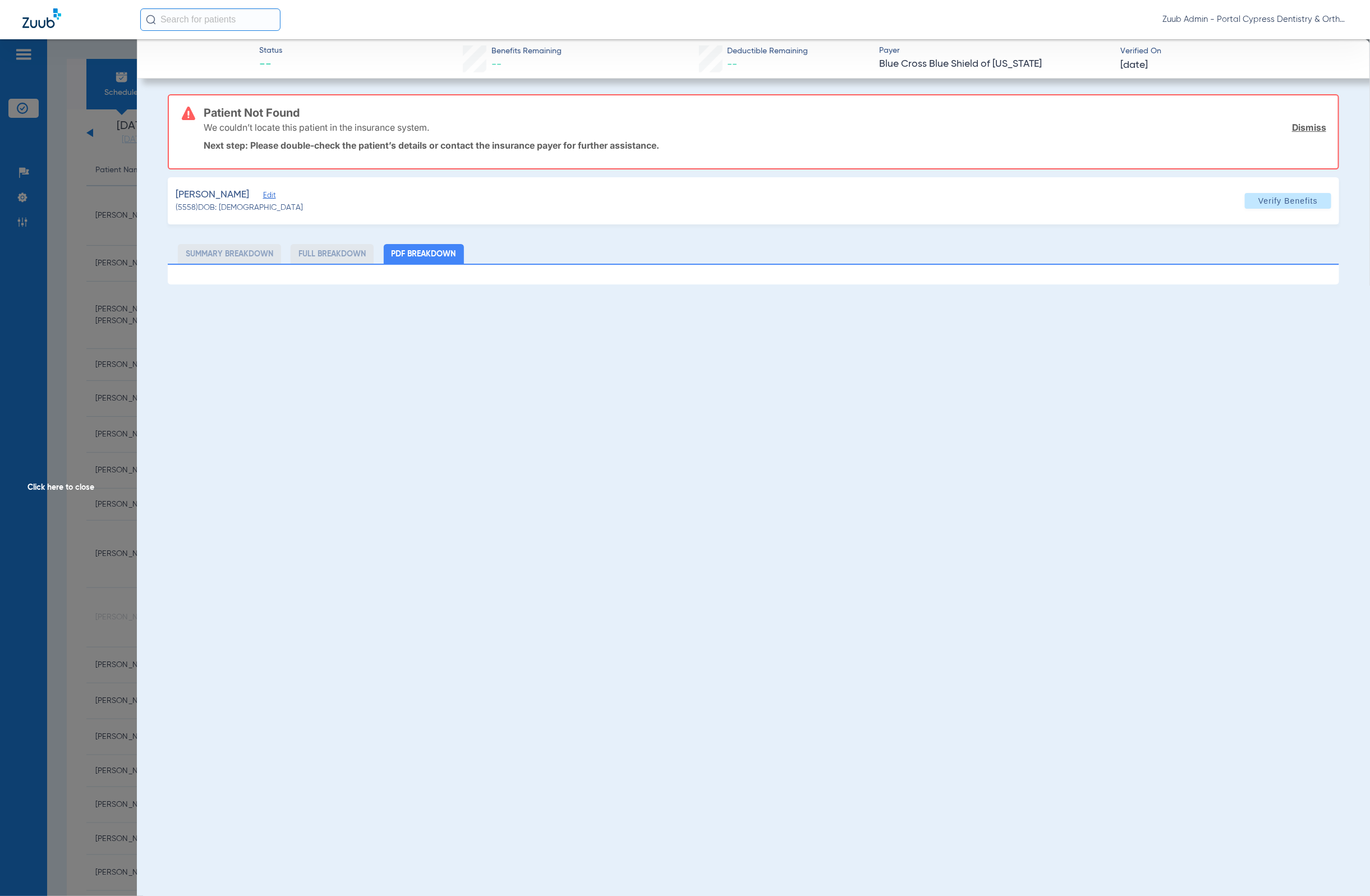
click at [263, 191] on span "Edit" at bounding box center [268, 196] width 10 height 11
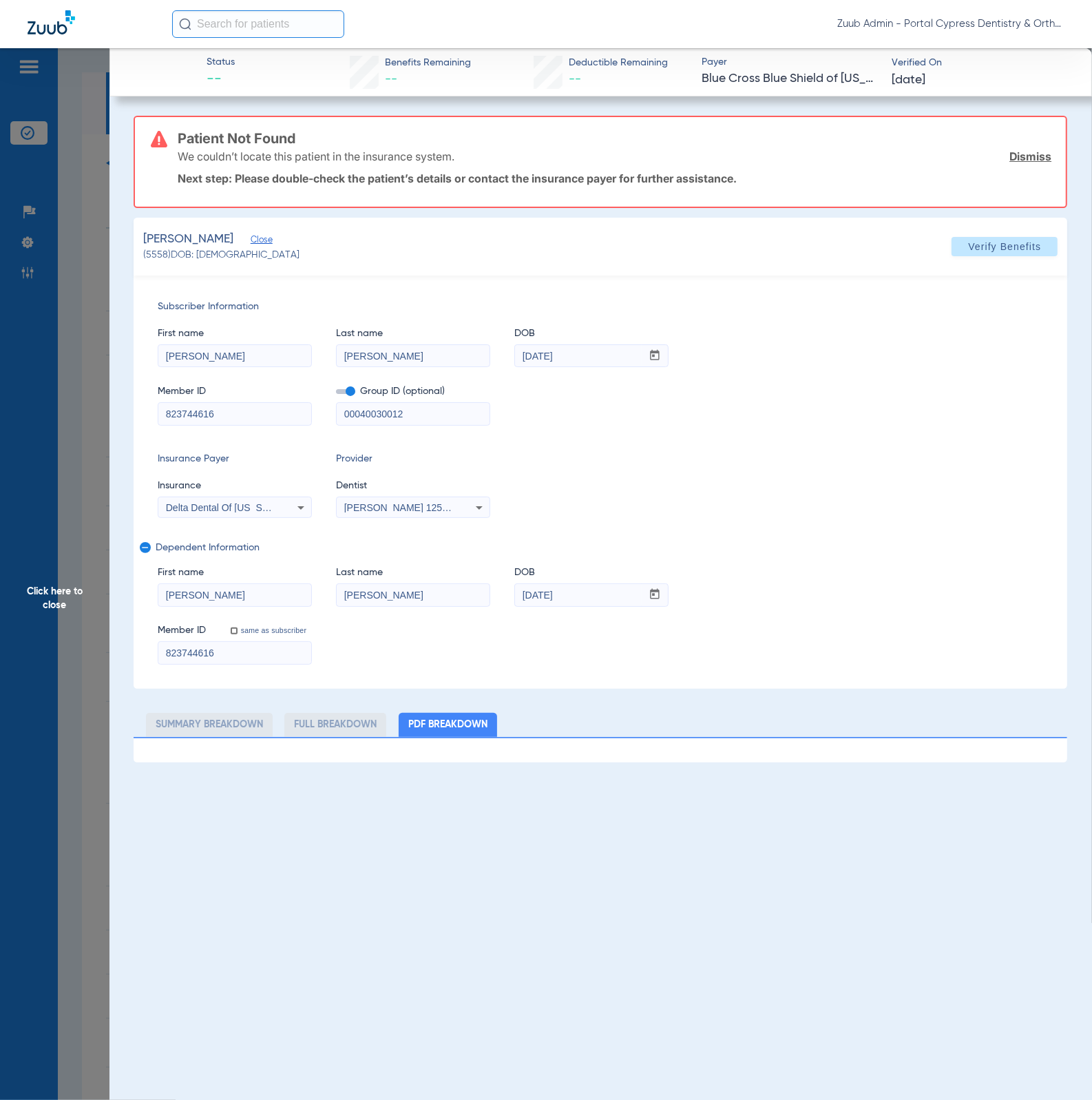
click at [39, 495] on span "Click here to close" at bounding box center [55, 598] width 110 height 1100
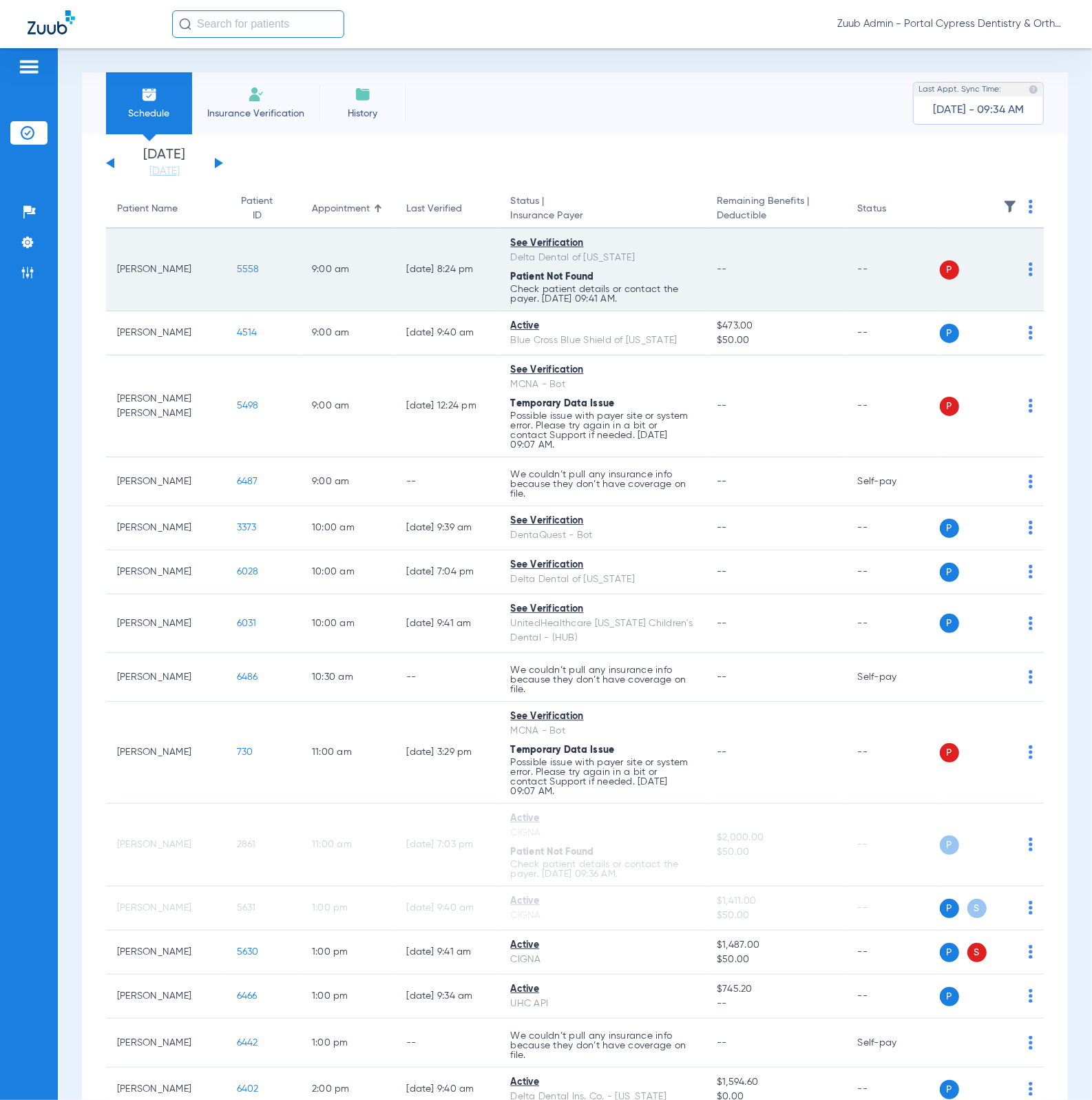
click at [1028, 269] on img at bounding box center [1031, 269] width 4 height 14
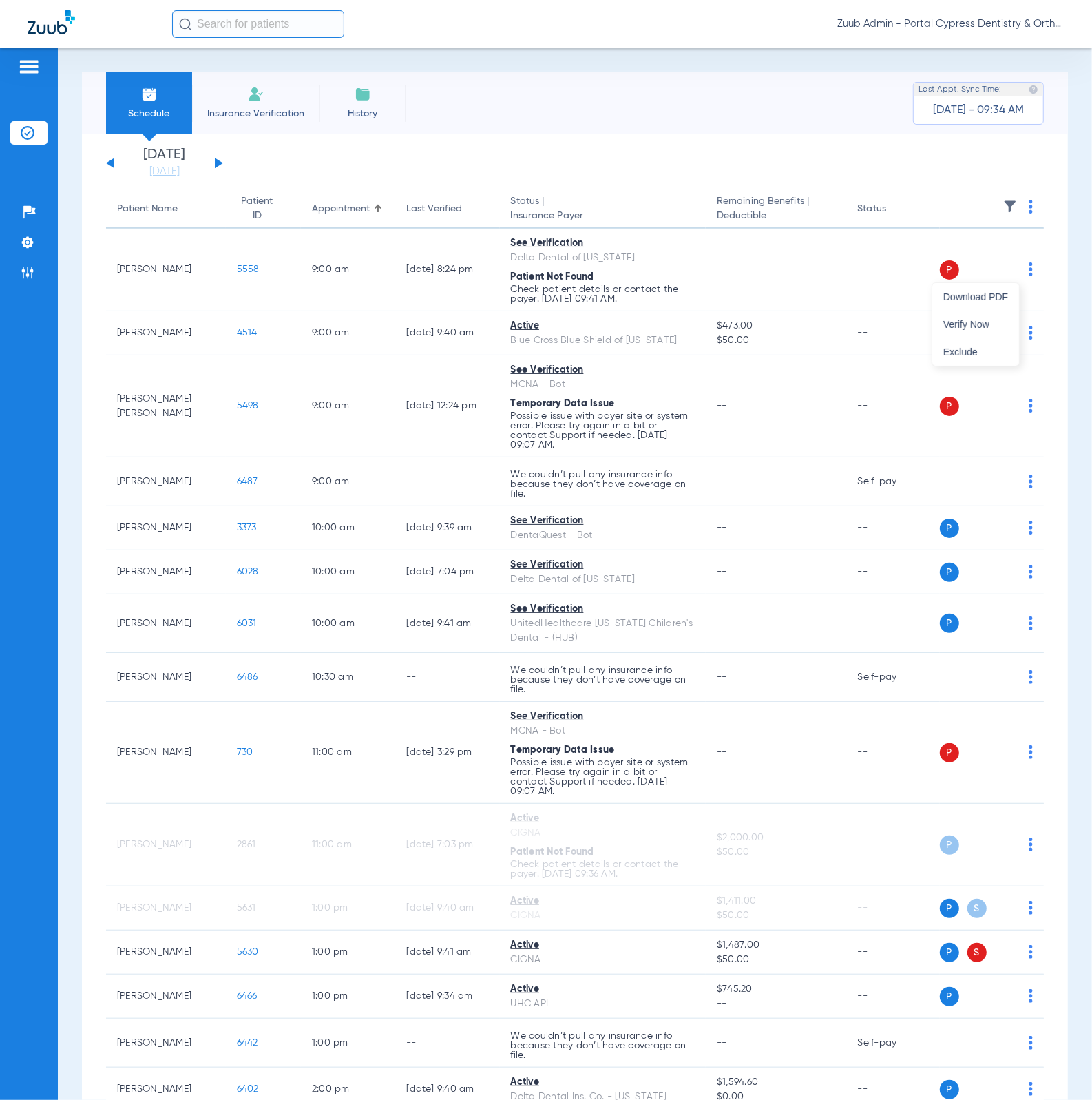
drag, startPoint x: 602, startPoint y: 183, endPoint x: 321, endPoint y: 157, distance: 282.2
click at [601, 183] on div at bounding box center [546, 550] width 1092 height 1100
click at [108, 163] on button at bounding box center [110, 162] width 8 height 10
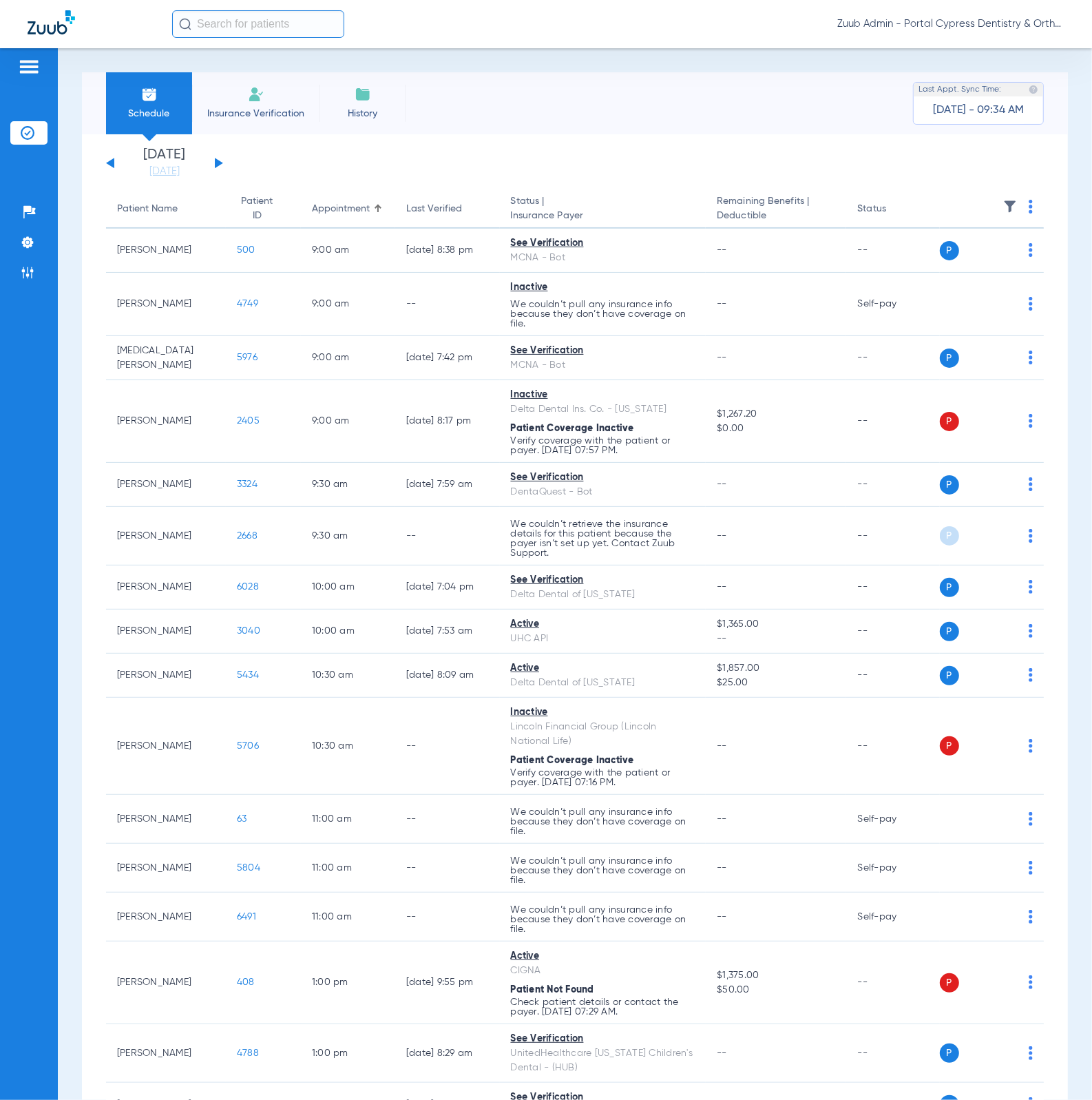
click at [215, 162] on button at bounding box center [219, 162] width 8 height 10
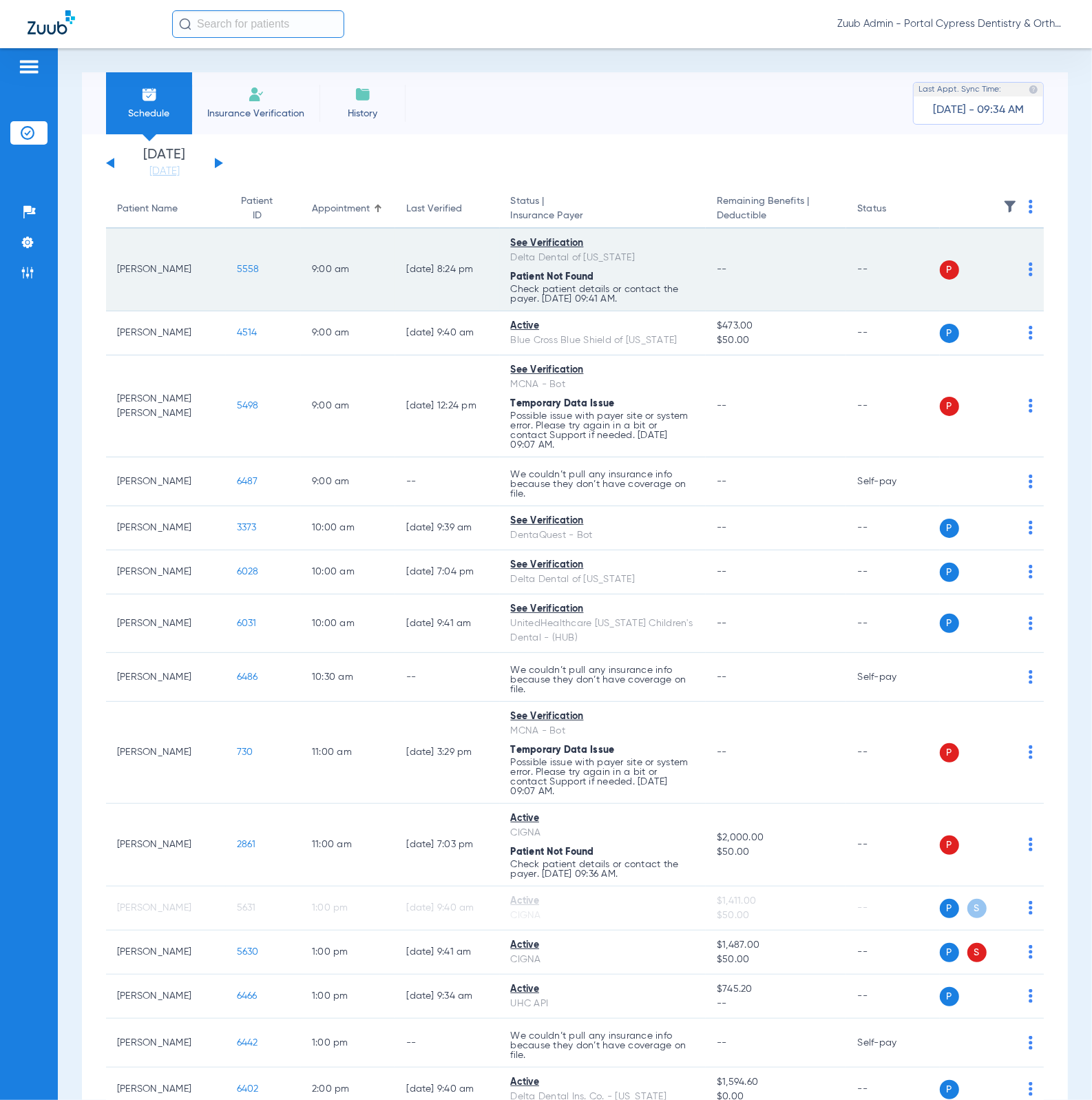
click at [226, 271] on td "5558" at bounding box center [263, 270] width 75 height 83
click at [237, 270] on span "5558" at bounding box center [248, 269] width 23 height 10
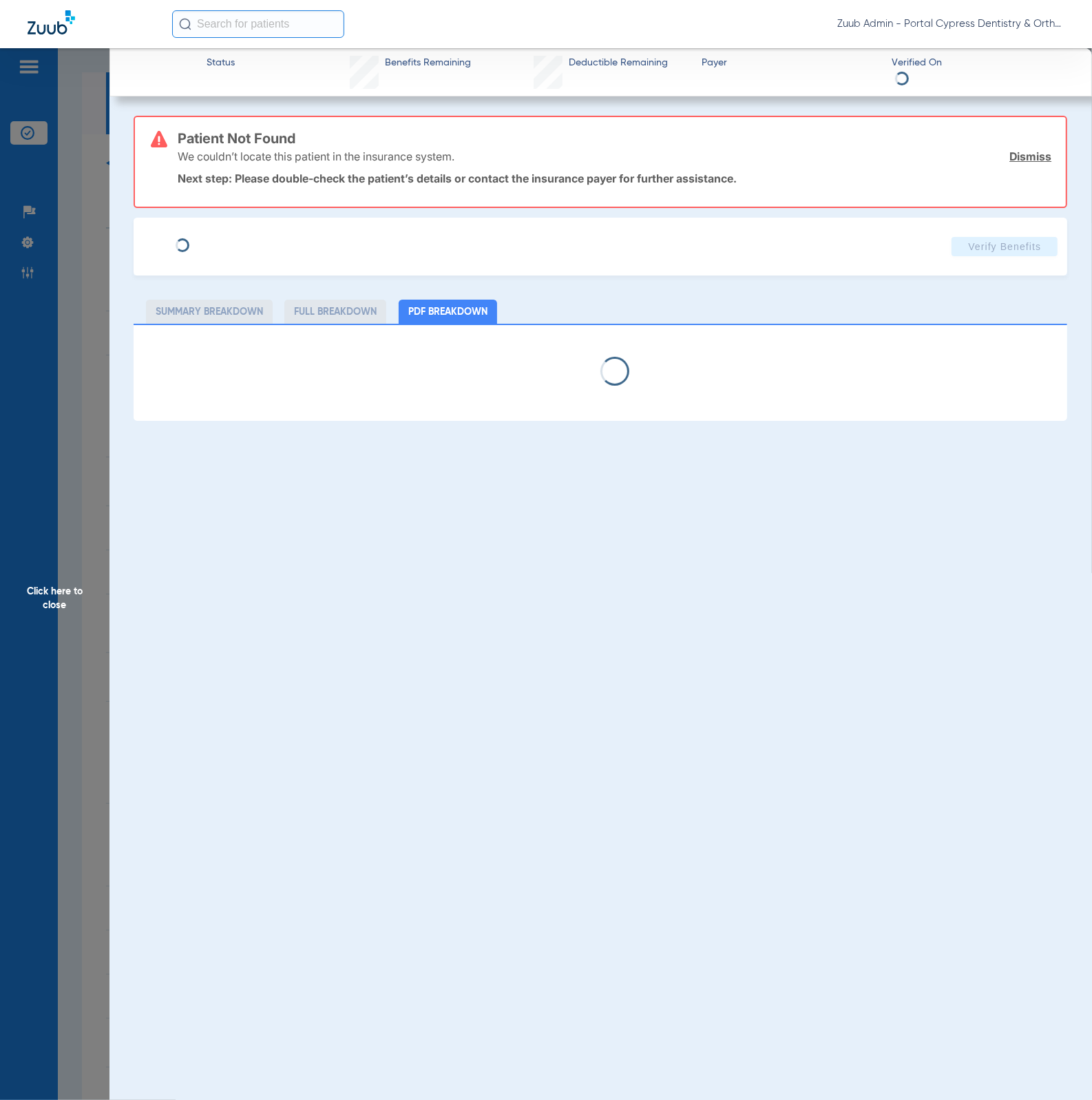
type input "[PERSON_NAME]"
type input "[DATE]"
type input "823744616"
type input "00040030012"
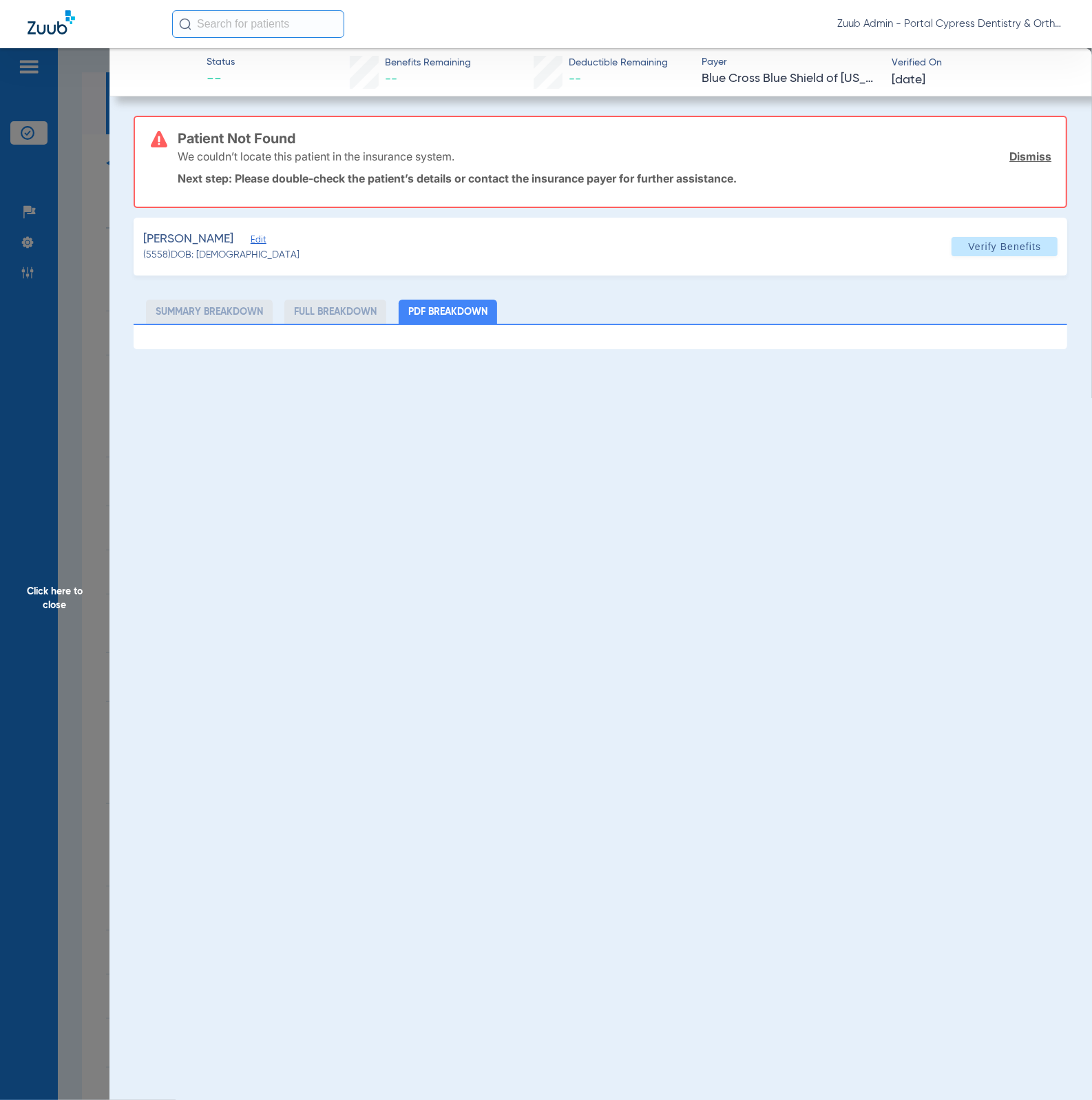
click at [254, 239] on span "Edit" at bounding box center [257, 241] width 12 height 13
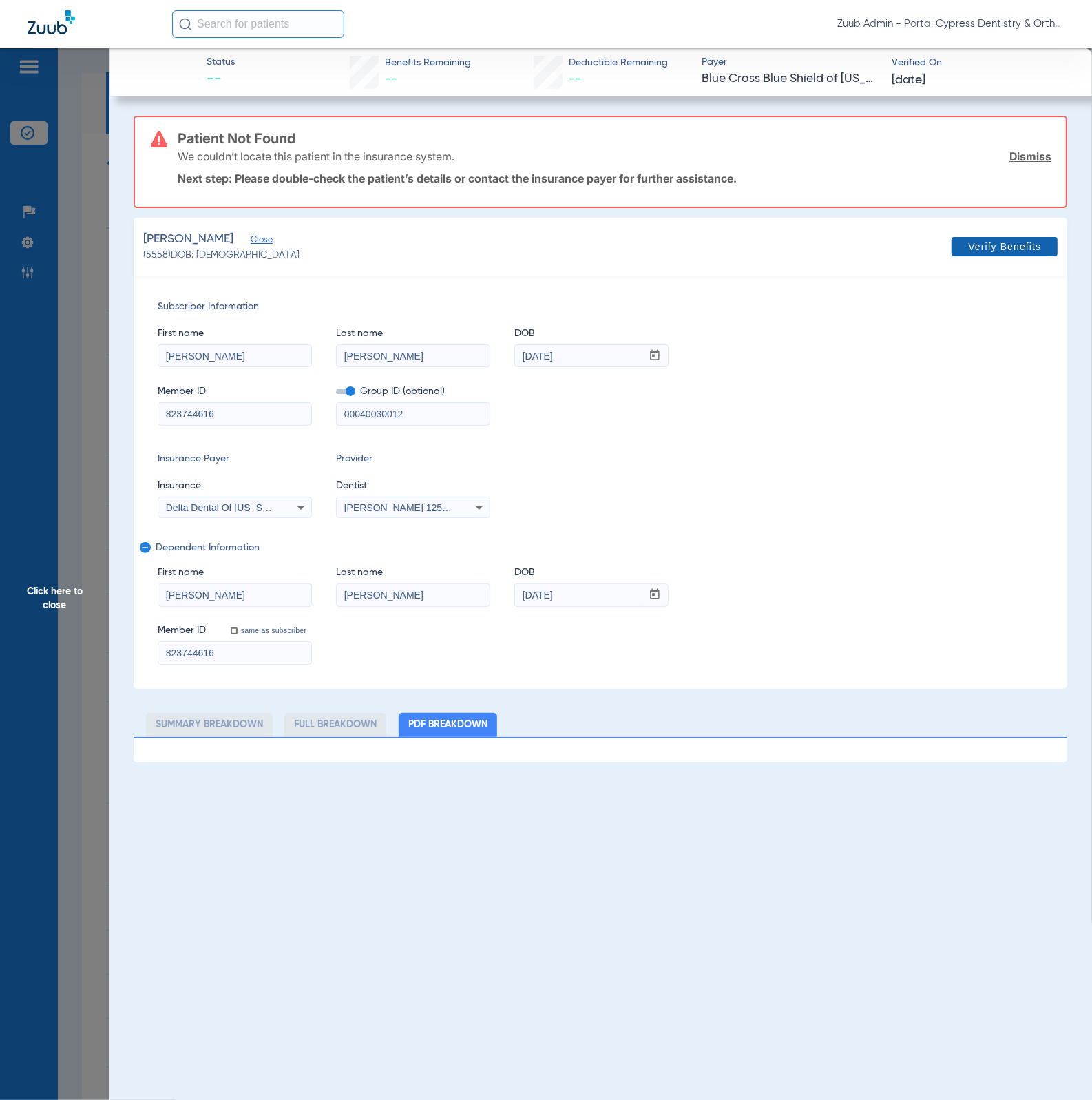
click at [971, 241] on span "Verify Benefits" at bounding box center [1004, 247] width 73 height 11
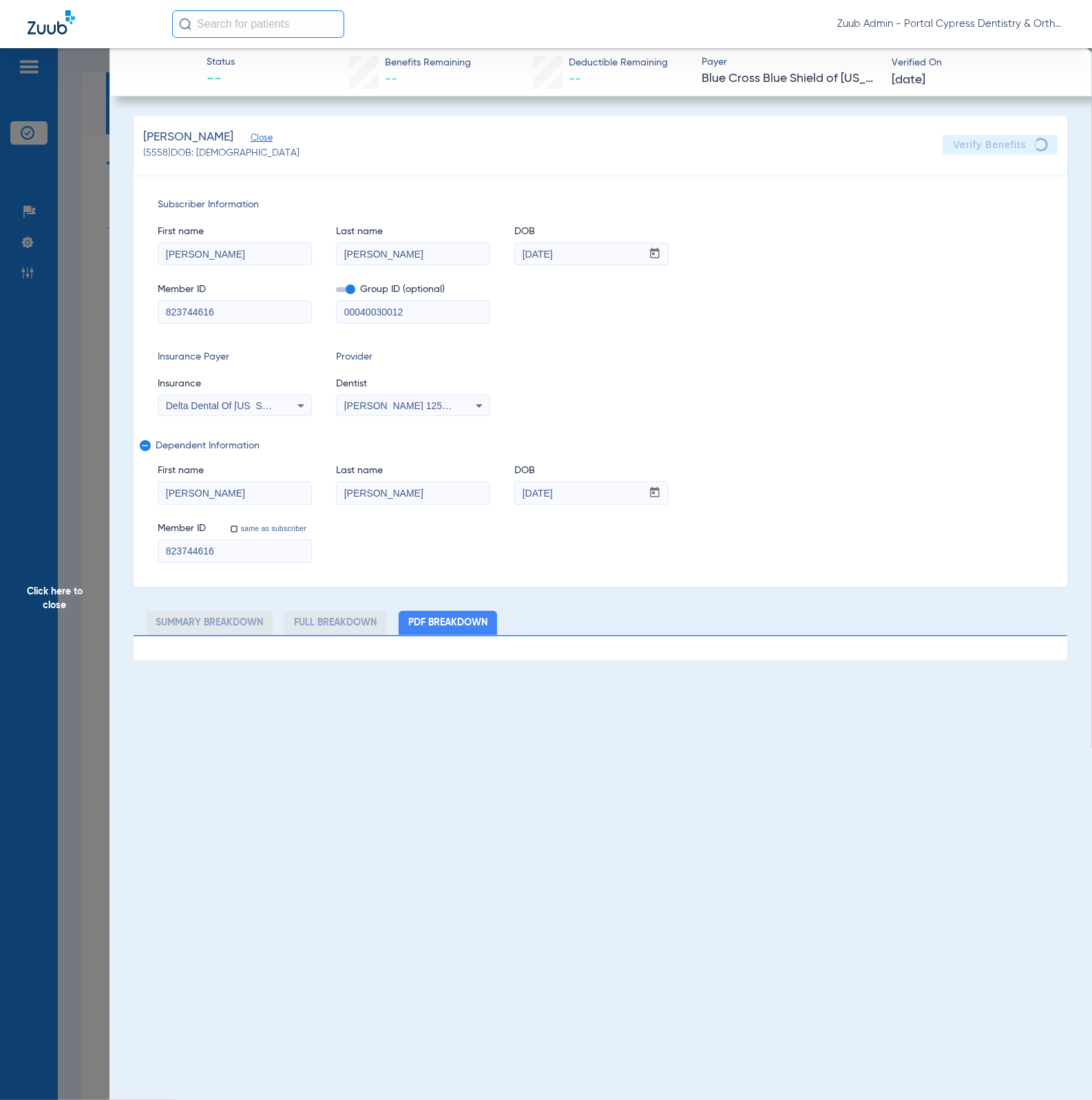
click at [241, 318] on input "823744616" at bounding box center [234, 312] width 153 height 22
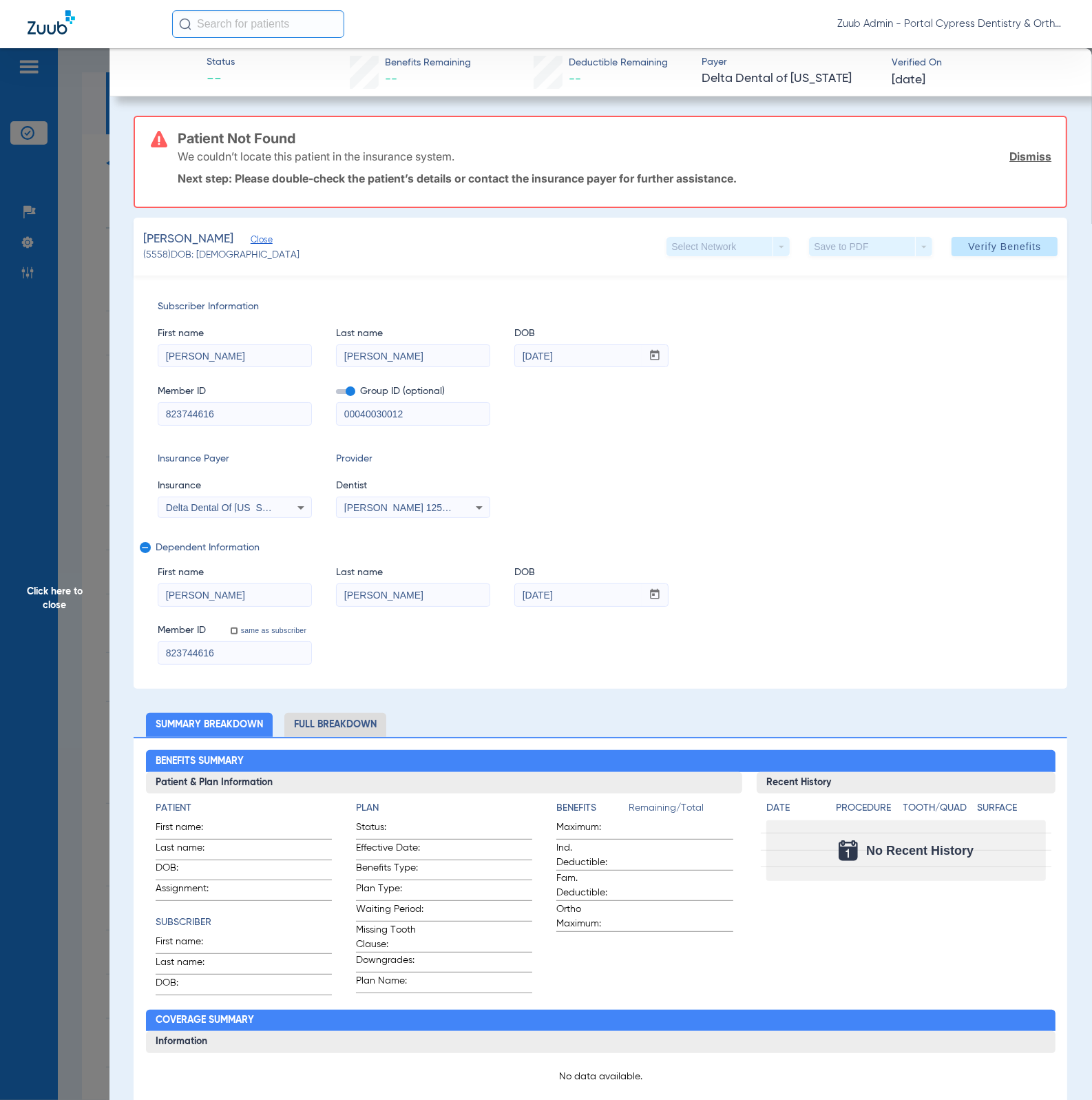
click at [301, 135] on h3 "Patient Not Found" at bounding box center [614, 138] width 874 height 14
click at [293, 424] on div "Subscriber Information First name [PERSON_NAME] Last name [PERSON_NAME] DOB mm …" at bounding box center [600, 482] width 933 height 413
click at [289, 418] on input "823744616" at bounding box center [234, 414] width 153 height 22
paste input "DVN09939583"
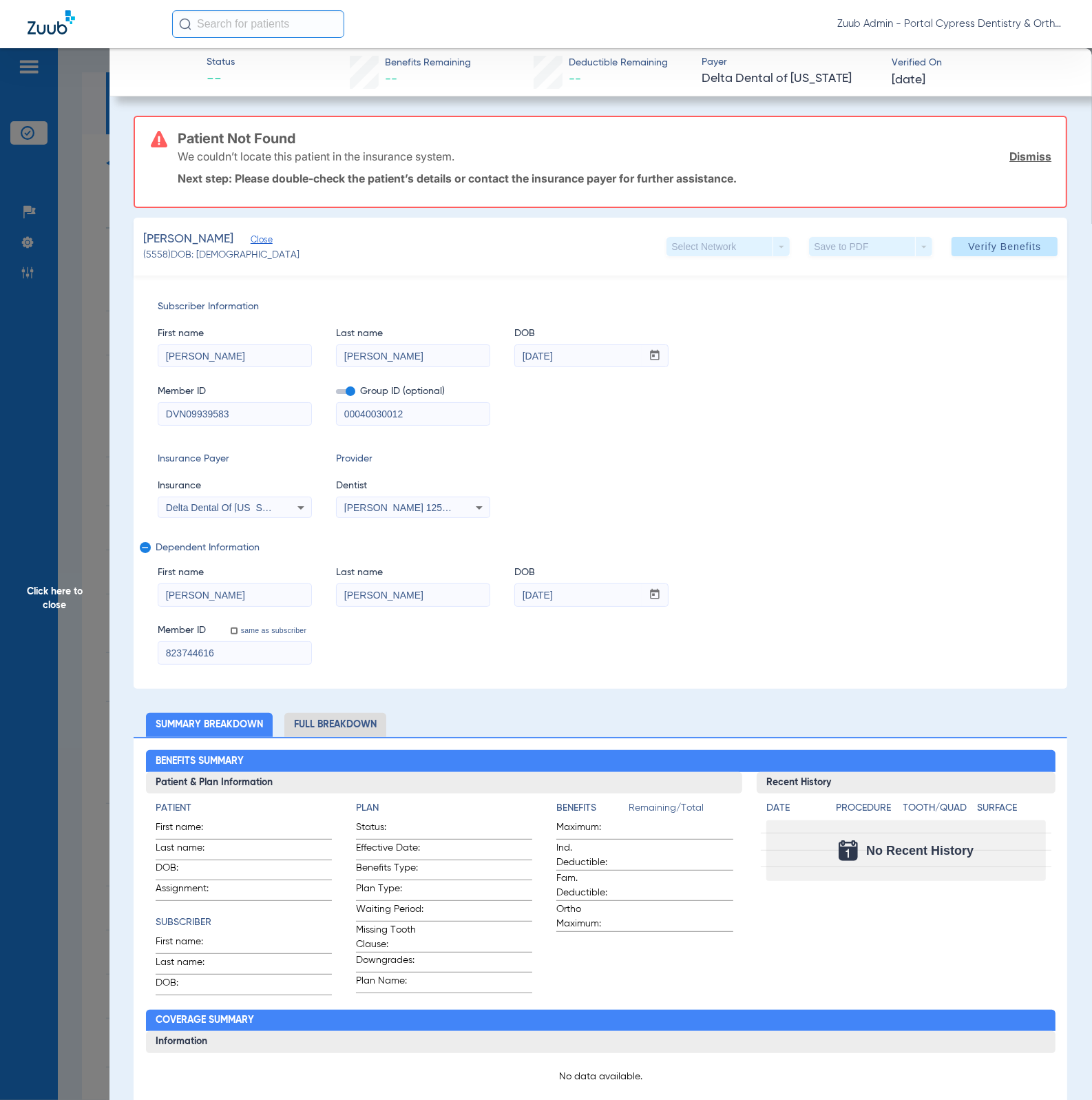
type input "DVN09939583"
click at [270, 651] on input "823744616" at bounding box center [234, 653] width 153 height 22
paste input "DVN09939583"
type input "DVN09939583"
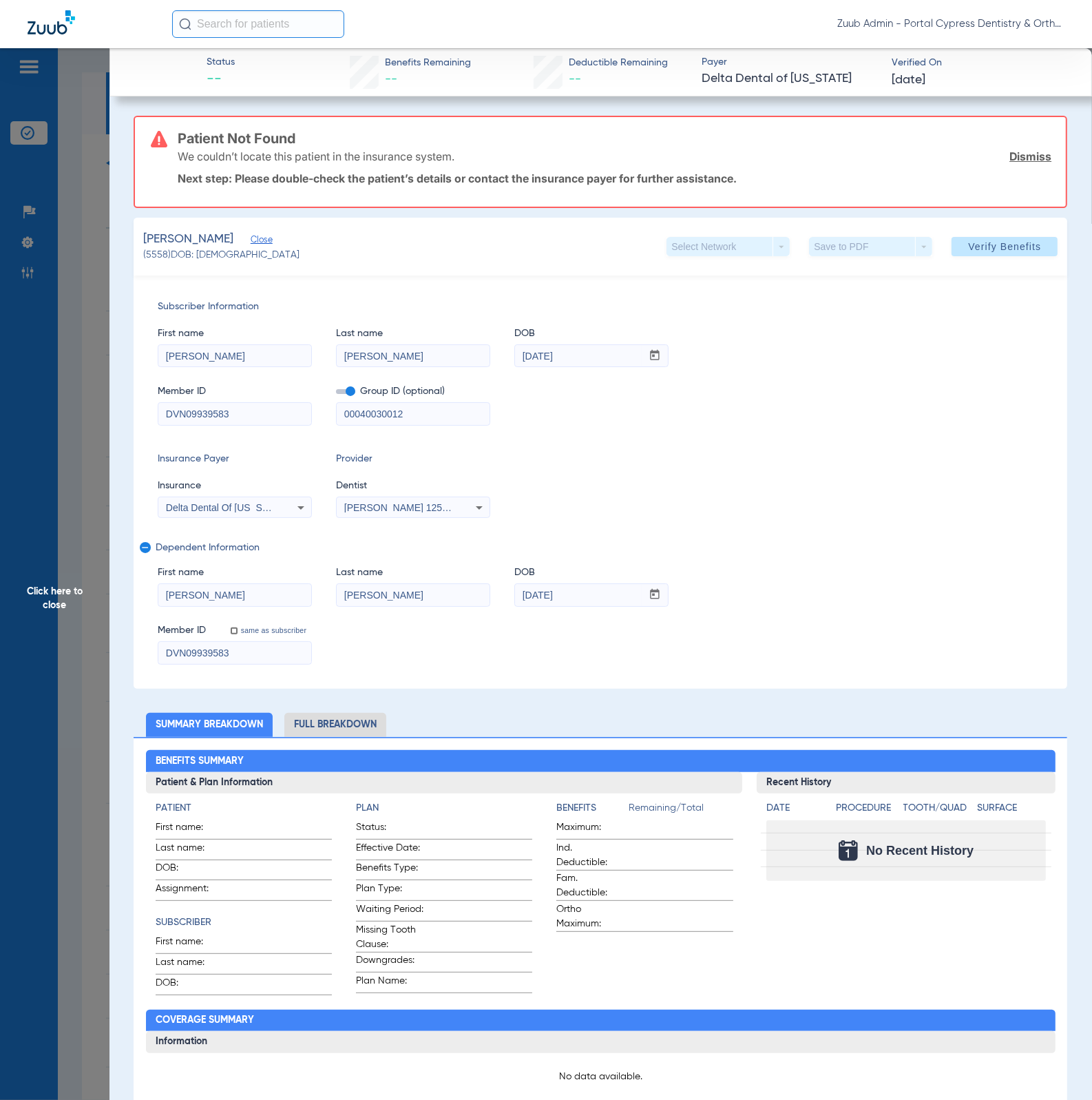
click at [979, 243] on span "Verify Benefits" at bounding box center [1004, 247] width 73 height 11
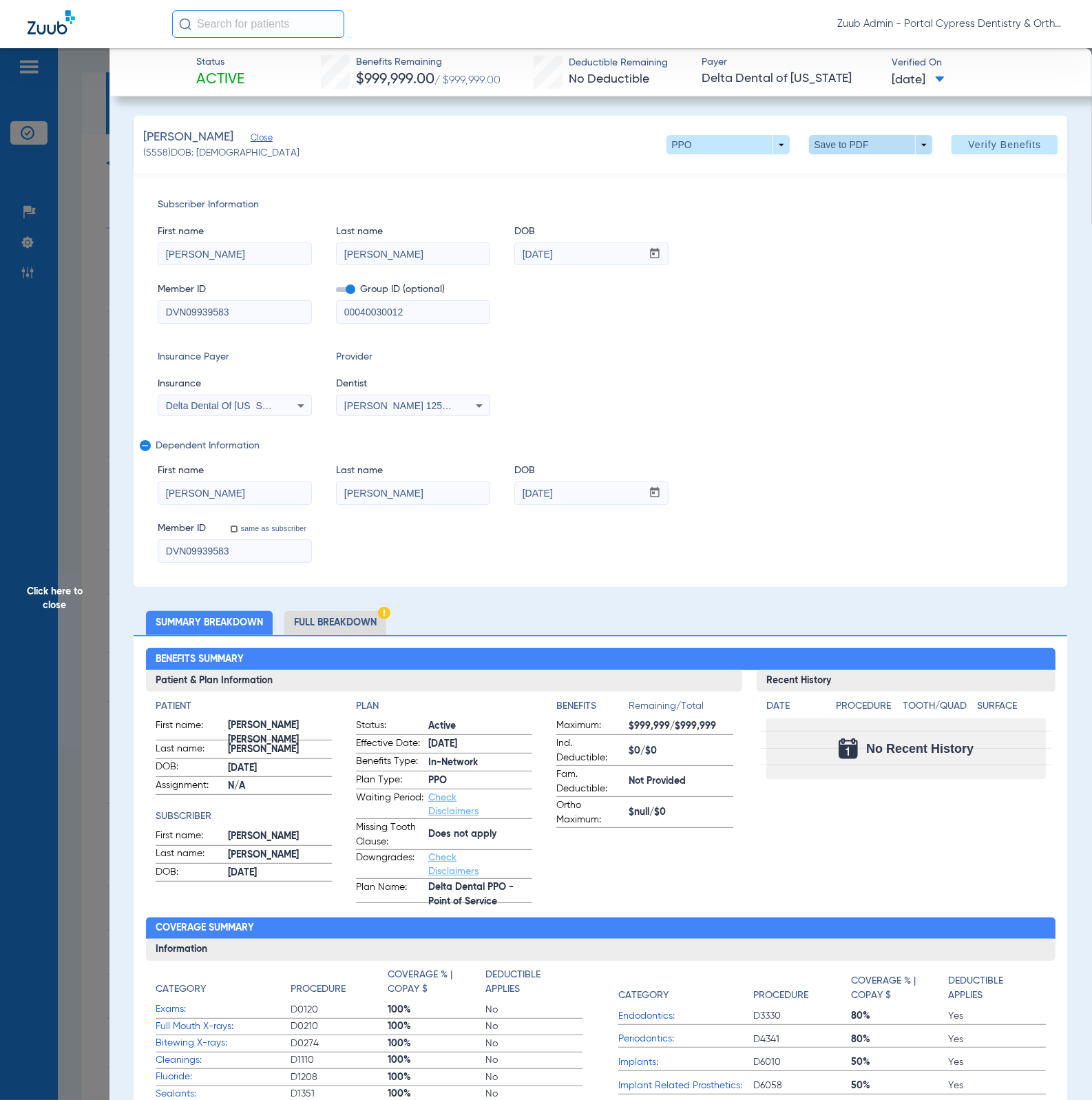
click at [837, 152] on span at bounding box center [870, 144] width 124 height 19
click at [844, 159] on button "insert_drive_file Save to PDF" at bounding box center [849, 172] width 104 height 28
click at [716, 144] on span at bounding box center [728, 144] width 33 height 33
click at [860, 220] on div "PPO Premier Out of Network" at bounding box center [769, 197] width 231 height 88
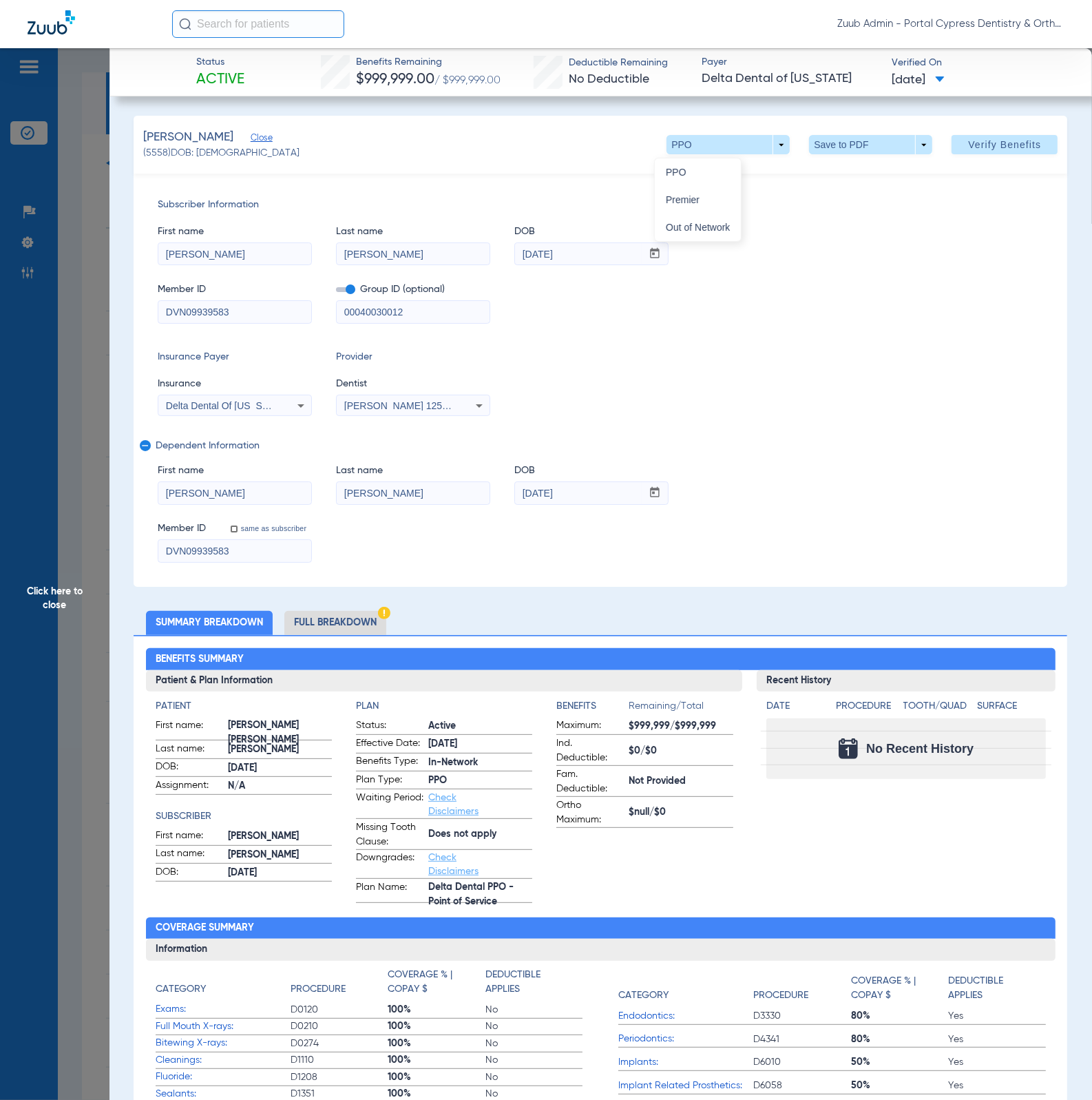
drag, startPoint x: 37, startPoint y: 365, endPoint x: 47, endPoint y: 382, distance: 19.7
click at [37, 364] on div at bounding box center [546, 550] width 1092 height 1100
click at [80, 431] on span "Click here to close" at bounding box center [55, 598] width 110 height 1100
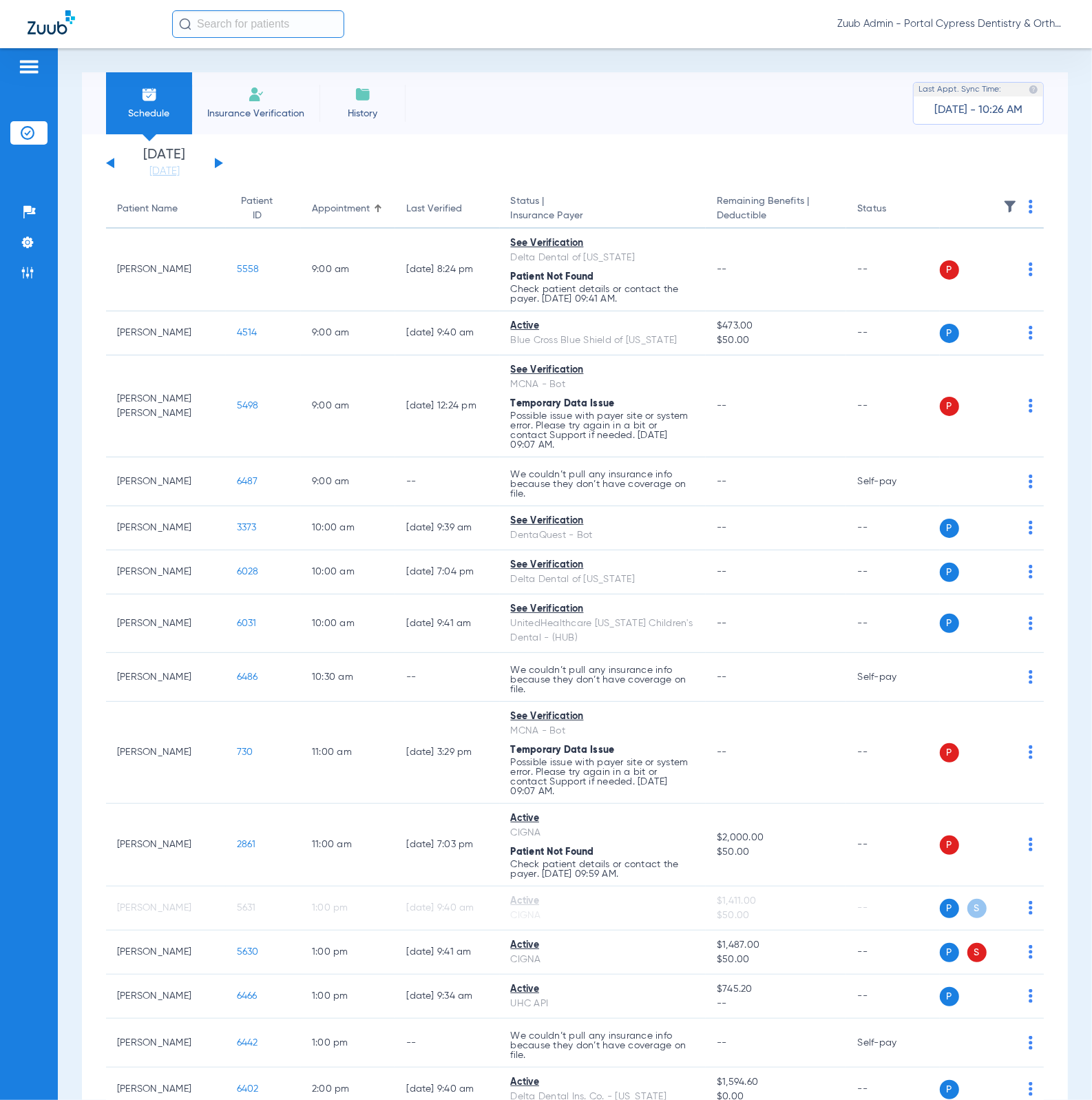
click at [216, 157] on div "[DATE] [DATE] [DATE] [DATE] [DATE] [DATE] [DATE] [DATE] [DATE] [DATE] [DATE] [D…" at bounding box center [165, 163] width 117 height 30
click at [216, 161] on button at bounding box center [219, 162] width 8 height 10
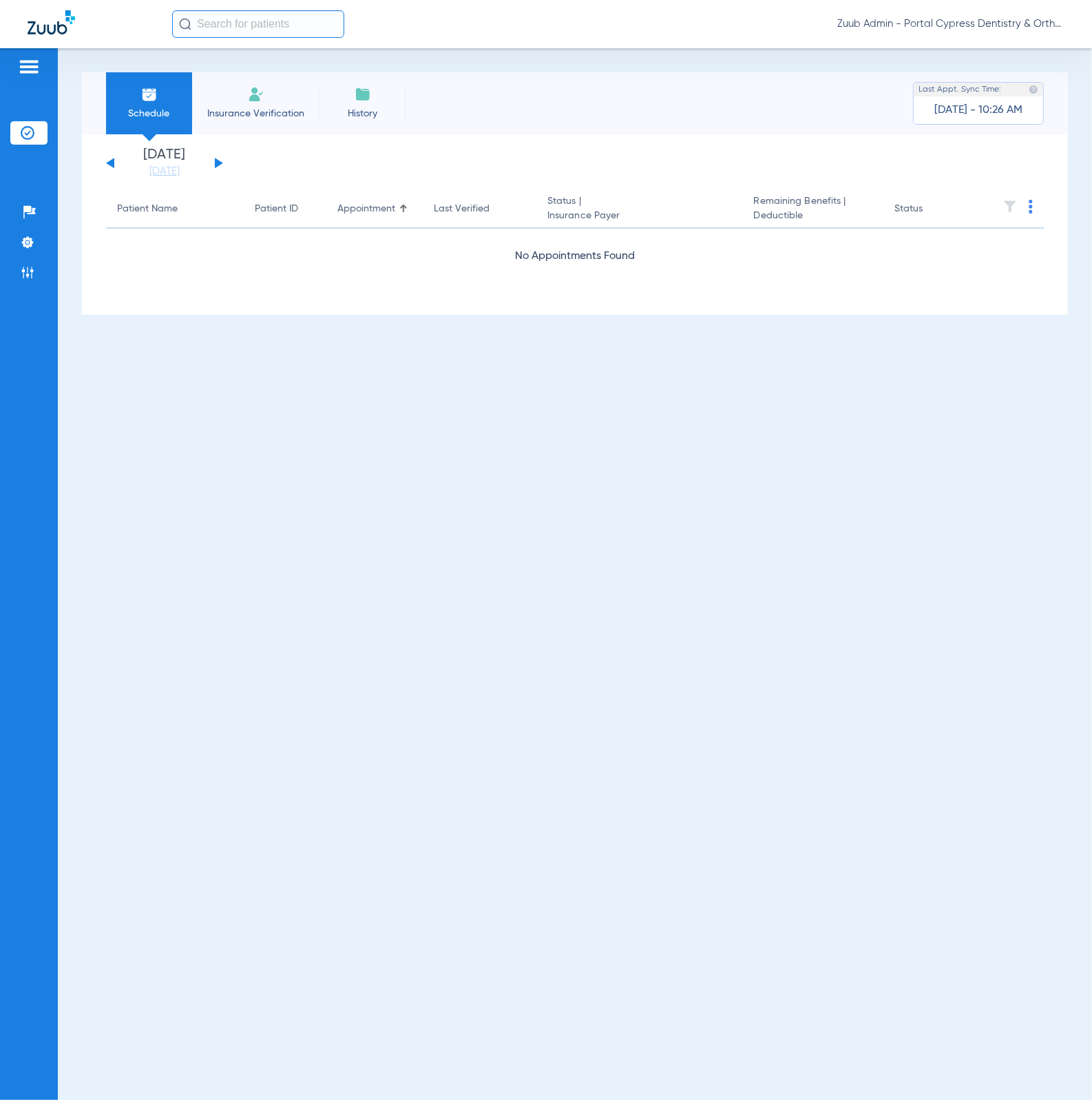
click at [108, 160] on div "[DATE] [DATE] [DATE] [DATE] [DATE] [DATE] [DATE] [DATE] [DATE] [DATE] [DATE] [D…" at bounding box center [165, 163] width 117 height 30
click at [111, 164] on button at bounding box center [110, 162] width 8 height 10
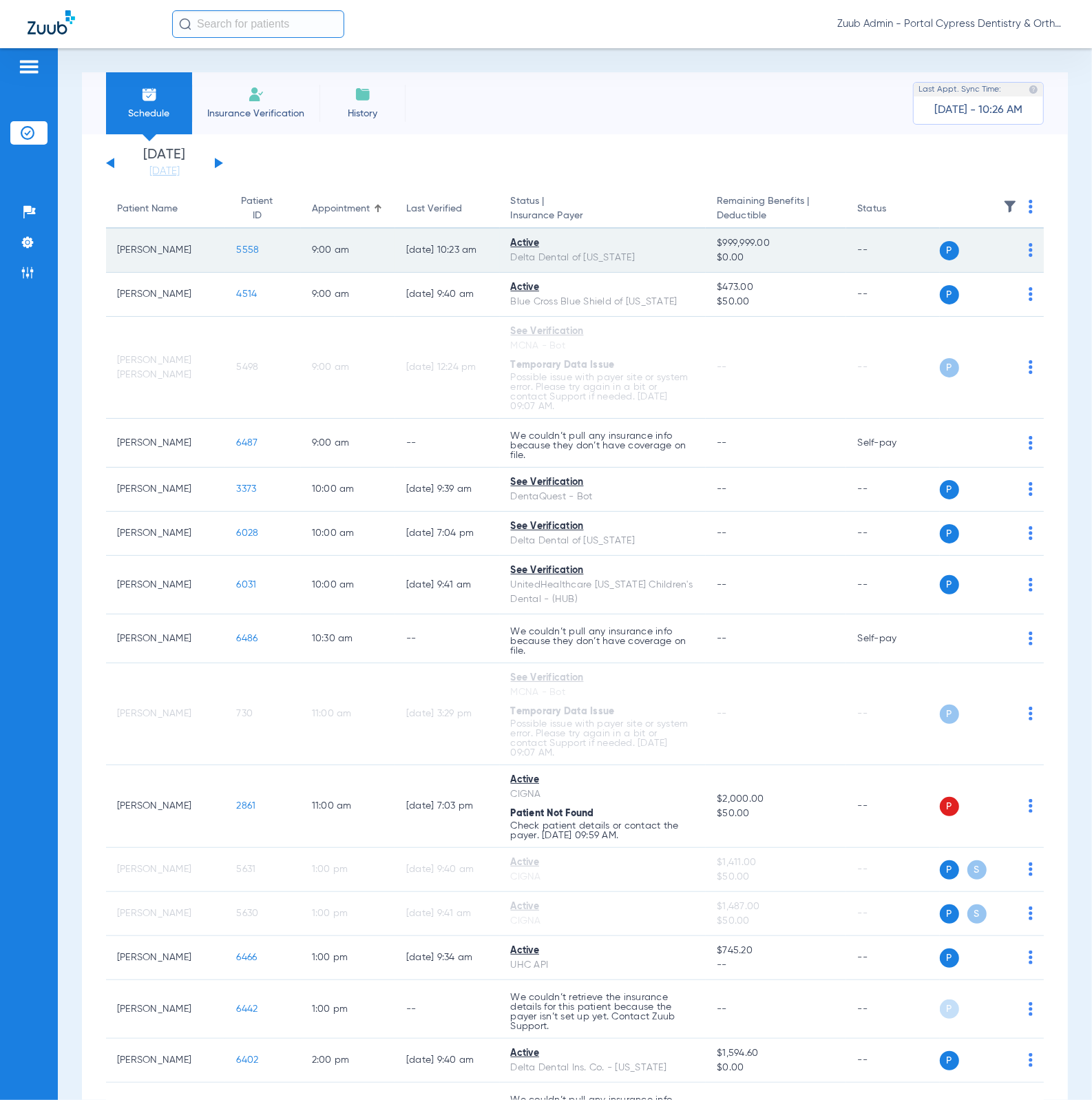
click at [236, 251] on span "5558" at bounding box center [247, 250] width 23 height 10
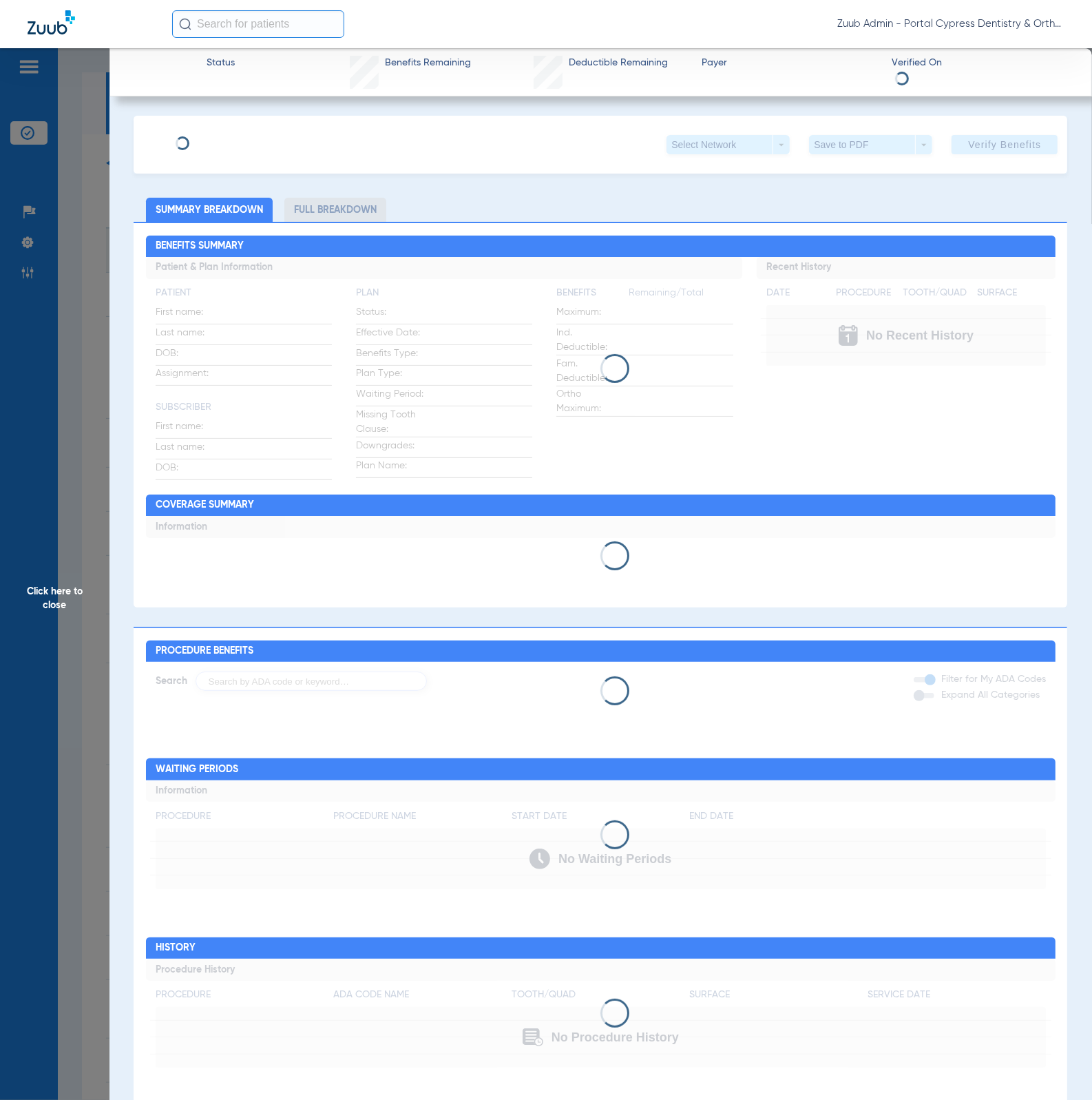
type input "[PERSON_NAME]"
type input "[DATE]"
type input "823744616"
type input "00040030012"
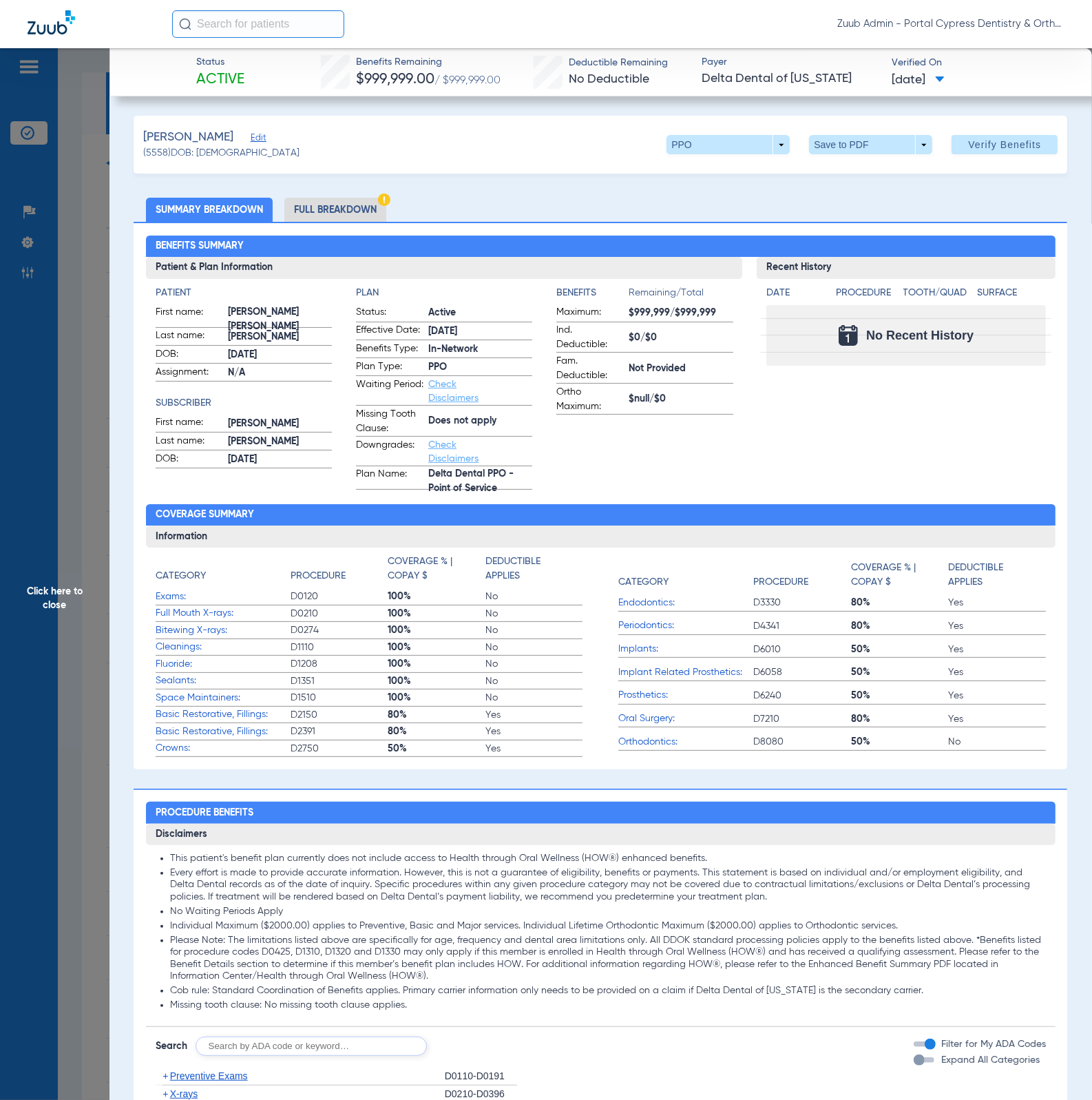
click at [253, 139] on span "Edit" at bounding box center [257, 139] width 12 height 13
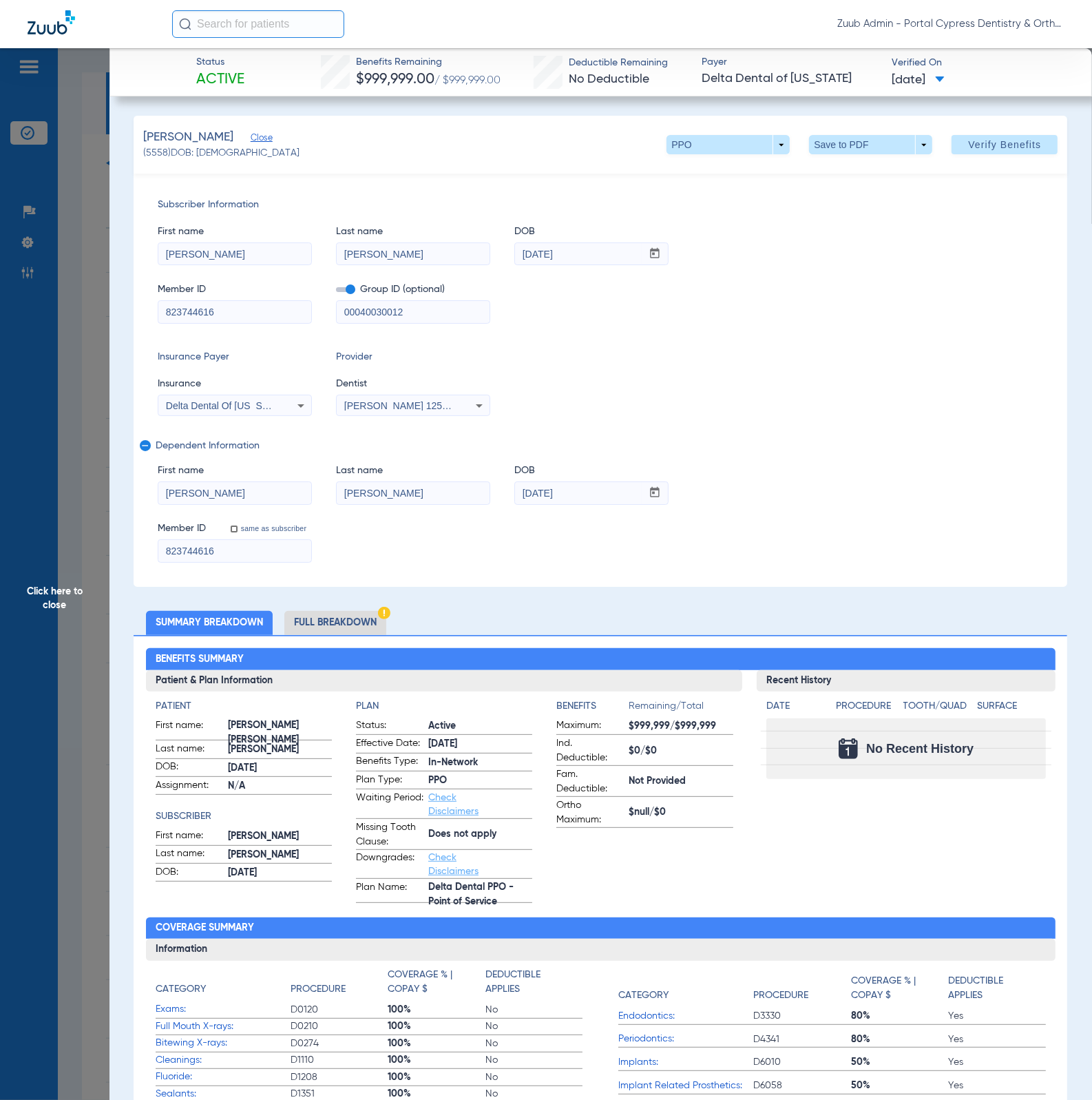
click at [327, 621] on li "Full Breakdown" at bounding box center [335, 623] width 102 height 24
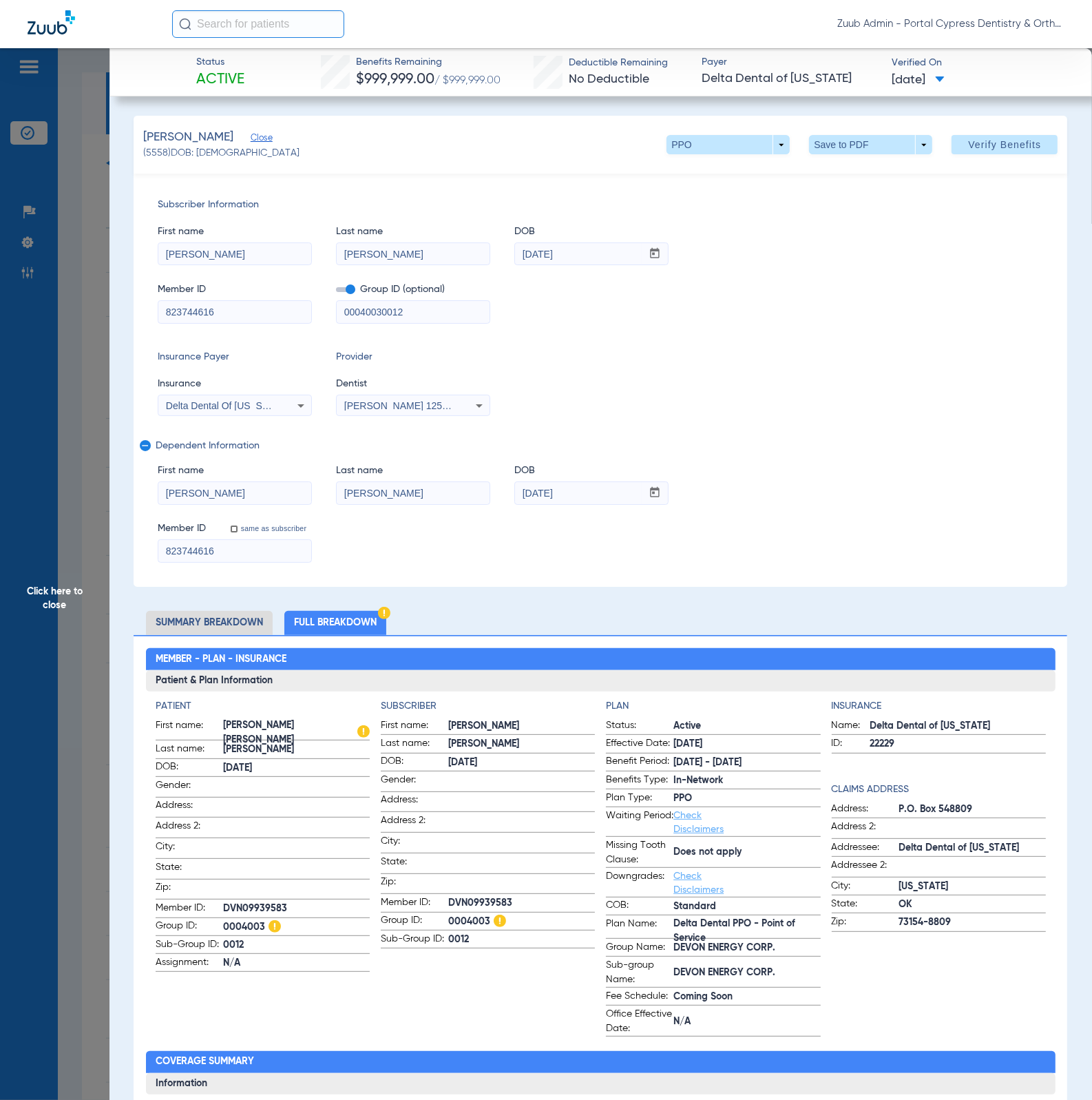
click at [84, 504] on span "Click here to close" at bounding box center [55, 598] width 110 height 1100
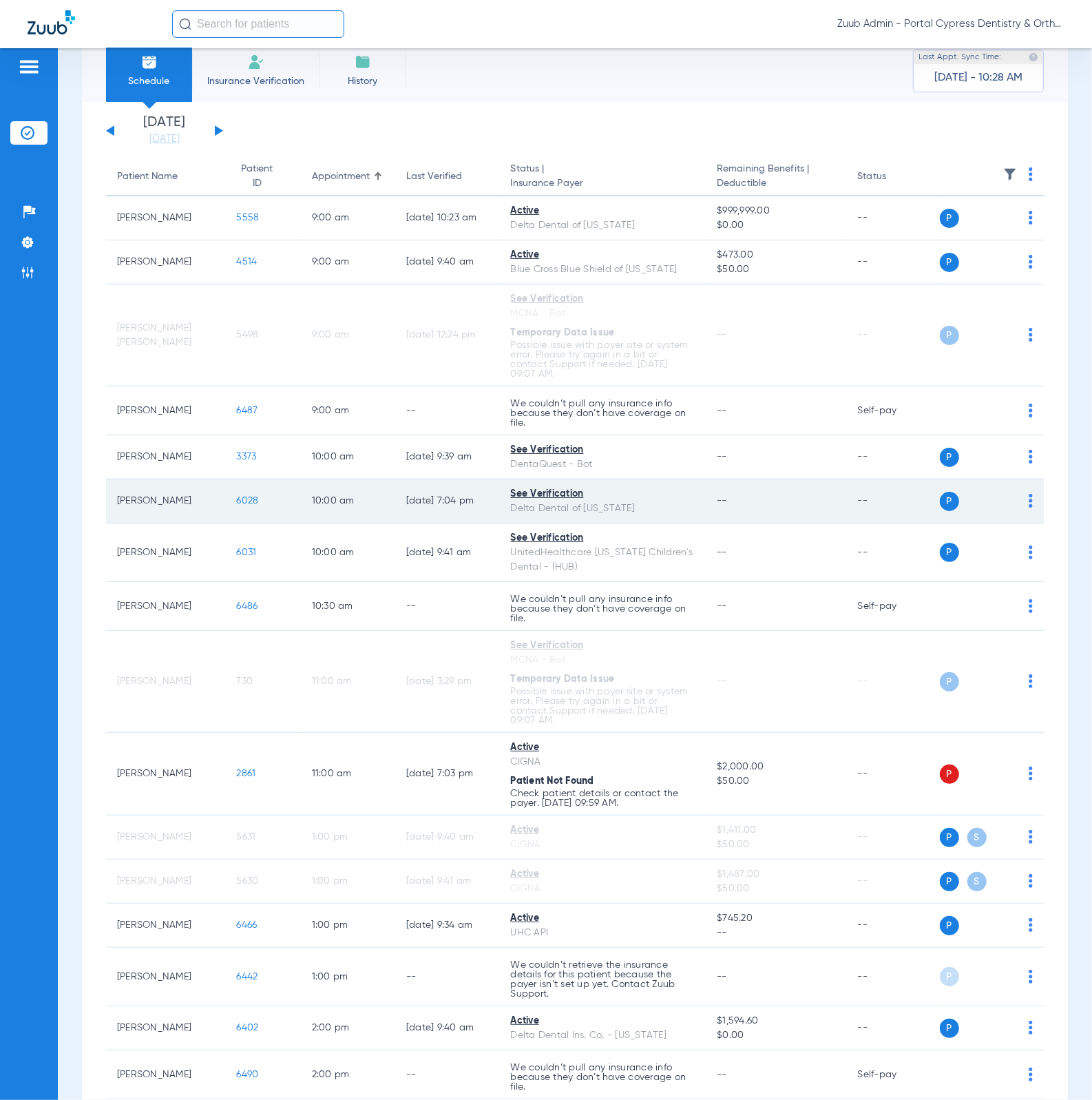
scroll to position [36, 0]
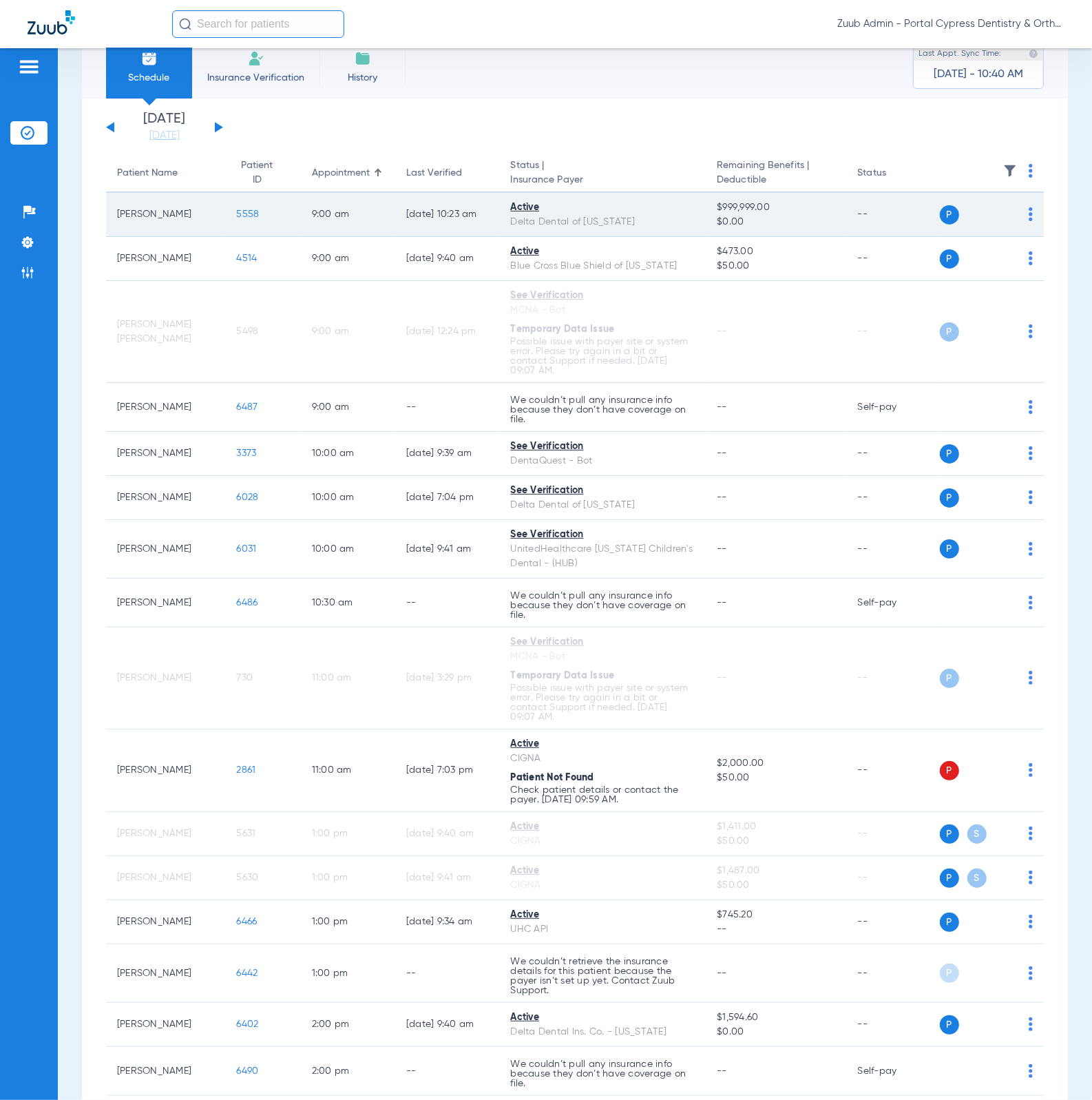
click at [236, 211] on span "5558" at bounding box center [247, 214] width 23 height 10
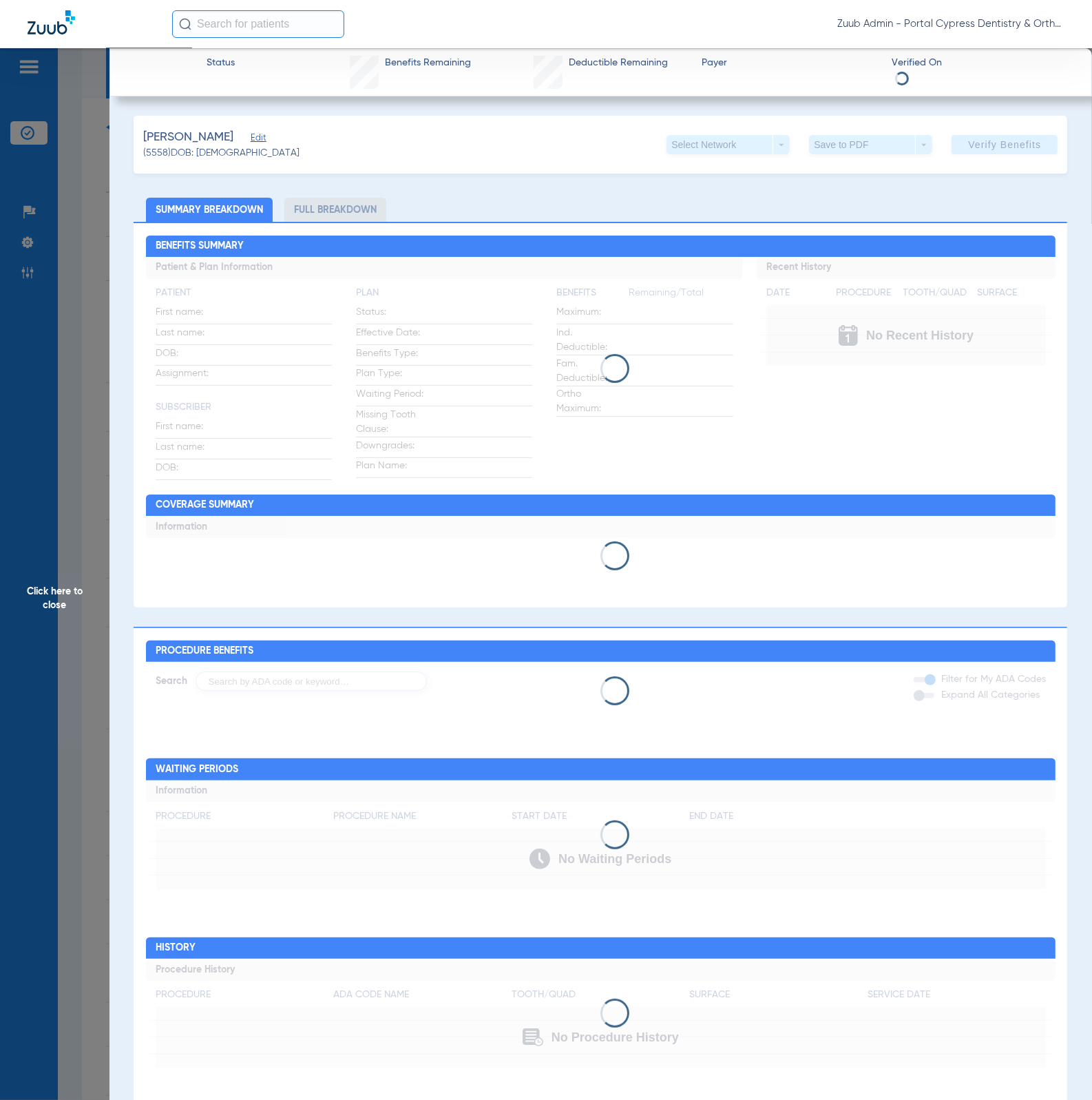
click at [251, 139] on span "Edit" at bounding box center [257, 139] width 12 height 13
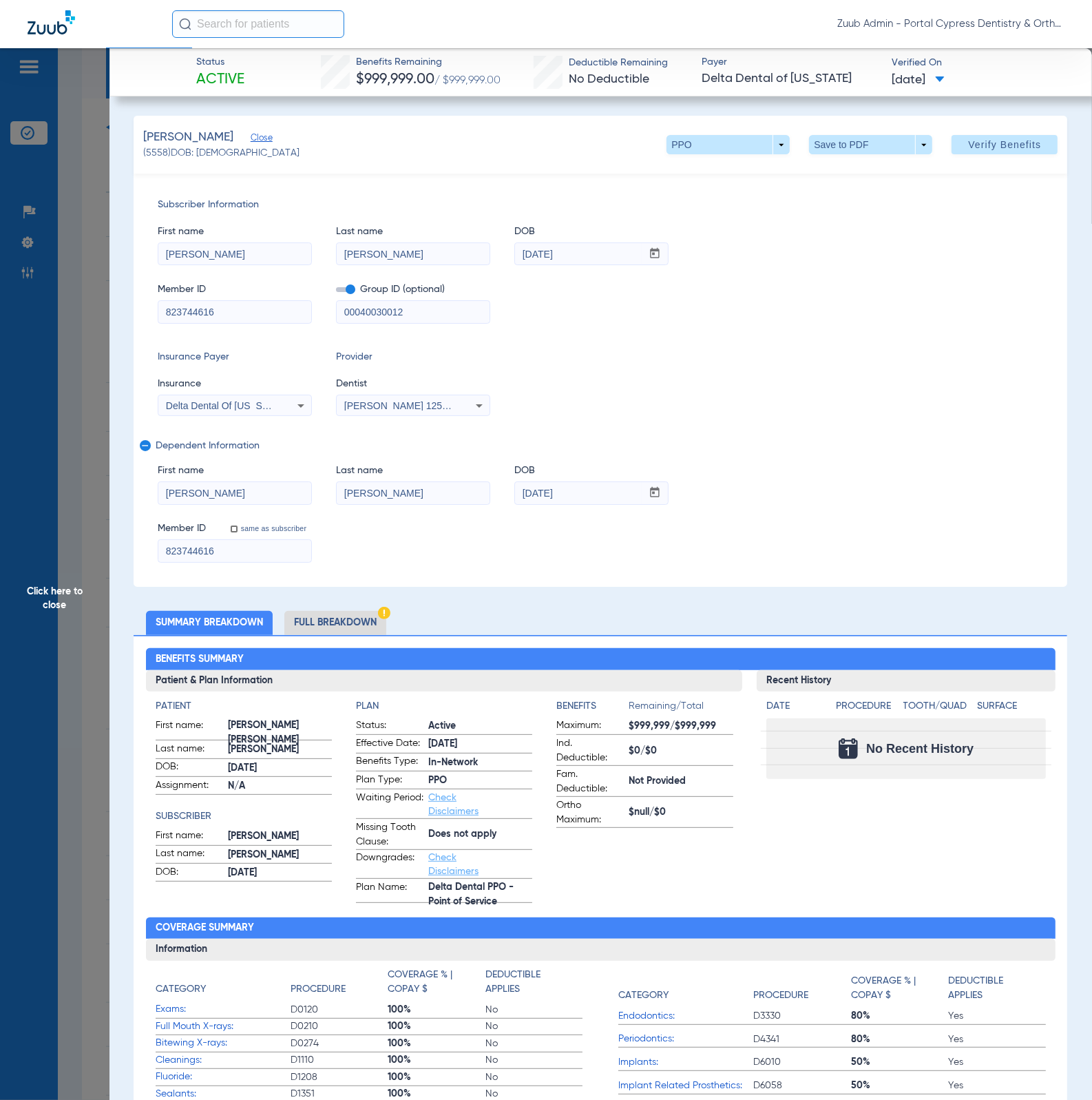
click at [68, 498] on span "Click here to close" at bounding box center [55, 598] width 110 height 1100
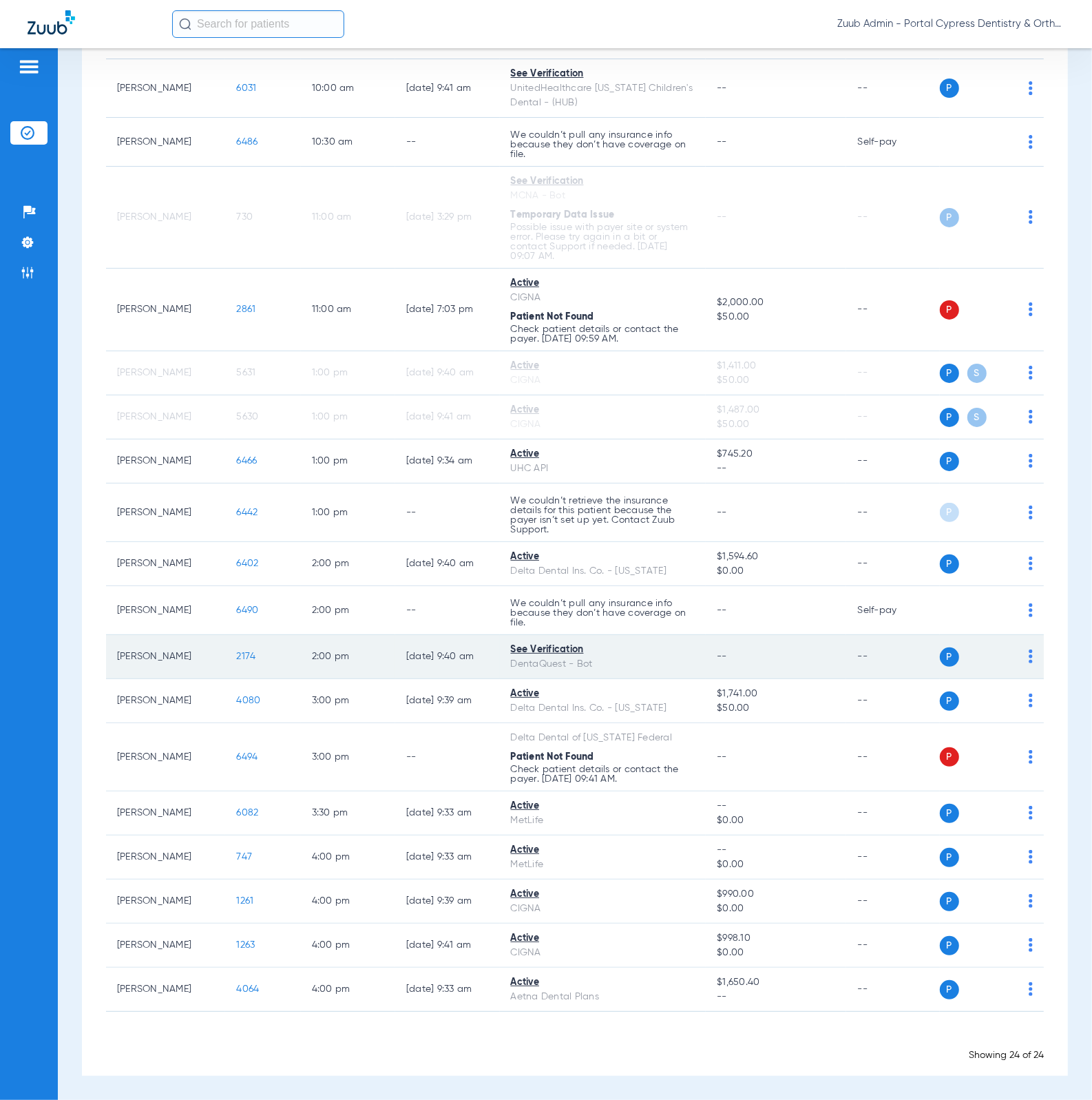
scroll to position [0, 0]
